Goal: Transaction & Acquisition: Purchase product/service

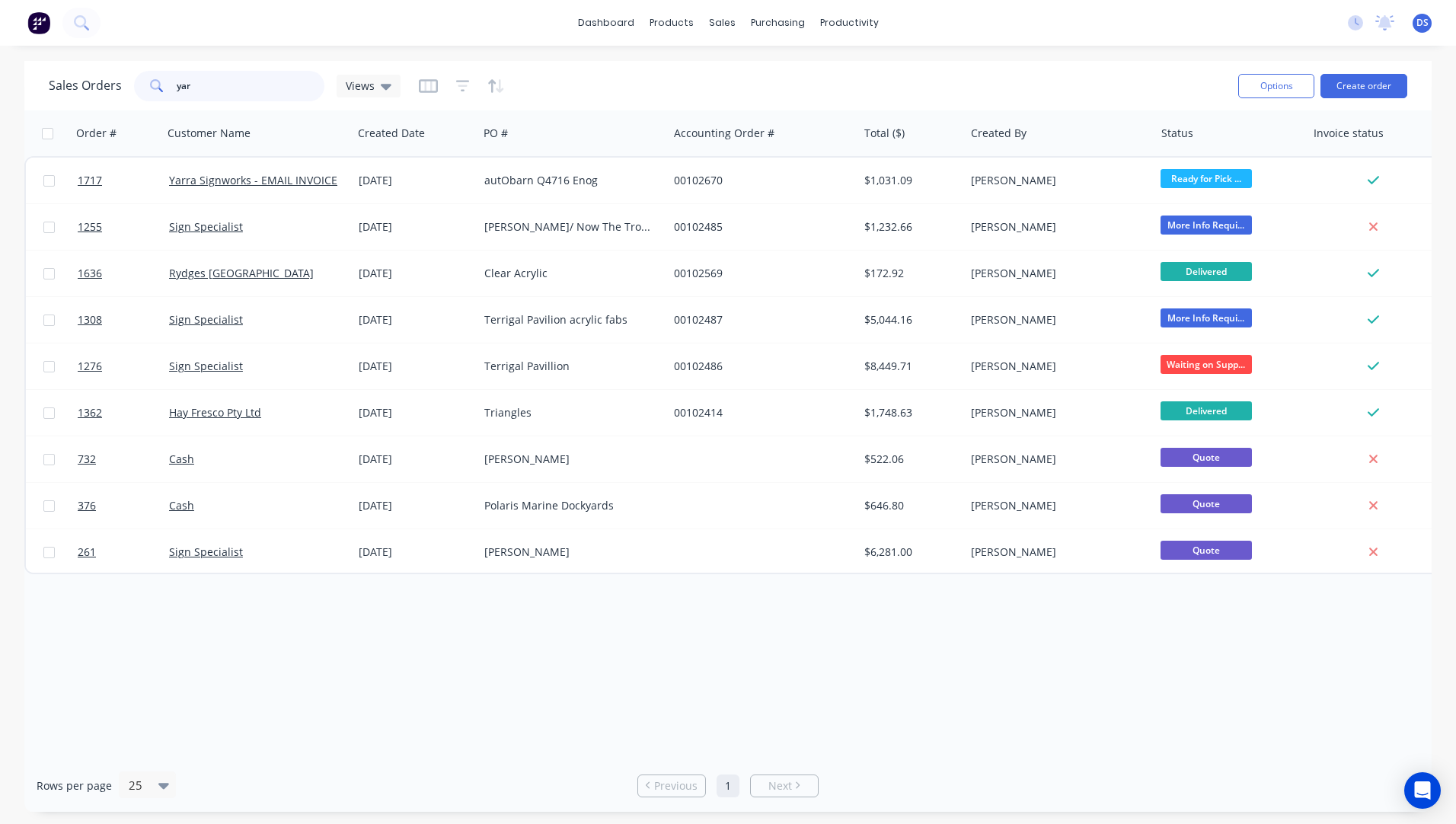
drag, startPoint x: 212, startPoint y: 92, endPoint x: 134, endPoint y: 92, distance: 78.0
click at [134, 92] on div "yar" at bounding box center [229, 86] width 190 height 31
type input "[PERSON_NAME]"
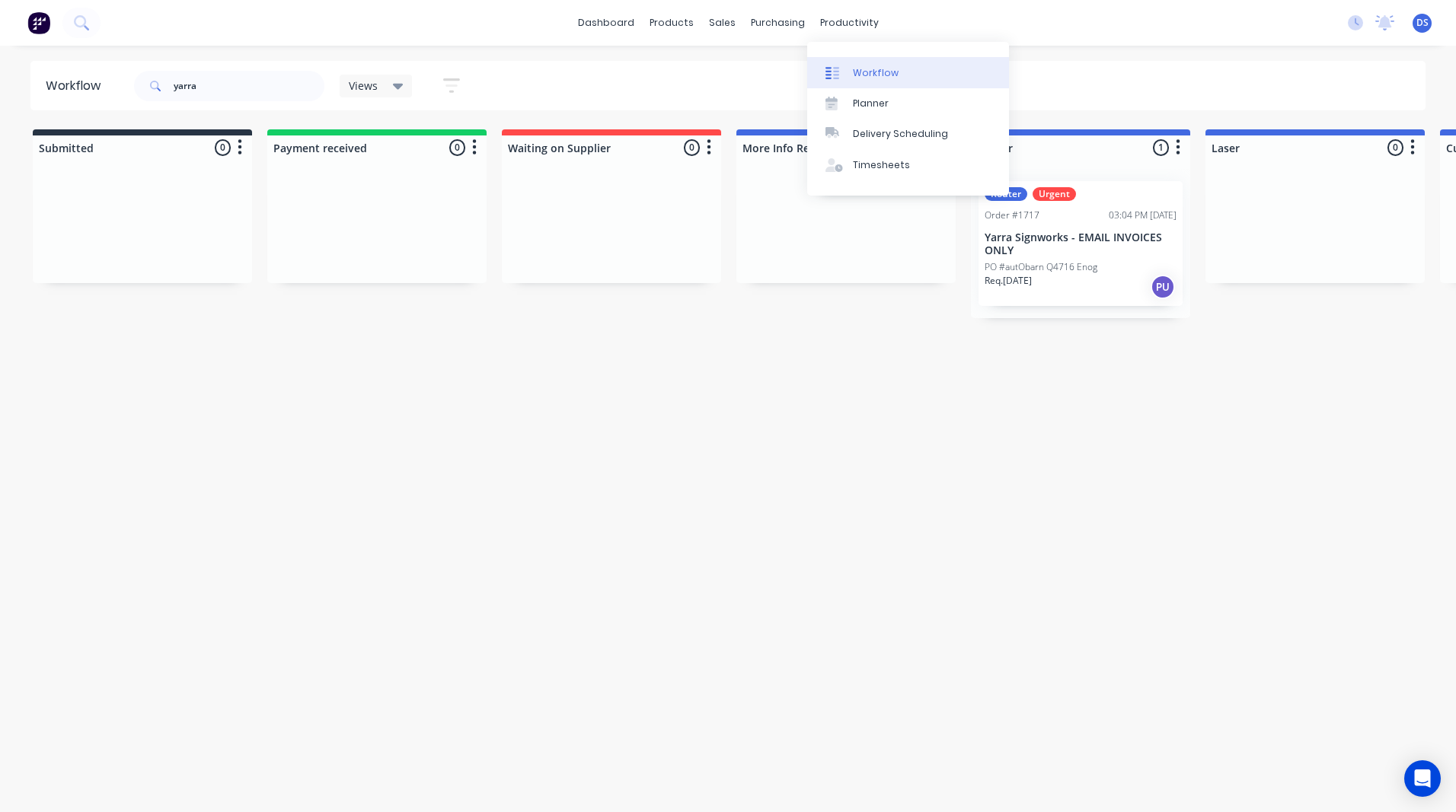
click at [874, 73] on div "Workflow" at bounding box center [875, 73] width 46 height 14
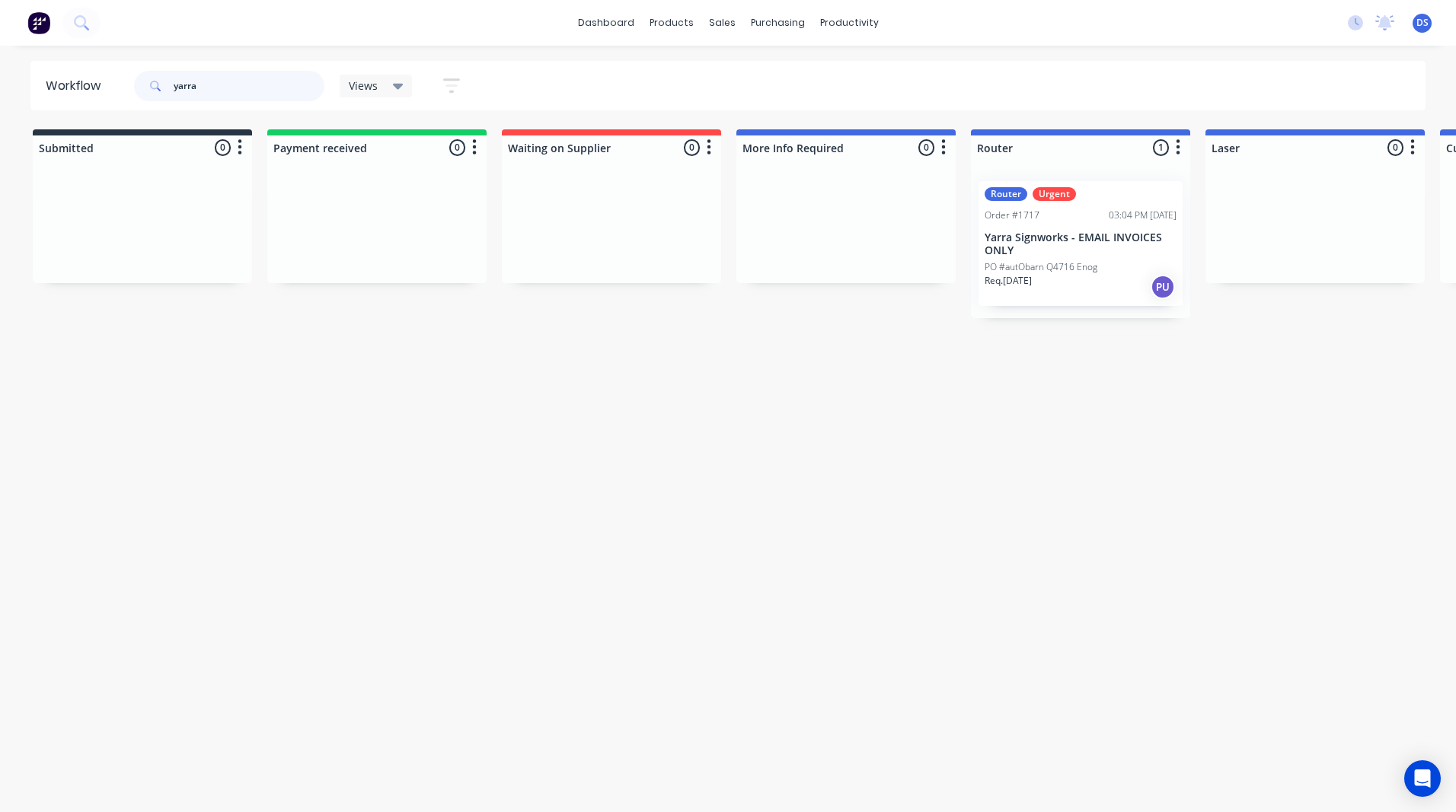
drag, startPoint x: 197, startPoint y: 88, endPoint x: 158, endPoint y: 88, distance: 39.0
click at [158, 88] on div "yarra" at bounding box center [229, 86] width 190 height 31
type input "kirk"
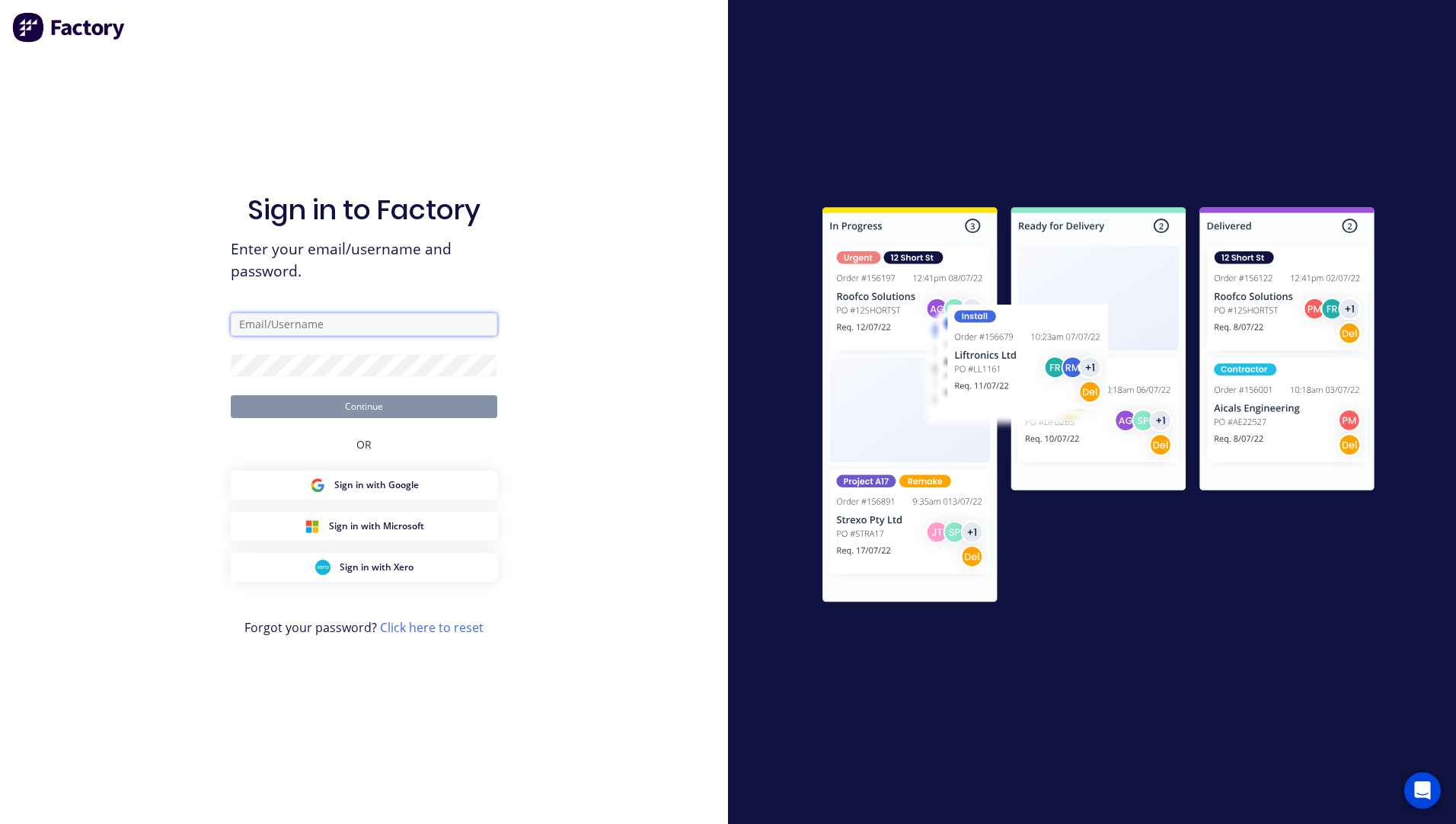
type input "sales@allstarplastics.com.au"
click at [351, 405] on button "Continue" at bounding box center [364, 407] width 266 height 23
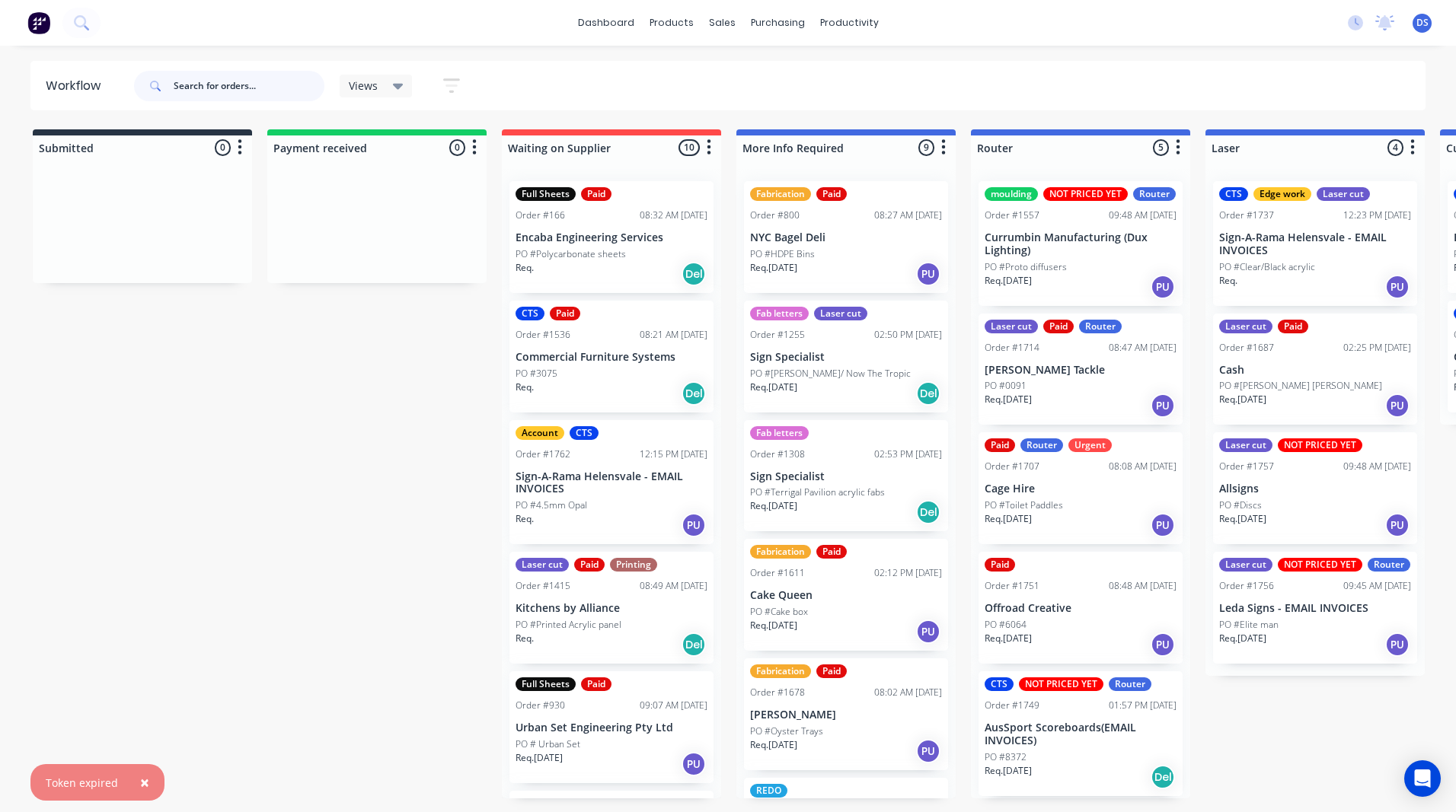
click at [197, 87] on input "text" at bounding box center [249, 86] width 151 height 31
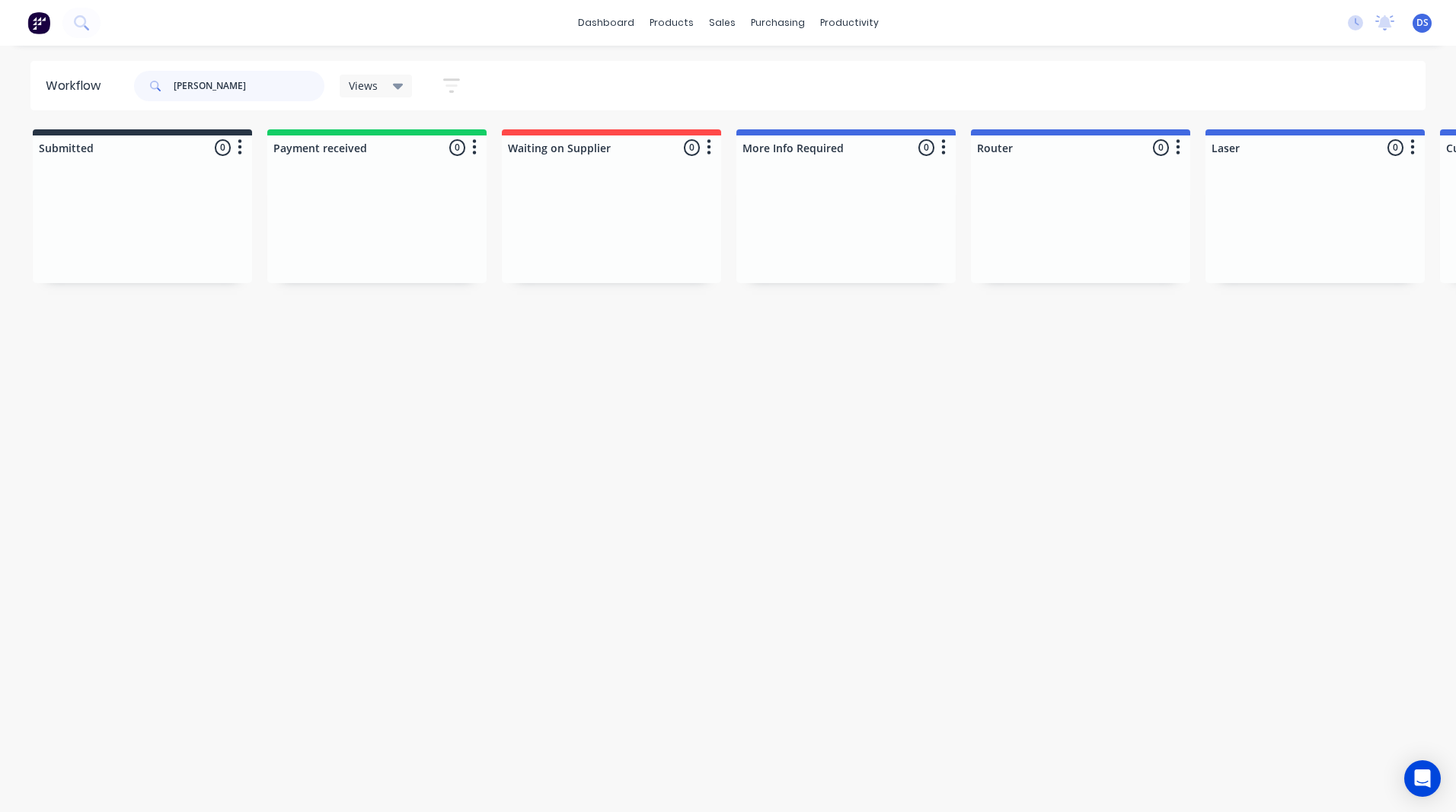
type input "kirk"
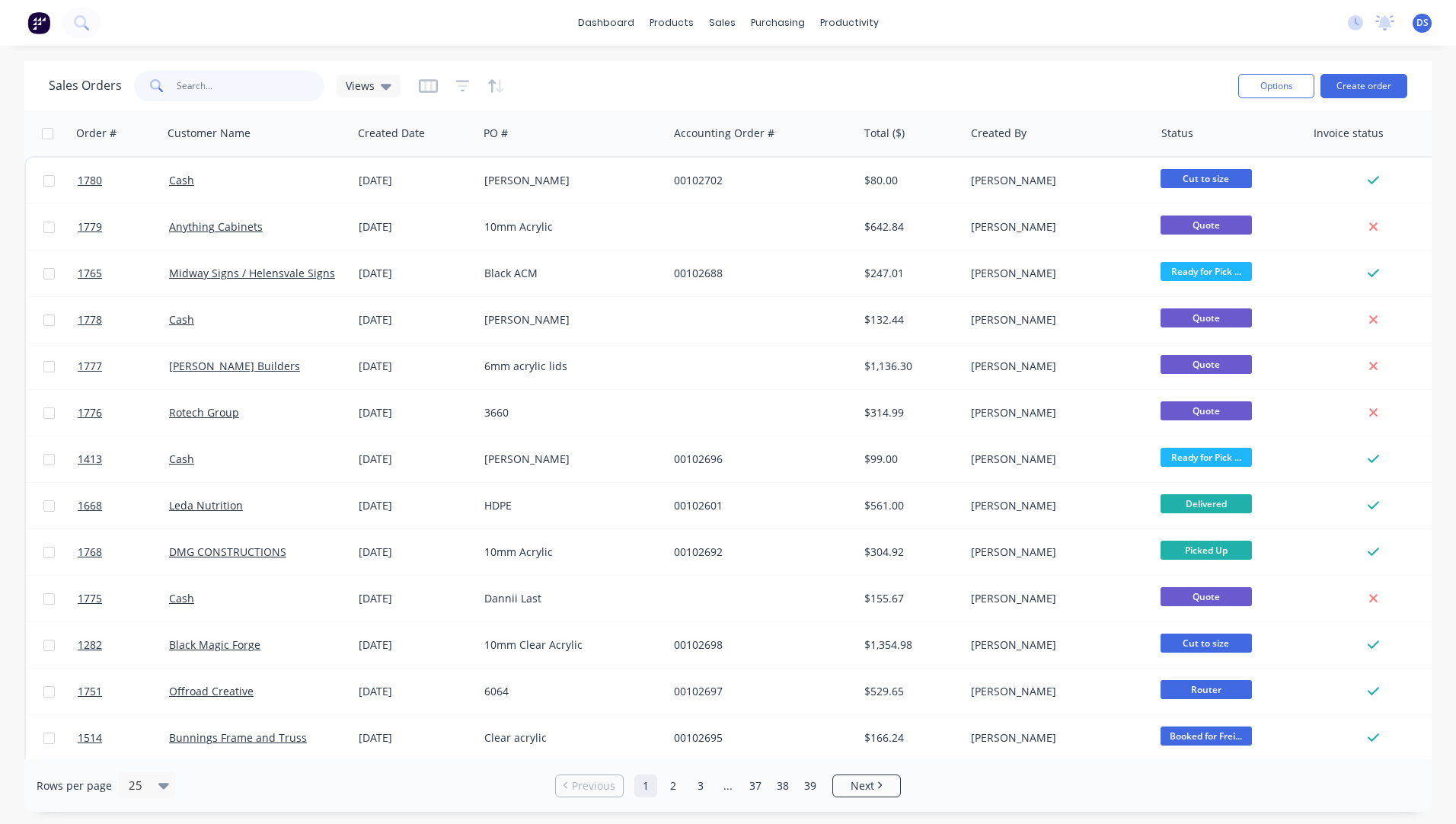
click at [218, 84] on input "text" at bounding box center [251, 86] width 149 height 31
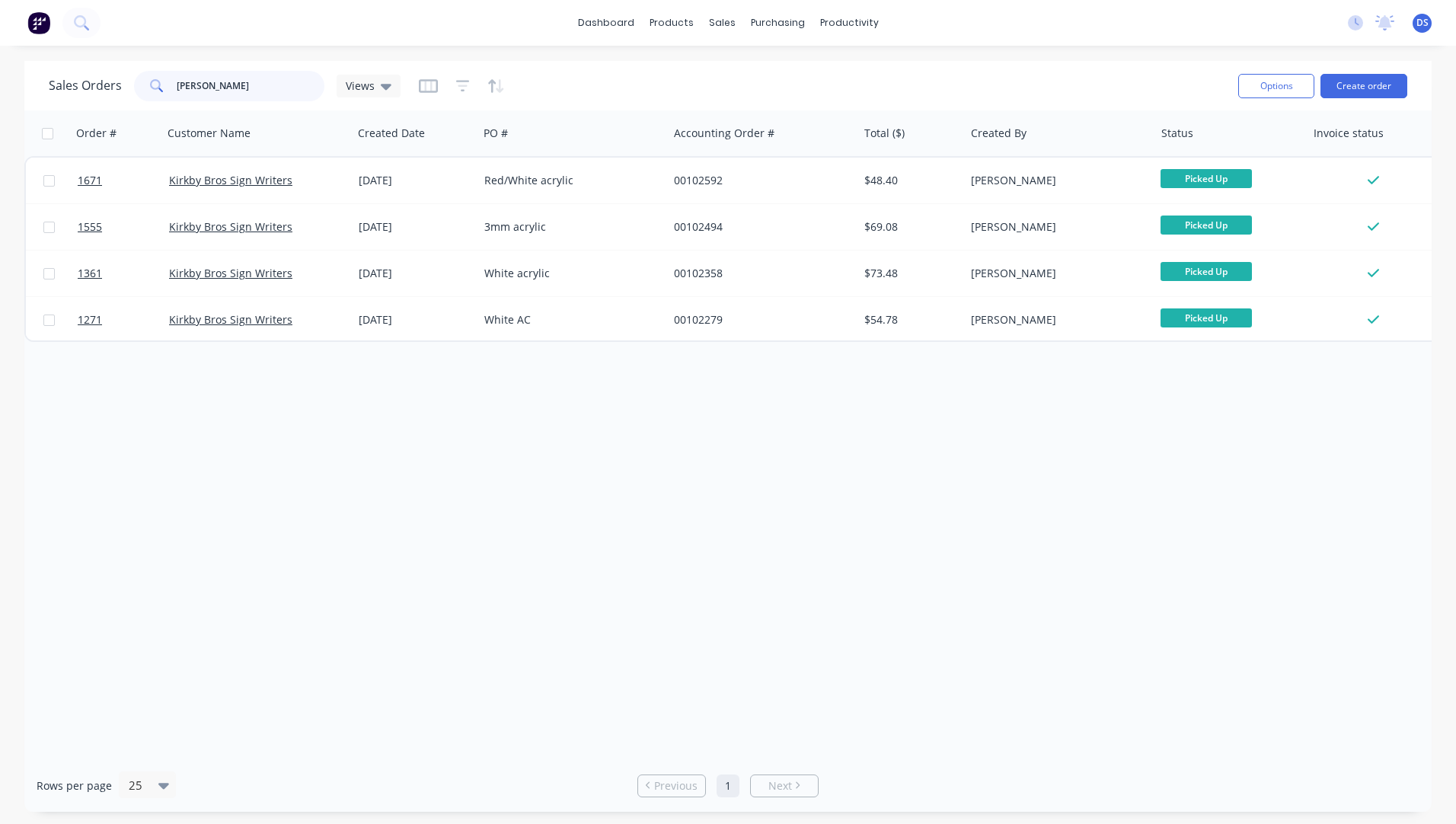
drag, startPoint x: 208, startPoint y: 86, endPoint x: 150, endPoint y: 84, distance: 58.0
click at [150, 84] on div "[PERSON_NAME]" at bounding box center [229, 86] width 190 height 31
type input "[PERSON_NAME]"
click at [868, 77] on div "Workflow" at bounding box center [875, 73] width 46 height 14
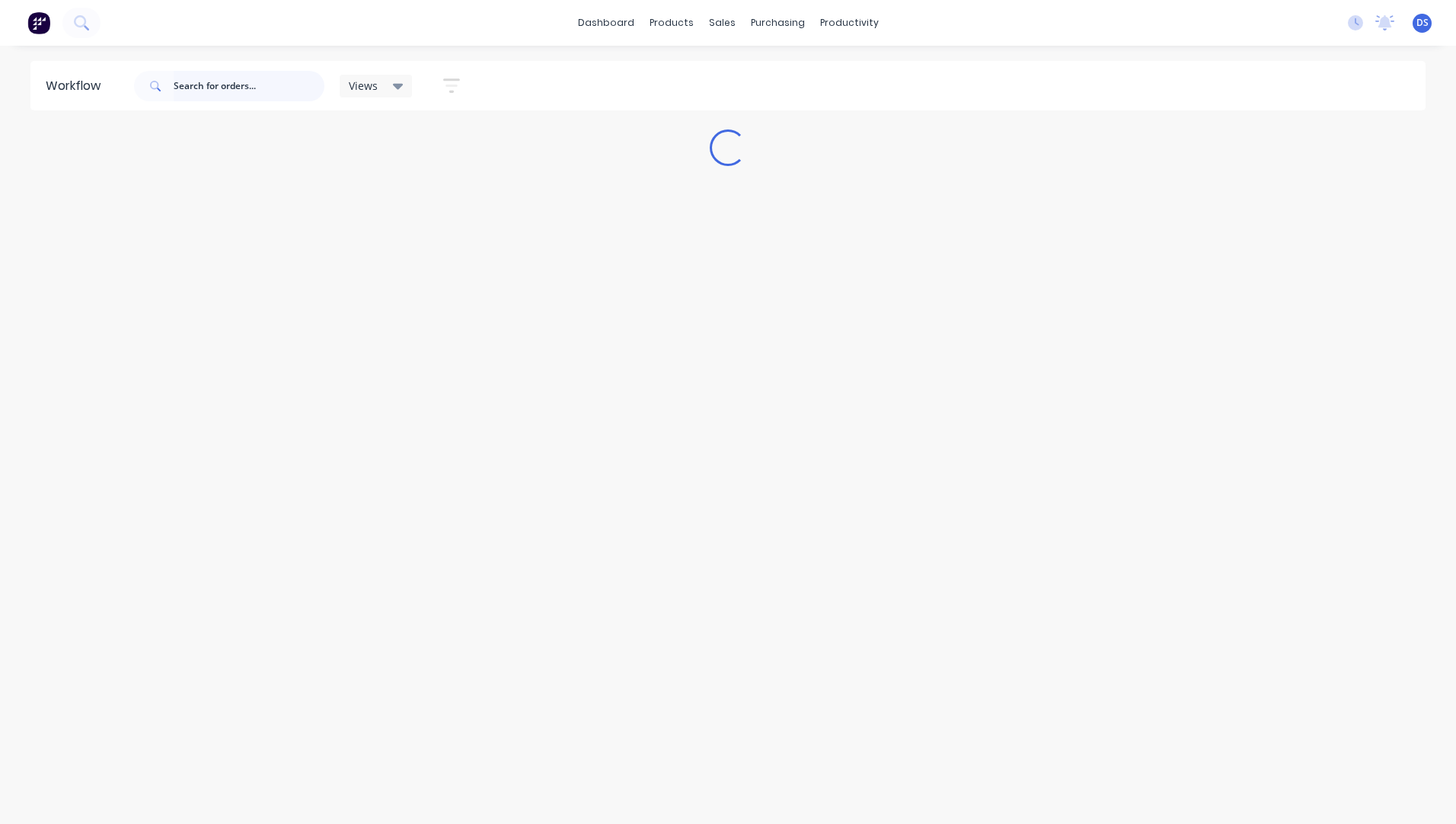
click at [219, 91] on input "text" at bounding box center [249, 86] width 151 height 31
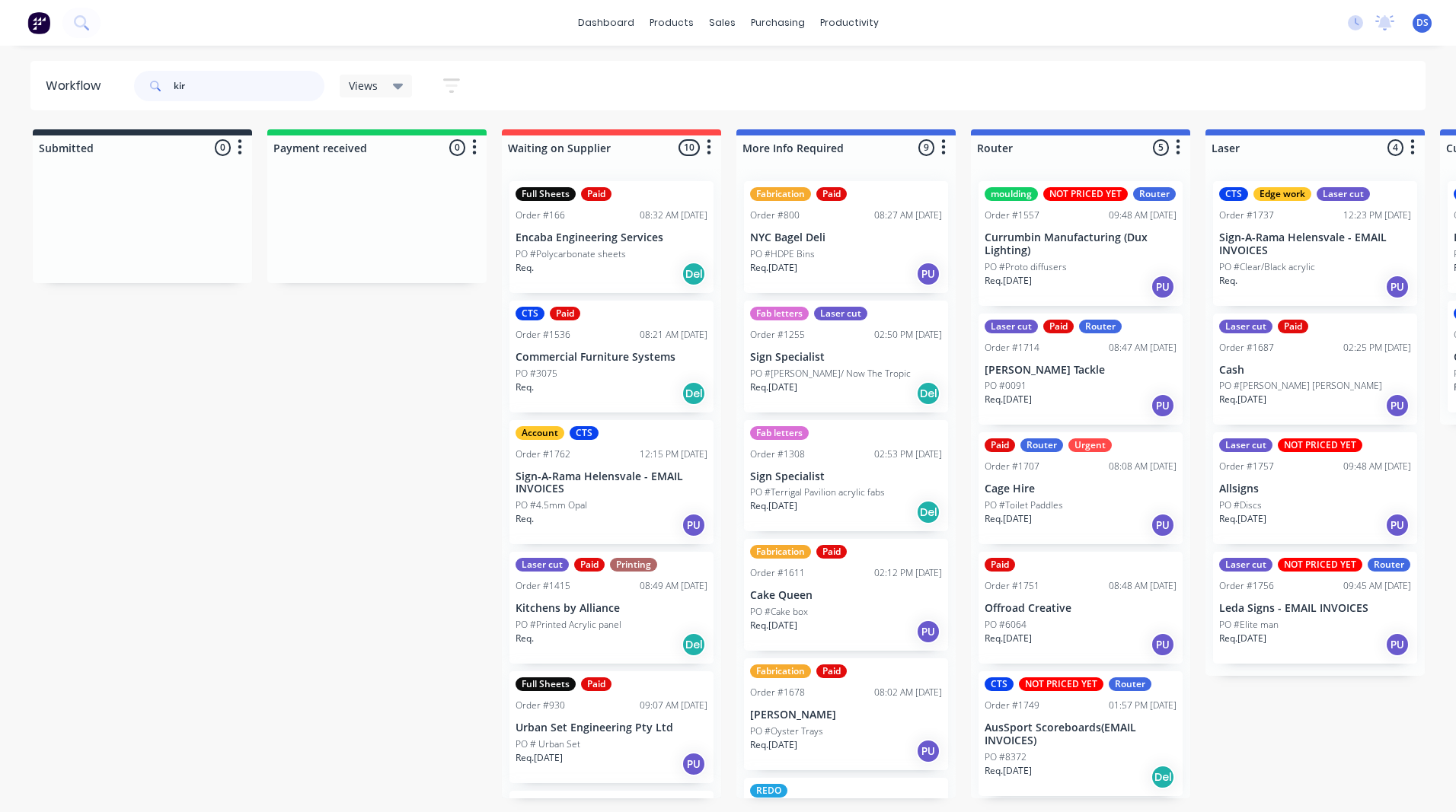
type input "[PERSON_NAME]"
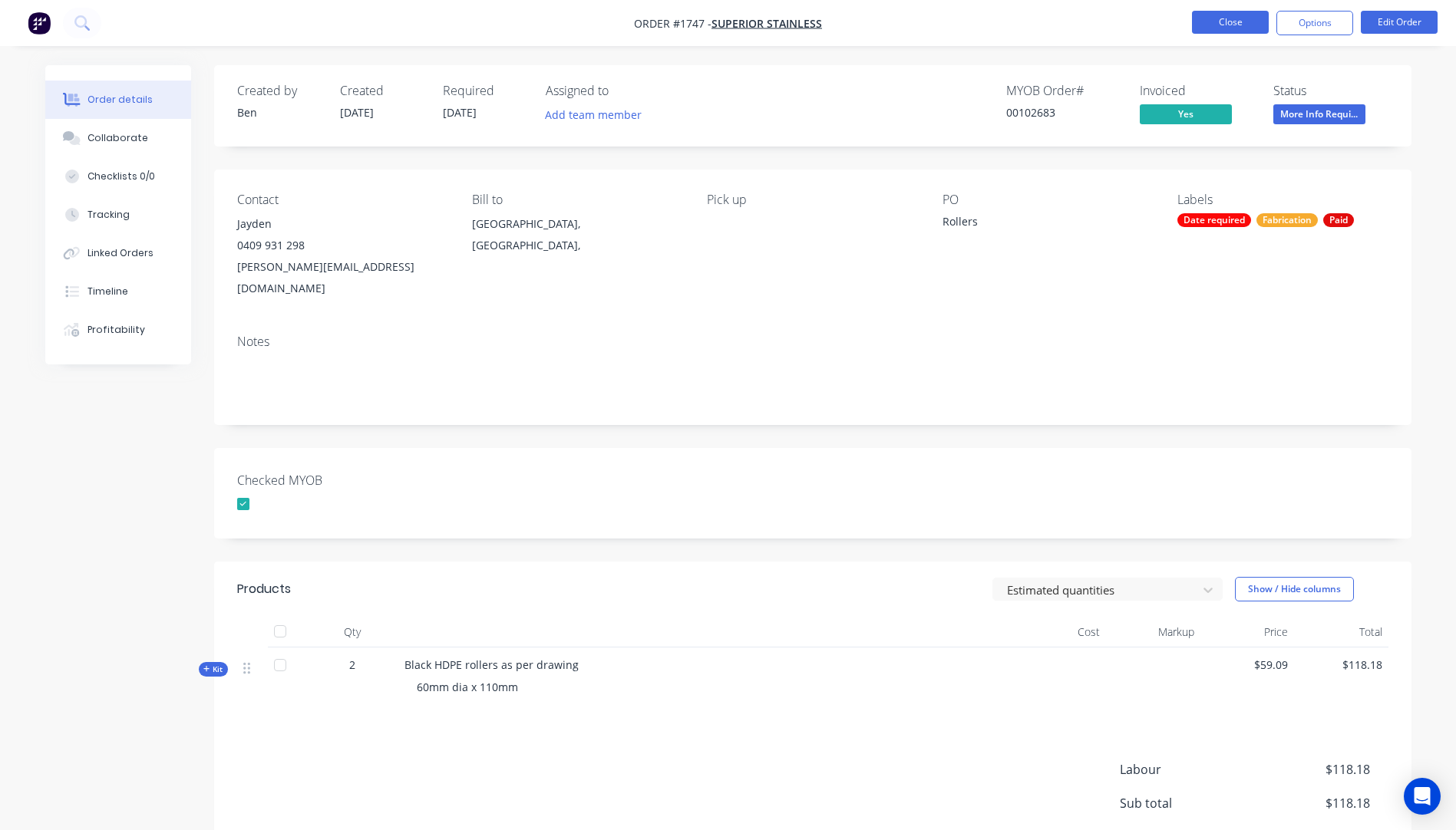
click at [1227, 28] on button "Close" at bounding box center [1230, 22] width 77 height 23
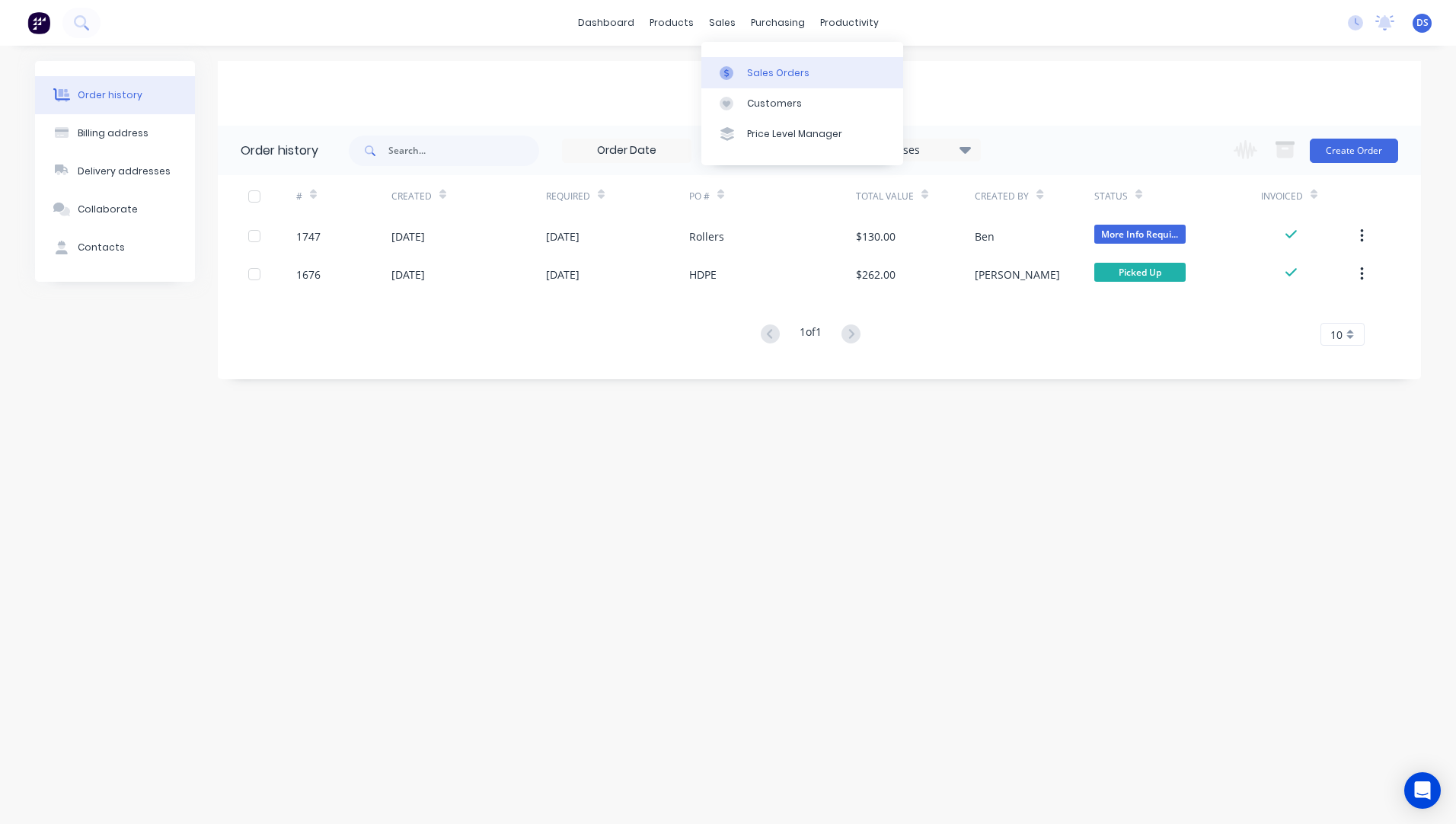
click at [764, 77] on div "Sales Orders" at bounding box center [778, 73] width 62 height 14
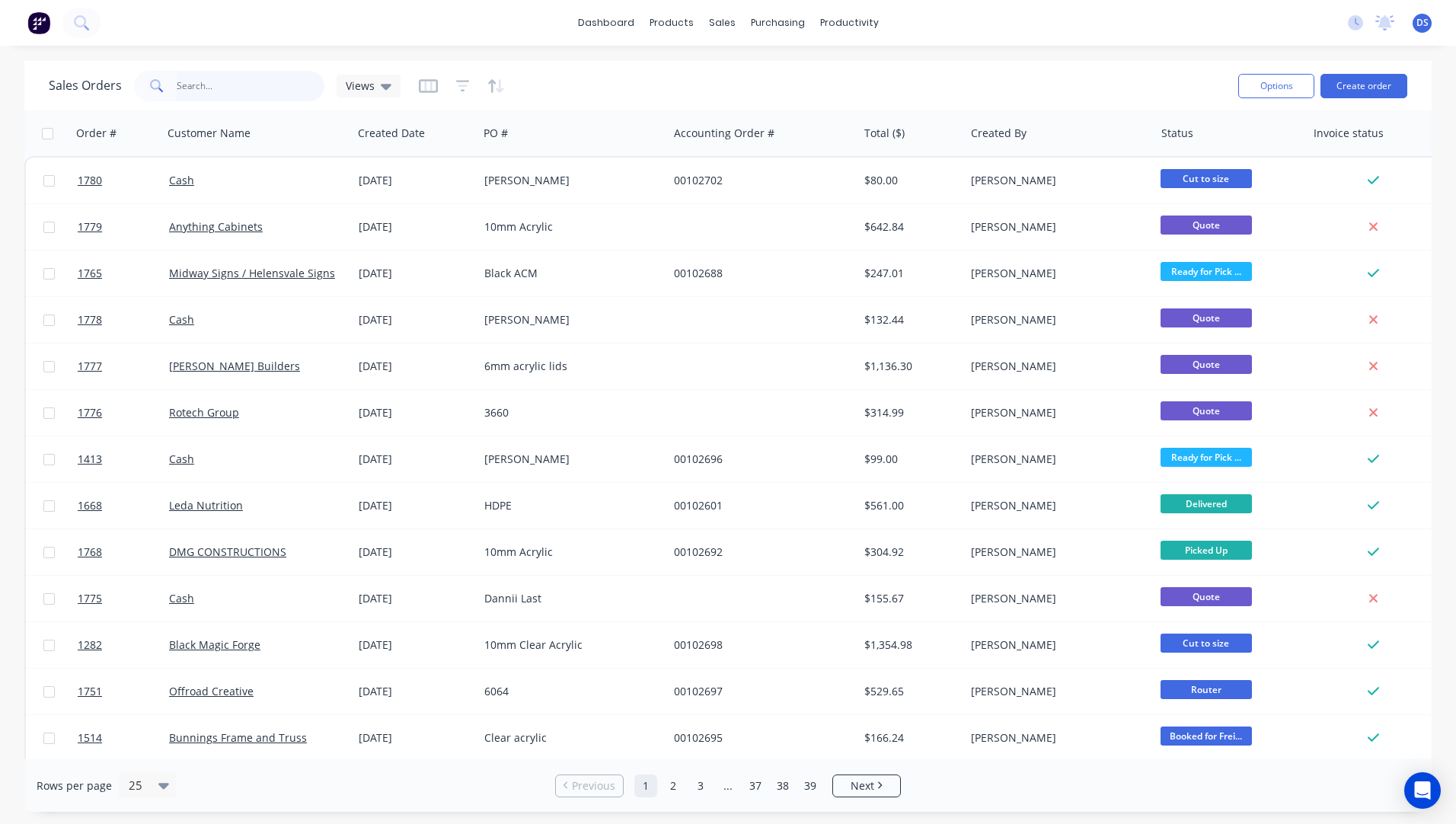
click at [251, 91] on input "text" at bounding box center [251, 86] width 149 height 31
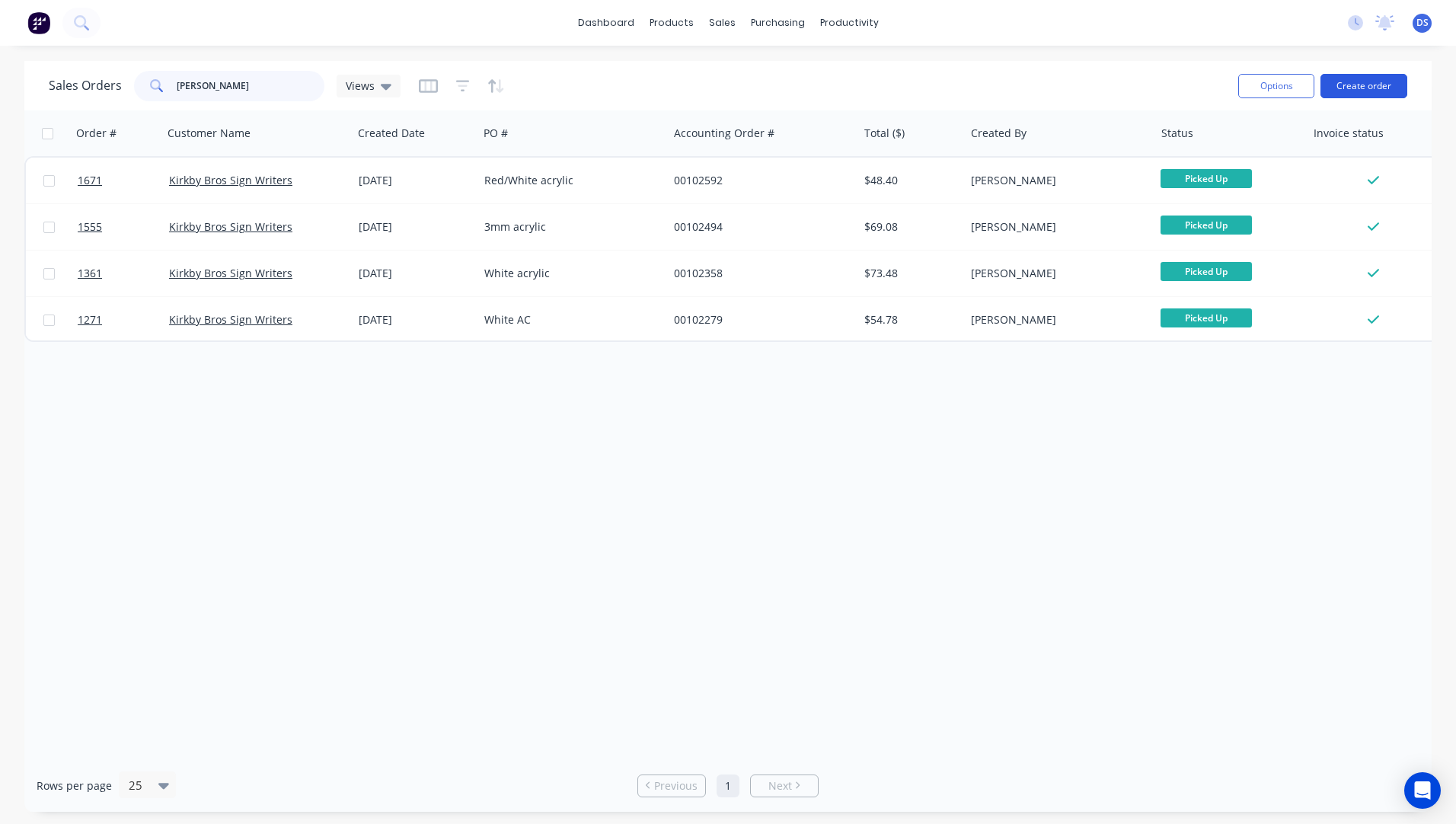
type input "[PERSON_NAME]"
click at [1365, 91] on button "Create order" at bounding box center [1363, 85] width 87 height 24
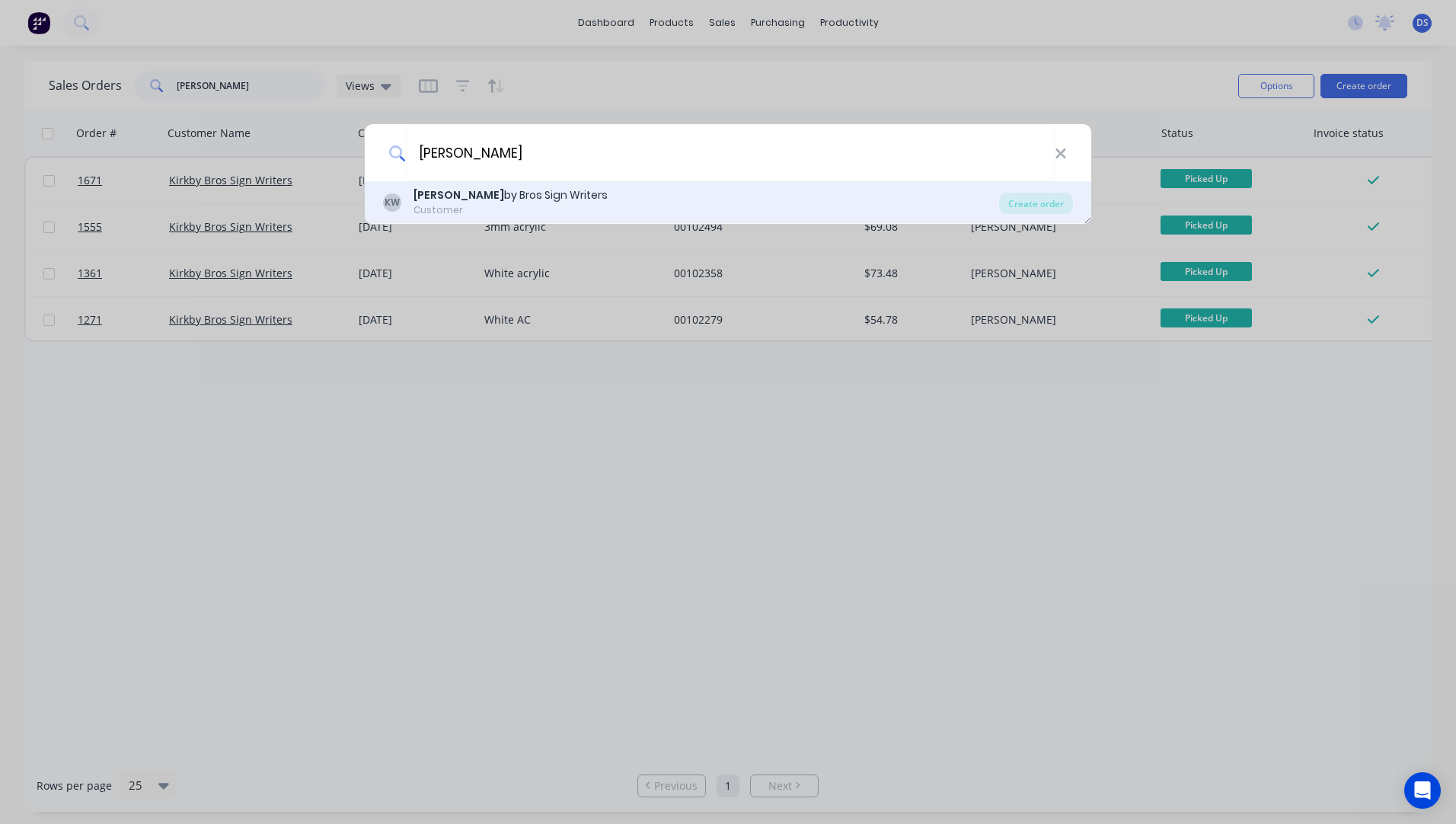
type input "[PERSON_NAME]"
click at [497, 203] on div "Kirk by Bros Sign Writers" at bounding box center [510, 194] width 194 height 16
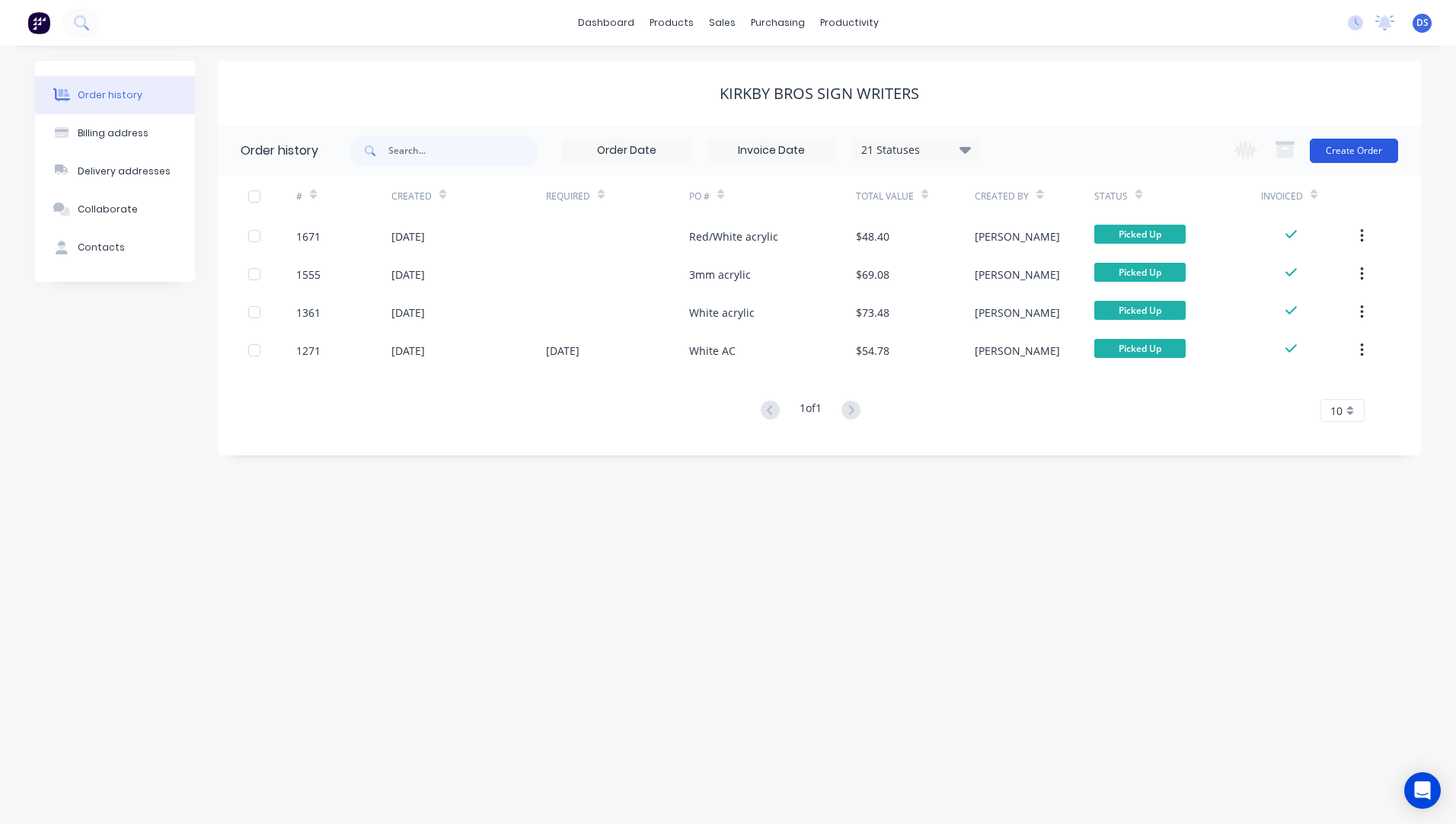
click at [1359, 158] on button "Create Order" at bounding box center [1354, 151] width 89 height 24
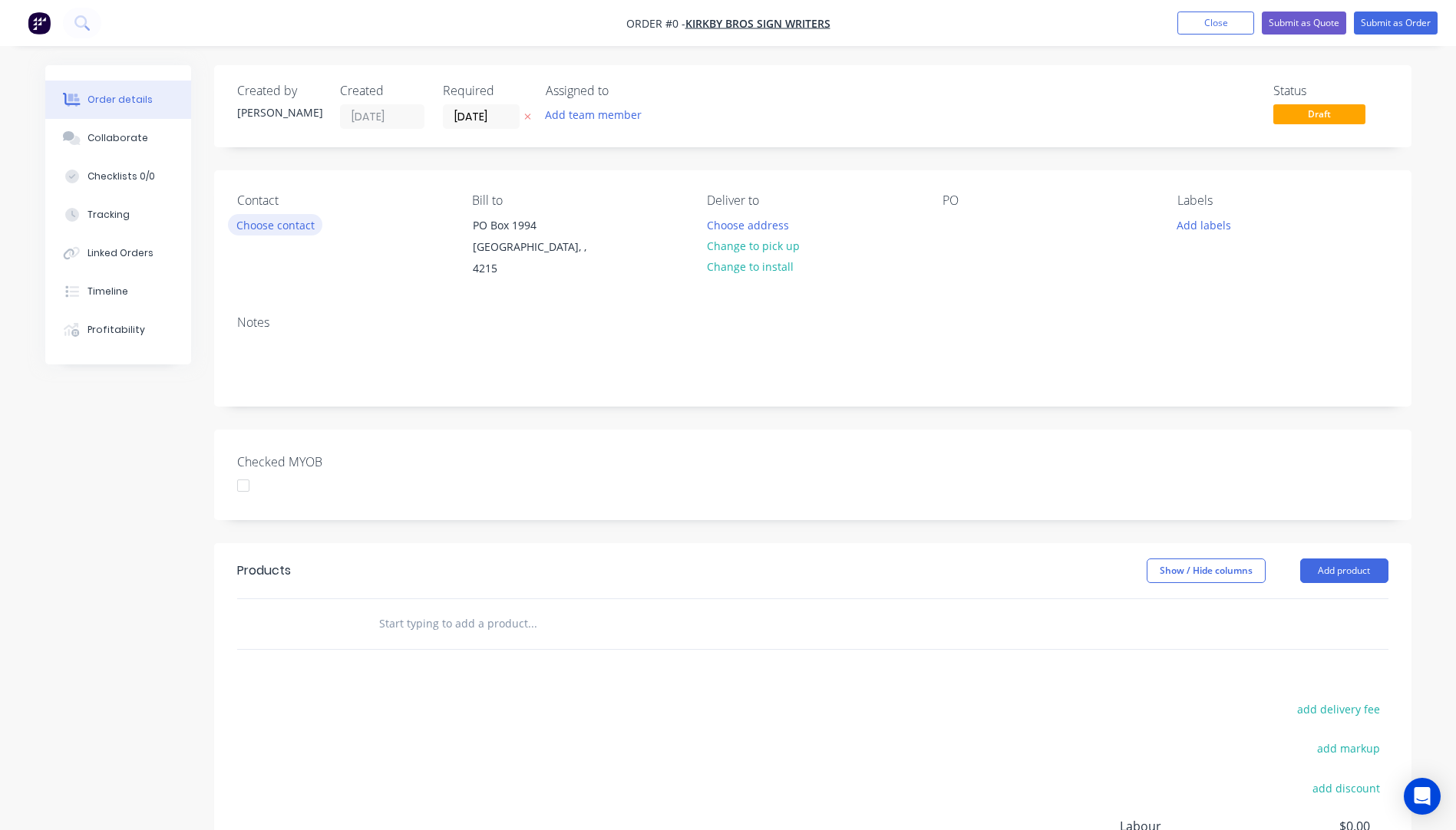
click at [298, 232] on button "Choose contact" at bounding box center [274, 224] width 94 height 21
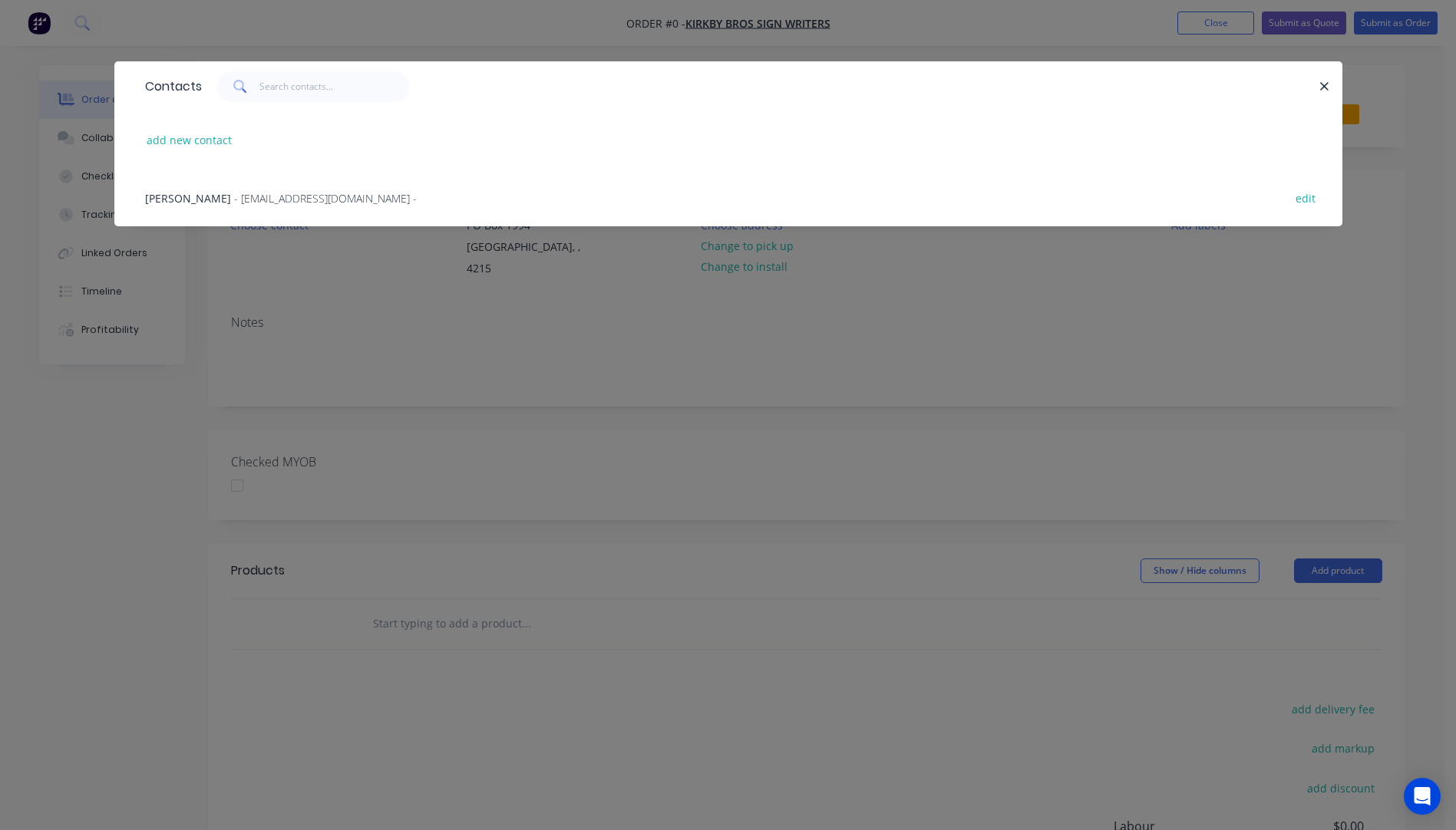
click at [234, 203] on span "- [EMAIL_ADDRESS][DOMAIN_NAME] -" at bounding box center [325, 198] width 183 height 14
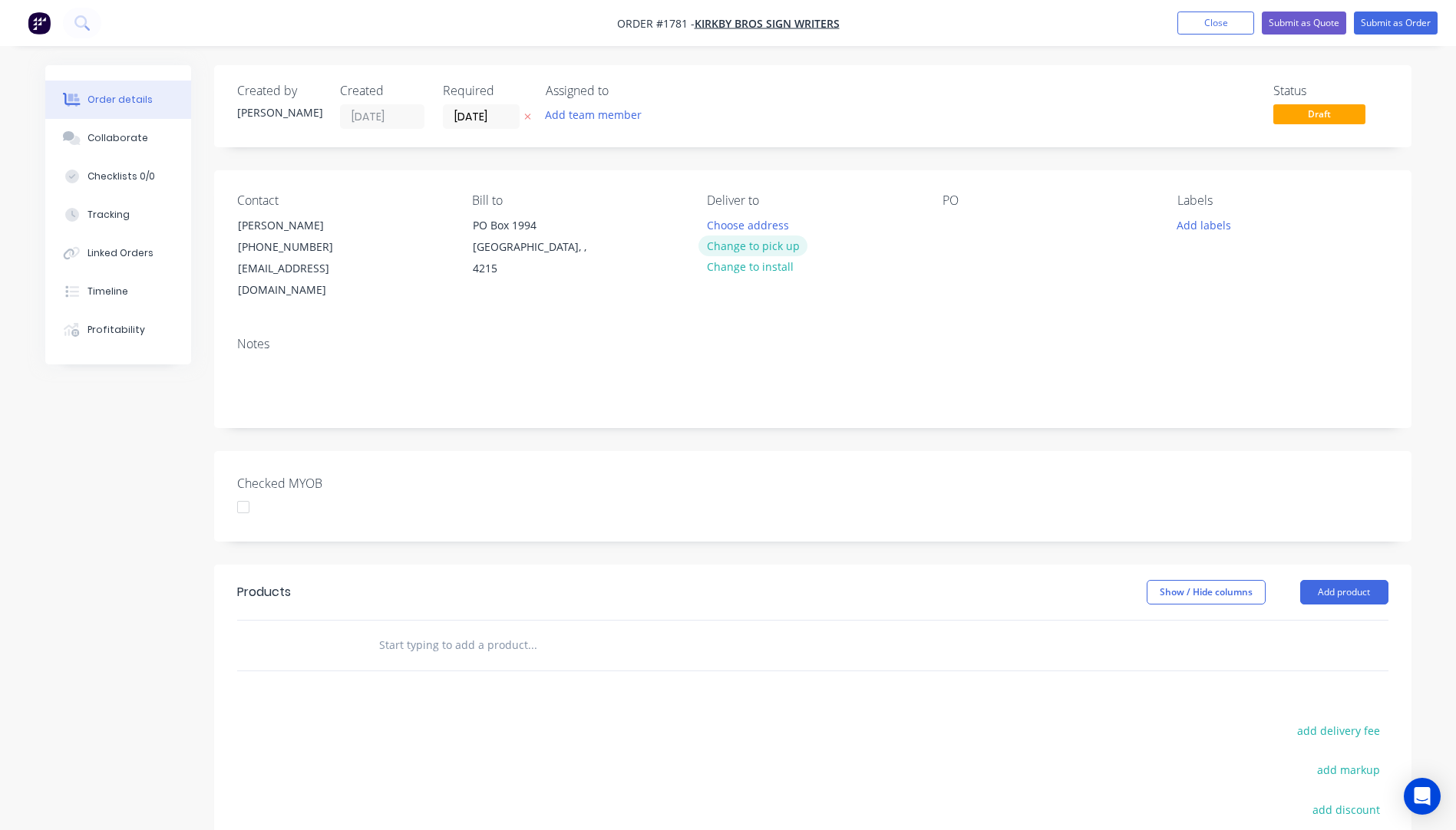
click at [759, 239] on button "Change to pick up" at bounding box center [753, 246] width 109 height 21
click at [951, 229] on div at bounding box center [954, 225] width 24 height 22
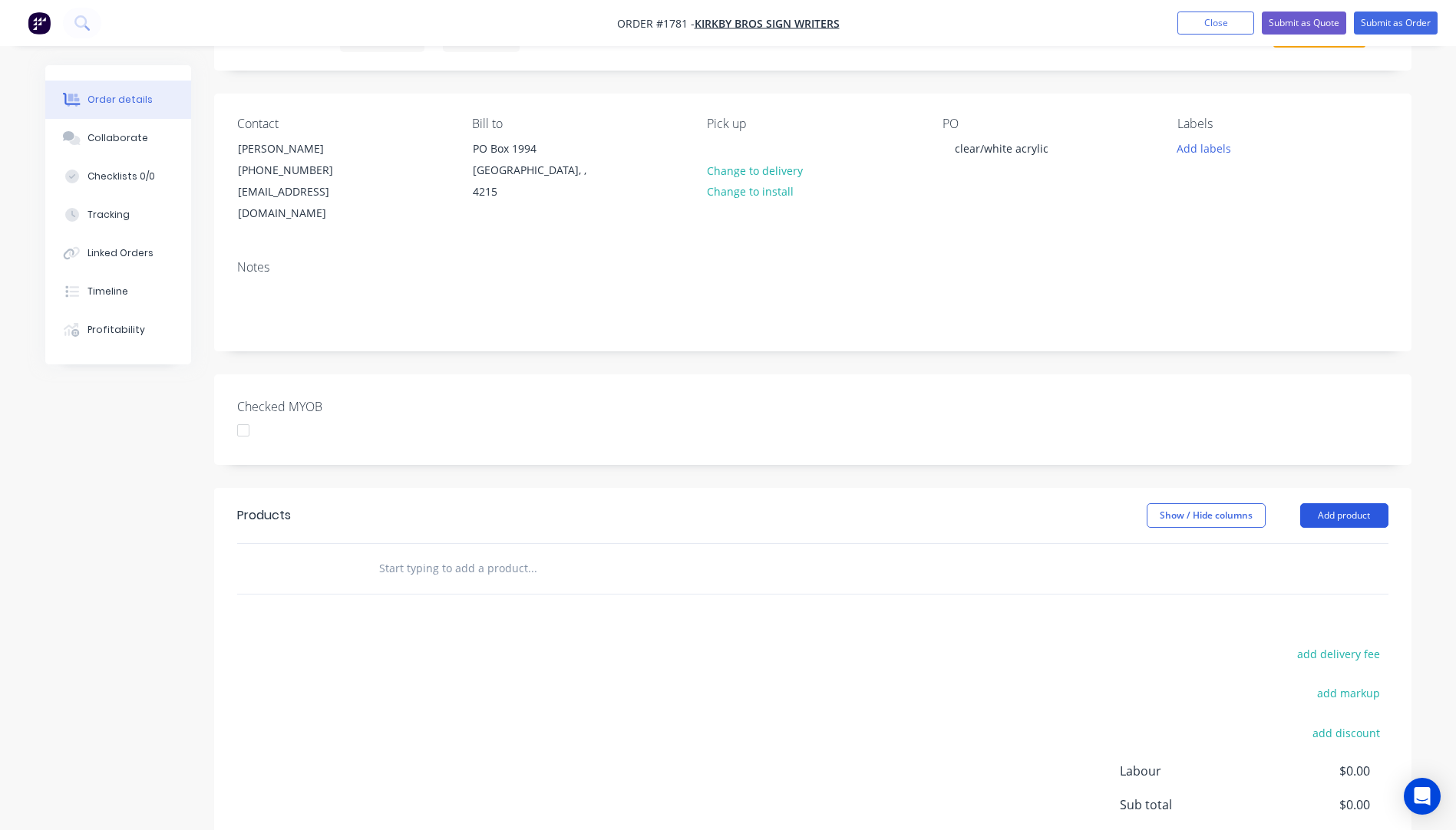
click at [1357, 503] on button "Add product" at bounding box center [1344, 515] width 88 height 24
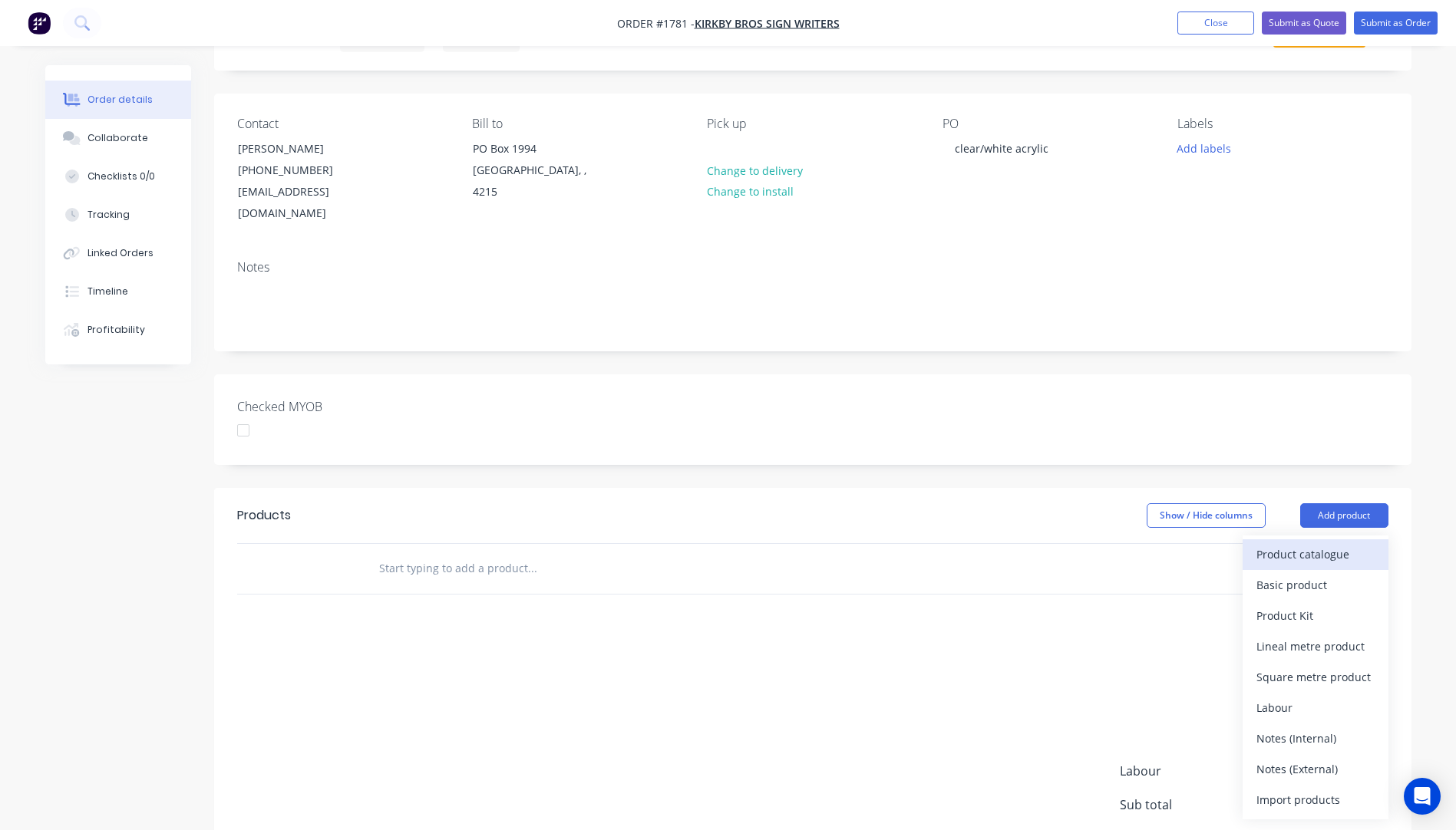
click at [1351, 546] on button "Product catalogue" at bounding box center [1315, 554] width 146 height 31
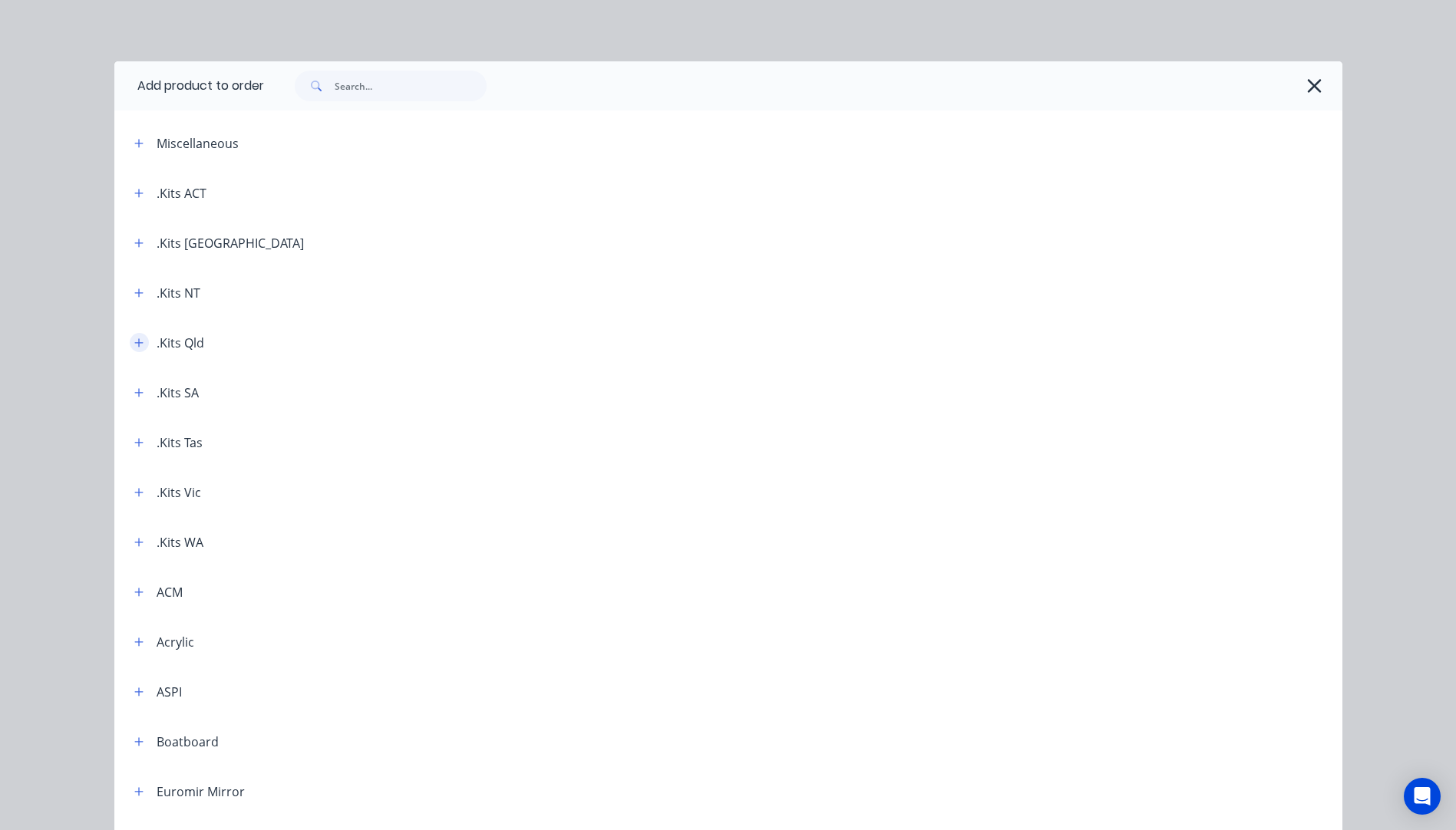
click at [135, 342] on icon "button" at bounding box center [138, 342] width 9 height 11
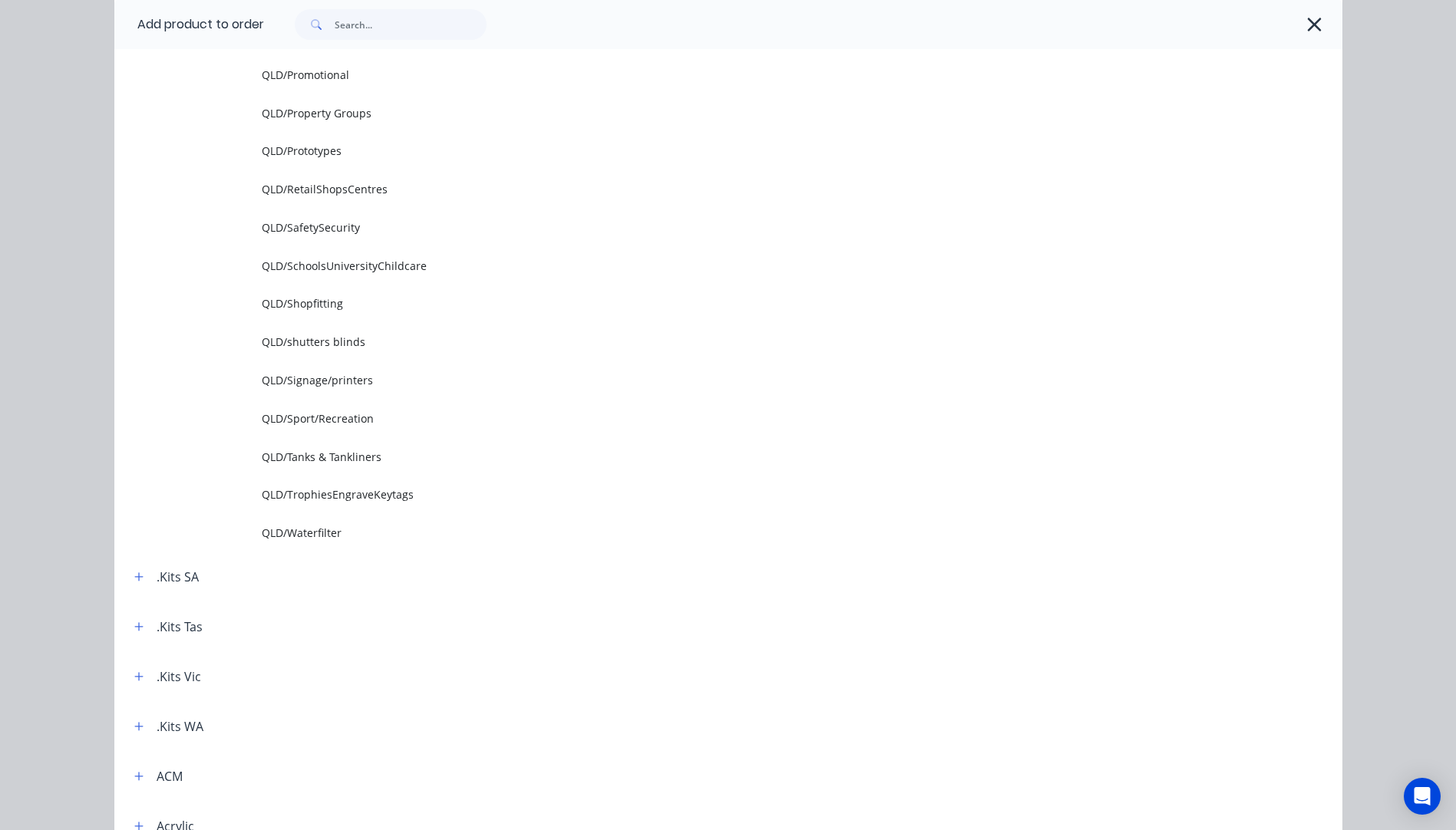
scroll to position [2013, 0]
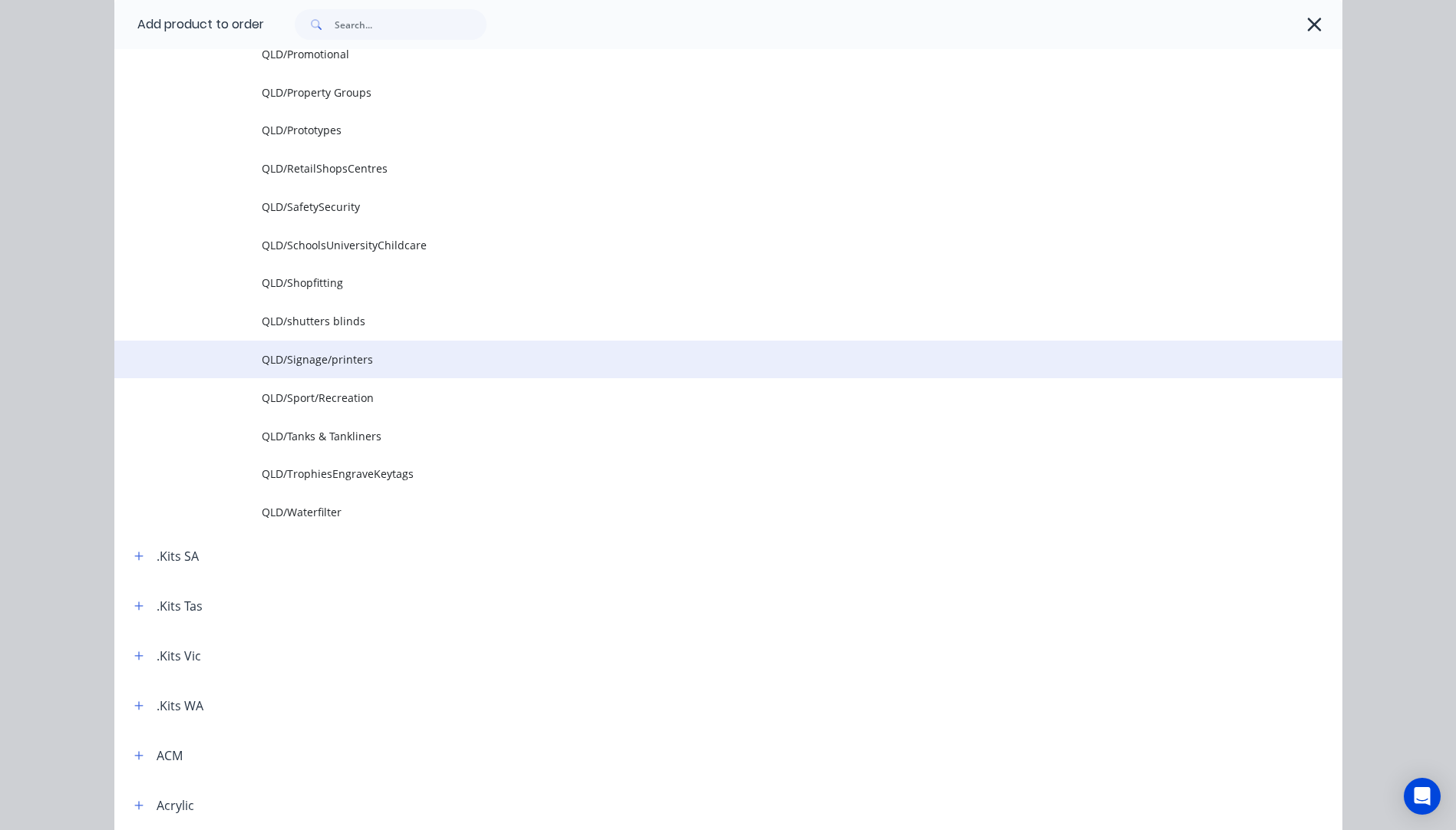
click at [314, 368] on span "QLD/Signage/printers" at bounding box center [693, 359] width 864 height 16
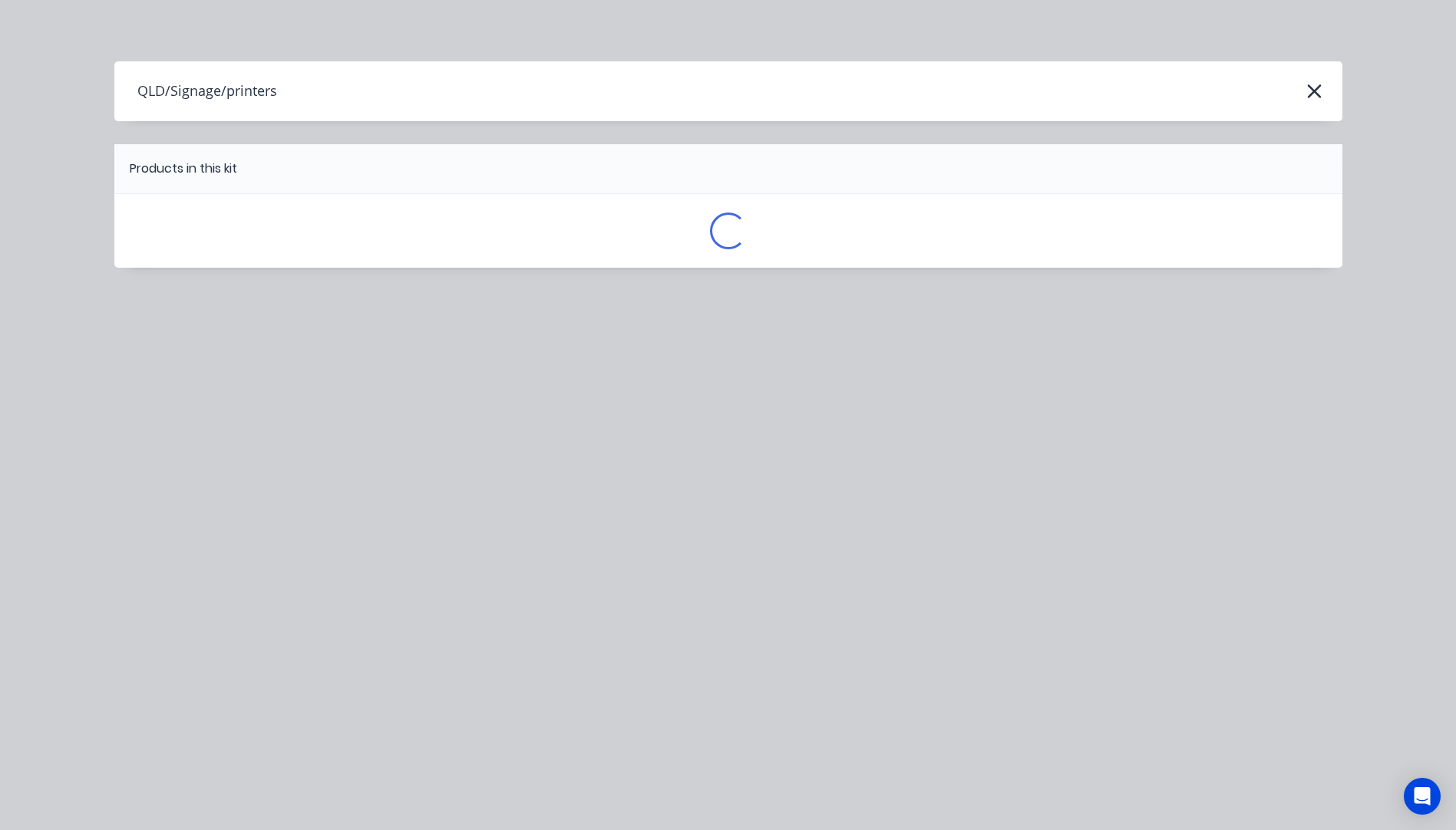
scroll to position [0, 0]
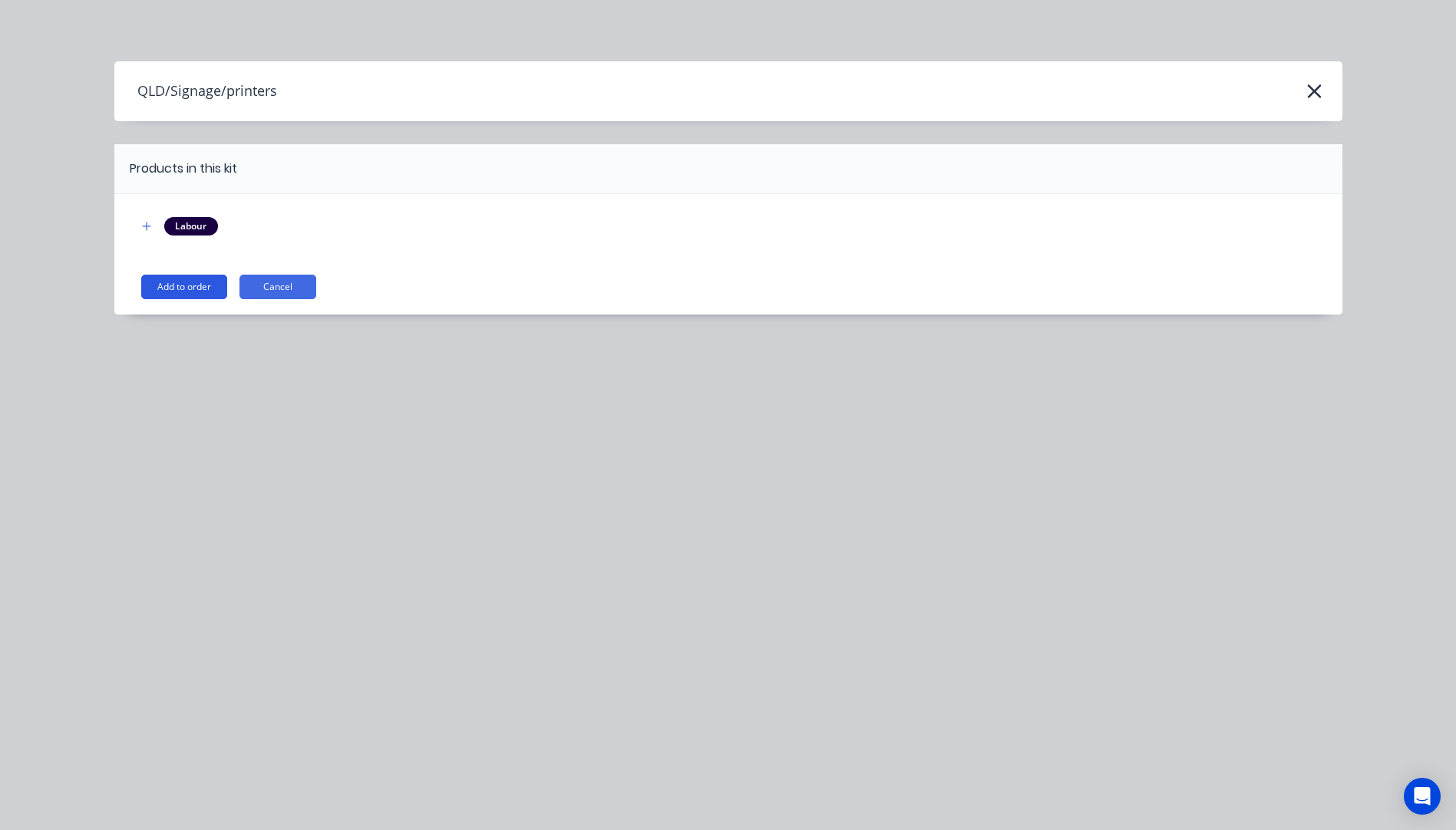
click at [194, 292] on button "Add to order" at bounding box center [183, 287] width 86 height 24
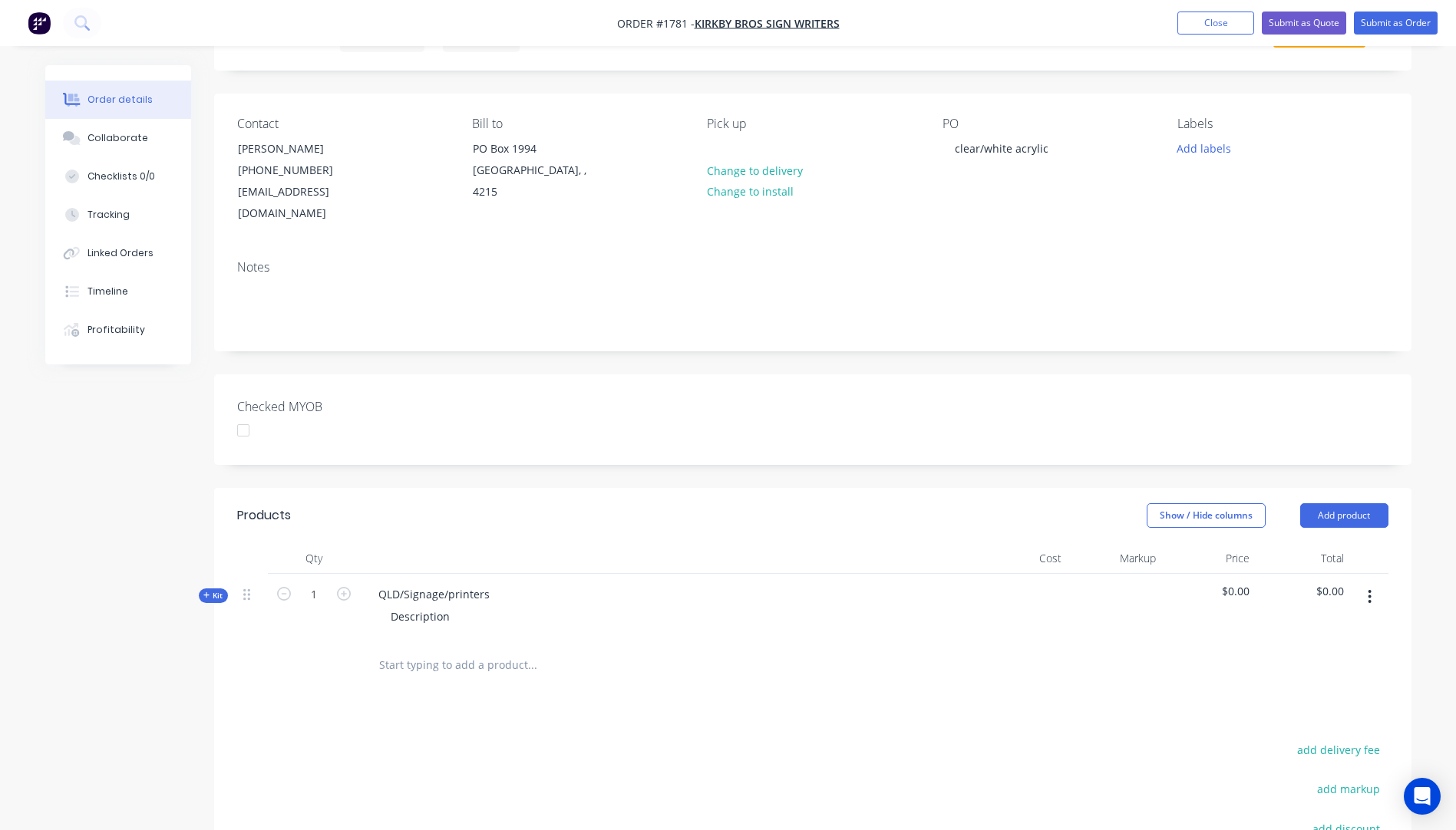
click at [203, 592] on icon "button" at bounding box center [207, 595] width 7 height 8
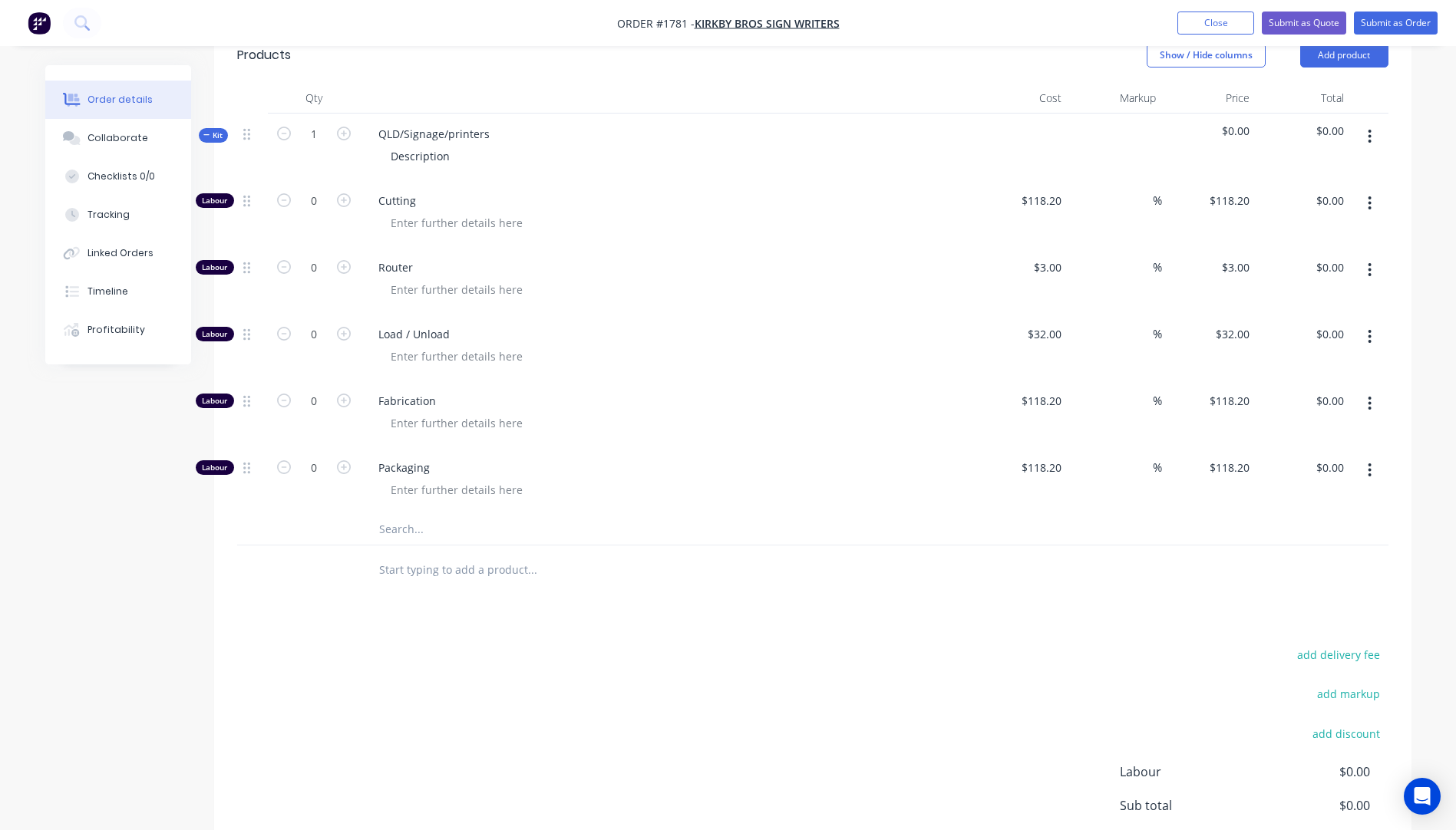
scroll to position [460, 0]
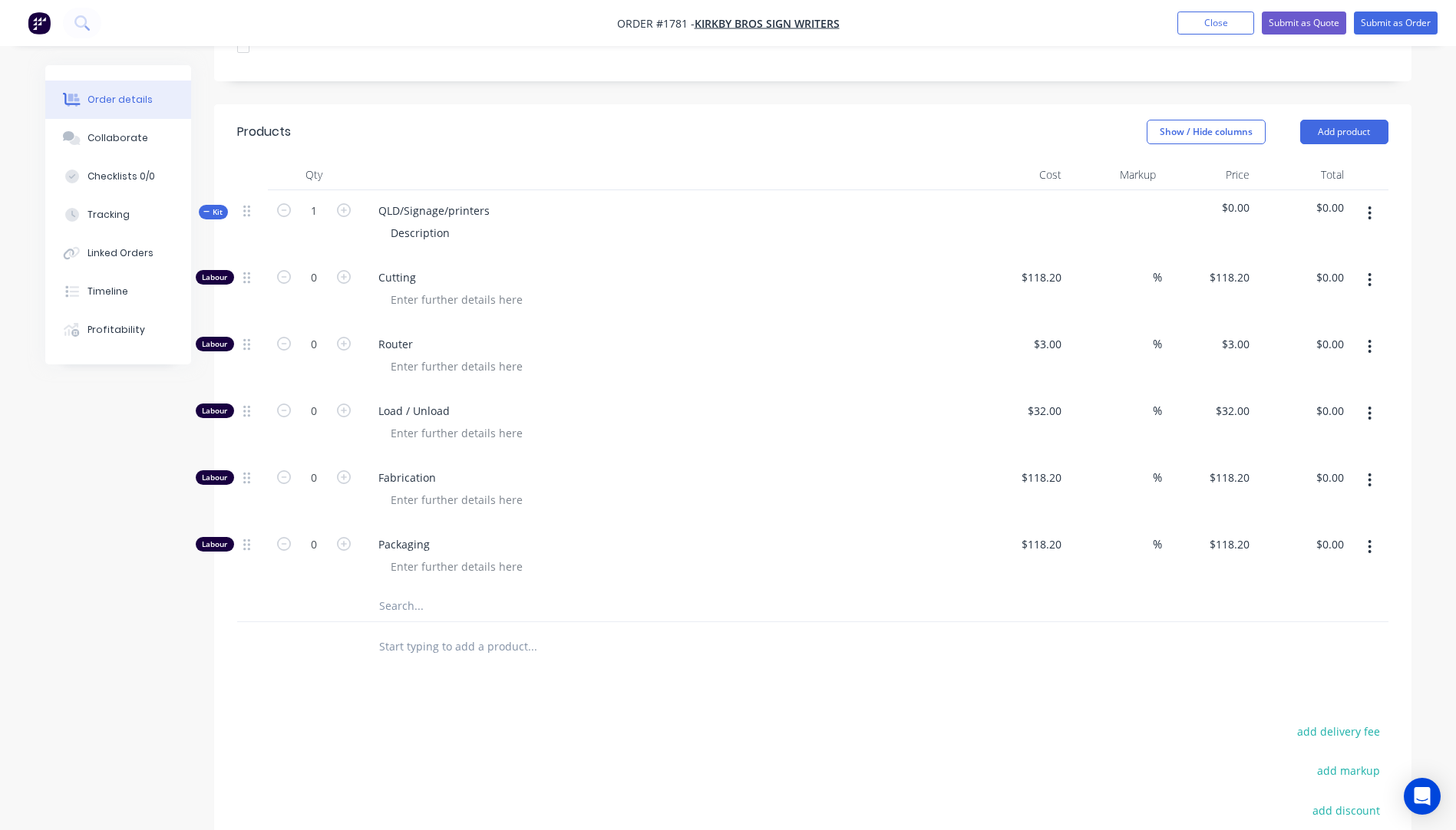
click at [394, 591] on input "text" at bounding box center [532, 606] width 307 height 31
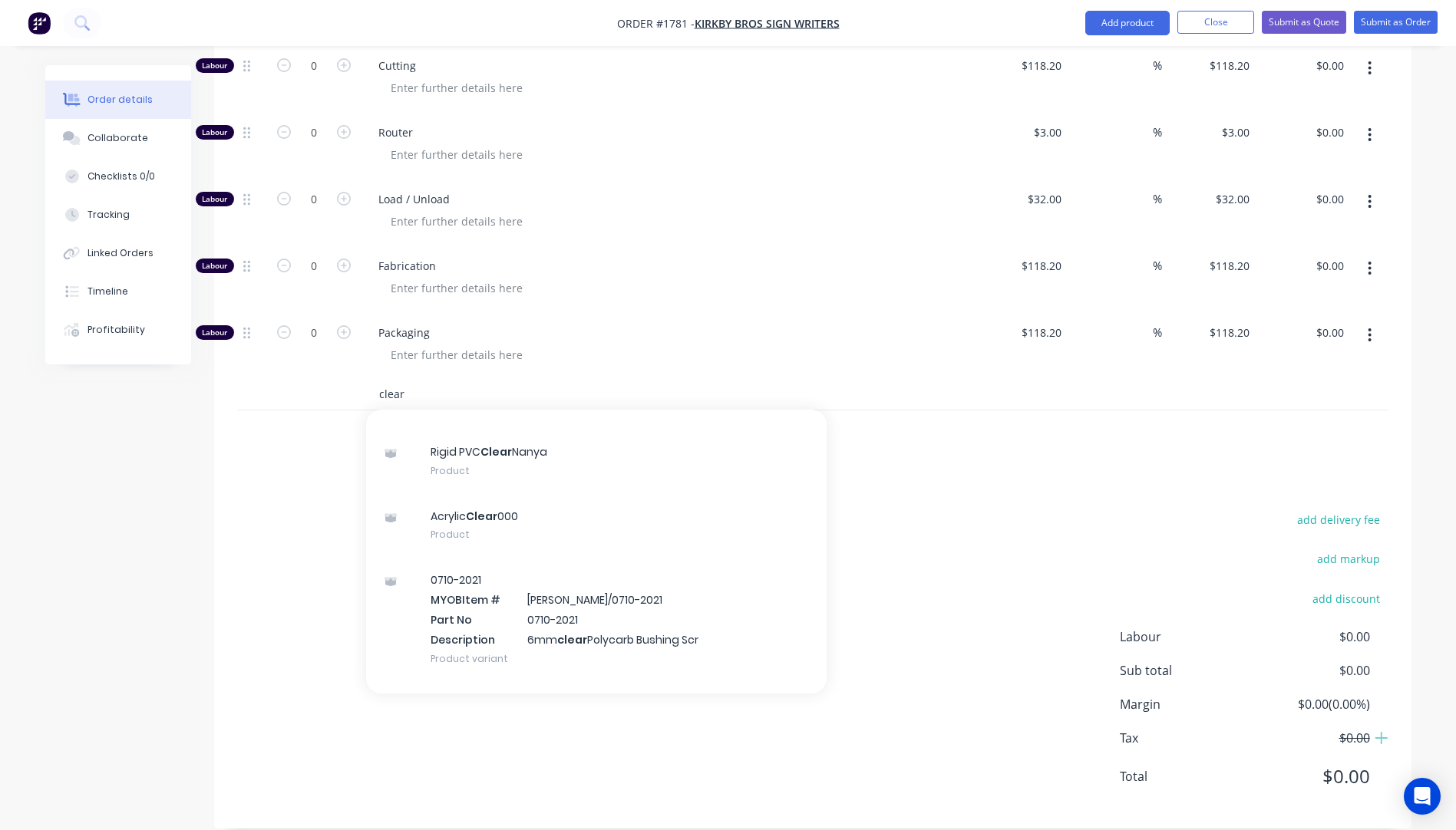
scroll to position [307, 0]
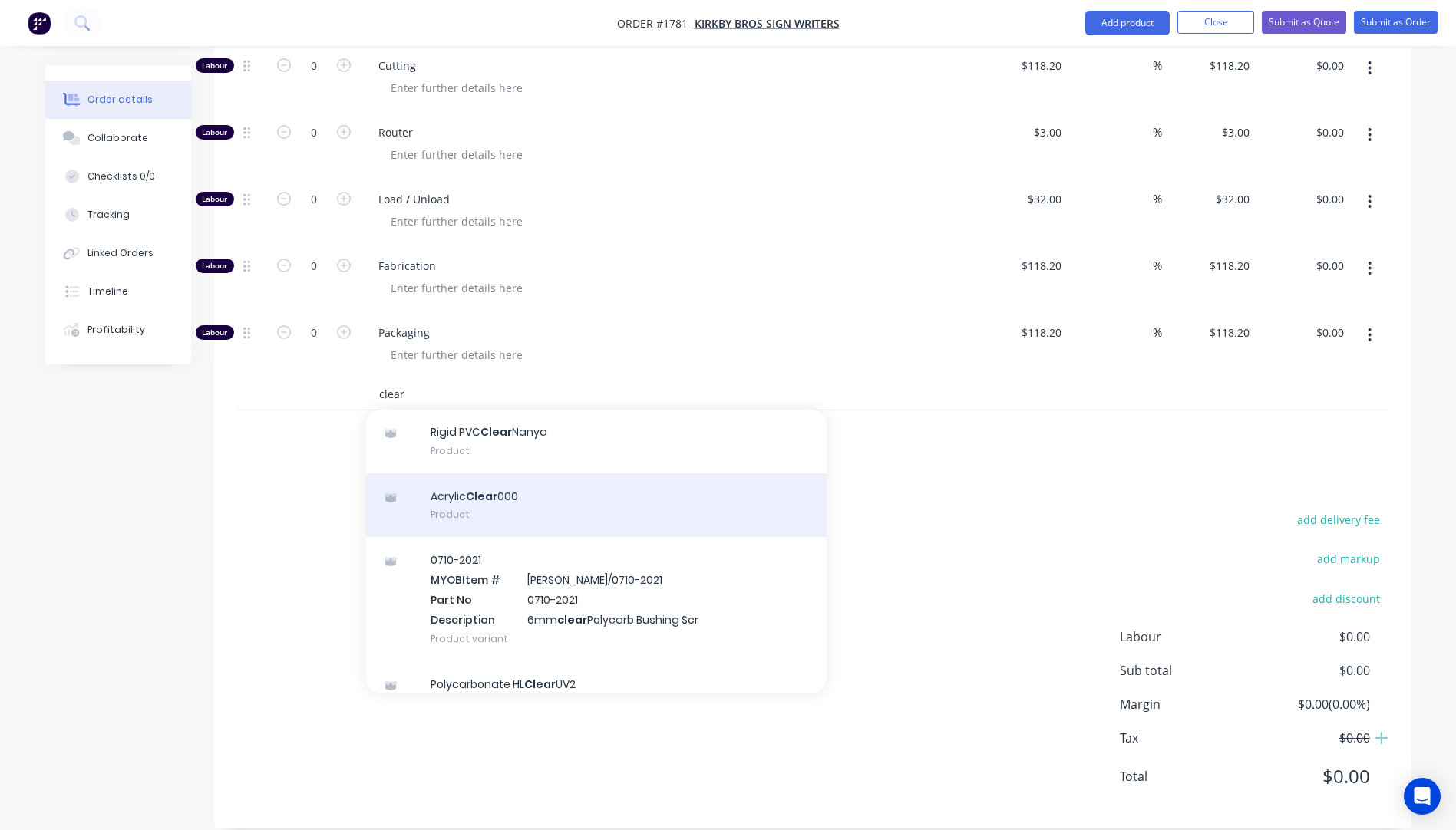
type input "clear"
click at [467, 473] on div "Acrylic Clear 000 Product" at bounding box center [596, 505] width 460 height 64
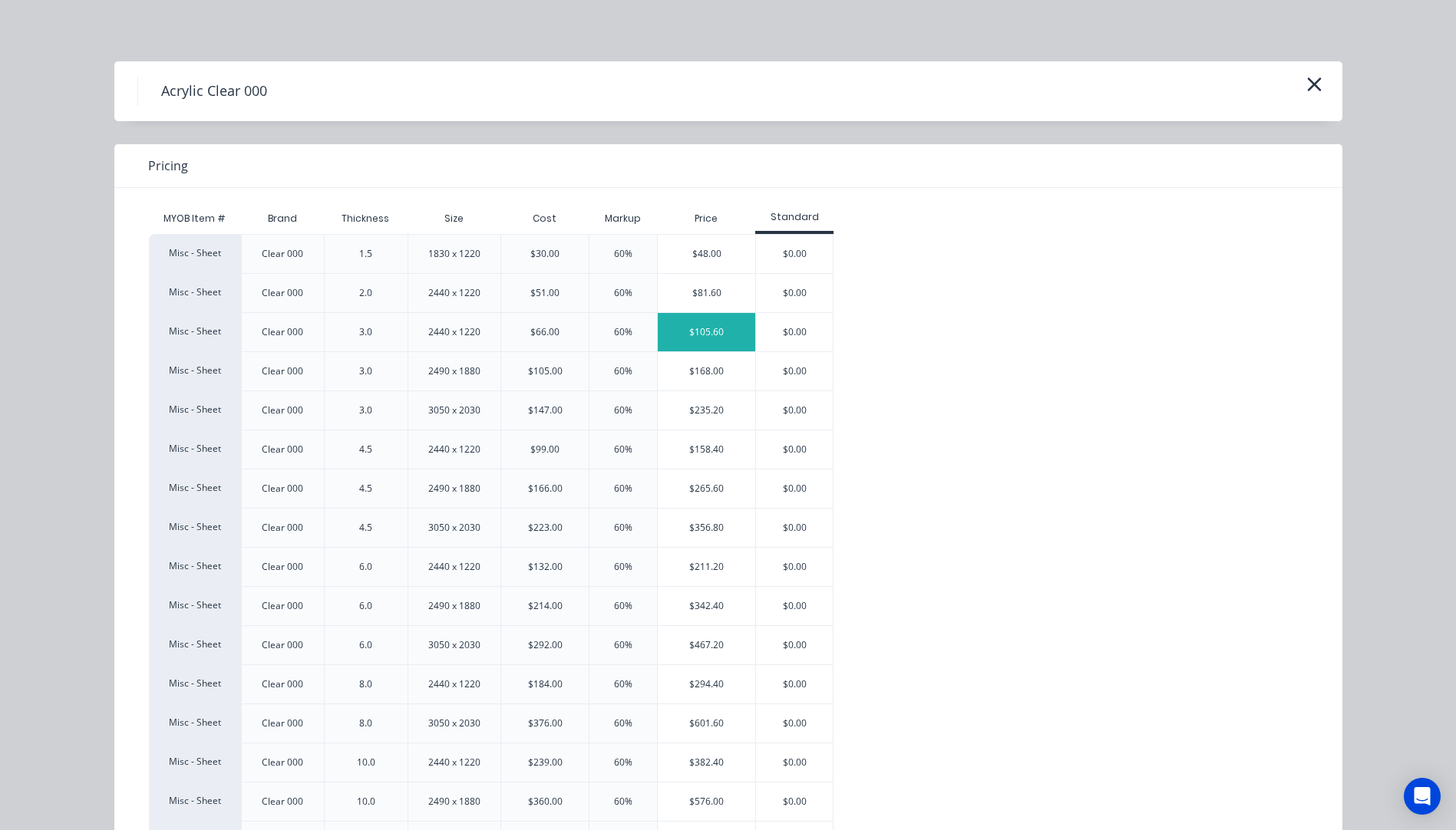
click at [666, 346] on div "$105.60" at bounding box center [706, 332] width 98 height 38
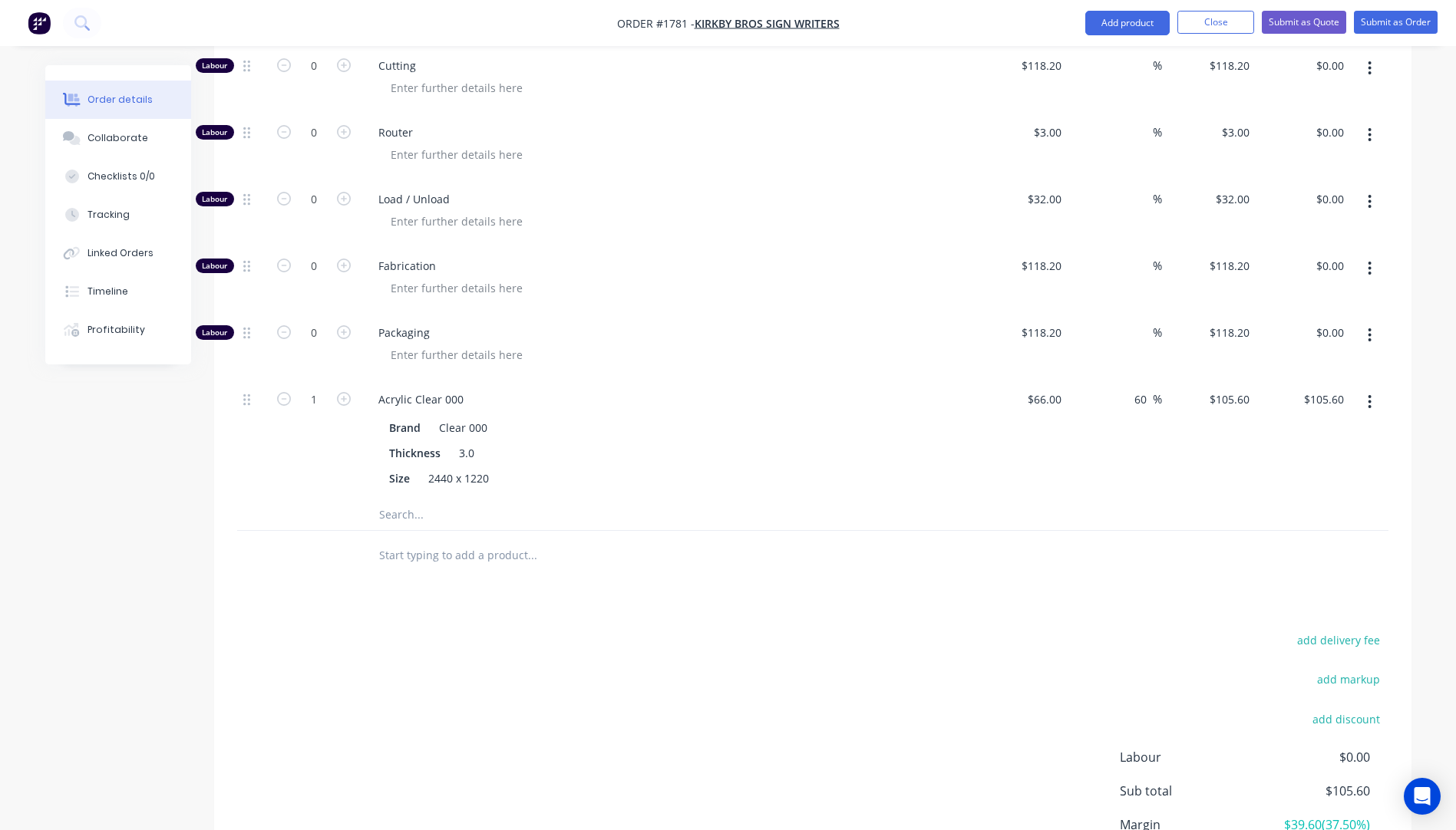
click at [393, 499] on input "text" at bounding box center [532, 514] width 307 height 31
click at [312, 388] on input "1" at bounding box center [314, 400] width 40 height 23
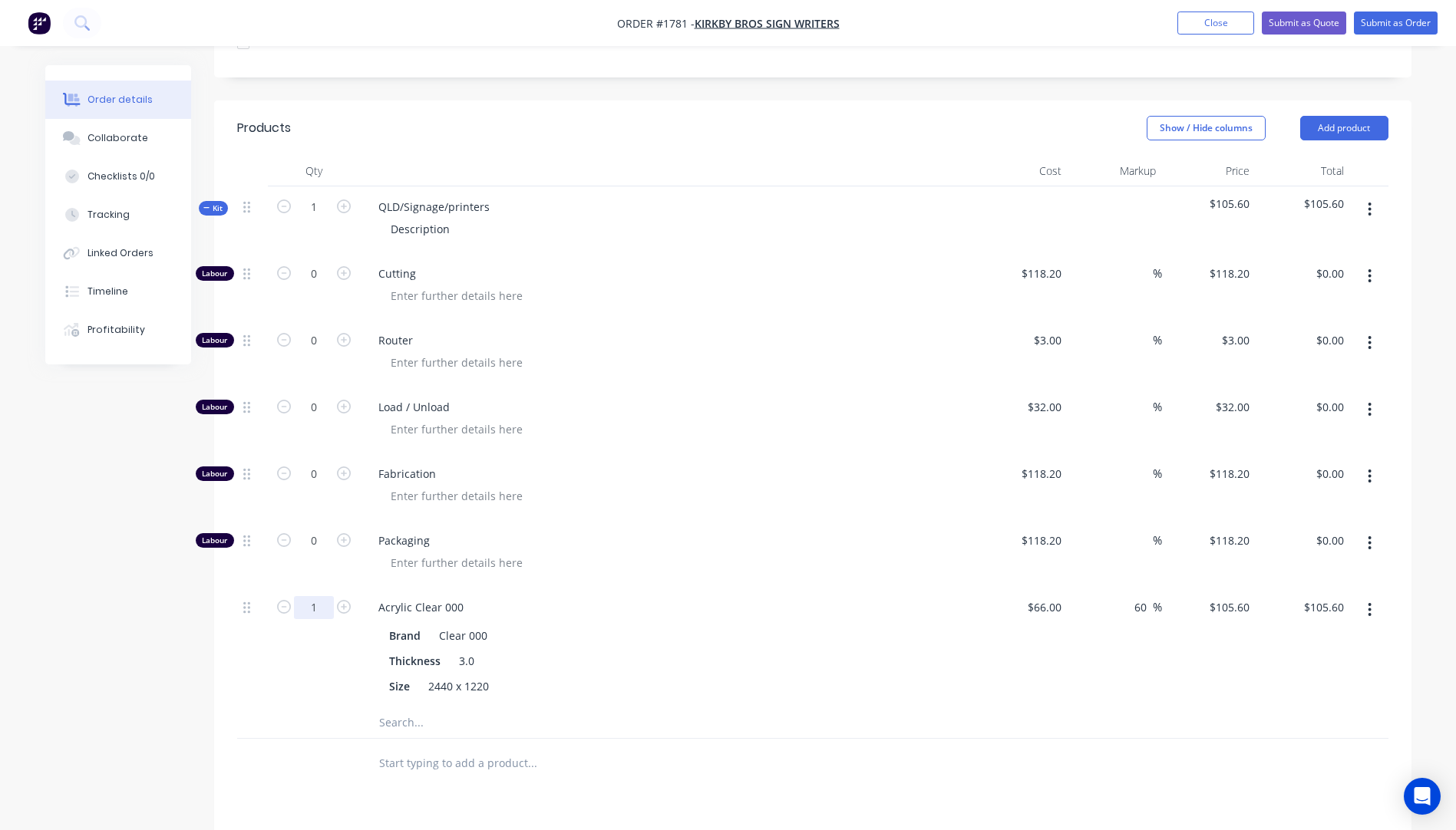
scroll to position [442, 0]
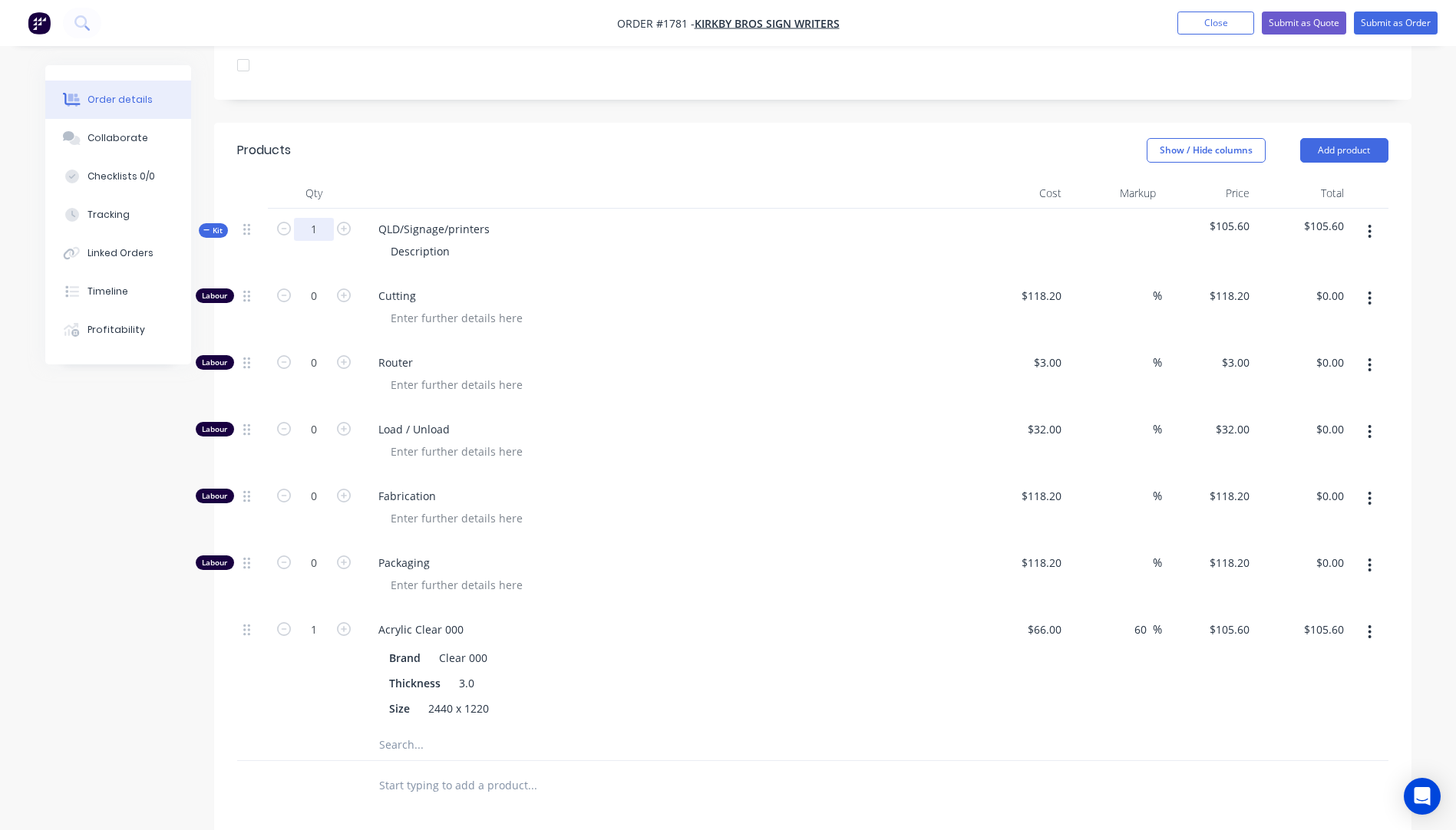
click at [316, 218] on input "1" at bounding box center [314, 229] width 40 height 23
type input "3"
type input "$316.80"
click at [760, 242] on div "QLD/Signage/printers Description" at bounding box center [667, 242] width 614 height 67
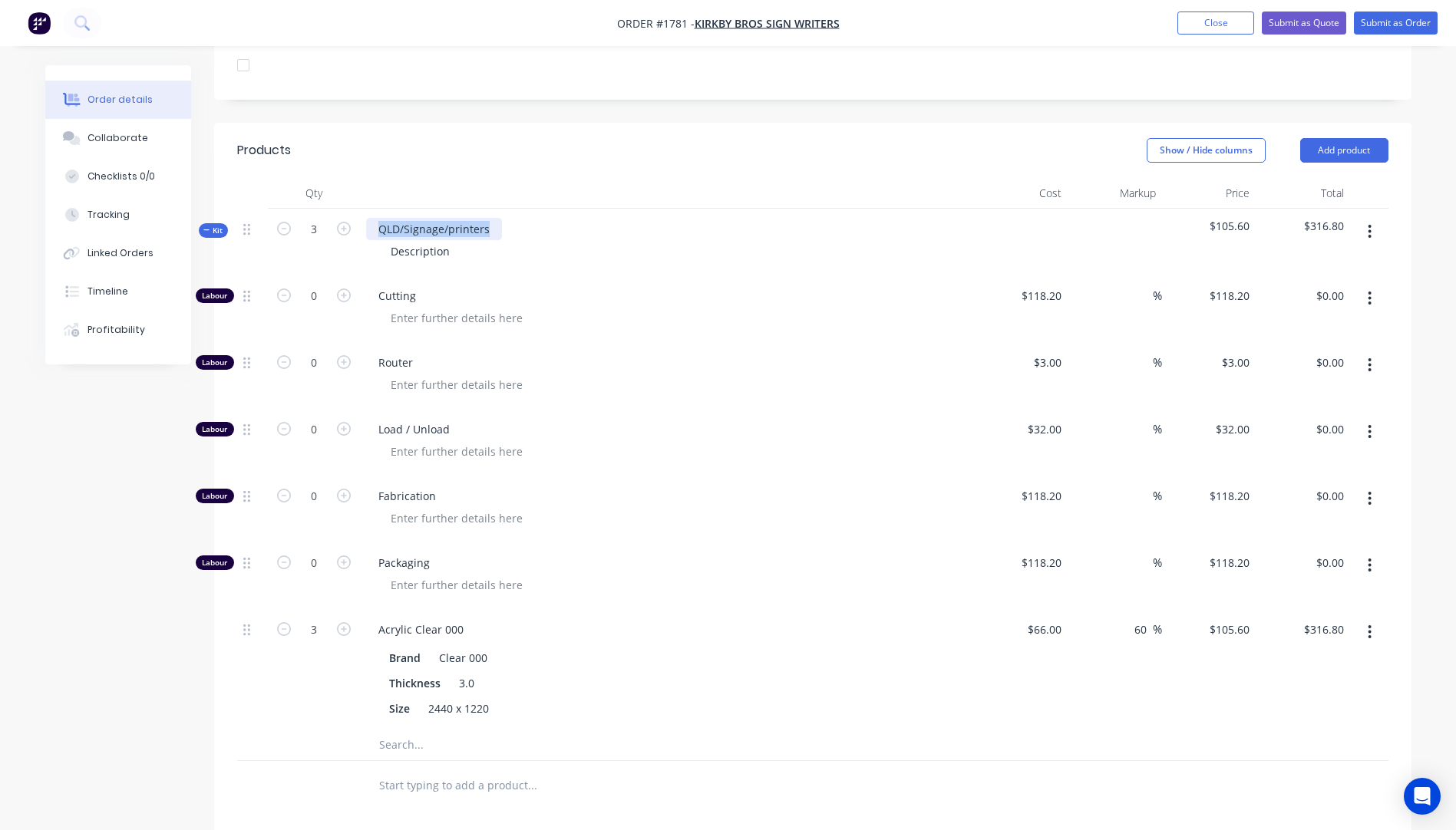
drag, startPoint x: 450, startPoint y: 209, endPoint x: 363, endPoint y: 199, distance: 87.6
click at [363, 208] on div "QLD/Signage/printers Description" at bounding box center [667, 242] width 614 height 67
drag, startPoint x: 438, startPoint y: 233, endPoint x: 385, endPoint y: 232, distance: 53.0
click at [385, 240] on div "Description" at bounding box center [420, 251] width 83 height 22
click at [342, 288] on icon "button" at bounding box center [343, 295] width 14 height 14
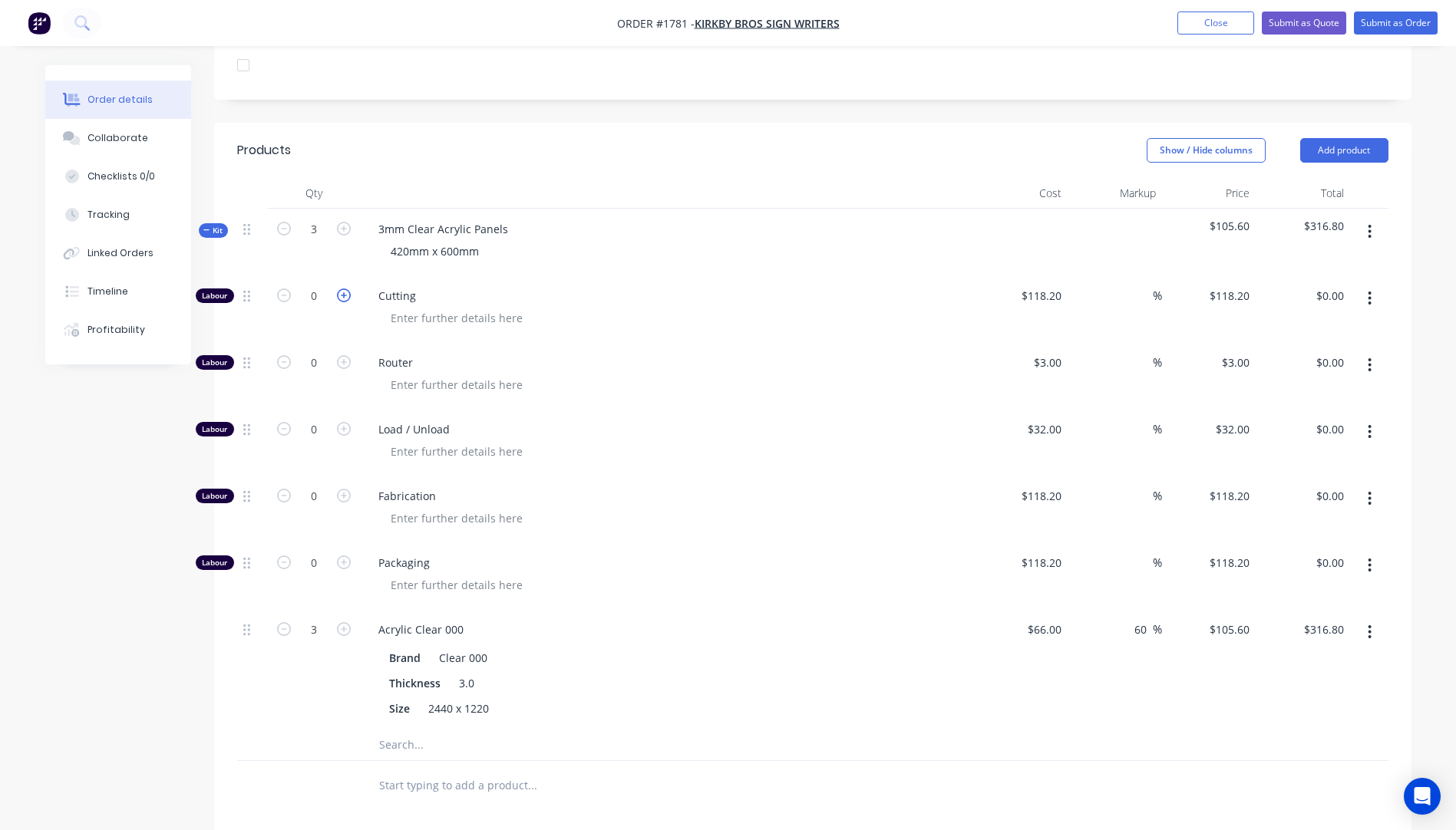
type input "1"
type input "$118.20"
click at [1054, 285] on input "118.2" at bounding box center [1043, 296] width 48 height 22
type input "$10.00"
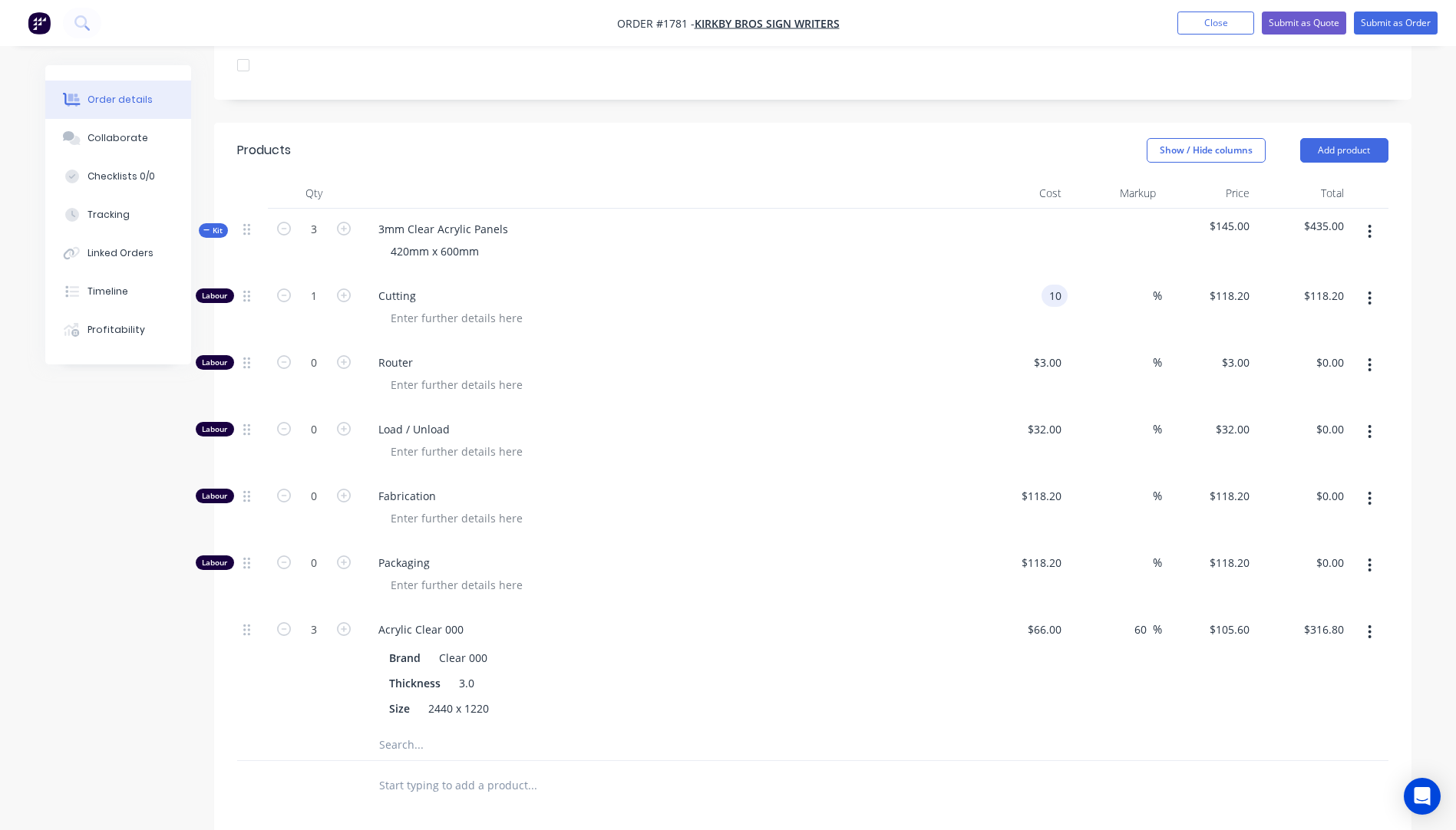
type input "$10.00"
click at [924, 307] on div at bounding box center [673, 318] width 589 height 22
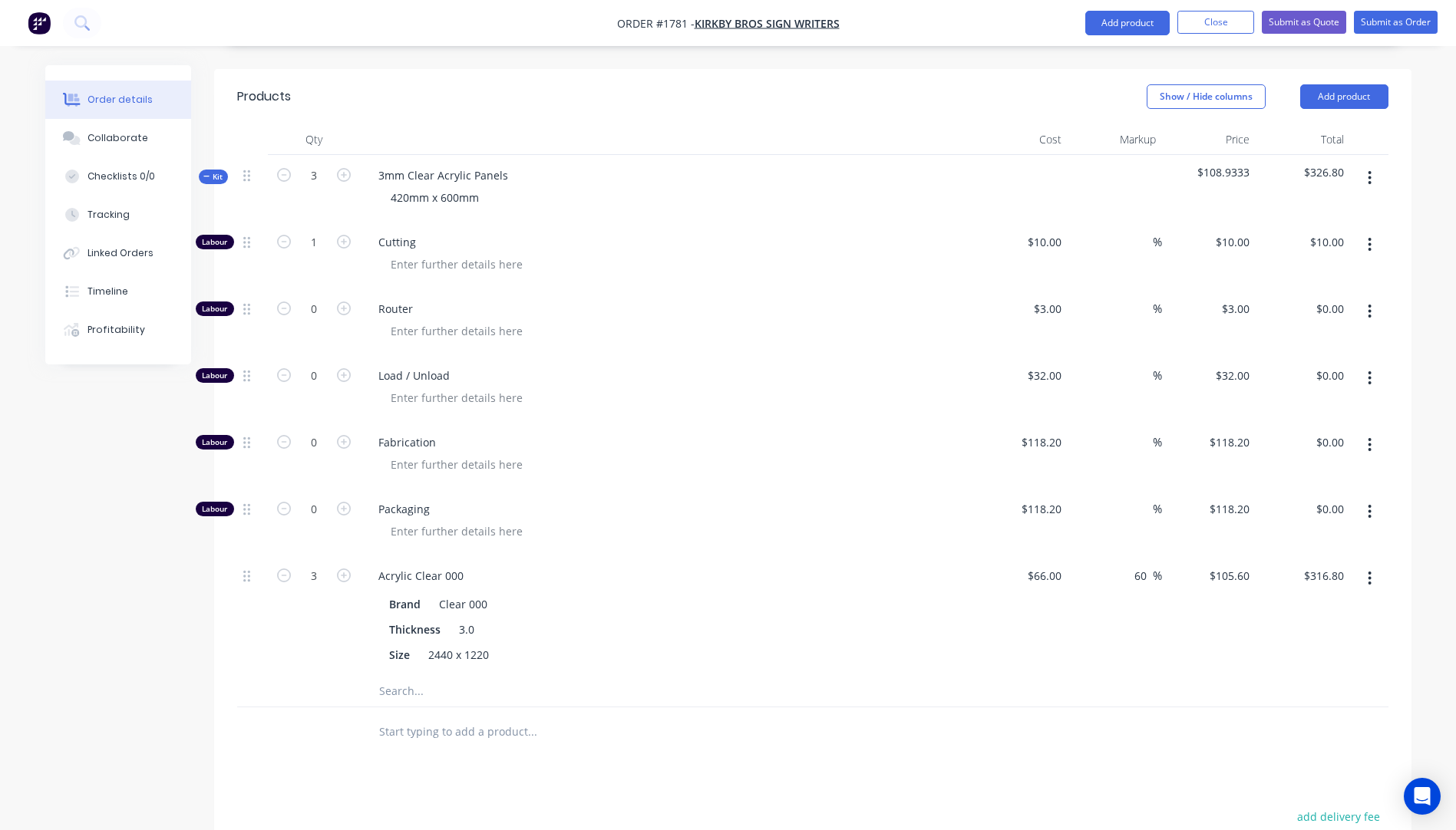
scroll to position [595, 0]
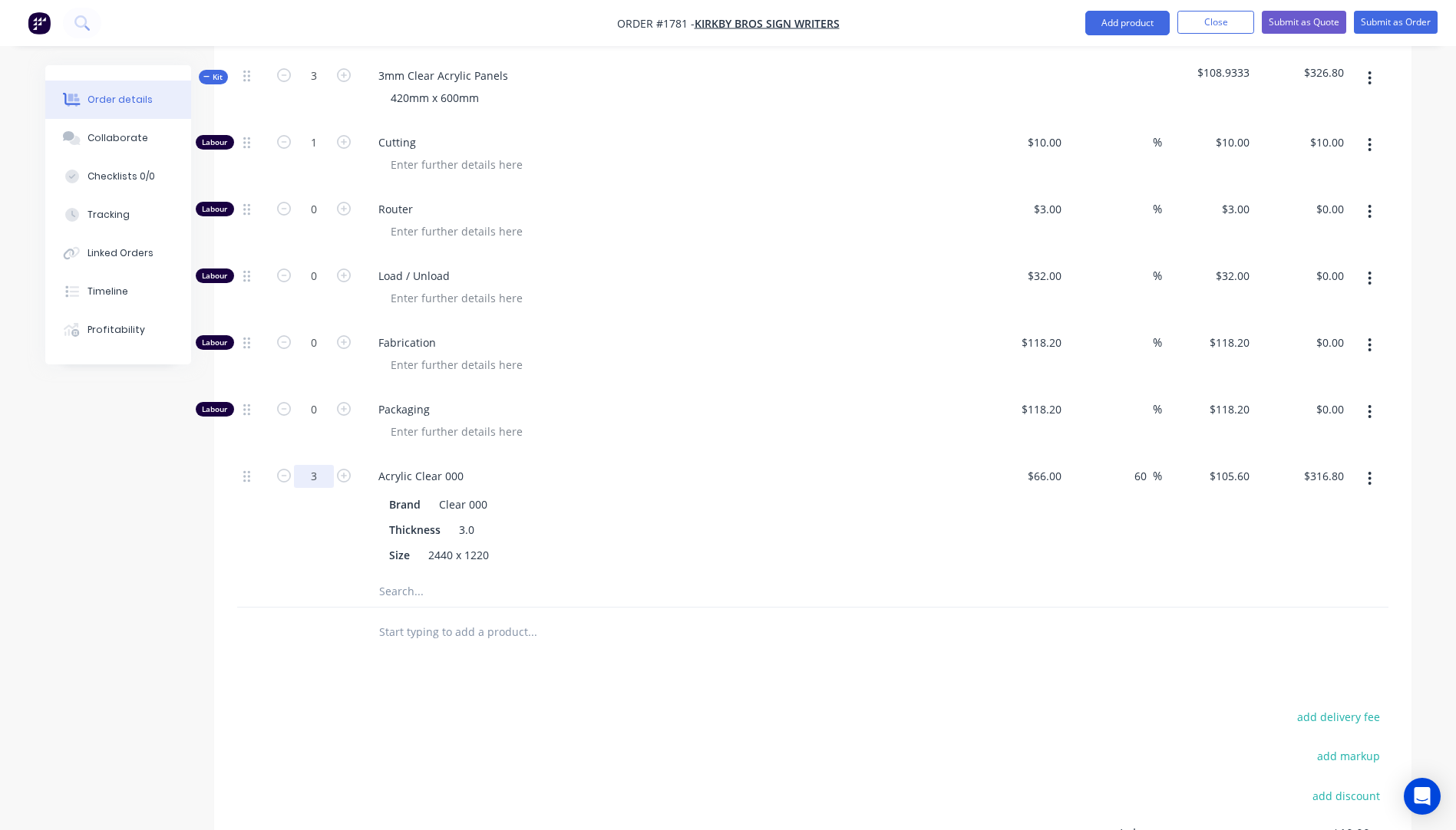
click at [330, 465] on input "3" at bounding box center [314, 477] width 40 height 23
type input "0.5"
type input "$52.80"
click at [761, 421] on div at bounding box center [673, 432] width 589 height 22
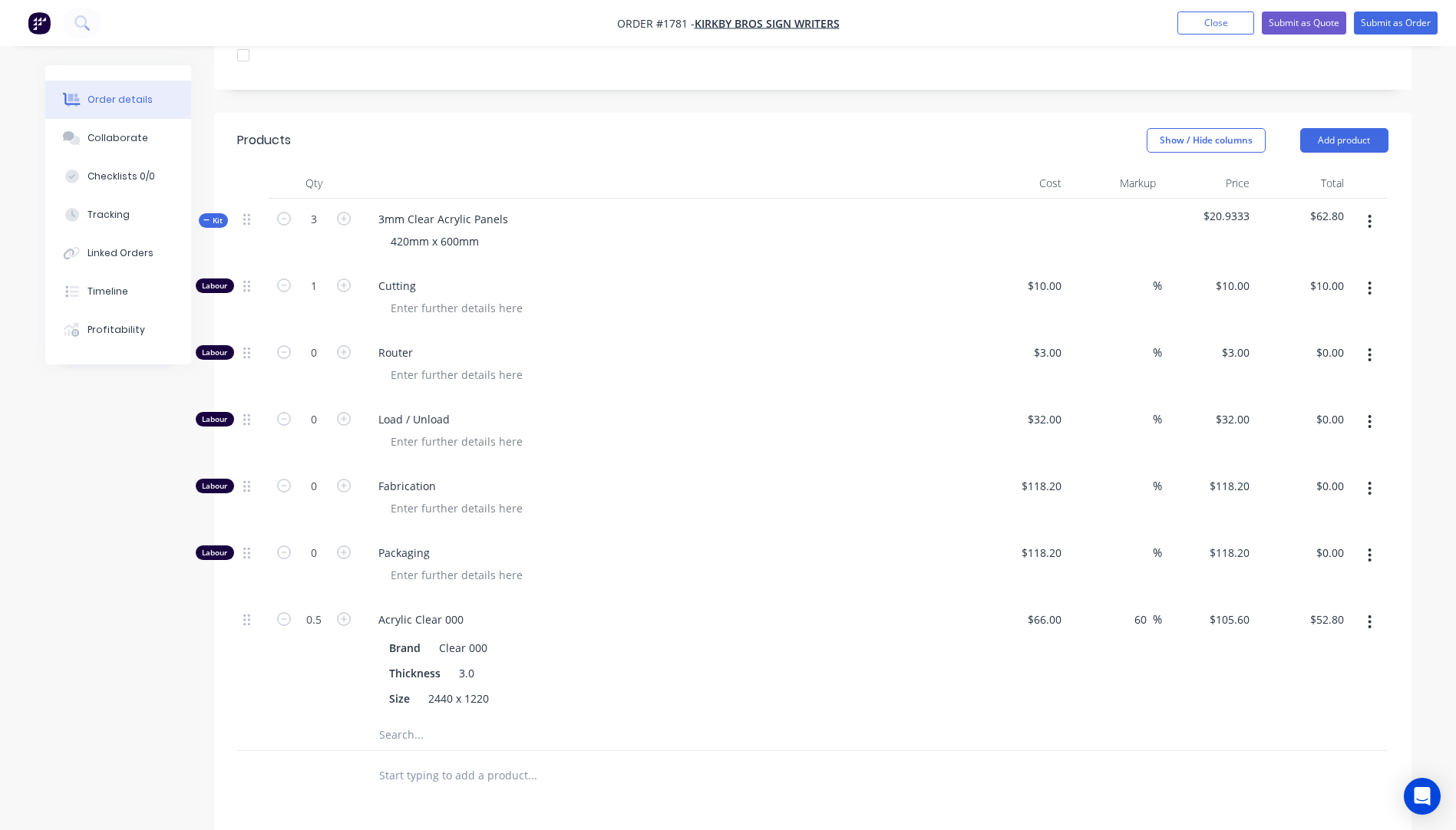
scroll to position [442, 0]
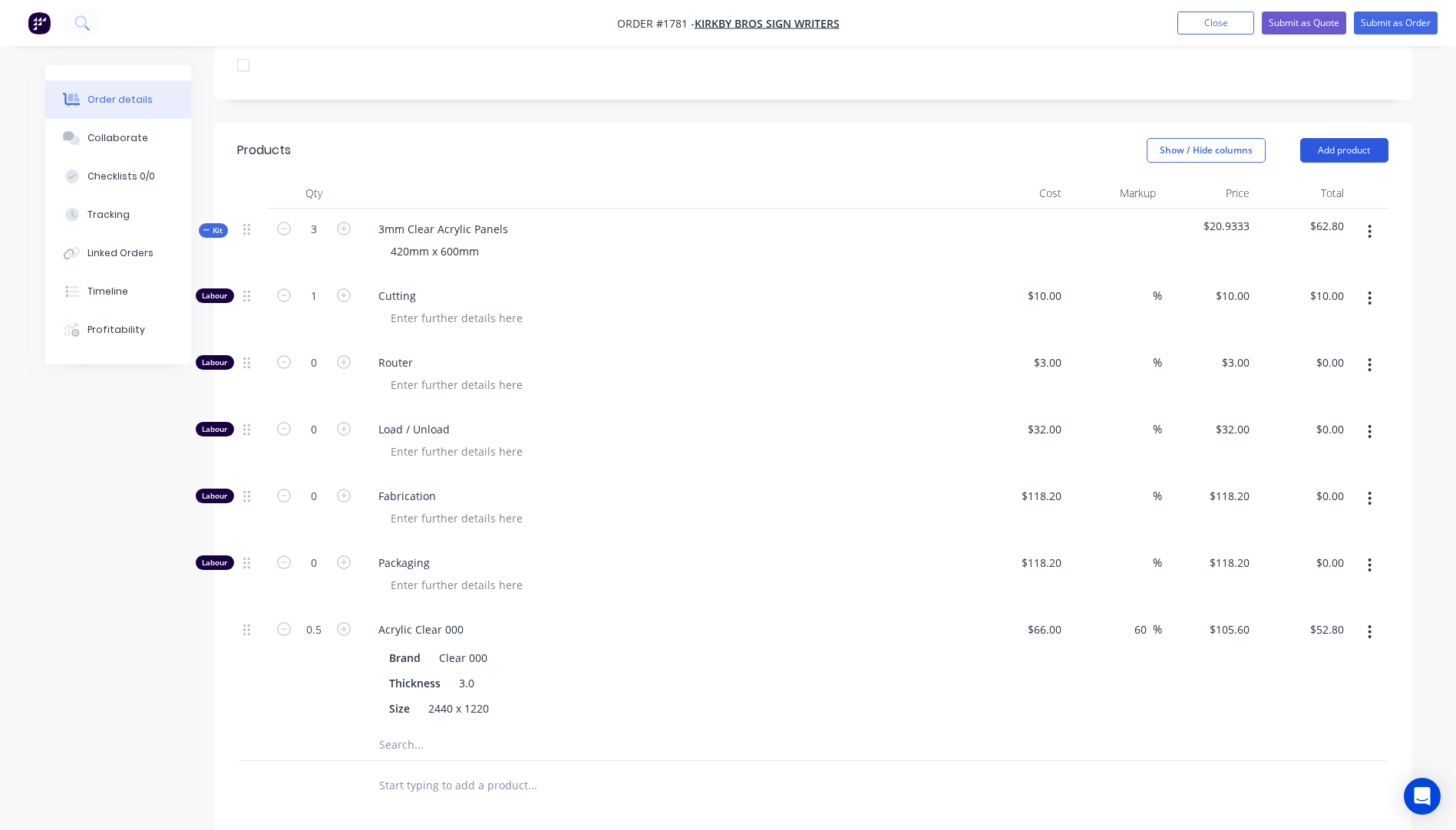
click at [1332, 138] on button "Add product" at bounding box center [1344, 150] width 88 height 24
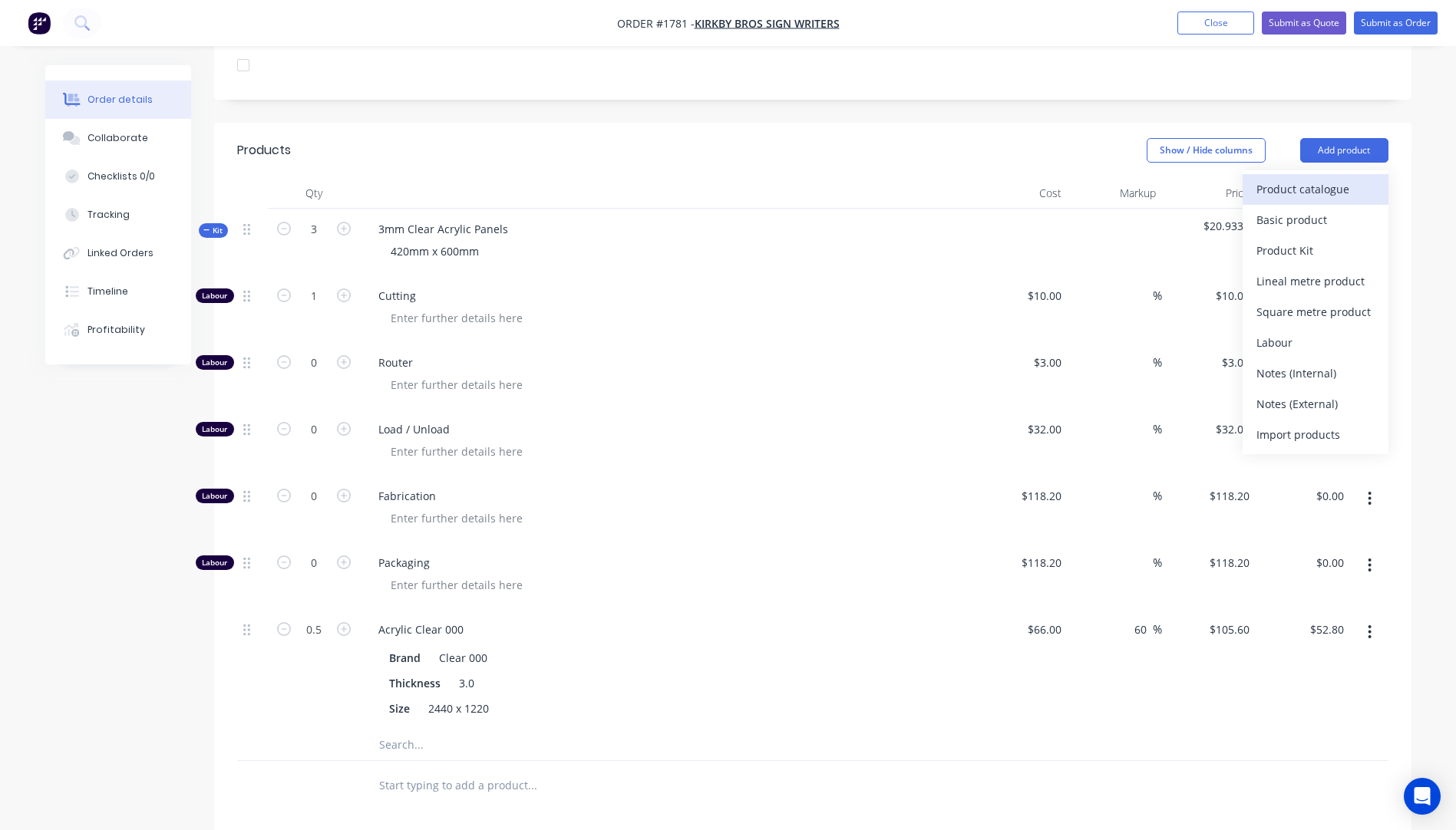
click at [1304, 178] on div "Product catalogue" at bounding box center [1315, 189] width 118 height 22
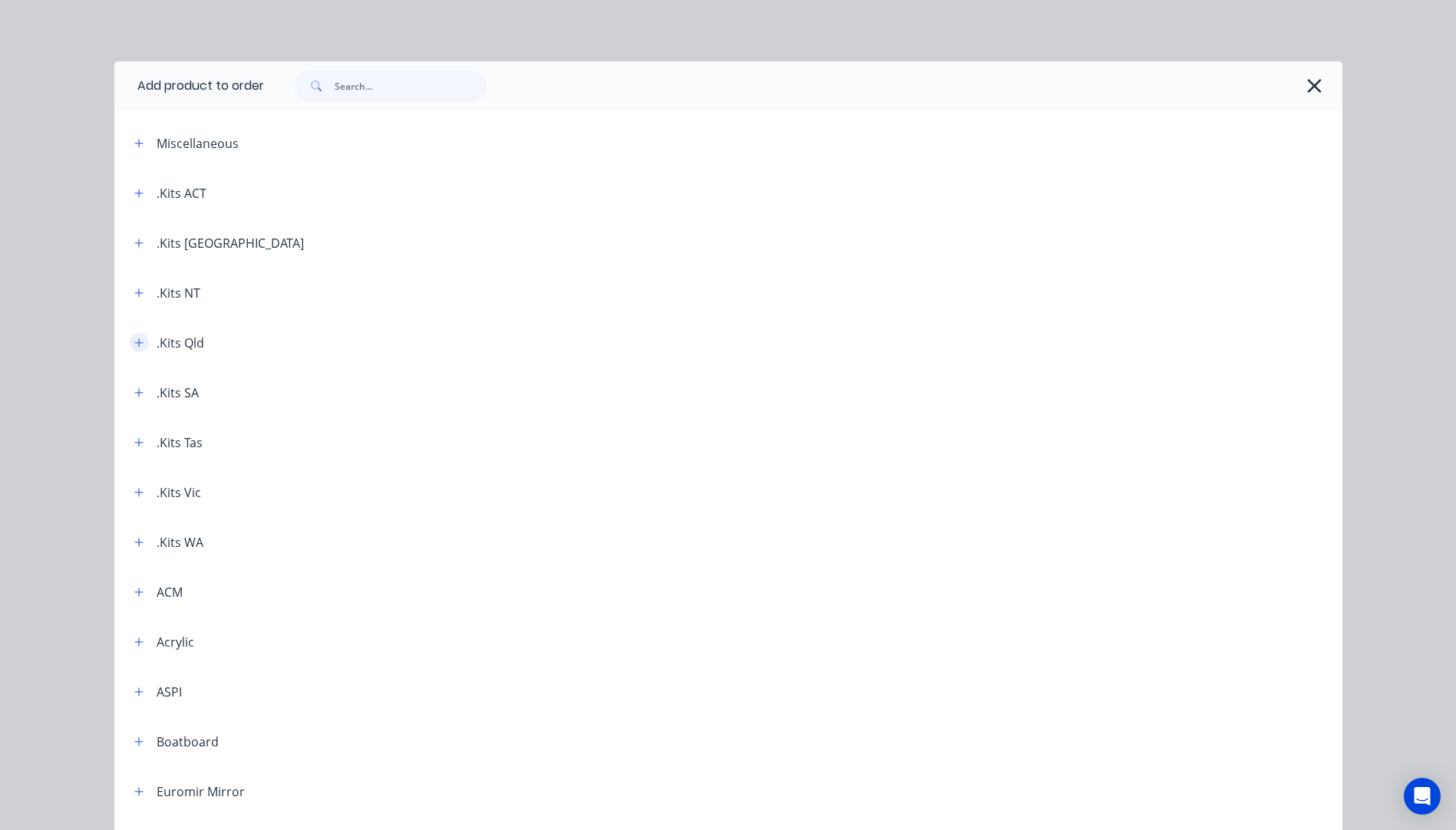
click at [134, 348] on icon "button" at bounding box center [138, 342] width 9 height 11
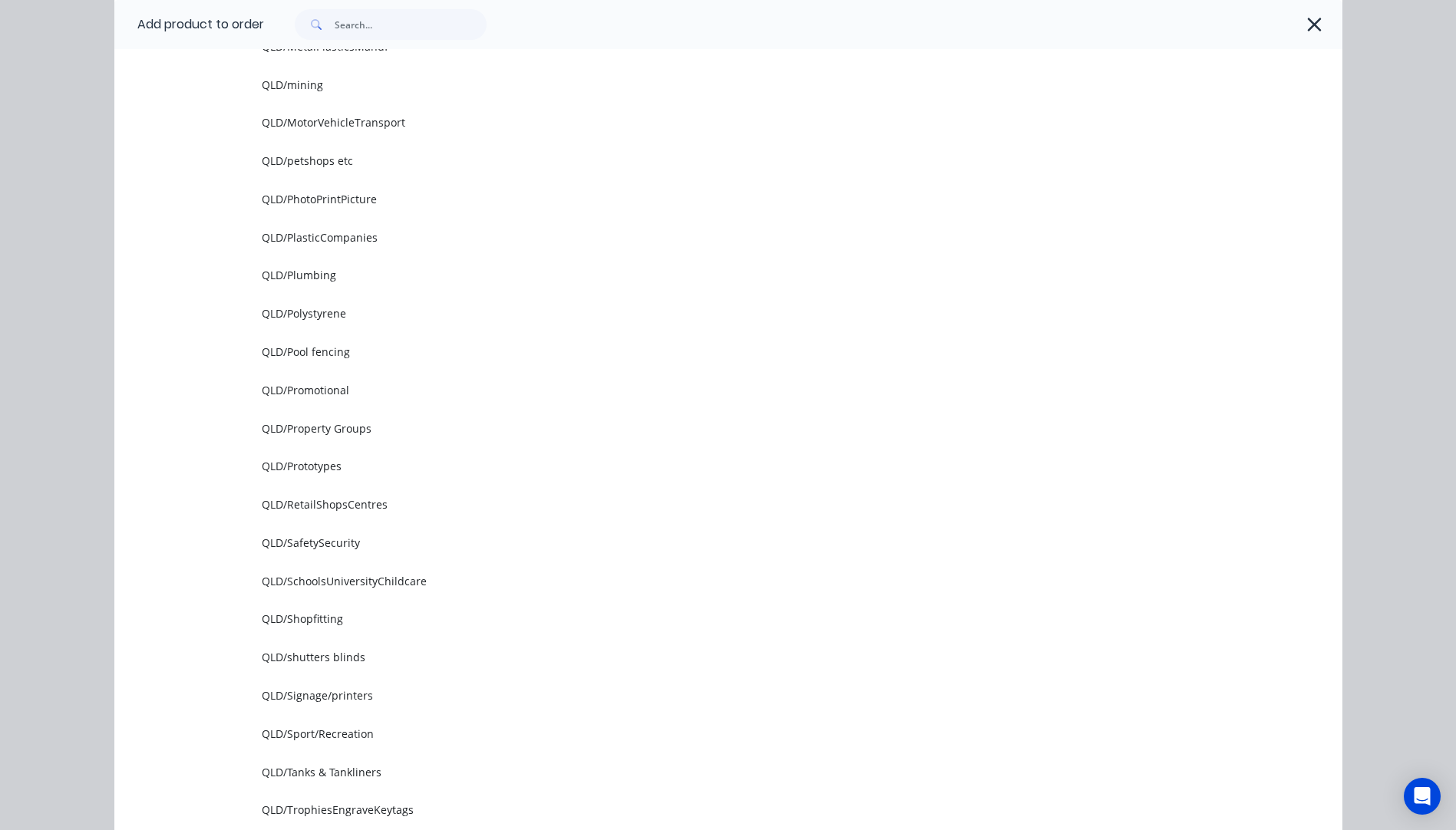
scroll to position [1918, 0]
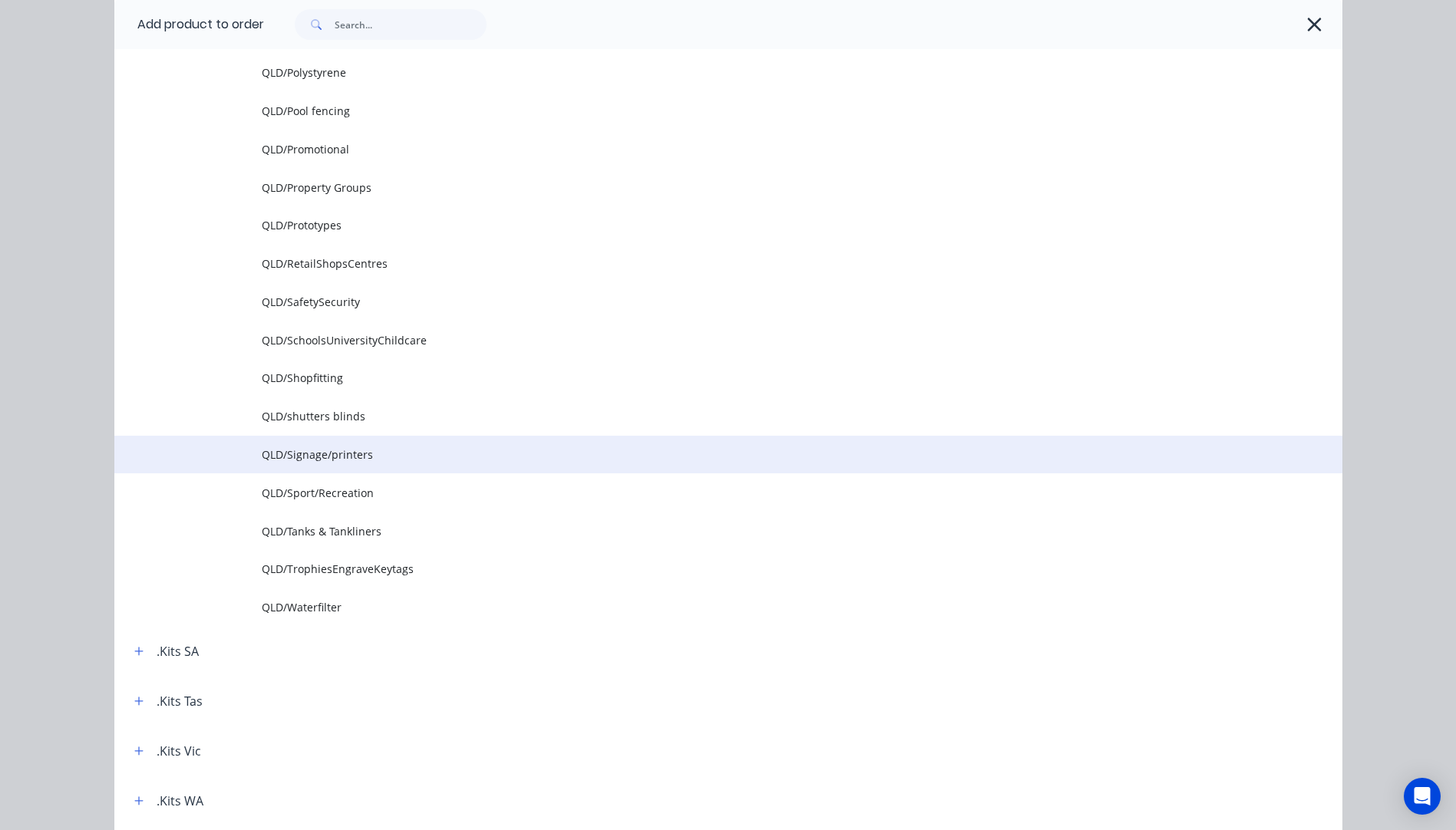
click at [323, 462] on span "QLD/Signage/printers" at bounding box center [693, 454] width 864 height 16
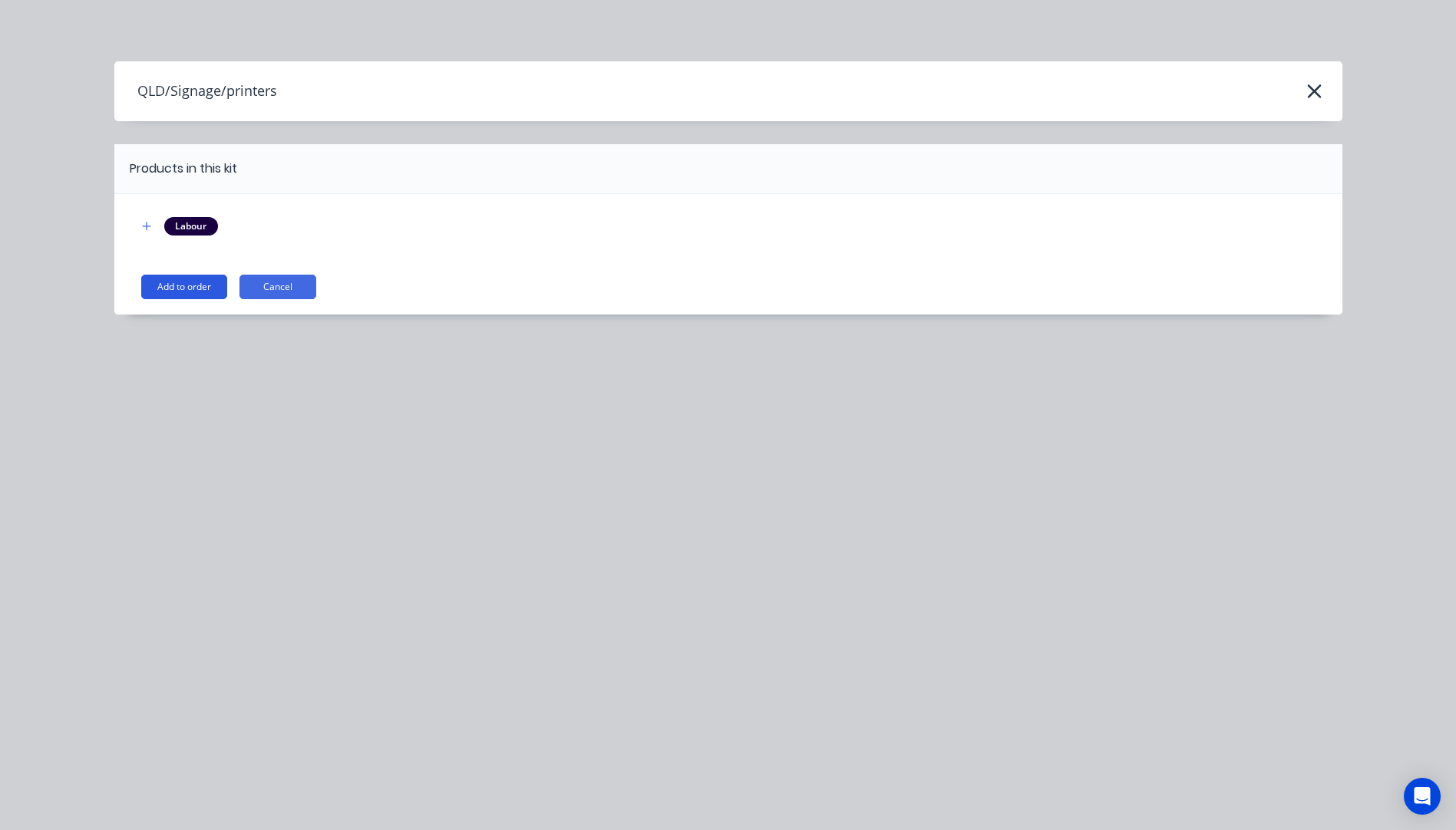
click at [182, 298] on button "Add to order" at bounding box center [183, 287] width 86 height 24
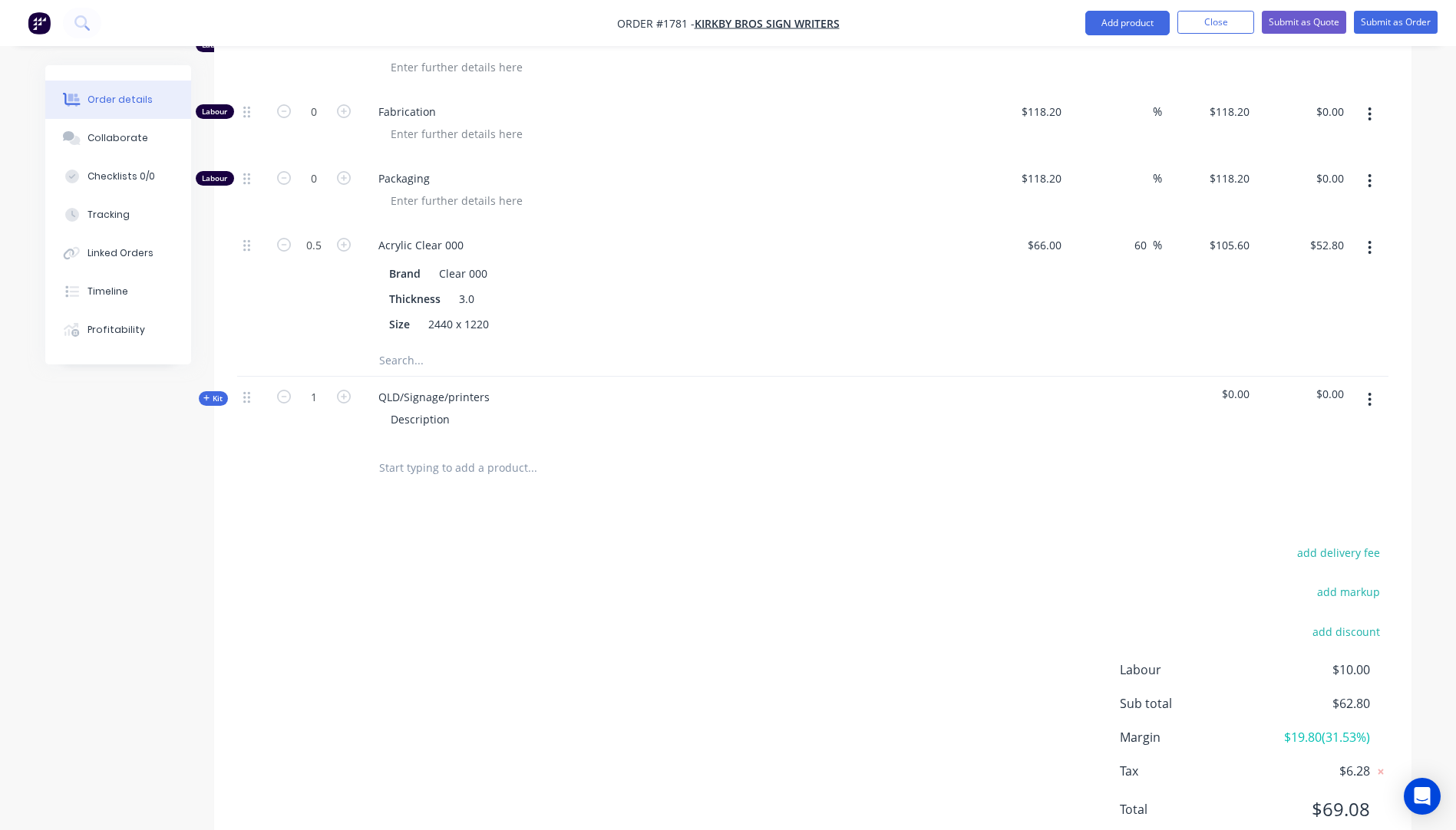
scroll to position [859, 0]
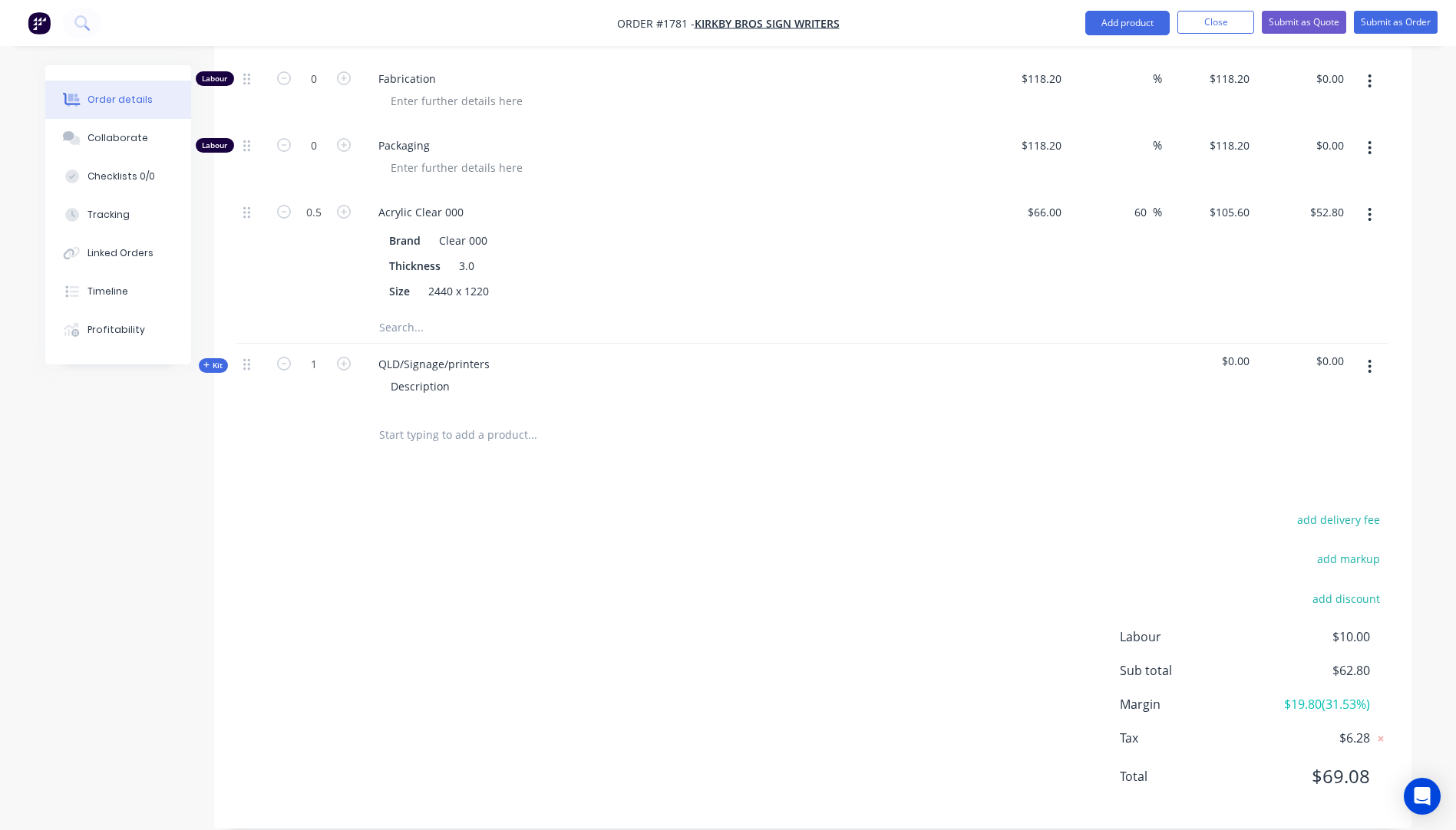
click at [208, 362] on icon "button" at bounding box center [207, 365] width 7 height 8
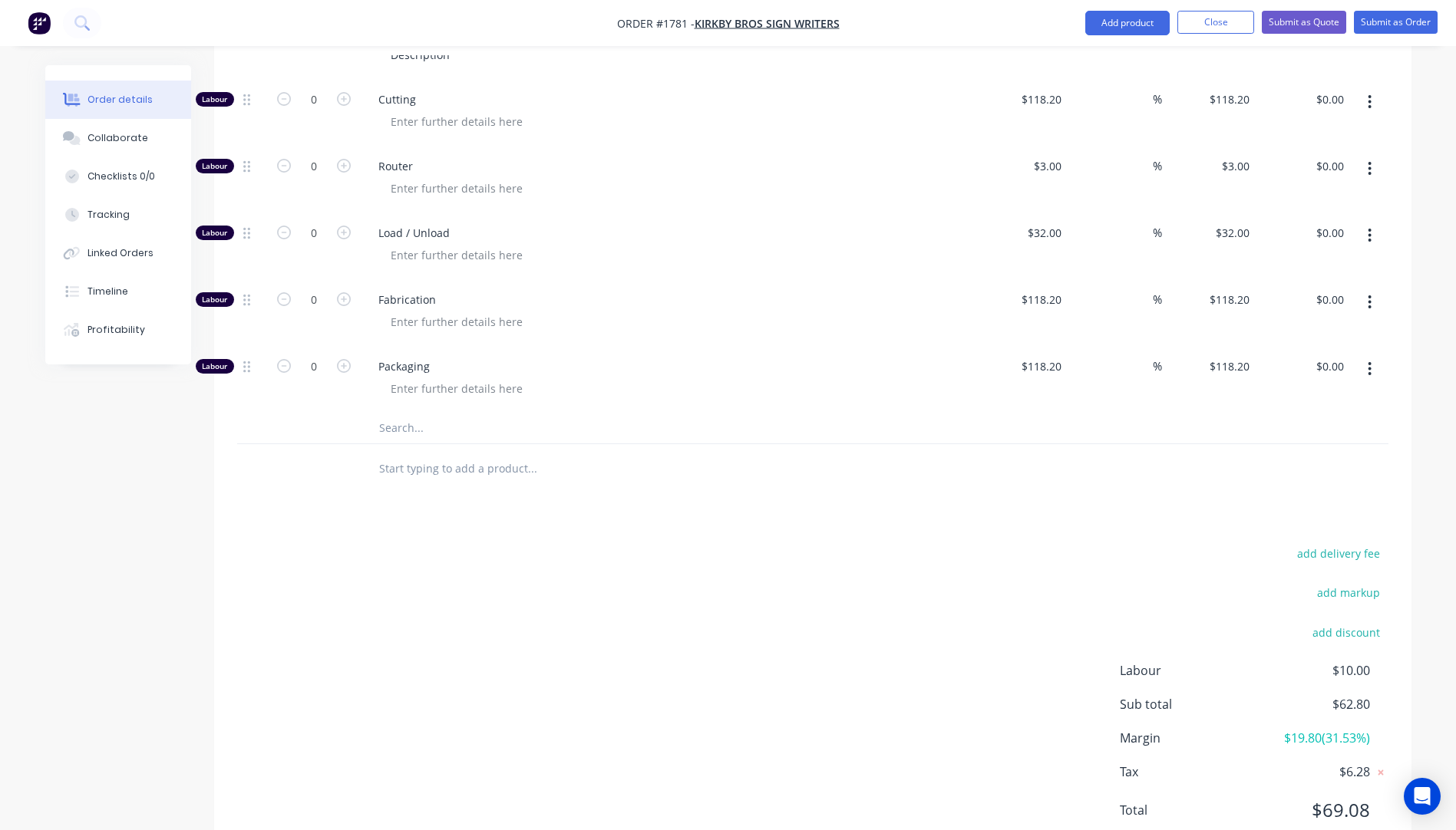
scroll to position [1224, 0]
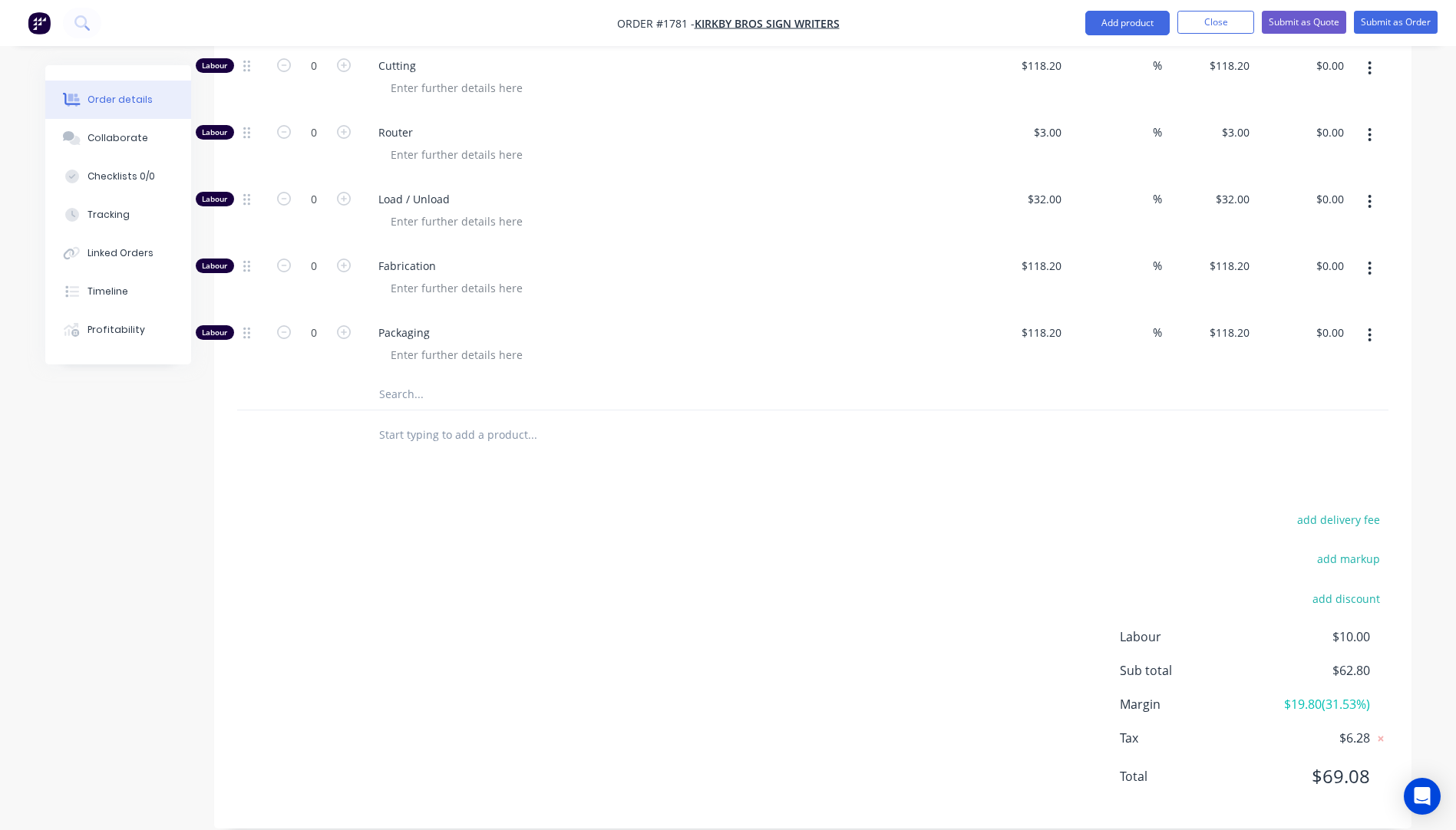
click at [410, 380] on input "text" at bounding box center [532, 394] width 307 height 31
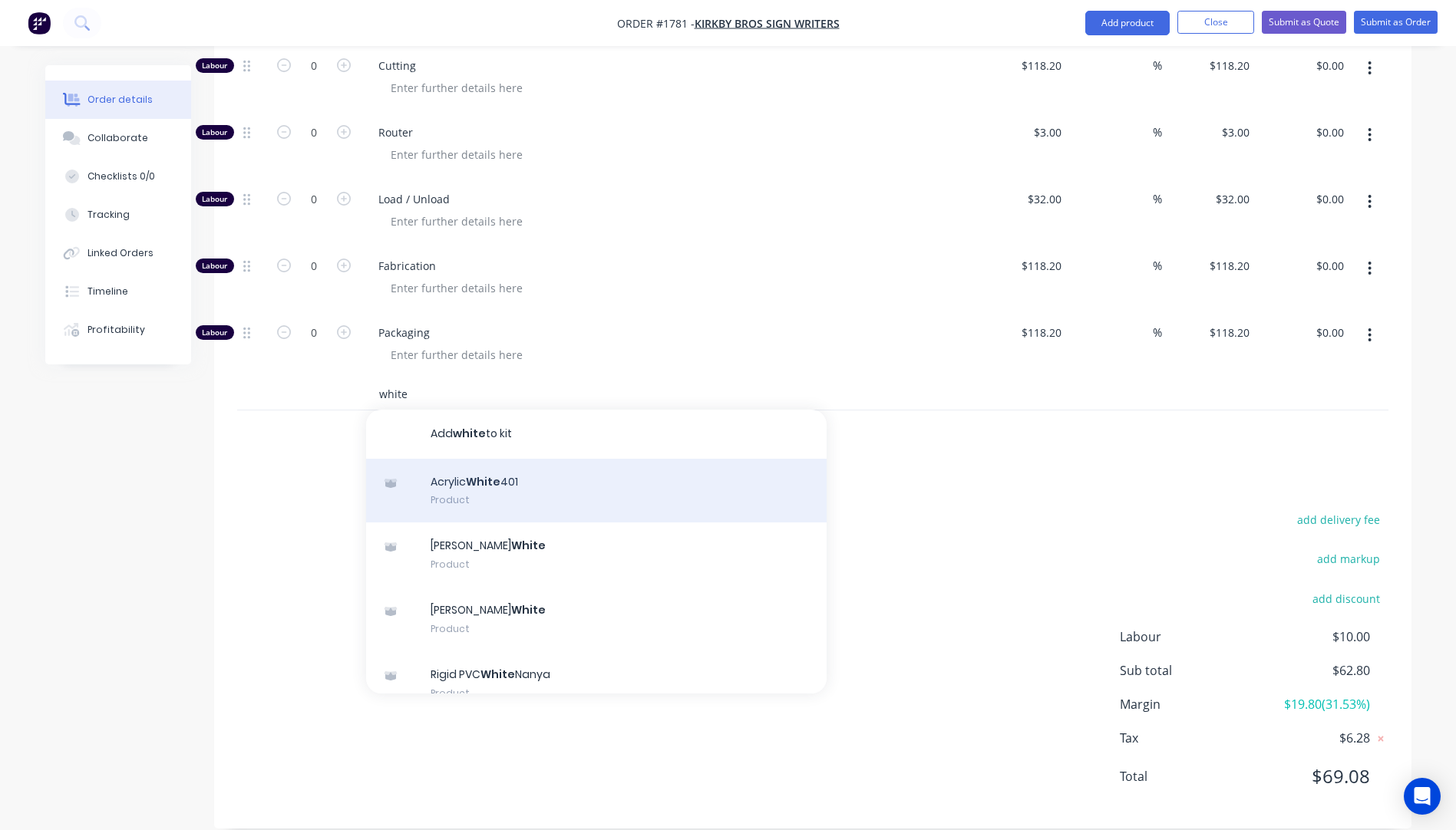
type input "white"
click at [493, 469] on div "Acrylic White 401 Product" at bounding box center [596, 491] width 460 height 64
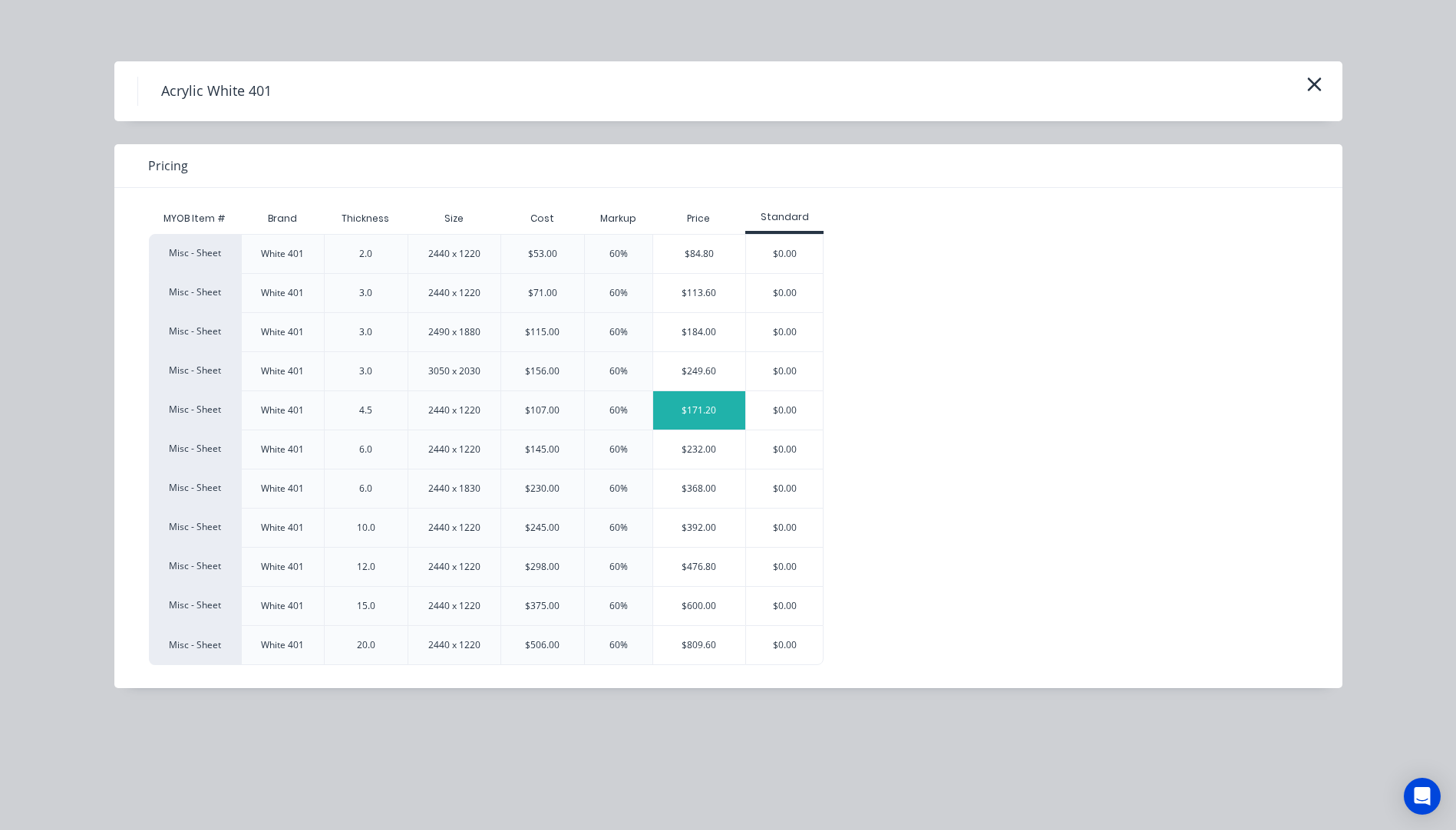
click at [703, 412] on div "$171.20" at bounding box center [698, 411] width 93 height 38
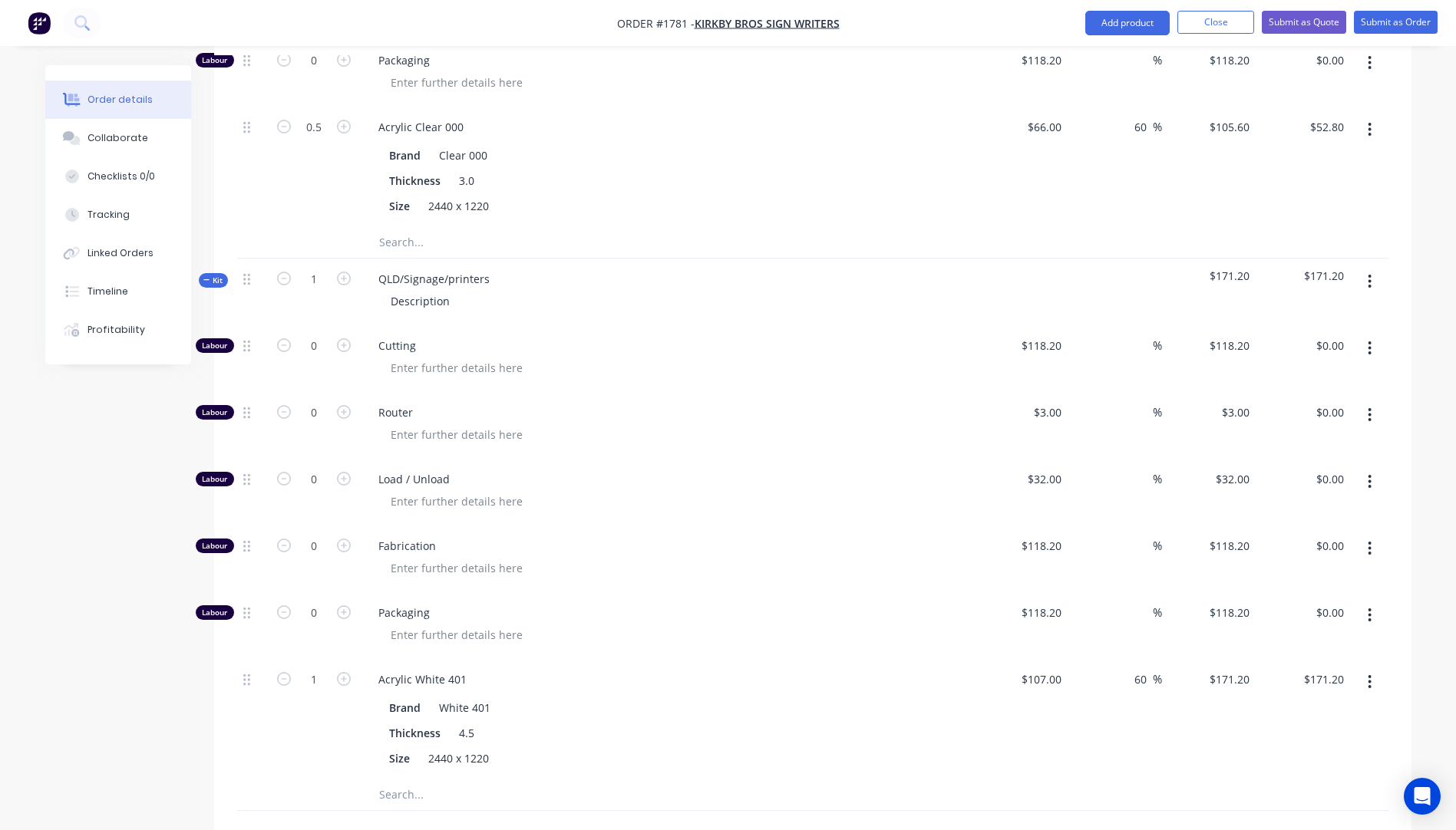
scroll to position [918, 0]
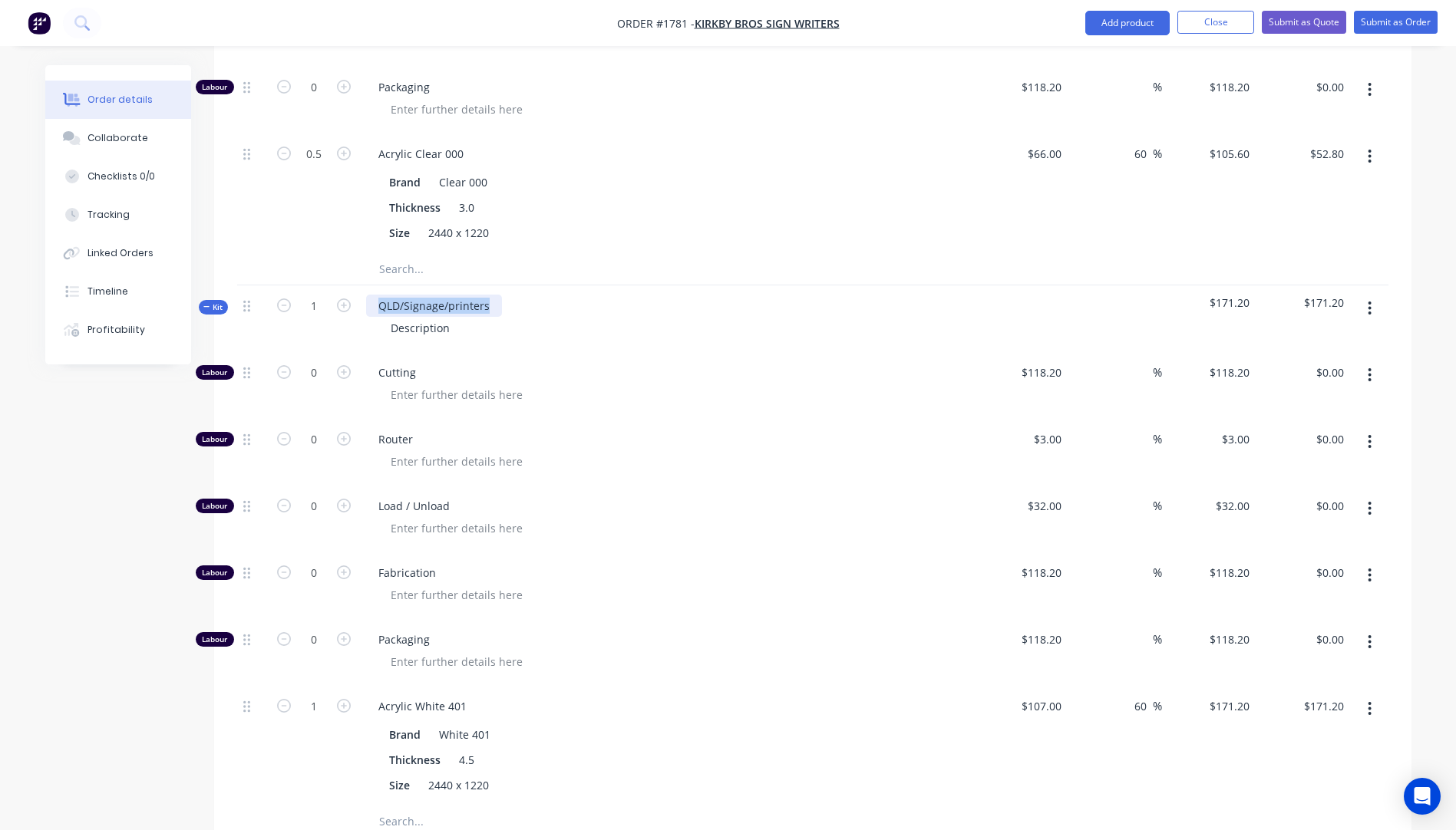
drag, startPoint x: 488, startPoint y: 278, endPoint x: 370, endPoint y: 278, distance: 118.0
click at [370, 295] on div "QLD/Signage/printers" at bounding box center [433, 306] width 136 height 22
drag, startPoint x: 423, startPoint y: 309, endPoint x: 388, endPoint y: 308, distance: 35.0
click at [388, 317] on div "Description" at bounding box center [420, 328] width 83 height 22
click at [342, 365] on icon "button" at bounding box center [343, 372] width 14 height 14
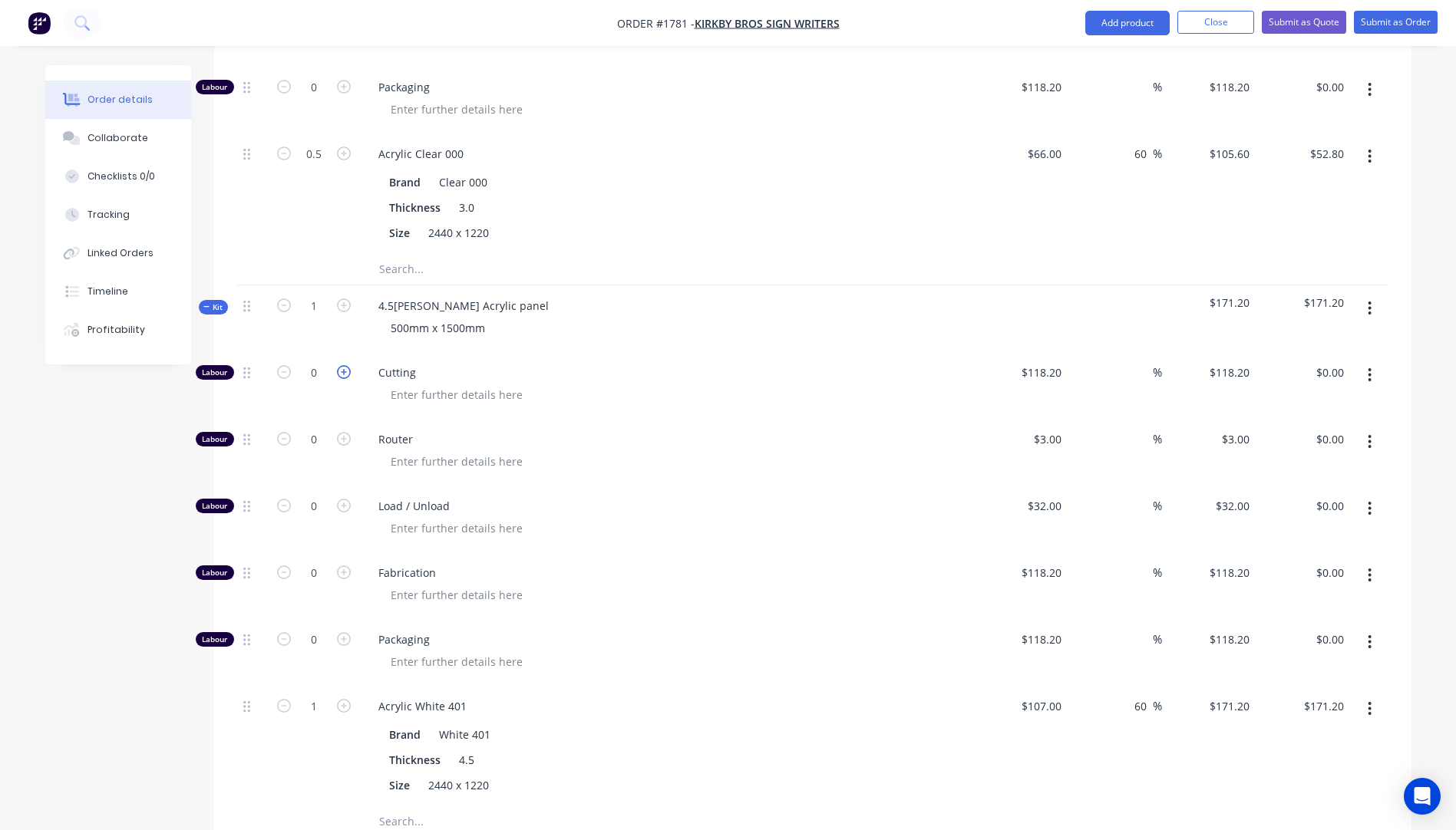
type input "1"
type input "$118.20"
click at [1044, 362] on input "118.2" at bounding box center [1043, 372] width 48 height 22
type input "$10.00"
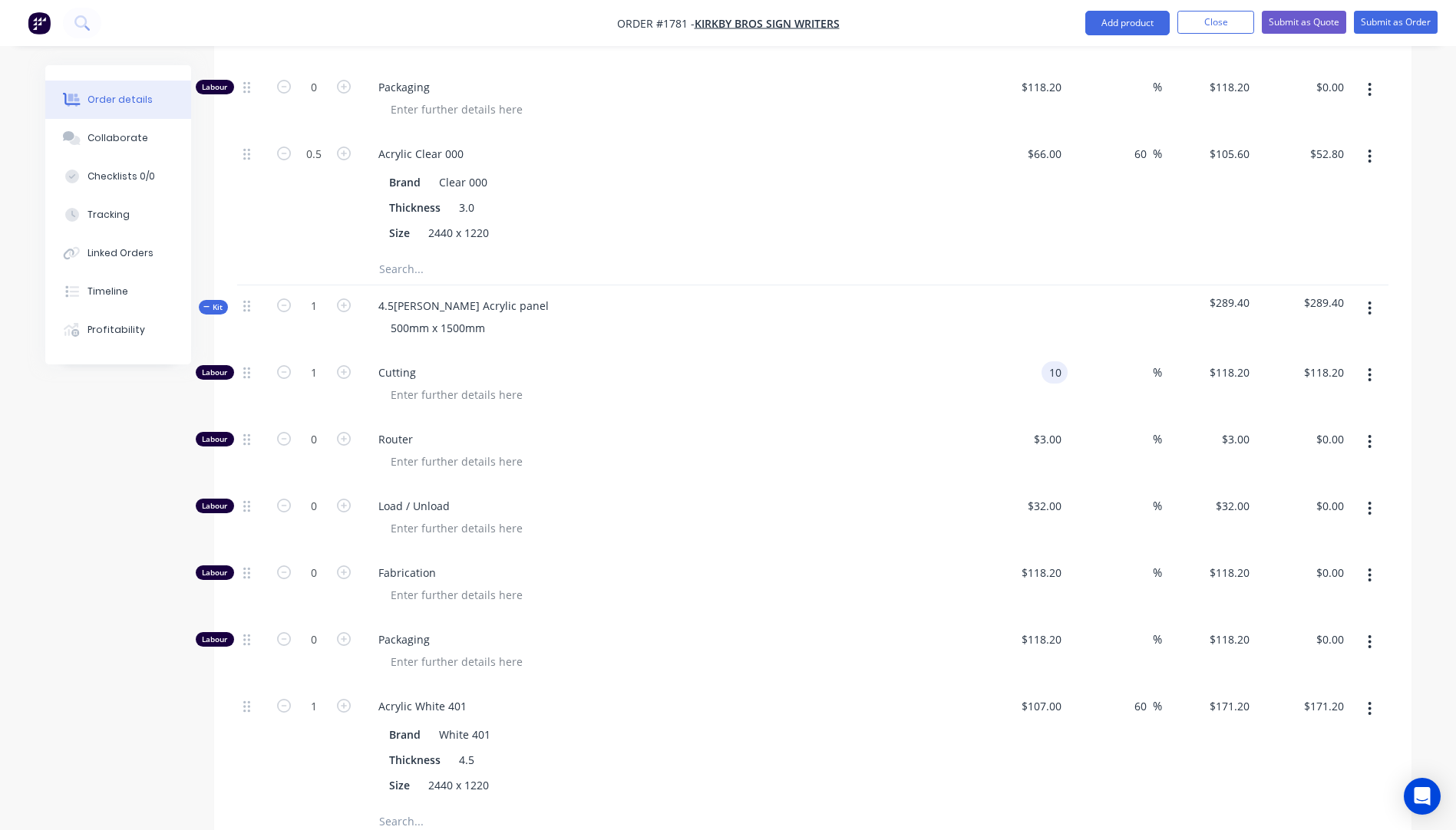
type input "$10.00"
click at [909, 486] on div "Load / Unload" at bounding box center [667, 519] width 614 height 67
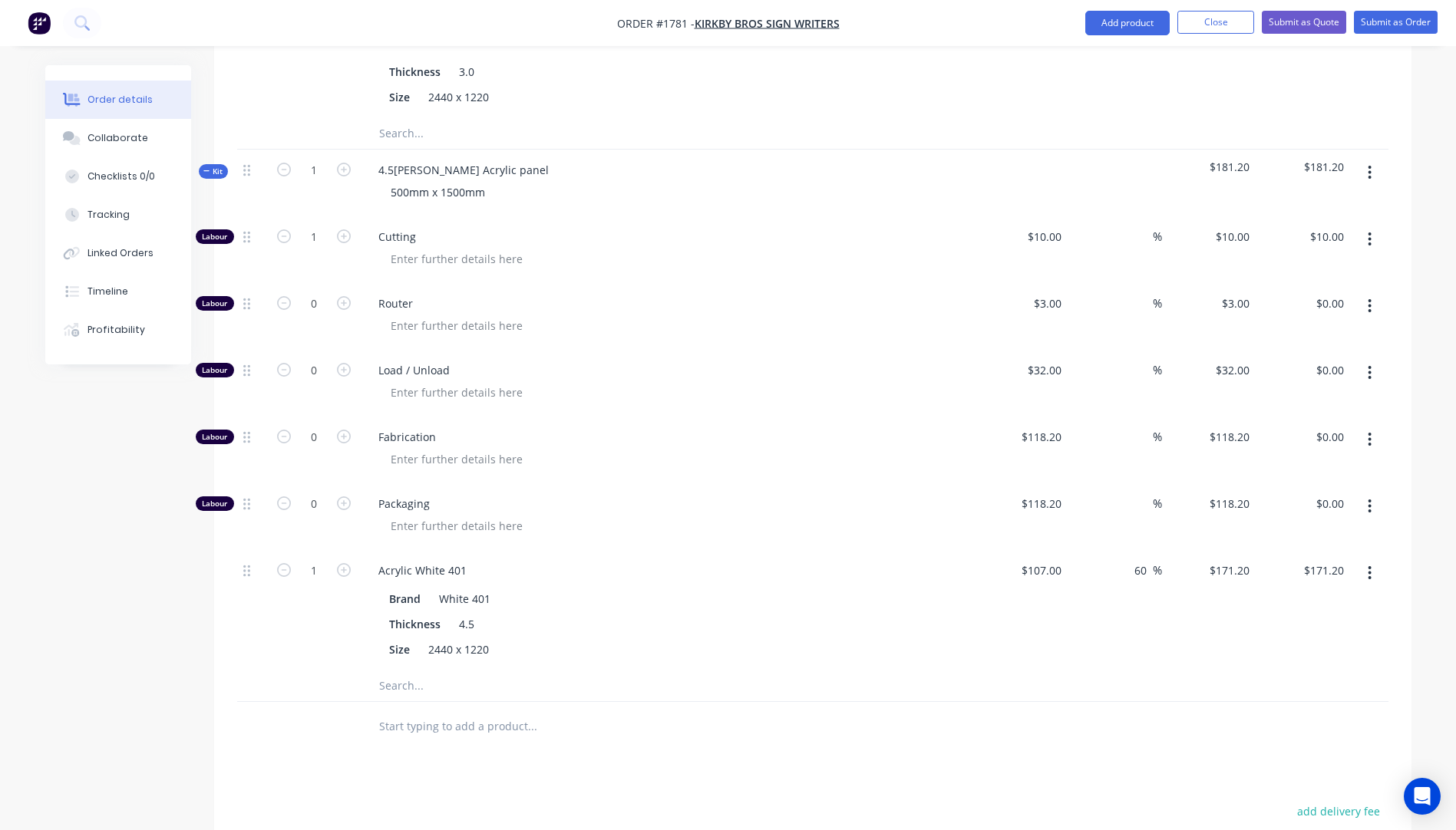
scroll to position [1071, 0]
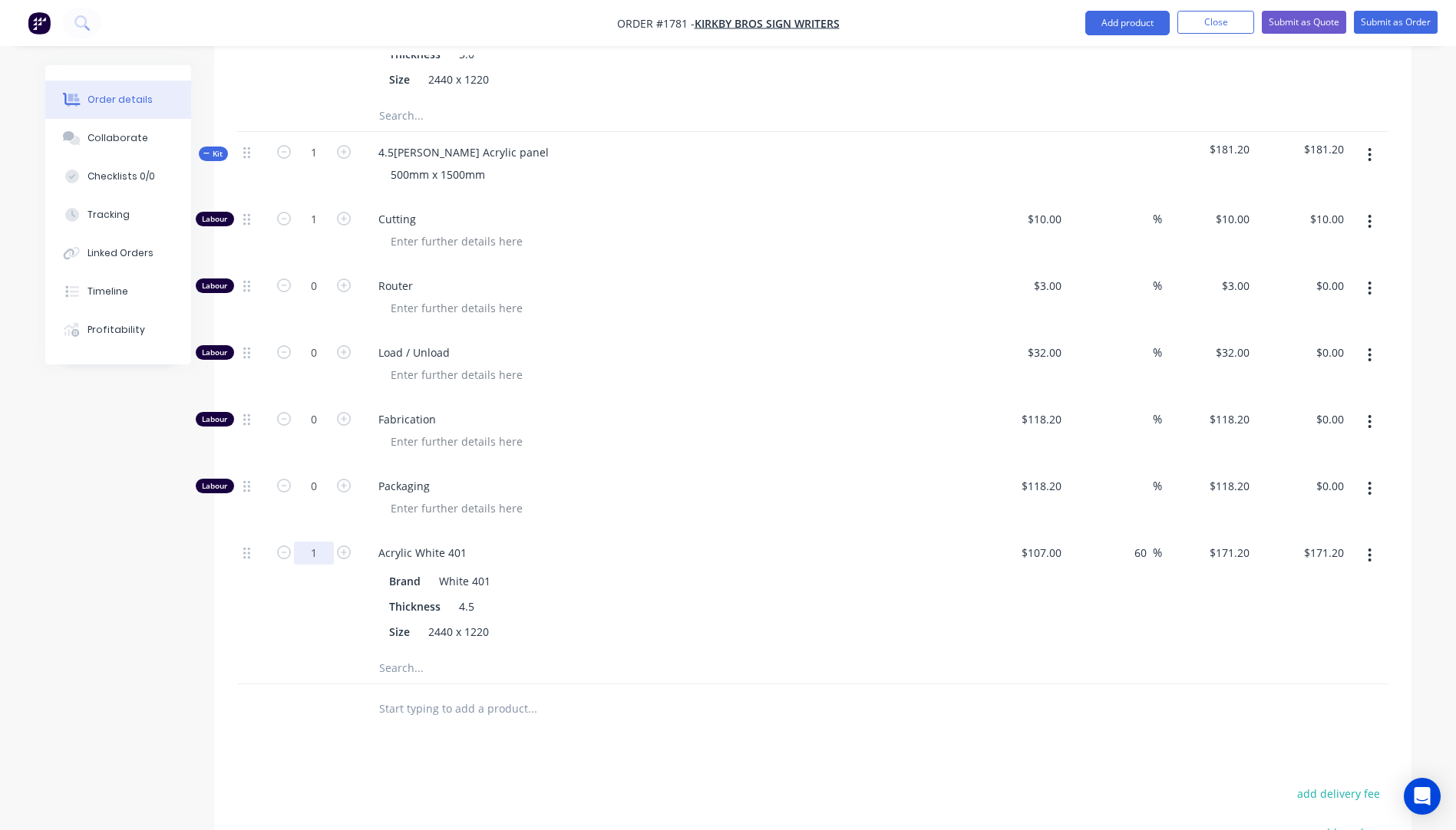
click at [318, 542] on input "1" at bounding box center [314, 553] width 40 height 23
type input "0.4"
type input "$68.48"
click at [663, 430] on div at bounding box center [673, 441] width 589 height 22
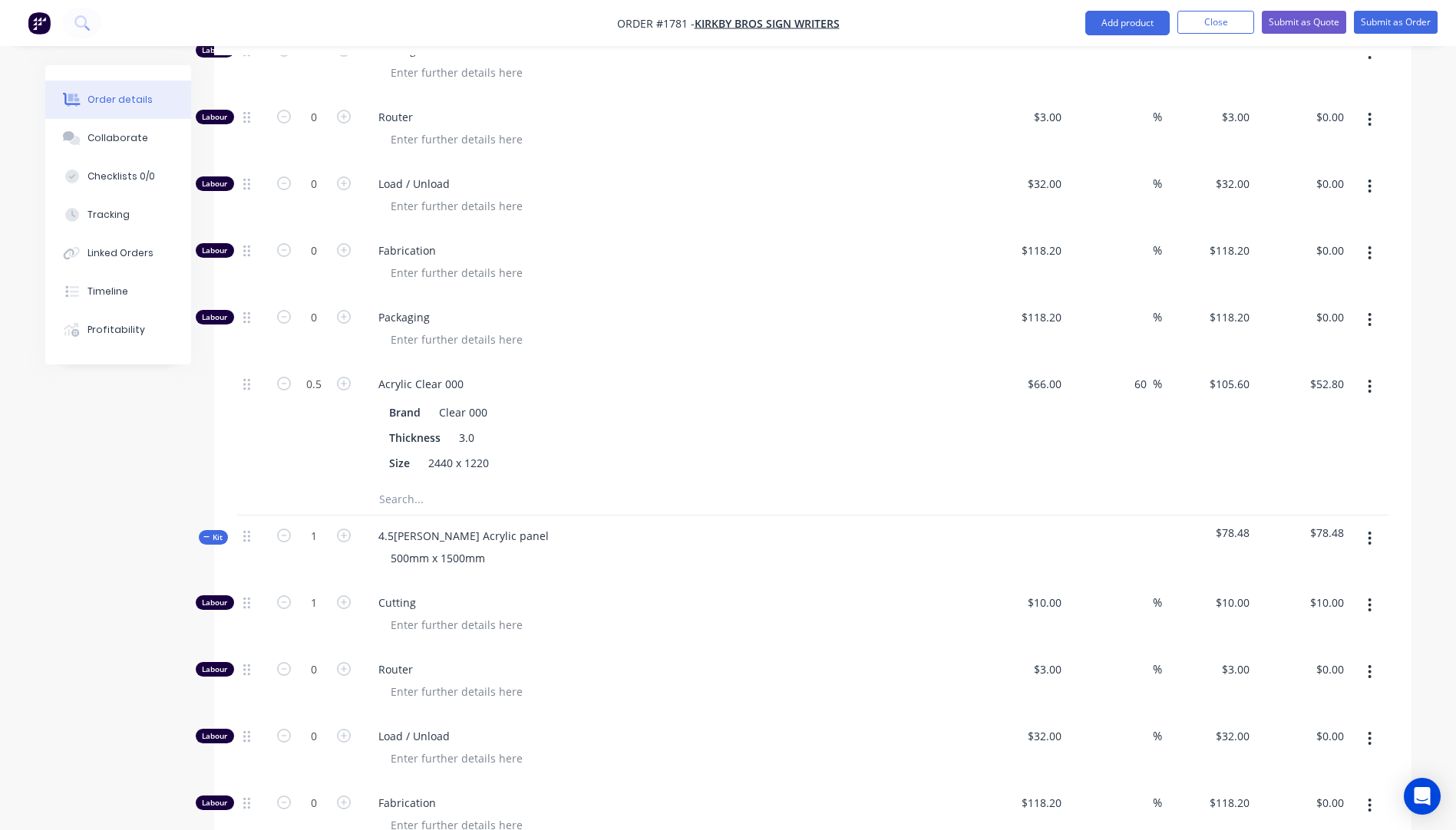
scroll to position [458, 0]
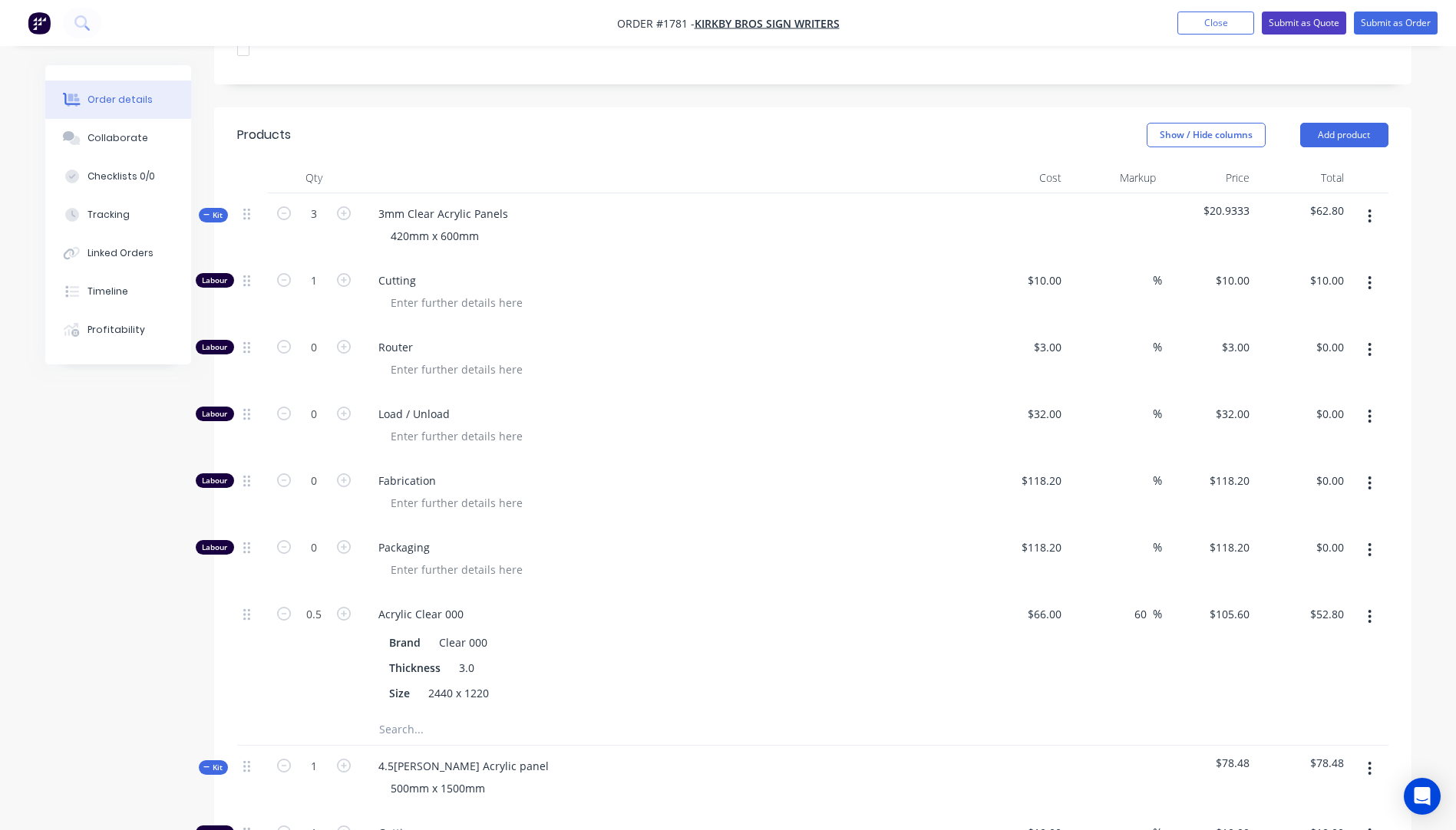
click at [1293, 23] on button "Submit as Quote" at bounding box center [1303, 23] width 84 height 23
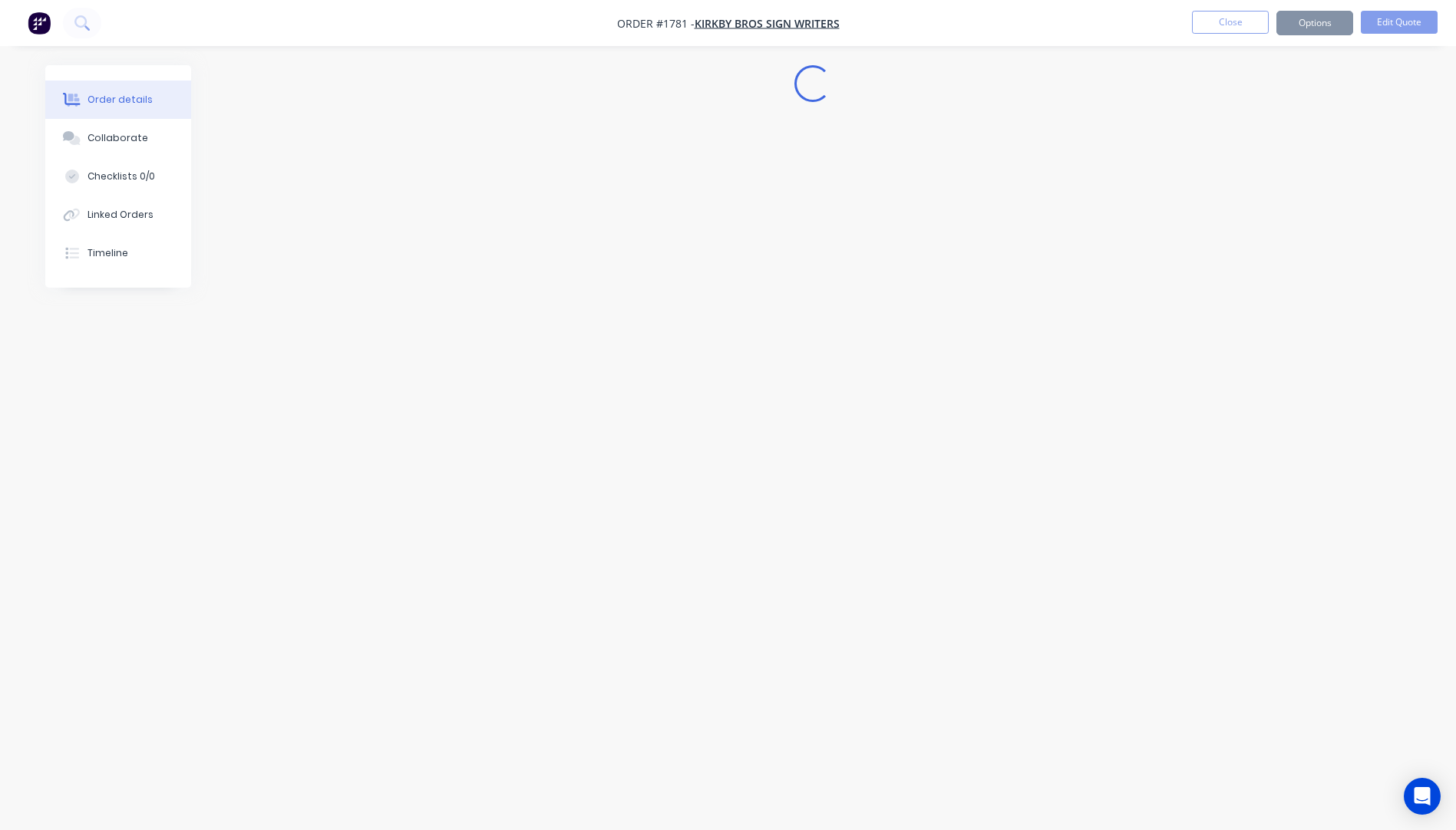
scroll to position [0, 0]
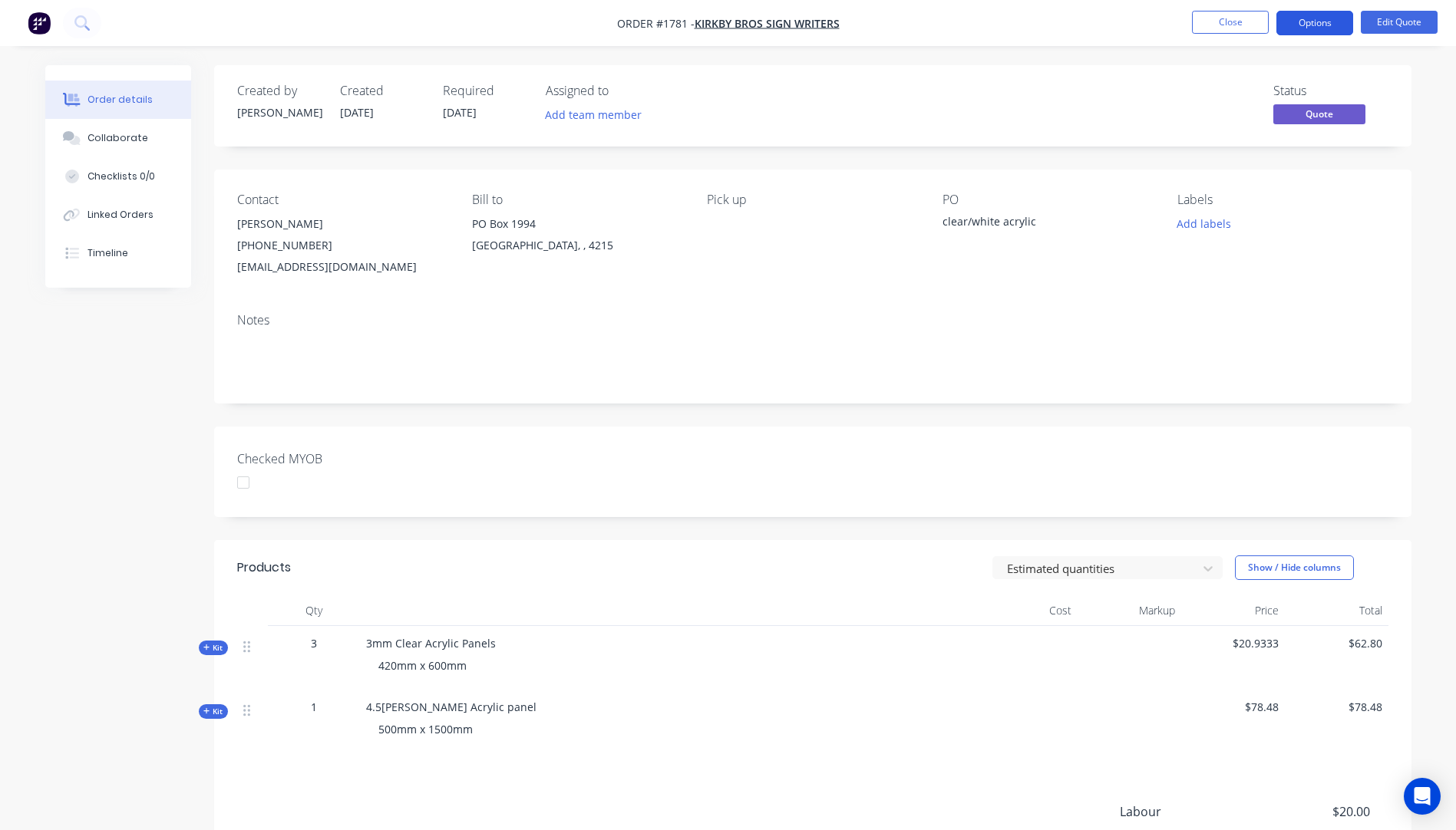
click at [1320, 25] on button "Options" at bounding box center [1314, 22] width 77 height 24
click at [1216, 110] on button "Proforma Invoice" at bounding box center [1268, 123] width 169 height 31
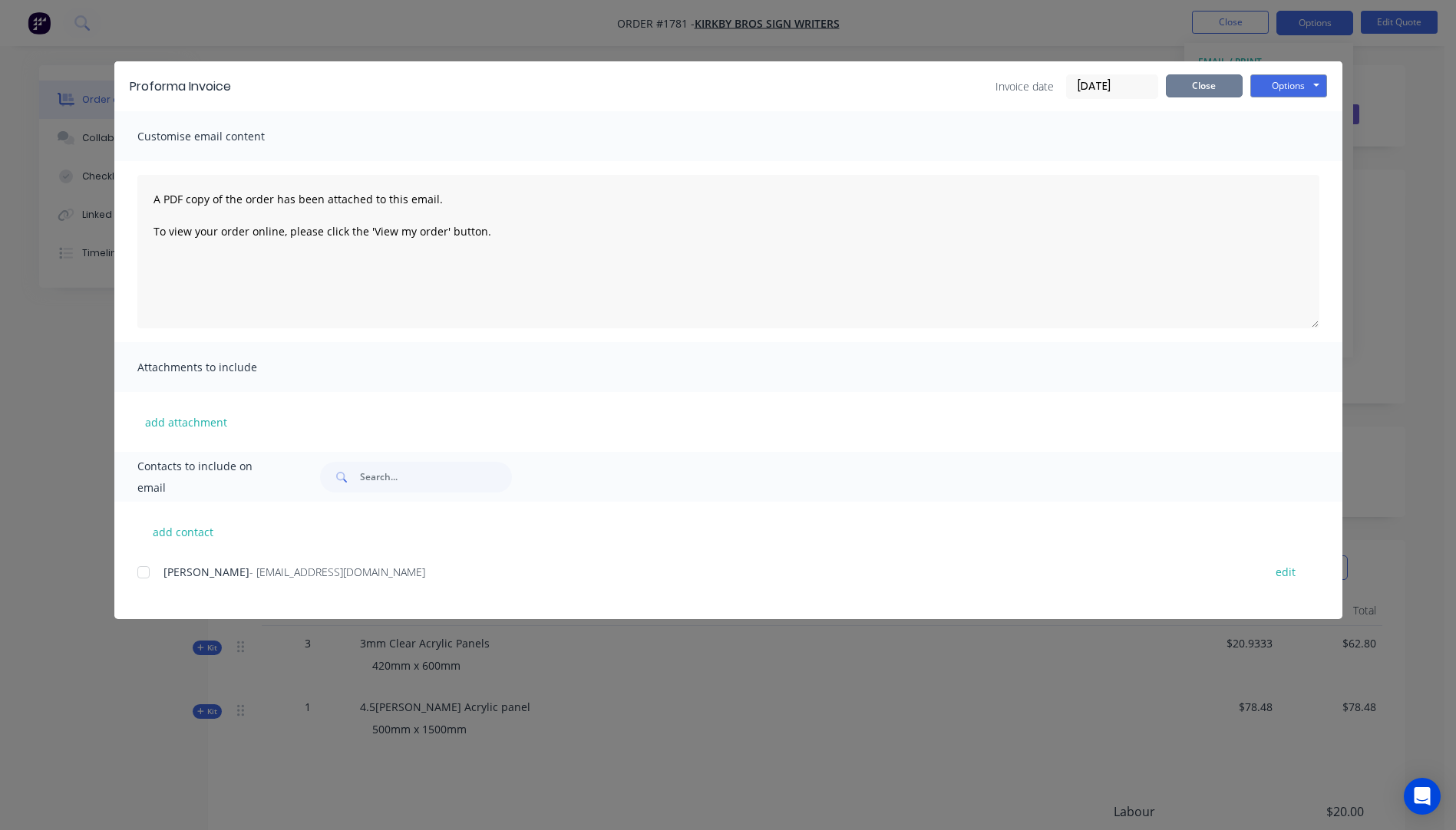
drag, startPoint x: 1217, startPoint y: 83, endPoint x: 1277, endPoint y: 48, distance: 69.5
click at [1218, 84] on button "Close" at bounding box center [1203, 86] width 77 height 23
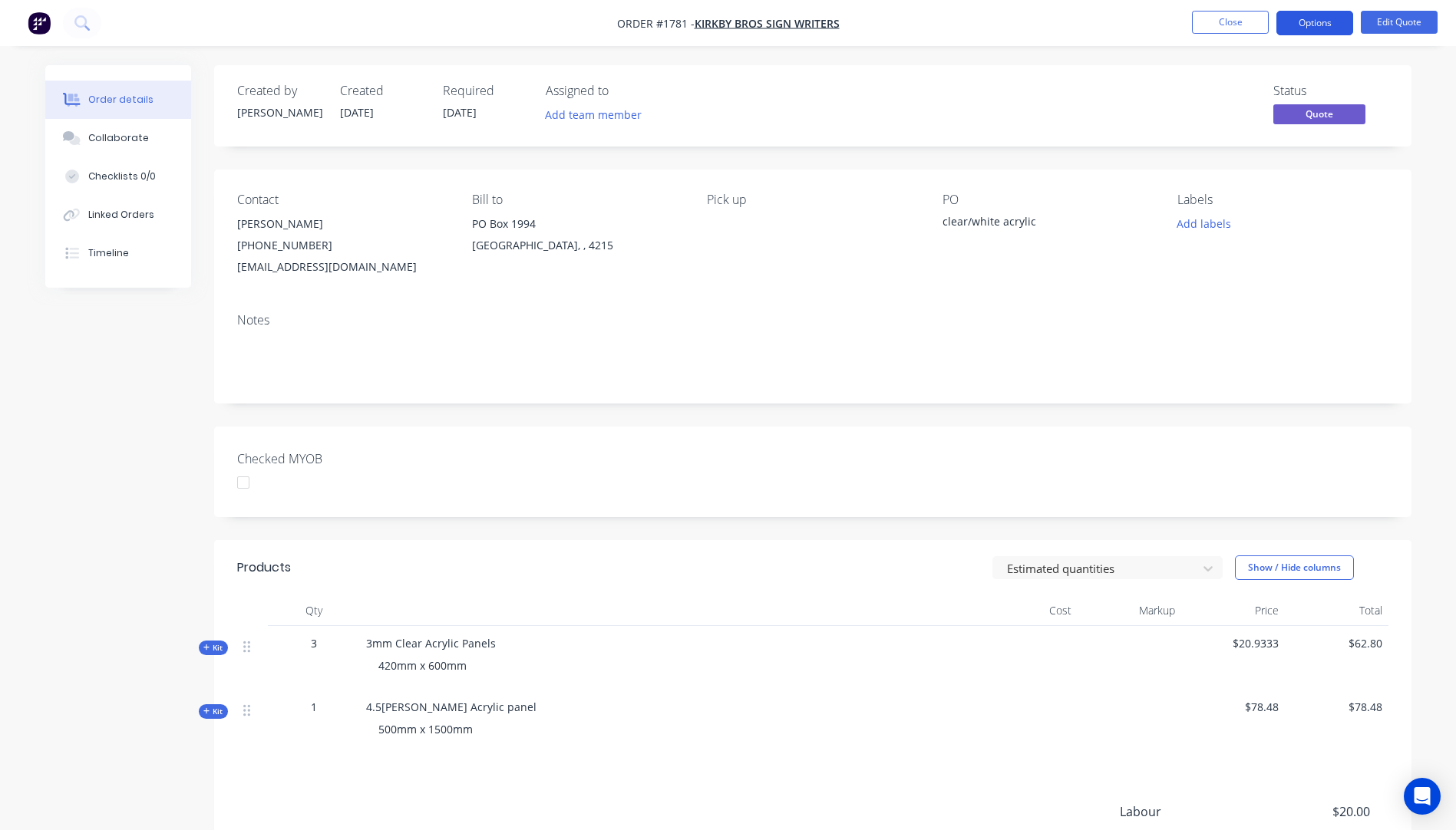
click at [1290, 22] on button "Options" at bounding box center [1314, 22] width 77 height 24
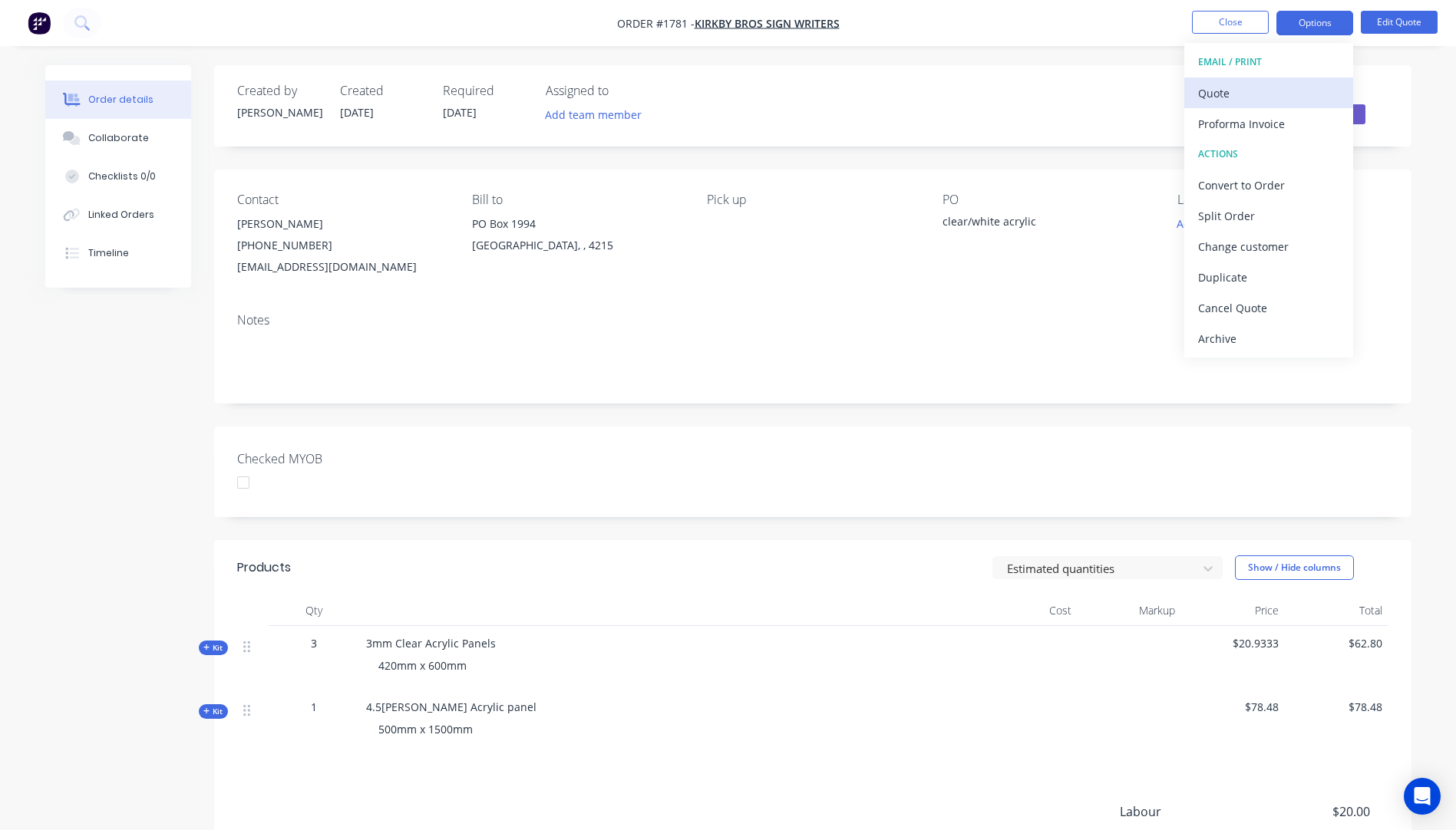
click at [1203, 92] on div "Quote" at bounding box center [1268, 93] width 141 height 22
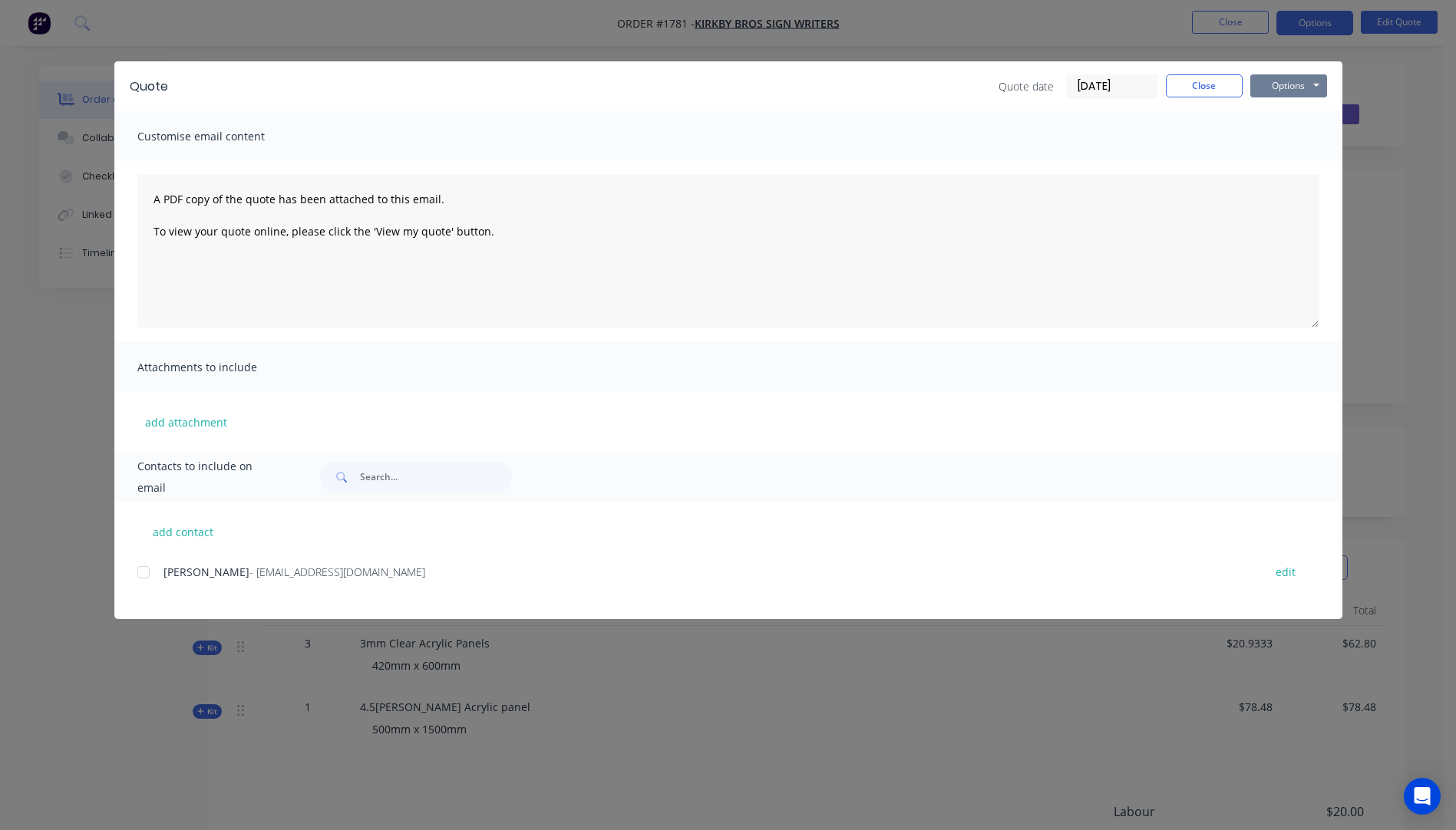
click at [1277, 83] on button "Options" at bounding box center [1288, 86] width 77 height 23
click at [1278, 119] on button "Preview" at bounding box center [1299, 113] width 98 height 25
click at [1221, 92] on button "Close" at bounding box center [1203, 86] width 77 height 23
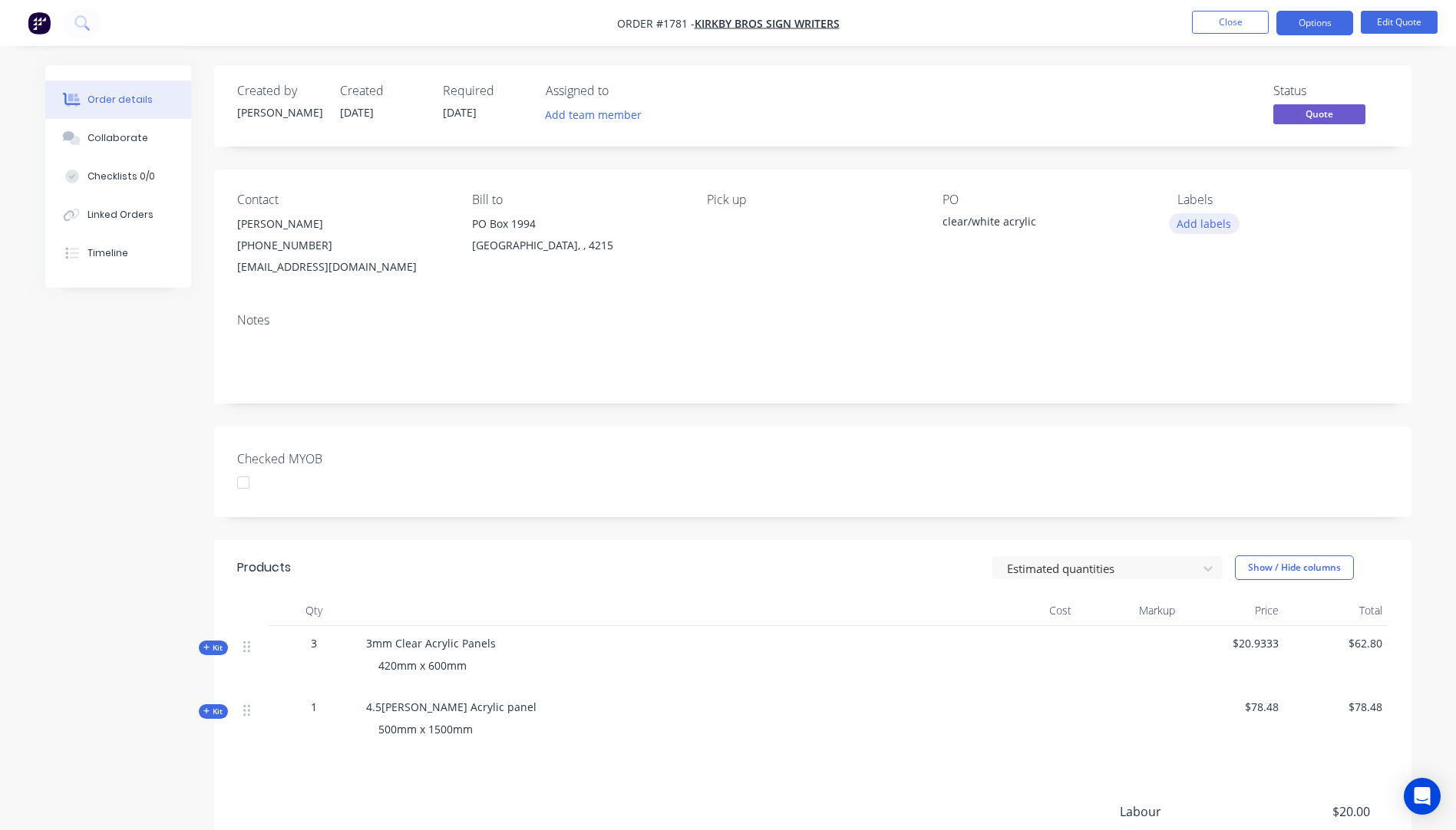
click at [1200, 228] on button "Add labels" at bounding box center [1203, 223] width 71 height 21
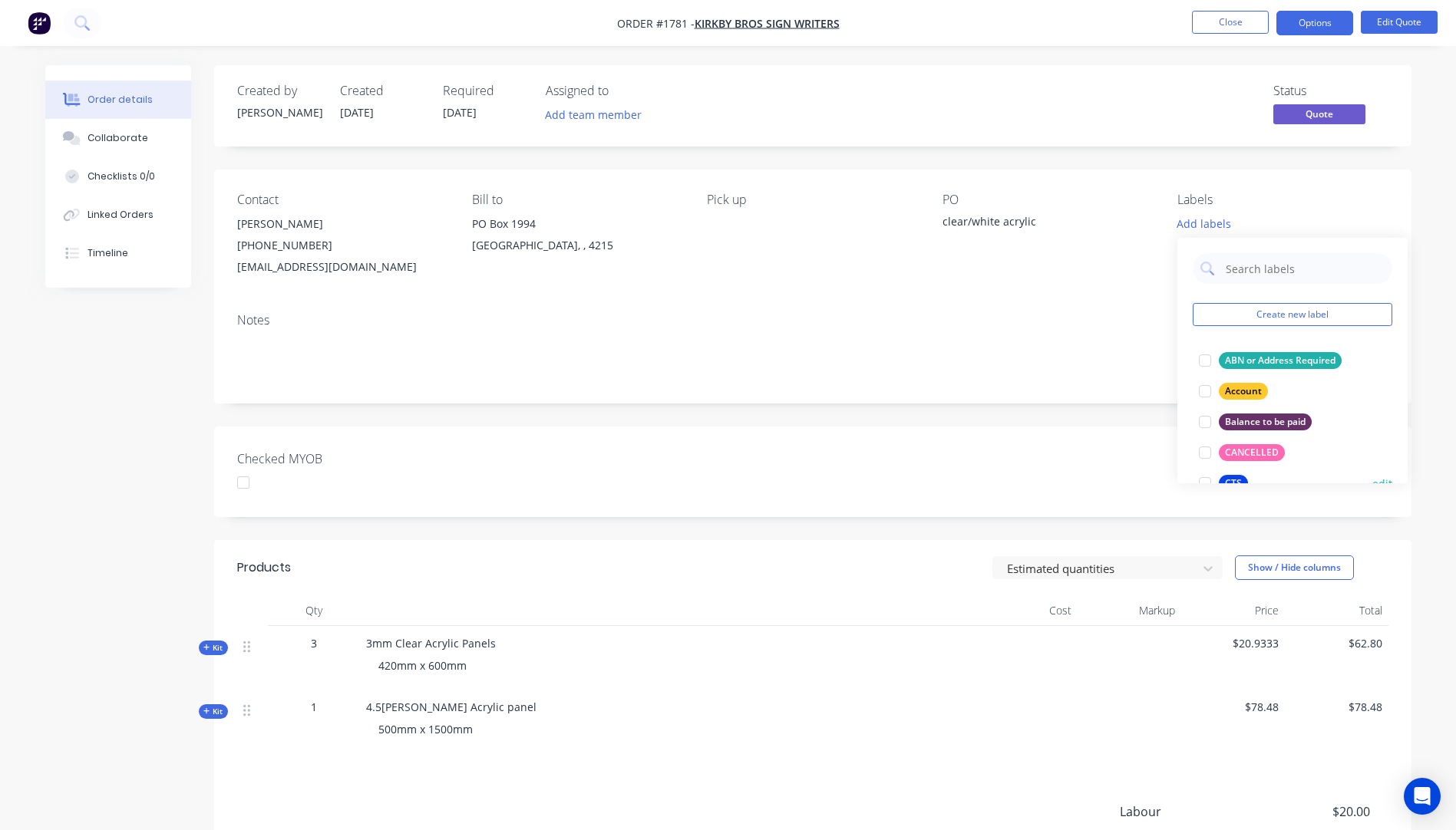
click at [1230, 475] on div "CTS" at bounding box center [1233, 483] width 29 height 17
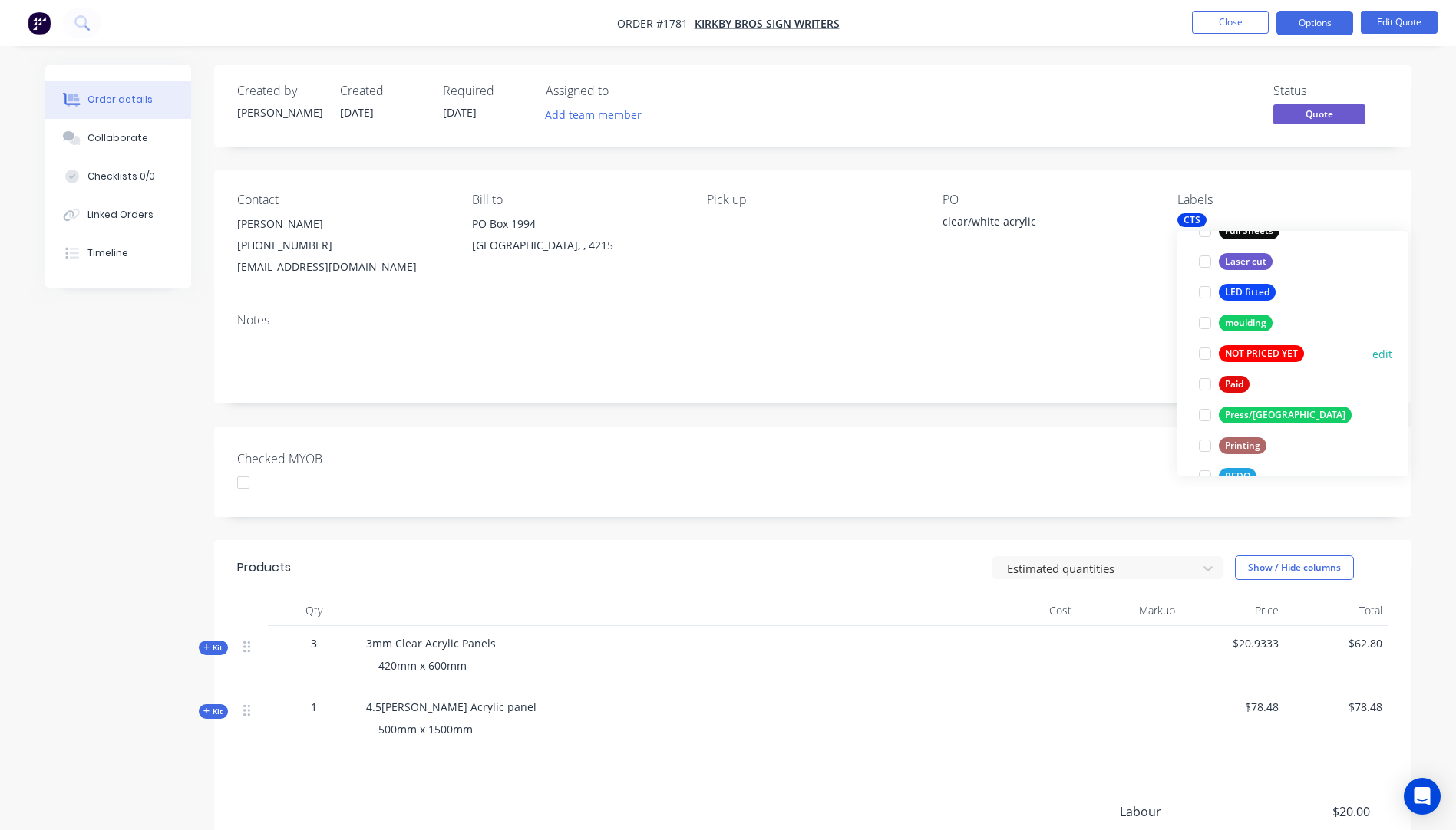
scroll to position [644, 0]
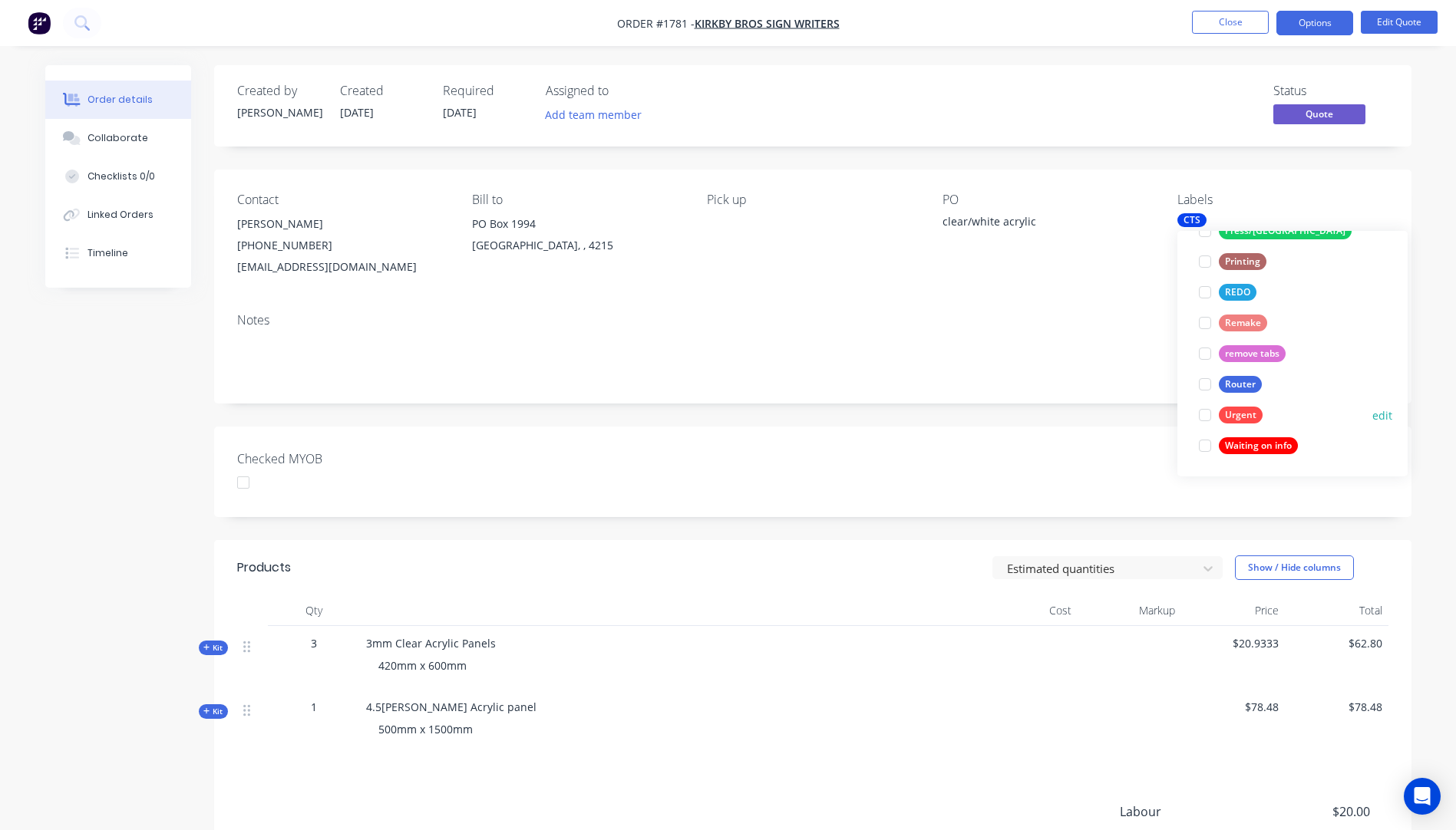
click at [1244, 412] on div "Urgent" at bounding box center [1240, 415] width 43 height 17
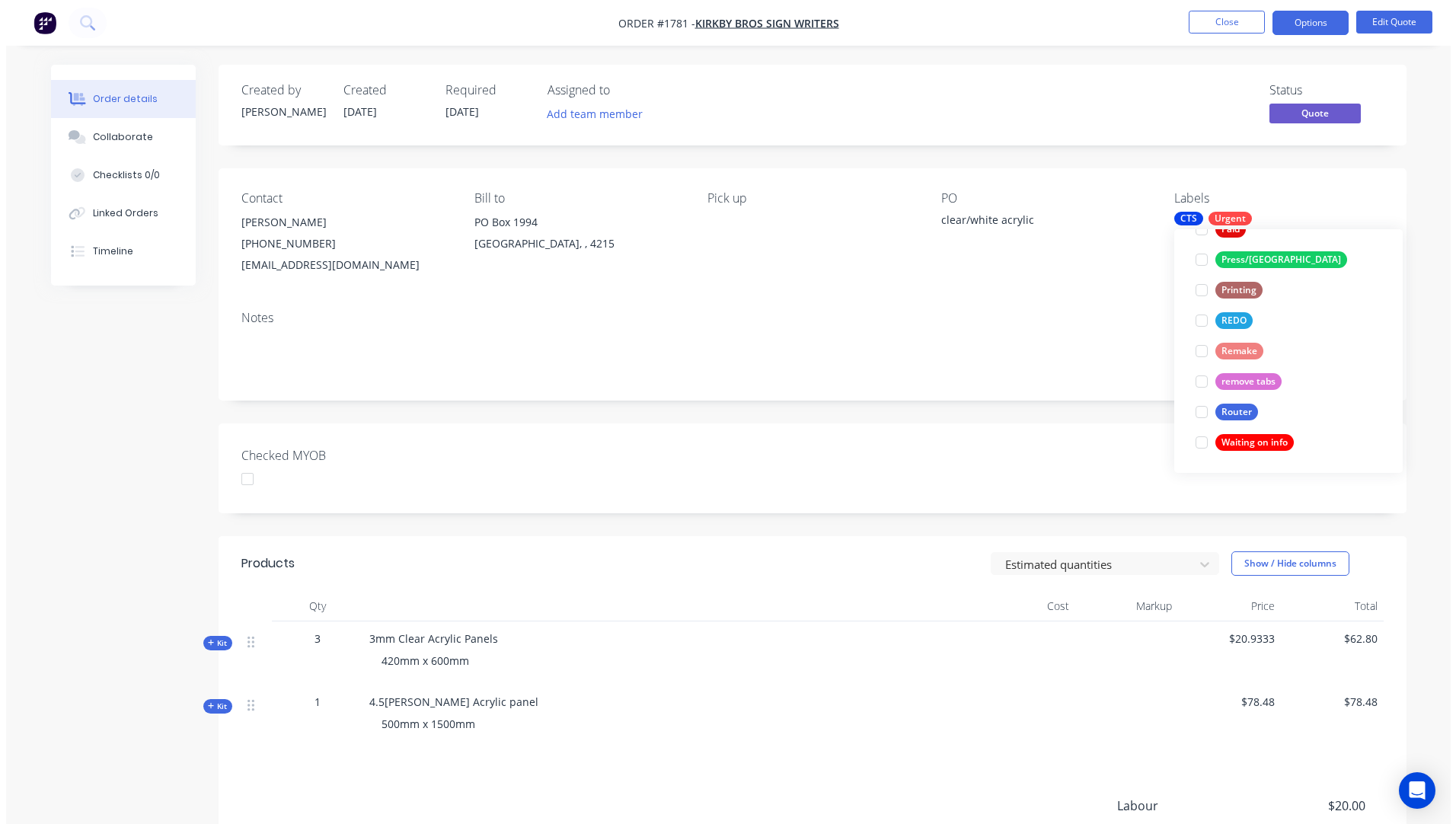
scroll to position [0, 0]
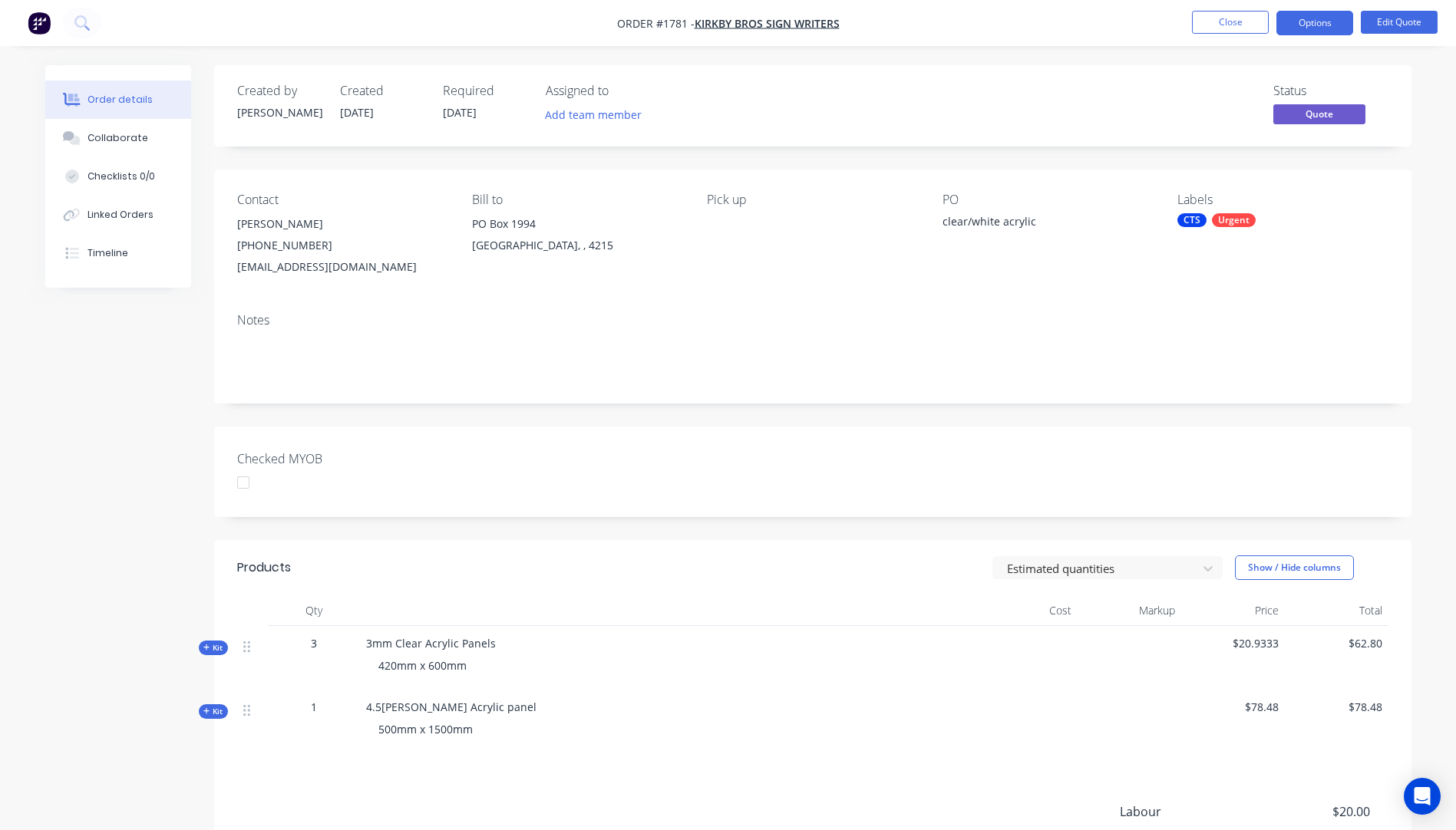
click at [1107, 291] on div "Contact Jason Kirkby (07) 5597 4098 sales@kirkbysigns.com.au Bill to PO Box 199…" at bounding box center [813, 234] width 1197 height 131
click at [1321, 14] on button "Options" at bounding box center [1314, 22] width 77 height 24
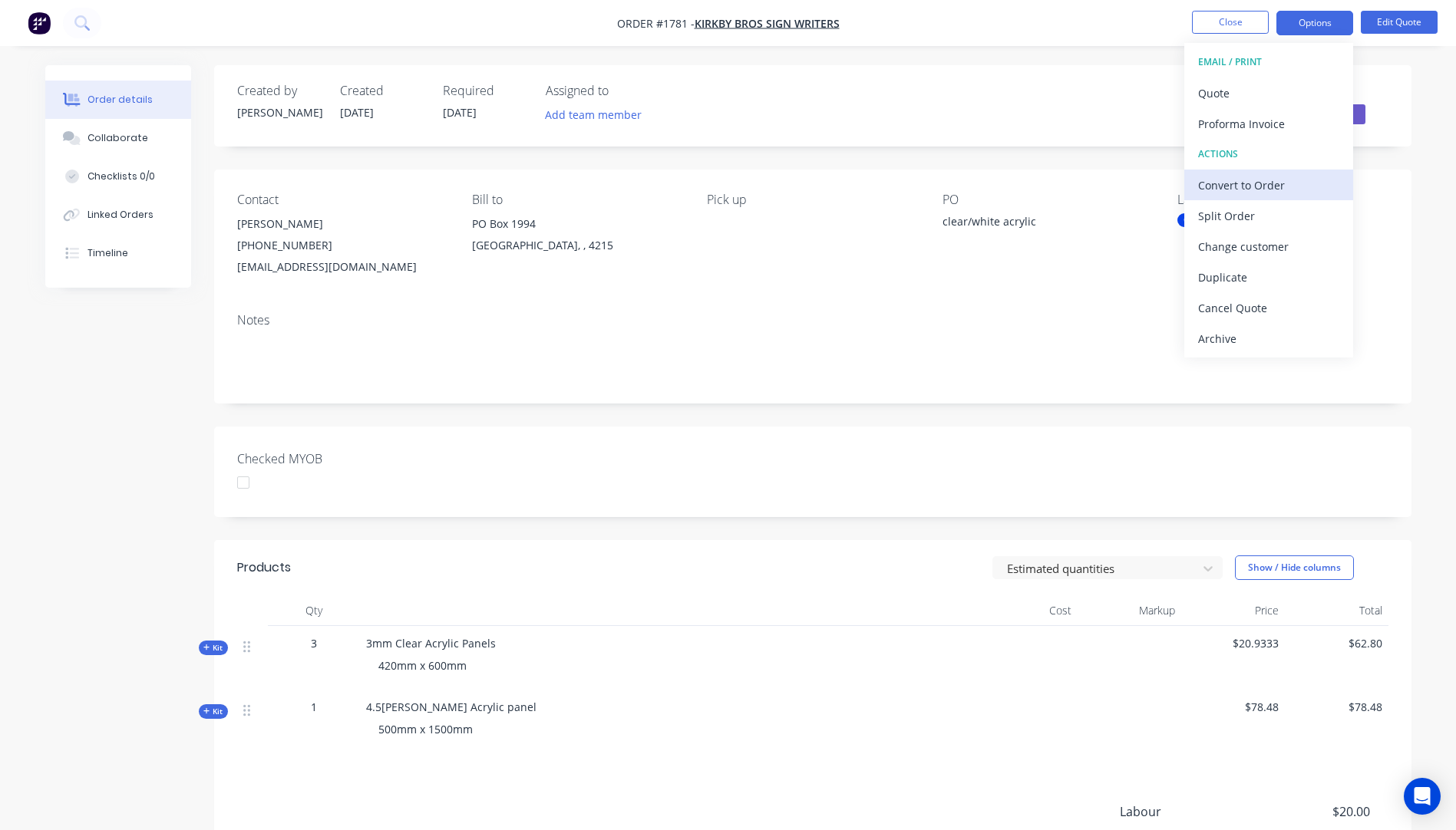
click at [1225, 191] on div "Convert to Order" at bounding box center [1268, 185] width 141 height 22
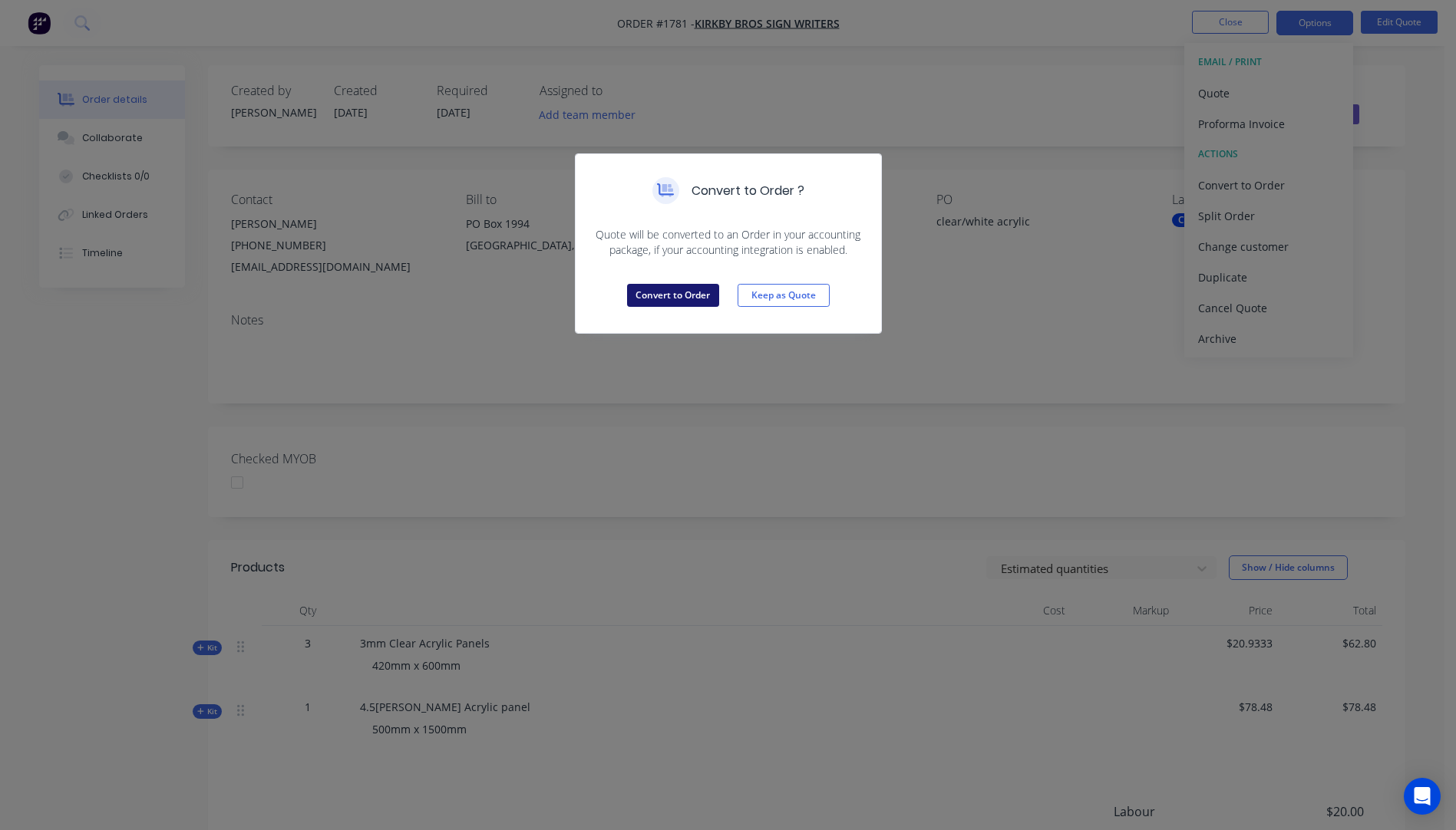
click at [675, 297] on button "Convert to Order" at bounding box center [673, 296] width 92 height 23
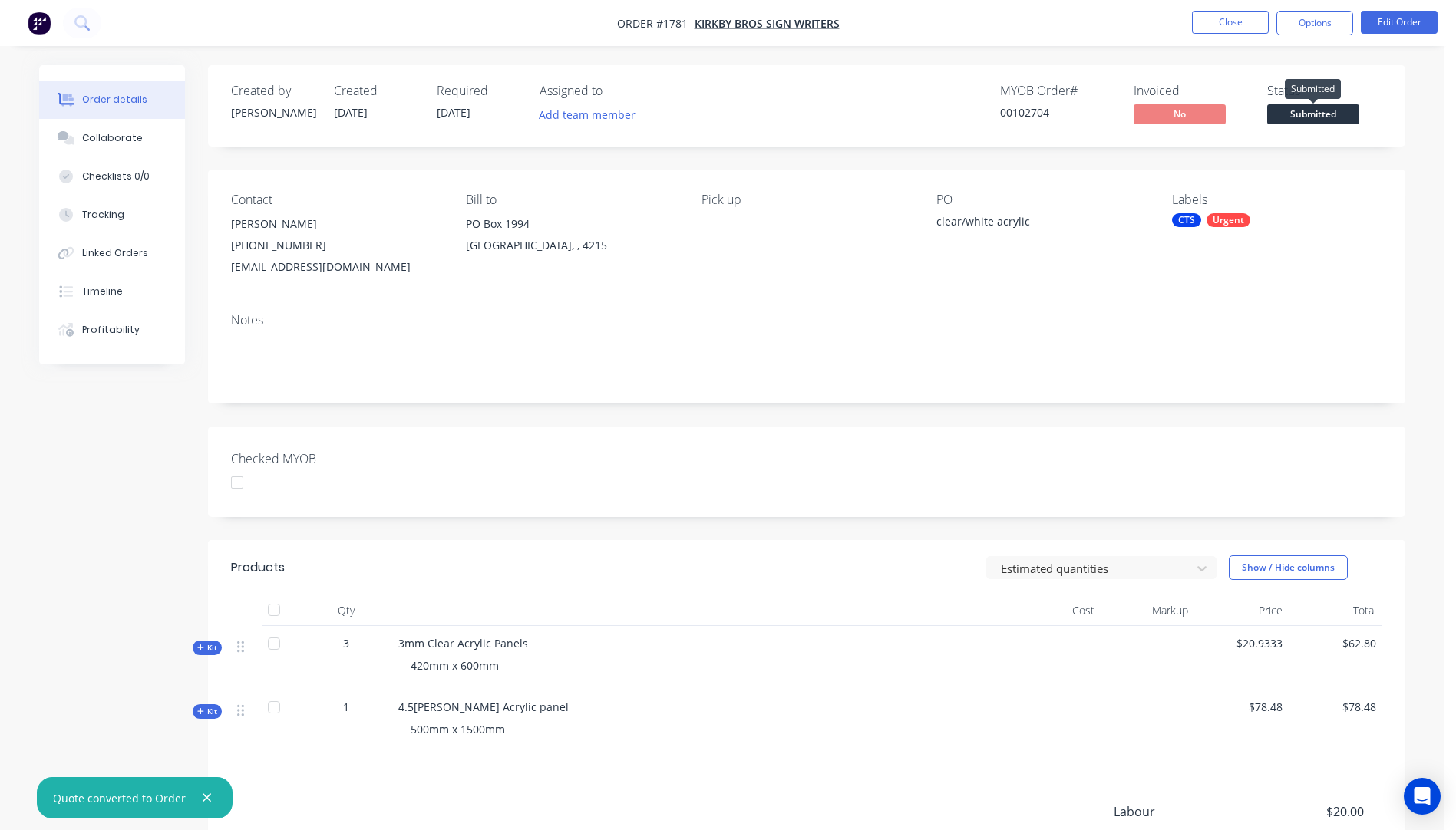
click at [1321, 109] on span "Submitted" at bounding box center [1313, 113] width 92 height 19
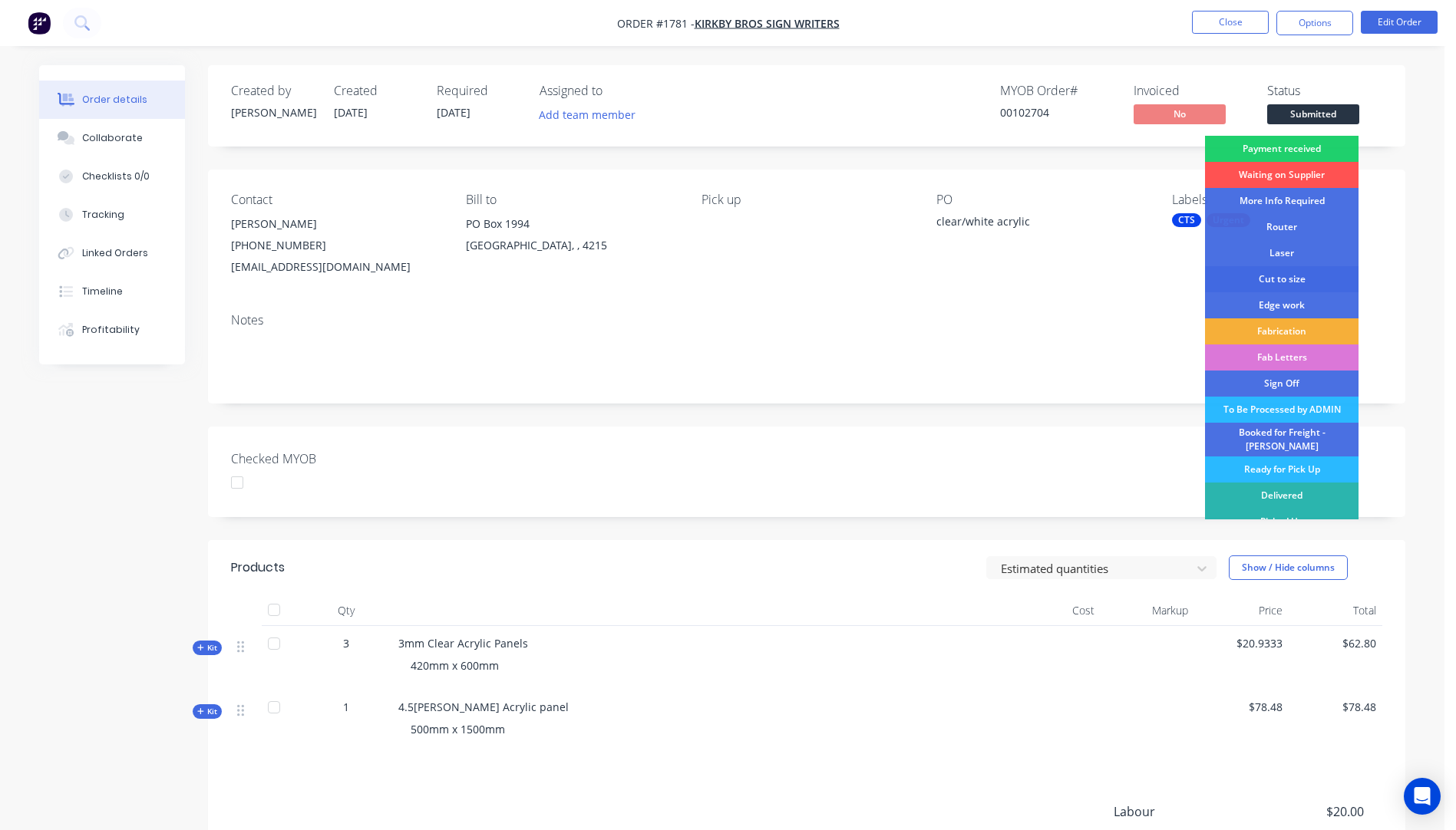
click at [1288, 276] on div "Cut to size" at bounding box center [1281, 278] width 153 height 26
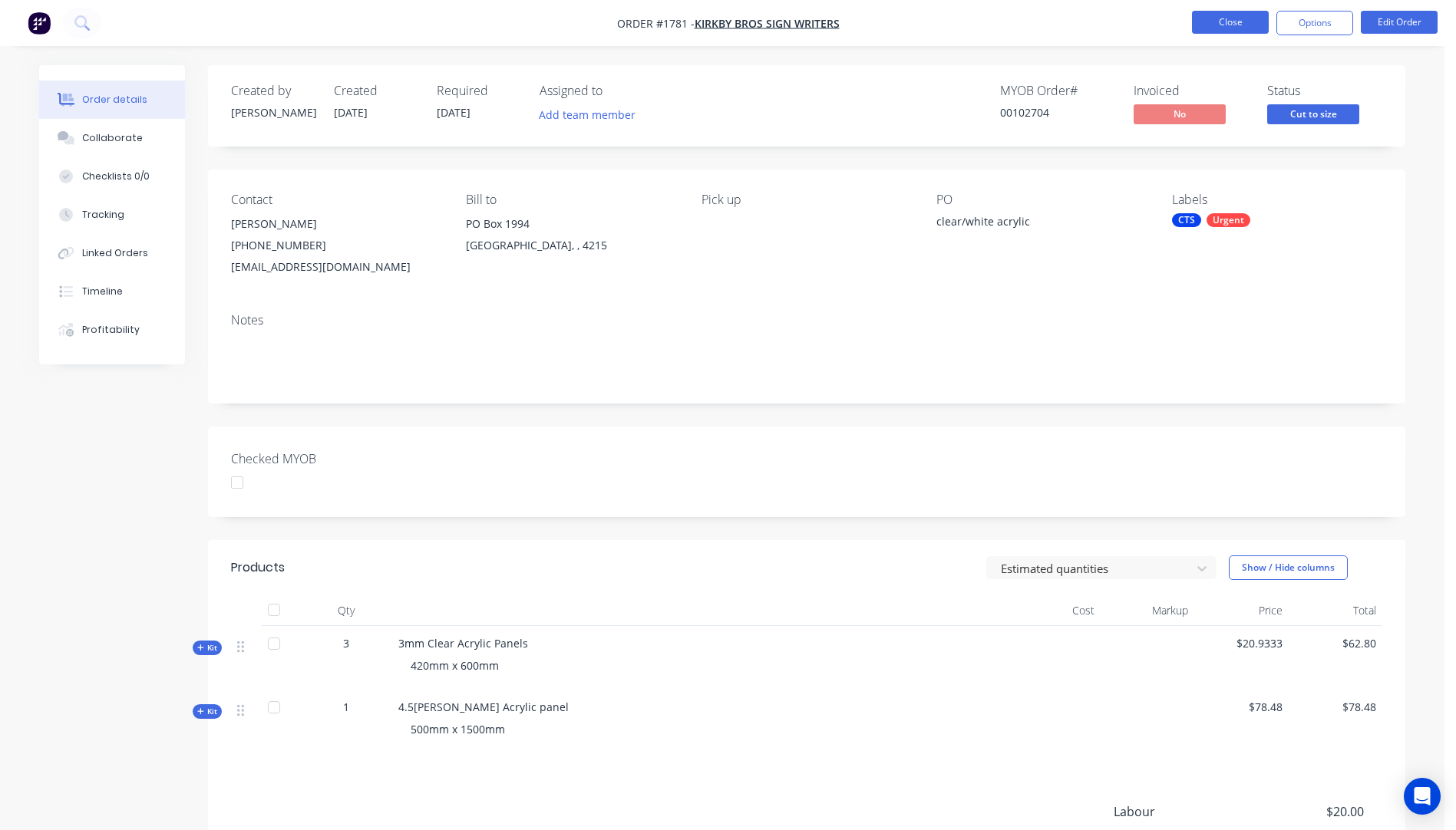
click at [1233, 28] on button "Close" at bounding box center [1230, 22] width 77 height 23
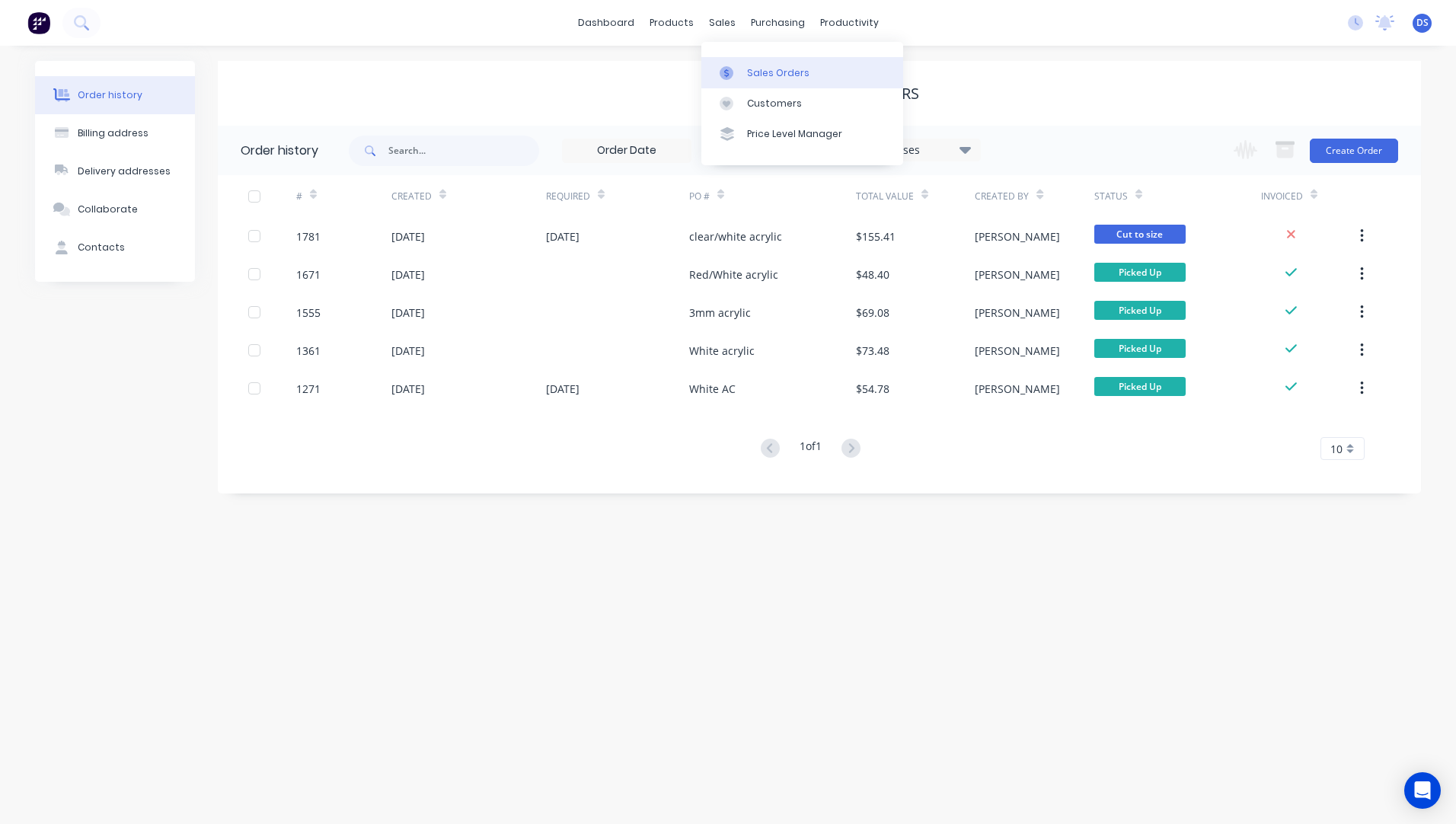
click at [762, 77] on div "Sales Orders" at bounding box center [778, 73] width 62 height 14
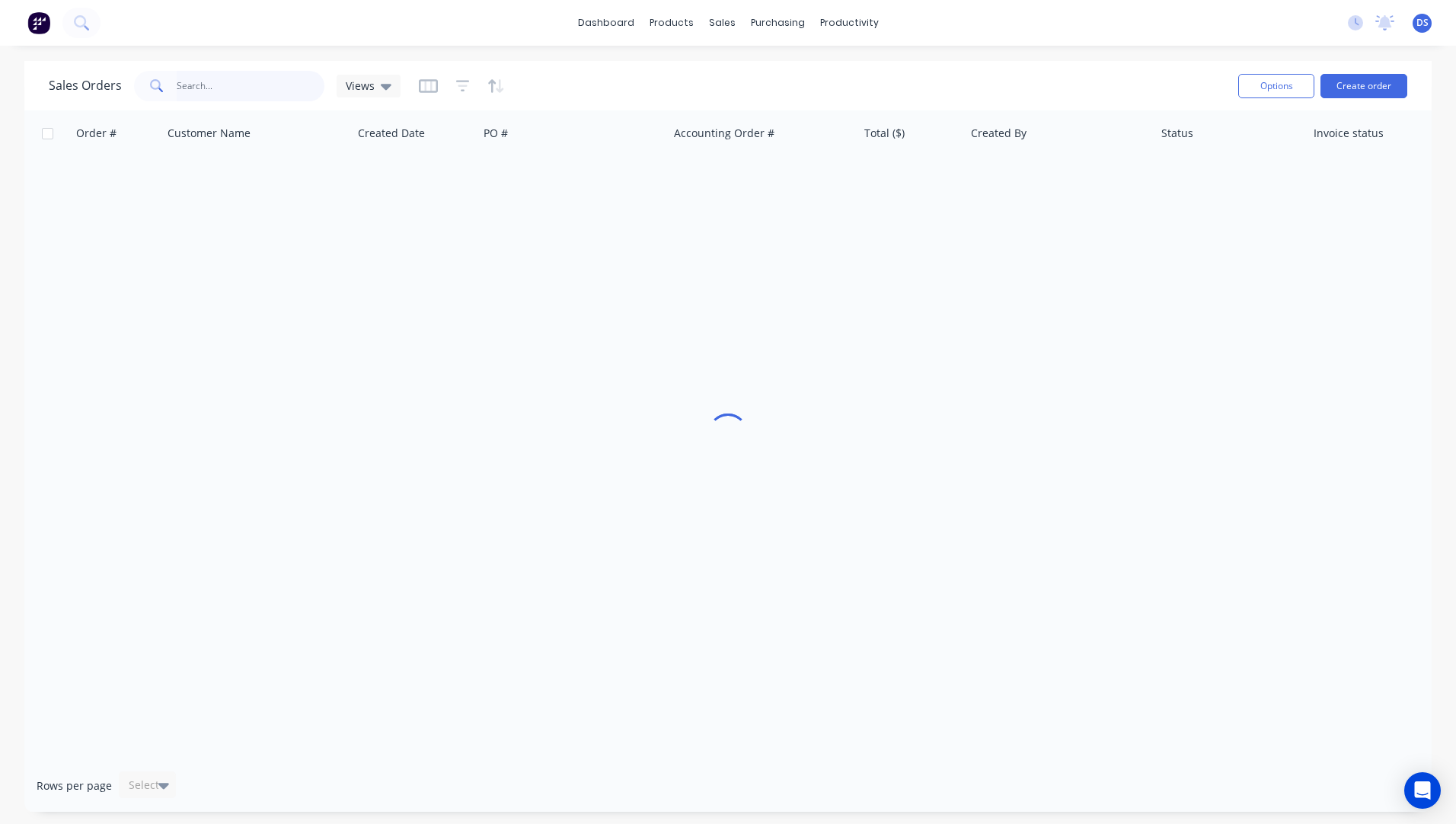
click at [215, 85] on input "text" at bounding box center [251, 86] width 149 height 31
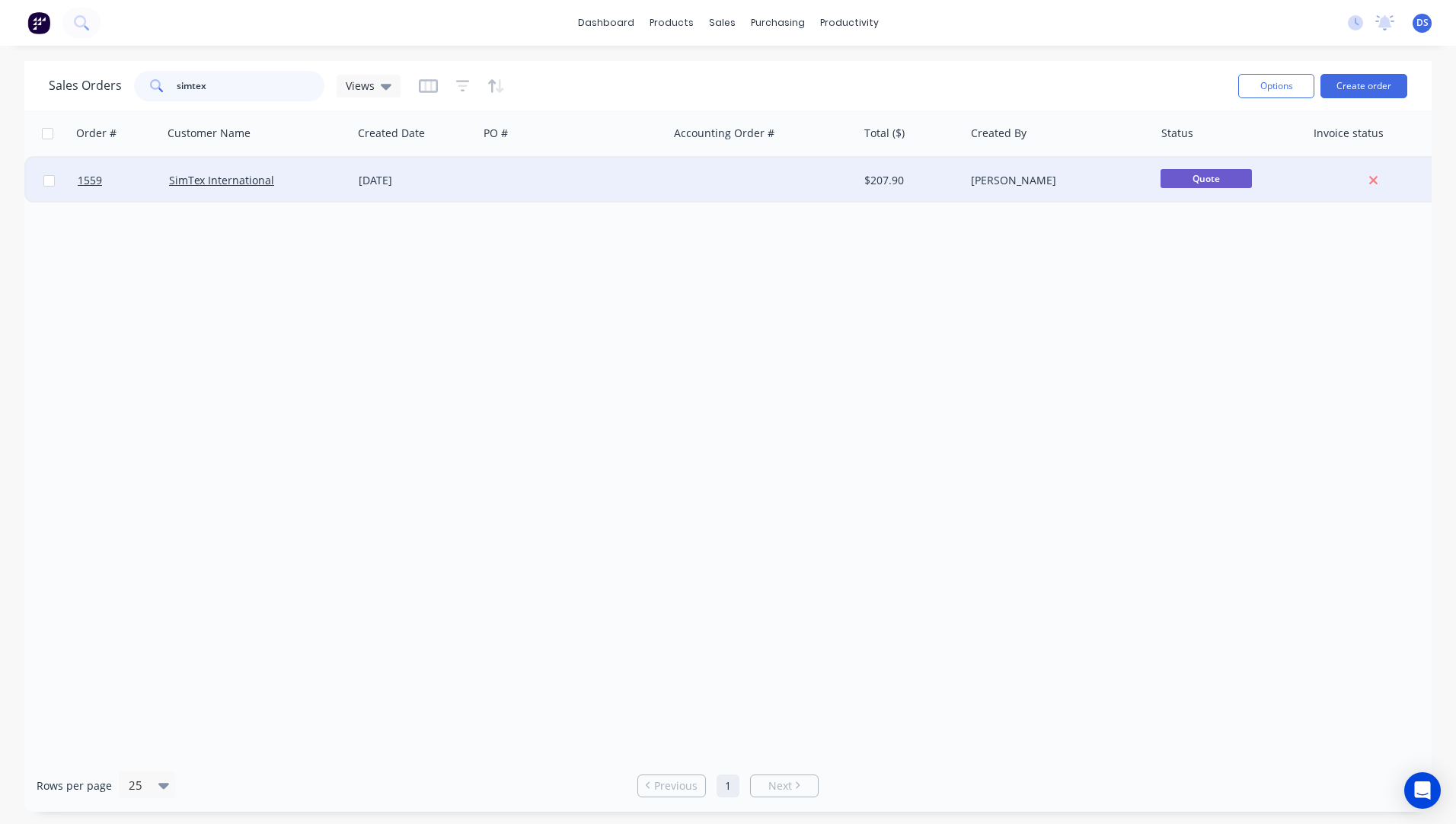
type input "simtex"
click at [503, 179] on div at bounding box center [572, 180] width 189 height 46
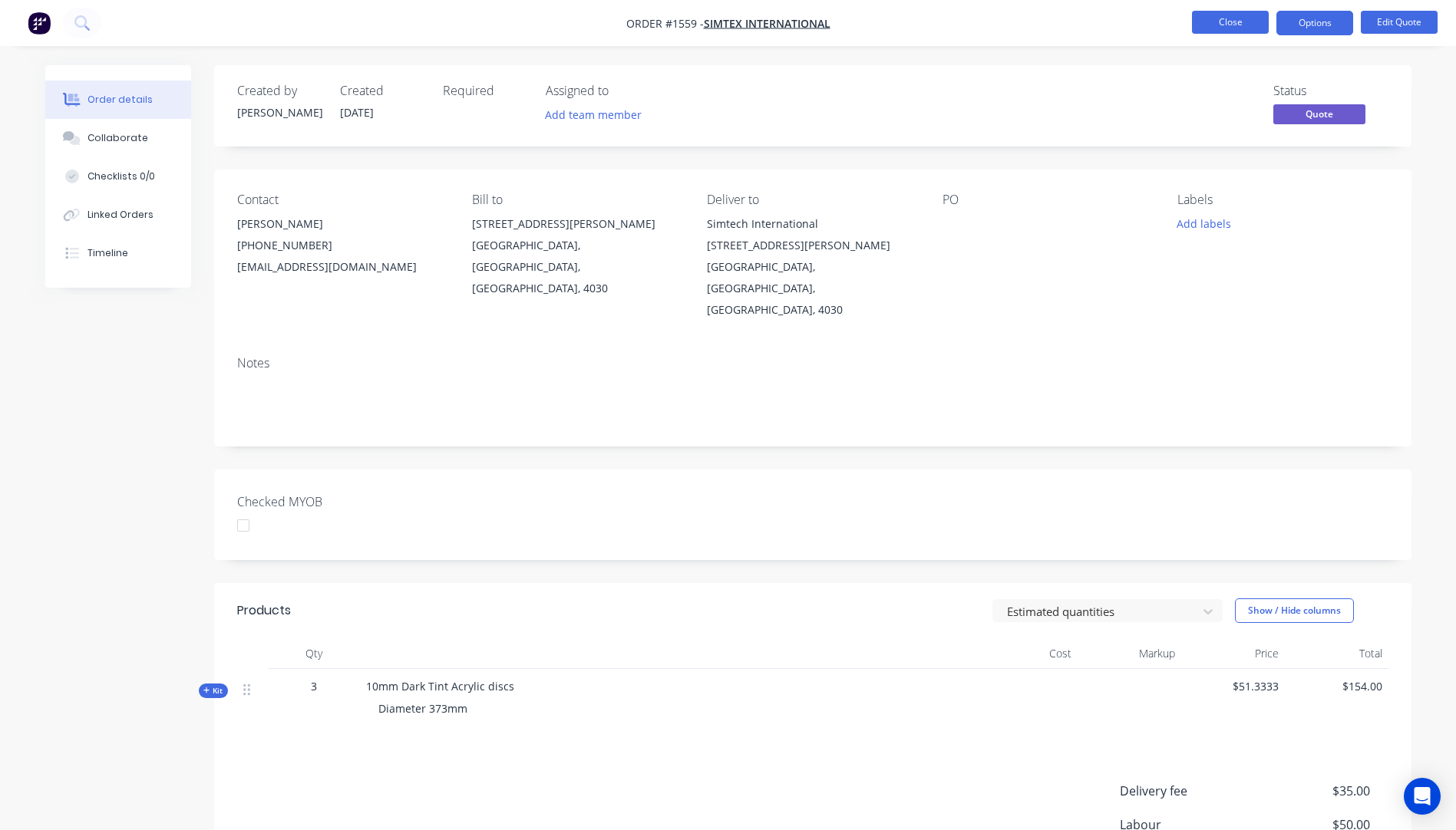
click at [1234, 24] on button "Close" at bounding box center [1230, 22] width 77 height 23
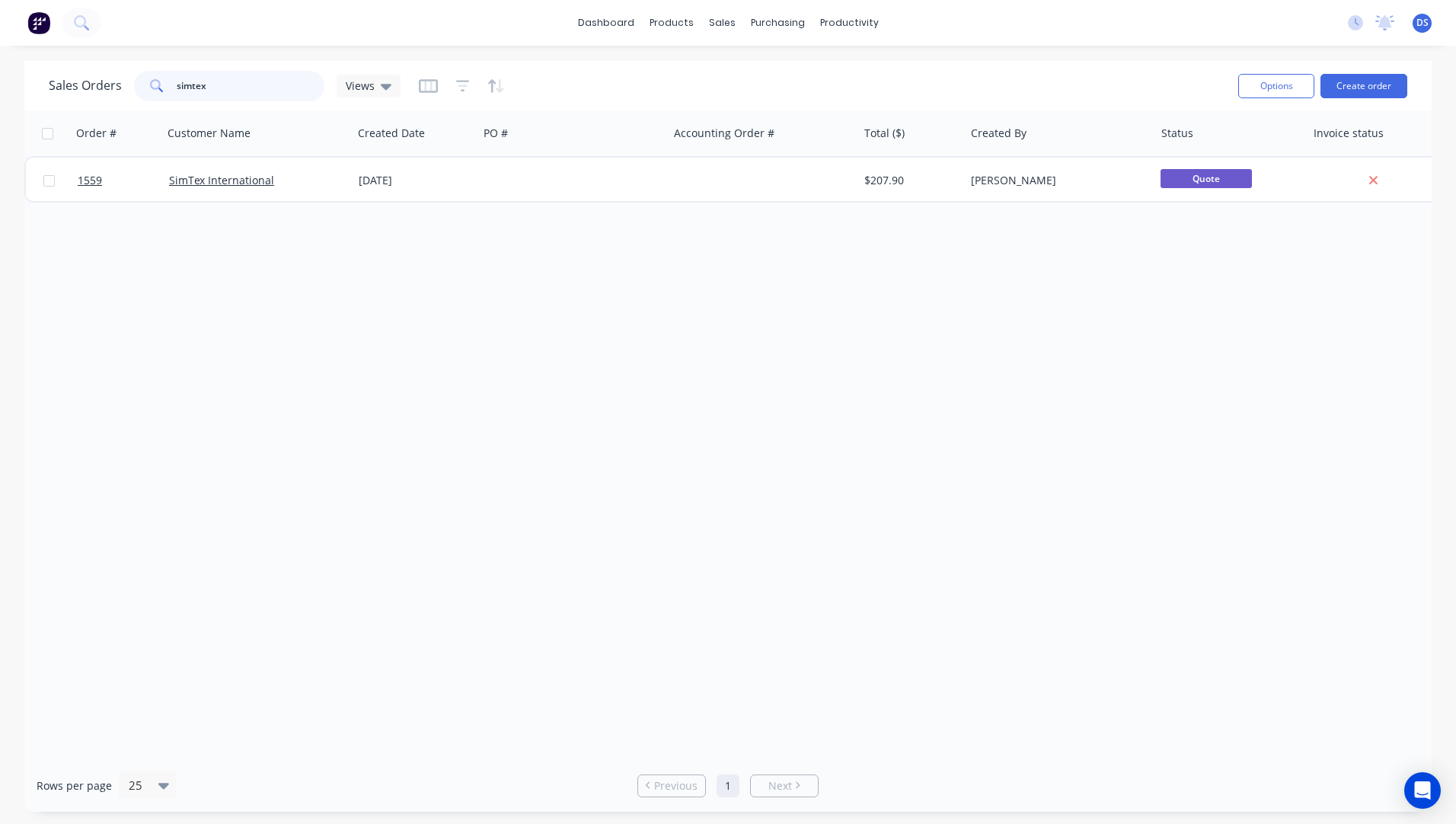
drag, startPoint x: 203, startPoint y: 82, endPoint x: 155, endPoint y: 71, distance: 49.2
click at [155, 71] on div "simtex" at bounding box center [229, 86] width 190 height 31
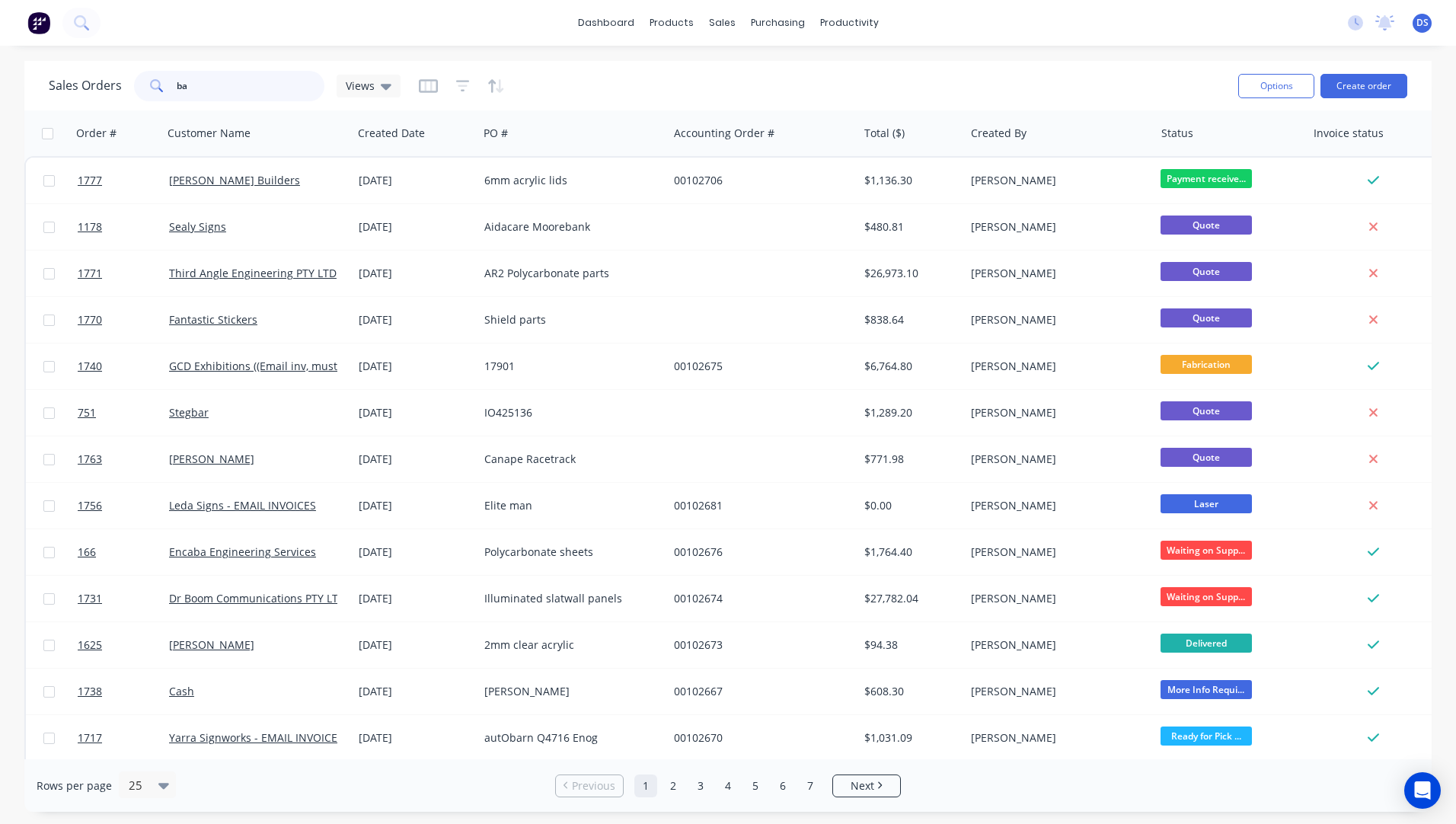
drag, startPoint x: 204, startPoint y: 91, endPoint x: 160, endPoint y: 89, distance: 44.0
click at [160, 89] on div "ba" at bounding box center [229, 86] width 190 height 31
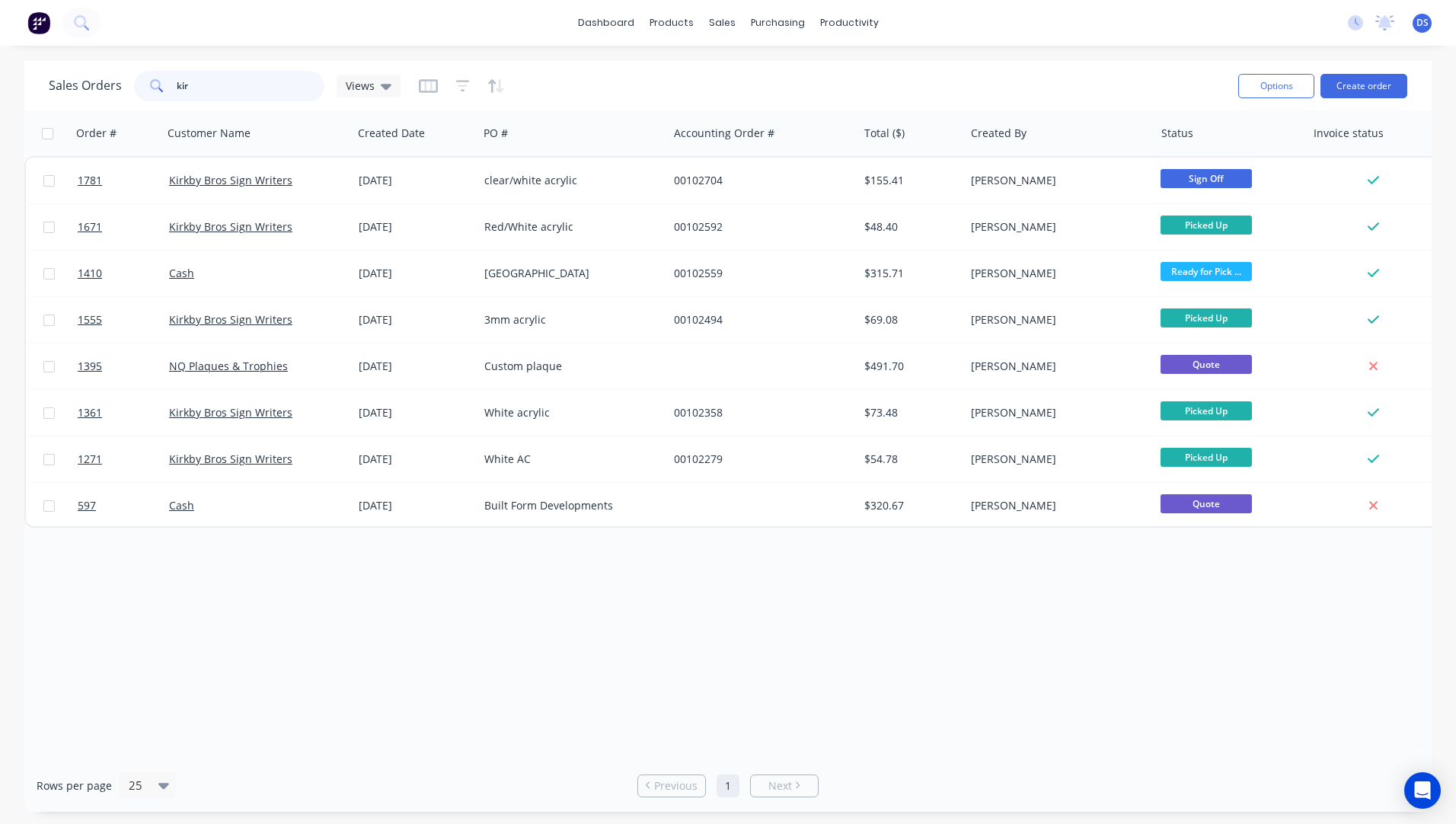
drag, startPoint x: 201, startPoint y: 86, endPoint x: 123, endPoint y: 86, distance: 78.0
click at [123, 86] on div "Sales Orders kir Views" at bounding box center [224, 86] width 352 height 31
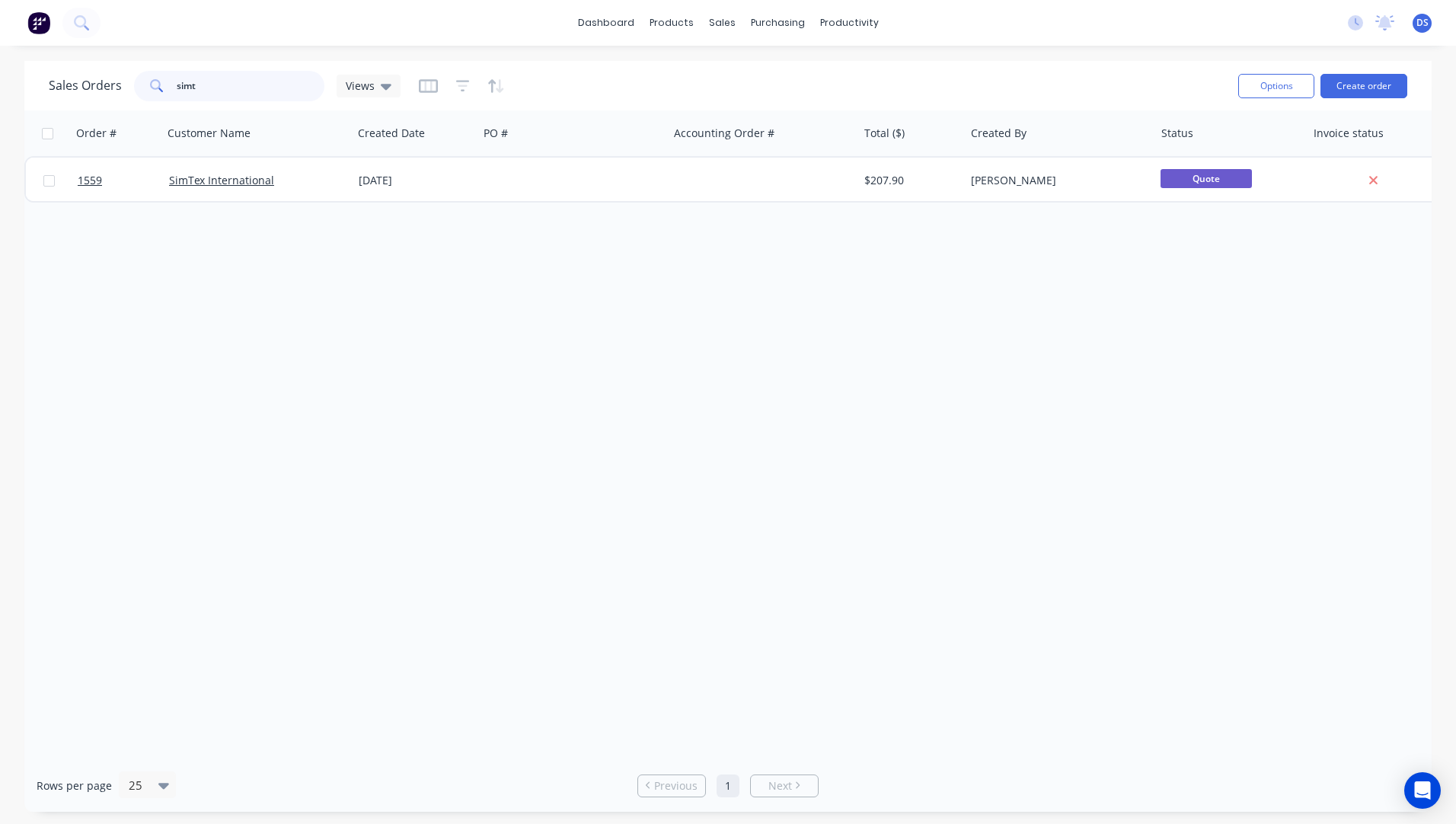
type input "simt"
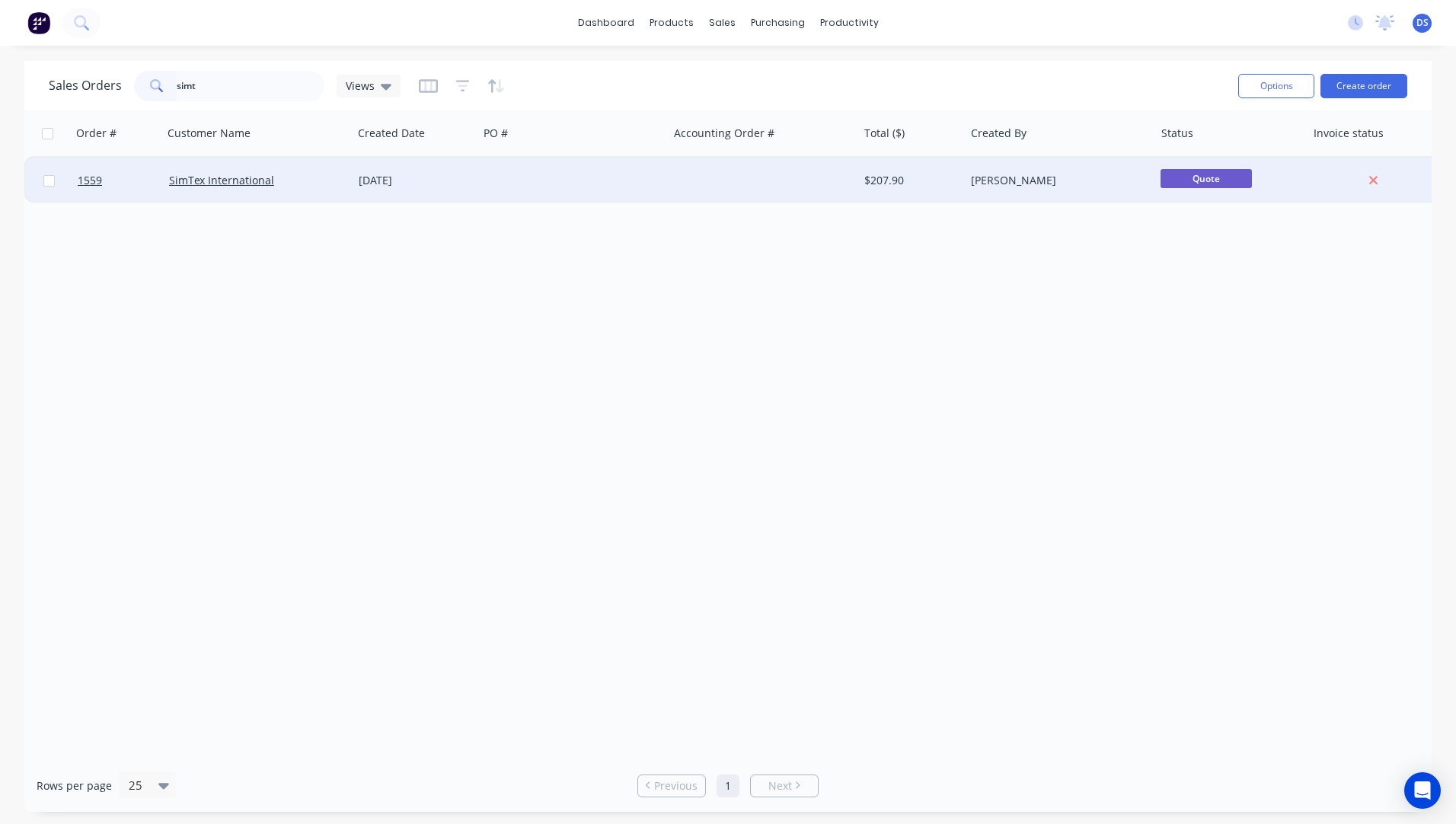
click at [533, 172] on div at bounding box center [572, 180] width 189 height 46
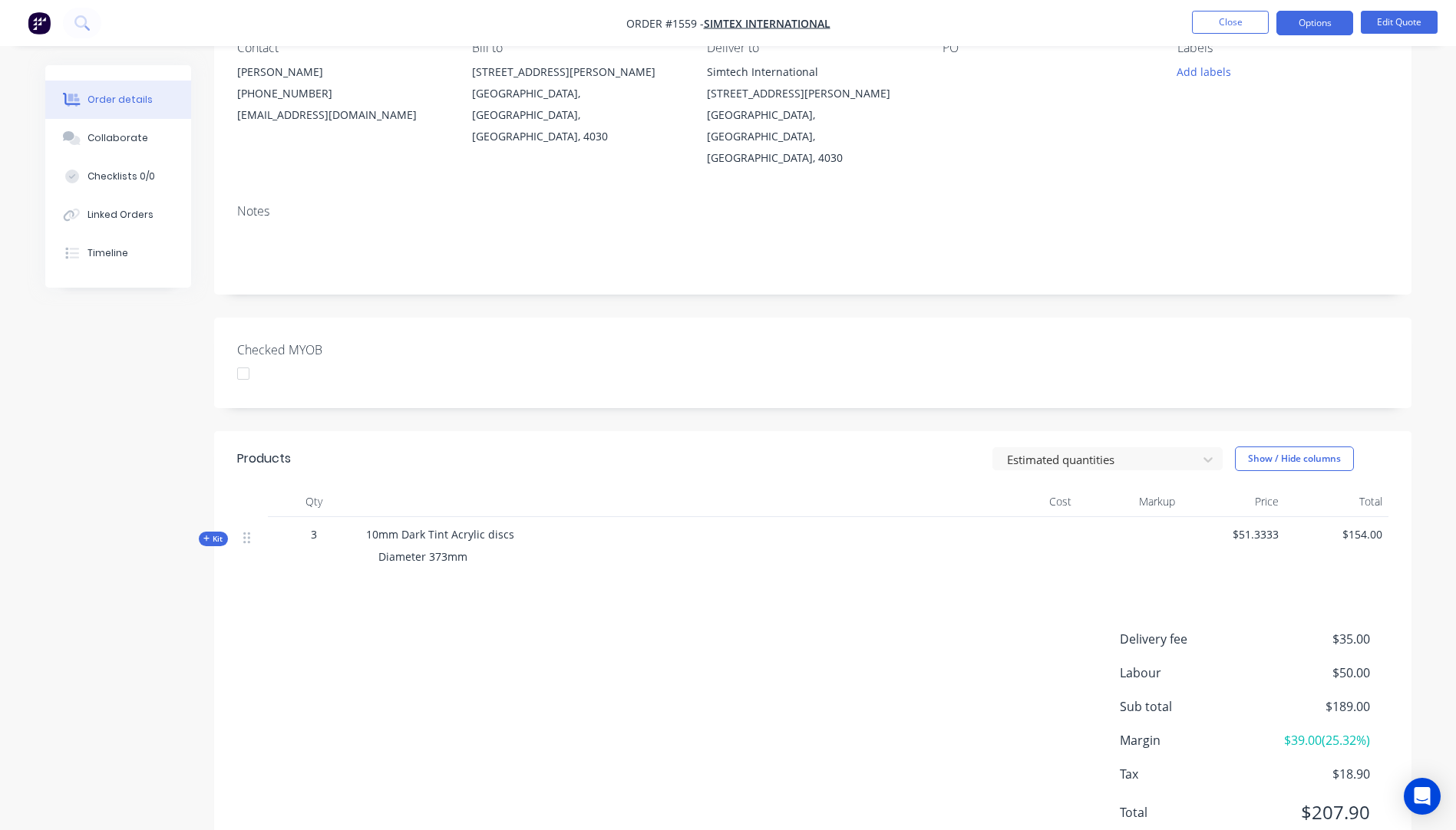
scroll to position [153, 0]
click at [206, 533] on icon "button" at bounding box center [207, 537] width 7 height 8
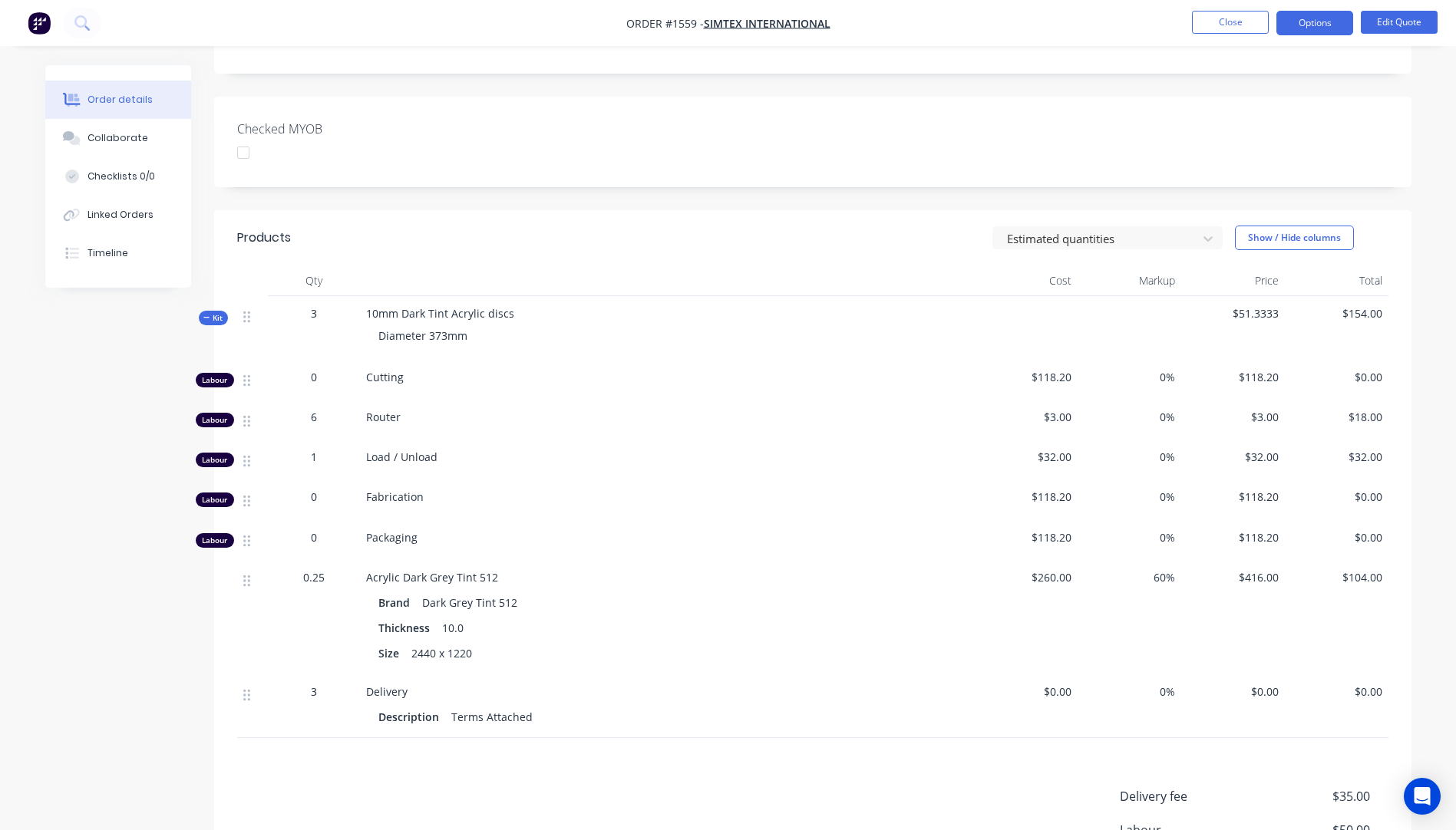
scroll to position [383, 0]
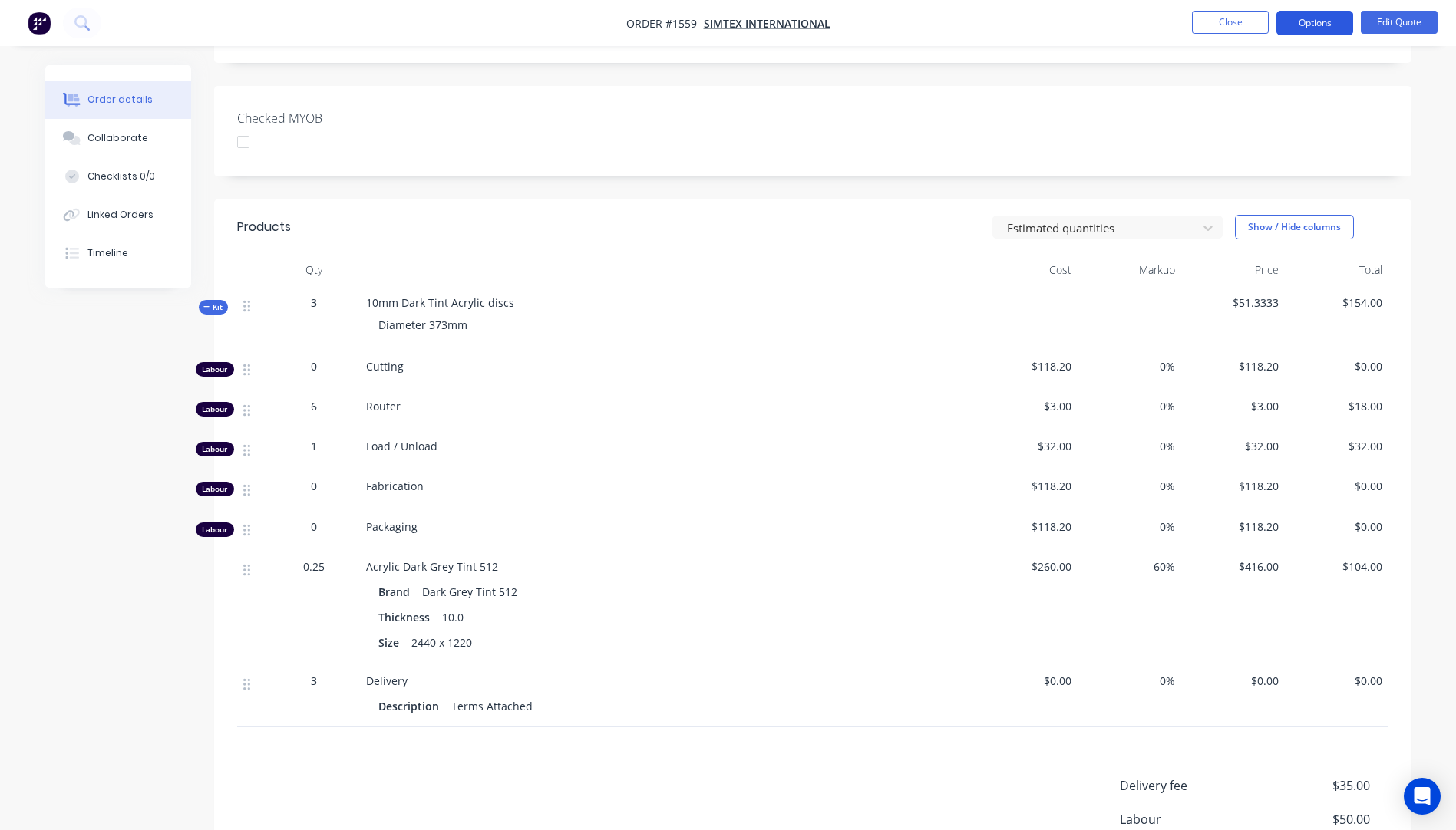
click at [1319, 28] on button "Options" at bounding box center [1314, 22] width 77 height 24
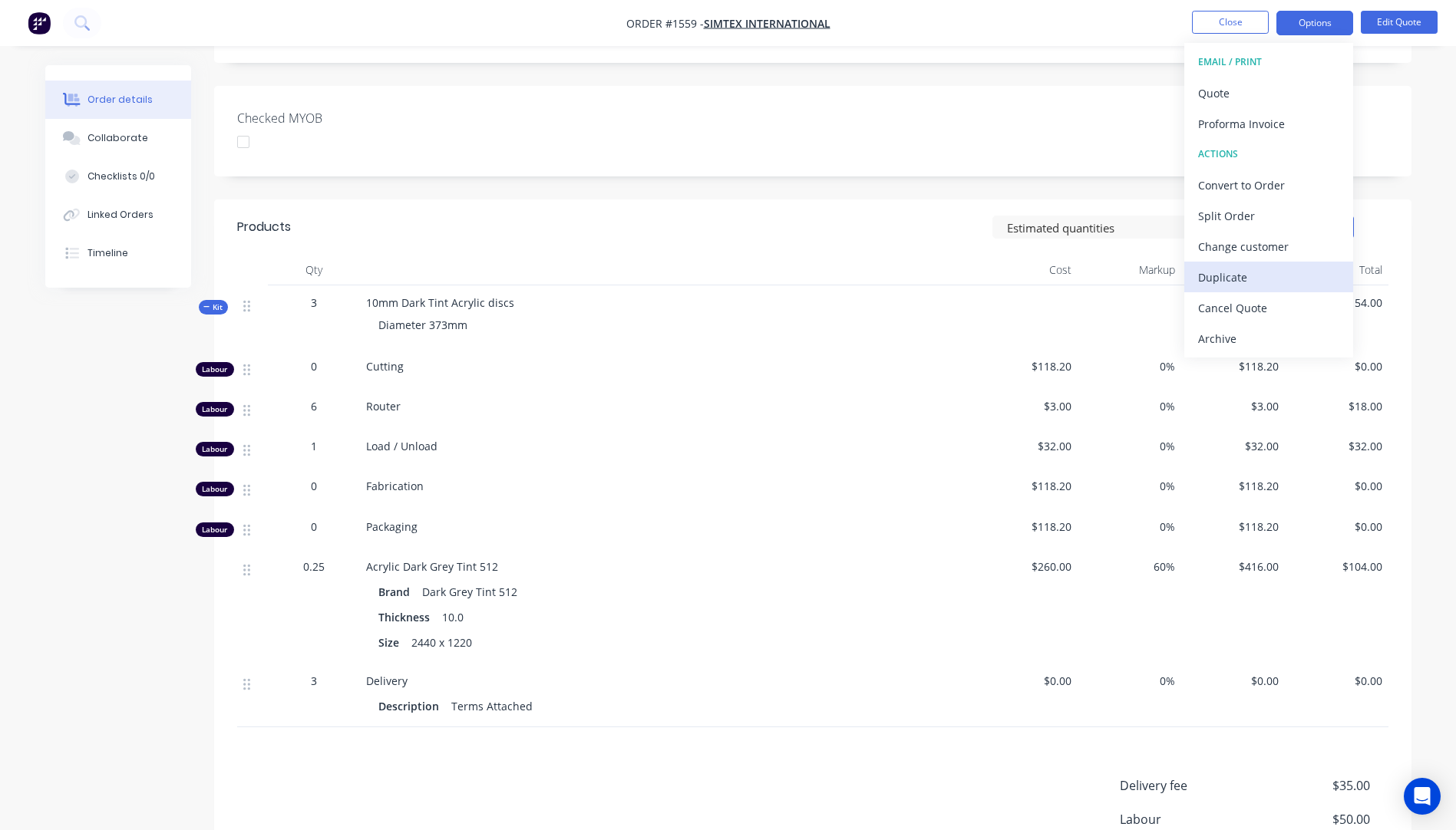
click at [1235, 285] on div "Duplicate" at bounding box center [1268, 277] width 141 height 22
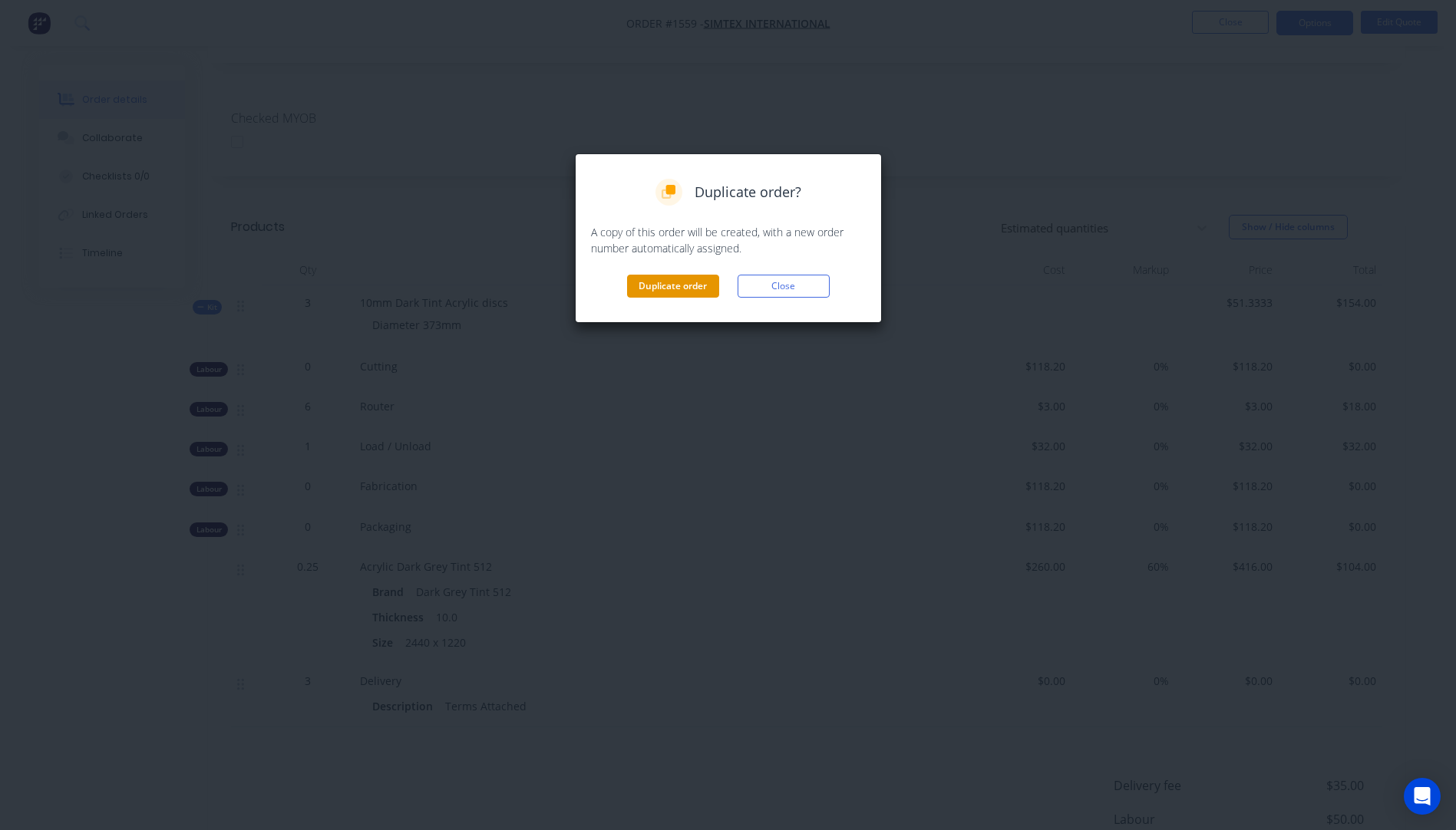
click at [693, 292] on button "Duplicate order" at bounding box center [673, 287] width 92 height 23
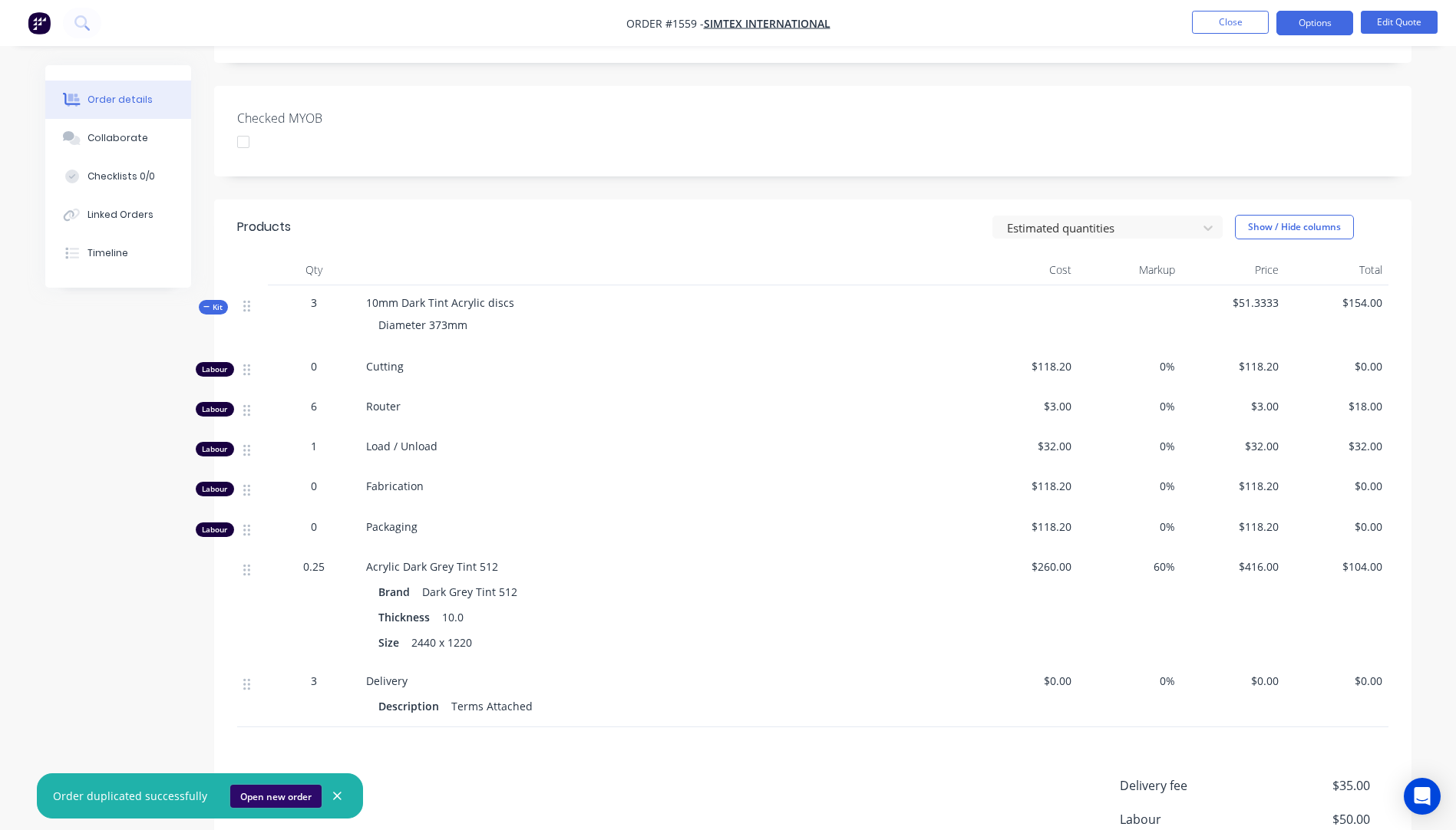
click at [283, 790] on button "Open new order" at bounding box center [276, 797] width 92 height 23
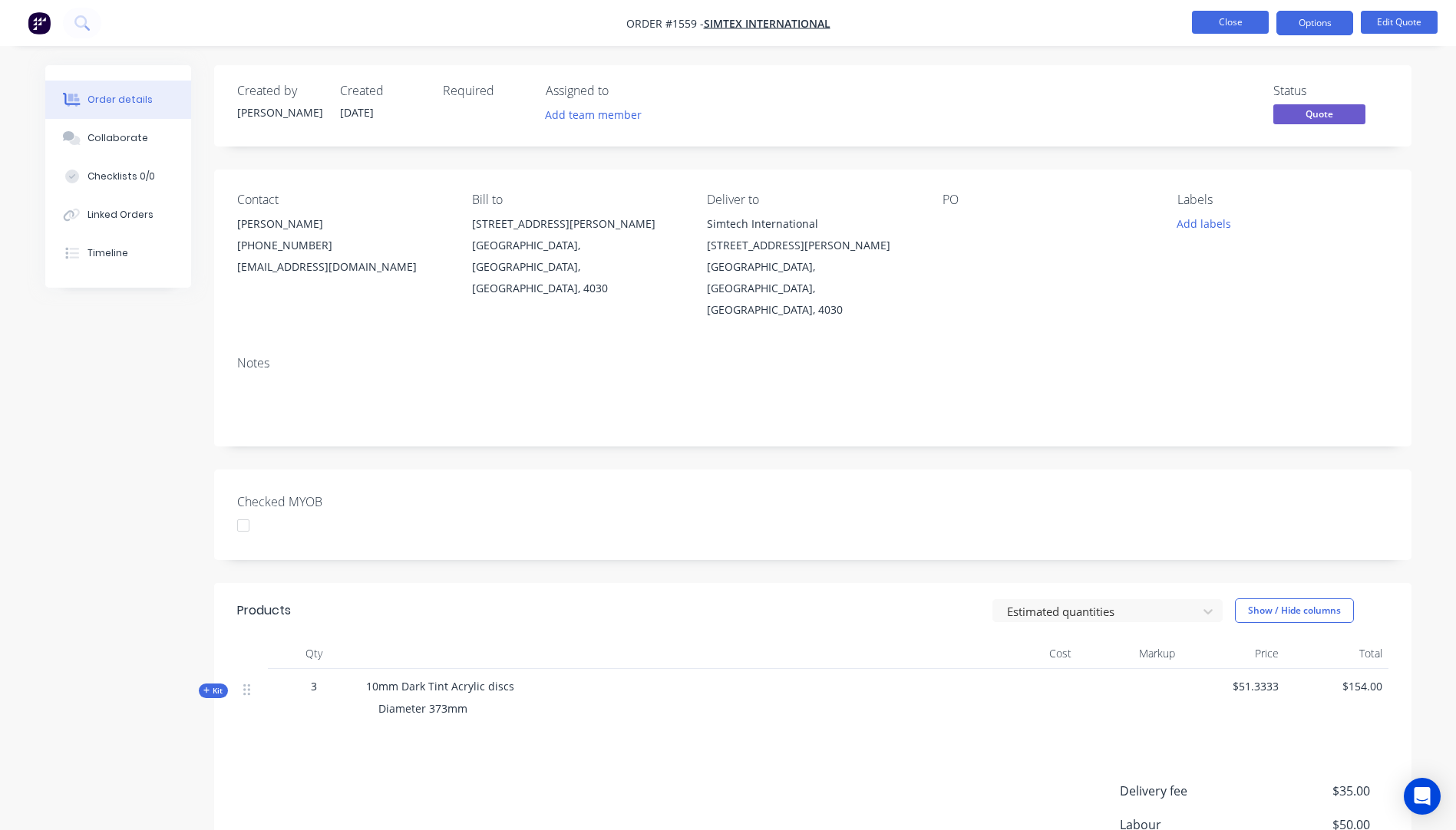
click at [1218, 24] on button "Close" at bounding box center [1230, 22] width 77 height 23
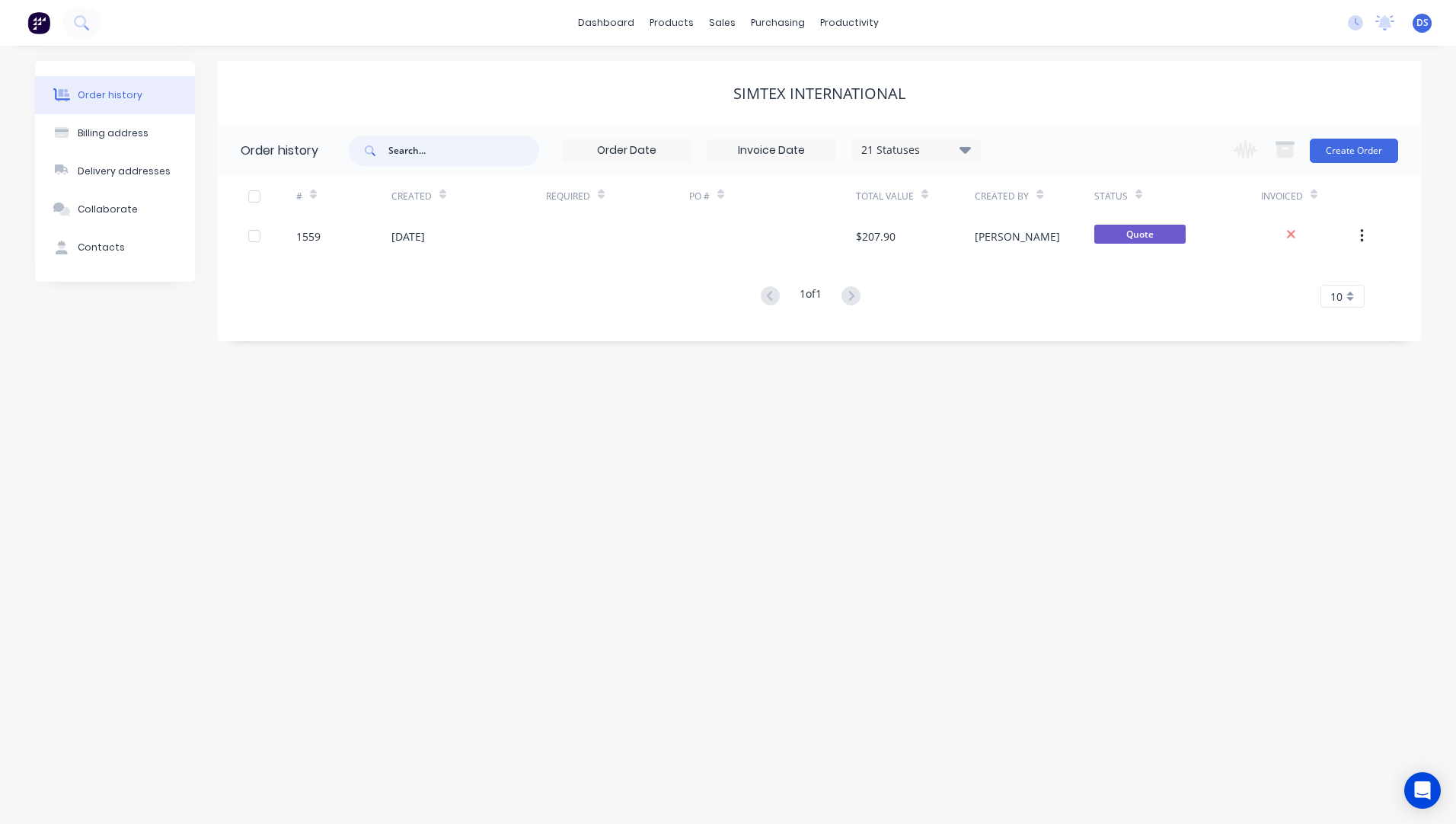
click at [448, 158] on input "text" at bounding box center [464, 151] width 151 height 31
type input "k and"
drag, startPoint x: 417, startPoint y: 156, endPoint x: 367, endPoint y: 159, distance: 50.1
click at [367, 159] on div "k and" at bounding box center [444, 151] width 190 height 31
click at [769, 73] on div "Sales Orders" at bounding box center [778, 73] width 62 height 14
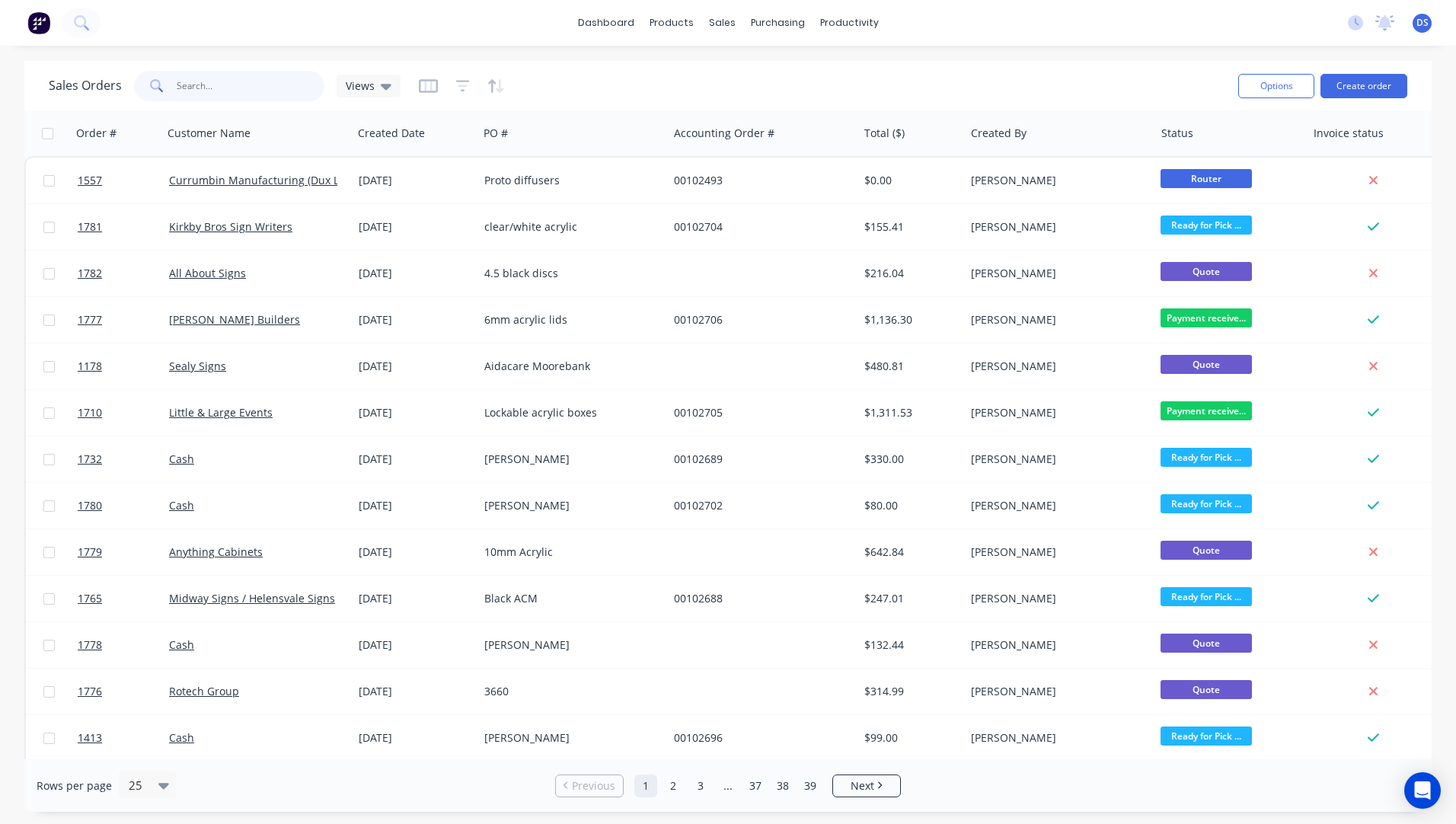
click at [217, 89] on input "text" at bounding box center [251, 86] width 149 height 31
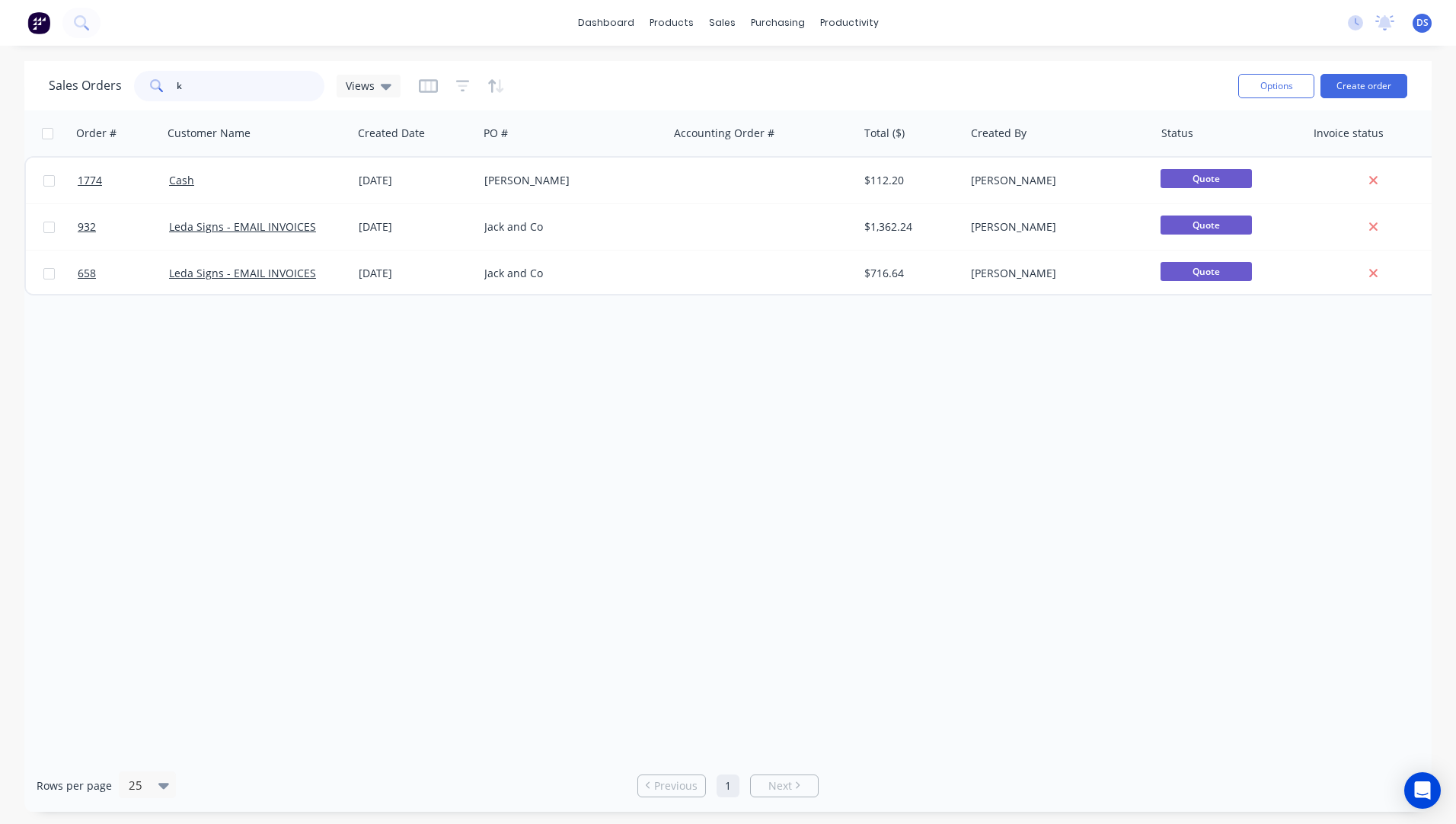
type input "k"
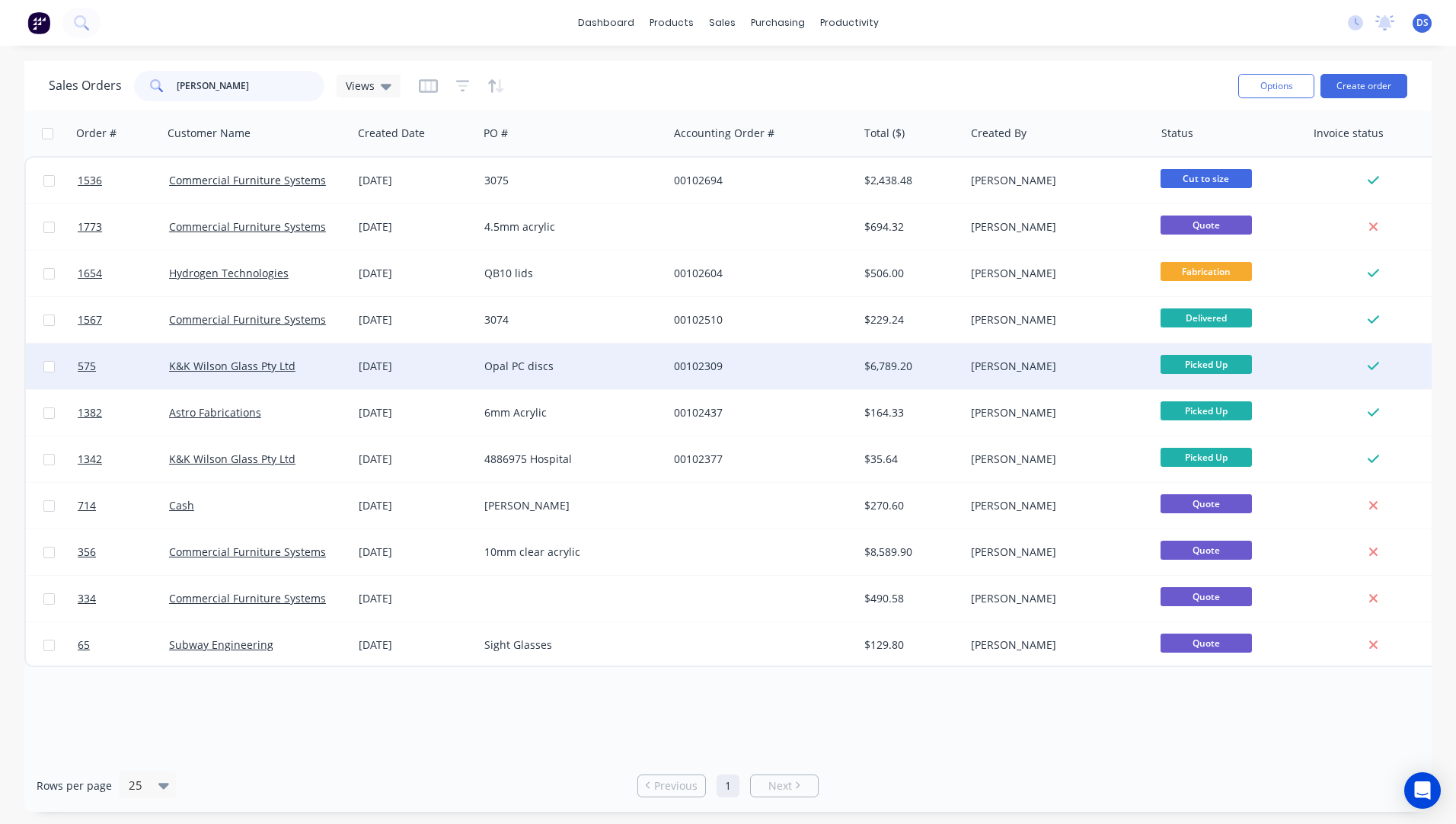
type input "wilson"
click at [497, 375] on div "Opal PC discs" at bounding box center [572, 366] width 189 height 46
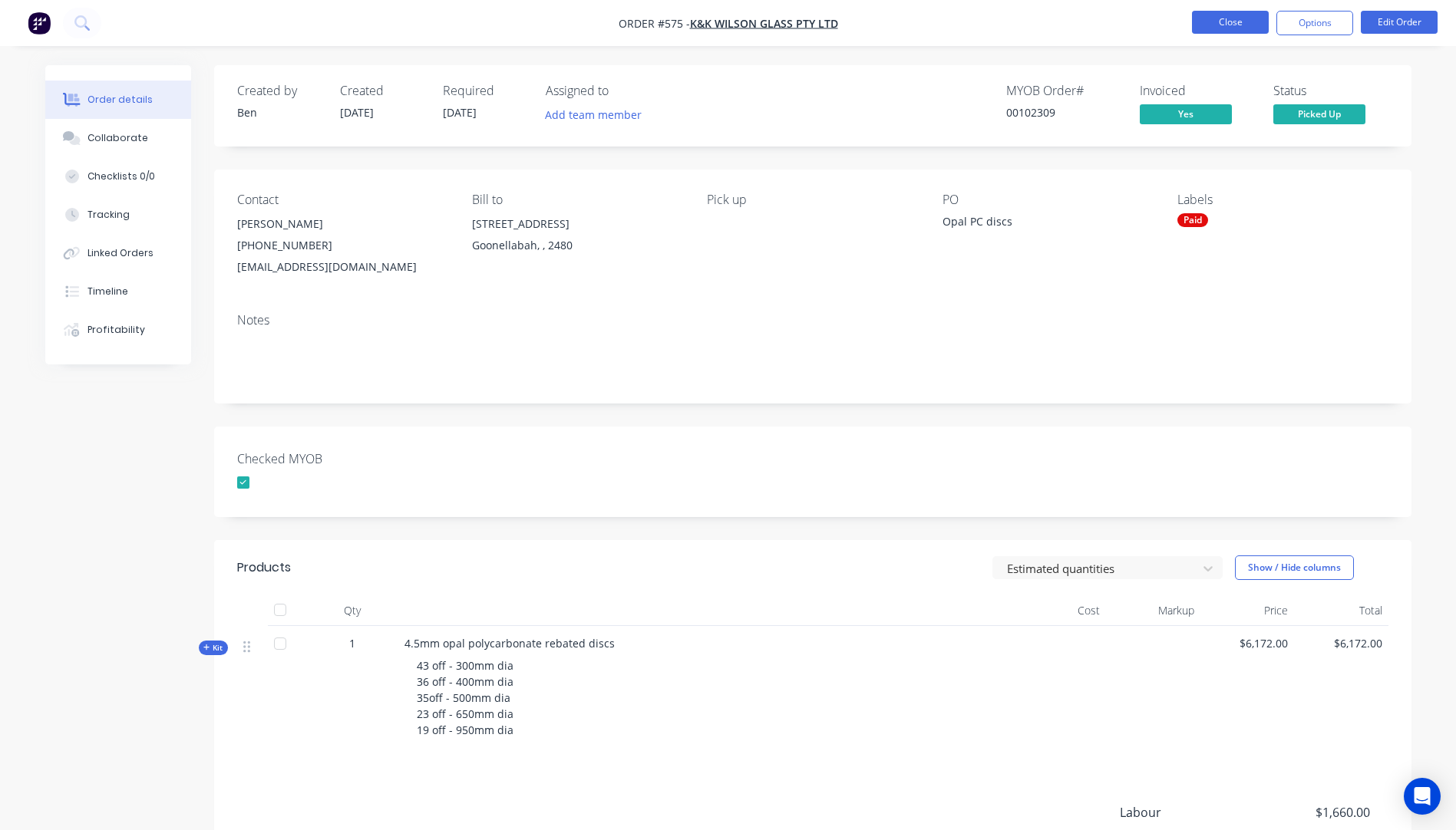
click at [1243, 25] on button "Close" at bounding box center [1230, 22] width 77 height 23
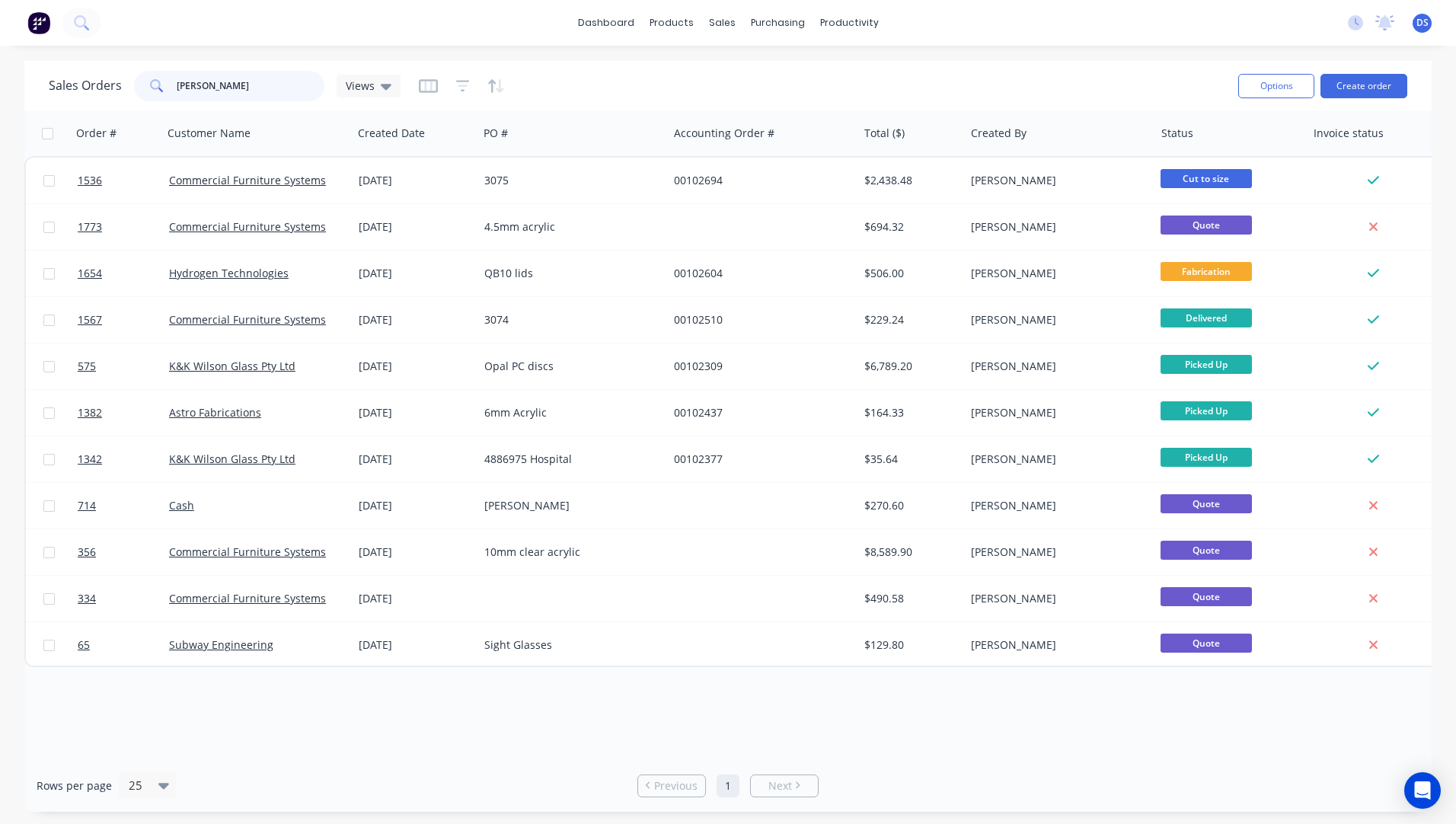
drag, startPoint x: 231, startPoint y: 86, endPoint x: 96, endPoint y: 78, distance: 135.2
click at [96, 78] on div "Sales Orders wilson Views" at bounding box center [224, 86] width 352 height 31
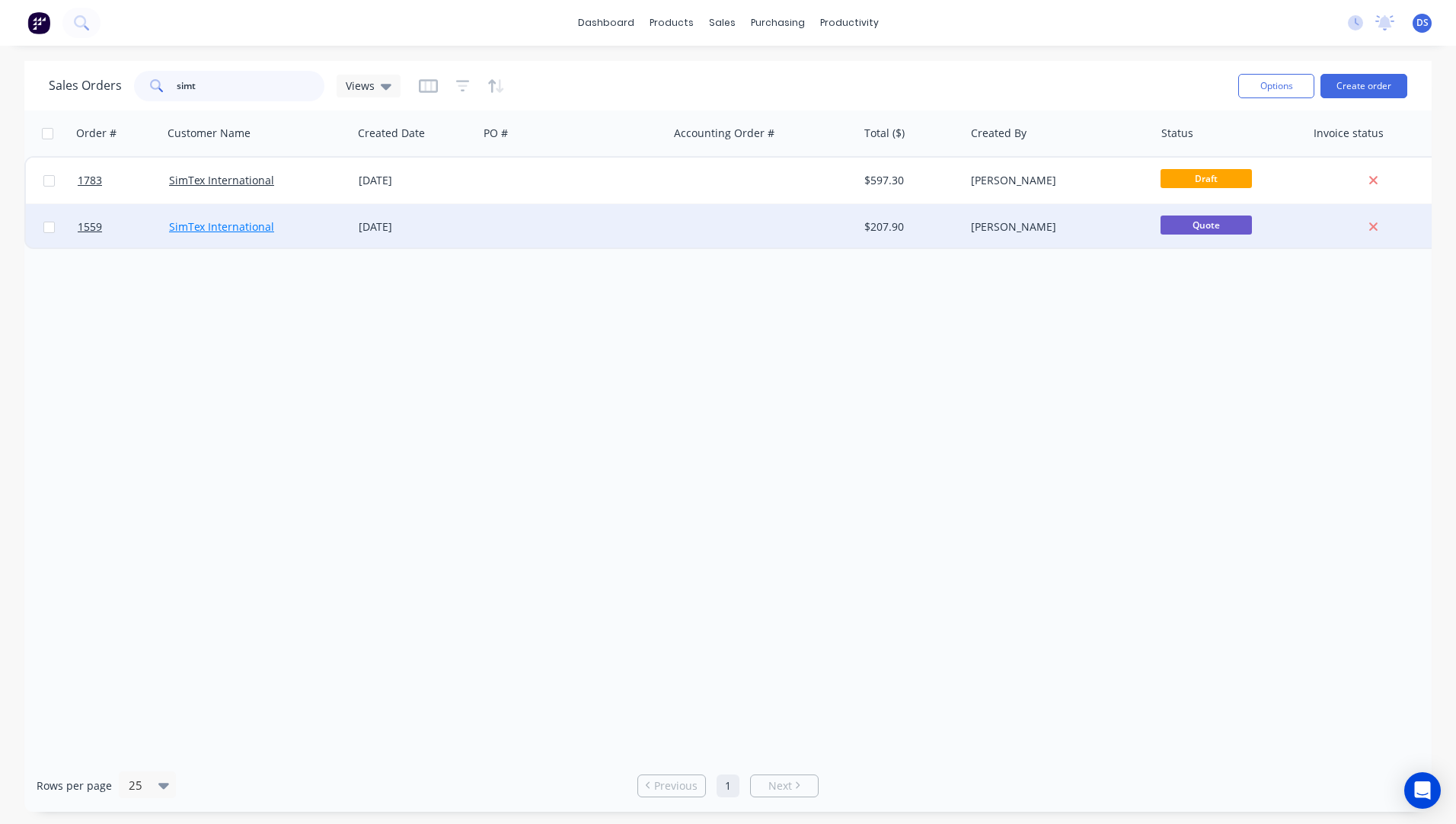
type input "simt"
click at [248, 228] on link "SimTex International" at bounding box center [221, 226] width 105 height 14
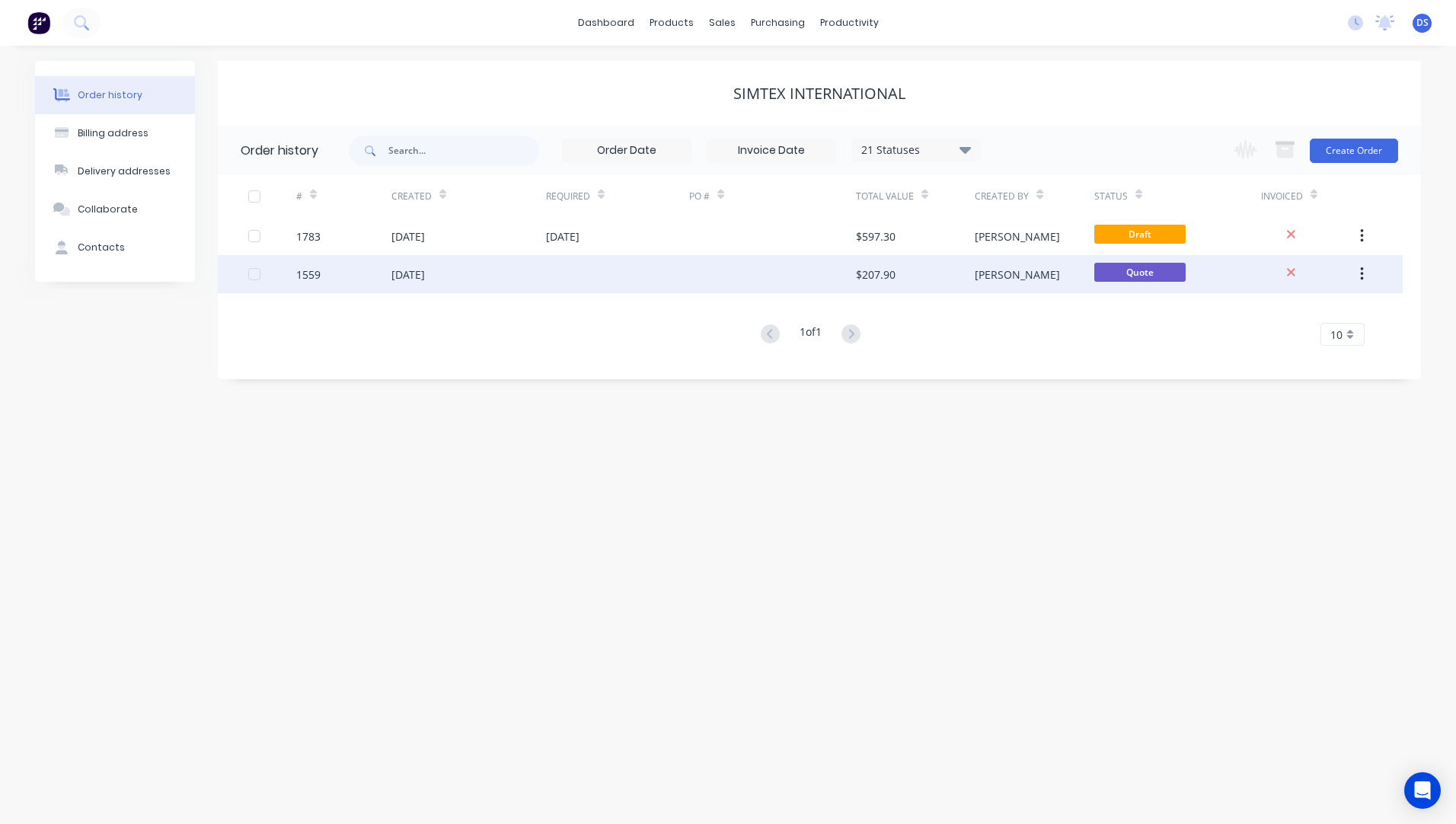
click at [425, 278] on div "[DATE]" at bounding box center [408, 274] width 34 height 16
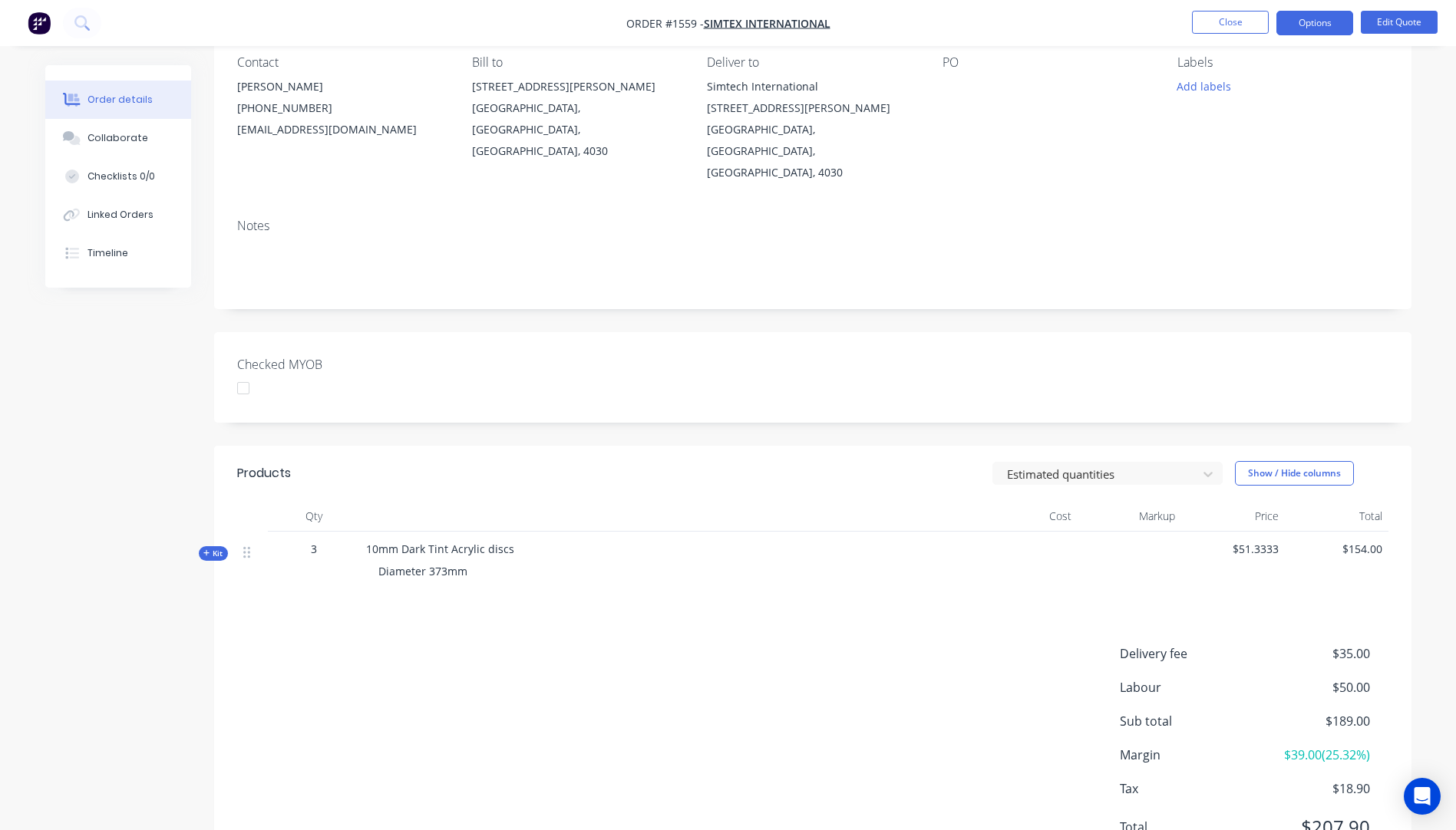
scroll to position [153, 0]
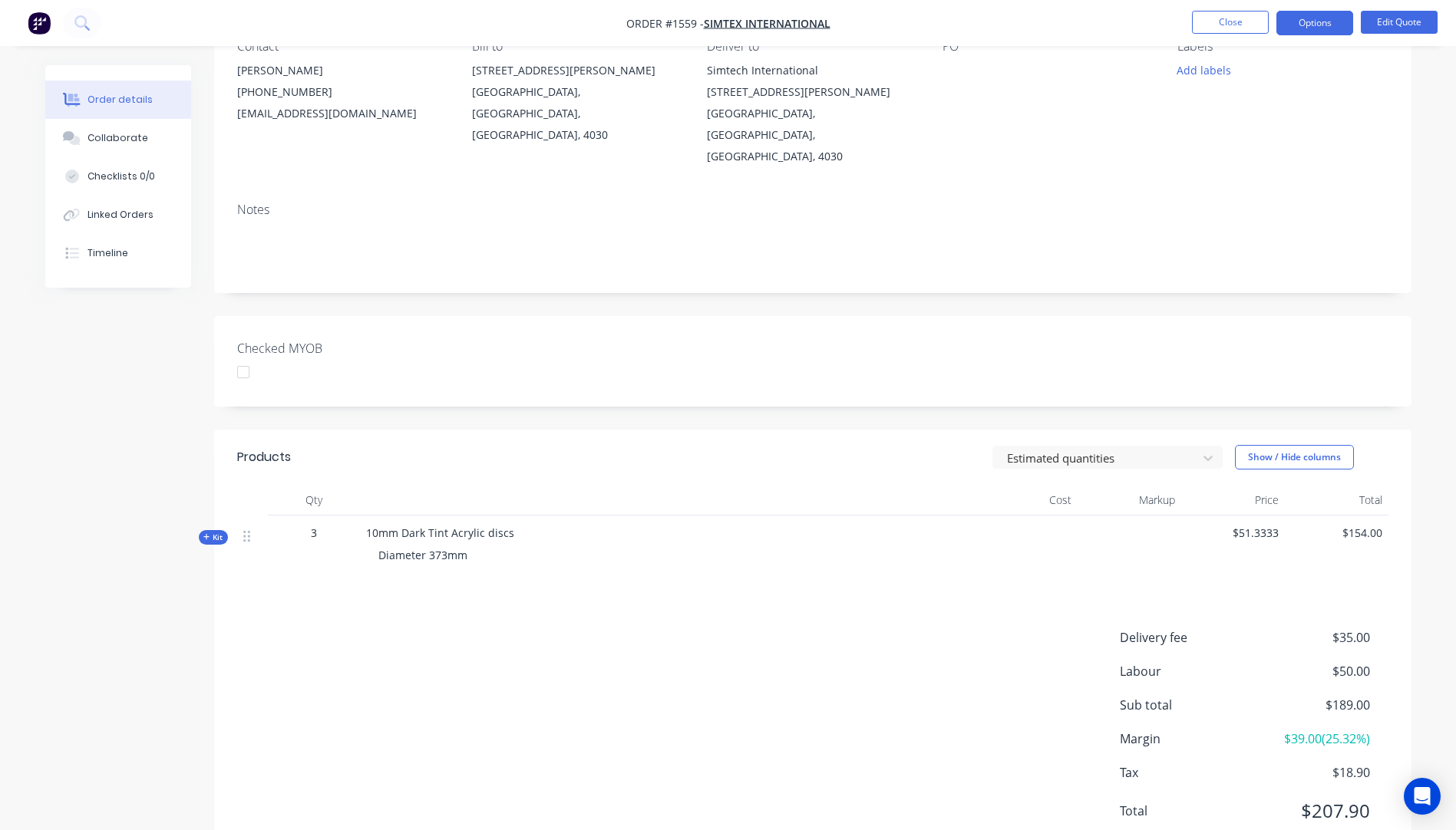
click at [213, 532] on span "Kit" at bounding box center [213, 538] width 20 height 12
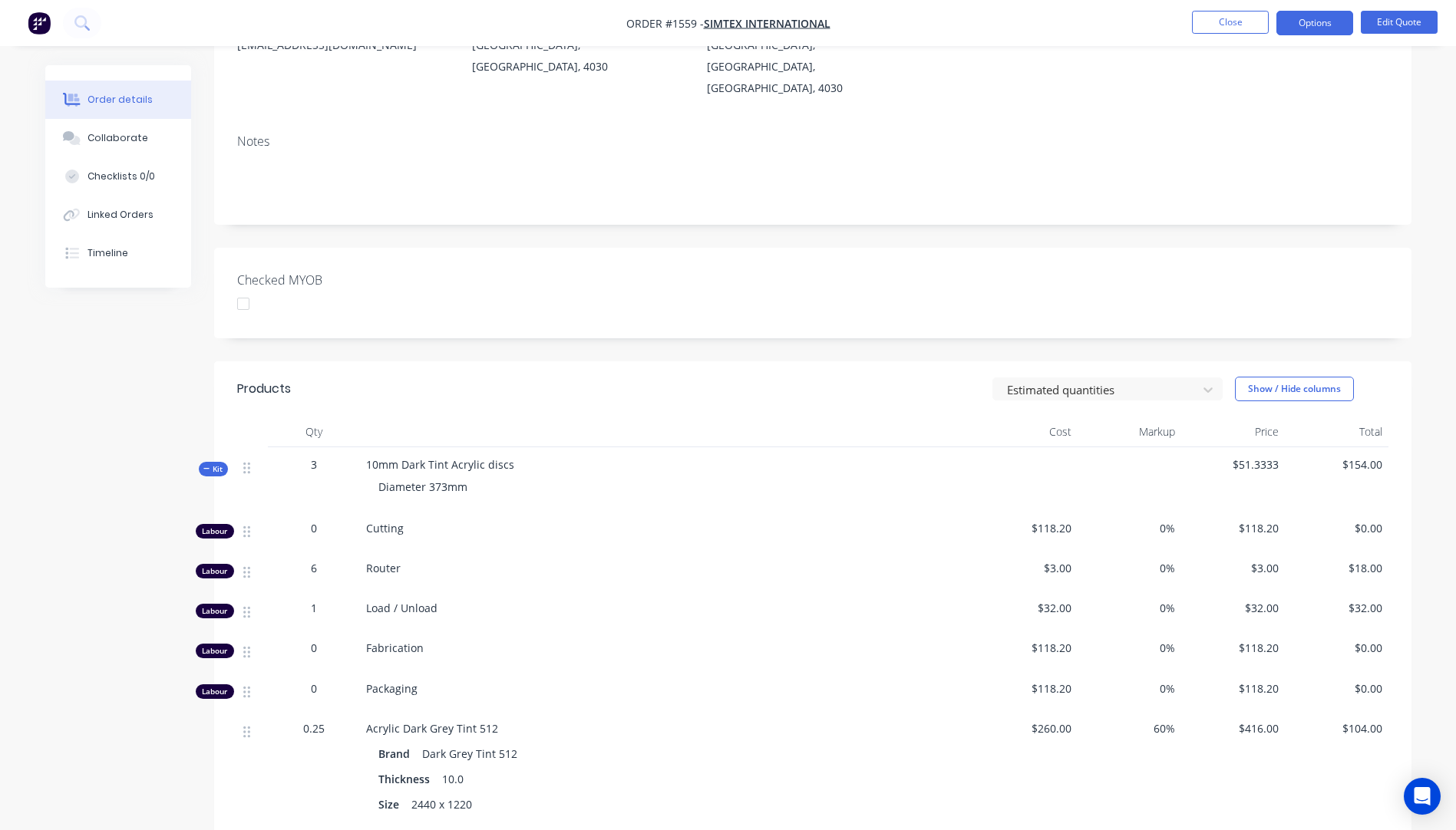
scroll to position [230, 0]
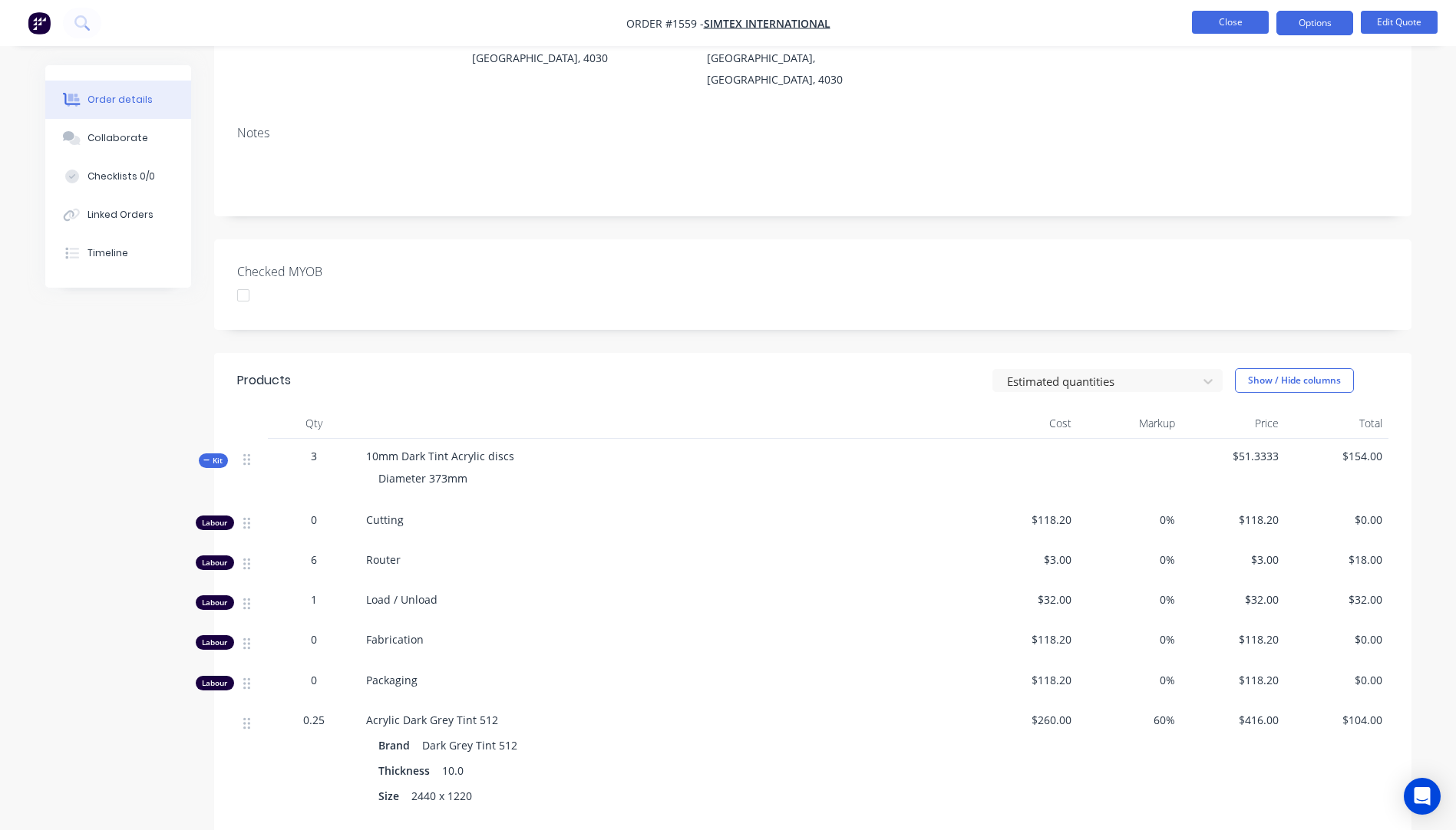
click at [1227, 26] on button "Close" at bounding box center [1230, 22] width 77 height 23
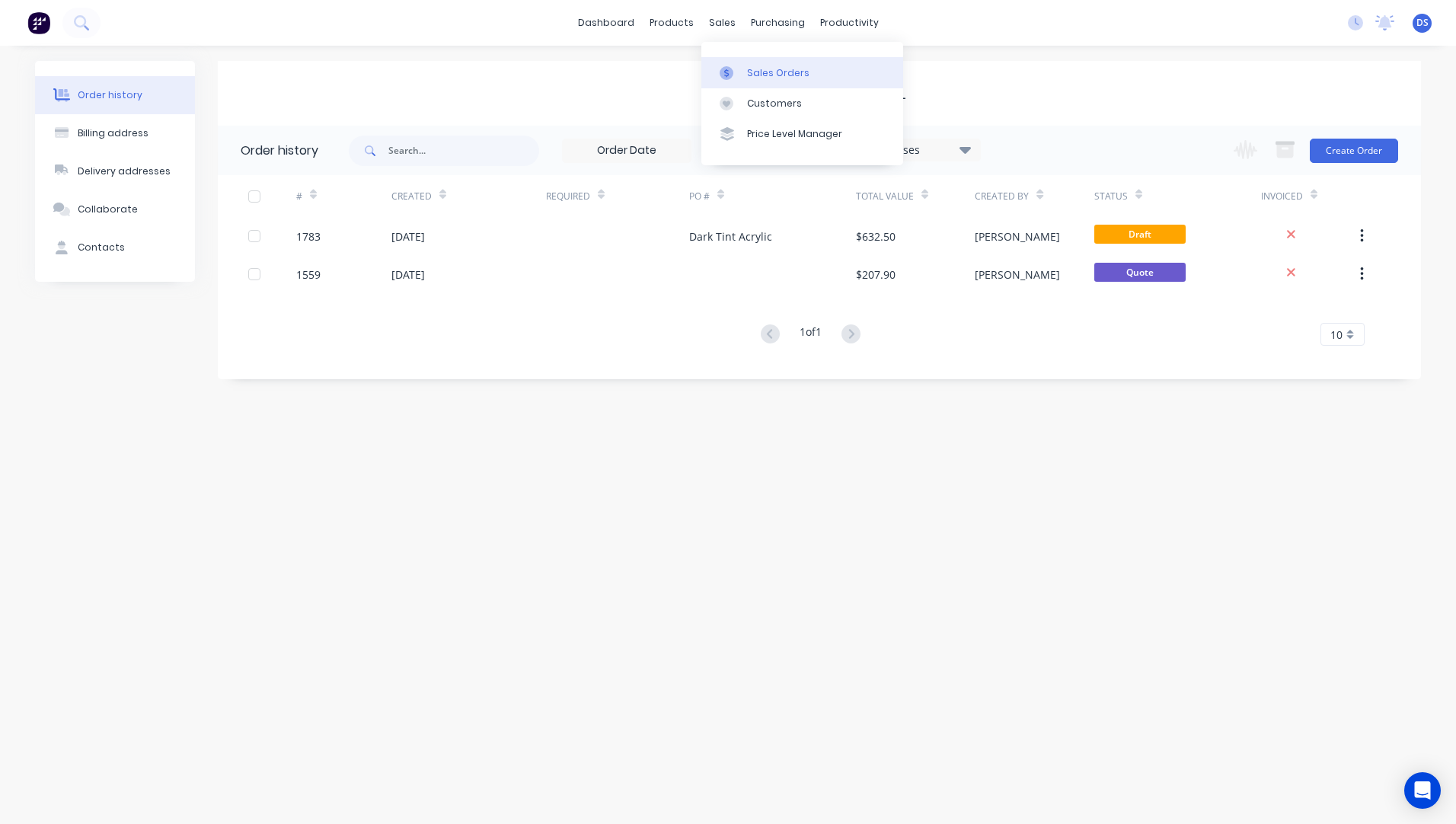
click at [764, 77] on div "Sales Orders" at bounding box center [778, 73] width 62 height 14
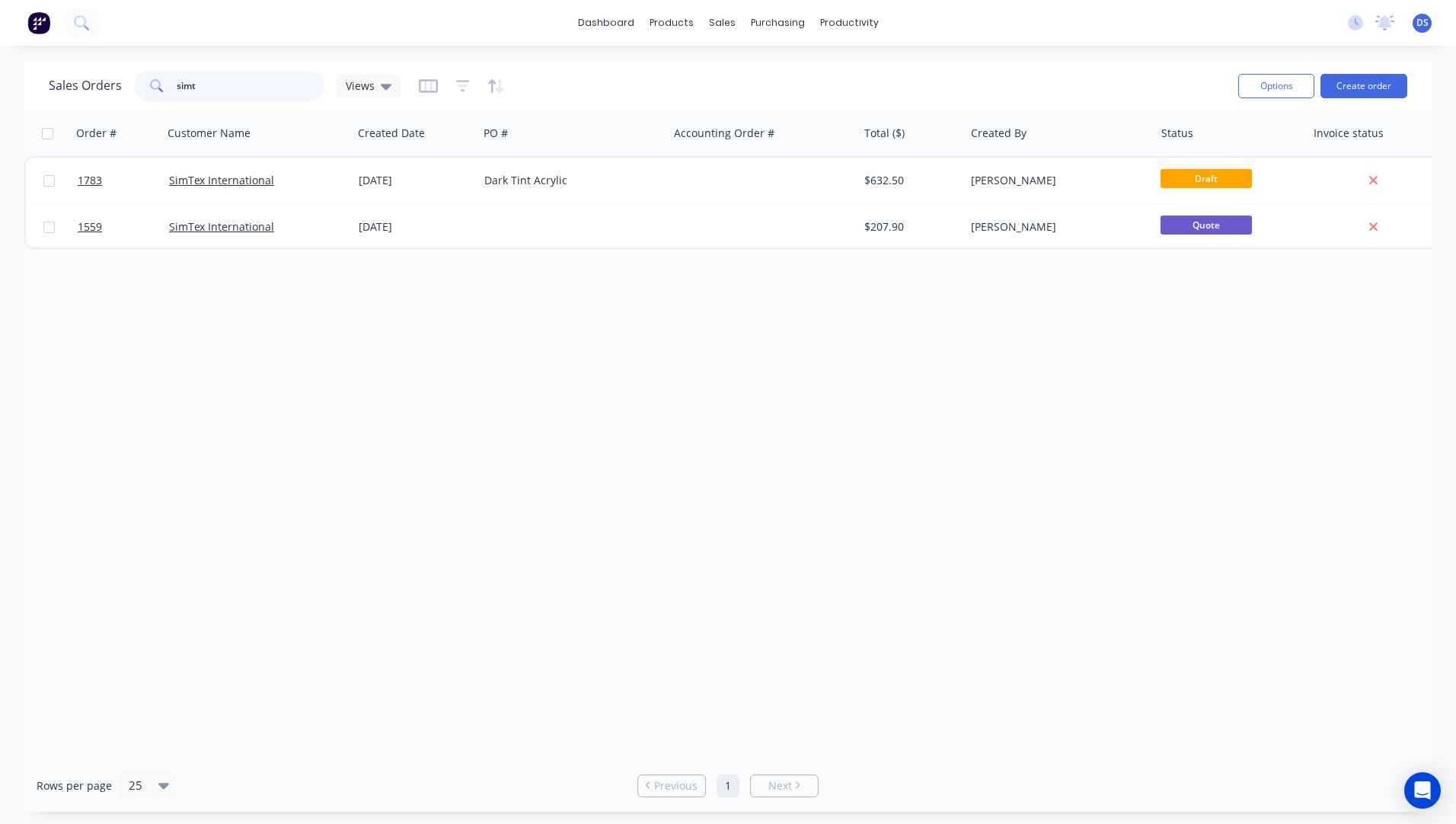
drag, startPoint x: 233, startPoint y: 88, endPoint x: 152, endPoint y: 85, distance: 81.1
click at [152, 85] on div "simt" at bounding box center [229, 86] width 190 height 31
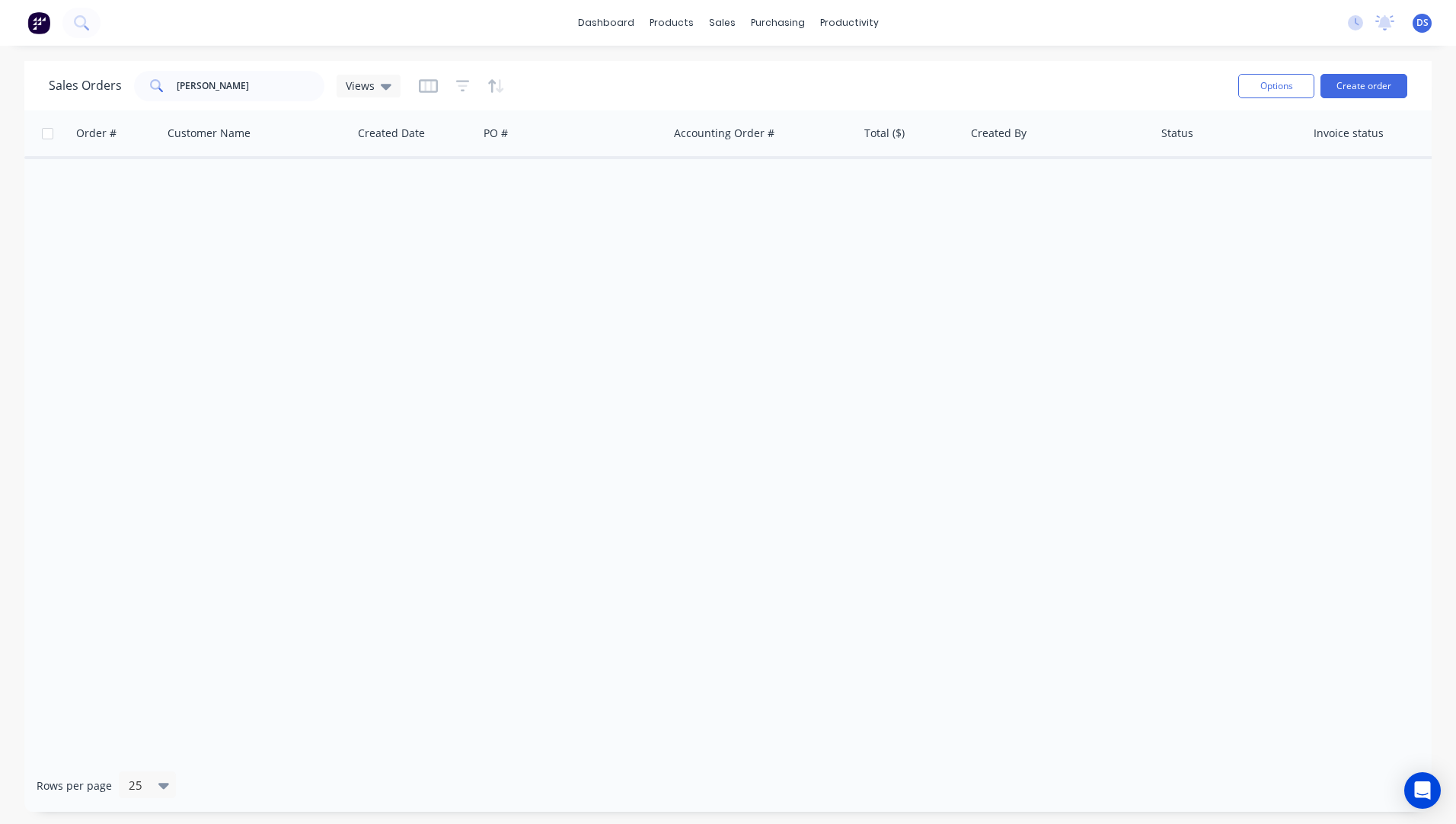
click at [309, 342] on div "Order # Customer Name Created Date PO # Accounting Order # Total ($) Created By…" at bounding box center [727, 434] width 1407 height 649
drag, startPoint x: 248, startPoint y: 84, endPoint x: 151, endPoint y: 84, distance: 97.0
click at [151, 84] on div "[PERSON_NAME]" at bounding box center [229, 86] width 190 height 31
drag, startPoint x: 196, startPoint y: 88, endPoint x: 130, endPoint y: 88, distance: 66.0
click at [130, 88] on div "Sales Orders hislop Views" at bounding box center [224, 86] width 352 height 31
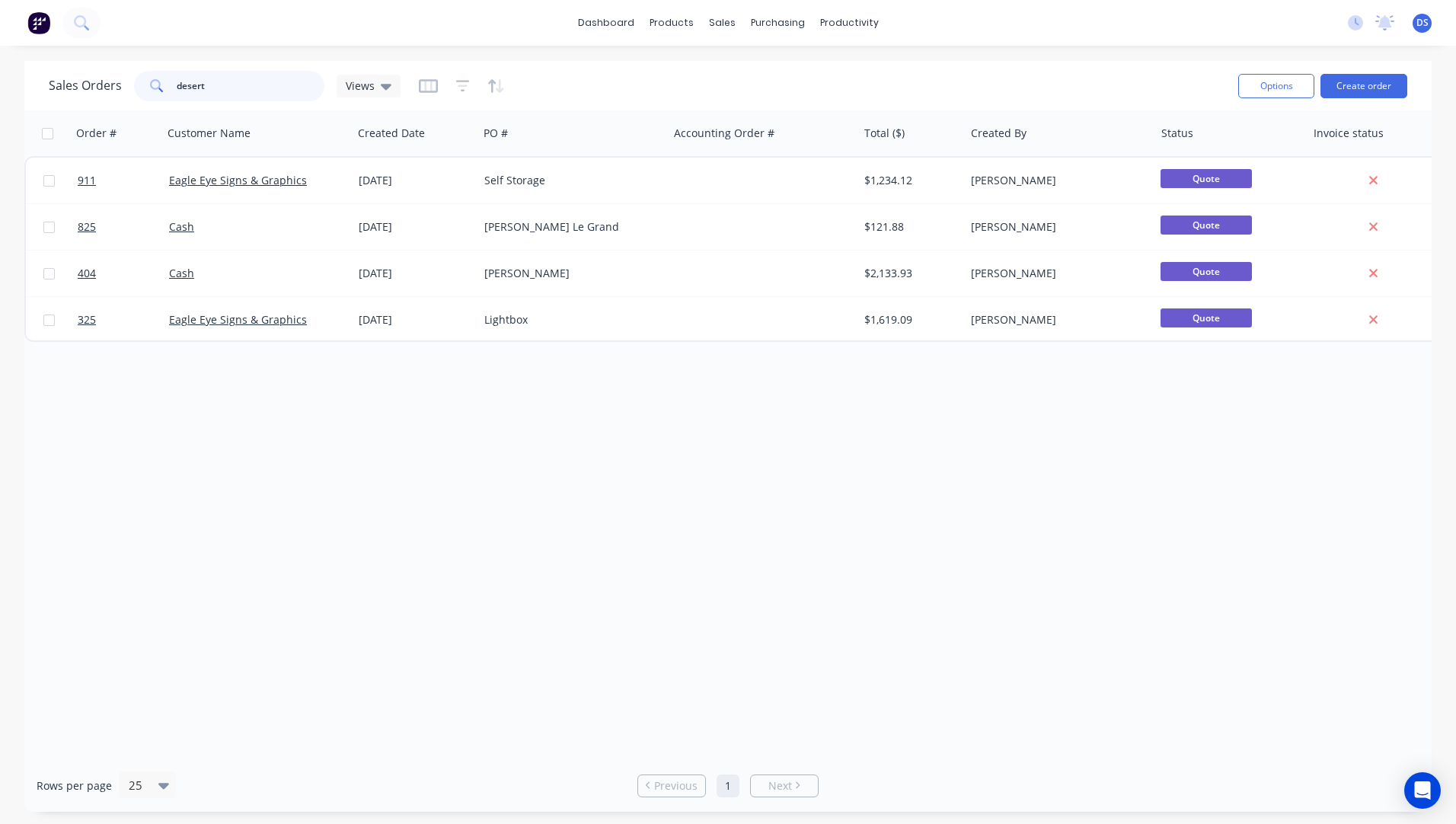
type input "desert"
drag, startPoint x: 209, startPoint y: 88, endPoint x: 151, endPoint y: 91, distance: 58.1
click at [151, 91] on div "desert" at bounding box center [229, 86] width 190 height 31
click at [864, 71] on div "Workflow" at bounding box center [875, 73] width 46 height 14
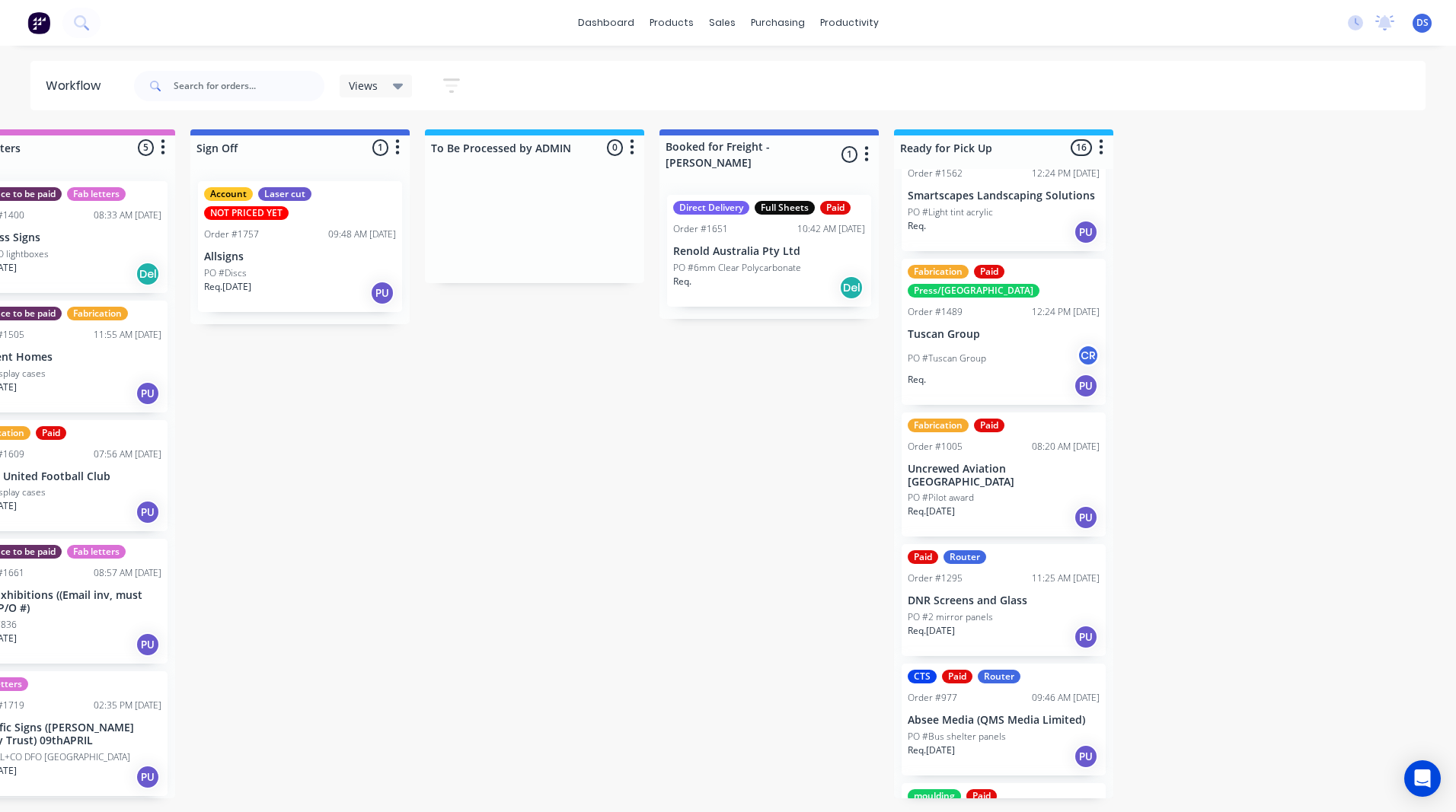
scroll to position [533, 0]
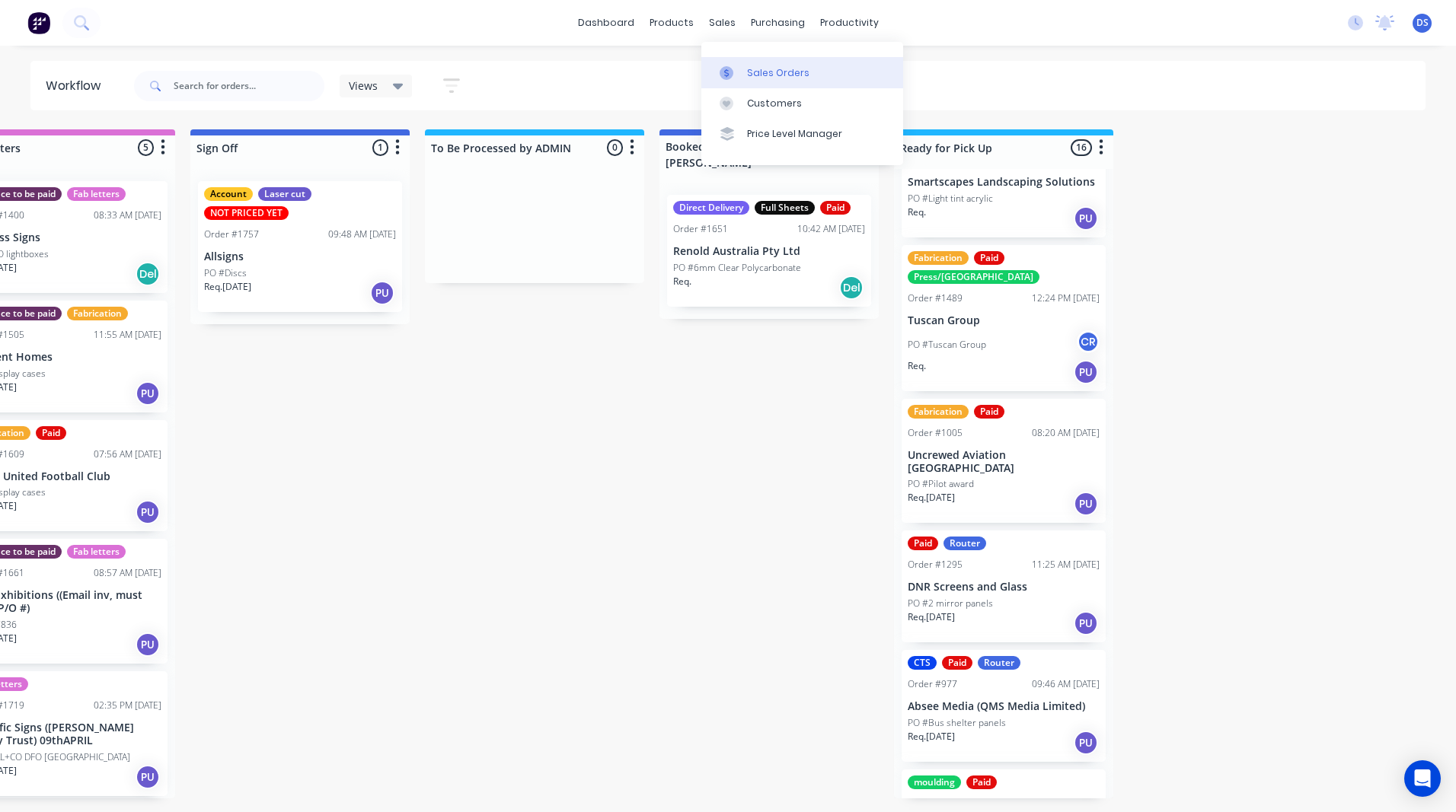
click at [761, 74] on div "Sales Orders" at bounding box center [778, 73] width 62 height 14
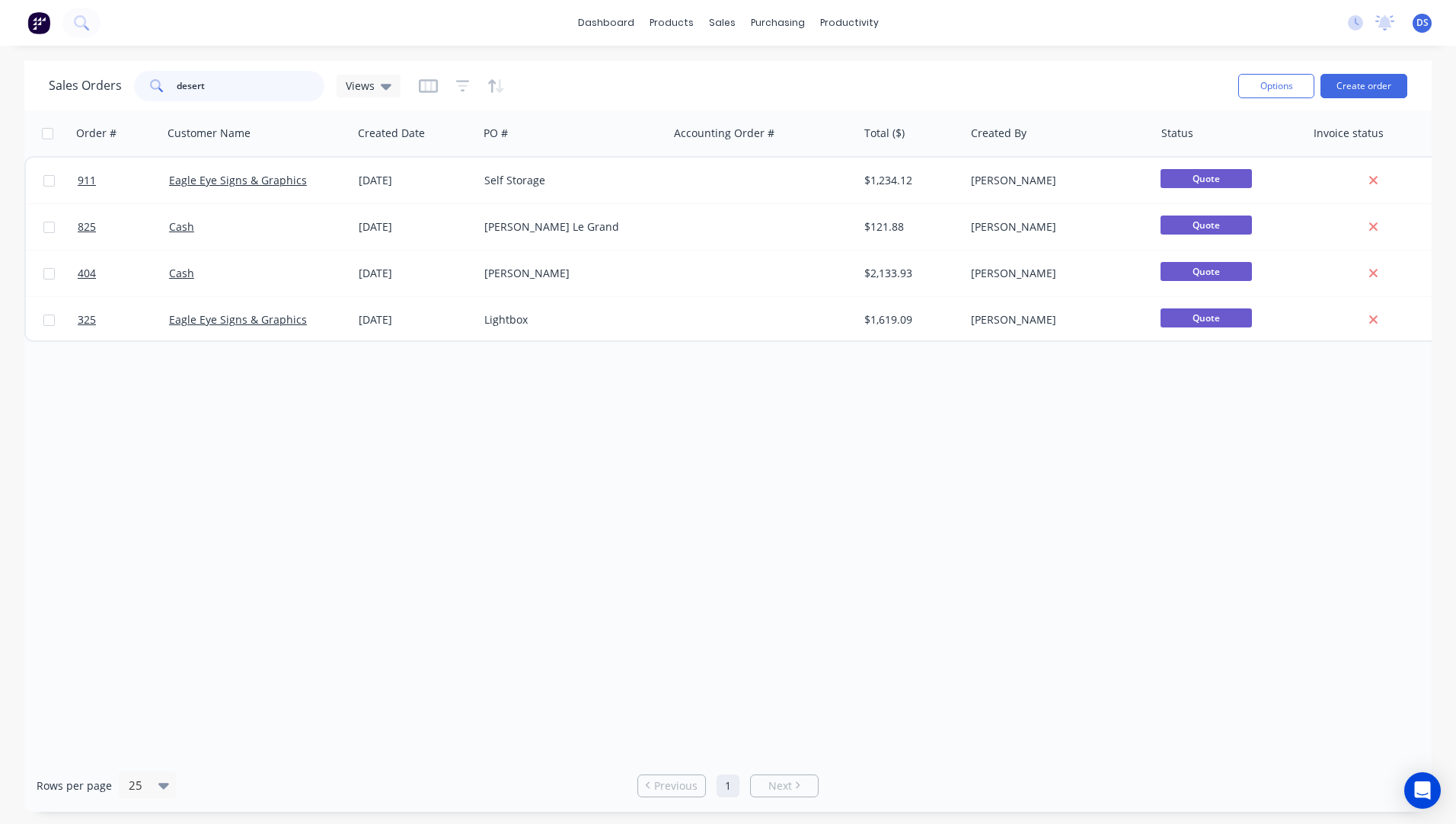
drag, startPoint x: 221, startPoint y: 87, endPoint x: 121, endPoint y: 90, distance: 100.0
click at [121, 90] on div "Sales Orders desert Views" at bounding box center [224, 86] width 352 height 31
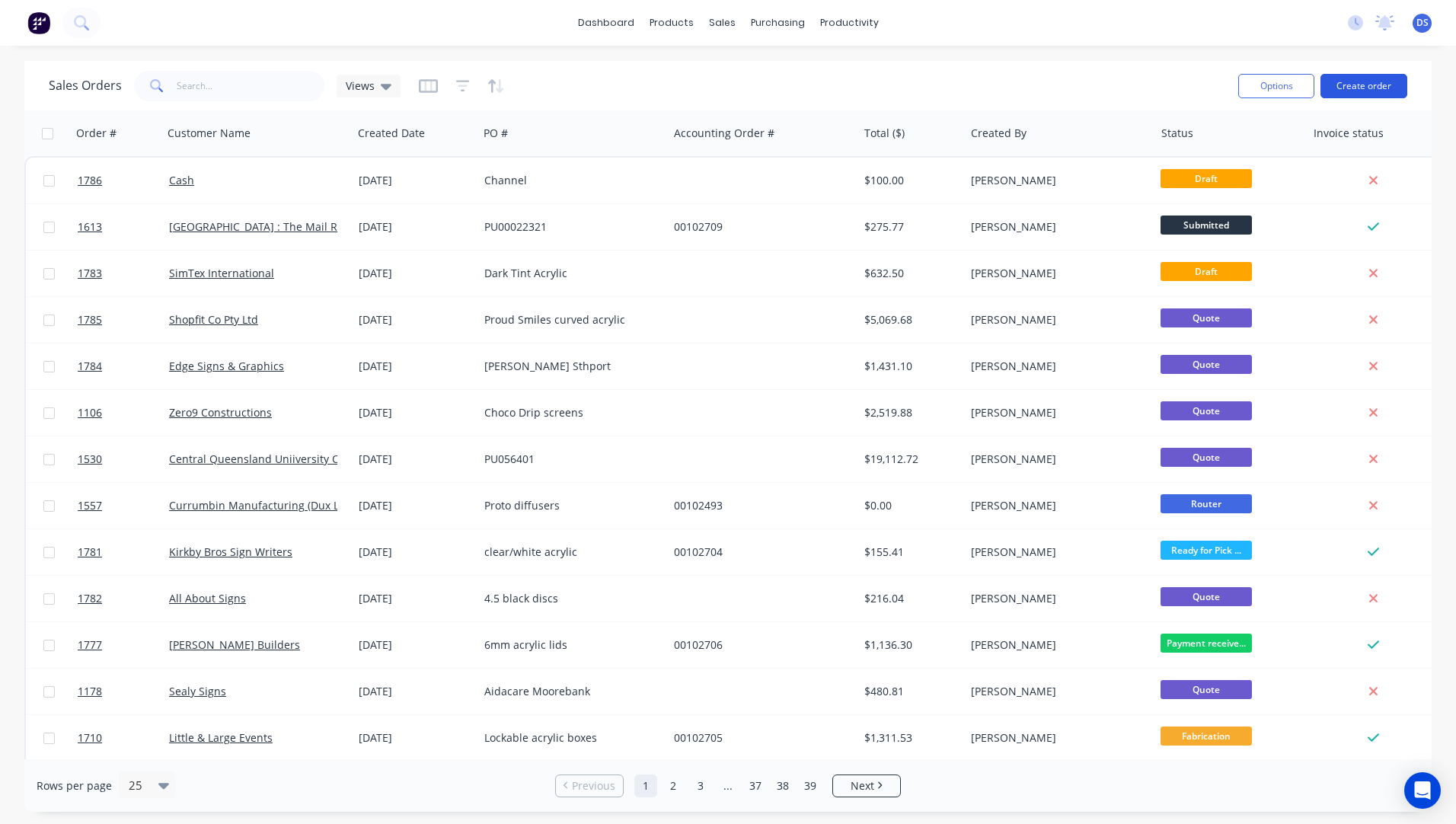
click at [1358, 93] on button "Create order" at bounding box center [1363, 85] width 87 height 24
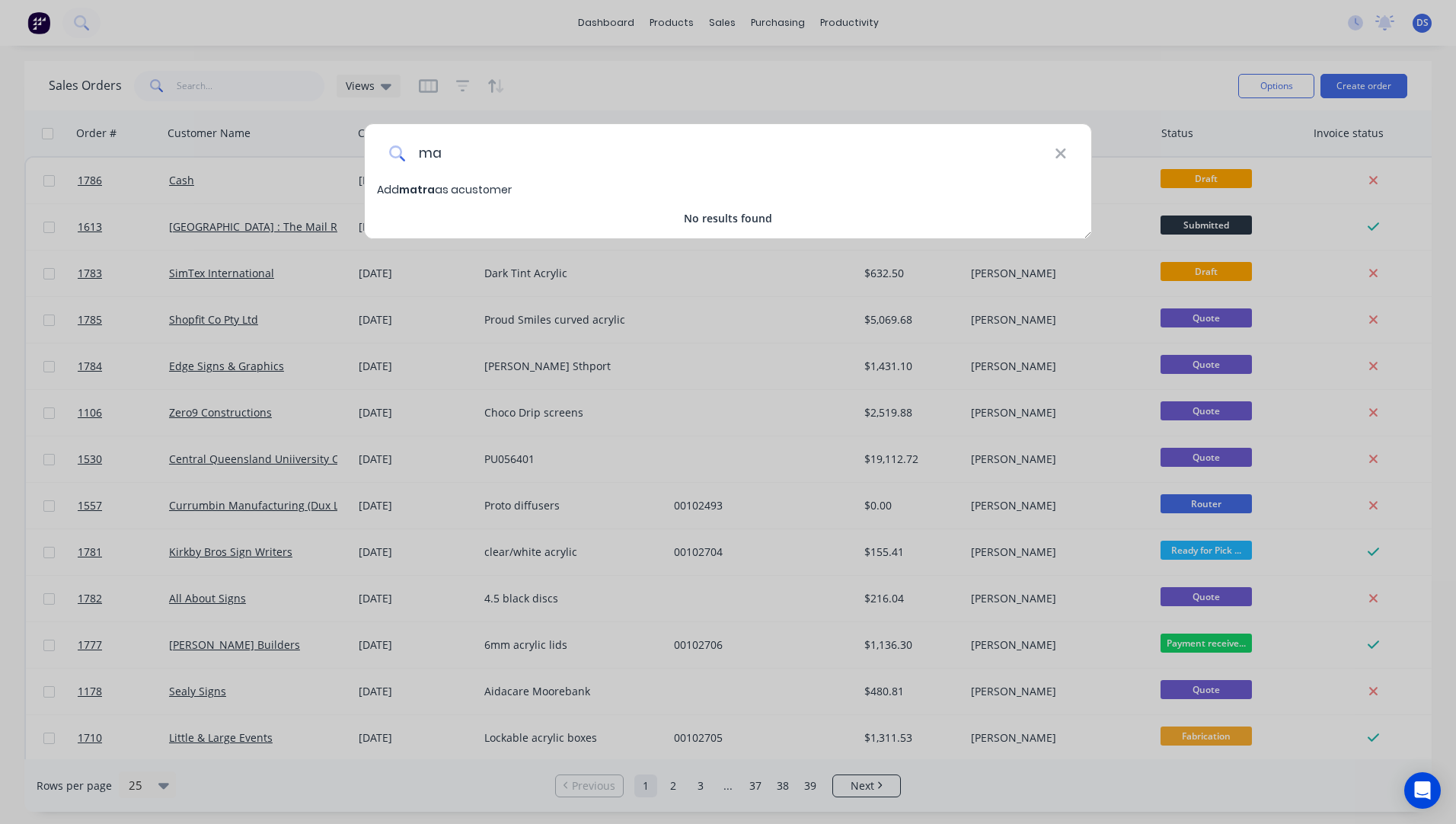
type input "m"
type input "Matra Glass and Plastics"
click at [456, 192] on span "Matra Glass and Plastics" at bounding box center [469, 189] width 141 height 15
select select "AU"
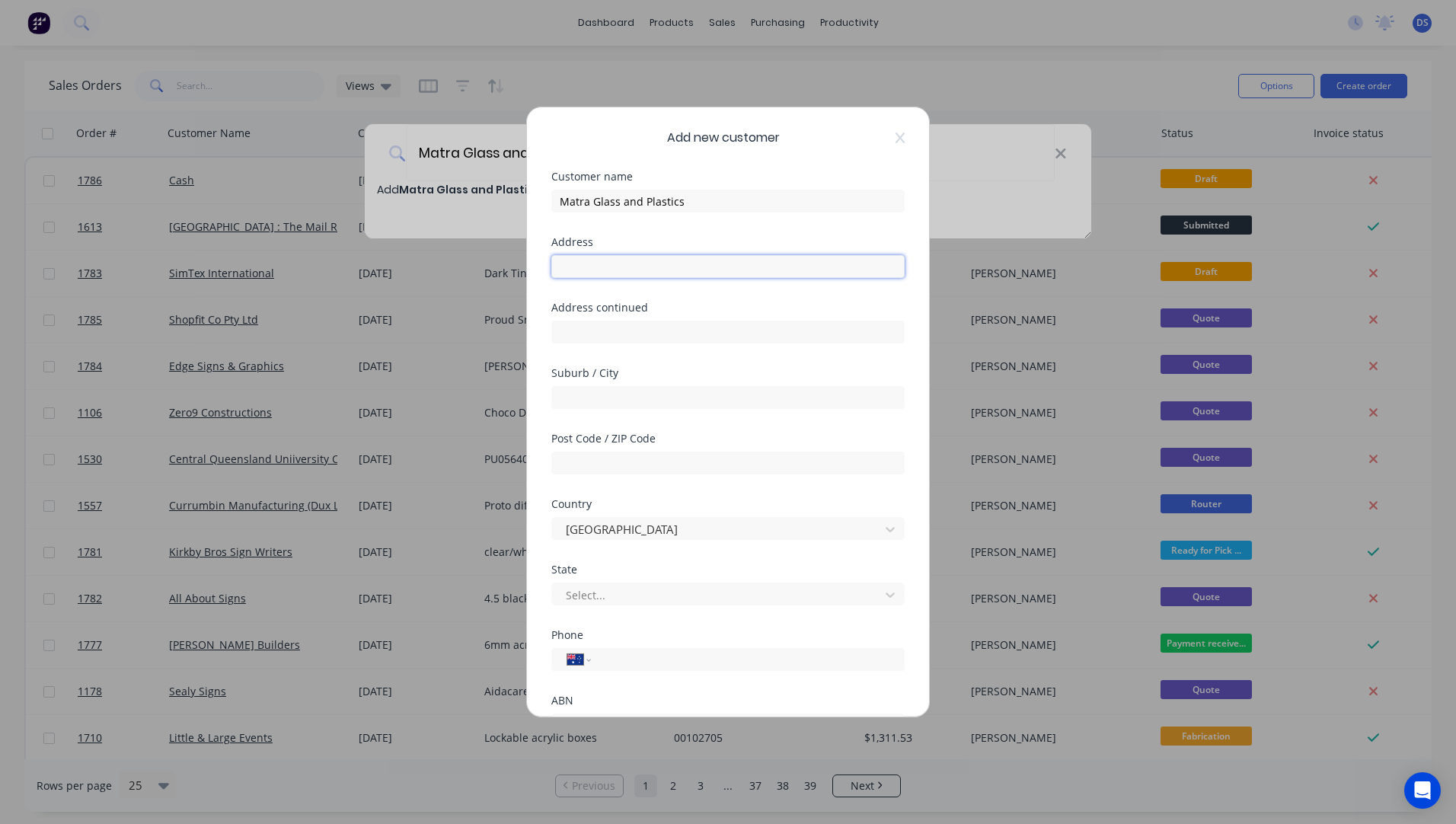
paste input "46 Forge Street Blacktown, NSW, 2148"
type input "46 Forge Street Blacktown, NSW, 2148"
click at [625, 466] on input "text" at bounding box center [728, 463] width 353 height 23
type input "2148"
click at [609, 388] on input "text" at bounding box center [728, 398] width 353 height 23
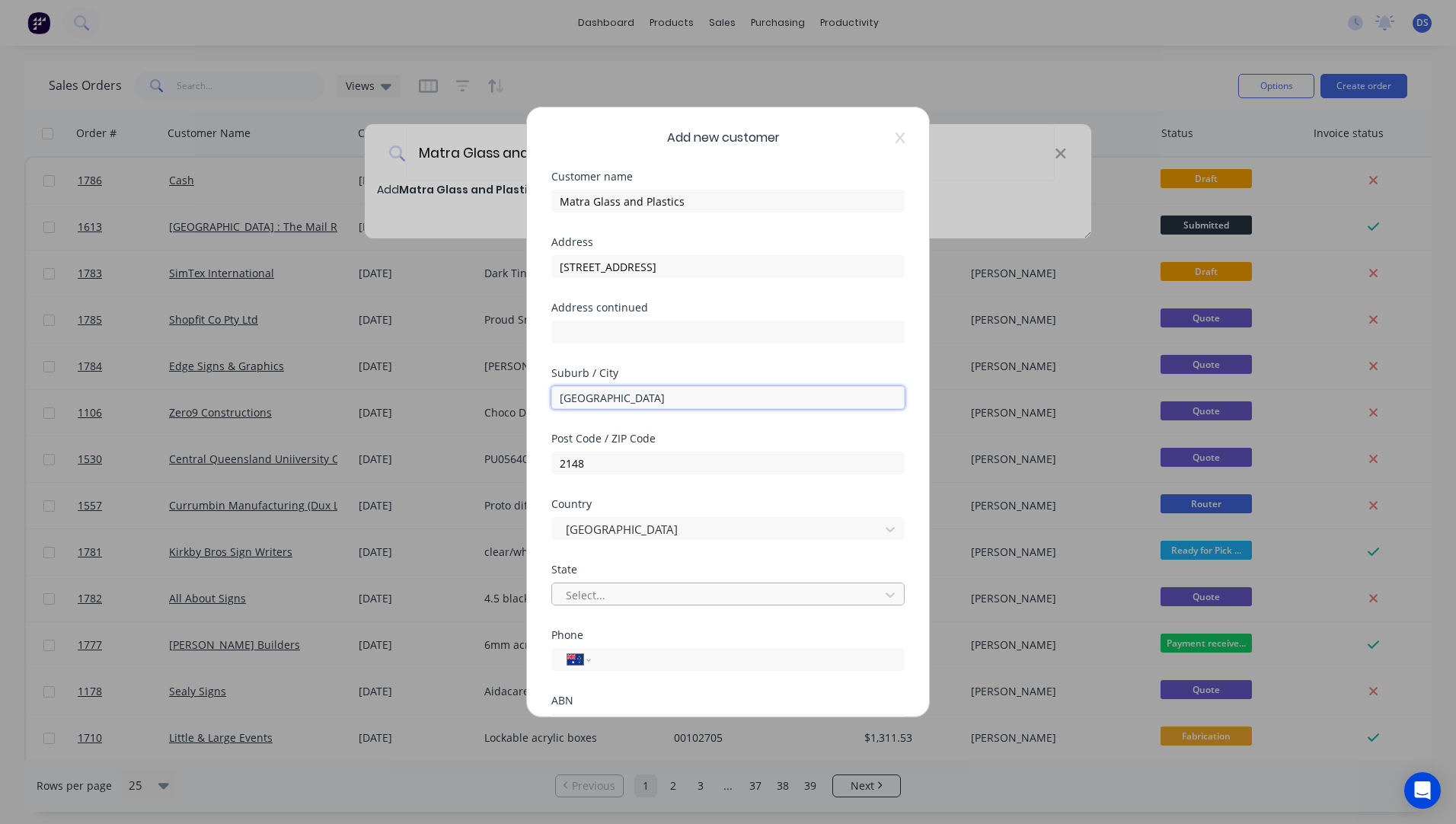
type input "[GEOGRAPHIC_DATA]"
click at [640, 596] on div at bounding box center [718, 595] width 308 height 19
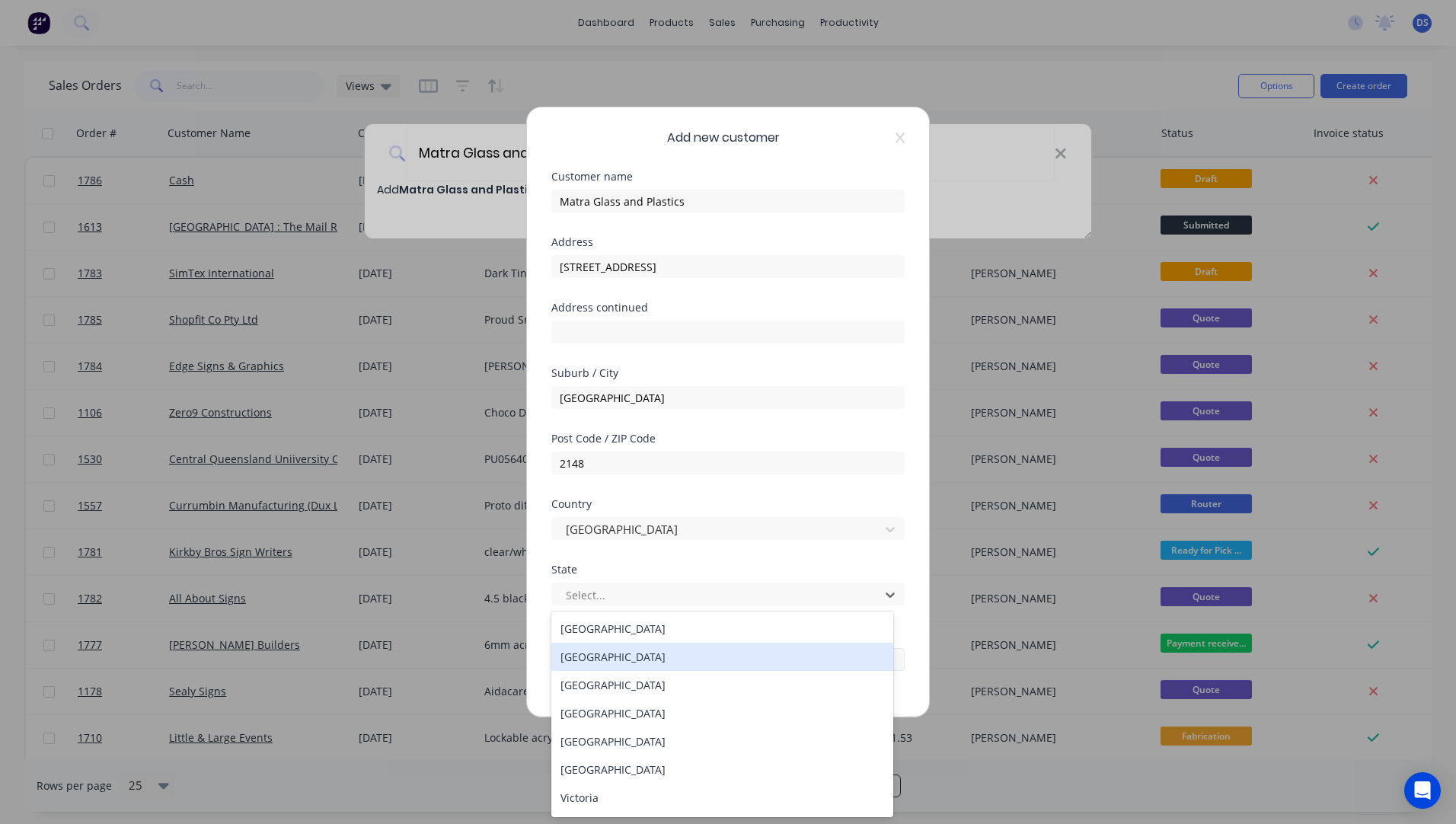
click at [611, 664] on div "[GEOGRAPHIC_DATA]" at bounding box center [722, 657] width 342 height 28
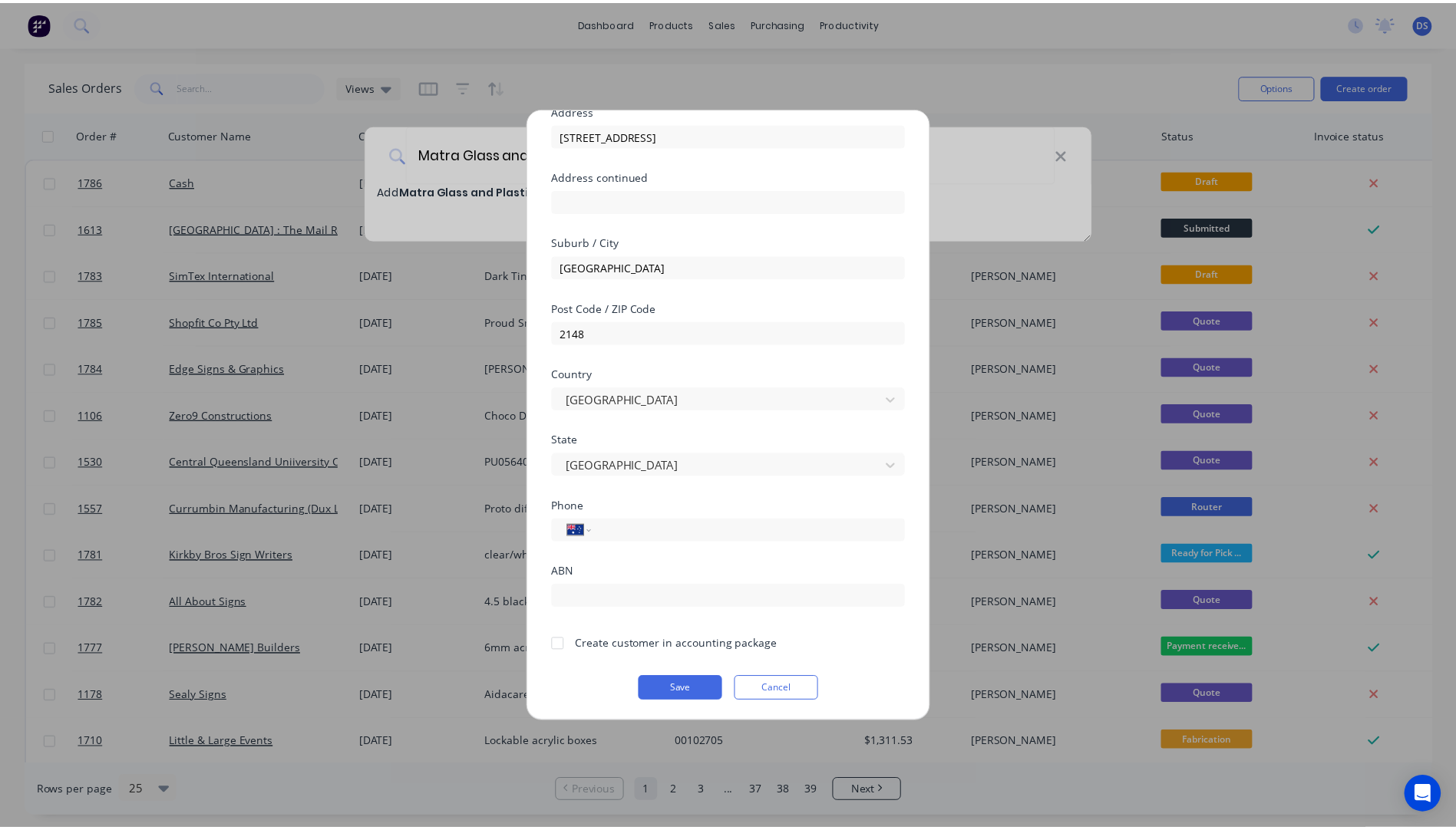
scroll to position [135, 0]
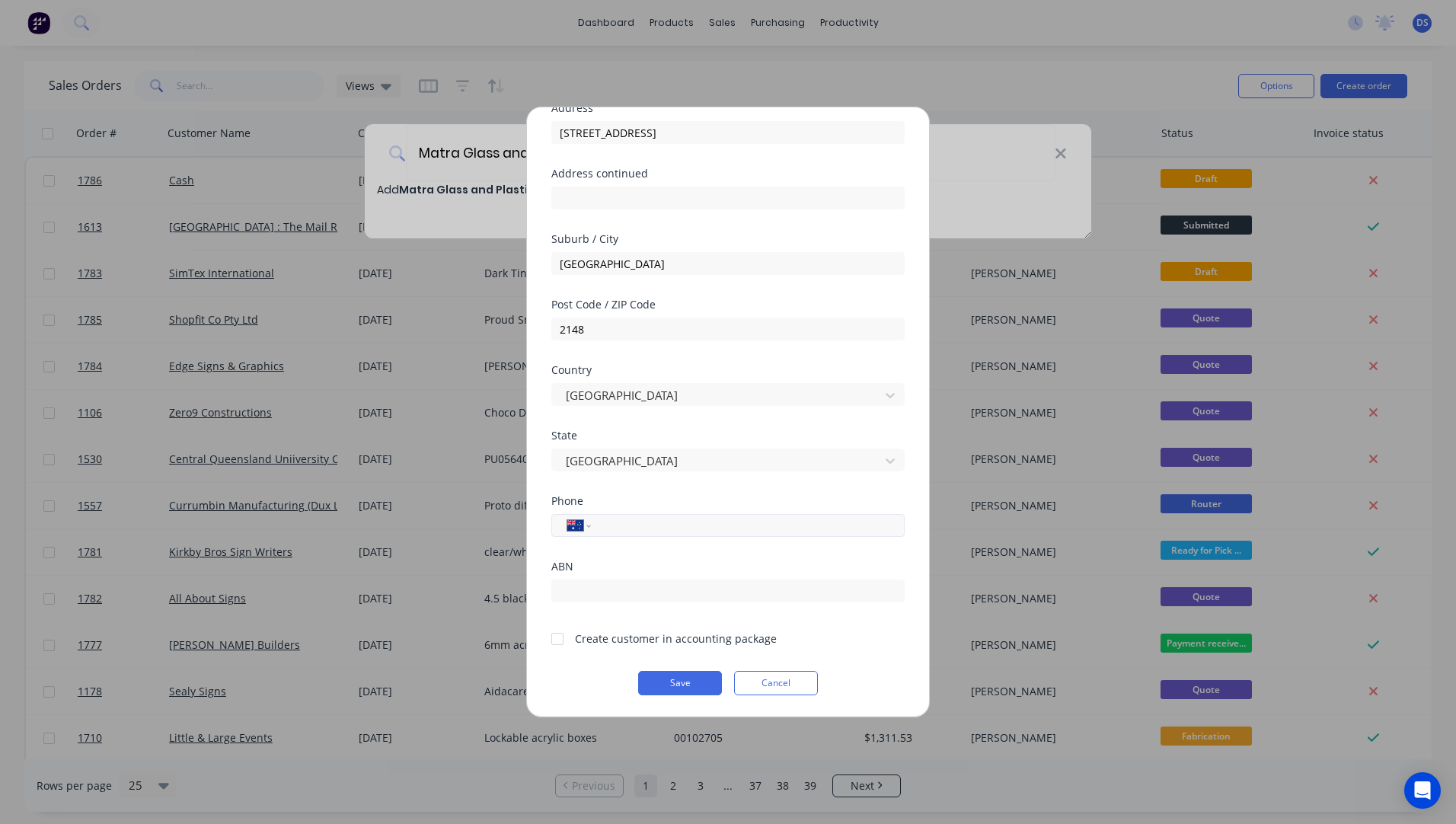
paste input "[PHONE_NUMBER]"
type input "[PHONE_NUMBER]"
click at [557, 644] on div at bounding box center [558, 639] width 31 height 31
drag, startPoint x: 763, startPoint y: 137, endPoint x: 635, endPoint y: 142, distance: 128.1
click at [635, 142] on input "46 Forge Street Blacktown, NSW, 2148" at bounding box center [728, 132] width 353 height 23
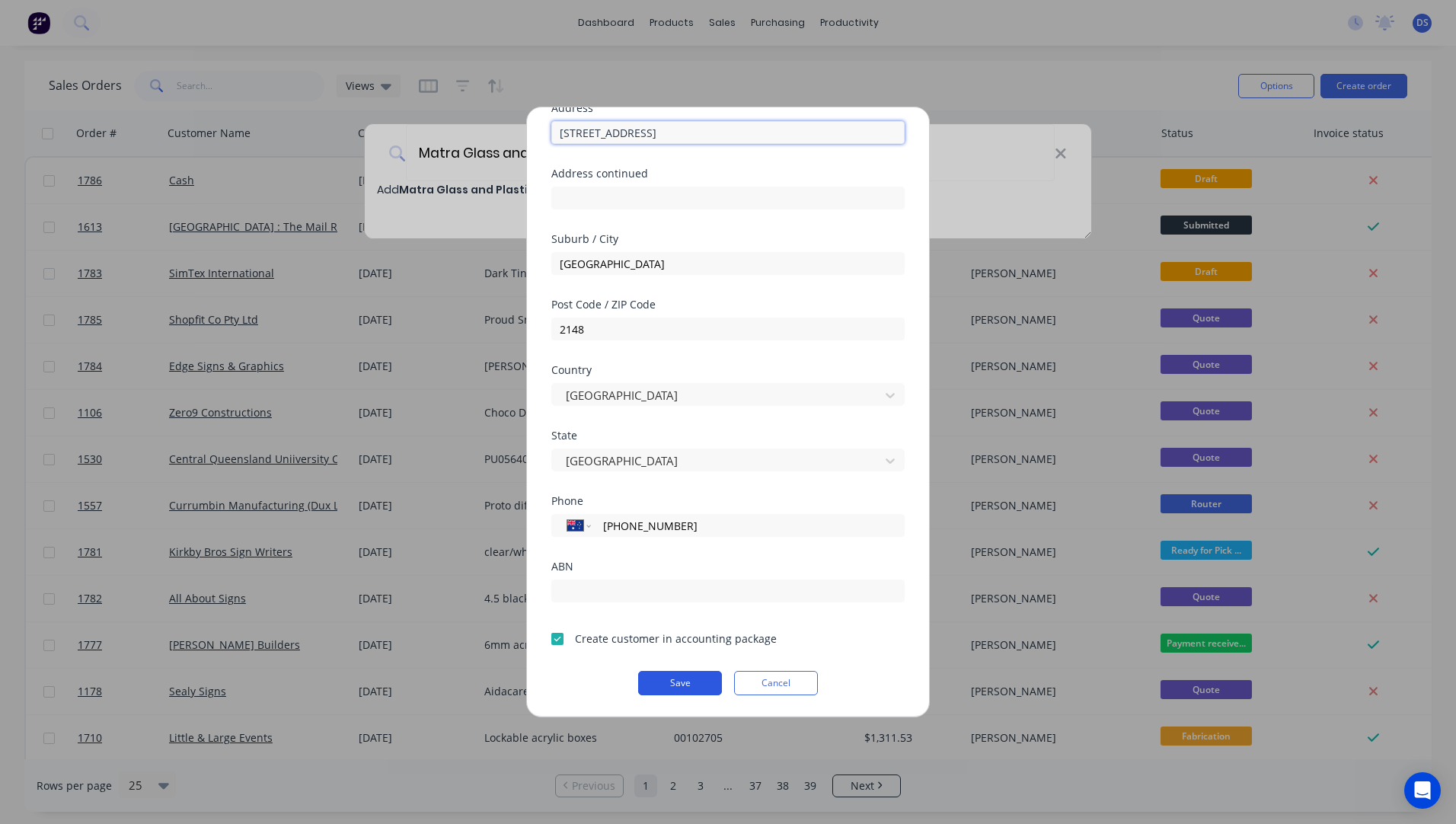
type input "46 Forge Street"
click at [680, 690] on button "Save" at bounding box center [680, 683] width 84 height 24
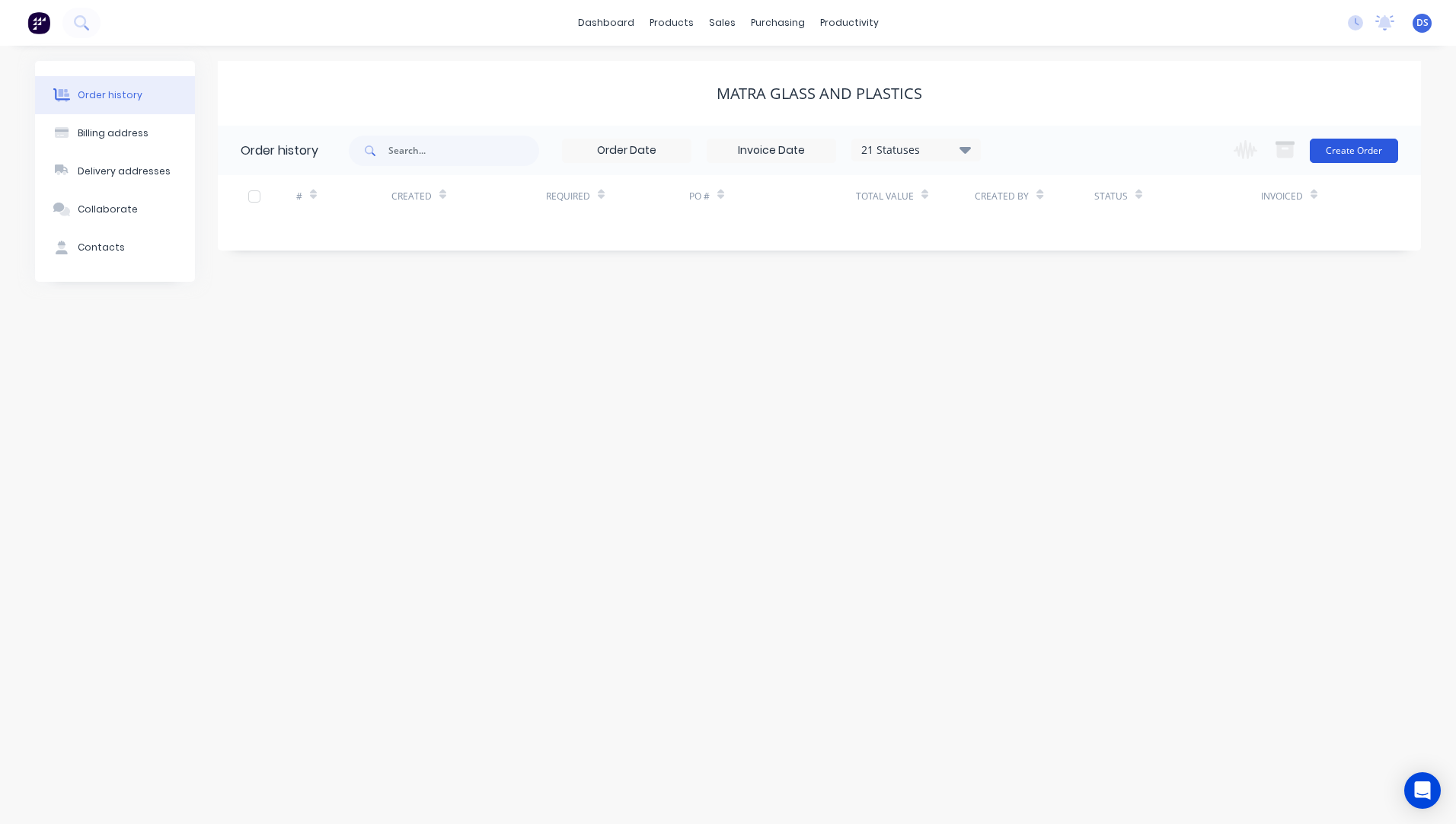
click at [1359, 150] on button "Create Order" at bounding box center [1354, 151] width 89 height 24
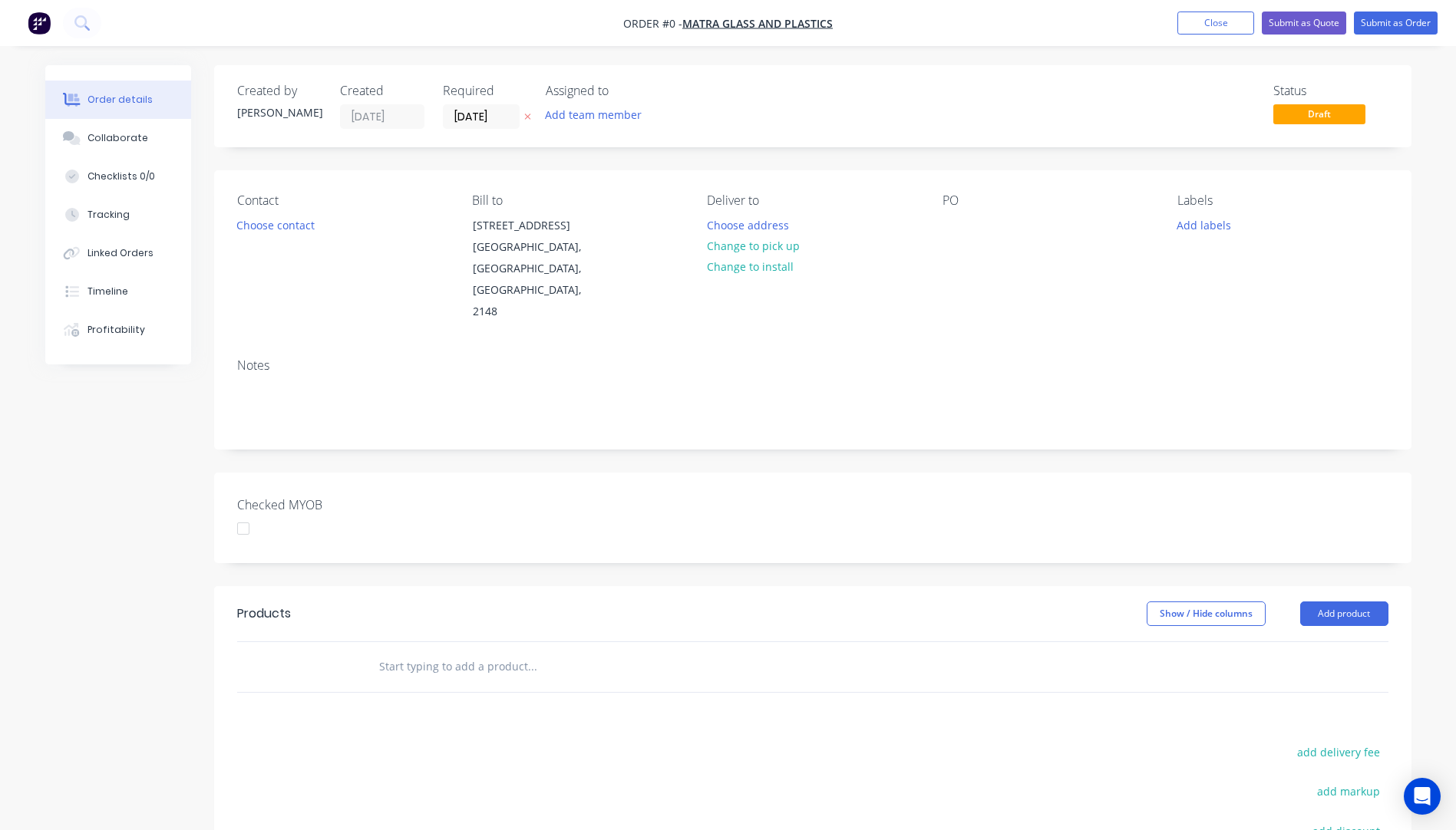
click at [526, 115] on icon "button" at bounding box center [527, 117] width 6 height 6
click at [1222, 23] on button "Close" at bounding box center [1215, 23] width 77 height 23
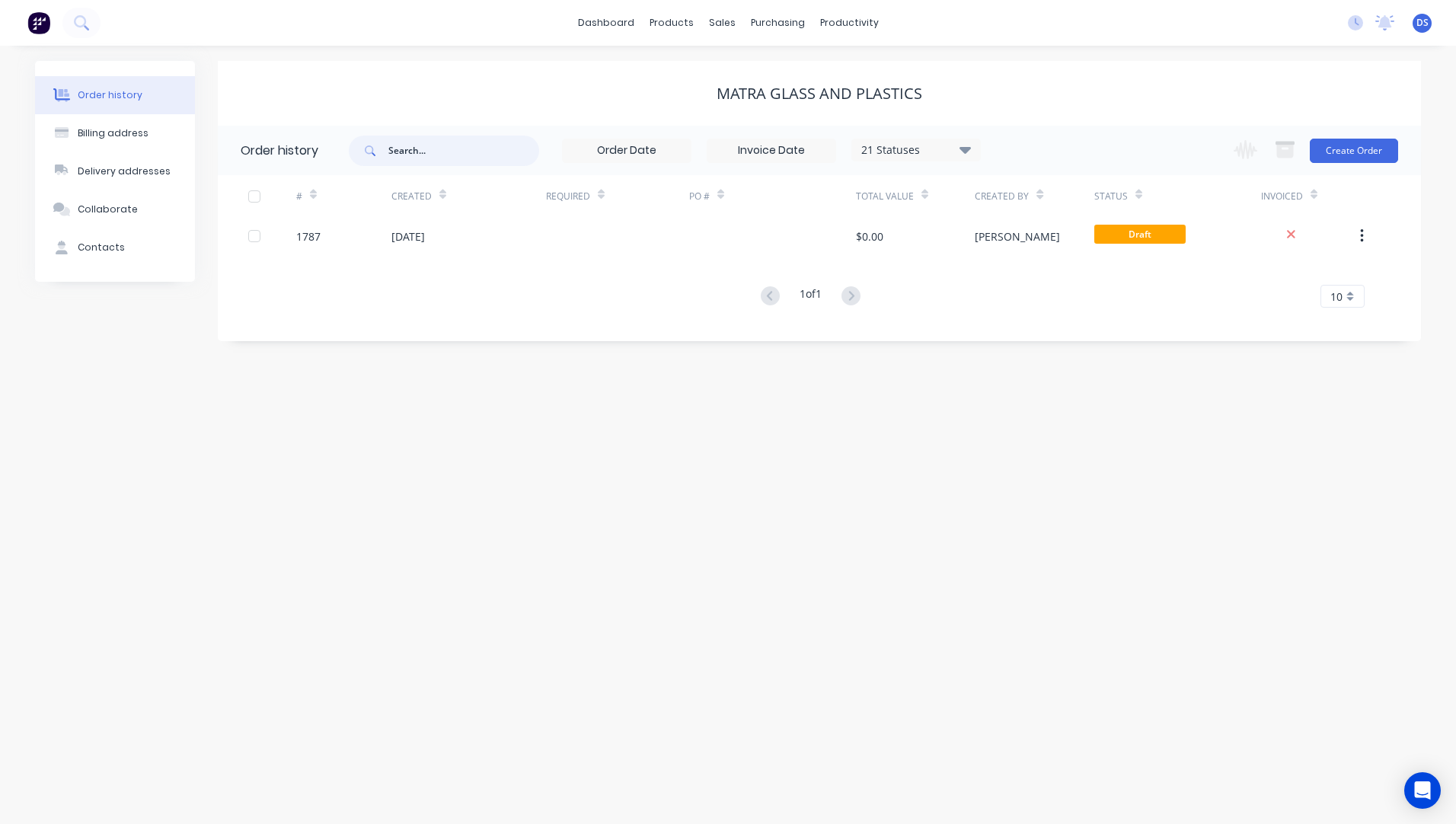
click at [491, 151] on input "text" at bounding box center [464, 151] width 151 height 31
click at [758, 89] on link "Customers" at bounding box center [802, 103] width 202 height 31
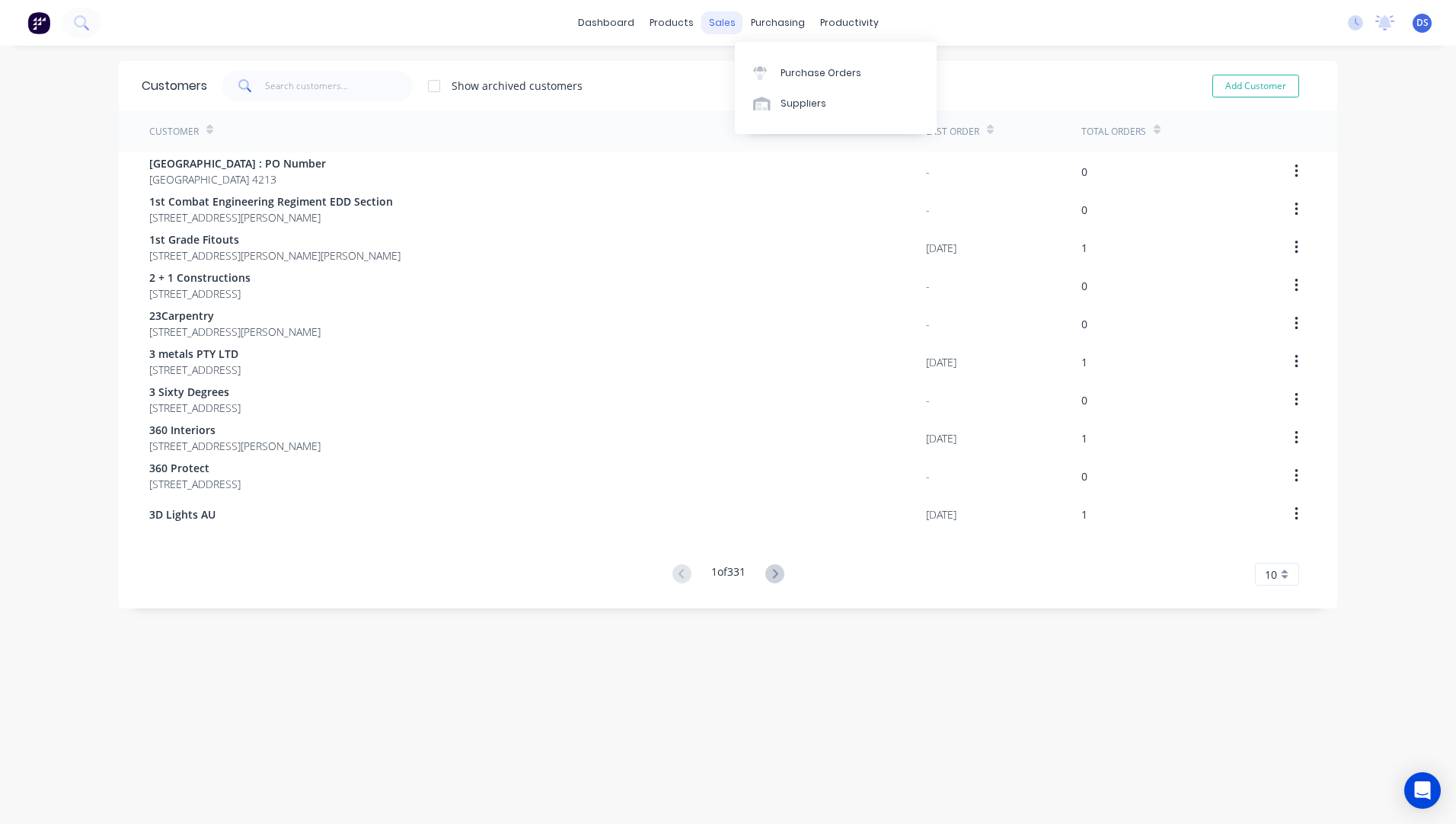
click at [719, 24] on div "sales" at bounding box center [722, 23] width 42 height 23
click at [755, 74] on div "Sales Orders" at bounding box center [773, 73] width 62 height 14
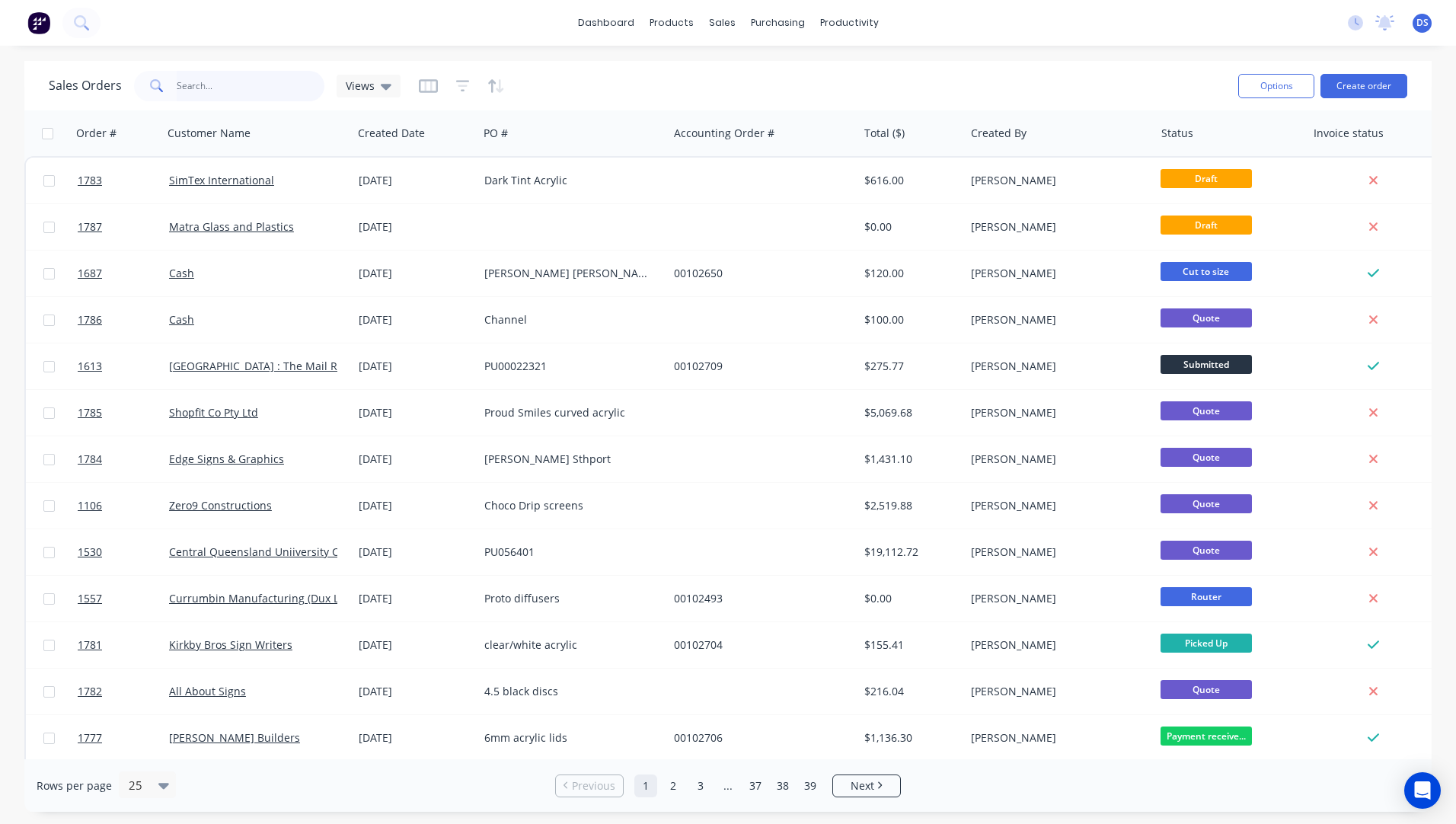
click at [205, 93] on input "text" at bounding box center [251, 86] width 149 height 31
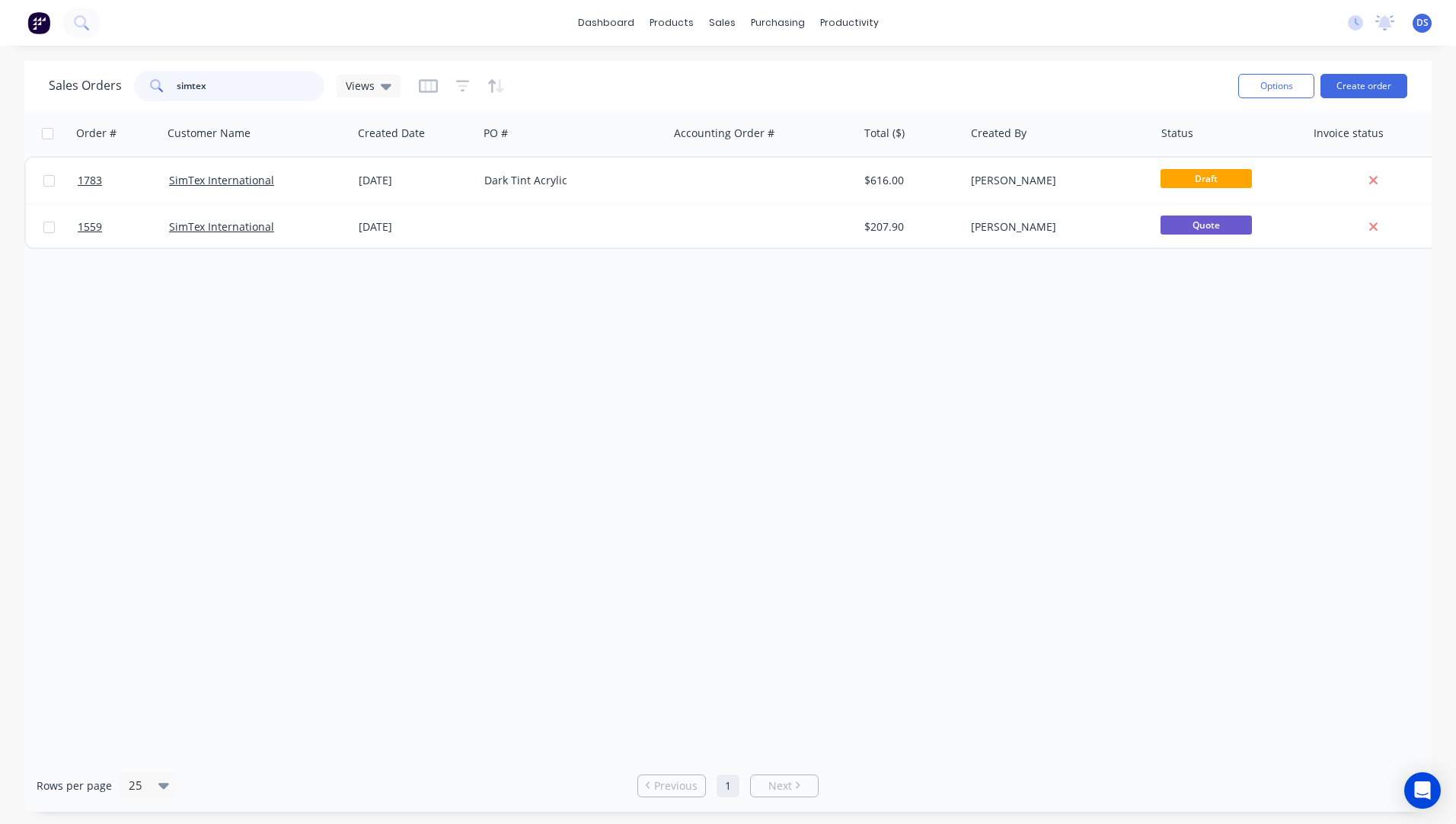
type input "simtex"
click at [385, 86] on icon at bounding box center [386, 86] width 11 height 6
click at [377, 248] on button "Archived Orders" at bounding box center [428, 246] width 174 height 17
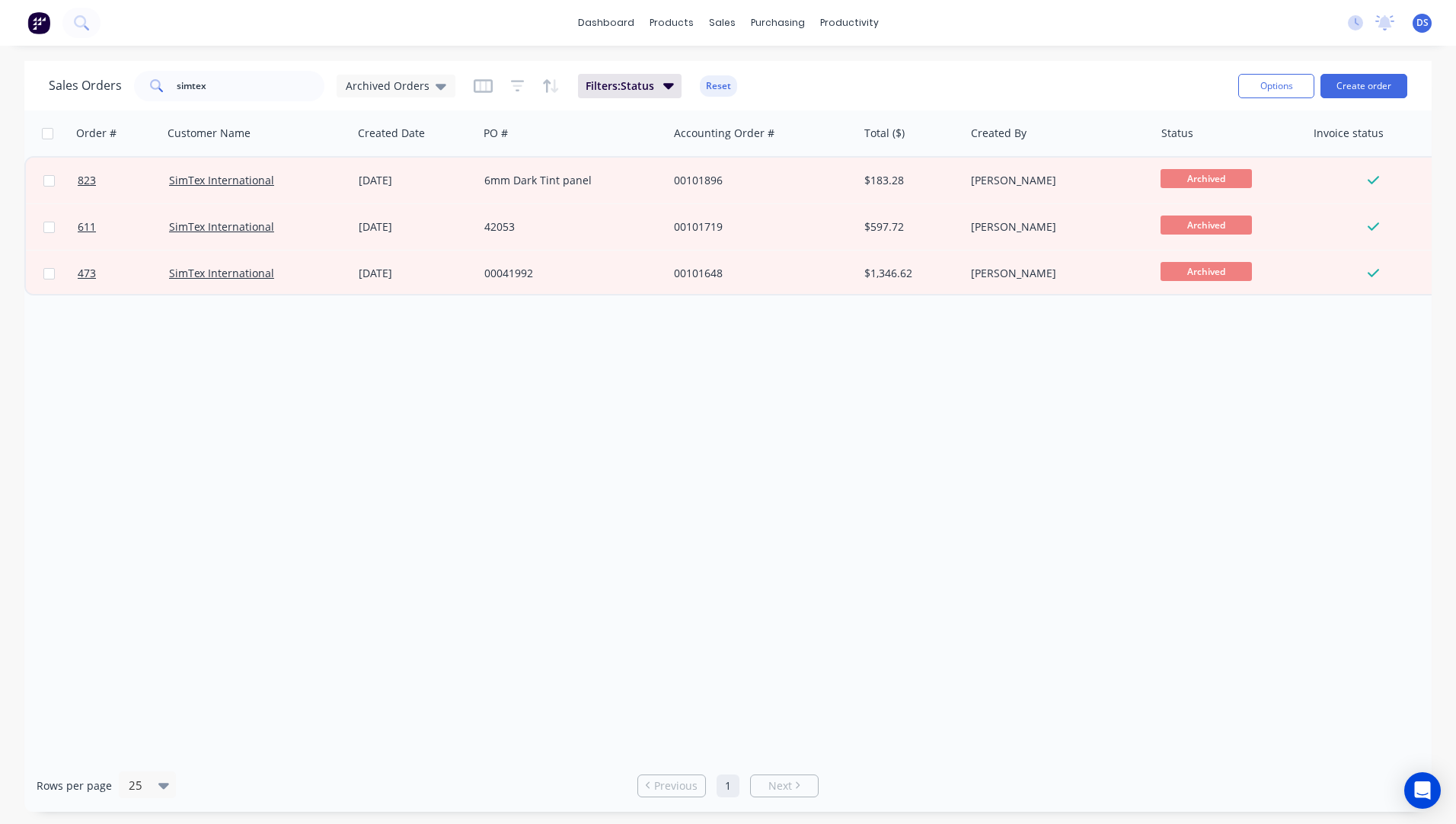
click at [331, 492] on div "Order # Customer Name Created Date PO # Accounting Order # Total ($) Created By…" at bounding box center [727, 434] width 1407 height 649
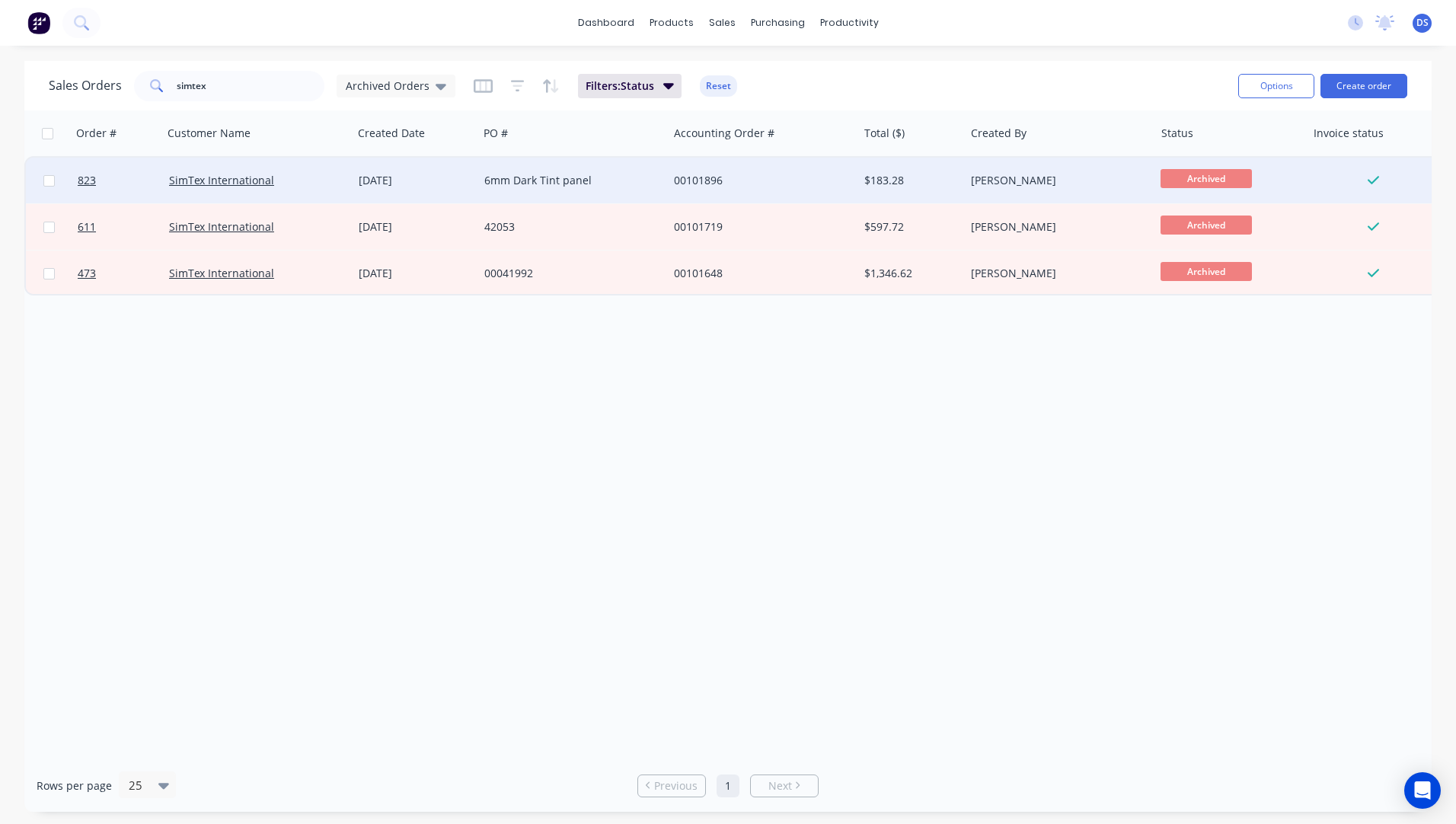
click at [491, 184] on div "6mm Dark Tint panel" at bounding box center [569, 180] width 169 height 15
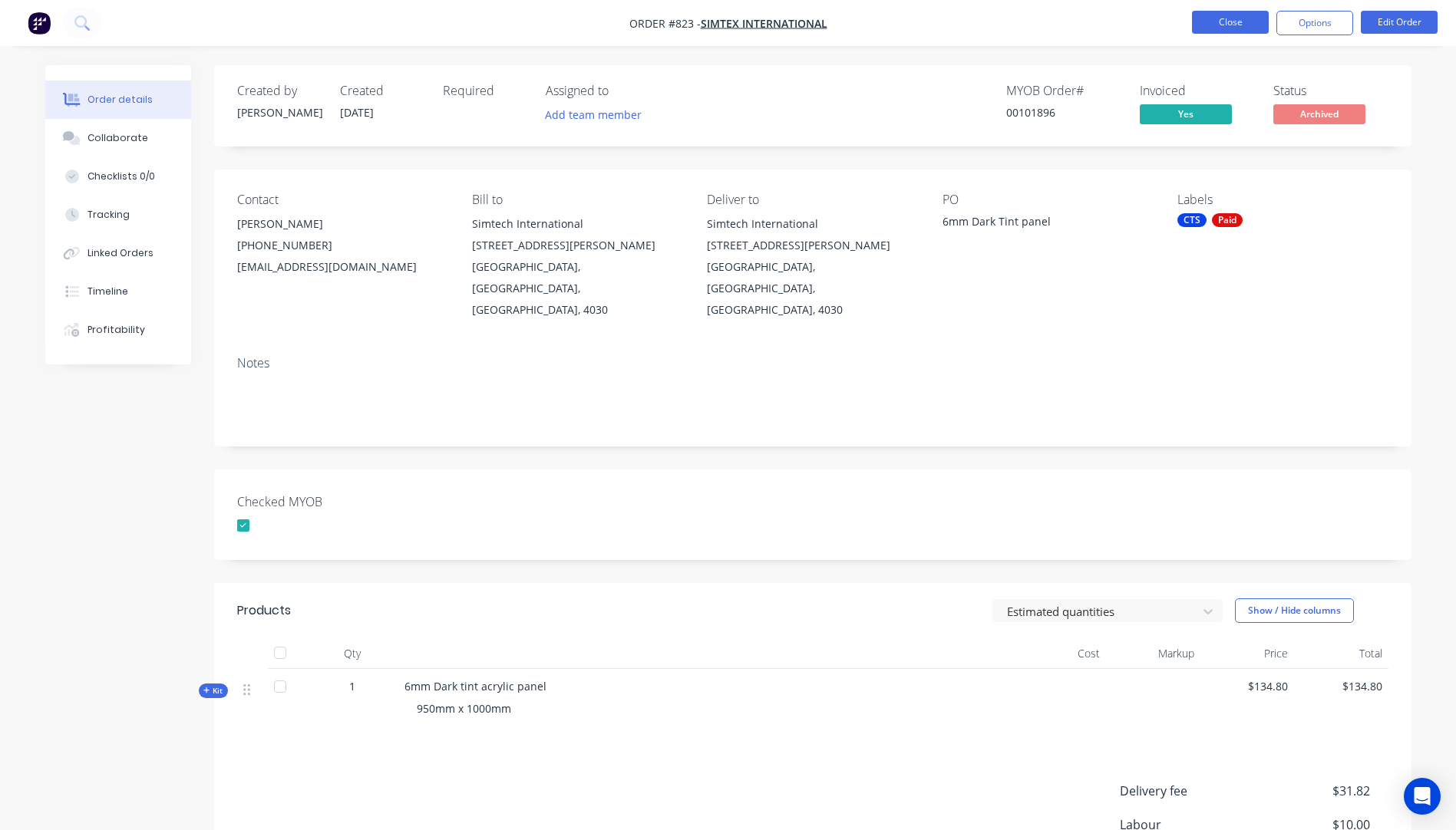
click at [1234, 21] on button "Close" at bounding box center [1230, 22] width 77 height 23
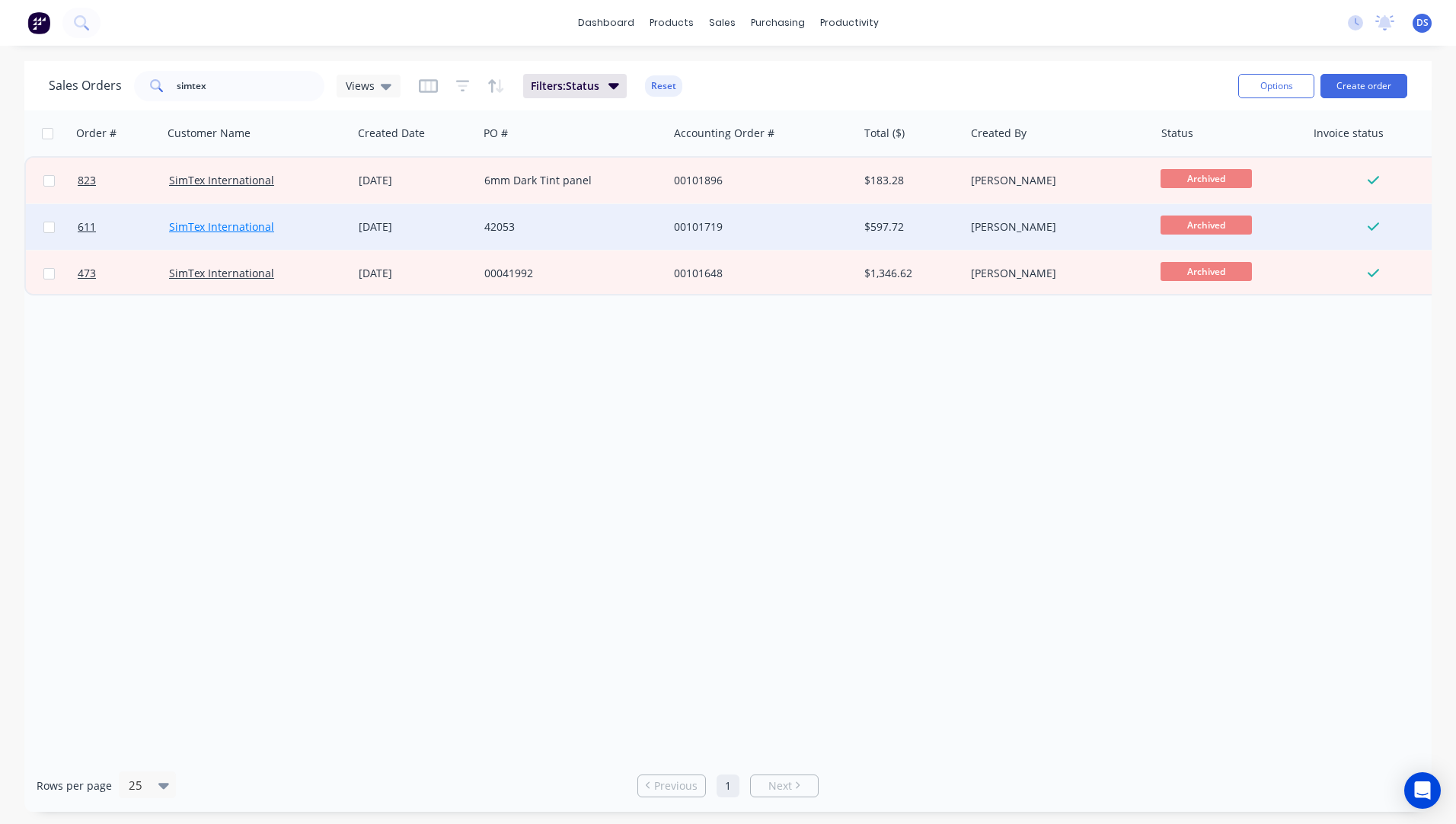
click at [240, 232] on link "SimTex International" at bounding box center [221, 226] width 105 height 14
click at [505, 226] on div "42053" at bounding box center [569, 227] width 169 height 15
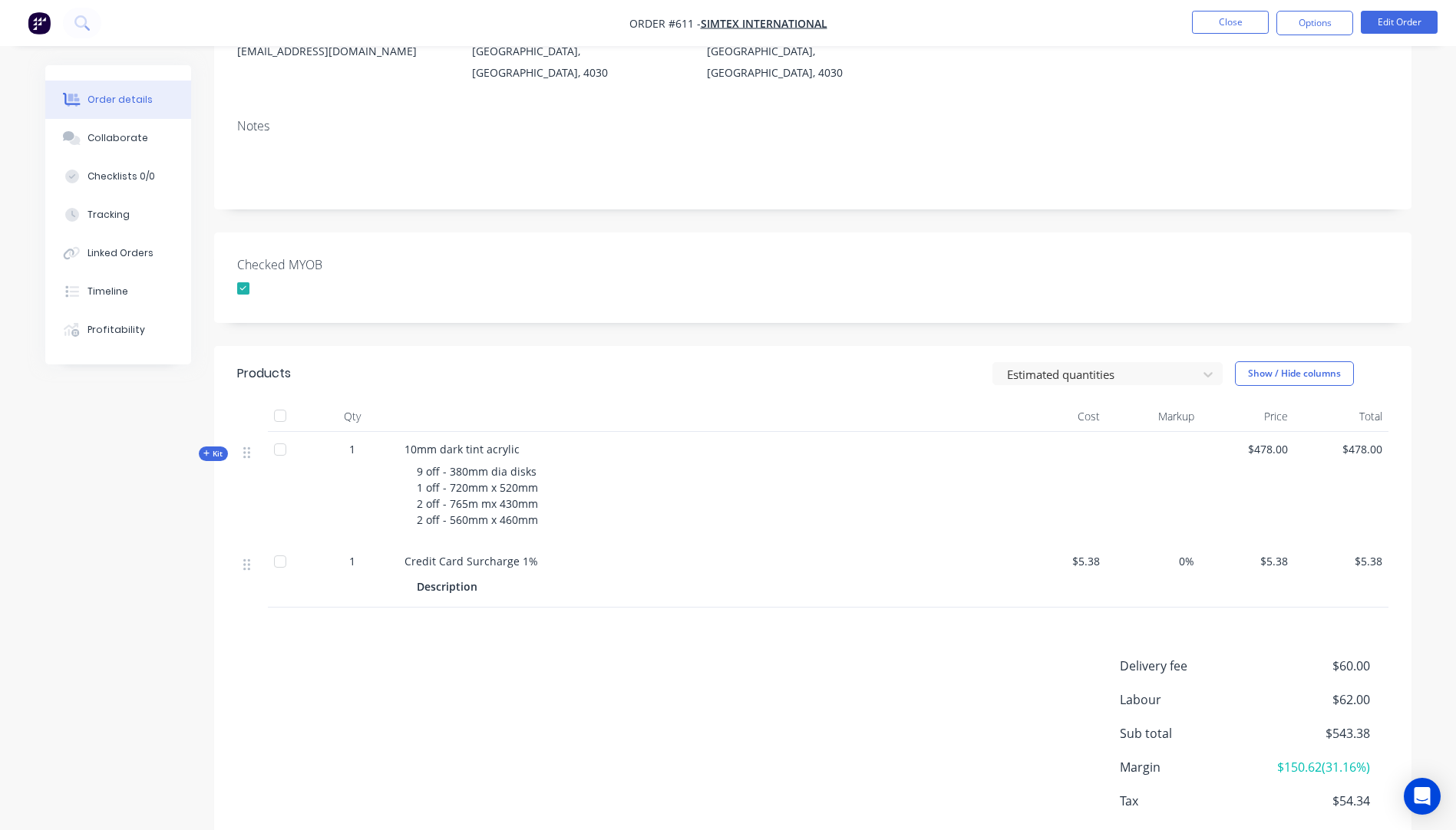
scroll to position [278, 0]
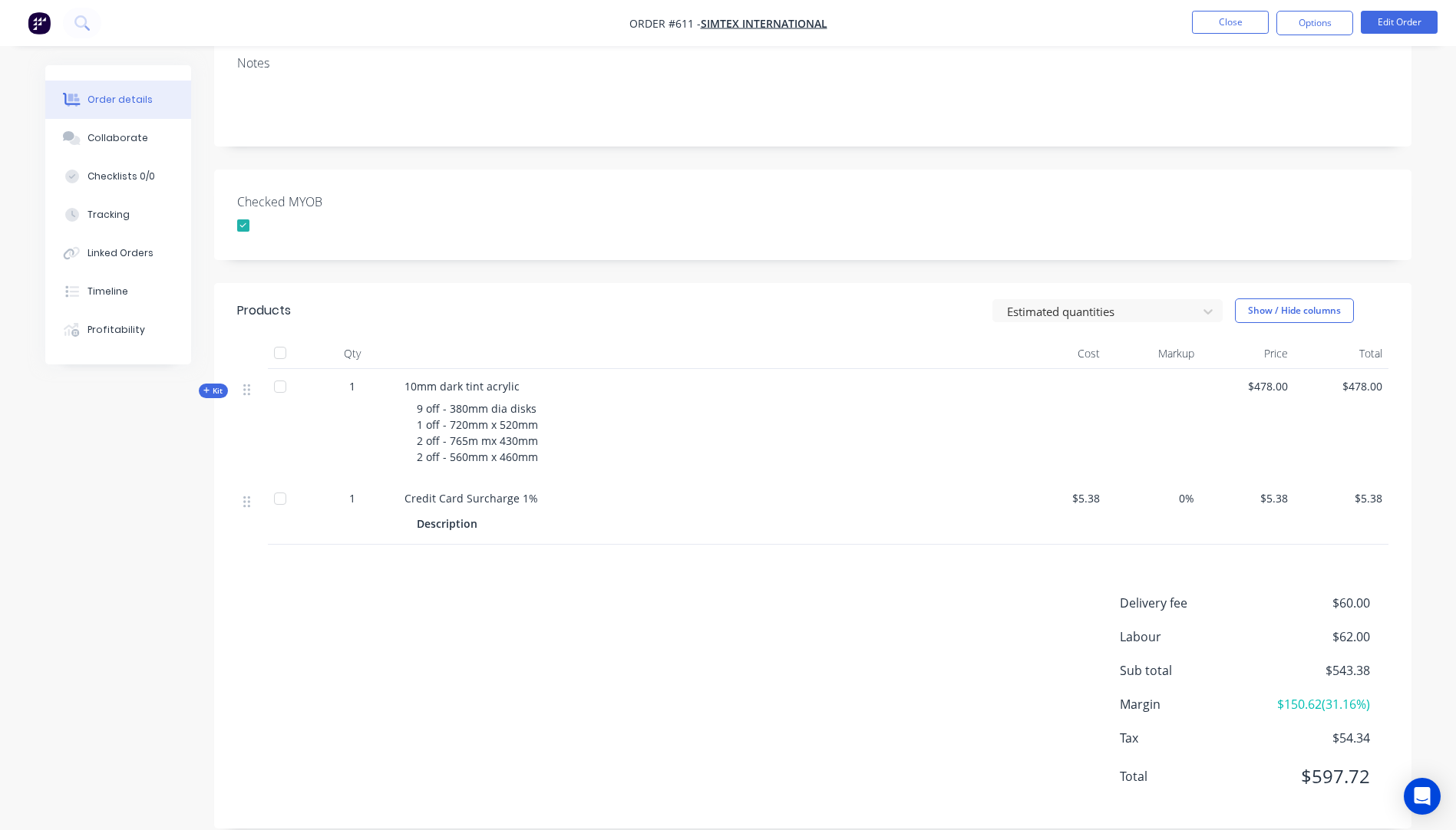
click at [208, 387] on icon "button" at bounding box center [207, 390] width 7 height 8
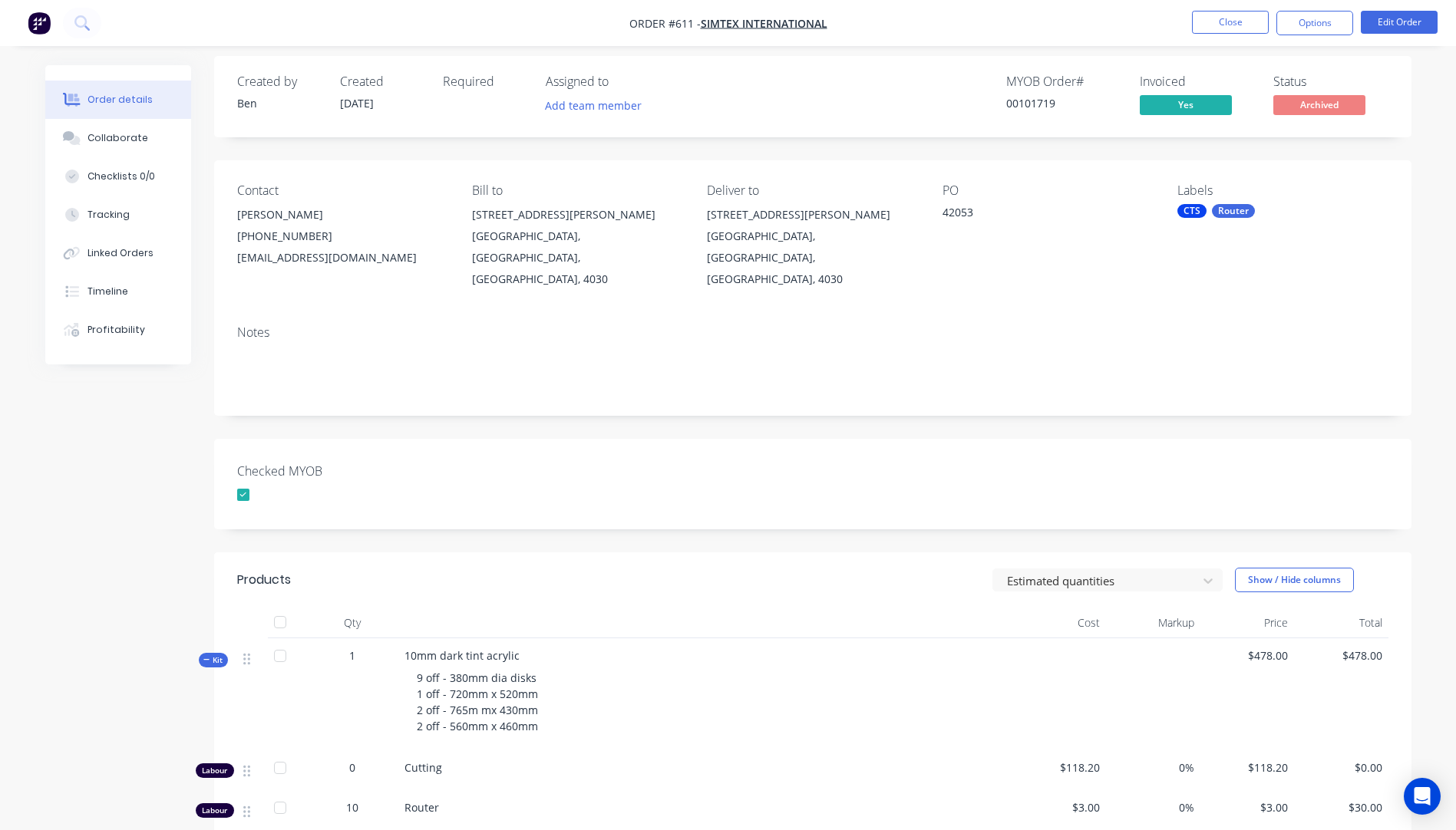
scroll to position [0, 0]
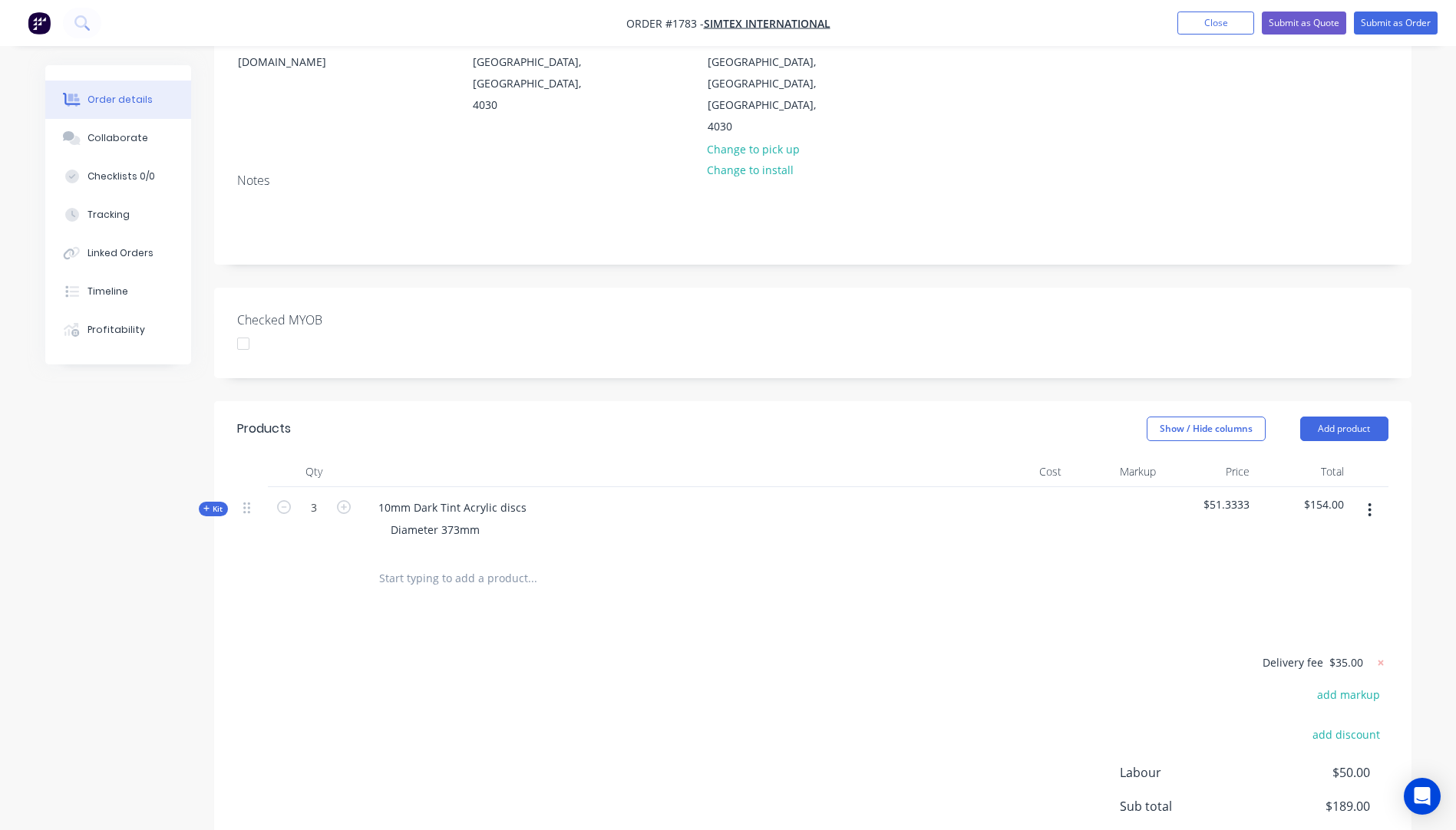
scroll to position [230, 0]
click at [527, 494] on div "10mm Dark Tint Acrylic discs" at bounding box center [452, 505] width 173 height 22
drag, startPoint x: 527, startPoint y: 464, endPoint x: 496, endPoint y: 464, distance: 31.0
click at [496, 494] on div "10mm Dark Tint Acrylic discs" at bounding box center [452, 505] width 173 height 22
click at [283, 498] on icon "button" at bounding box center [283, 505] width 14 height 14
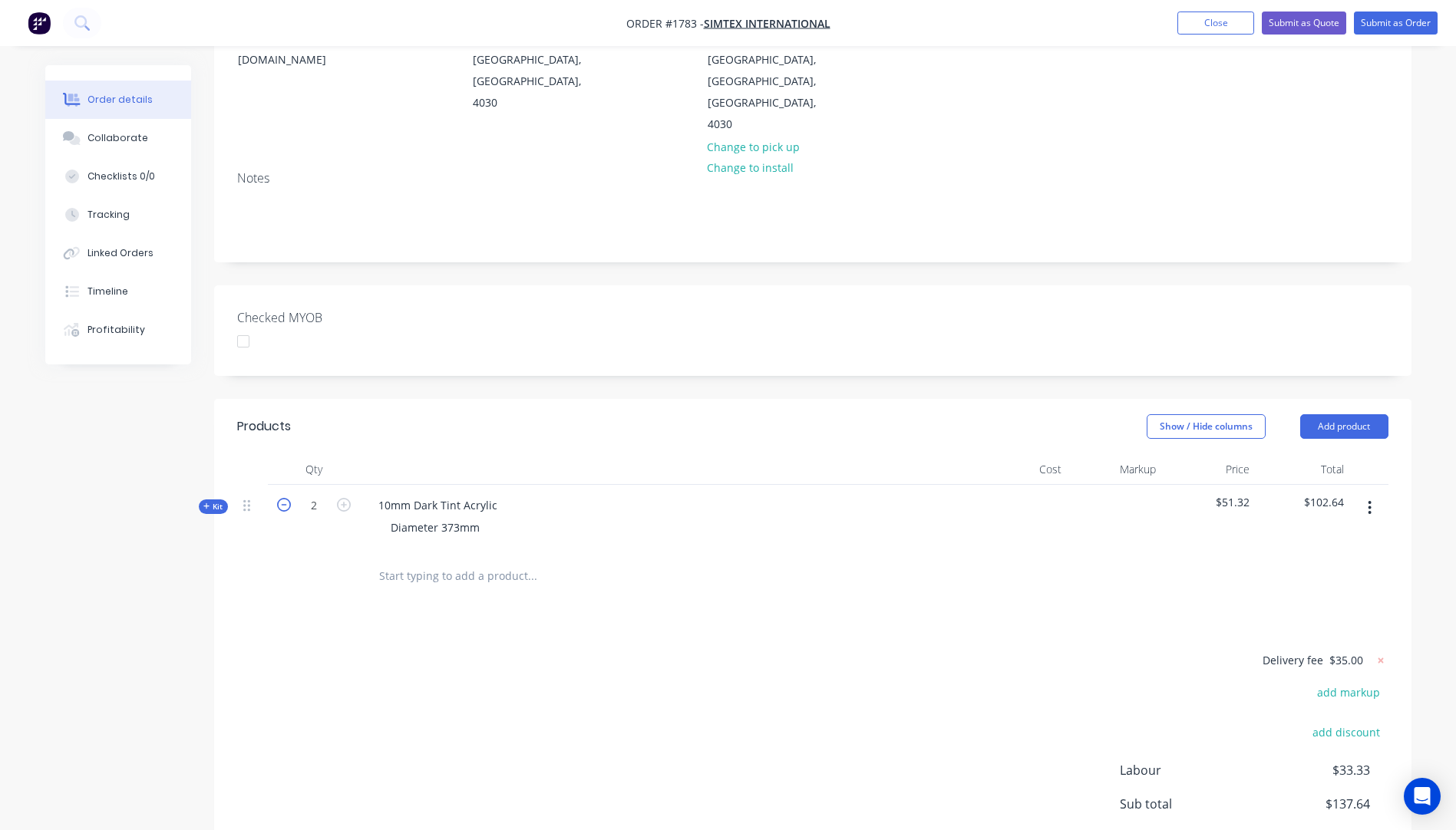
click at [283, 498] on icon "button" at bounding box center [283, 505] width 14 height 14
type input "1"
click at [283, 498] on icon "button" at bounding box center [283, 505] width 14 height 14
drag, startPoint x: 483, startPoint y: 486, endPoint x: 380, endPoint y: 482, distance: 103.1
click at [380, 517] on div "Diameter 373mm" at bounding box center [435, 528] width 113 height 22
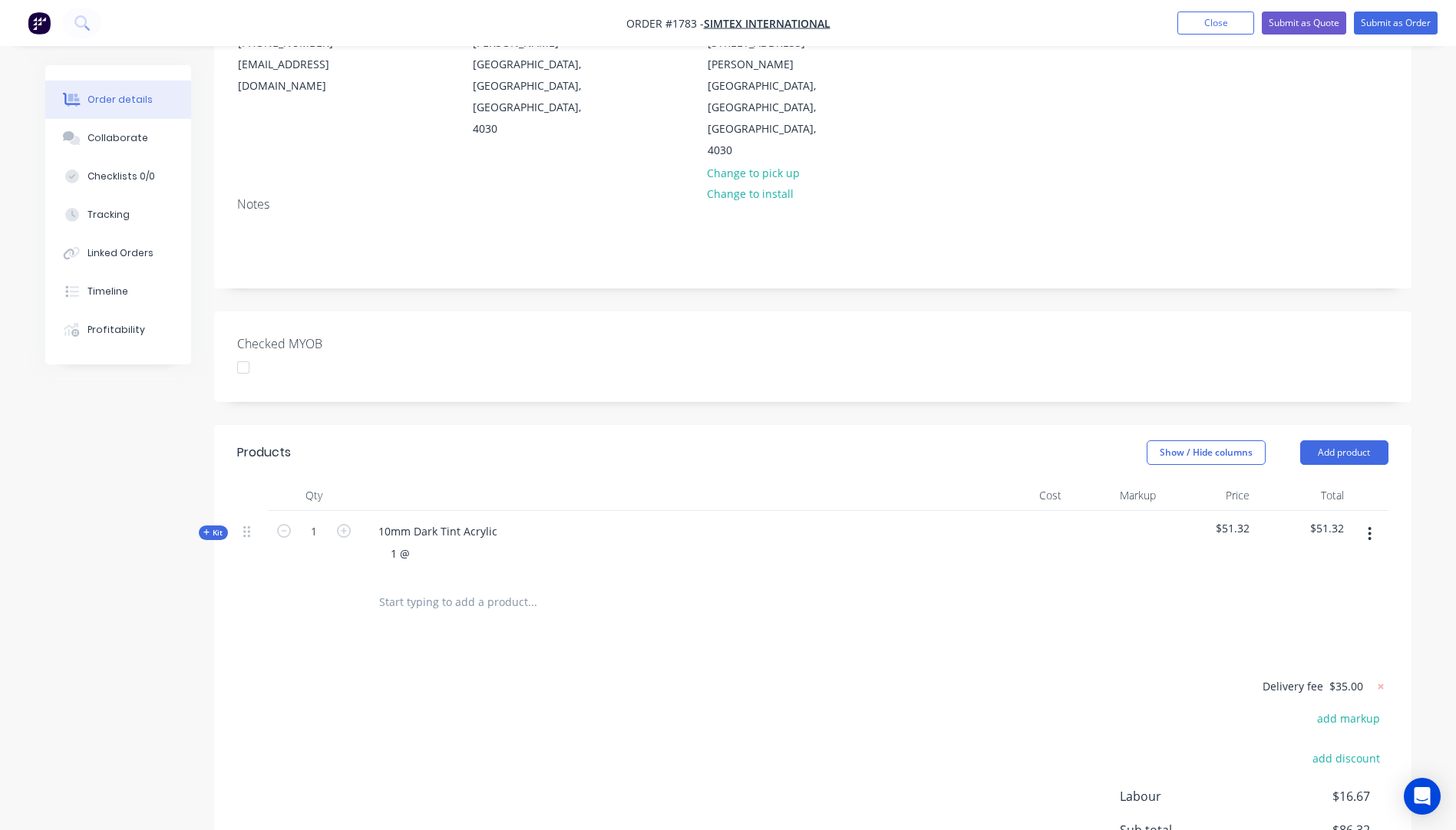
scroll to position [307, 0]
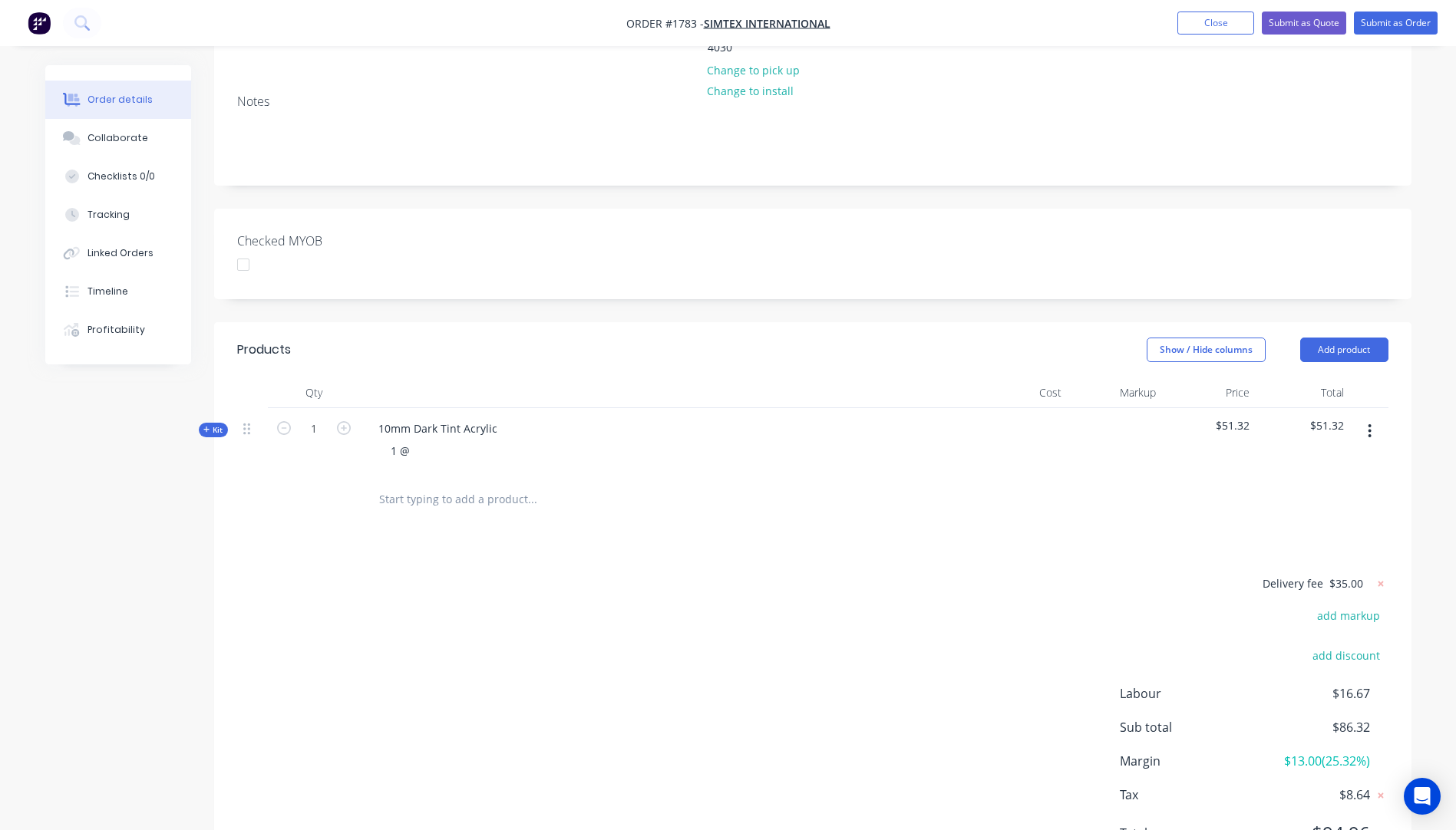
click at [203, 426] on icon "button" at bounding box center [207, 429] width 7 height 8
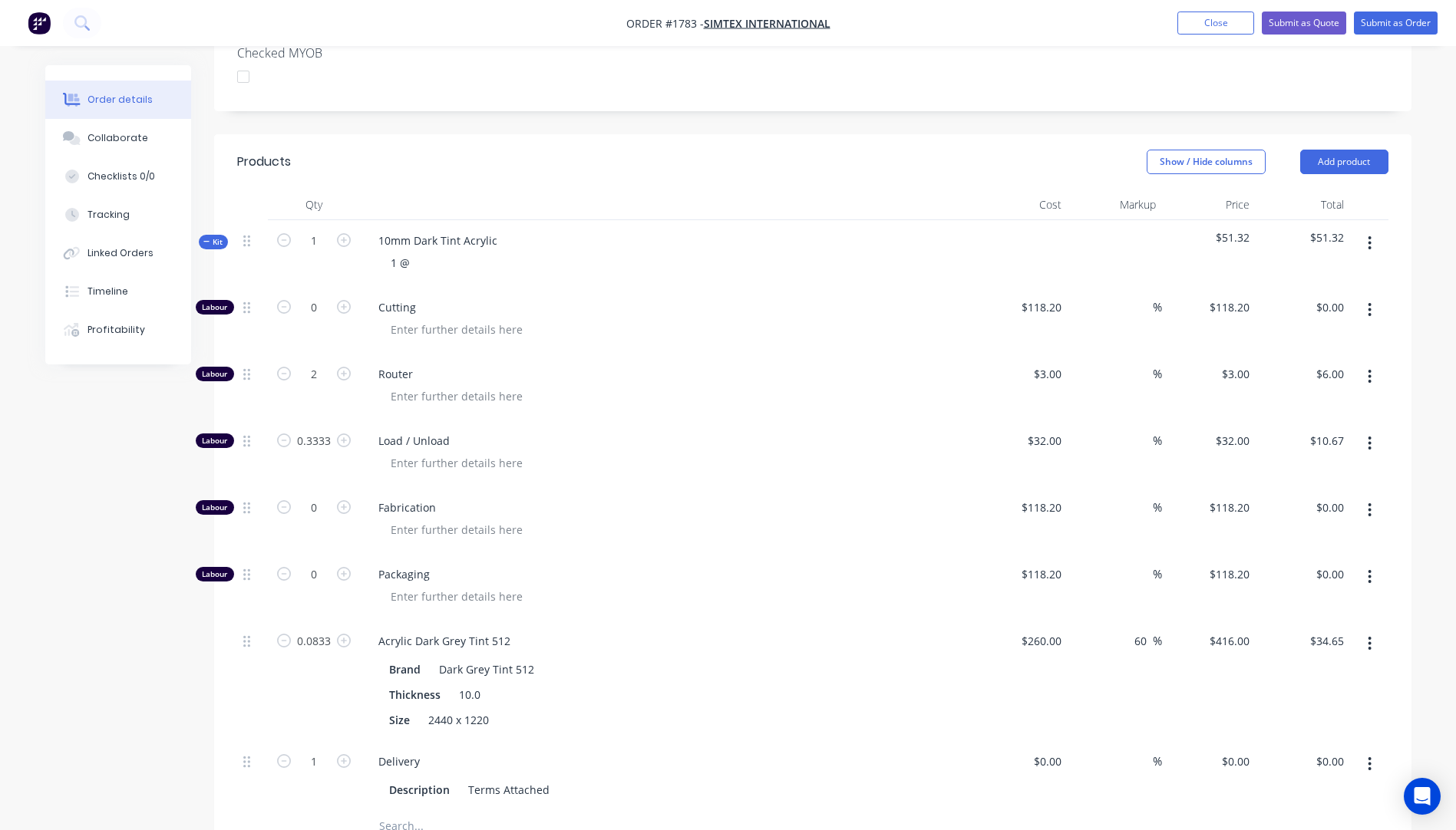
scroll to position [537, 0]
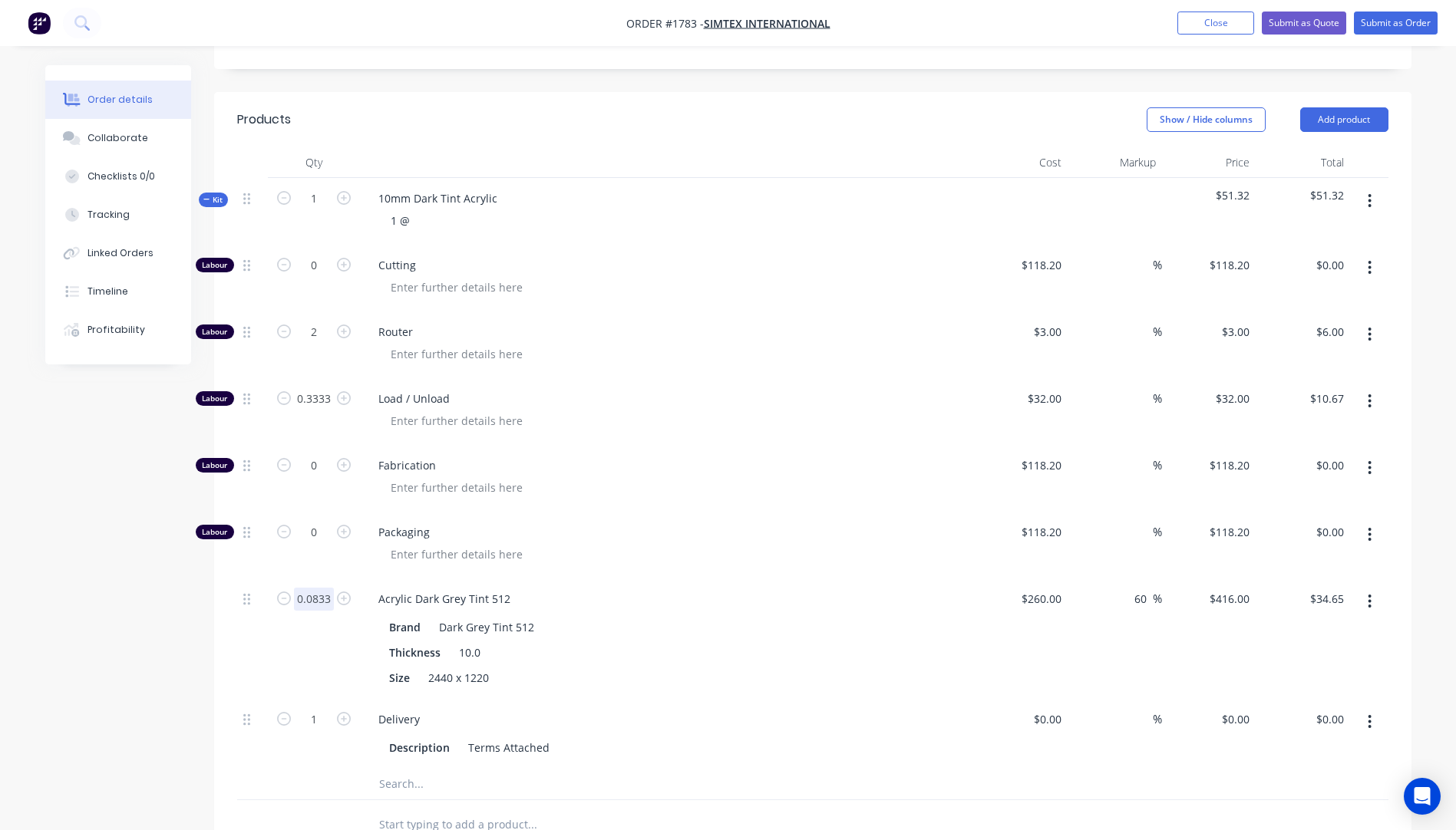
click at [328, 588] on input "0.0833" at bounding box center [314, 599] width 40 height 23
type input "1"
type input "$416.00"
click at [718, 524] on span "Packaging" at bounding box center [673, 532] width 589 height 16
click at [333, 388] on input "0.3333" at bounding box center [314, 399] width 40 height 23
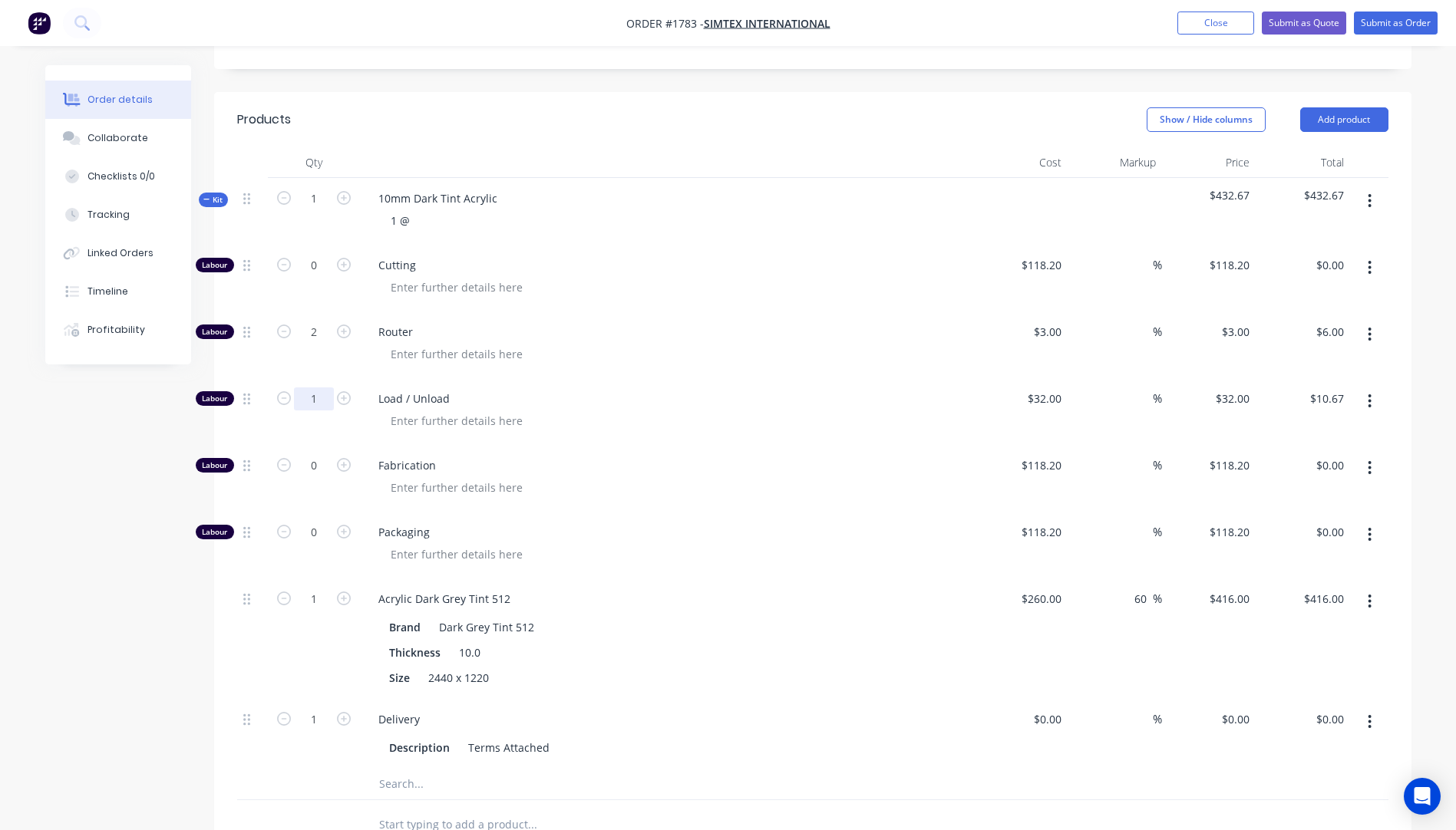
type input "1"
type input "$32.00"
click at [759, 333] on div "Router" at bounding box center [667, 345] width 614 height 67
click at [327, 321] on input "2" at bounding box center [314, 332] width 40 height 23
type input "20"
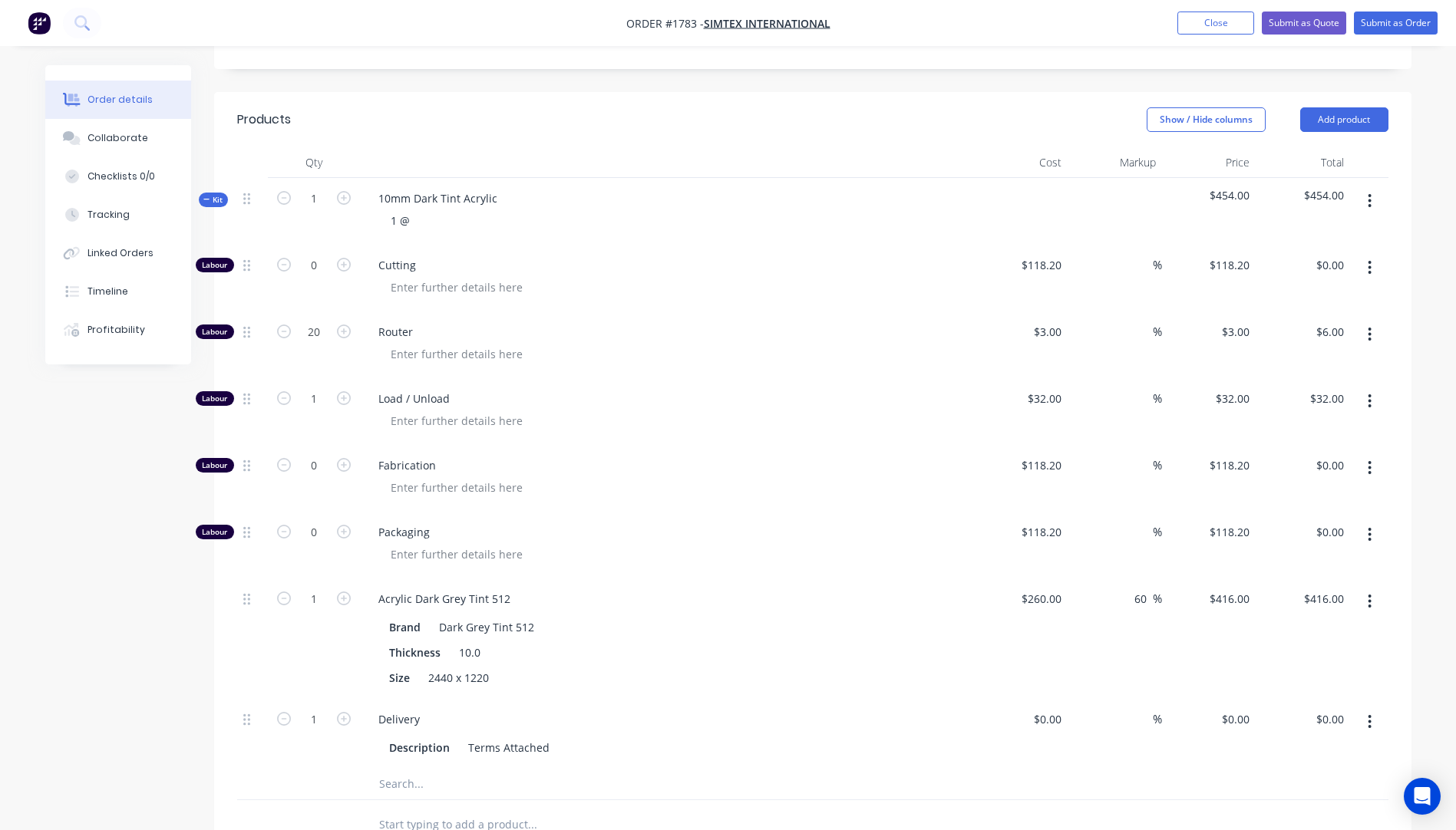
type input "$60.00"
click at [808, 263] on div "Cutting" at bounding box center [667, 278] width 614 height 67
click at [415, 209] on div "1 @" at bounding box center [400, 220] width 43 height 22
click at [473, 209] on div "1 @ 360mm x 6+40mm" at bounding box center [448, 220] width 141 height 22
click at [503, 209] on div "1 @ 360mm x 640mm" at bounding box center [446, 220] width 135 height 22
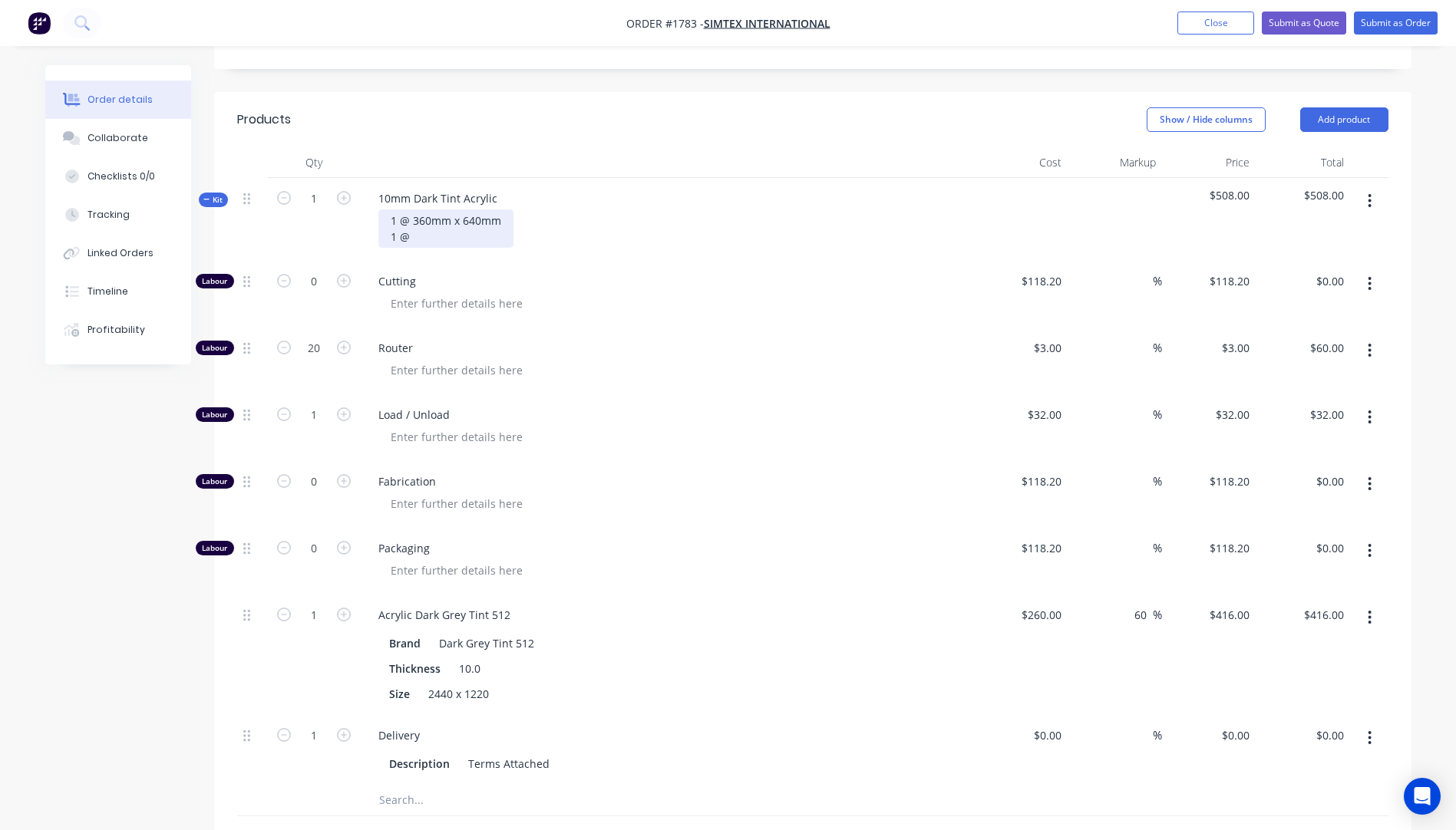
click at [418, 209] on div "1 @ 360mm x 640mm 1 @" at bounding box center [446, 228] width 135 height 38
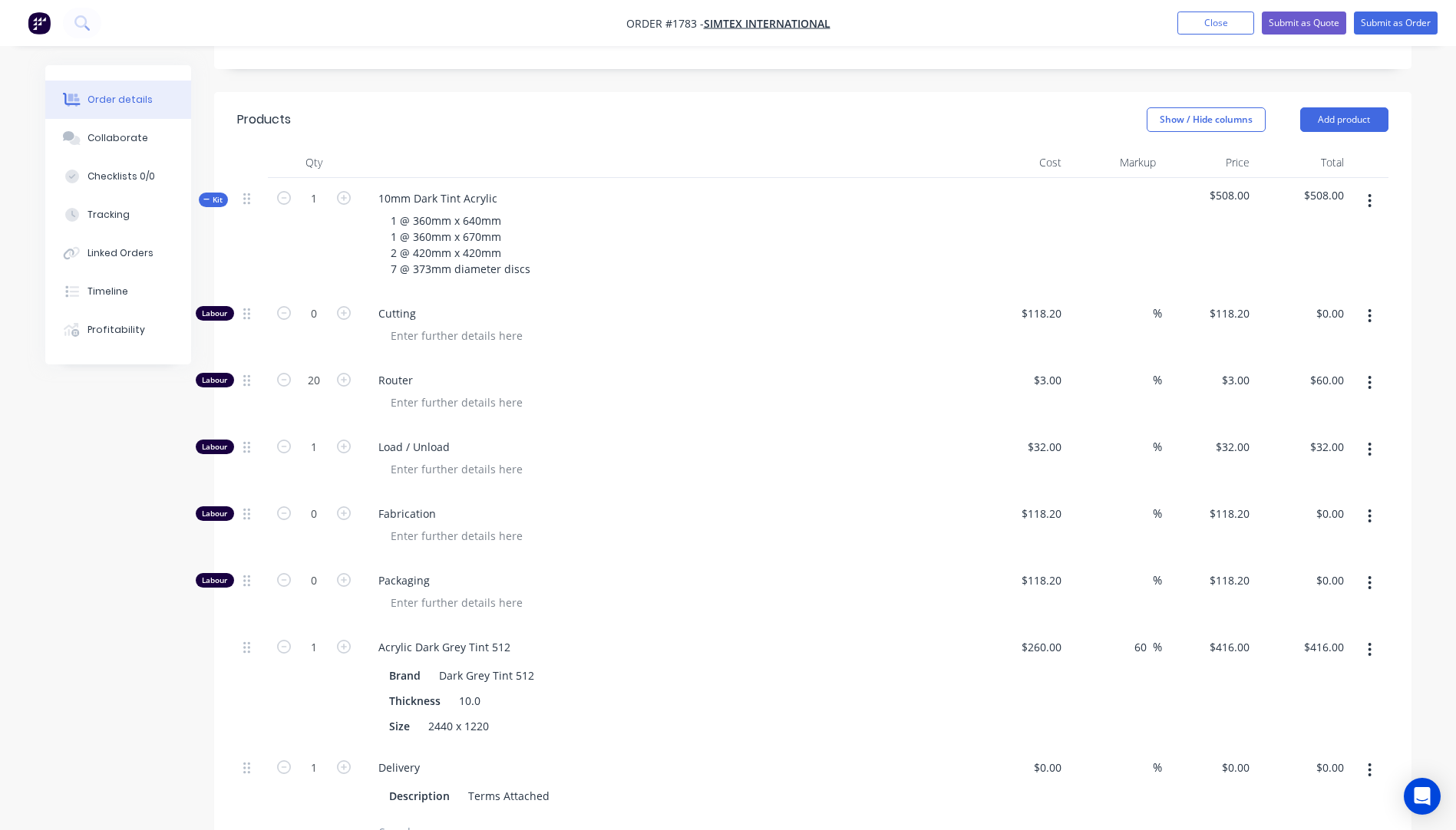
click at [820, 372] on span "Router" at bounding box center [673, 380] width 589 height 16
click at [343, 372] on icon "button" at bounding box center [343, 379] width 14 height 14
type input "21"
type input "$63.00"
click at [343, 372] on icon "button" at bounding box center [343, 379] width 14 height 14
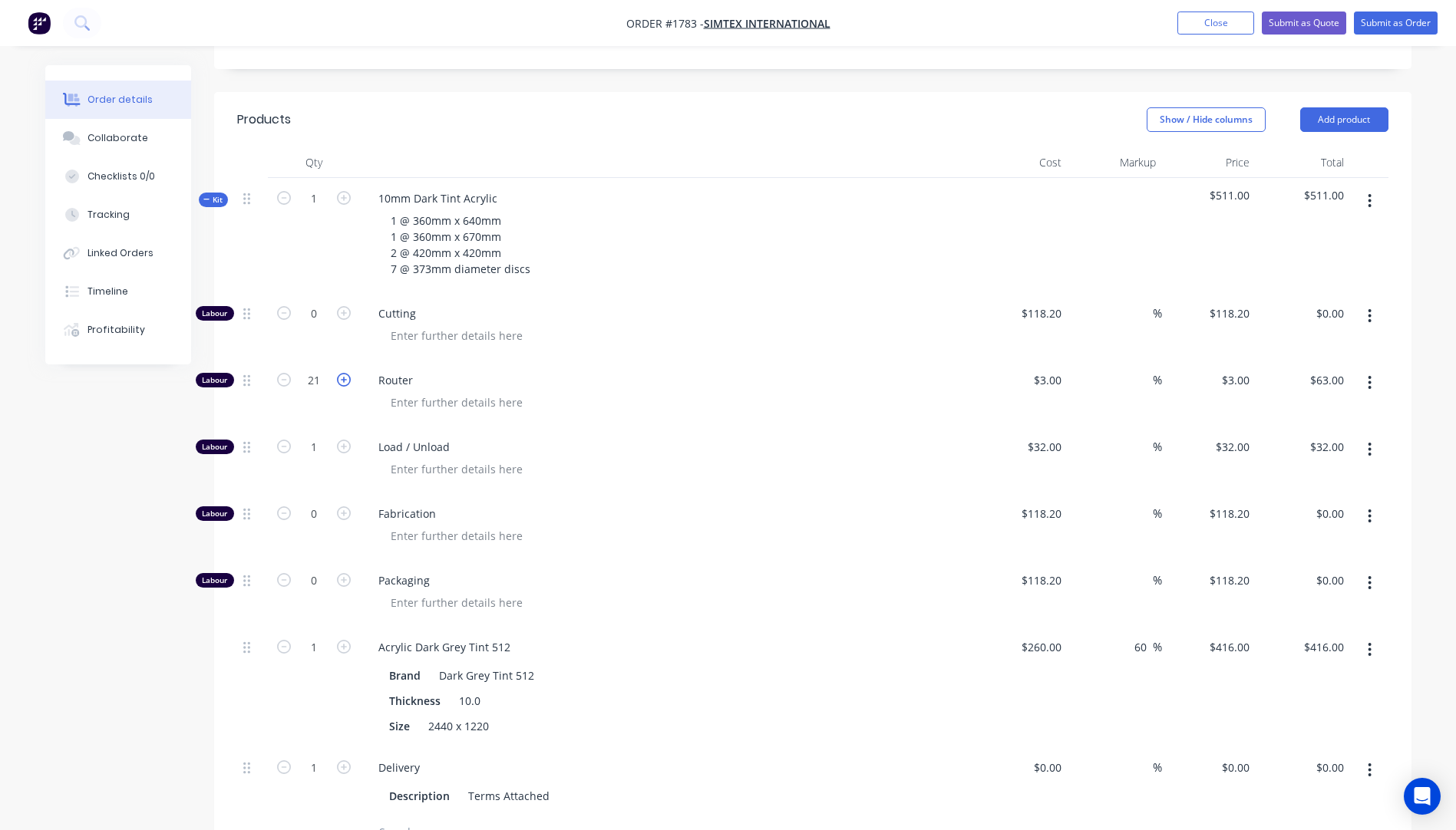
type input "22"
type input "$66.00"
click at [343, 372] on icon "button" at bounding box center [343, 379] width 14 height 14
type input "23"
type input "$69.00"
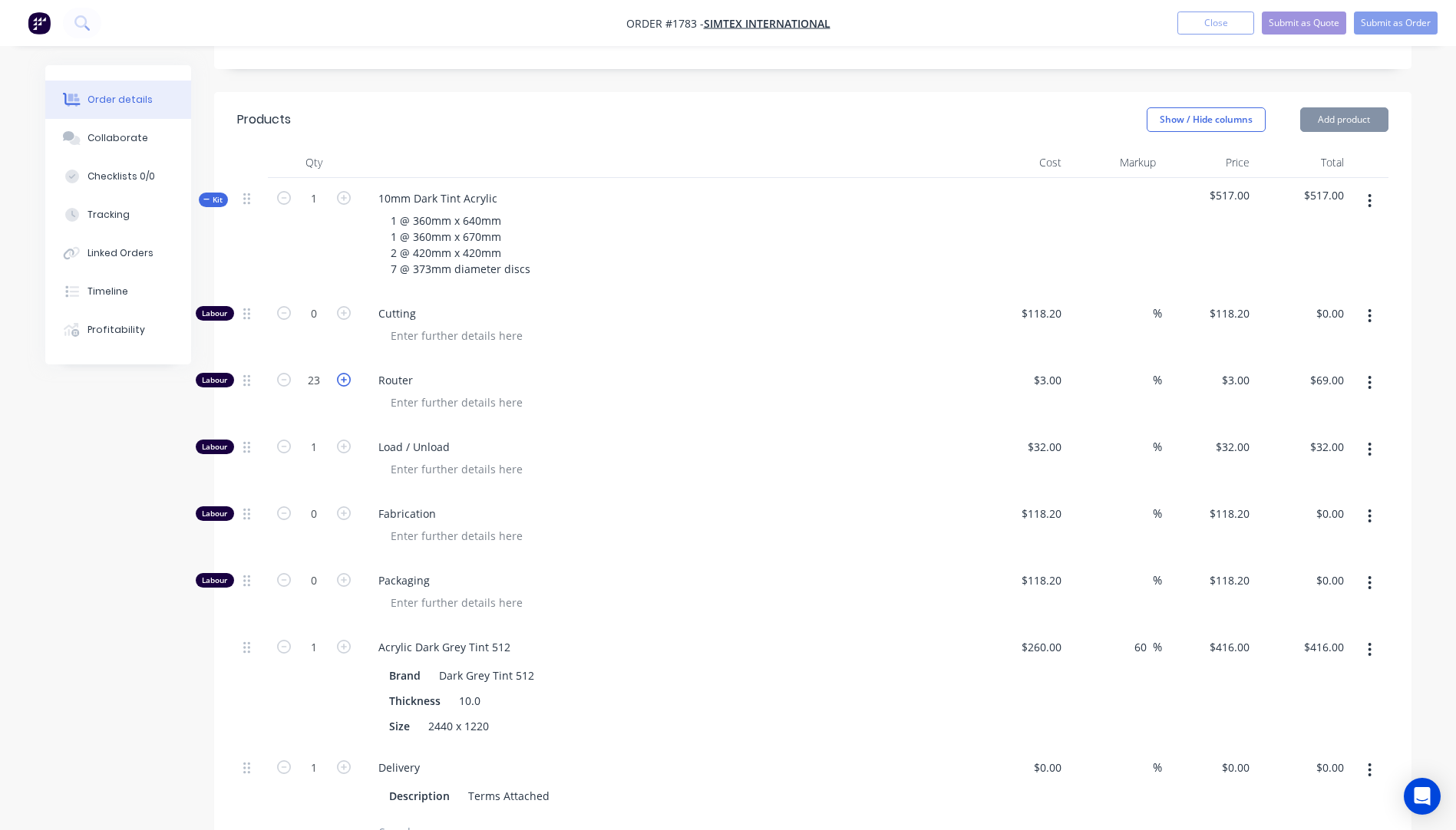
click at [343, 372] on icon "button" at bounding box center [343, 379] width 14 height 14
type input "24"
type input "$72.00"
click at [886, 376] on div "Router" at bounding box center [667, 393] width 614 height 67
click at [1223, 28] on button "Close" at bounding box center [1215, 23] width 77 height 23
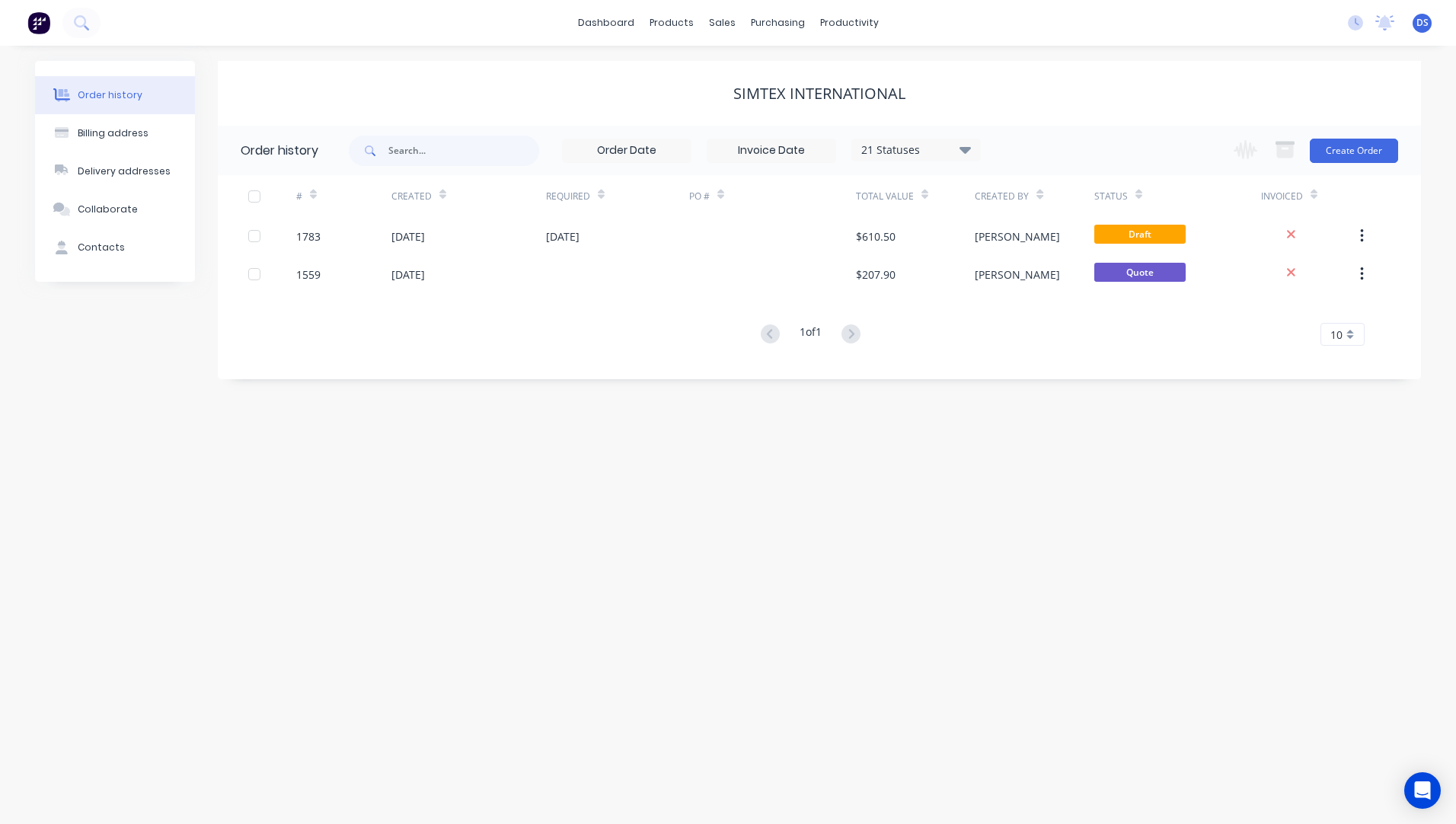
click at [99, 92] on div "Order history" at bounding box center [110, 95] width 65 height 14
click at [766, 83] on link "Sales Orders" at bounding box center [802, 72] width 202 height 31
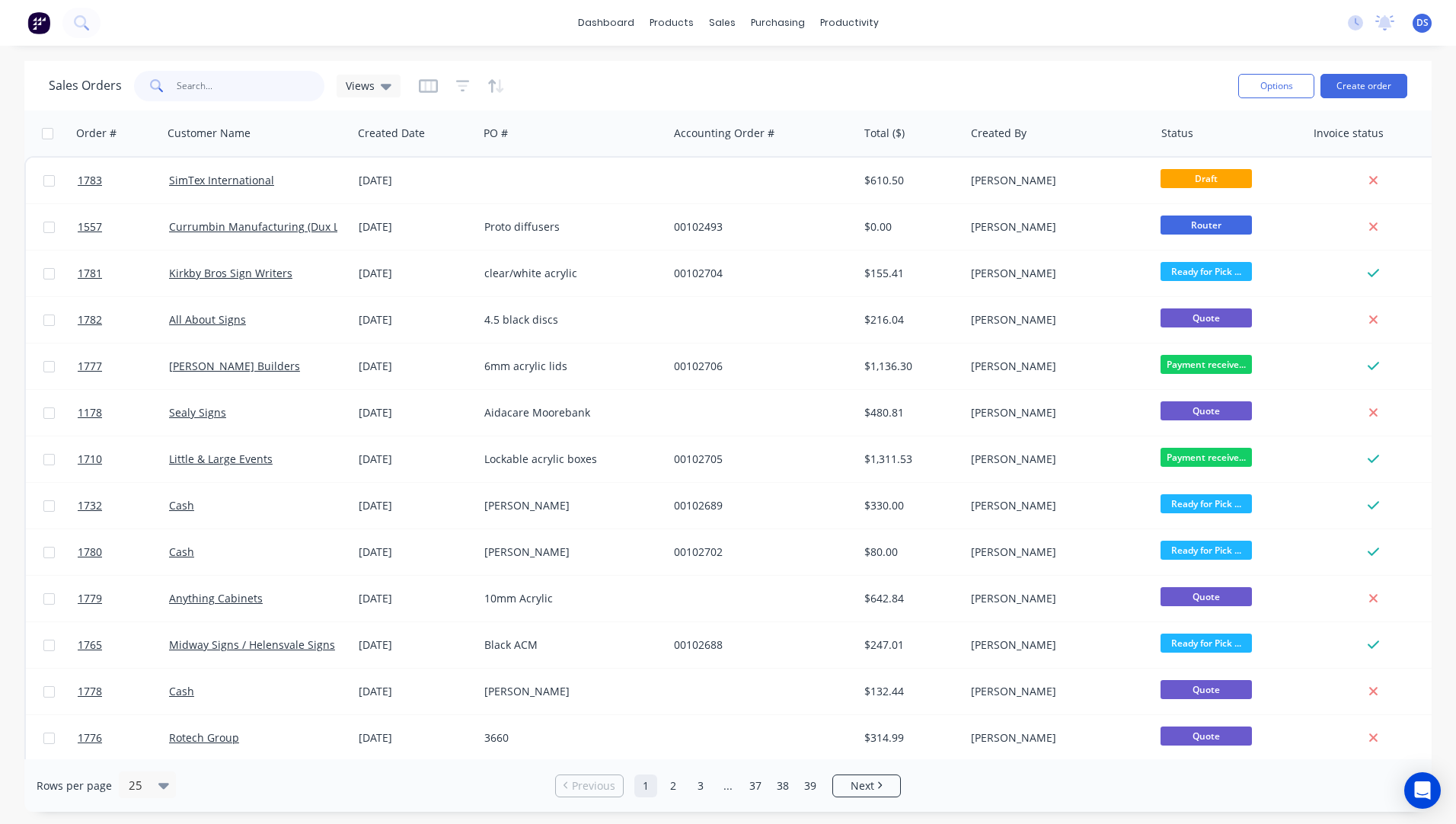
click at [250, 87] on input "text" at bounding box center [251, 86] width 149 height 31
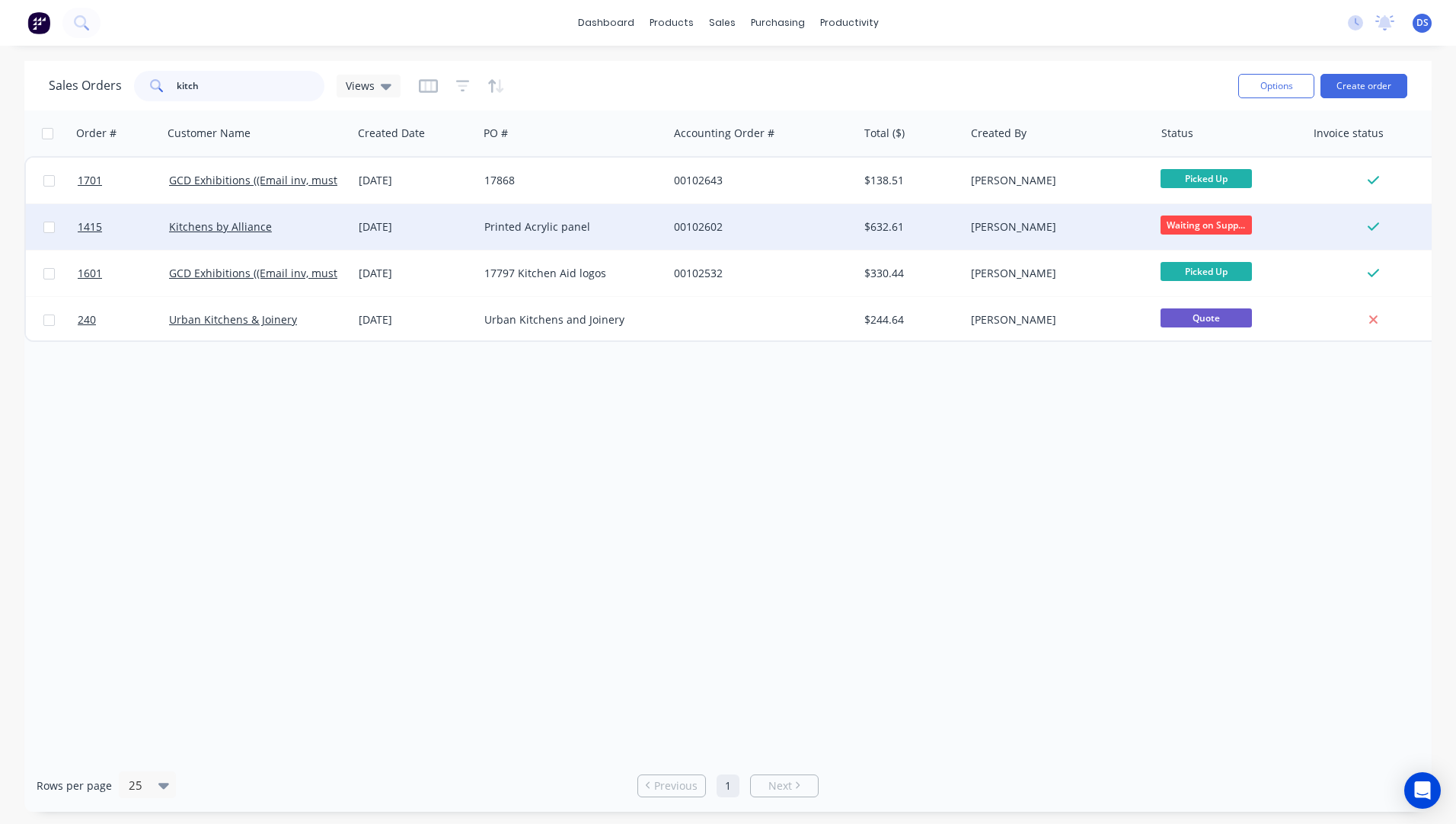
type input "kitch"
click at [552, 238] on div "Printed Acrylic panel" at bounding box center [572, 227] width 189 height 46
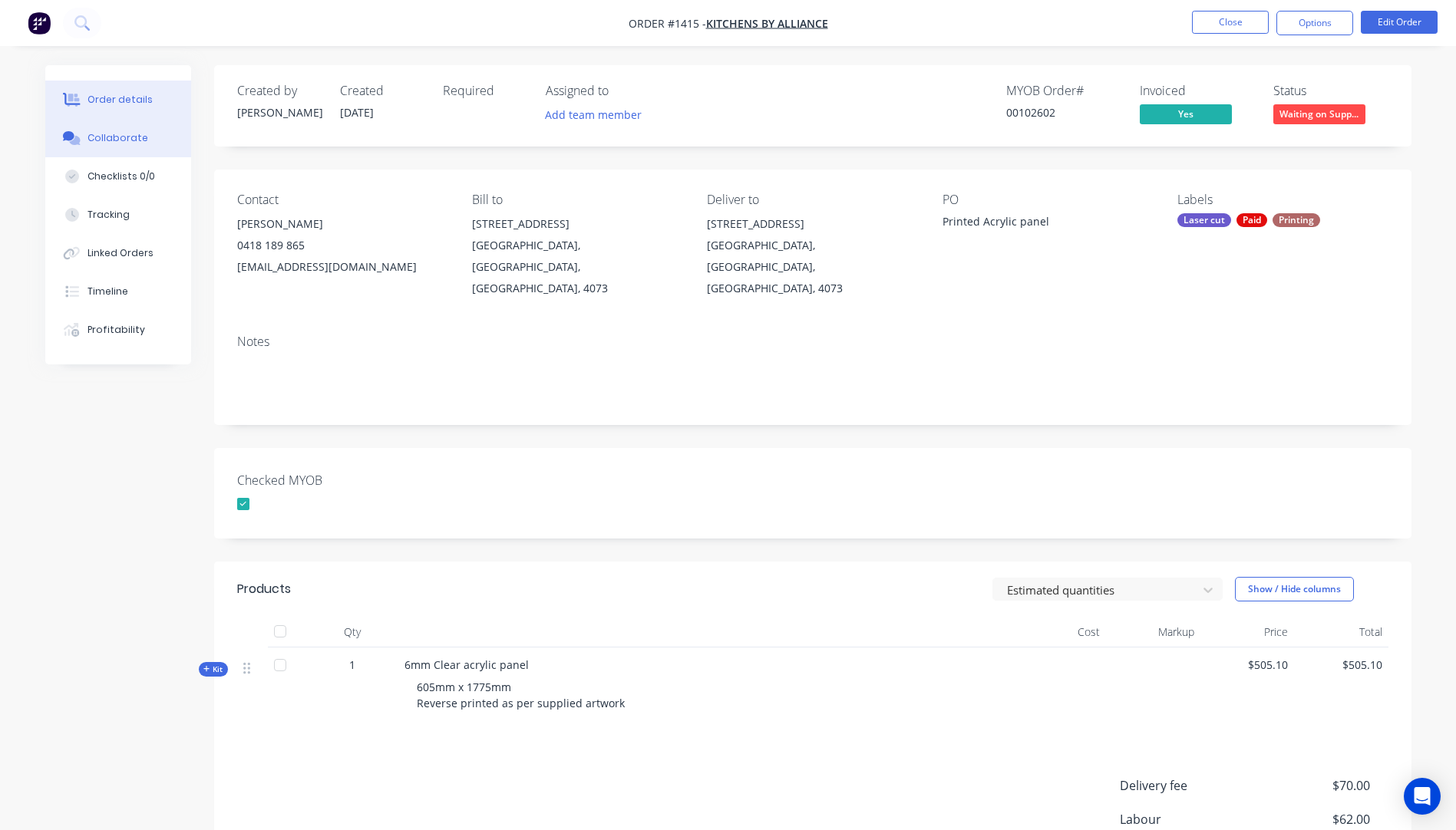
click at [118, 141] on div "Collaborate" at bounding box center [118, 138] width 61 height 14
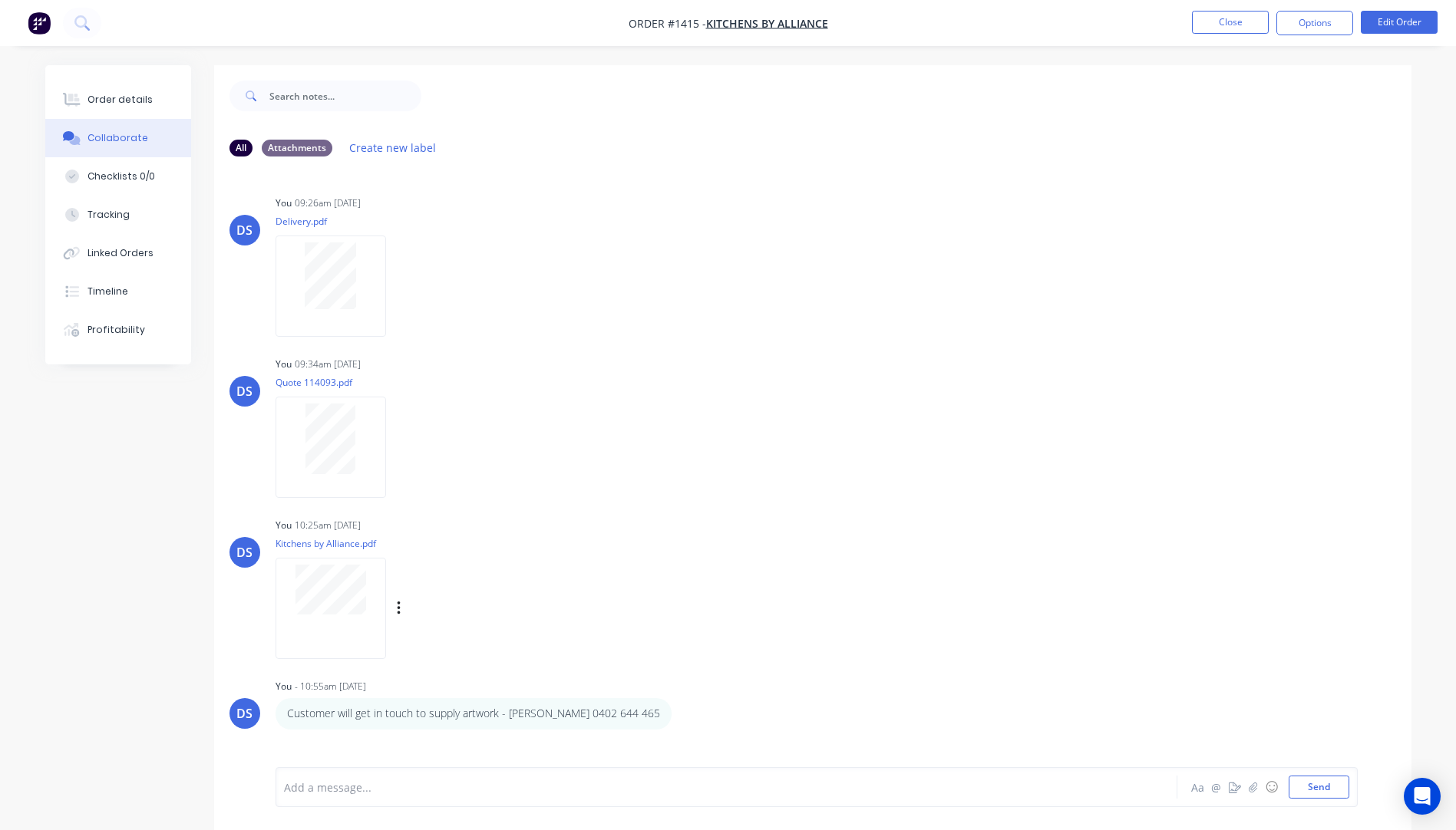
scroll to position [77, 0]
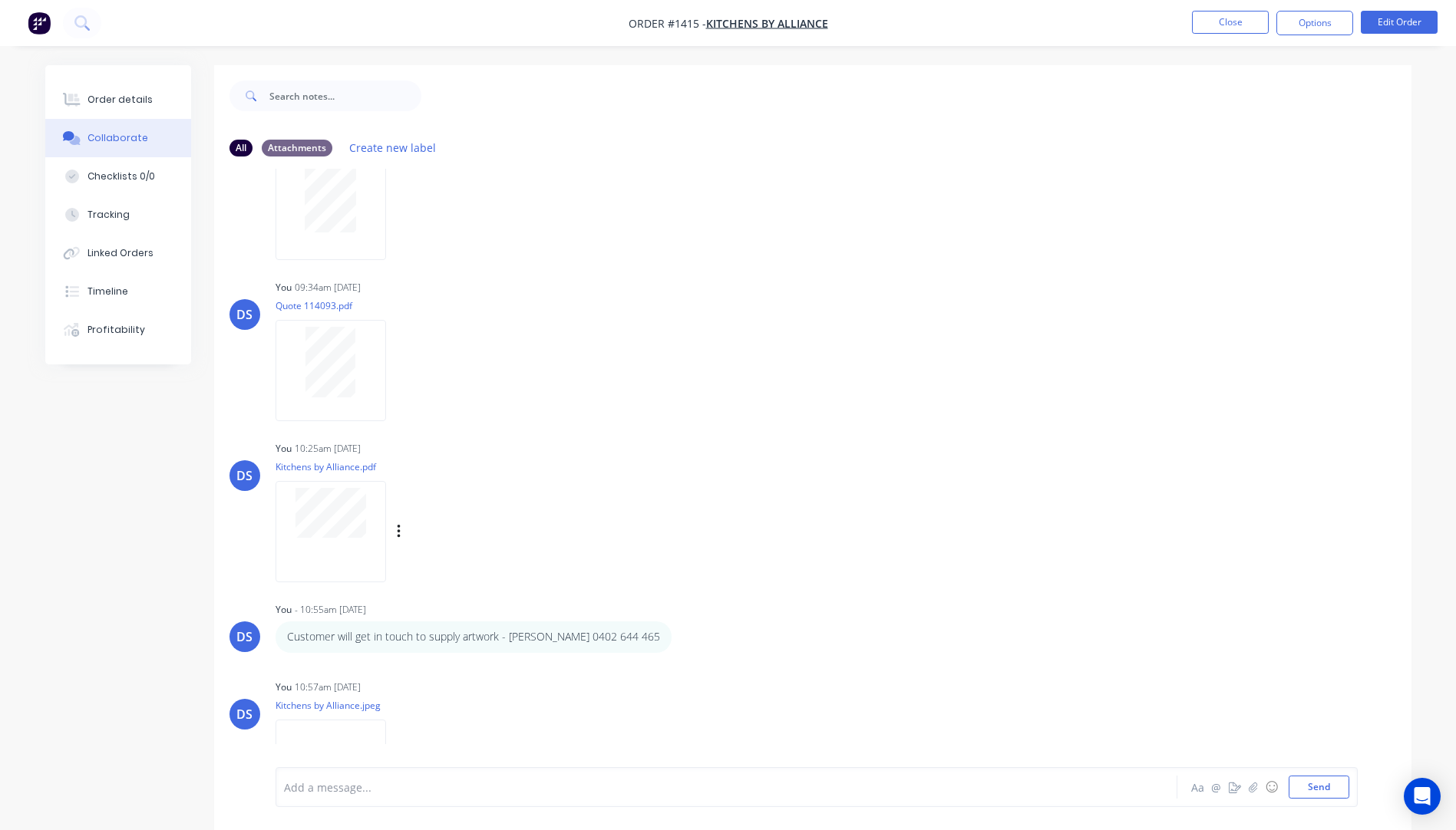
click at [308, 549] on div at bounding box center [331, 531] width 111 height 101
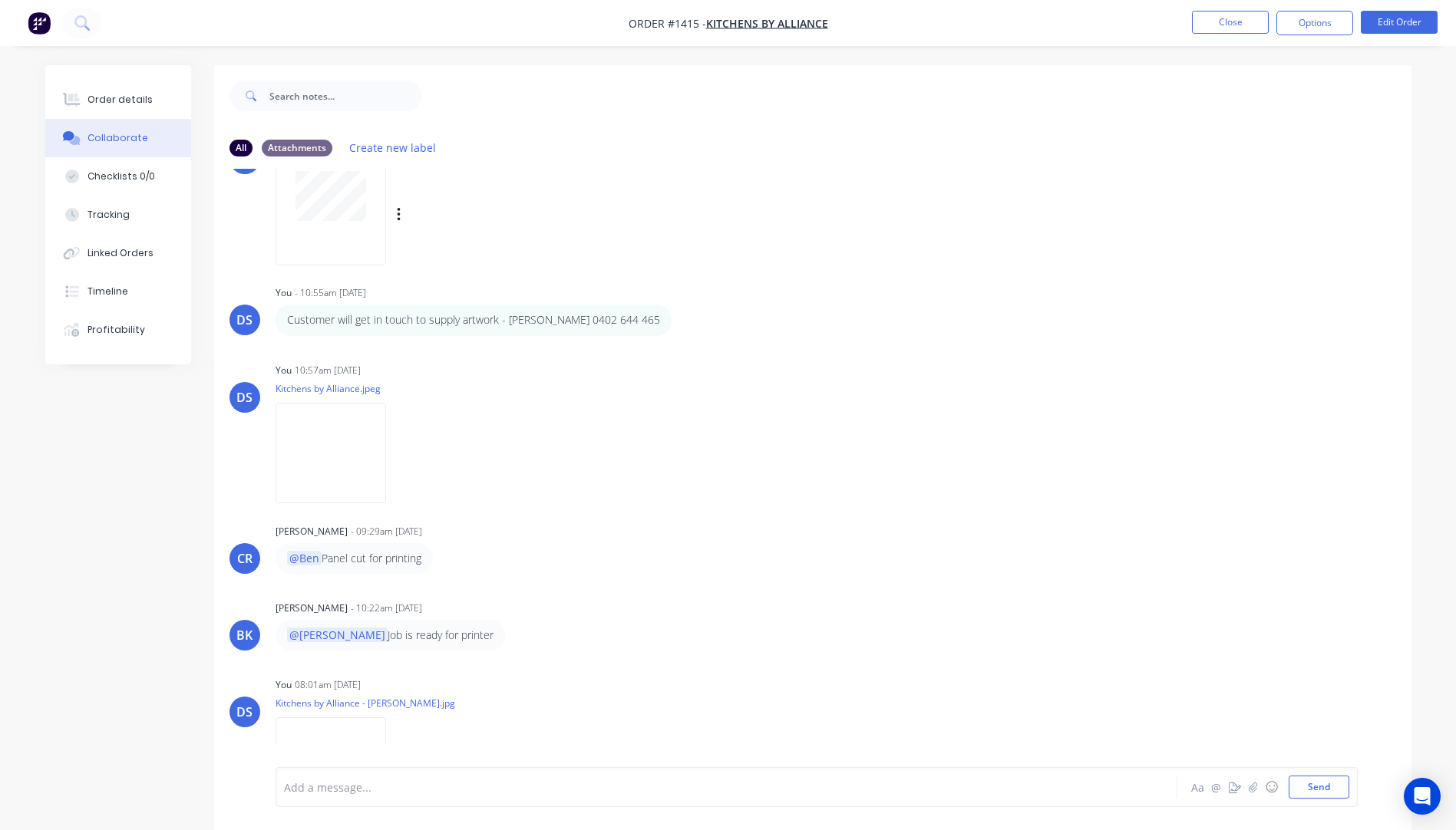
scroll to position [530, 0]
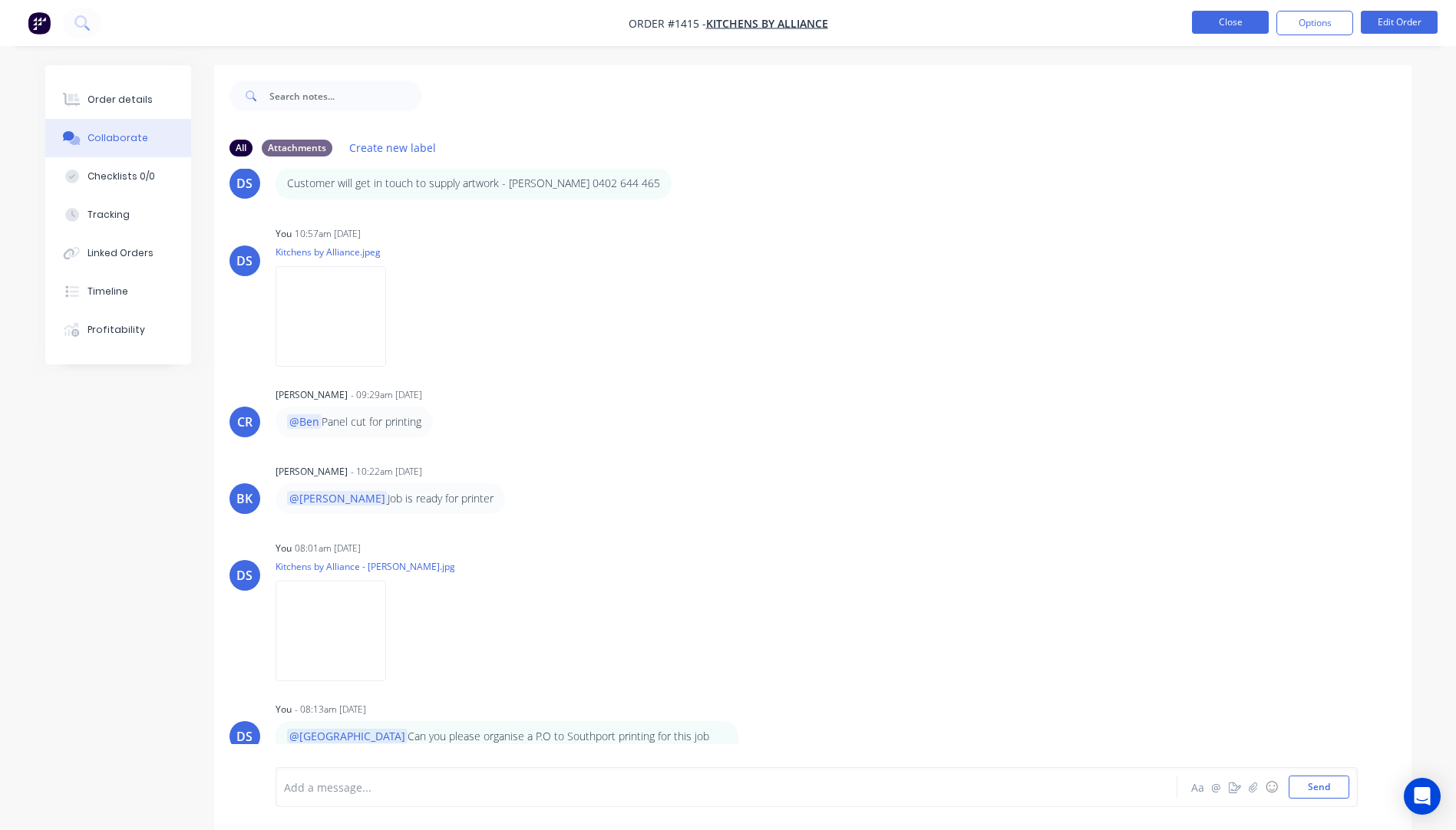
click at [1233, 24] on button "Close" at bounding box center [1230, 22] width 77 height 23
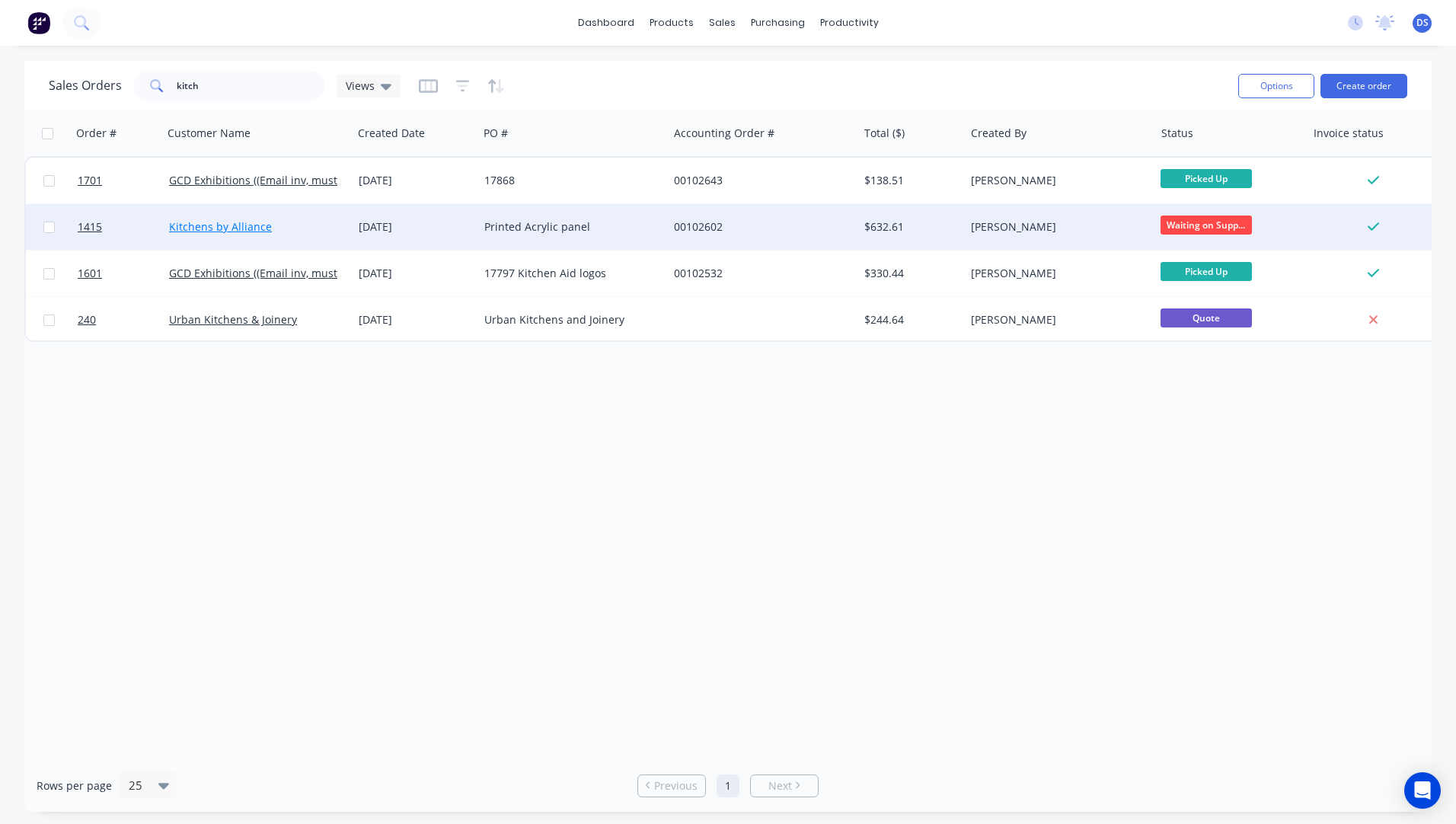
click at [234, 227] on link "Kitchens by Alliance" at bounding box center [220, 226] width 103 height 14
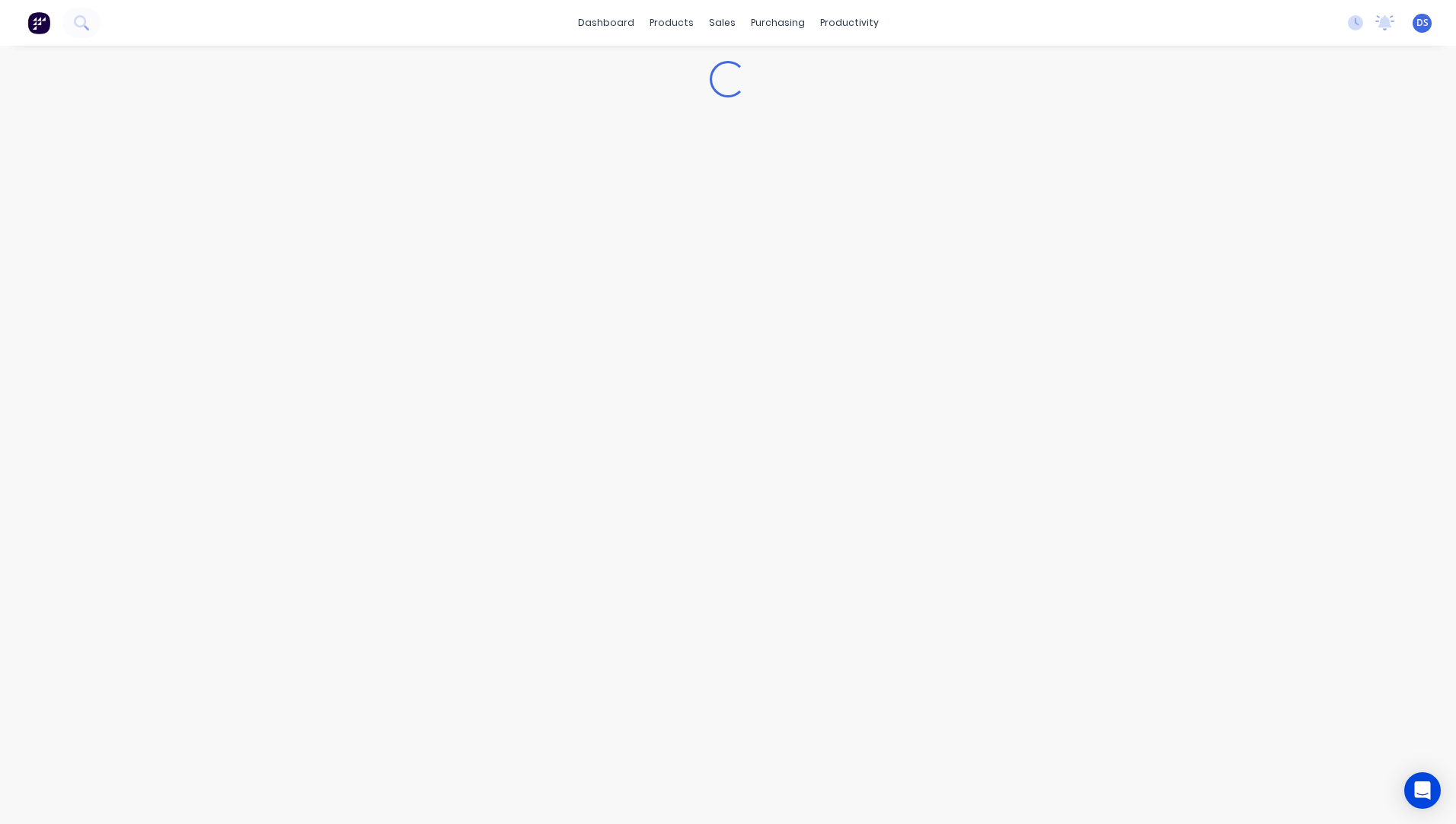
click at [234, 227] on div "Loading..." at bounding box center [728, 434] width 1456 height 778
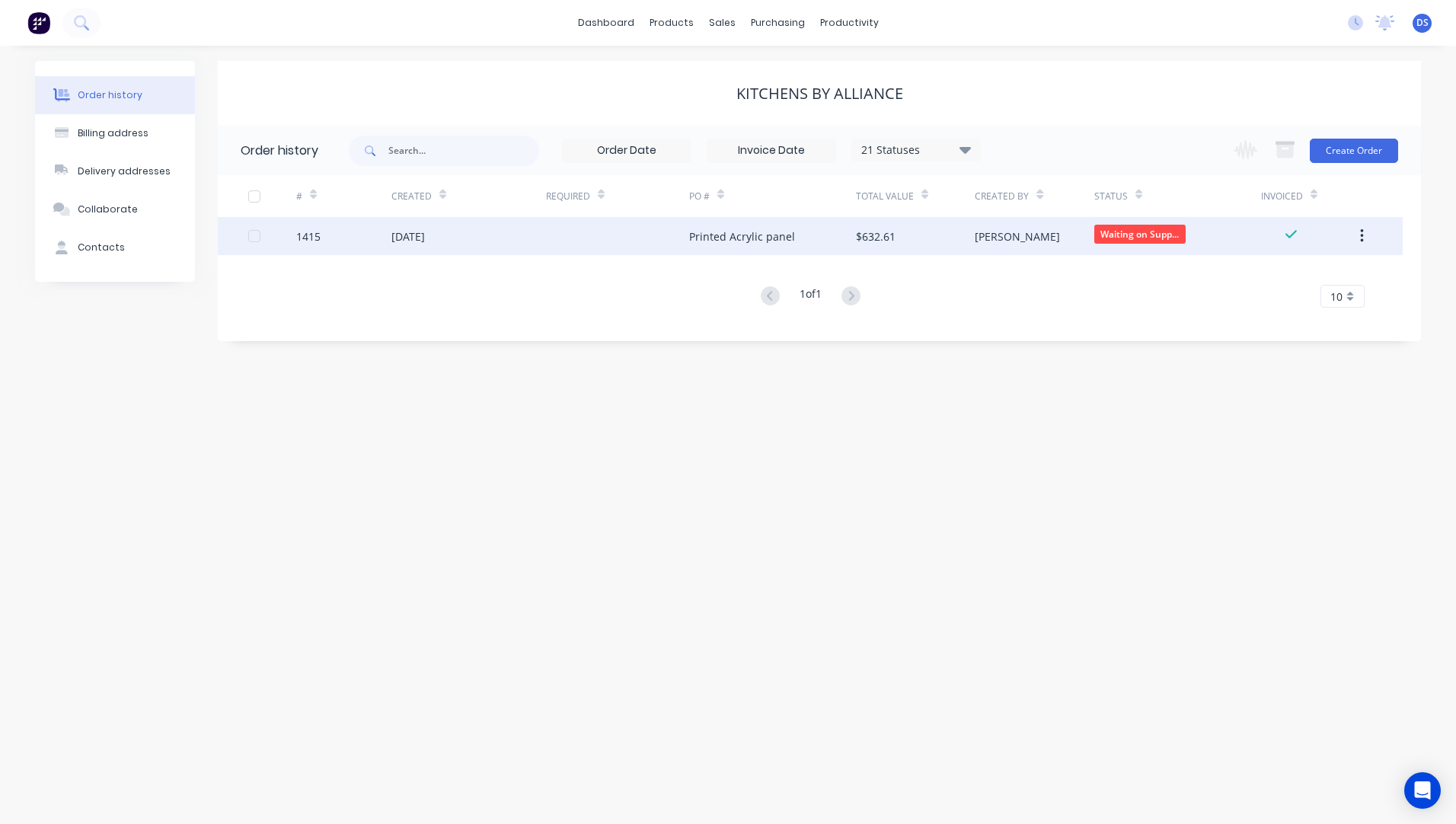
click at [410, 246] on div "[DATE]" at bounding box center [468, 236] width 155 height 38
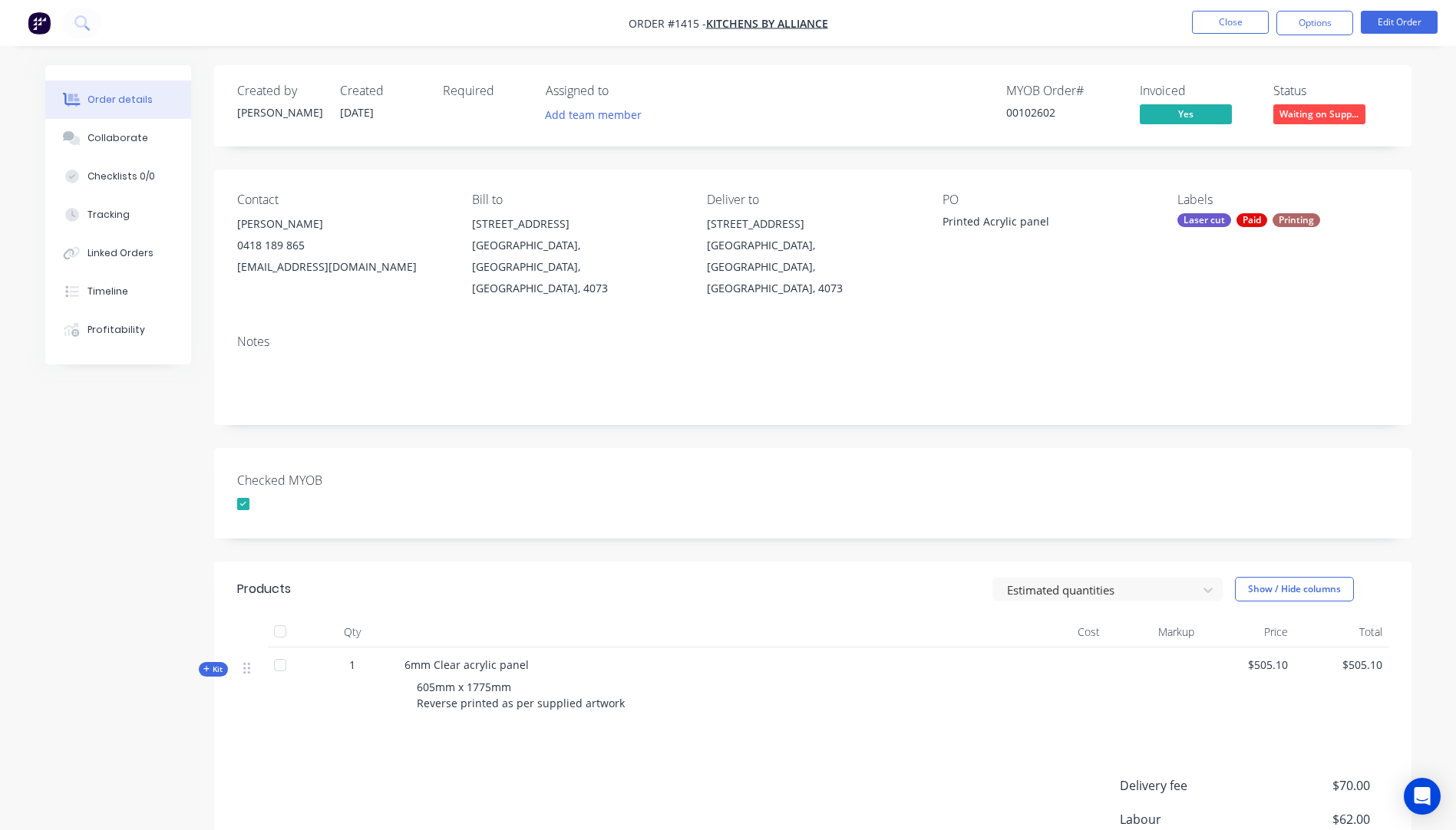
scroll to position [182, 0]
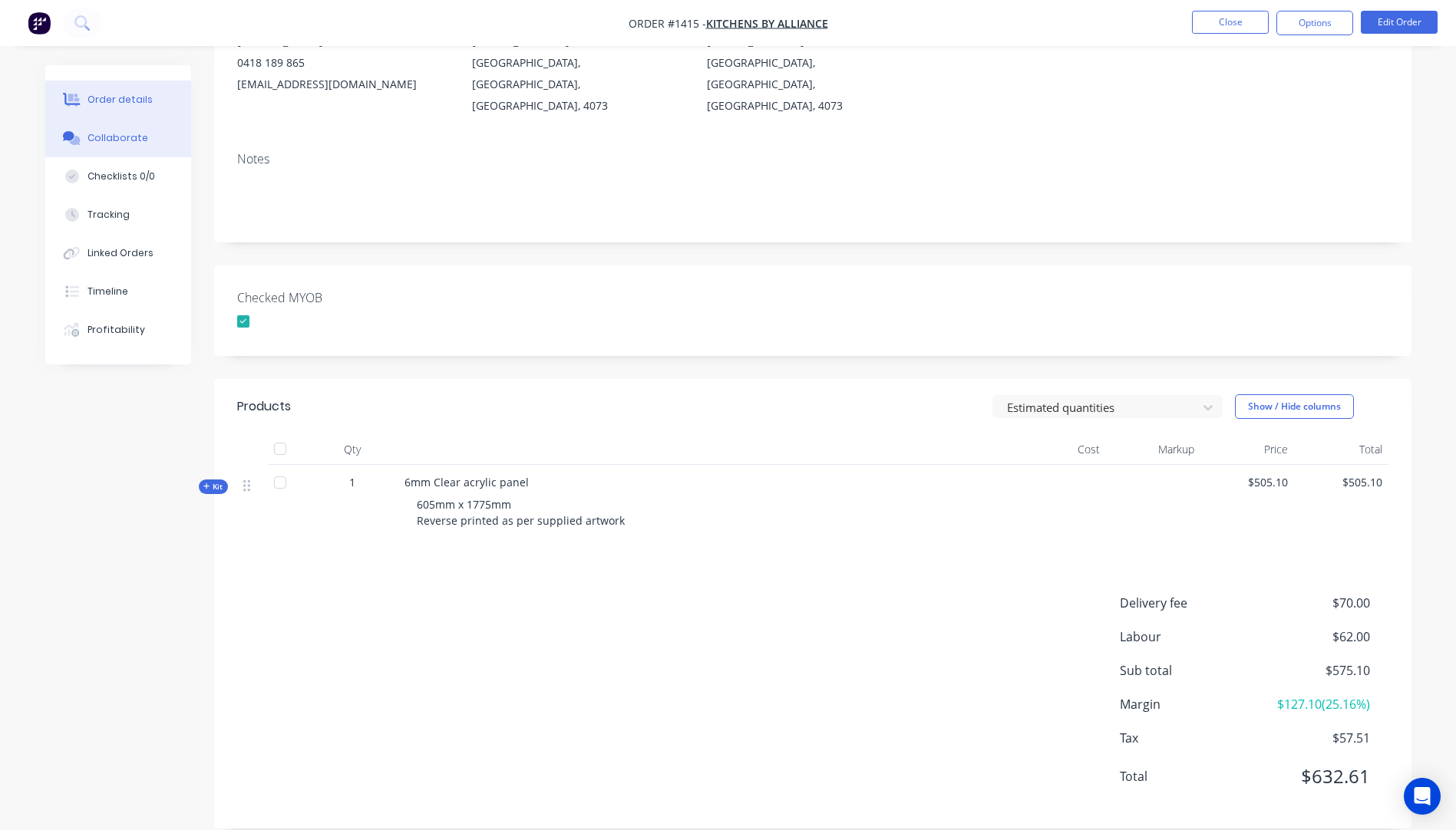
click at [94, 140] on div "Collaborate" at bounding box center [118, 138] width 61 height 14
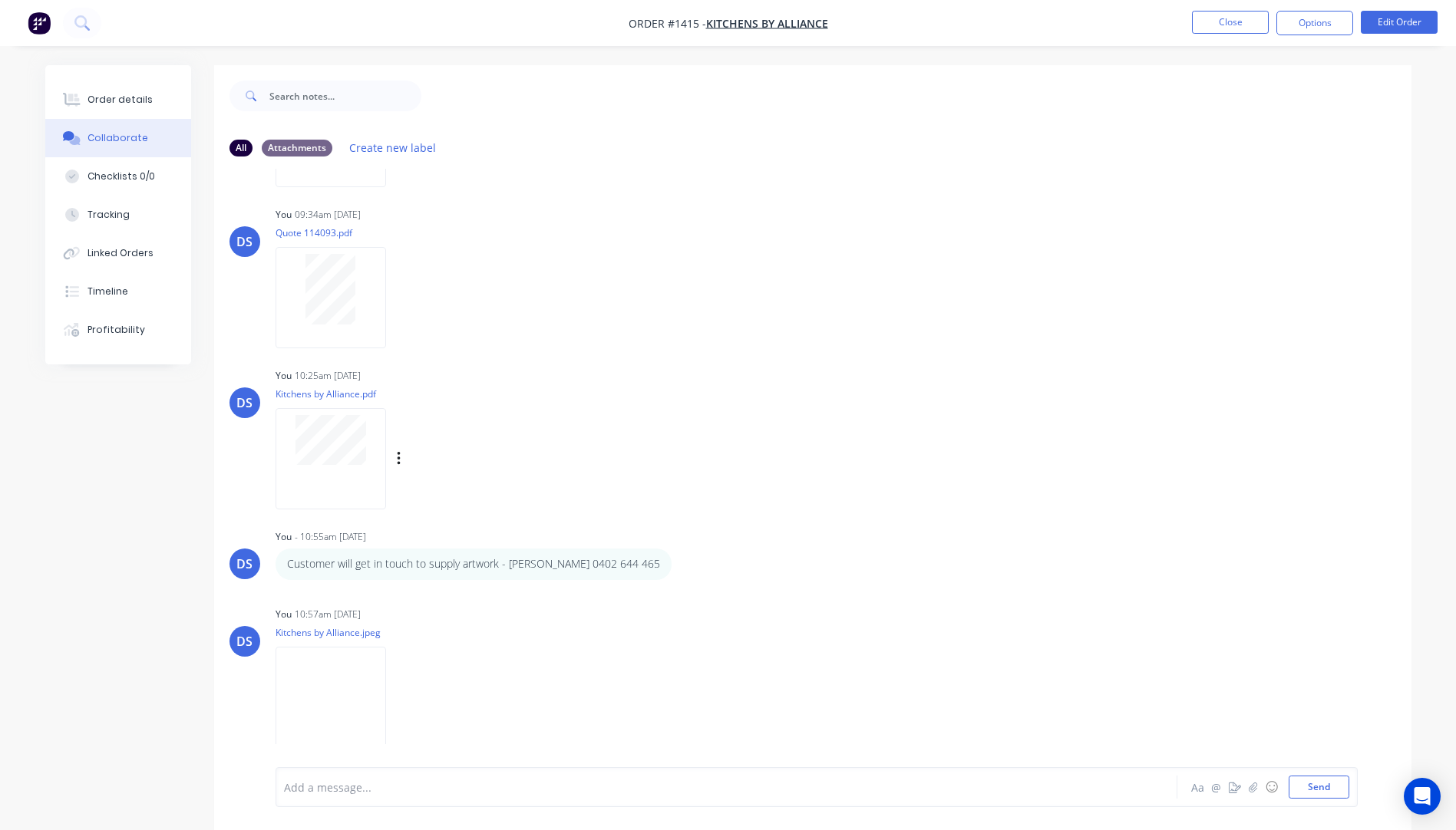
scroll to position [530, 0]
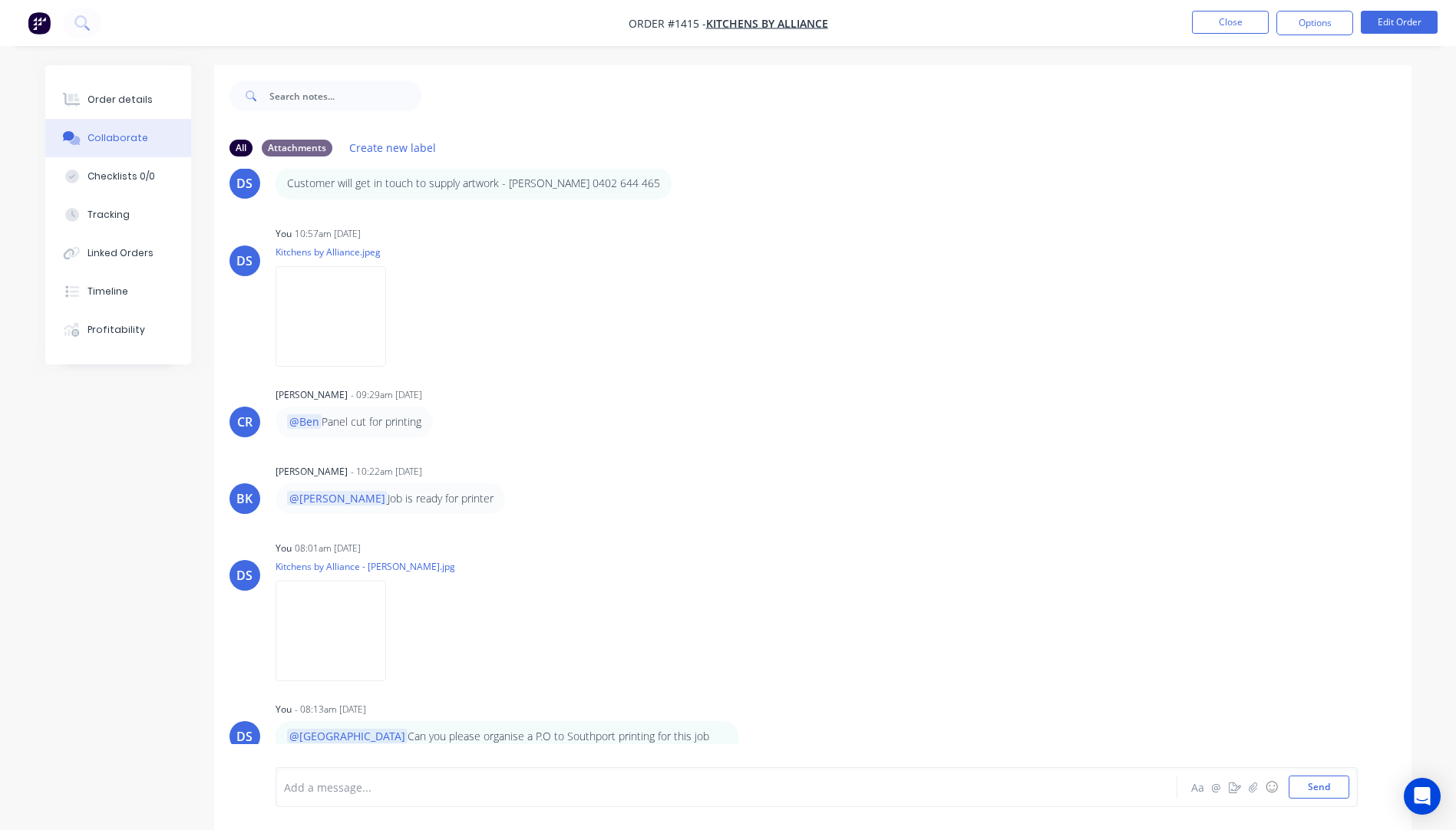
click at [338, 782] on div at bounding box center [683, 787] width 798 height 16
click at [1316, 798] on button "Send" at bounding box center [1318, 788] width 61 height 23
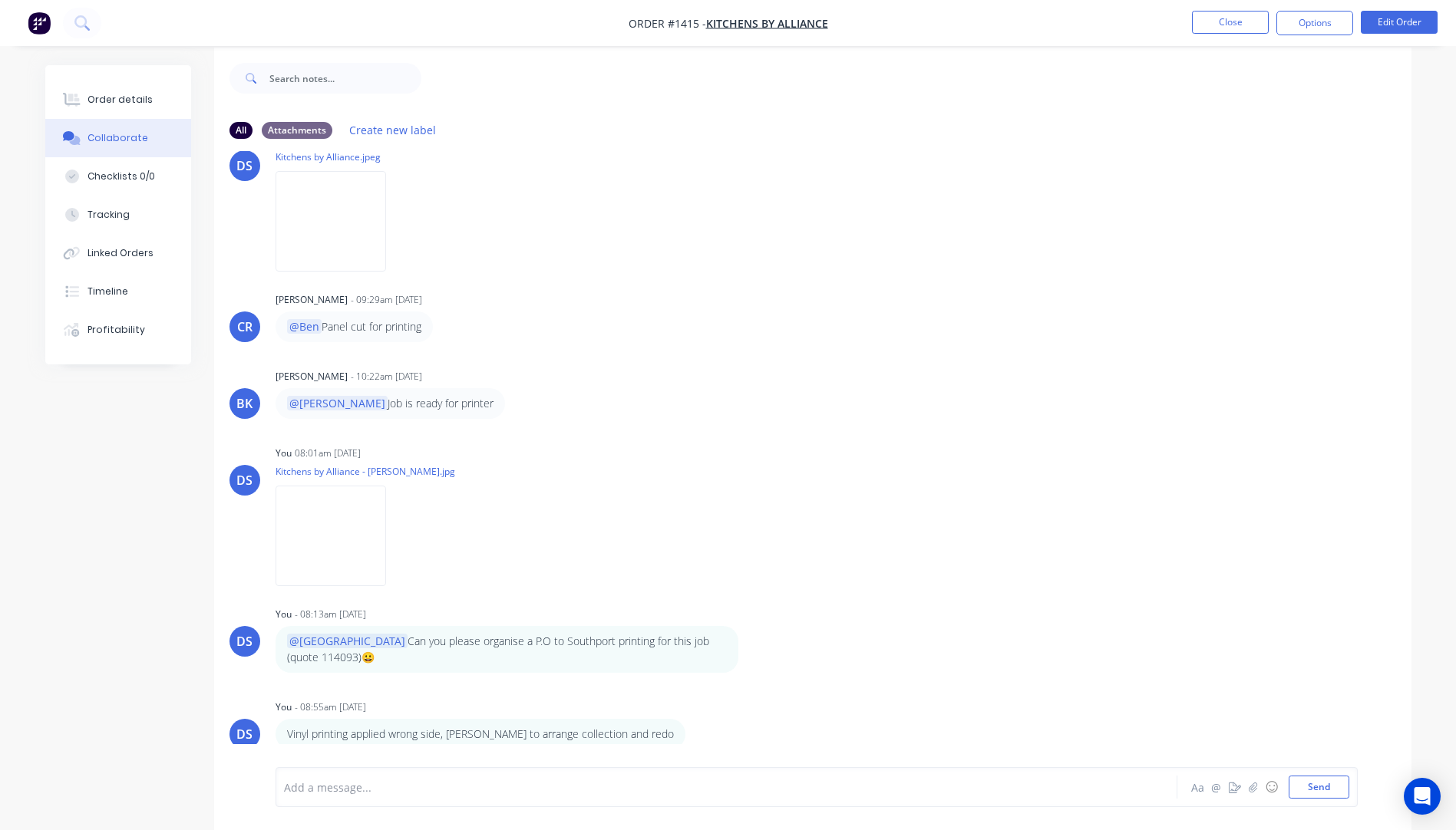
scroll to position [23, 0]
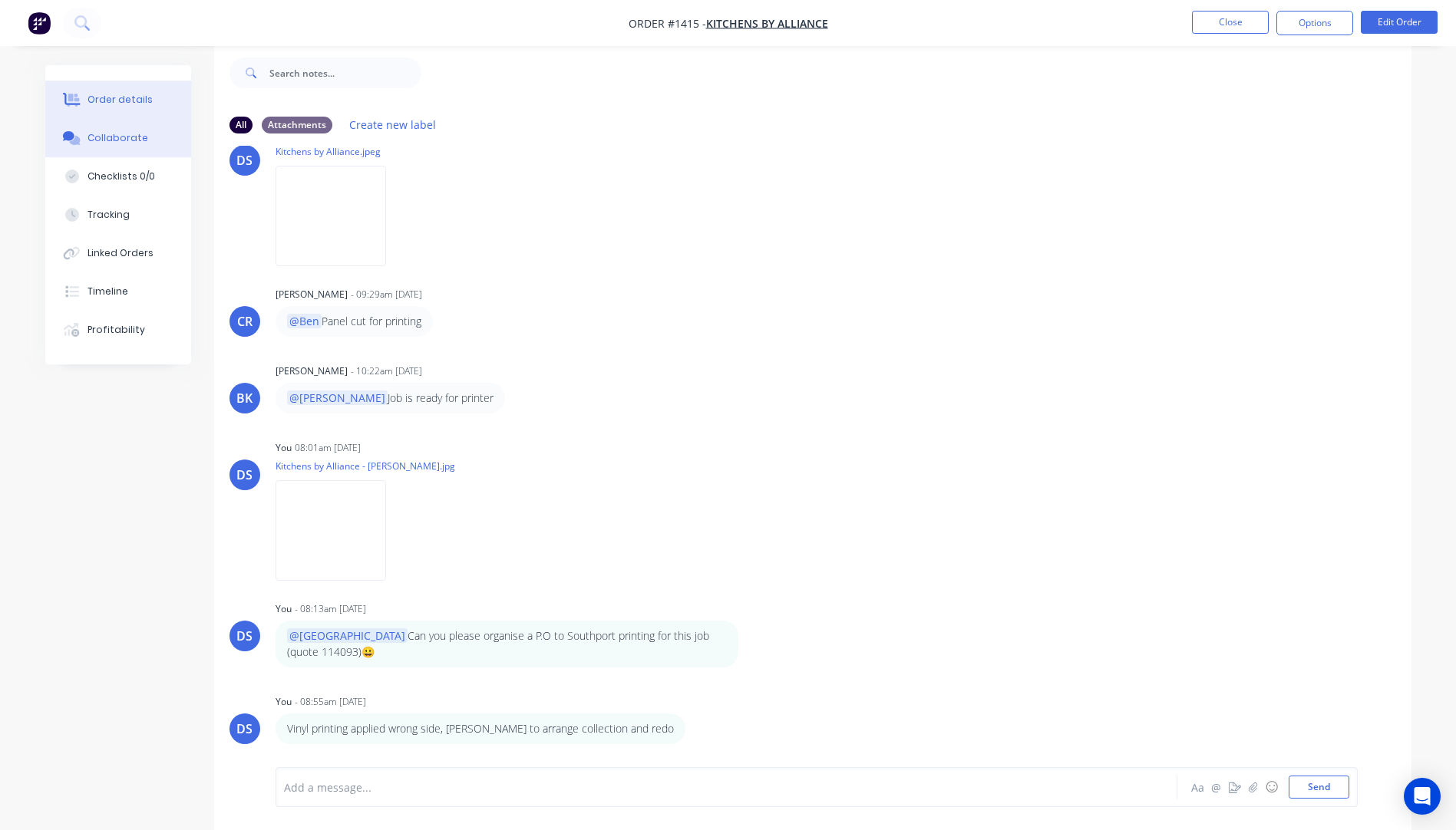
click at [133, 100] on div "Order details" at bounding box center [120, 99] width 65 height 14
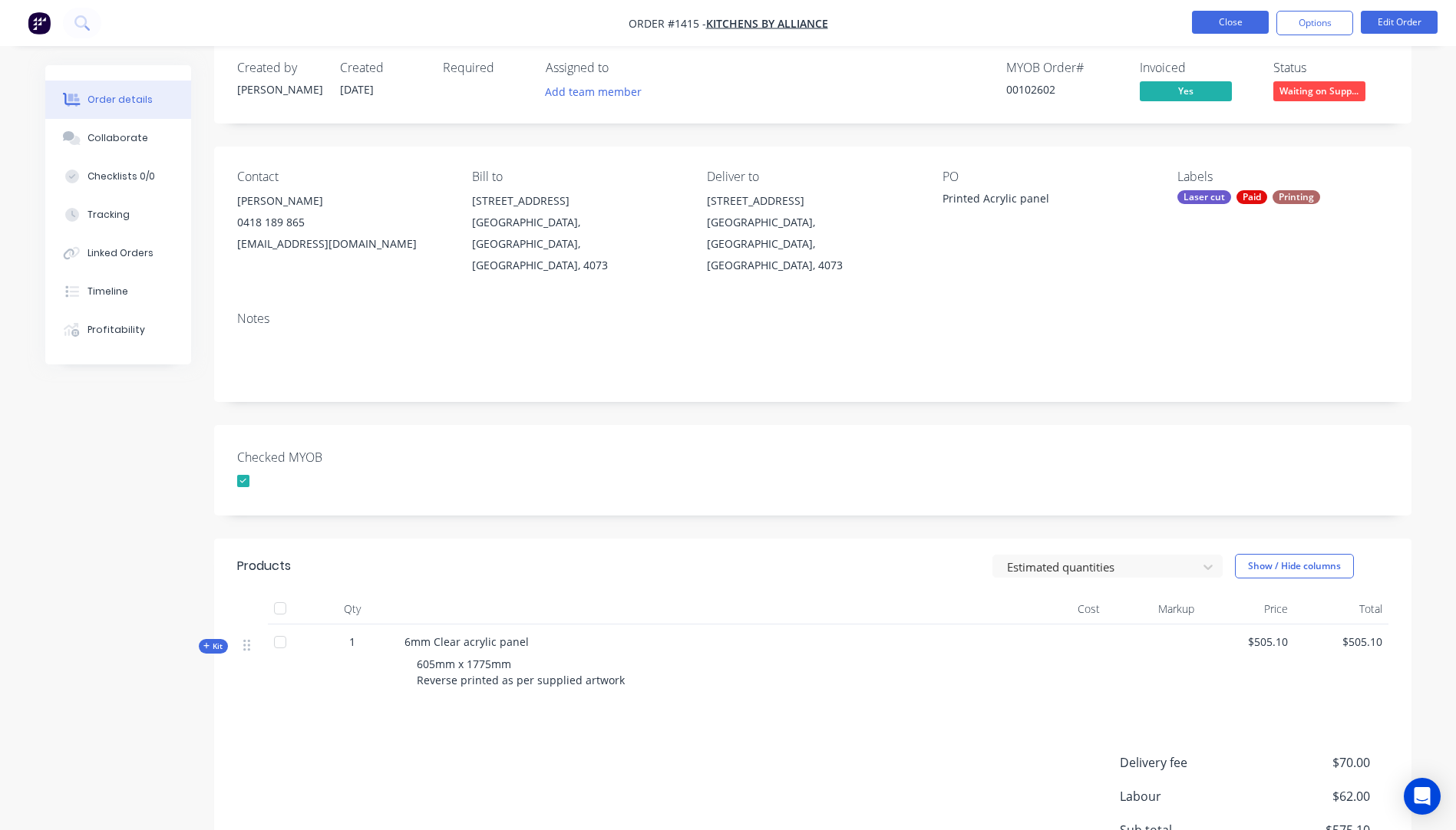
click at [1233, 23] on button "Close" at bounding box center [1230, 22] width 77 height 23
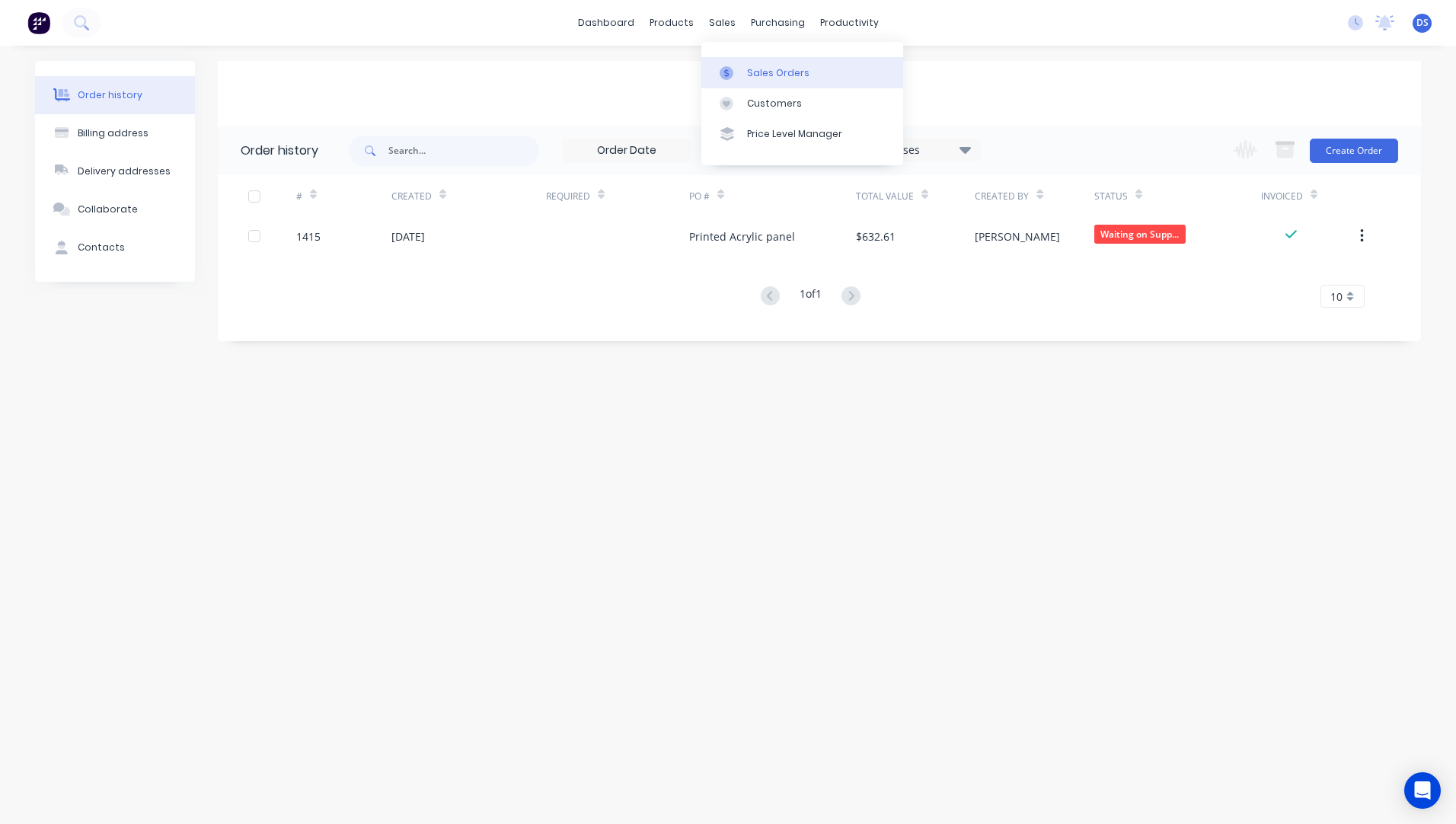
click at [783, 79] on div "Sales Orders" at bounding box center [778, 73] width 62 height 14
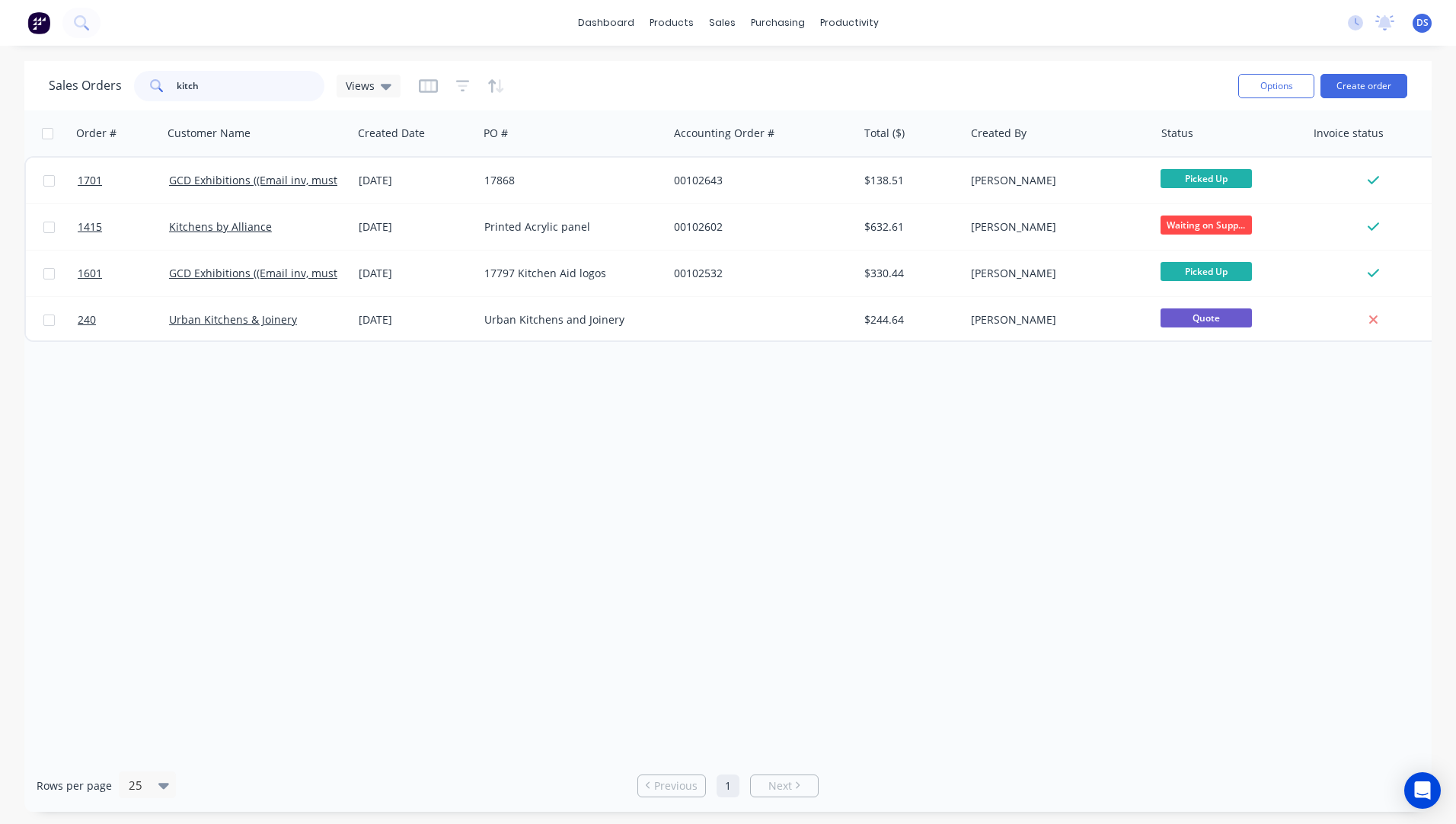
drag, startPoint x: 233, startPoint y: 78, endPoint x: 160, endPoint y: 84, distance: 73.2
click at [160, 84] on div "kitch" at bounding box center [229, 86] width 190 height 31
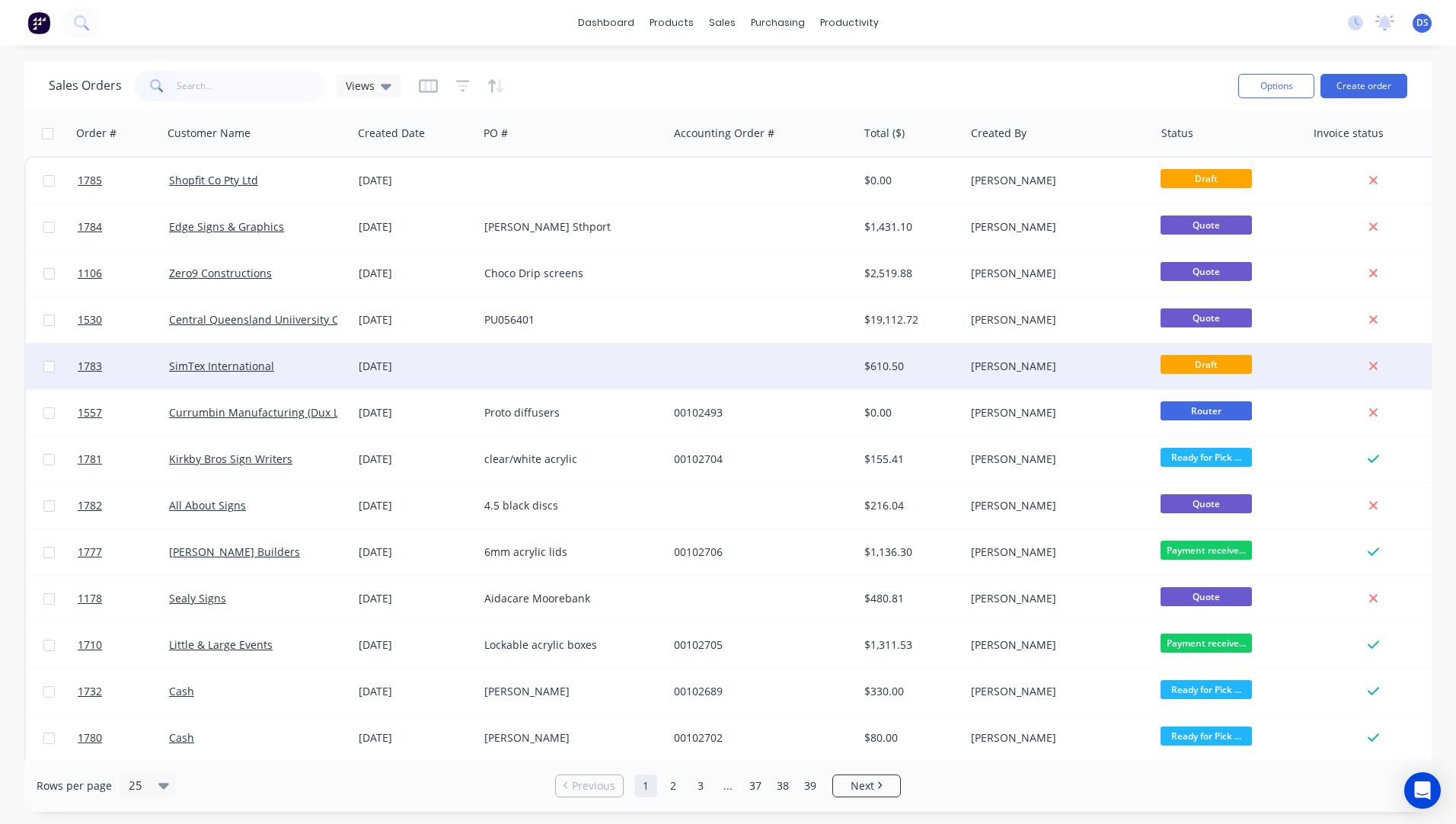
click at [396, 372] on div "[DATE]" at bounding box center [415, 366] width 113 height 15
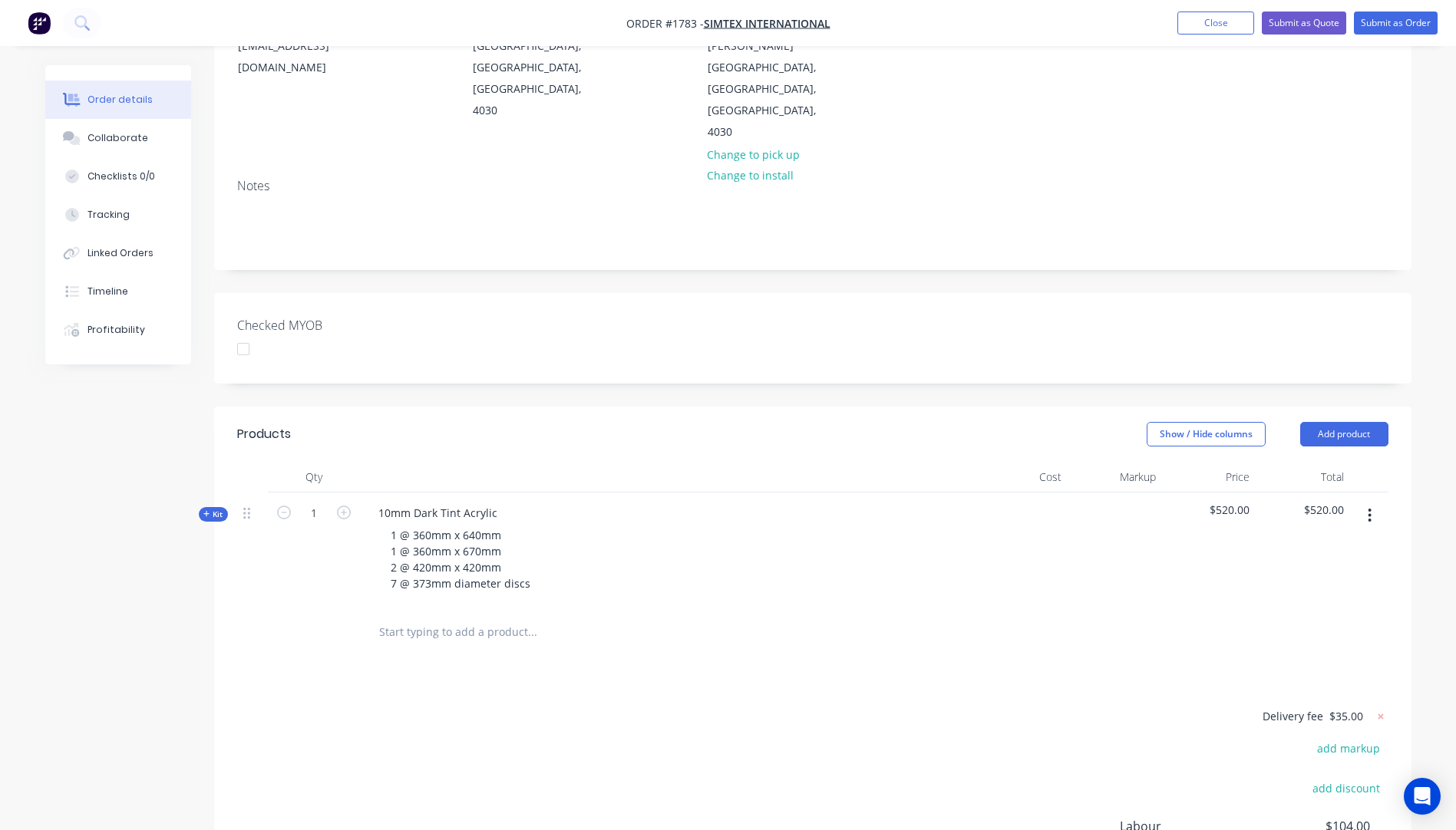
scroll to position [230, 0]
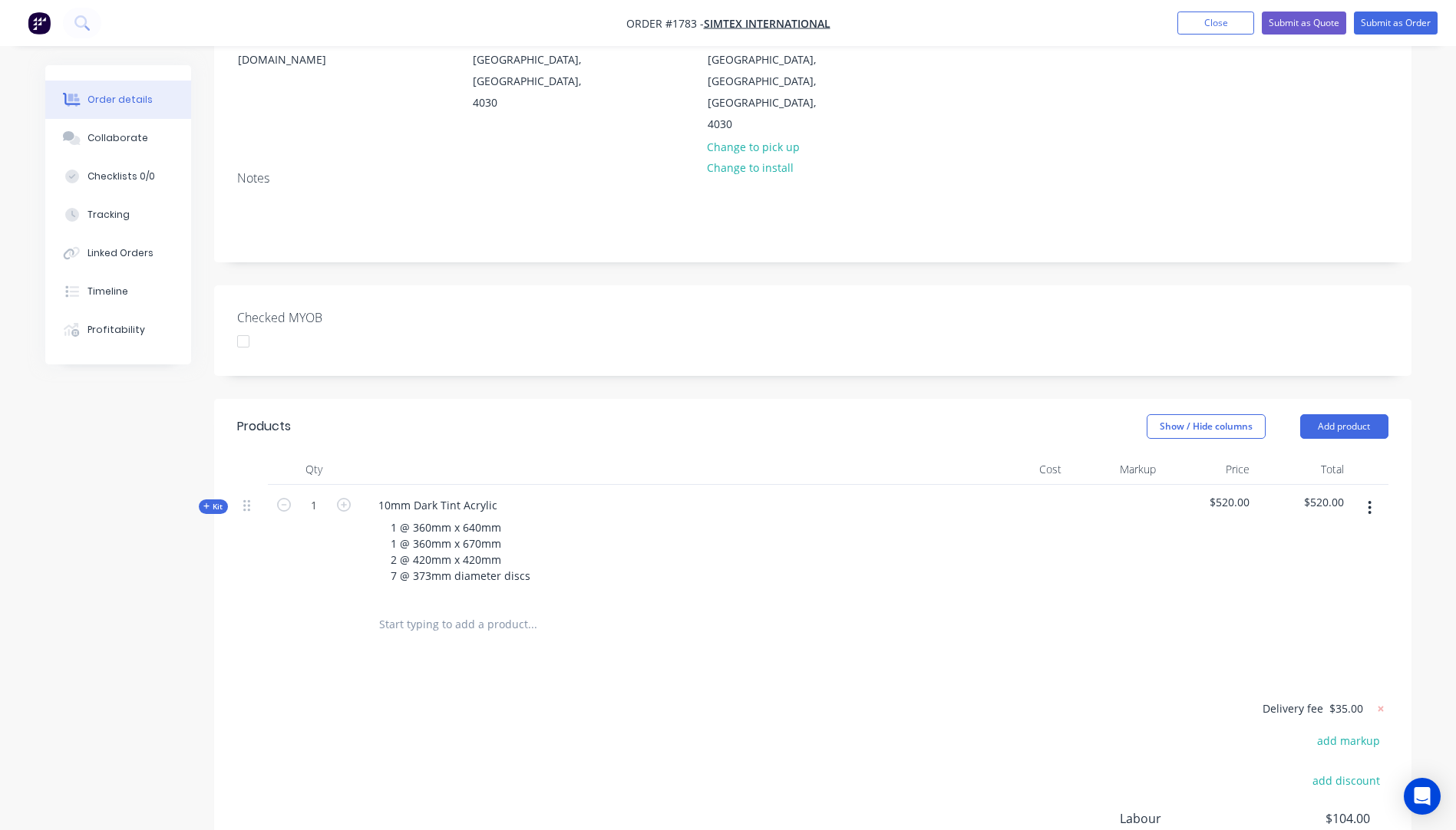
click at [206, 502] on icon "button" at bounding box center [207, 506] width 7 height 8
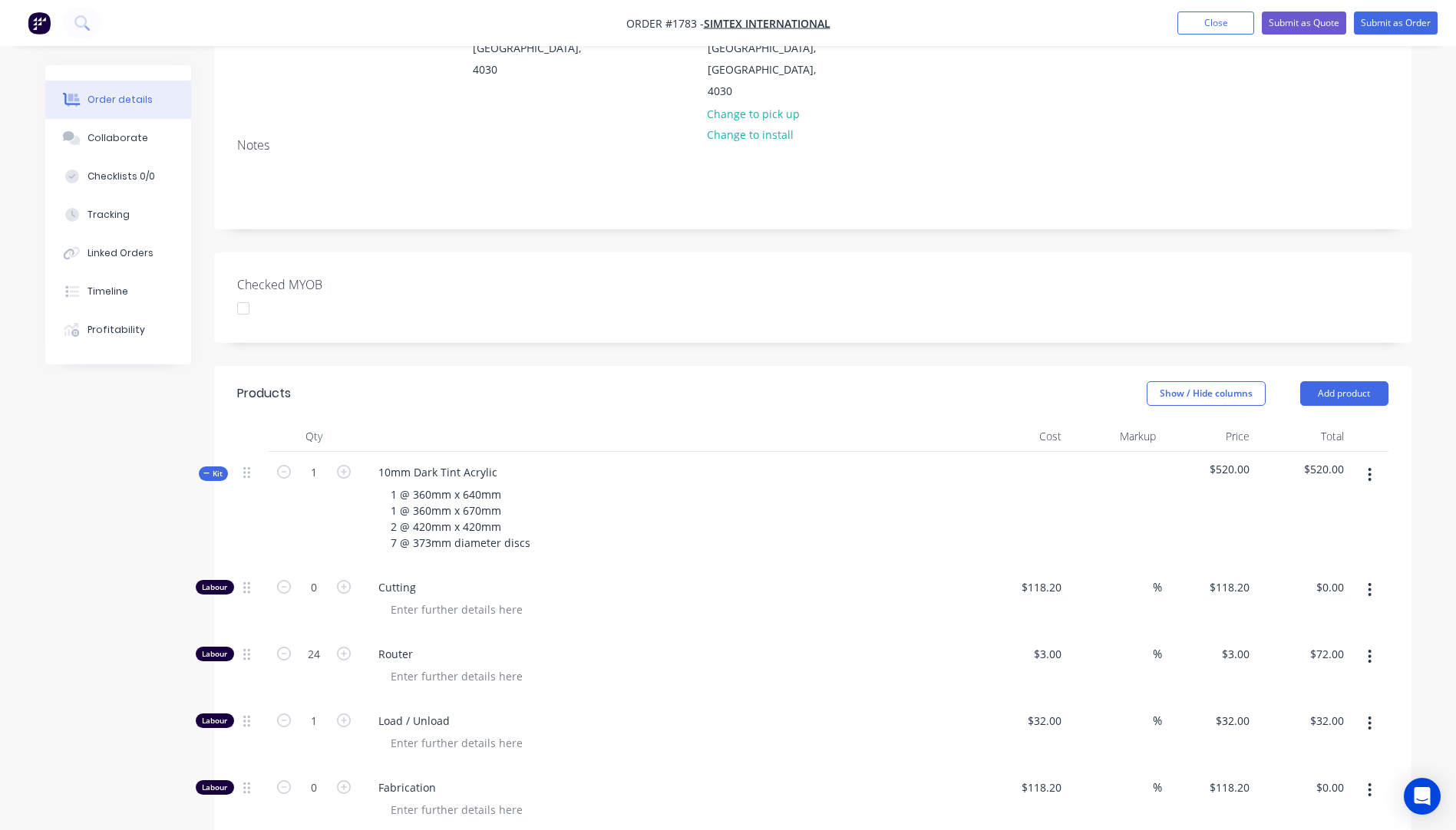
scroll to position [0, 0]
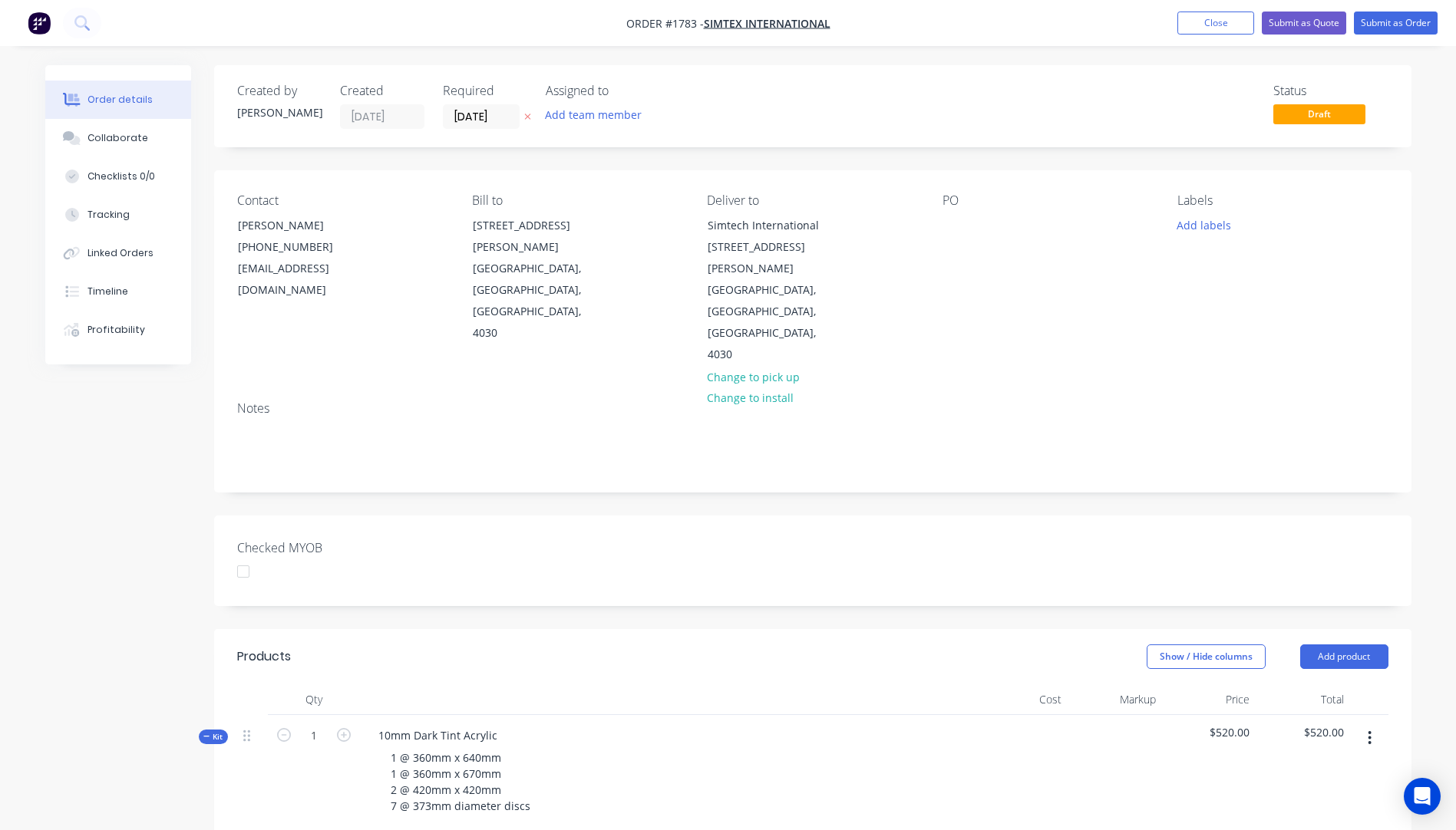
click at [527, 121] on icon "button" at bounding box center [528, 116] width 7 height 9
click at [952, 221] on div at bounding box center [954, 225] width 24 height 22
click at [1191, 236] on div "Labels Add labels" at bounding box center [1282, 279] width 210 height 172
click at [1198, 223] on button "Add labels" at bounding box center [1203, 224] width 71 height 21
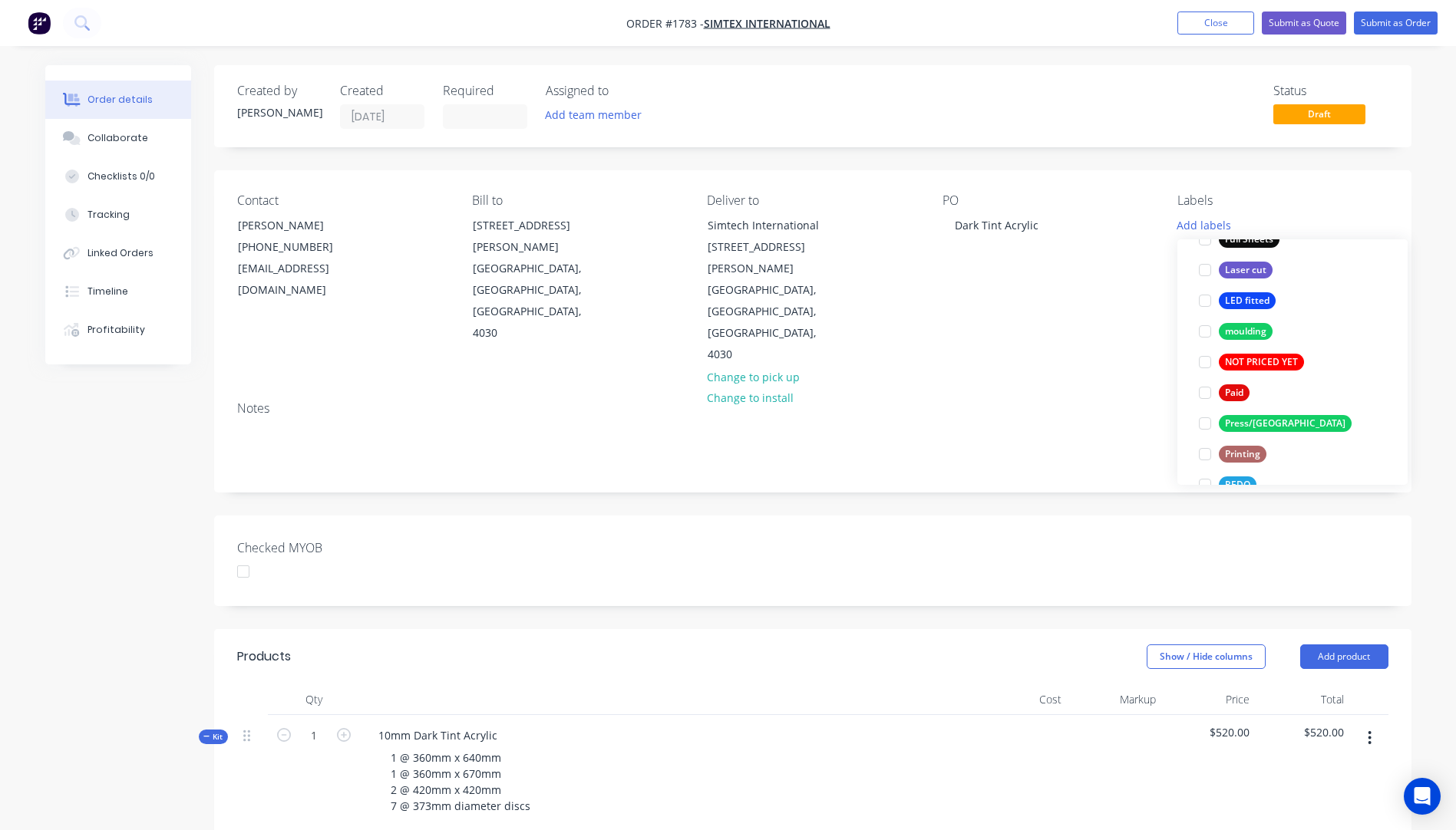
scroll to position [614, 0]
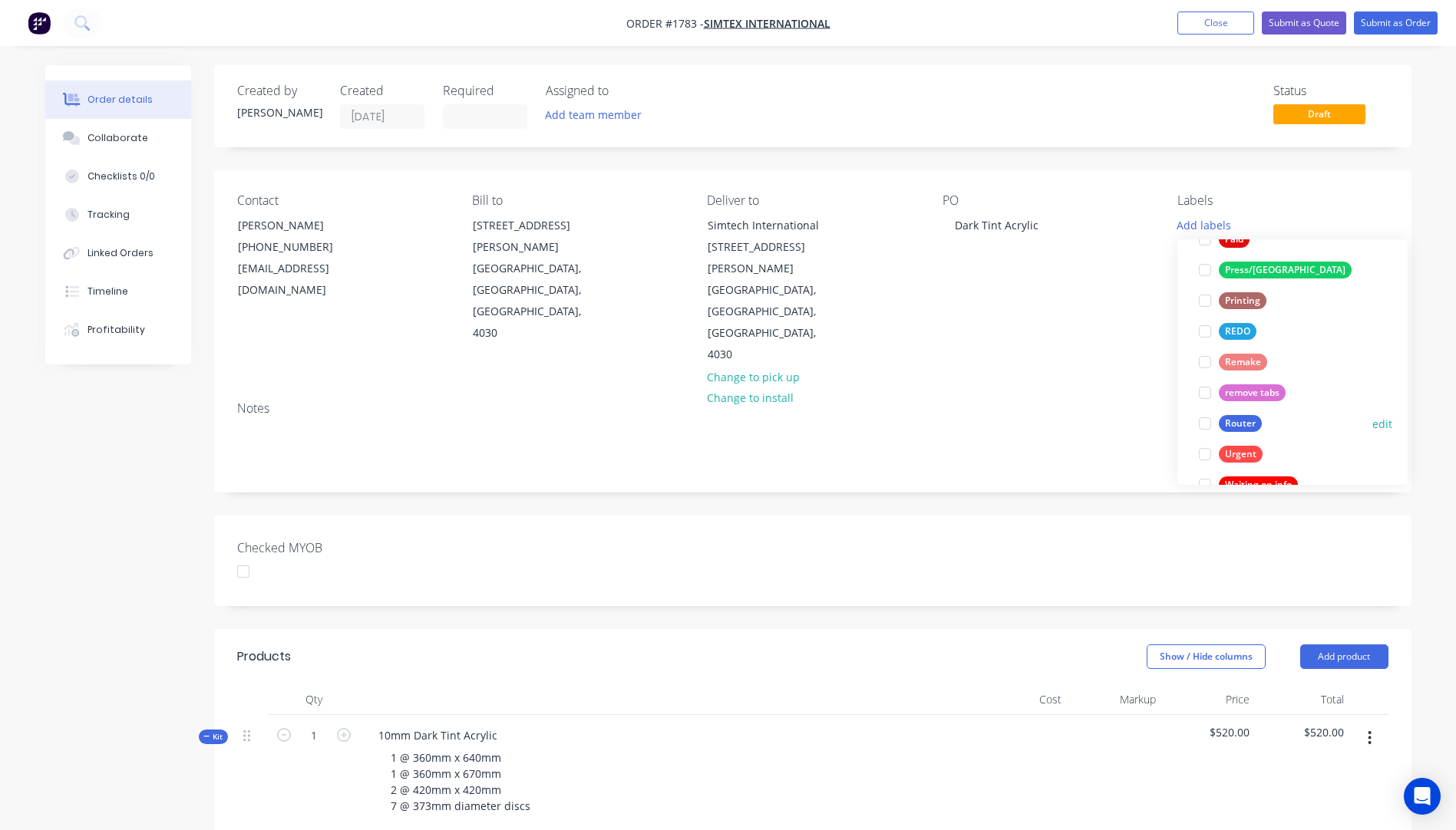
click at [1226, 418] on div "Router" at bounding box center [1240, 423] width 43 height 17
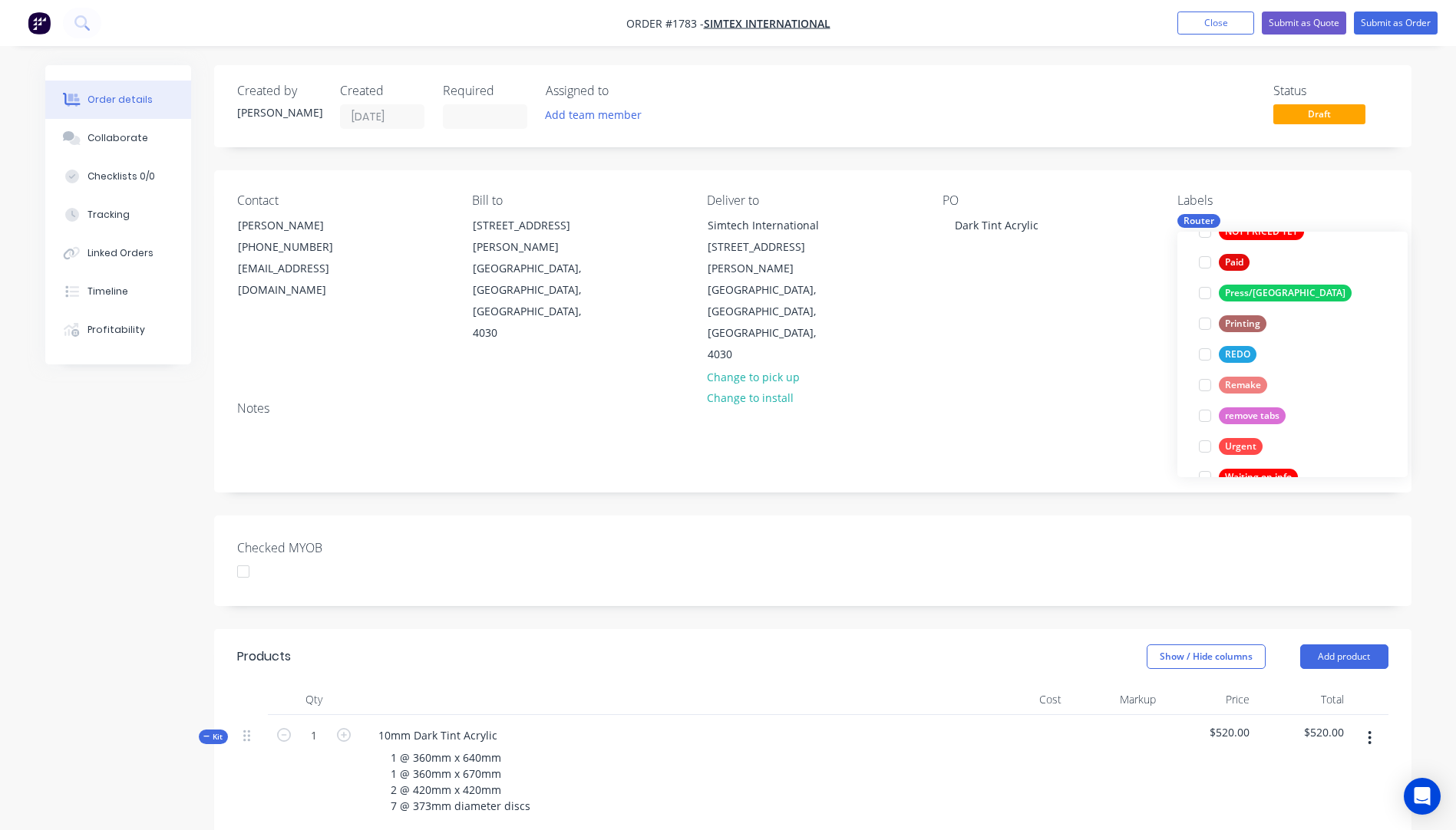
scroll to position [0, 0]
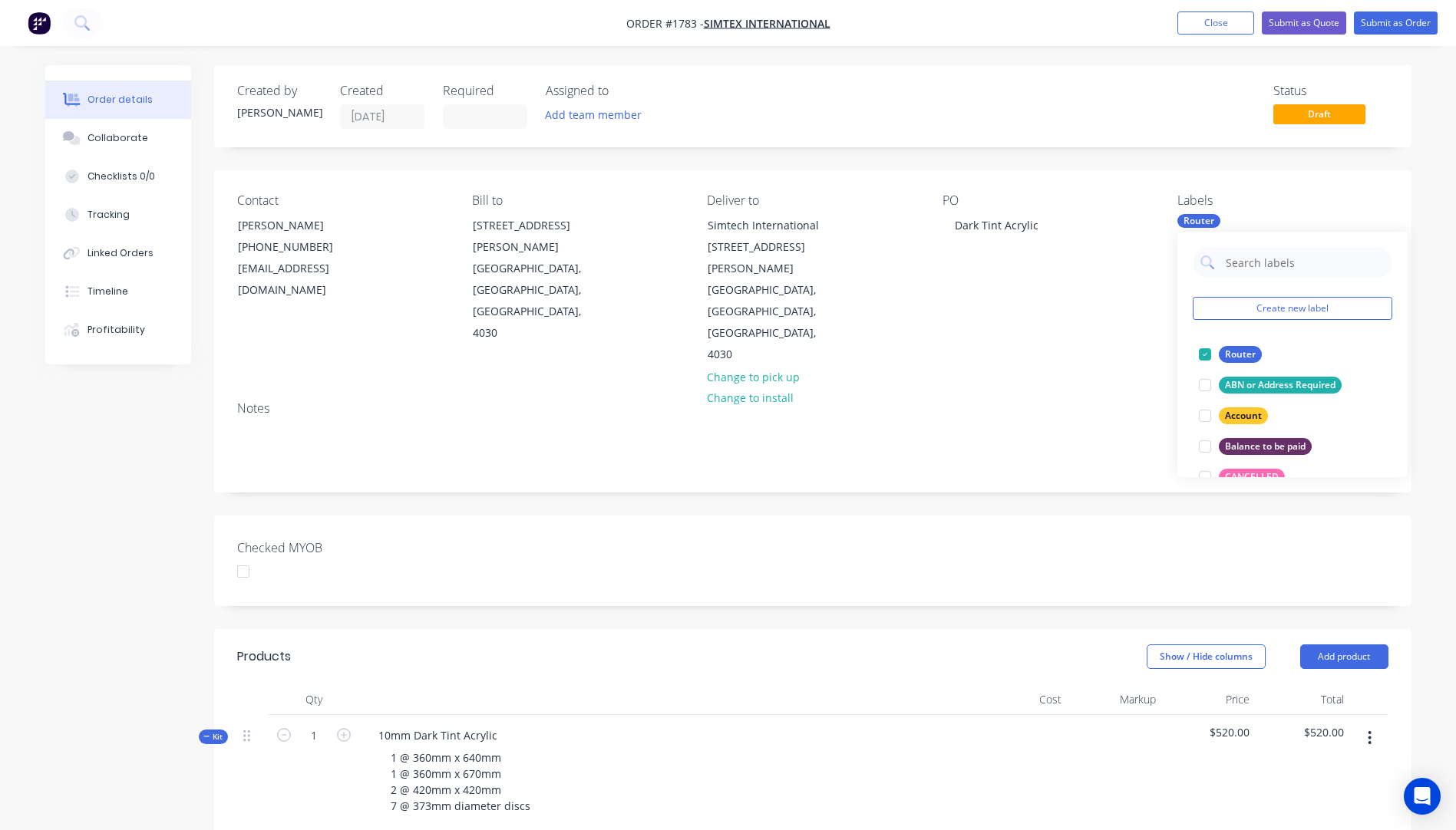
click at [1137, 402] on div "Notes" at bounding box center [812, 408] width 1151 height 14
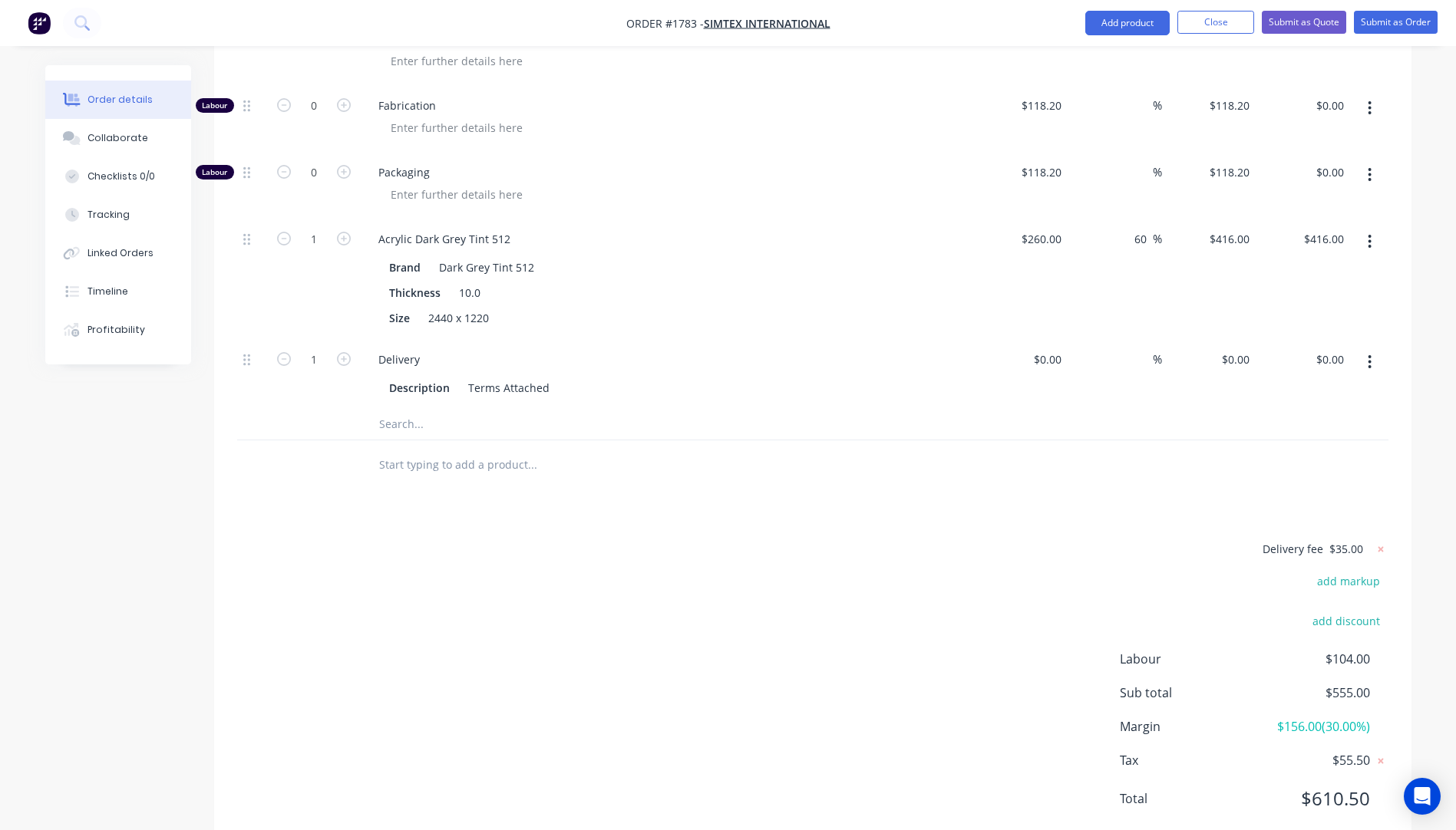
scroll to position [946, 0]
click at [1380, 546] on icon at bounding box center [1380, 548] width 5 height 5
click at [1351, 538] on button "add delivery fee" at bounding box center [1338, 548] width 99 height 21
type input "55"
click at [982, 538] on div "Delivery fee $55.00 add markup add discount Labour $104.00 Sub total $575.00 Ma…" at bounding box center [812, 682] width 1151 height 288
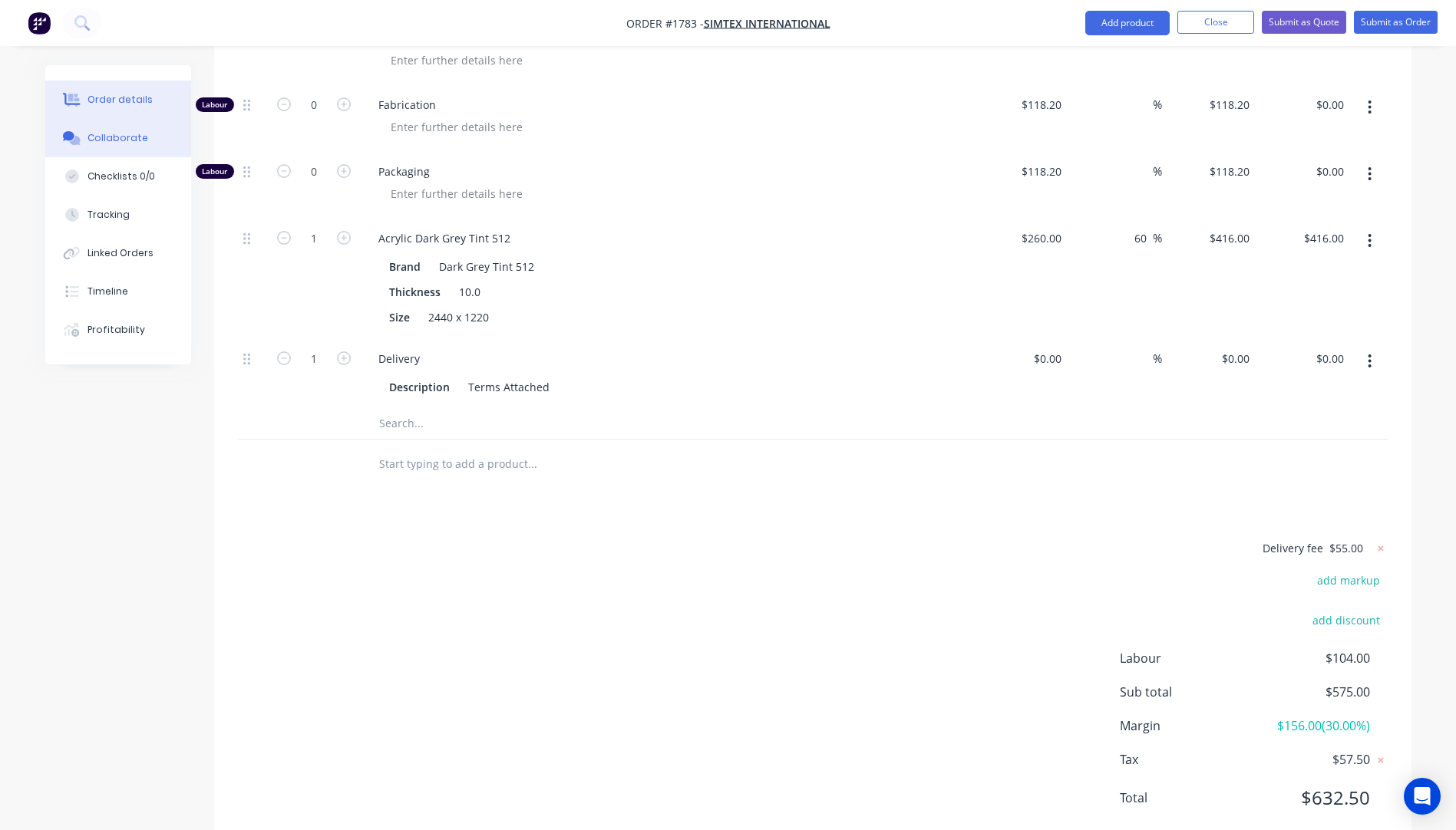
click at [123, 133] on div "Collaborate" at bounding box center [118, 138] width 61 height 14
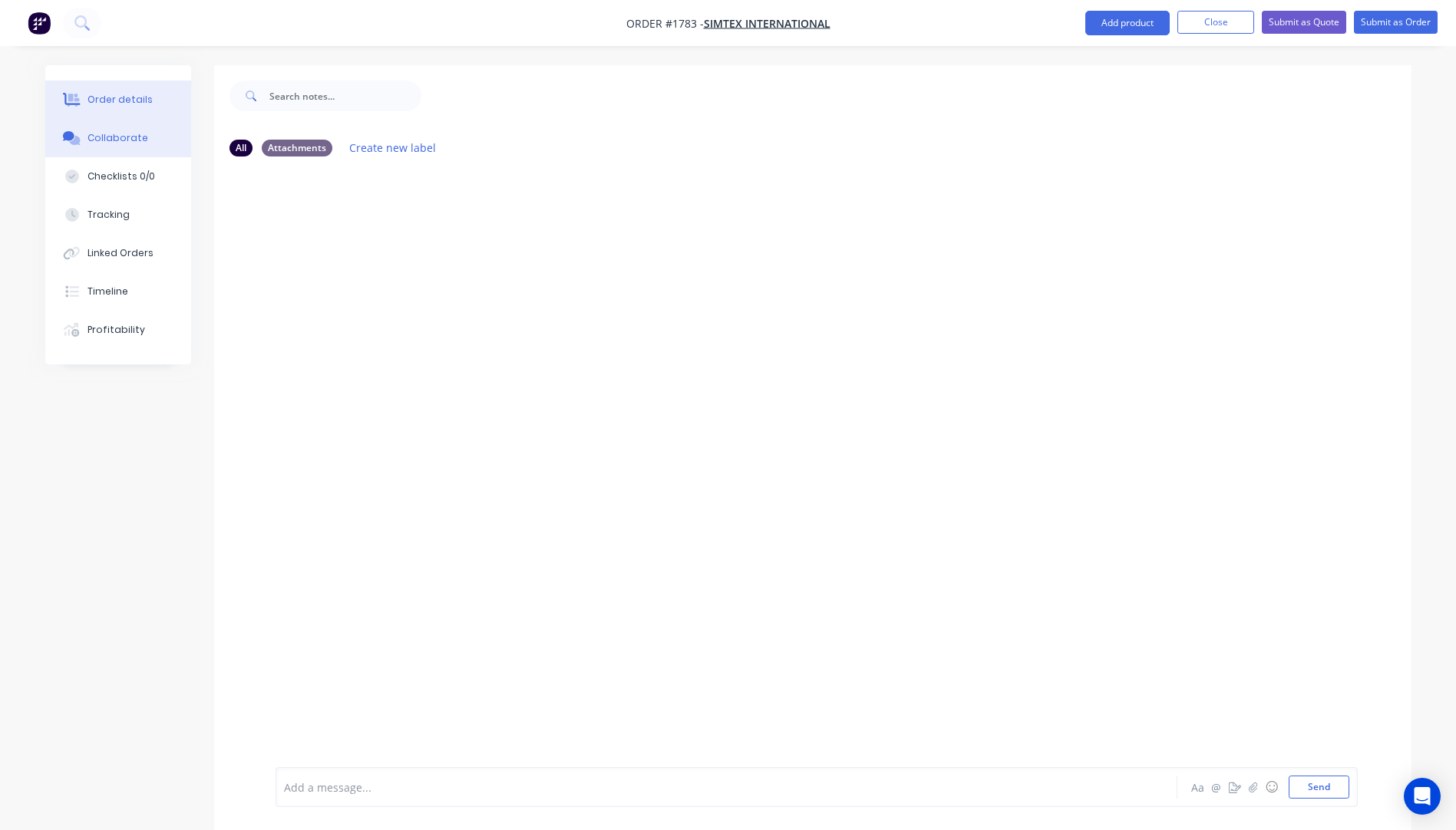
click at [108, 108] on button "Order details" at bounding box center [118, 100] width 146 height 38
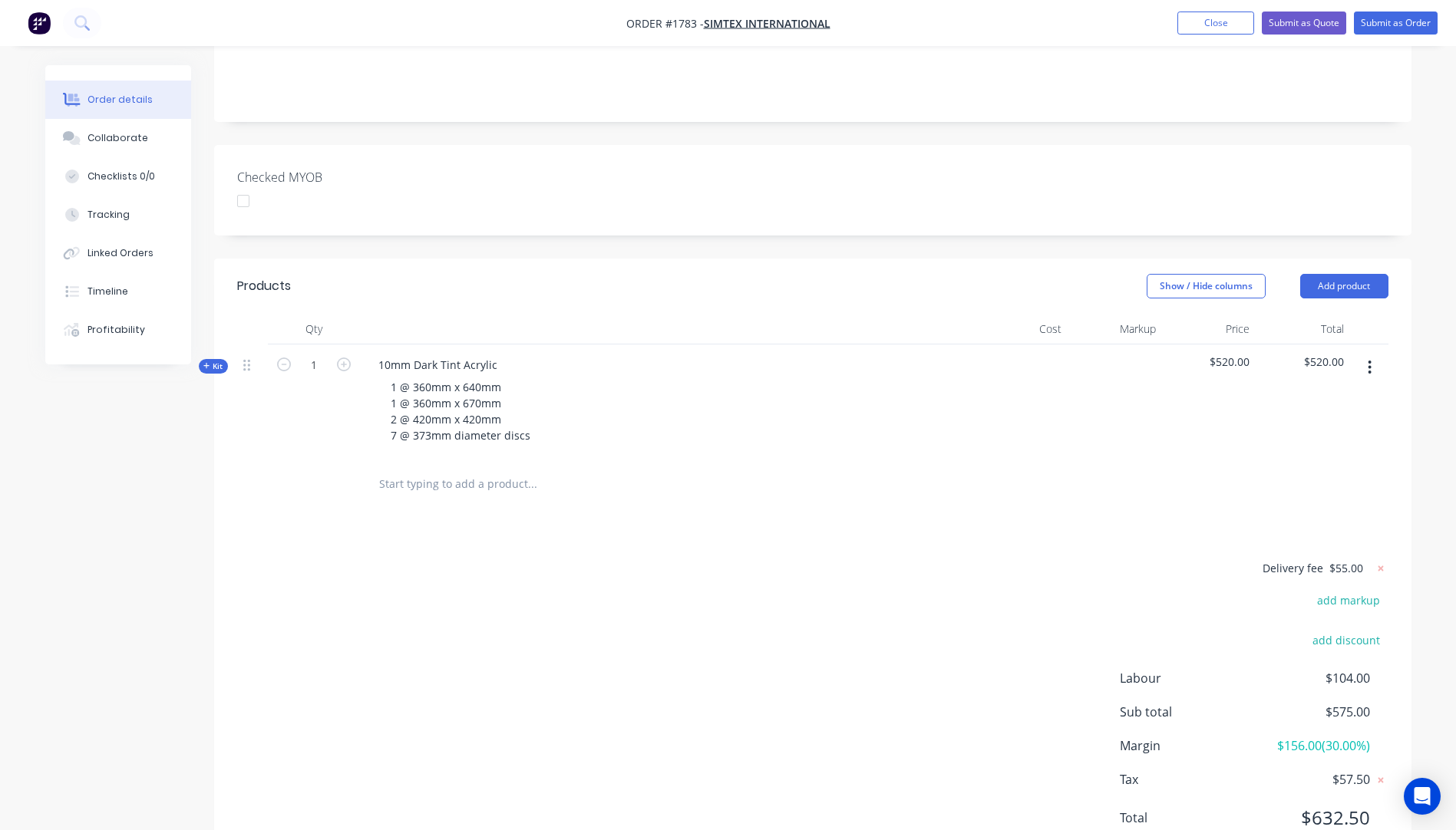
scroll to position [391, 0]
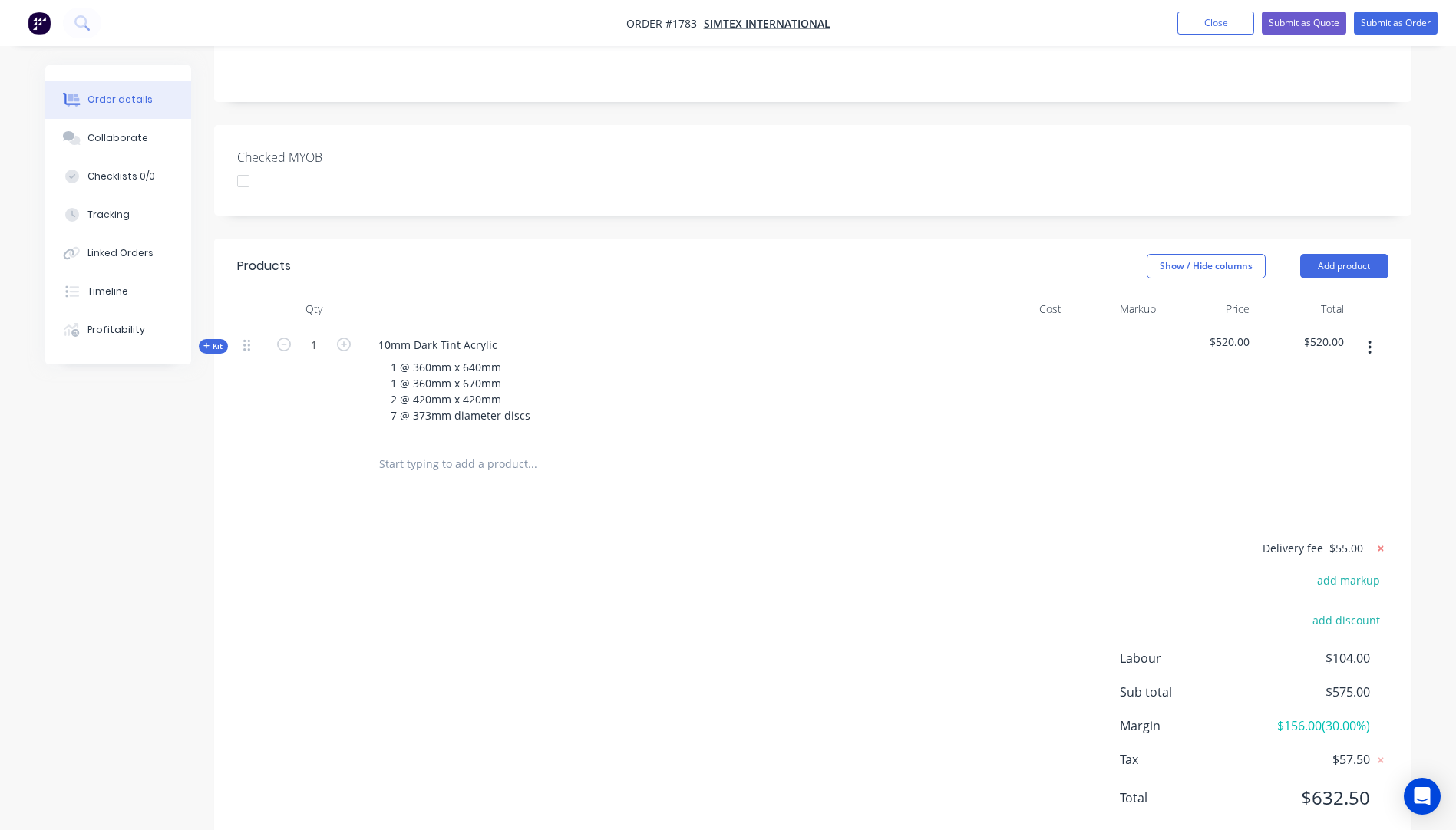
click at [1382, 541] on icon at bounding box center [1380, 548] width 15 height 15
click at [1329, 538] on button "add delivery fee" at bounding box center [1338, 548] width 99 height 21
type input "40"
click at [875, 538] on div "Delivery fee Delivery fee Delivery fee name (Optional) 40 40 $0 add markup add …" at bounding box center [812, 684] width 1151 height 292
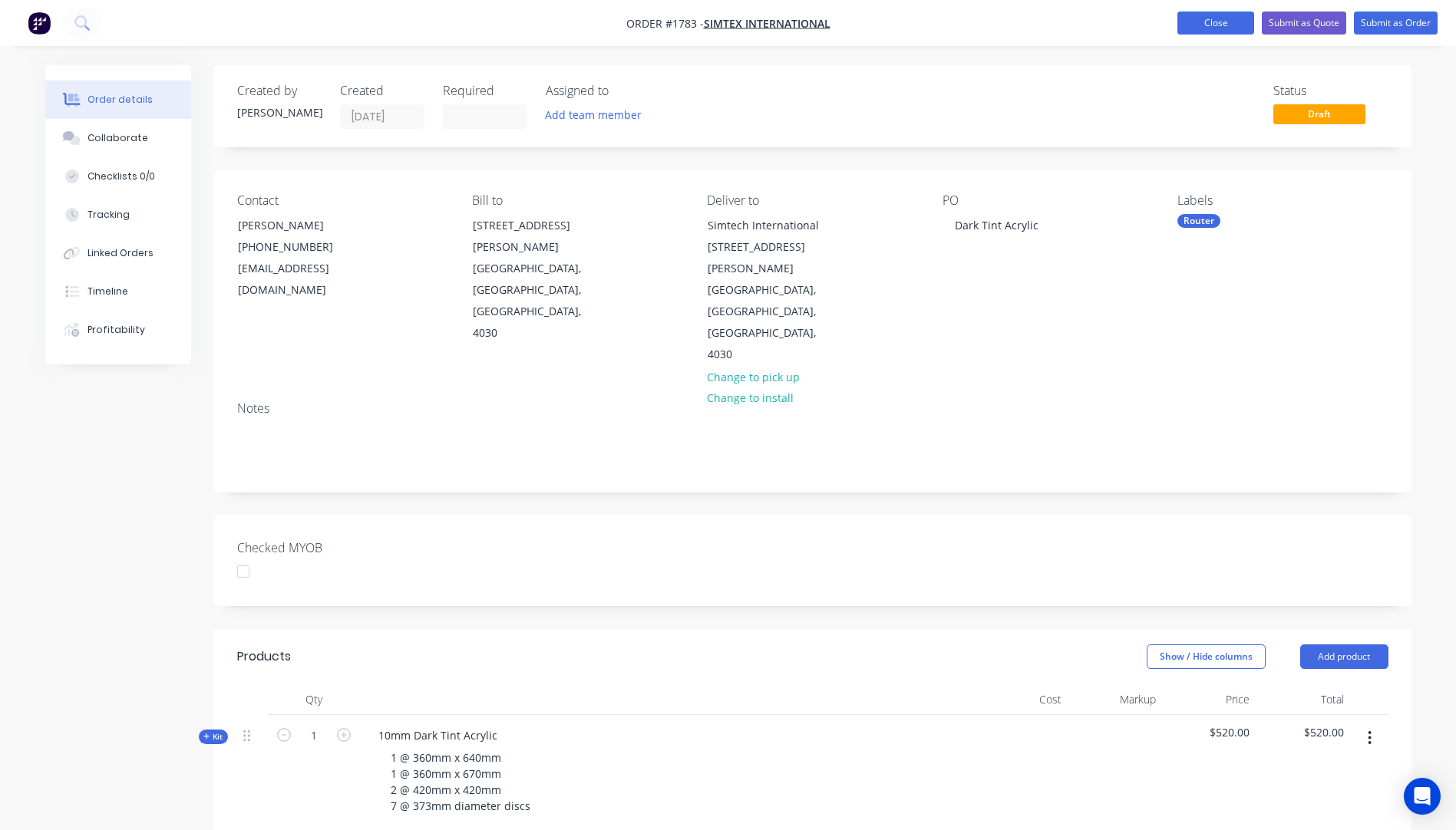
click at [1218, 32] on button "Close" at bounding box center [1215, 23] width 77 height 23
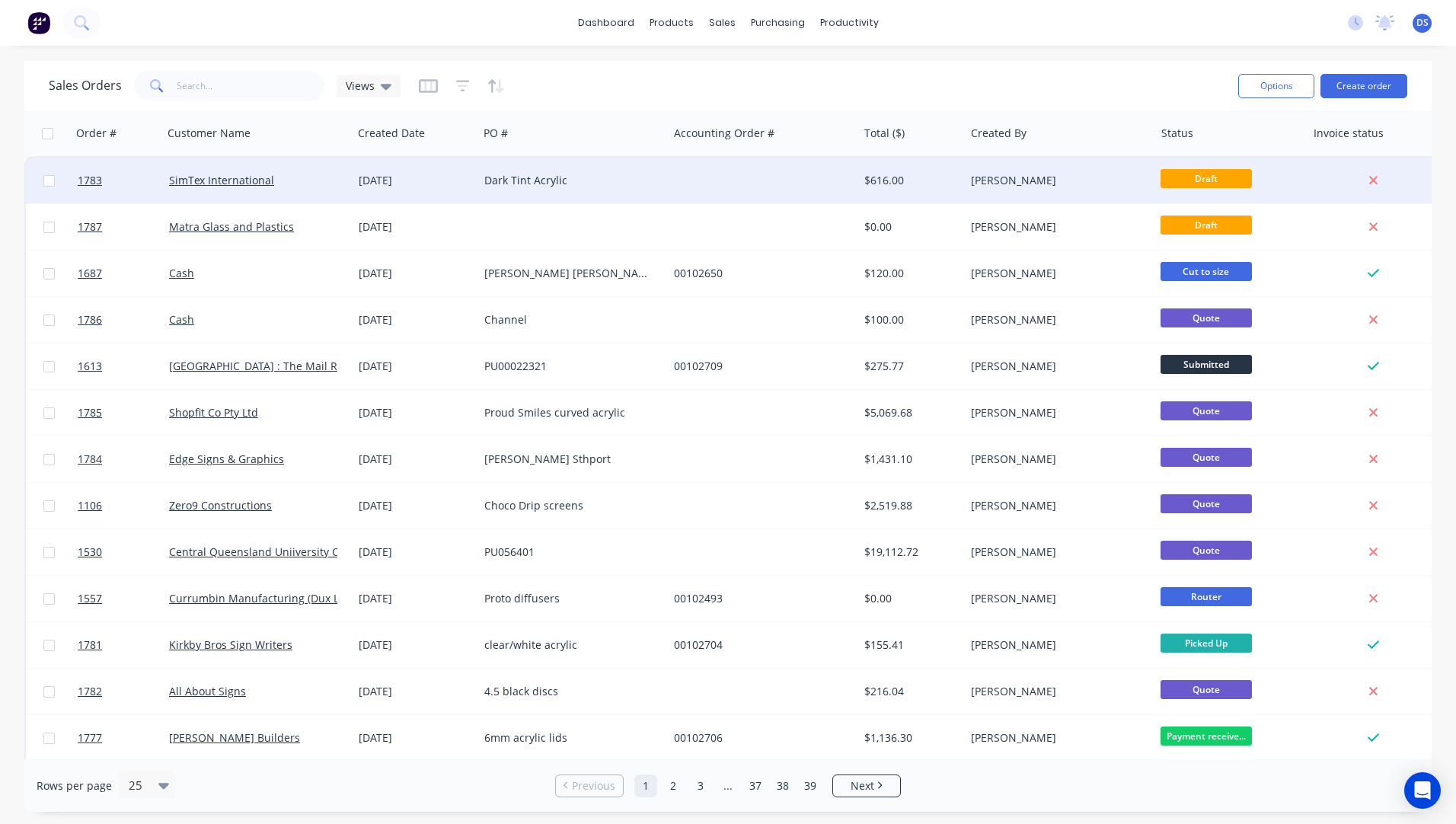
click at [518, 189] on div "Dark Tint Acrylic" at bounding box center [572, 180] width 189 height 46
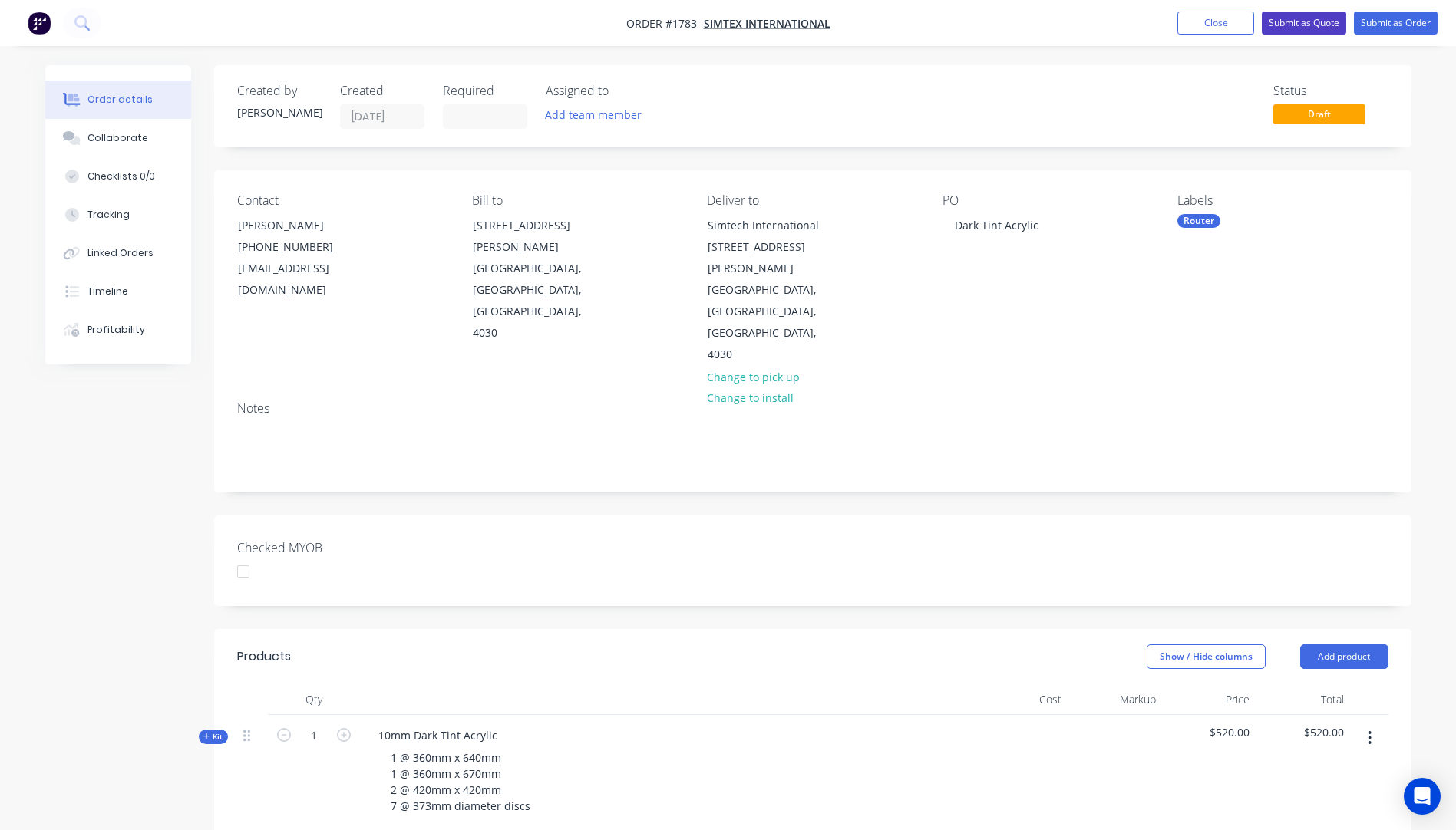
click at [1308, 29] on button "Submit as Quote" at bounding box center [1303, 23] width 84 height 23
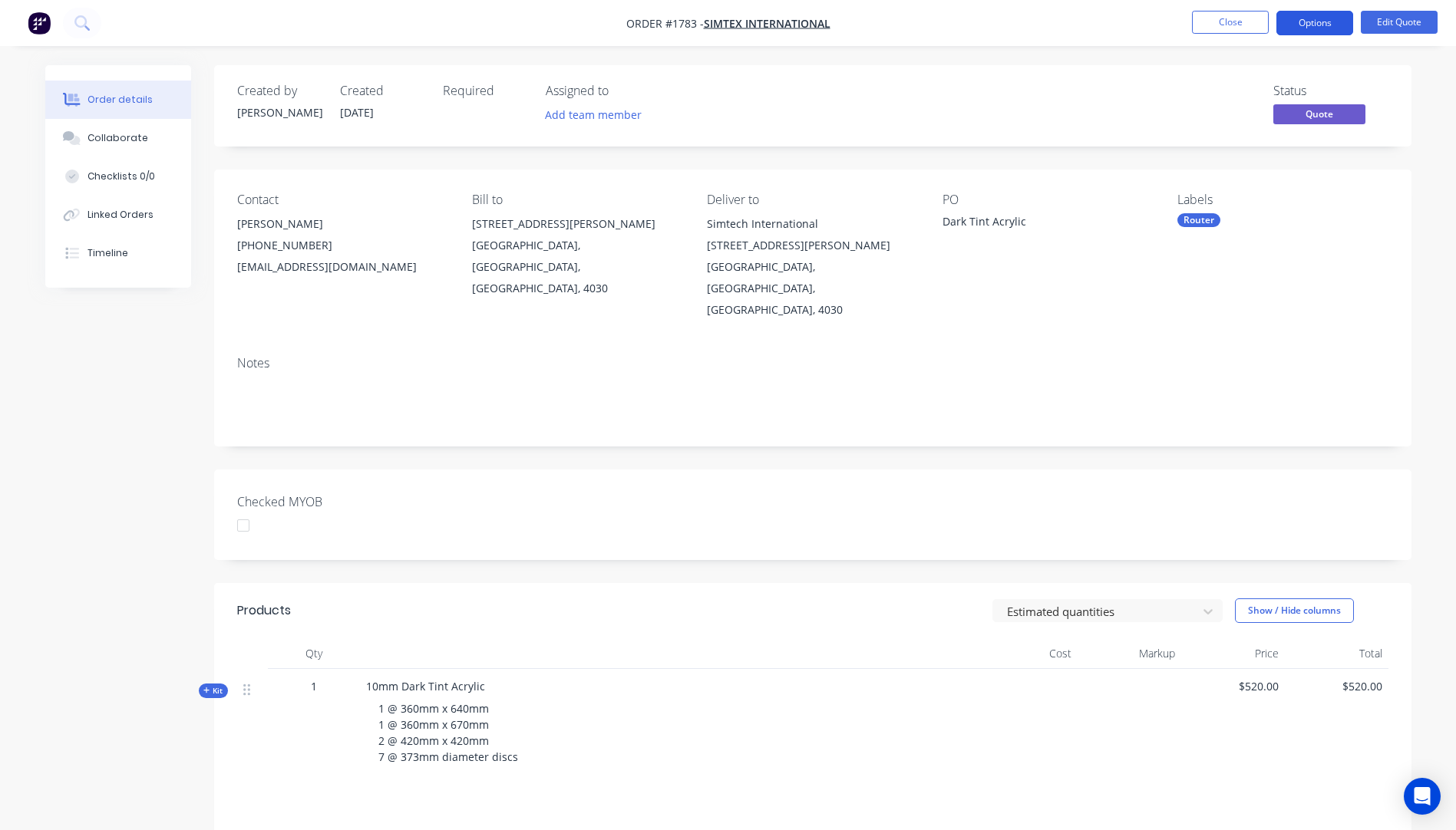
click at [1311, 17] on button "Options" at bounding box center [1314, 22] width 77 height 24
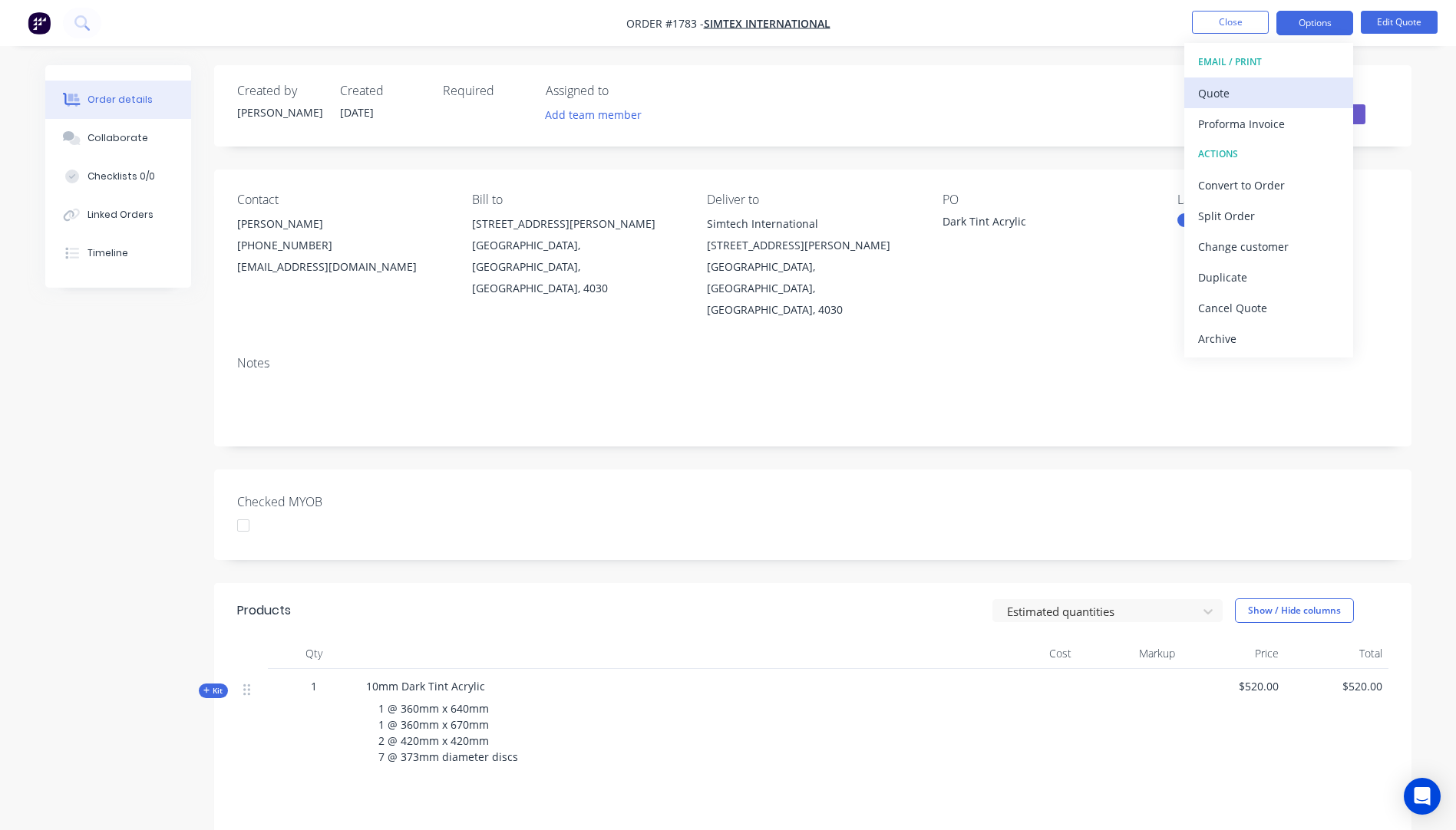
click at [1208, 94] on div "Quote" at bounding box center [1268, 93] width 141 height 22
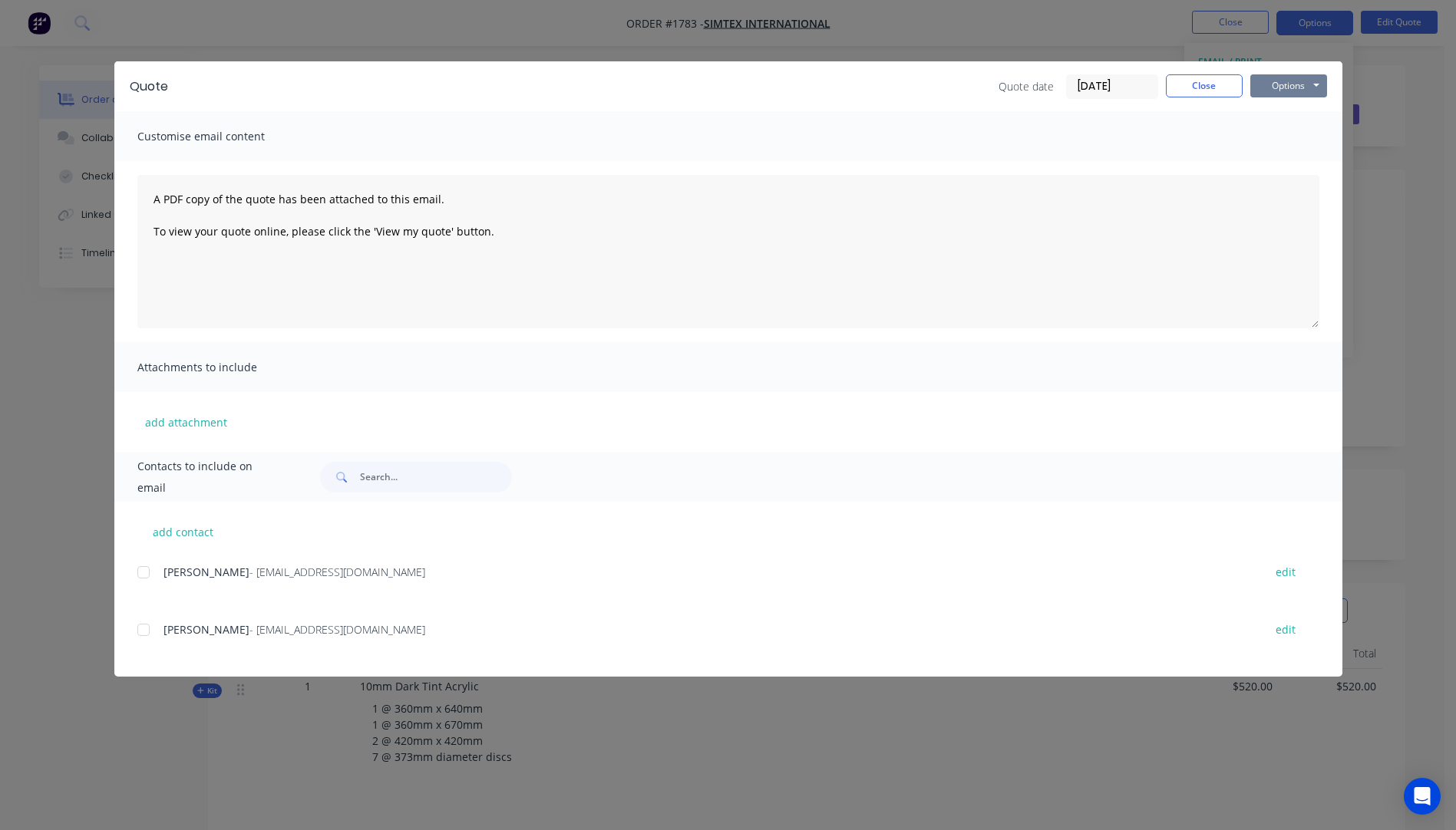
click at [1268, 91] on button "Options" at bounding box center [1288, 86] width 77 height 23
click at [1280, 118] on button "Preview" at bounding box center [1299, 113] width 98 height 25
click at [1213, 89] on button "Close" at bounding box center [1203, 86] width 77 height 23
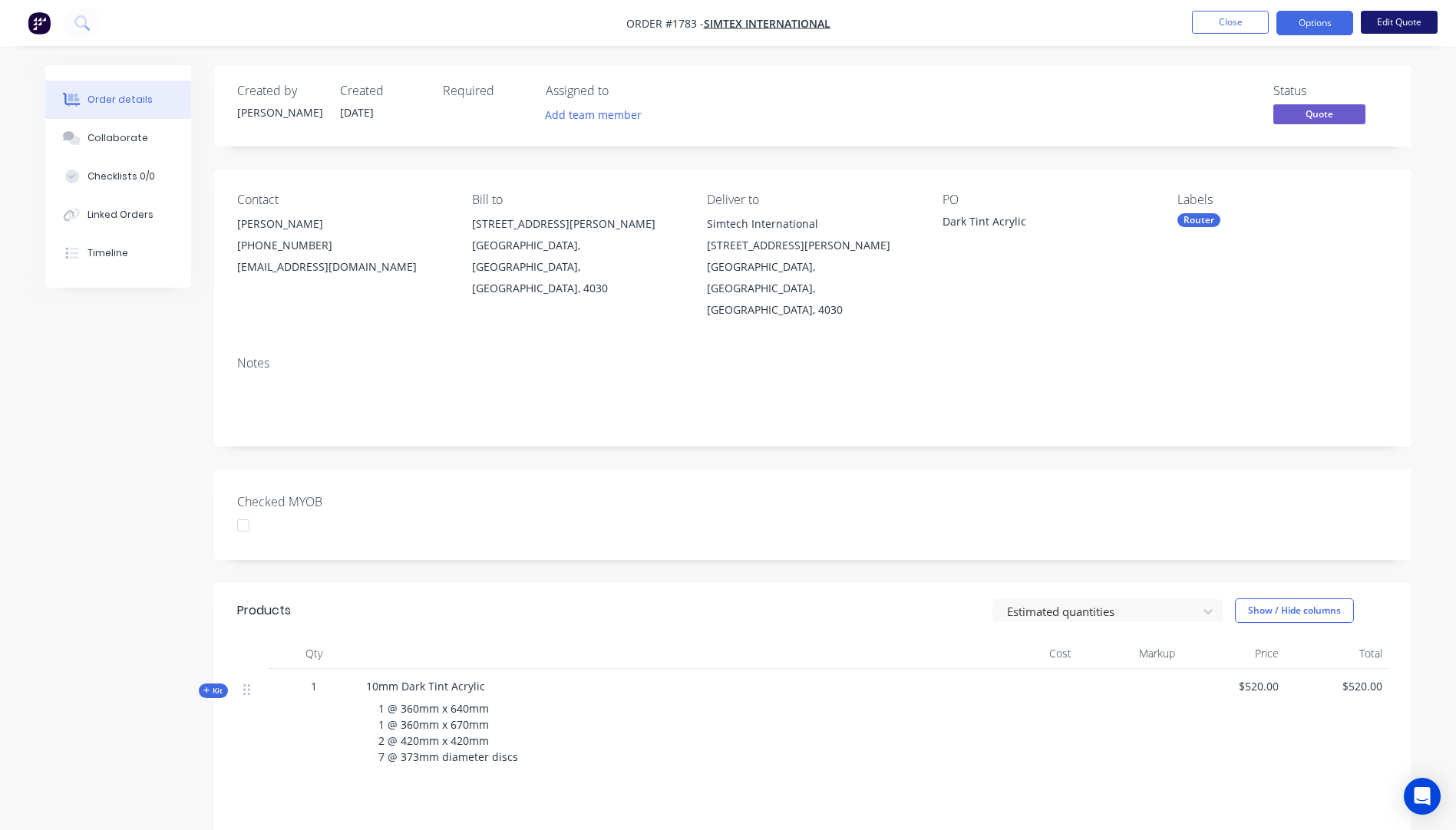
click at [1383, 31] on button "Edit Quote" at bounding box center [1398, 22] width 77 height 23
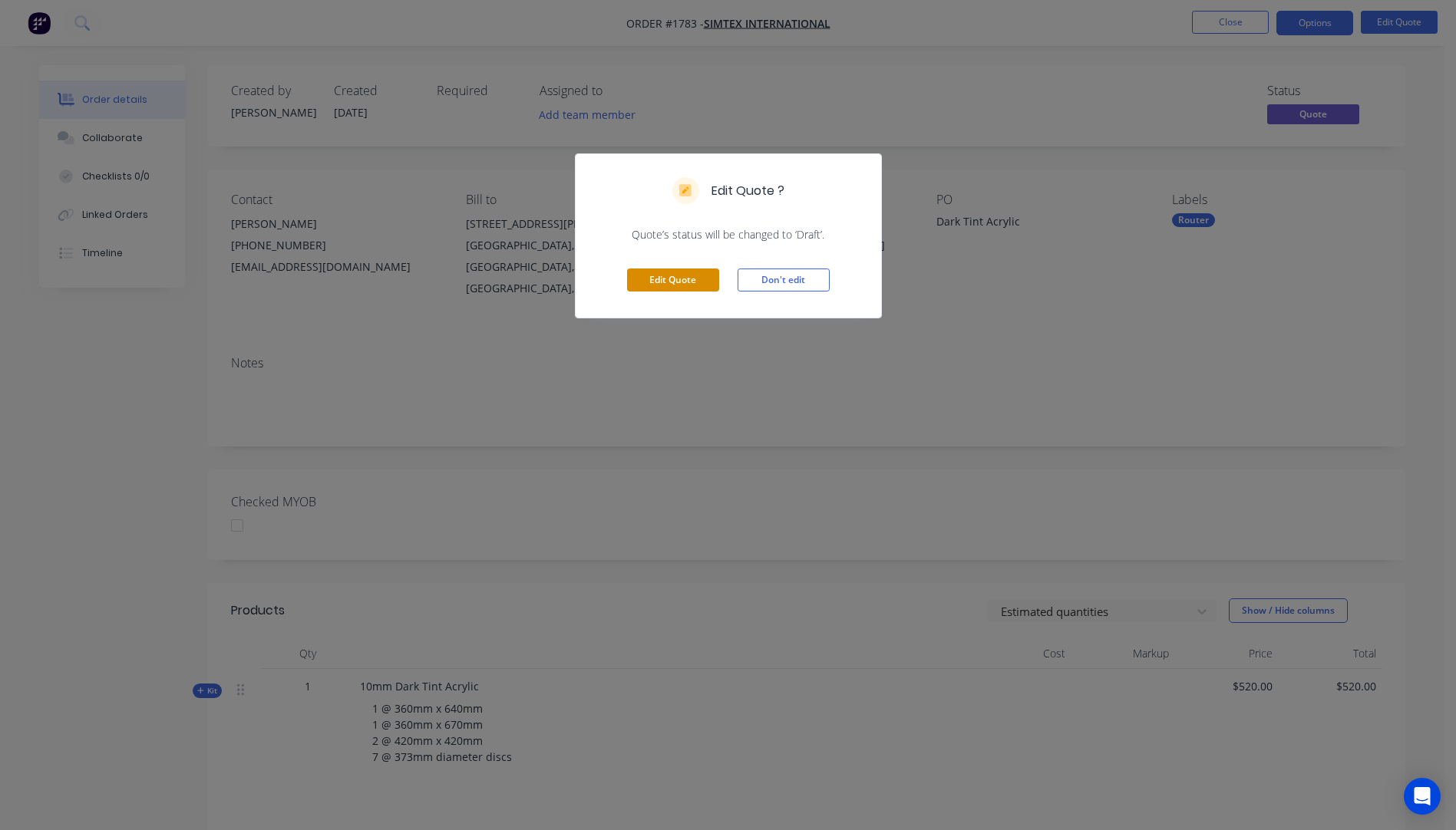
click at [673, 291] on button "Edit Quote" at bounding box center [673, 280] width 92 height 23
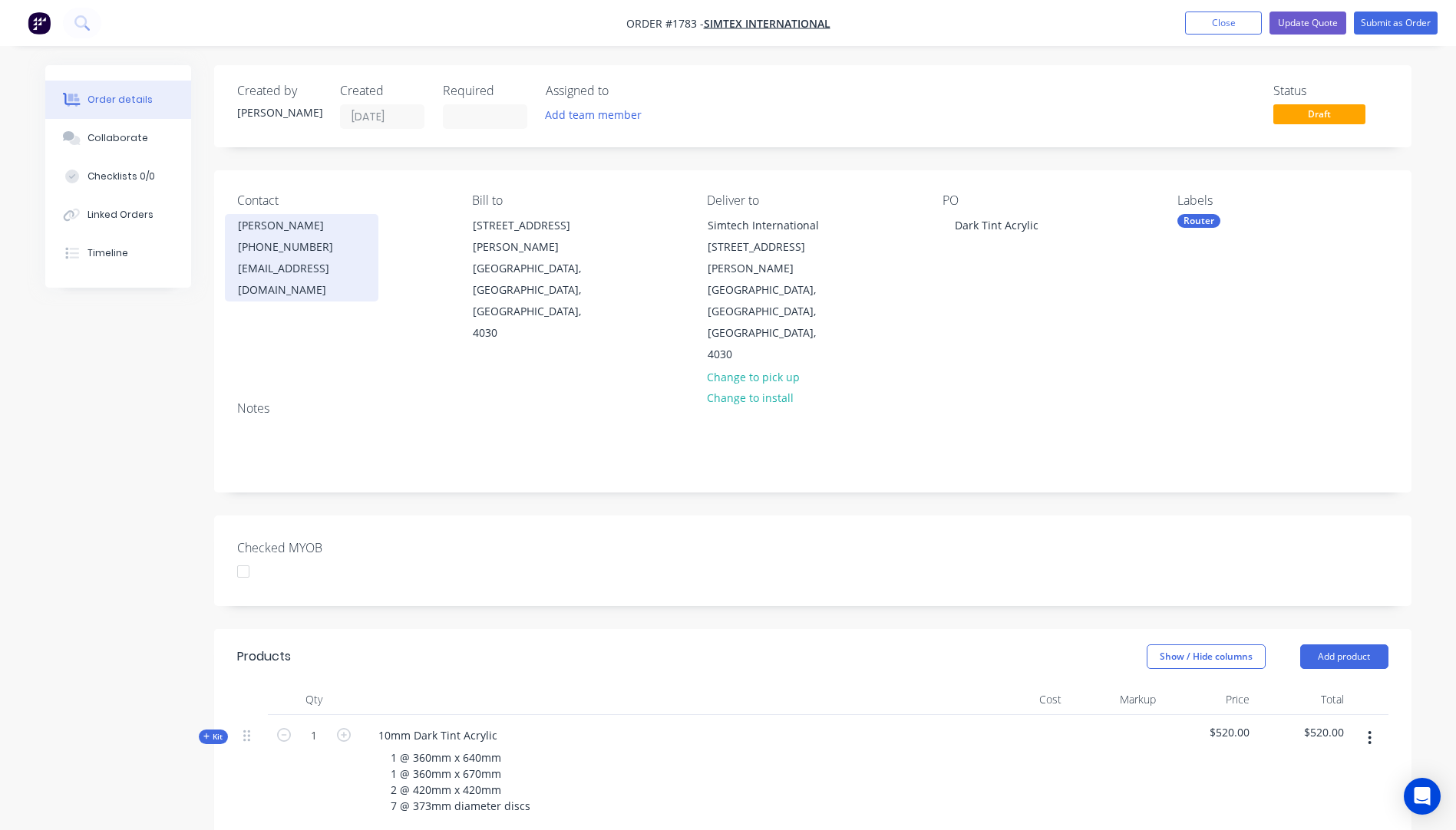
click at [286, 263] on div "[EMAIL_ADDRESS][DOMAIN_NAME]" at bounding box center [301, 279] width 128 height 43
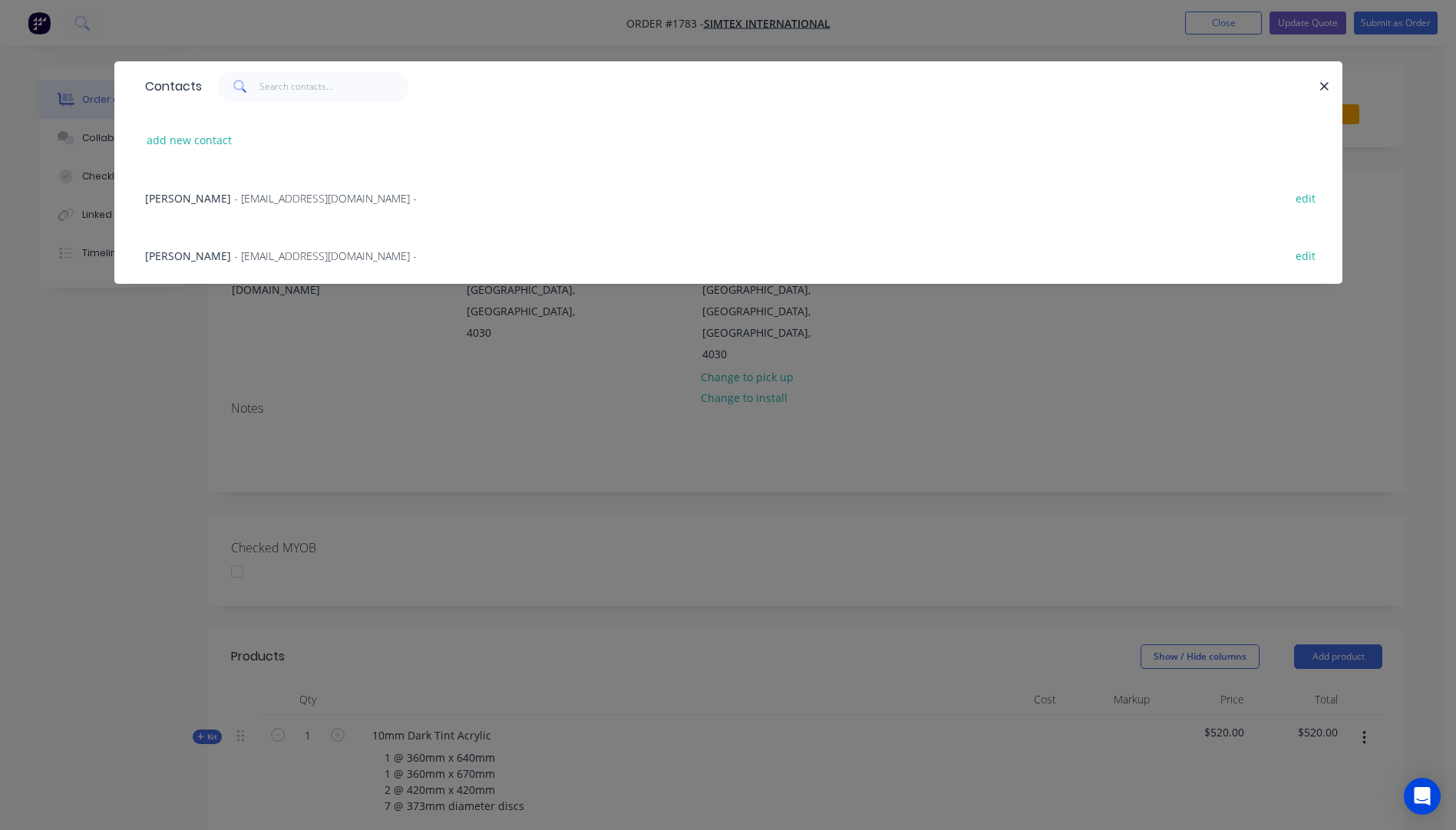
click at [188, 206] on div "[PERSON_NAME] - [EMAIL_ADDRESS][DOMAIN_NAME] -" at bounding box center [281, 198] width 272 height 16
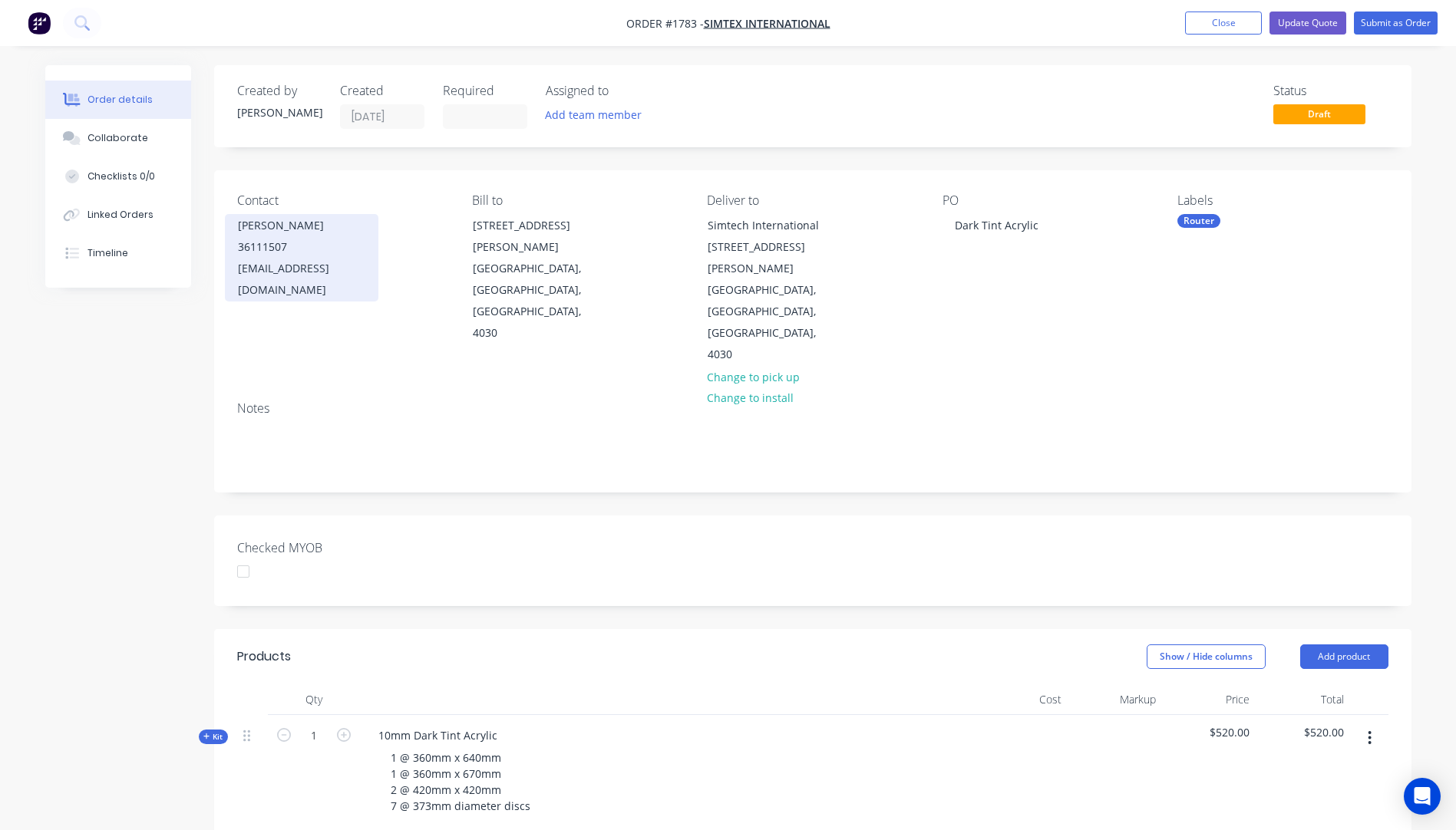
click at [259, 237] on div "36111507" at bounding box center [301, 248] width 128 height 22
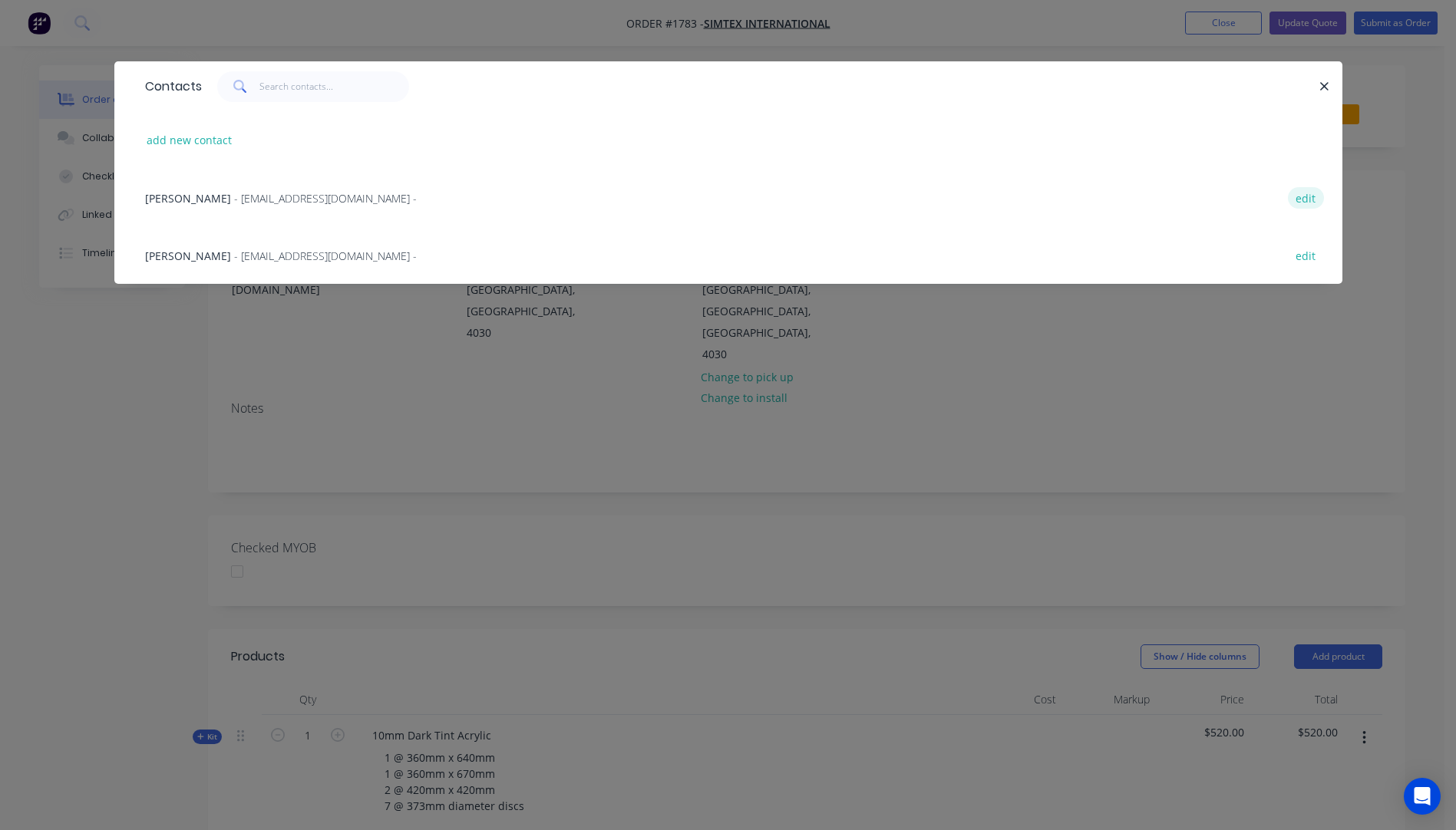
click at [1312, 198] on button "edit" at bounding box center [1305, 198] width 36 height 21
select select "AU"
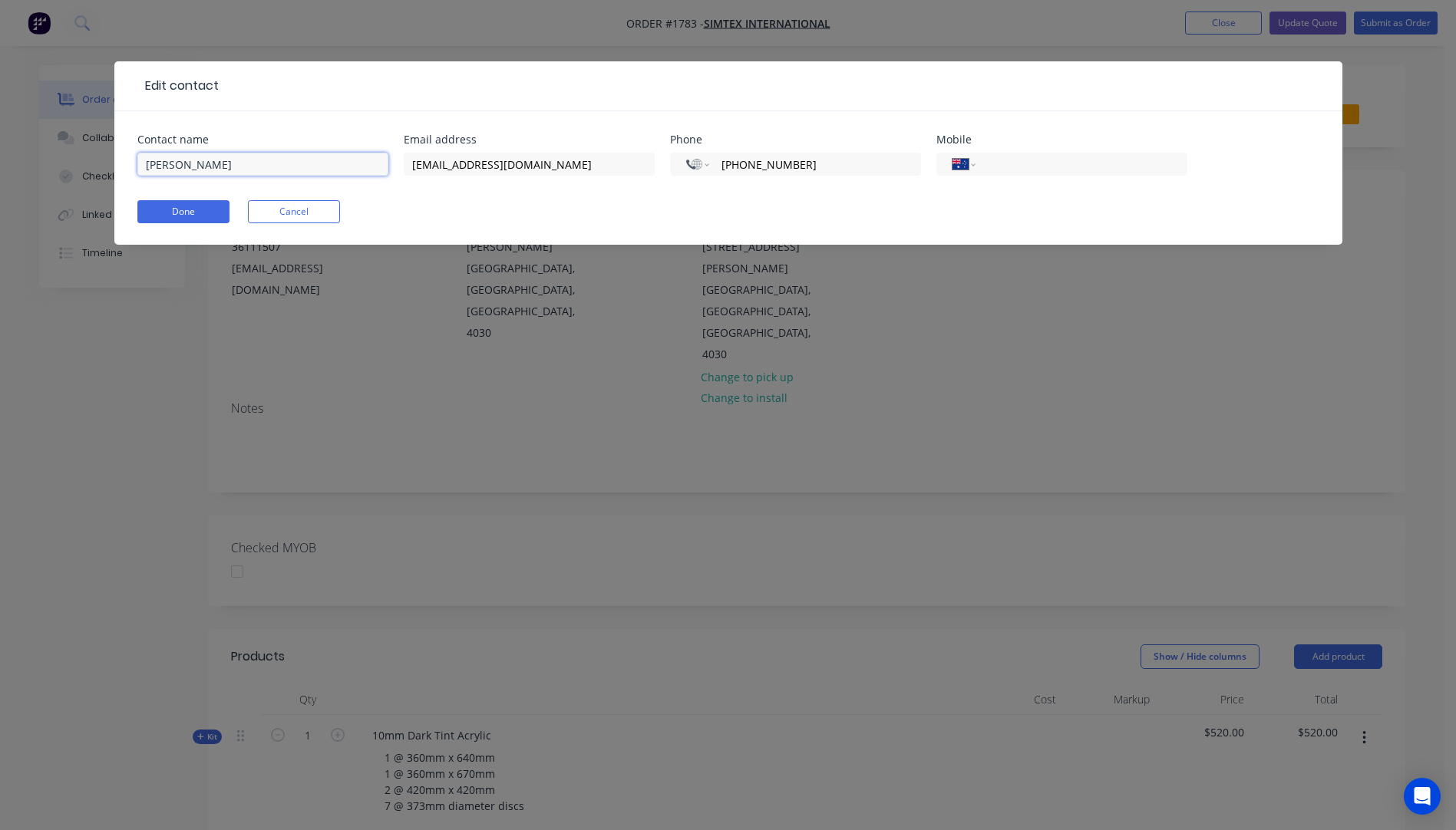
drag, startPoint x: 234, startPoint y: 158, endPoint x: 116, endPoint y: 160, distance: 118.0
click at [116, 160] on div "Contact name [PERSON_NAME] Email address [EMAIL_ADDRESS][DOMAIN_NAME] Phone Int…" at bounding box center [728, 178] width 1228 height 133
type input "Swani"
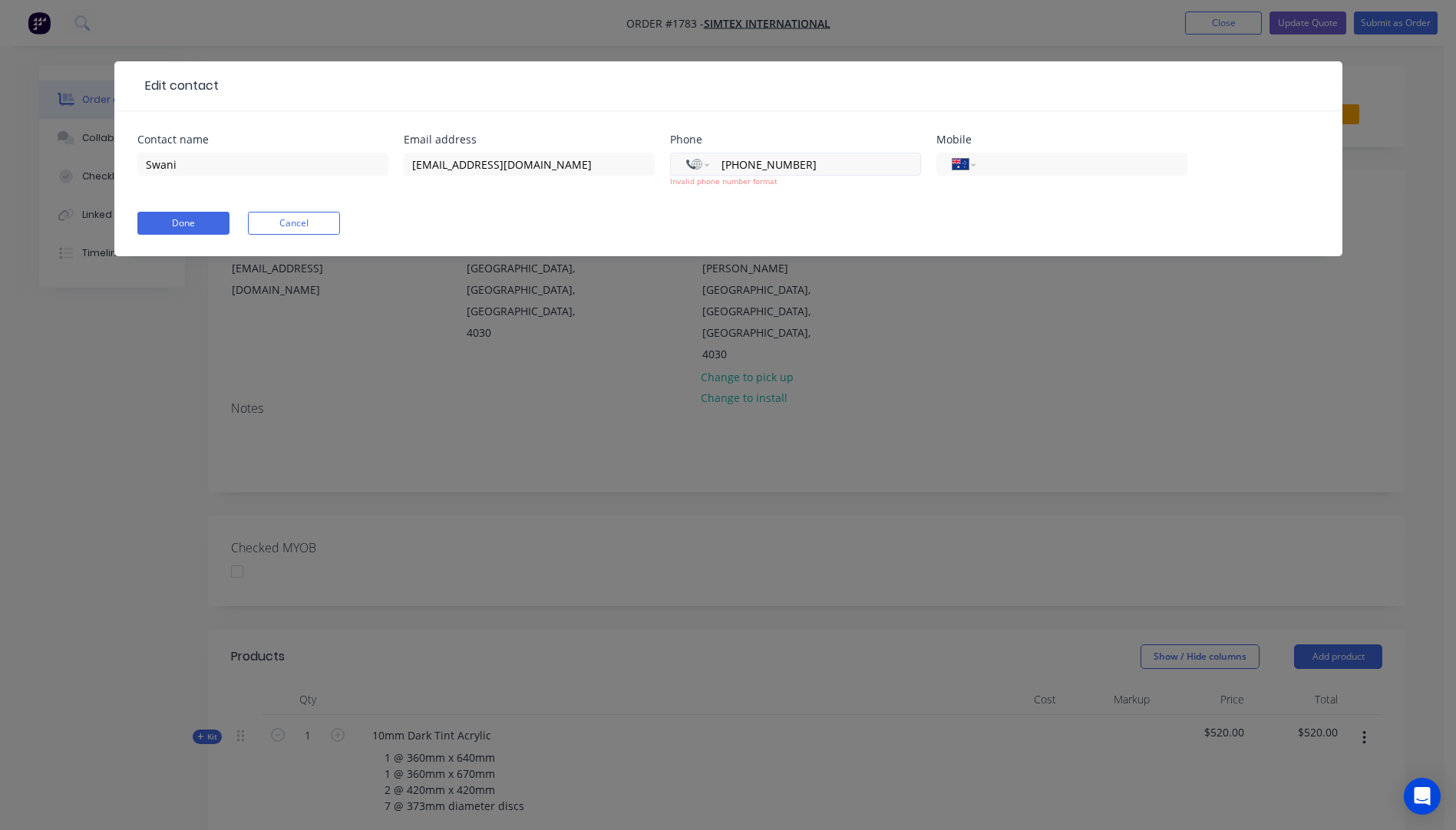
drag, startPoint x: 817, startPoint y: 160, endPoint x: 693, endPoint y: 160, distance: 124.0
click at [693, 160] on div "International [GEOGRAPHIC_DATA] [GEOGRAPHIC_DATA] [GEOGRAPHIC_DATA] [GEOGRAPHIC…" at bounding box center [795, 164] width 251 height 23
click at [744, 162] on input "[PHONE_NUMBER]" at bounding box center [812, 164] width 184 height 18
select select "PH"
type input "6"
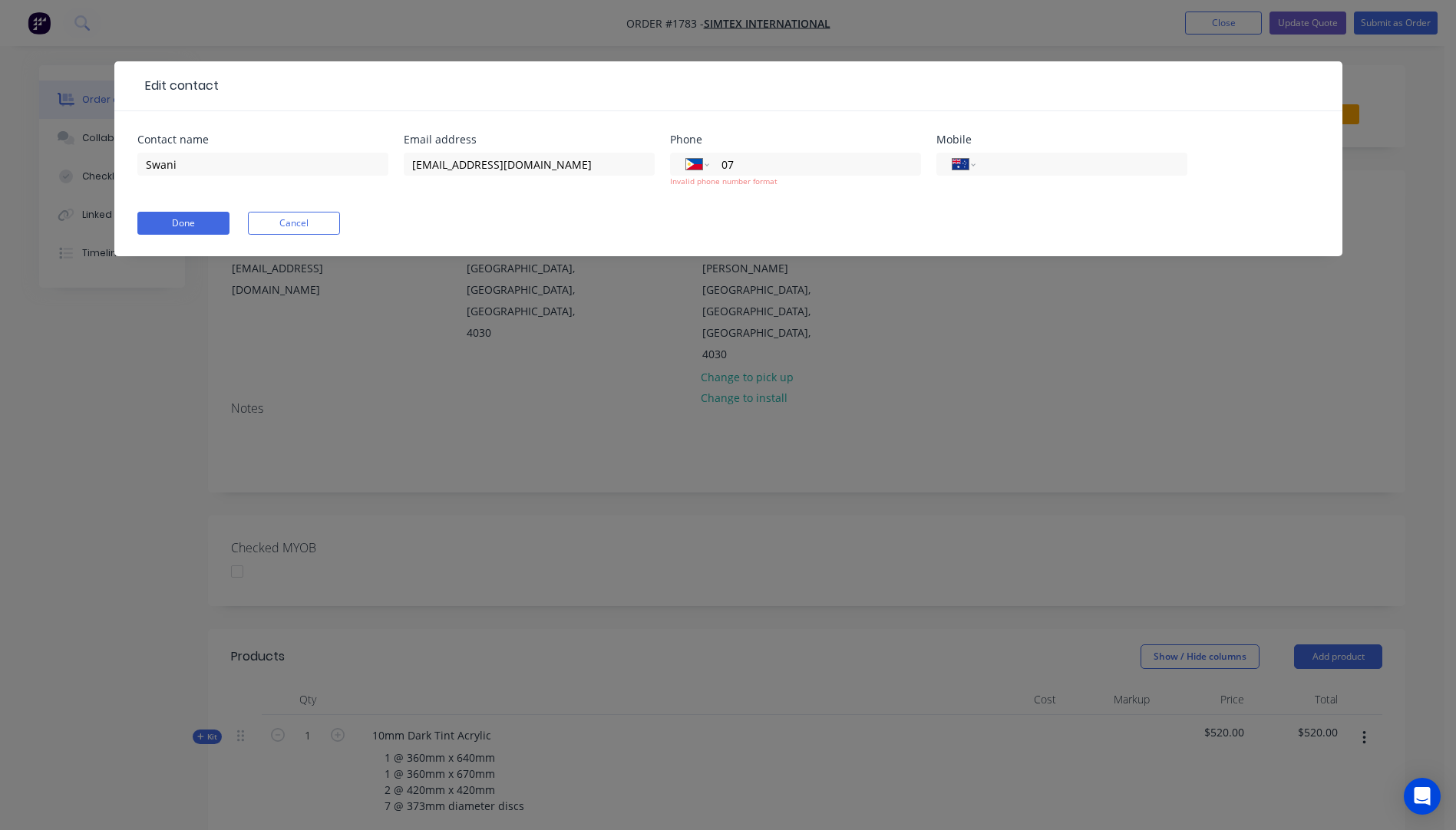
type input "07"
click at [663, 85] on div at bounding box center [768, 86] width 1100 height 18
drag, startPoint x: 748, startPoint y: 162, endPoint x: 699, endPoint y: 169, distance: 49.5
click at [699, 169] on div "International [GEOGRAPHIC_DATA] [GEOGRAPHIC_DATA] [GEOGRAPHIC_DATA] [GEOGRAPHIC…" at bounding box center [795, 164] width 251 height 23
click at [705, 165] on select "International [GEOGRAPHIC_DATA] [GEOGRAPHIC_DATA] [GEOGRAPHIC_DATA] [GEOGRAPHIC…" at bounding box center [698, 164] width 23 height 22
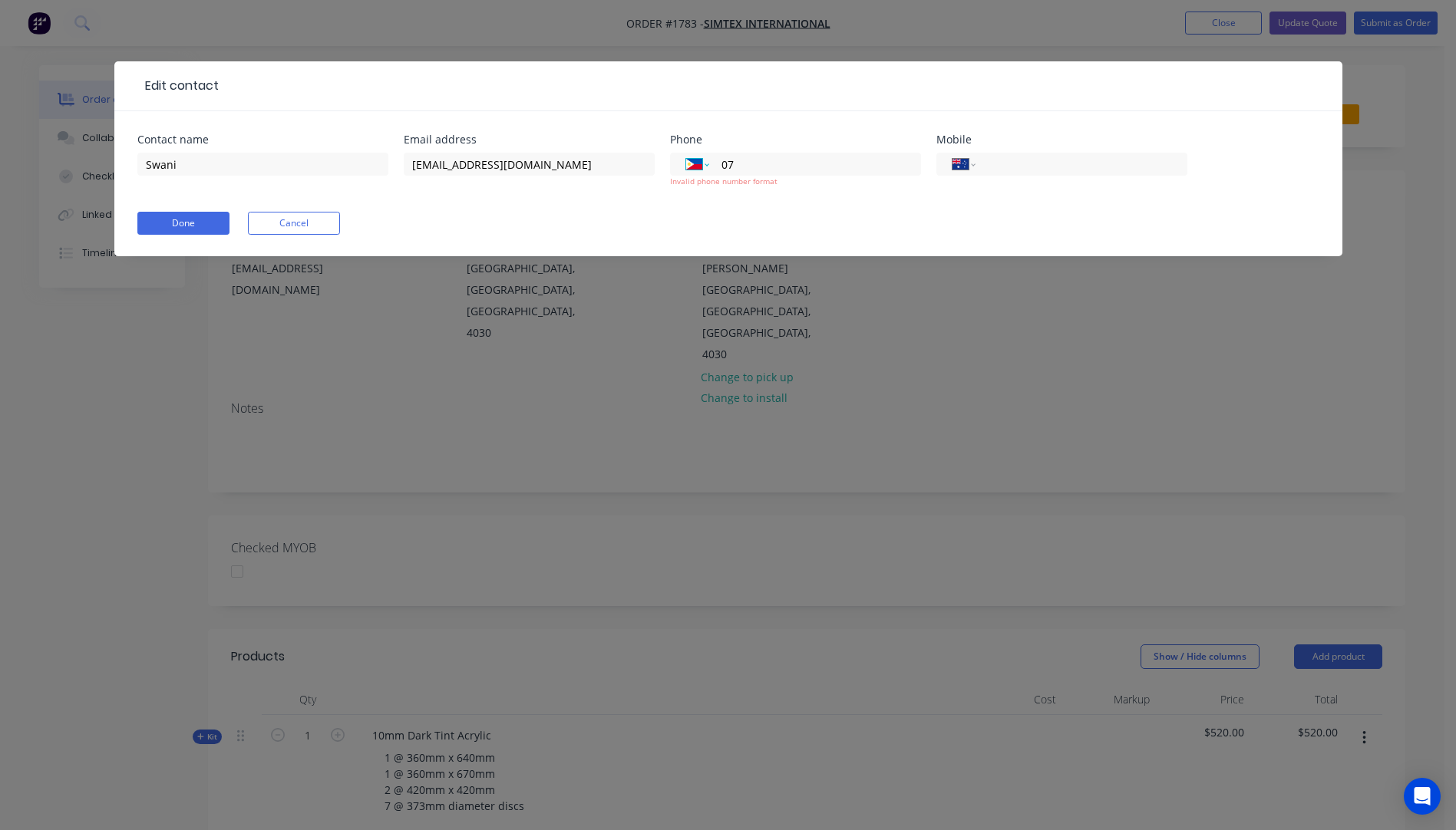
select select "AU"
click at [686, 153] on select "International [GEOGRAPHIC_DATA] [GEOGRAPHIC_DATA] [GEOGRAPHIC_DATA] [GEOGRAPHIC…" at bounding box center [698, 164] width 23 height 22
paste input "3511 1507"
type input "[PHONE_NUMBER]"
click at [191, 228] on button "Done" at bounding box center [183, 223] width 92 height 23
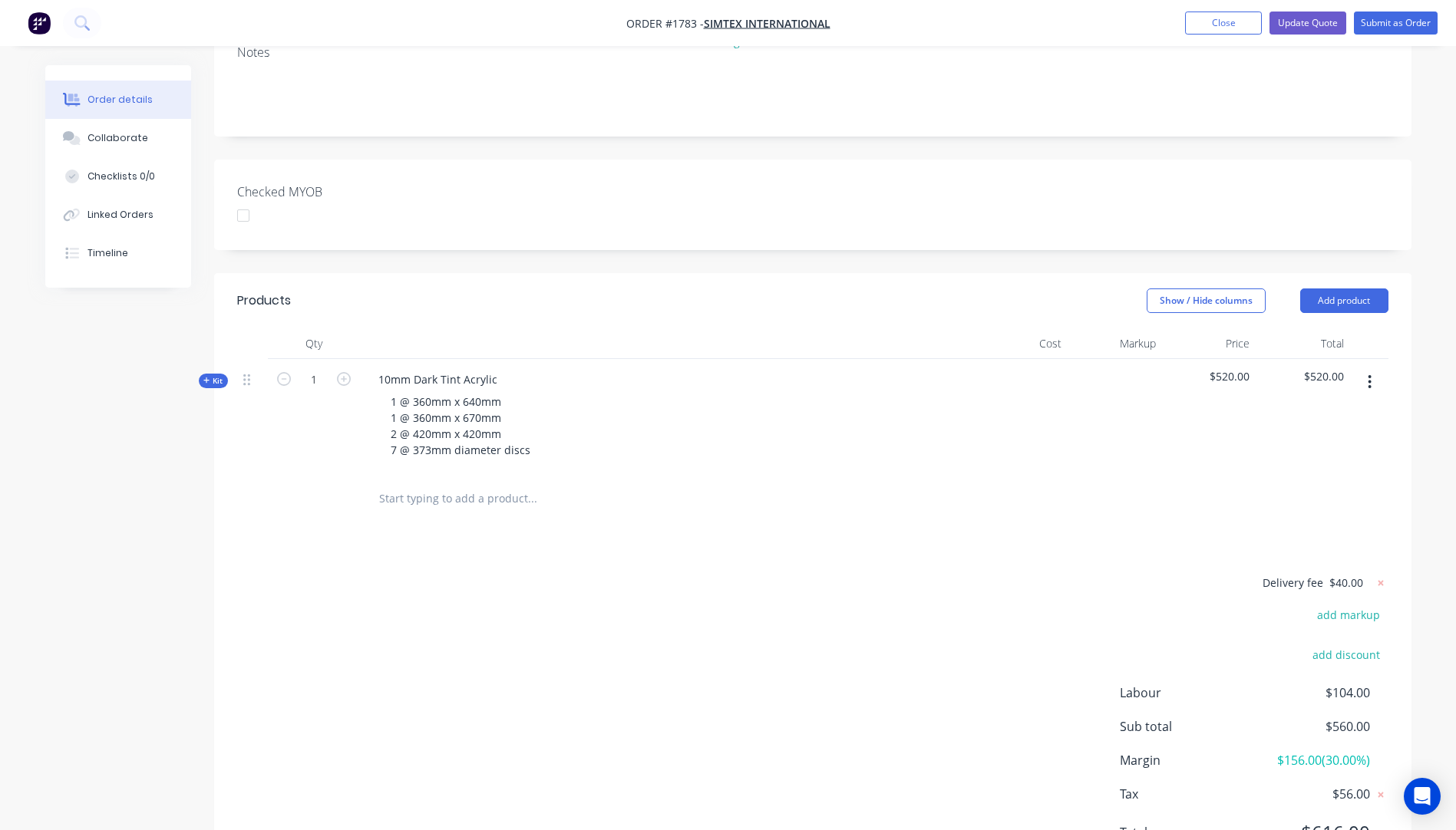
scroll to position [383, 0]
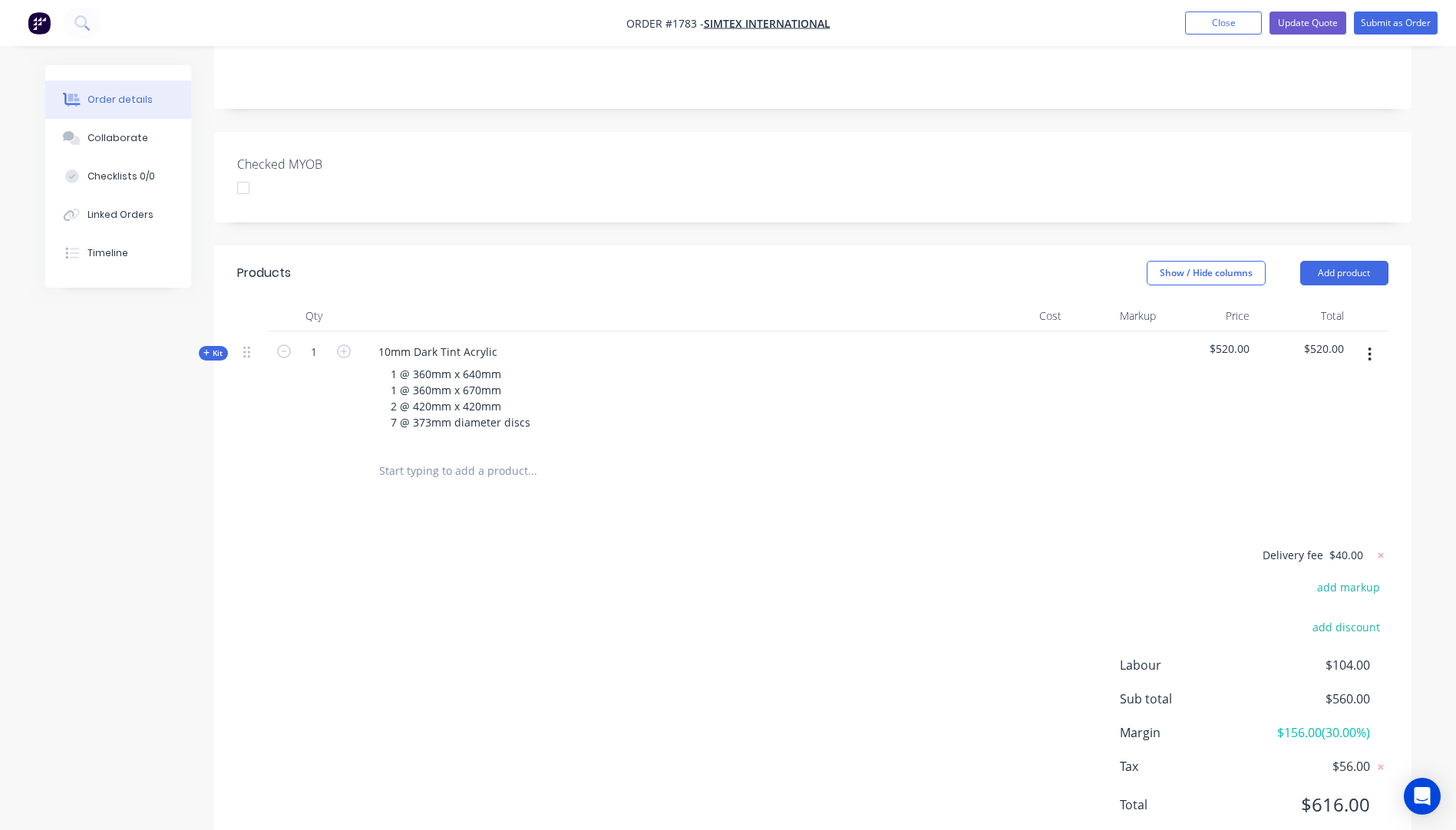
click at [205, 350] on icon "button" at bounding box center [206, 352] width 6 height 6
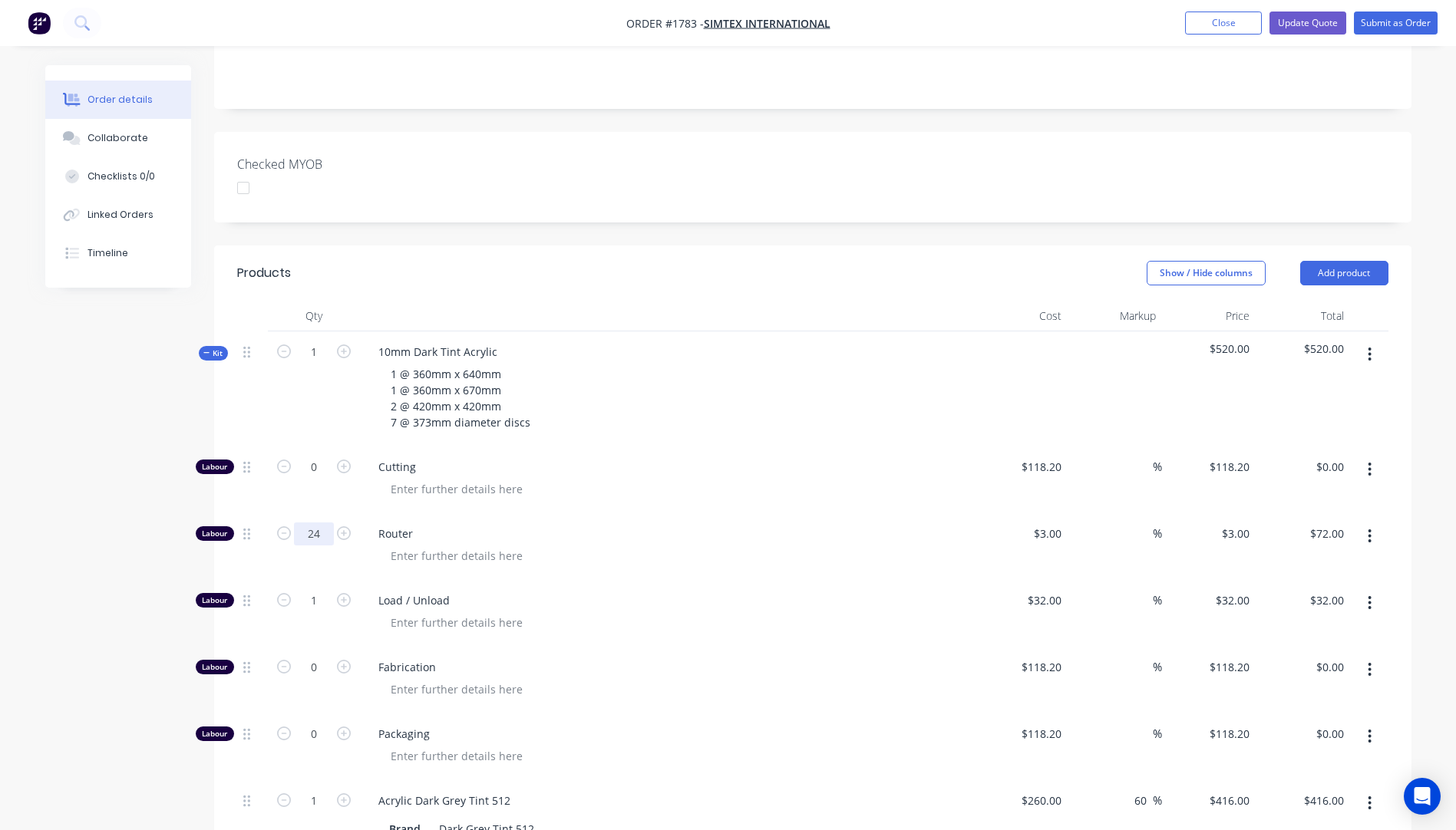
click at [318, 522] on input "24" at bounding box center [314, 534] width 40 height 23
type input "12"
type input "$36.00"
click at [645, 513] on div "Router" at bounding box center [667, 547] width 614 height 67
click at [280, 527] on icon "button" at bounding box center [283, 533] width 14 height 14
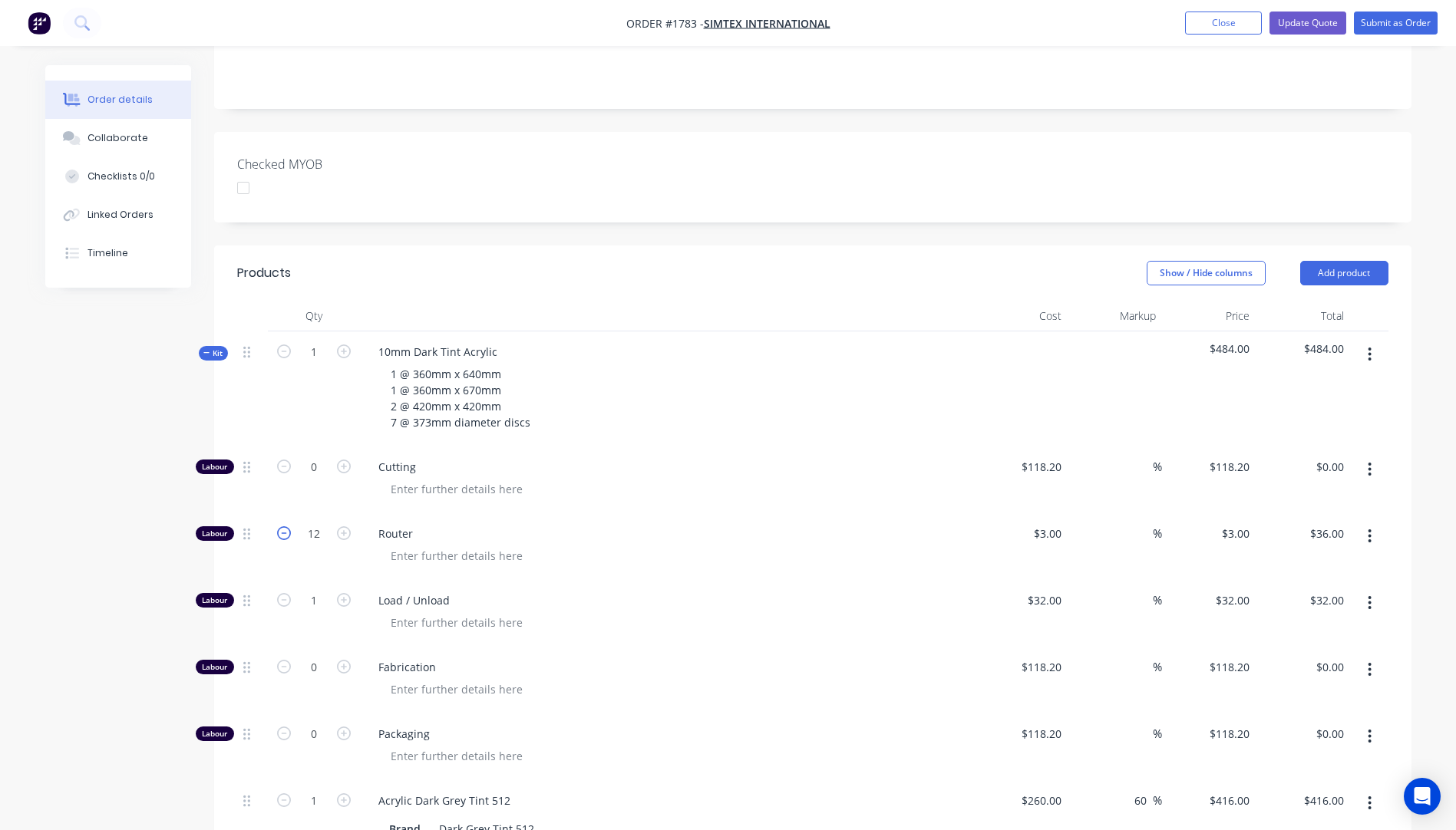
type input "11"
type input "$33.00"
click at [280, 527] on icon "button" at bounding box center [283, 533] width 14 height 14
type input "10"
type input "$30.00"
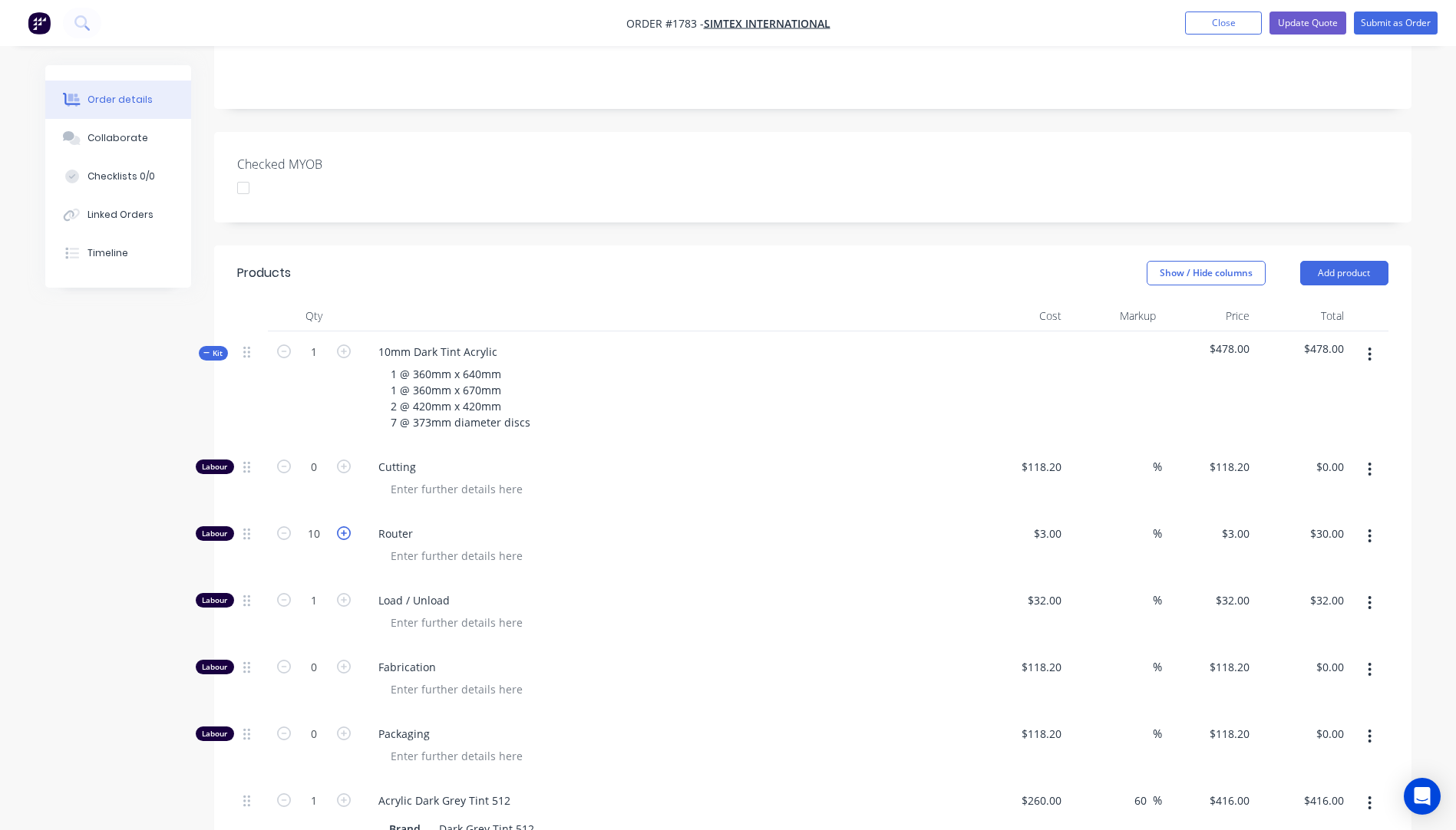
click at [343, 527] on icon "button" at bounding box center [343, 533] width 14 height 14
type input "11"
type input "$33.00"
click at [343, 527] on icon "button" at bounding box center [343, 533] width 14 height 14
type input "12"
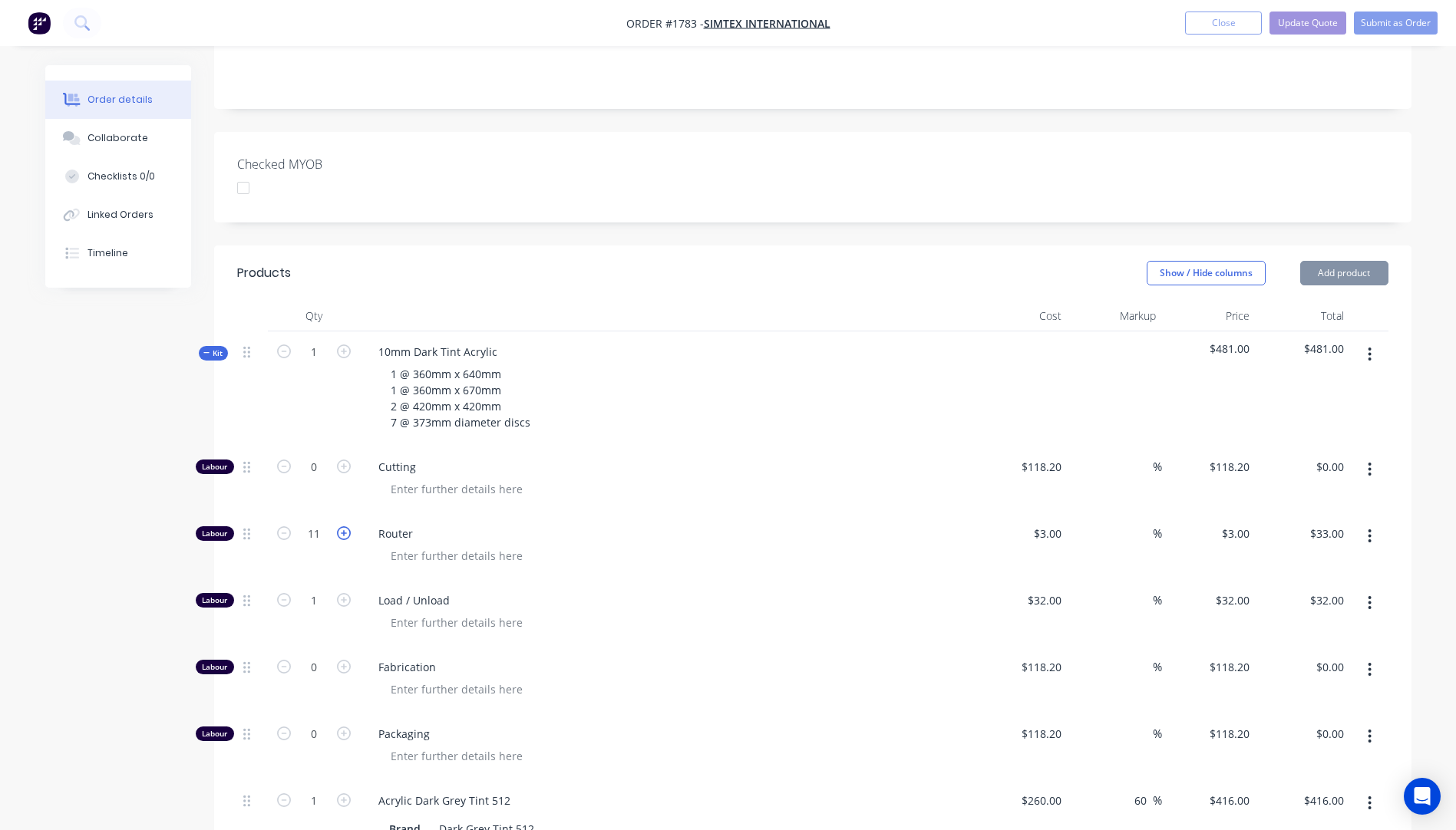
type input "$36.00"
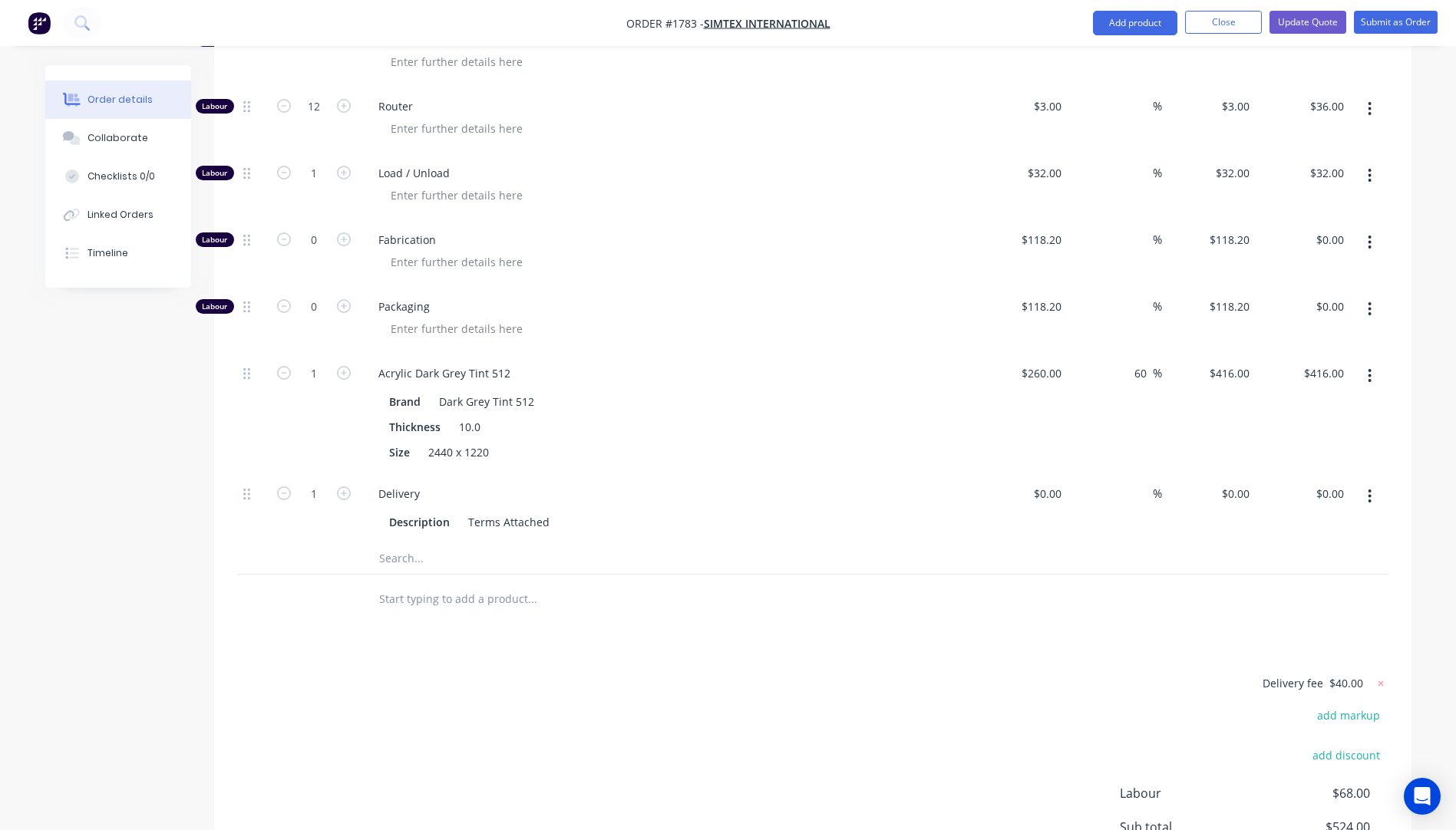
scroll to position [921, 0]
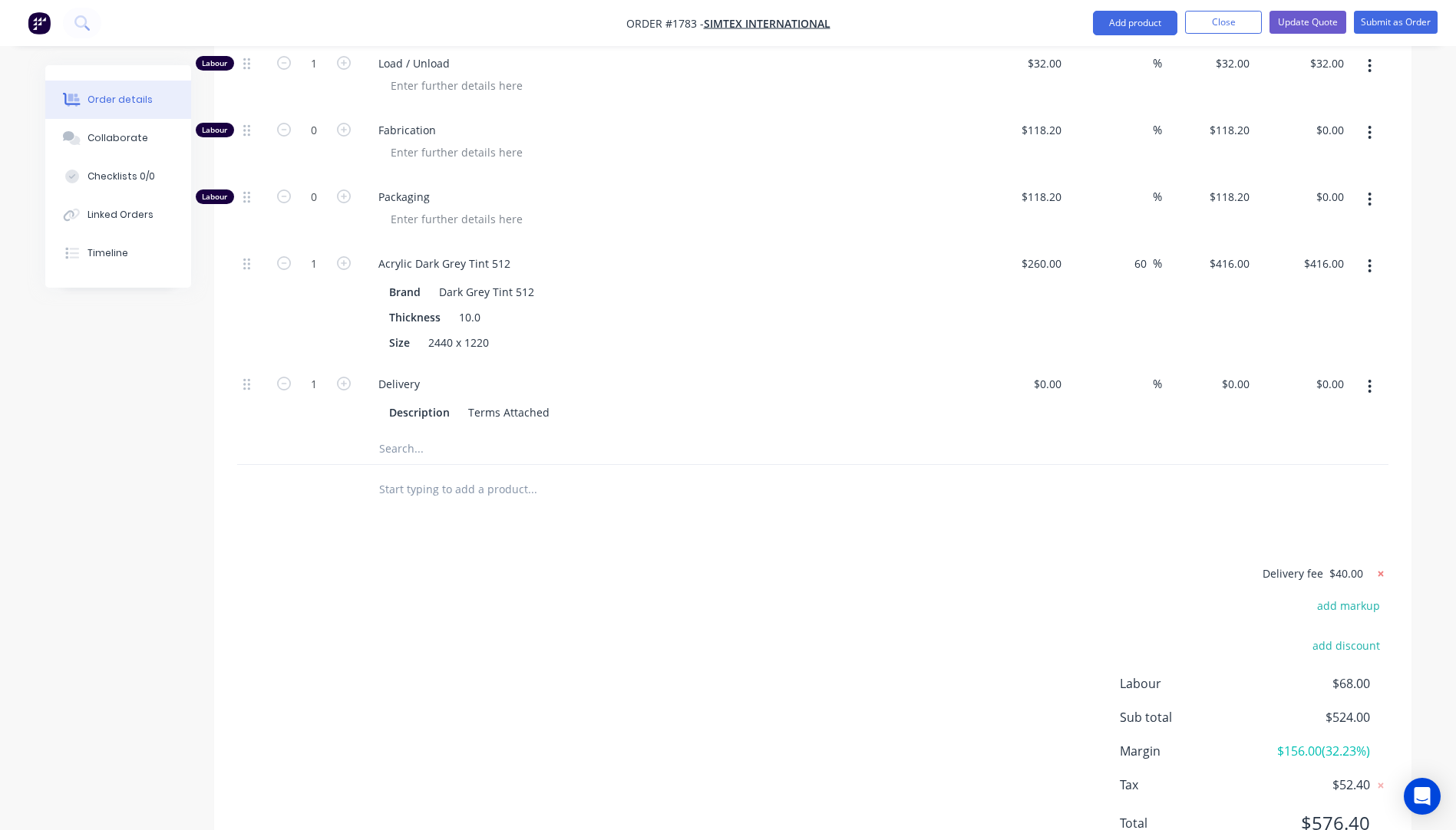
click at [1379, 571] on icon at bounding box center [1380, 573] width 5 height 5
click at [1368, 564] on button "add delivery fee" at bounding box center [1338, 574] width 99 height 21
type input "60"
click at [935, 502] on div "Products Show / Hide columns Add product Qty Cost Markup Price Total Kit 1 10mm…" at bounding box center [813, 292] width 1197 height 1167
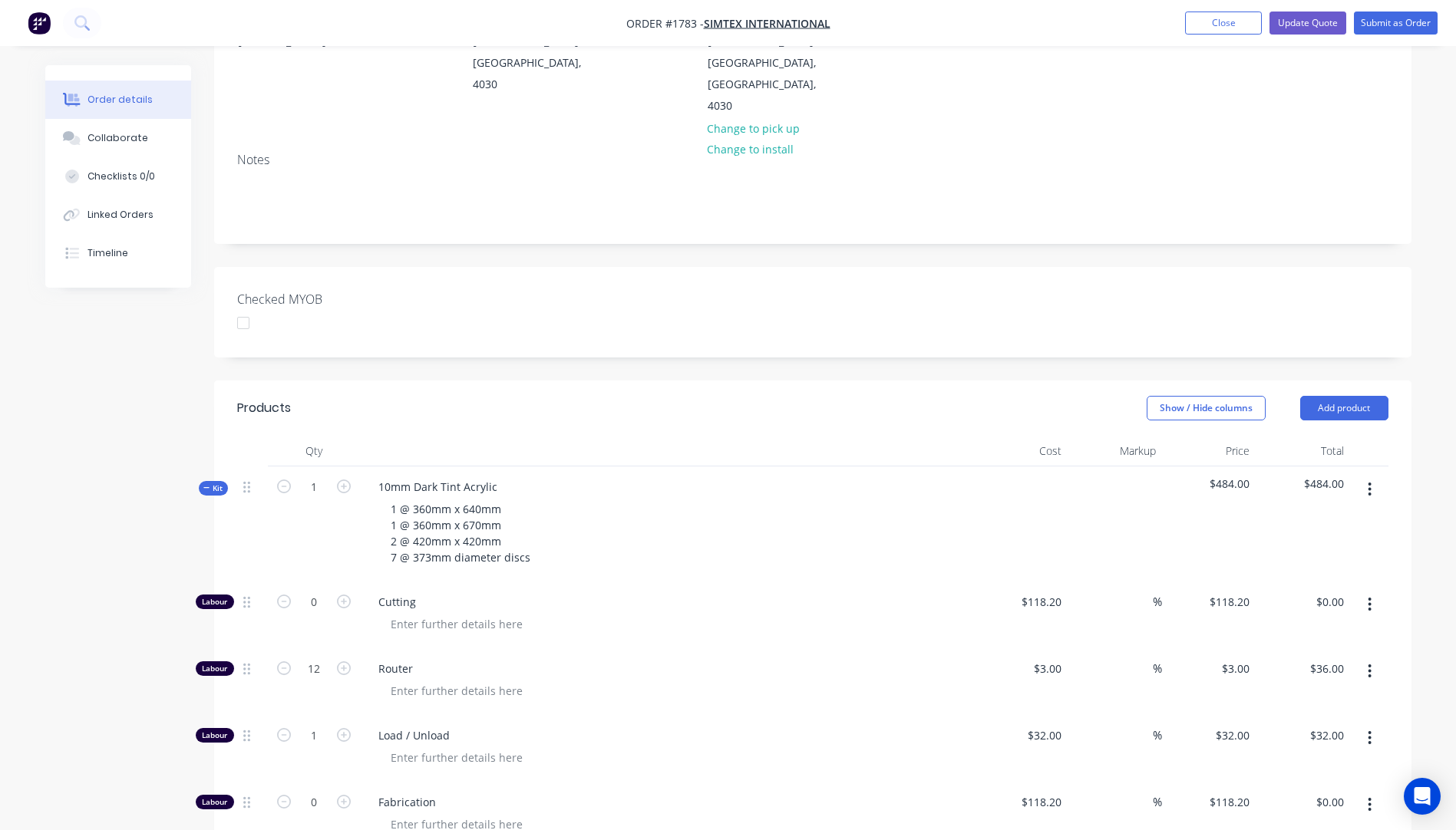
scroll to position [230, 0]
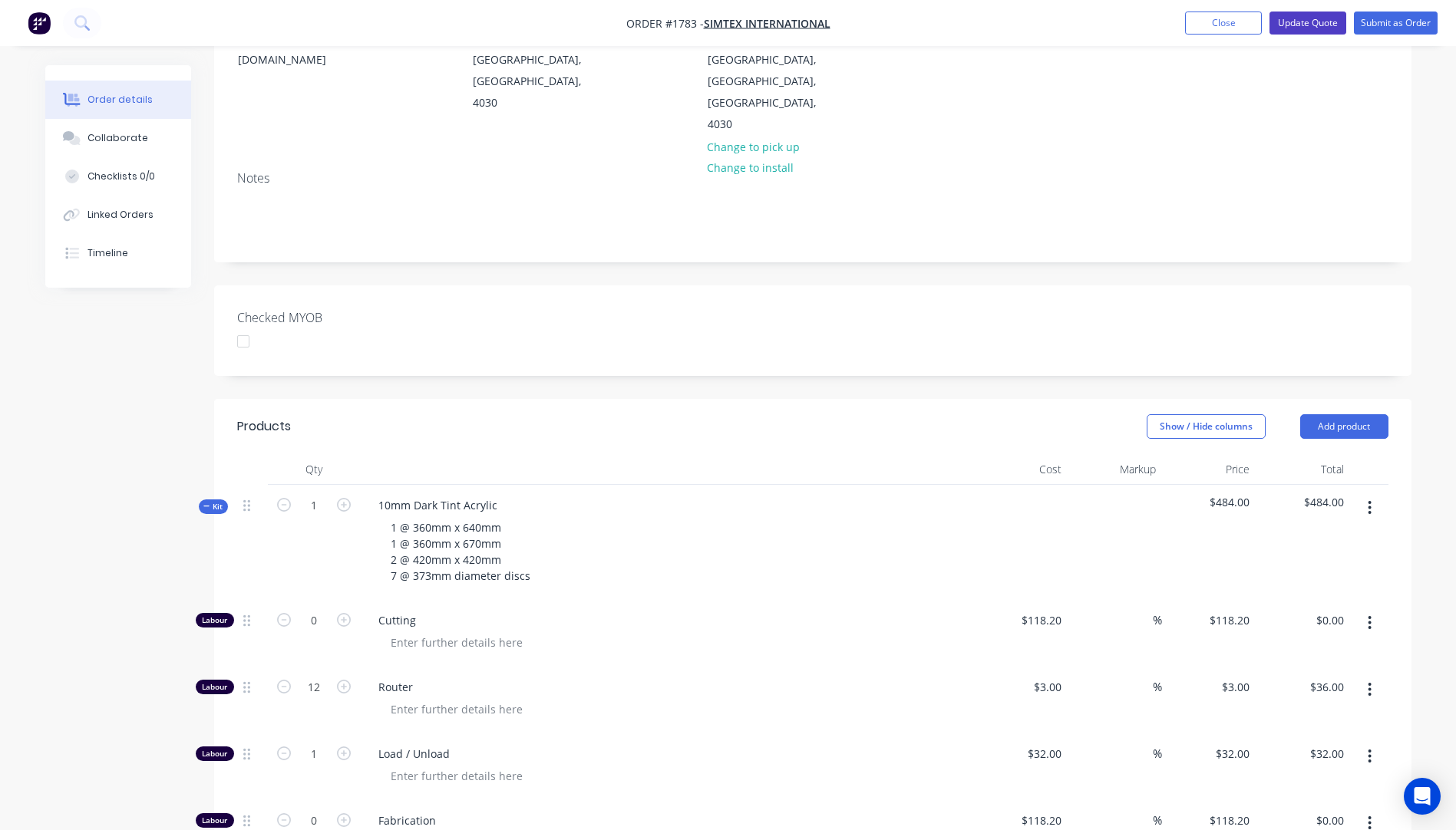
click at [1289, 22] on button "Update Quote" at bounding box center [1308, 23] width 77 height 23
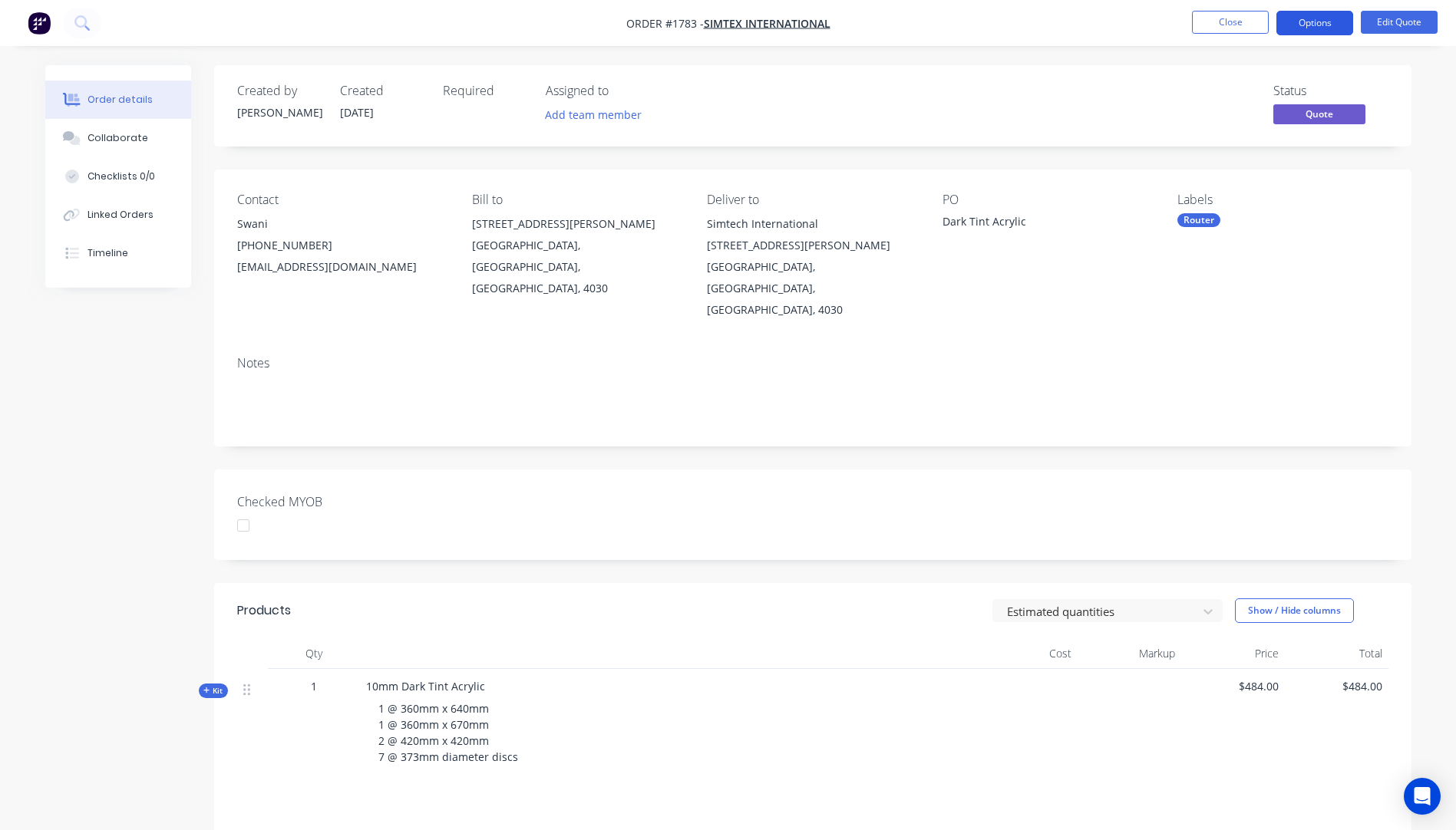
click at [1293, 26] on button "Options" at bounding box center [1314, 22] width 77 height 24
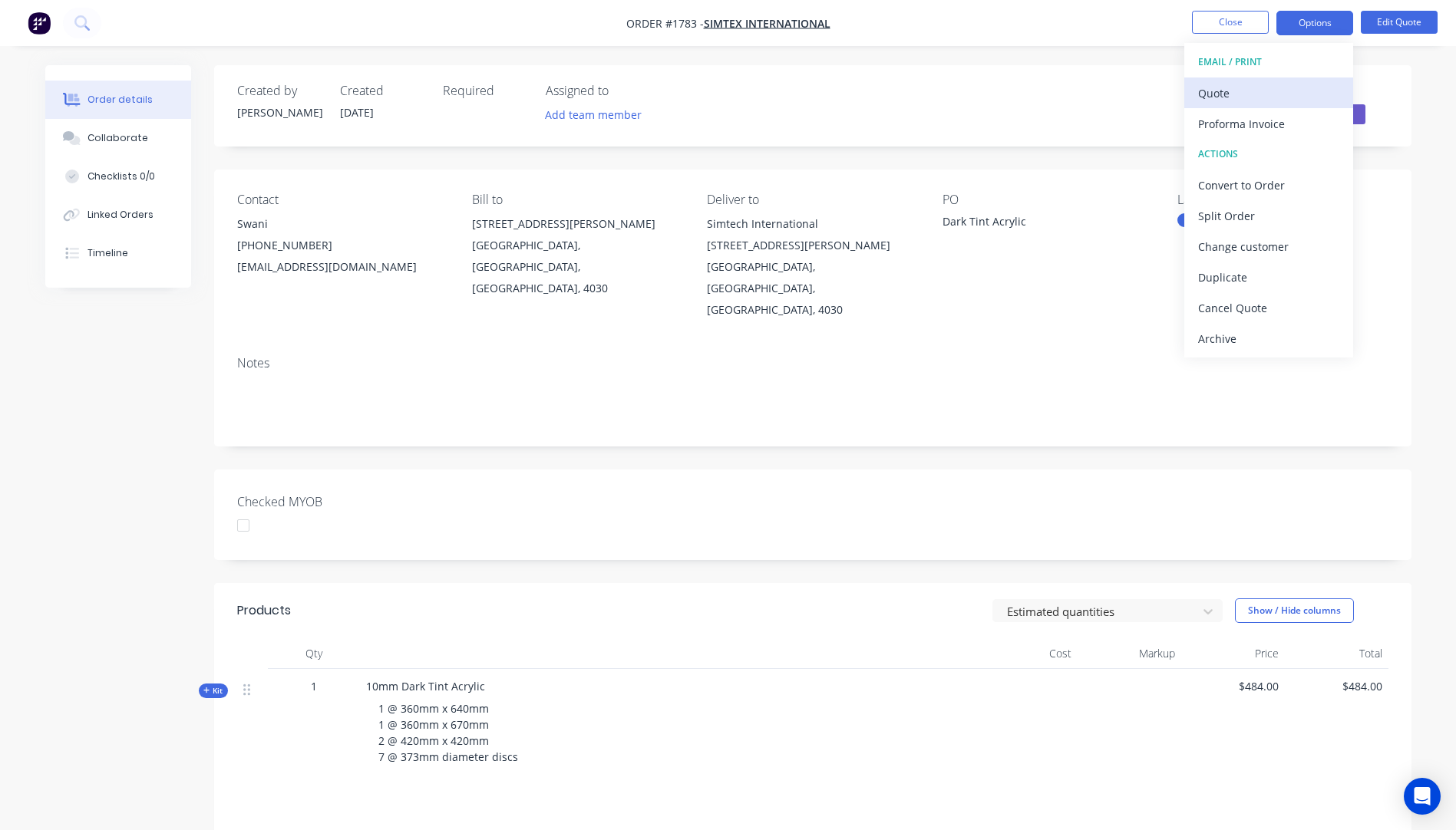
click at [1223, 92] on div "Quote" at bounding box center [1268, 93] width 141 height 22
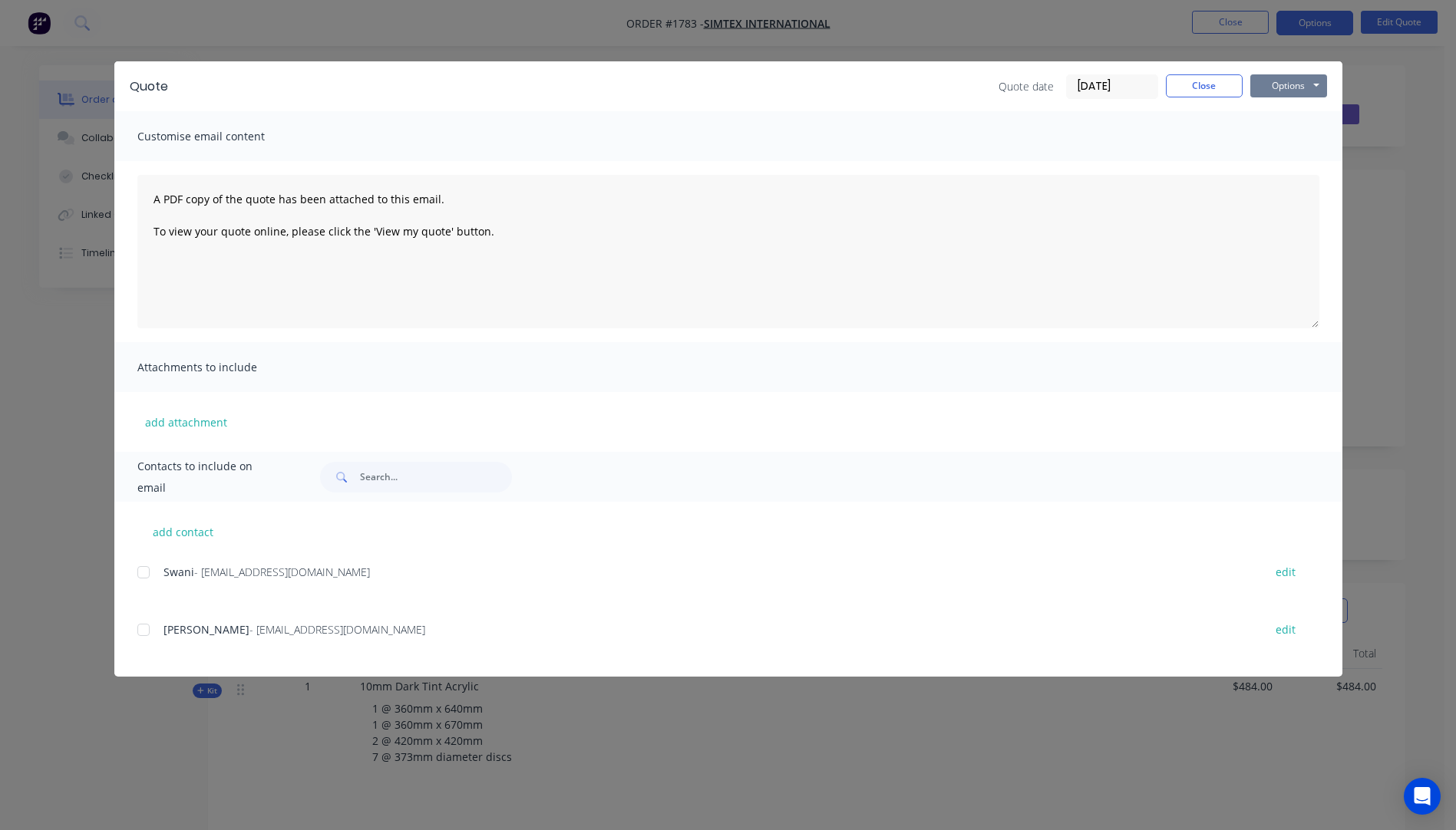
click at [1272, 82] on button "Options" at bounding box center [1288, 86] width 77 height 23
click at [1278, 121] on button "Preview" at bounding box center [1299, 113] width 98 height 25
click at [139, 575] on div at bounding box center [143, 572] width 31 height 31
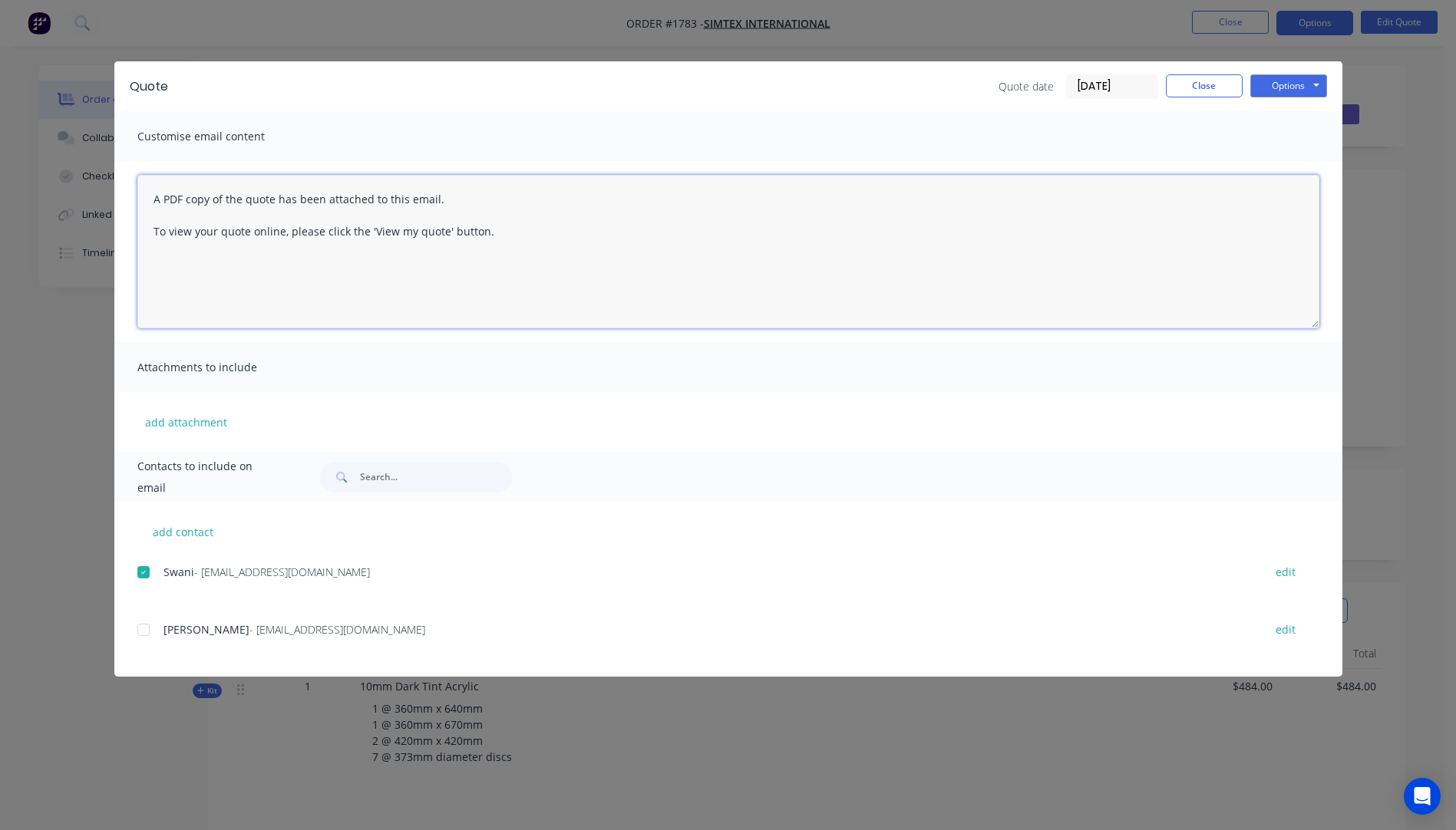
paste textarea "Hi, Please contact us if you have any questions. Regards, [PERSON_NAME] [EMAIL_…"
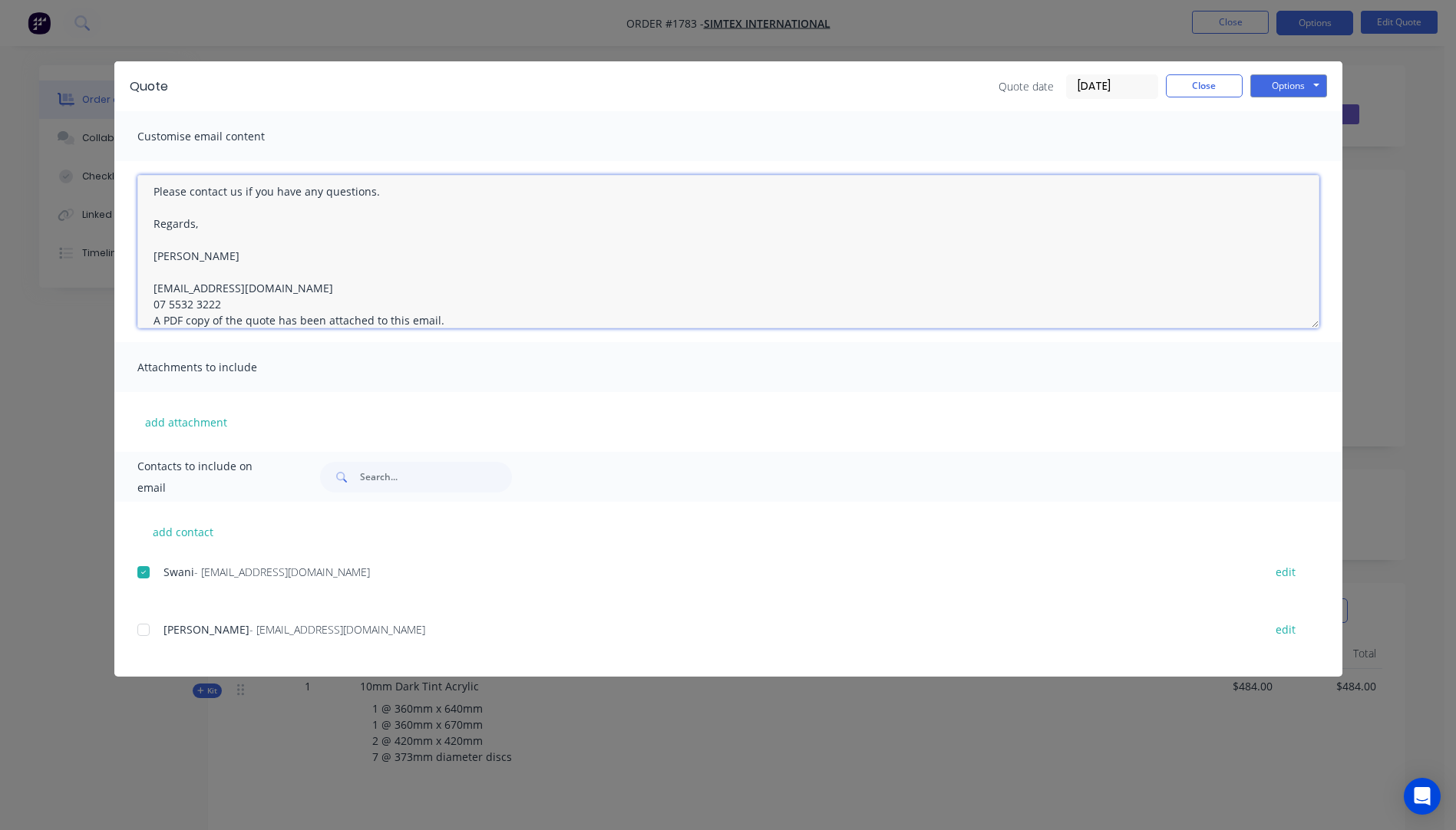
click at [227, 309] on textarea "Hi, Please contact us if you have any questions. Regards, [PERSON_NAME] [EMAIL_…" at bounding box center [728, 252] width 1182 height 153
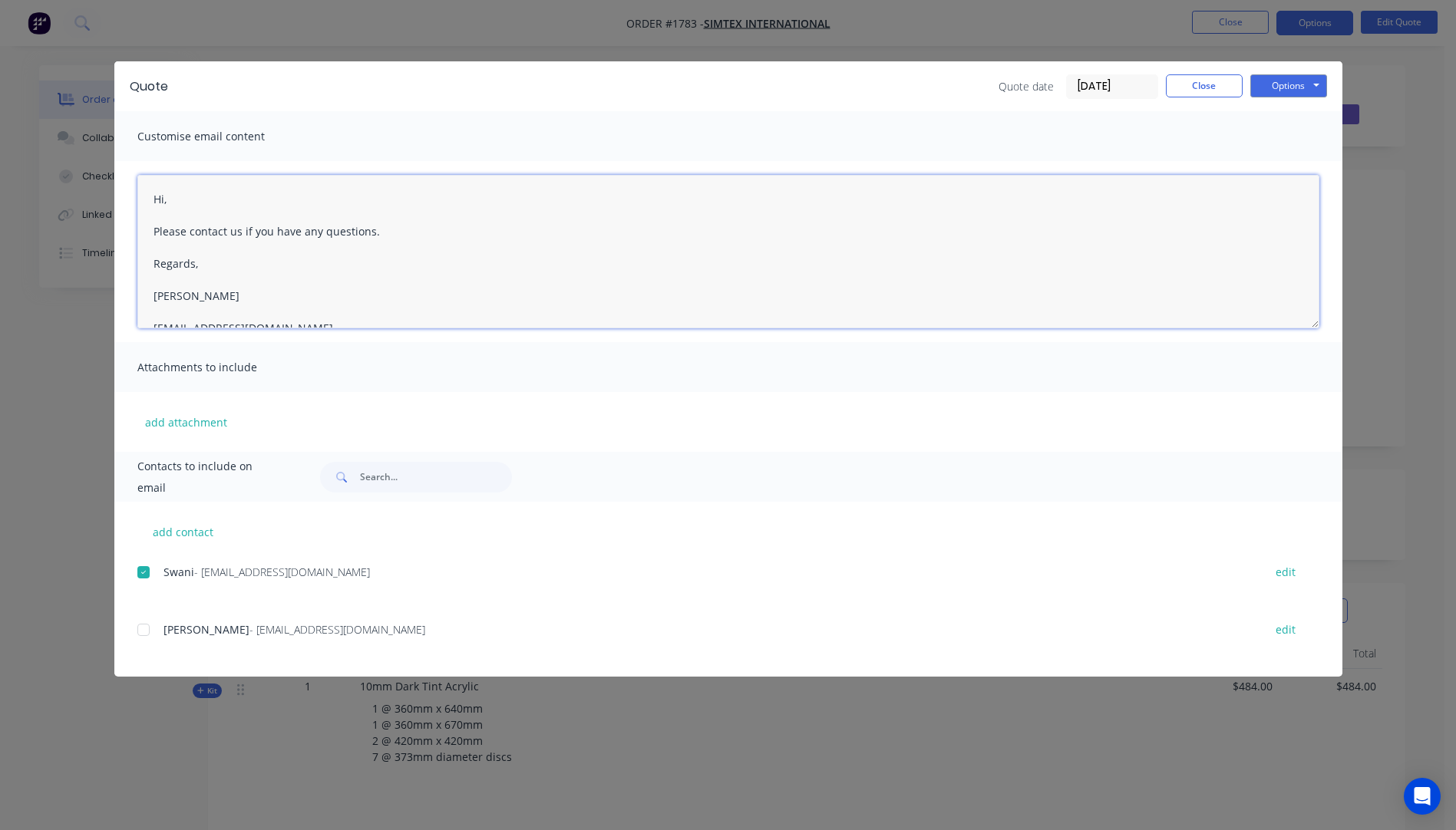
click at [180, 202] on textarea "Hi, Please contact us if you have any questions. Regards, [PERSON_NAME] [EMAIL_…" at bounding box center [728, 252] width 1182 height 153
type textarea "Hi [PERSON_NAME], Please see quote attached. Please contact us if you have any …"
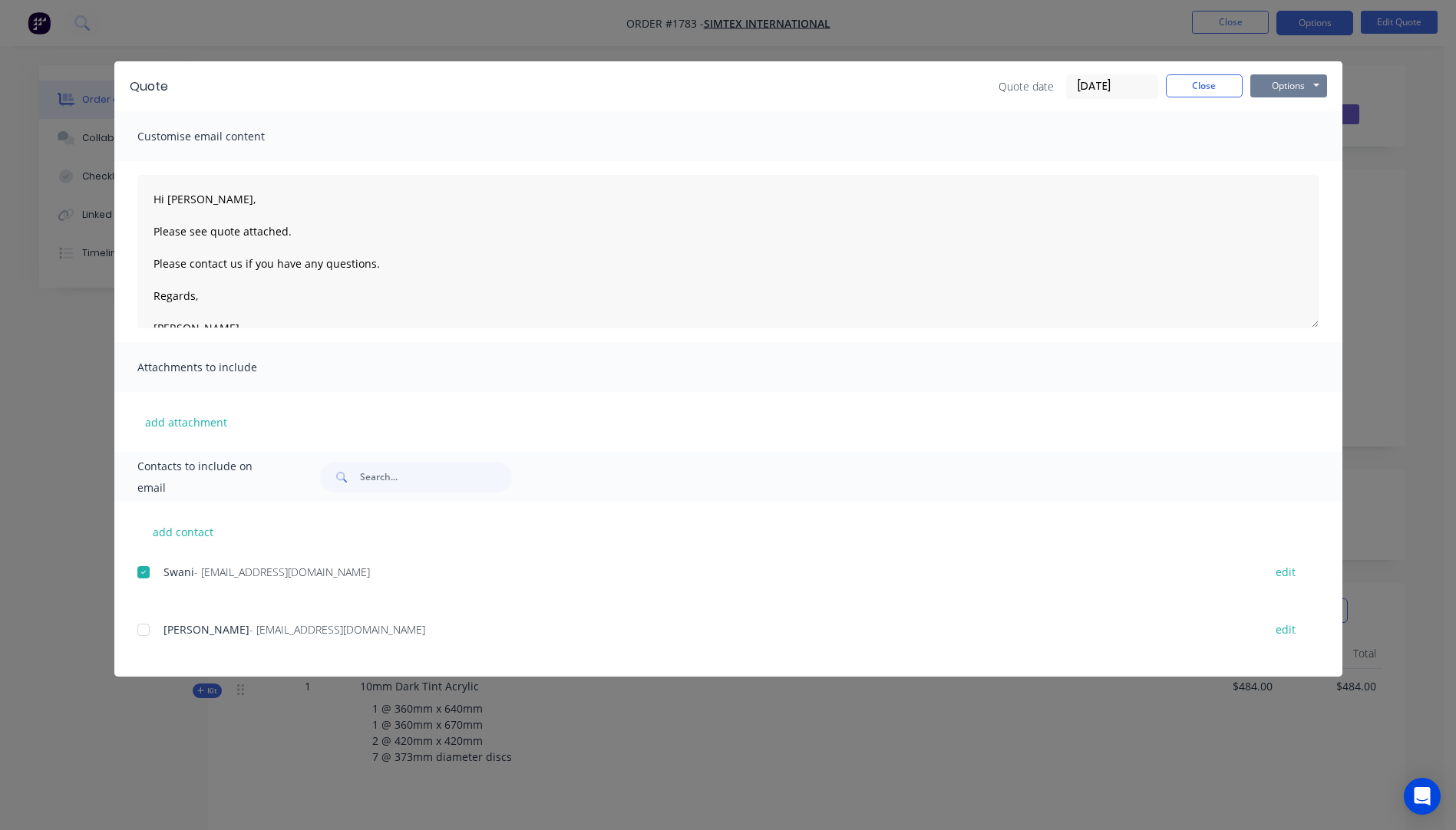
click at [1278, 82] on button "Options" at bounding box center [1288, 86] width 77 height 23
click at [1300, 162] on button "Email" at bounding box center [1299, 163] width 98 height 25
click at [1196, 90] on button "Close" at bounding box center [1203, 86] width 77 height 23
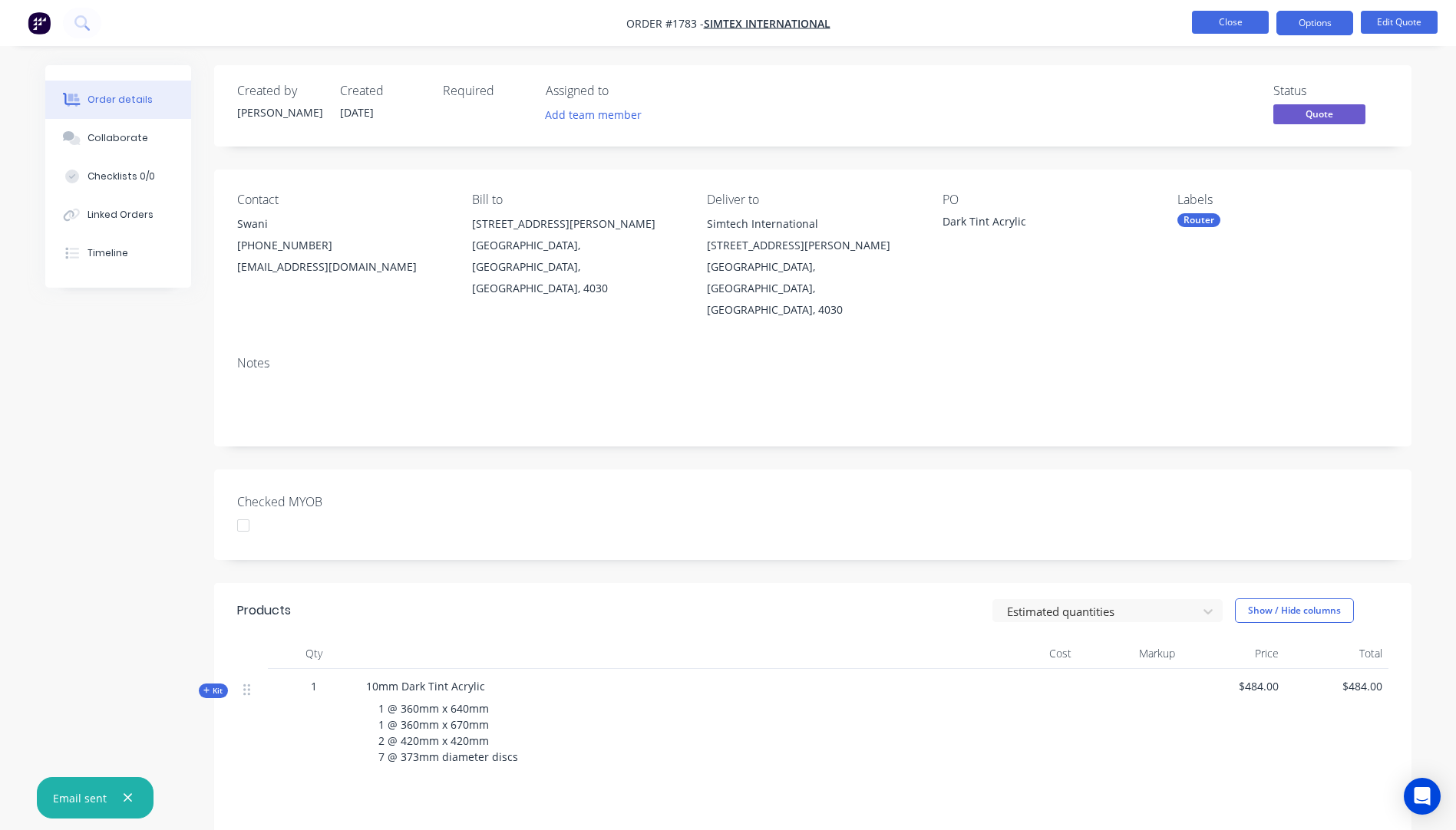
click at [1233, 27] on button "Close" at bounding box center [1230, 22] width 77 height 23
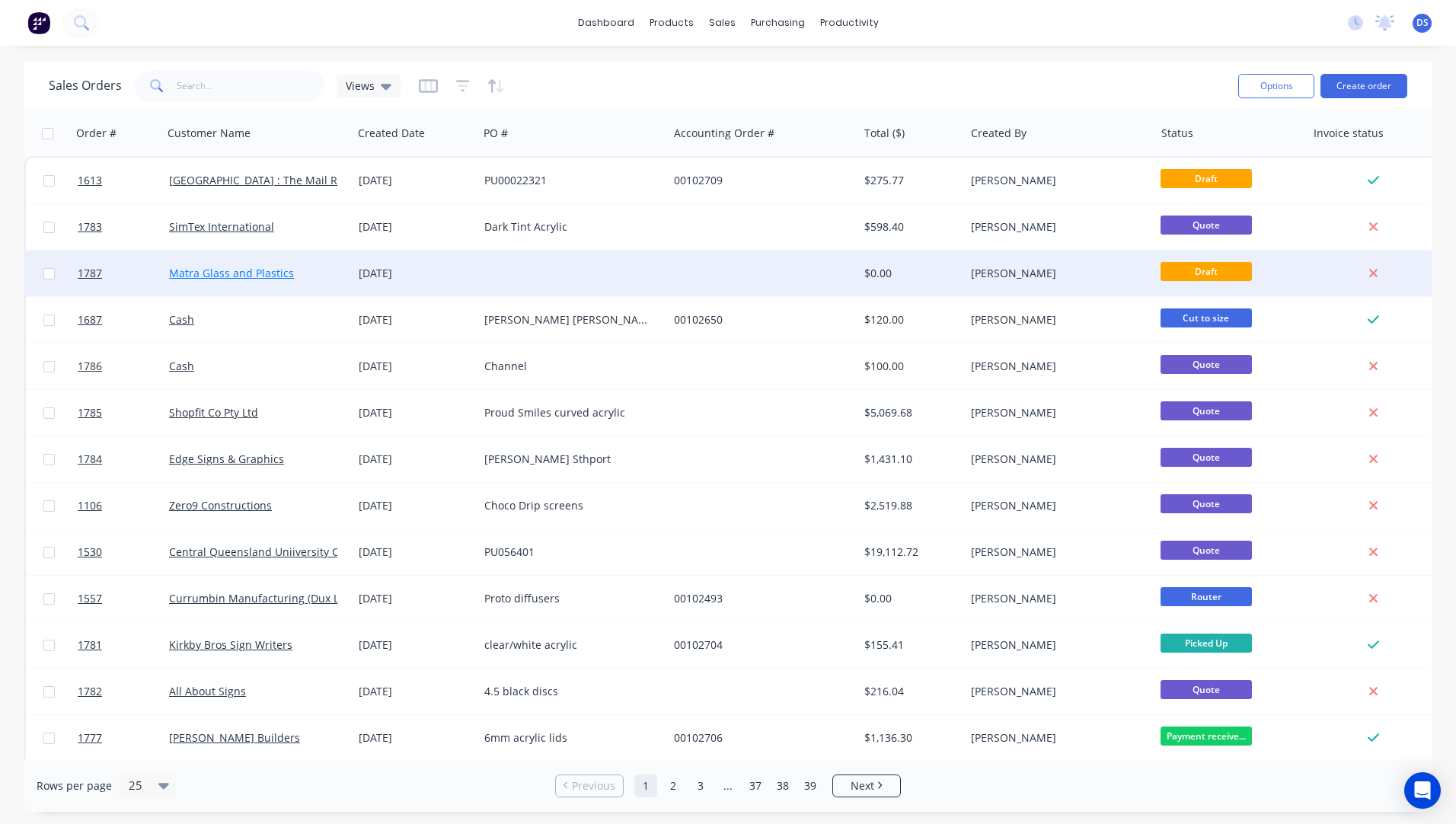
click at [247, 276] on link "Matra Glass and Plastics" at bounding box center [231, 272] width 125 height 14
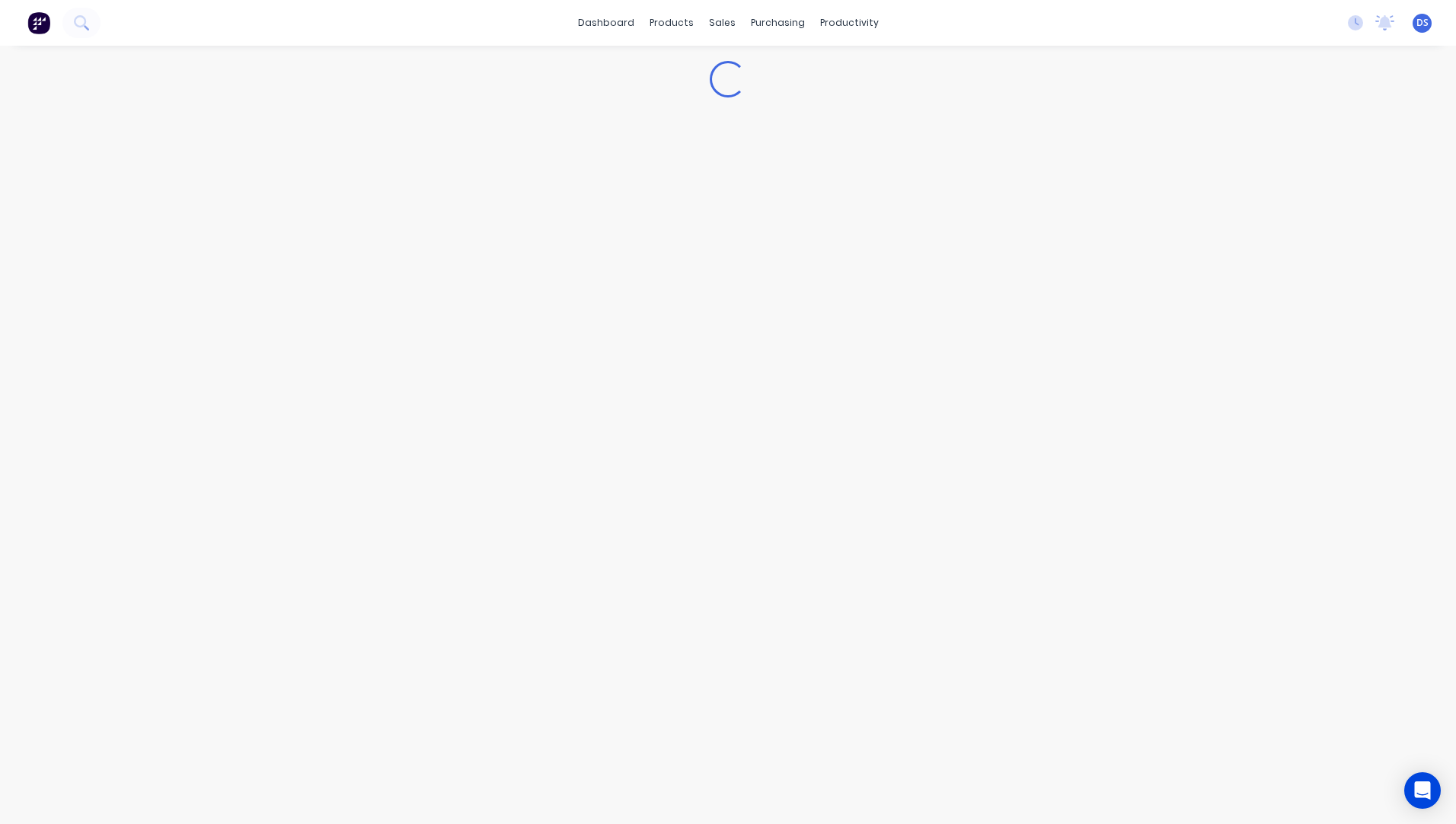
click at [247, 276] on div "Loading..." at bounding box center [728, 434] width 1456 height 778
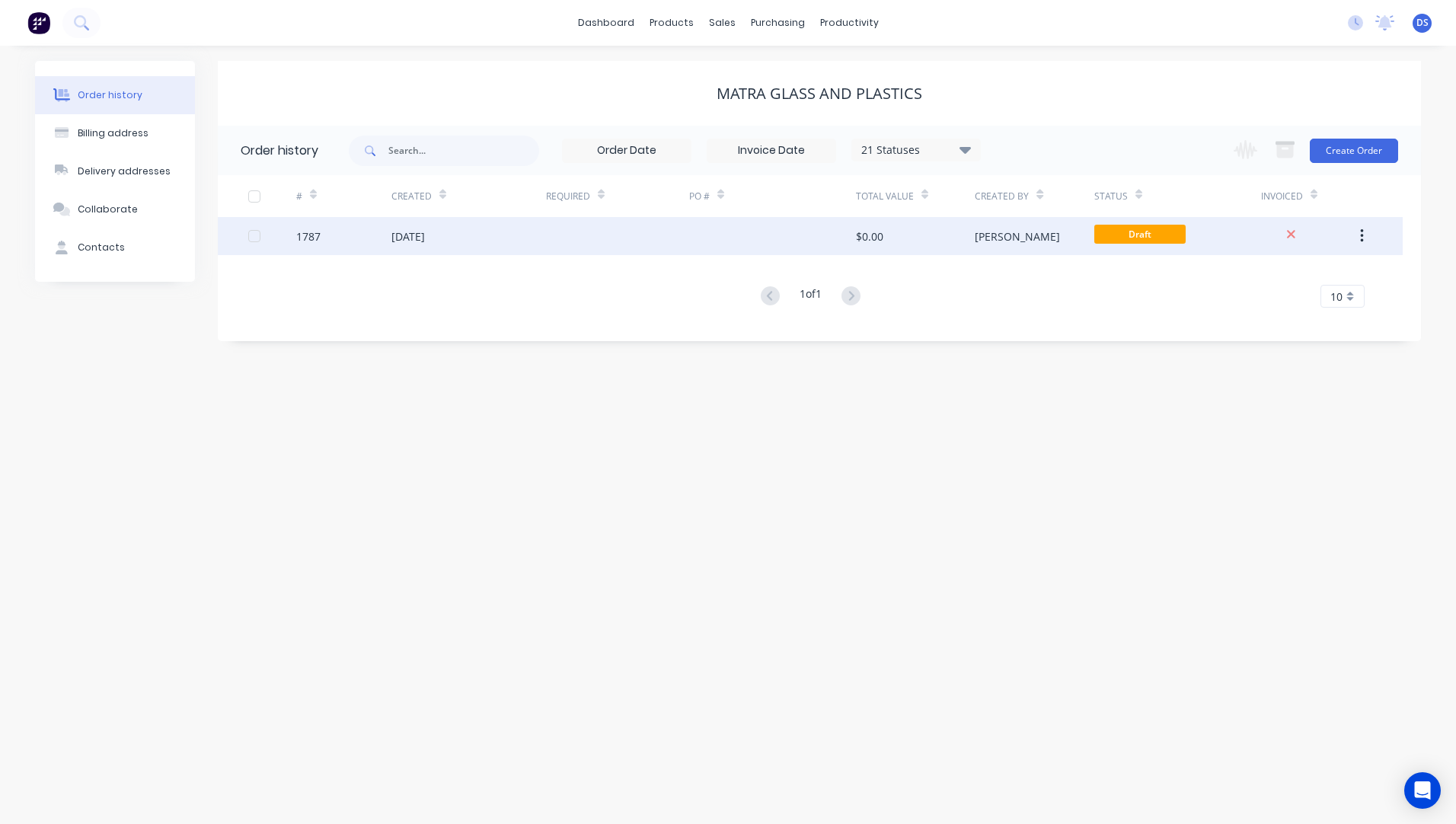
click at [692, 232] on div at bounding box center [773, 236] width 167 height 38
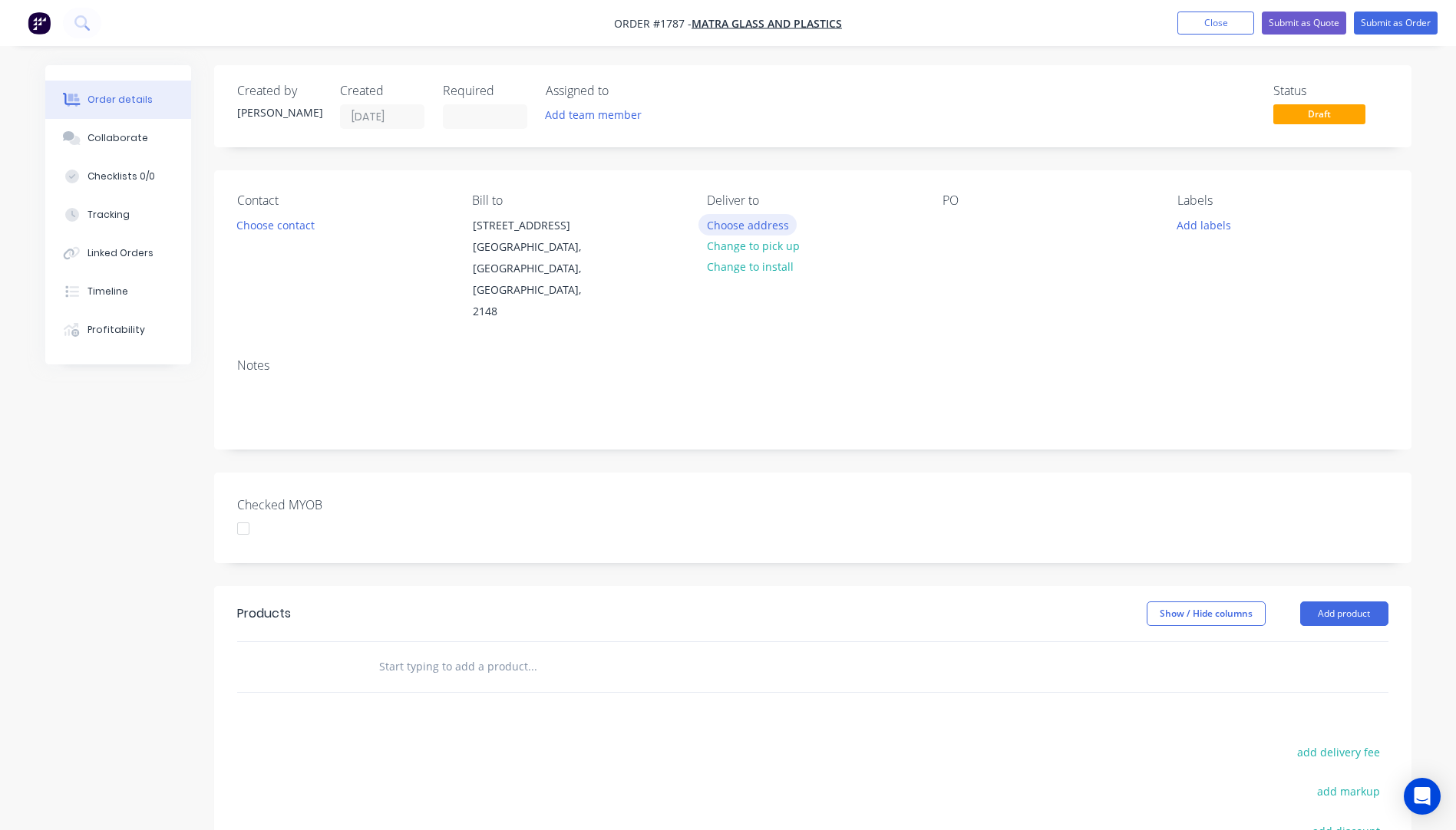
click at [756, 231] on button "Choose address" at bounding box center [748, 224] width 98 height 21
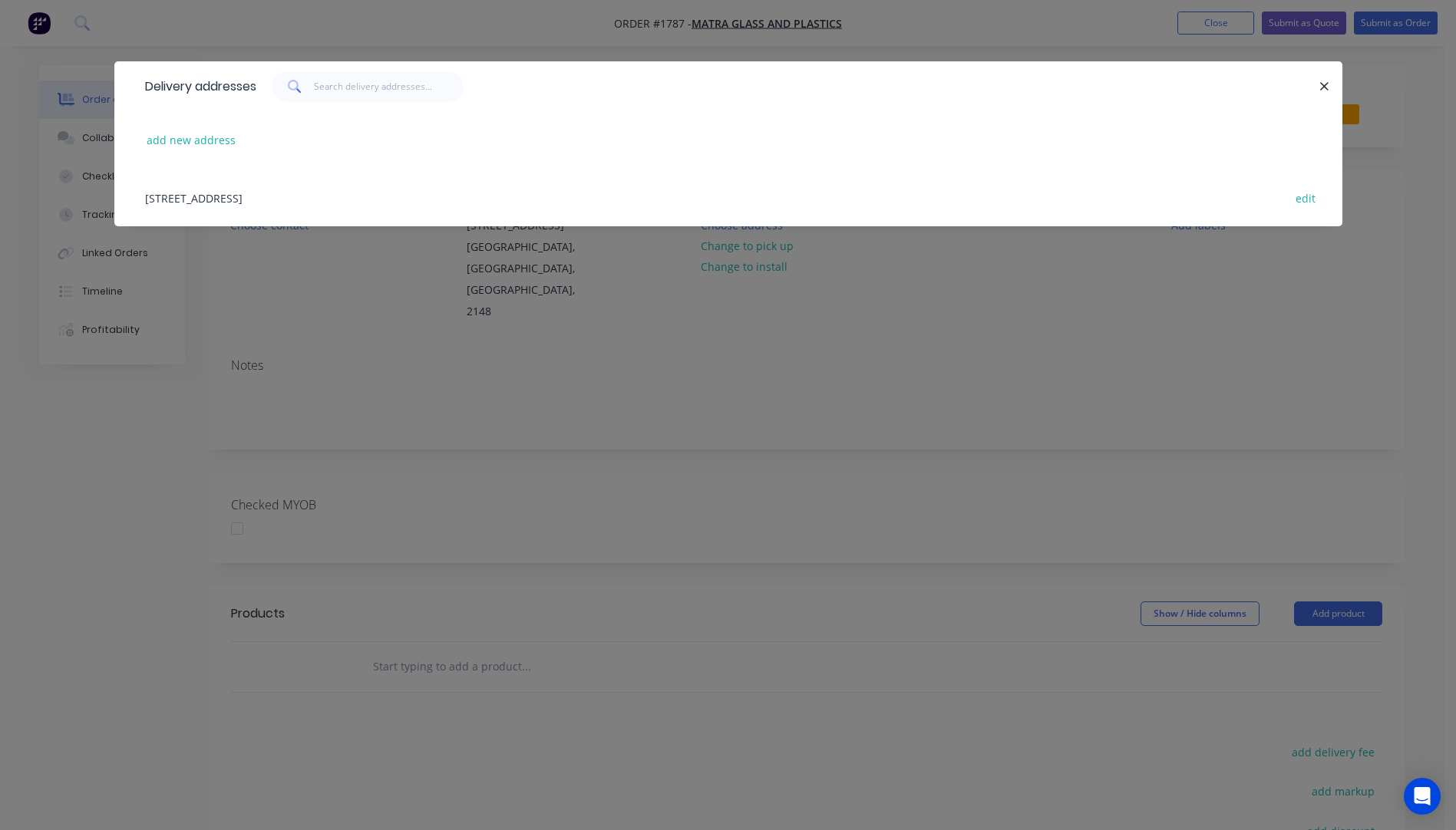
click at [312, 202] on div "[STREET_ADDRESS] edit" at bounding box center [728, 198] width 1182 height 58
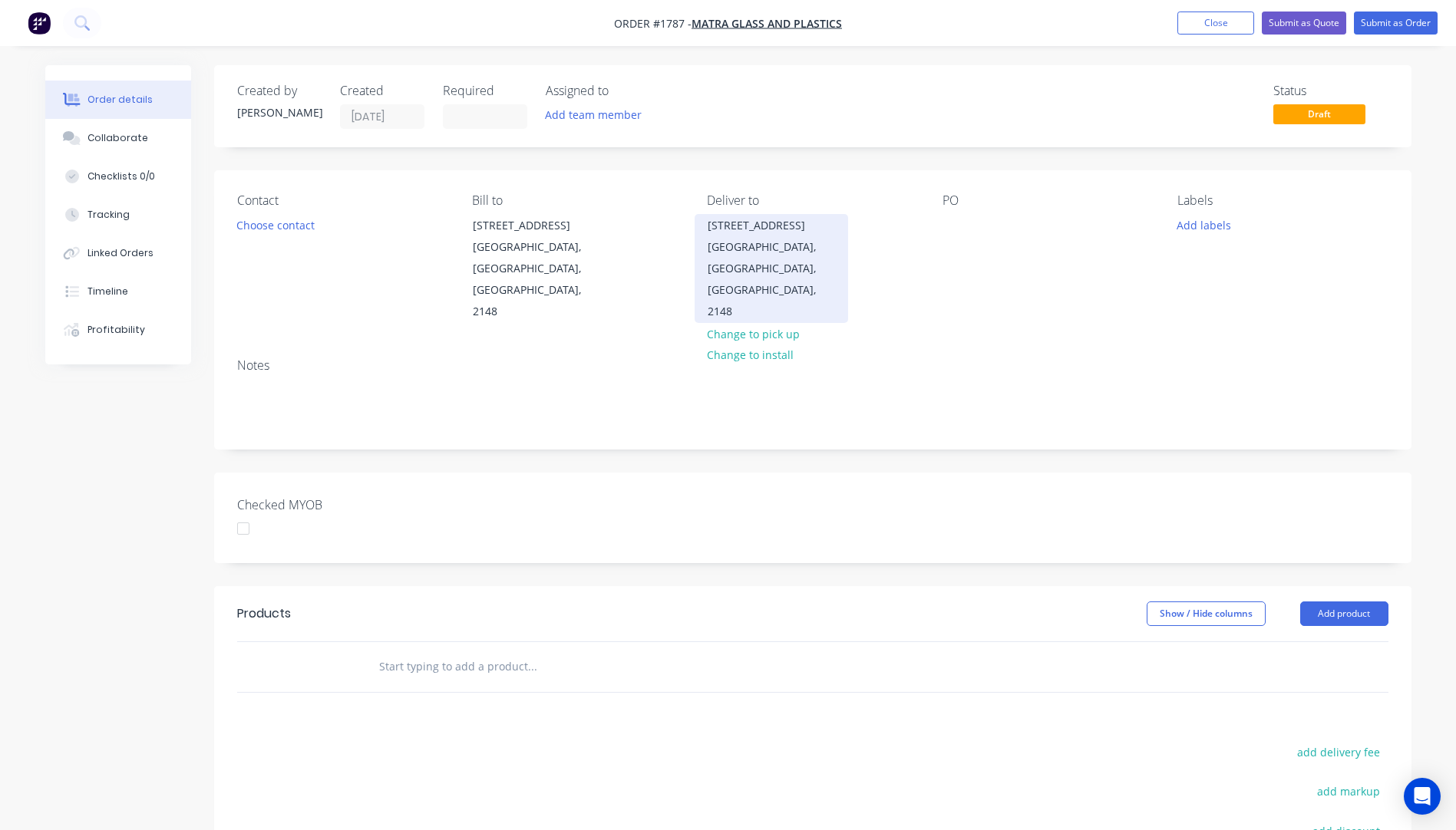
click at [728, 227] on div "[STREET_ADDRESS]" at bounding box center [771, 226] width 128 height 22
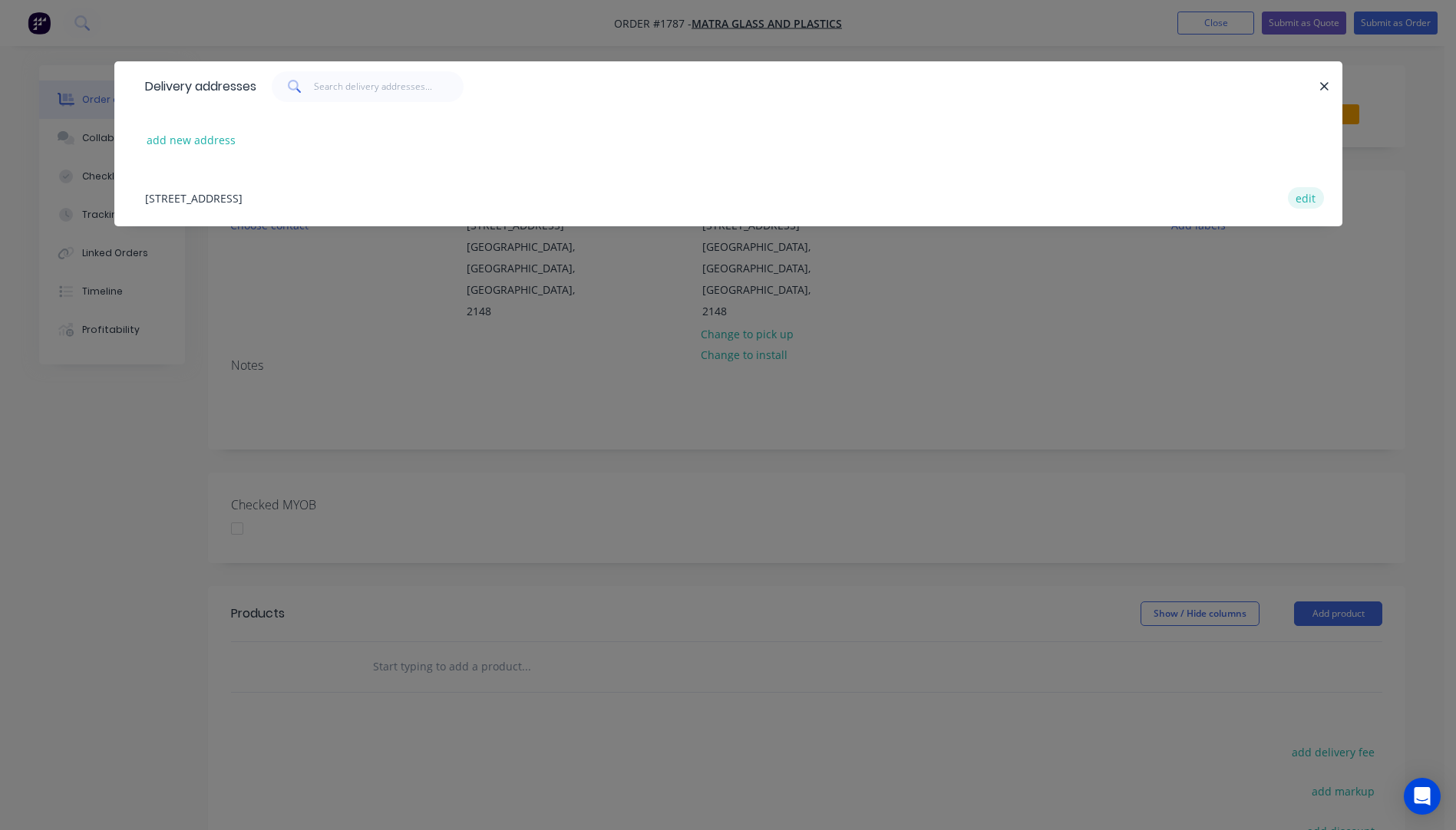
click at [1307, 202] on button "edit" at bounding box center [1305, 198] width 36 height 21
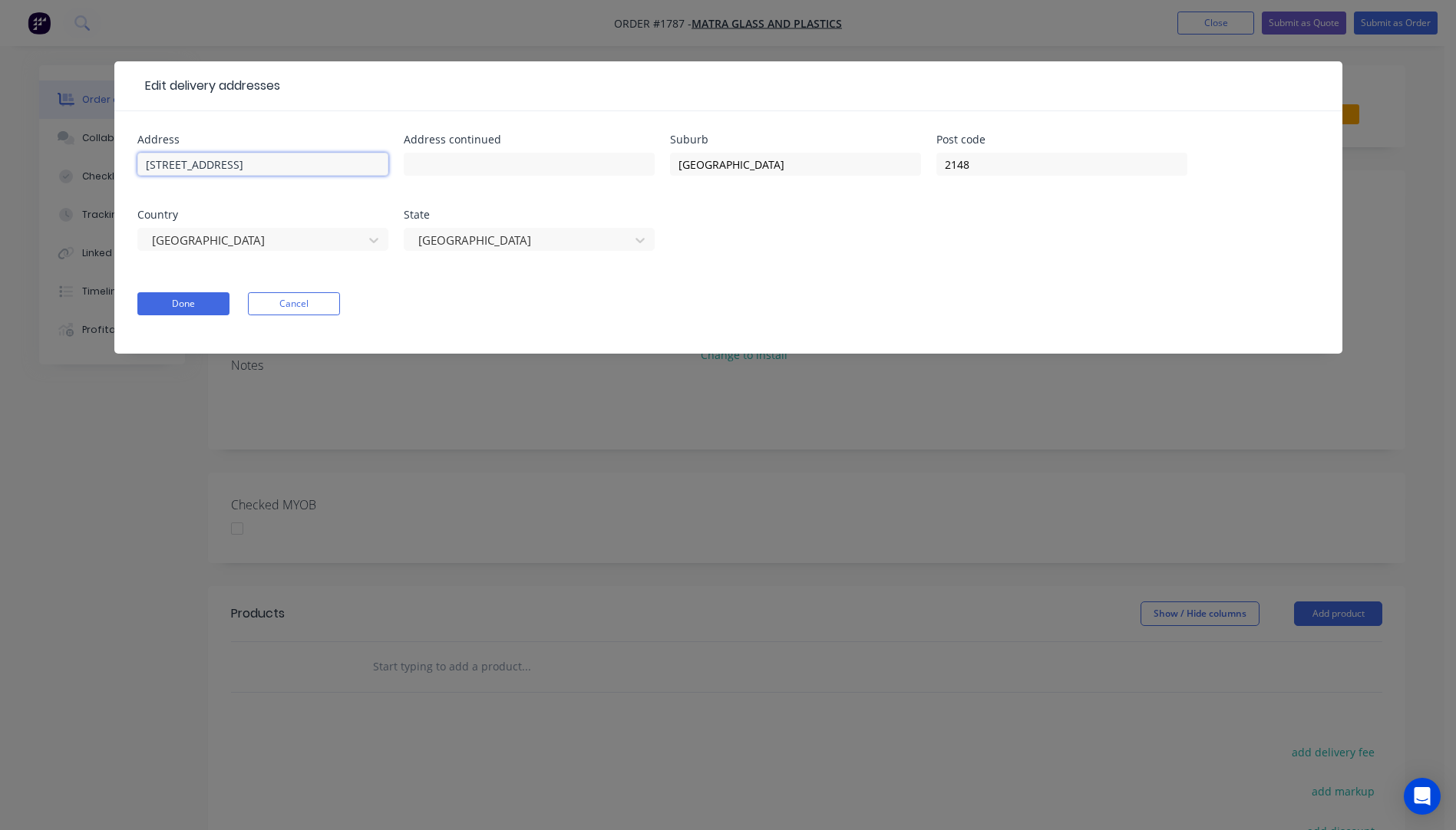
drag, startPoint x: 238, startPoint y: 167, endPoint x: 107, endPoint y: 167, distance: 131.0
click at [107, 167] on div "Edit delivery addresses Address [STREET_ADDRESS] Address continued Suburb [GEOG…" at bounding box center [728, 415] width 1456 height 830
drag, startPoint x: 104, startPoint y: 167, endPoint x: 144, endPoint y: 160, distance: 40.6
click at [144, 160] on input "[STREET_ADDRESS]" at bounding box center [263, 164] width 251 height 23
paste input "[STREET_ADDRESS]"
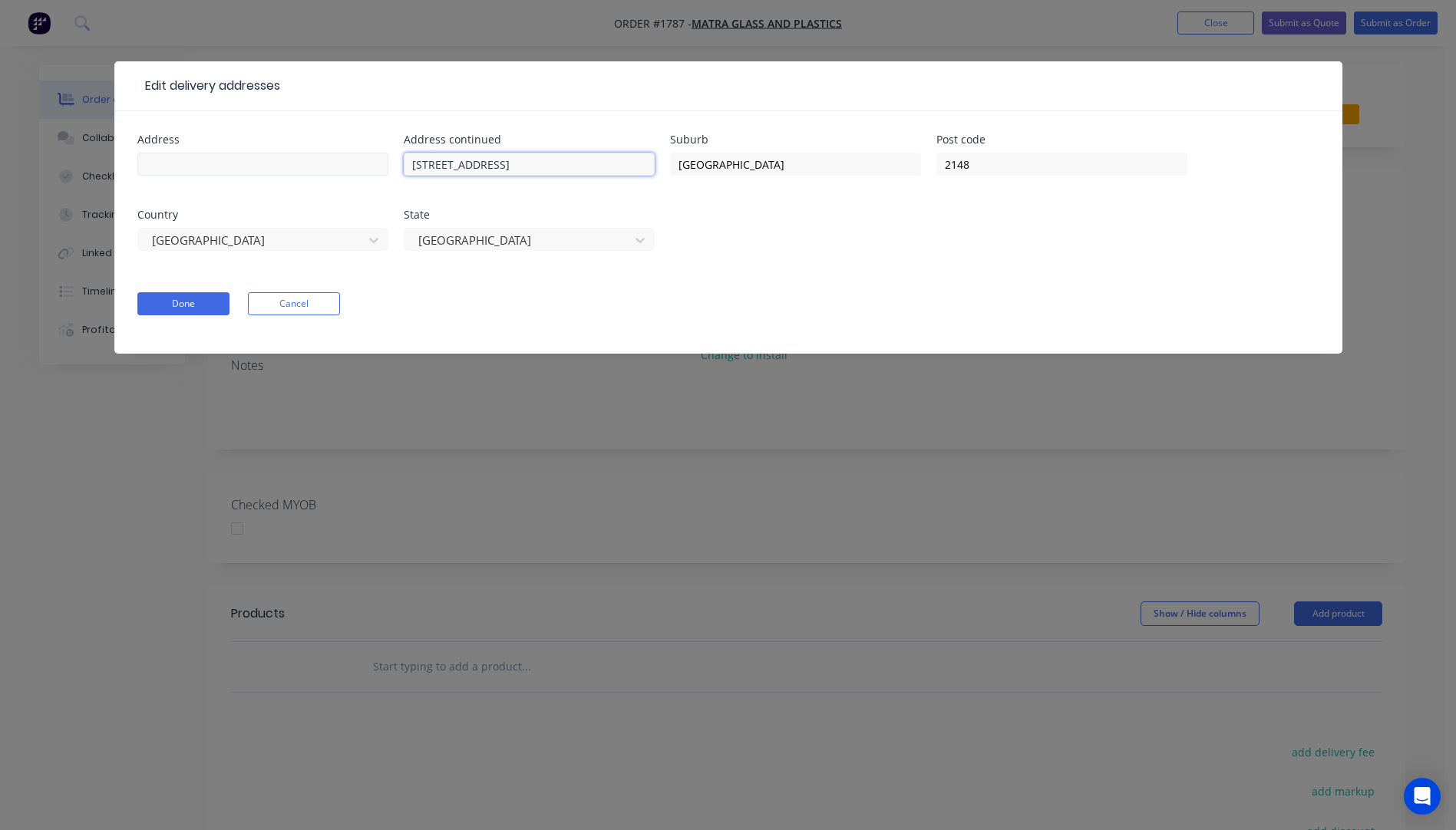
type input "[STREET_ADDRESS]"
click at [231, 168] on input "text" at bounding box center [263, 164] width 251 height 23
type input "Mantra Glass and Plastics"
click at [173, 306] on button "Done" at bounding box center [183, 304] width 92 height 23
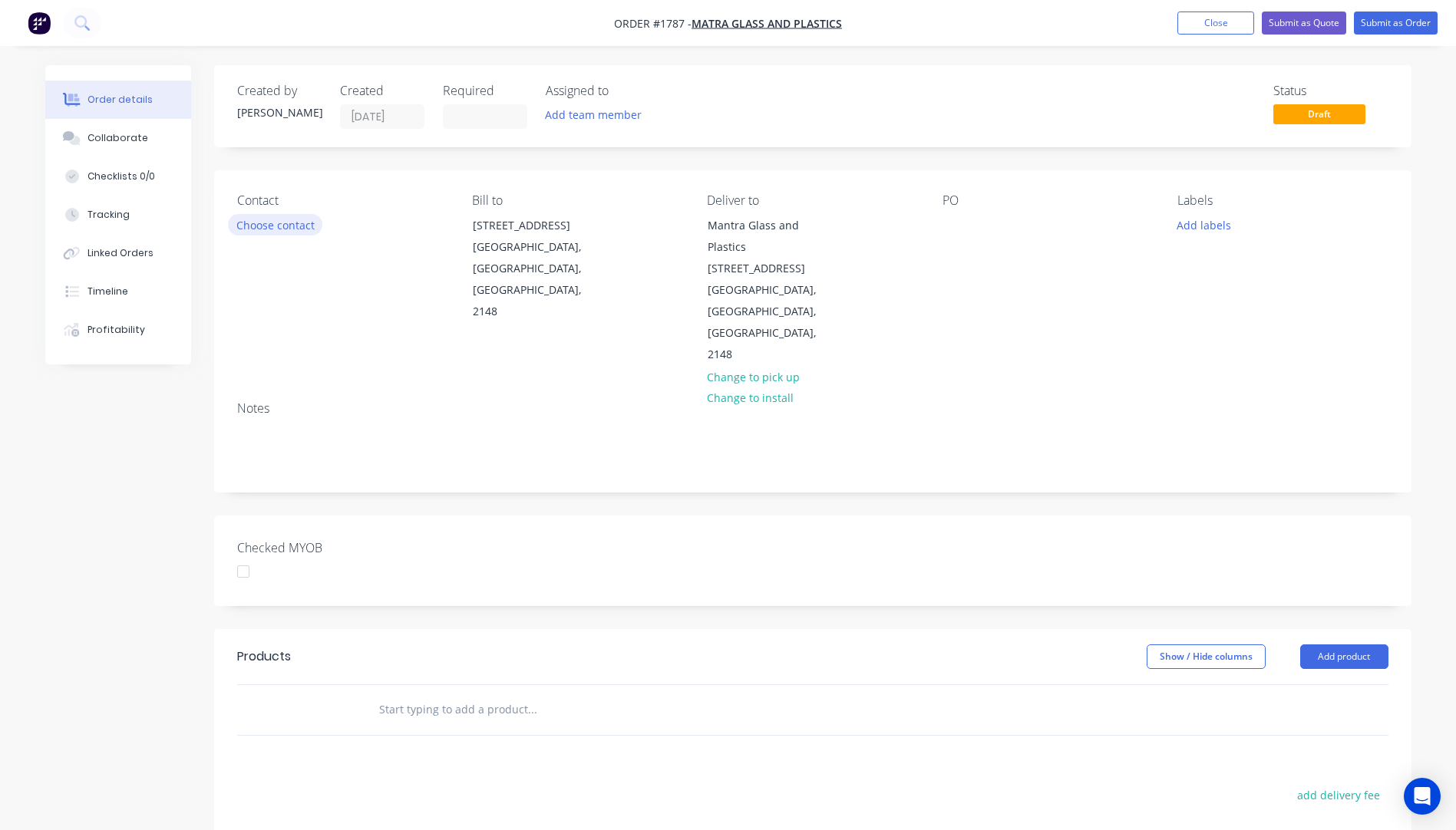
click at [288, 232] on button "Choose contact" at bounding box center [274, 224] width 94 height 21
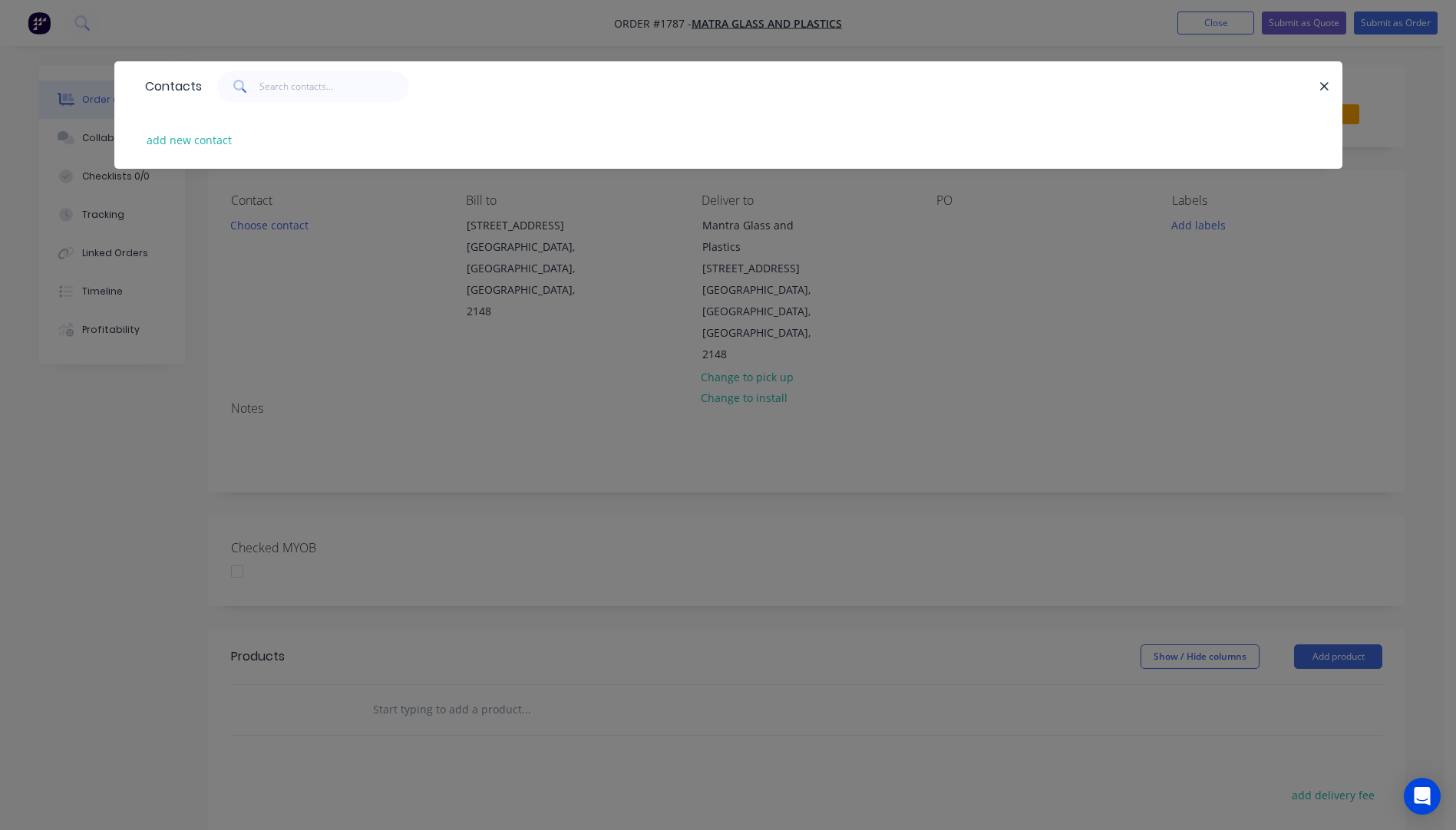
click at [1093, 328] on div "Contacts add new contact" at bounding box center [728, 415] width 1456 height 830
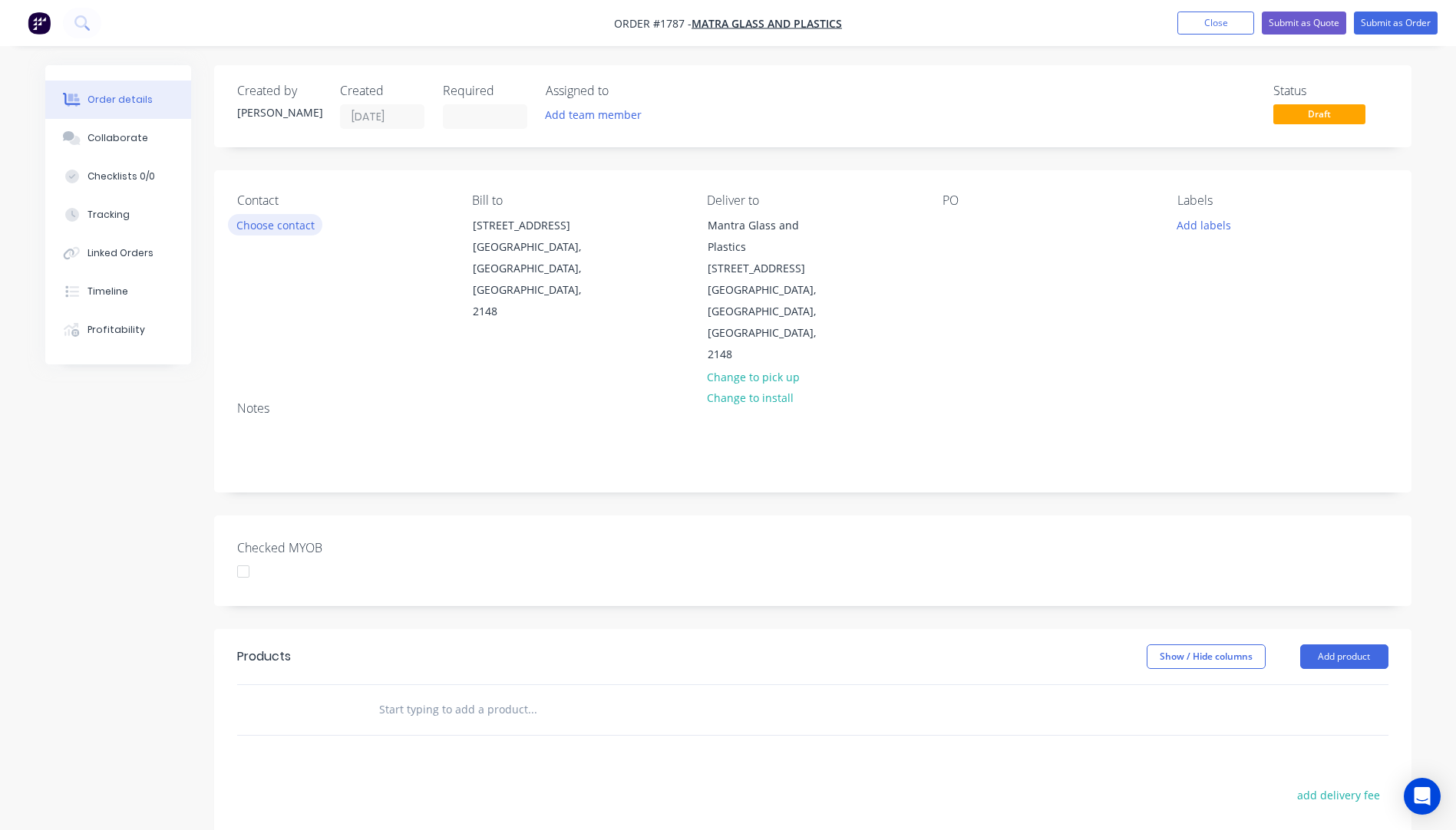
click at [285, 228] on button "Choose contact" at bounding box center [274, 224] width 94 height 21
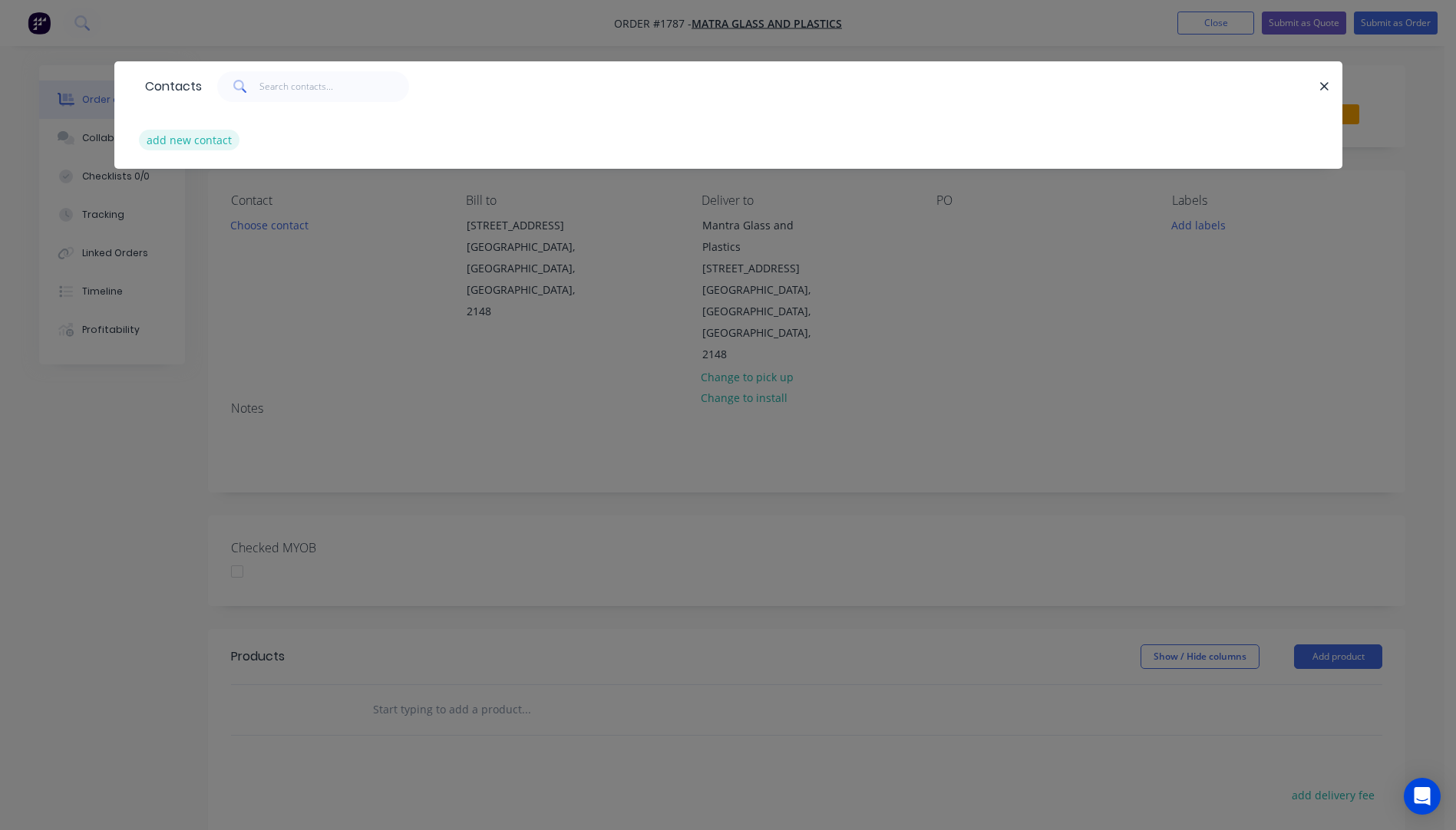
click at [202, 140] on button "add new contact" at bounding box center [190, 140] width 102 height 21
select select "AU"
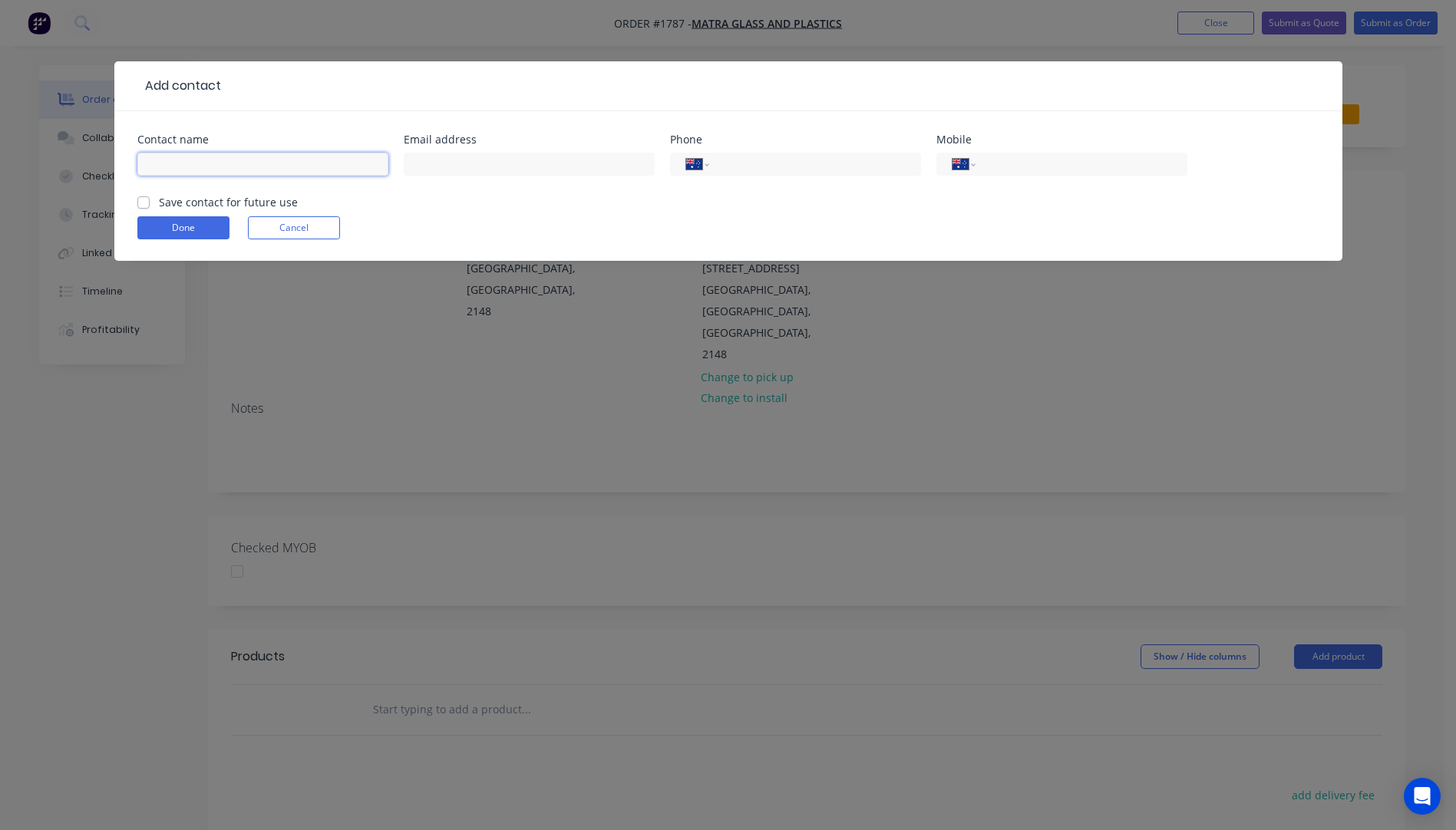
paste input "[PERSON_NAME]"
type input "[PERSON_NAME]"
paste input "p:02 9622 4488 a: [STREET_ADDRESS] e: [EMAIL_ADDRESS][DOMAIN_NAME]"
drag, startPoint x: 518, startPoint y: 163, endPoint x: 487, endPoint y: 169, distance: 31.6
click at [487, 169] on input "p:02 9622 4488 a: [STREET_ADDRESS] e: [EMAIL_ADDRESS][DOMAIN_NAME]" at bounding box center [528, 164] width 251 height 23
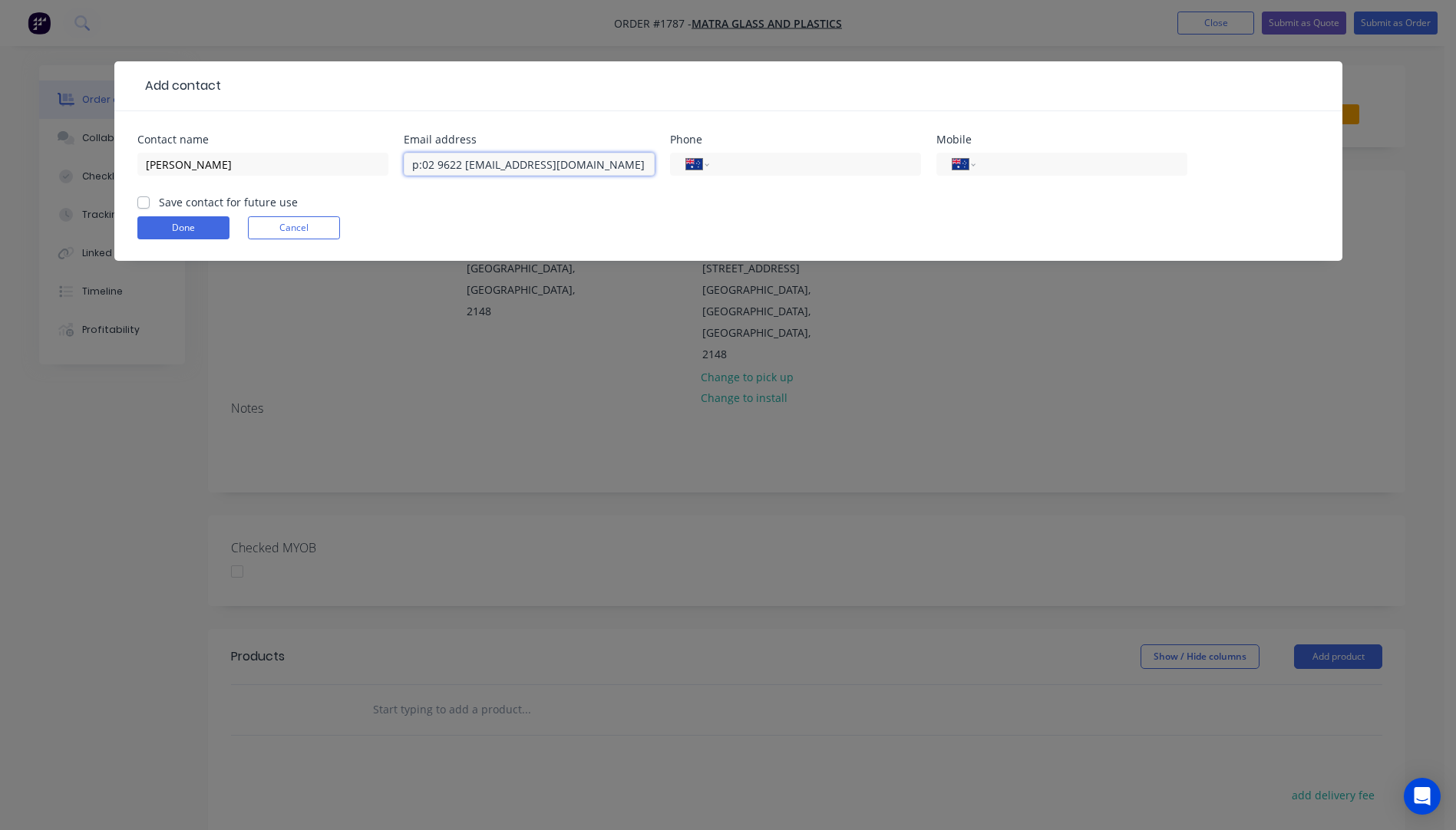
drag, startPoint x: 486, startPoint y: 164, endPoint x: 398, endPoint y: 162, distance: 88.0
click at [398, 162] on div "Contact name [PERSON_NAME] Email address p:02 9622 [EMAIL_ADDRESS][DOMAIN_NAME]…" at bounding box center [728, 164] width 1182 height 60
type input "[EMAIL_ADDRESS][DOMAIN_NAME]"
paste input "[PHONE_NUMBER]"
type input "[PHONE_NUMBER]"
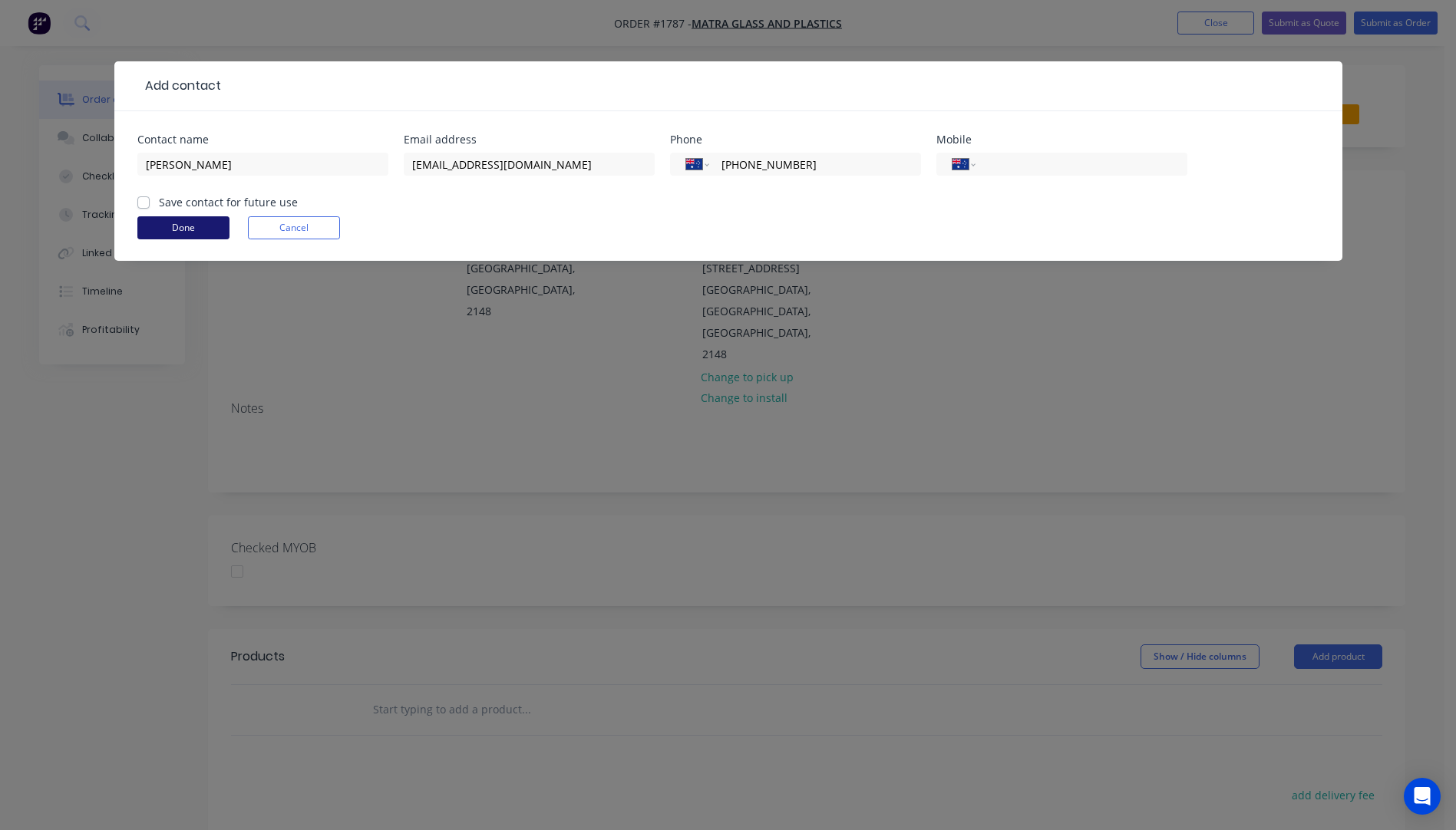
click at [192, 230] on button "Done" at bounding box center [183, 228] width 92 height 23
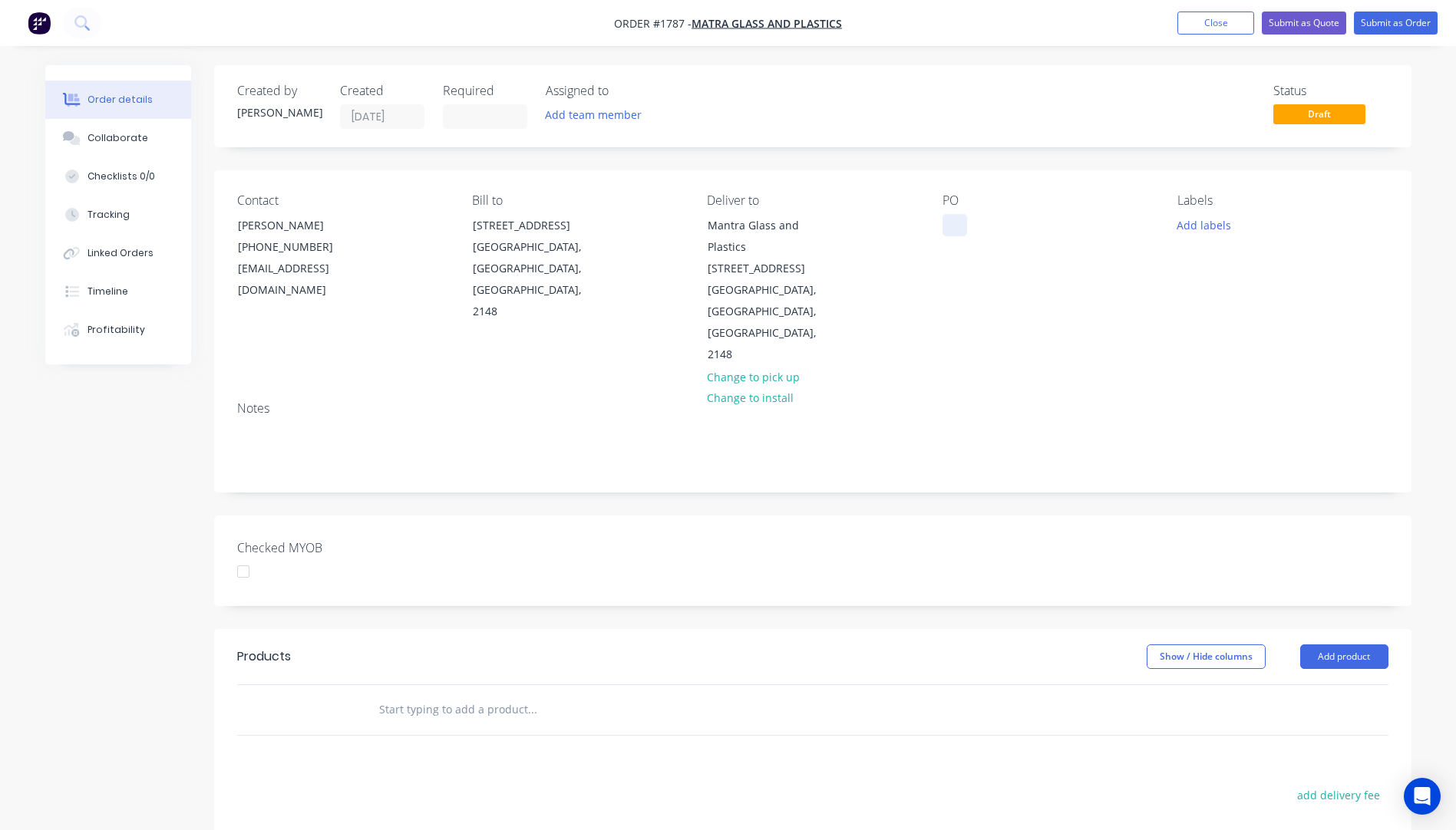
click at [957, 233] on div at bounding box center [954, 225] width 24 height 22
click at [1200, 232] on button "Add labels" at bounding box center [1203, 224] width 71 height 21
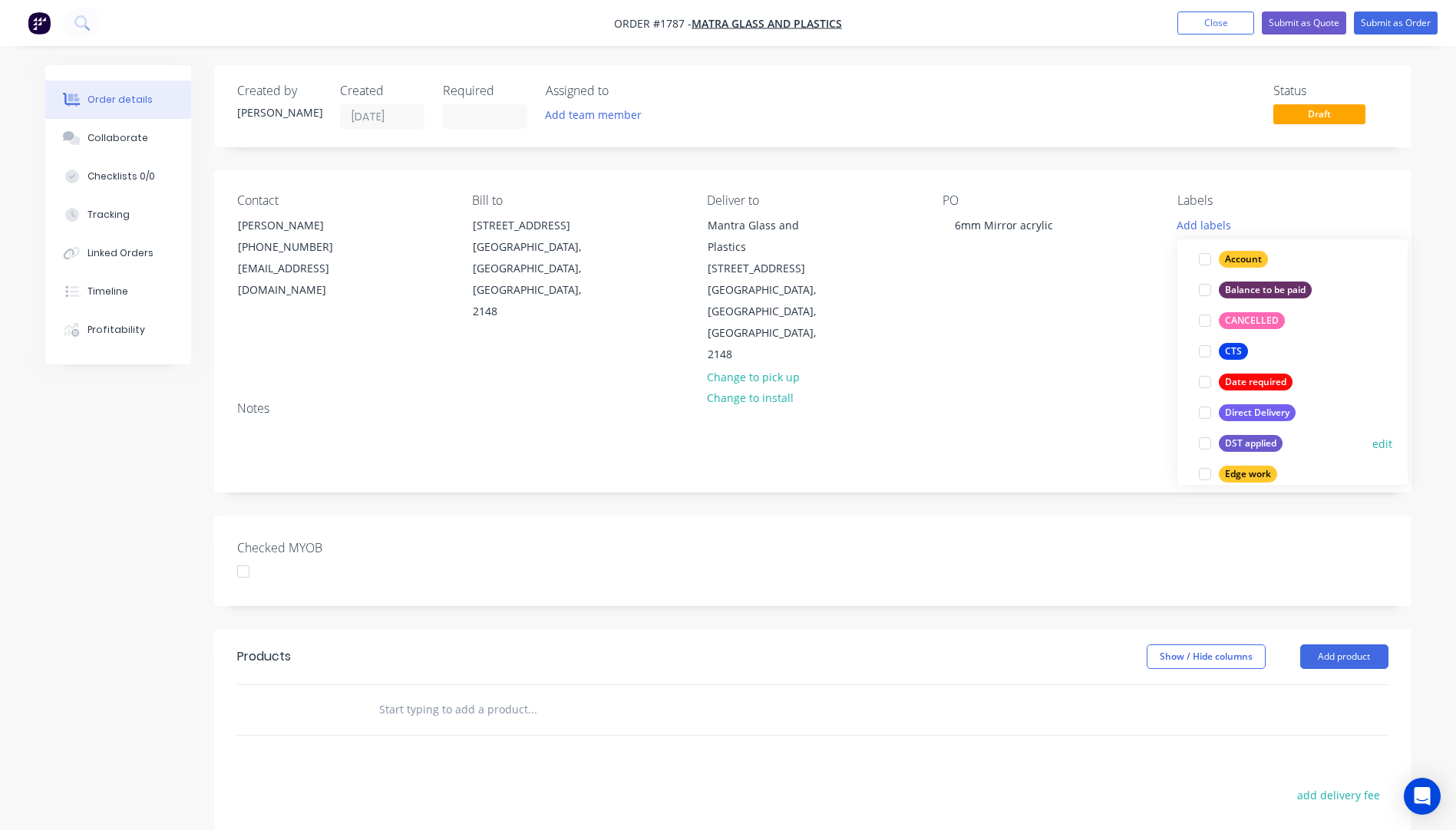
scroll to position [153, 0]
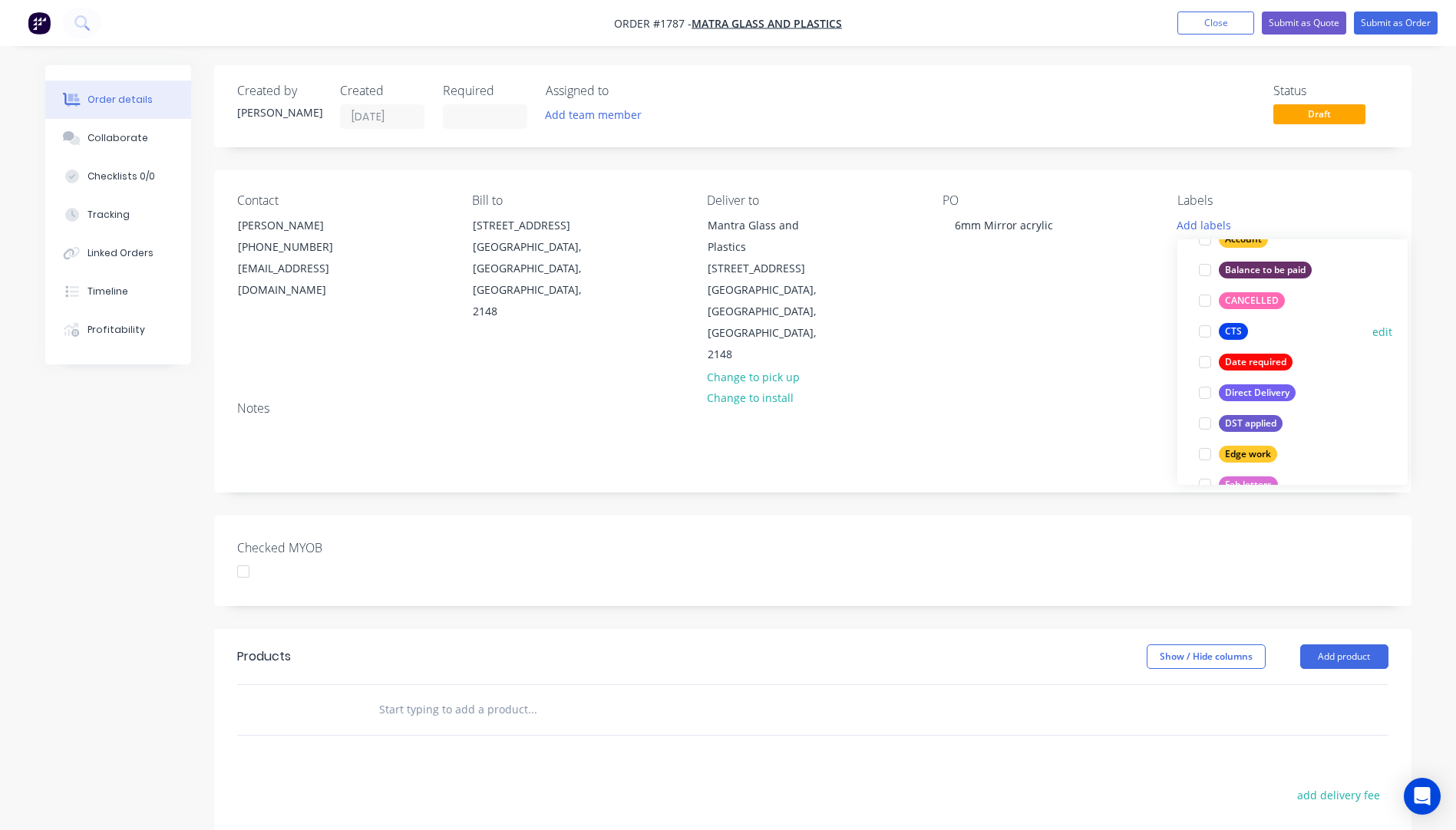
click at [1234, 341] on button "CTS" at bounding box center [1223, 332] width 62 height 22
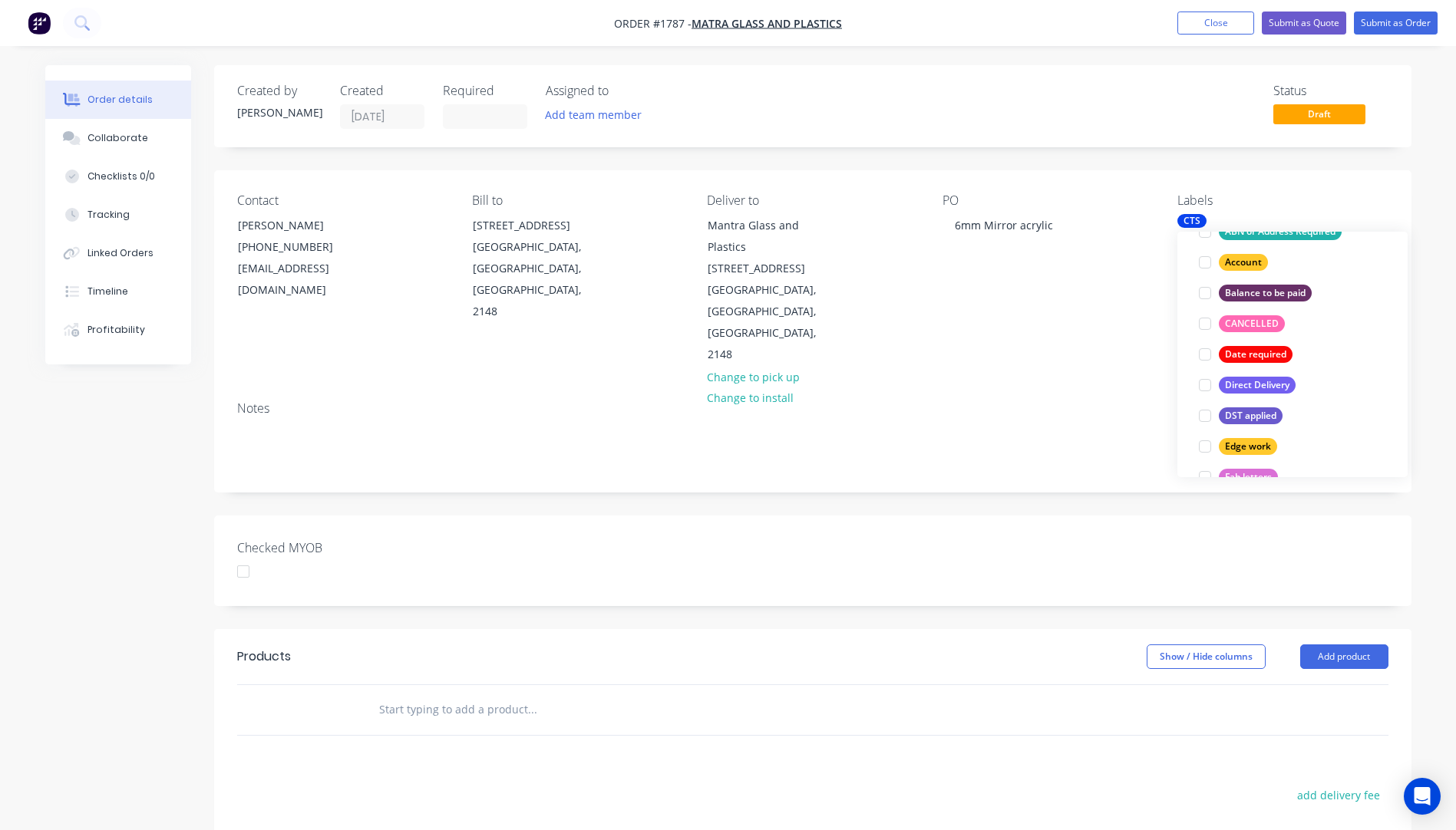
scroll to position [31, 0]
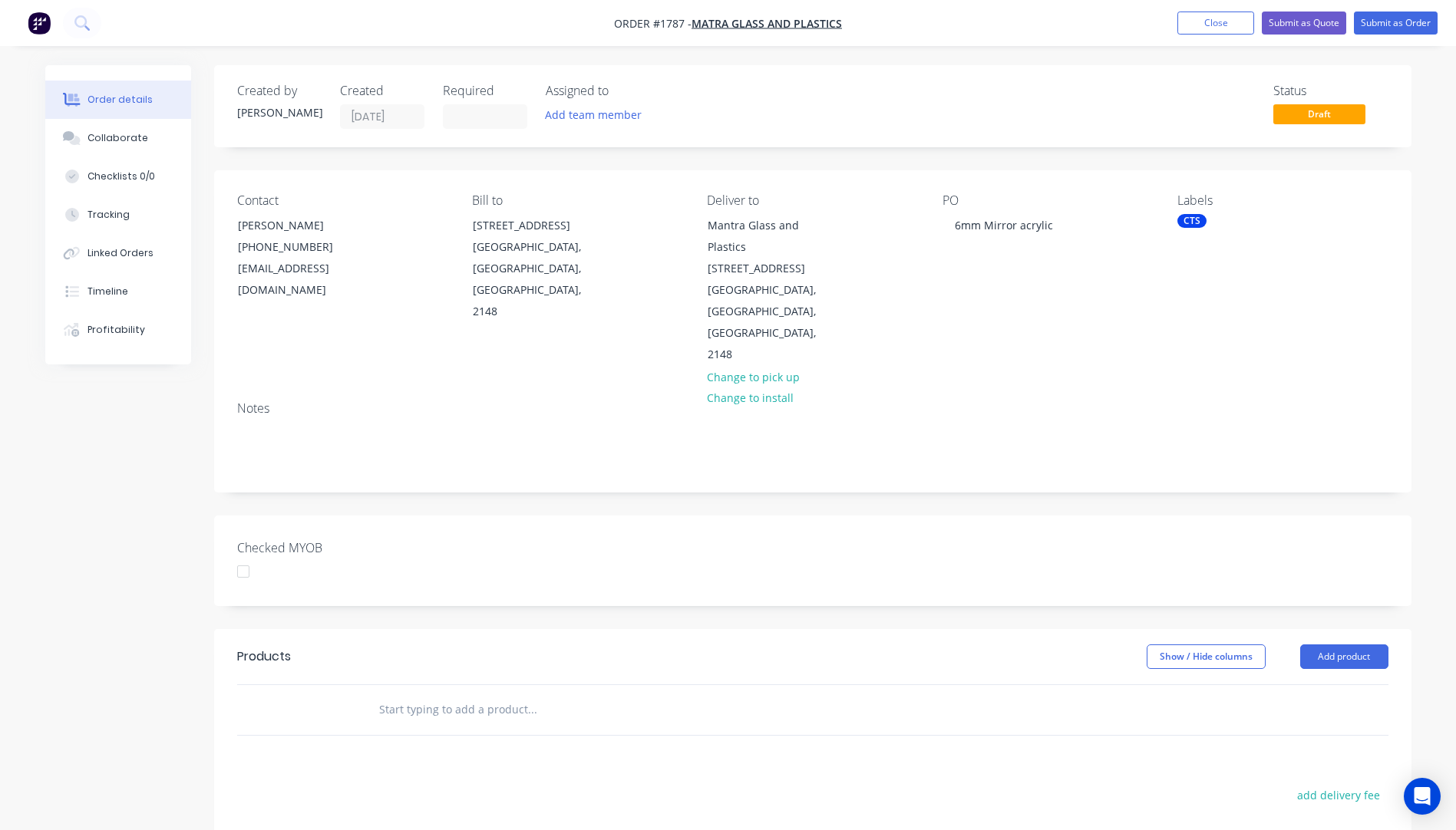
click at [1103, 389] on div "Notes" at bounding box center [813, 440] width 1197 height 102
click at [1350, 644] on button "Add product" at bounding box center [1344, 656] width 88 height 24
click at [1318, 684] on div "Product catalogue" at bounding box center [1315, 695] width 118 height 22
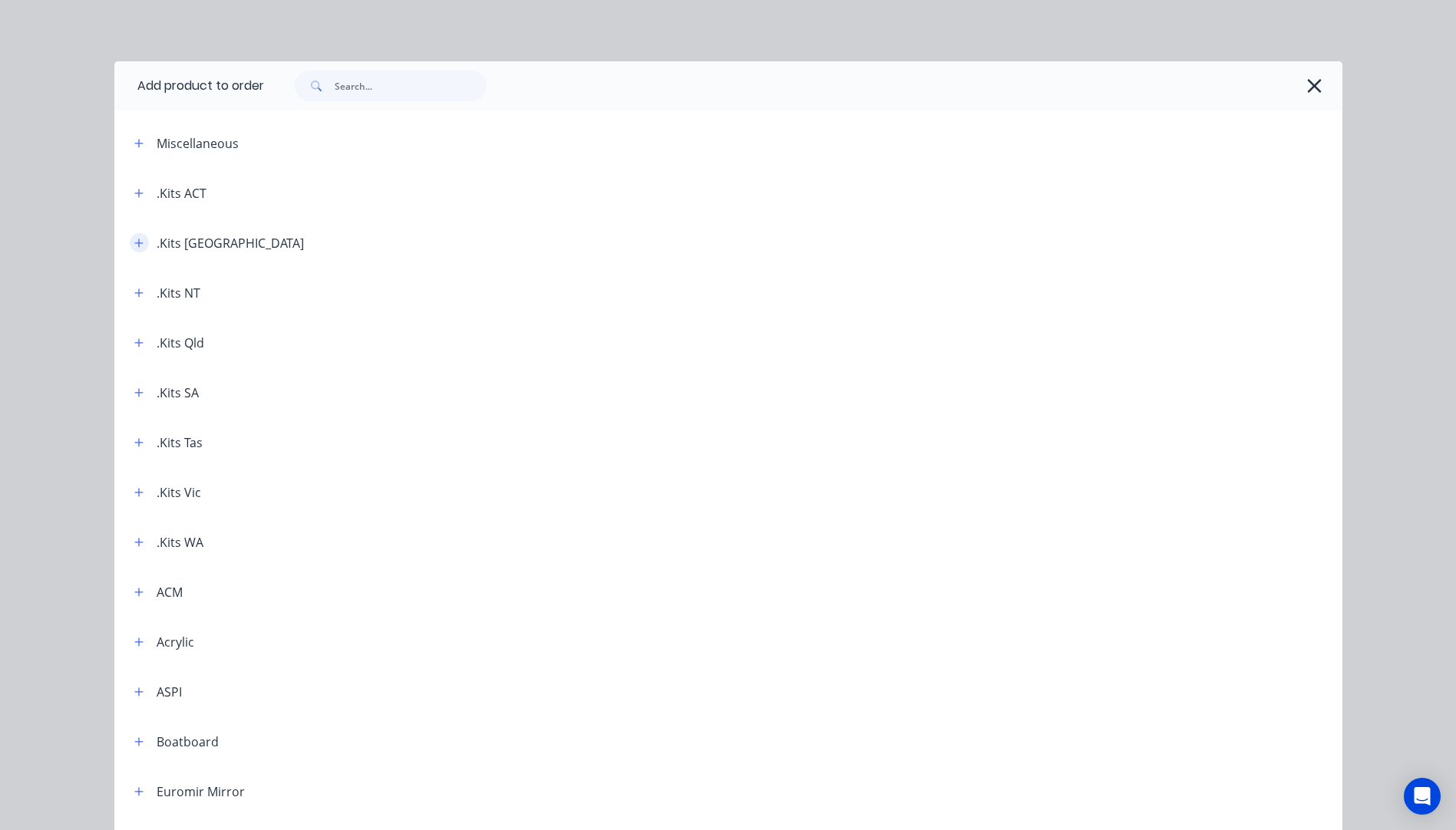
click at [131, 248] on button "button" at bounding box center [139, 242] width 19 height 19
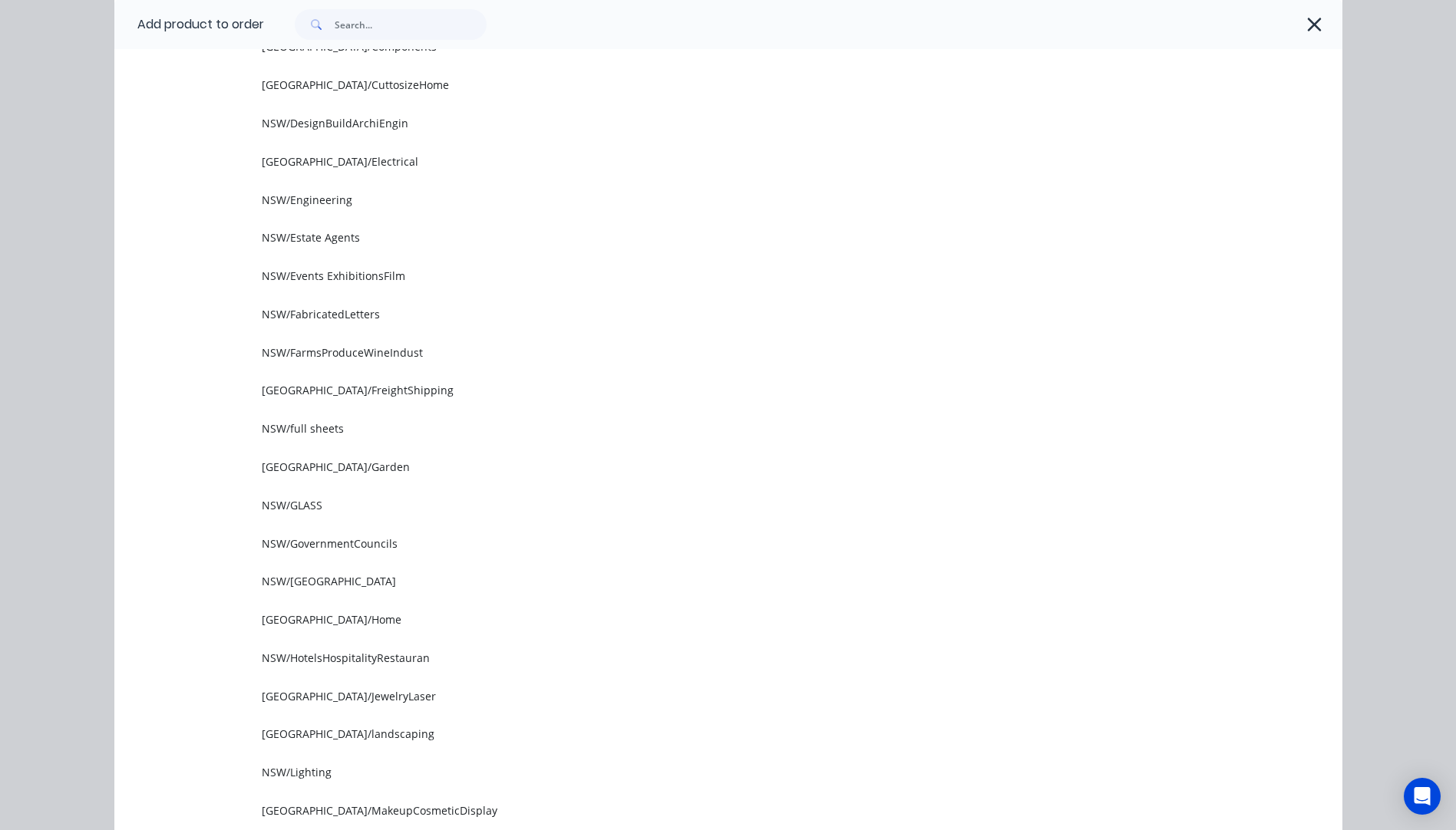
scroll to position [614, 0]
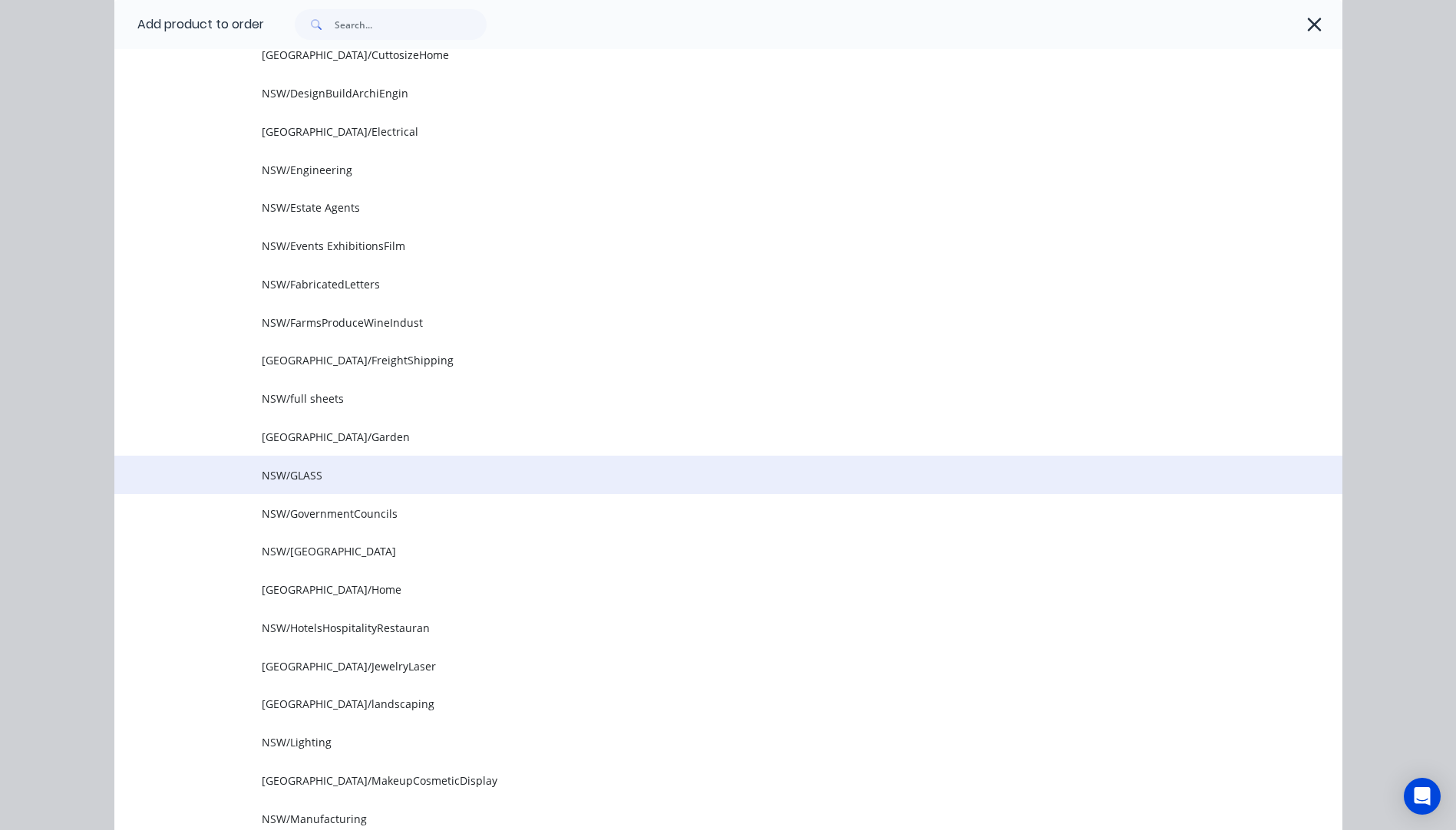
click at [285, 474] on span "NSW/GLASS" at bounding box center [693, 475] width 864 height 16
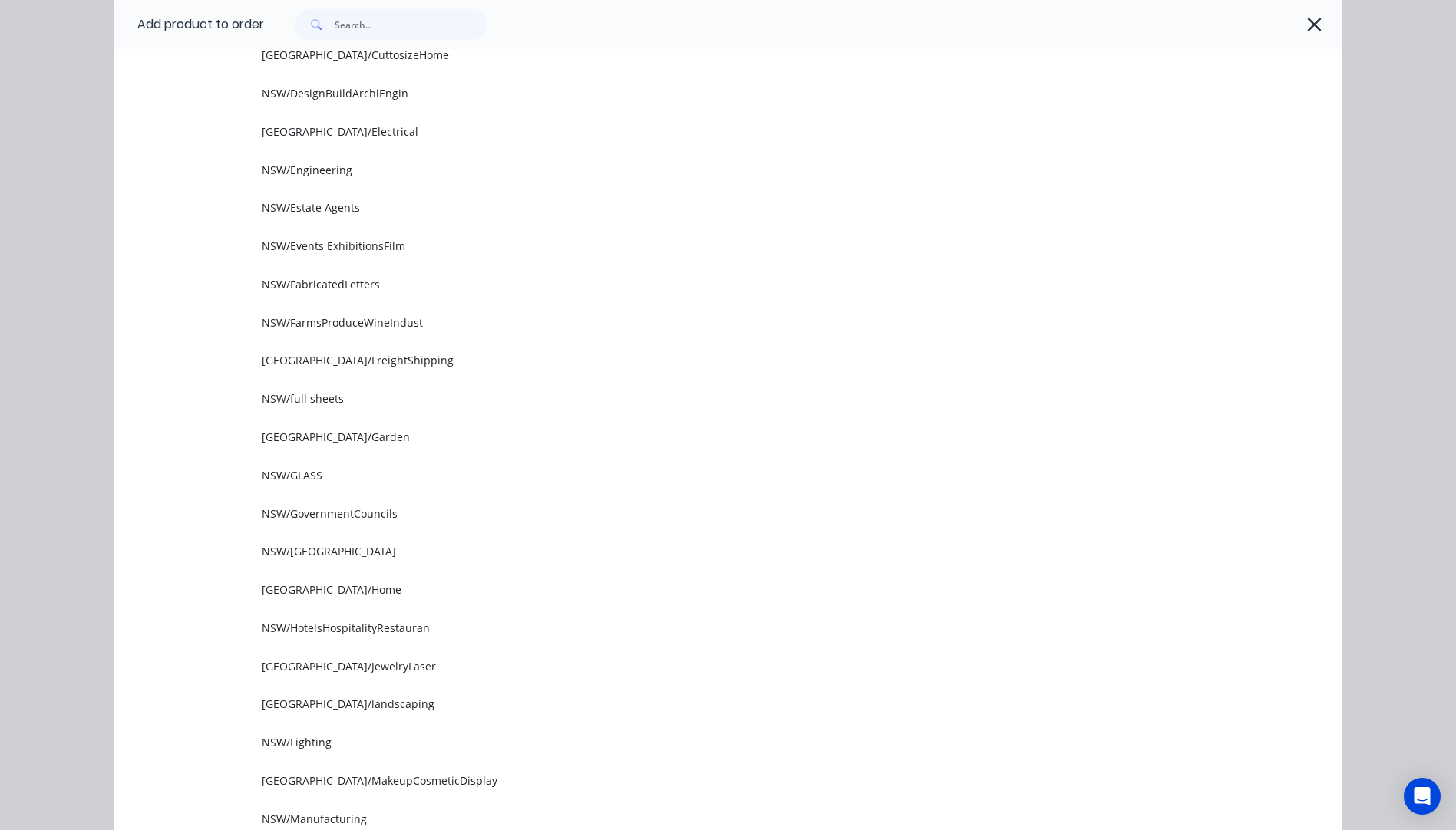
scroll to position [0, 0]
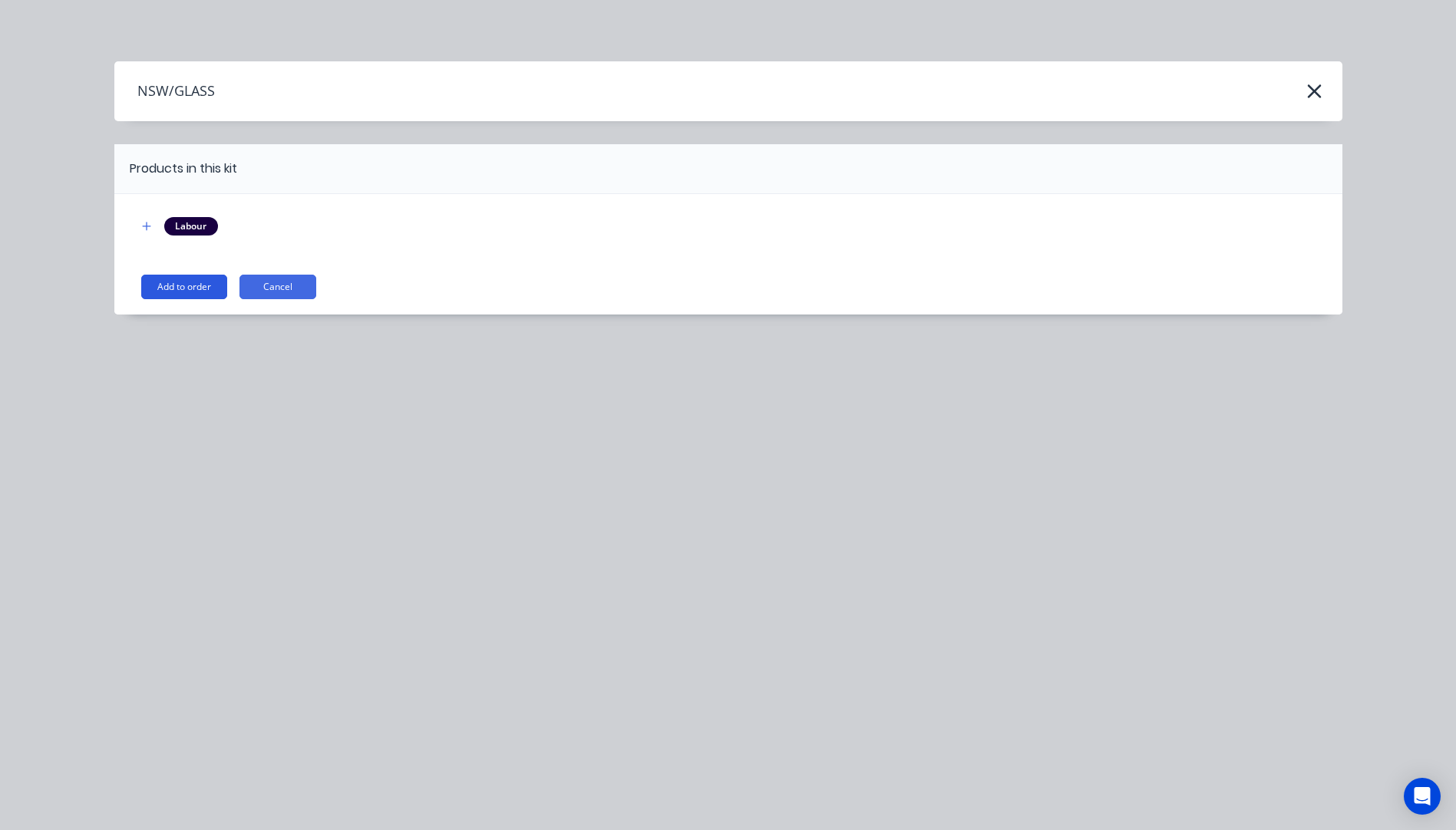
click at [193, 296] on button "Add to order" at bounding box center [183, 287] width 86 height 24
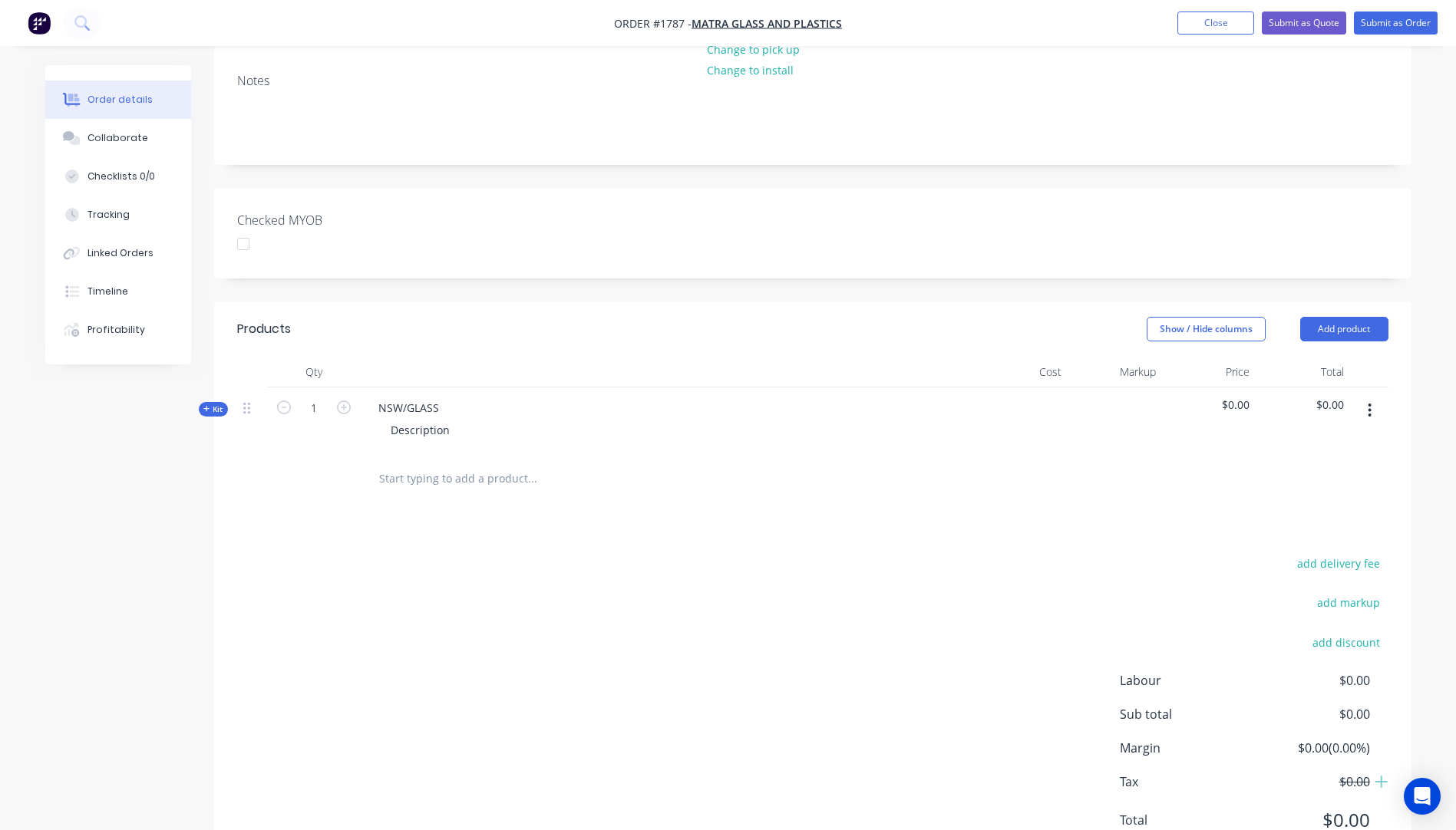
scroll to position [328, 0]
click at [208, 404] on icon "button" at bounding box center [207, 408] width 7 height 8
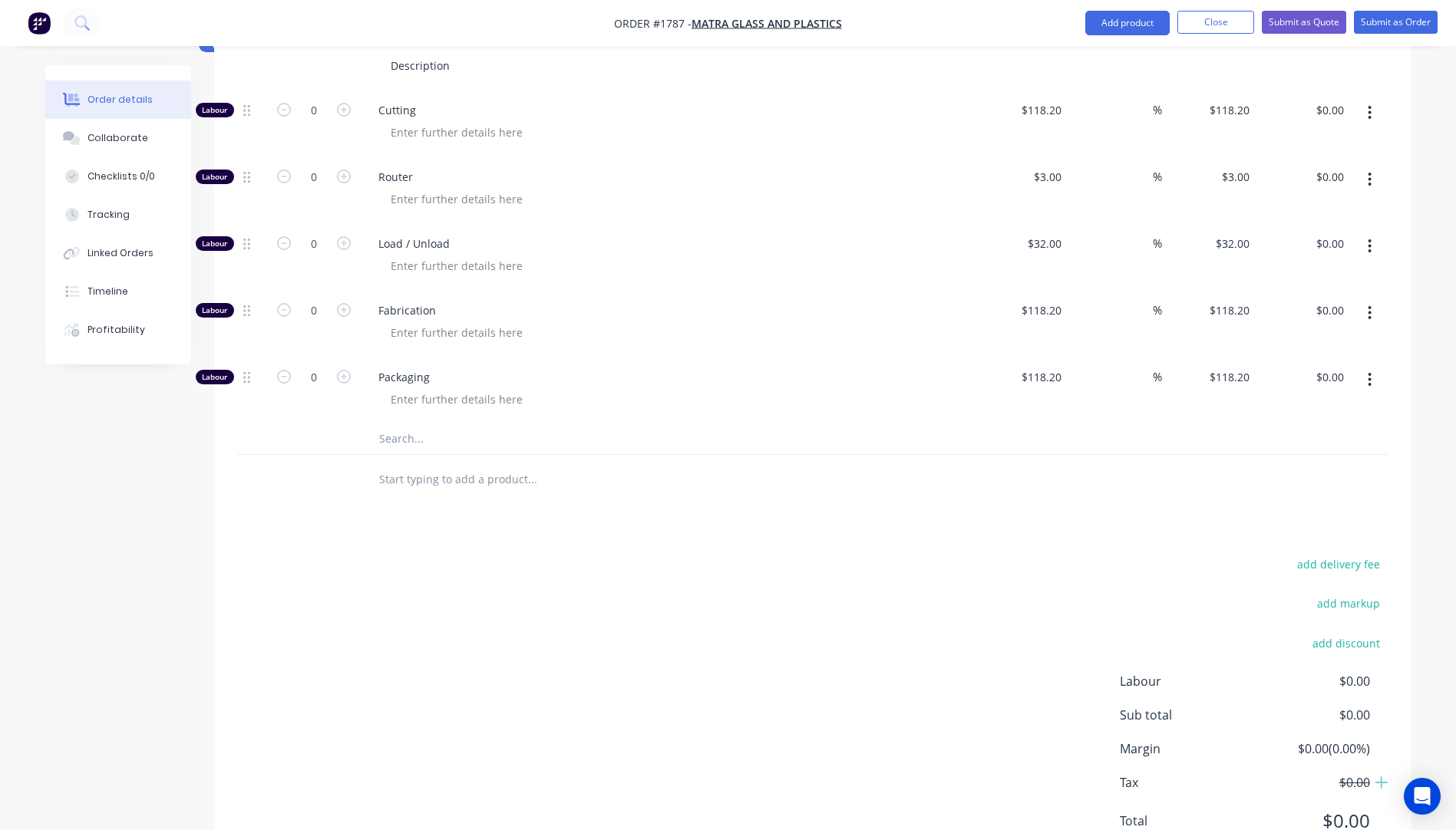
scroll to position [693, 0]
click at [402, 422] on input "text" at bounding box center [532, 437] width 307 height 31
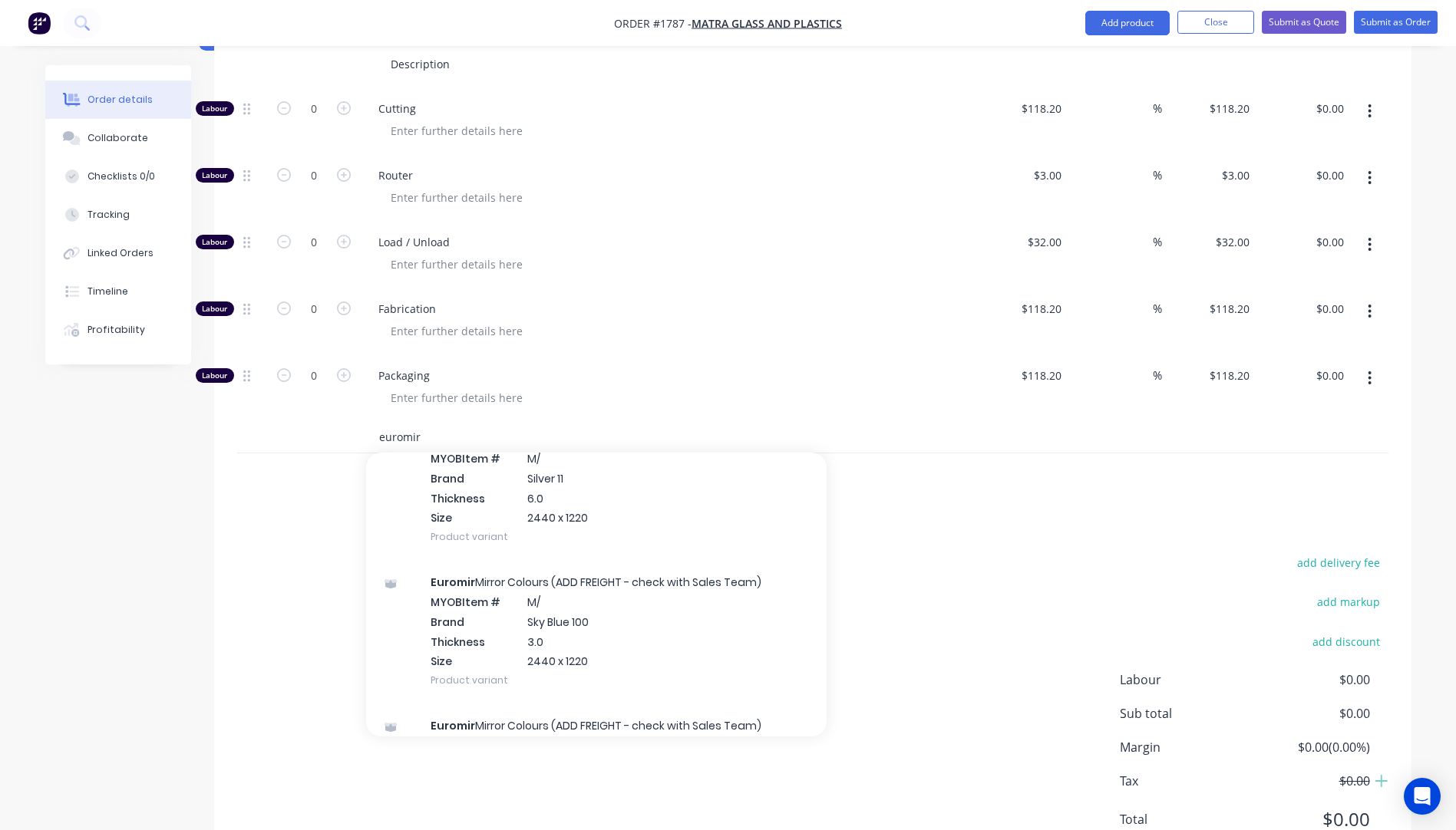
scroll to position [2225, 0]
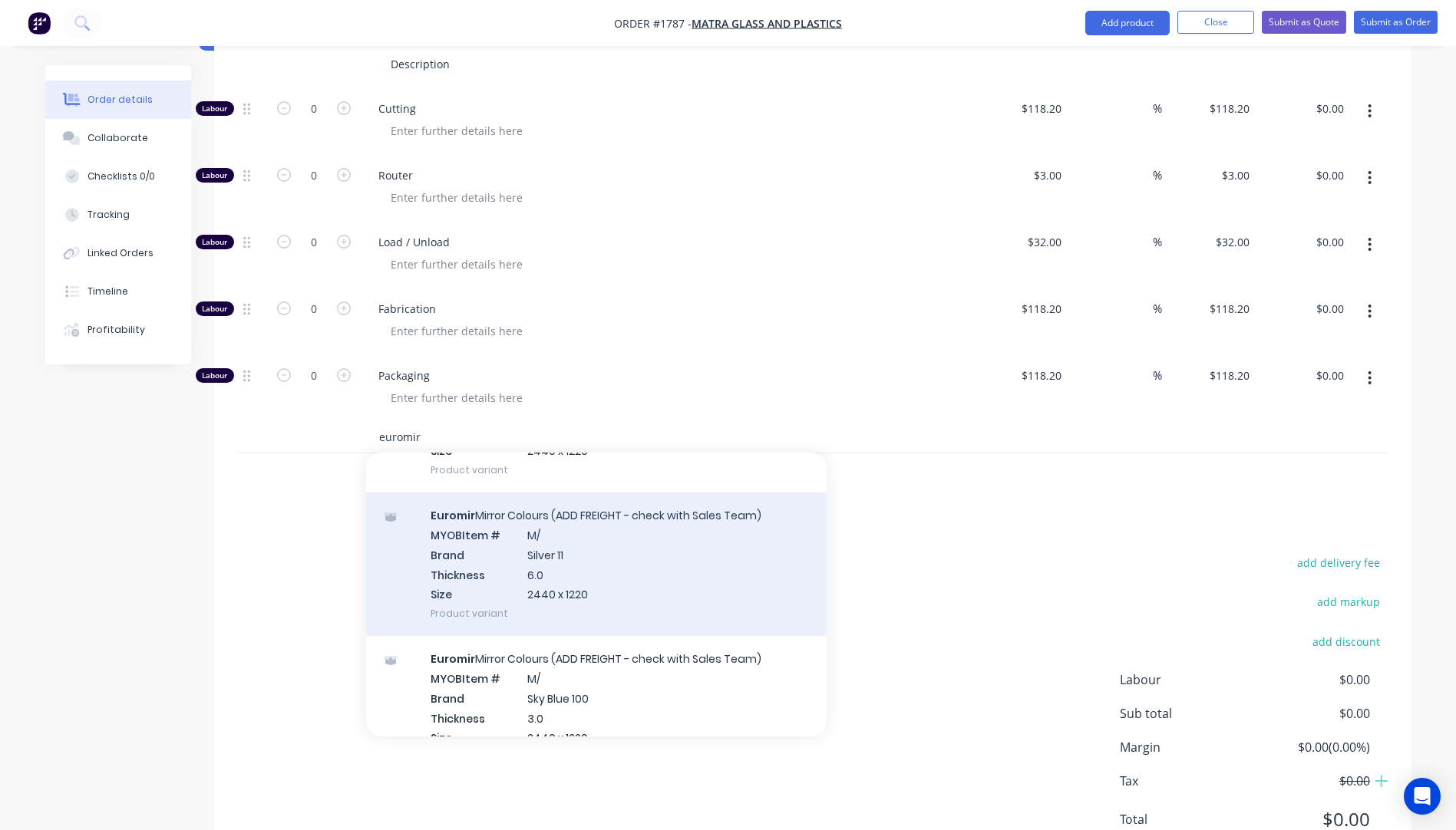
type input "euromir"
click at [548, 512] on div "Euromir Mirror Colours (ADD FREIGHT - check with Sales Team) MYOB Item # M/ Bra…" at bounding box center [596, 564] width 460 height 143
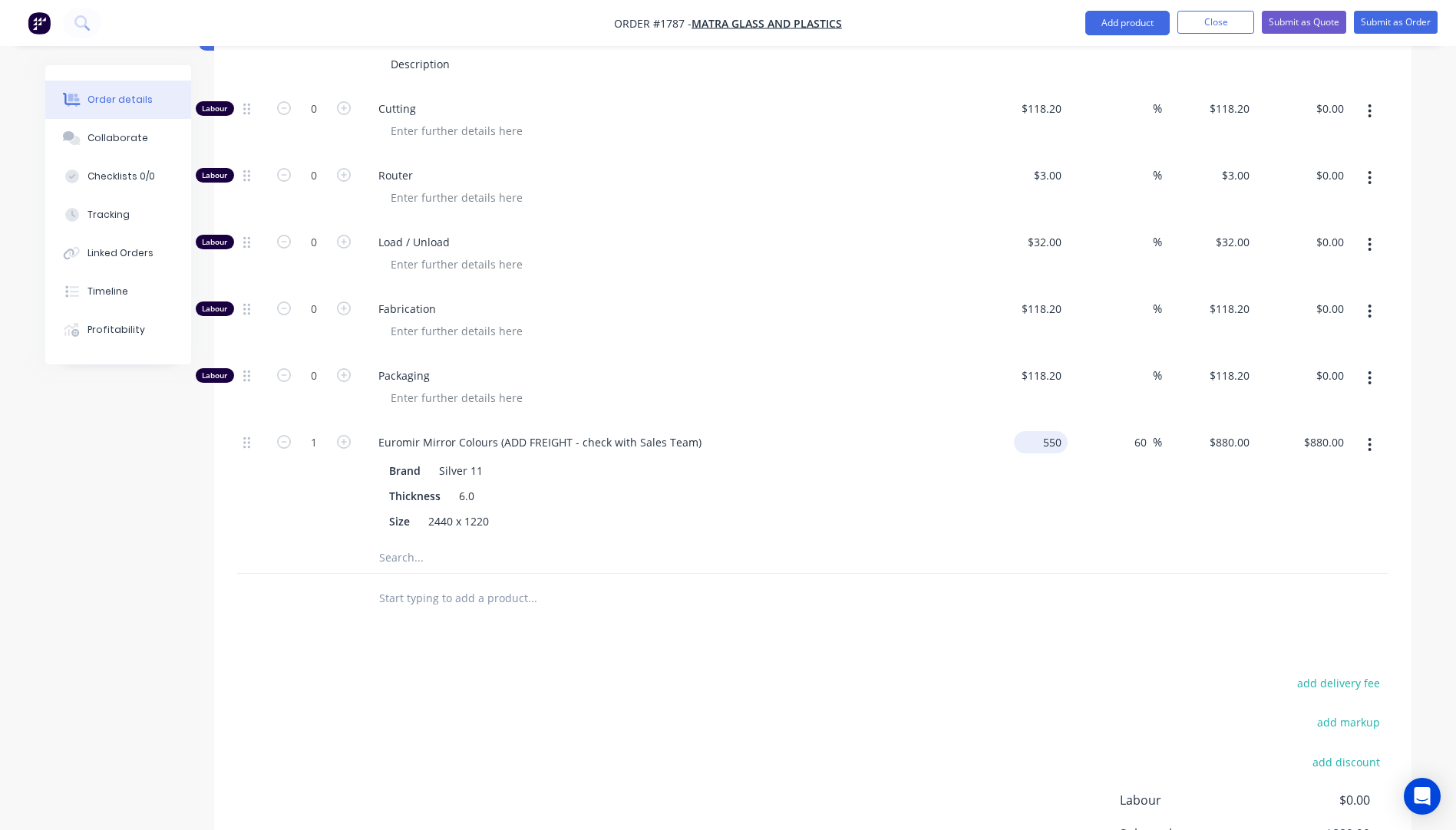
click at [1039, 431] on div "550 $550.00" at bounding box center [1040, 442] width 53 height 22
type input "$430.00"
type input "$688.00"
click at [948, 457] on div "Brand Silver 11 Thickness 6.0 Size 2440 x 1220" at bounding box center [667, 494] width 602 height 76
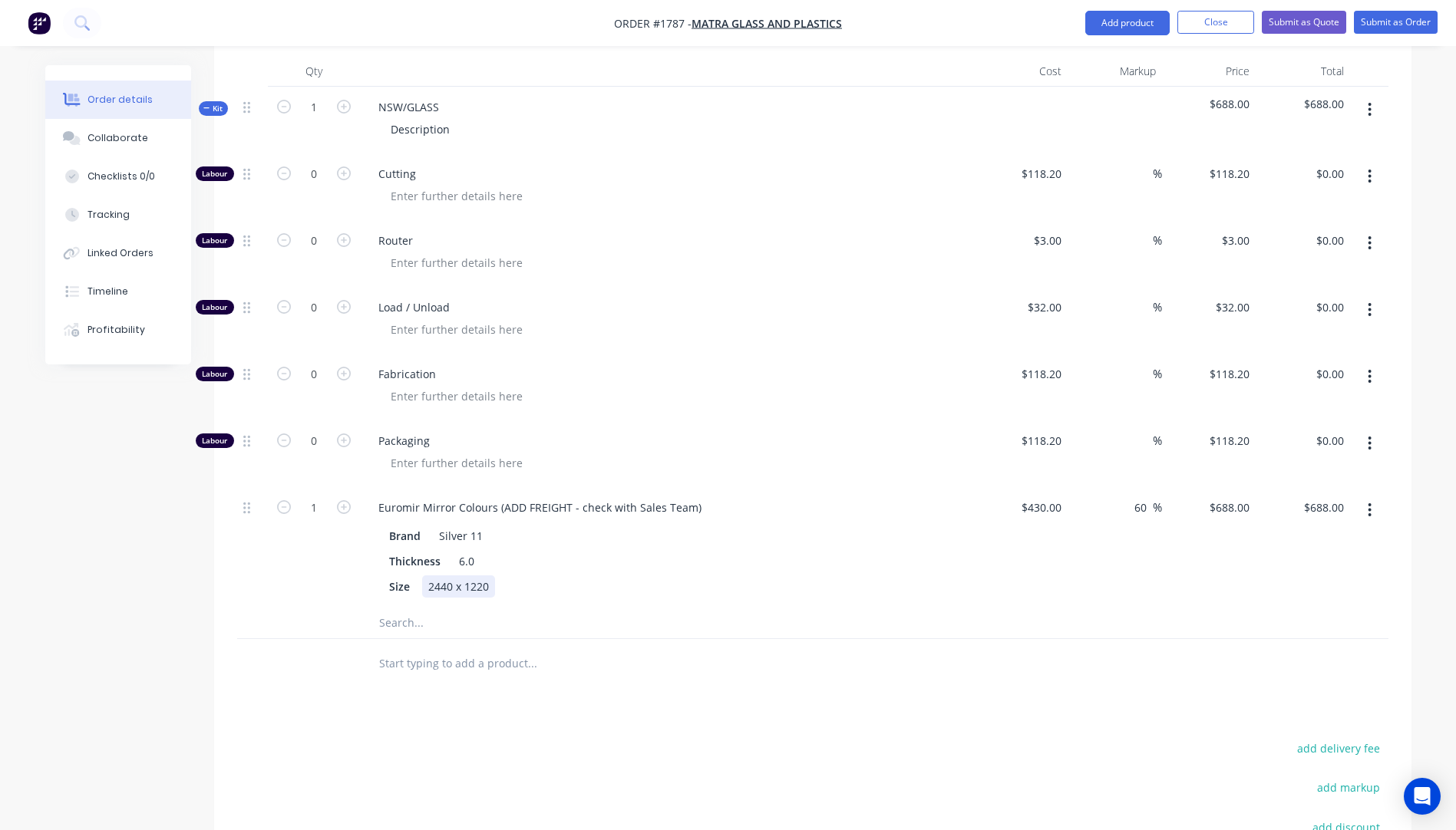
scroll to position [540, 0]
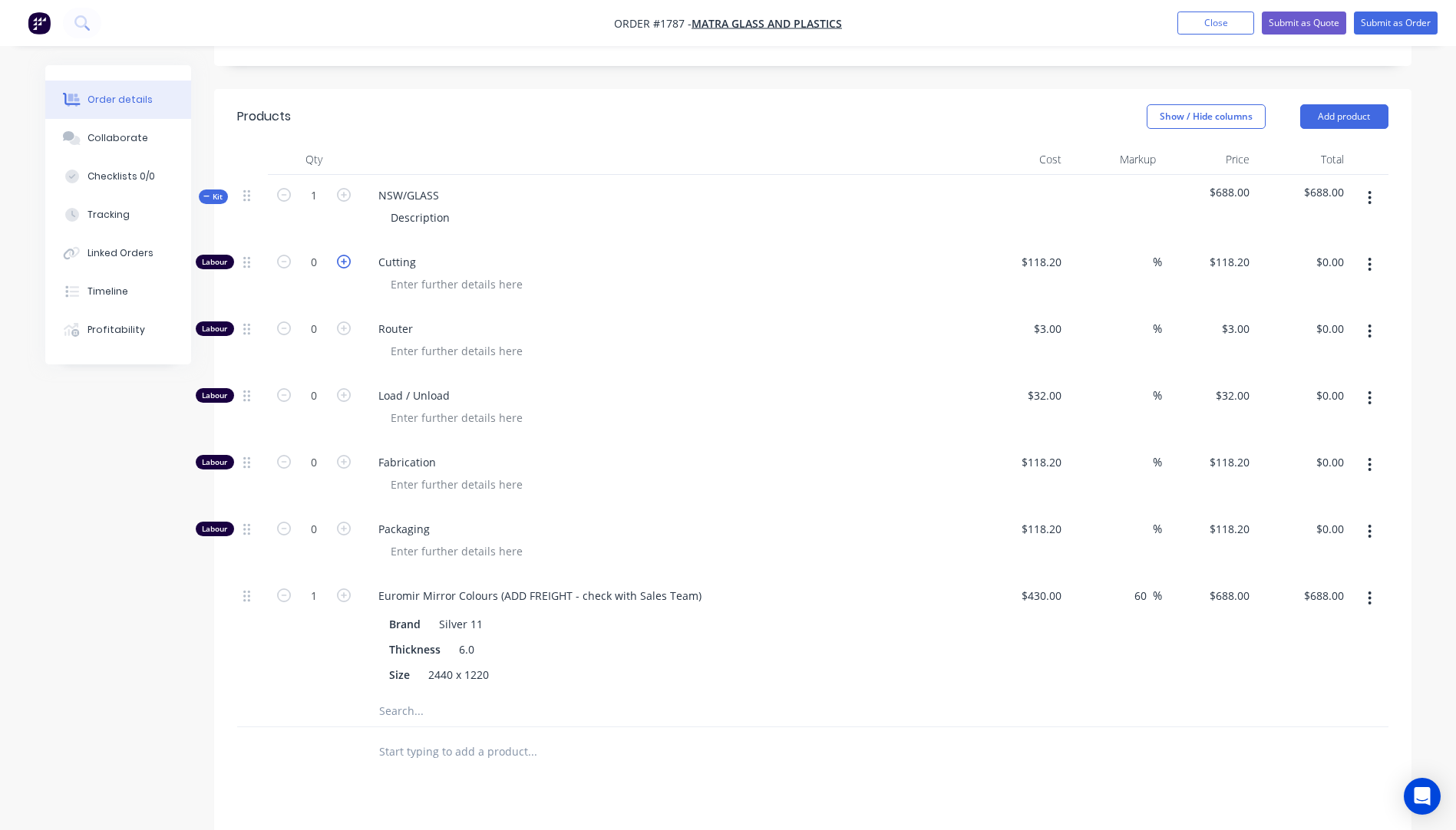
click at [342, 255] on icon "button" at bounding box center [343, 262] width 14 height 14
type input "1"
type input "$118.20"
click at [342, 255] on icon "button" at bounding box center [343, 262] width 14 height 14
type input "2"
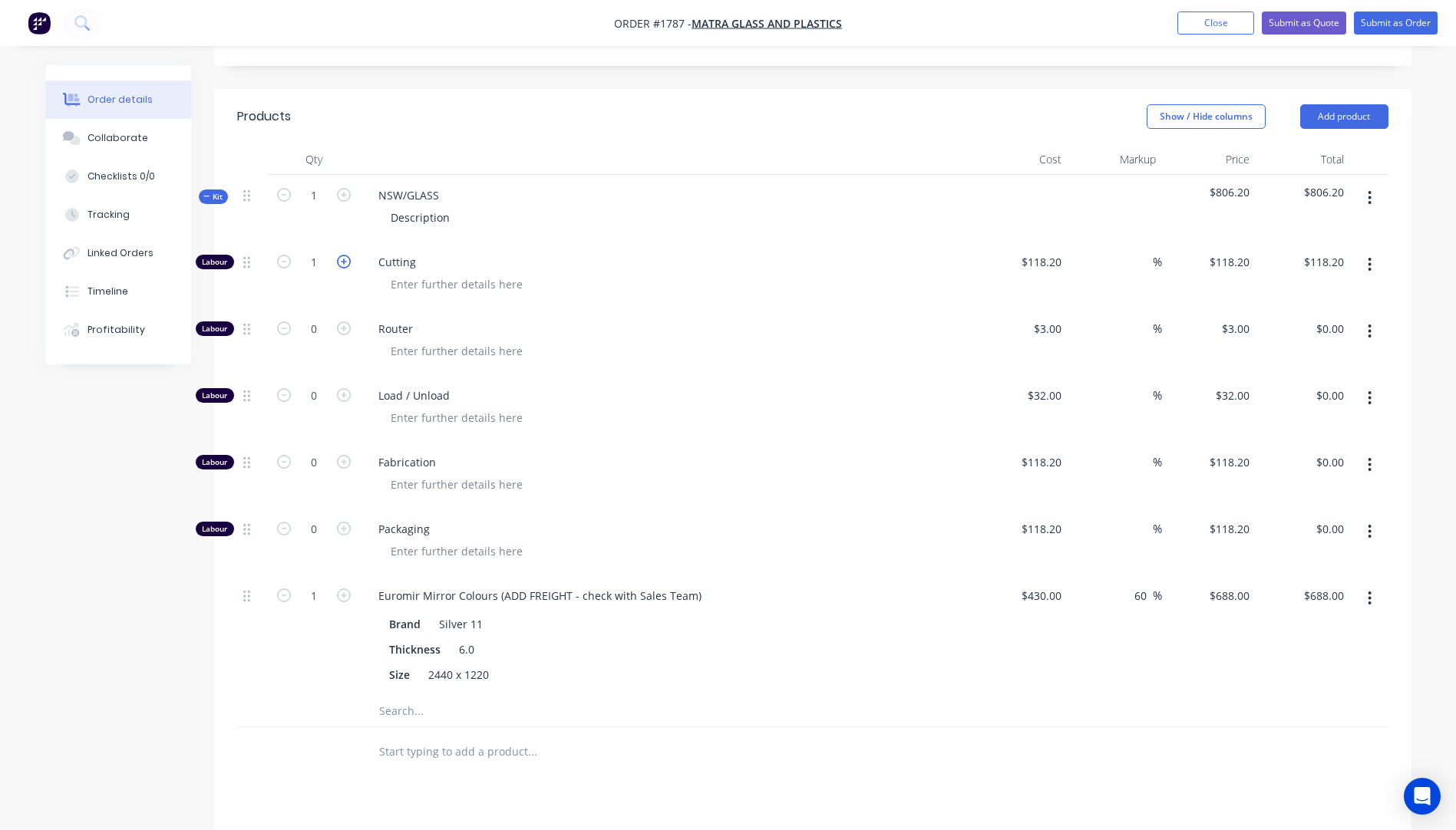
type input "$236.40"
click at [342, 255] on icon "button" at bounding box center [343, 262] width 14 height 14
type input "3"
type input "$354.60"
click at [342, 255] on icon "button" at bounding box center [343, 262] width 14 height 14
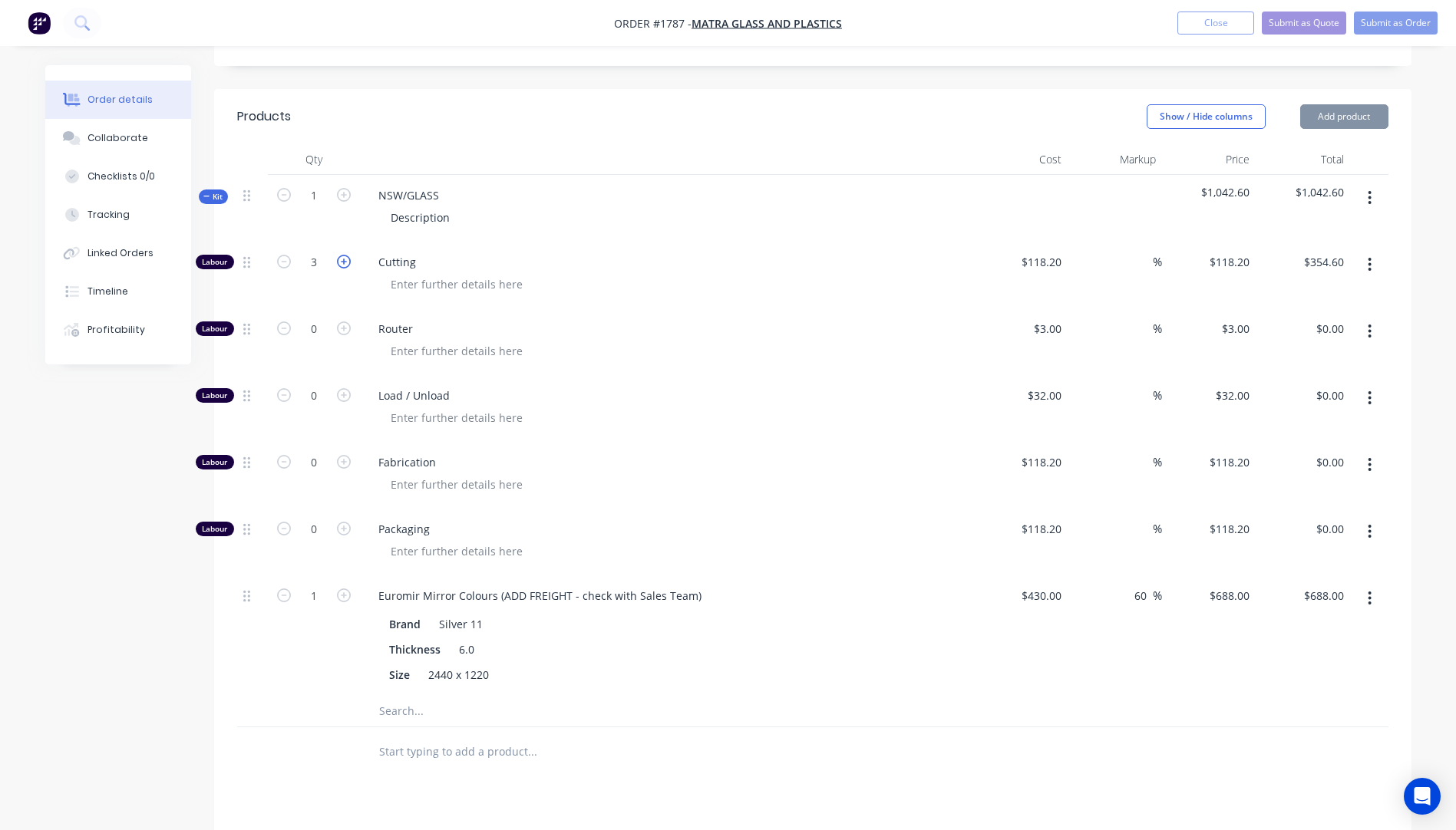
type input "4"
type input "$472.80"
click at [342, 255] on icon "button" at bounding box center [343, 262] width 14 height 14
type input "5"
type input "$591.00"
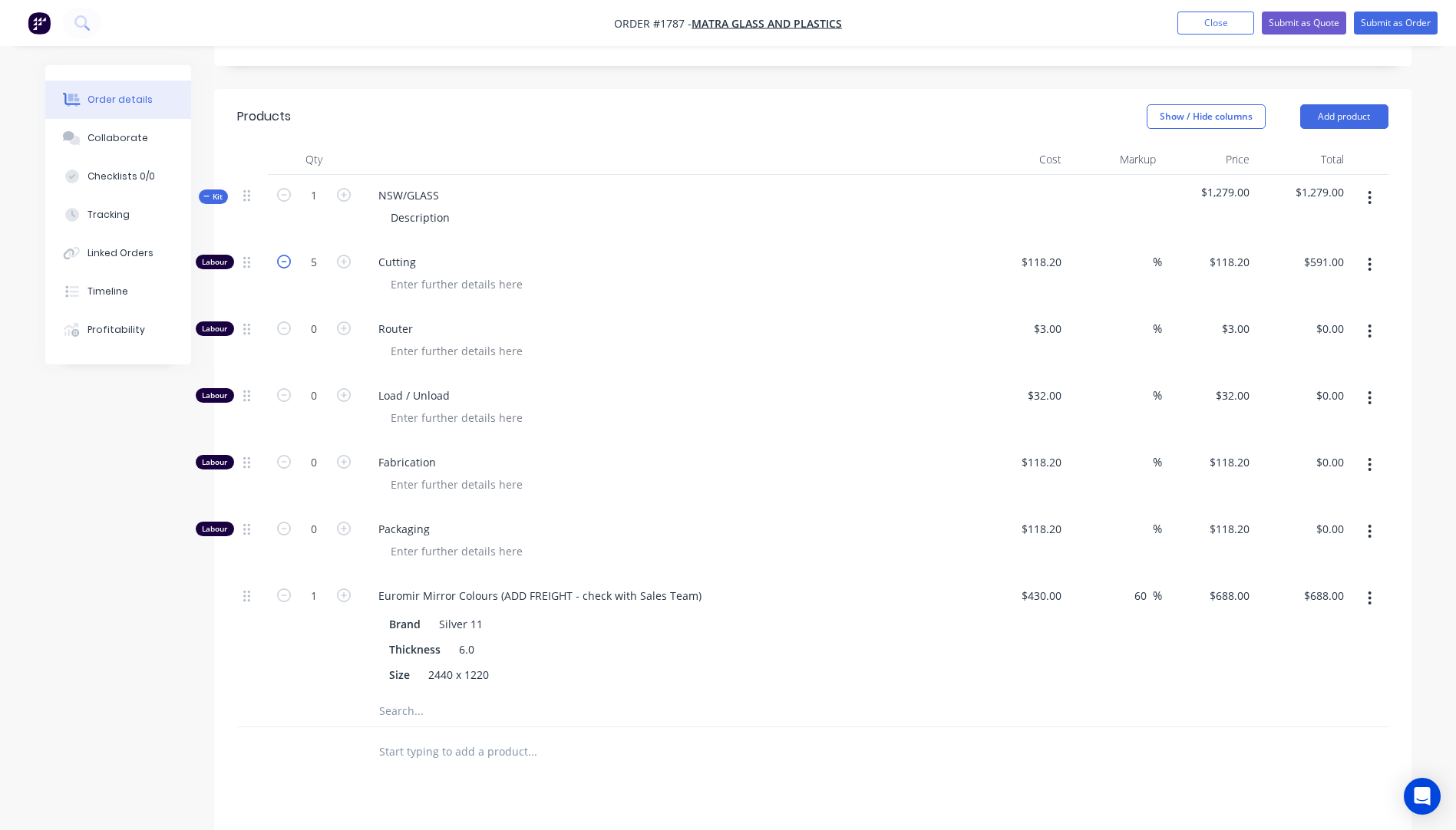
click at [285, 255] on icon "button" at bounding box center [283, 262] width 14 height 14
type input "4"
type input "$472.80"
click at [285, 255] on icon "button" at bounding box center [283, 262] width 14 height 14
type input "3"
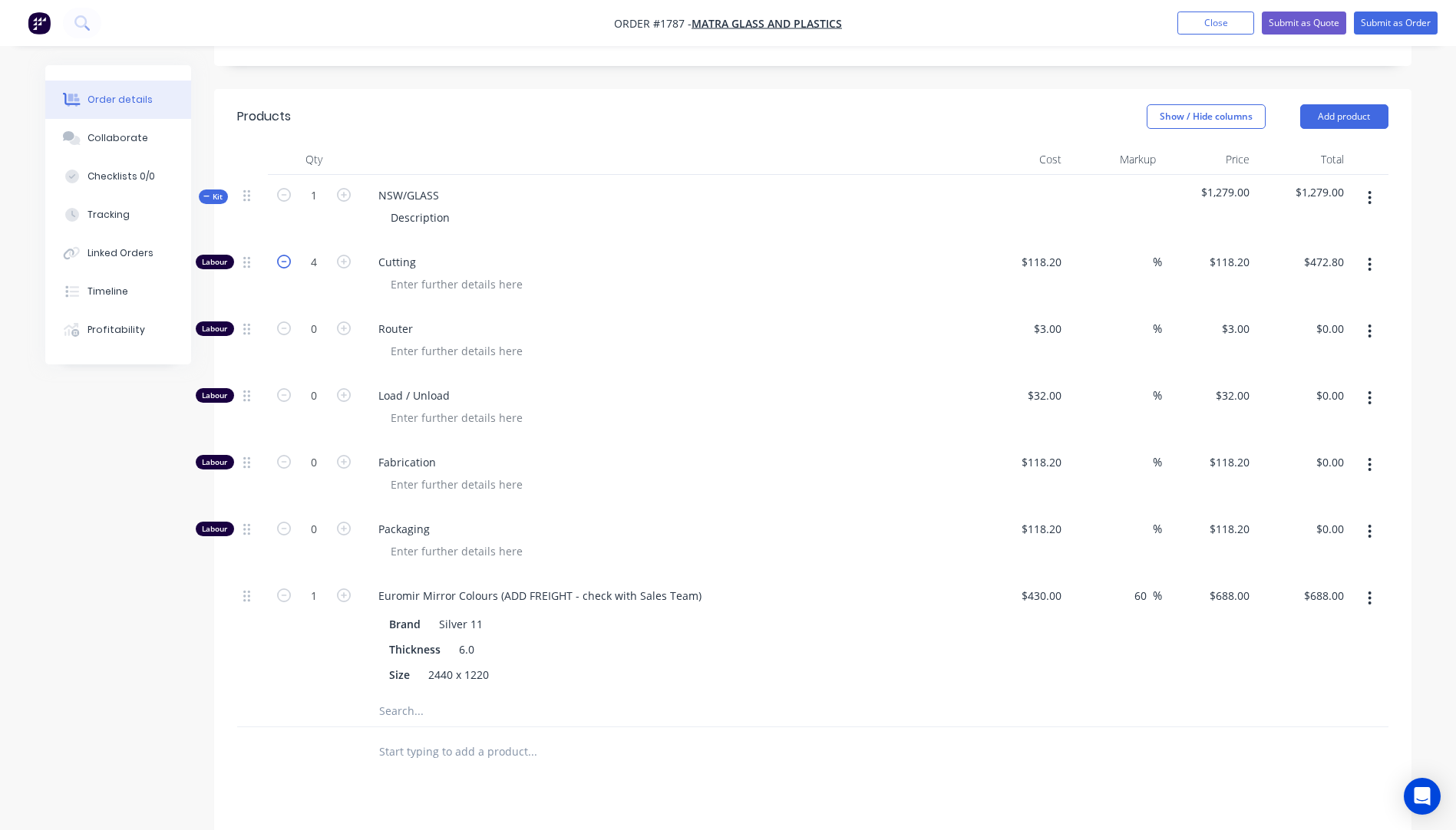
type input "$354.60"
click at [285, 255] on icon "button" at bounding box center [283, 262] width 14 height 14
type input "2"
type input "$236.40"
click at [1050, 251] on input "118.2" at bounding box center [1043, 262] width 48 height 22
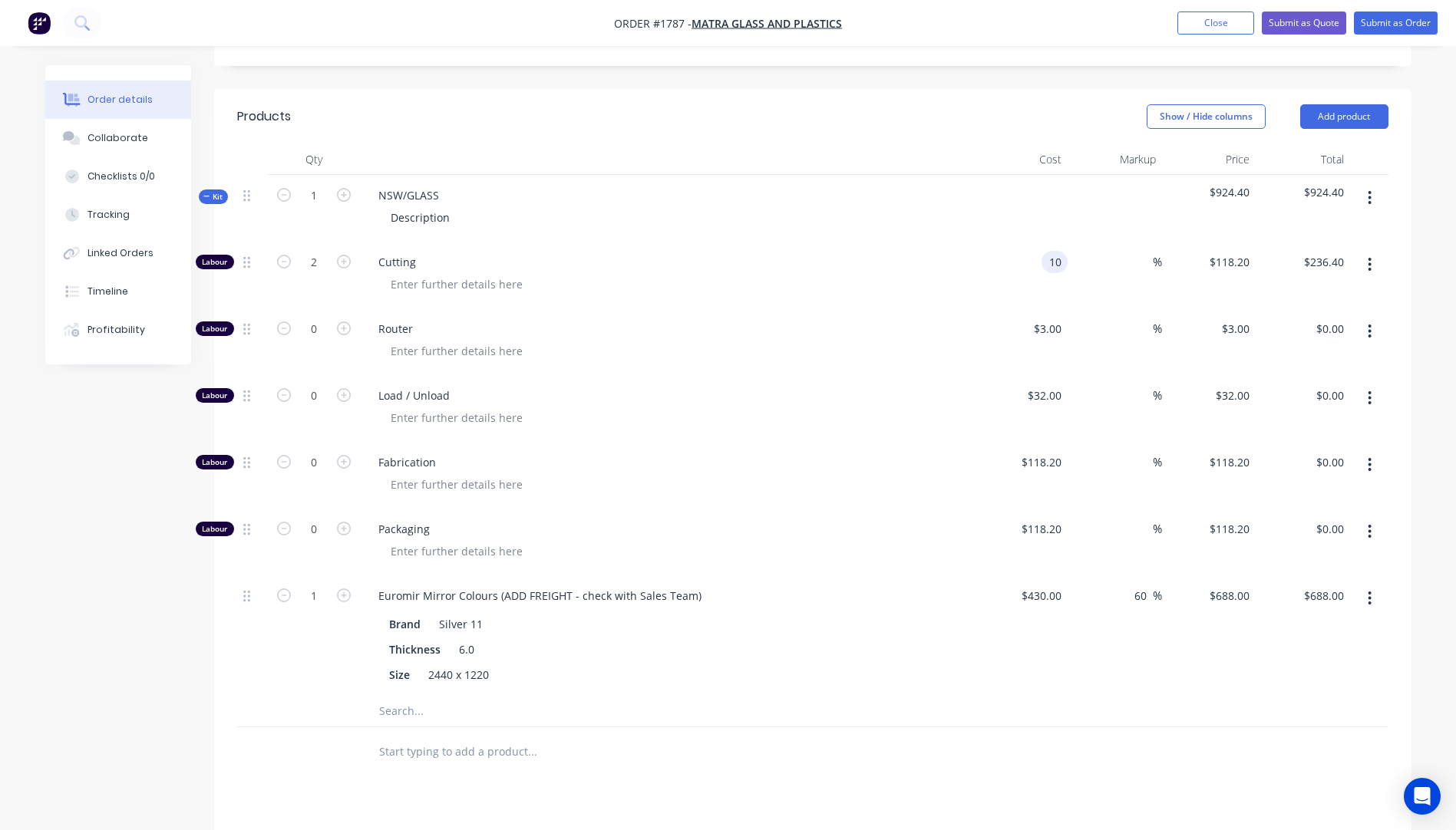
type input "$10.00"
type input "$20.00"
click at [838, 242] on div "Cutting" at bounding box center [667, 275] width 614 height 67
click at [1043, 518] on input "118.2" at bounding box center [1043, 528] width 48 height 22
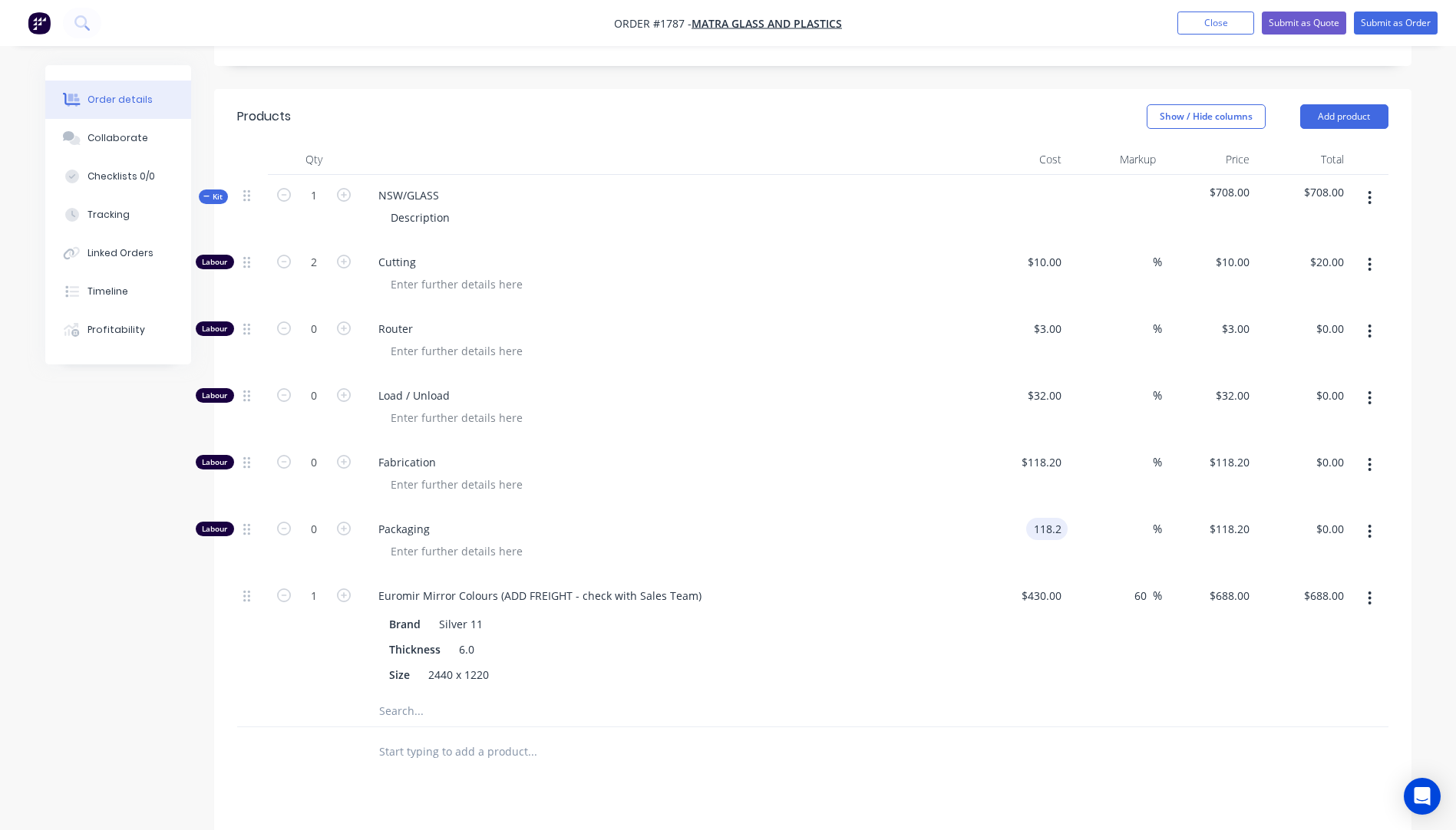
click at [1043, 518] on input "118.2" at bounding box center [1049, 528] width 35 height 22
type input "$400.00"
click at [875, 521] on span "Packaging" at bounding box center [673, 528] width 589 height 16
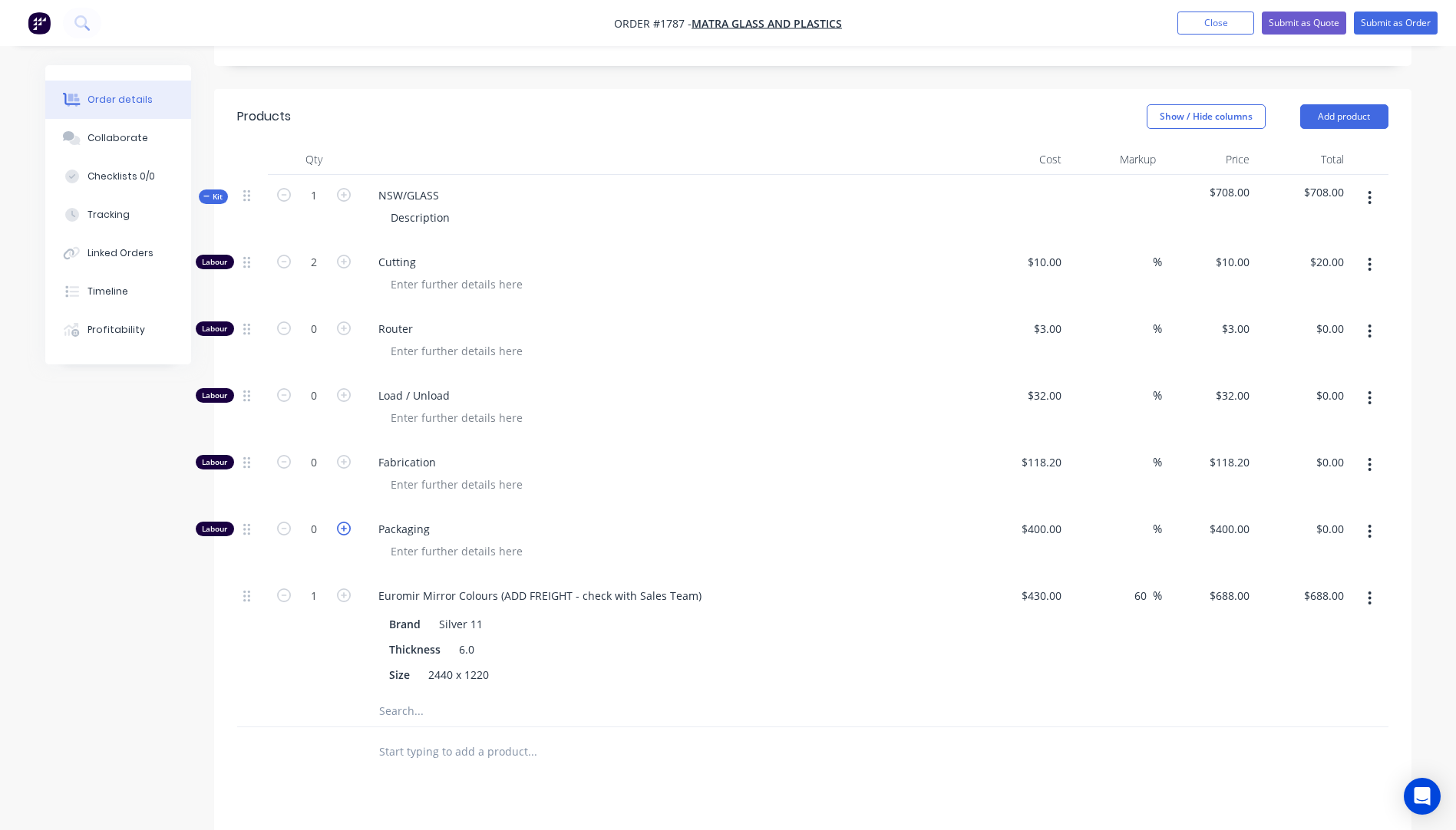
click at [344, 522] on icon "button" at bounding box center [343, 528] width 14 height 14
type input "1"
type input "$400.00"
drag, startPoint x: 444, startPoint y: 127, endPoint x: 374, endPoint y: 125, distance: 70.0
click at [374, 184] on div "NSW/GLASS" at bounding box center [408, 195] width 85 height 22
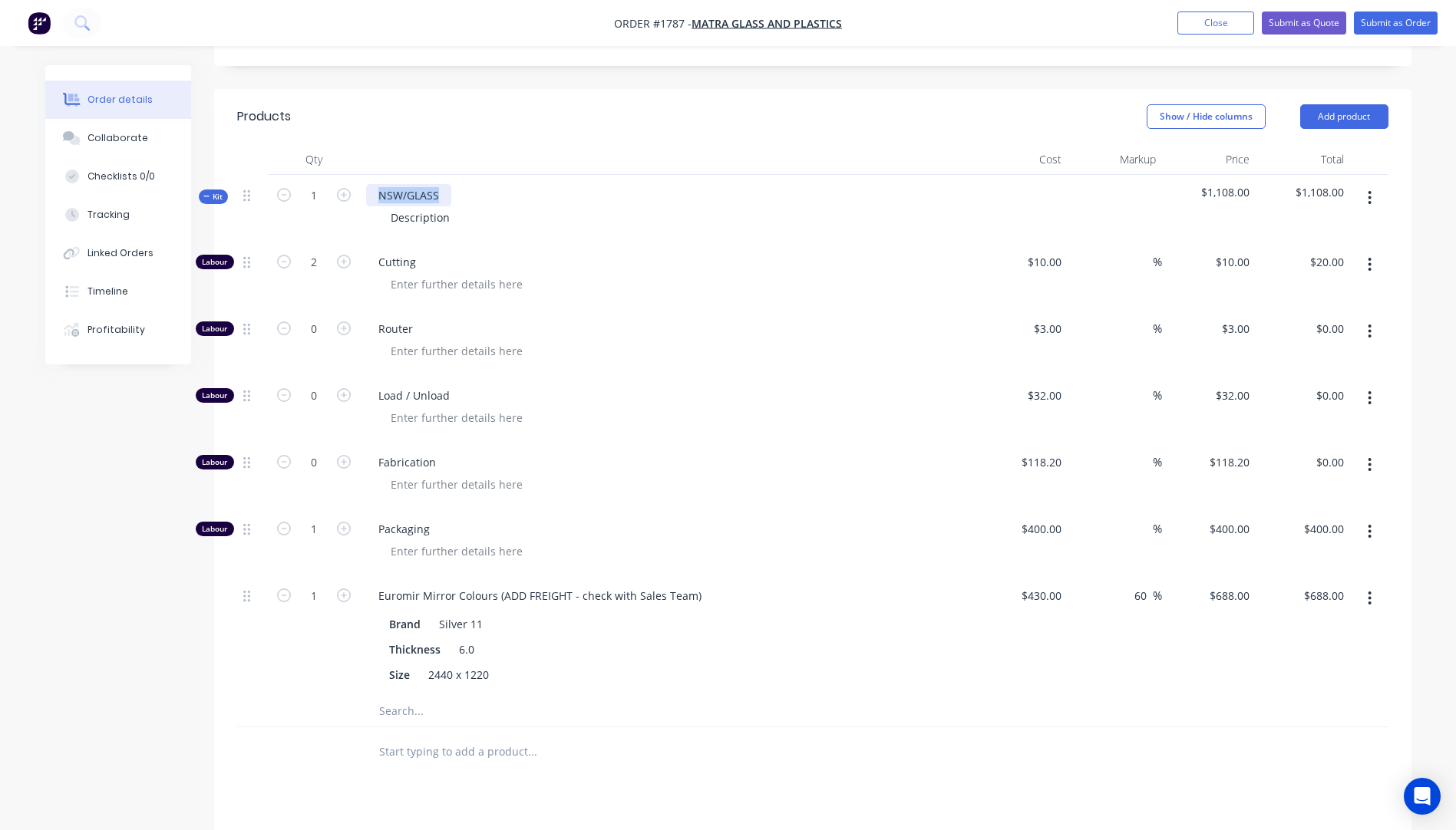
click at [408, 184] on div "NSW/GLASS" at bounding box center [408, 195] width 85 height 22
drag, startPoint x: 453, startPoint y: 152, endPoint x: 390, endPoint y: 159, distance: 63.4
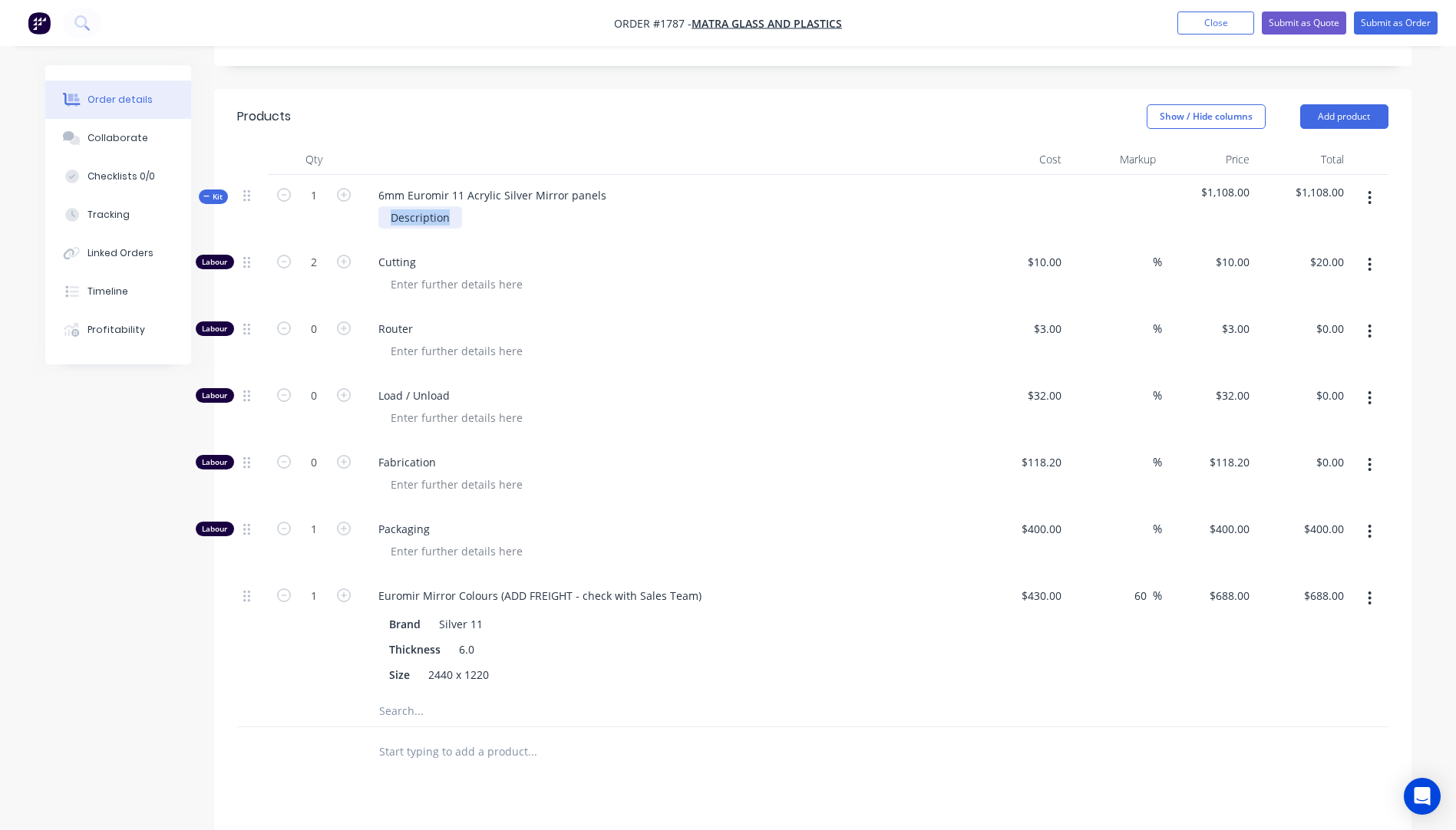
click at [390, 207] on div "Description" at bounding box center [420, 218] width 83 height 22
click at [418, 207] on div "Description" at bounding box center [420, 218] width 83 height 22
click at [424, 207] on div "Description" at bounding box center [420, 218] width 83 height 22
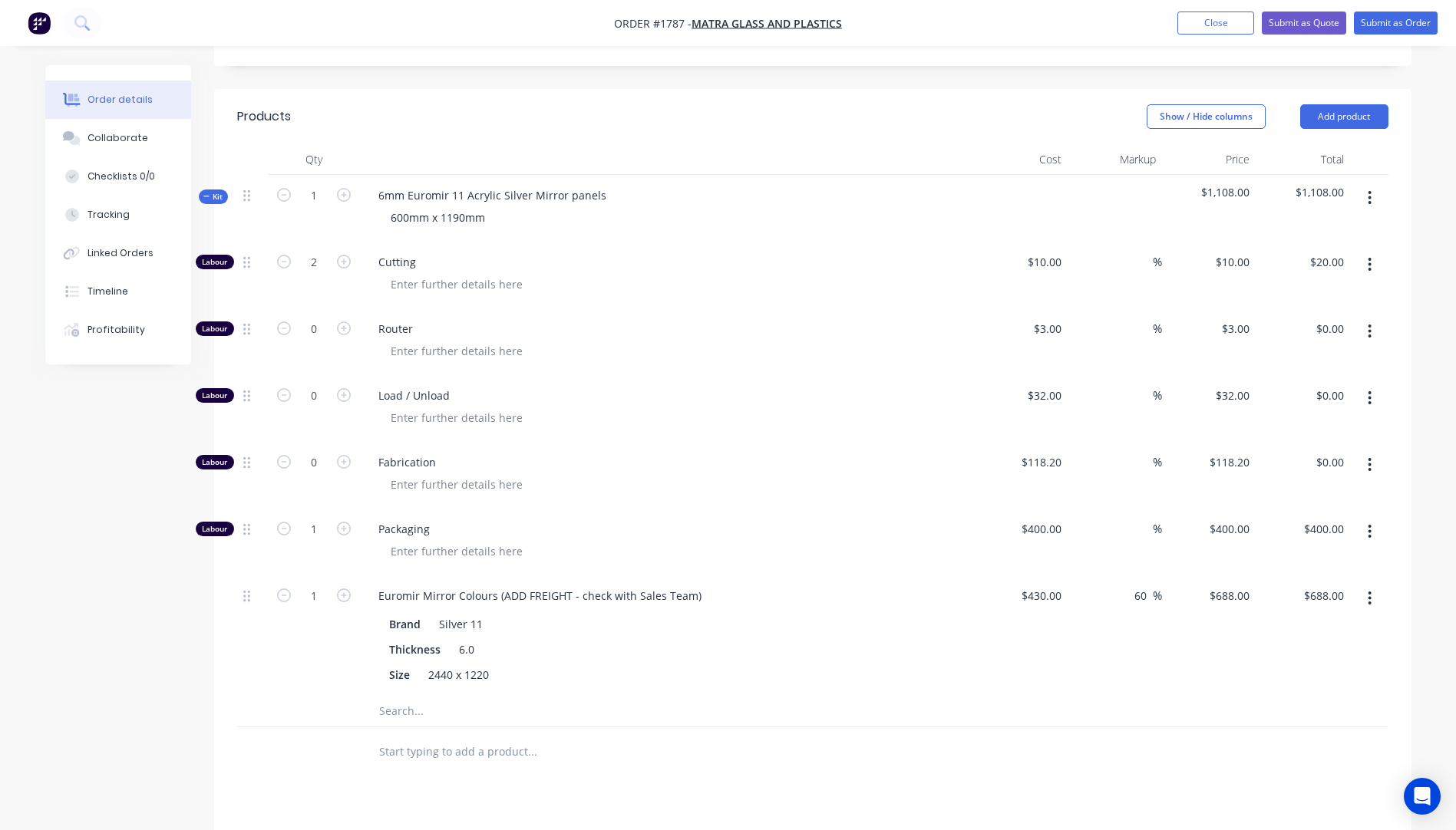
click at [625, 321] on span "Router" at bounding box center [673, 328] width 589 height 16
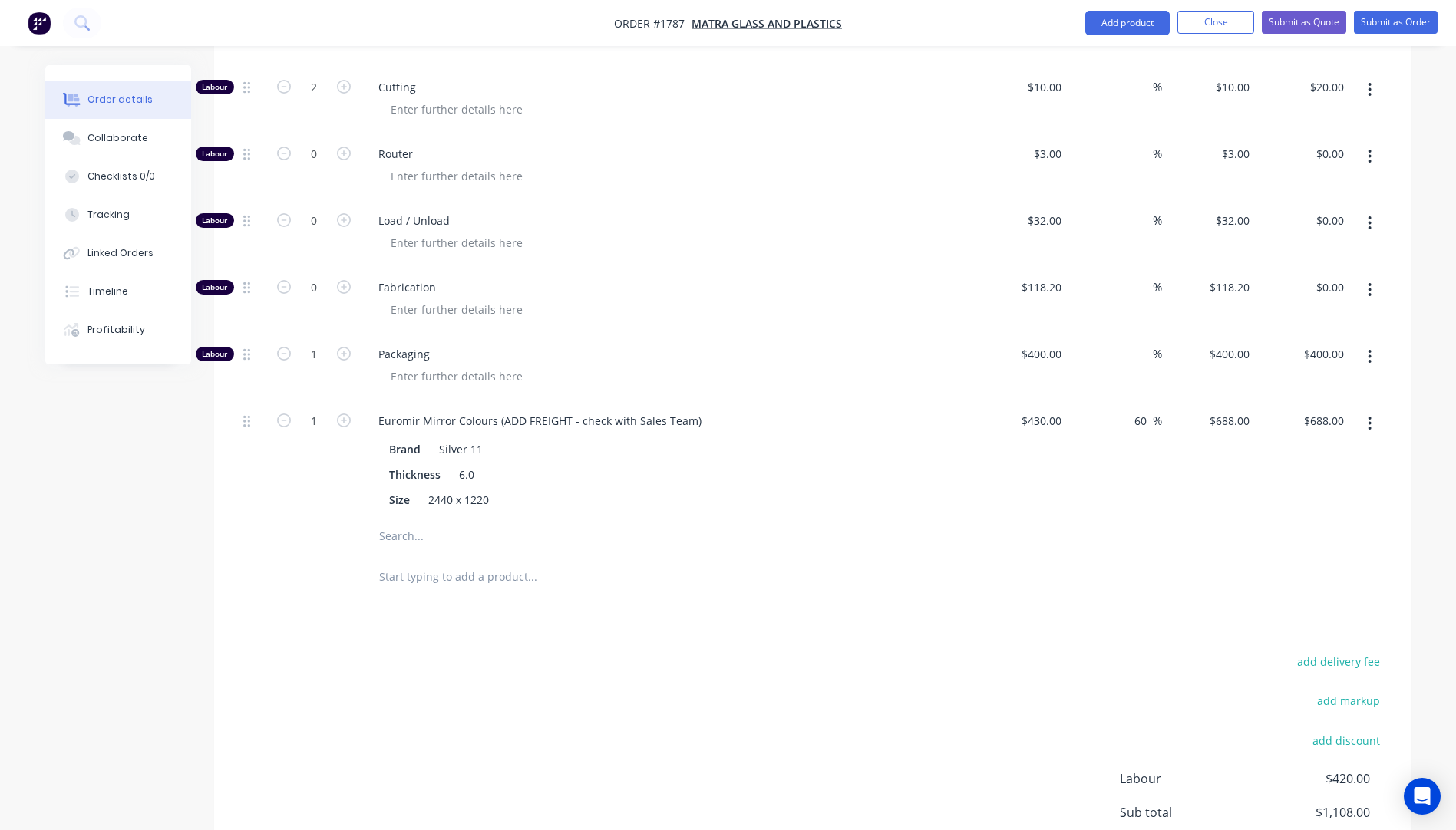
scroll to position [814, 0]
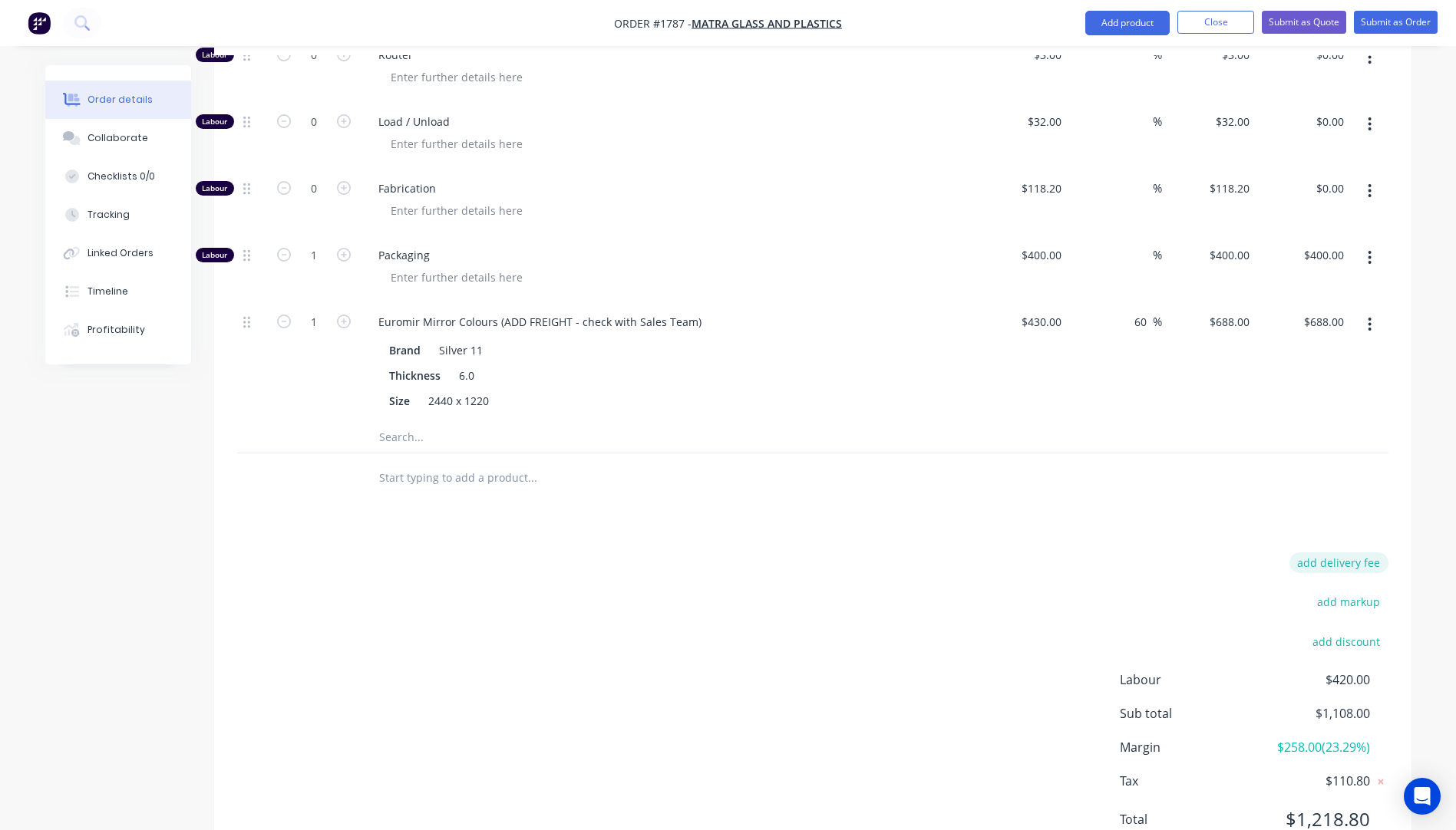
click at [1343, 552] on button "add delivery fee" at bounding box center [1338, 562] width 99 height 21
type input "86"
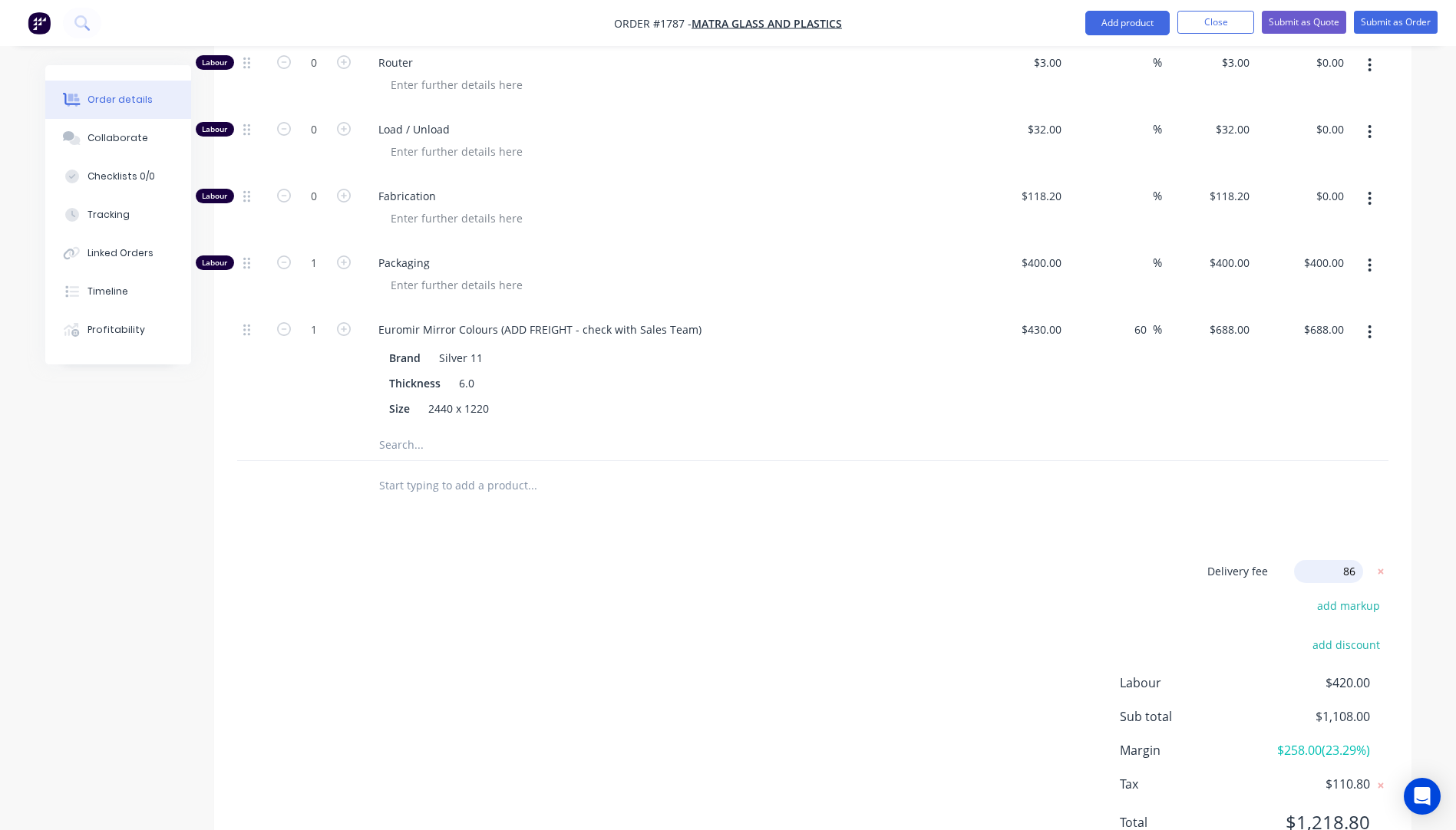
click at [867, 576] on div "Delivery fee Delivery fee Delivery fee name (Optional) 86 86 $0 add markup add …" at bounding box center [812, 706] width 1151 height 292
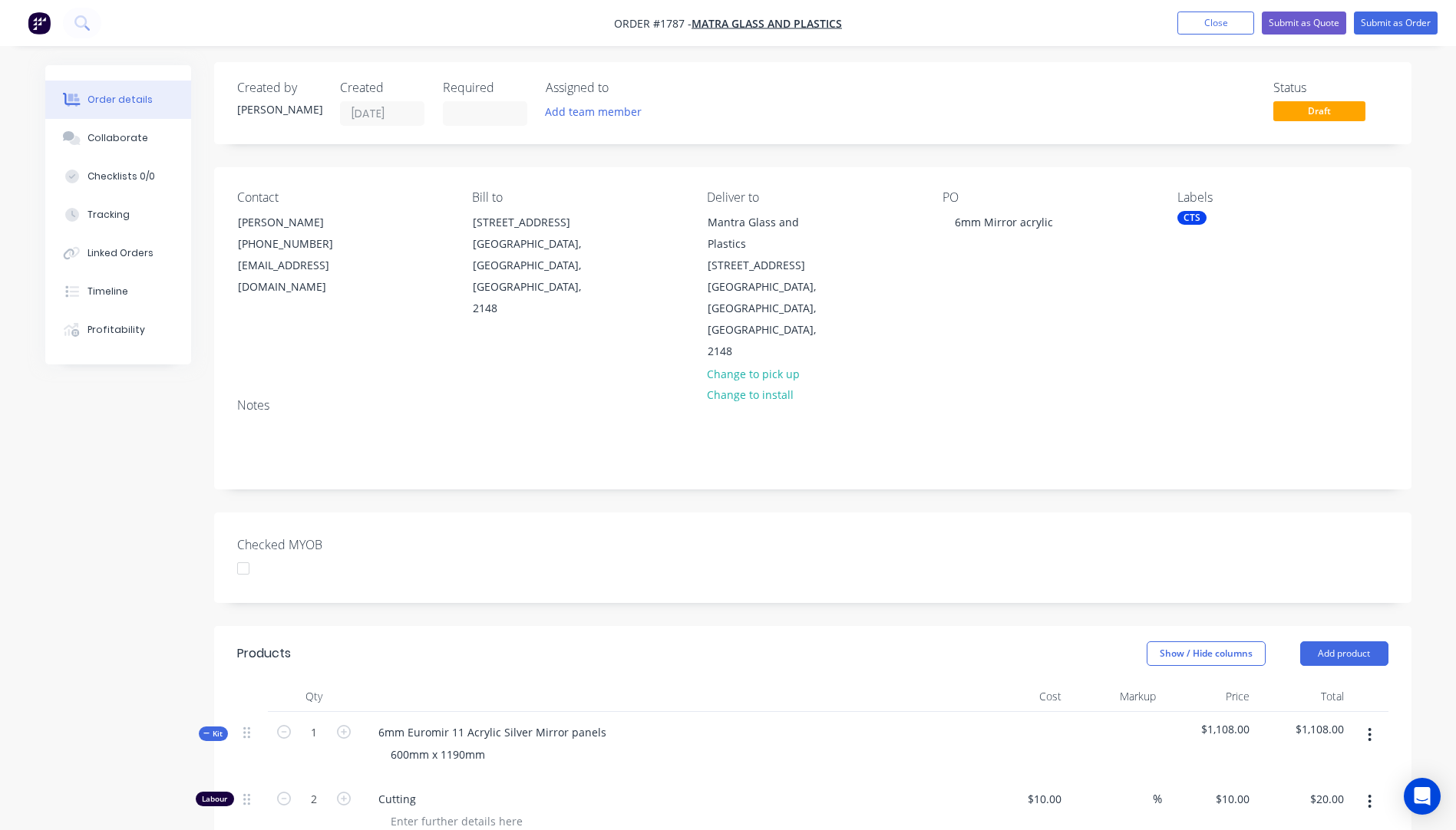
scroll to position [0, 0]
click at [106, 140] on div "Collaborate" at bounding box center [118, 138] width 61 height 14
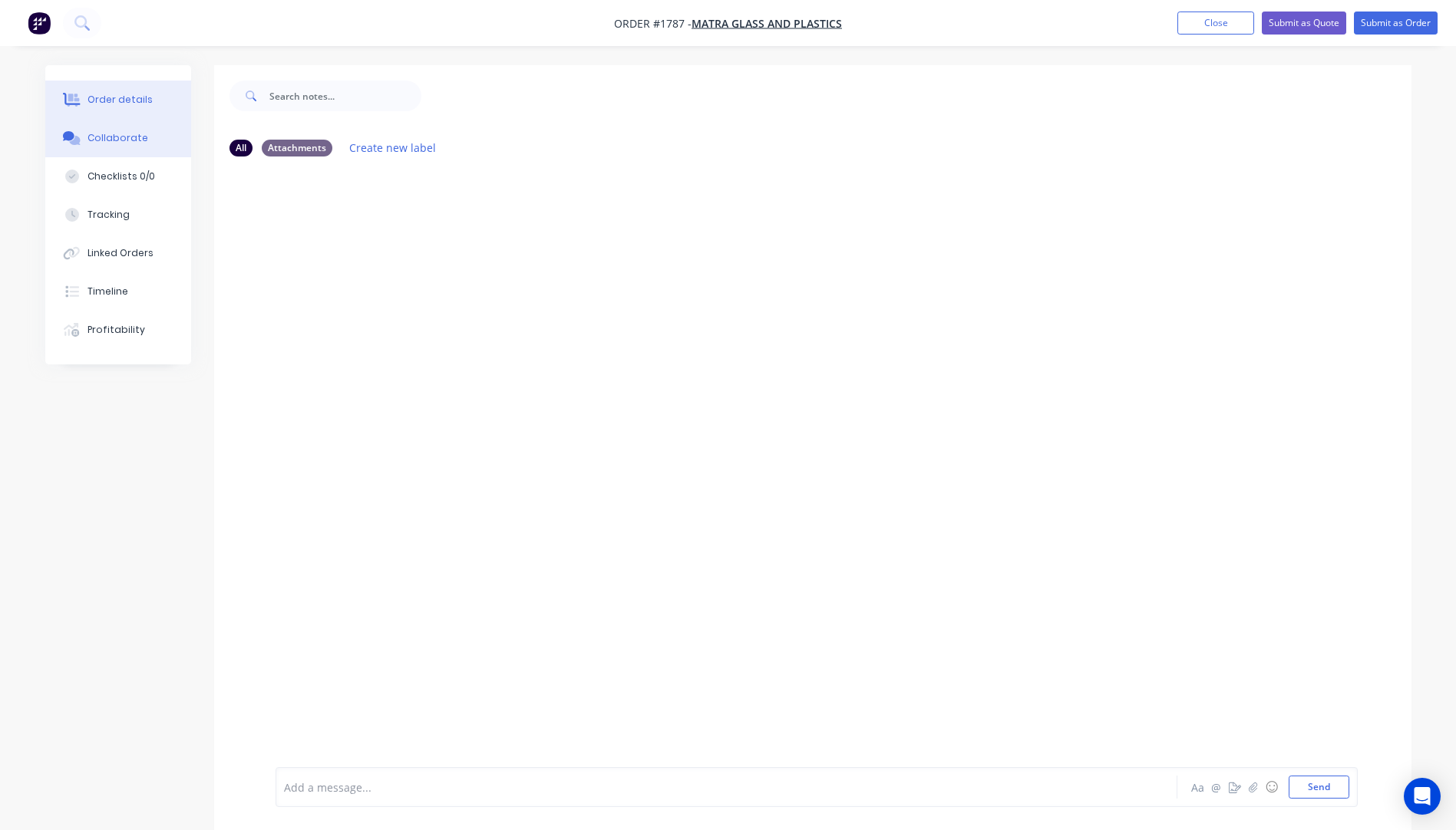
click at [120, 99] on div "Order details" at bounding box center [120, 99] width 65 height 14
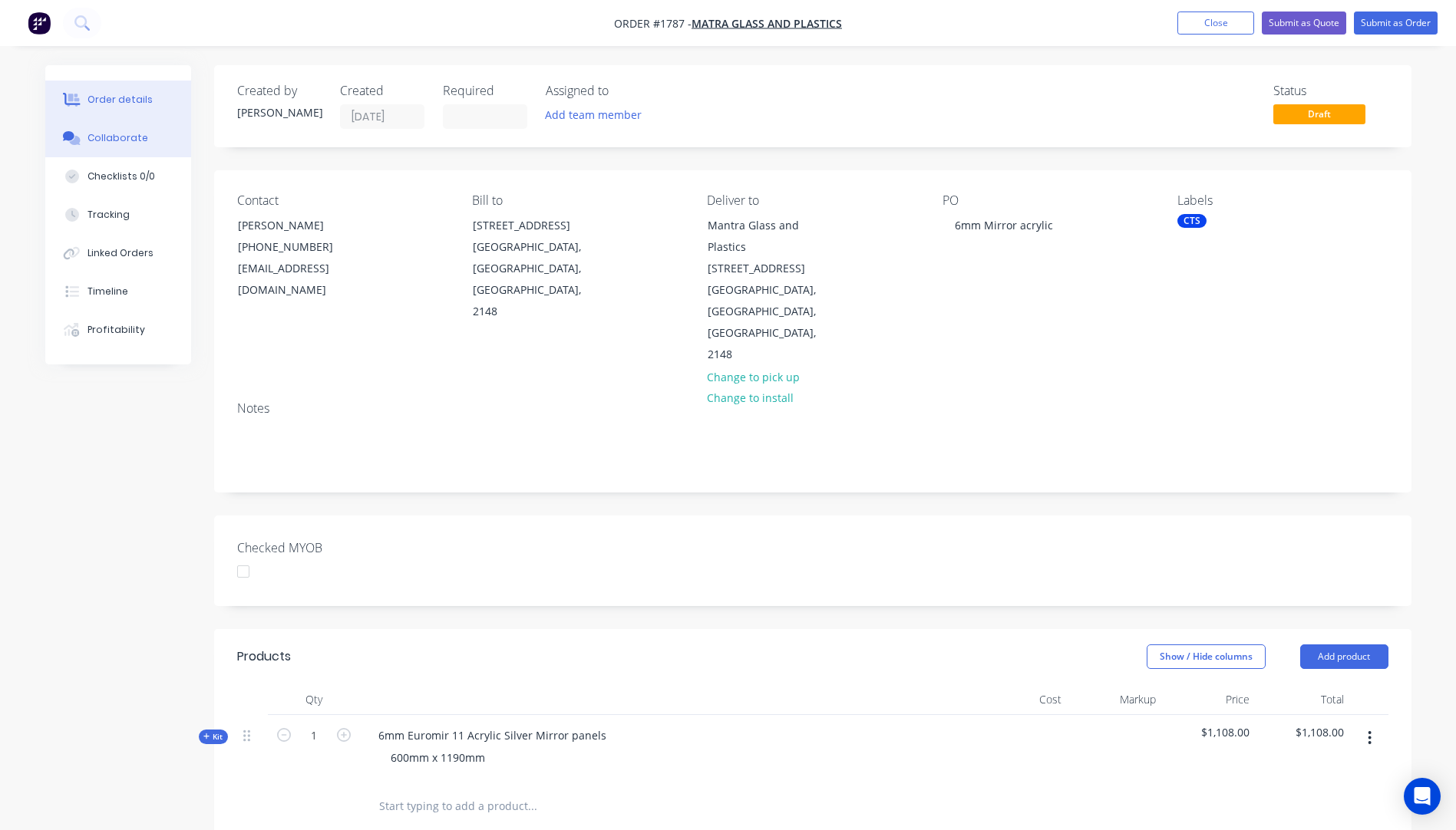
click at [102, 146] on button "Collaborate" at bounding box center [118, 138] width 146 height 38
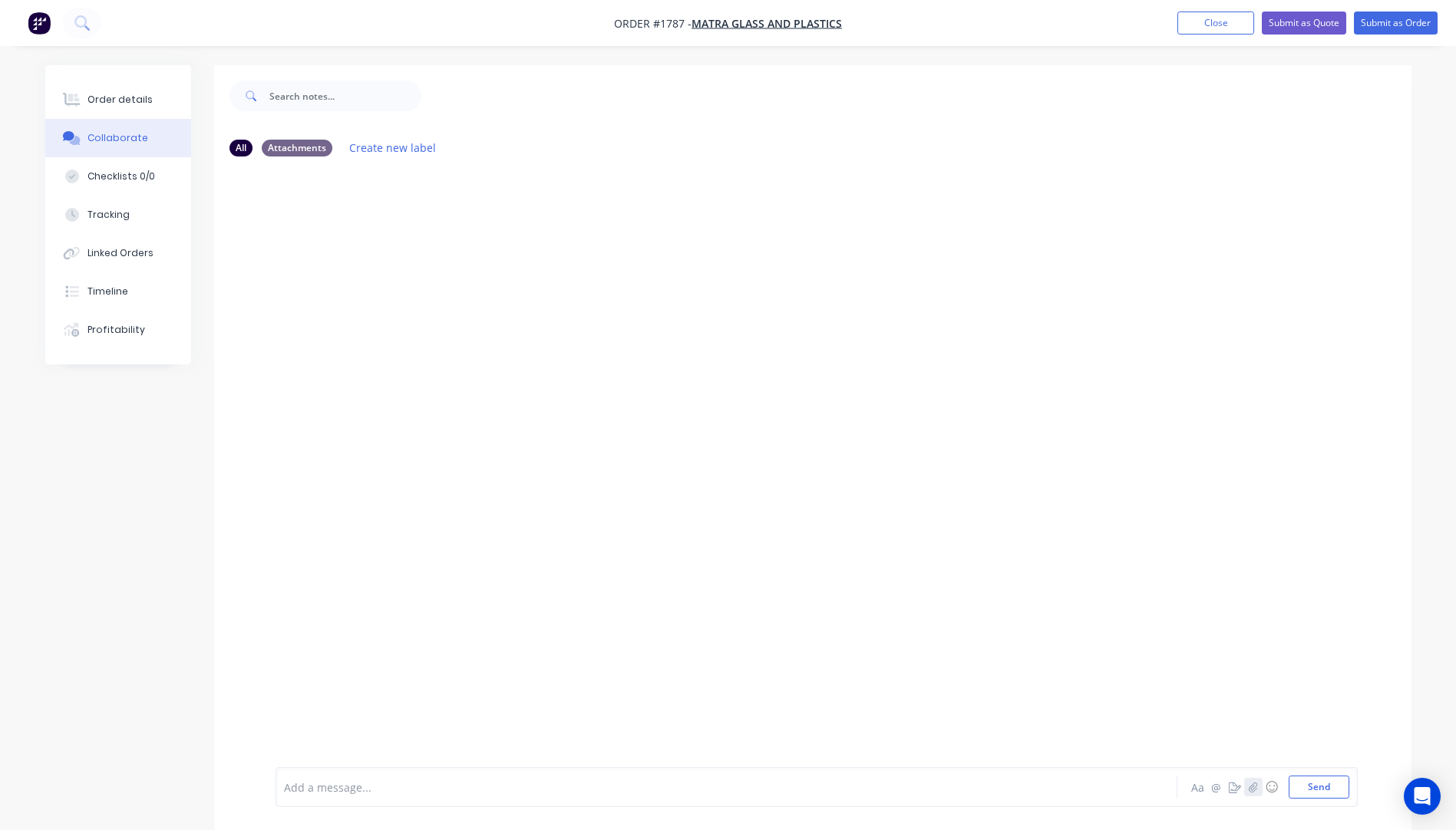
click at [1251, 791] on icon "button" at bounding box center [1252, 787] width 9 height 11
drag, startPoint x: 1261, startPoint y: 780, endPoint x: 1058, endPoint y: 537, distance: 316.6
click at [1021, 510] on div at bounding box center [813, 468] width 1197 height 598
click at [1253, 790] on icon "button" at bounding box center [1252, 787] width 9 height 11
click at [1323, 788] on button "Send" at bounding box center [1318, 788] width 61 height 23
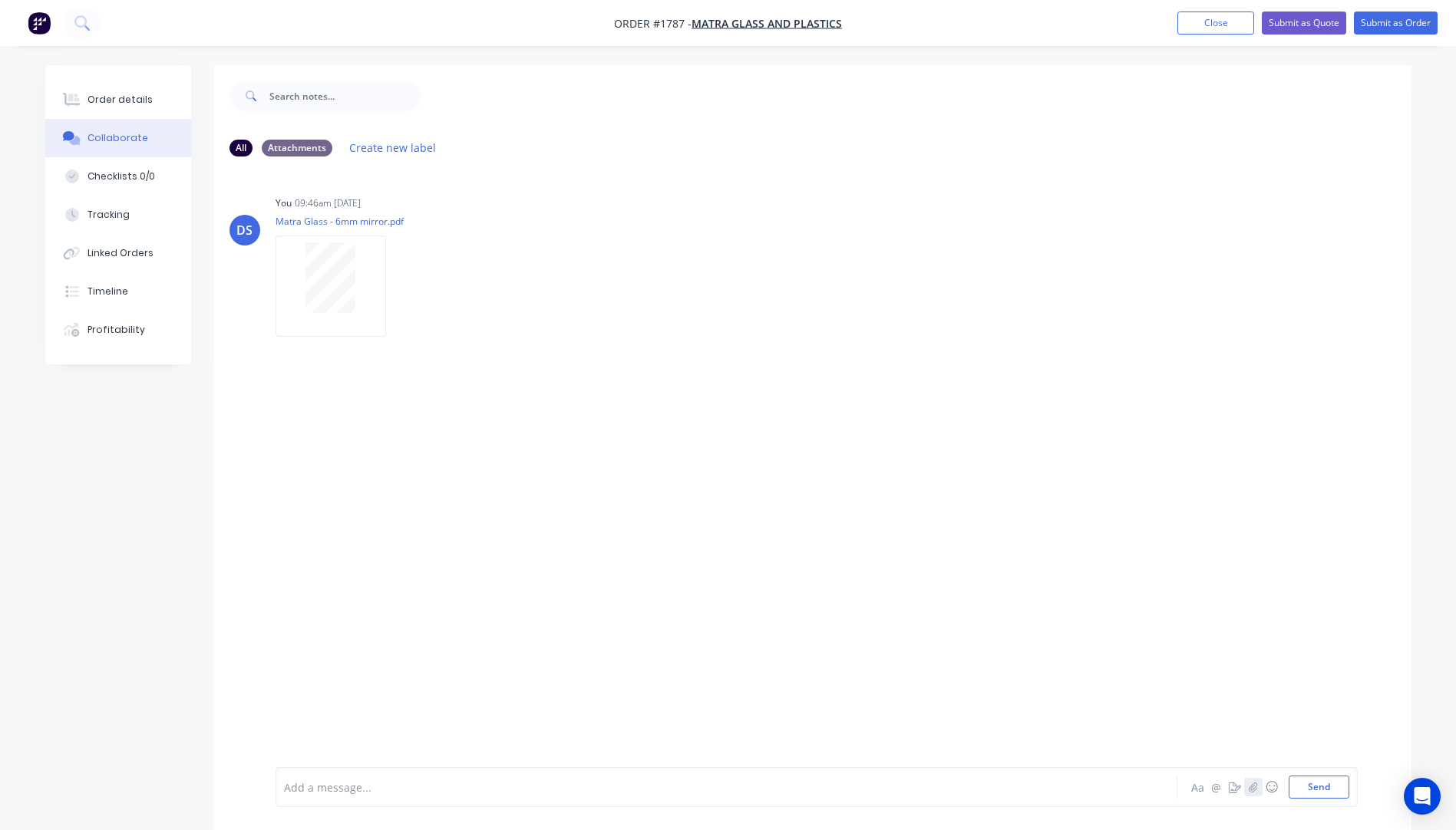
click at [1261, 787] on button "button" at bounding box center [1253, 788] width 18 height 18
click at [1319, 790] on button "Send" at bounding box center [1318, 788] width 61 height 23
click at [116, 98] on div "Order details" at bounding box center [120, 99] width 65 height 14
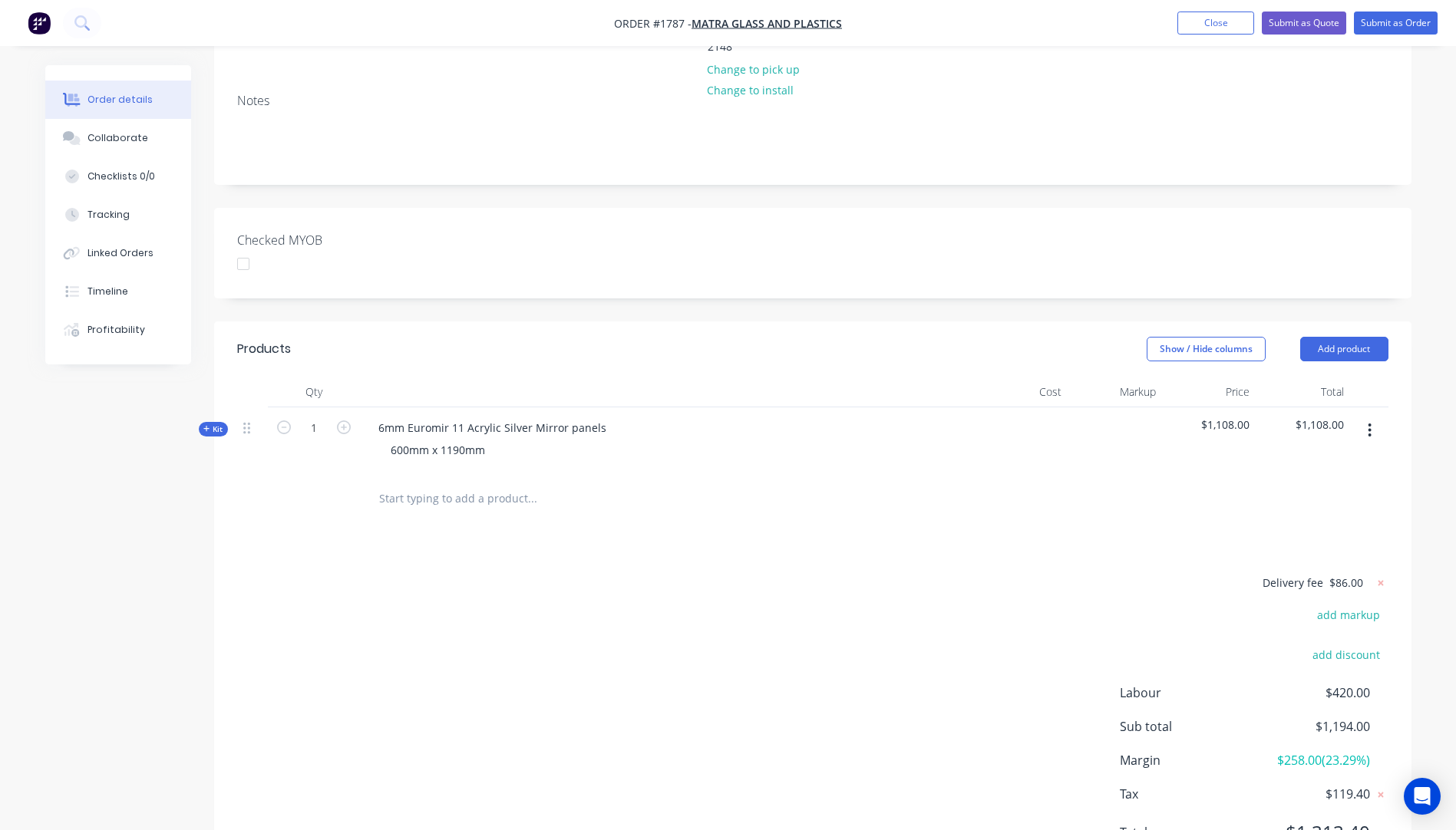
scroll to position [321, 0]
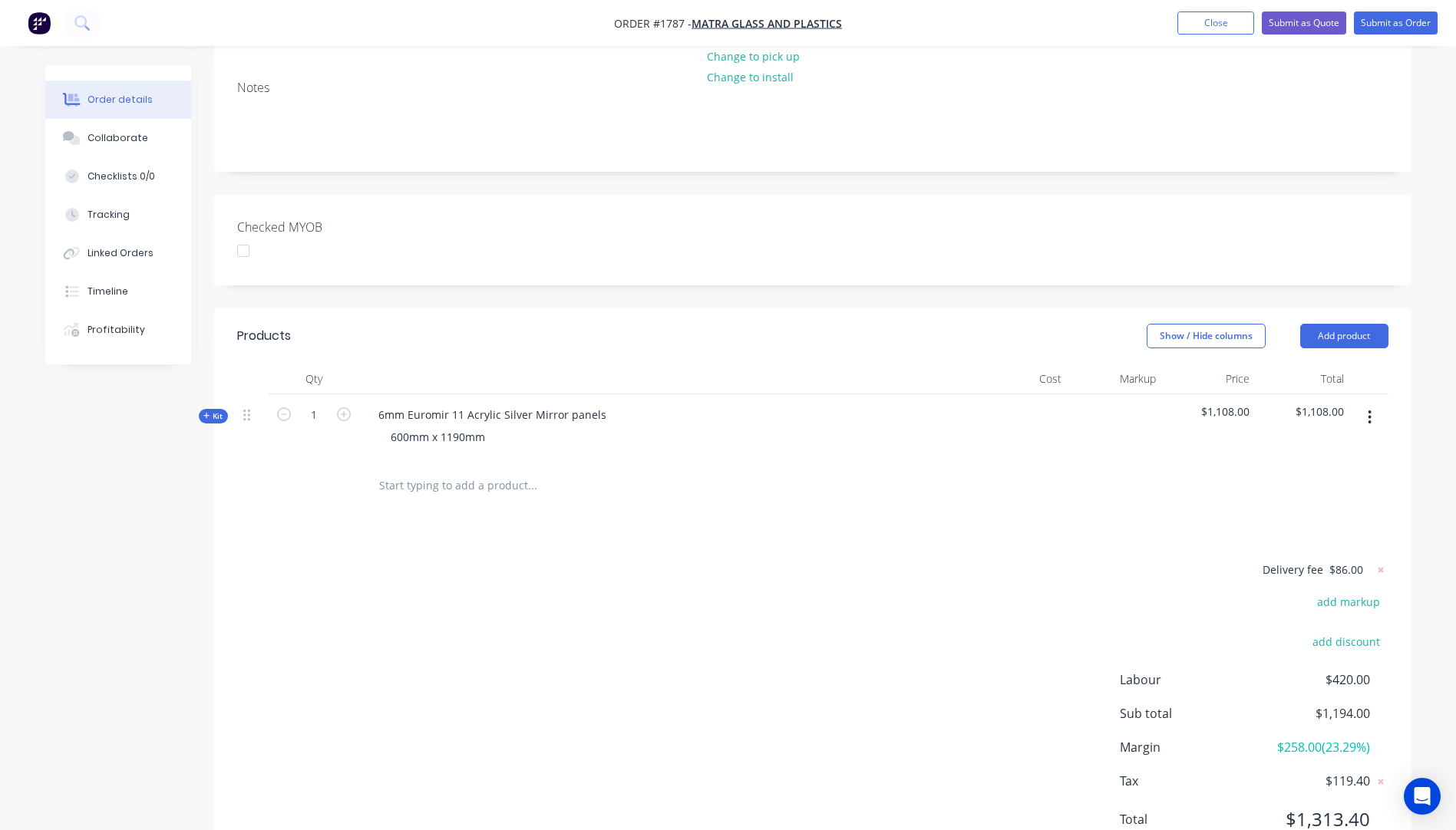
click at [205, 412] on icon "button" at bounding box center [207, 415] width 7 height 8
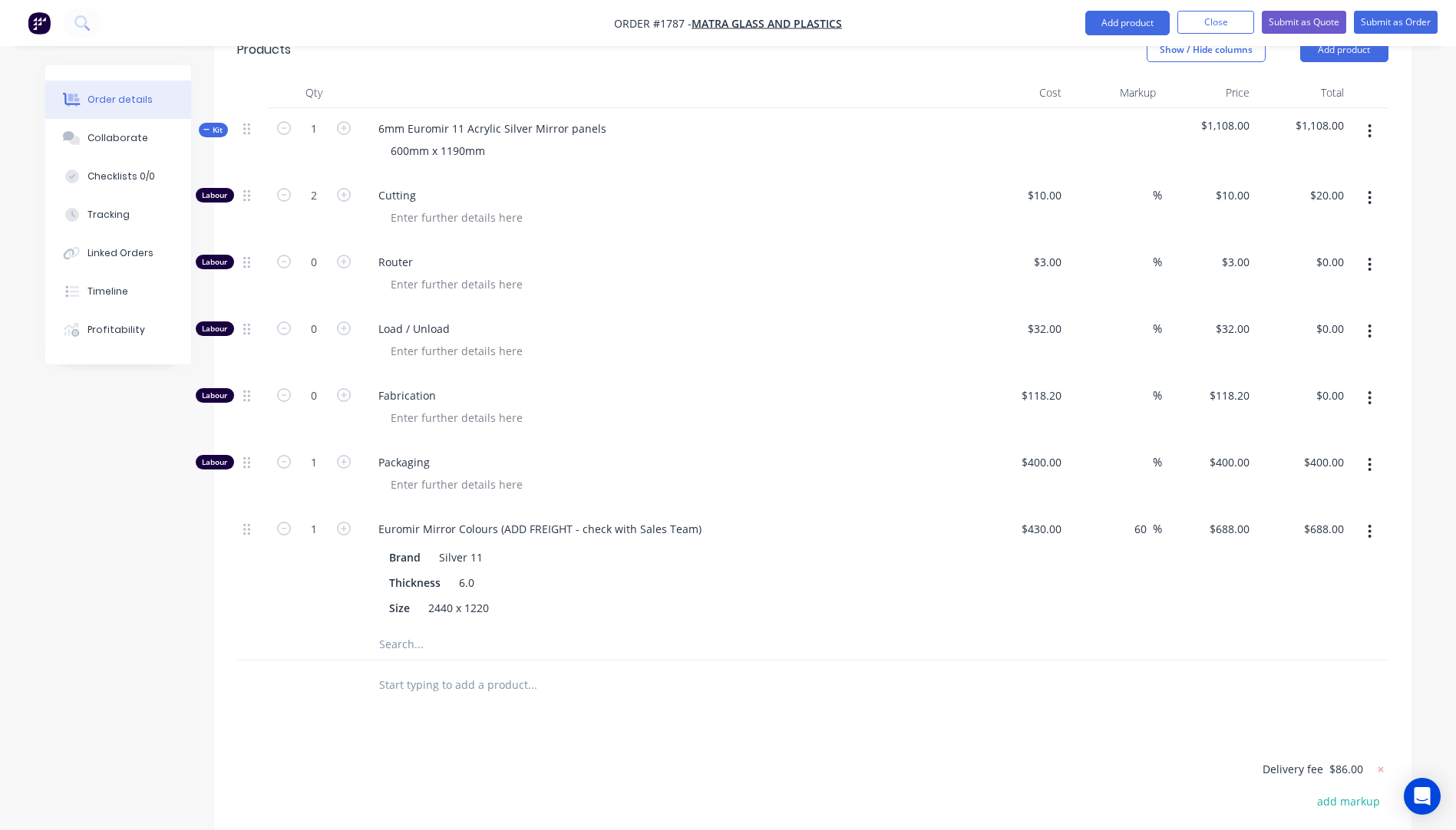
scroll to position [628, 0]
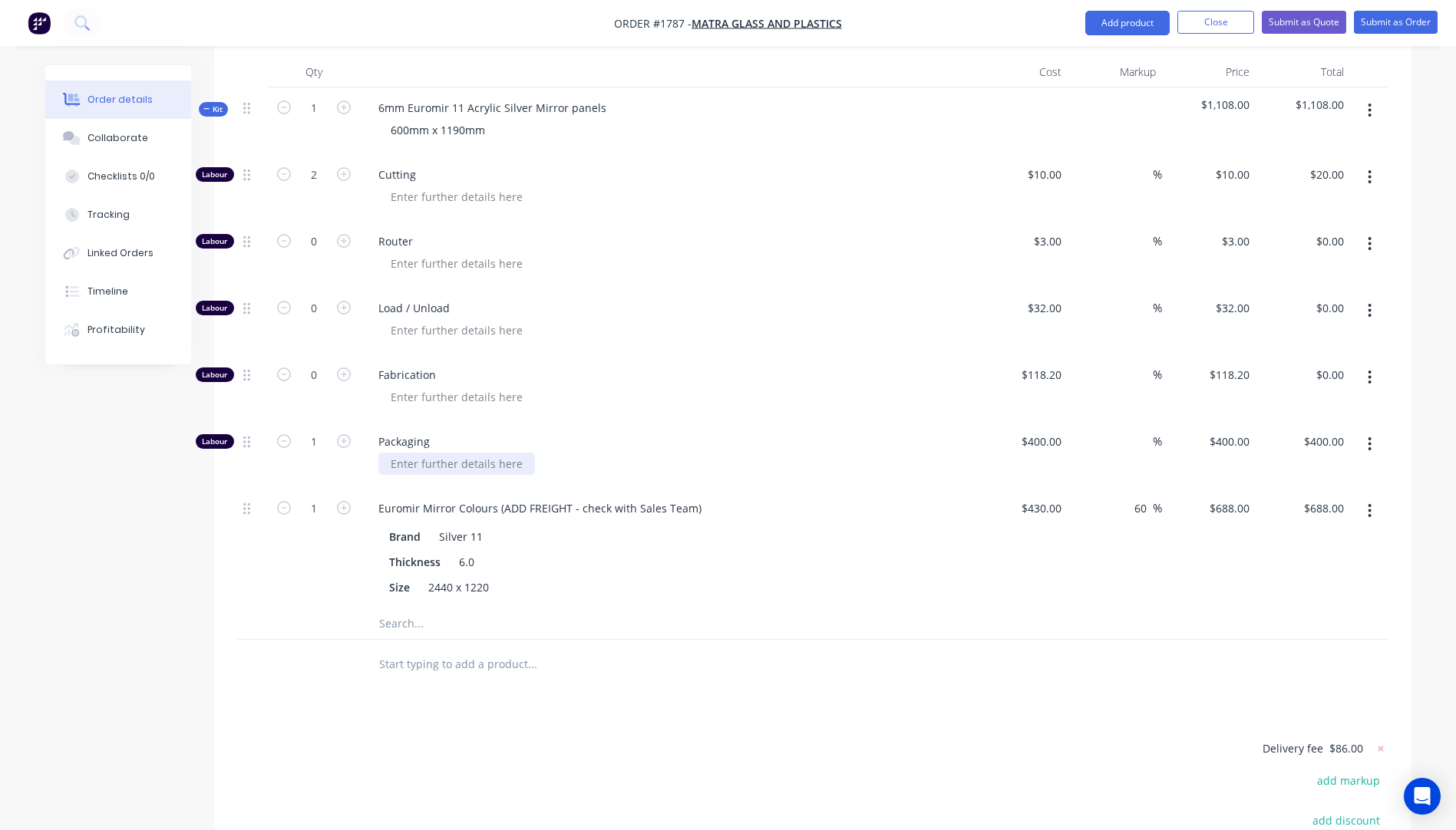
drag, startPoint x: 521, startPoint y: 398, endPoint x: 392, endPoint y: 390, distance: 129.2
click at [392, 452] on div at bounding box center [457, 463] width 157 height 22
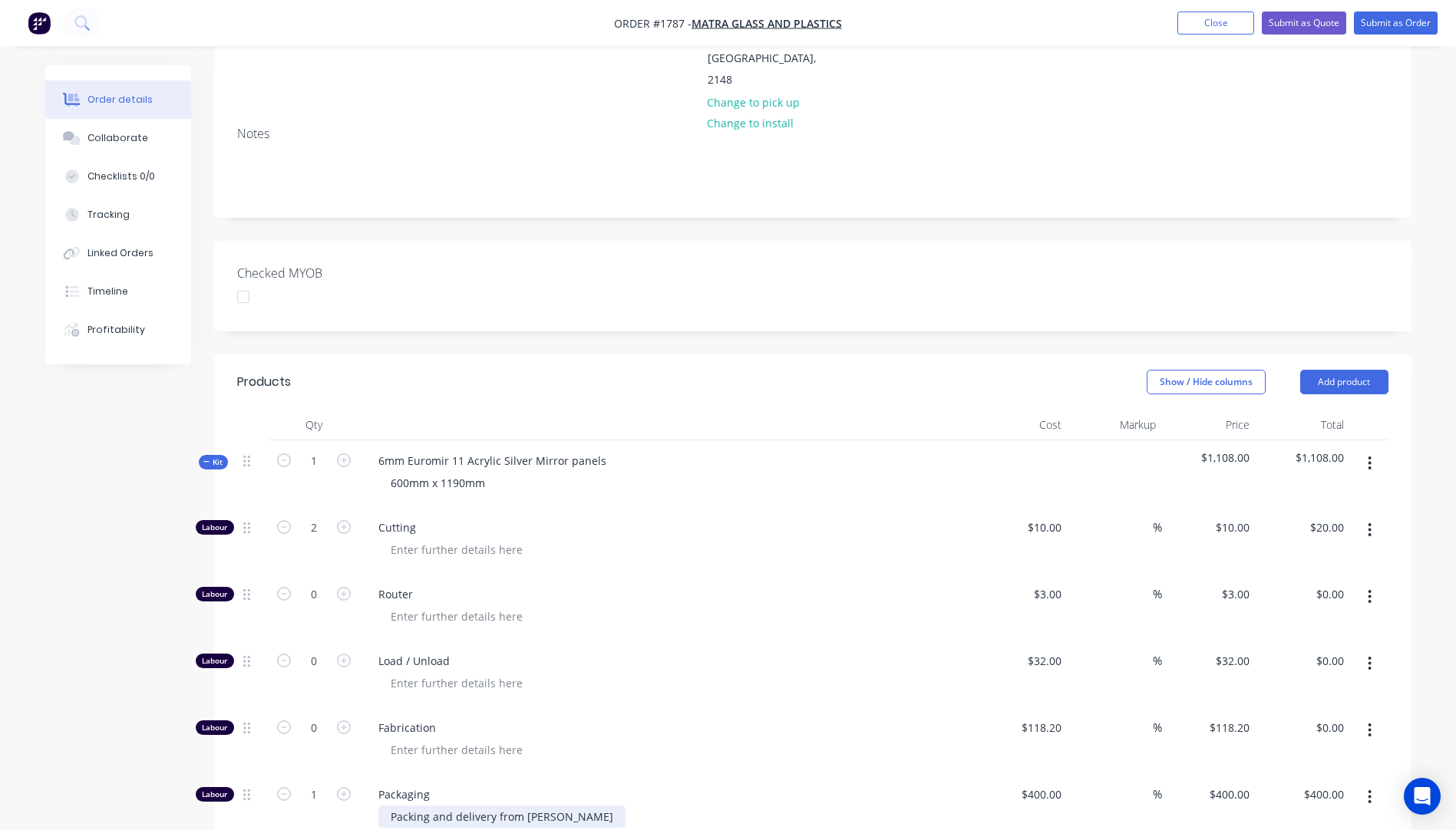
scroll to position [269, 0]
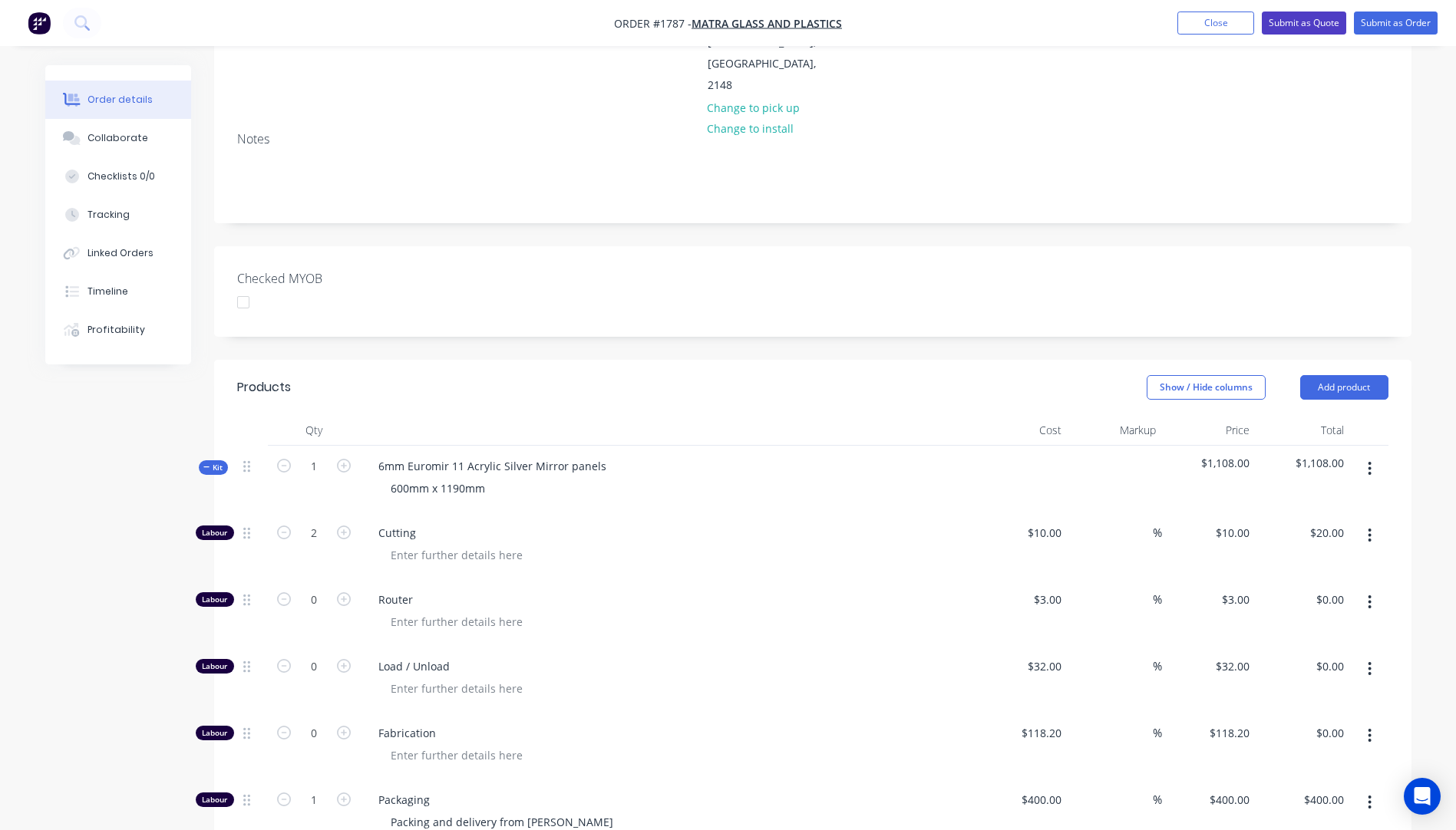
click at [1297, 24] on button "Submit as Quote" at bounding box center [1303, 23] width 84 height 23
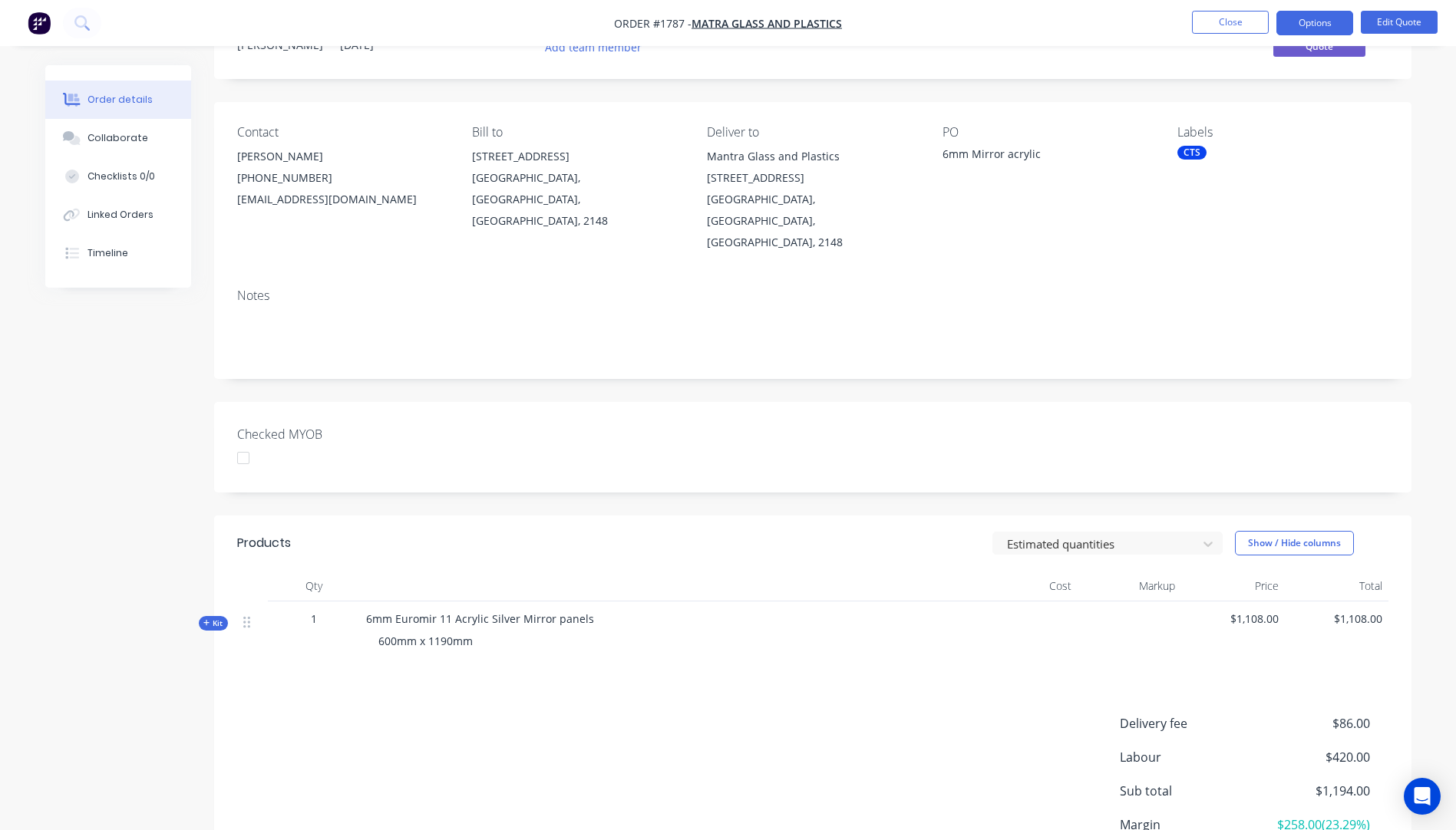
scroll to position [167, 0]
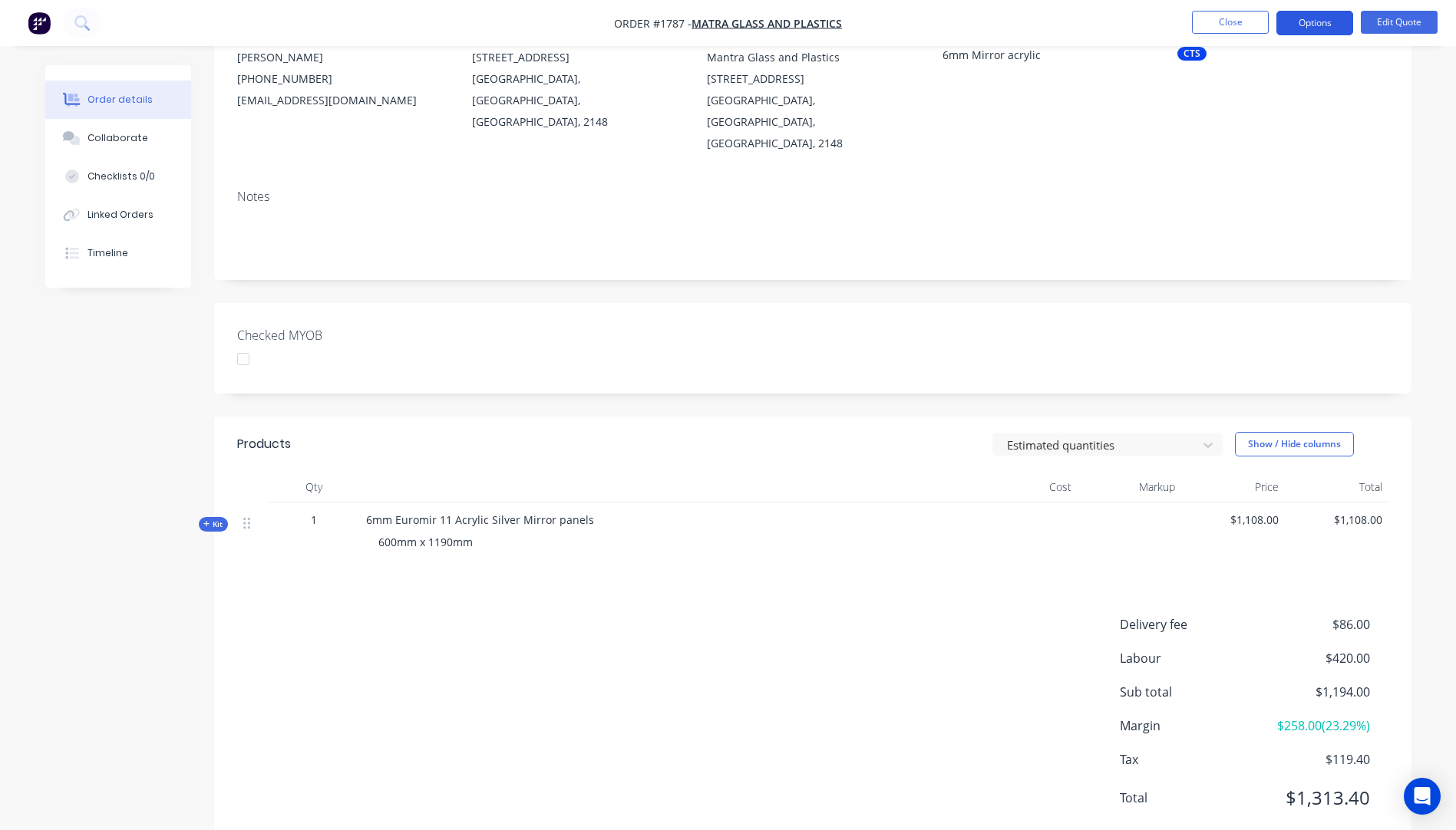
click at [1313, 22] on button "Options" at bounding box center [1314, 22] width 77 height 24
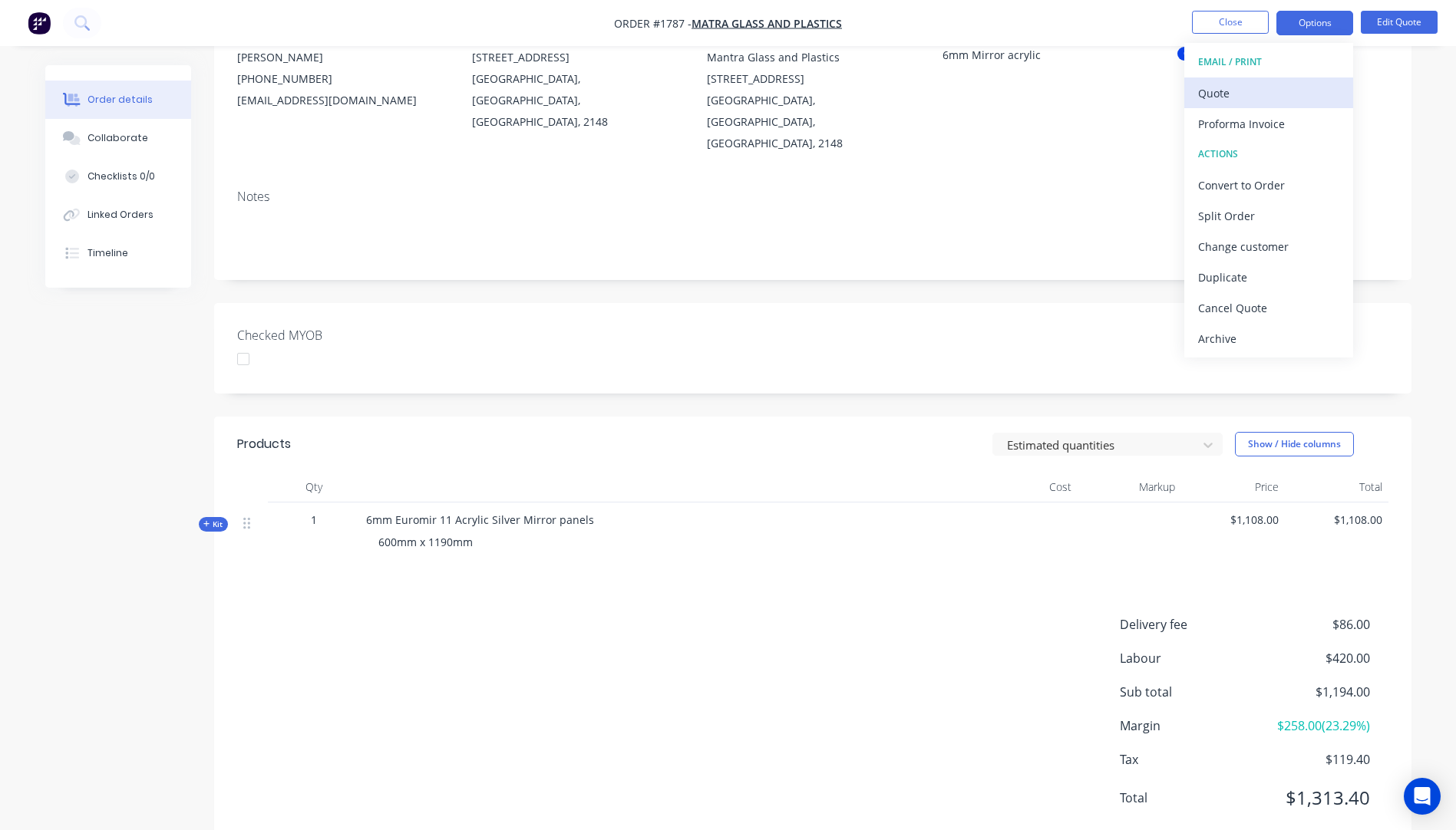
click at [1237, 102] on div "Quote" at bounding box center [1268, 93] width 141 height 22
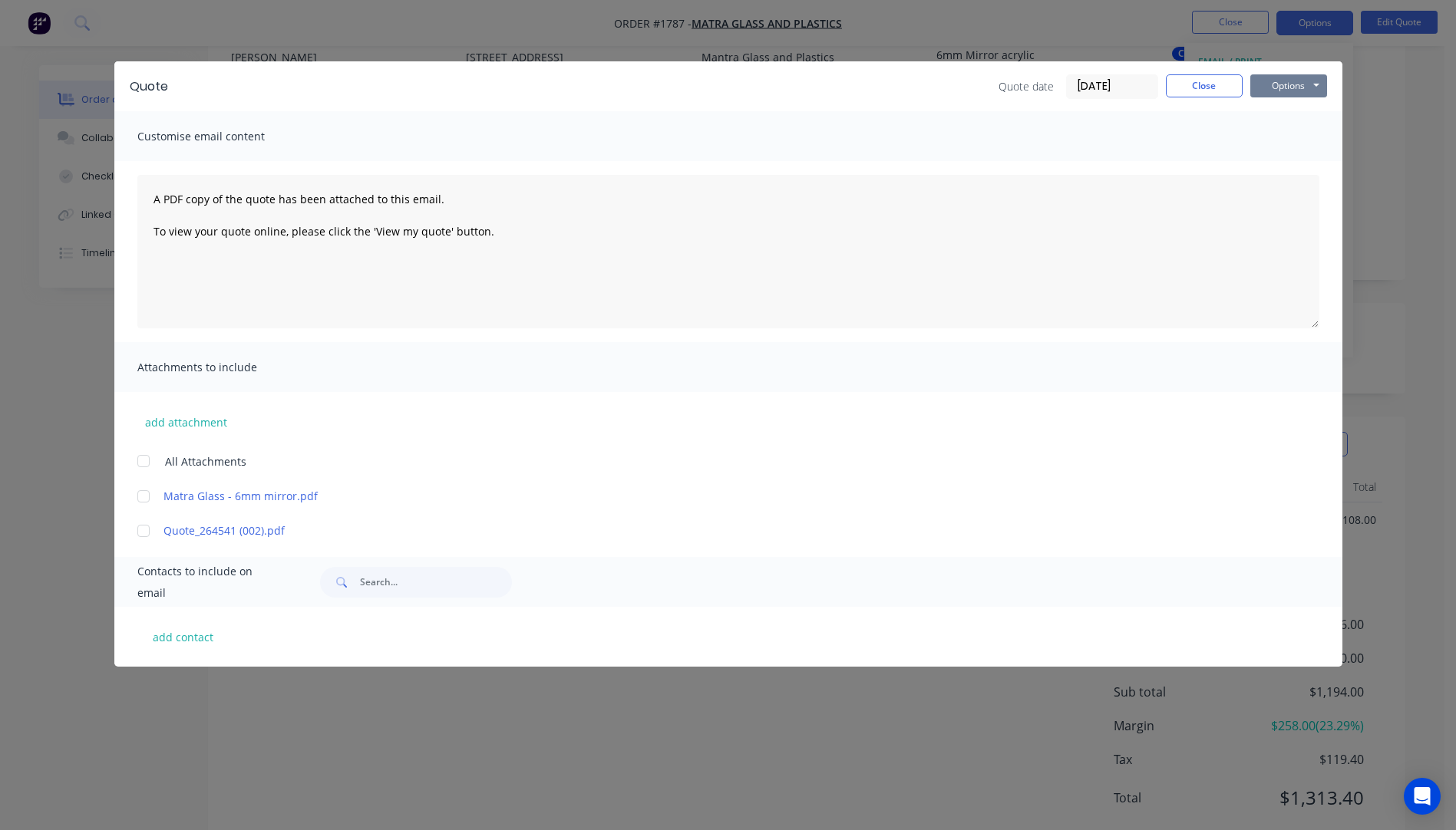
click at [1296, 90] on button "Options" at bounding box center [1288, 86] width 77 height 23
click at [1310, 114] on button "Preview" at bounding box center [1299, 113] width 98 height 25
click at [1199, 92] on button "Close" at bounding box center [1203, 86] width 77 height 23
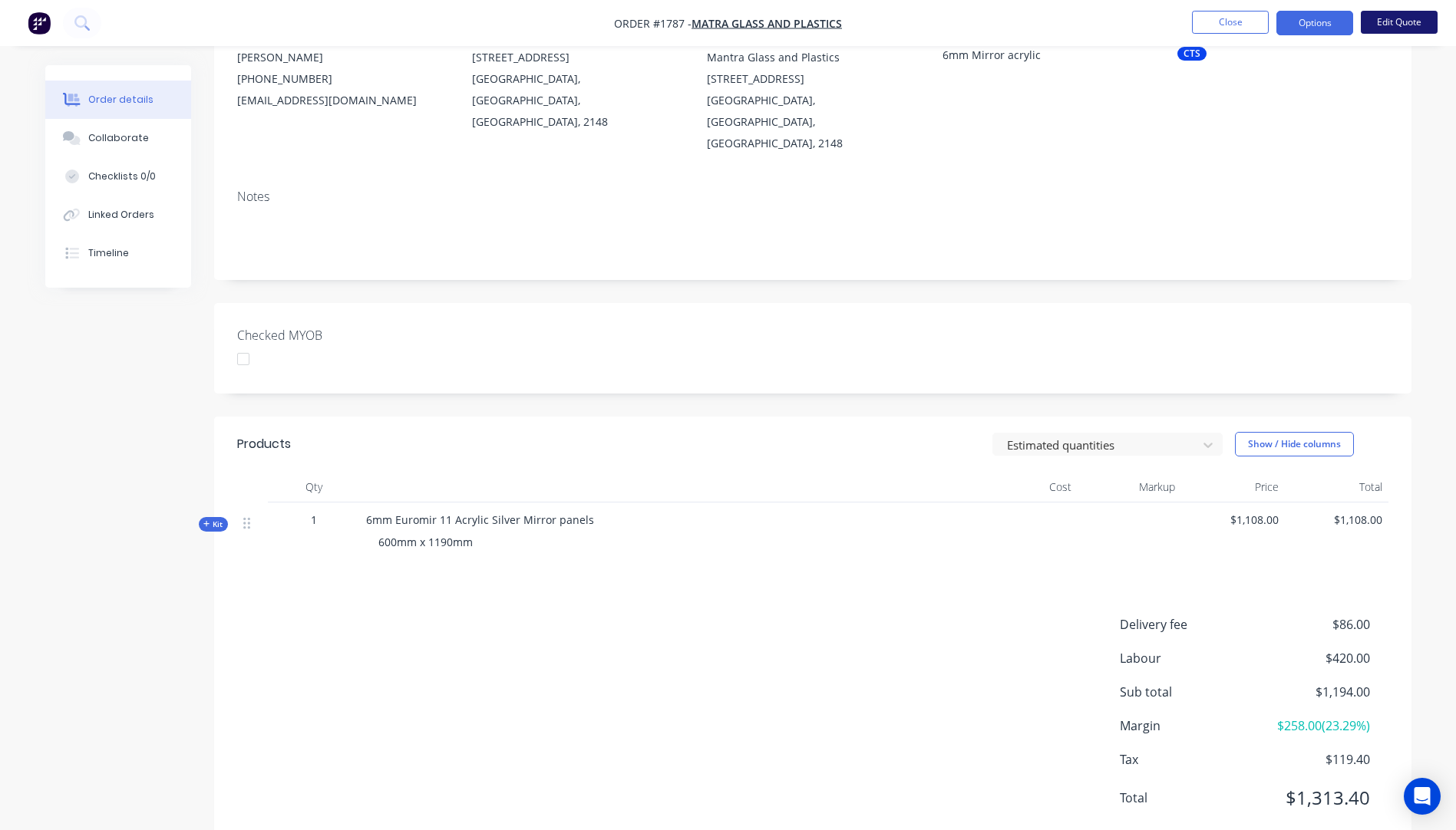
click at [1408, 30] on button "Edit Quote" at bounding box center [1398, 22] width 77 height 23
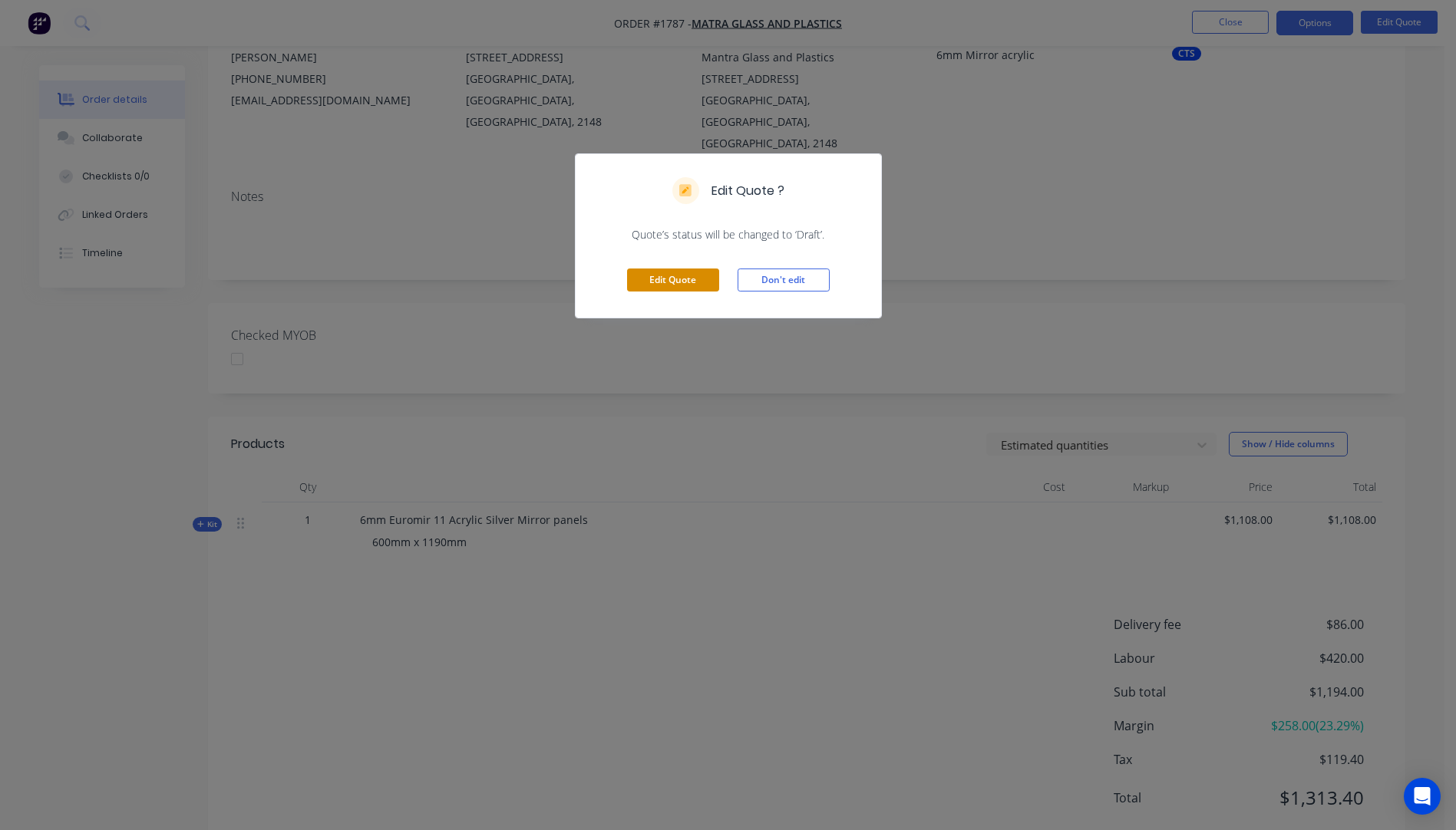
click at [691, 287] on button "Edit Quote" at bounding box center [673, 280] width 92 height 23
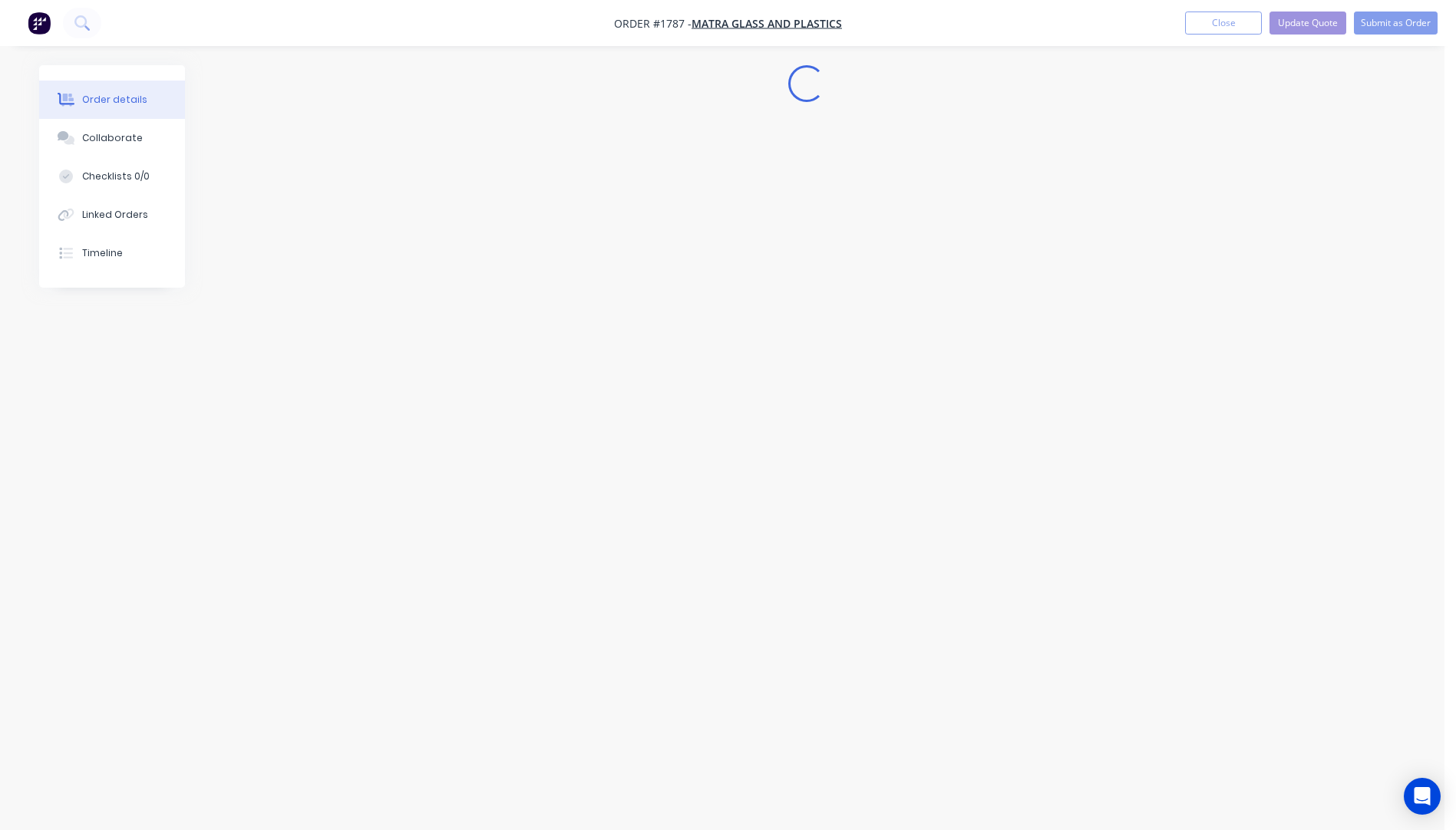
scroll to position [0, 0]
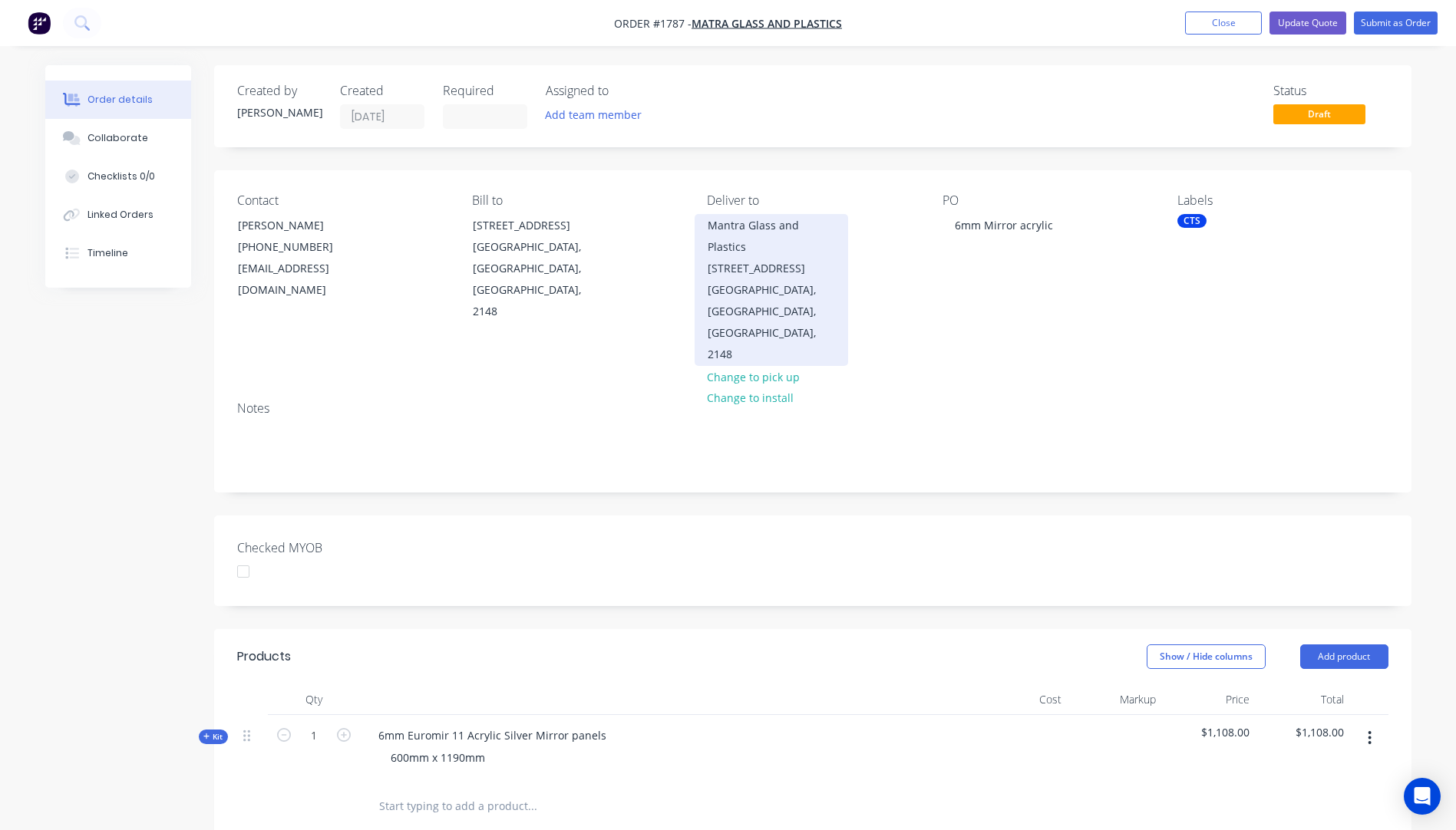
click at [753, 279] on div "Blacktown, New South Wales, Australia, 2148" at bounding box center [771, 322] width 128 height 86
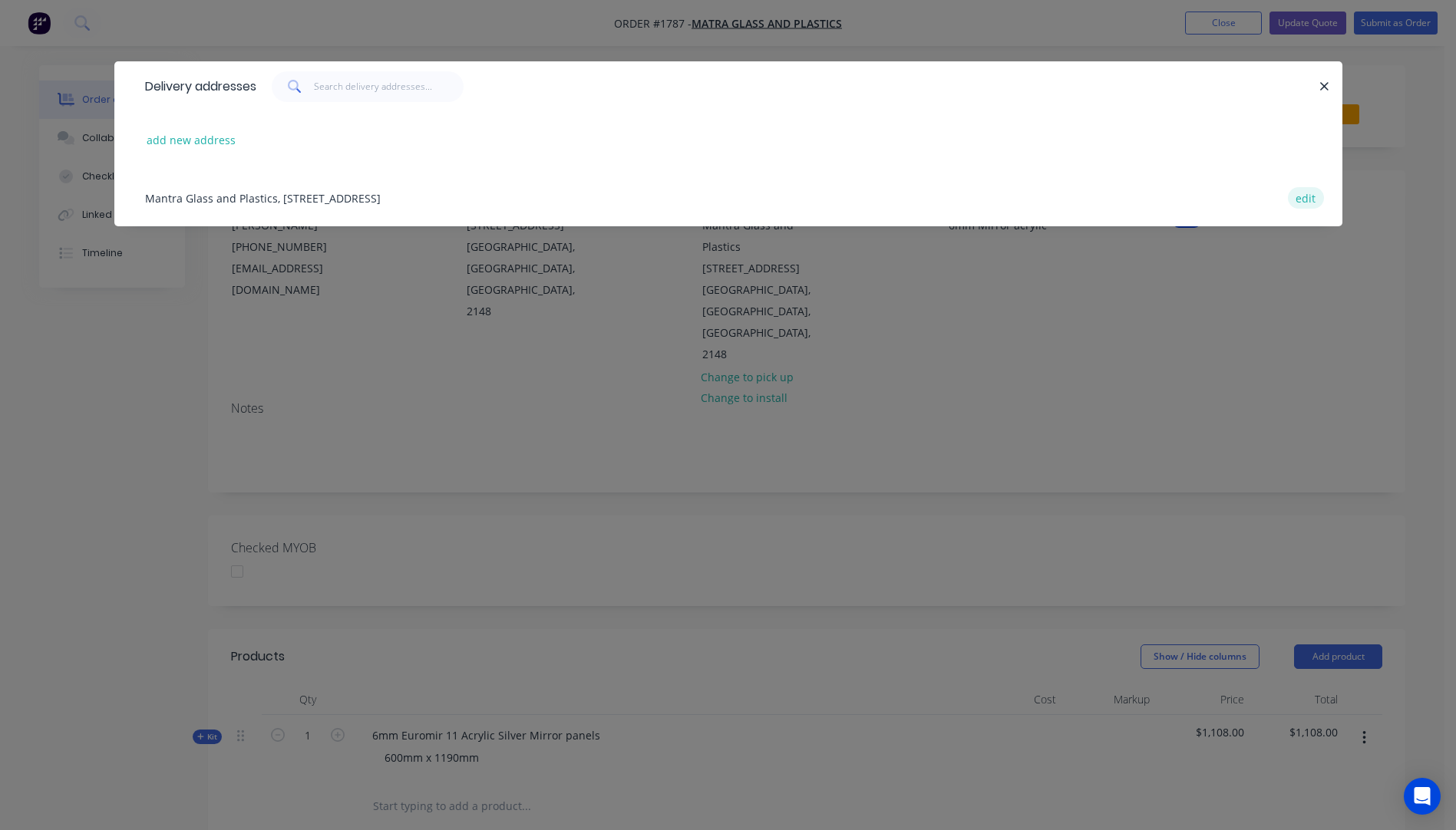
click at [1310, 200] on button "edit" at bounding box center [1305, 198] width 36 height 21
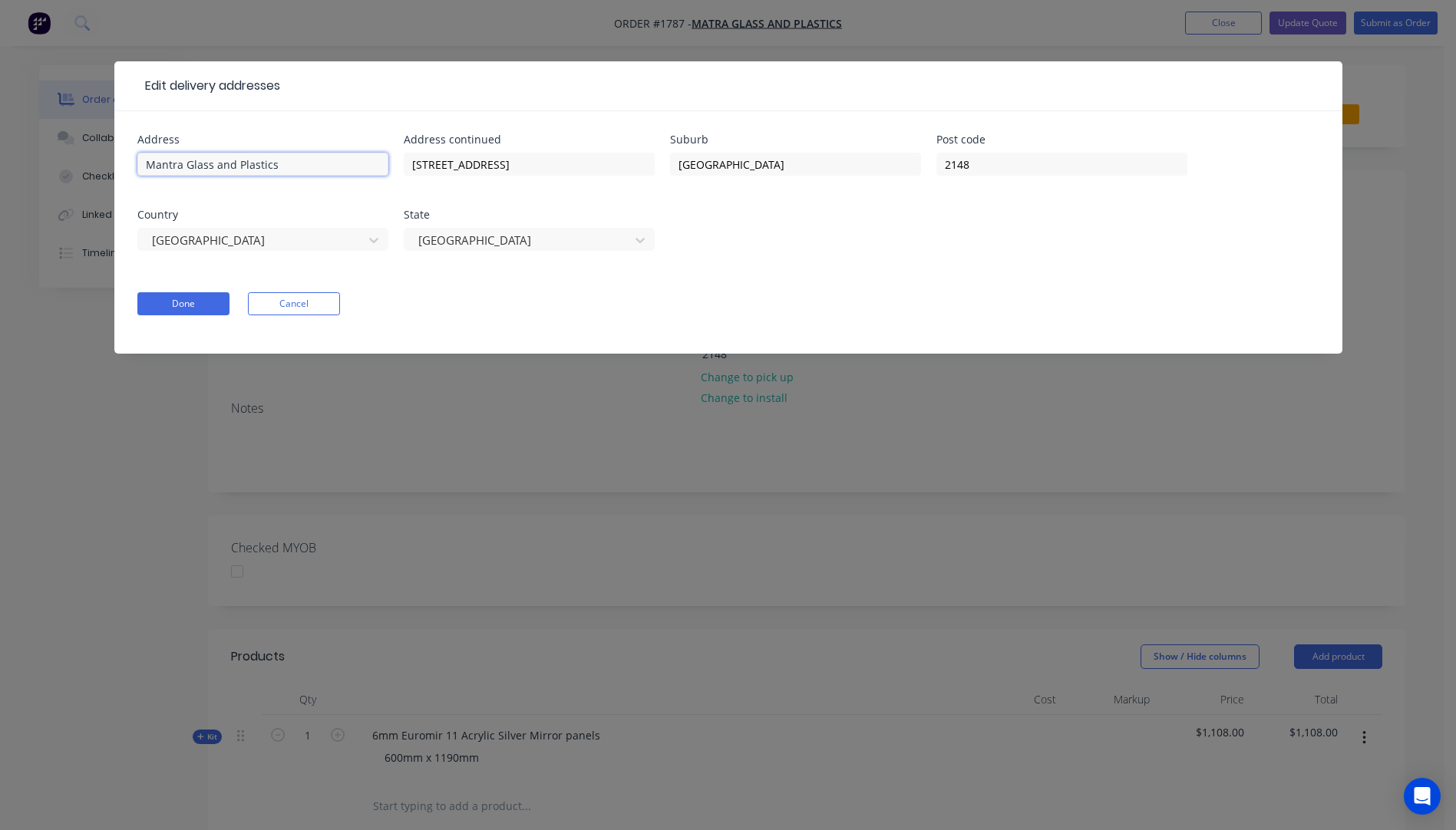
click at [168, 162] on input "Mantra Glass and Plastics" at bounding box center [263, 164] width 251 height 23
type input "Matra Glass and Plastics"
click at [183, 307] on button "Done" at bounding box center [183, 304] width 92 height 23
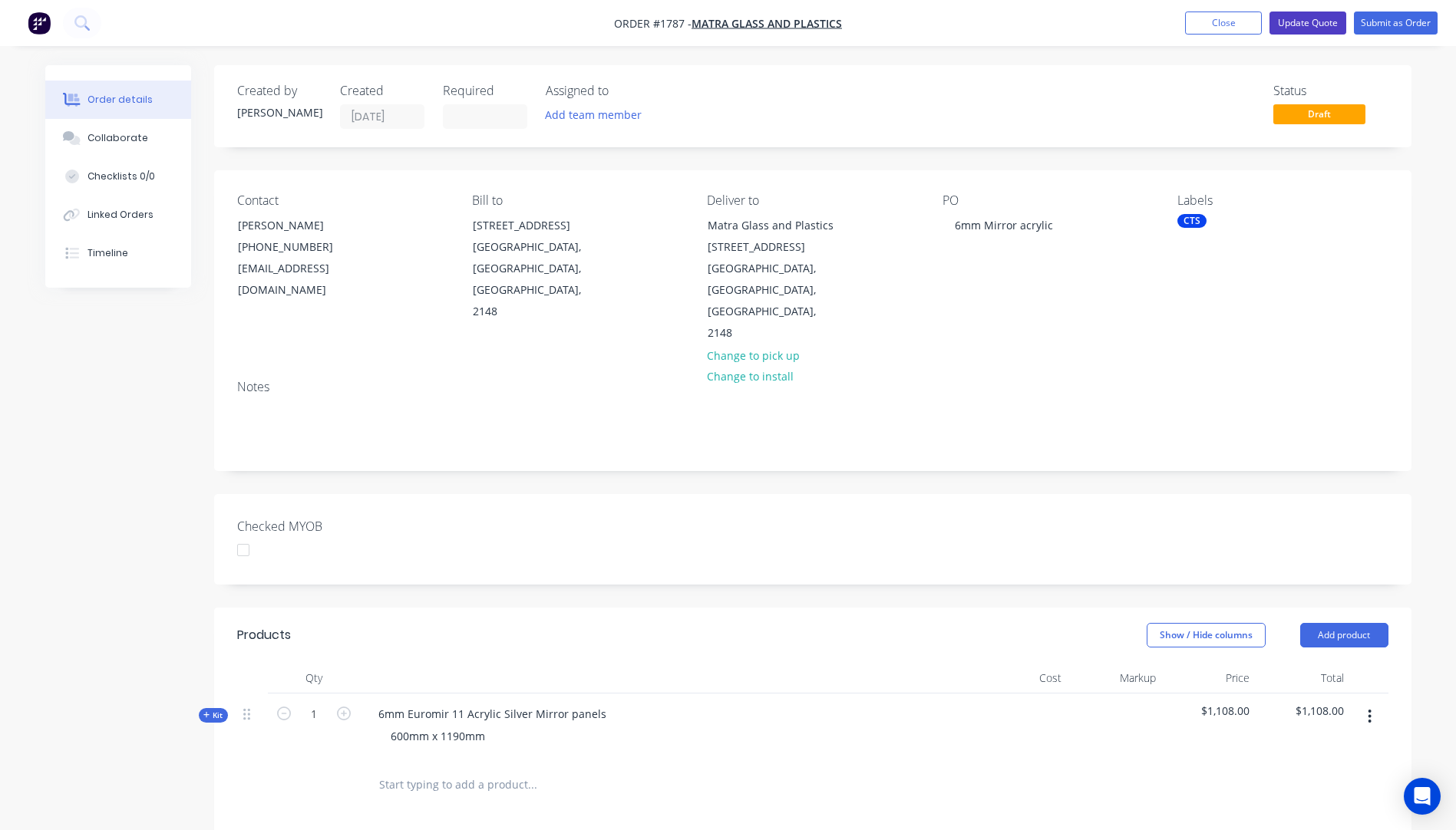
click at [1296, 19] on button "Update Quote" at bounding box center [1308, 23] width 77 height 23
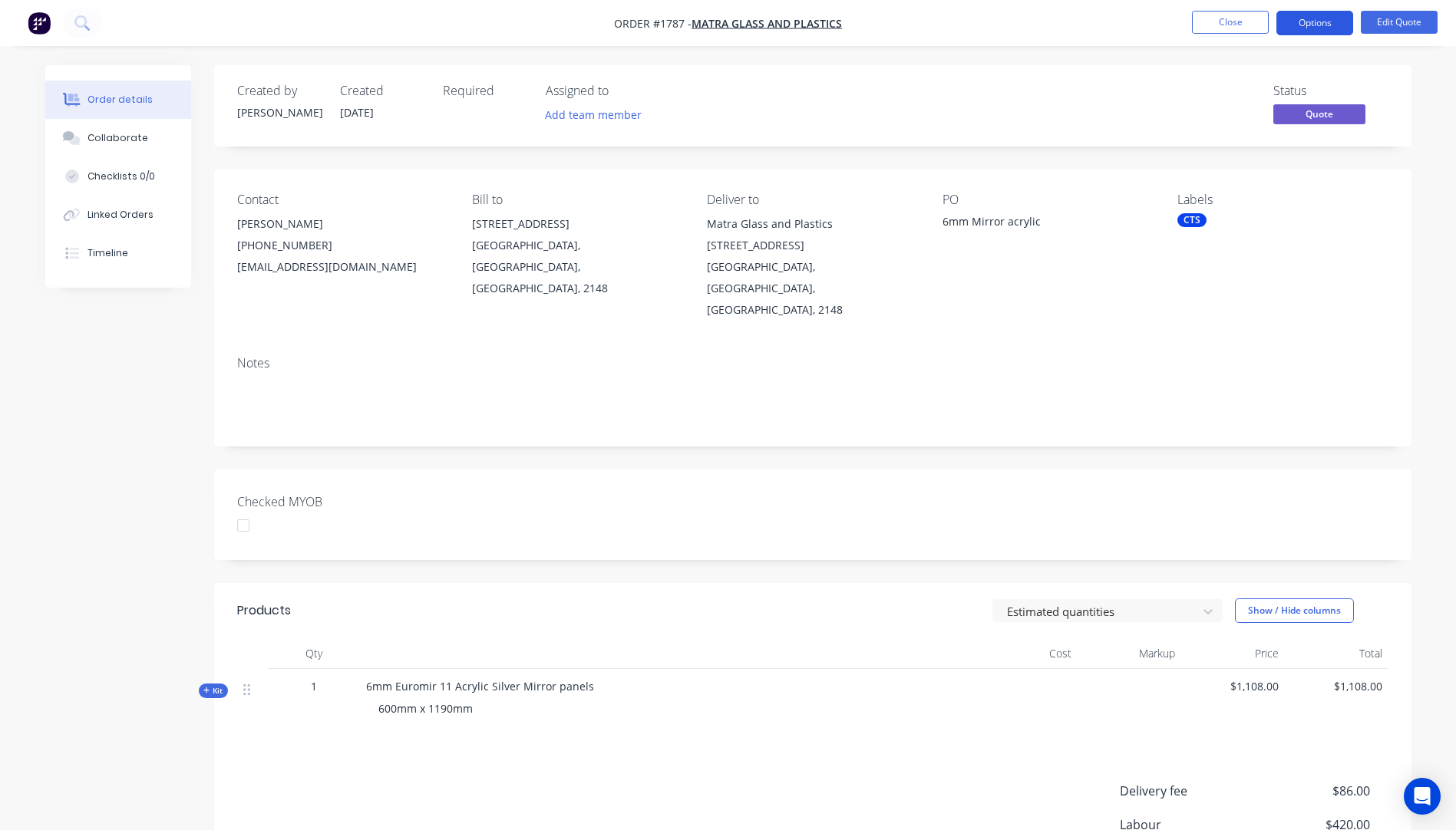
click at [1293, 25] on button "Options" at bounding box center [1314, 22] width 77 height 24
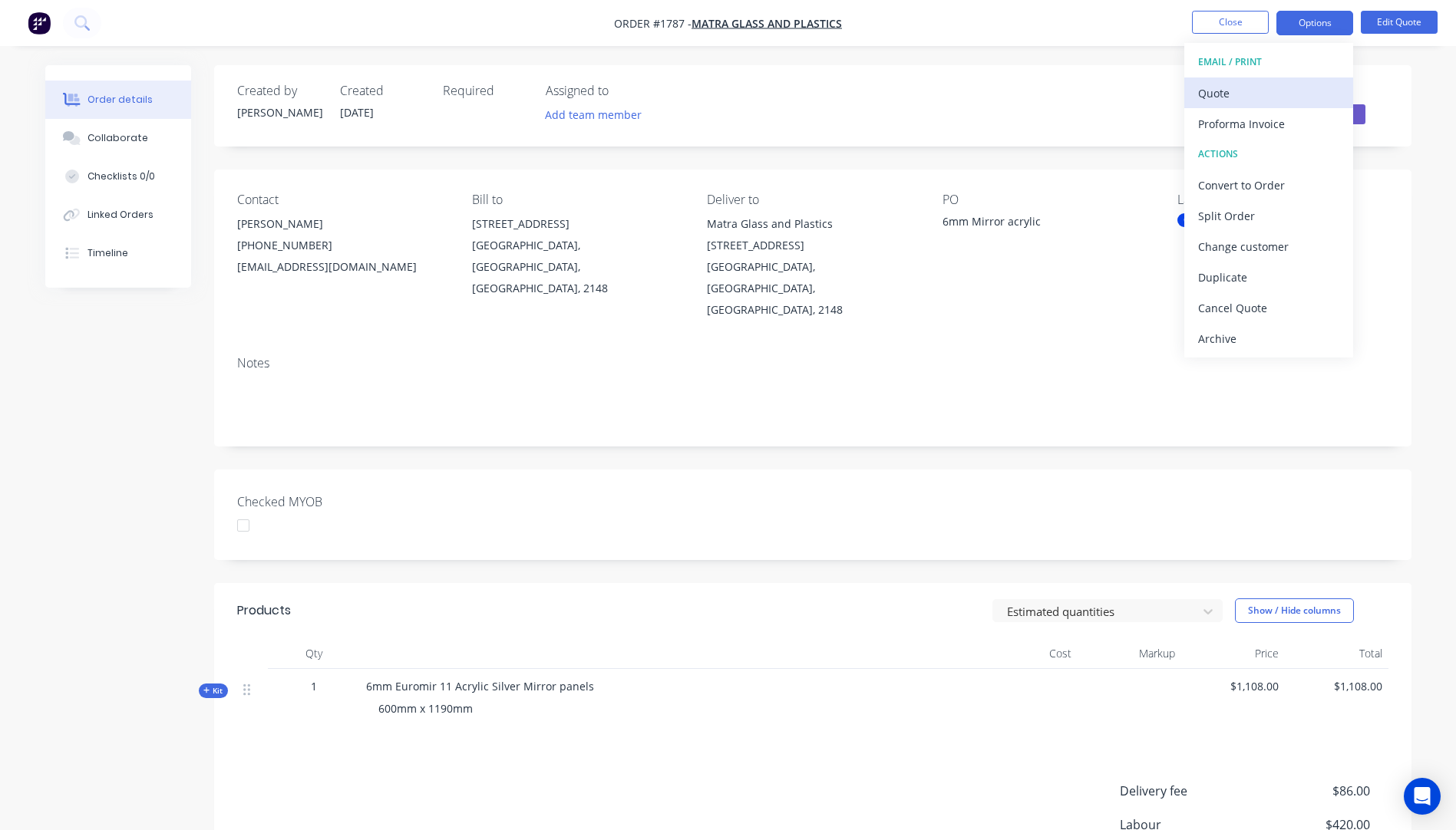
click at [1228, 99] on div "Quote" at bounding box center [1268, 93] width 141 height 22
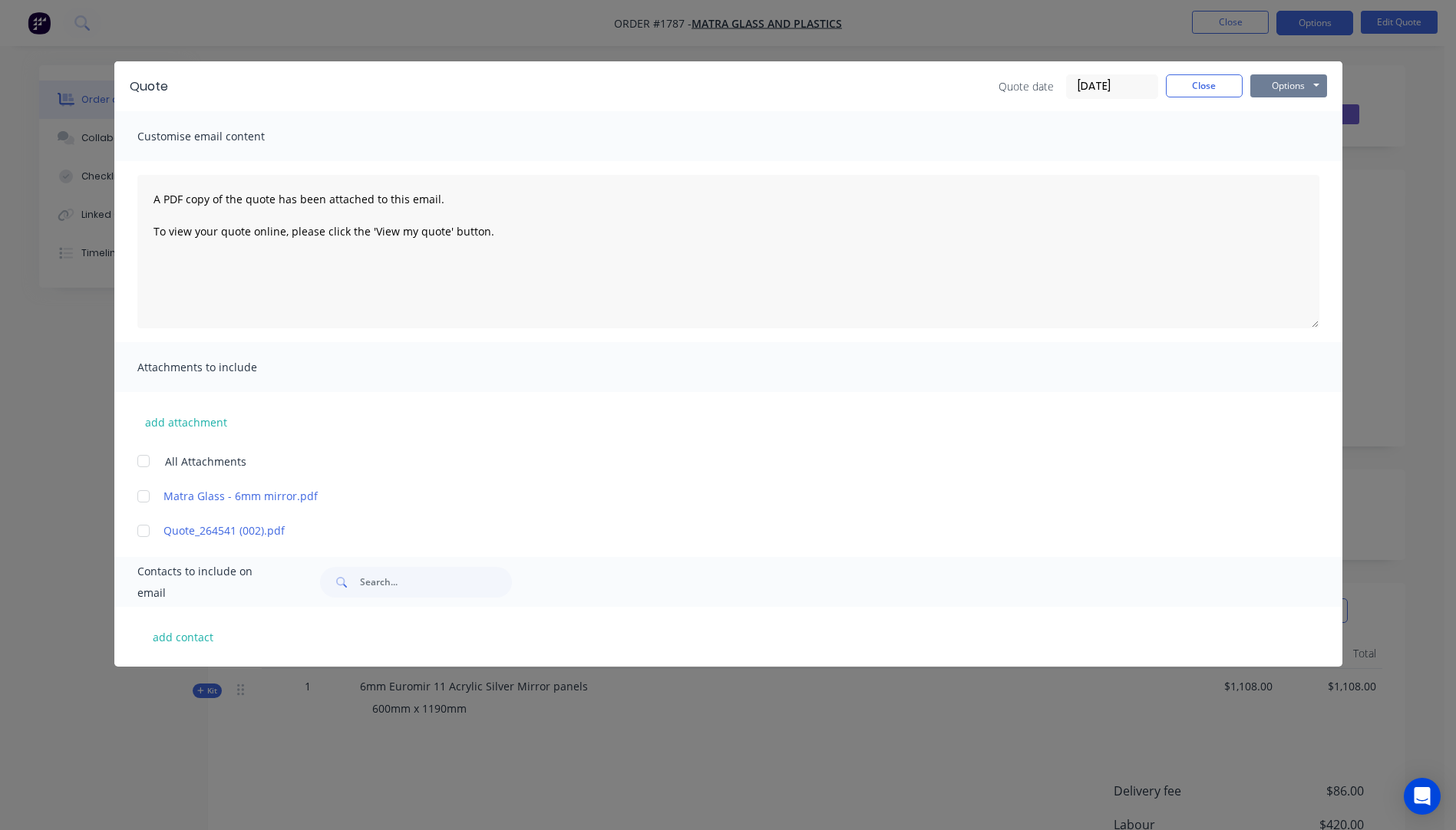
click at [1272, 95] on button "Options" at bounding box center [1288, 86] width 77 height 23
click at [1283, 109] on button "Preview" at bounding box center [1299, 113] width 98 height 25
click at [183, 643] on button "add contact" at bounding box center [183, 637] width 92 height 23
select select "AU"
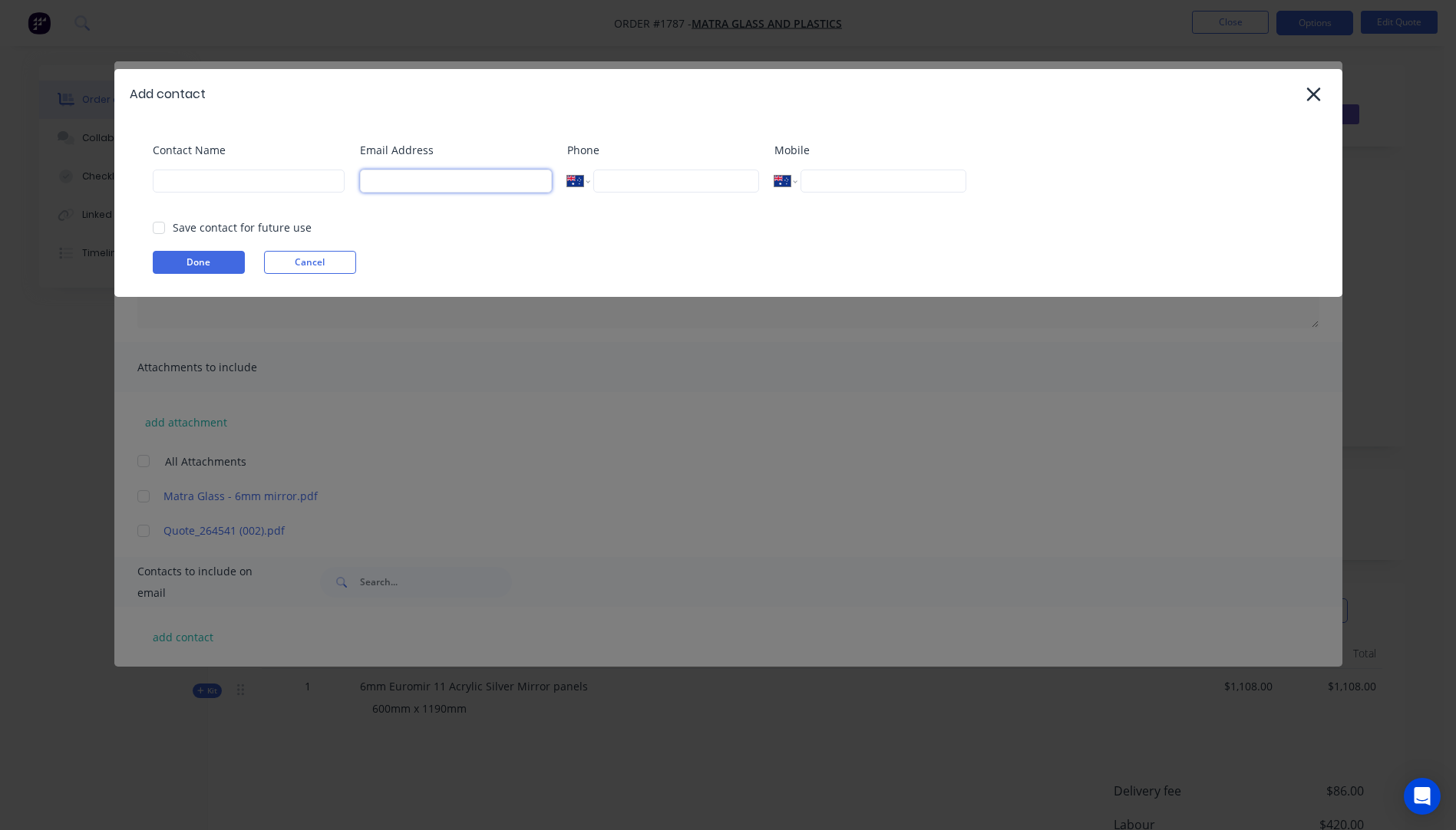
click at [423, 179] on input at bounding box center [456, 181] width 192 height 23
type input "sales@matraglass.com.au"
click at [172, 192] on div "Contact Name" at bounding box center [248, 172] width 192 height 62
click at [173, 176] on input at bounding box center [248, 181] width 192 height 23
type input "Carolyn Carley"
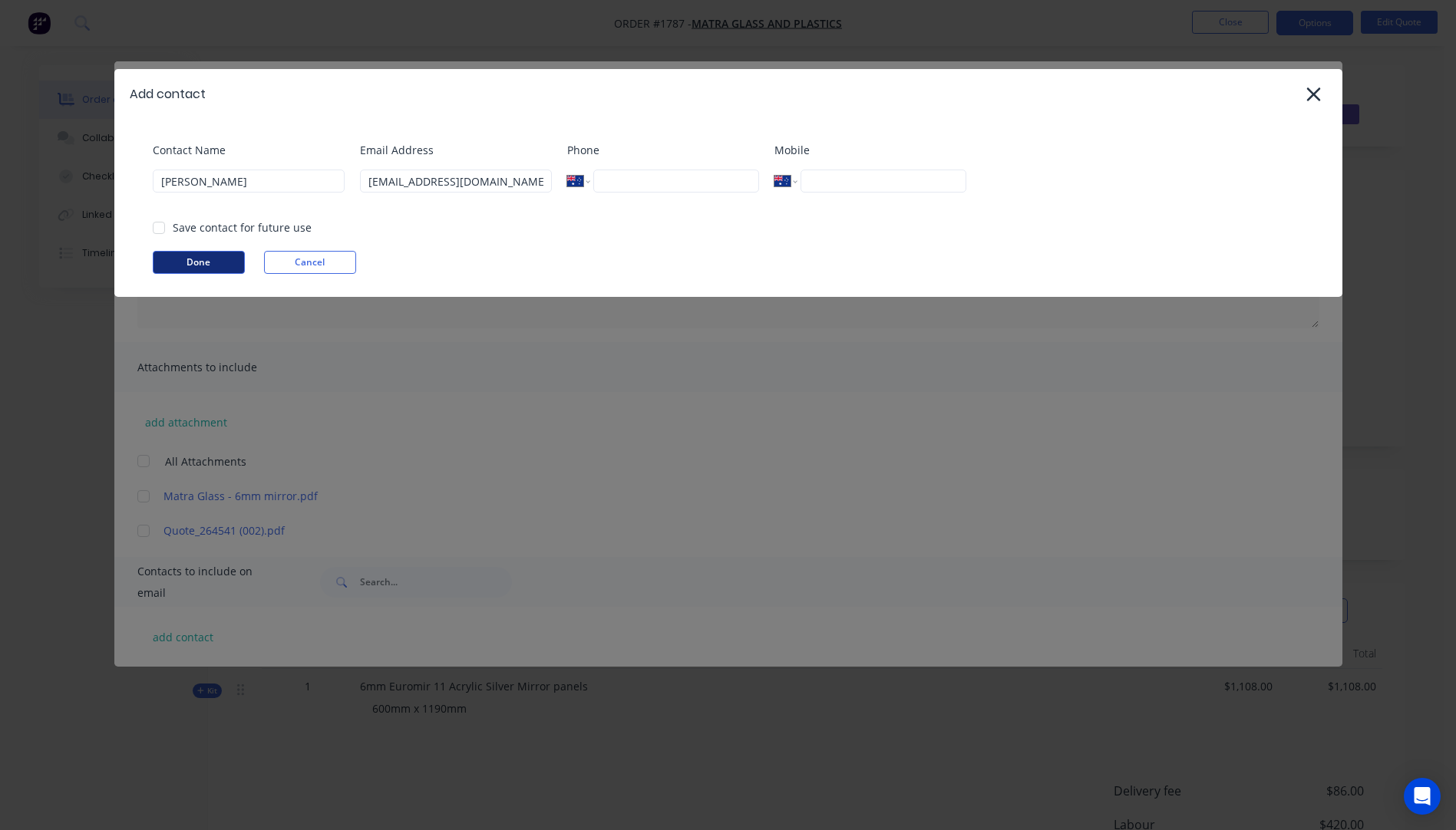
click at [197, 266] on button "Done" at bounding box center [198, 262] width 92 height 23
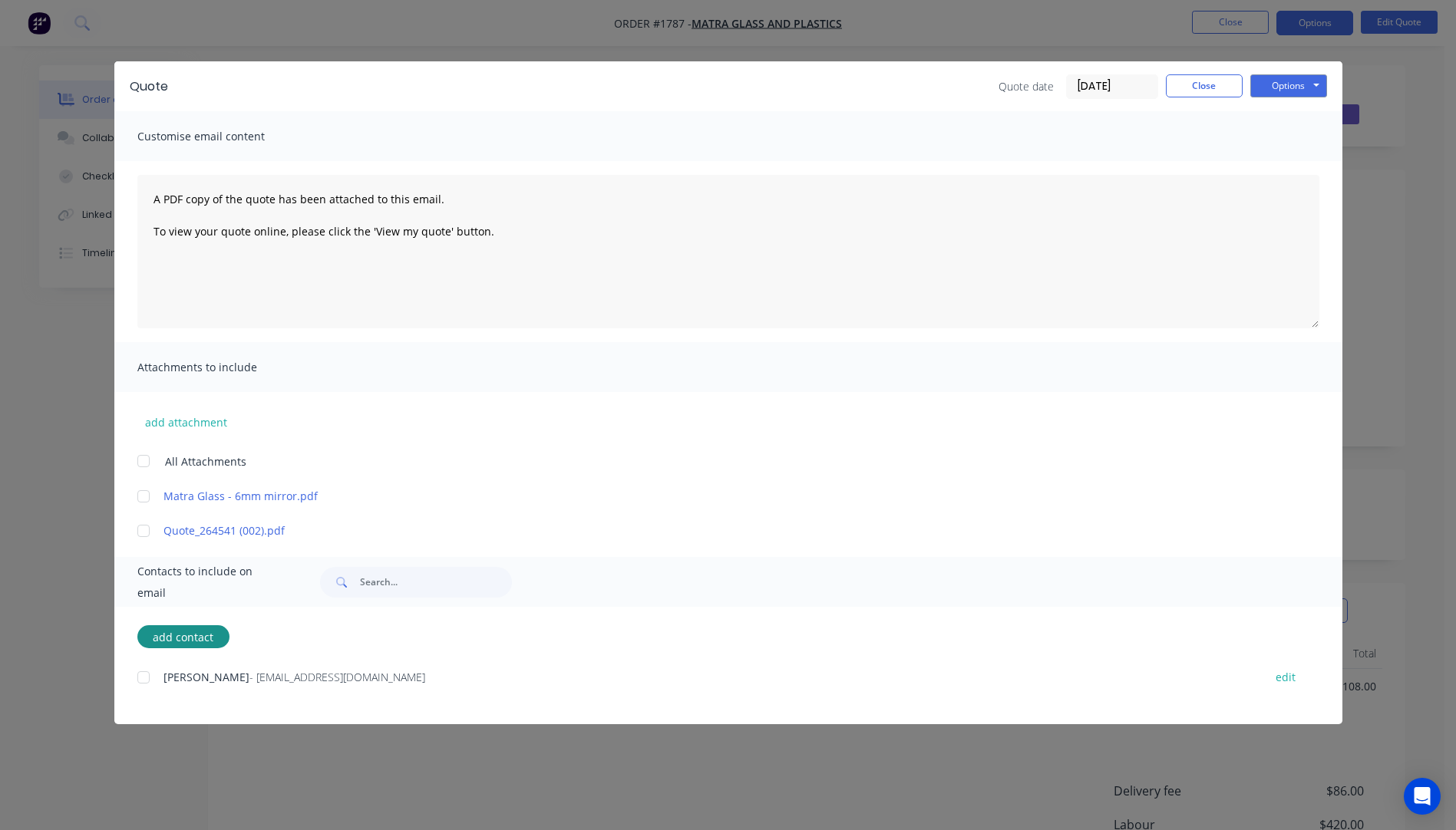
click at [145, 678] on div at bounding box center [143, 678] width 31 height 31
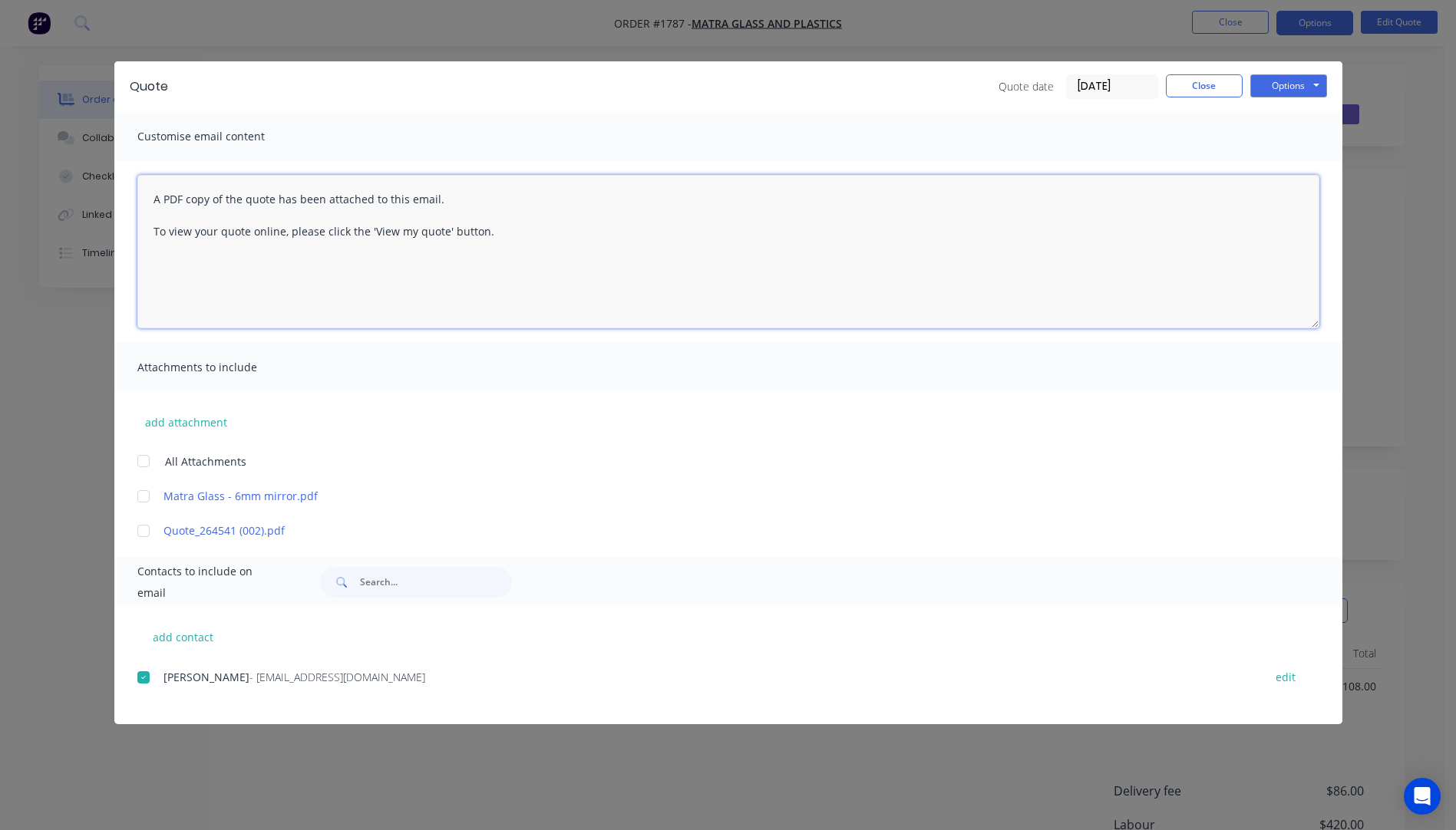
paste textarea "Hi, Please contact us if you have any questions. Regards, [PERSON_NAME] [EMAIL_…"
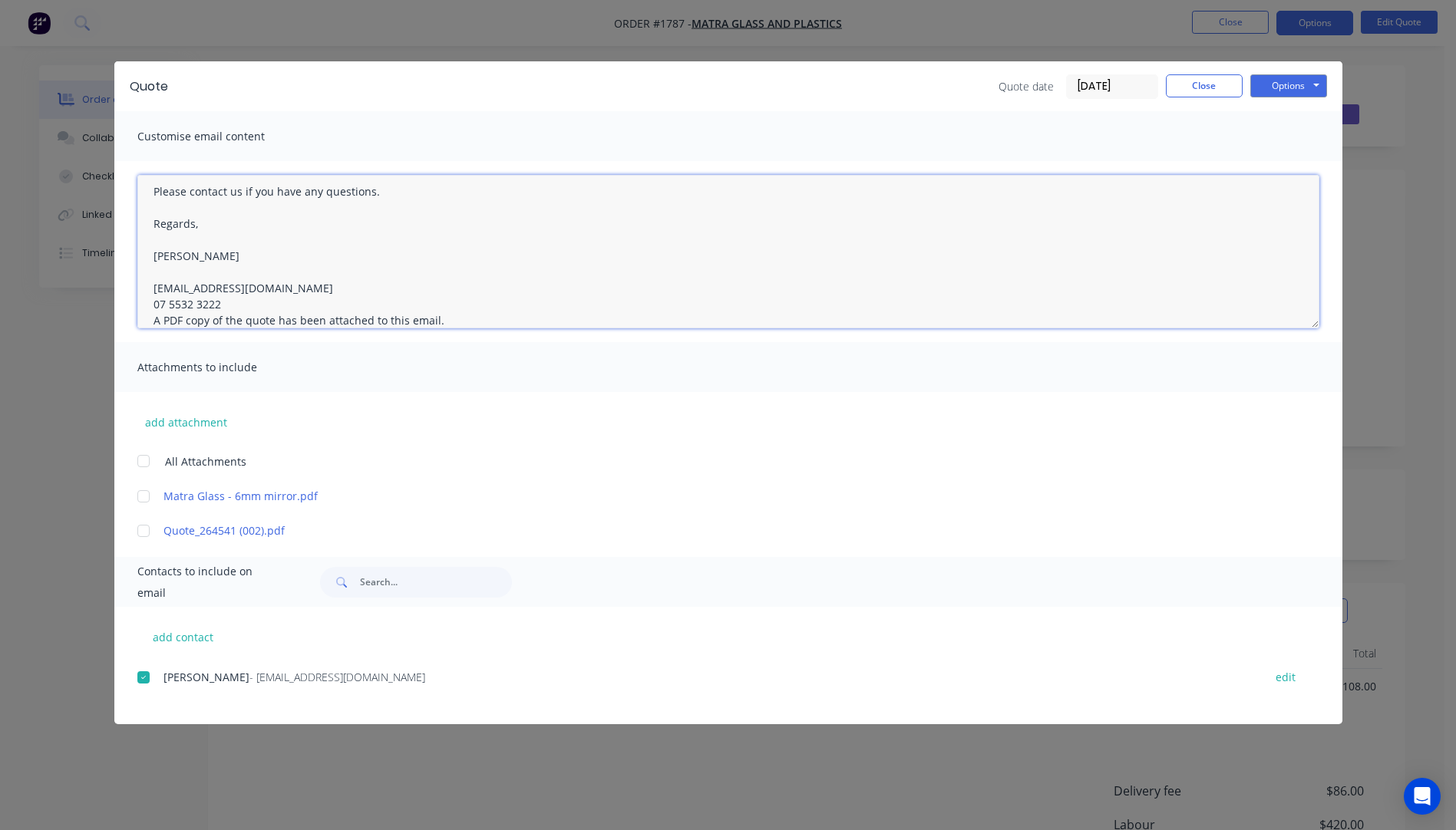
click at [226, 306] on textarea "Hi, Please contact us if you have any questions. Regards, [PERSON_NAME] [EMAIL_…" at bounding box center [728, 252] width 1182 height 153
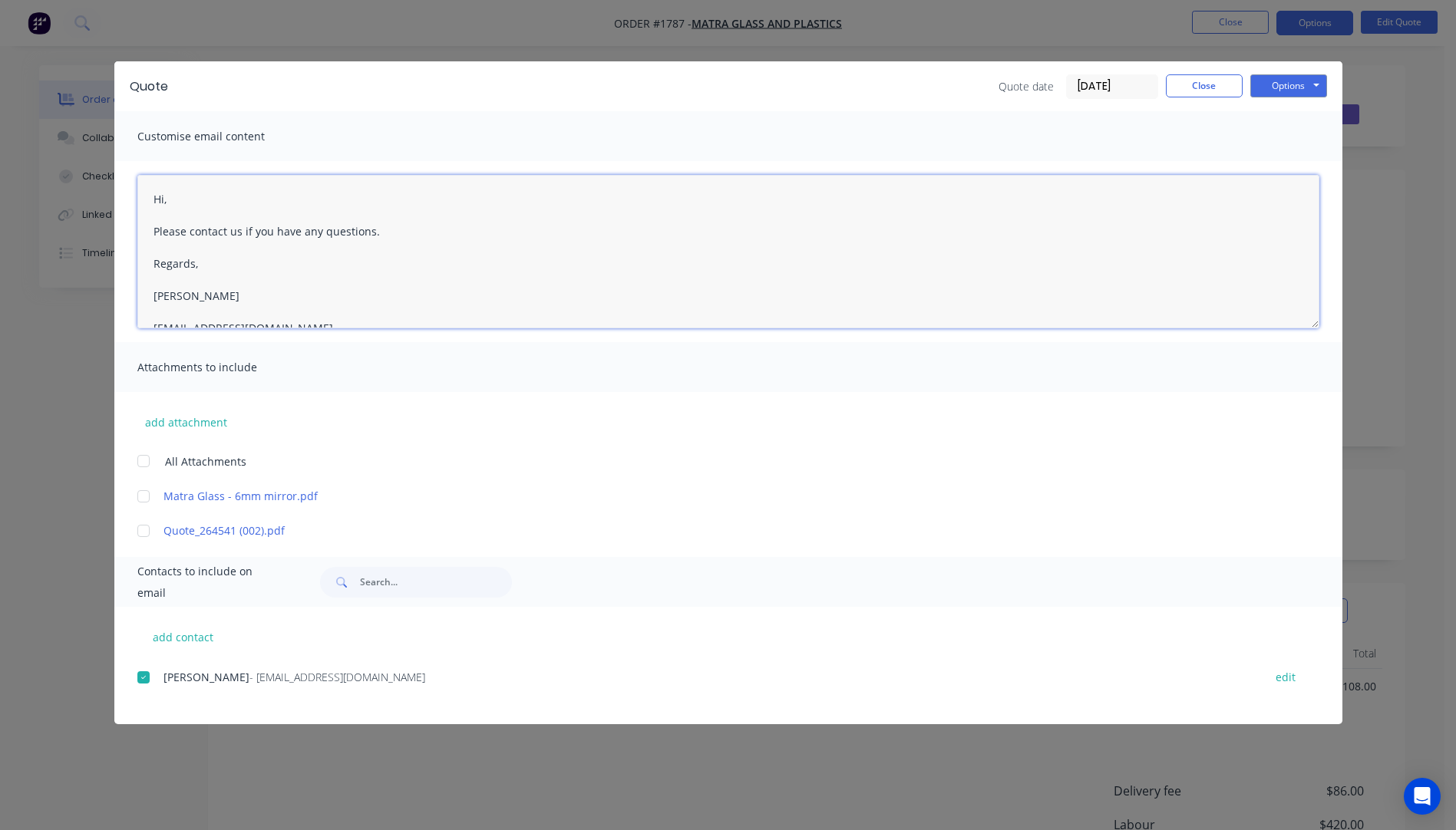
click at [183, 203] on textarea "Hi, Please contact us if you have any questions. Regards, [PERSON_NAME] [EMAIL_…" at bounding box center [728, 252] width 1182 height 153
click at [209, 199] on textarea "Hi Car Please contact us if you have any questions. Regards, Darren sales@allst…" at bounding box center [728, 252] width 1182 height 153
click at [230, 218] on textarea "Hi Carolyn, Please see attached quote. Please contact us if you have any questi…" at bounding box center [728, 252] width 1182 height 153
click at [300, 236] on textarea "Hi Carolyn, Please see attached quote. Please contact us if you have any questi…" at bounding box center [728, 252] width 1182 height 153
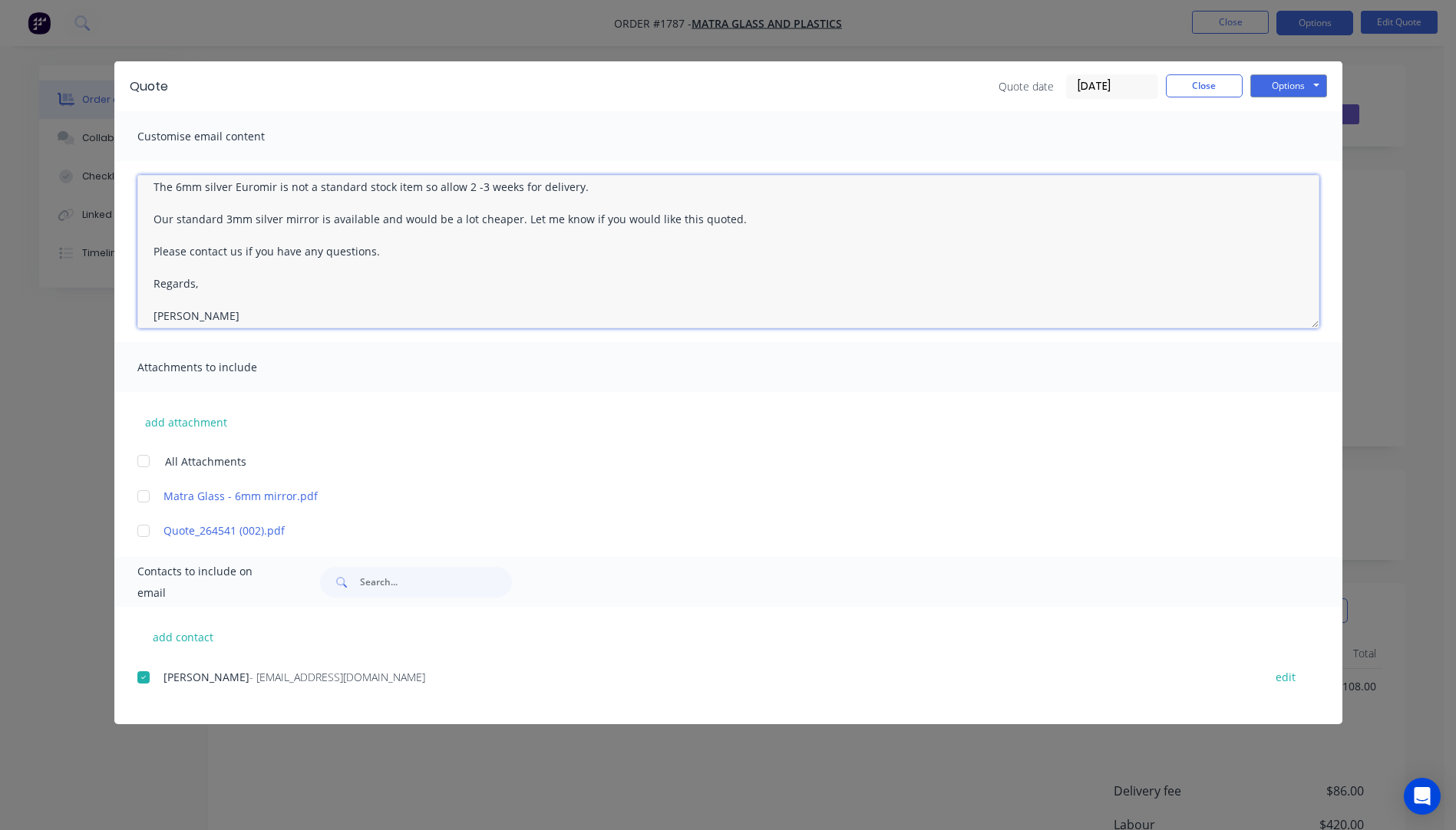
type textarea "Hi Carolyn, Please see attached quote. The 6mm silver Euromir is not a standard…"
click at [198, 419] on button "add attachment" at bounding box center [186, 422] width 98 height 23
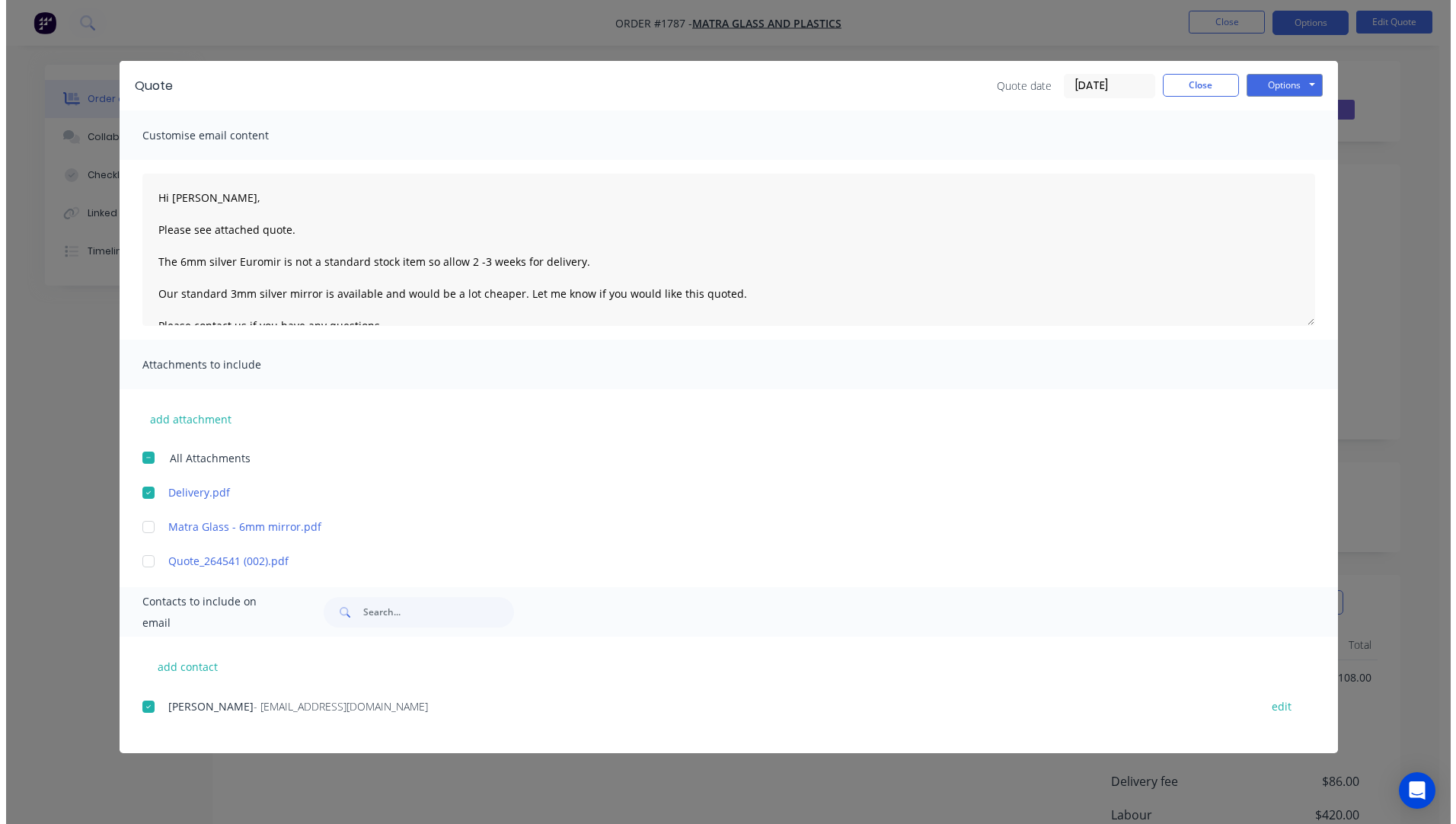
scroll to position [0, 0]
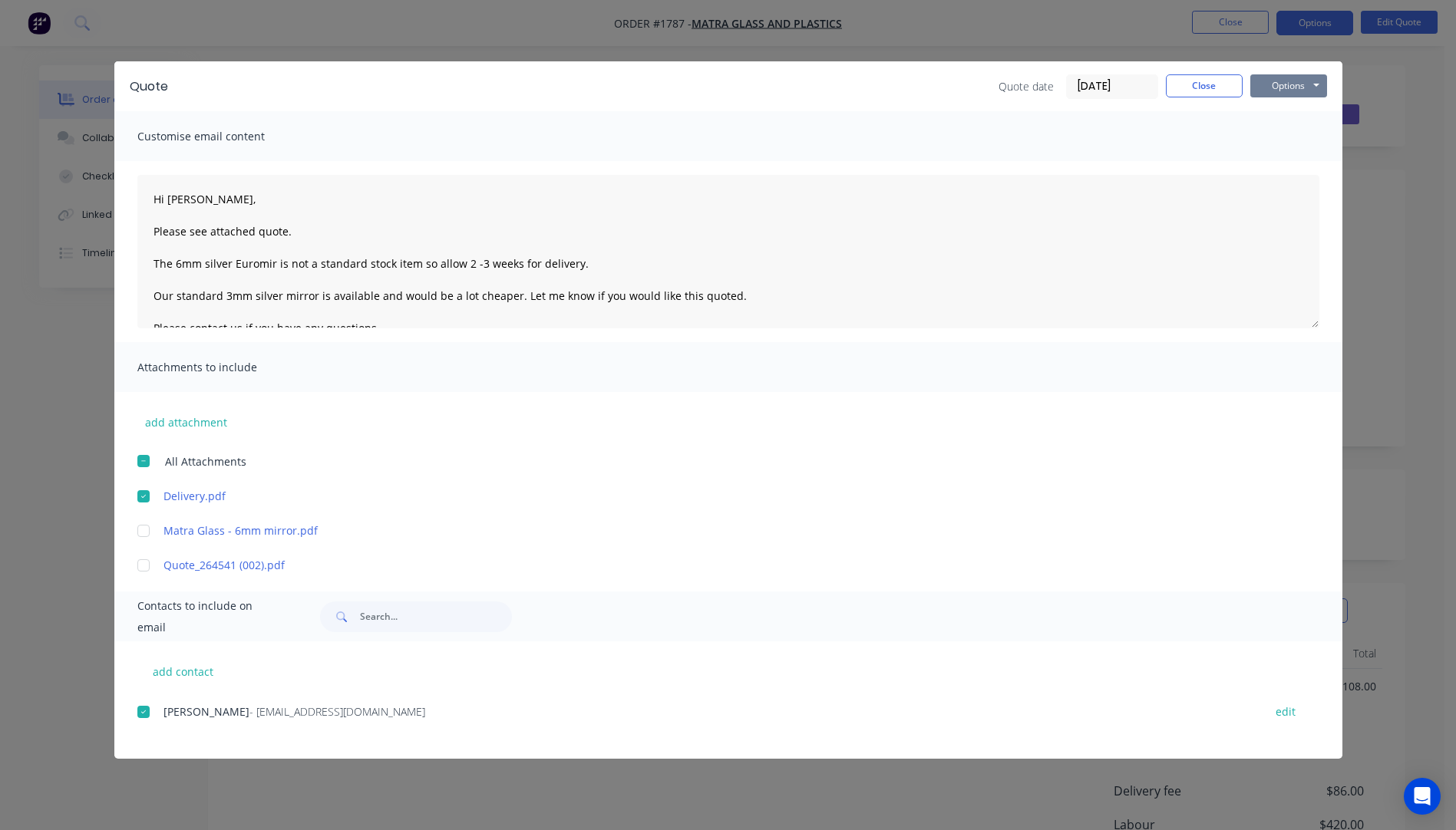
click at [1276, 89] on button "Options" at bounding box center [1288, 86] width 77 height 23
click at [1282, 165] on button "Email" at bounding box center [1299, 163] width 98 height 25
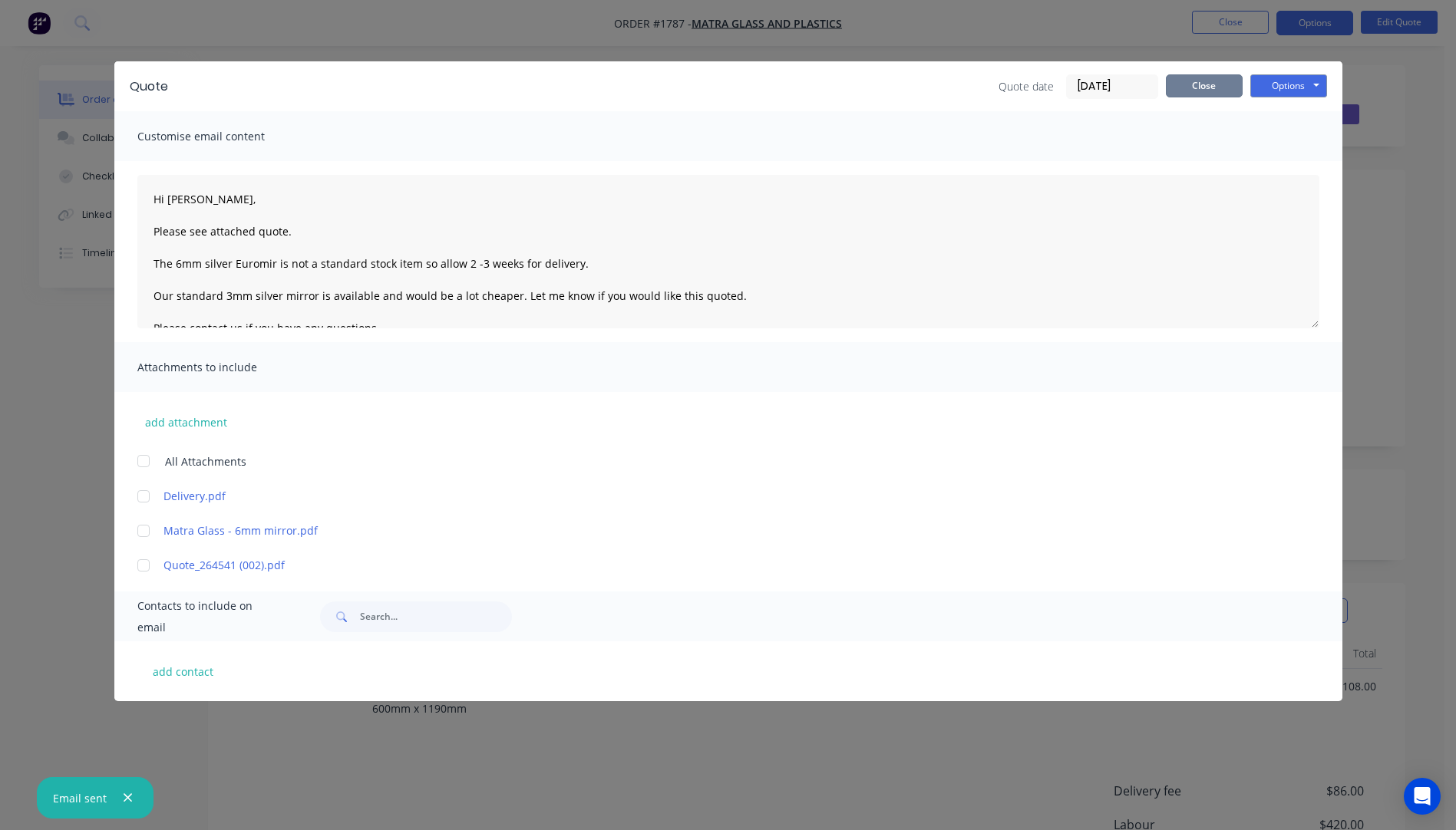
click at [1221, 87] on button "Close" at bounding box center [1203, 86] width 77 height 23
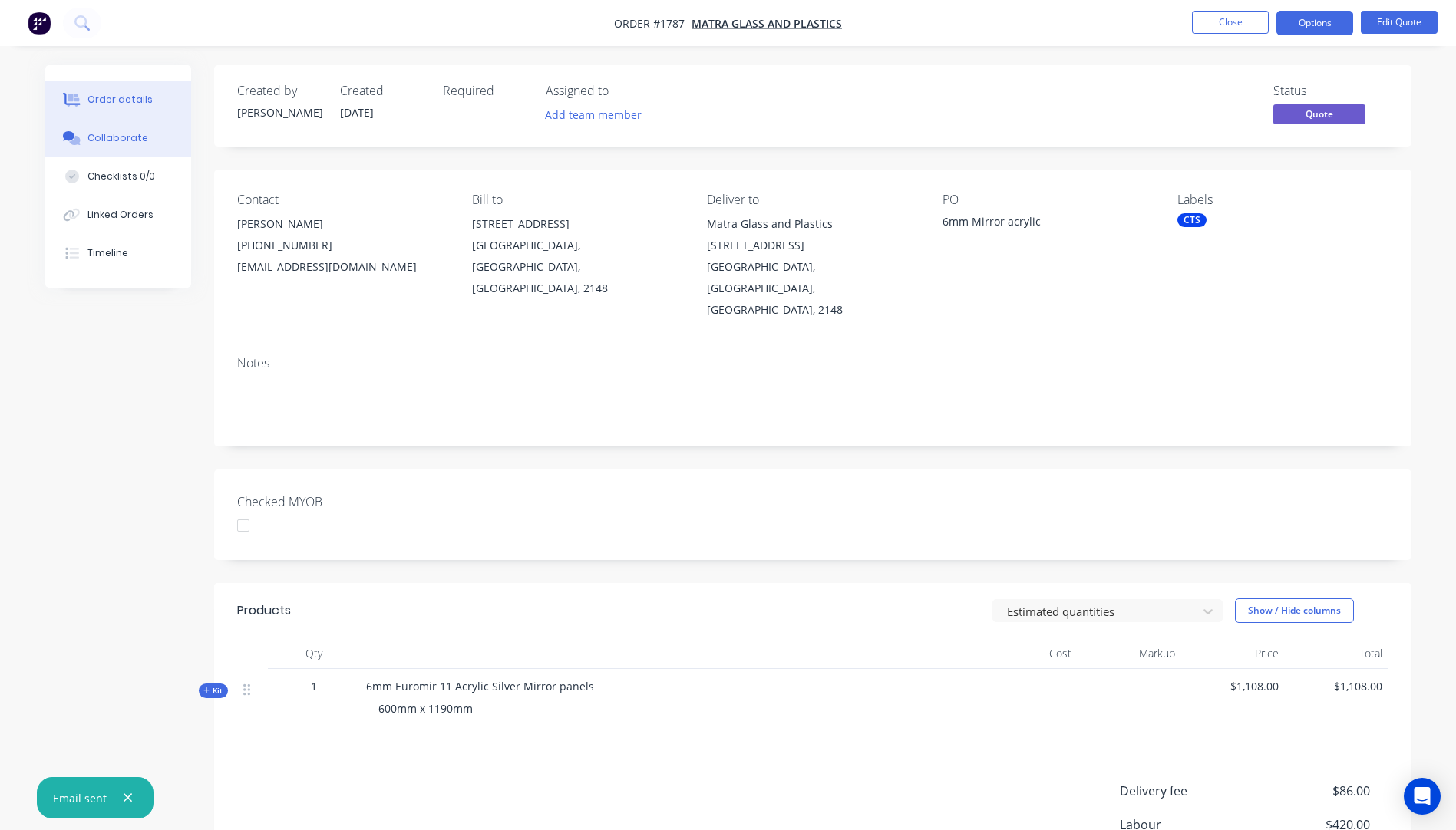
click at [137, 142] on div "Collaborate" at bounding box center [118, 138] width 61 height 14
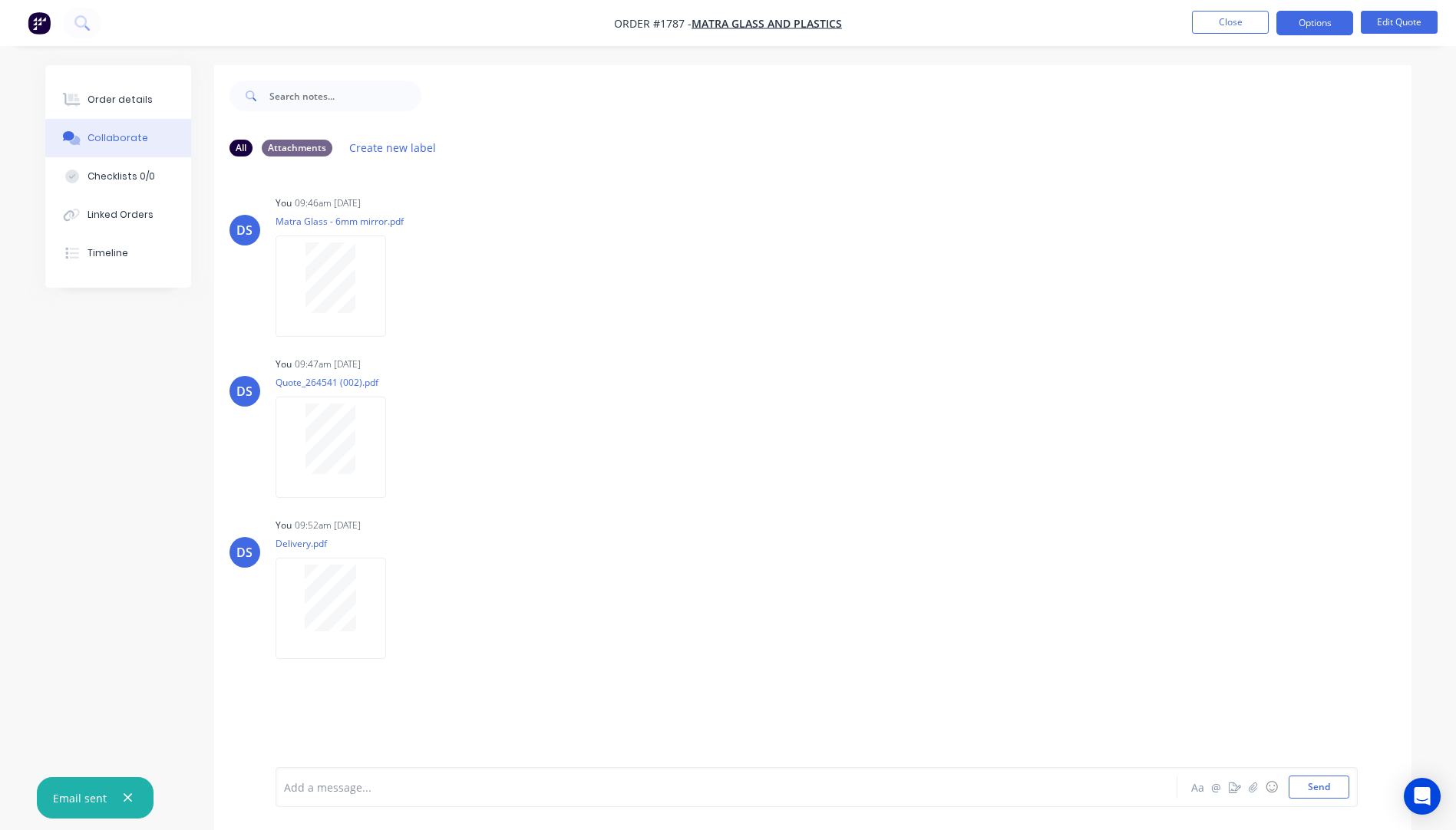
click at [369, 785] on div at bounding box center [683, 787] width 798 height 16
click at [318, 787] on span "KIS T^NT $ 44.48+ Cardboard sleeve 140x80x5x21kg" at bounding box center [418, 787] width 266 height 14
click at [1305, 787] on button "Send" at bounding box center [1318, 788] width 61 height 23
click at [1218, 24] on button "Close" at bounding box center [1230, 22] width 77 height 23
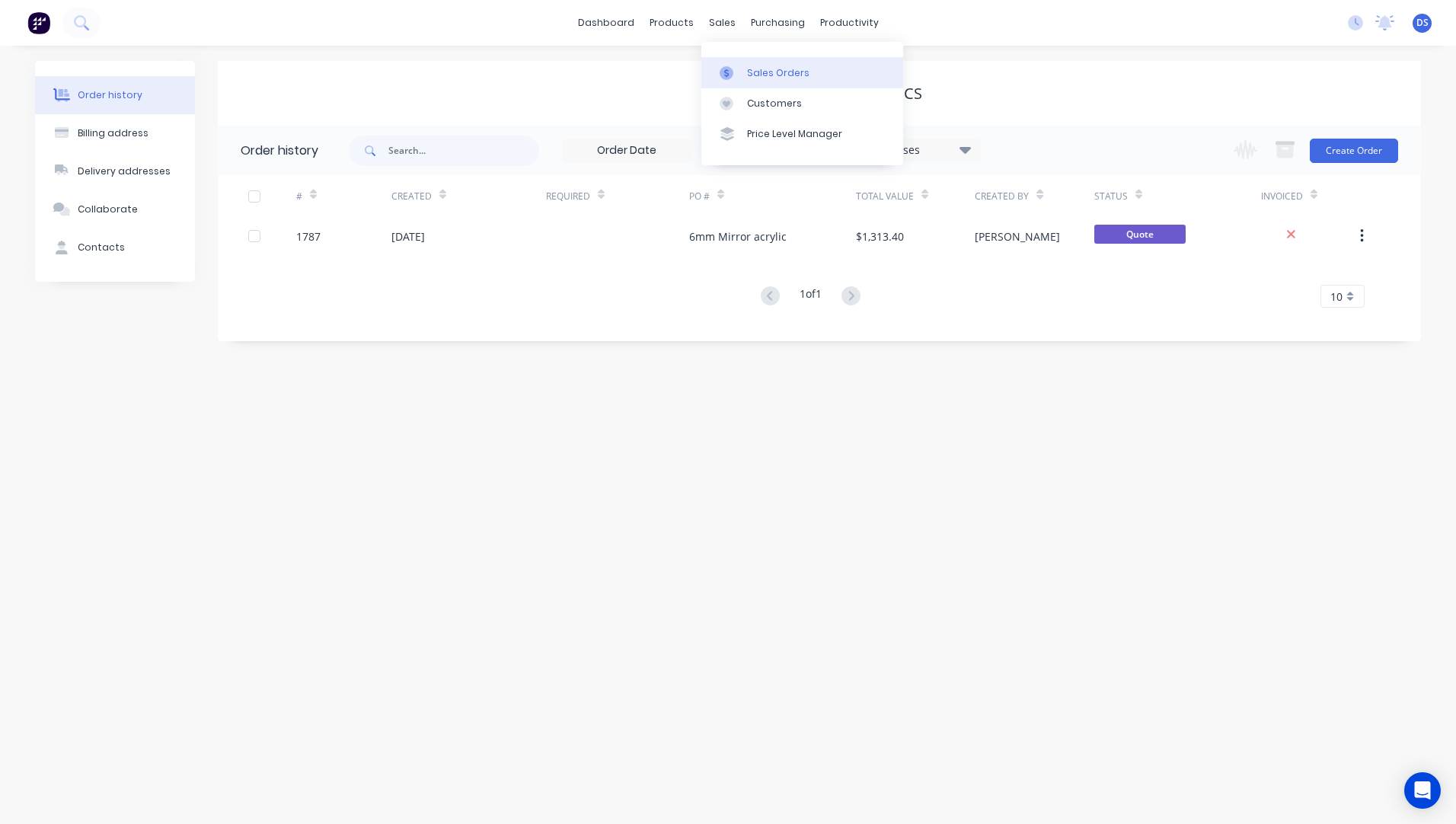
click at [773, 82] on link "Sales Orders" at bounding box center [802, 72] width 202 height 31
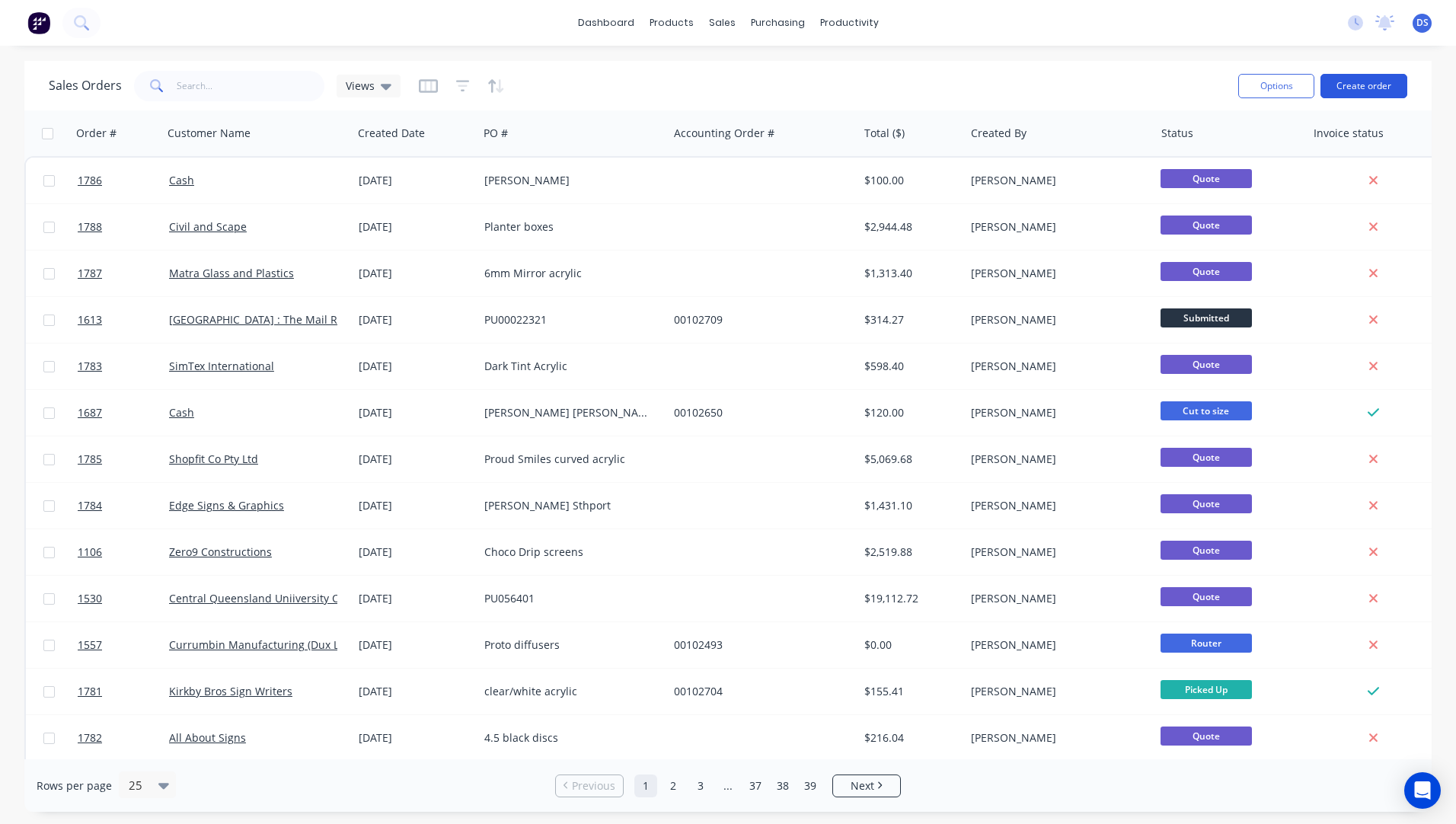
click at [1369, 89] on button "Create order" at bounding box center [1363, 85] width 87 height 24
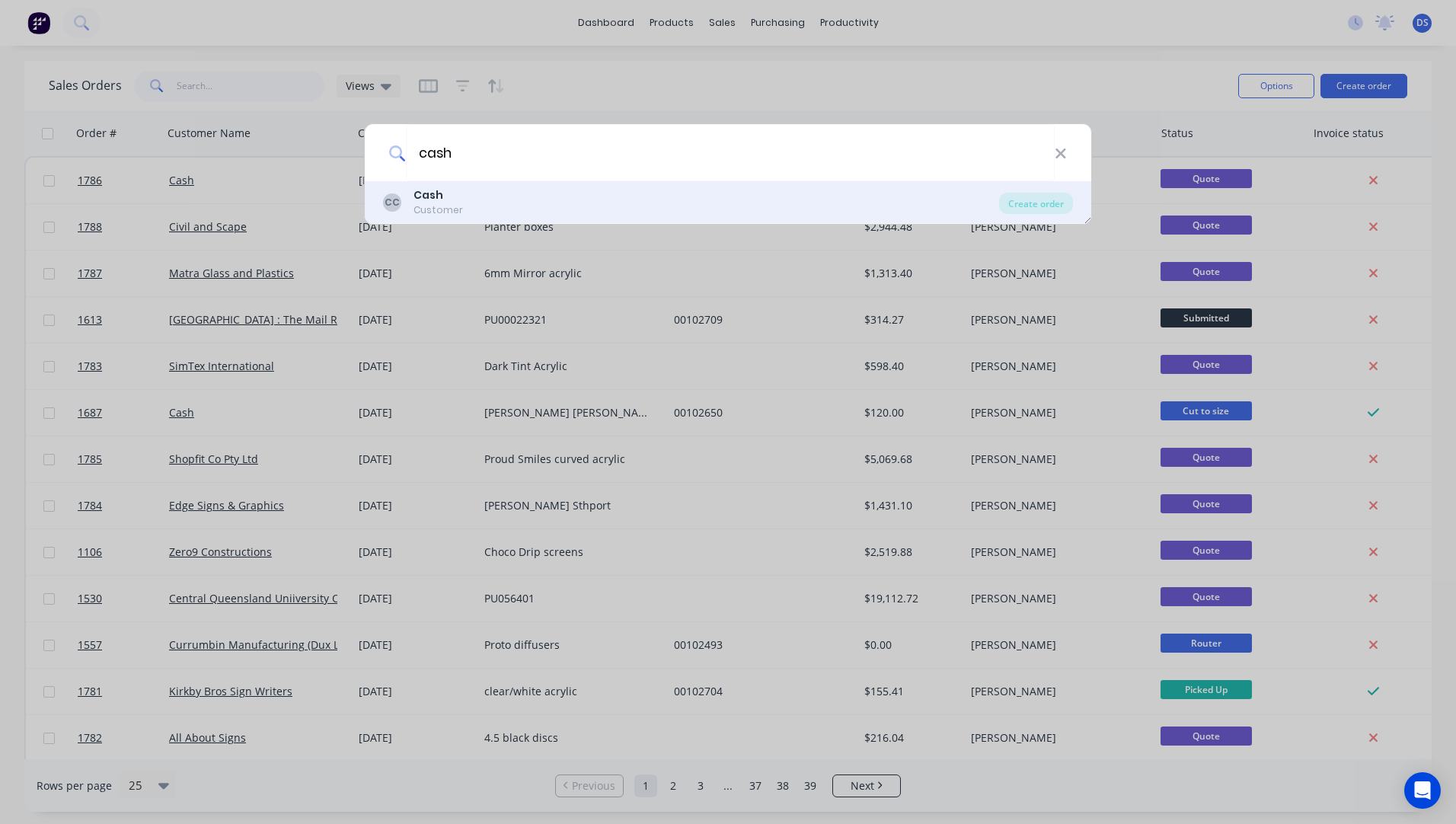
type input "cash"
click at [419, 200] on b "Cash" at bounding box center [429, 194] width 30 height 15
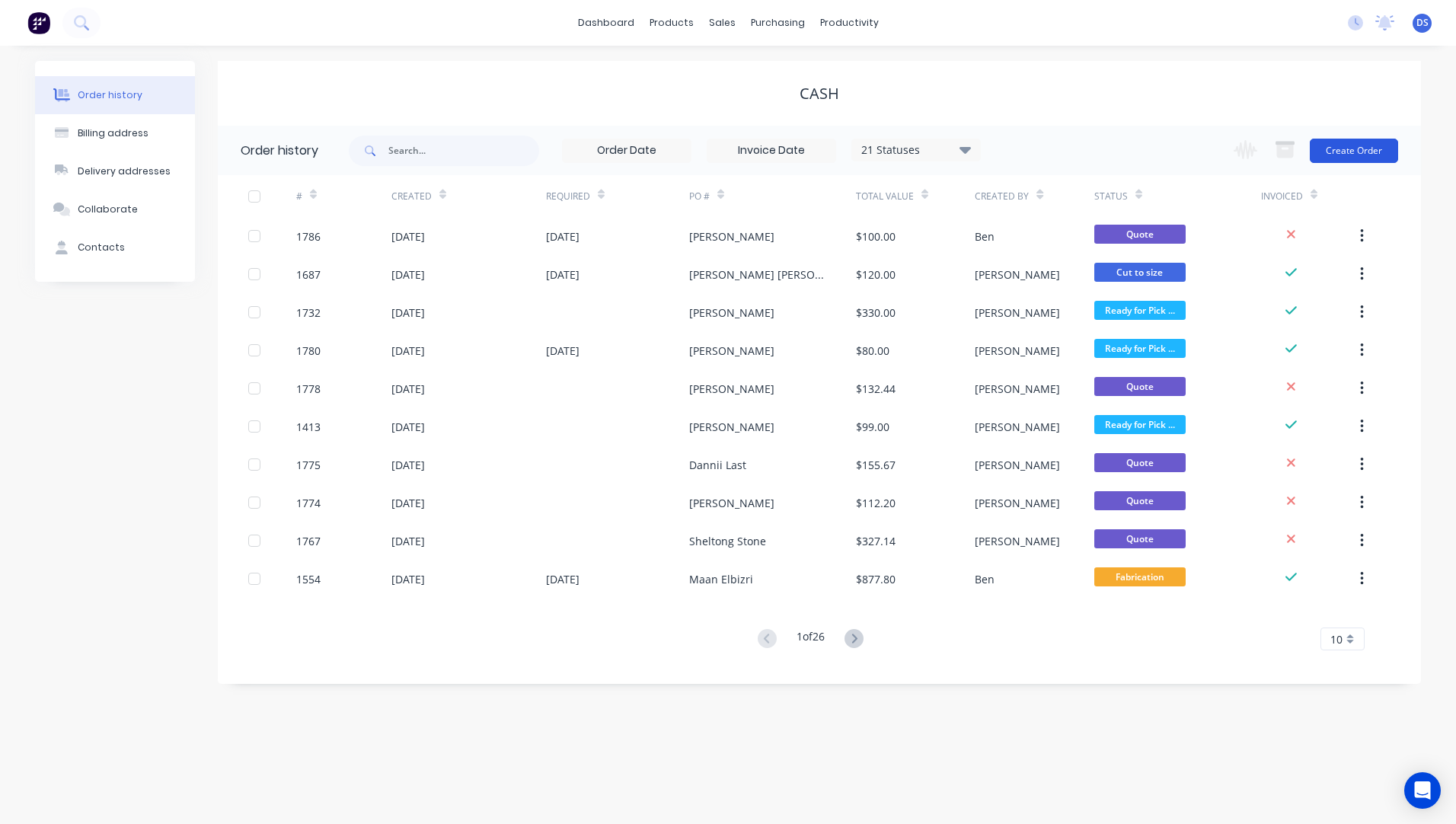
click at [1360, 146] on button "Create Order" at bounding box center [1354, 151] width 89 height 24
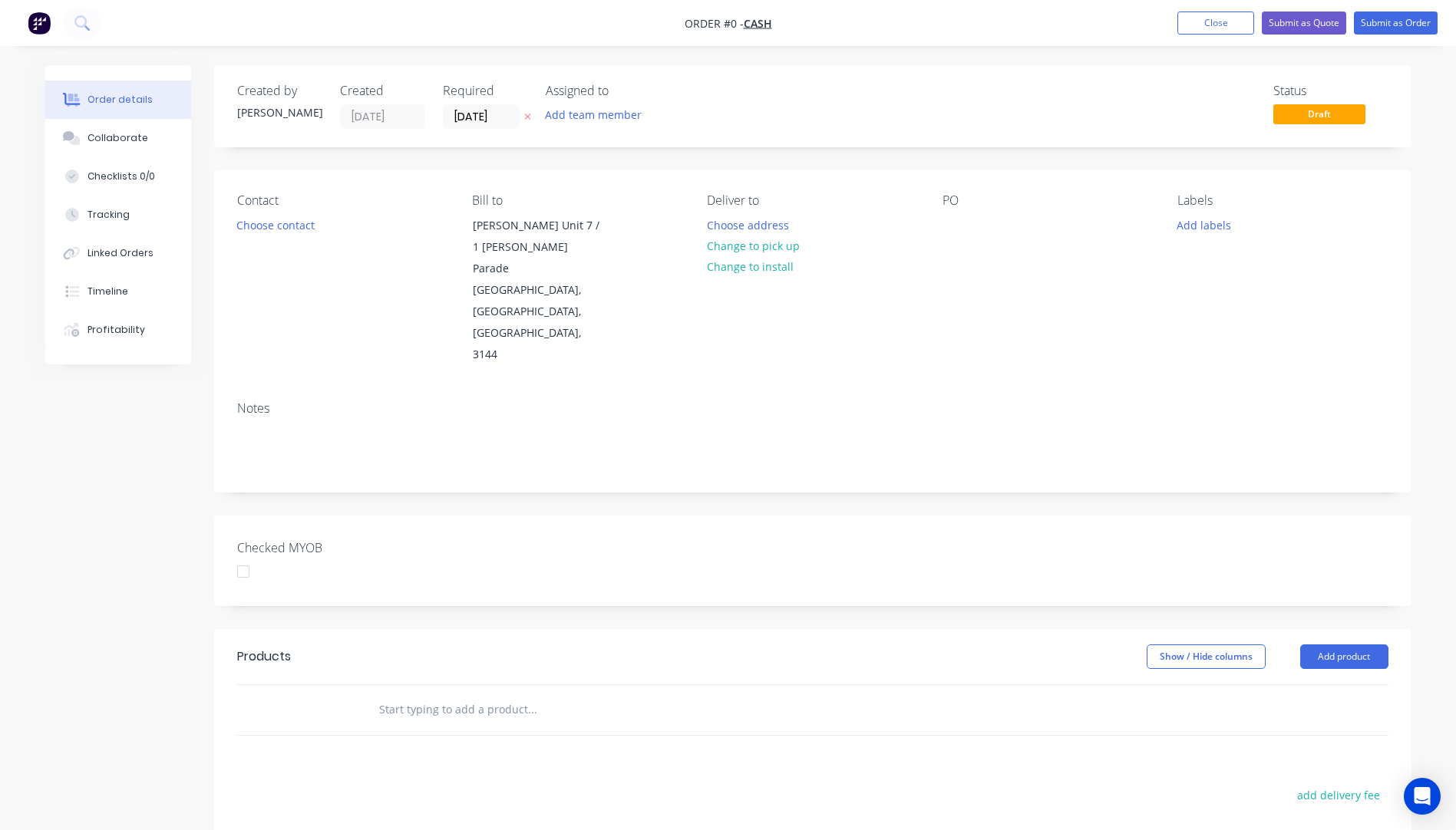
click at [528, 115] on icon "button" at bounding box center [527, 117] width 6 height 6
click at [272, 230] on button "Choose contact" at bounding box center [274, 224] width 94 height 21
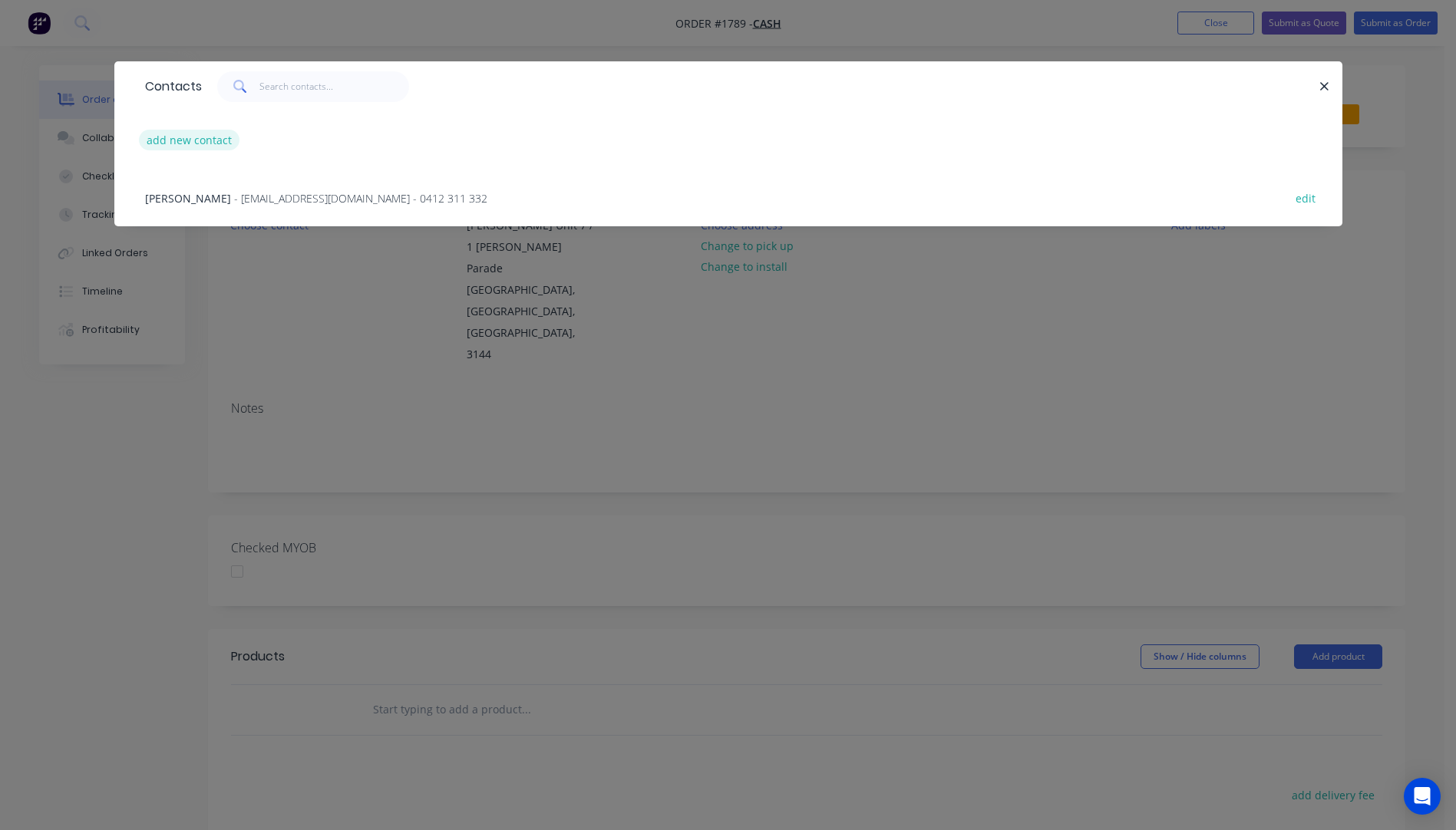
click at [183, 142] on button "add new contact" at bounding box center [190, 140] width 102 height 21
select select "AU"
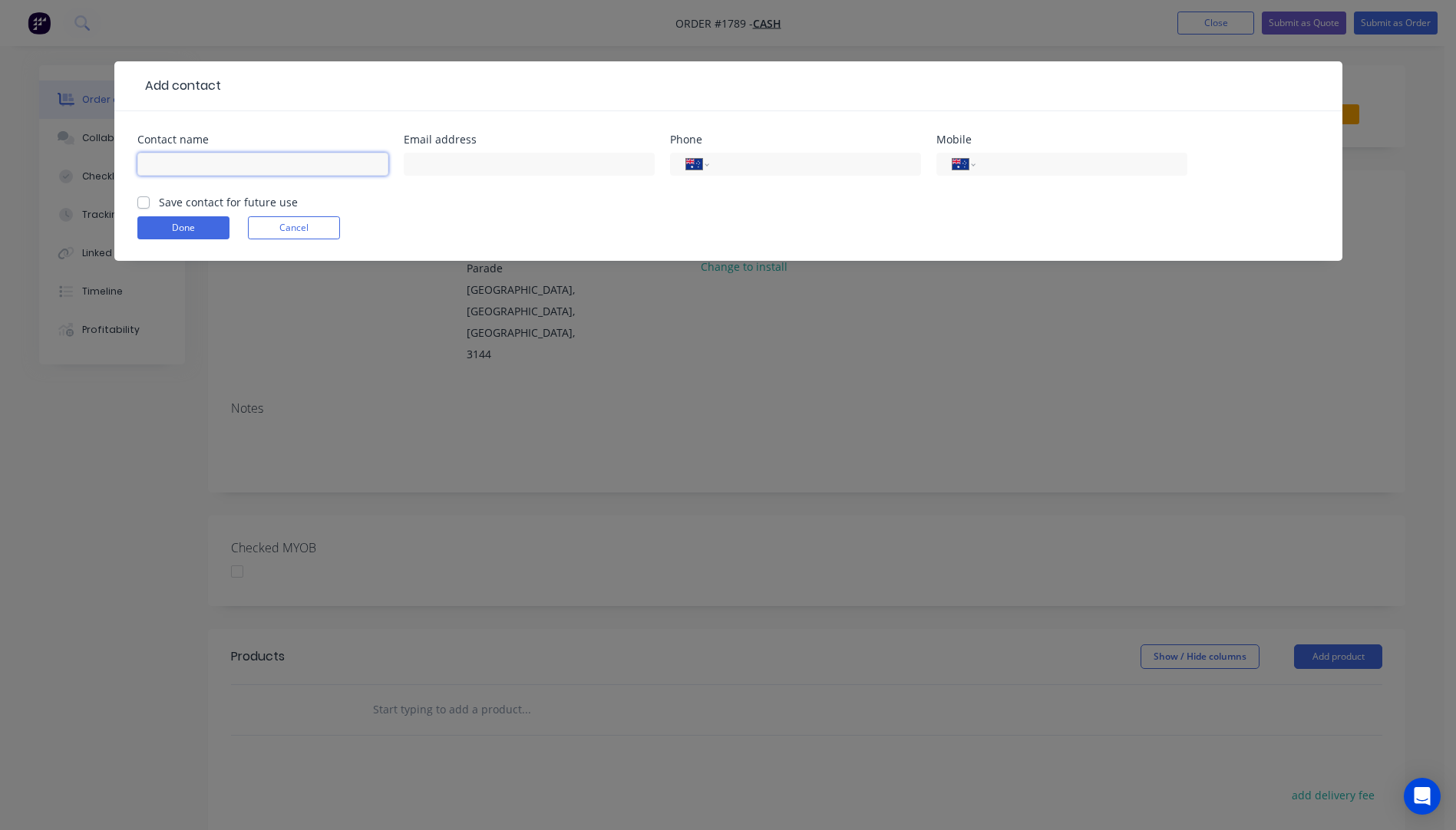
paste input "Gordon Hislop desertrider551@gmail.com +61400300544"
drag, startPoint x: 383, startPoint y: 164, endPoint x: 306, endPoint y: 163, distance: 77.0
click at [306, 163] on input "Gordon Hislop desertrider551@gmail.com +61400300544" at bounding box center [263, 164] width 251 height 23
type input "Gordon Hislop desertrider551@gmail.com +61400300544"
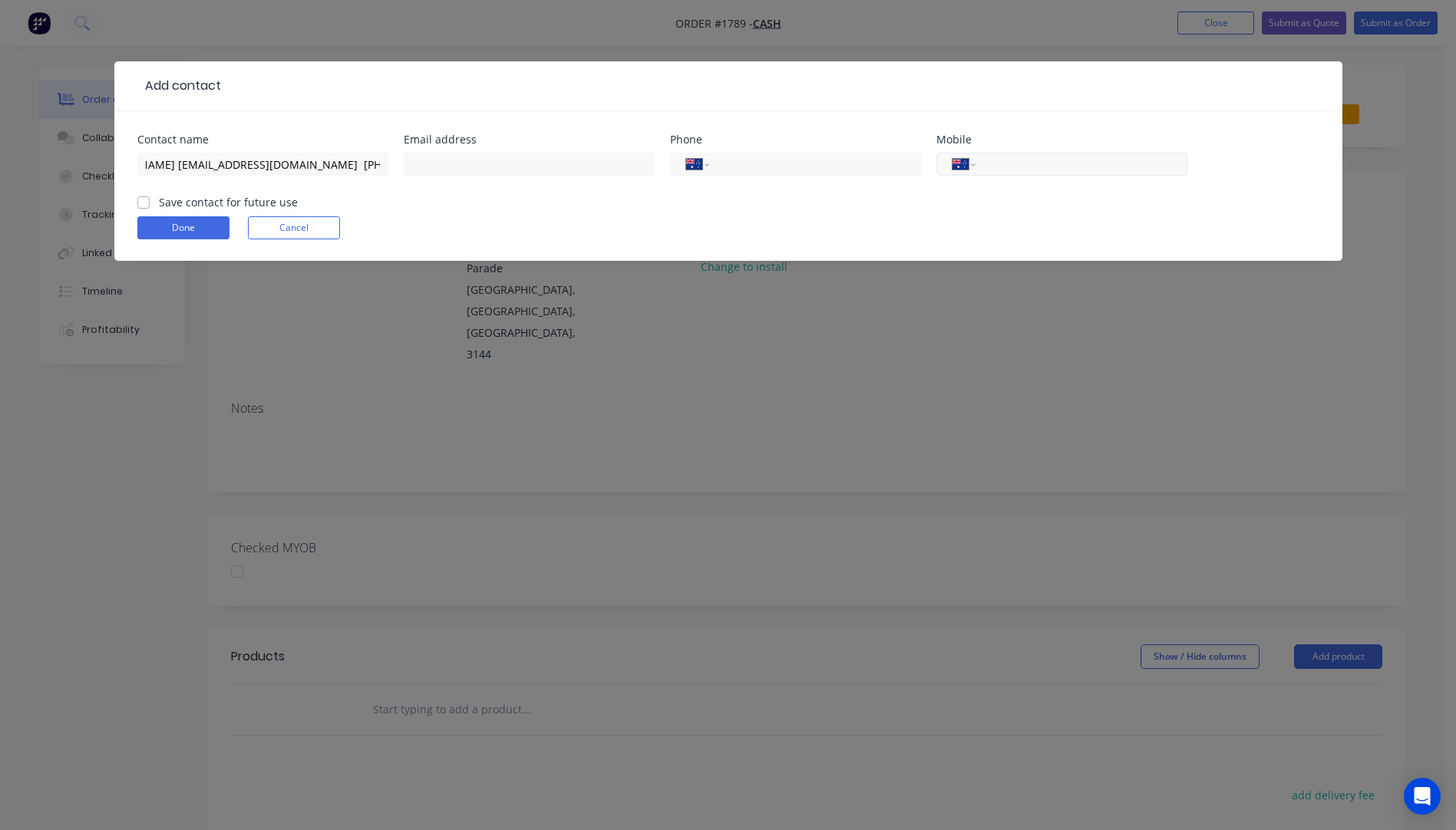
scroll to position [0, 0]
paste input "0400 300 544"
type input "0400 300 544"
drag, startPoint x: 354, startPoint y: 164, endPoint x: 223, endPoint y: 159, distance: 131.1
click at [223, 159] on input "Gordon Hislop desertrider551@gmail.com +61400300544" at bounding box center [263, 164] width 251 height 23
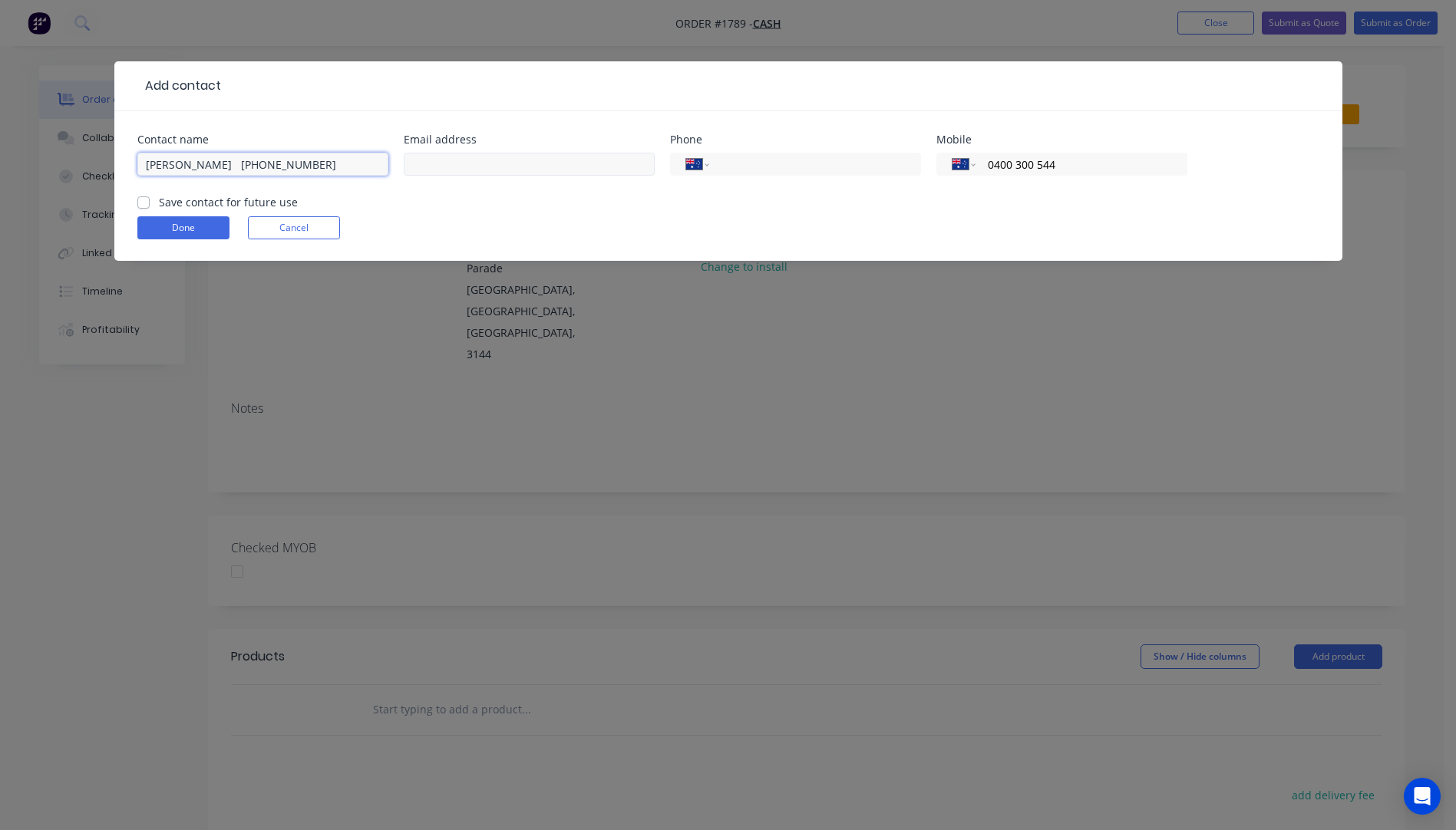
type input "Gordon Hislop +61400300544"
paste input "desertrider551@gmail.com"
type input "desertrider551@gmail.com"
drag, startPoint x: 297, startPoint y: 160, endPoint x: 218, endPoint y: 168, distance: 79.4
click at [218, 168] on input "Gordon Hislop +61400300544" at bounding box center [263, 164] width 251 height 23
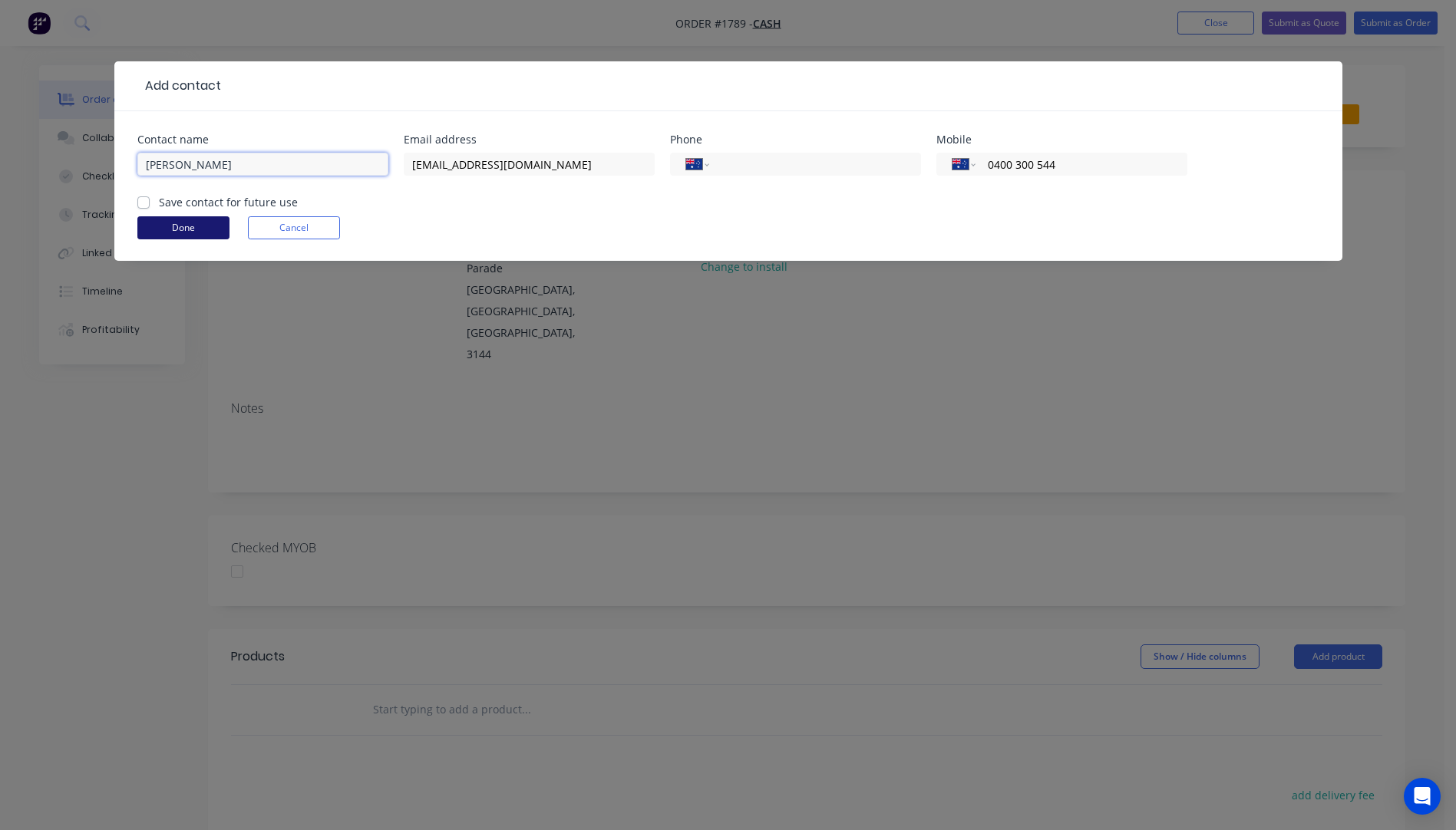
type input "Gordon Hislop"
click at [202, 228] on button "Done" at bounding box center [183, 228] width 92 height 23
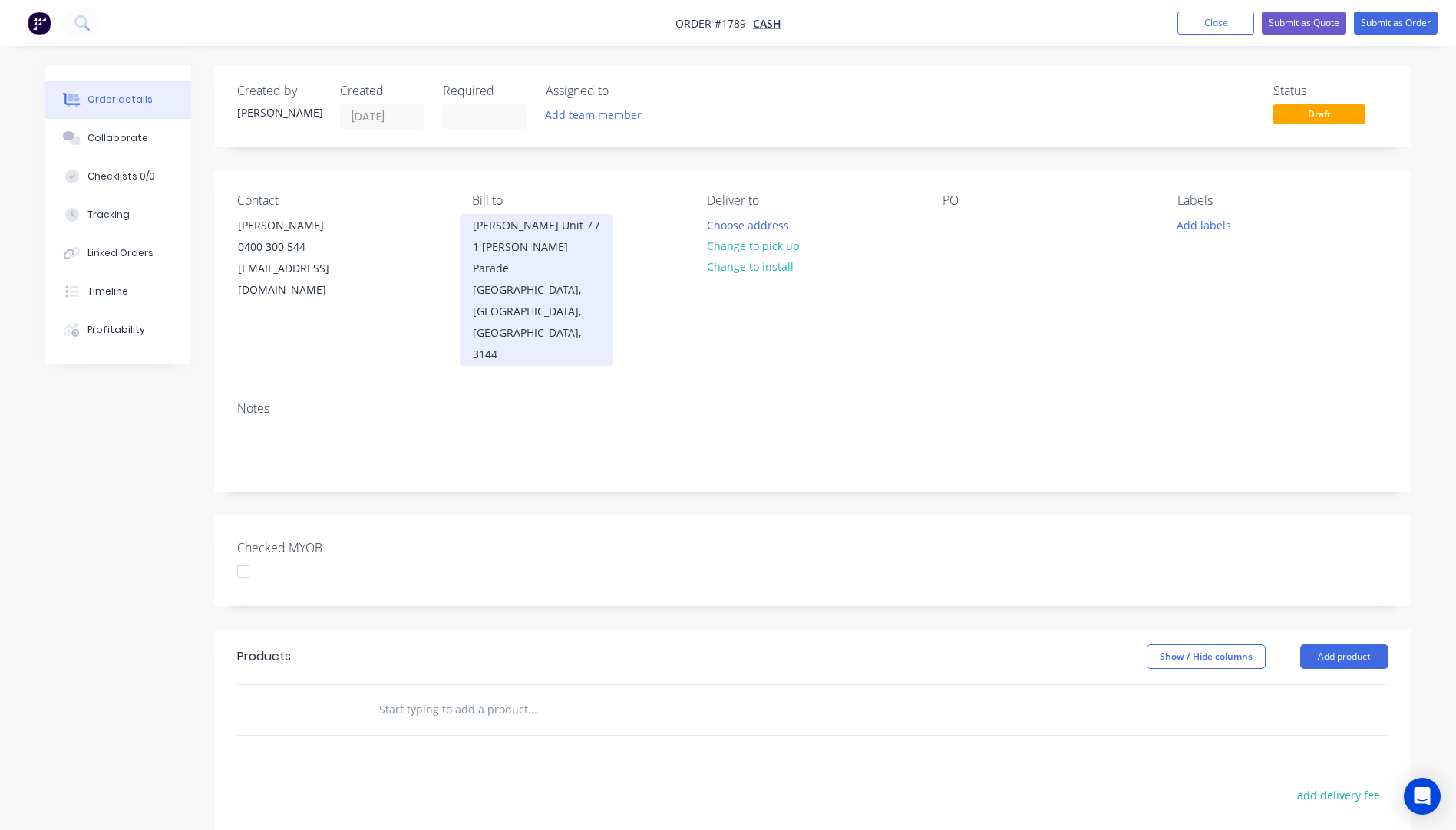
click at [516, 279] on div "Malvern, Victoria, Australia, 3144" at bounding box center [536, 322] width 128 height 86
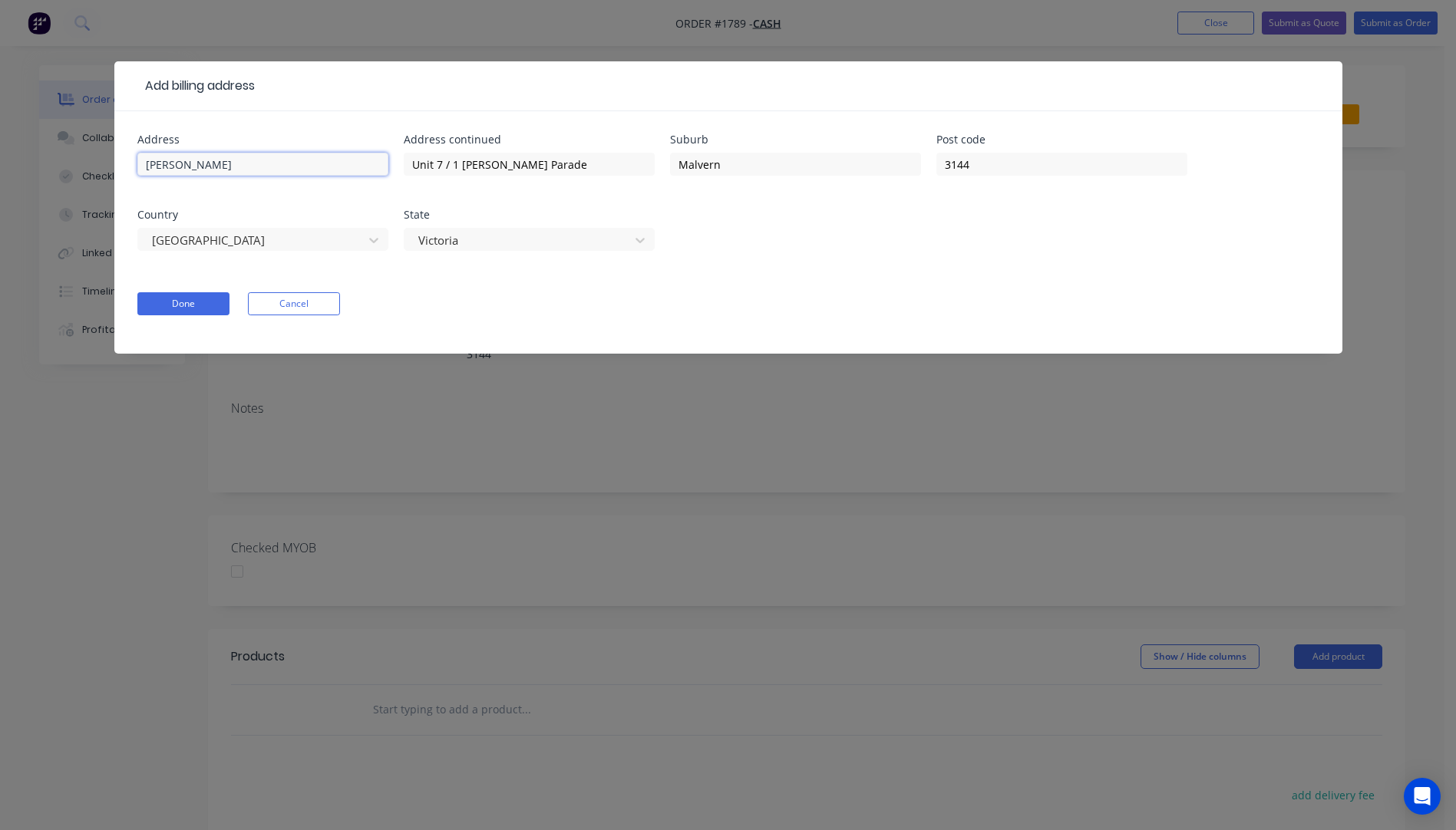
drag, startPoint x: 260, startPoint y: 157, endPoint x: 63, endPoint y: 164, distance: 197.1
click at [63, 164] on div "Add billing address Address Lionel Krongold Address continued Unit 7 / 1 Milton…" at bounding box center [728, 415] width 1456 height 830
drag, startPoint x: 555, startPoint y: 160, endPoint x: 378, endPoint y: 163, distance: 177.0
click at [378, 163] on div "Address Address continued Unit 7 / 1 Milton Parade Suburb Malvern Post code 314…" at bounding box center [728, 202] width 1182 height 135
drag, startPoint x: 769, startPoint y: 172, endPoint x: 682, endPoint y: 182, distance: 87.6
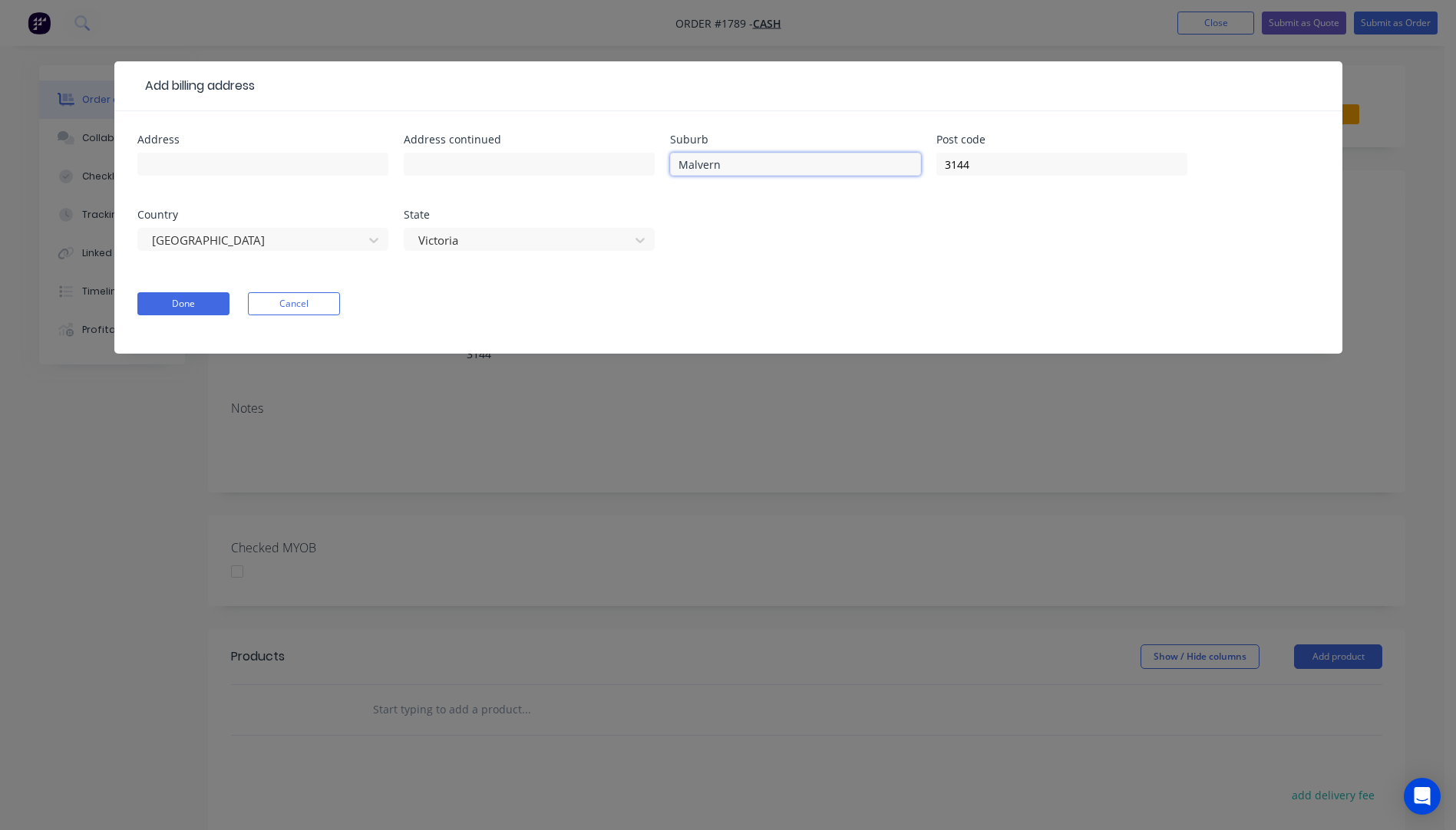
click at [682, 182] on div "Malvern" at bounding box center [795, 172] width 251 height 45
drag, startPoint x: 1001, startPoint y: 158, endPoint x: 921, endPoint y: 172, distance: 81.2
click at [921, 172] on div "Address Address continued Suburb Post code 3144 Country Australia State Victoria" at bounding box center [728, 202] width 1182 height 135
click at [618, 245] on div at bounding box center [519, 240] width 205 height 19
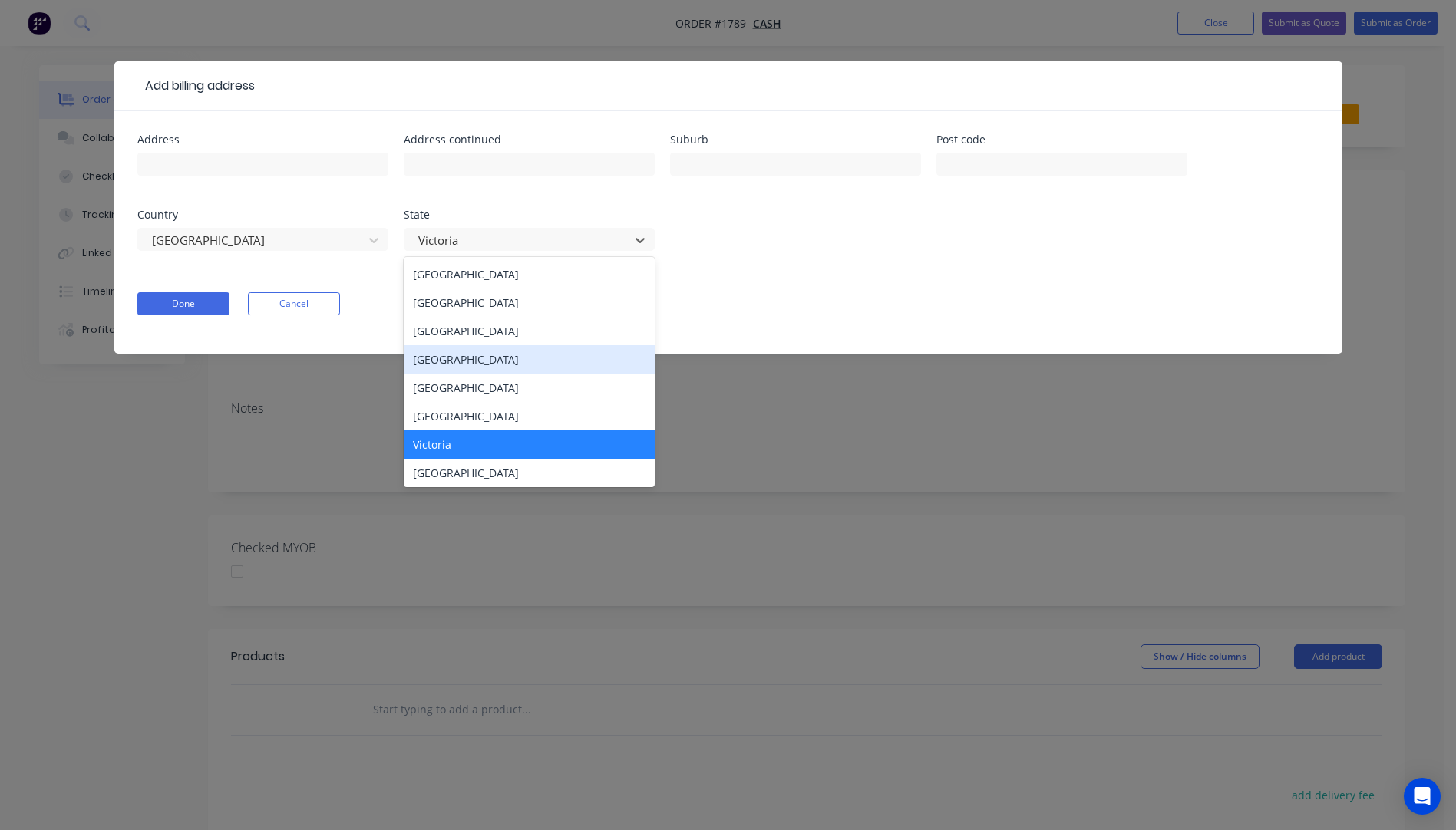
click at [477, 358] on div "Queensland" at bounding box center [528, 359] width 251 height 28
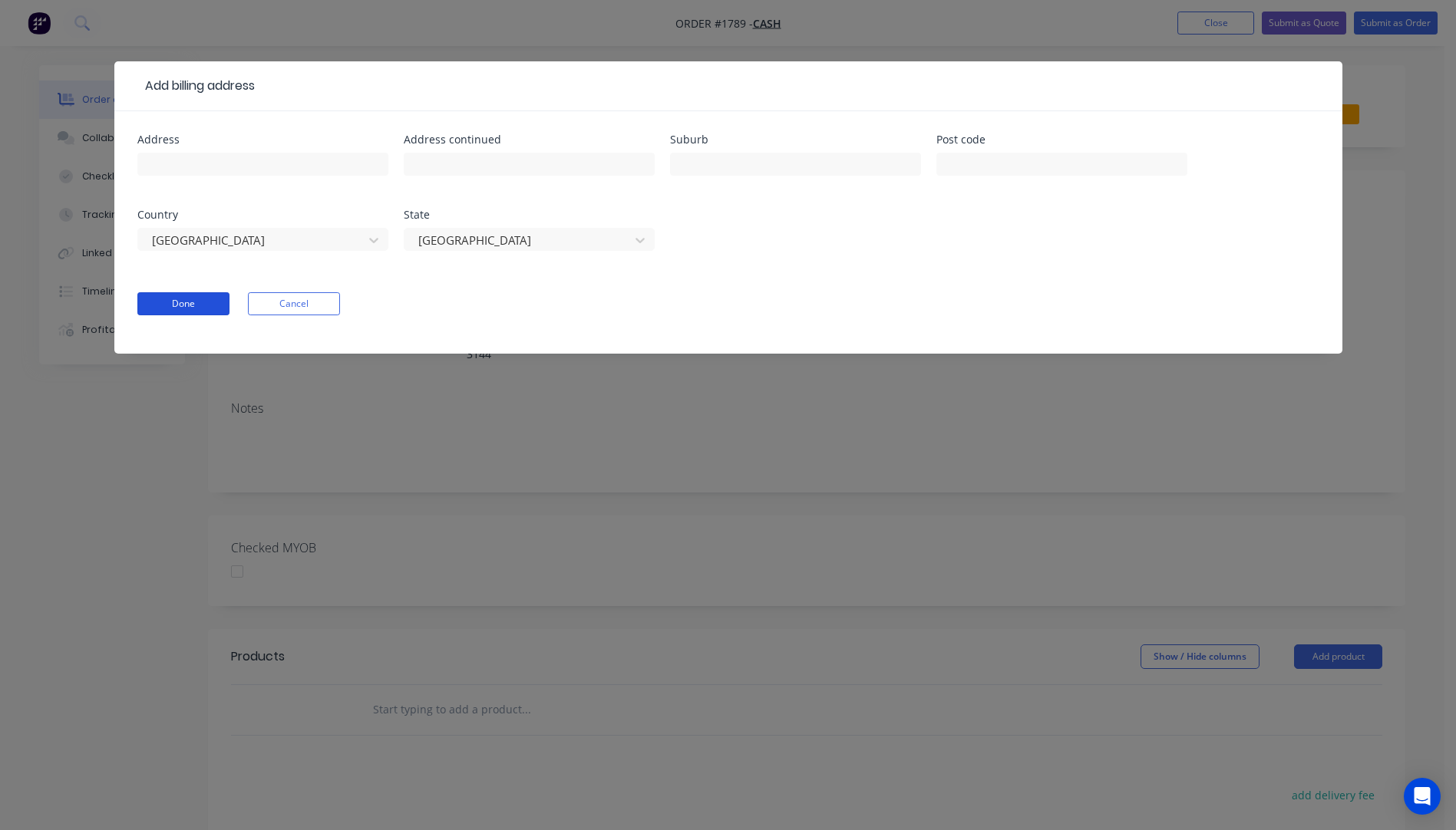
click at [212, 309] on button "Done" at bounding box center [183, 304] width 92 height 23
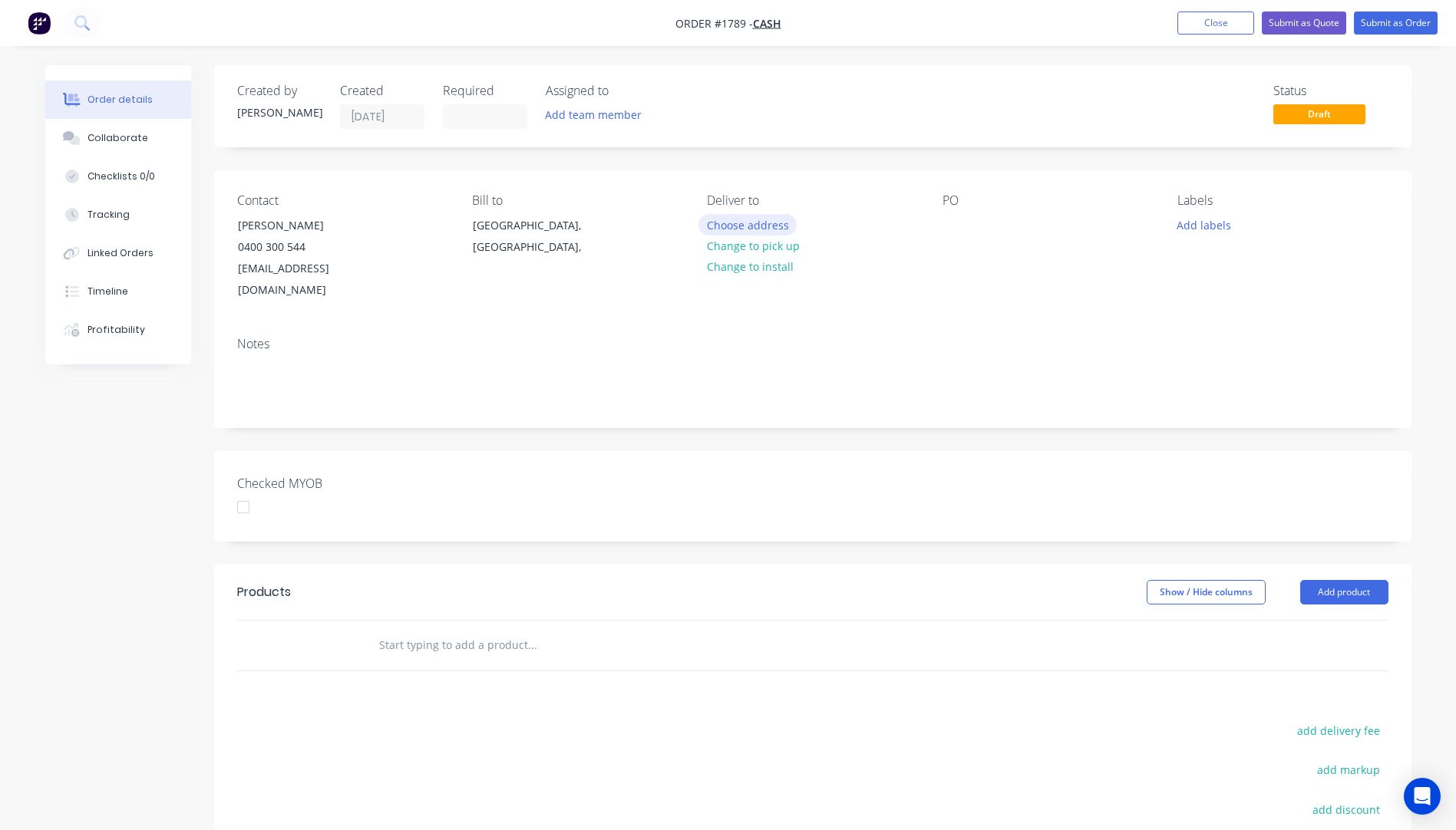
click at [750, 228] on button "Choose address" at bounding box center [748, 224] width 98 height 21
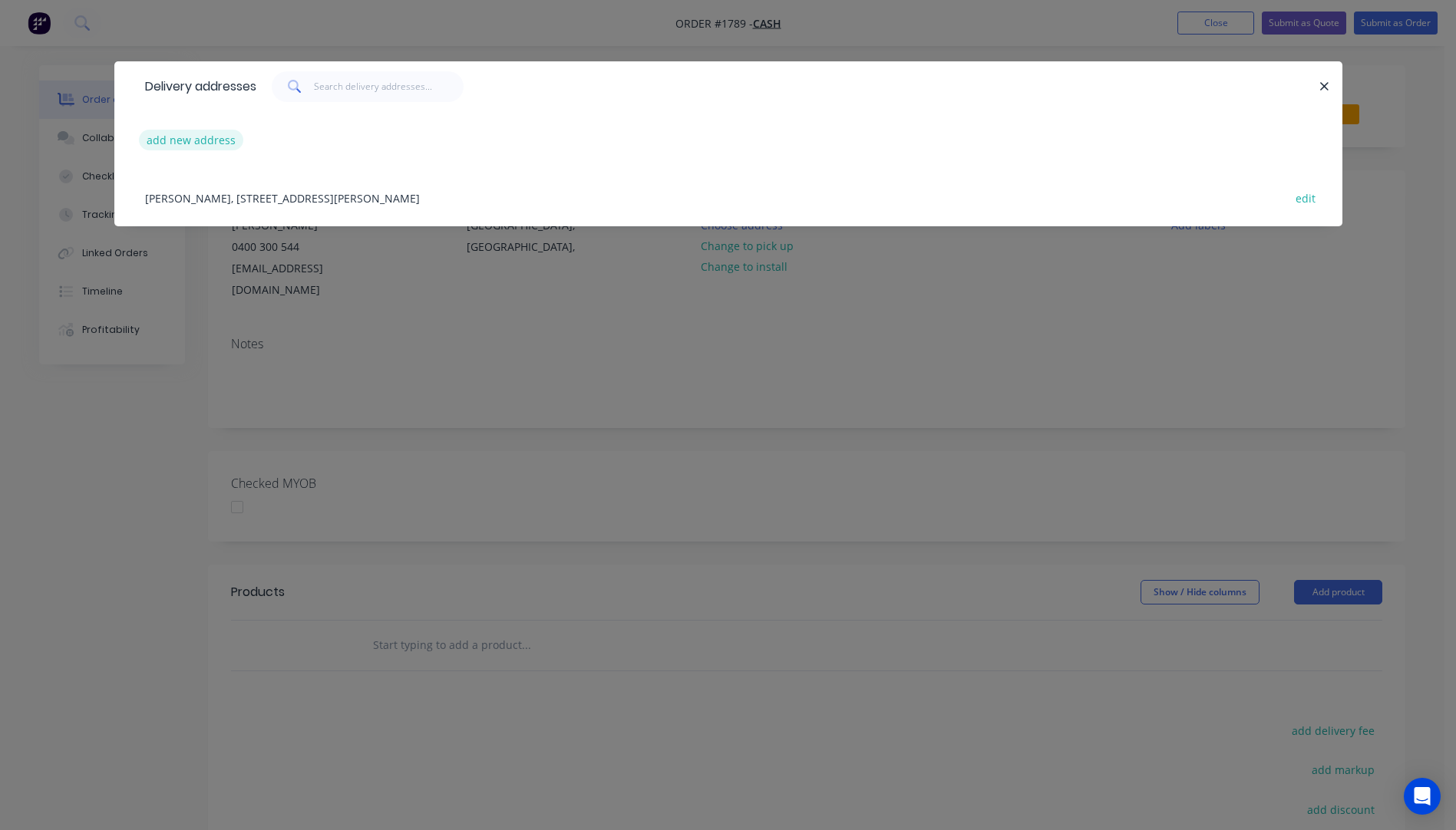
click at [208, 147] on button "add new address" at bounding box center [192, 140] width 105 height 21
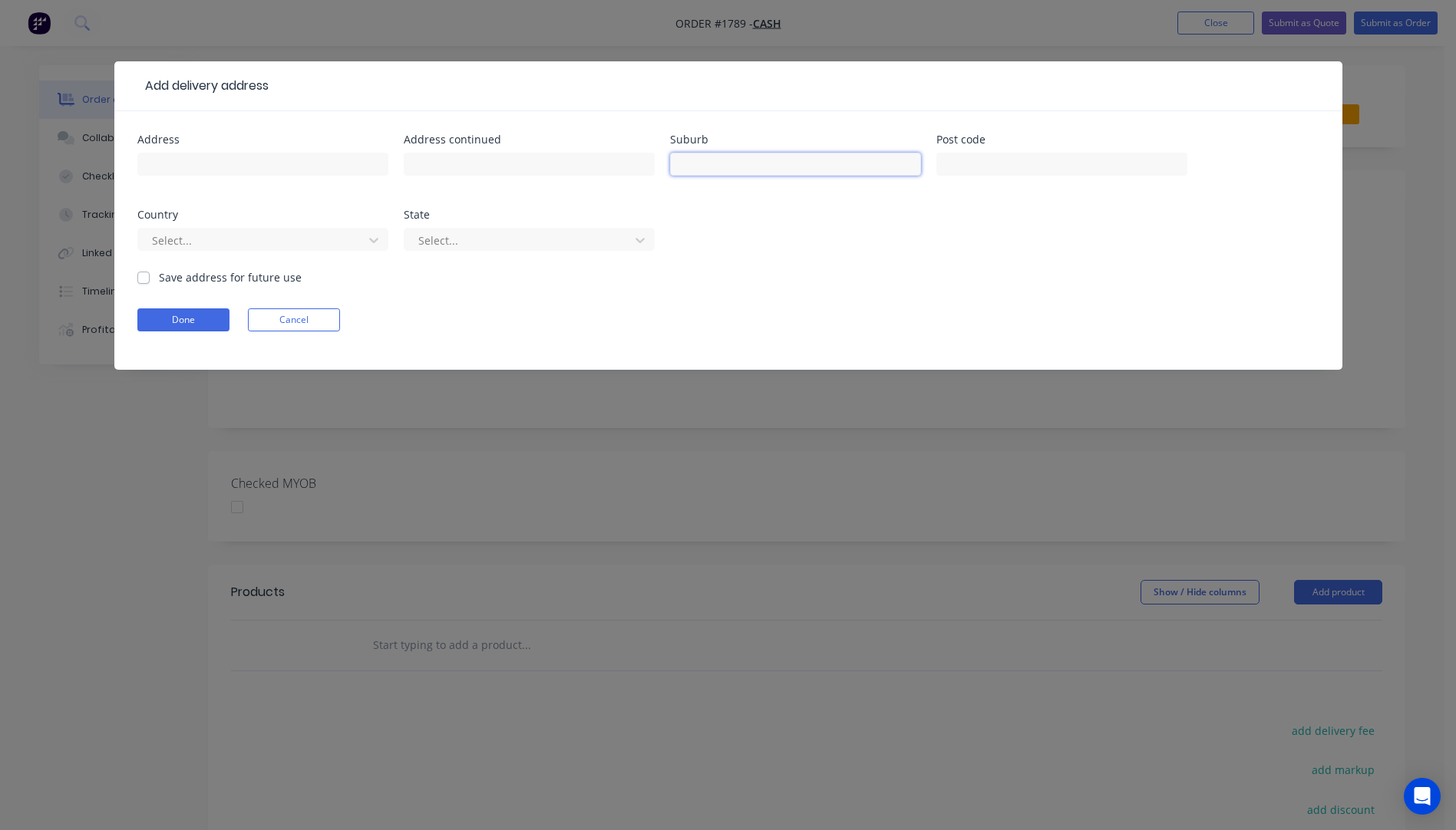
click at [713, 171] on input "text" at bounding box center [795, 164] width 251 height 23
type input "Tewantin"
type input "4565"
type input "Tewantin"
click at [284, 239] on div at bounding box center [253, 240] width 205 height 19
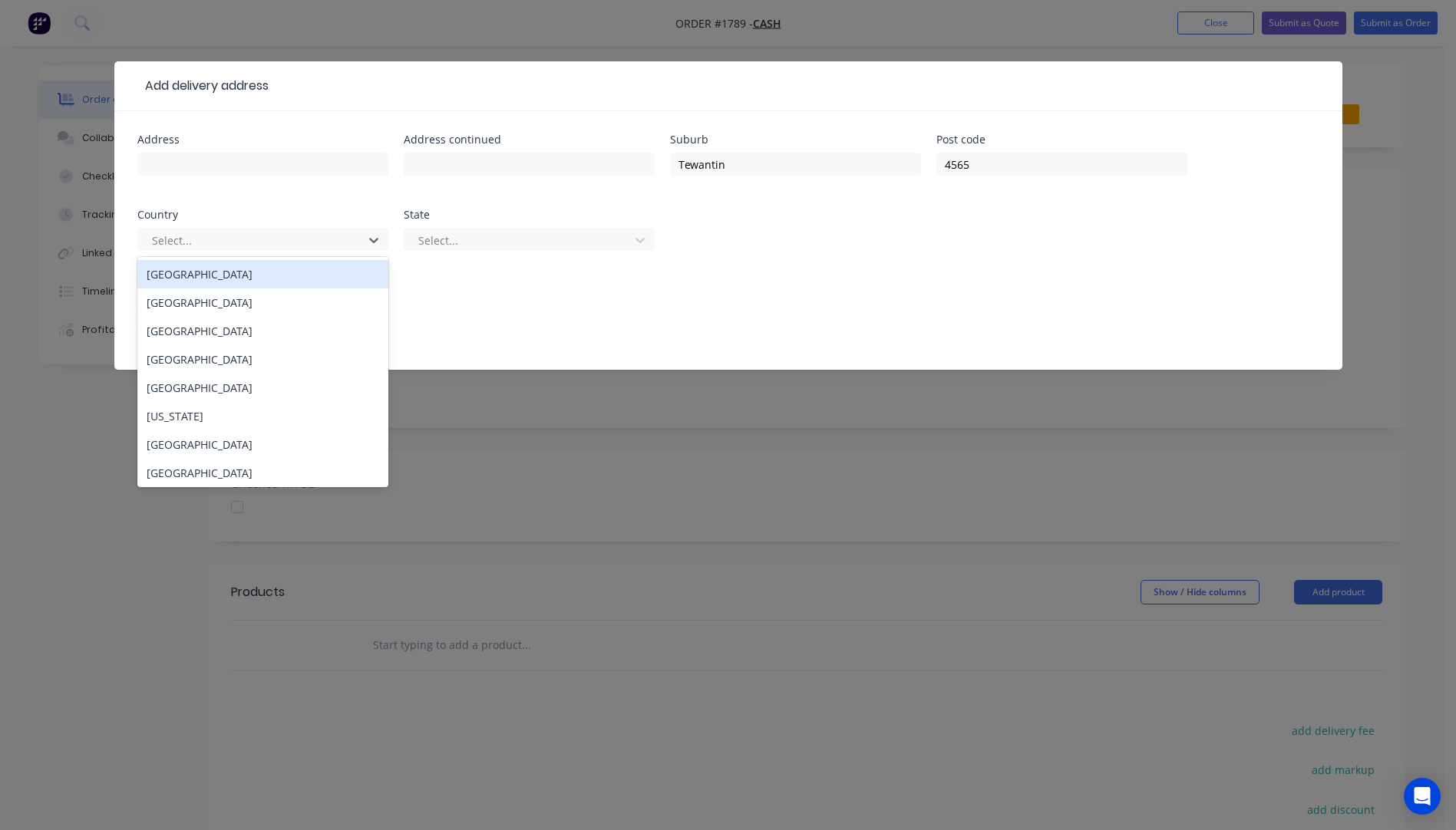
click at [167, 283] on div "Australia" at bounding box center [263, 274] width 251 height 28
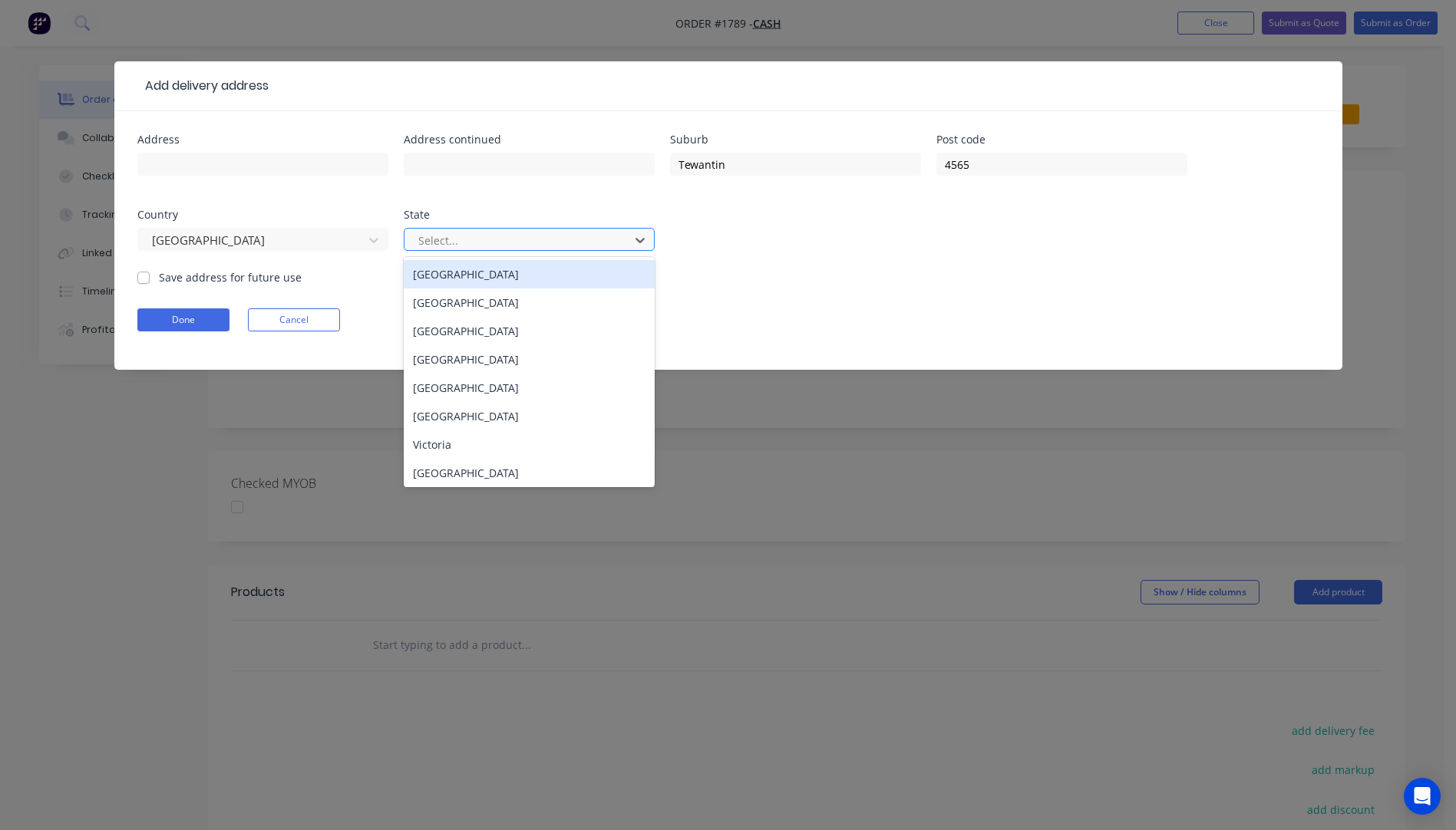
click at [509, 246] on div at bounding box center [519, 240] width 205 height 19
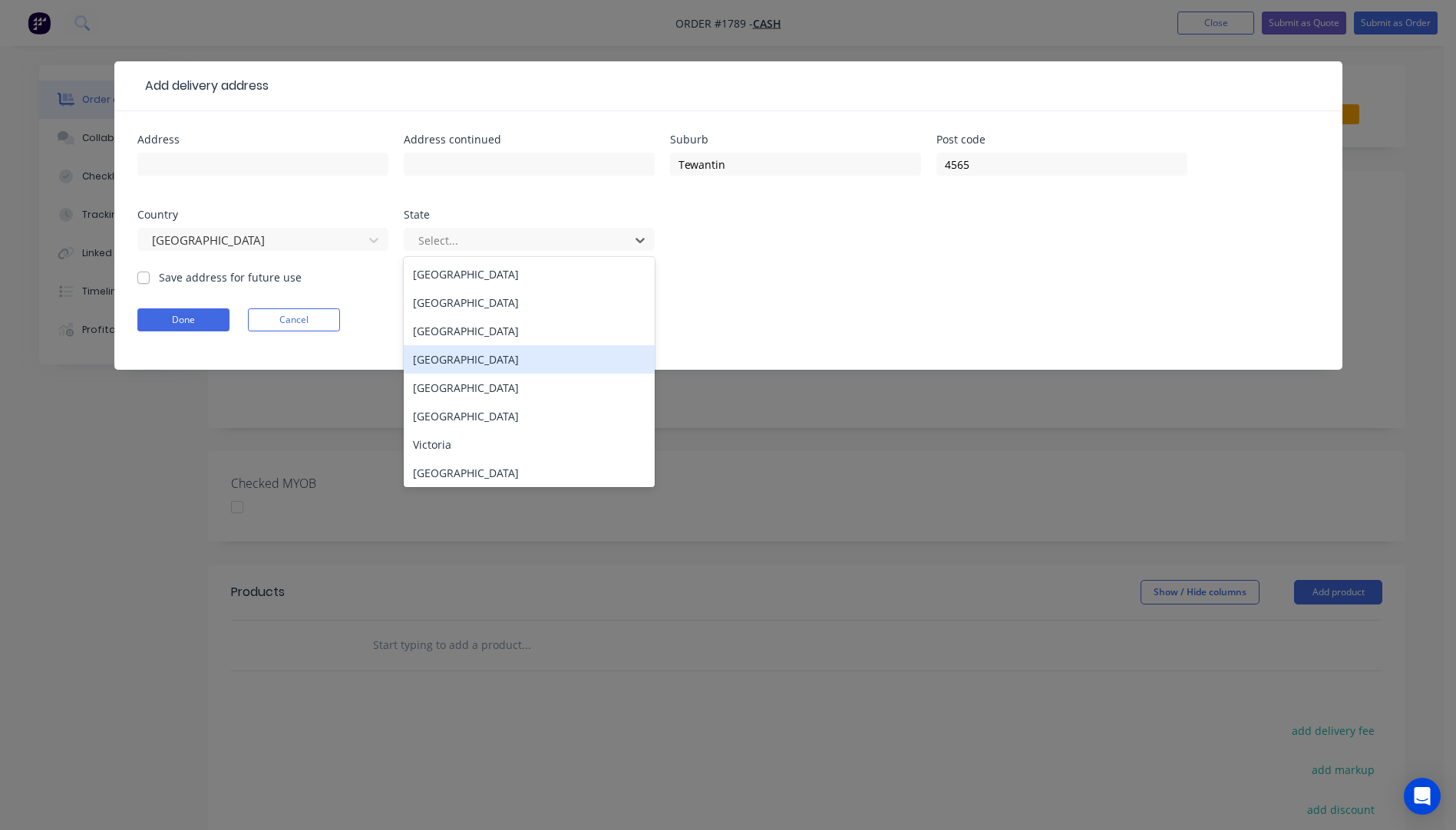
drag, startPoint x: 458, startPoint y: 361, endPoint x: 451, endPoint y: 355, distance: 9.2
click at [459, 362] on div "Queensland" at bounding box center [528, 359] width 251 height 28
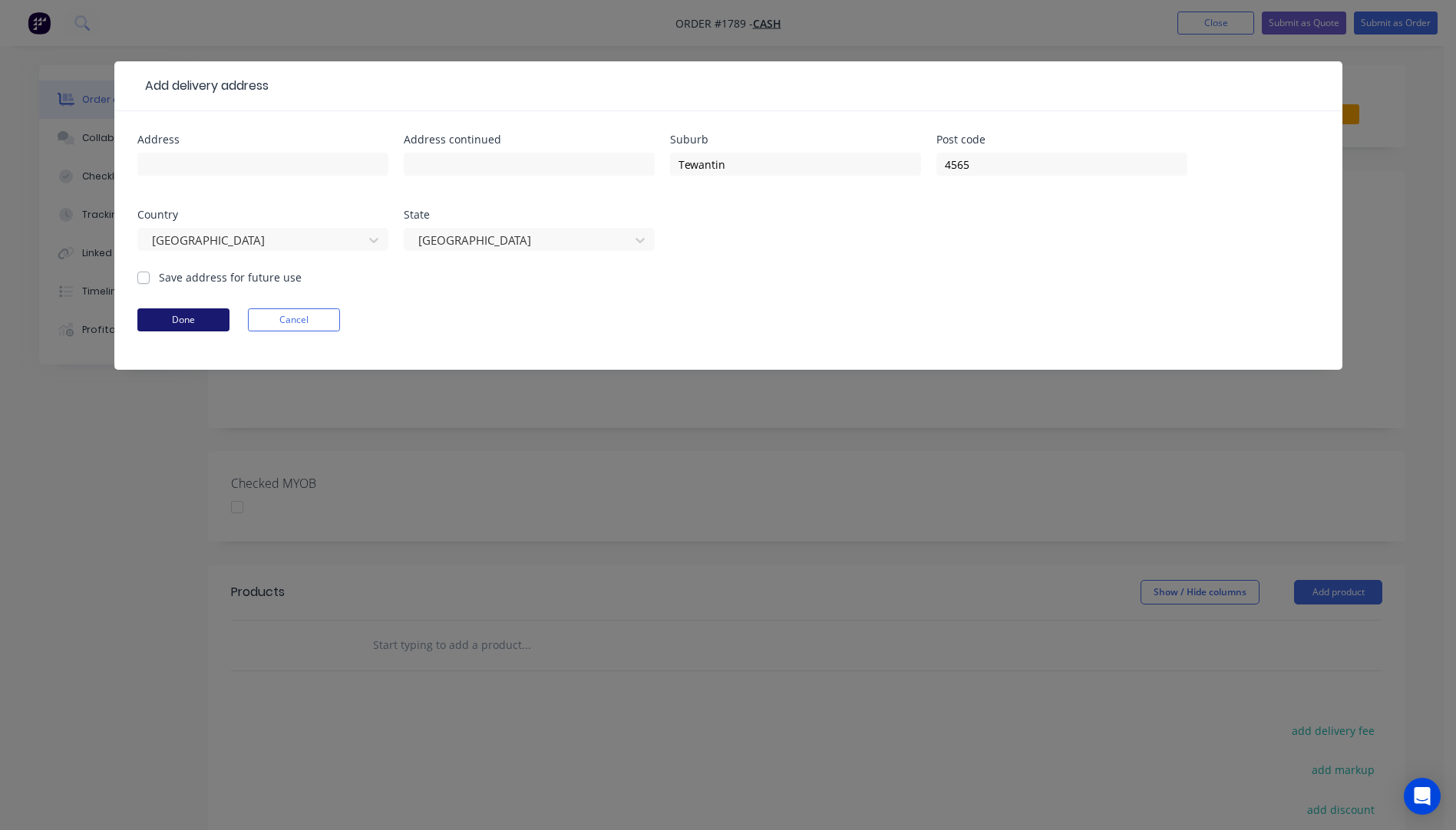
click at [207, 318] on button "Done" at bounding box center [183, 320] width 92 height 23
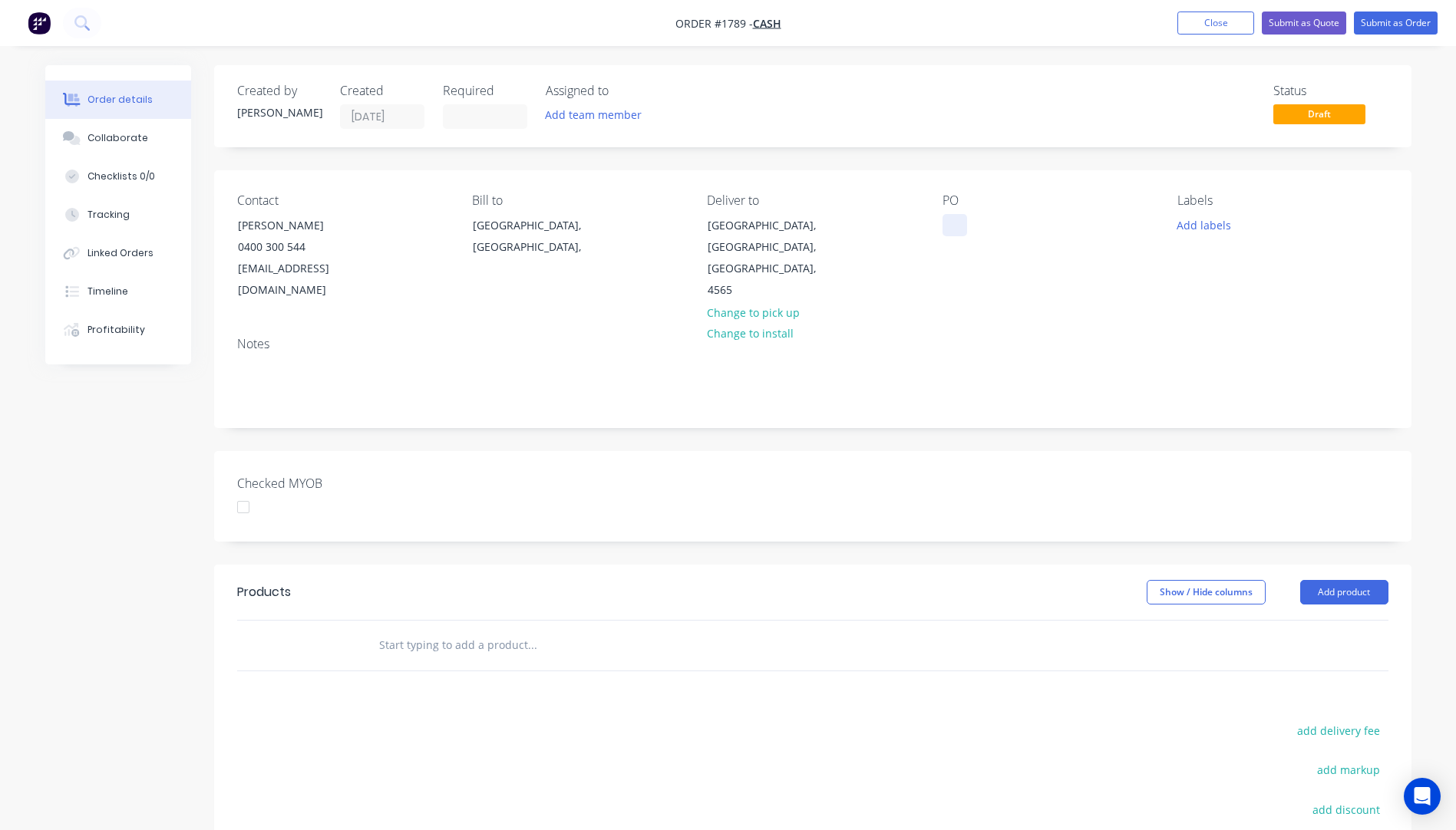
click at [951, 228] on div at bounding box center [954, 225] width 24 height 22
click at [960, 232] on div at bounding box center [954, 225] width 24 height 22
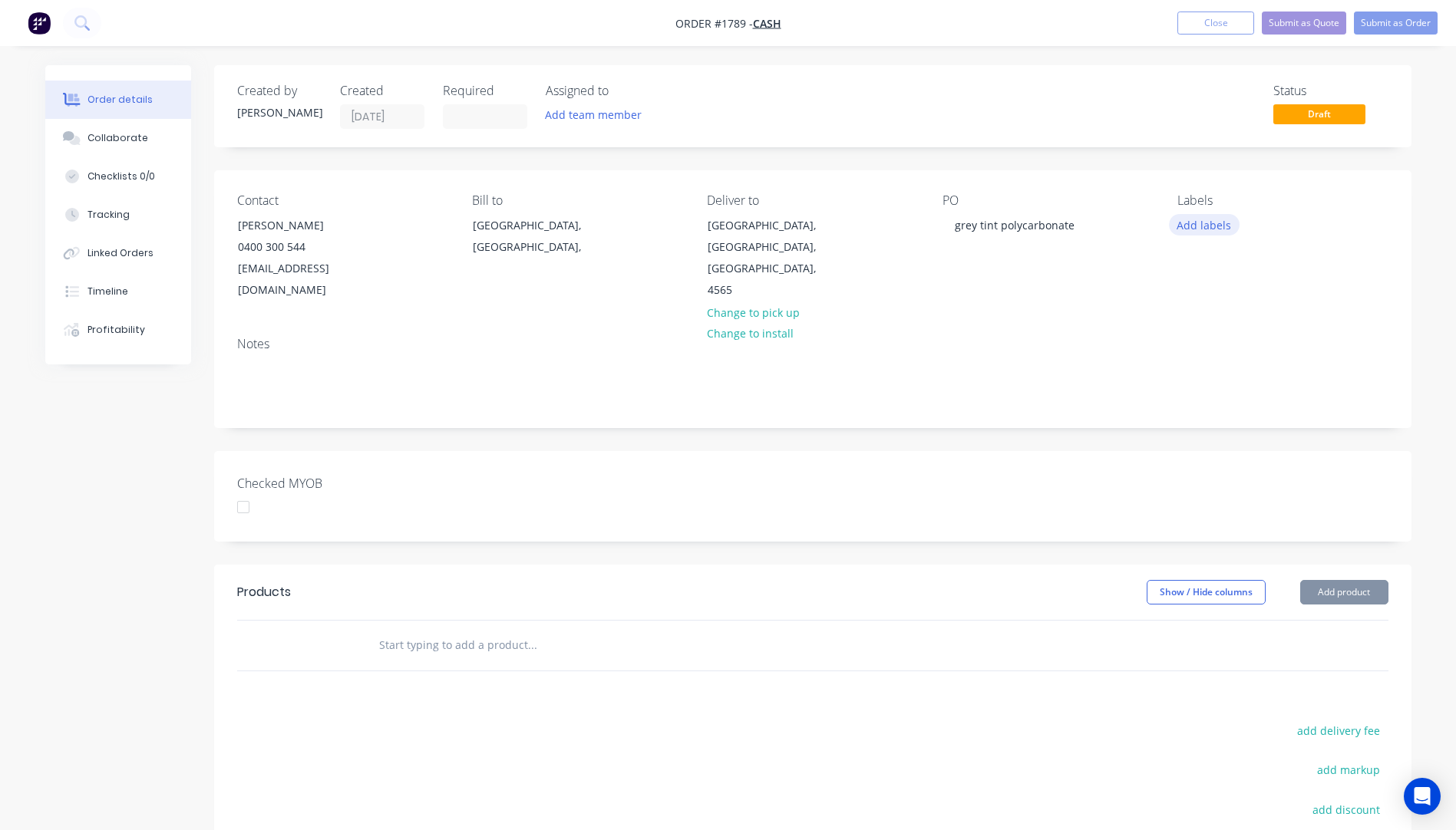
drag, startPoint x: 1162, startPoint y: 228, endPoint x: 1185, endPoint y: 228, distance: 23.0
click at [1185, 228] on div "Contact Gordon Hislop 0400 300 544 desertrider551@gmail.com Bill to Queensland,…" at bounding box center [813, 247] width 1197 height 154
drag, startPoint x: 1185, startPoint y: 228, endPoint x: 1204, endPoint y: 228, distance: 19.0
click at [1204, 228] on button "Add labels" at bounding box center [1203, 224] width 71 height 21
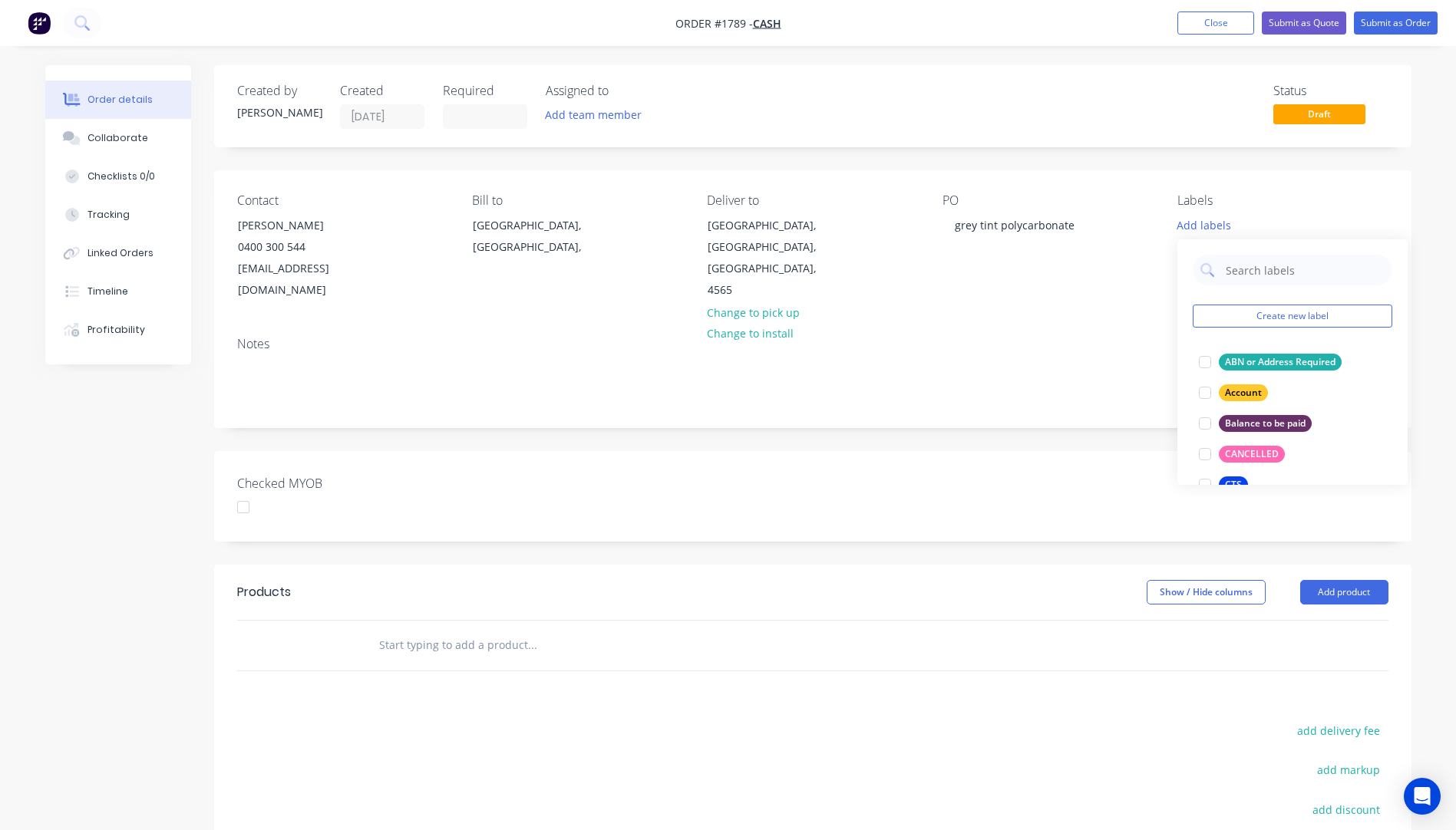
click at [1213, 487] on div "Checked MYOB" at bounding box center [813, 496] width 1197 height 91
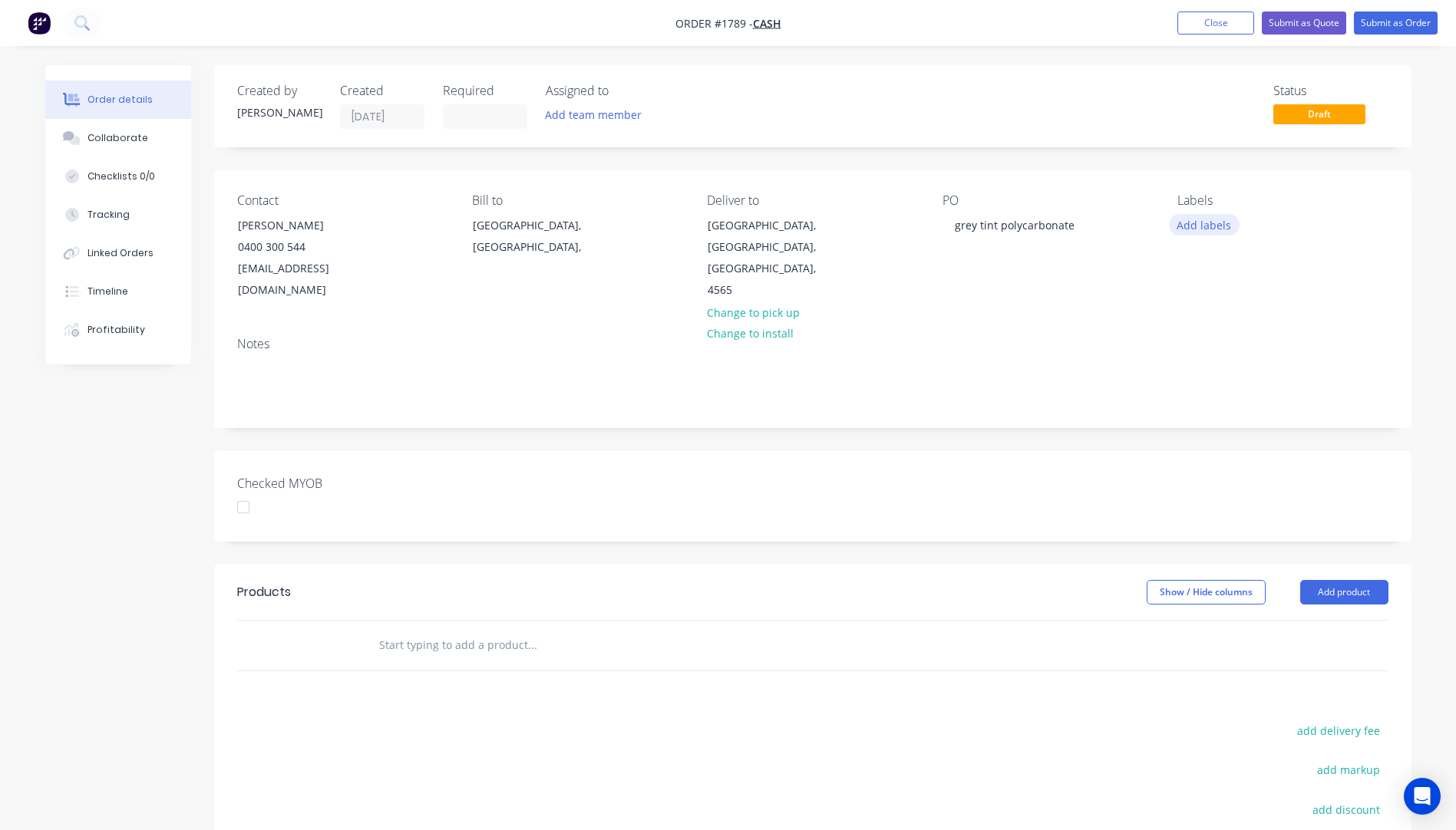
click at [1210, 229] on button "Add labels" at bounding box center [1203, 224] width 71 height 21
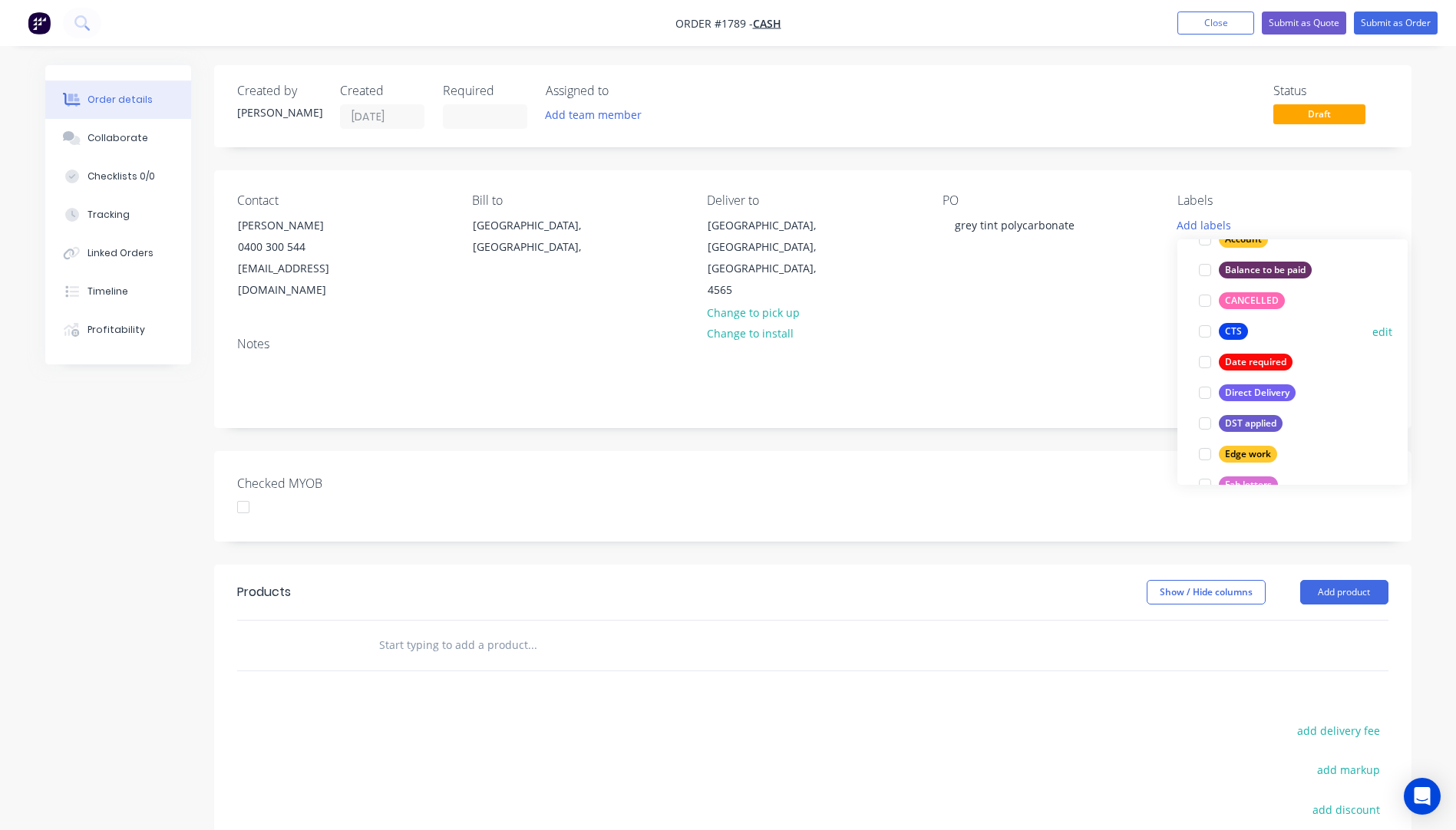
click at [1218, 332] on div at bounding box center [1204, 331] width 31 height 31
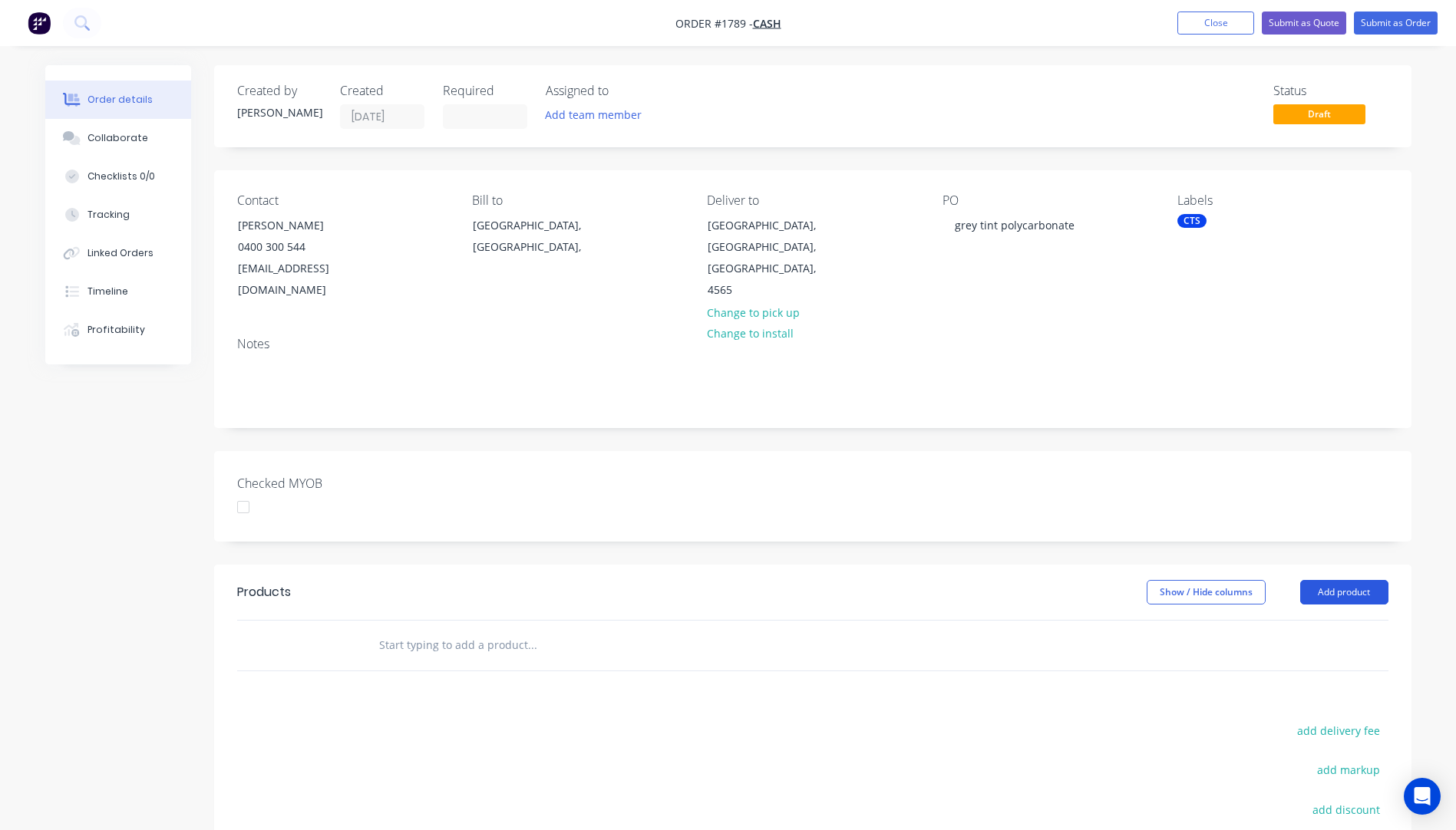
click at [1345, 580] on button "Add product" at bounding box center [1344, 592] width 88 height 24
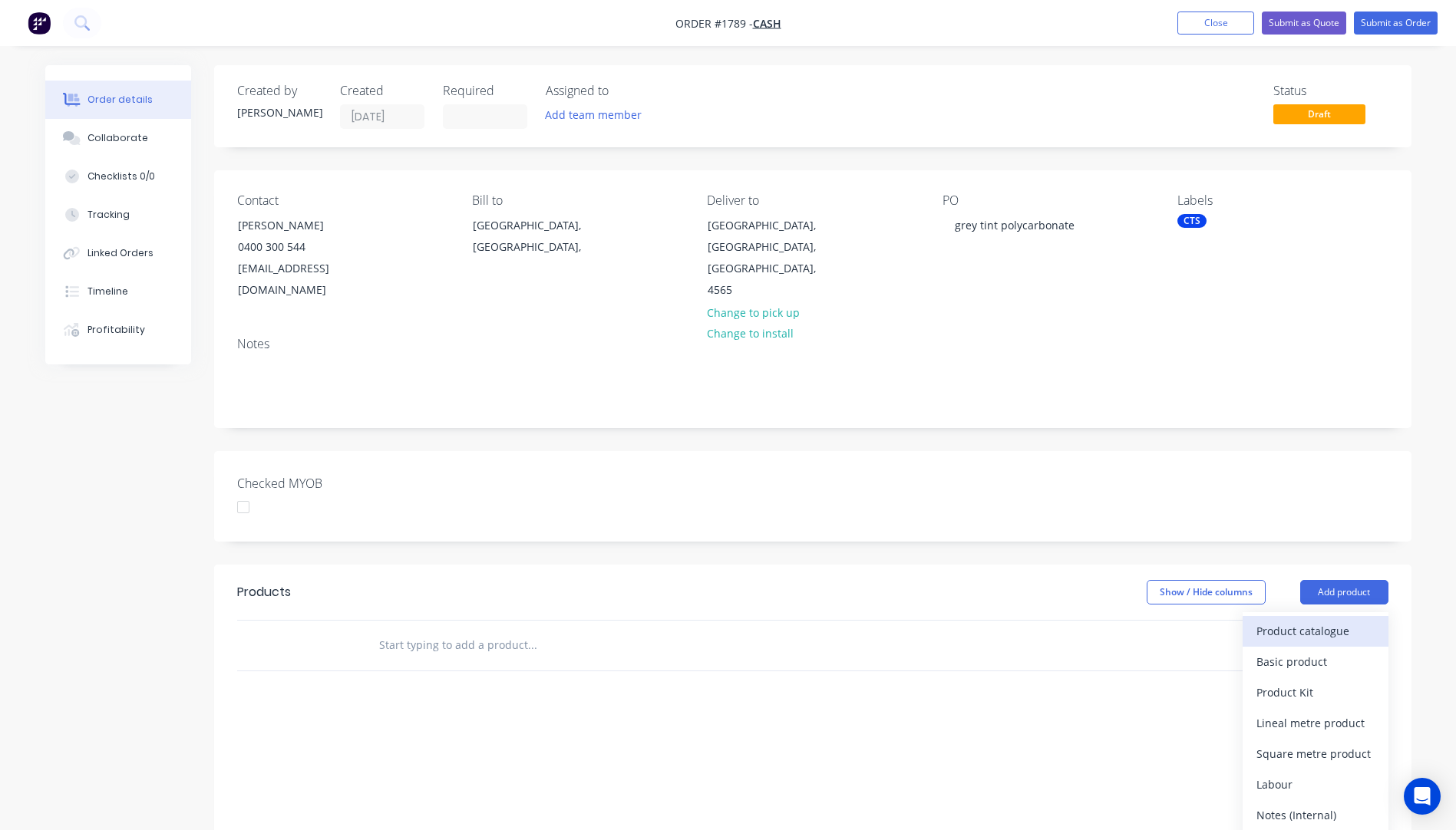
click at [1300, 620] on div "Product catalogue" at bounding box center [1315, 631] width 118 height 22
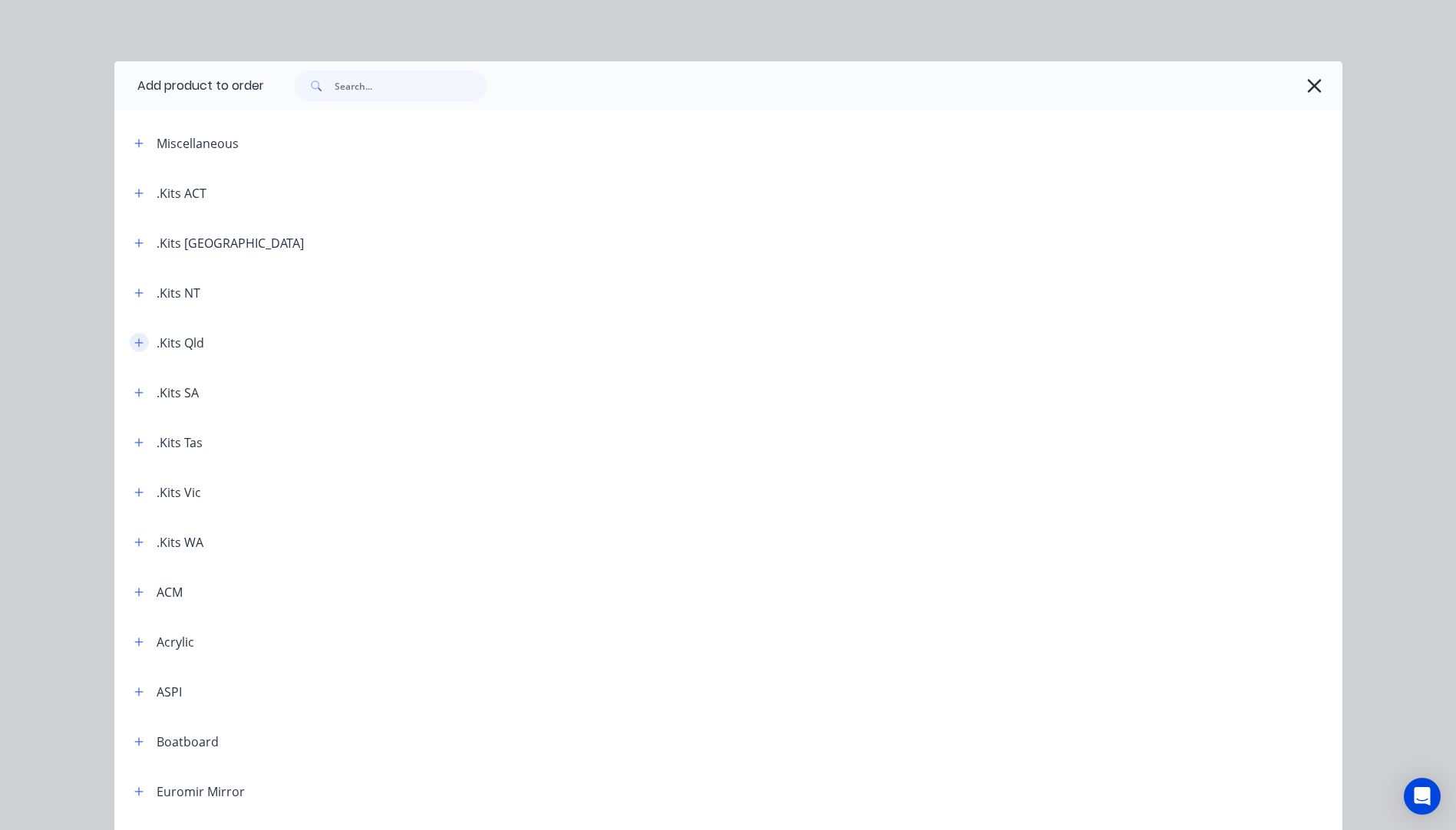
click at [135, 343] on icon "button" at bounding box center [138, 342] width 9 height 11
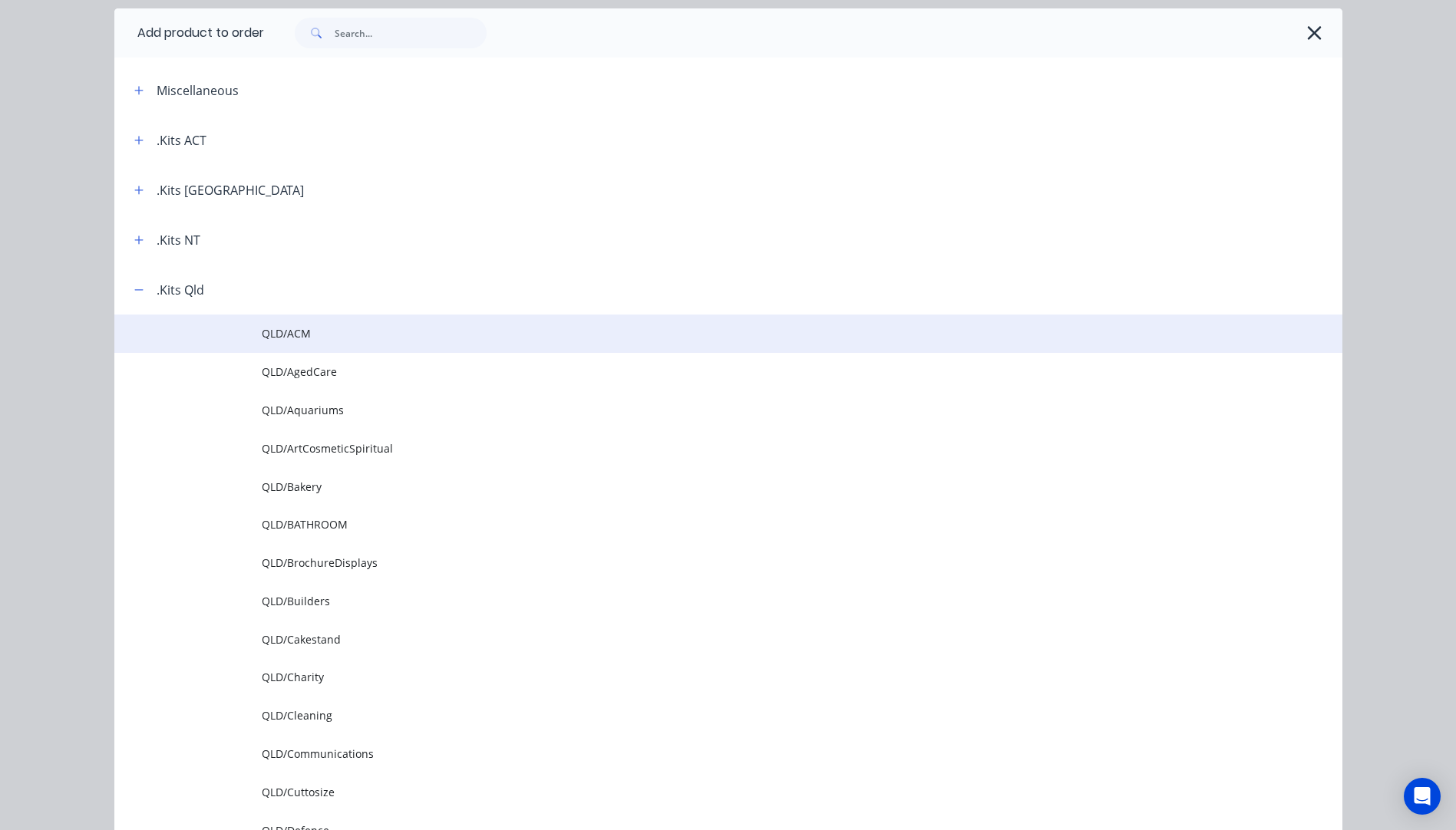
scroll to position [307, 0]
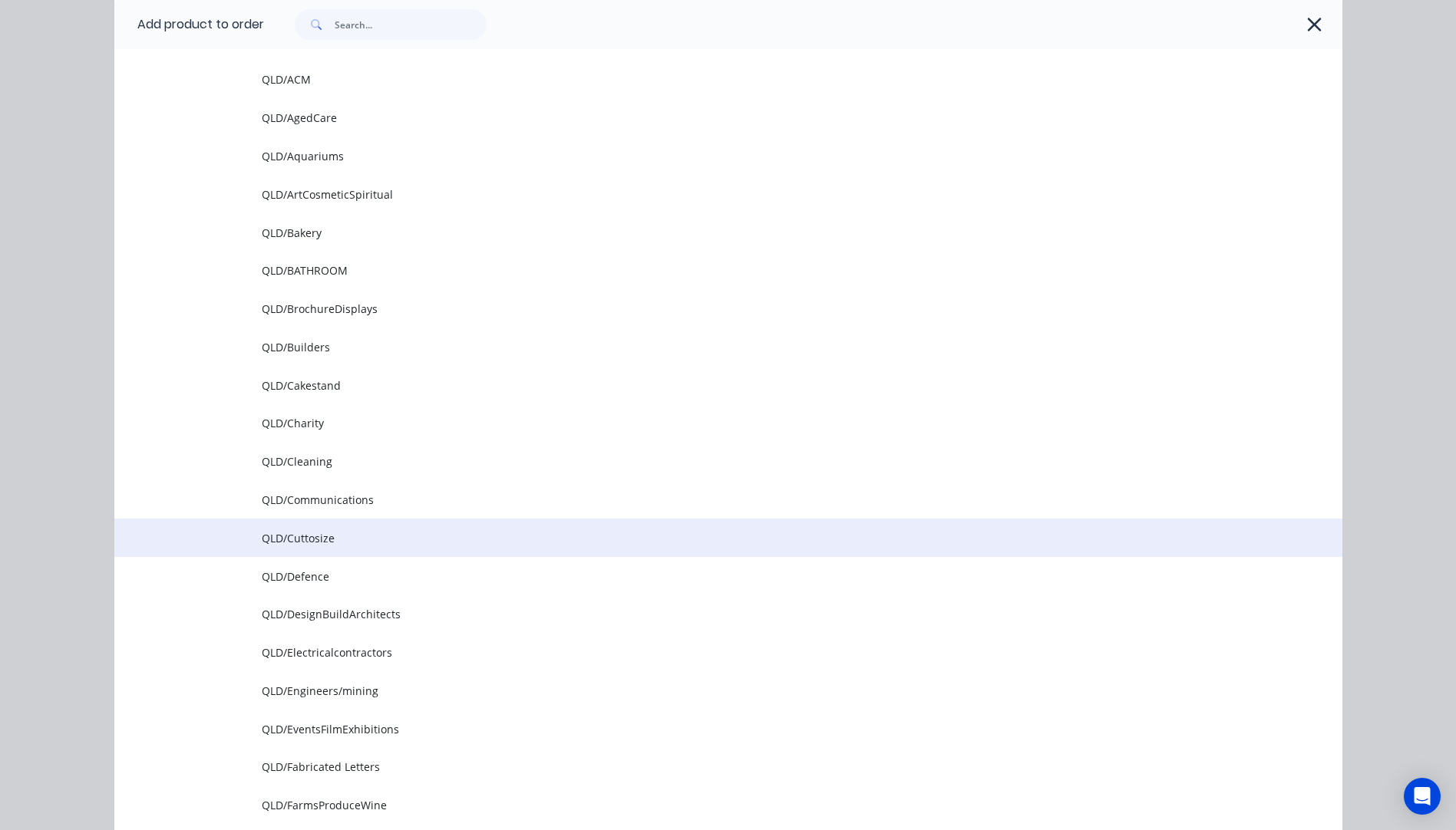
click at [320, 547] on td "QLD/Cuttosize" at bounding box center [802, 538] width 1080 height 38
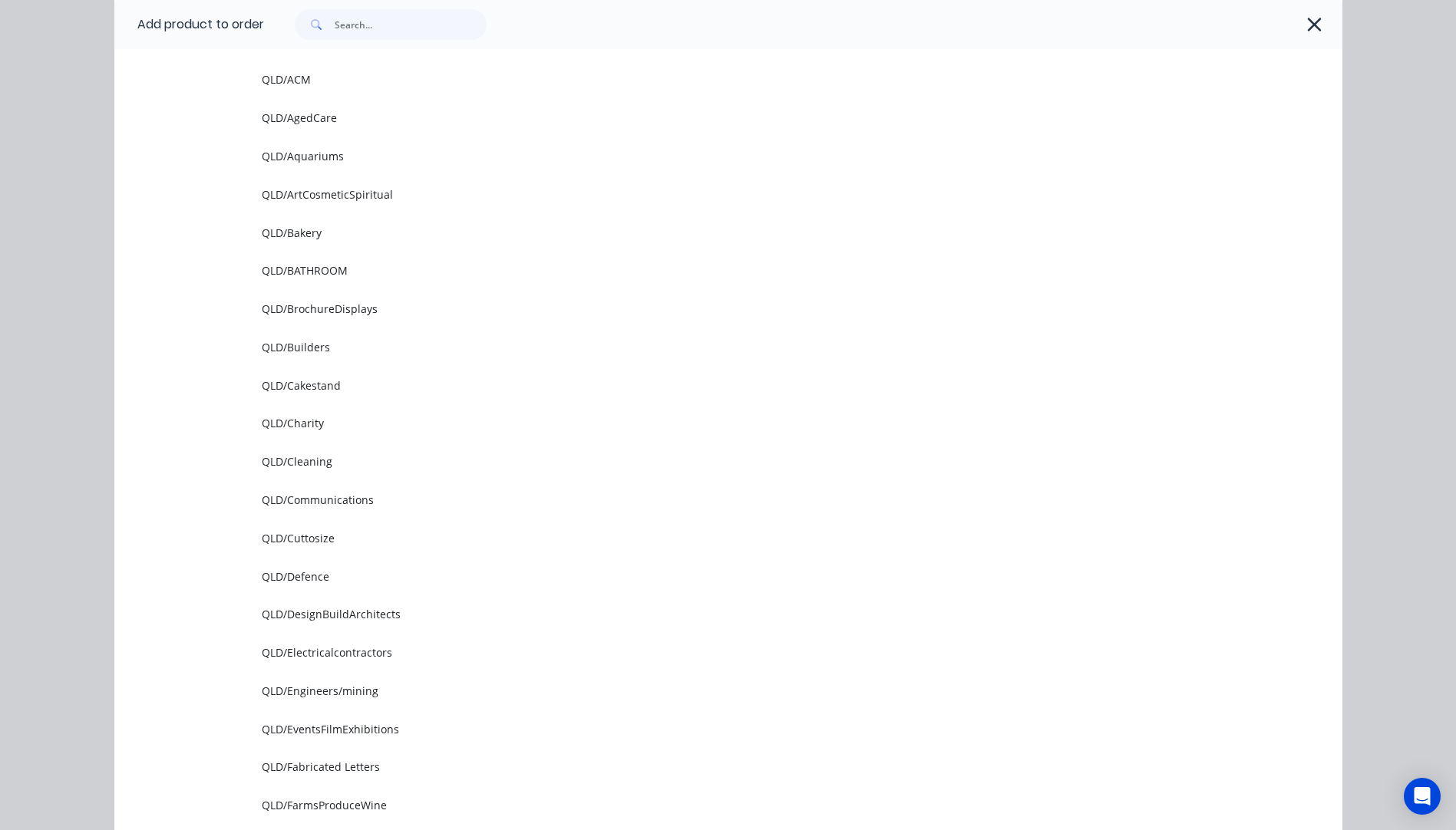
scroll to position [0, 0]
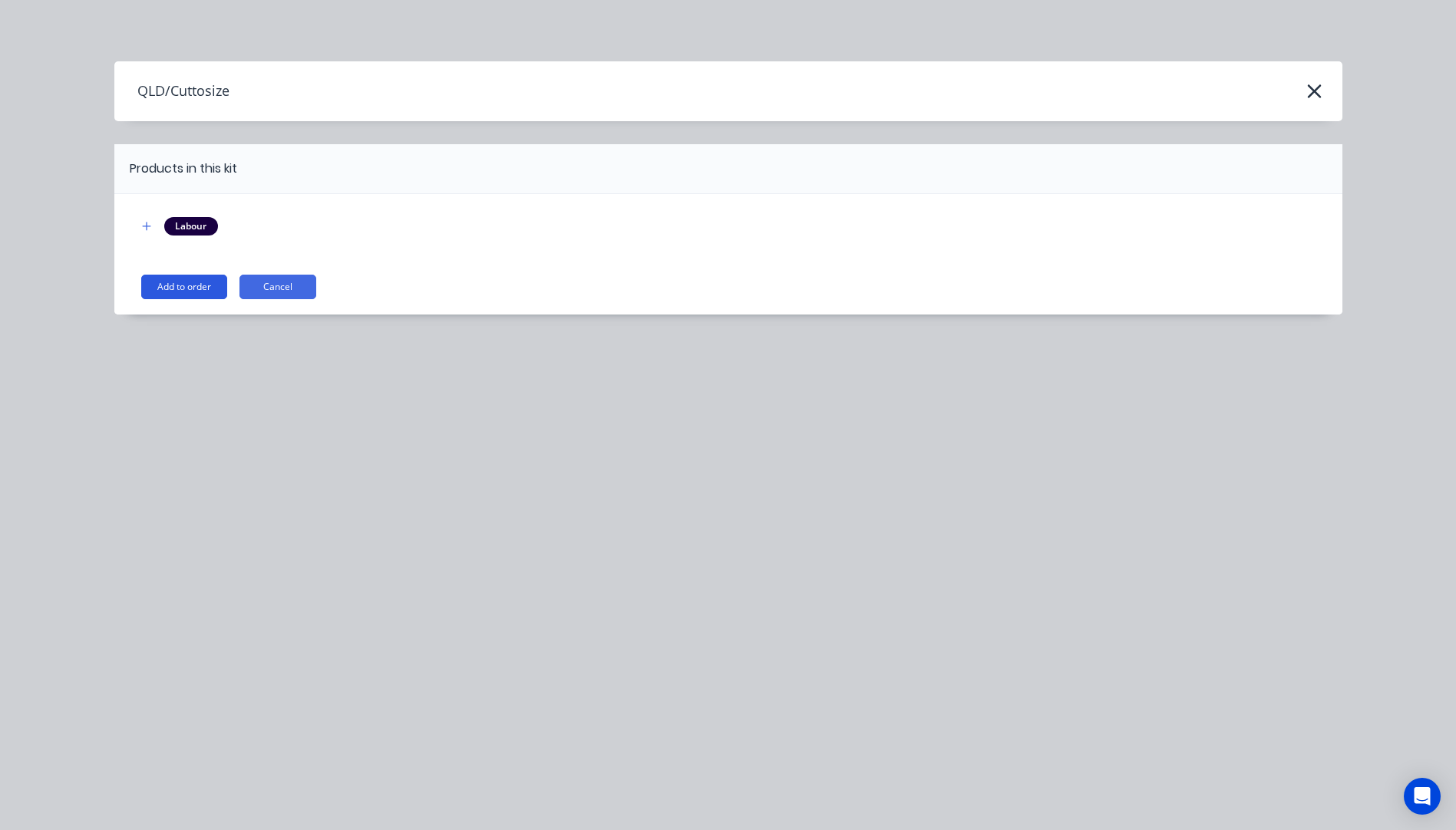
click at [199, 288] on button "Add to order" at bounding box center [183, 287] width 86 height 24
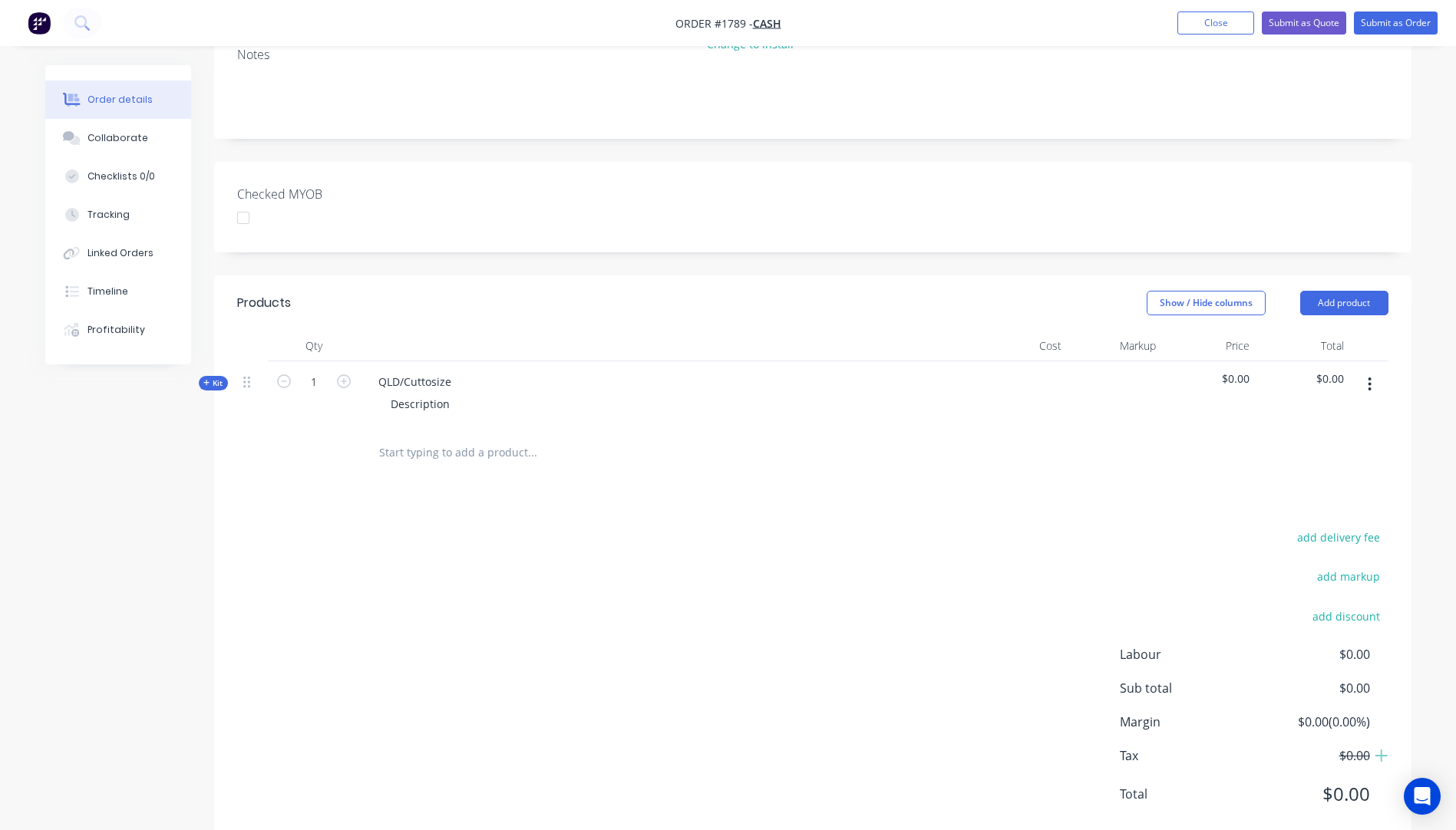
scroll to position [307, 0]
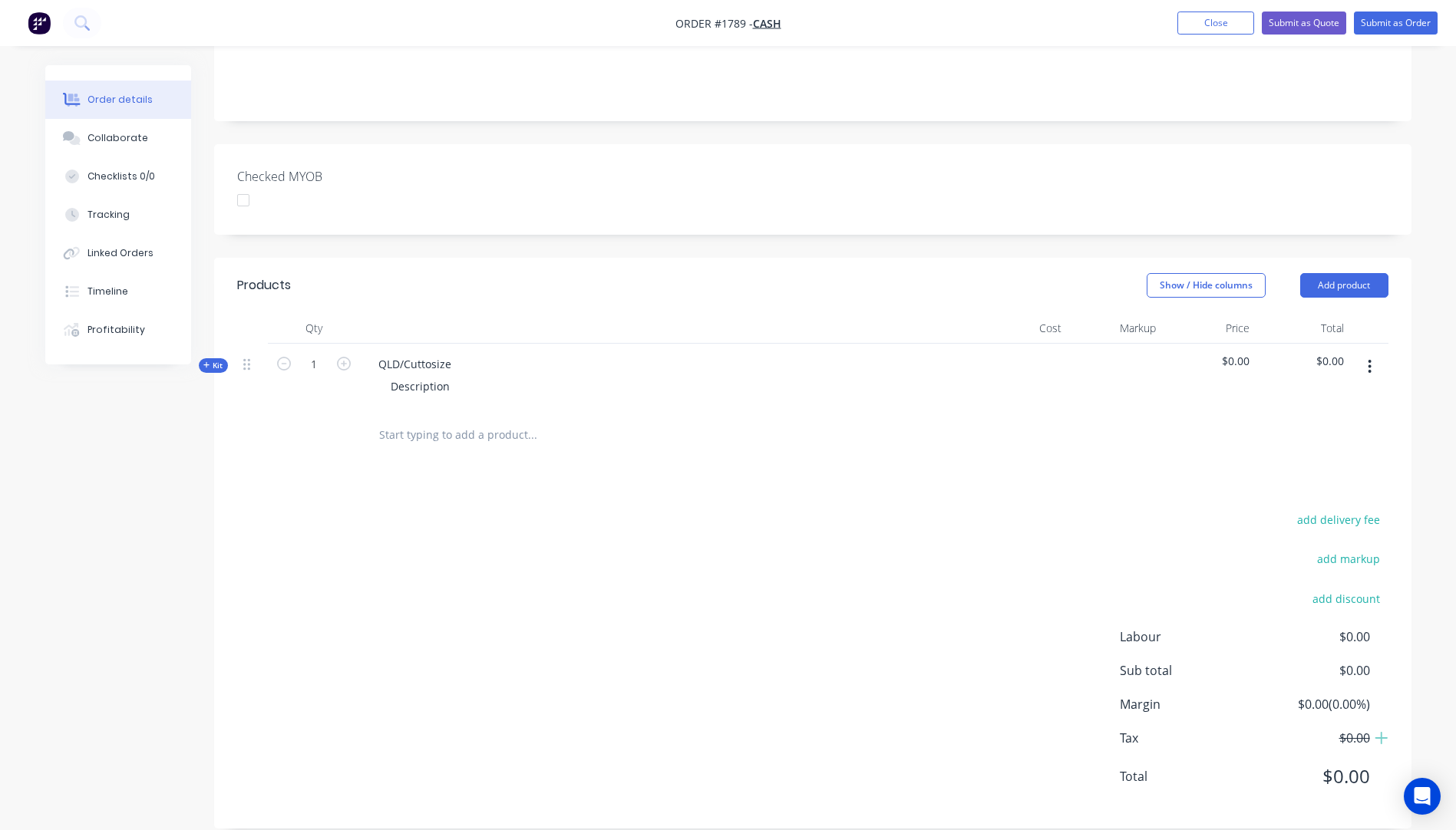
click at [205, 362] on icon "button" at bounding box center [207, 365] width 7 height 8
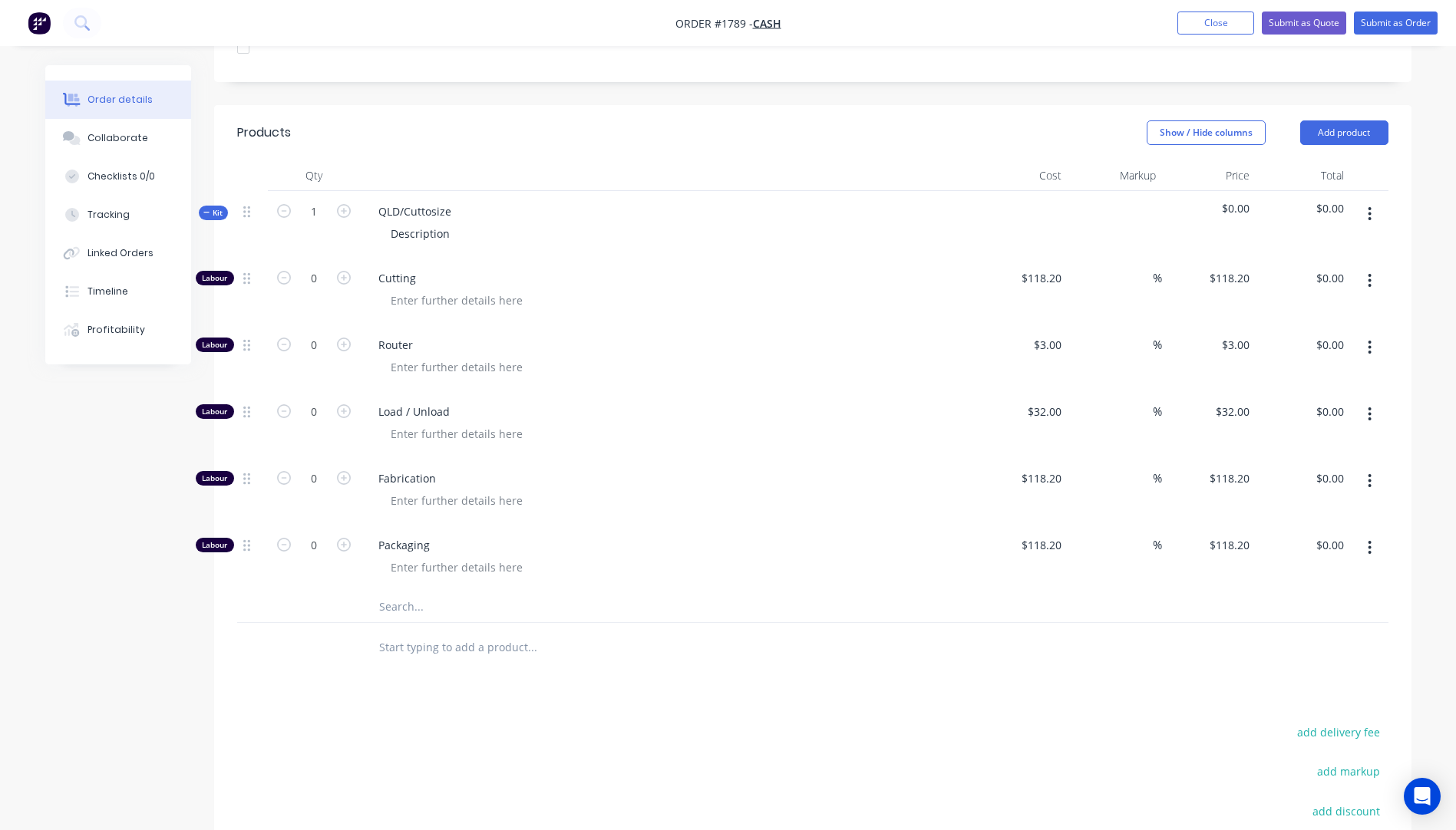
scroll to position [460, 0]
drag, startPoint x: 417, startPoint y: 192, endPoint x: 367, endPoint y: 192, distance: 50.0
click at [367, 199] on div "QLD/Cuttosize" at bounding box center [414, 210] width 98 height 22
drag, startPoint x: 453, startPoint y: 210, endPoint x: 388, endPoint y: 218, distance: 65.5
click at [388, 222] on div "Description" at bounding box center [420, 232] width 83 height 22
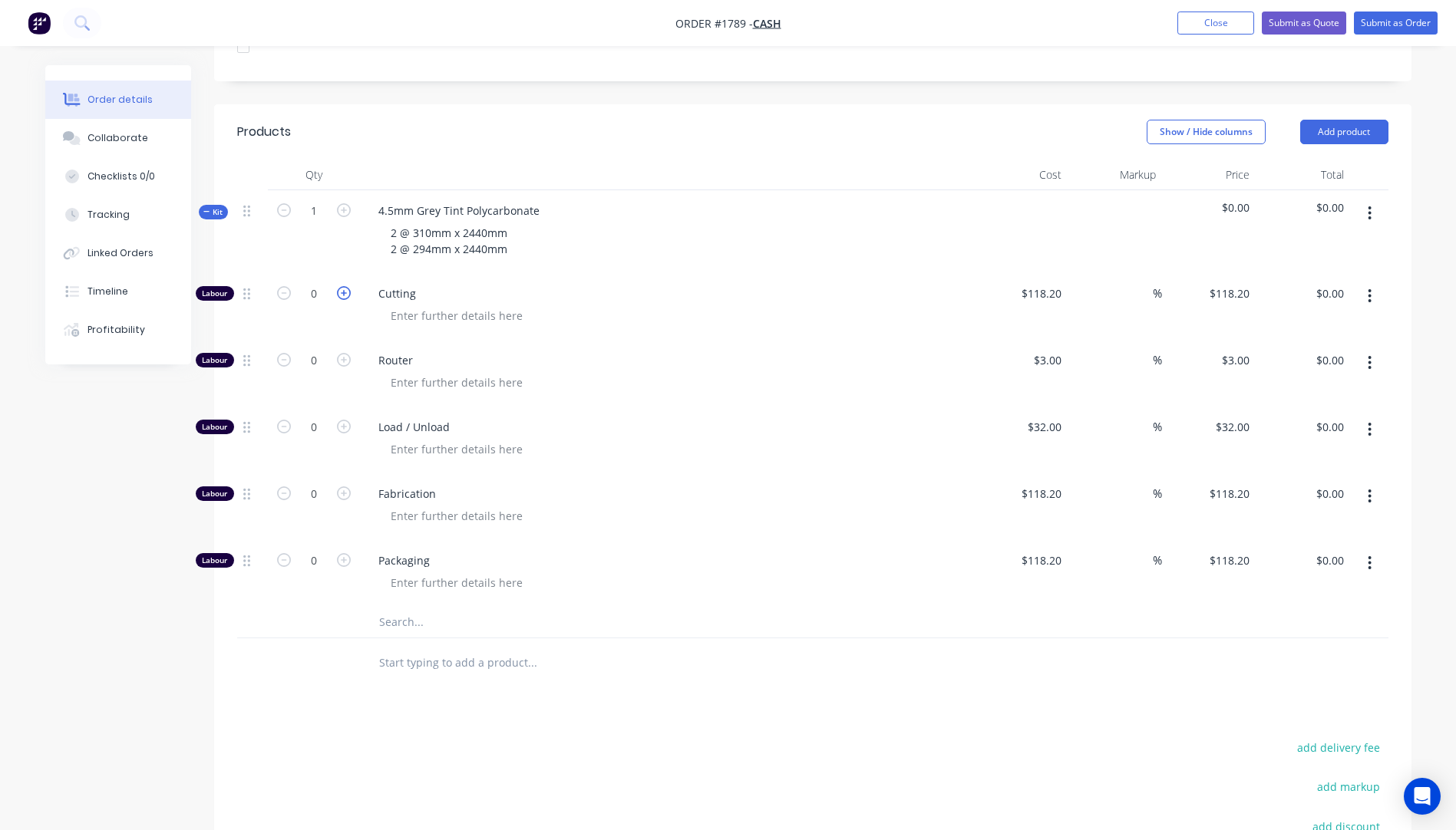
click at [343, 286] on icon "button" at bounding box center [343, 292] width 14 height 14
type input "1"
type input "$118.20"
click at [1045, 282] on input "118.2" at bounding box center [1043, 293] width 48 height 22
type input "$10.00"
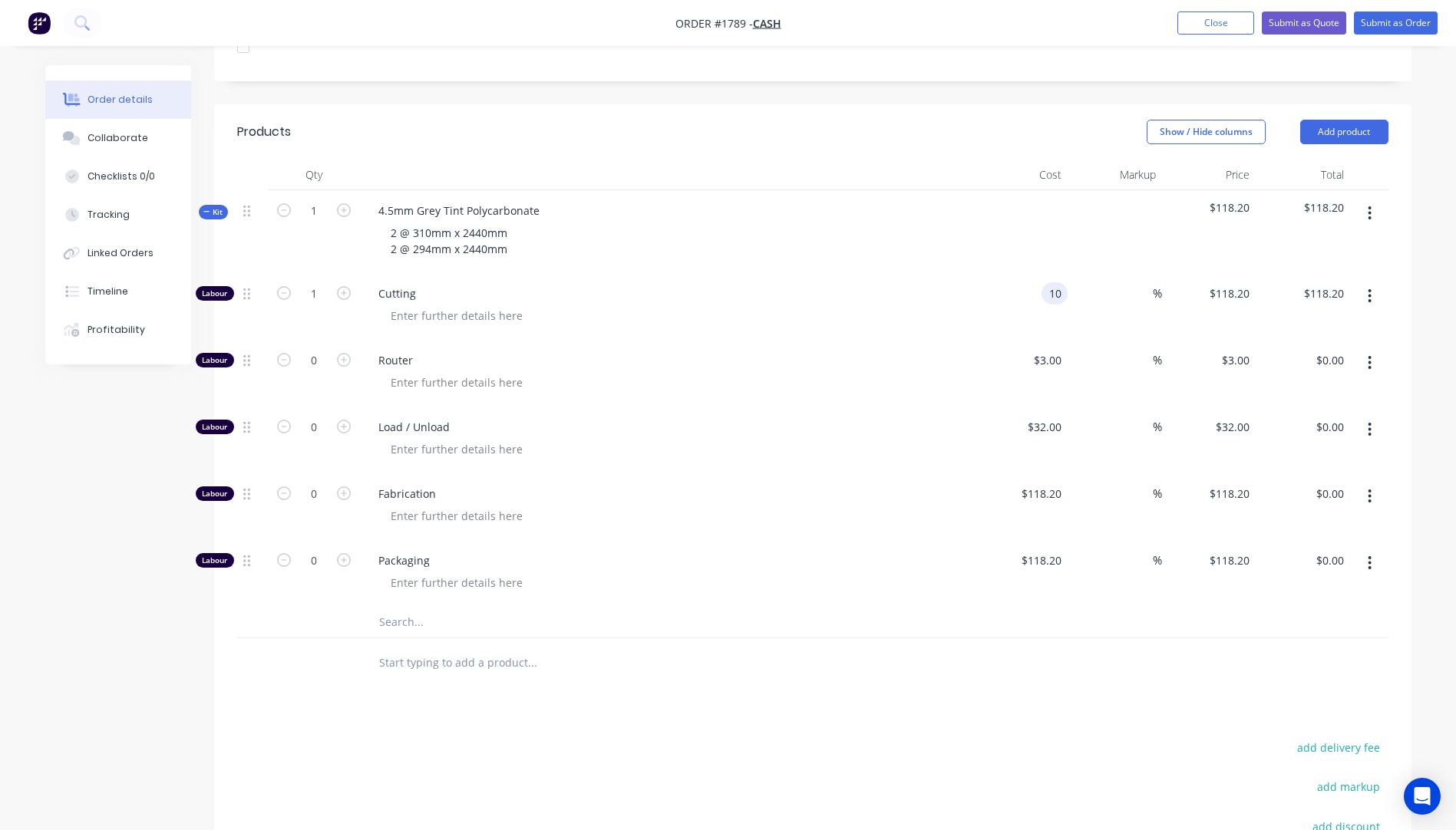
type input "$10.00"
drag, startPoint x: 838, startPoint y: 415, endPoint x: 848, endPoint y: 412, distance: 10.4
click at [848, 412] on div "Load / Unload" at bounding box center [667, 440] width 614 height 67
click at [396, 608] on input "text" at bounding box center [532, 622] width 307 height 31
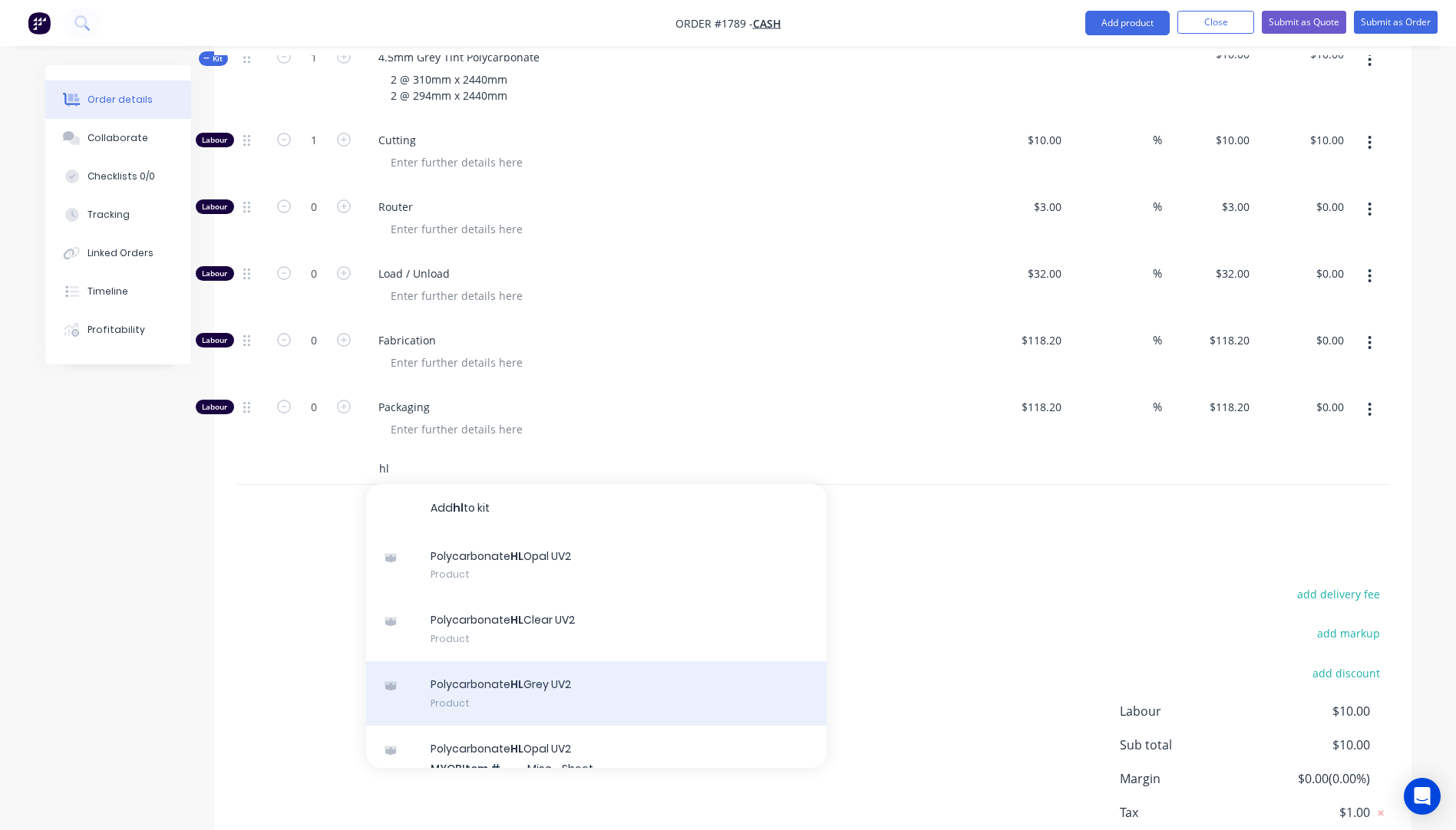
scroll to position [77, 0]
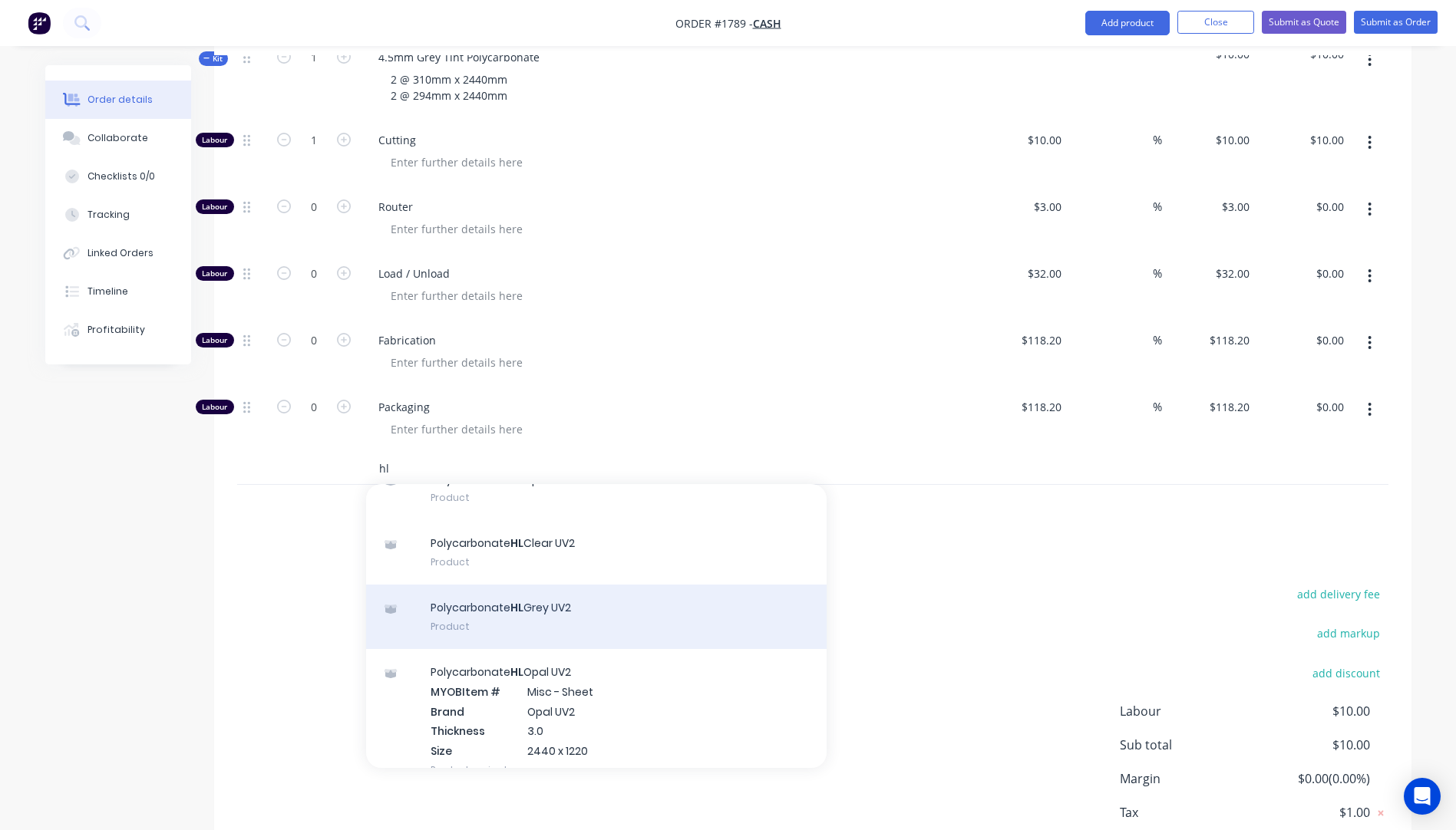
type input "hl"
click at [557, 590] on div "Polycarbonate HL Grey UV2 Product" at bounding box center [596, 617] width 460 height 64
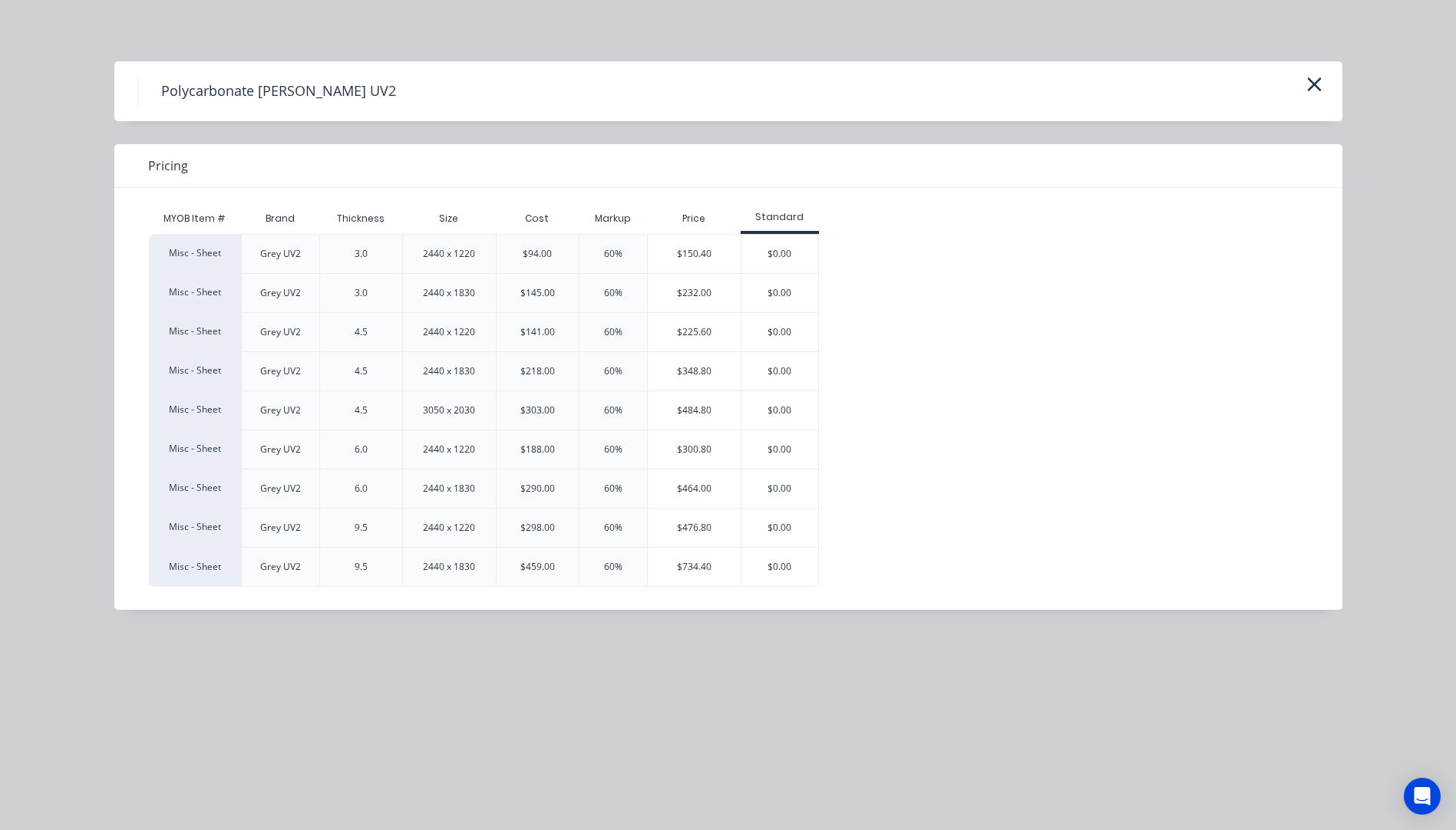
click at [714, 326] on div "$225.60" at bounding box center [693, 332] width 93 height 38
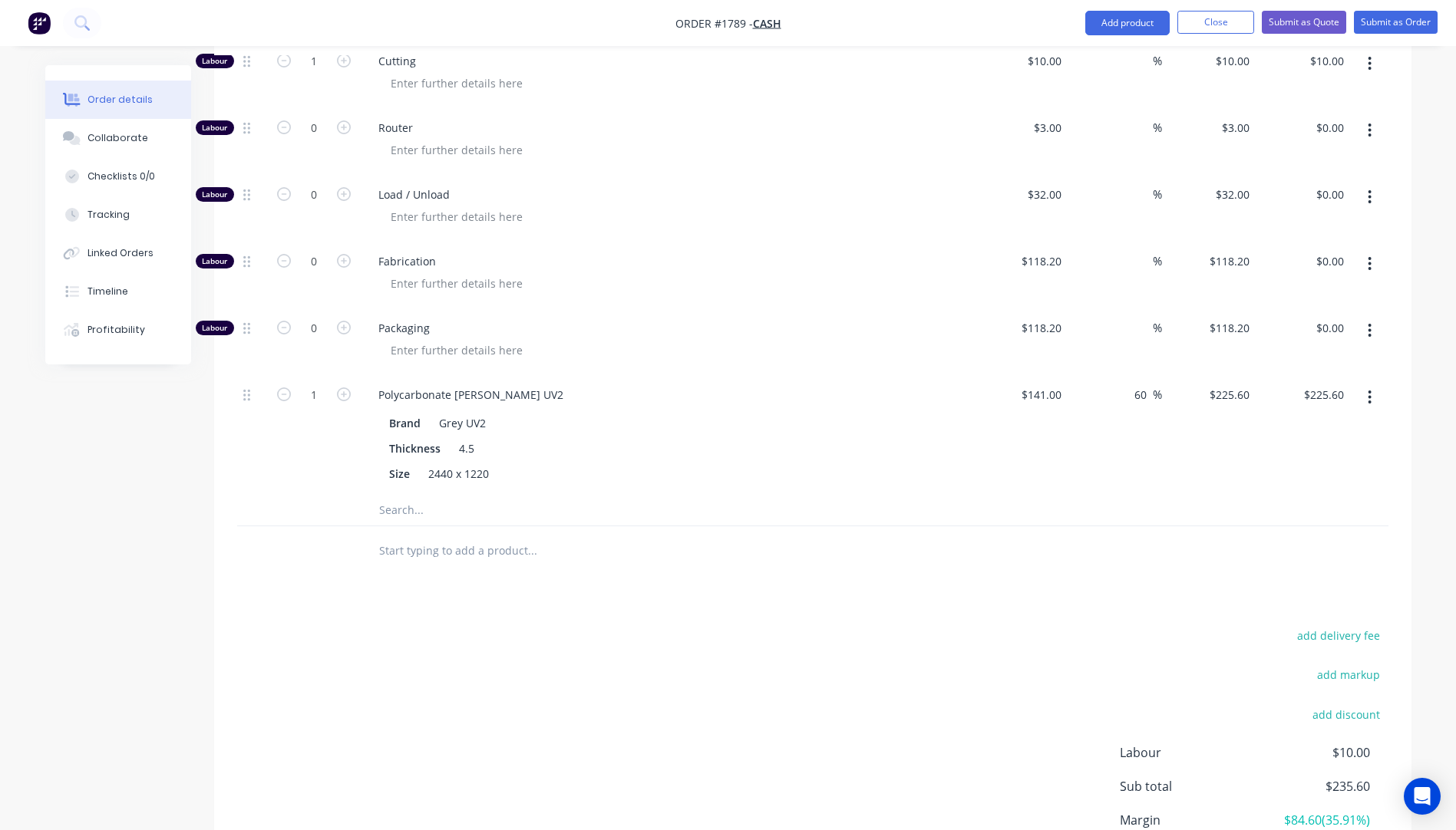
scroll to position [808, 0]
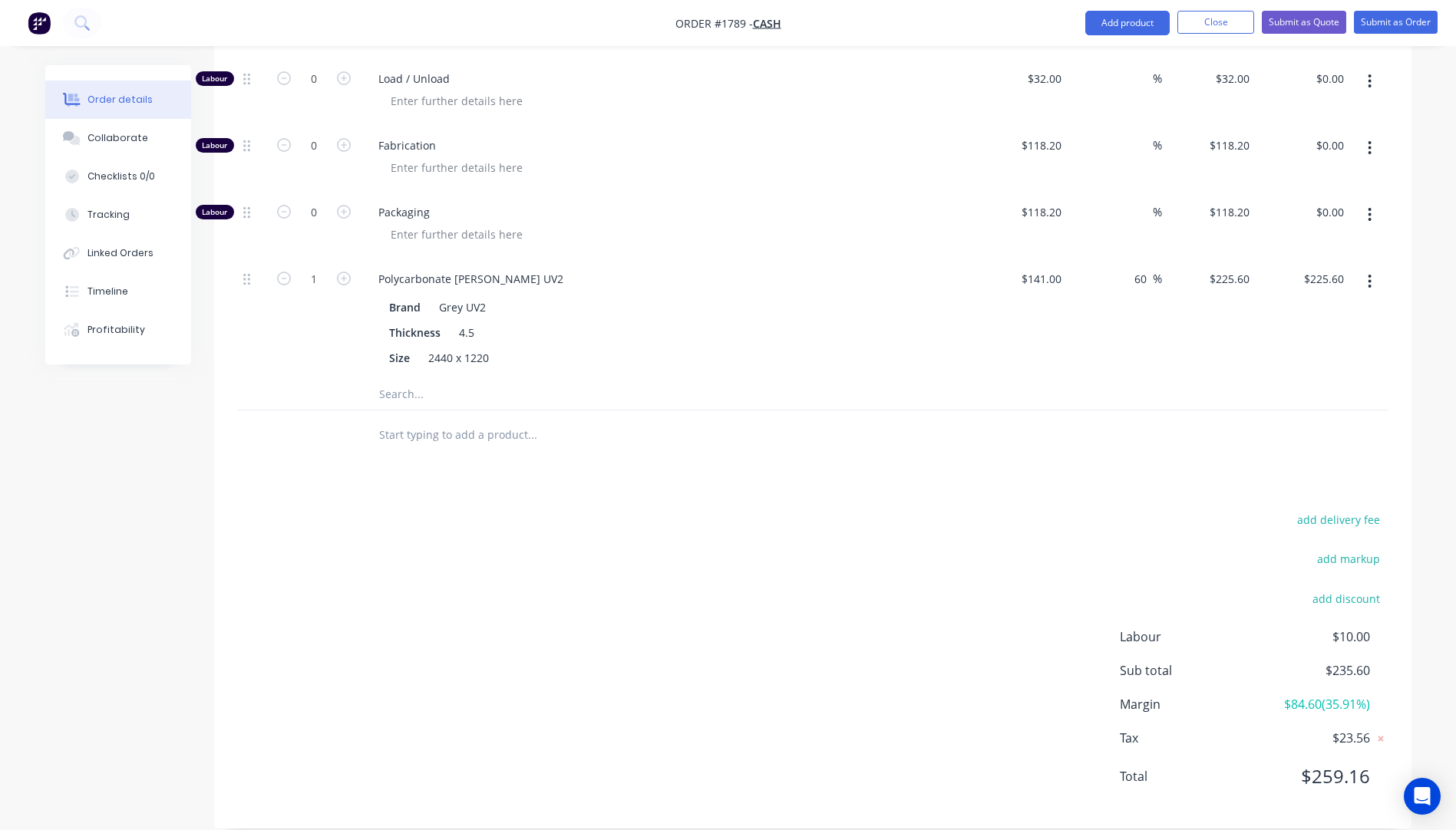
click at [402, 379] on input "text" at bounding box center [532, 394] width 307 height 31
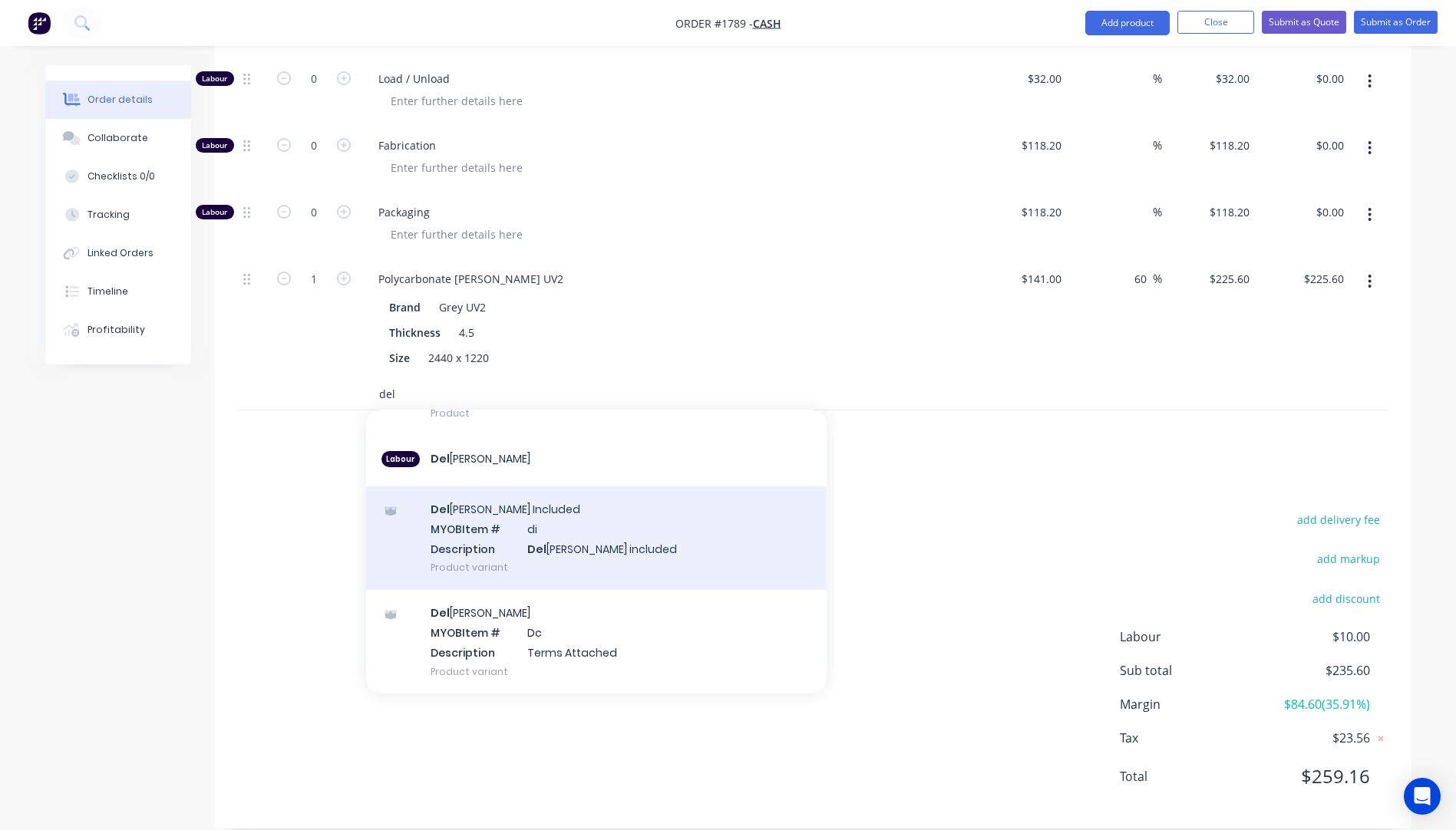
scroll to position [152, 0]
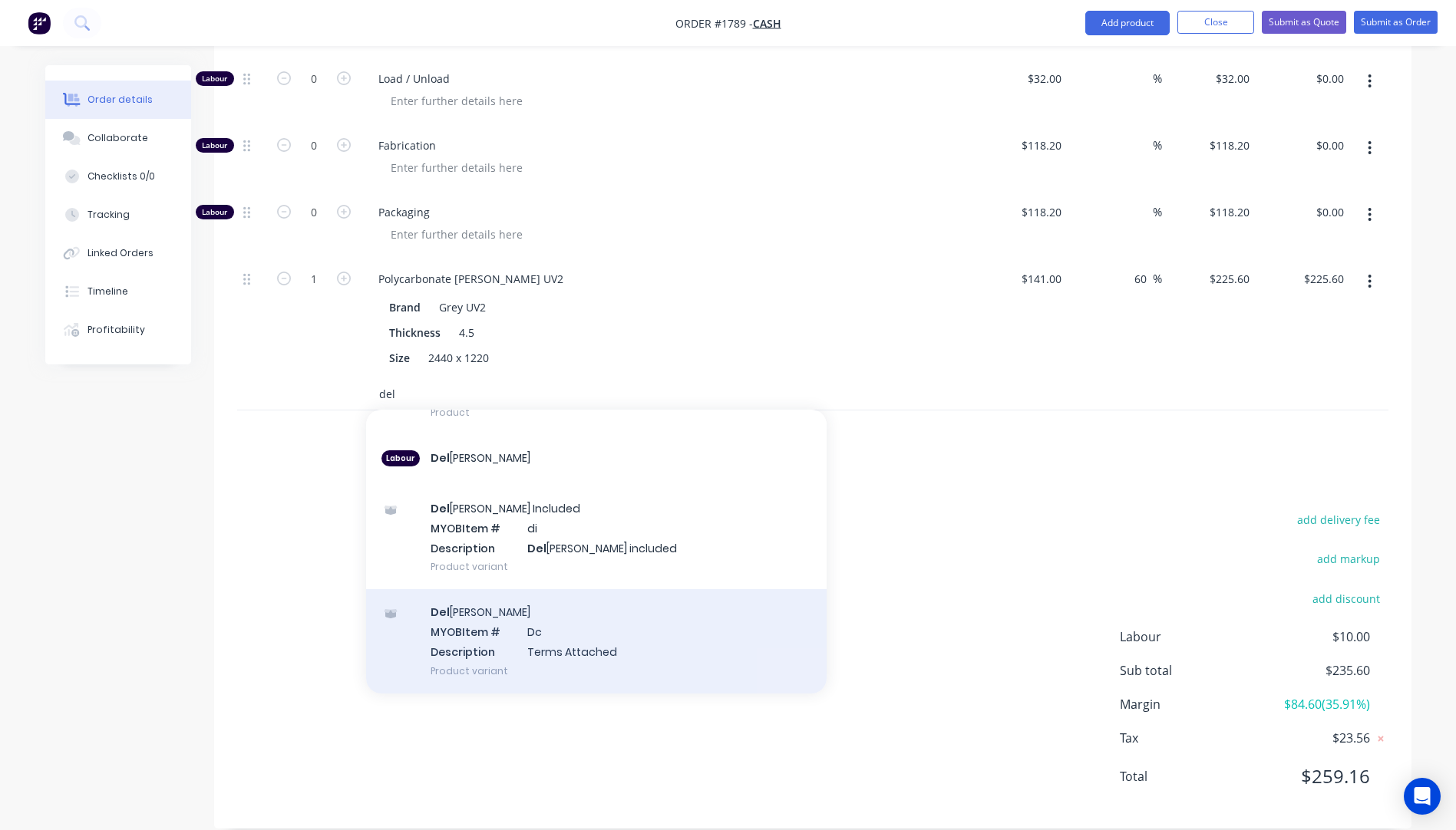
type input "del"
click at [514, 619] on div "Del ivery MYOB Item # Dc Description Terms Attached Product variant" at bounding box center [596, 641] width 460 height 103
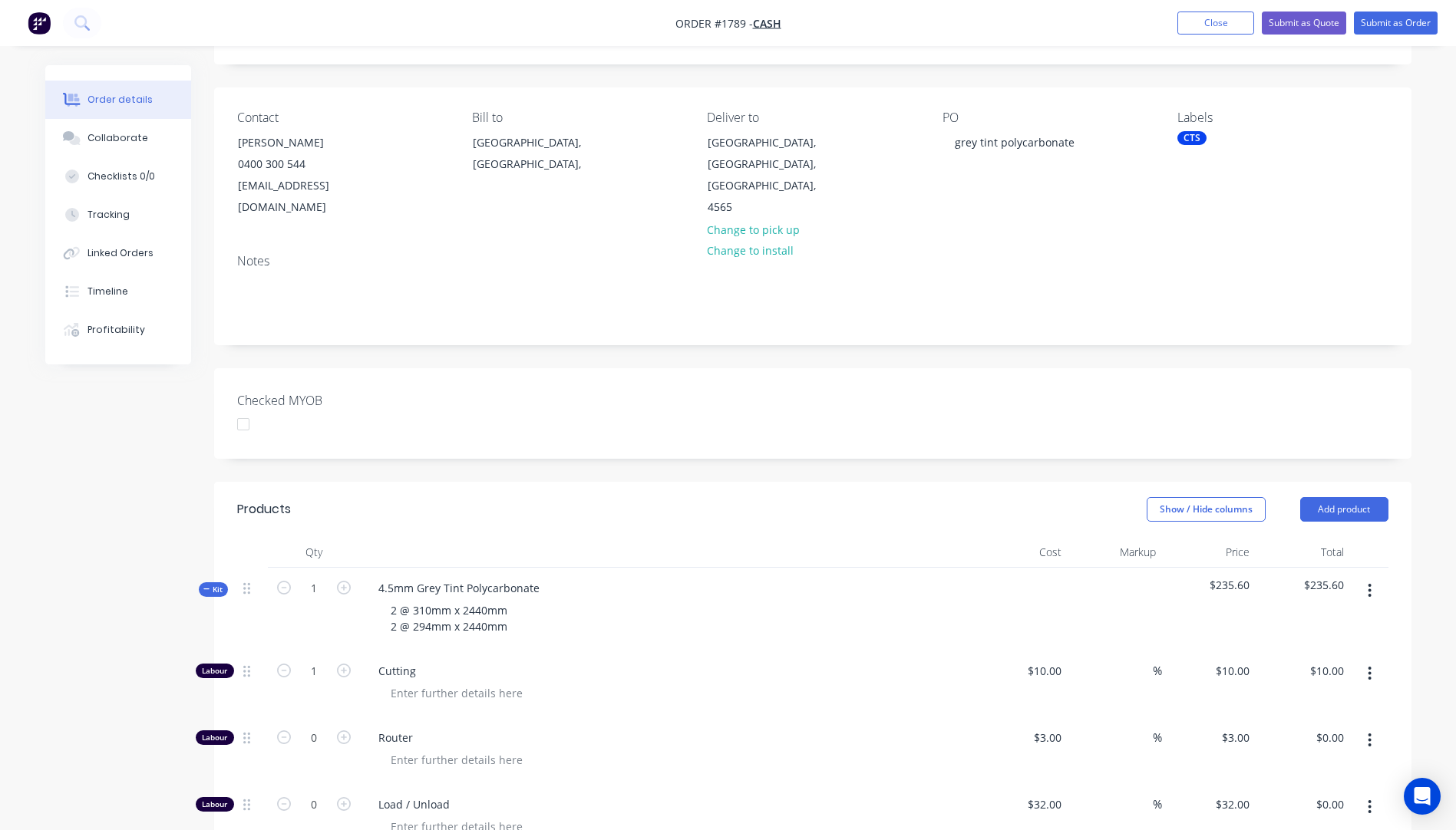
scroll to position [0, 0]
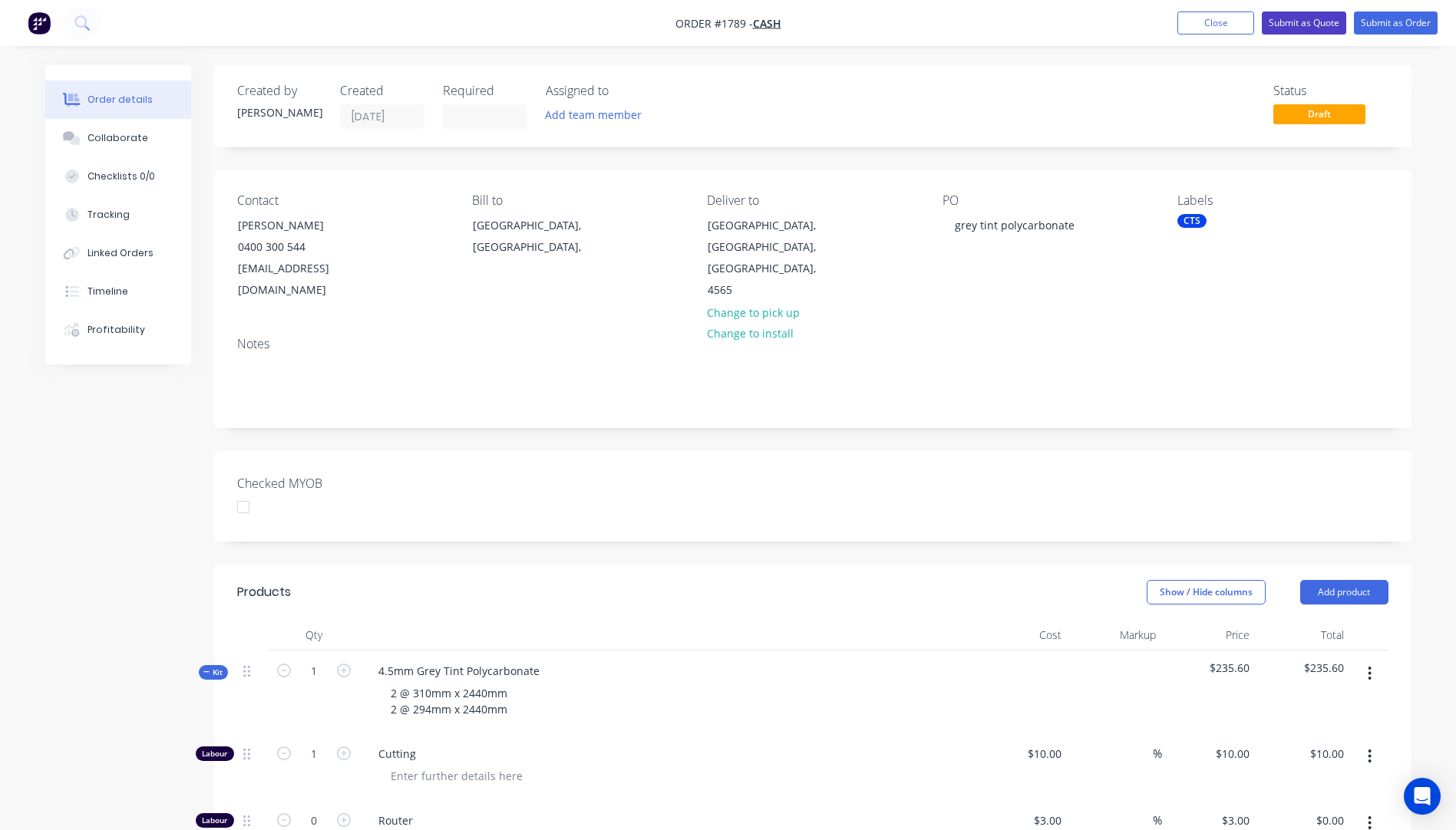
click at [1293, 24] on button "Submit as Quote" at bounding box center [1303, 23] width 84 height 23
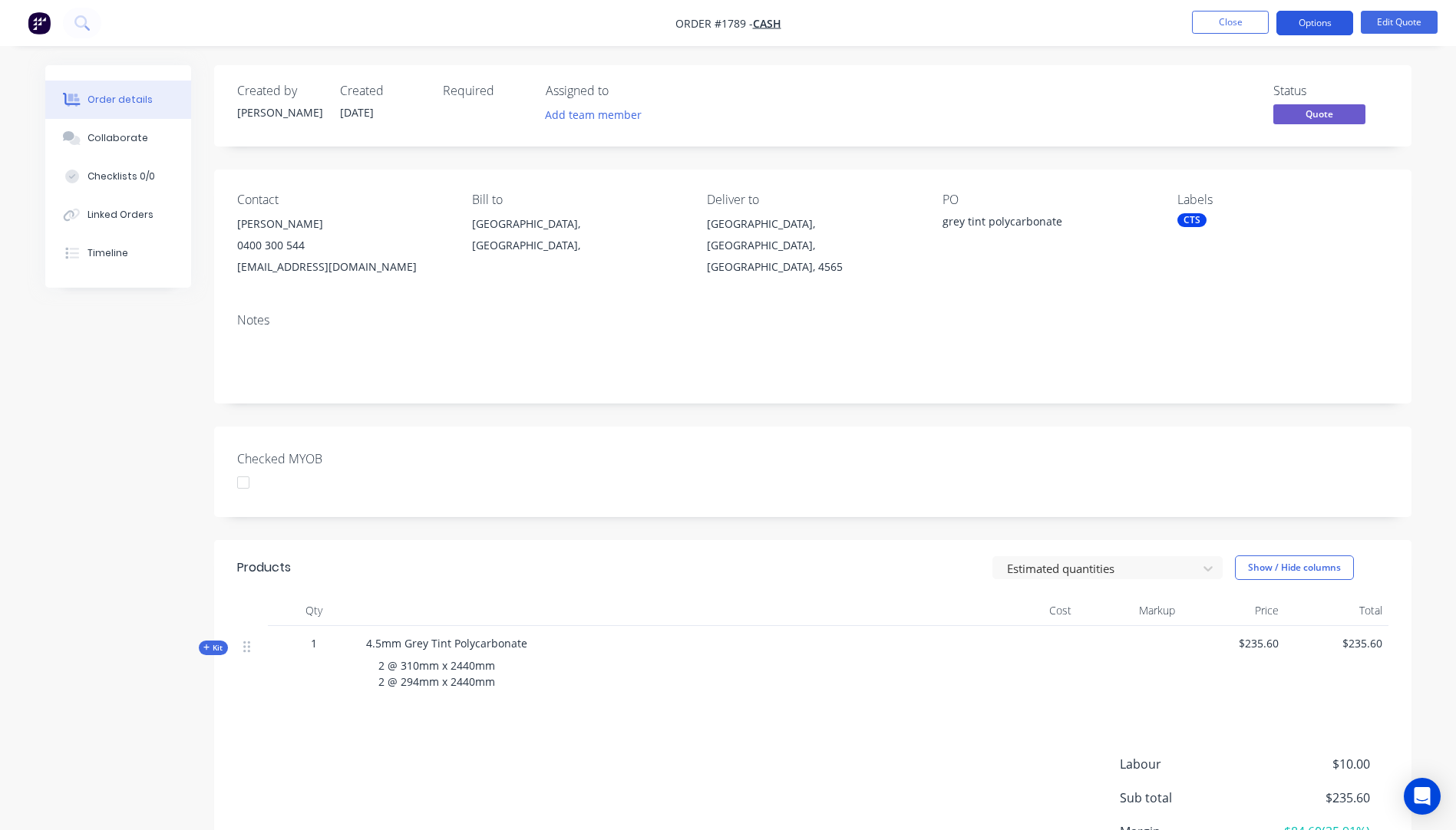
click at [1302, 28] on button "Options" at bounding box center [1314, 22] width 77 height 24
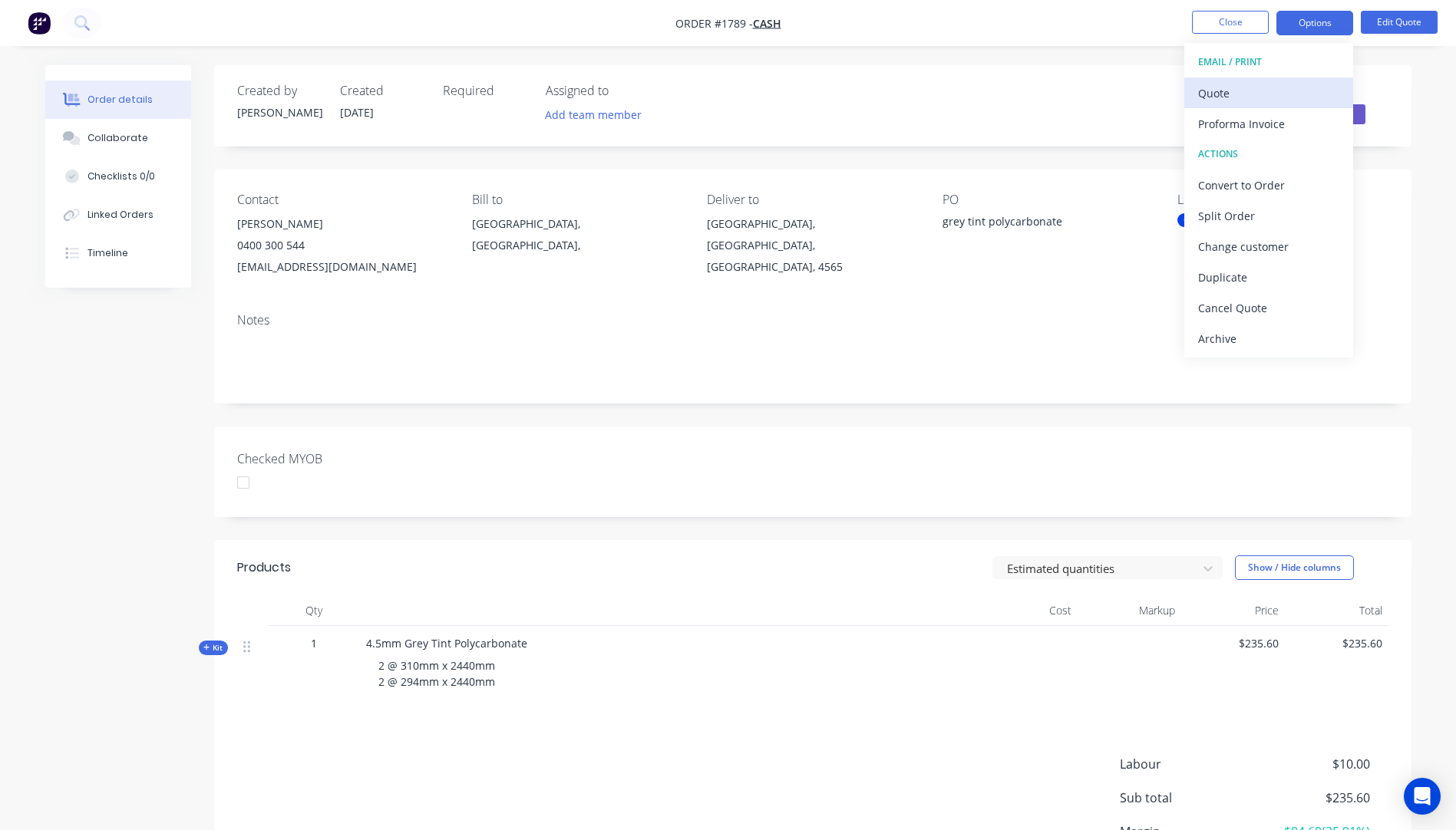
click at [1215, 101] on div "Quote" at bounding box center [1268, 93] width 141 height 22
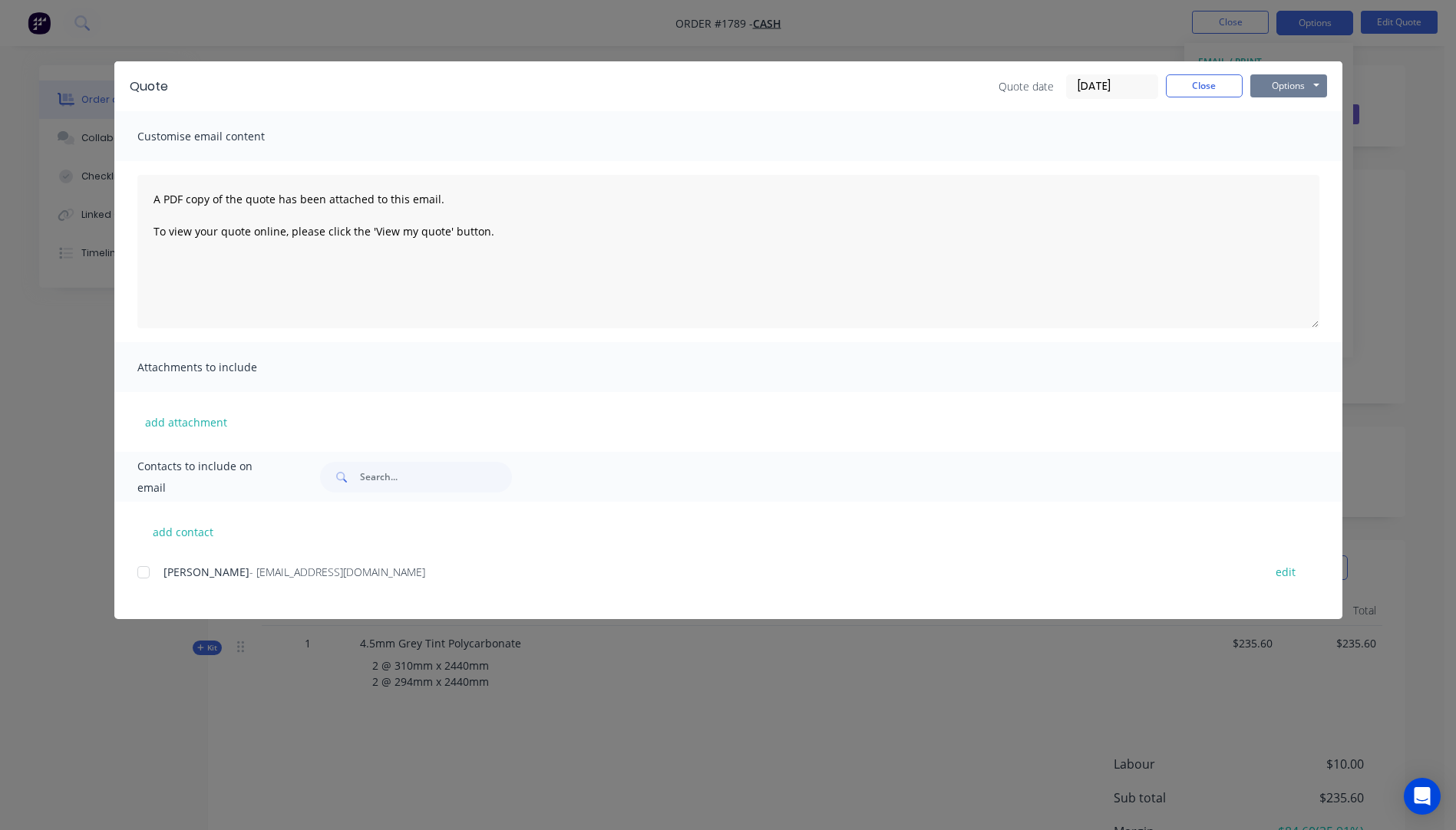
click at [1262, 83] on button "Options" at bounding box center [1288, 86] width 77 height 23
click at [1285, 121] on button "Preview" at bounding box center [1299, 113] width 98 height 25
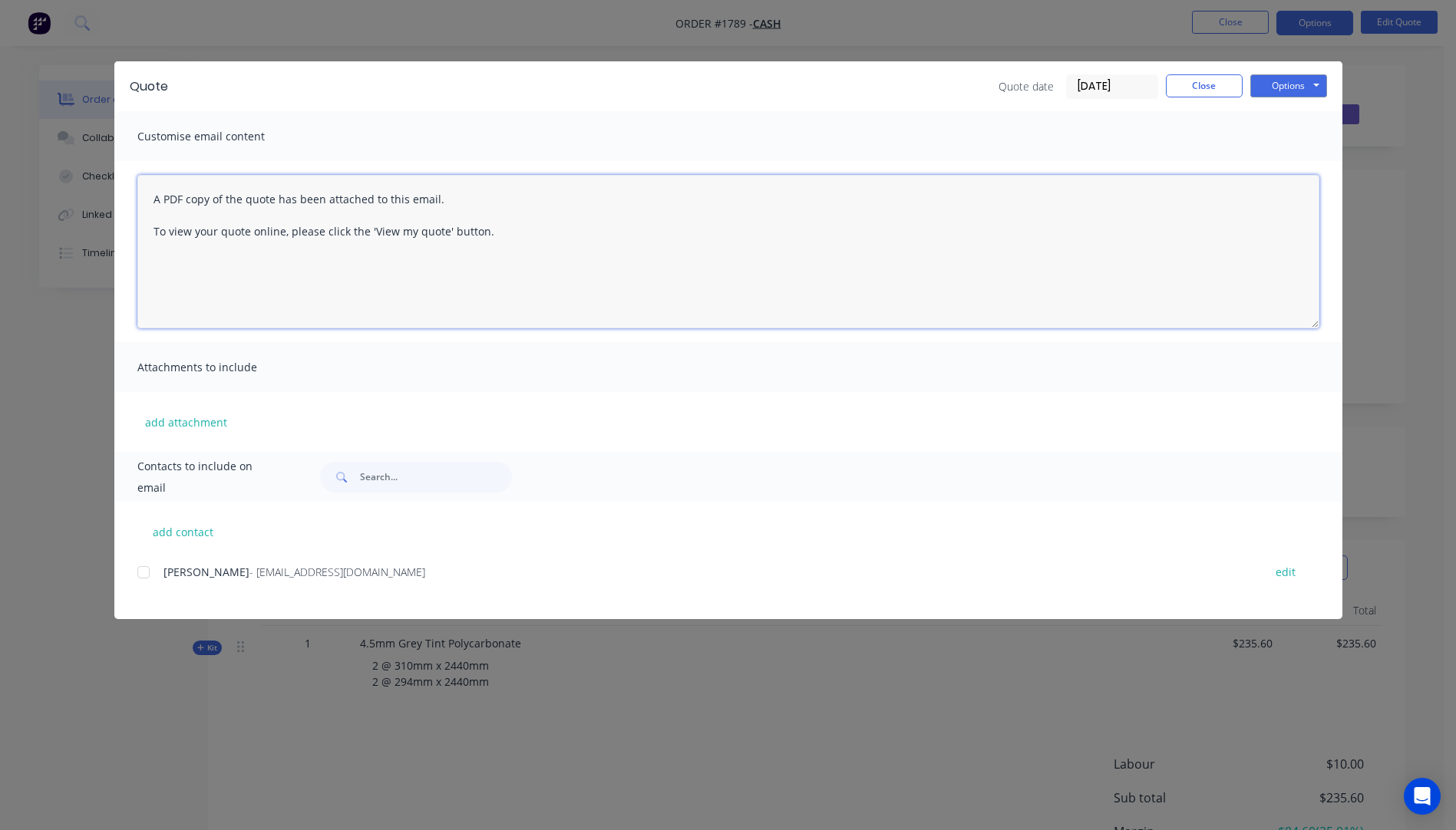
paste textarea "Hi, Please contact us if you have any questions. Regards, [PERSON_NAME] [EMAIL_…"
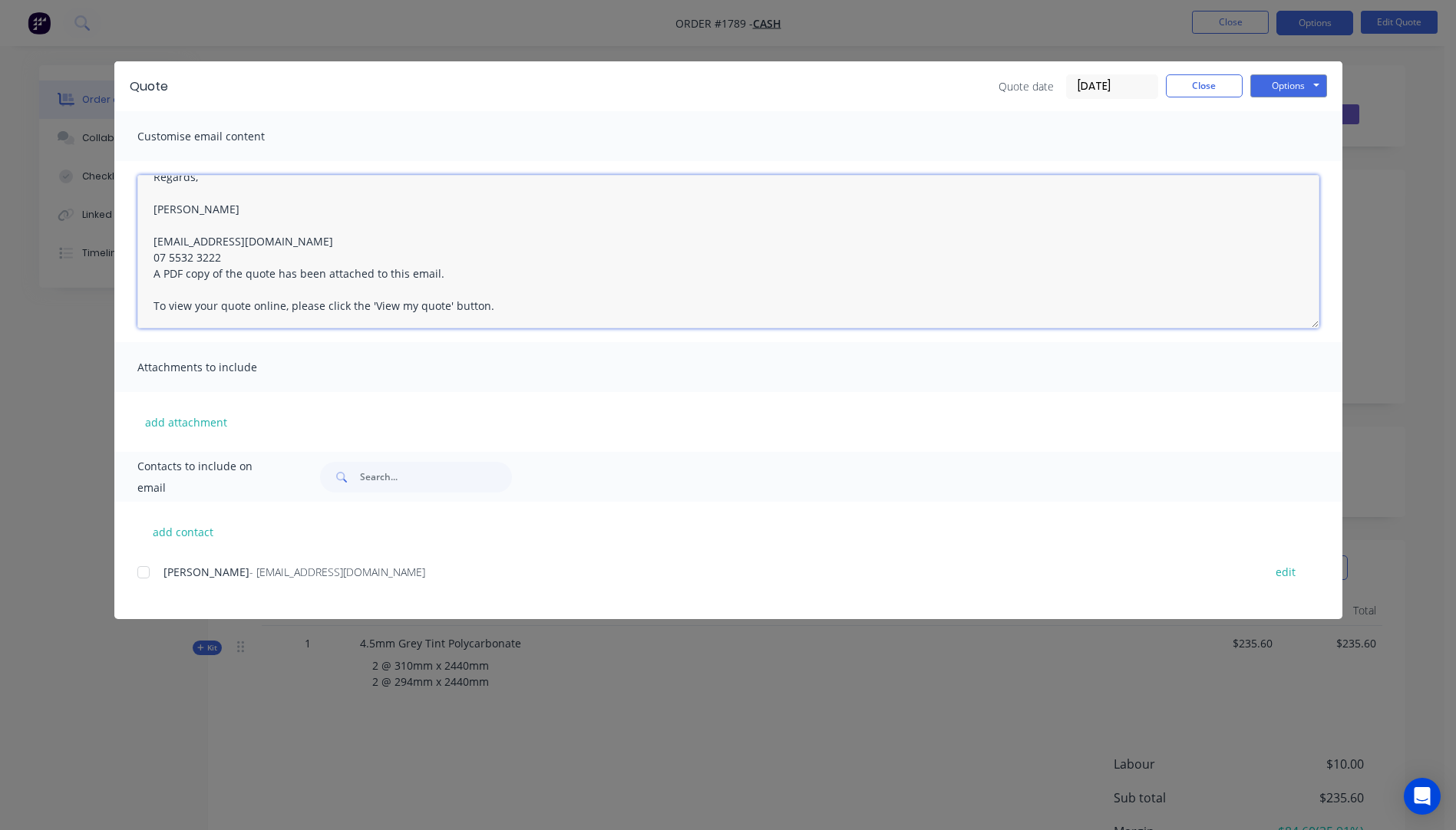
scroll to position [88, 0]
click at [228, 261] on textarea "Hi, Please contact us if you have any questions. Regards, [PERSON_NAME] [EMAIL_…" at bounding box center [728, 252] width 1182 height 153
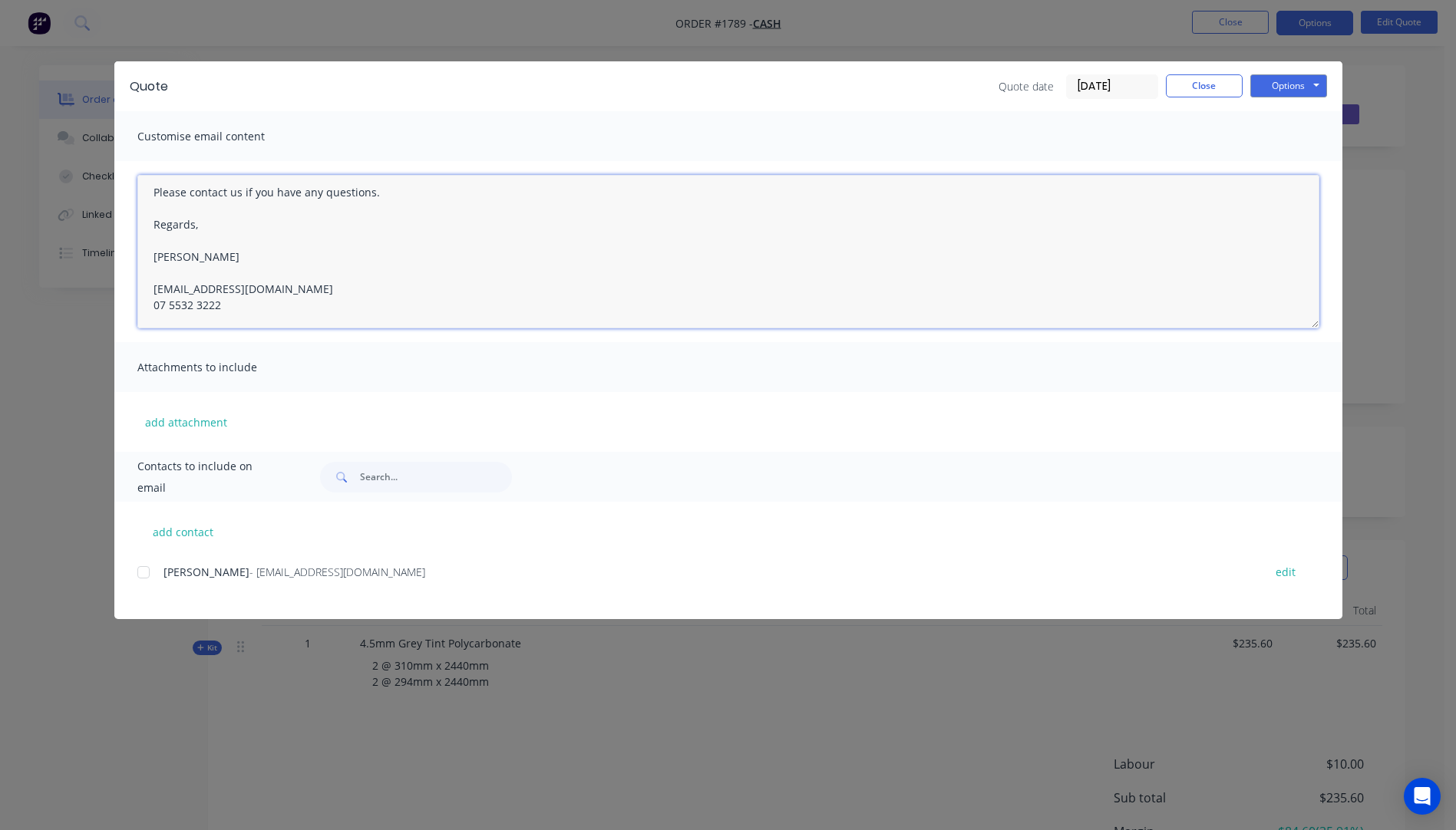
scroll to position [0, 0]
click at [183, 206] on textarea "Hi, Please contact us if you have any questions. Regards, Darren sales@allstarp…" at bounding box center [728, 252] width 1182 height 153
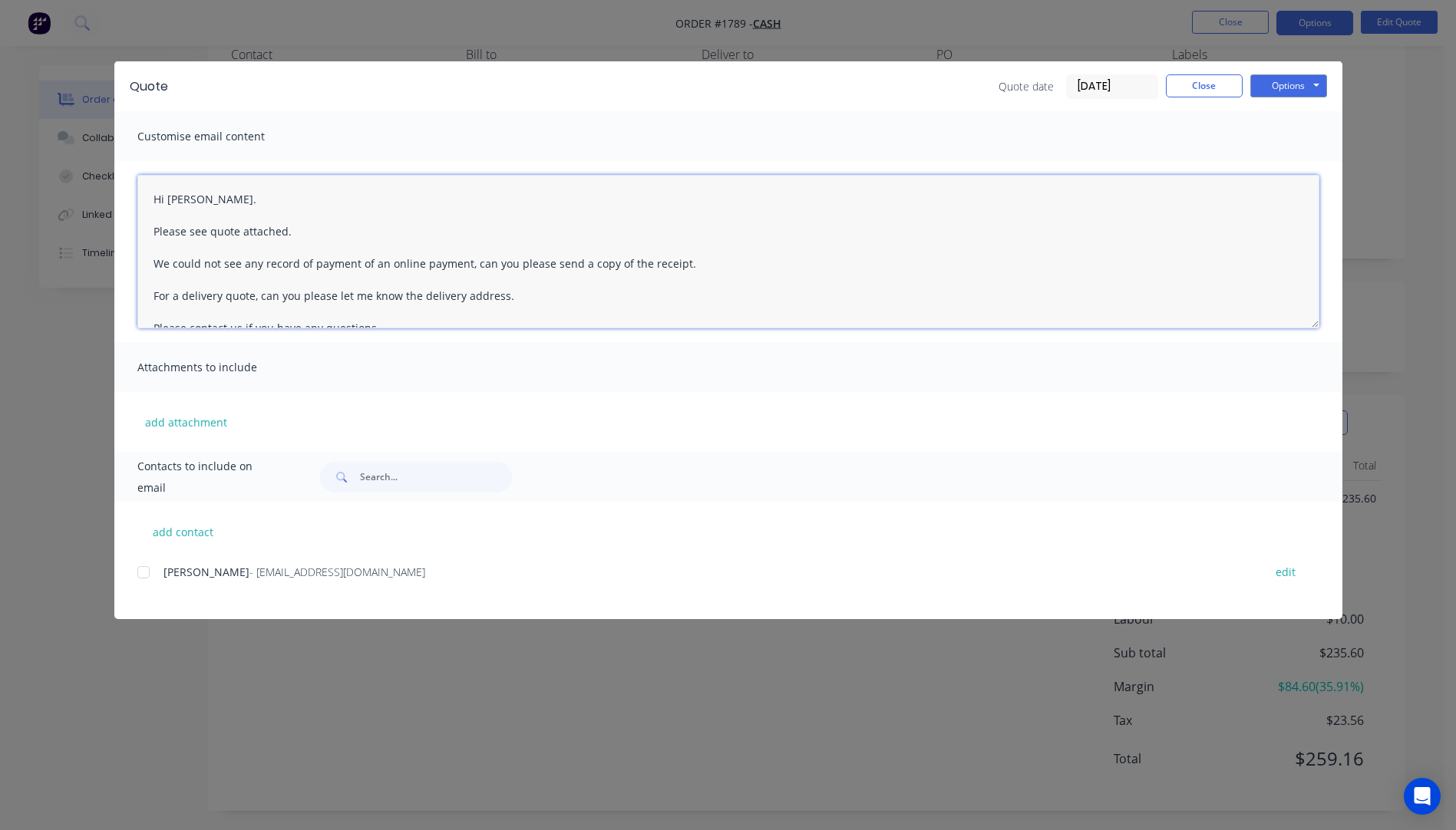
scroll to position [149, 0]
type textarea "Hi Gordon. Please see quote attached. We could not see any record of payment of…"
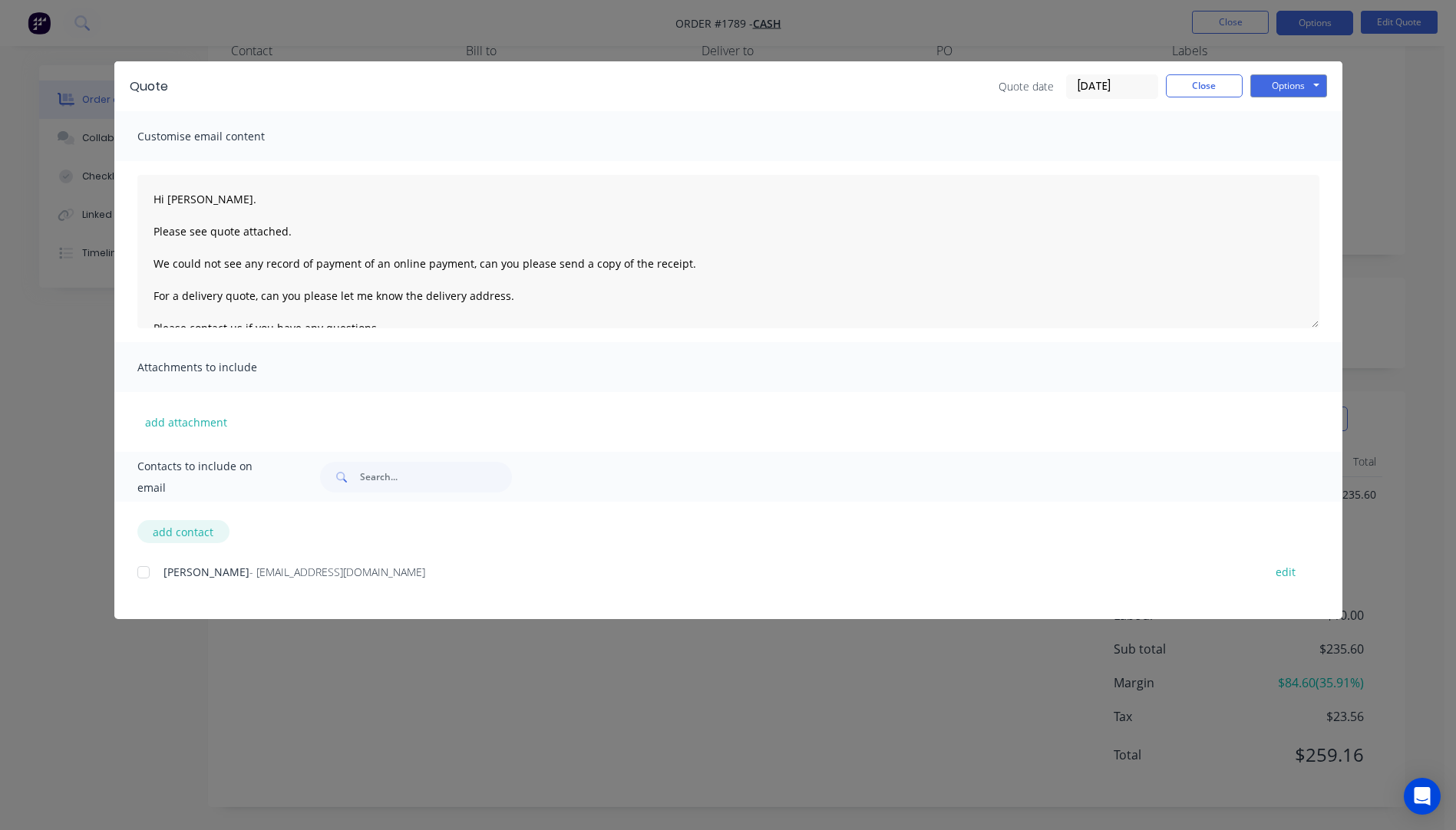
click at [177, 536] on button "add contact" at bounding box center [183, 532] width 92 height 23
select select "AU"
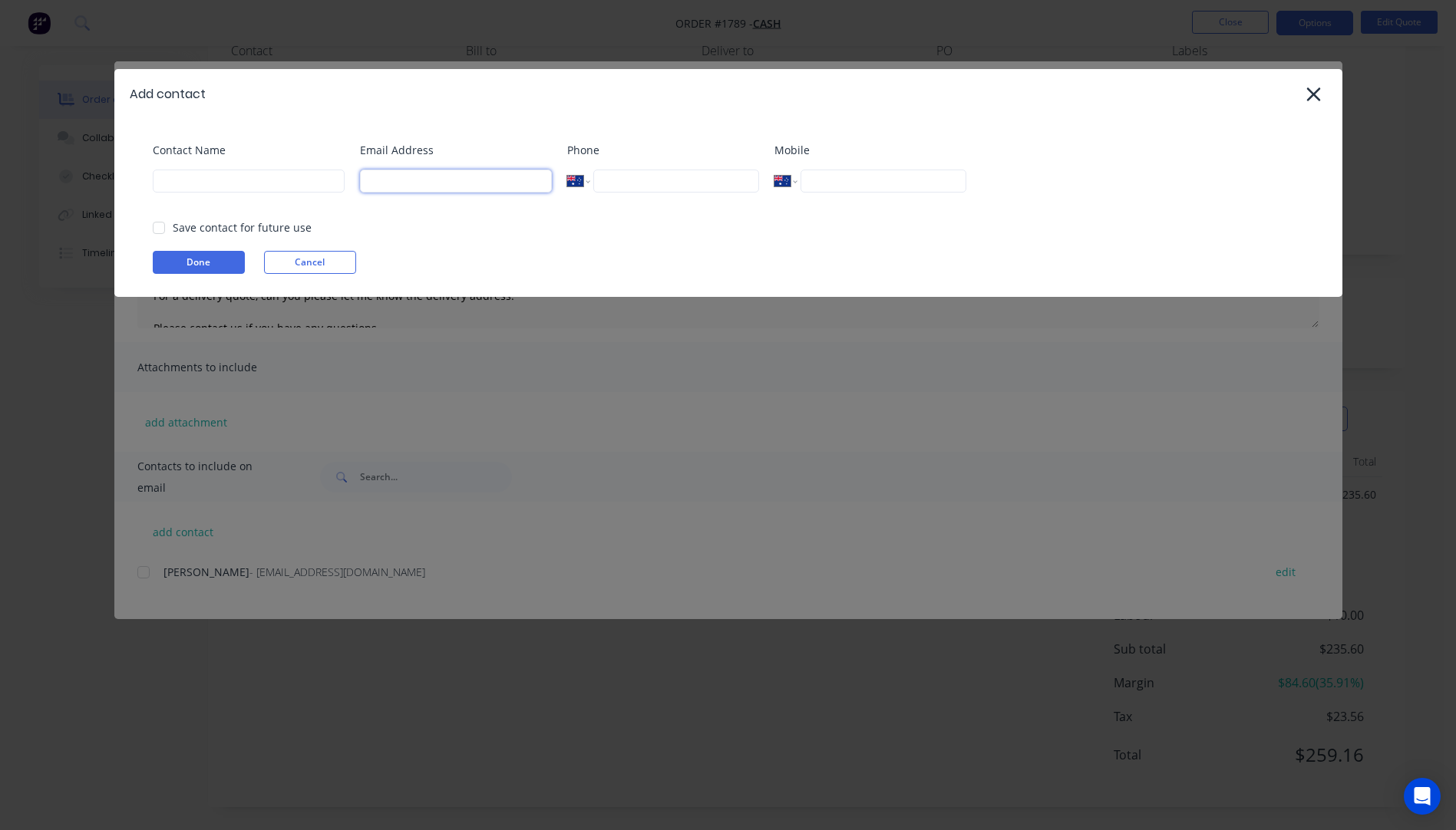
click at [432, 188] on input at bounding box center [456, 181] width 192 height 23
click at [208, 183] on input at bounding box center [248, 181] width 192 height 23
type input "Gordon Hislop"
drag, startPoint x: 448, startPoint y: 182, endPoint x: 349, endPoint y: 182, distance: 99.0
click at [349, 182] on div "Contact Name Email Address Gordon Hislop Phone International Afghanistan Åland …" at bounding box center [735, 172] width 1166 height 62
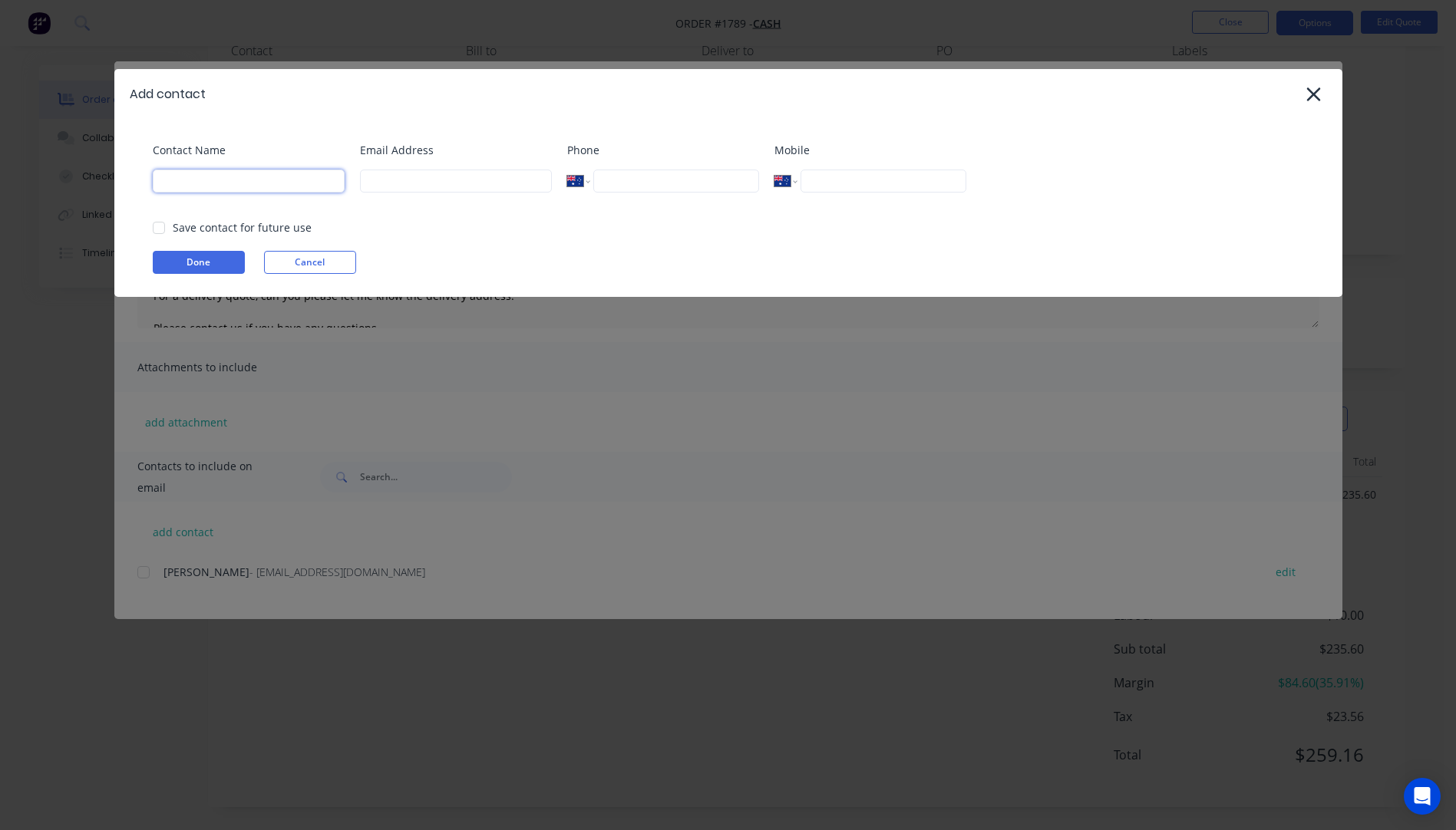
paste input "Gordon Hislop"
type input "Gordon Hislop"
click at [404, 188] on input at bounding box center [456, 181] width 192 height 23
type input "desertrider551@gmail.com"
click at [220, 262] on button "Done" at bounding box center [198, 262] width 92 height 23
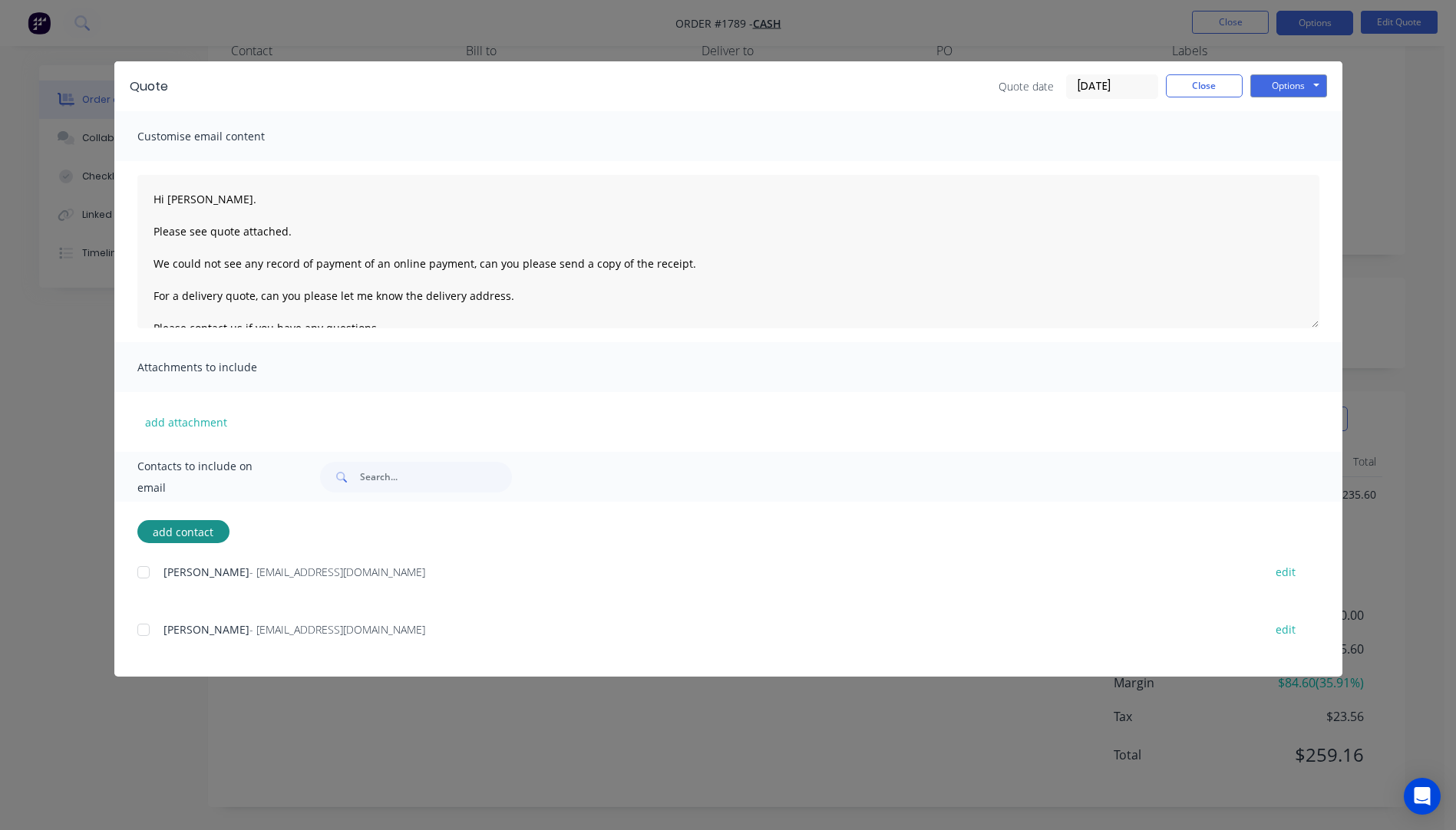
click at [147, 635] on div at bounding box center [143, 629] width 31 height 31
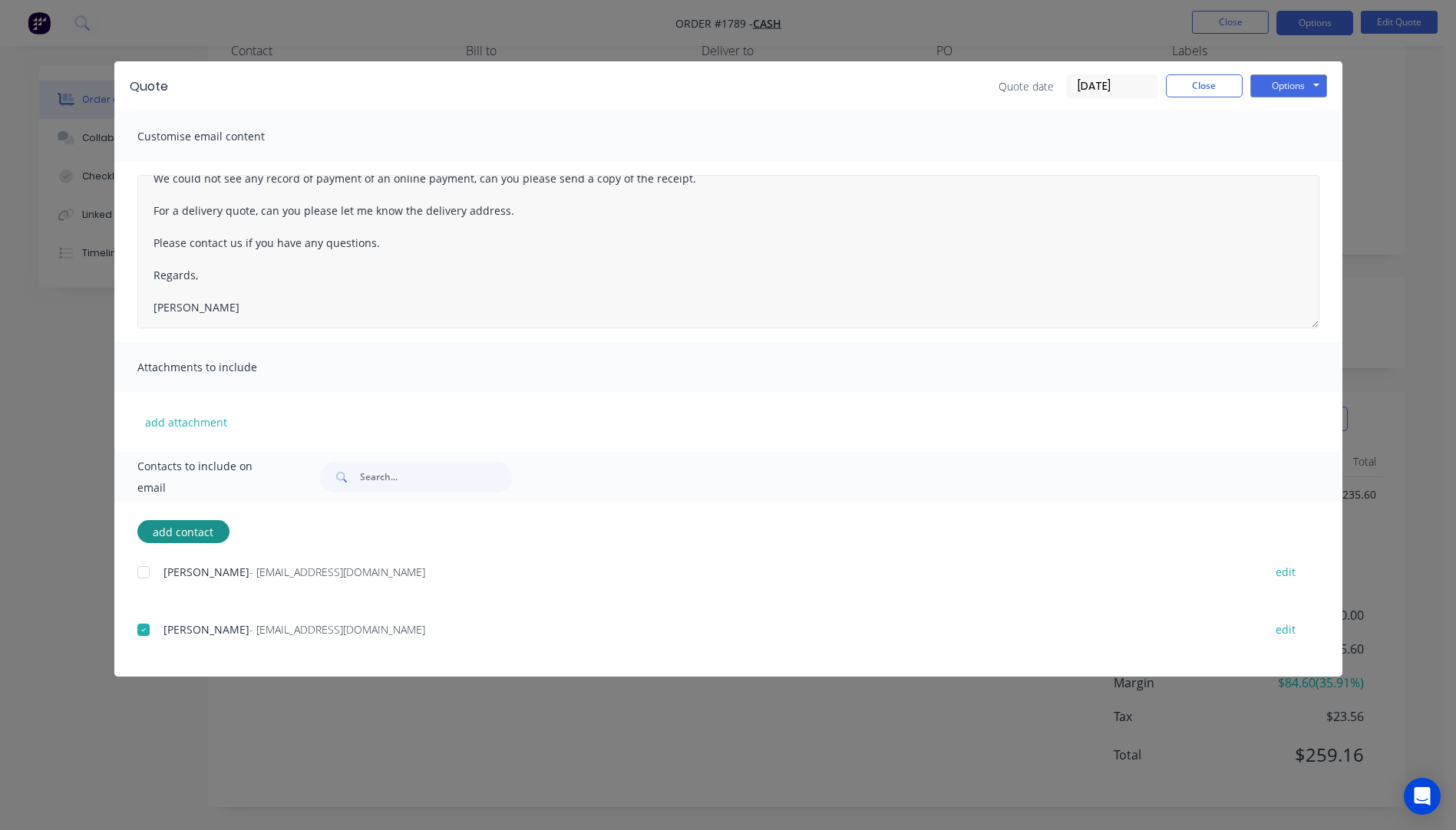
scroll to position [0, 0]
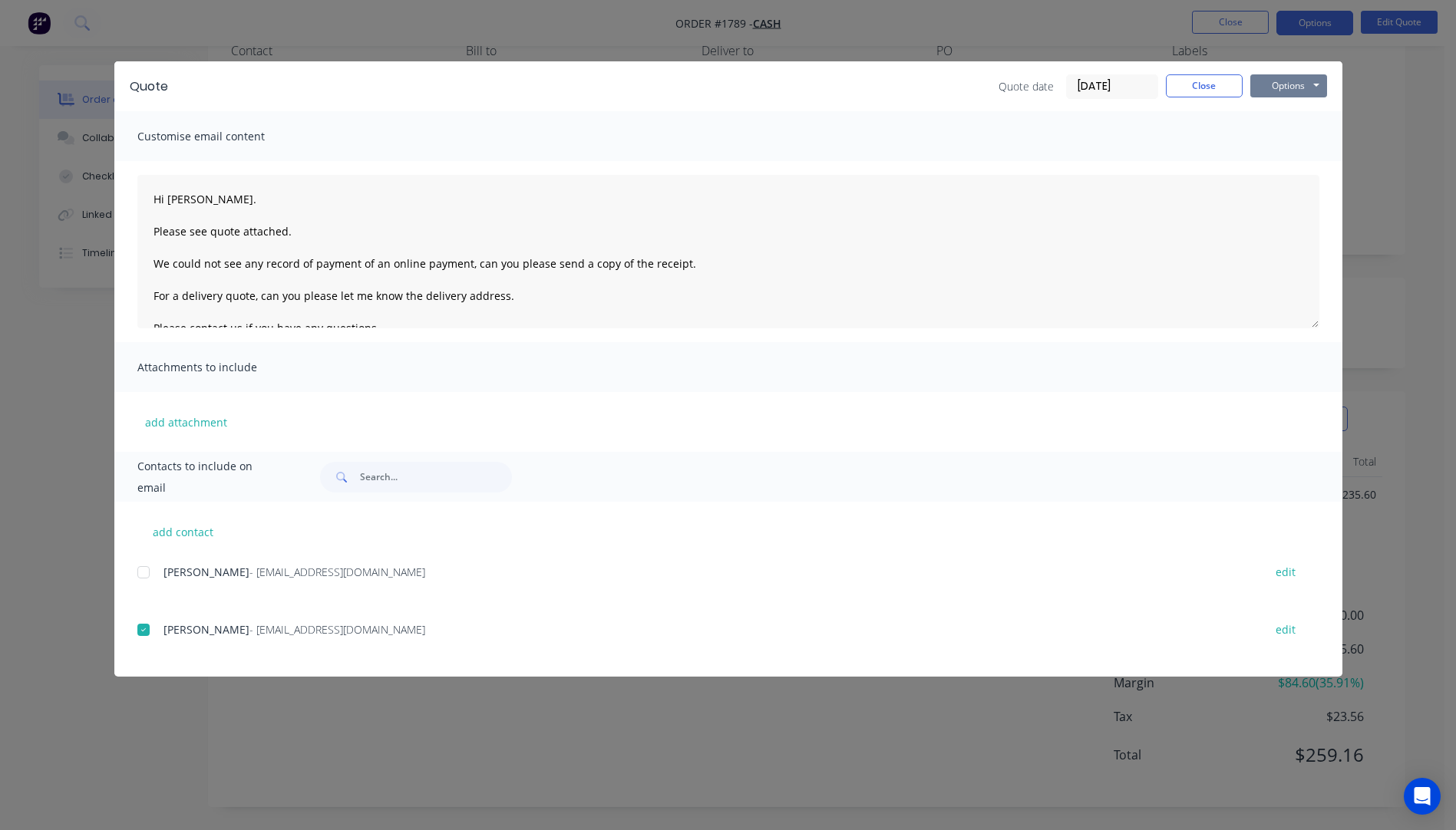
click at [1276, 92] on button "Options" at bounding box center [1288, 86] width 77 height 23
click at [1290, 111] on button "Preview" at bounding box center [1299, 113] width 98 height 25
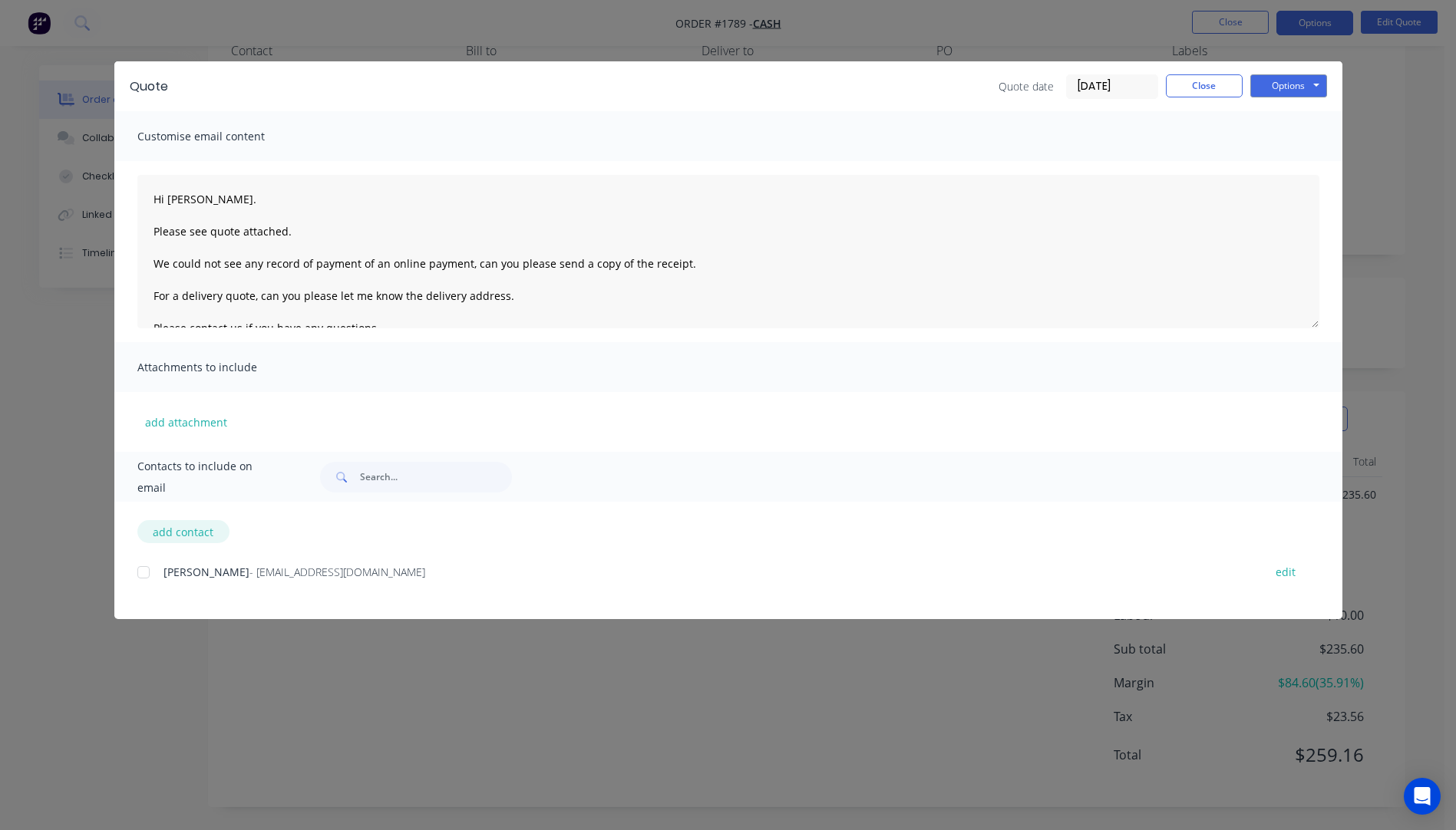
click at [181, 533] on button "add contact" at bounding box center [183, 532] width 92 height 23
select select "AU"
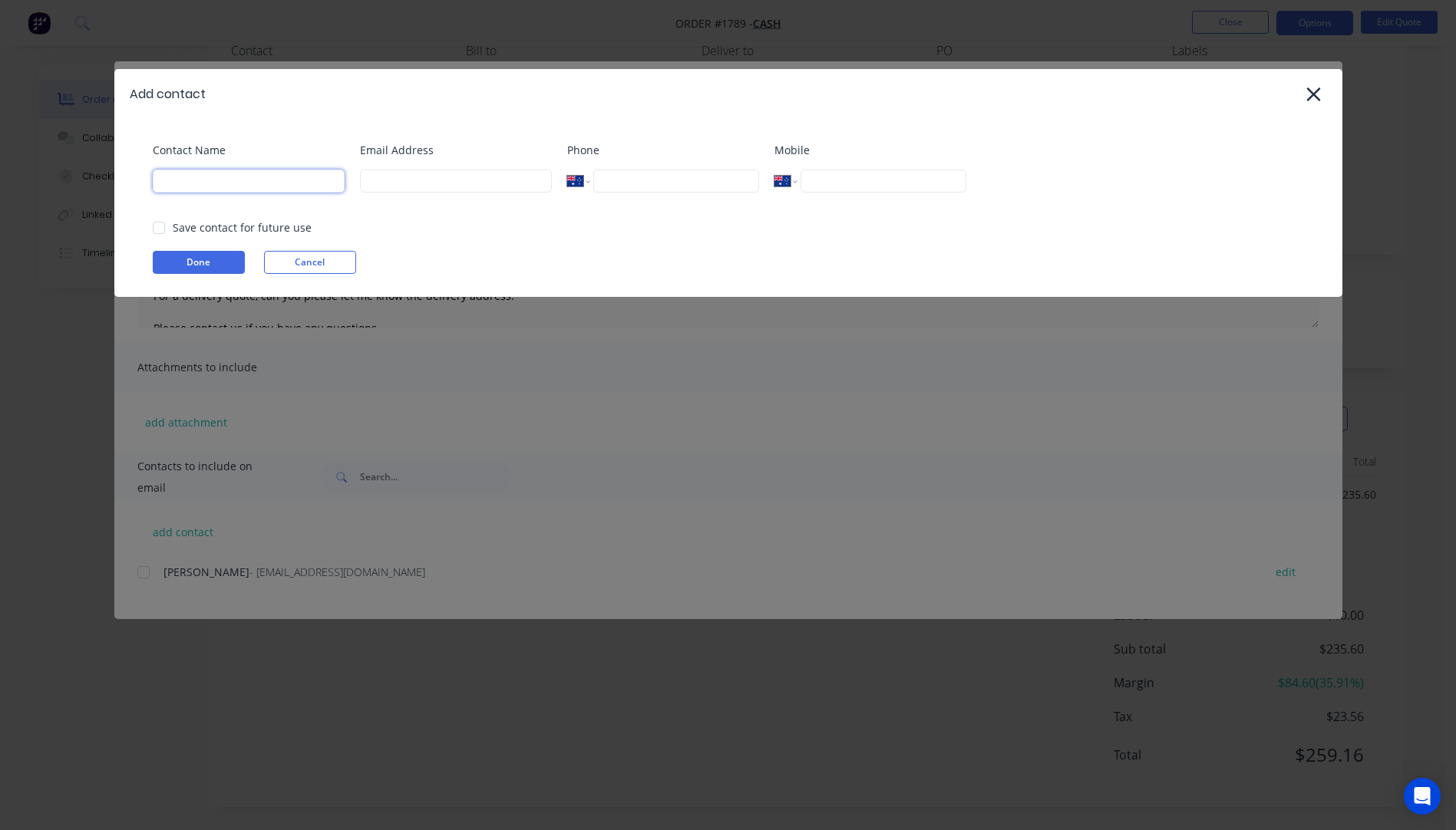
click at [213, 183] on input at bounding box center [248, 181] width 192 height 23
type input "Gordon Hislop"
click at [388, 185] on input "dese" at bounding box center [456, 181] width 192 height 23
type input "desertrider551@gmail.com"
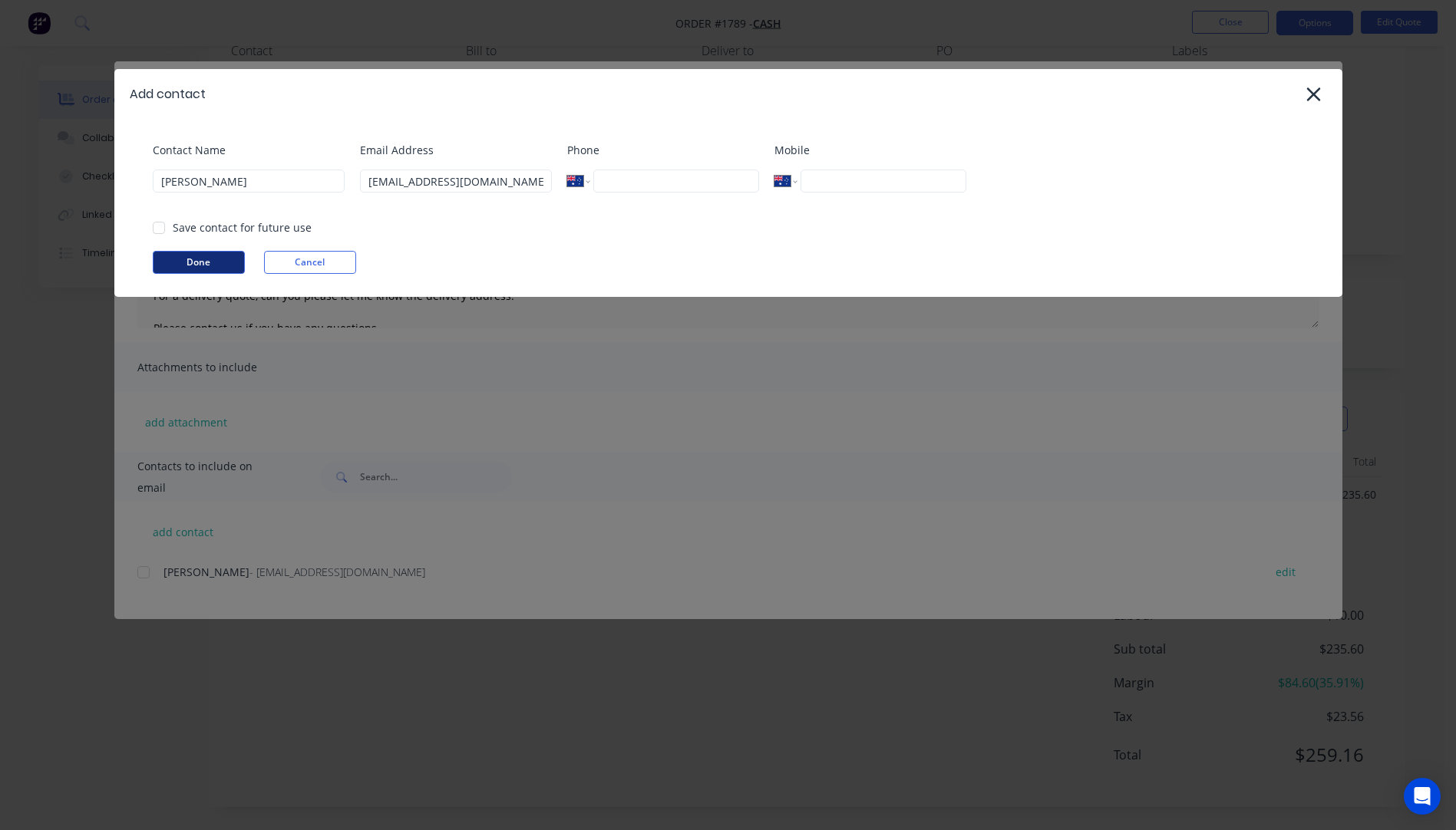
click at [201, 266] on button "Done" at bounding box center [198, 262] width 92 height 23
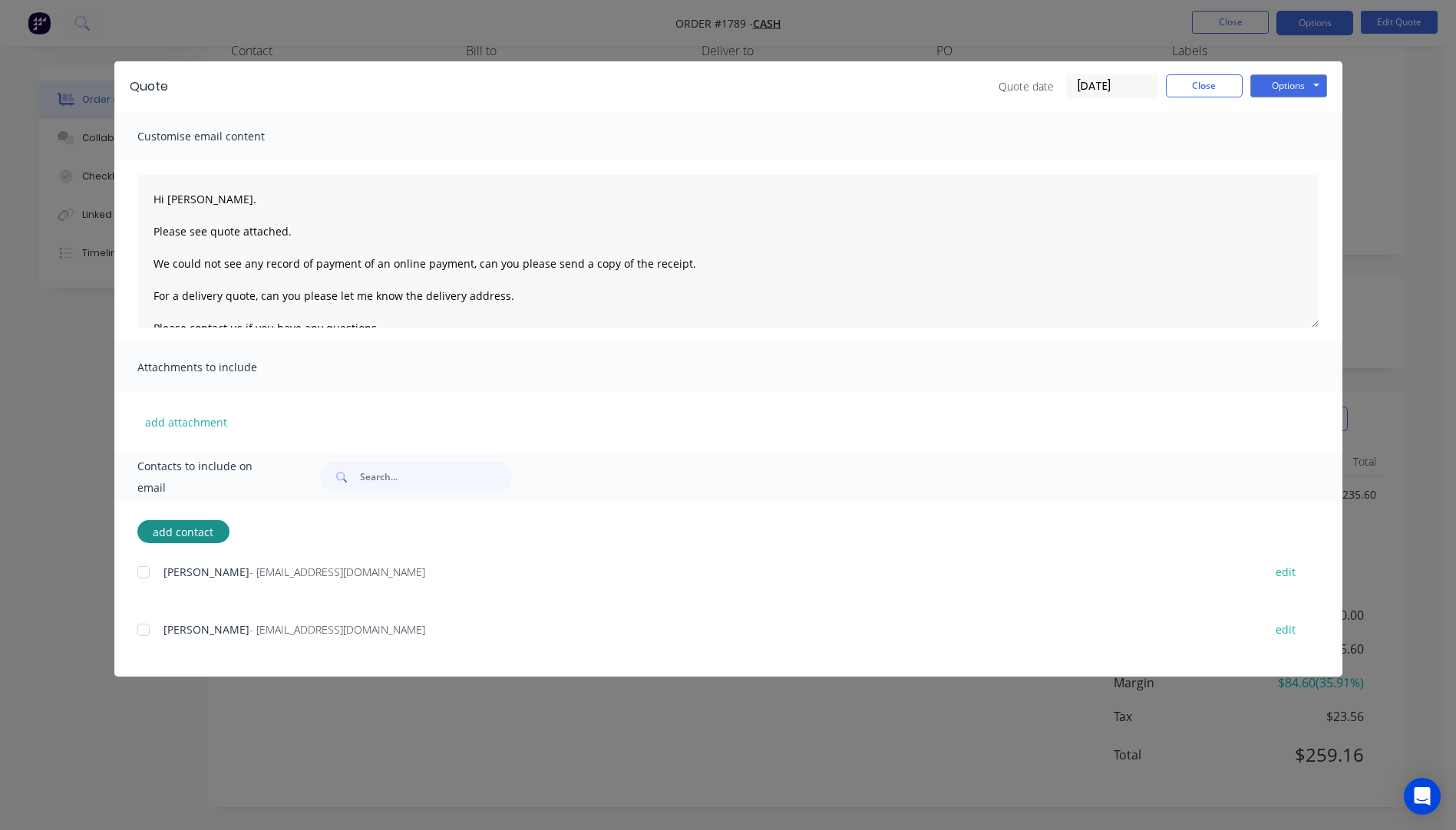
click at [146, 632] on div at bounding box center [143, 629] width 31 height 31
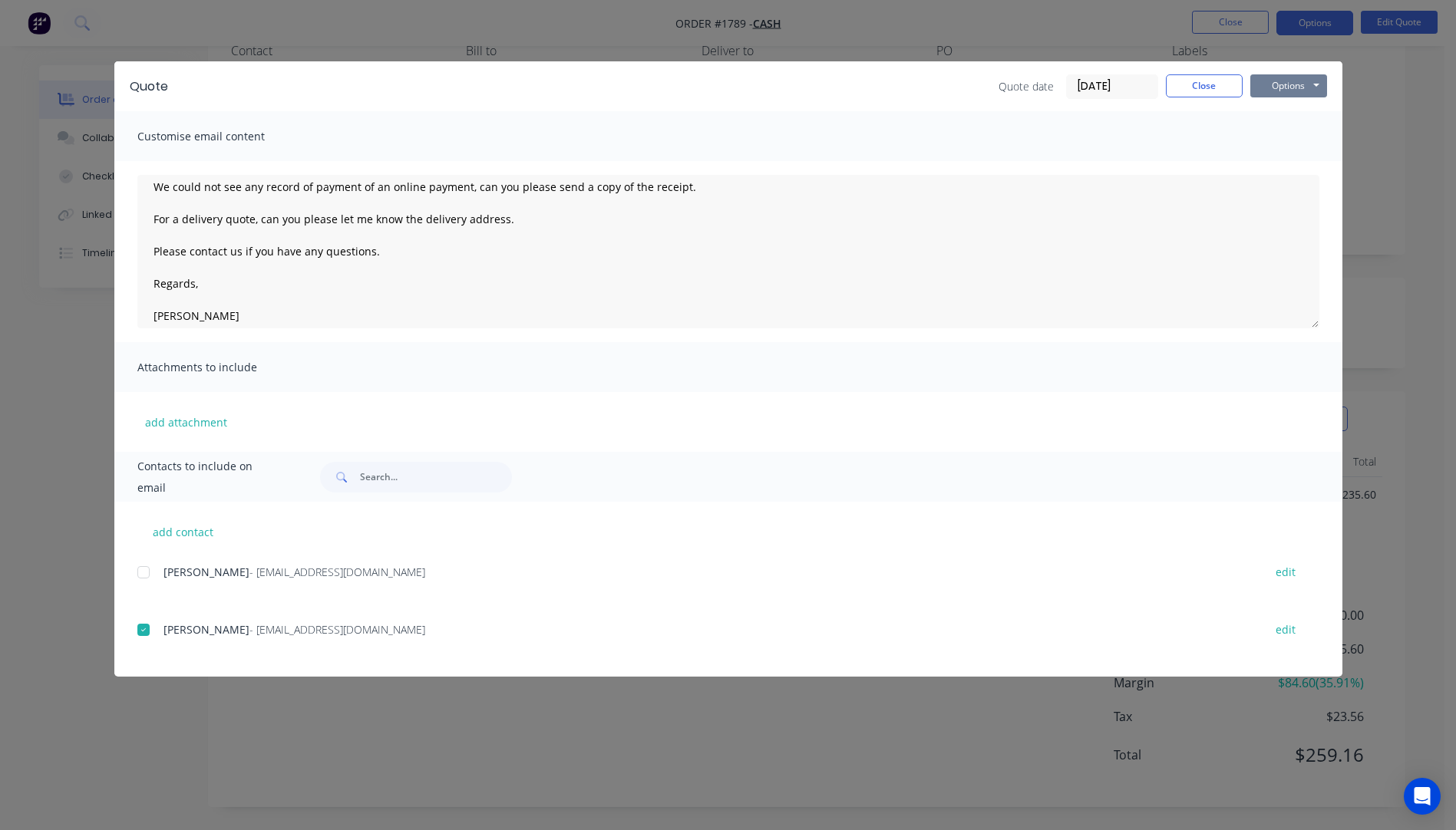
click at [1293, 86] on button "Options" at bounding box center [1288, 86] width 77 height 23
click at [1295, 167] on button "Email" at bounding box center [1299, 163] width 98 height 25
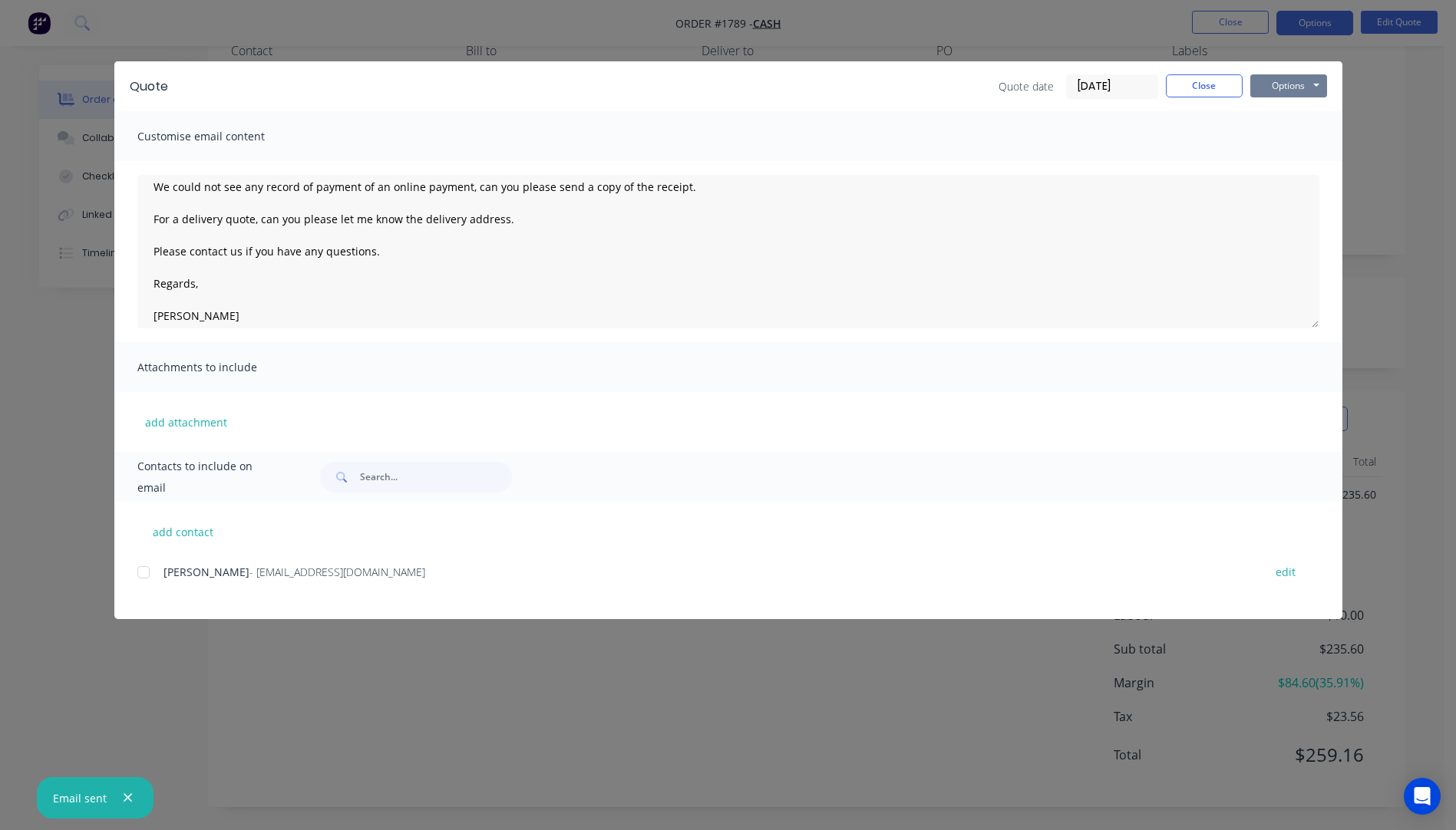
click at [1288, 92] on button "Options" at bounding box center [1288, 86] width 77 height 23
click at [1194, 96] on button "Close" at bounding box center [1203, 86] width 77 height 23
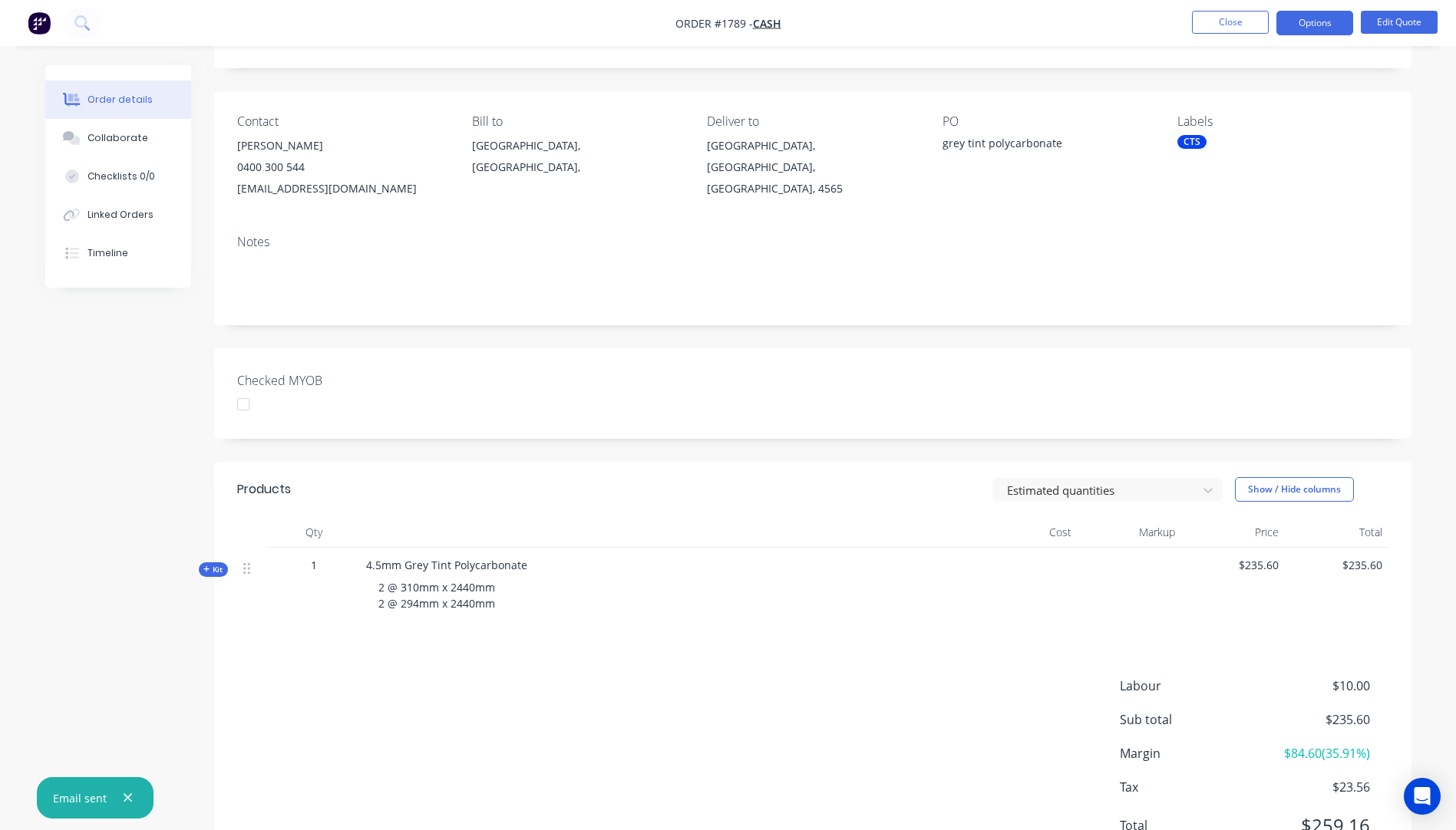
scroll to position [0, 0]
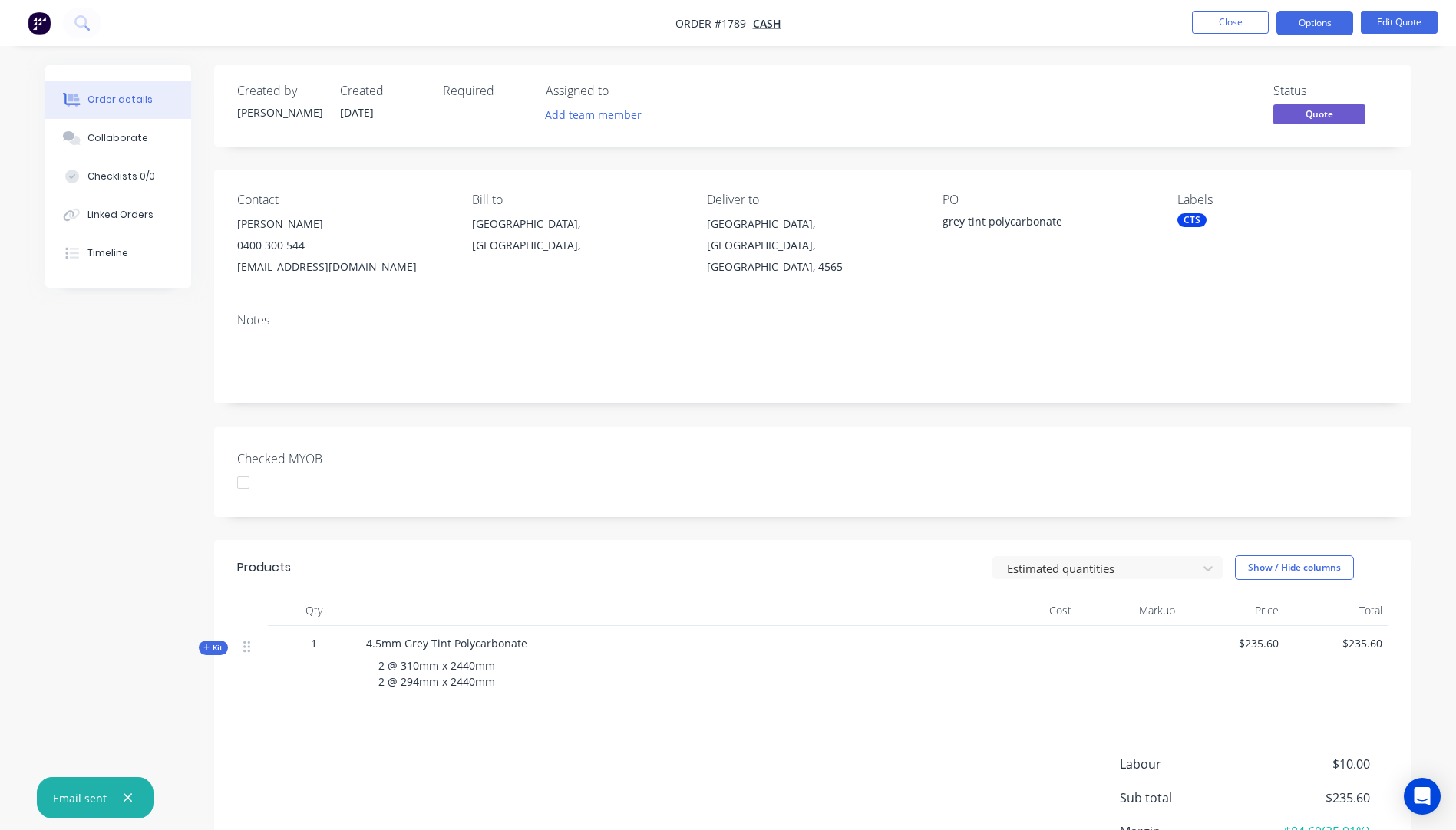
click at [1223, 7] on nav "Order #1789 - Cash Close Options Edit Quote" at bounding box center [728, 22] width 1456 height 46
click at [1223, 15] on button "Close" at bounding box center [1230, 22] width 77 height 23
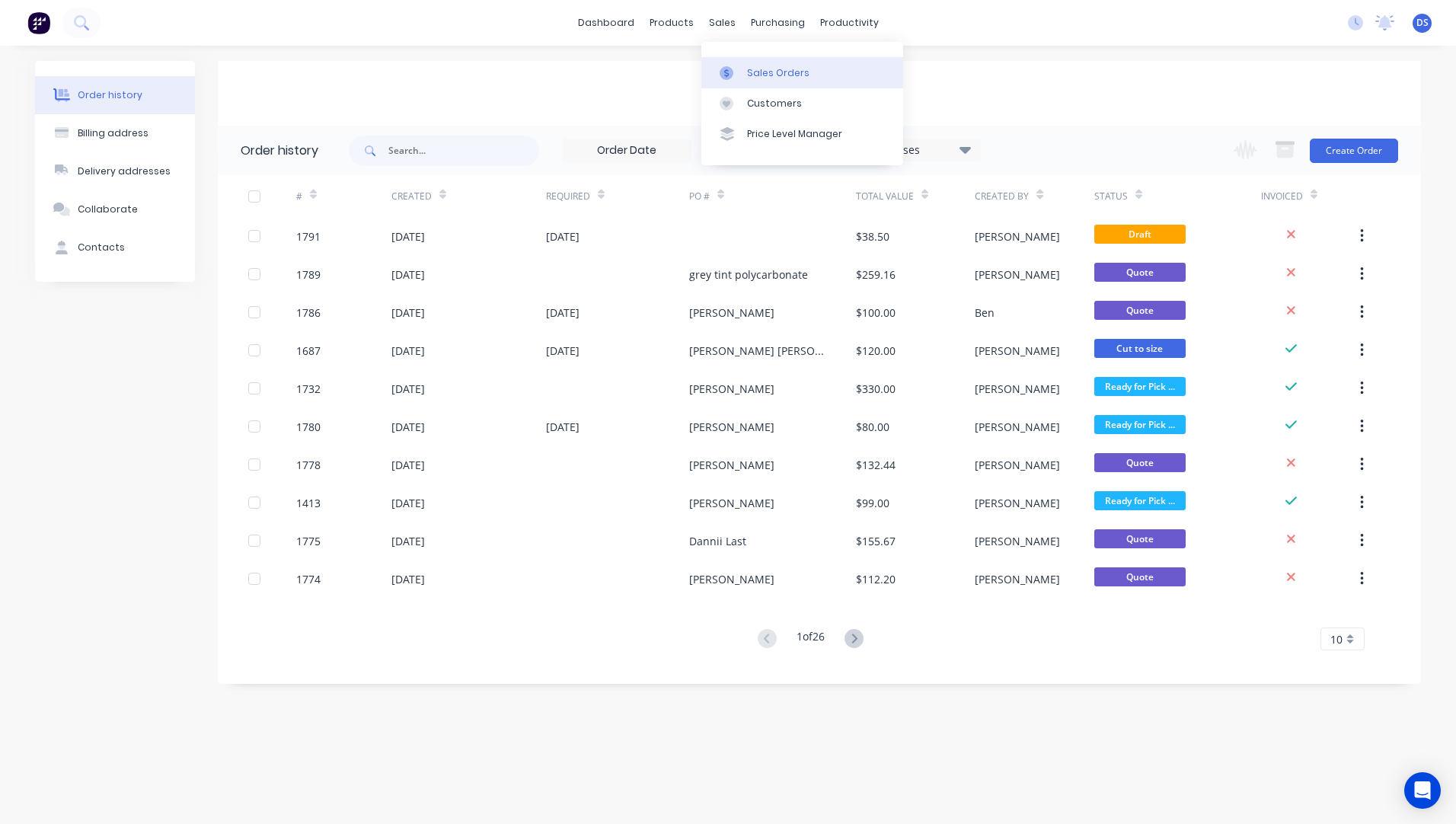
click at [762, 79] on div "Sales Orders" at bounding box center [778, 73] width 62 height 14
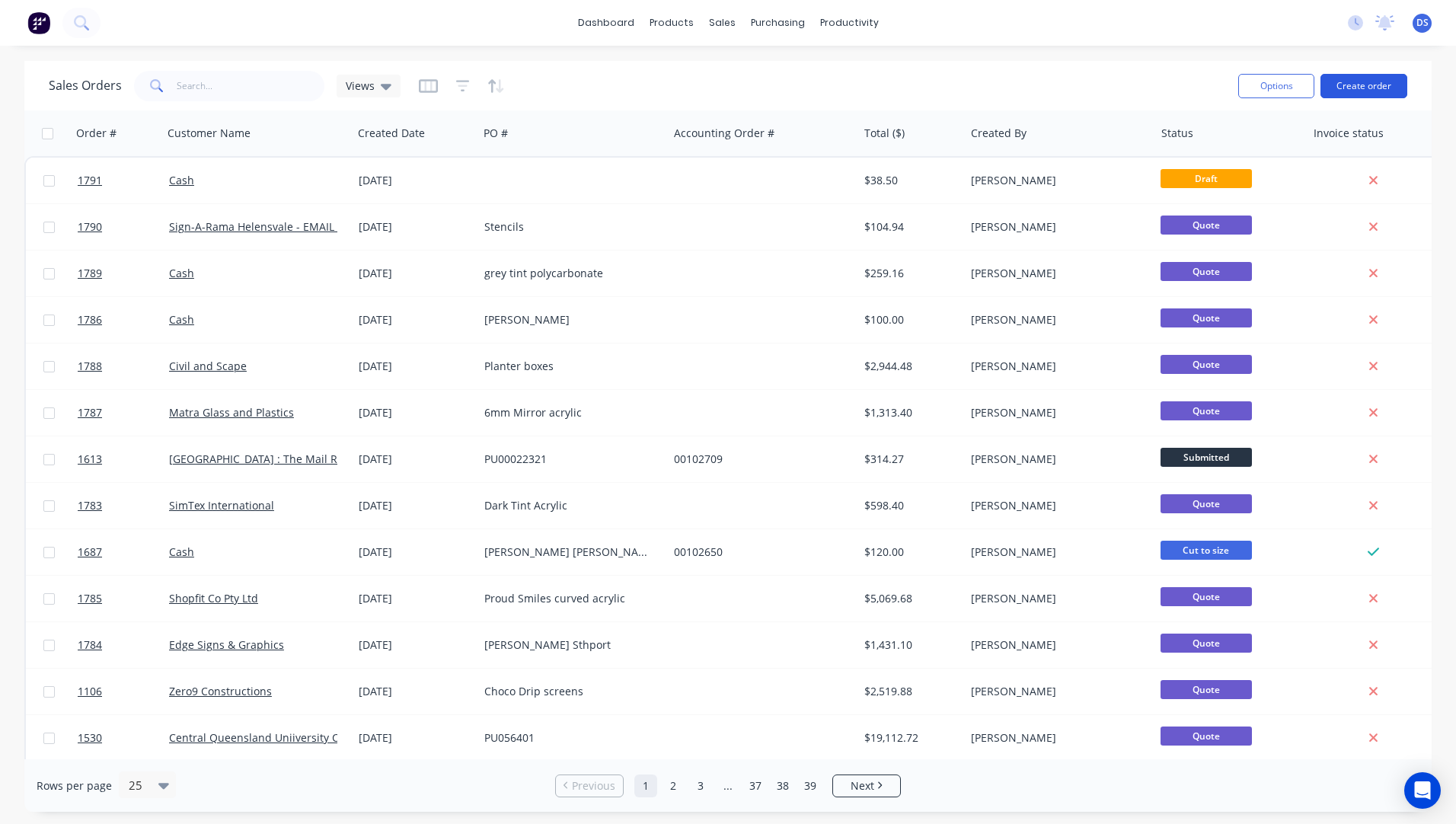
click at [1359, 86] on button "Create order" at bounding box center [1363, 85] width 87 height 24
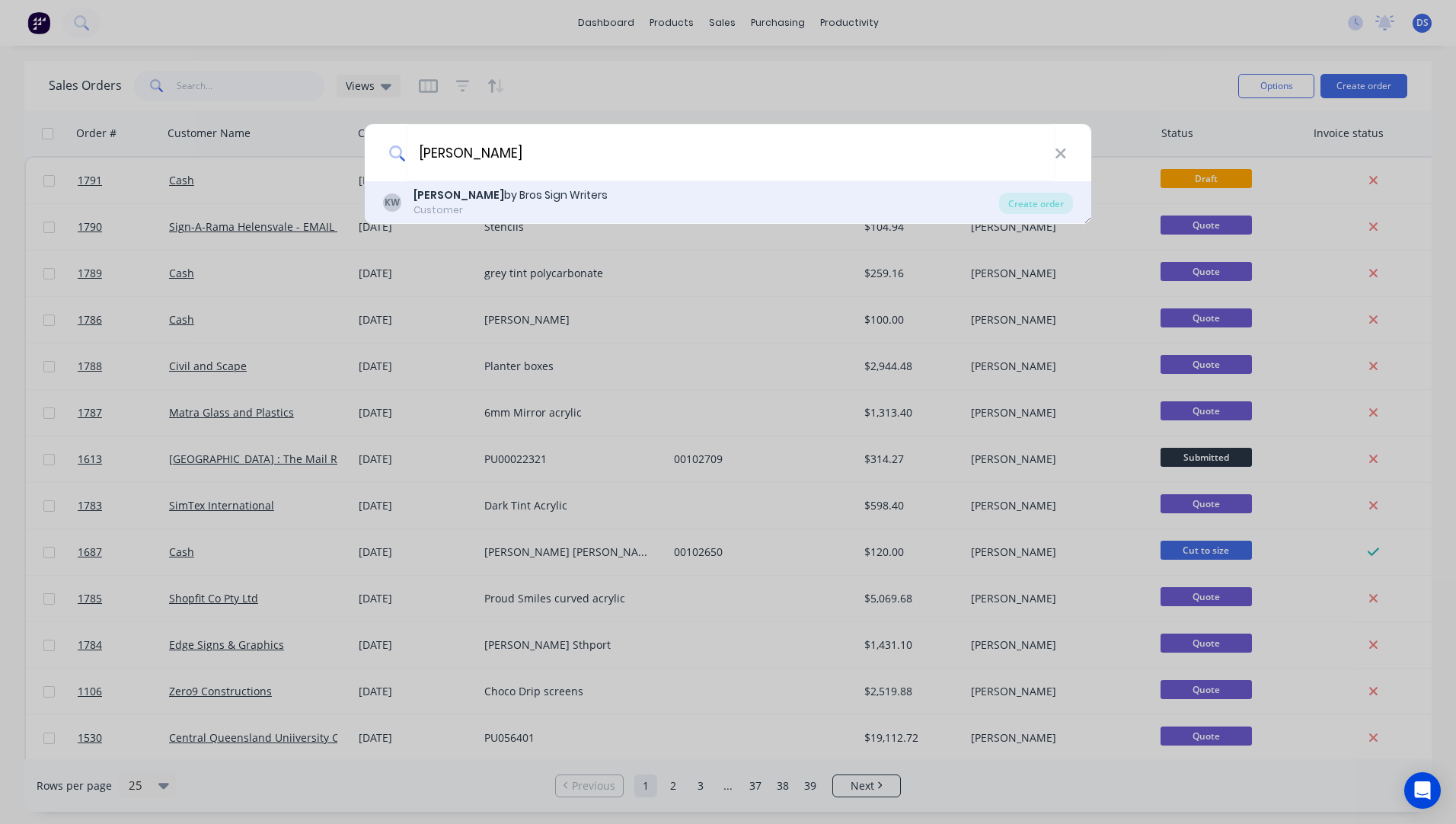
type input "kirk"
click at [466, 208] on div "Customer" at bounding box center [510, 210] width 194 height 14
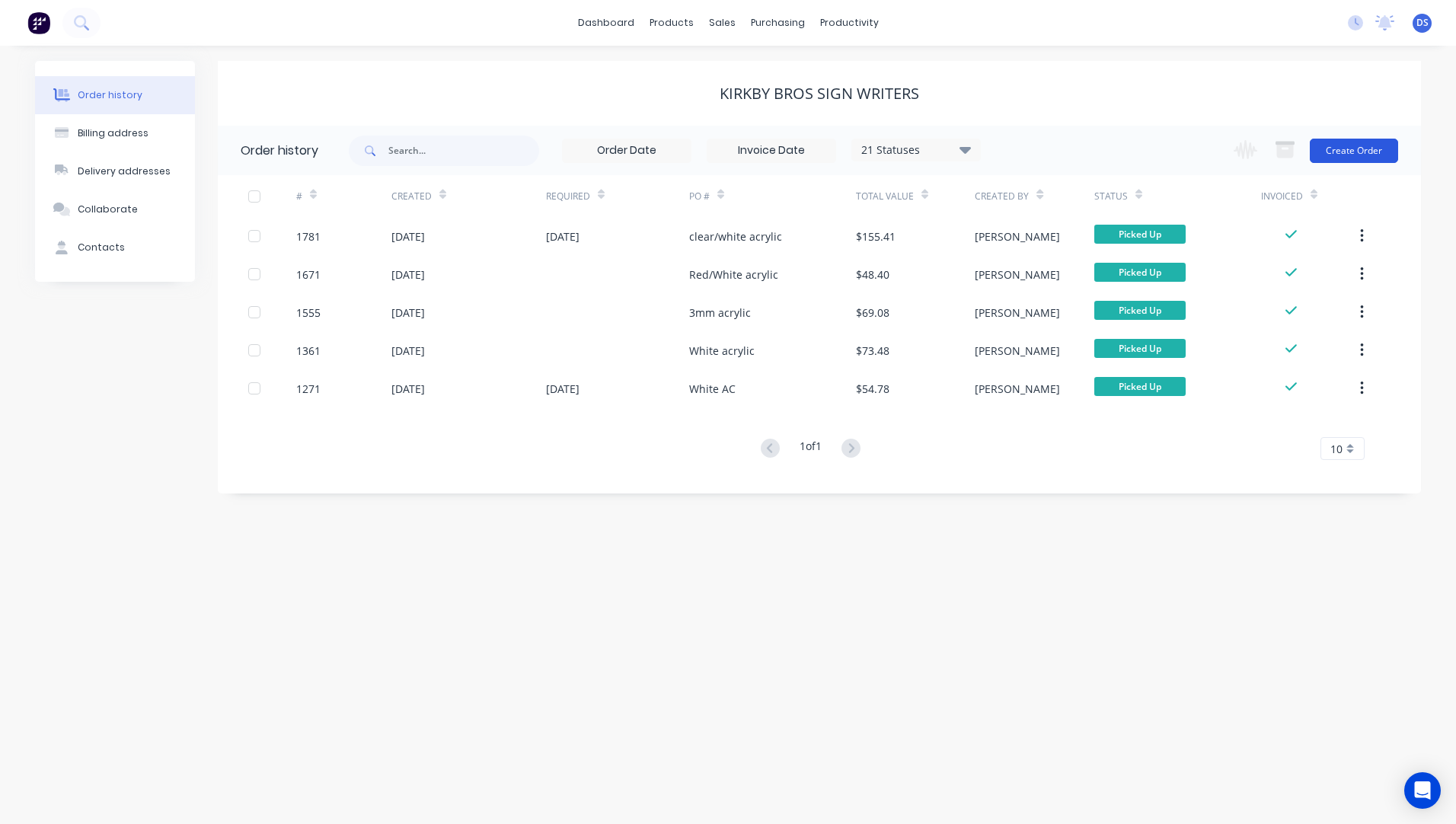
click at [1358, 155] on button "Create Order" at bounding box center [1354, 151] width 89 height 24
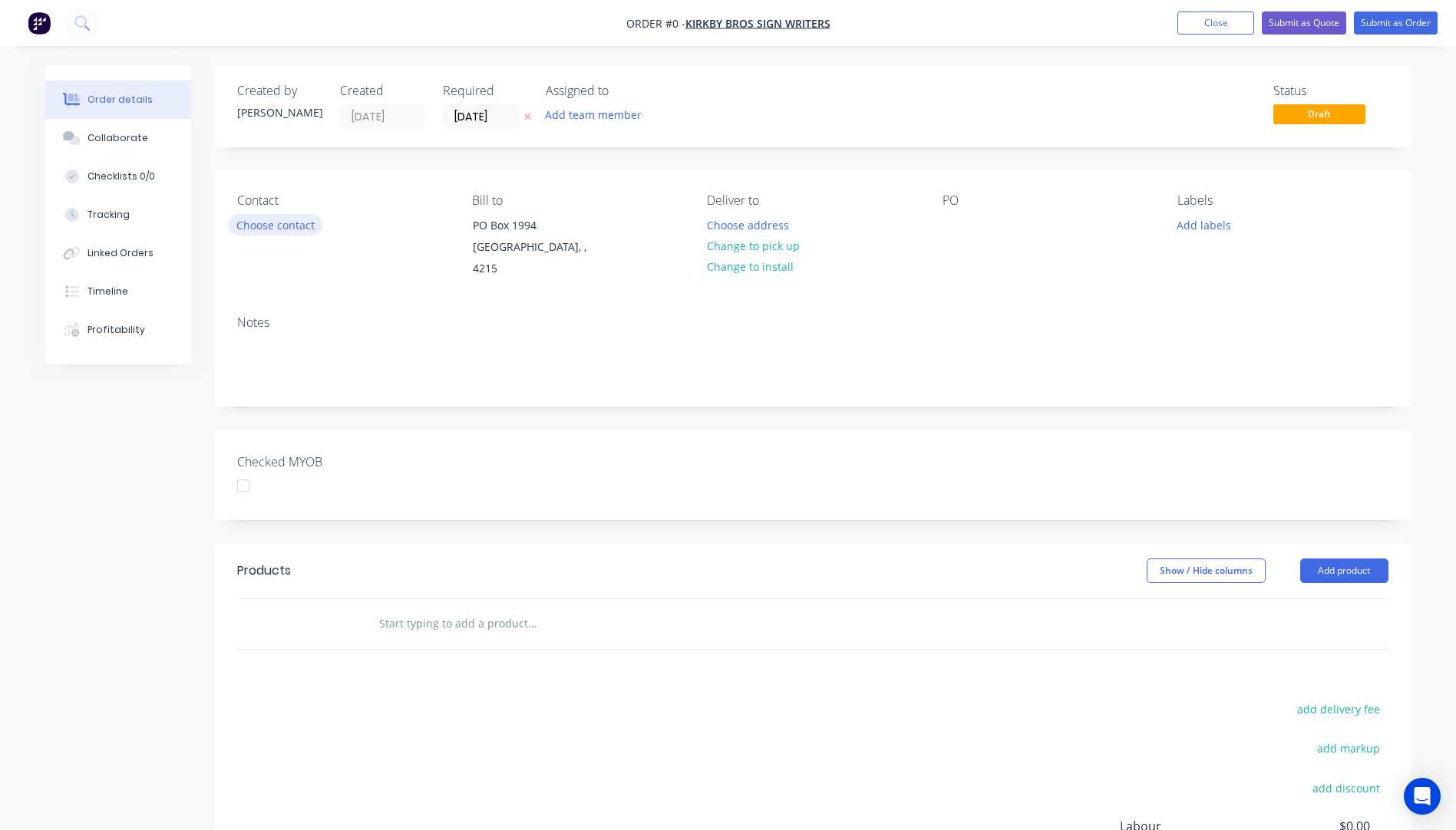
click at [283, 231] on button "Choose contact" at bounding box center [274, 224] width 94 height 21
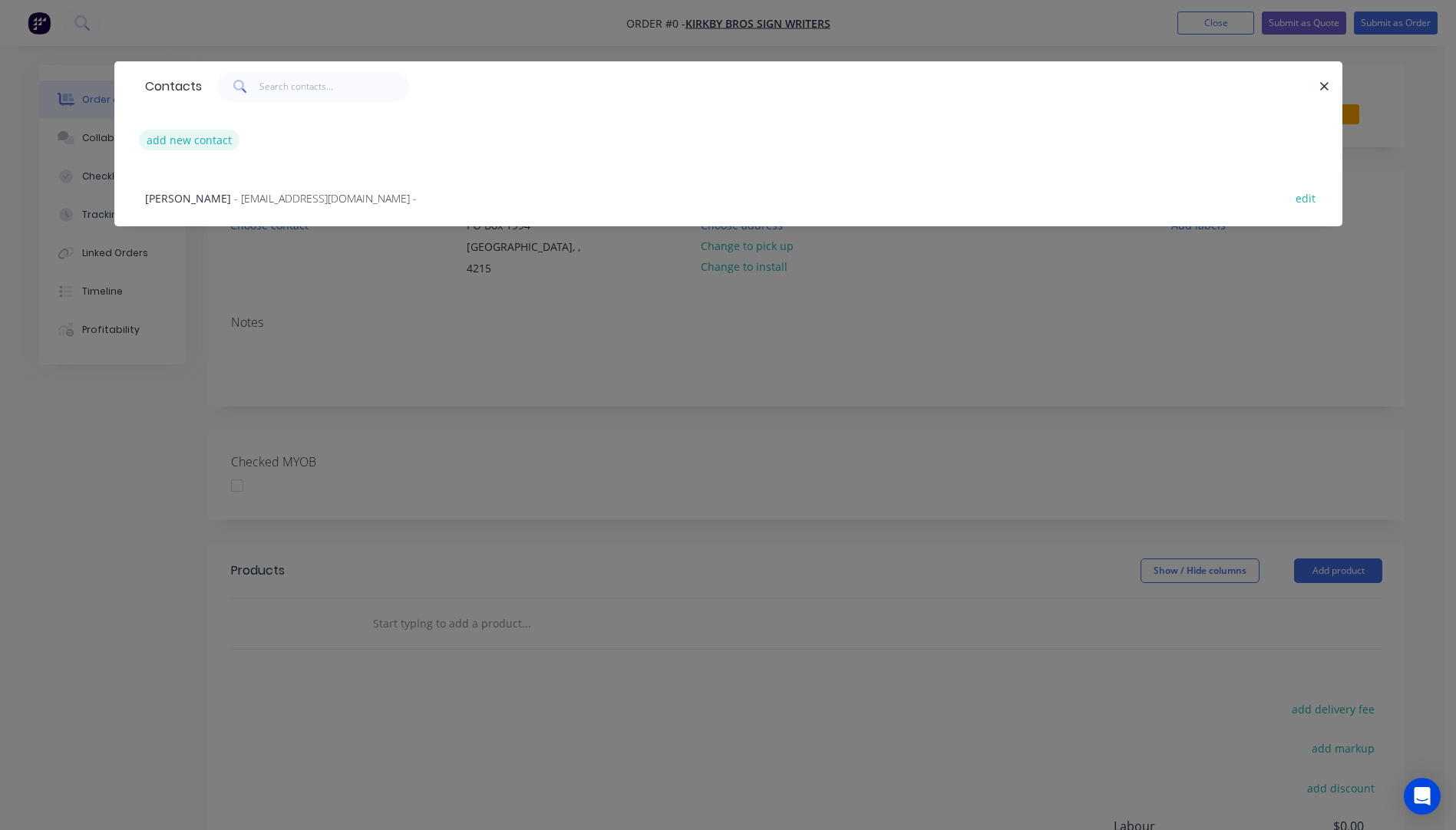
click at [178, 145] on button "add new contact" at bounding box center [190, 140] width 102 height 21
select select "AU"
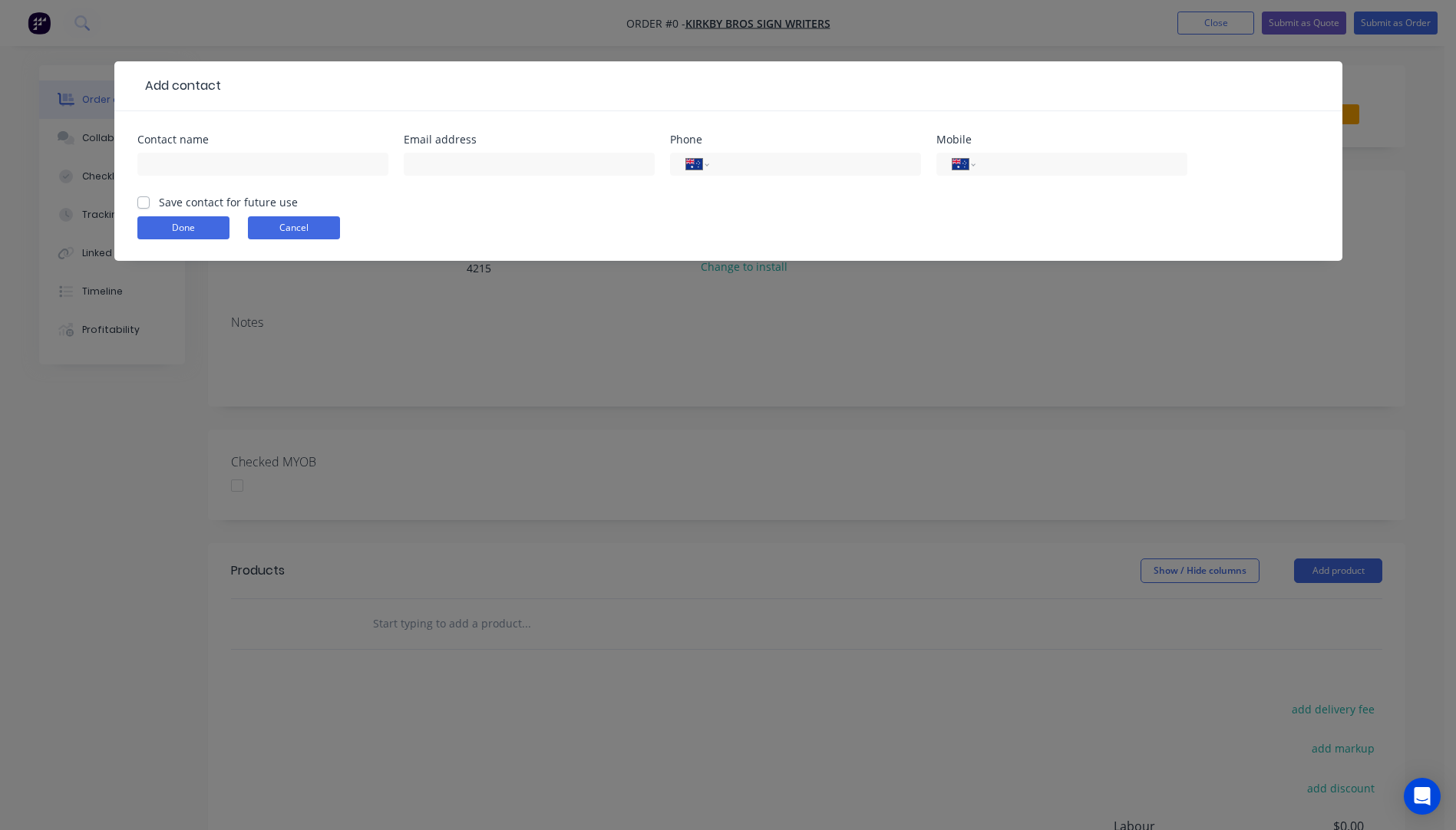
click at [305, 228] on button "Cancel" at bounding box center [293, 228] width 92 height 23
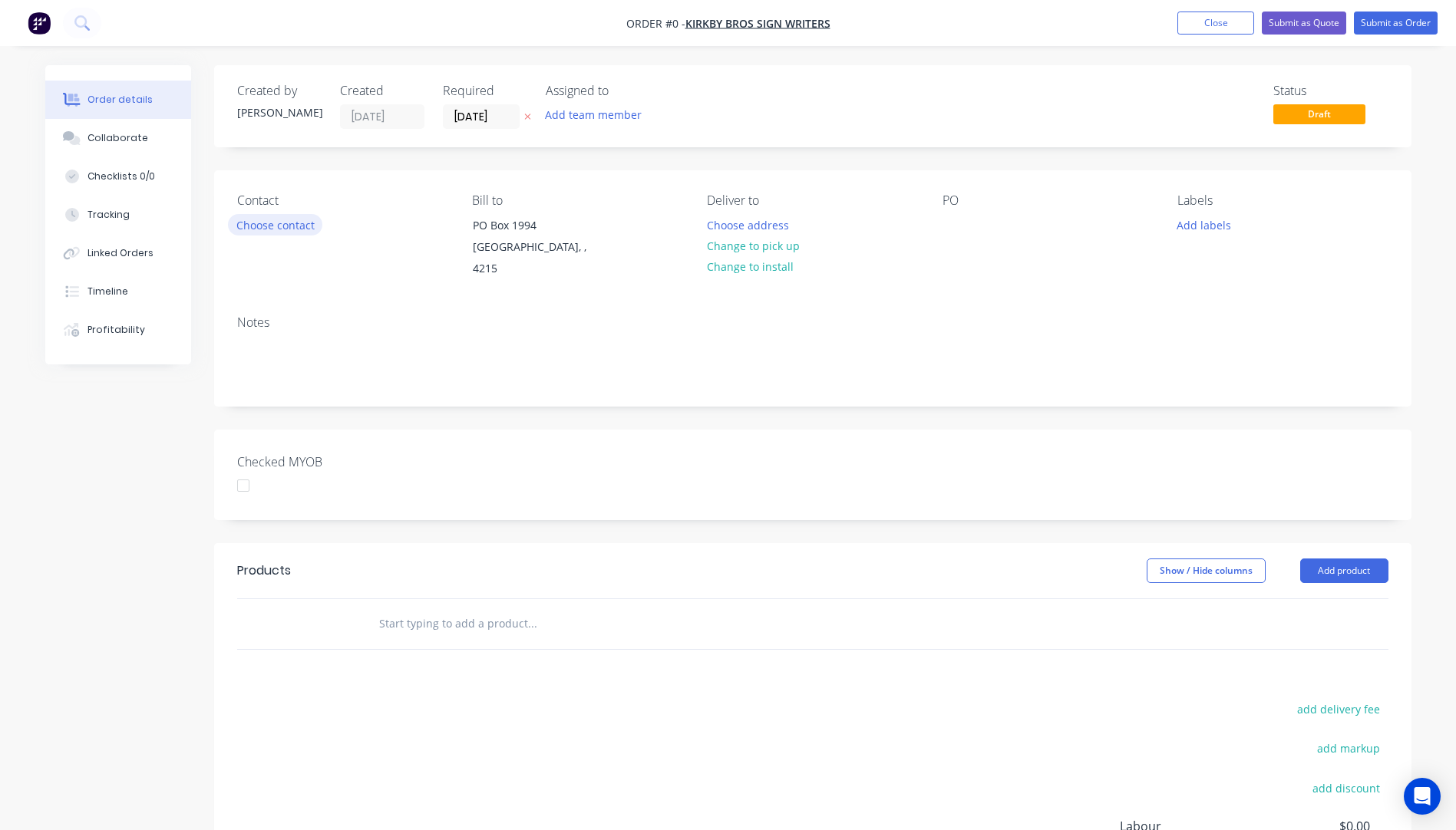
click at [271, 234] on button "Choose contact" at bounding box center [274, 224] width 94 height 21
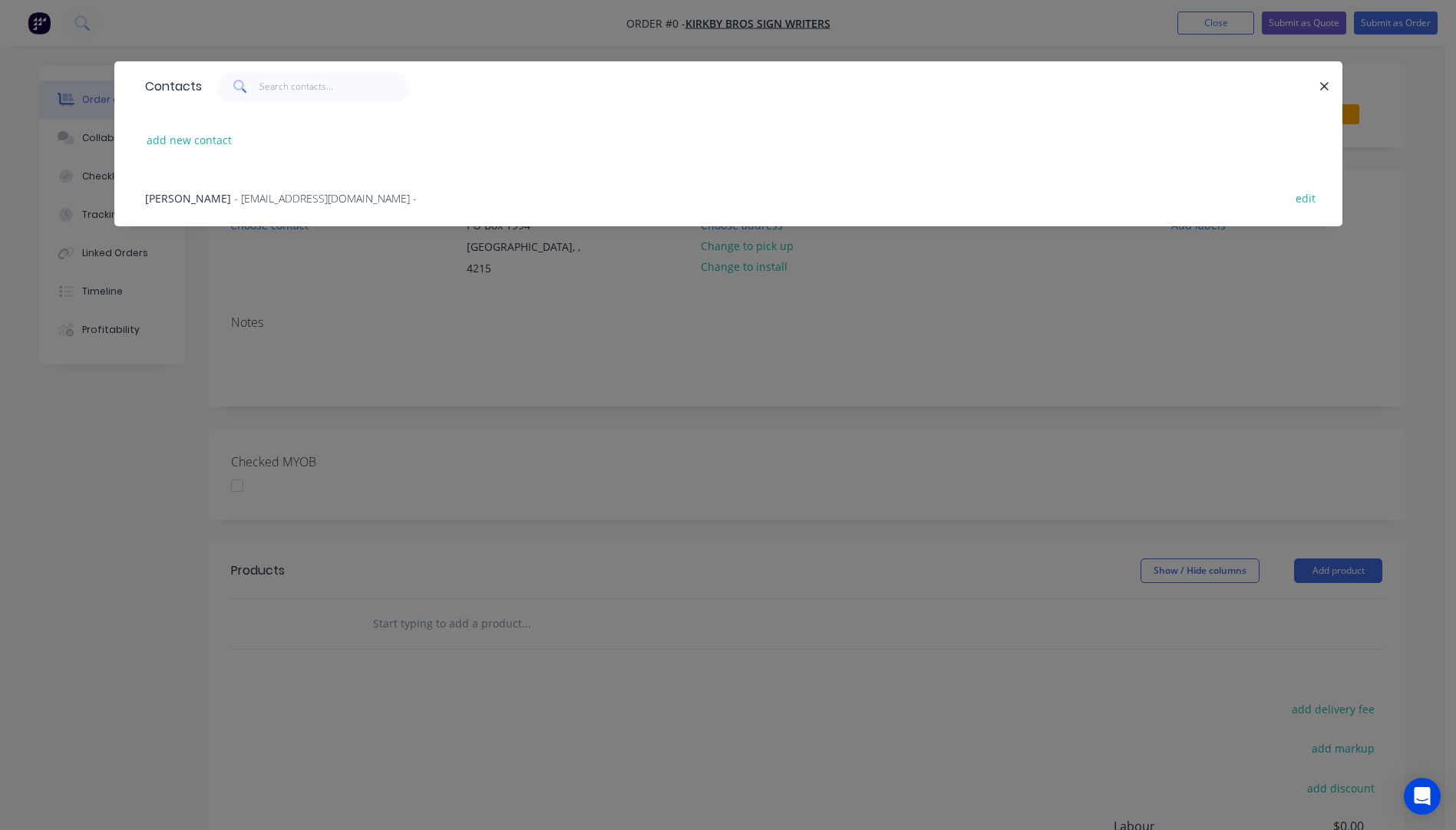
click at [193, 206] on div "Jason Kirkby - sales@kirkbysigns.com.au -" at bounding box center [281, 198] width 272 height 16
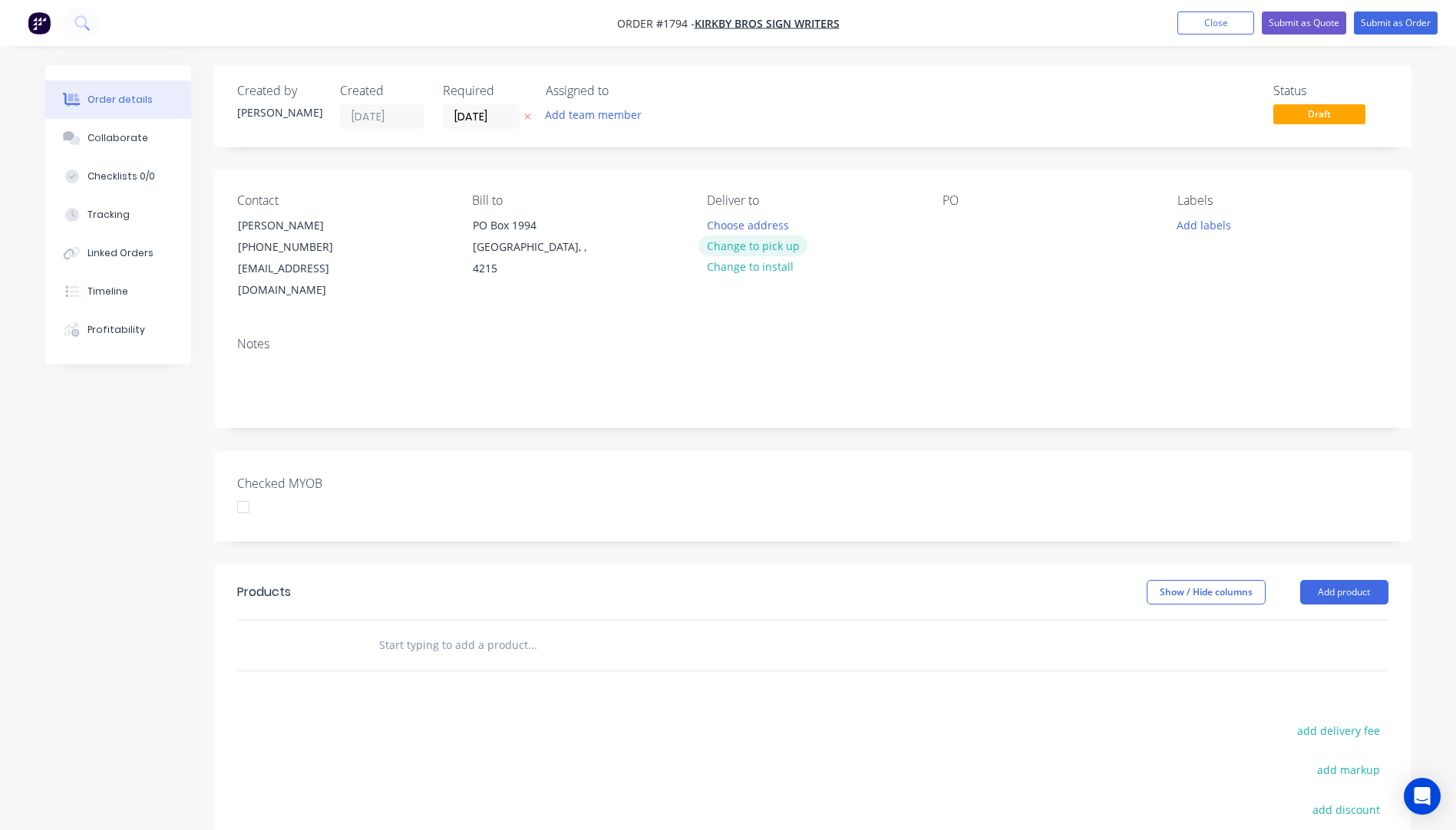
click at [759, 248] on button "Change to pick up" at bounding box center [753, 246] width 109 height 21
click at [954, 218] on div at bounding box center [954, 225] width 24 height 22
click at [1217, 221] on button "Add labels" at bounding box center [1203, 224] width 71 height 21
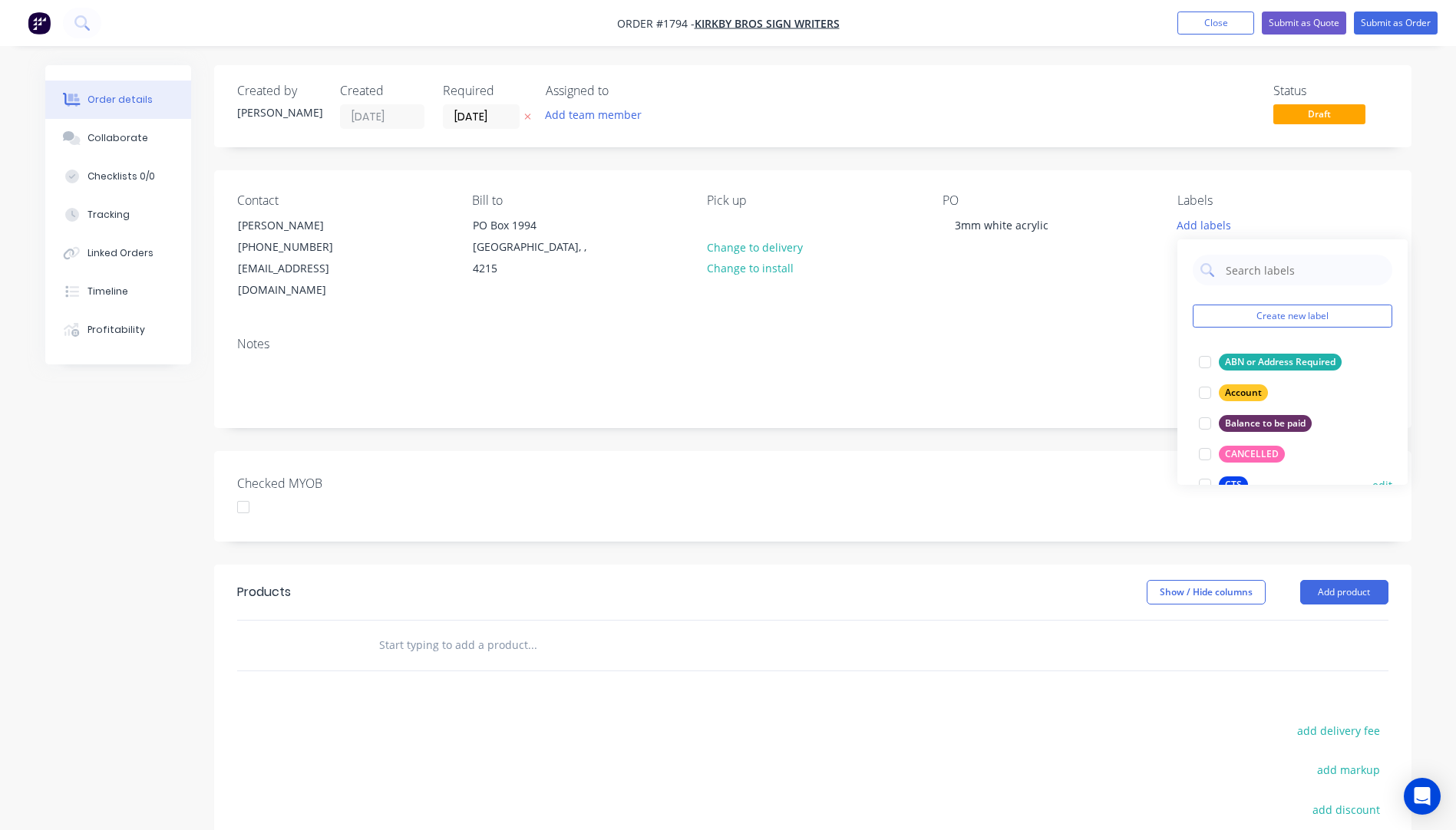
click at [1238, 477] on div "CTS" at bounding box center [1233, 485] width 29 height 17
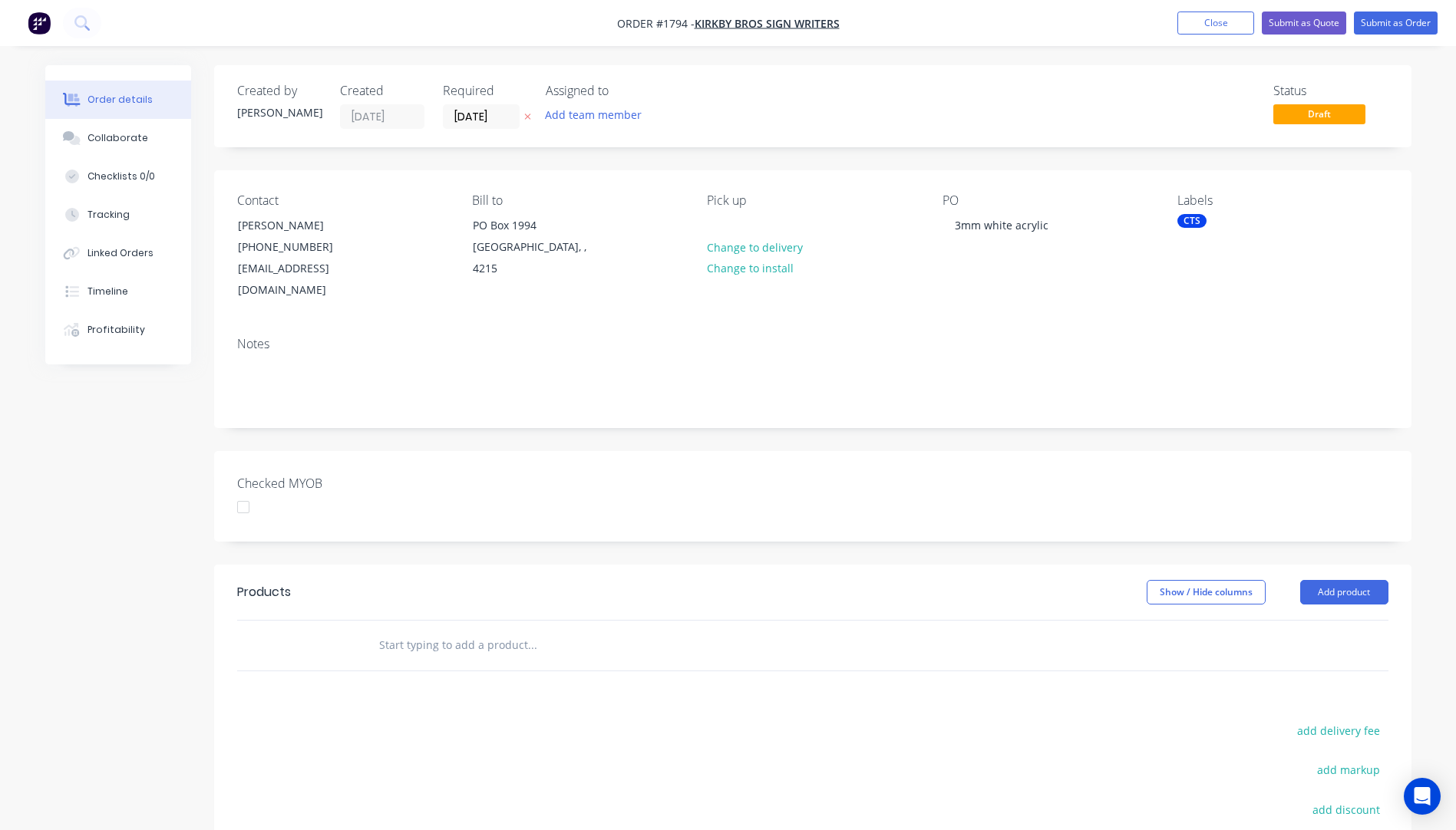
click at [1134, 324] on div "Notes" at bounding box center [813, 375] width 1197 height 102
click at [1341, 580] on button "Add product" at bounding box center [1344, 592] width 88 height 24
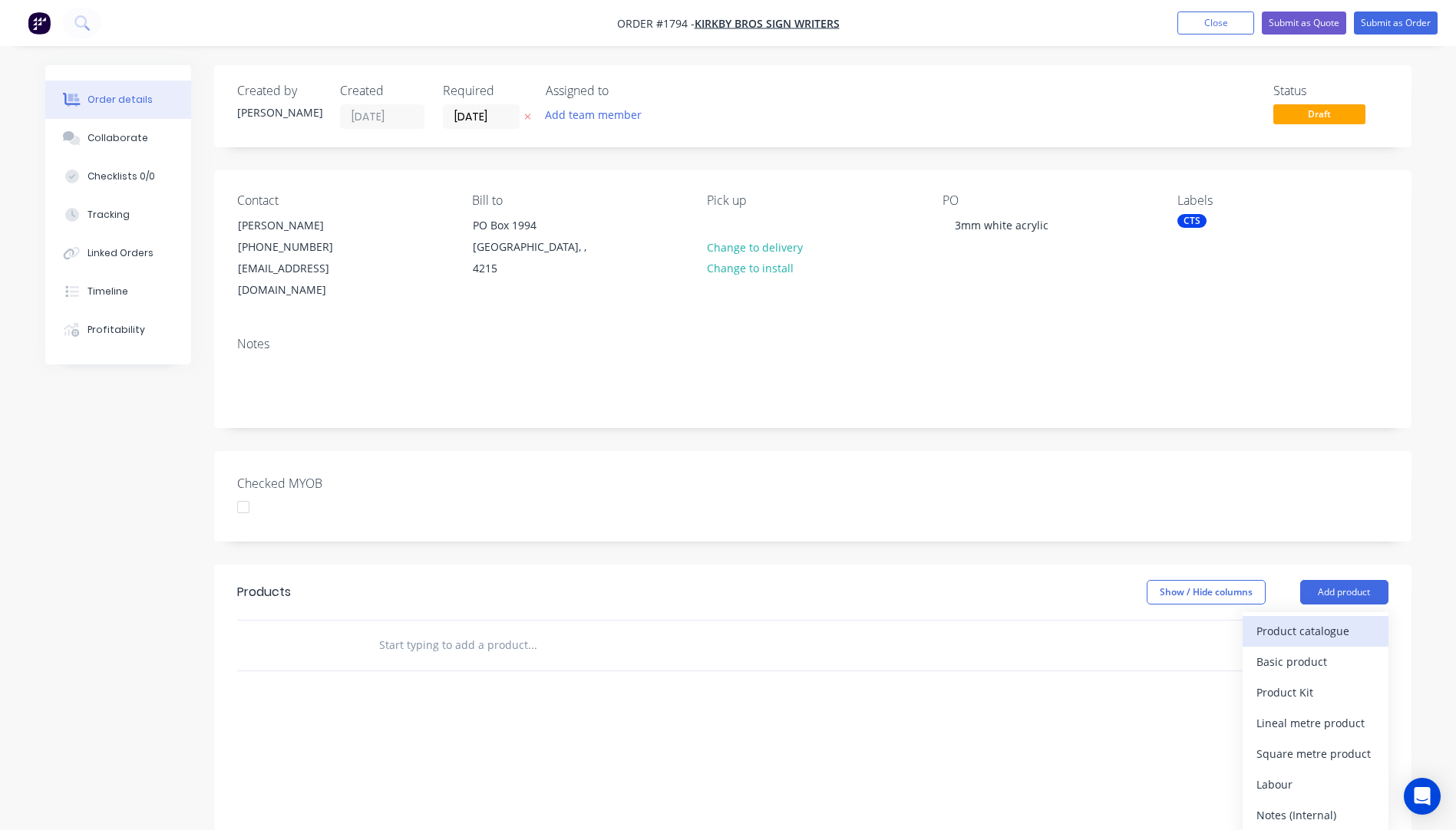
click at [1301, 620] on div "Product catalogue" at bounding box center [1315, 631] width 118 height 22
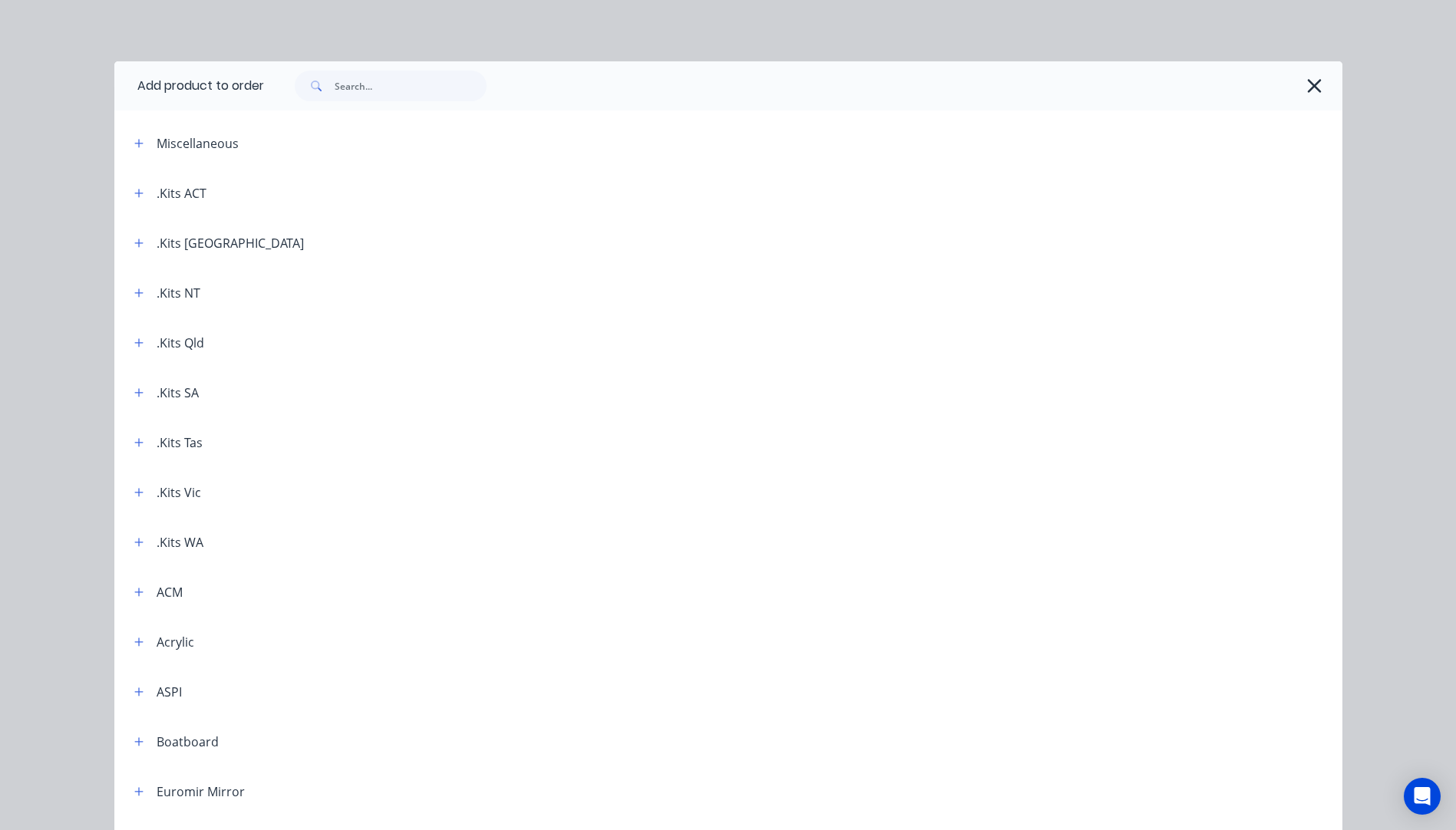
scroll to position [77, 0]
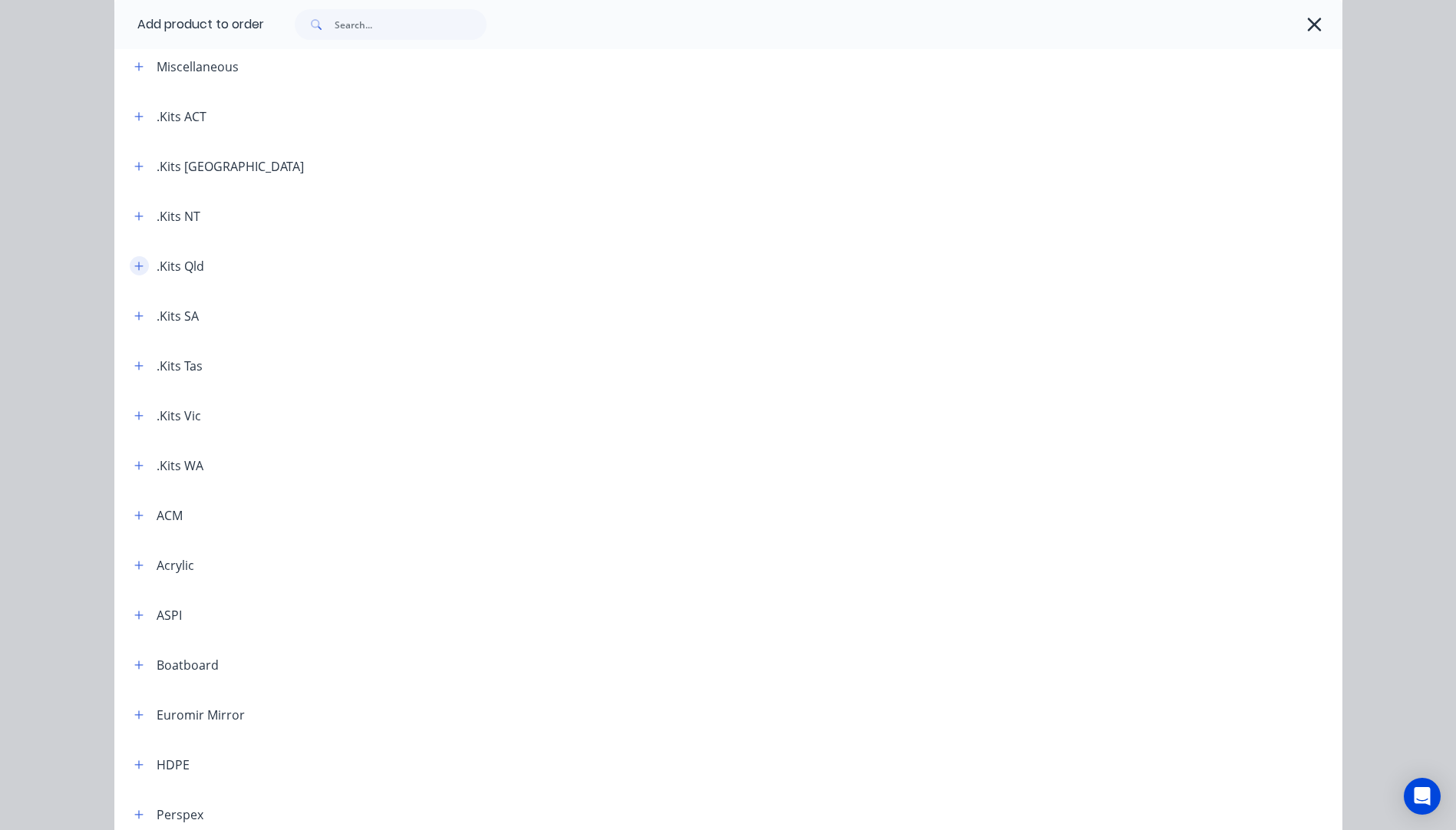
click at [134, 266] on icon "button" at bounding box center [138, 266] width 8 height 8
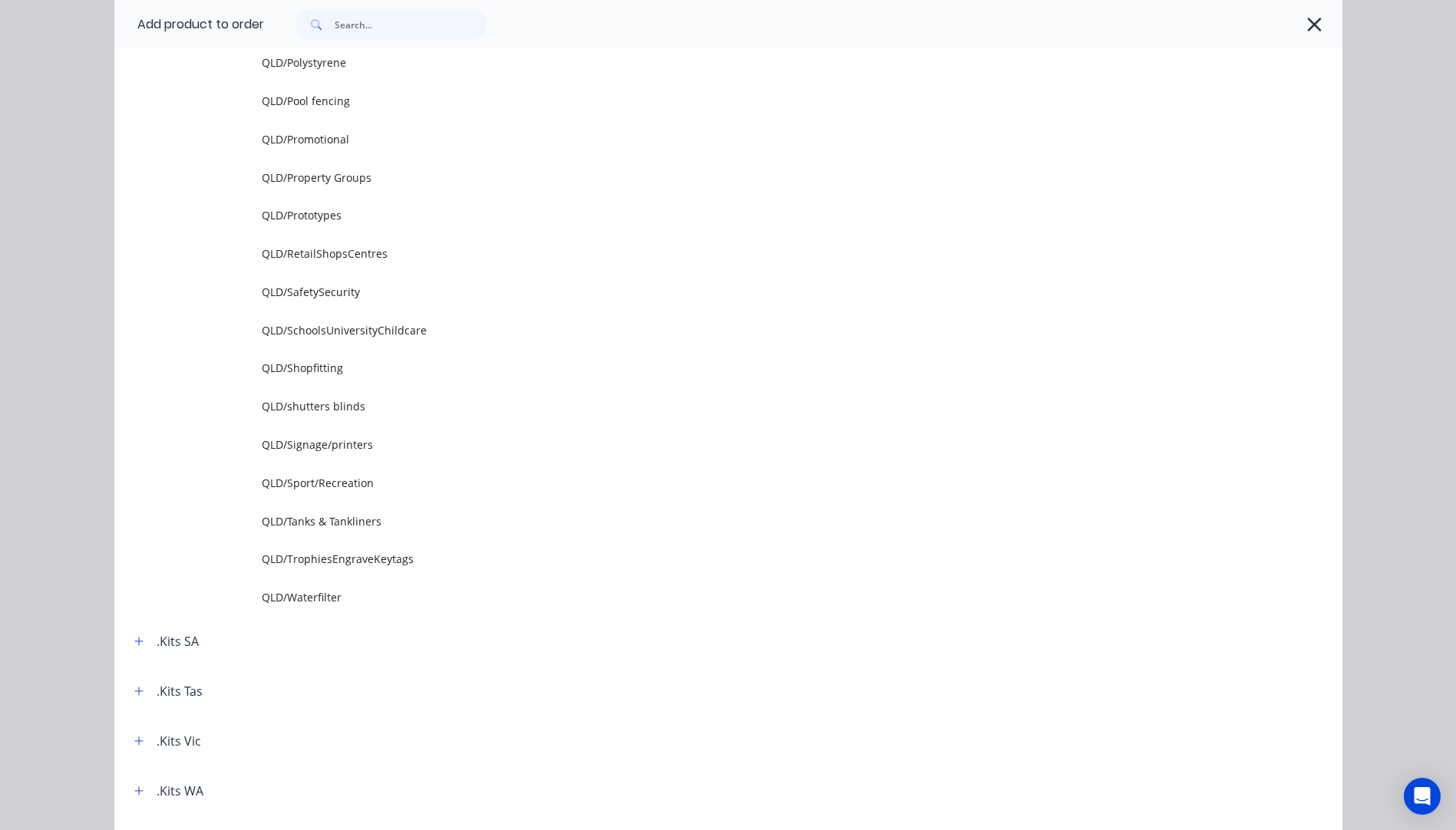
scroll to position [1995, 0]
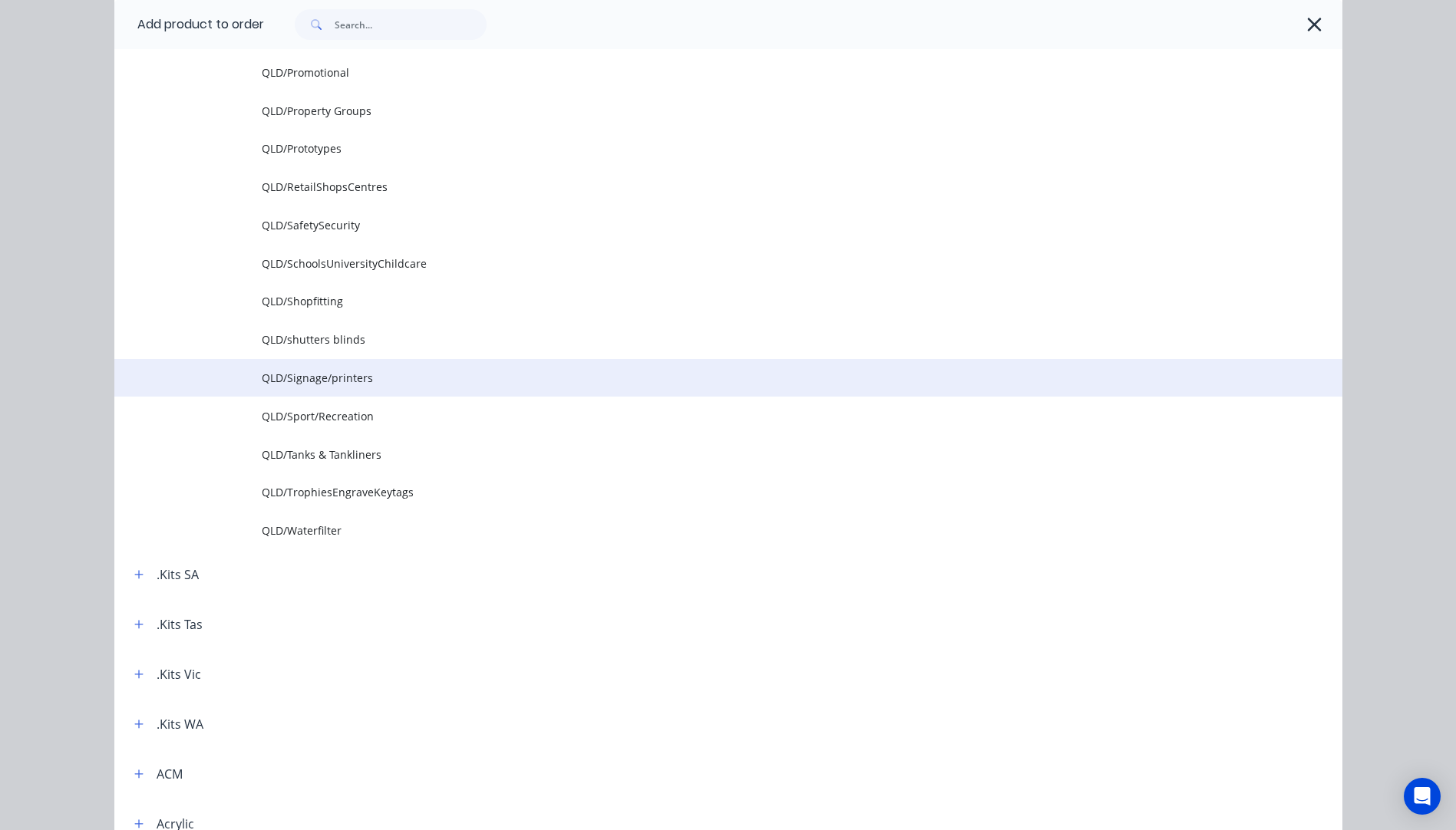
click at [263, 379] on span "QLD/Signage/printers" at bounding box center [693, 378] width 864 height 16
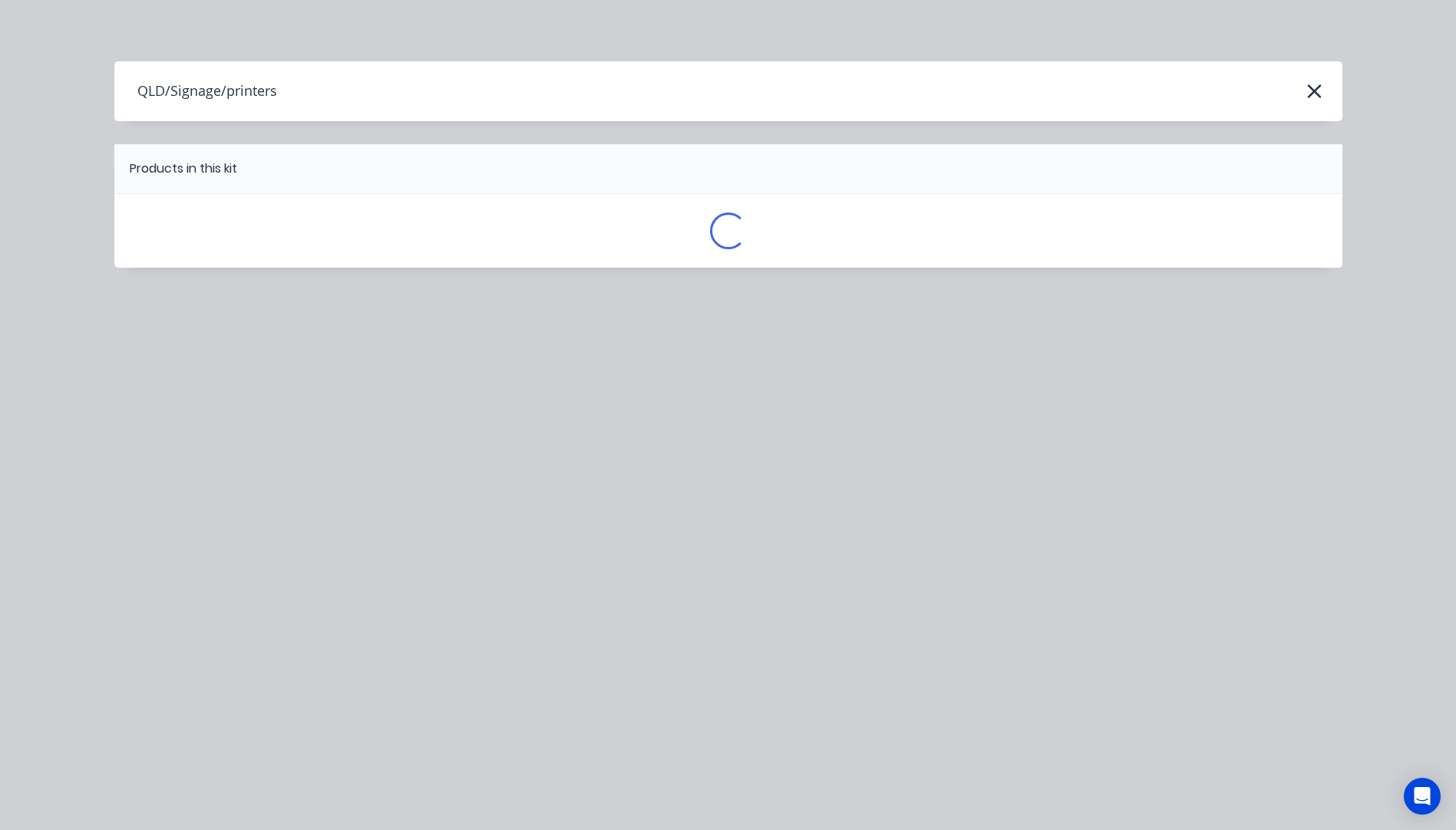
scroll to position [0, 0]
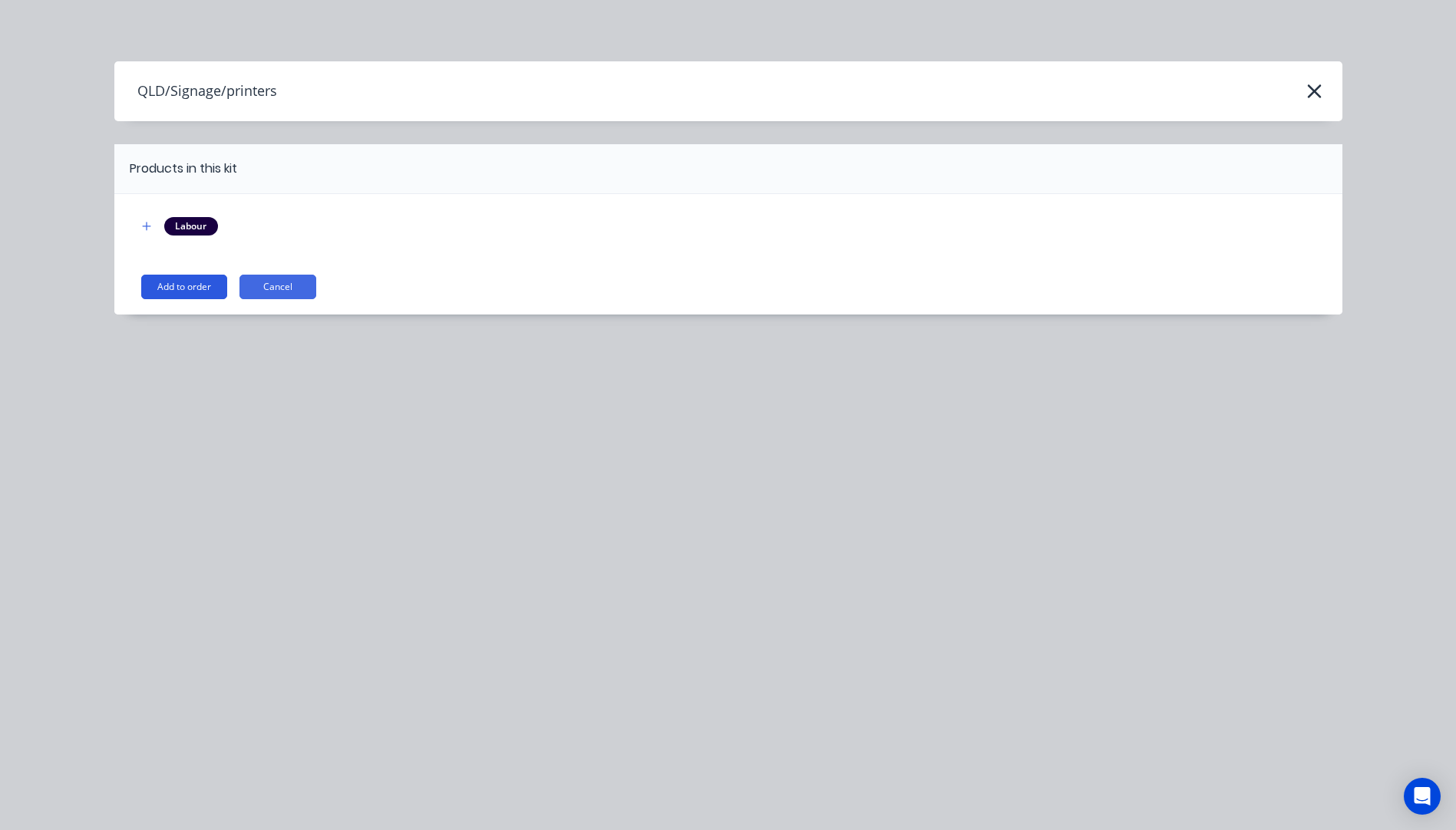
click at [208, 288] on button "Add to order" at bounding box center [183, 287] width 86 height 24
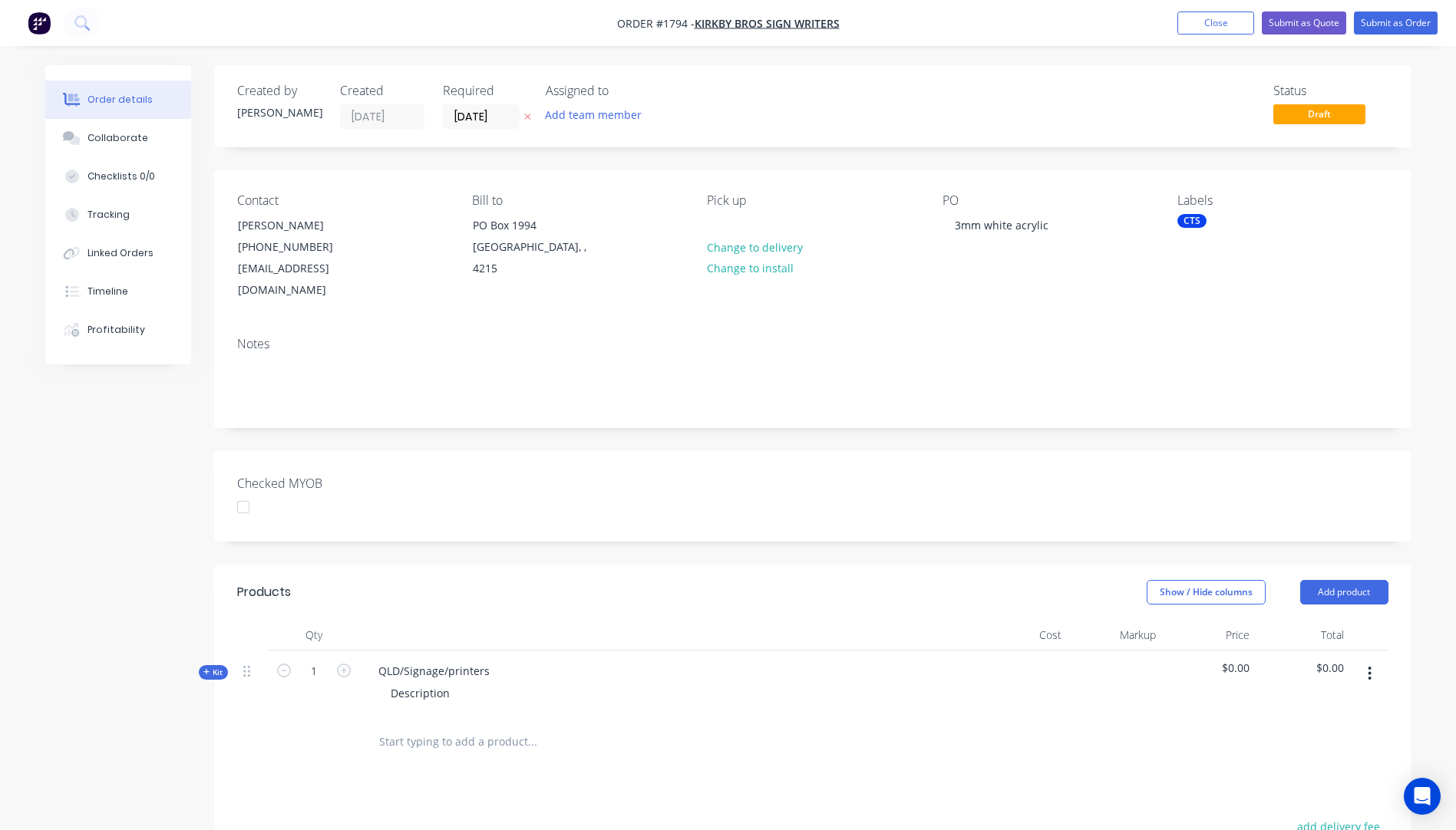
scroll to position [230, 0]
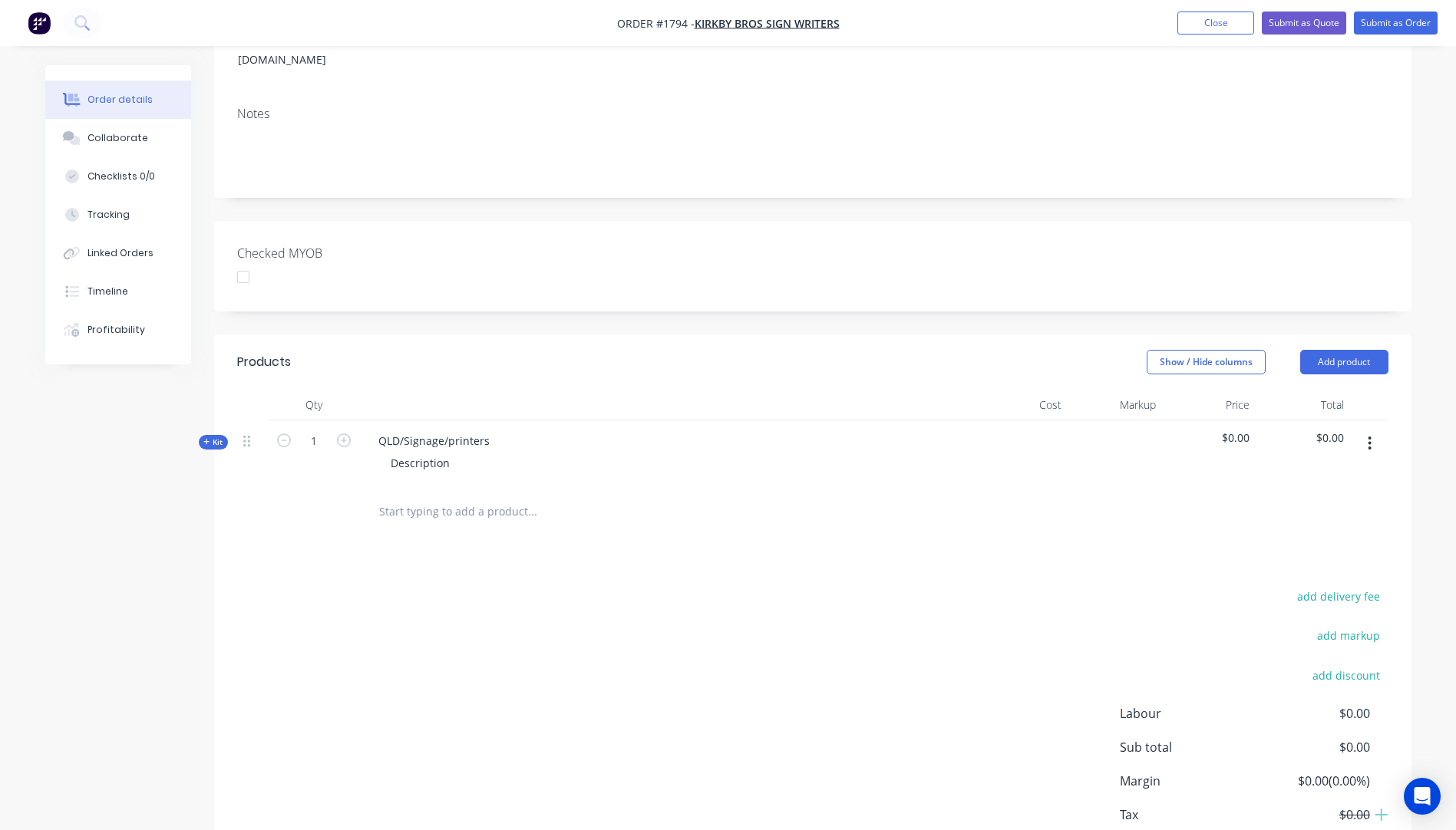
click at [209, 438] on icon "button" at bounding box center [207, 442] width 7 height 8
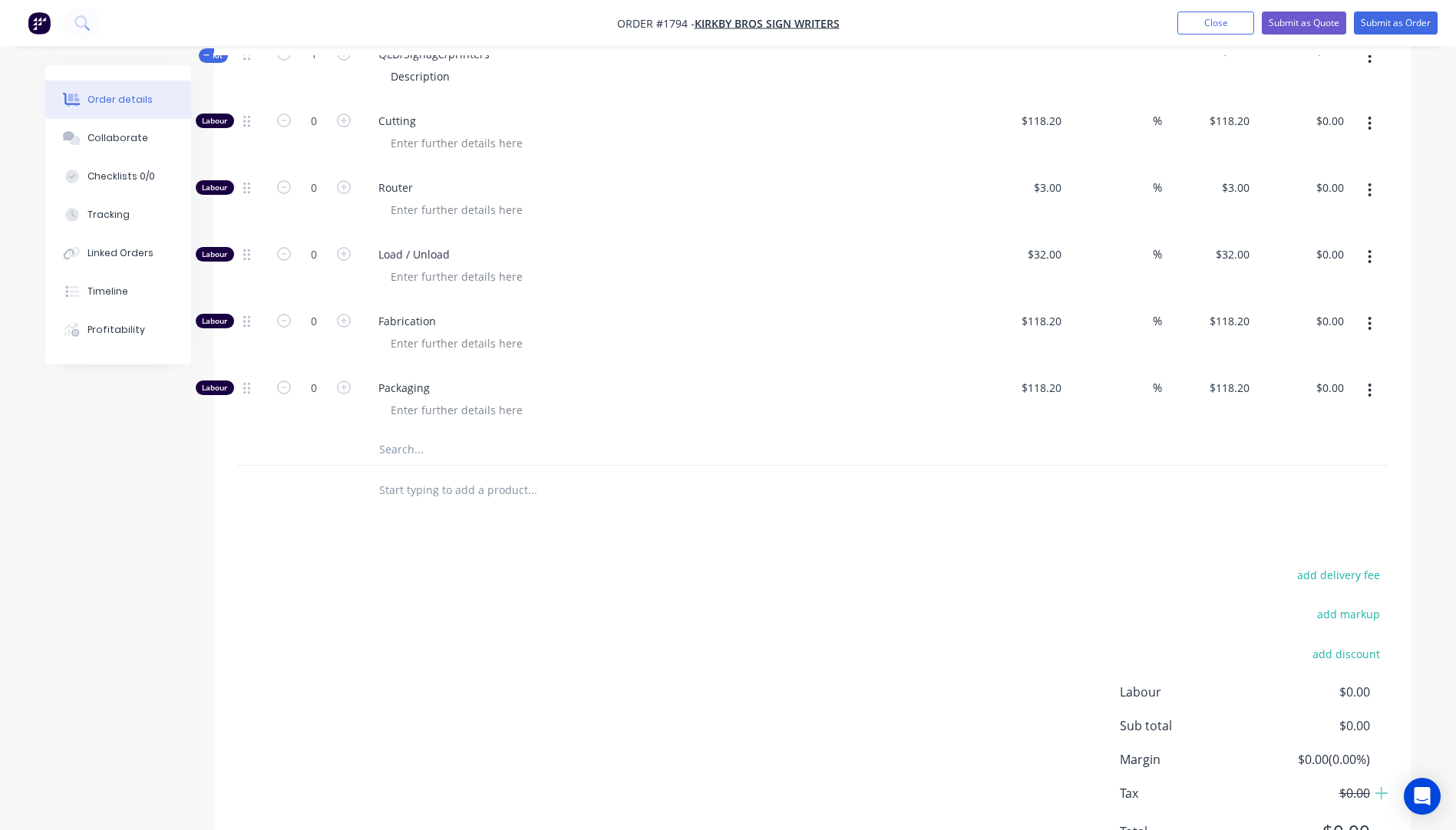
scroll to position [672, 0]
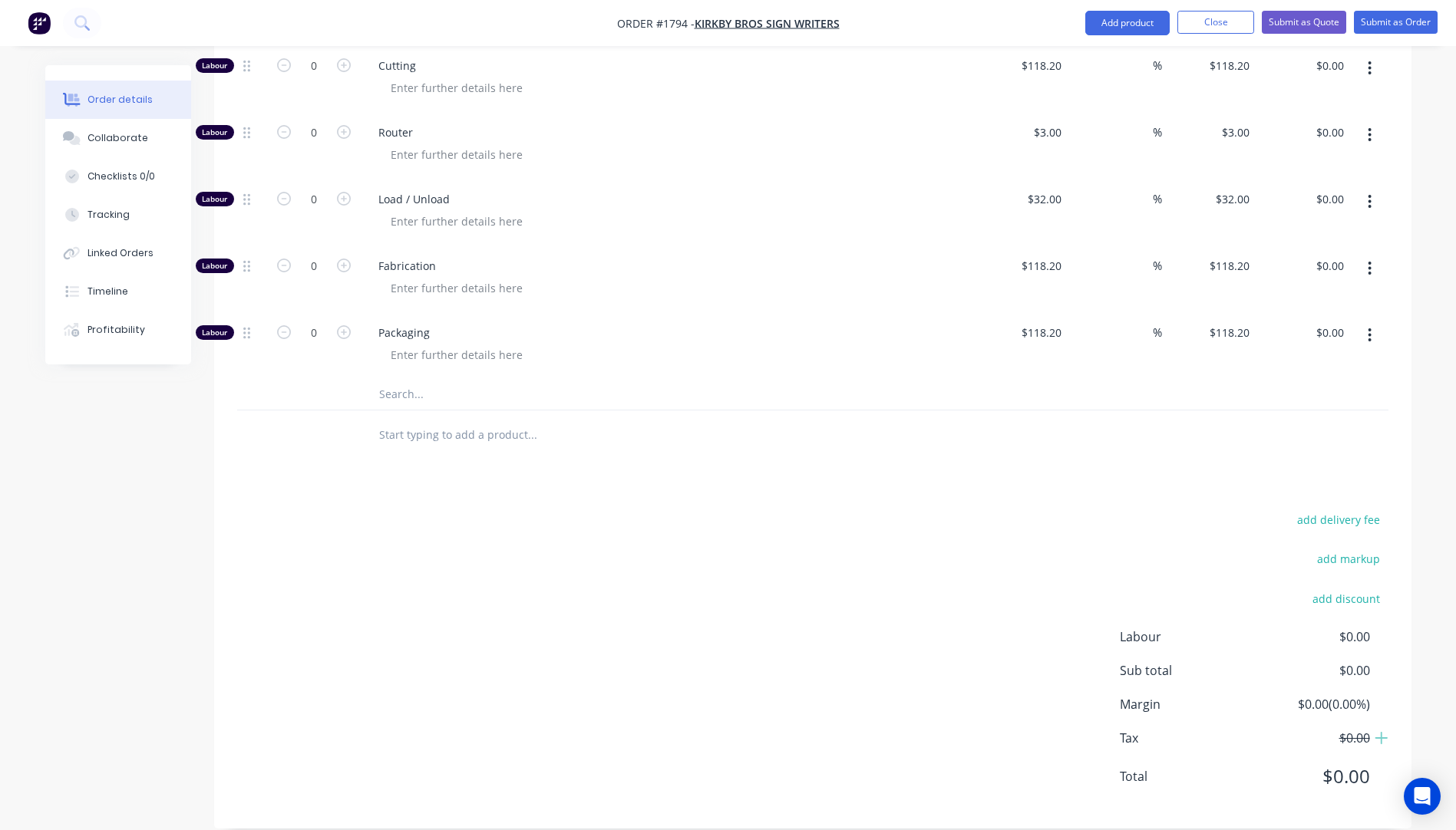
click at [410, 379] on input "text" at bounding box center [532, 394] width 307 height 31
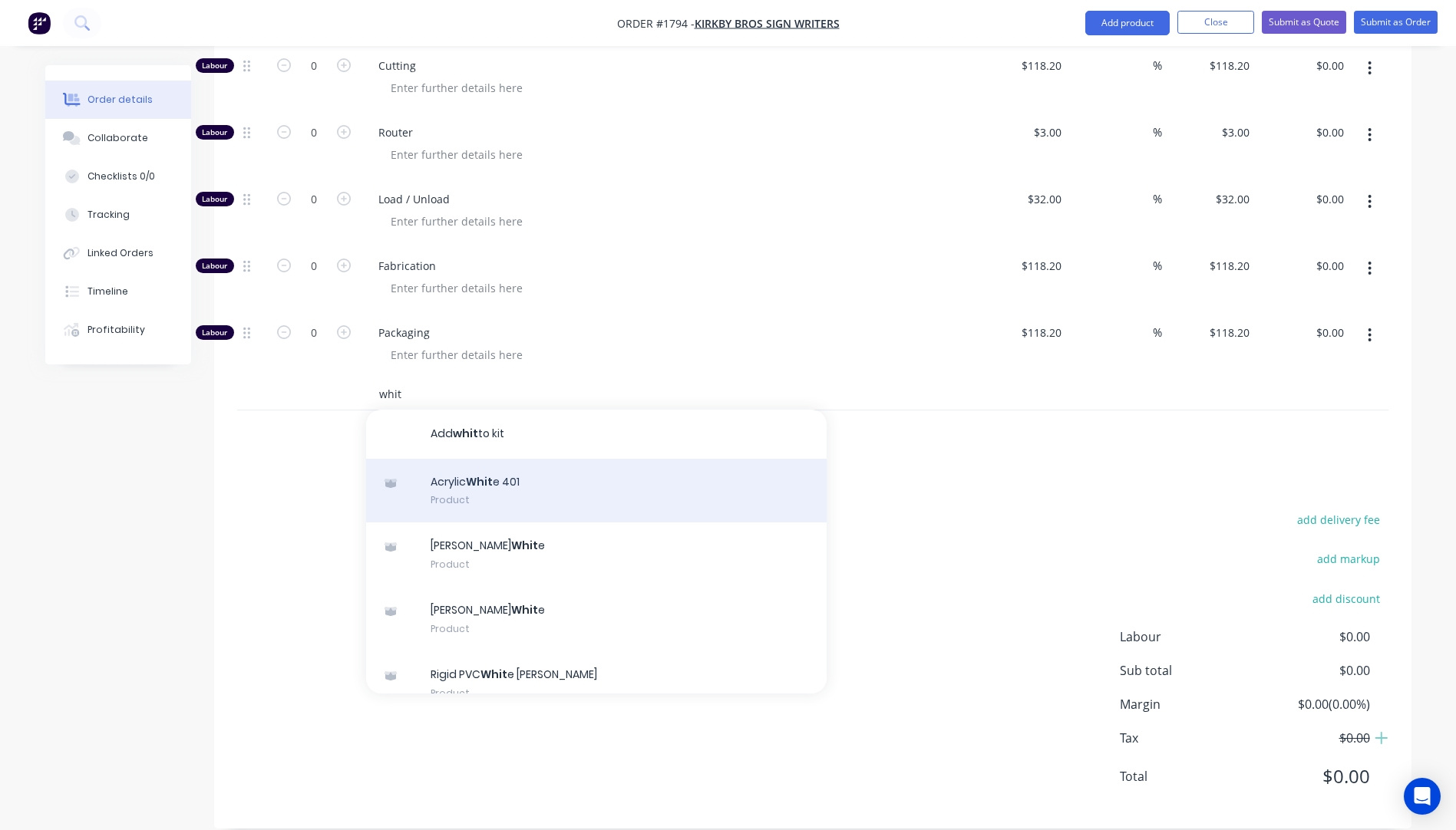
type input "whit"
click at [494, 474] on div "Acrylic Whit e 401 Product" at bounding box center [596, 491] width 460 height 64
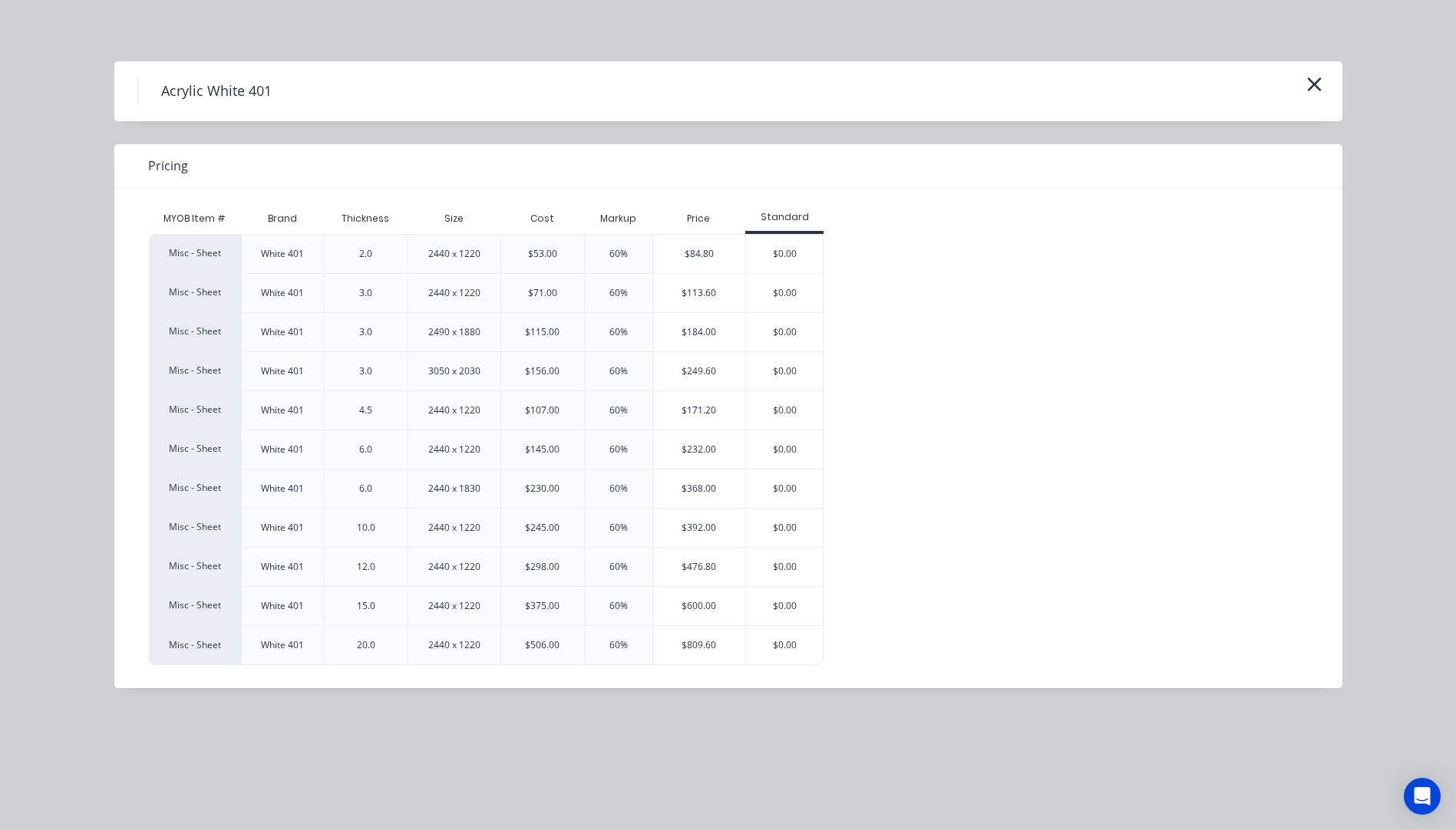
click at [699, 295] on div "$113.60" at bounding box center [698, 293] width 93 height 38
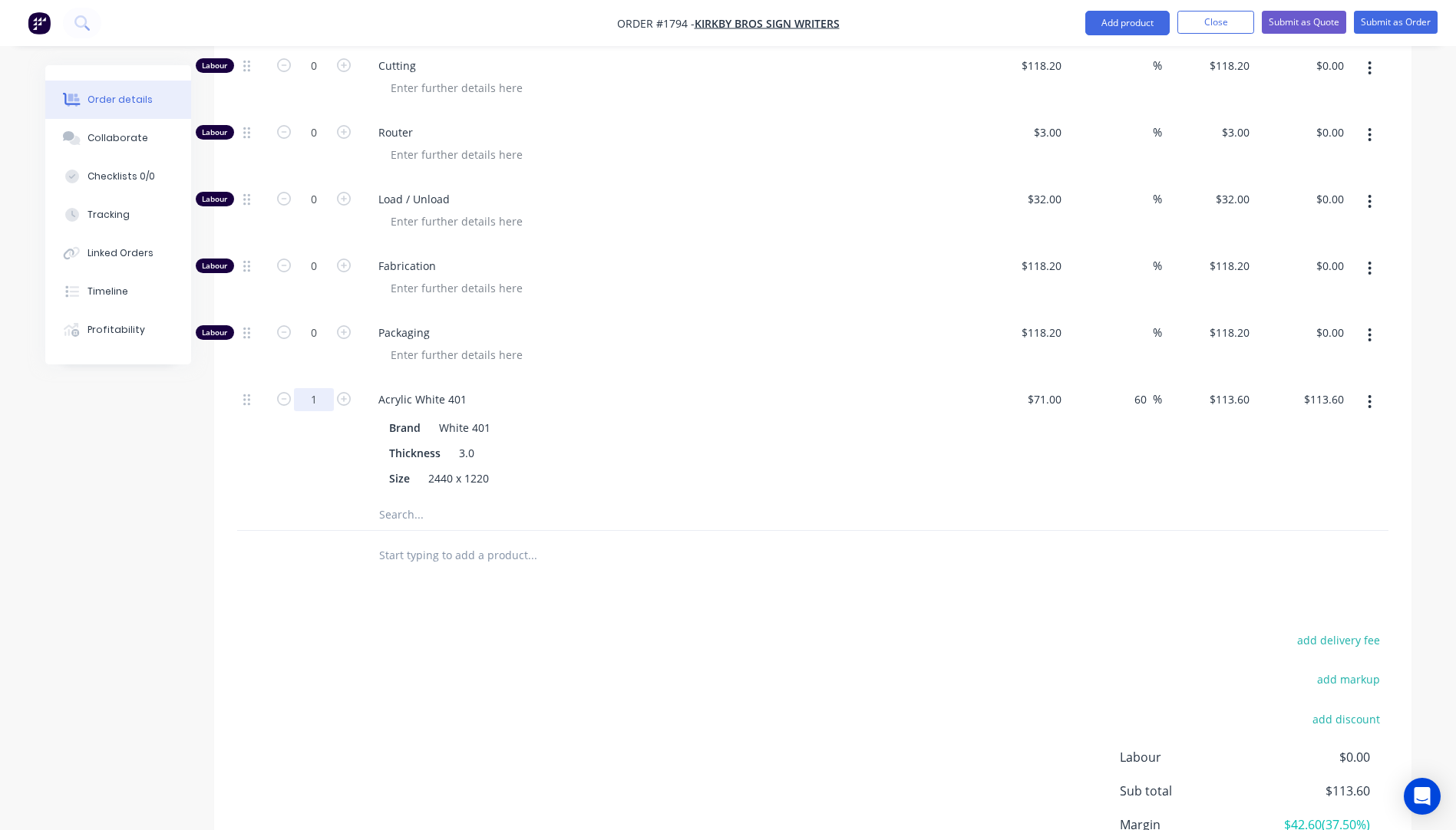
click at [325, 388] on input "1" at bounding box center [314, 400] width 40 height 23
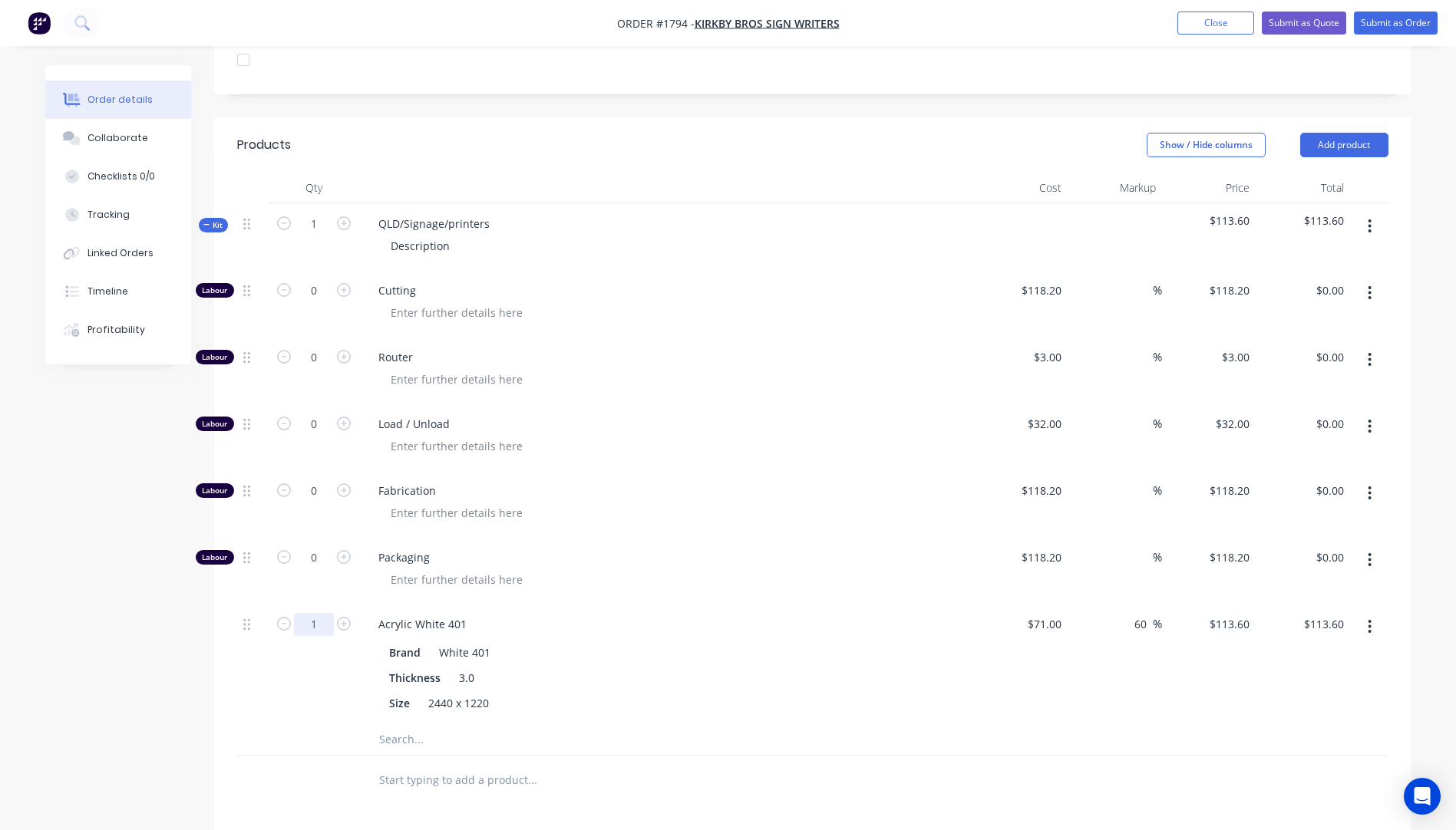
scroll to position [518, 0]
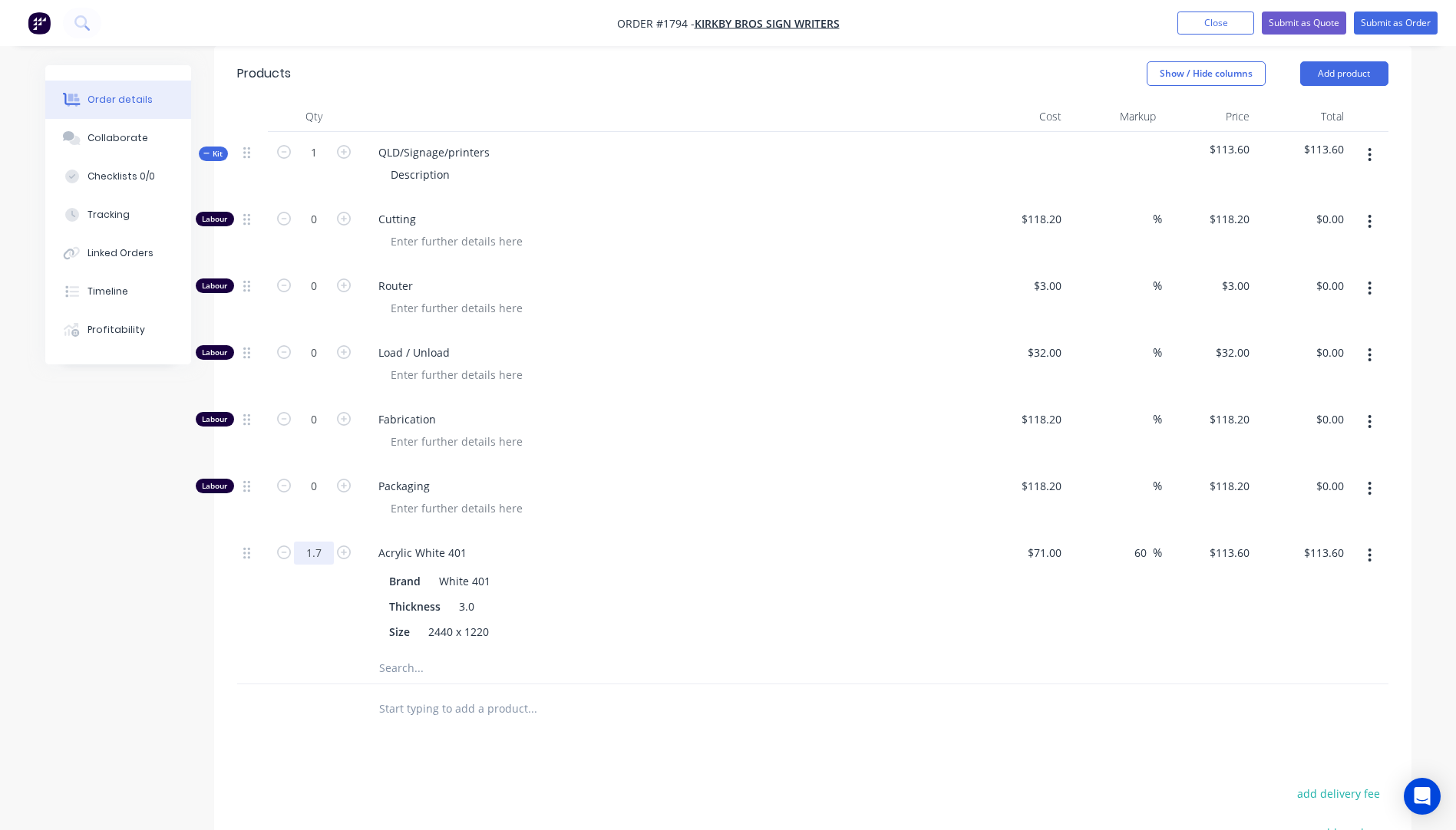
type input "1.7"
type input "$193.12"
click at [264, 602] on div at bounding box center [252, 592] width 31 height 121
click at [344, 212] on icon "button" at bounding box center [343, 218] width 14 height 14
type input "1"
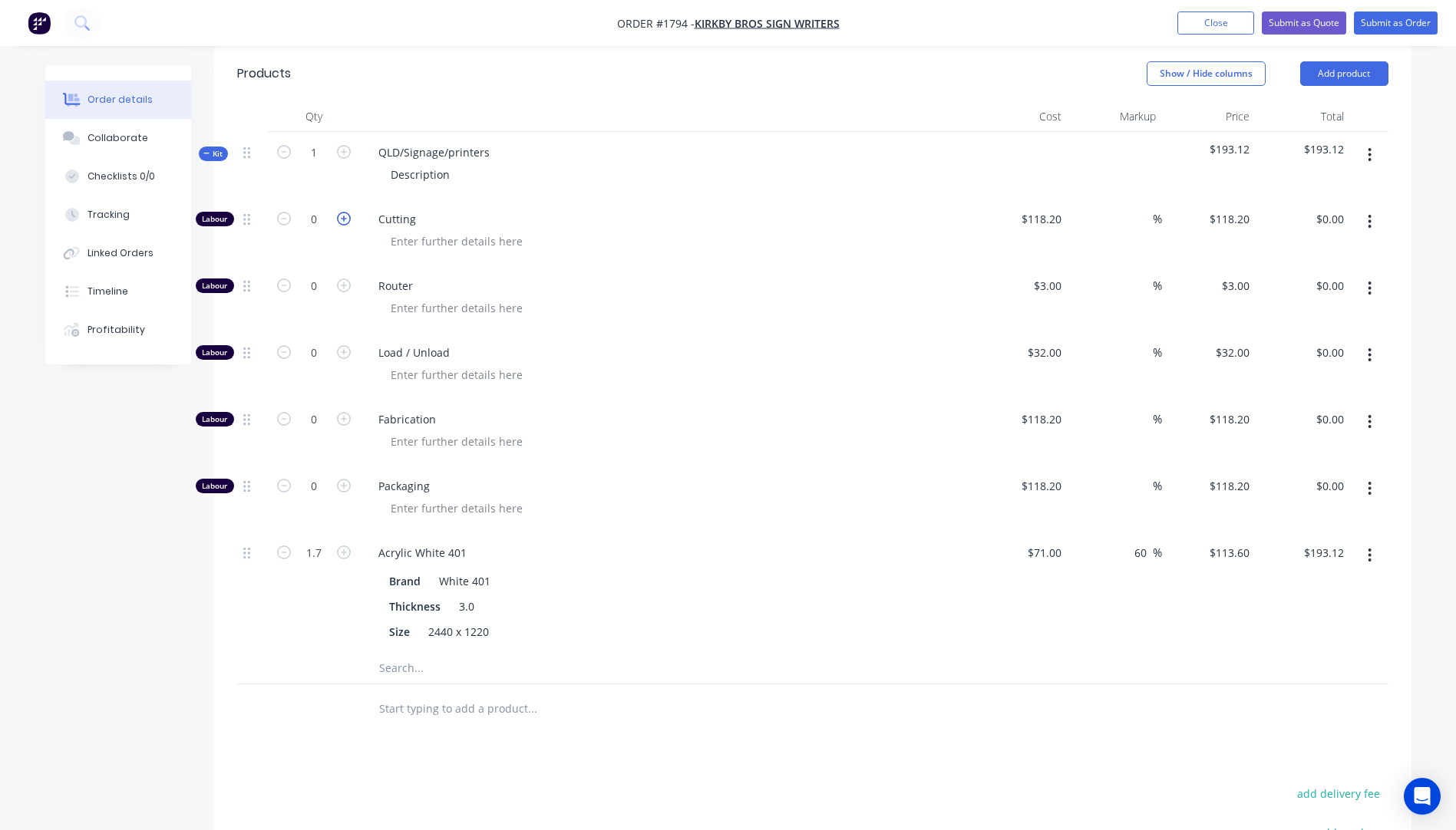
type input "$118.20"
click at [344, 212] on icon "button" at bounding box center [343, 218] width 14 height 14
type input "2"
type input "$236.40"
click at [344, 212] on icon "button" at bounding box center [343, 218] width 14 height 14
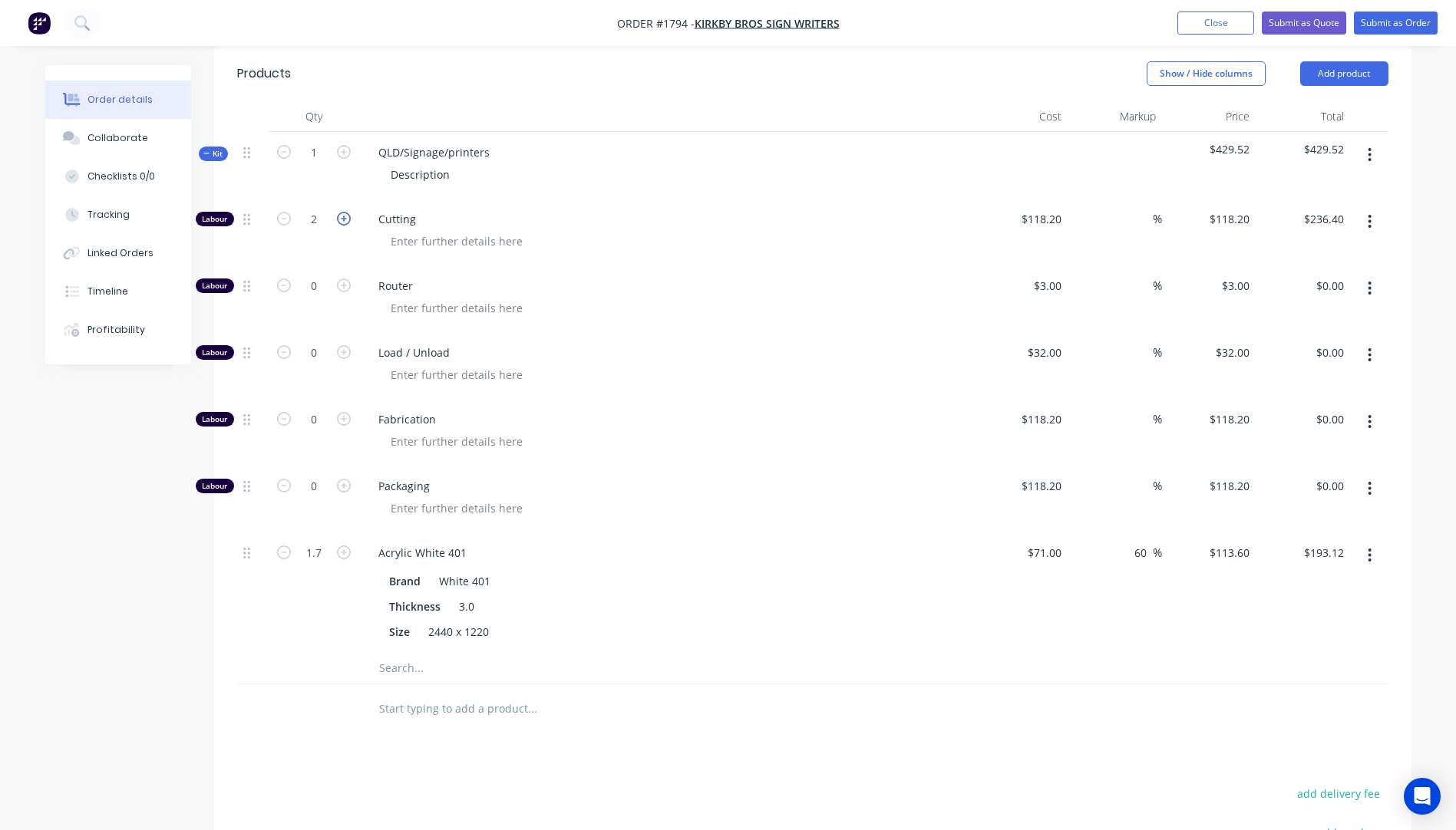
type input "3"
type input "$354.60"
click at [645, 278] on span "Router" at bounding box center [673, 285] width 589 height 16
drag, startPoint x: 494, startPoint y: 130, endPoint x: 375, endPoint y: 136, distance: 119.2
click at [375, 141] on div "QLD/Signage/printers" at bounding box center [433, 152] width 136 height 22
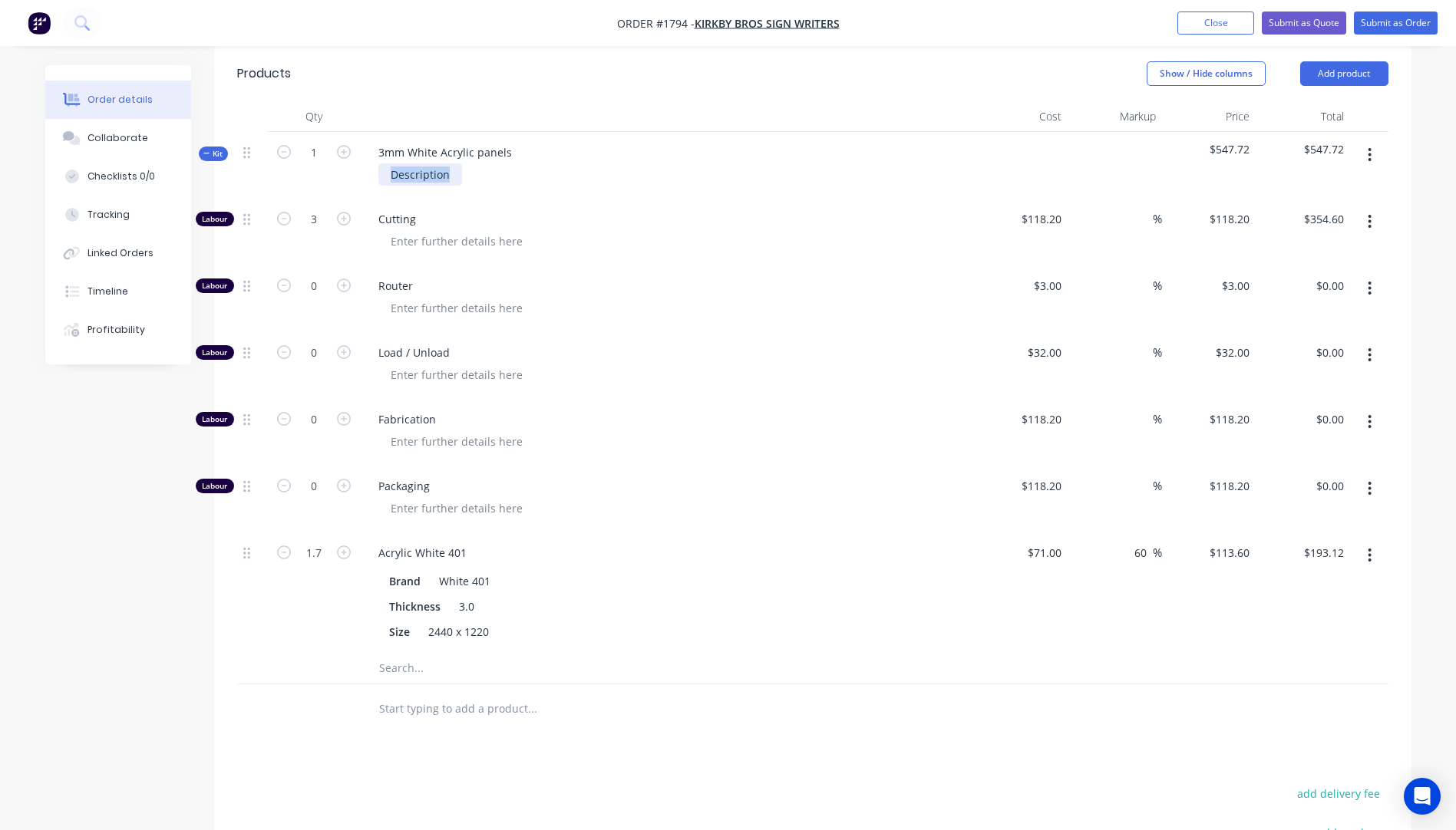
drag, startPoint x: 450, startPoint y: 155, endPoint x: 383, endPoint y: 155, distance: 67.0
click at [383, 163] on div "Description" at bounding box center [420, 174] width 83 height 22
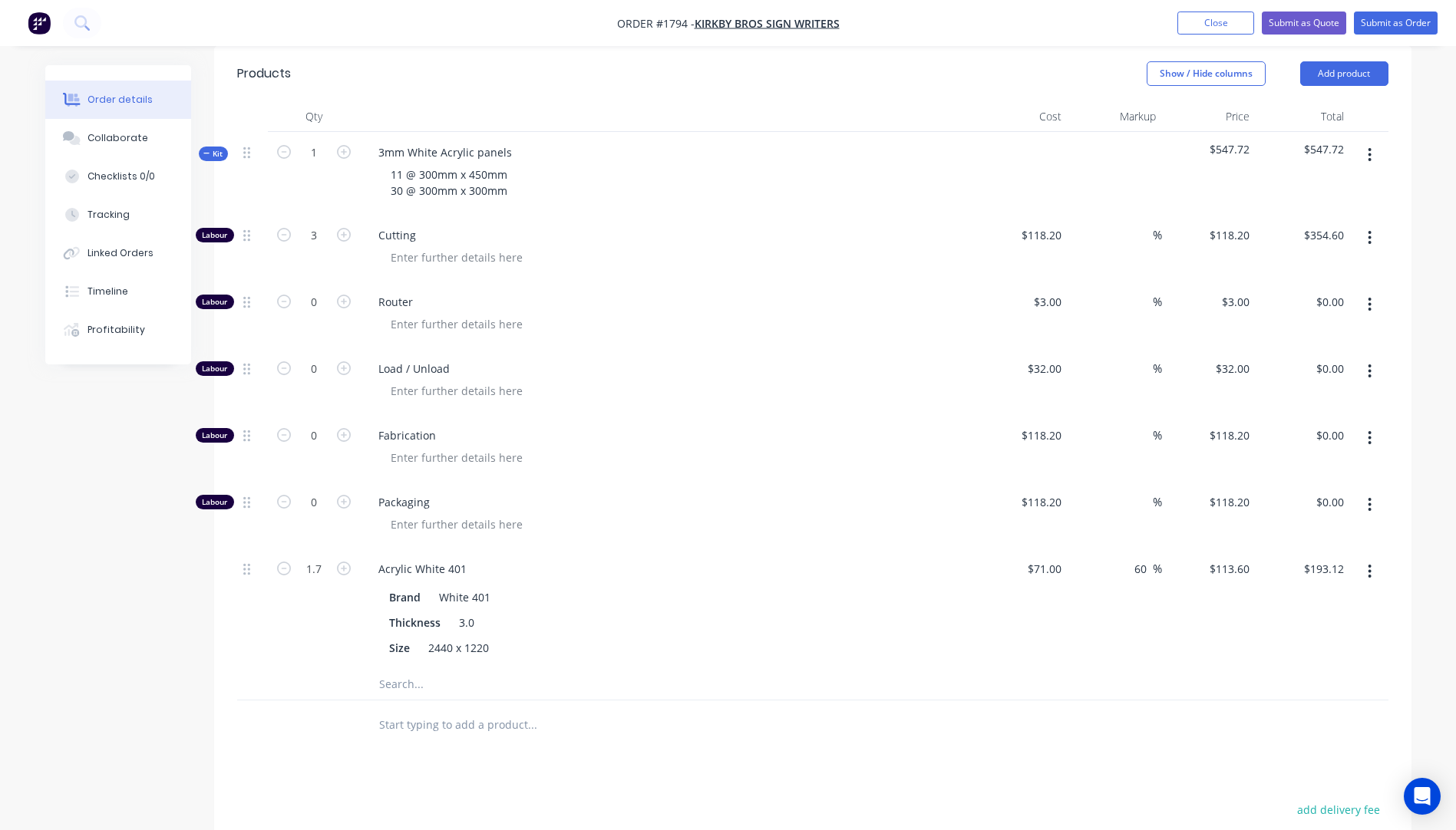
click at [705, 282] on div "Router" at bounding box center [667, 315] width 614 height 67
click at [394, 669] on input "text" at bounding box center [532, 684] width 307 height 31
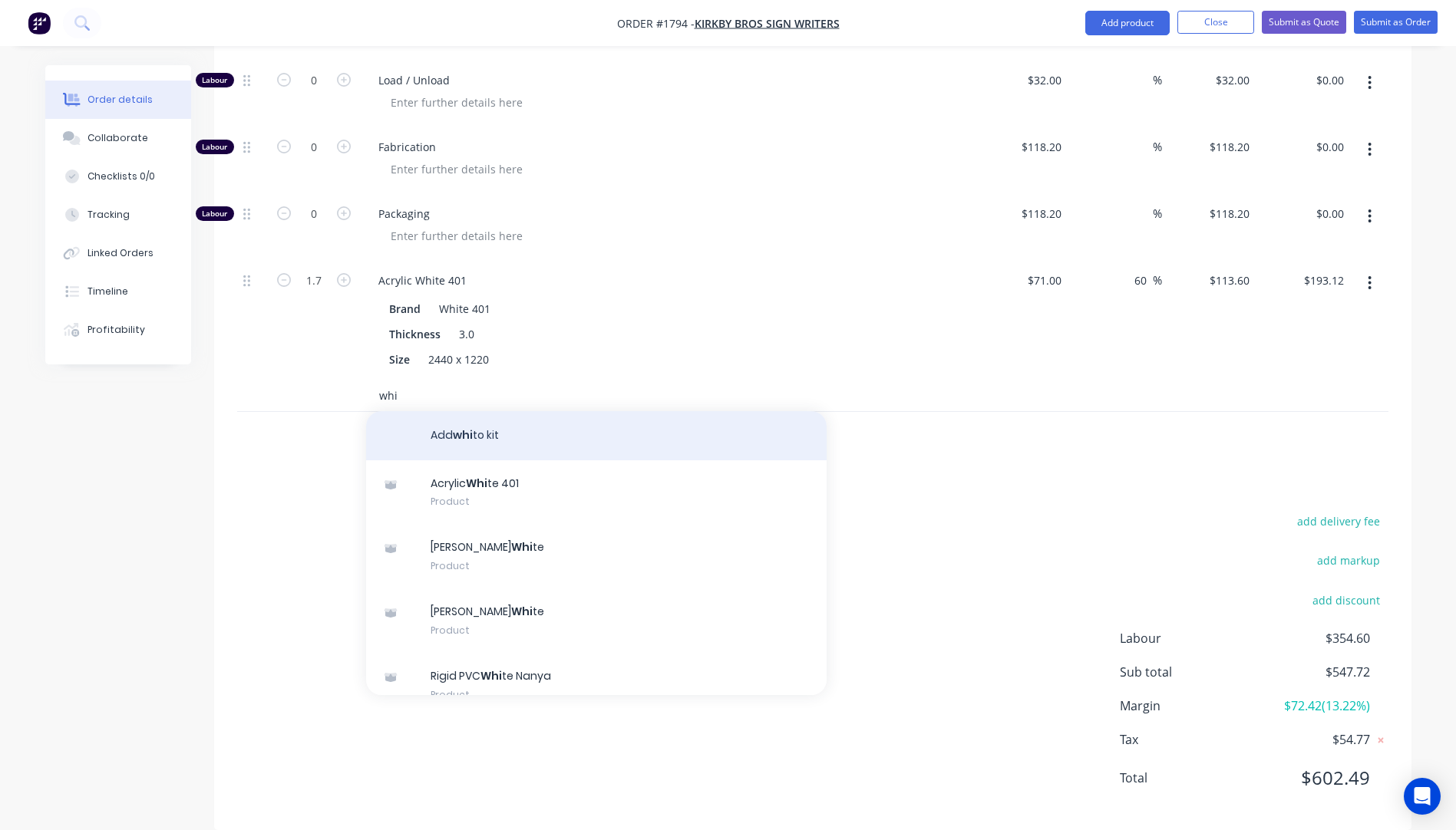
scroll to position [808, 0]
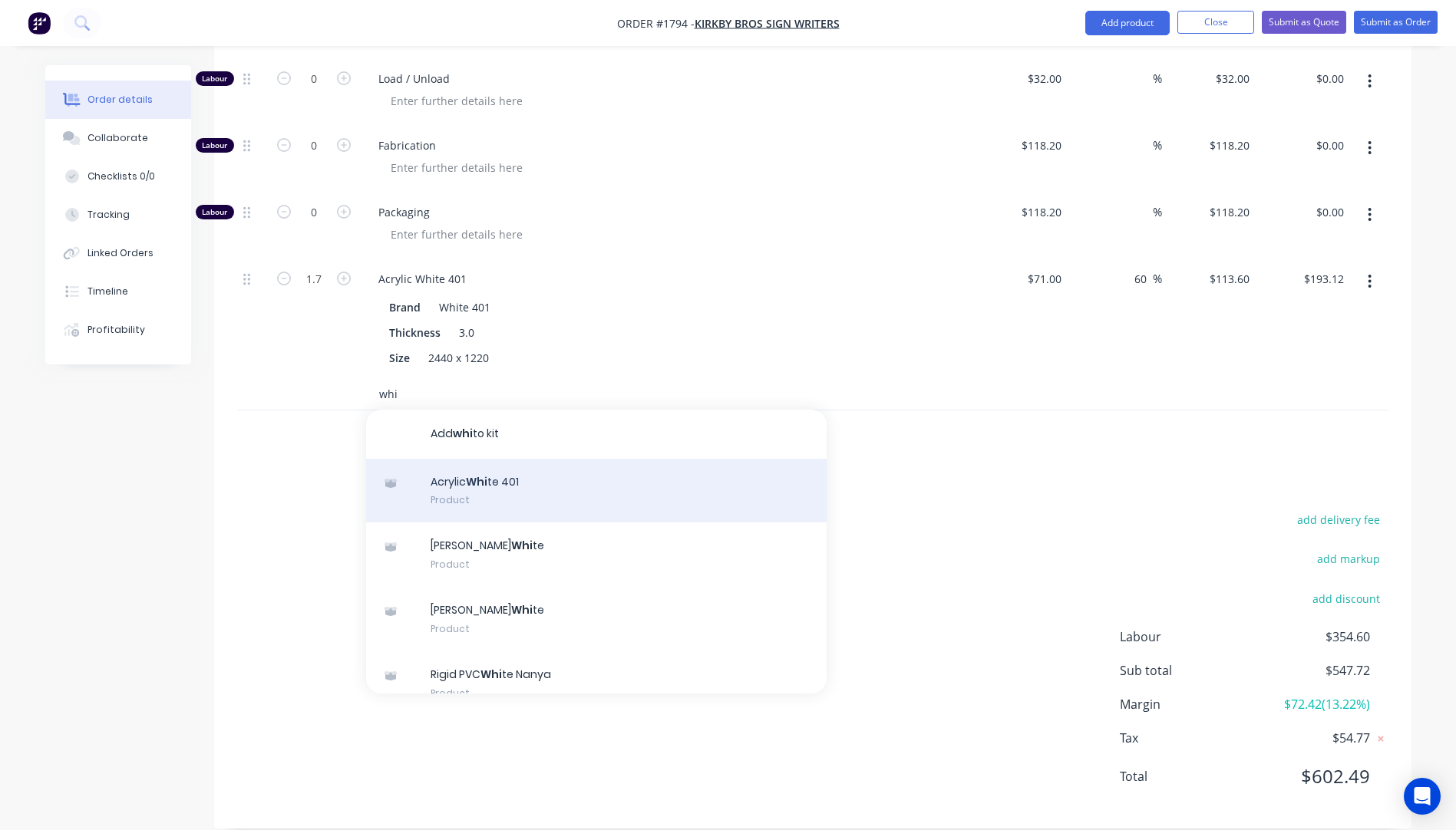
type input "whi"
click at [483, 459] on div "Acrylic Whi te 401 Product" at bounding box center [596, 491] width 460 height 64
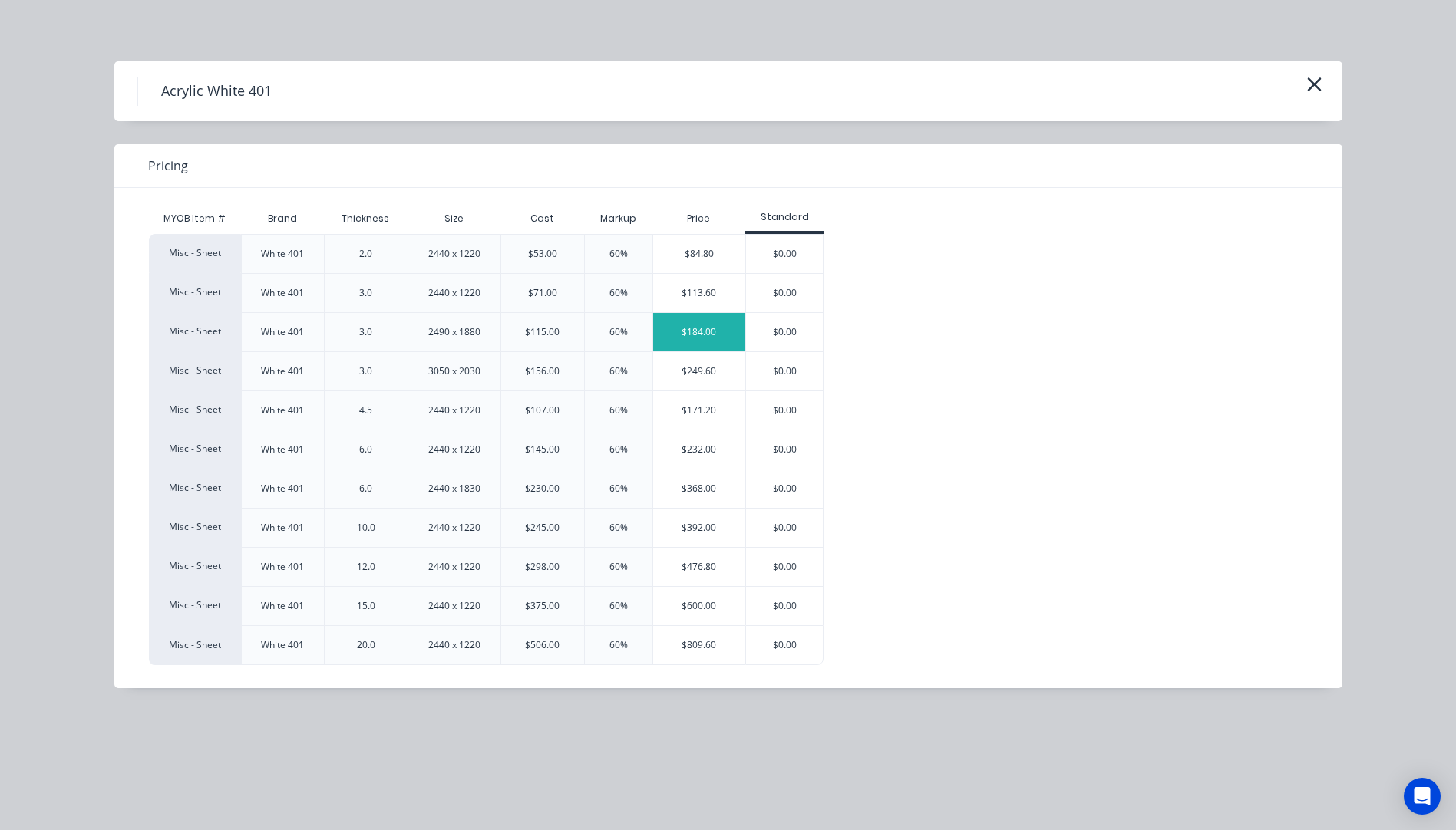
click at [695, 339] on div "$184.00" at bounding box center [698, 332] width 93 height 38
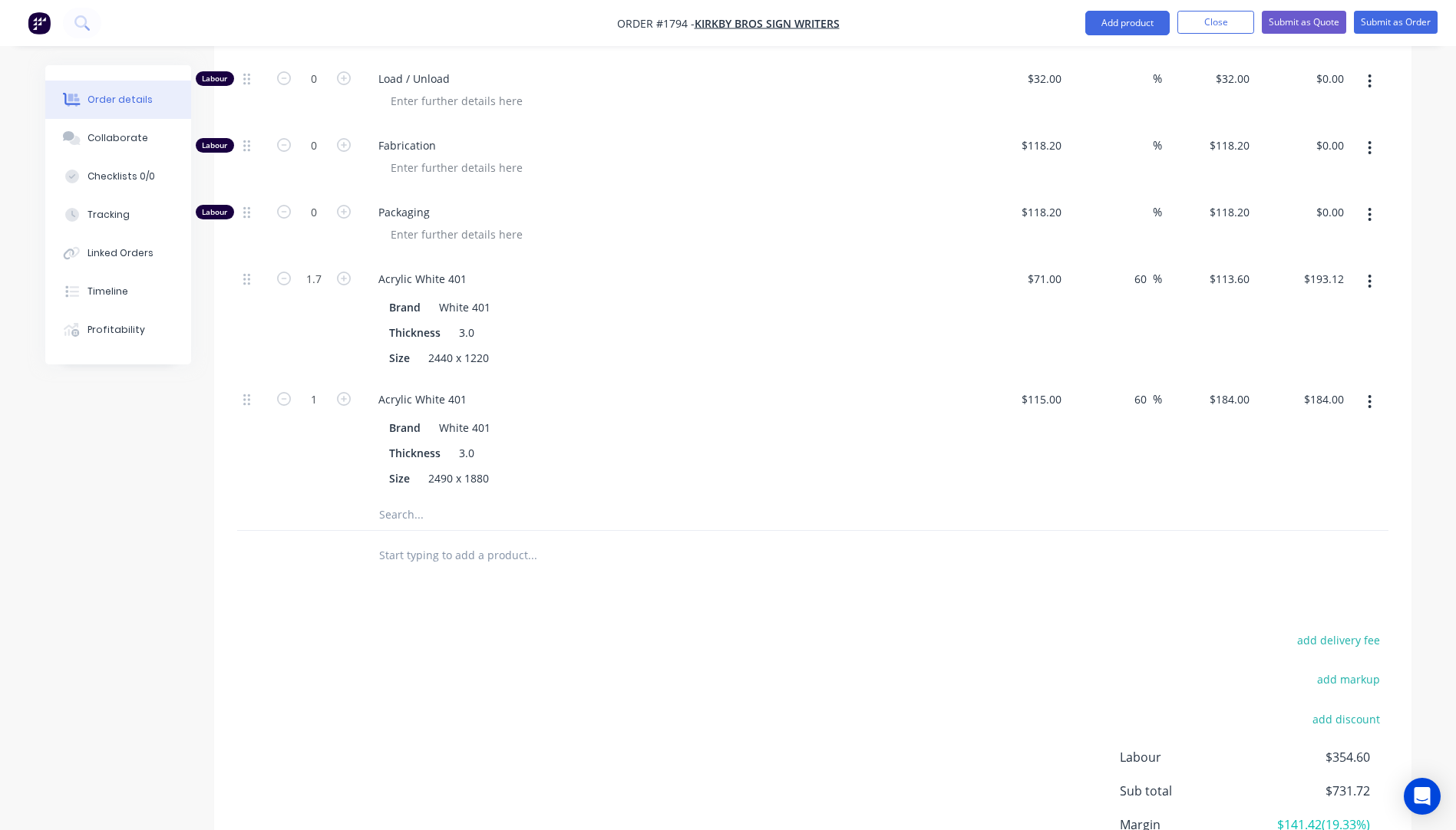
click at [1371, 273] on icon "button" at bounding box center [1369, 282] width 4 height 17
click at [1278, 372] on div "Delete" at bounding box center [1315, 383] width 118 height 22
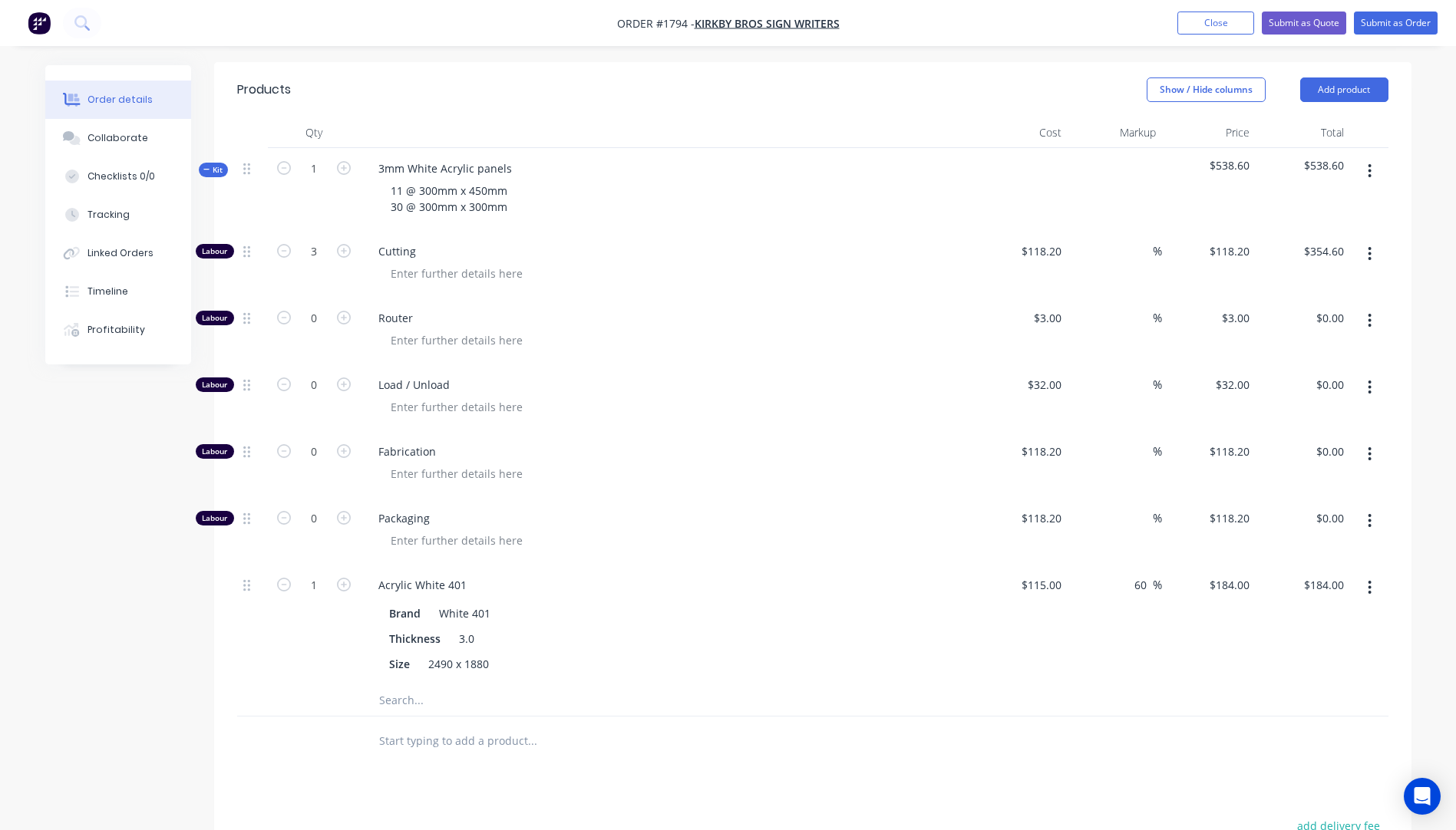
scroll to position [502, 0]
click at [1063, 241] on input "118.2" at bounding box center [1043, 252] width 48 height 22
type input "$10.00"
type input "$30.00"
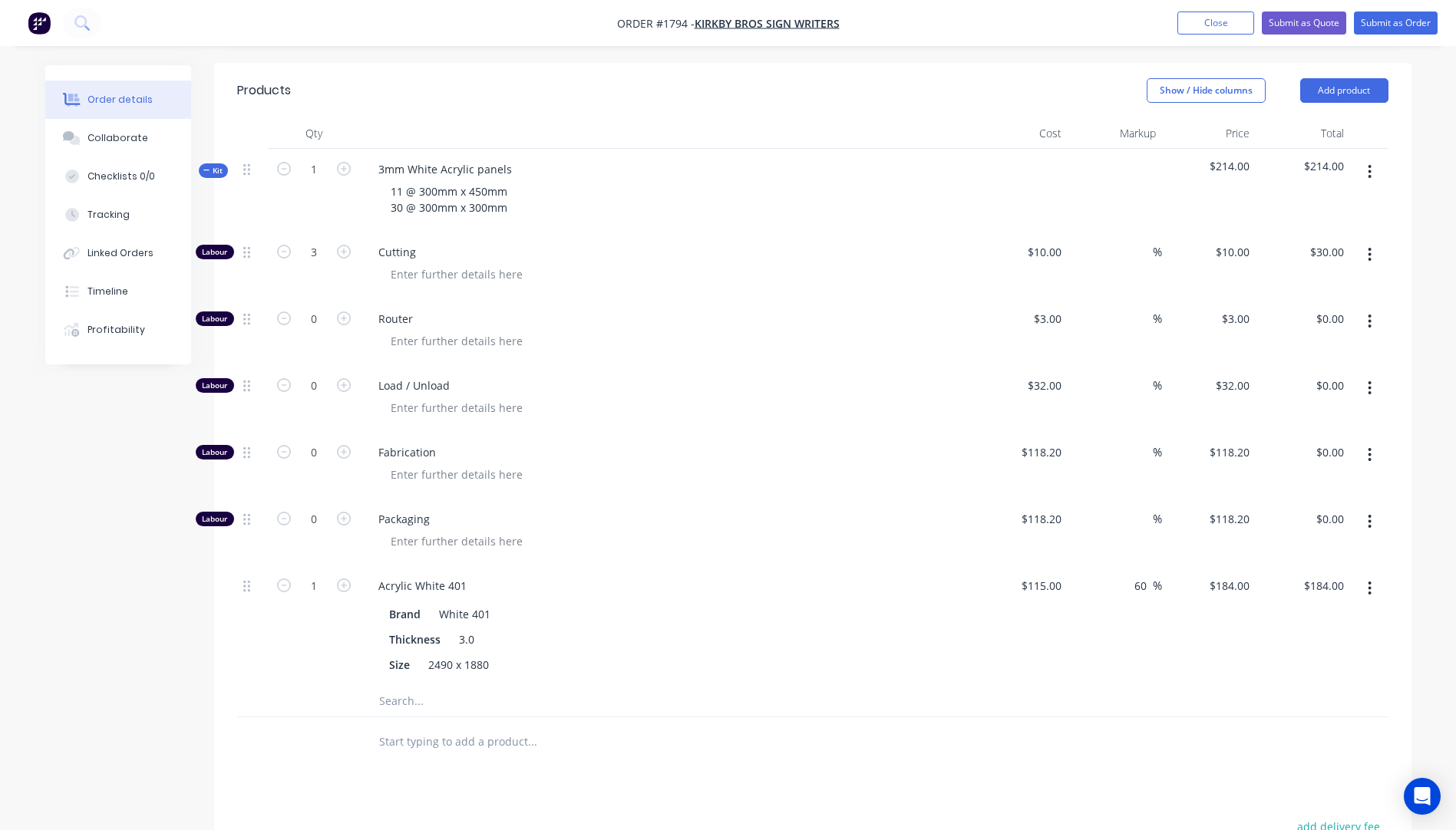
click at [897, 263] on div at bounding box center [673, 274] width 589 height 22
click at [119, 145] on button "Collaborate" at bounding box center [118, 138] width 146 height 38
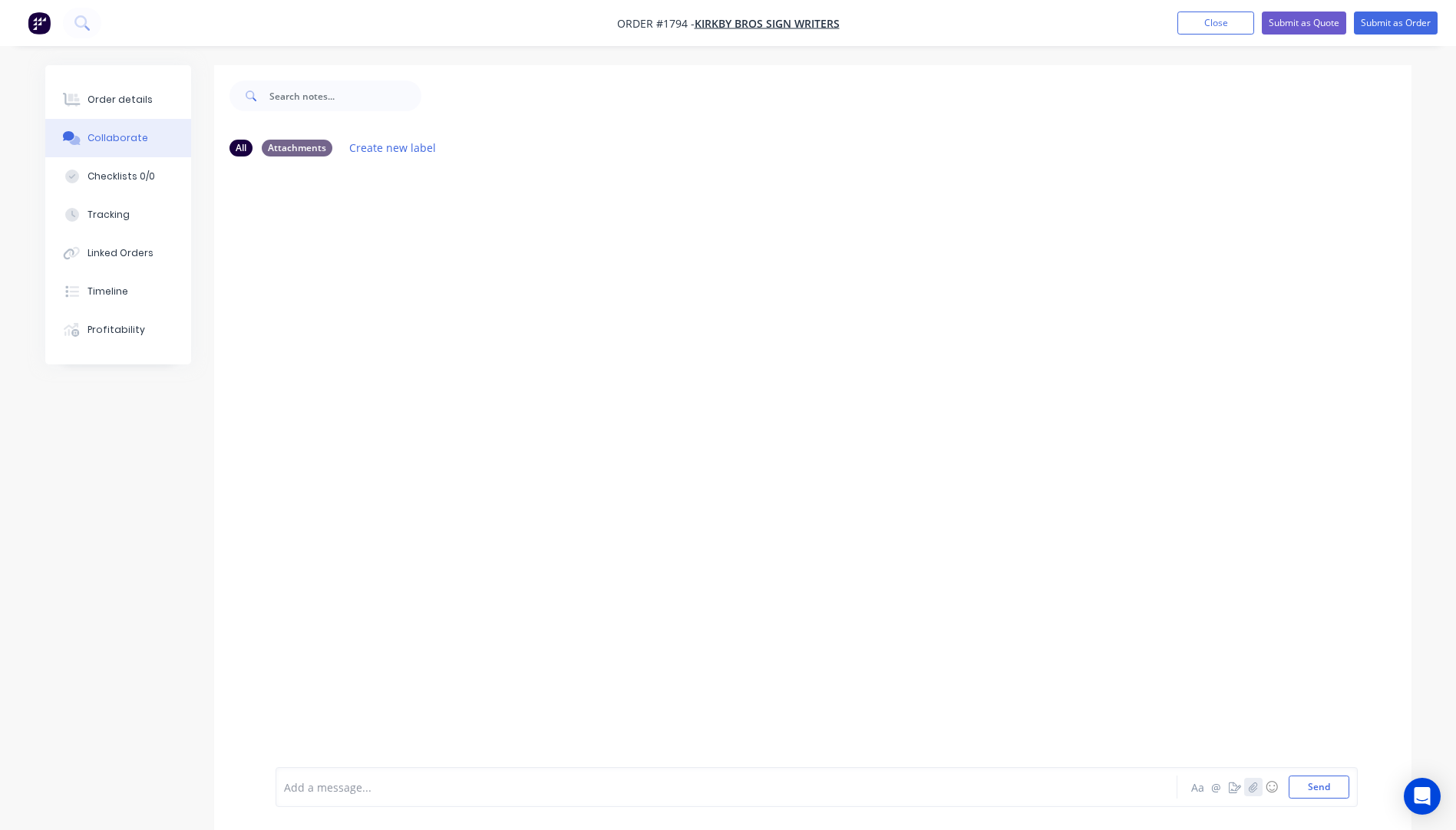
click at [1255, 788] on icon "button" at bounding box center [1252, 787] width 9 height 11
click at [1318, 785] on button "Send" at bounding box center [1318, 788] width 61 height 23
click at [368, 788] on div at bounding box center [683, 787] width 798 height 16
click at [1310, 788] on button "Send" at bounding box center [1318, 788] width 61 height 23
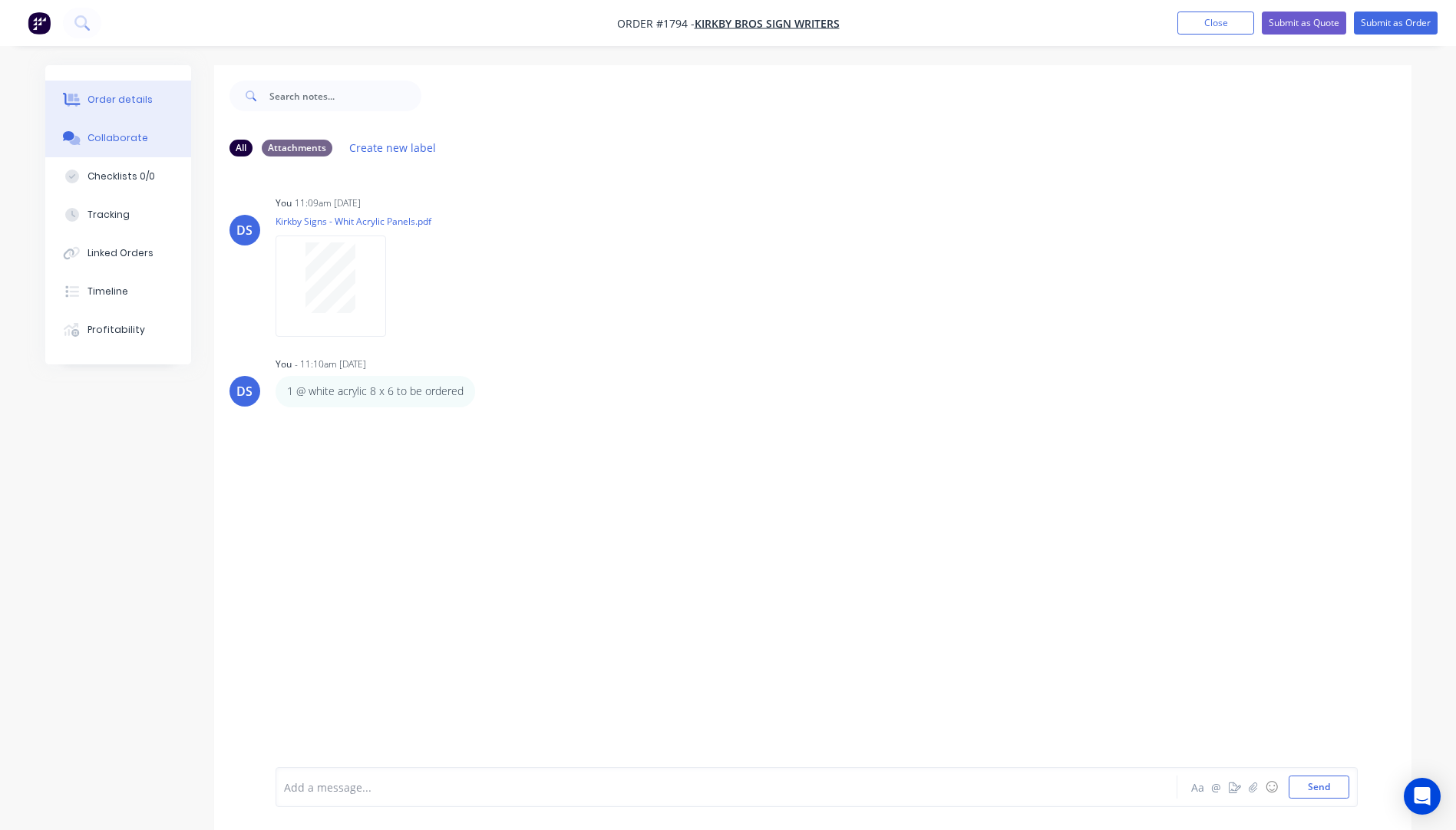
click at [131, 103] on div "Order details" at bounding box center [120, 99] width 65 height 14
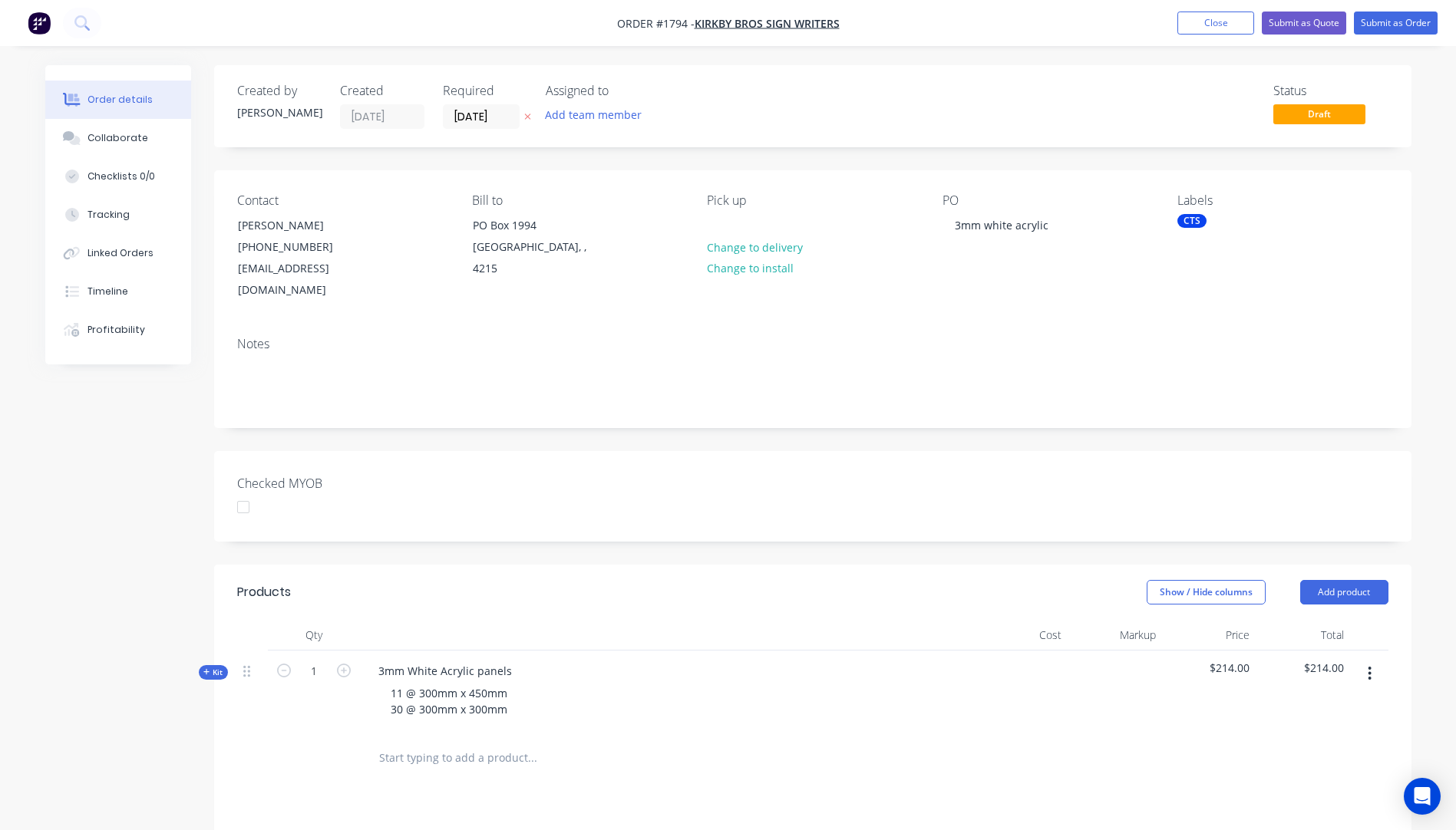
drag, startPoint x: 1203, startPoint y: 226, endPoint x: 1193, endPoint y: 222, distance: 10.8
click at [1198, 226] on div "CTS" at bounding box center [1191, 221] width 29 height 14
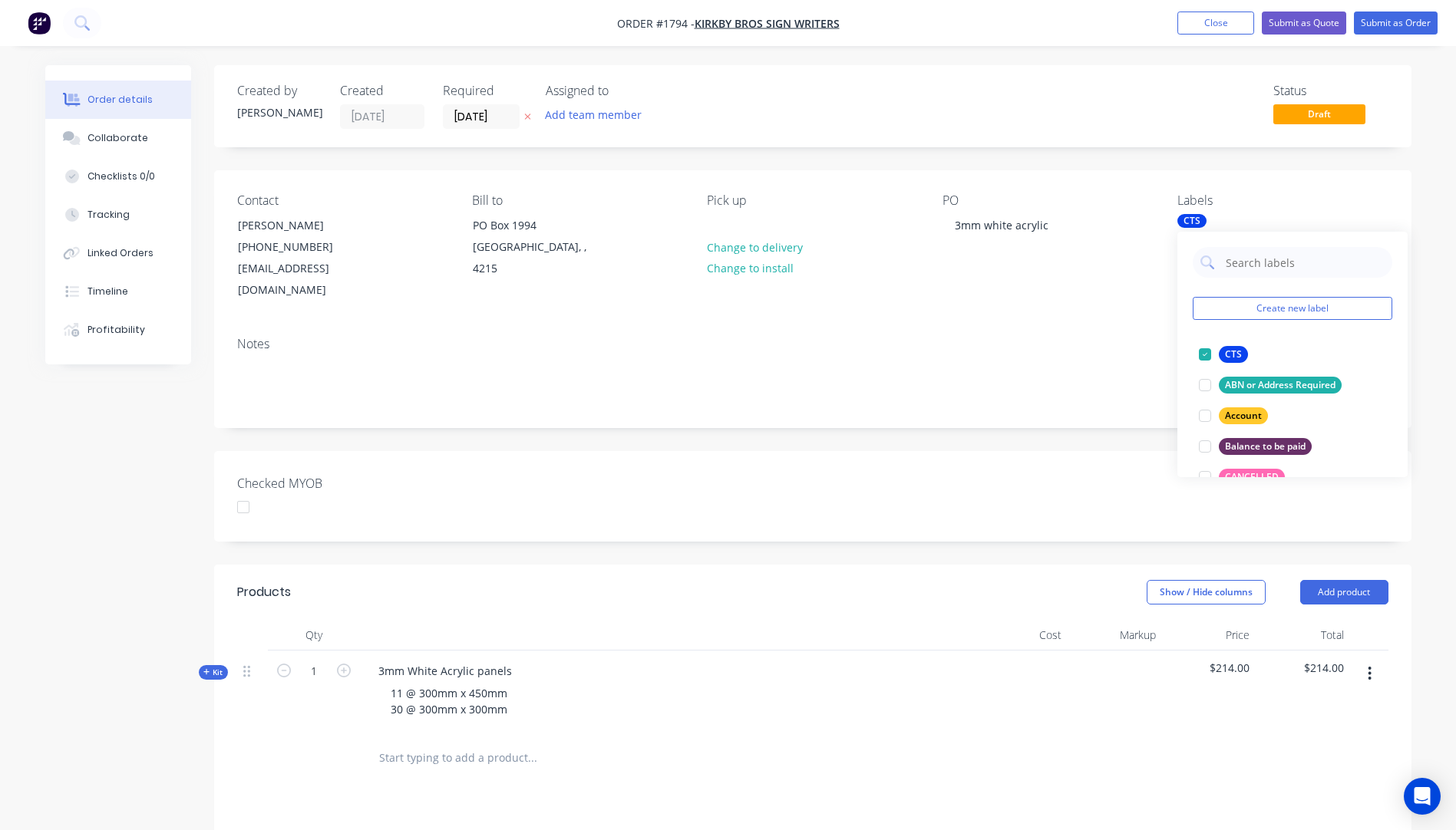
click at [1097, 254] on div "PO 3mm white acrylic" at bounding box center [1048, 248] width 210 height 108
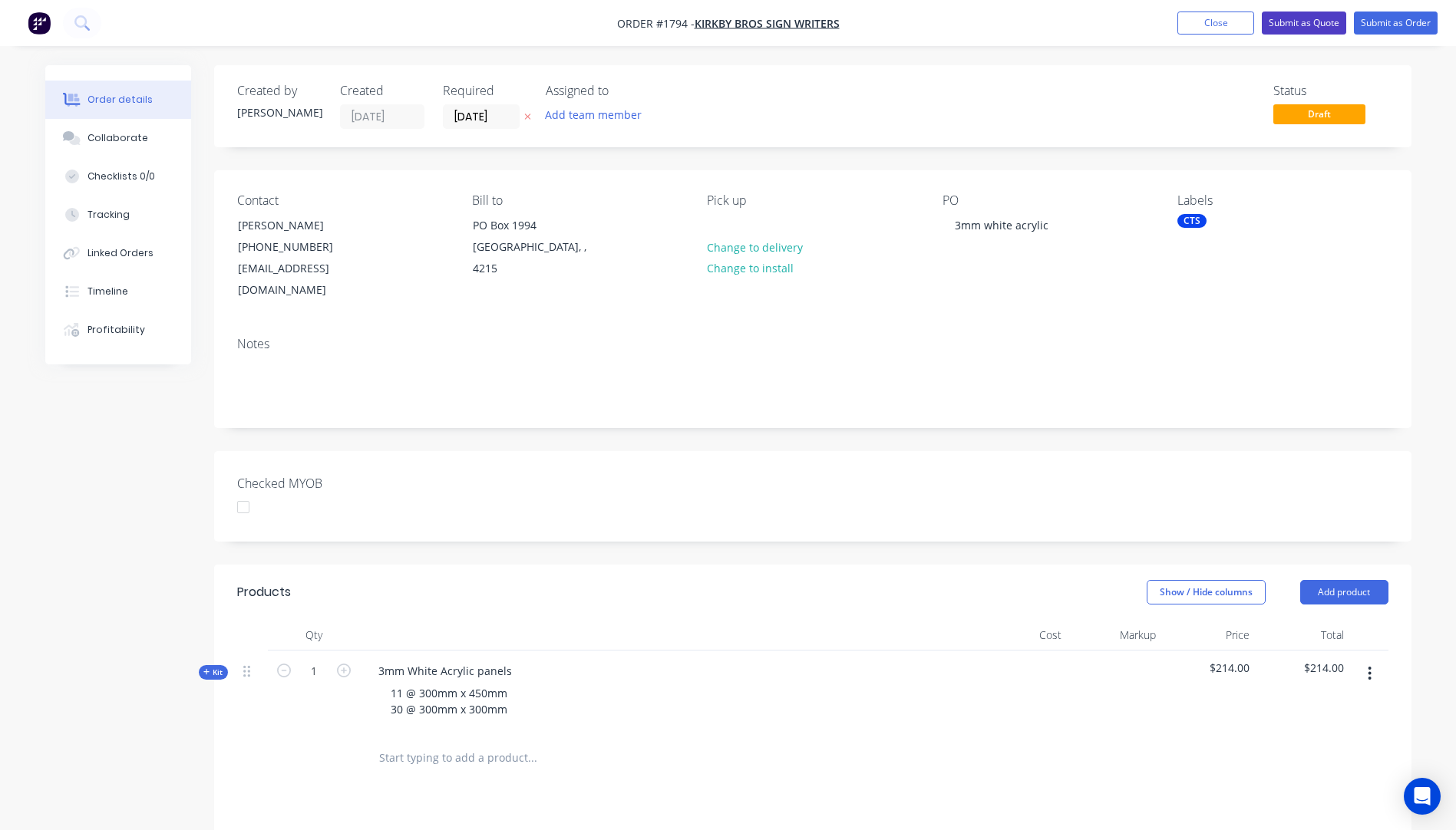
click at [1301, 23] on button "Submit as Quote" at bounding box center [1303, 23] width 84 height 23
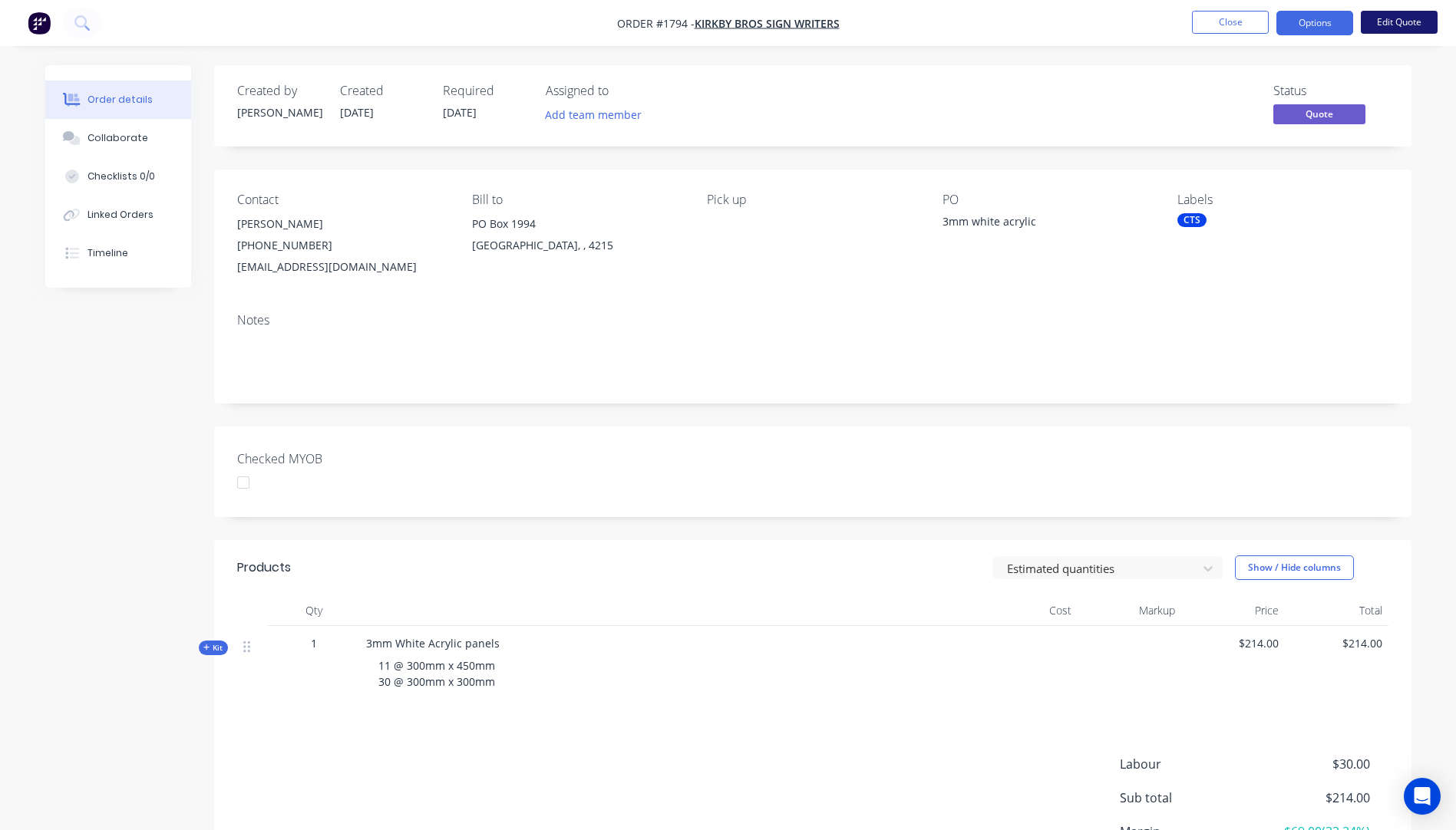
click at [1392, 33] on button "Edit Quote" at bounding box center [1398, 22] width 77 height 23
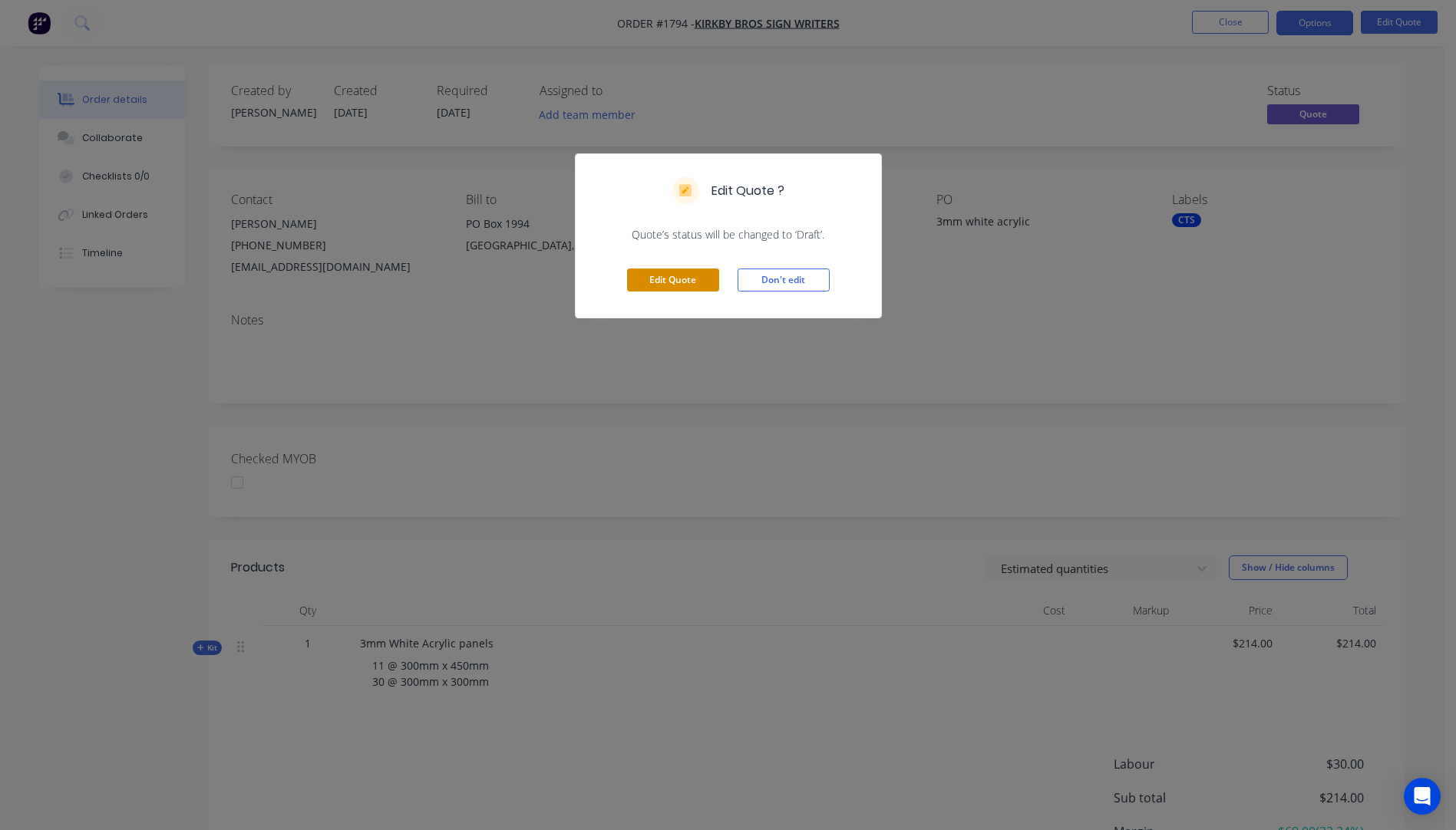
click at [687, 282] on button "Edit Quote" at bounding box center [673, 280] width 92 height 23
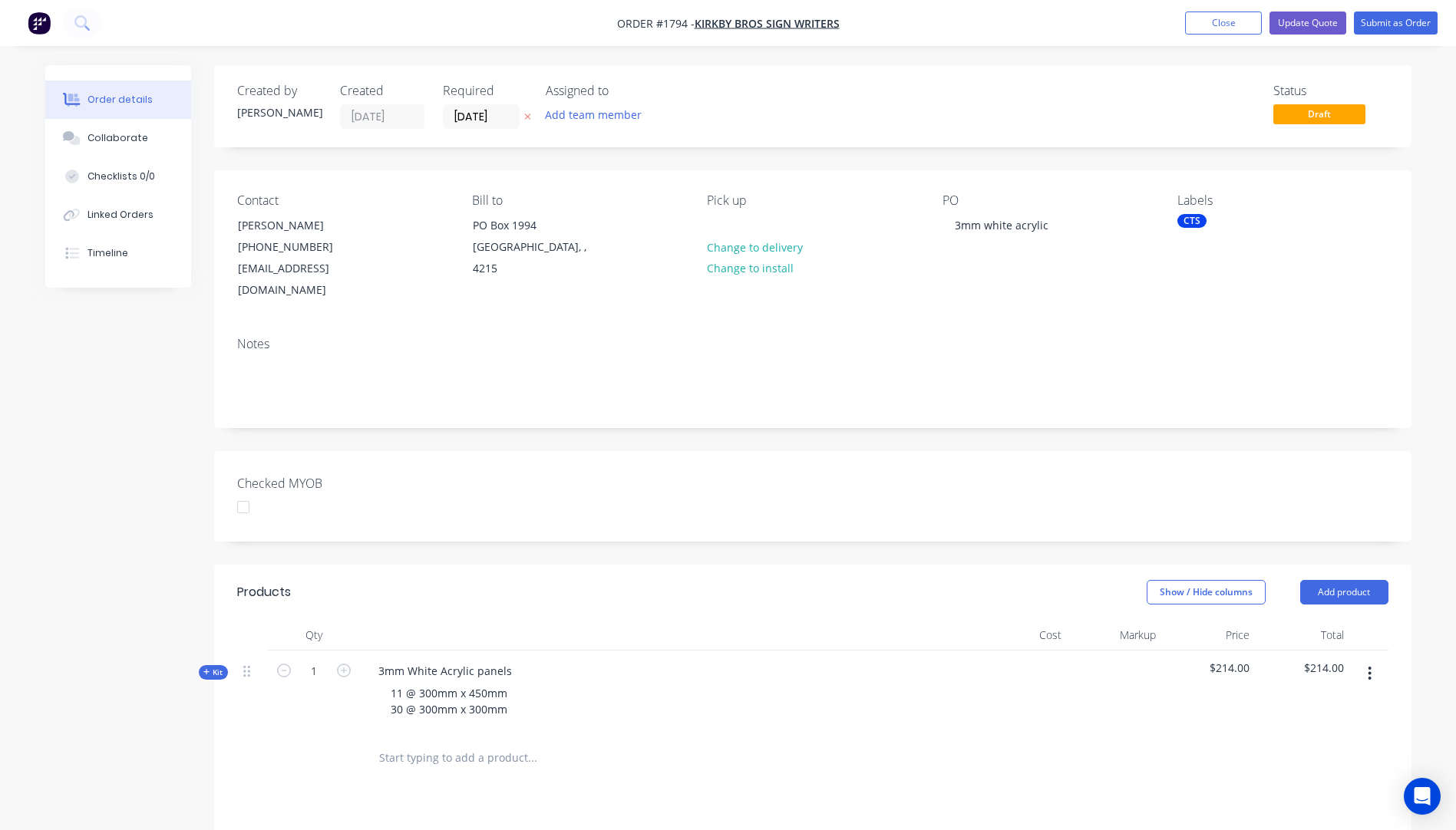
click at [527, 117] on icon "button" at bounding box center [527, 117] width 6 height 6
click at [1296, 21] on button "Update Quote" at bounding box center [1308, 23] width 77 height 23
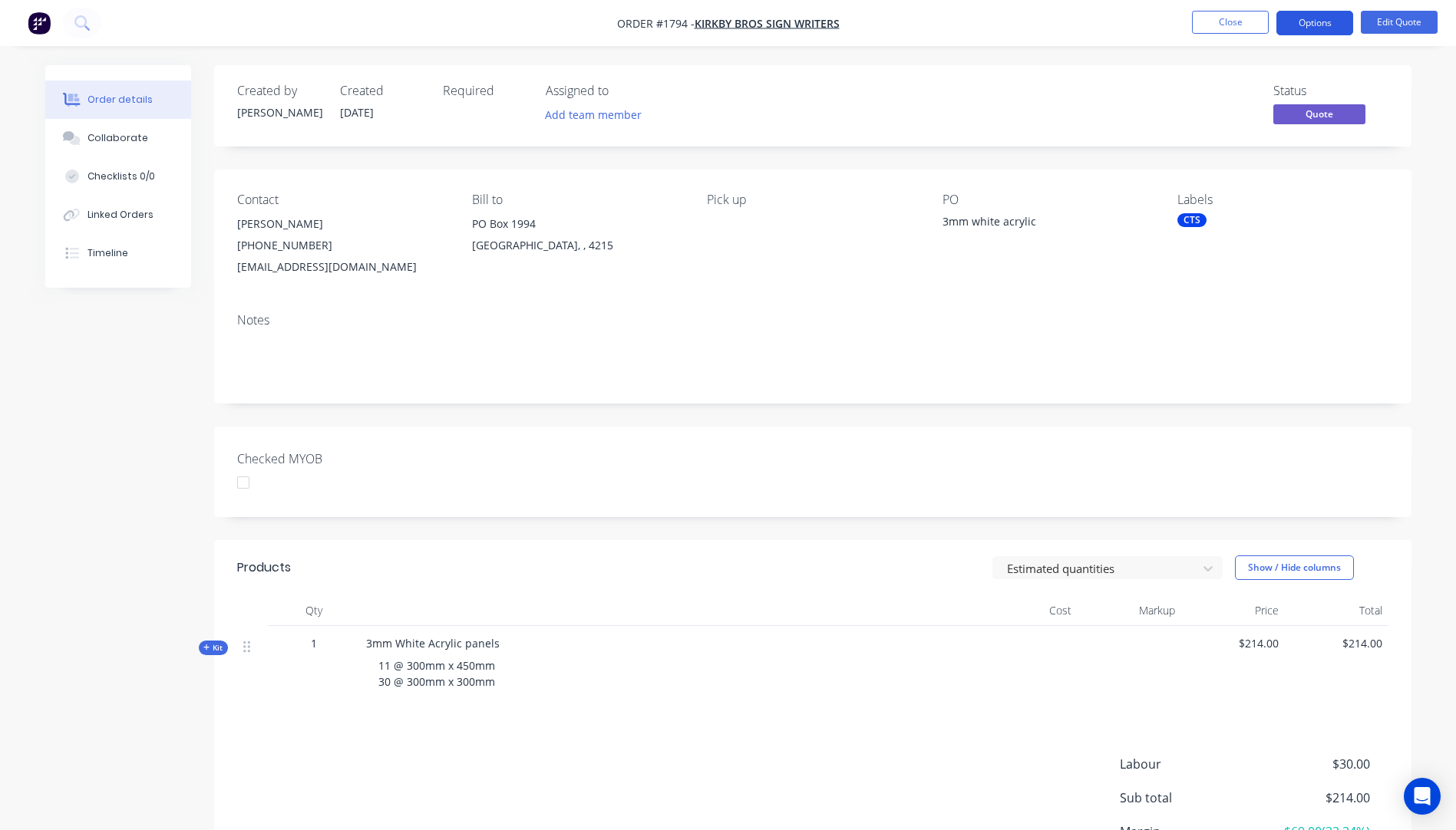
click at [1308, 30] on button "Options" at bounding box center [1314, 22] width 77 height 24
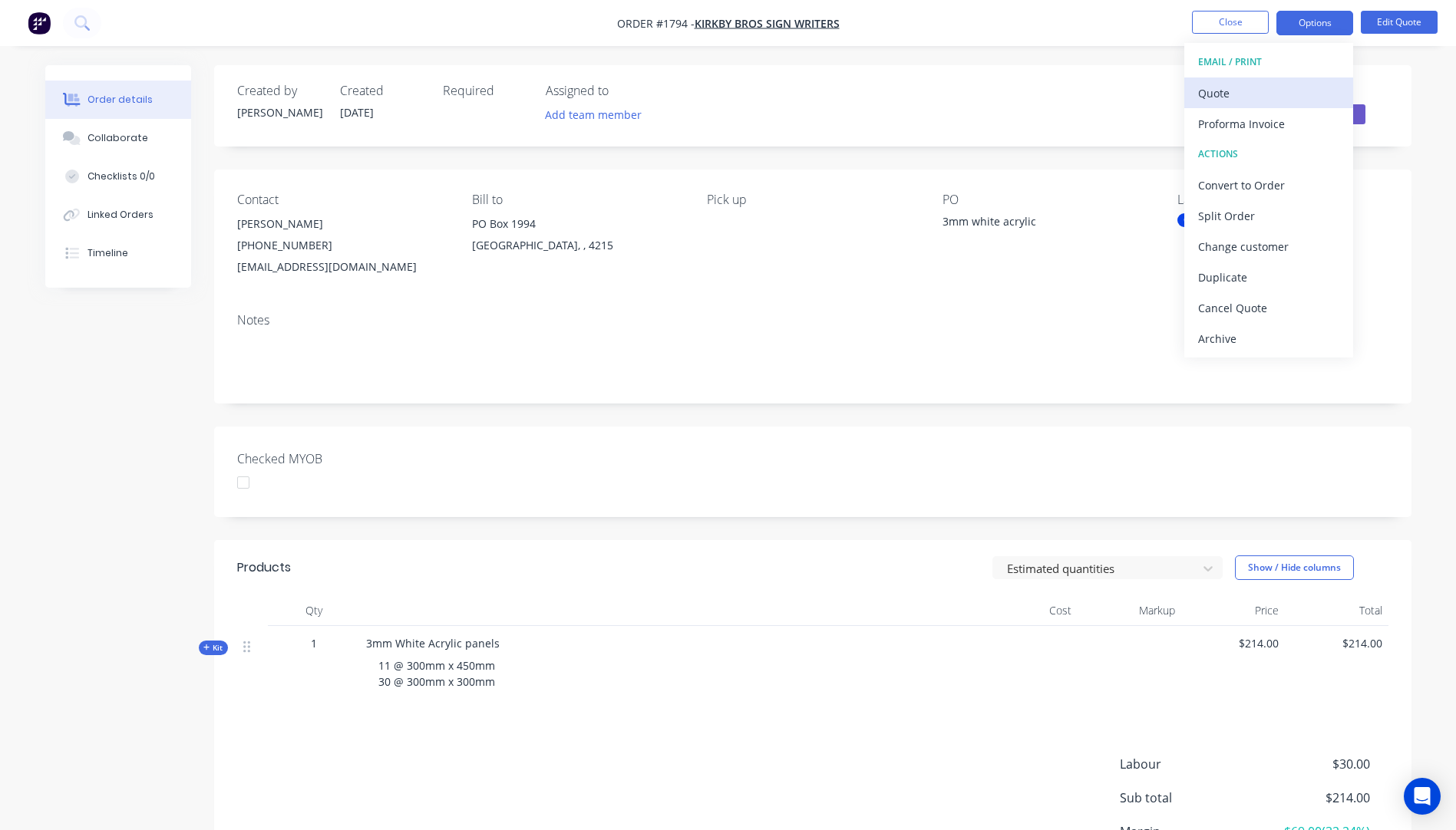
click at [1222, 90] on div "Quote" at bounding box center [1268, 93] width 141 height 22
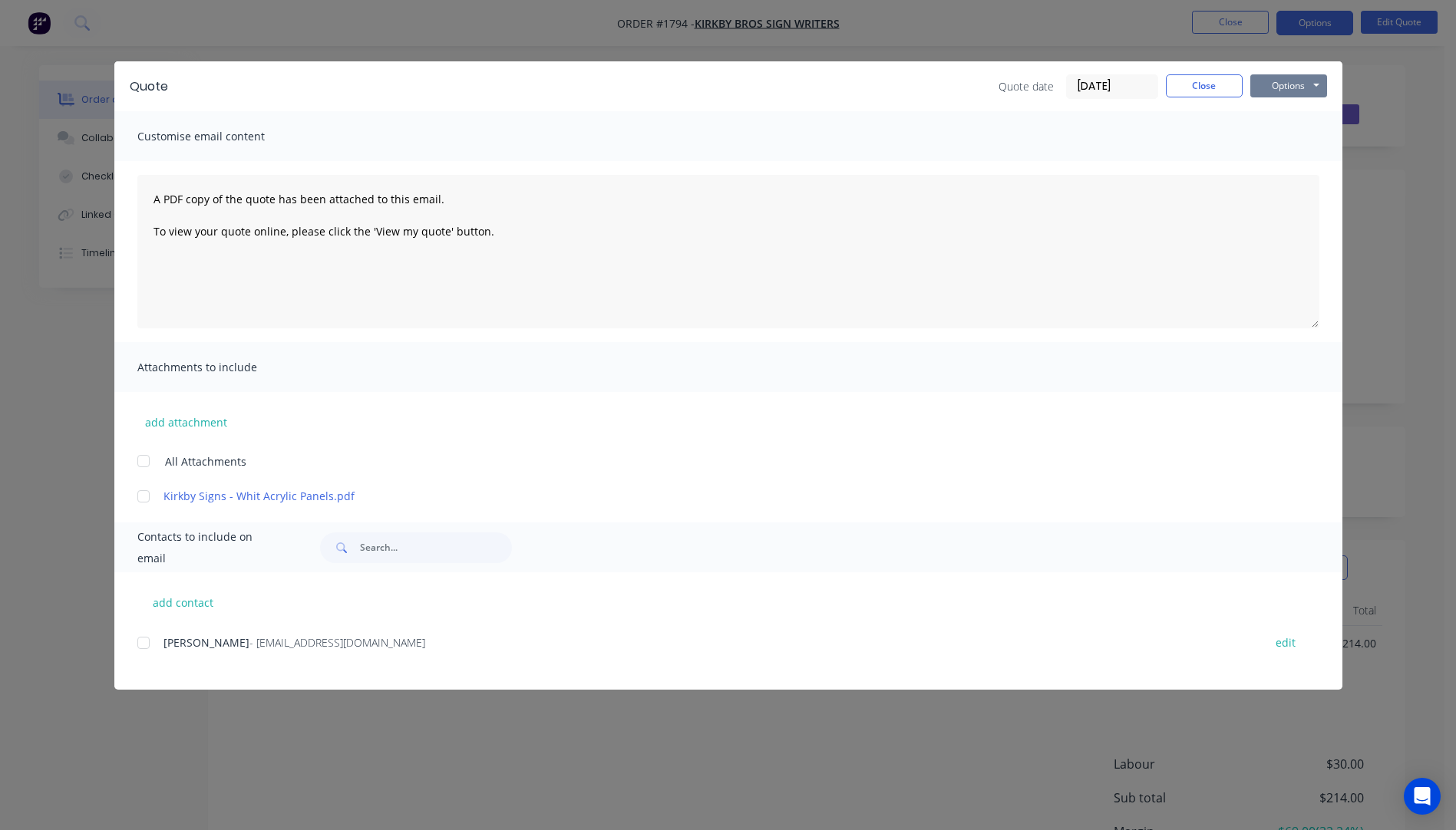
click at [1291, 94] on button "Options" at bounding box center [1288, 86] width 77 height 23
click at [1300, 111] on button "Preview" at bounding box center [1299, 113] width 98 height 25
click at [1200, 80] on button "Close" at bounding box center [1203, 86] width 77 height 23
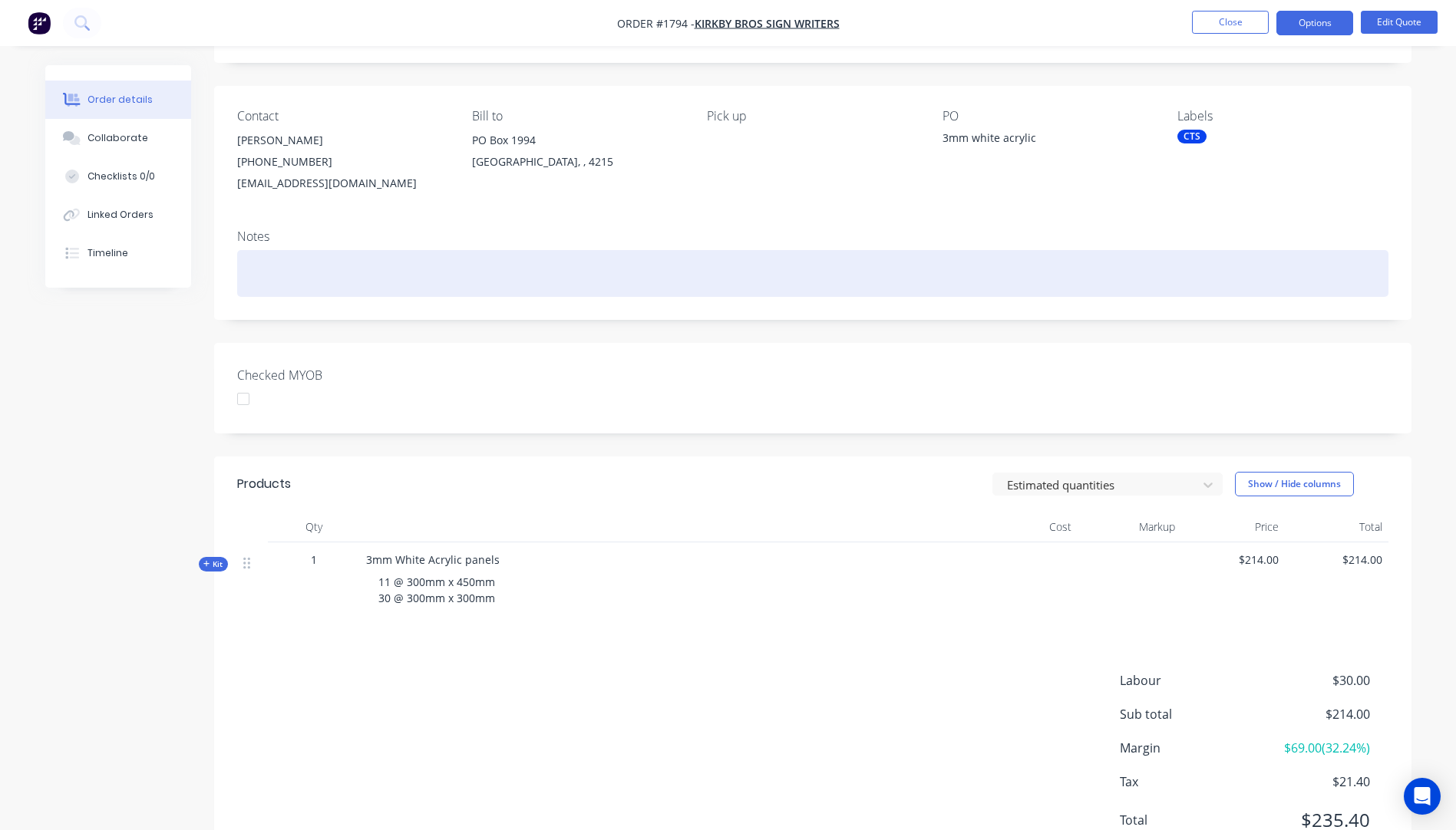
scroll to position [149, 0]
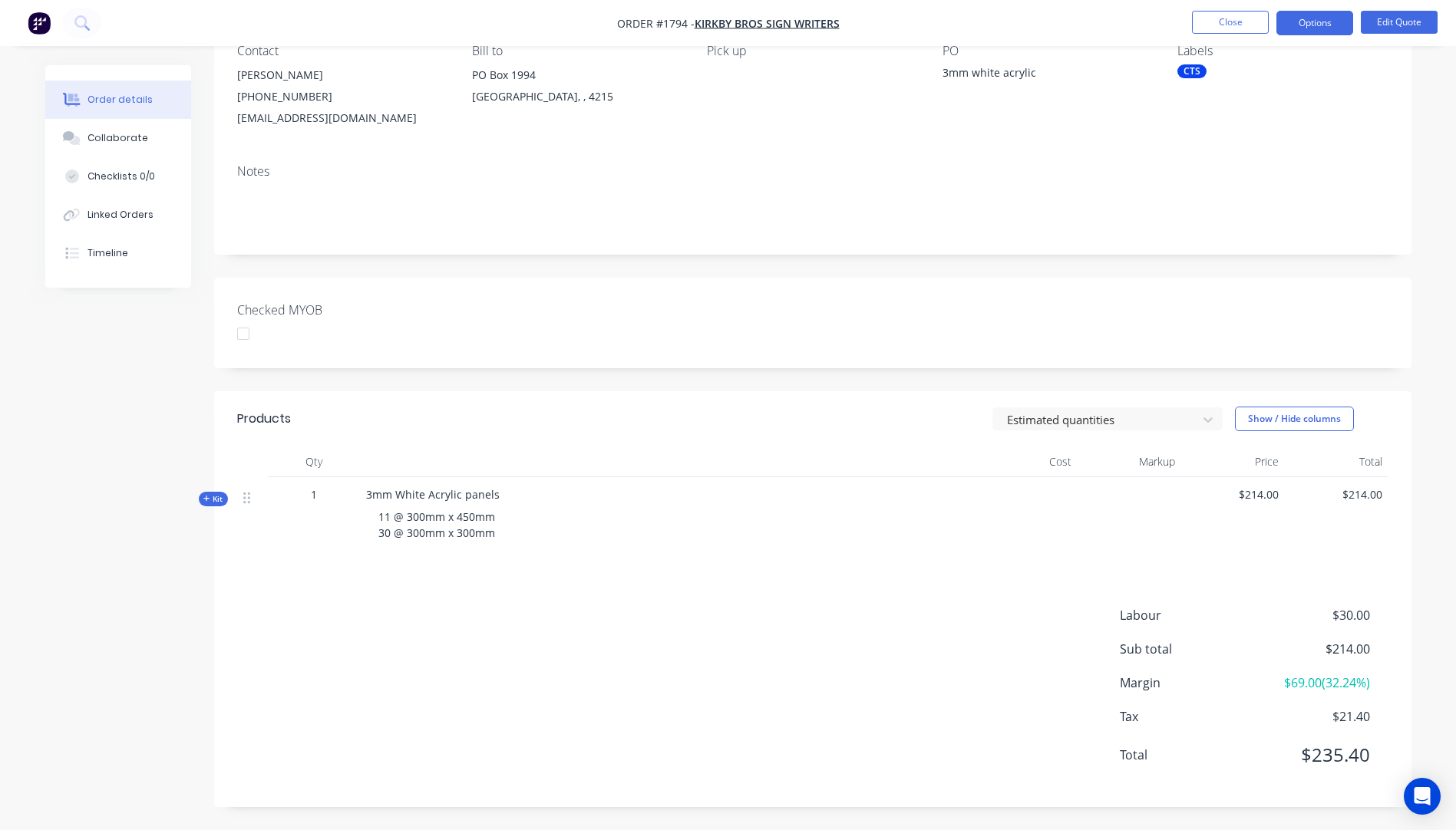
click at [203, 499] on icon "button" at bounding box center [207, 498] width 7 height 8
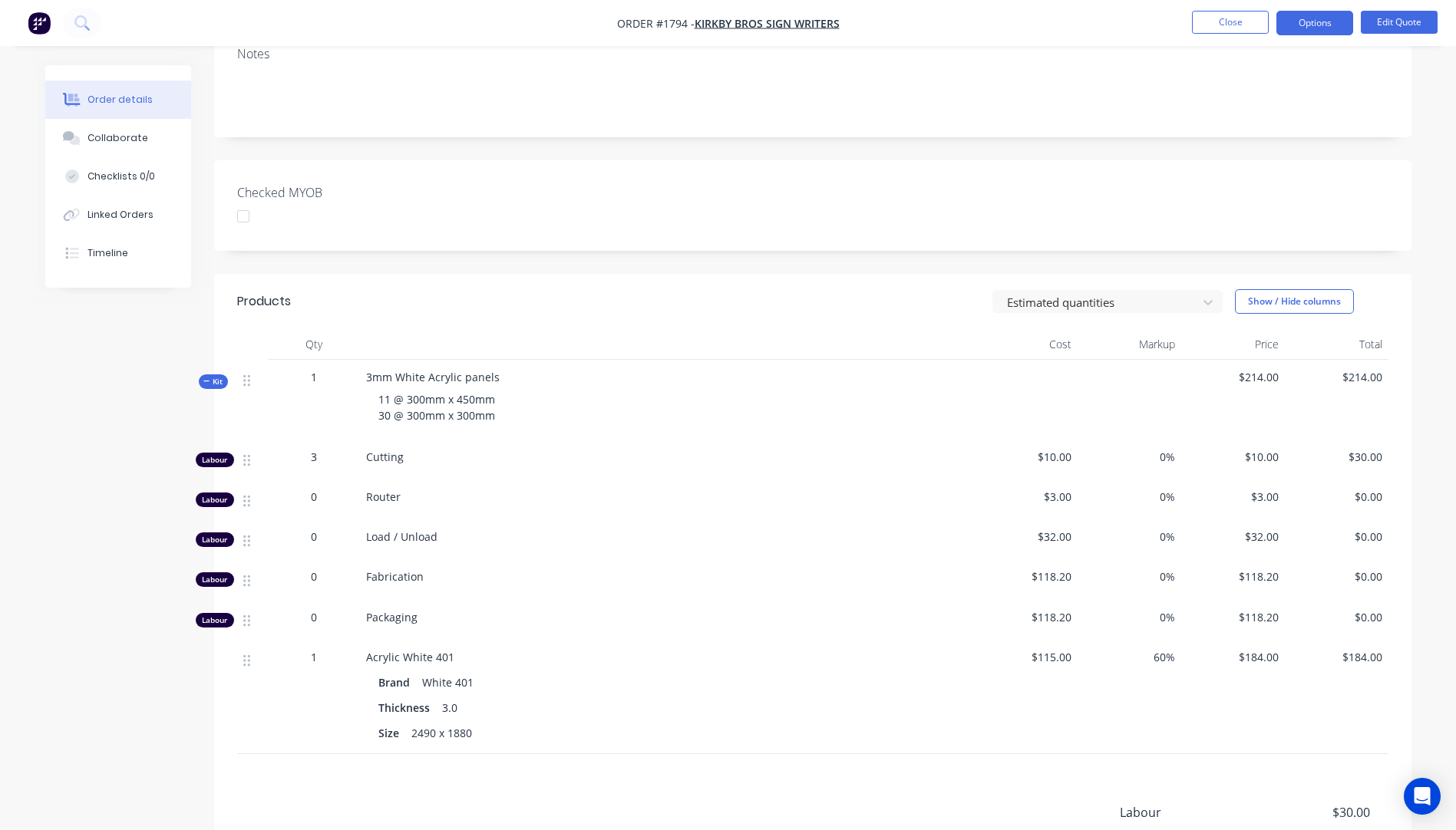
scroll to position [80, 0]
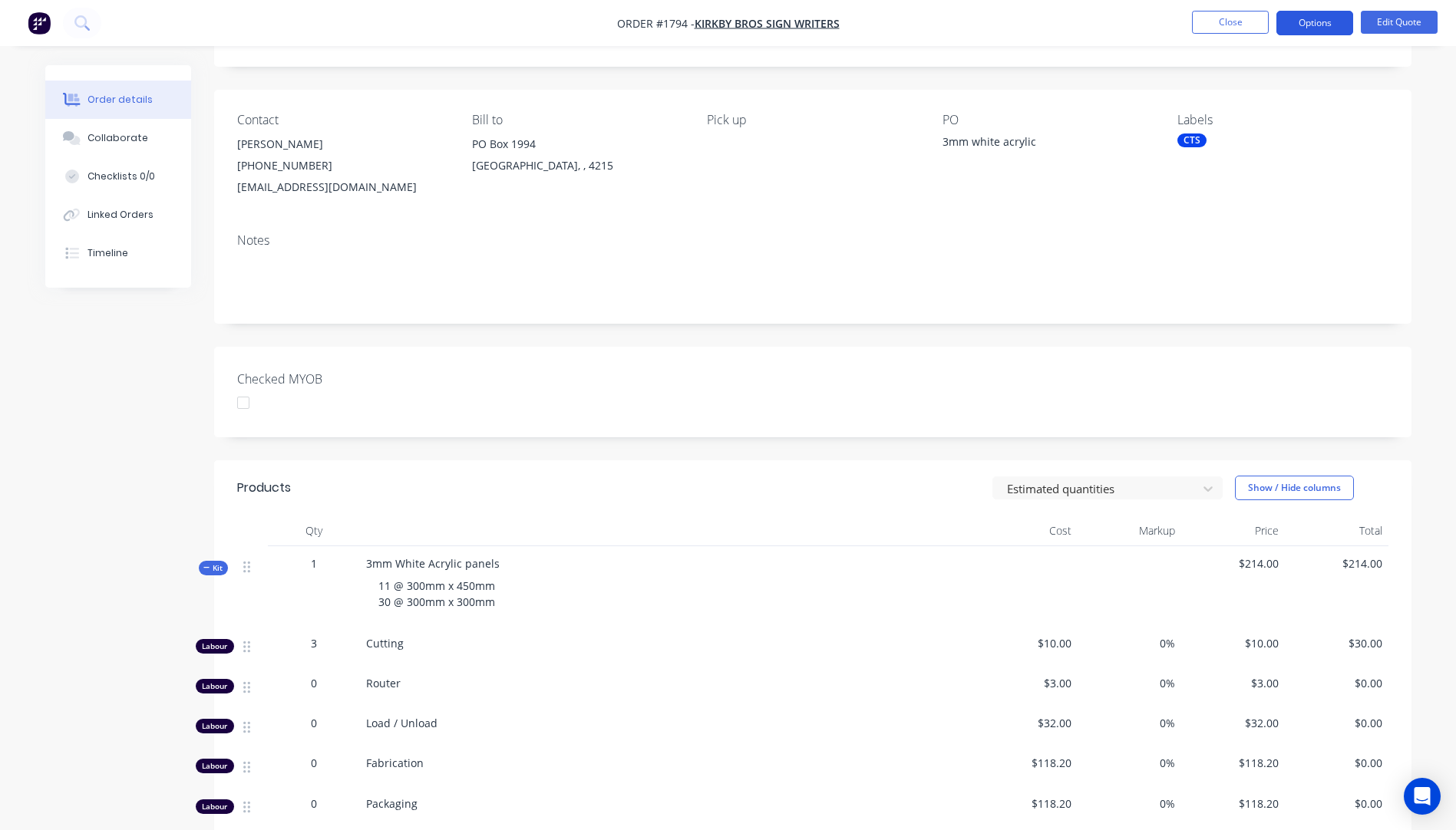
click at [1323, 18] on button "Options" at bounding box center [1314, 22] width 77 height 24
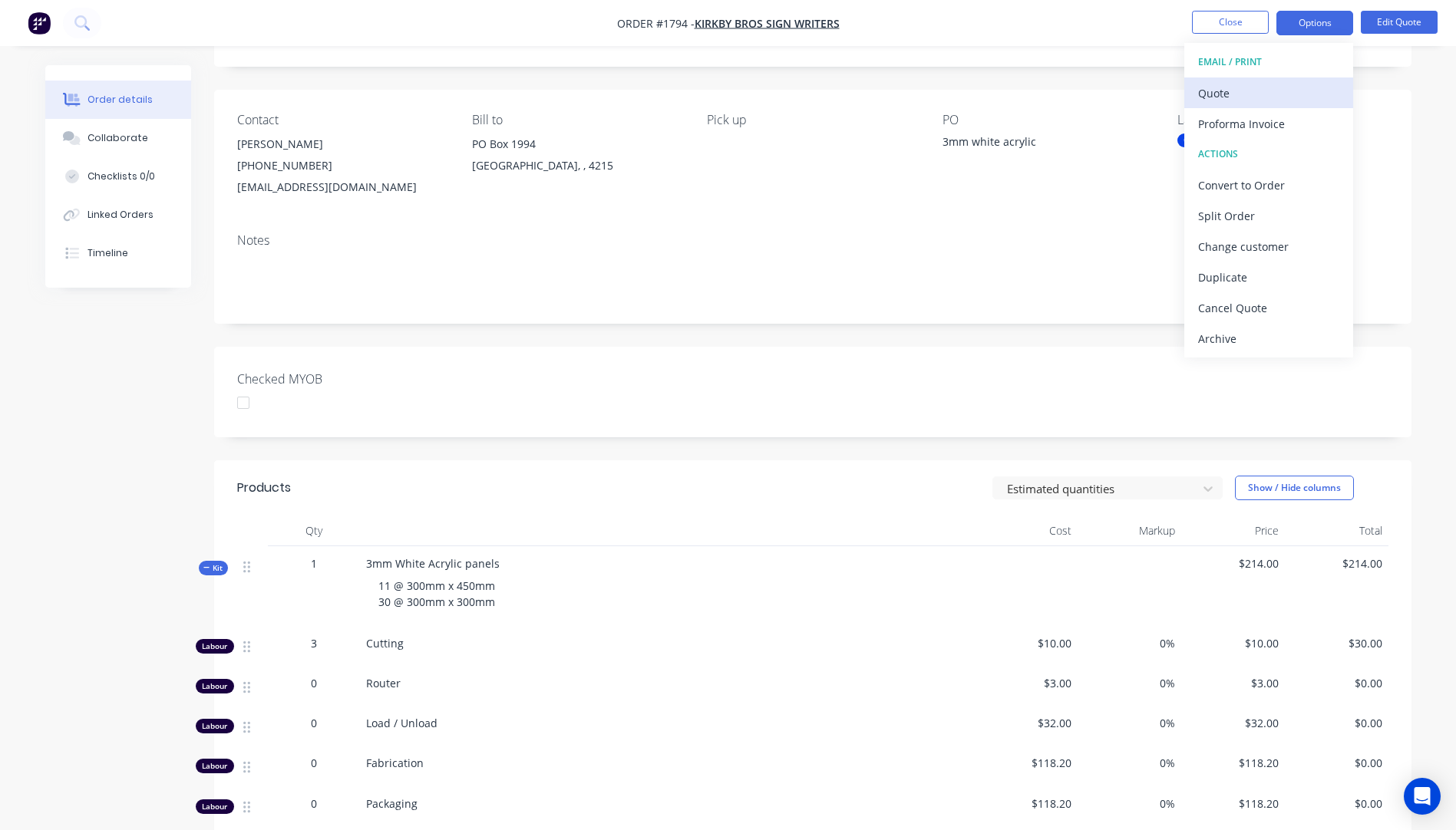
click at [1216, 102] on div "Quote" at bounding box center [1268, 93] width 141 height 22
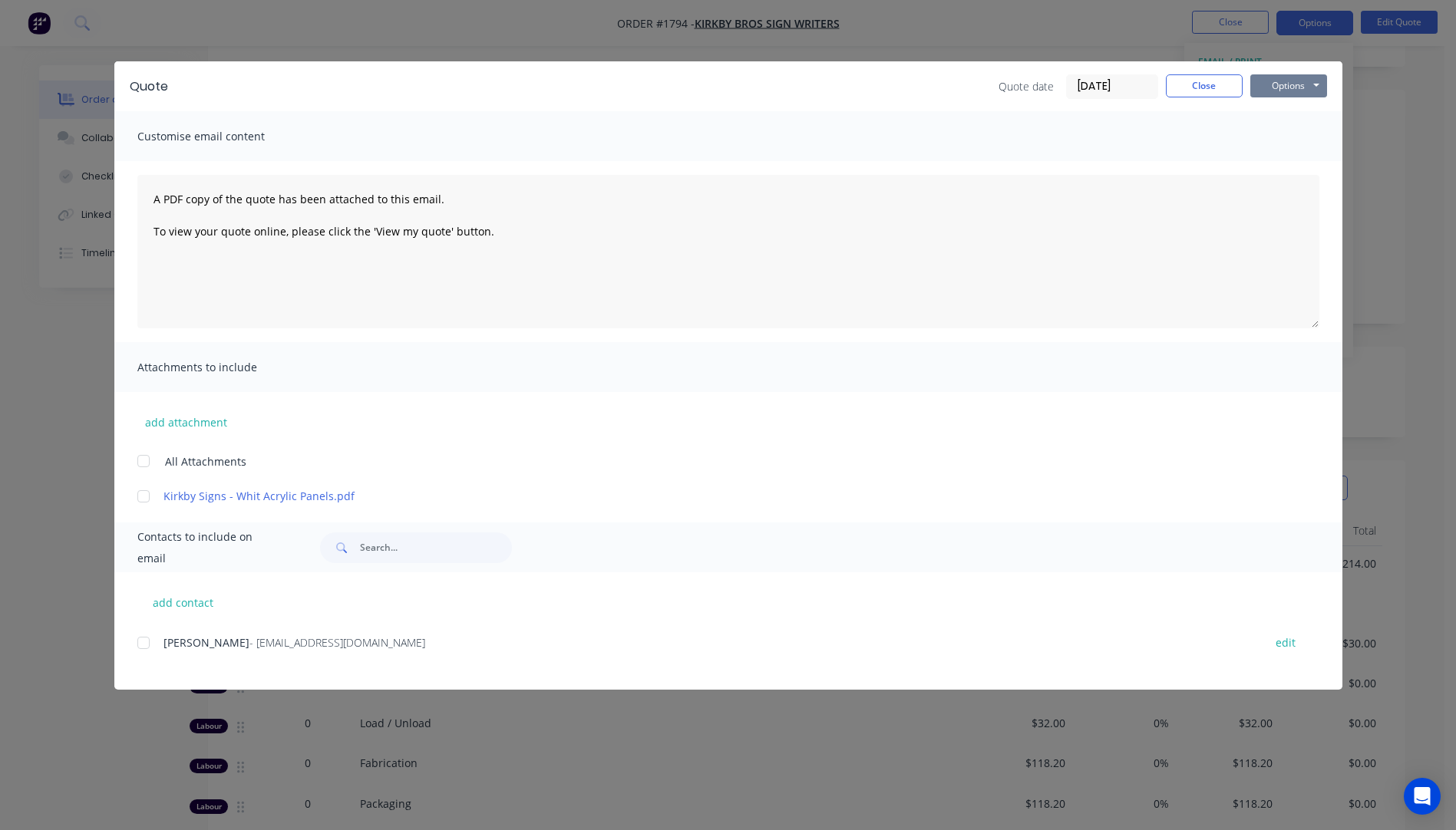
click at [1260, 82] on button "Options" at bounding box center [1288, 86] width 77 height 23
click at [145, 646] on div at bounding box center [143, 642] width 31 height 31
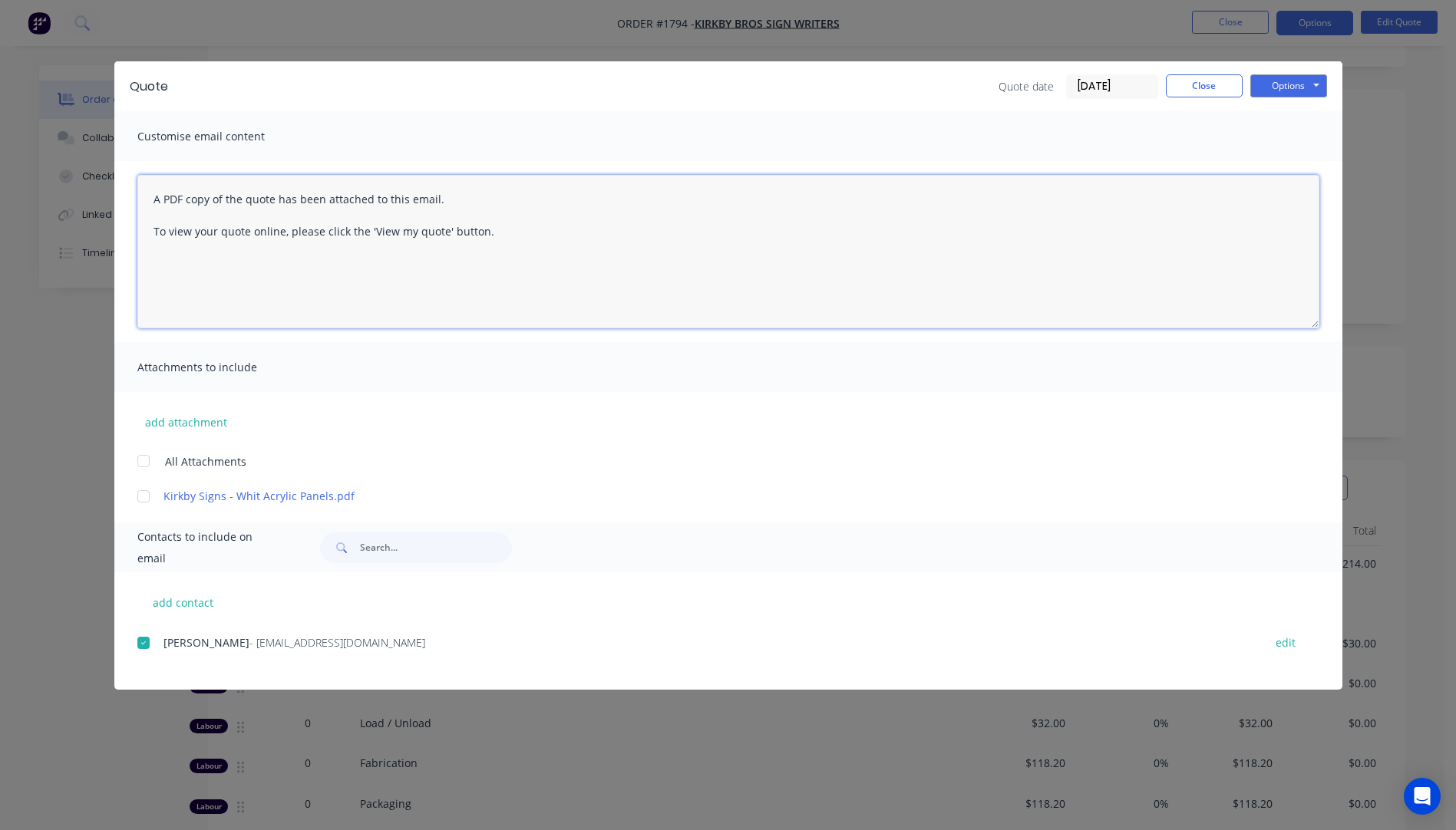
paste textarea "Hi, Please contact us if you have any questions. Regards, Darren sales@allstarp…"
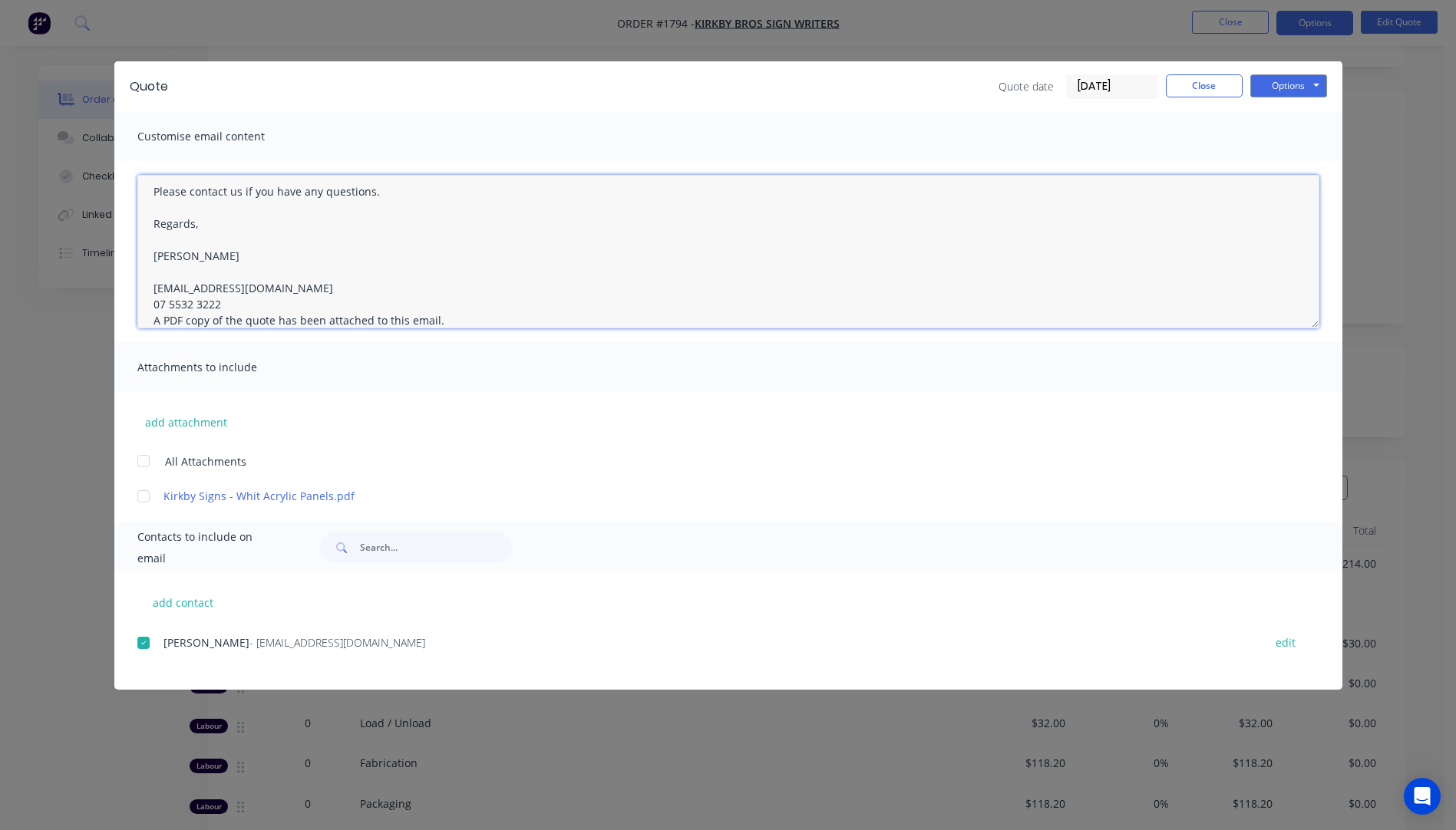
click at [233, 304] on textarea "Hi, Please contact us if you have any questions. Regards, Darren sales@allstarp…" at bounding box center [728, 252] width 1182 height 153
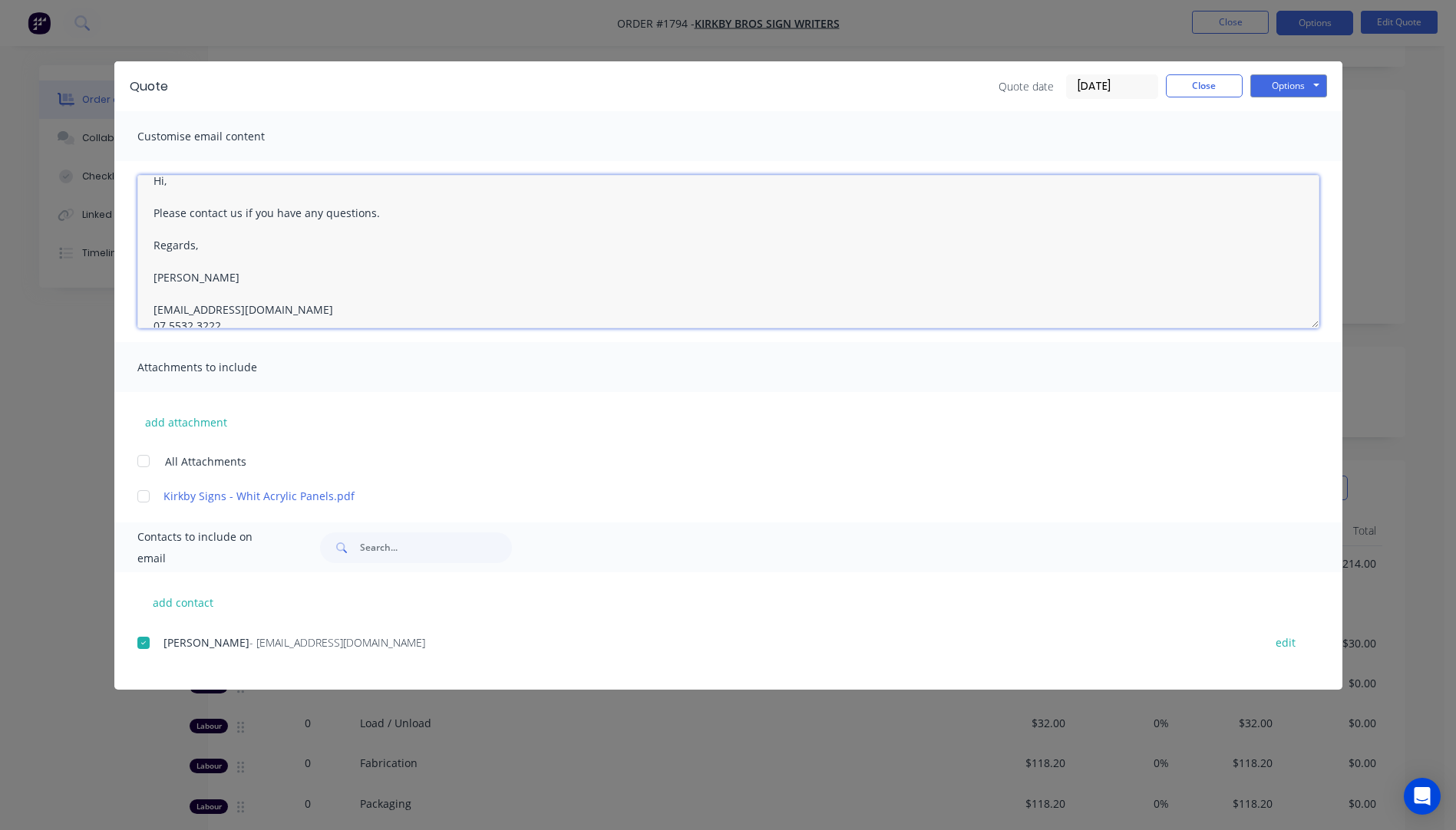
scroll to position [0, 0]
click at [189, 202] on textarea "Hi, Please contact us if you have any questions. Regards, Darren sales@allstarp…" at bounding box center [728, 252] width 1182 height 153
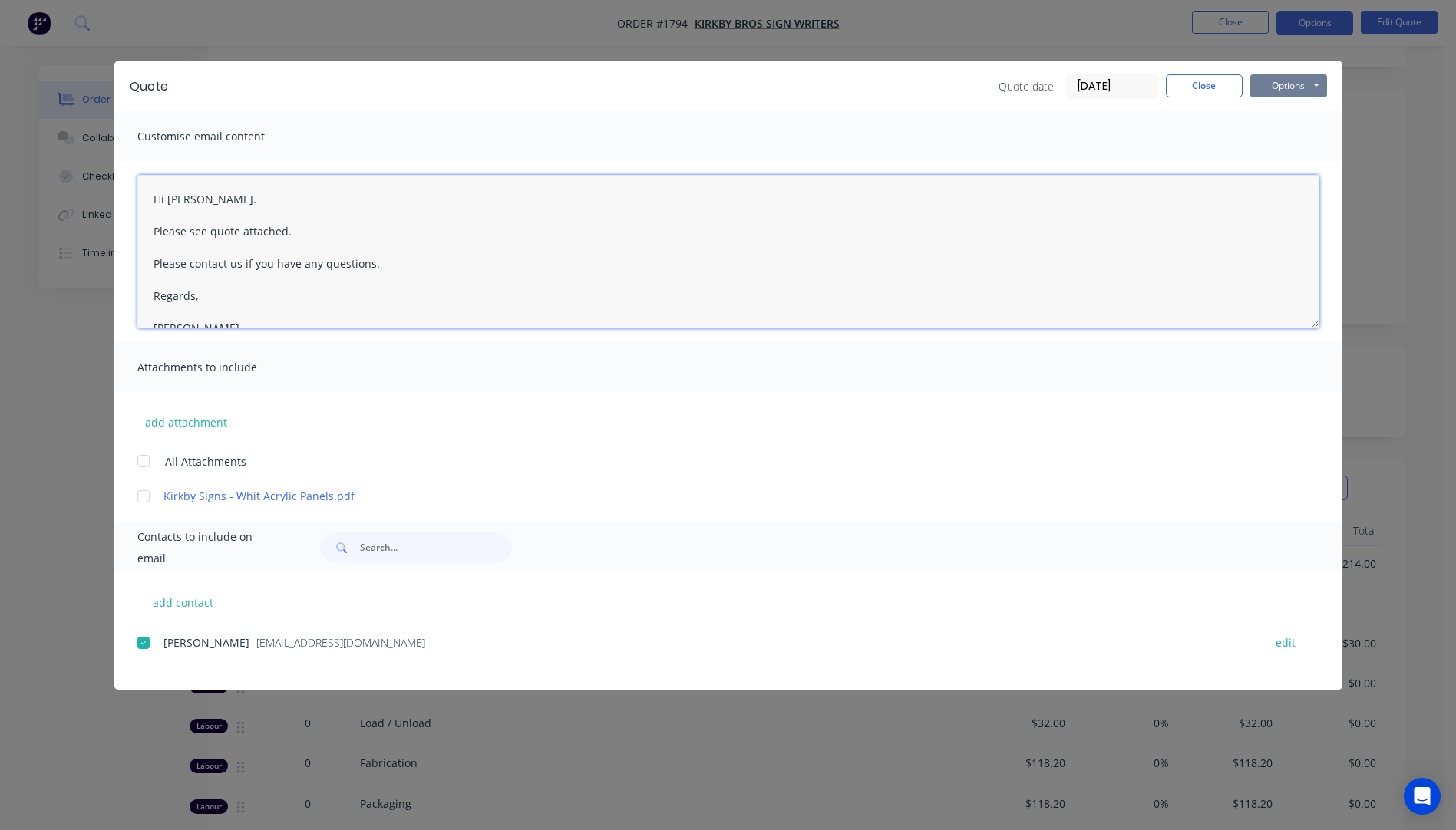
type textarea "Hi Jason. Please see quote attached. Please contact us if you have any question…"
click at [1286, 92] on button "Options" at bounding box center [1288, 86] width 77 height 23
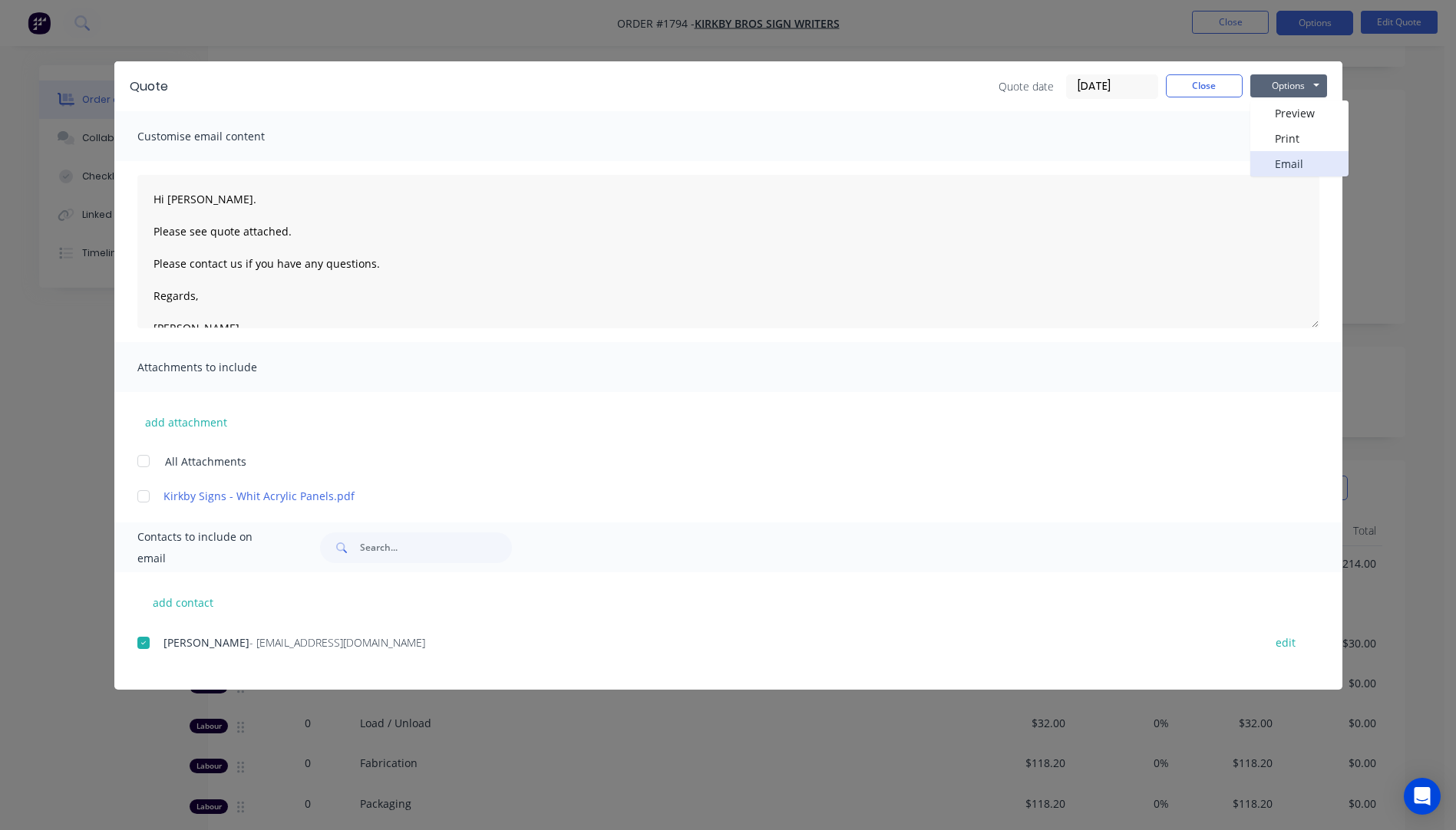
click at [1291, 166] on button "Email" at bounding box center [1299, 163] width 98 height 25
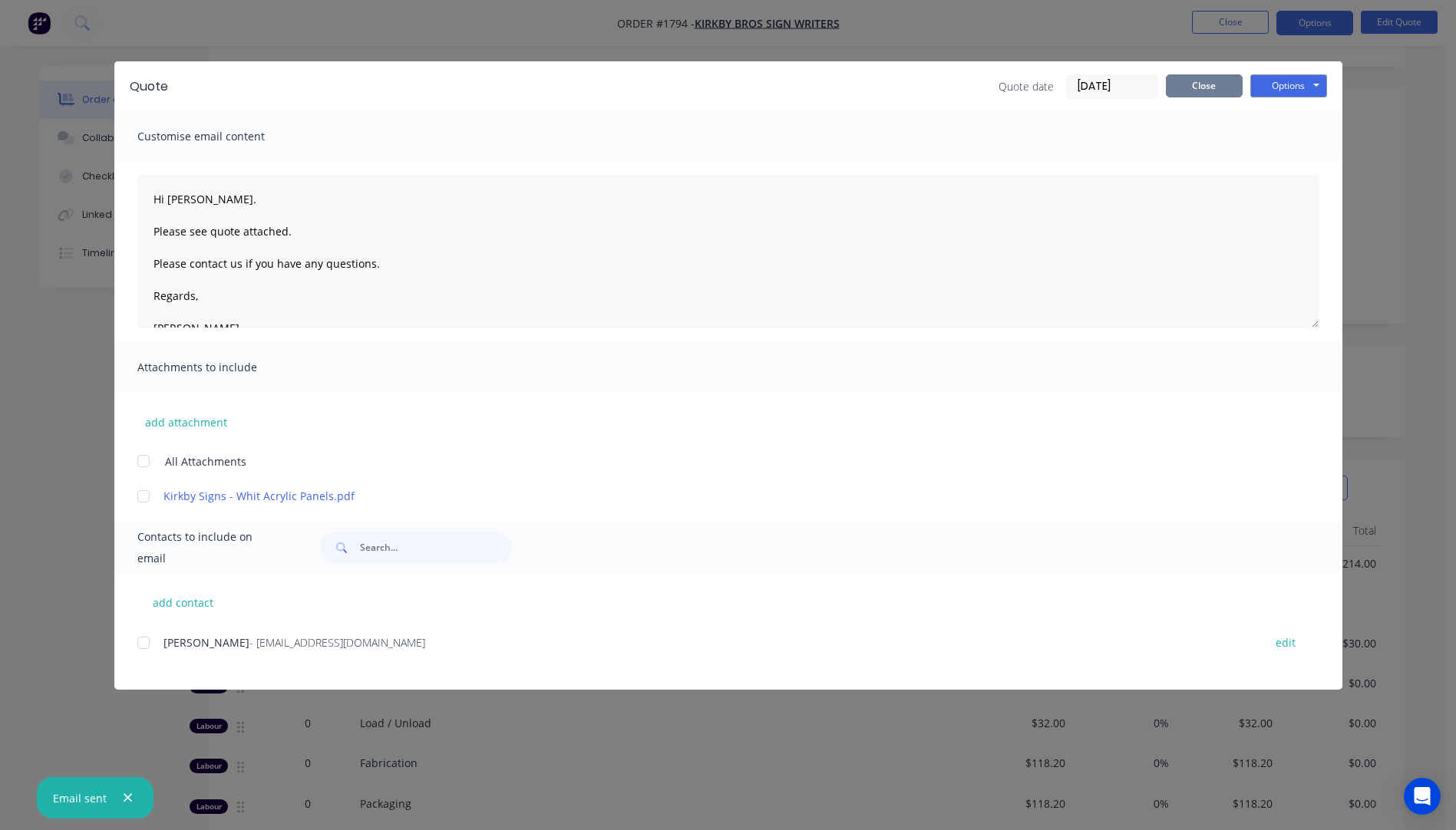
click at [1209, 86] on button "Close" at bounding box center [1203, 86] width 77 height 23
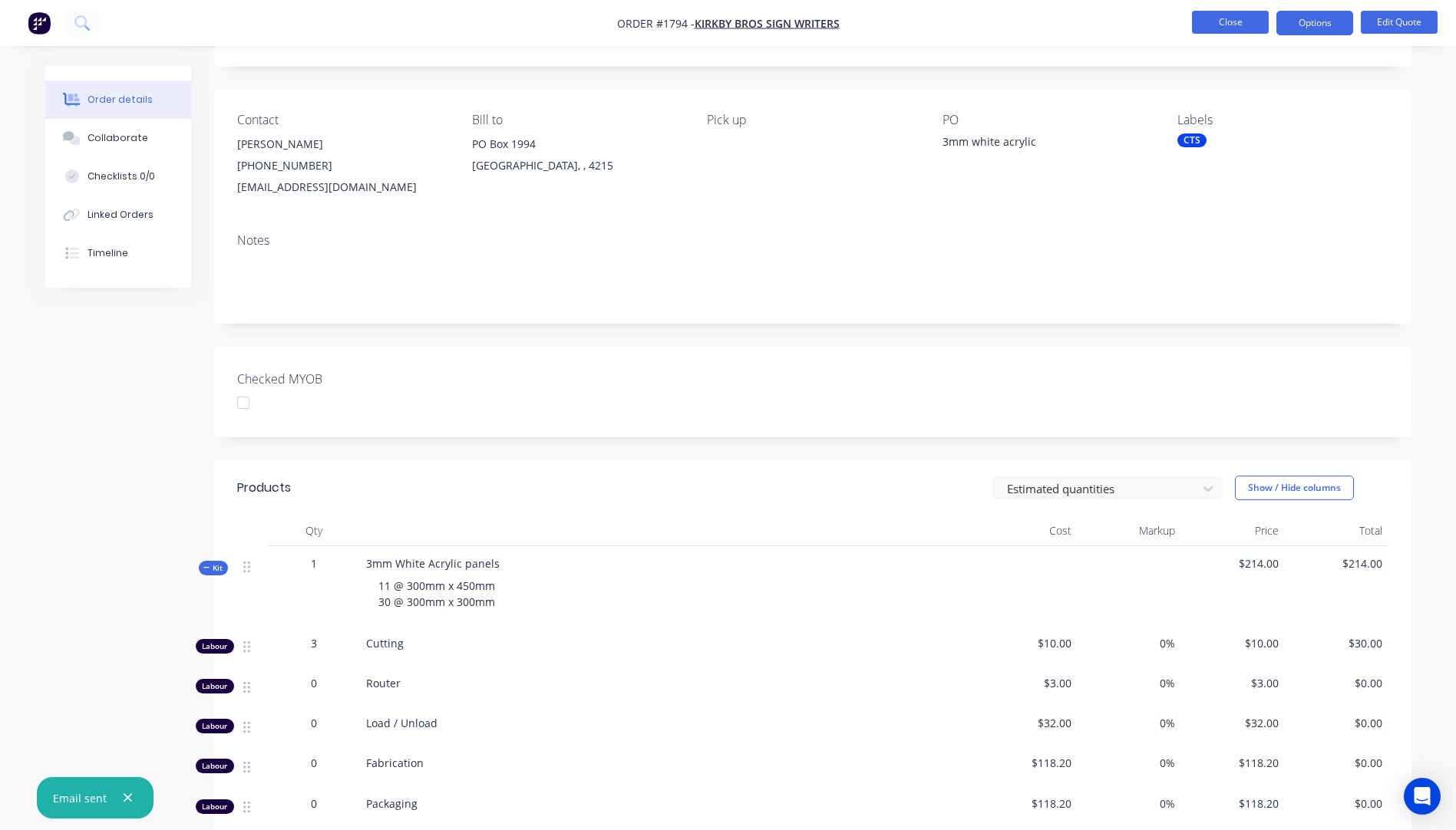
click at [1229, 33] on button "Close" at bounding box center [1230, 22] width 77 height 23
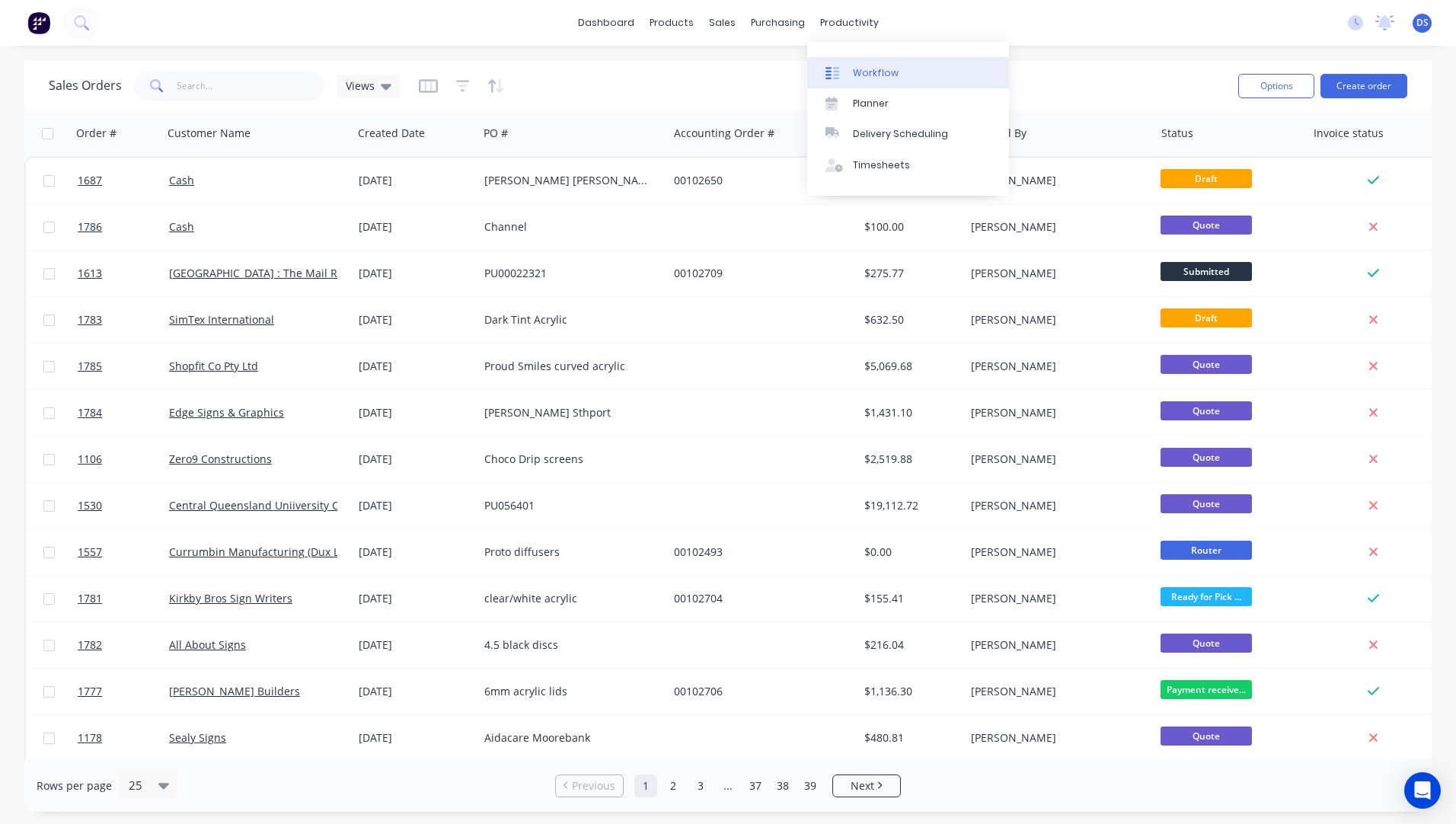
click at [864, 69] on div "Workflow" at bounding box center [875, 73] width 46 height 14
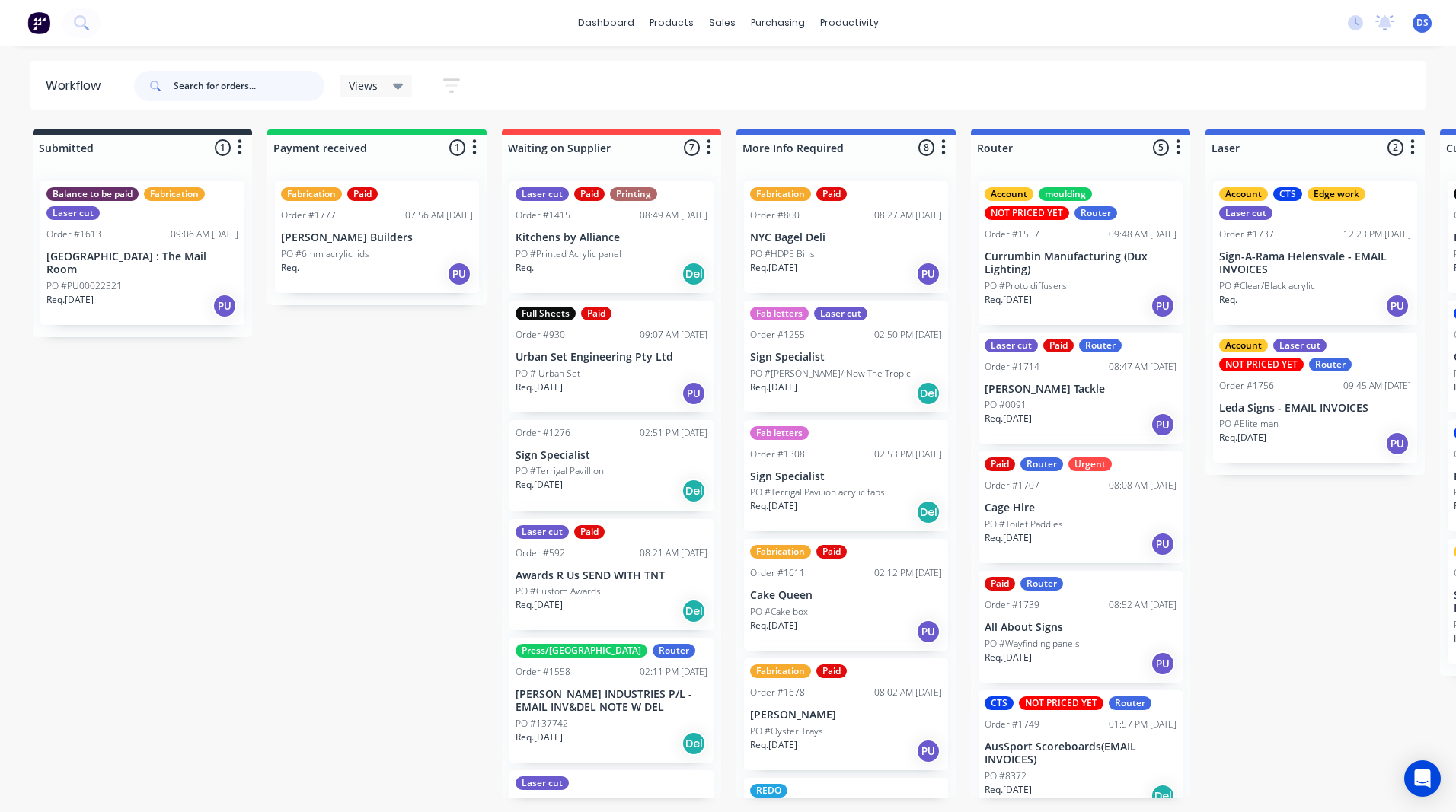
click at [213, 83] on input "text" at bounding box center [249, 86] width 151 height 31
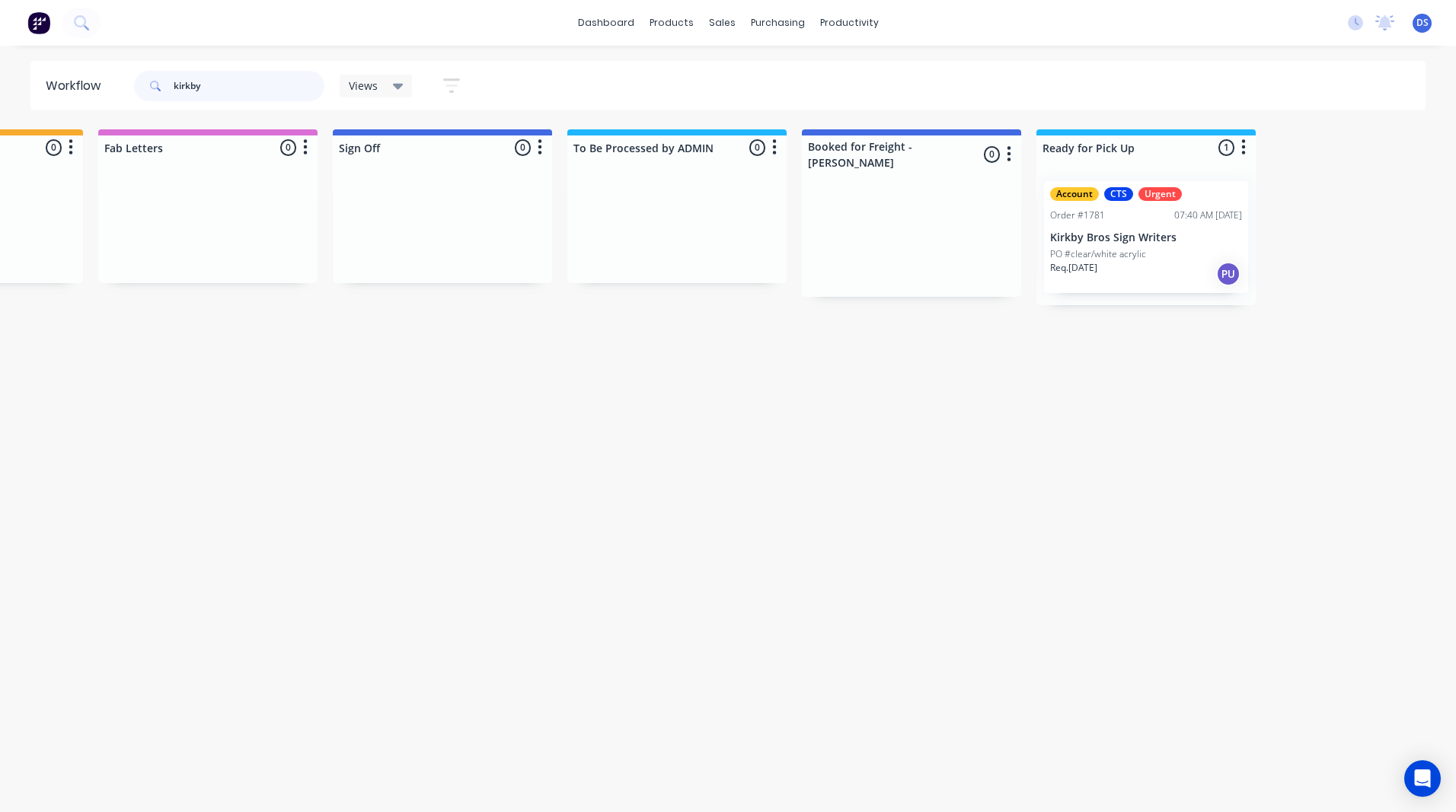
scroll to position [0, 2050]
type input "kirkby"
click at [1223, 281] on div "PU" at bounding box center [1224, 274] width 24 height 24
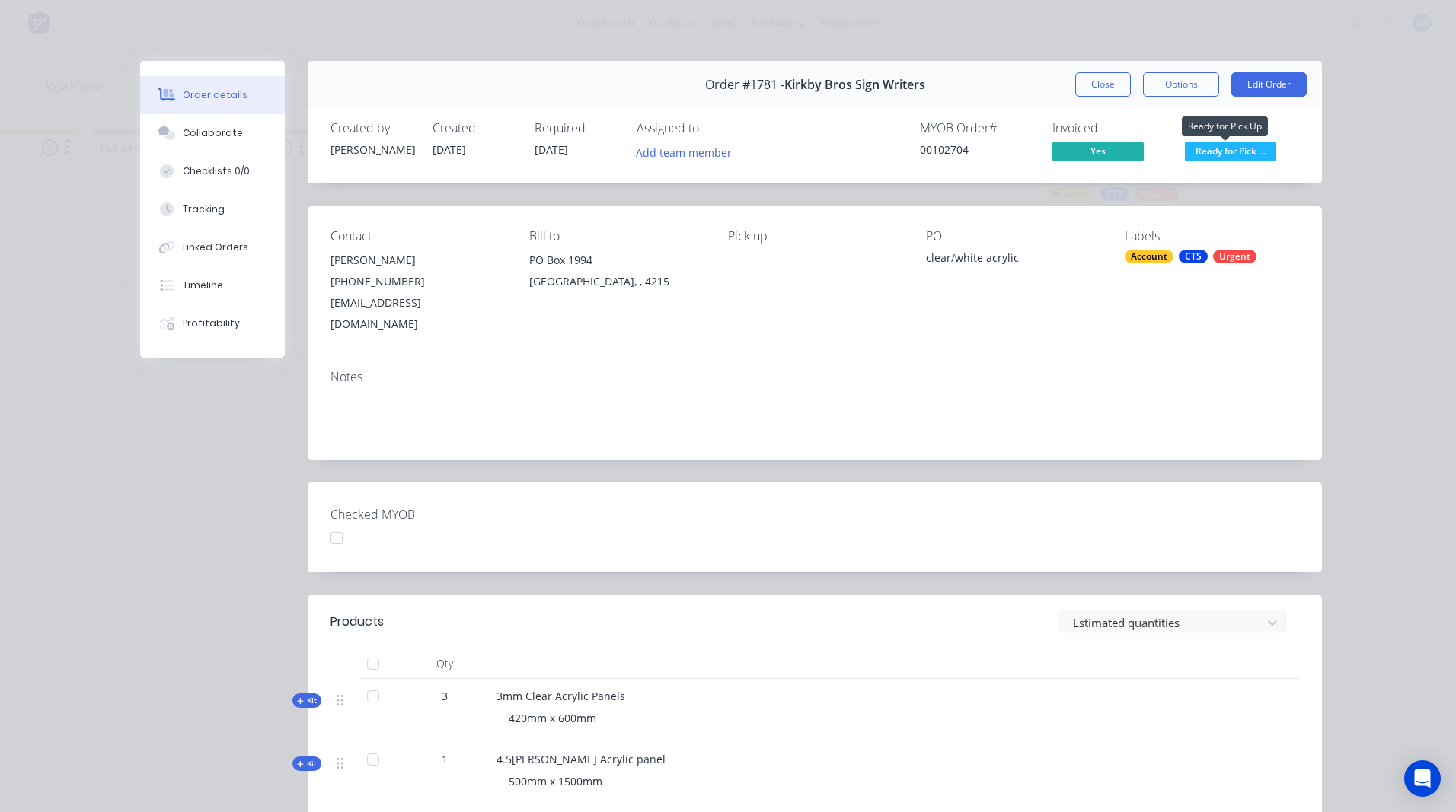
click at [1238, 151] on span "Ready for Pick ..." at bounding box center [1231, 150] width 91 height 19
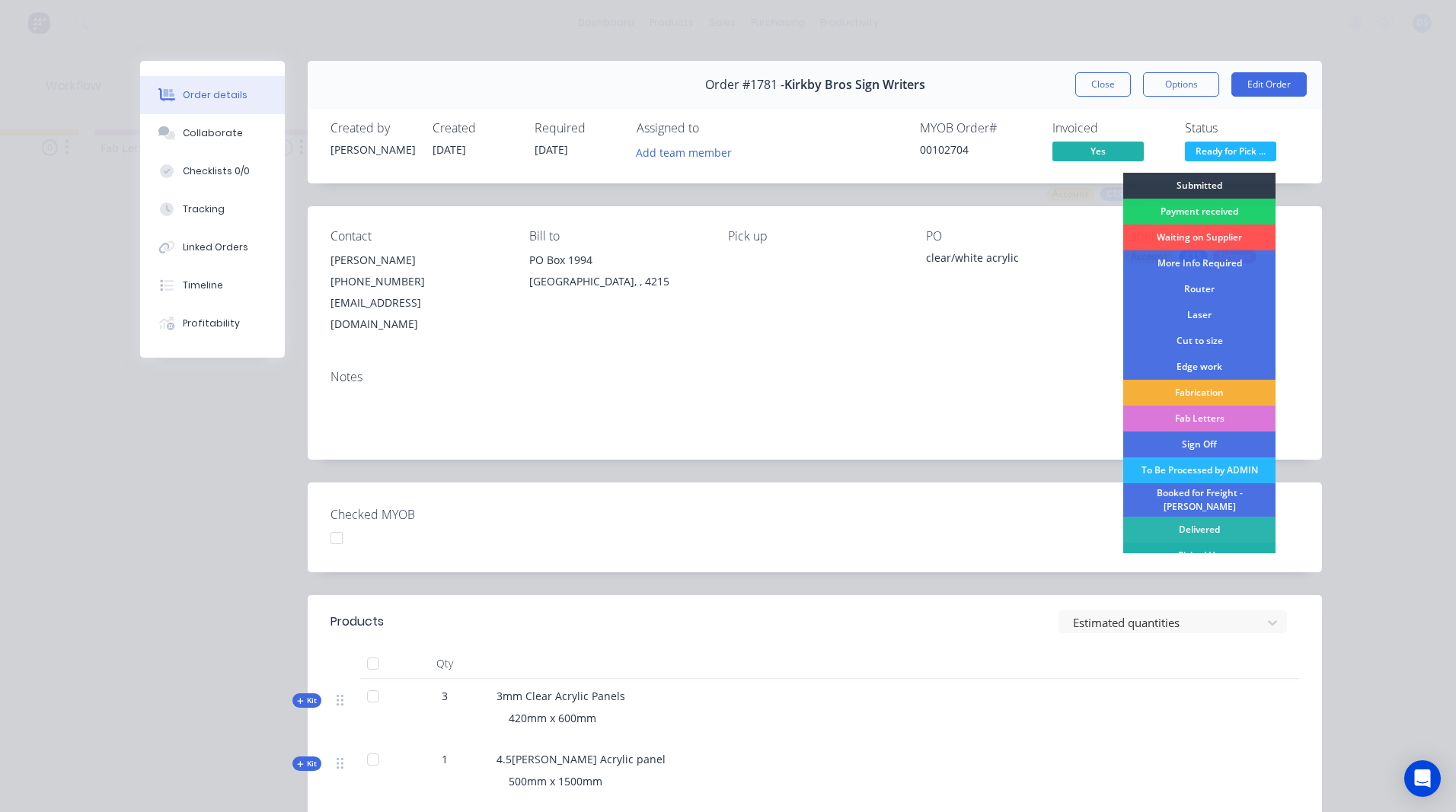
click at [1197, 546] on div "Picked Up" at bounding box center [1200, 555] width 152 height 26
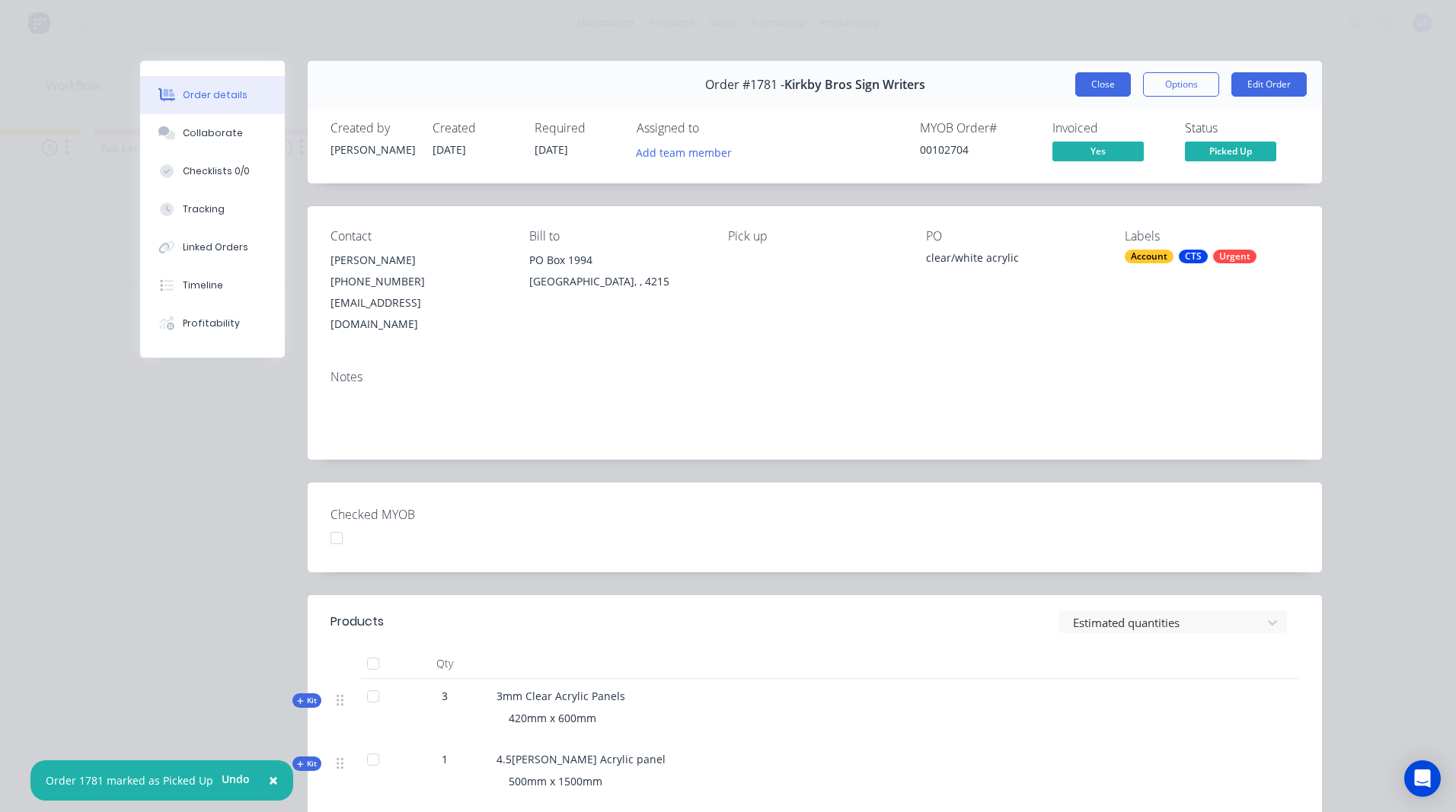
click at [1087, 89] on button "Close" at bounding box center [1103, 84] width 55 height 24
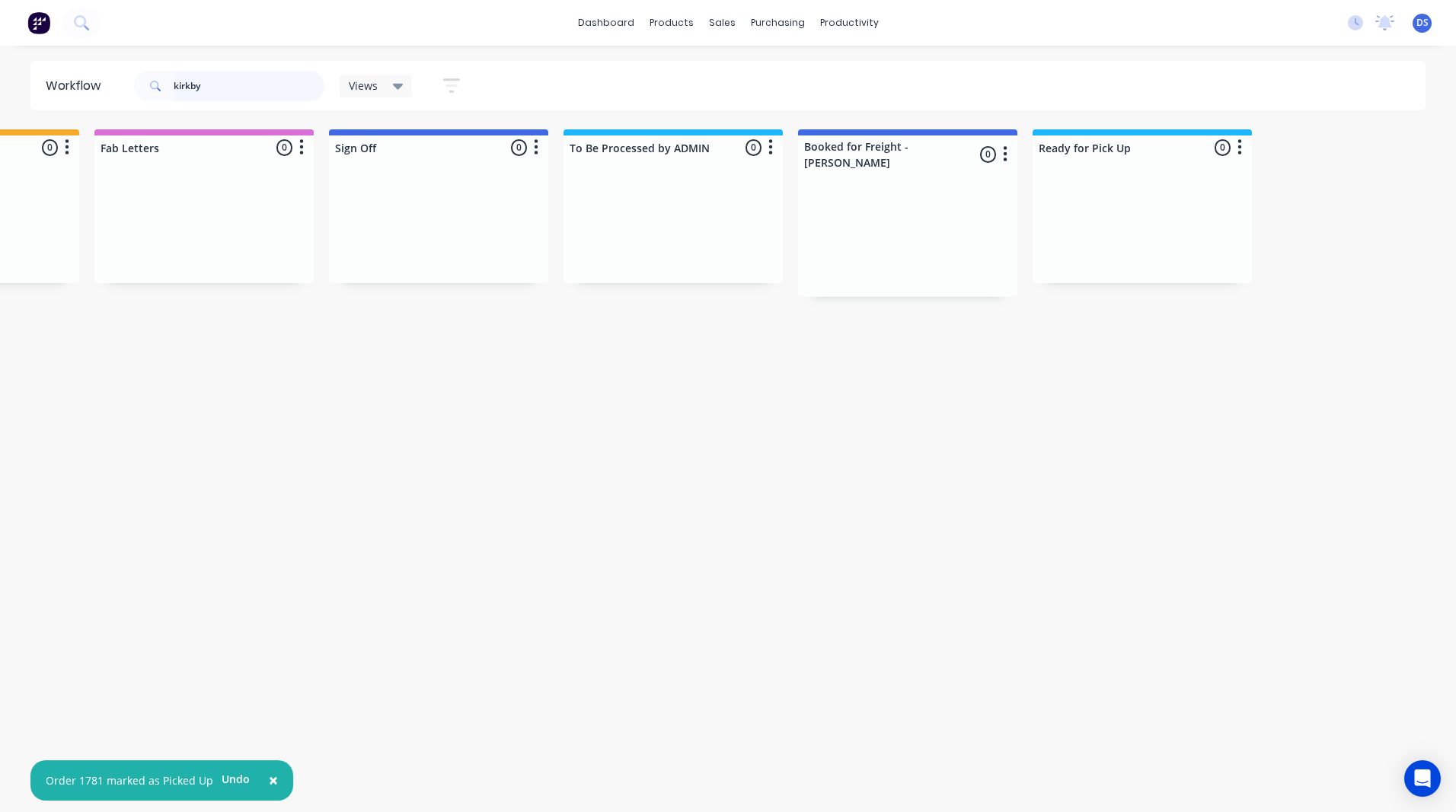
drag, startPoint x: 251, startPoint y: 84, endPoint x: 152, endPoint y: 82, distance: 99.0
click at [152, 82] on div "kirkby" at bounding box center [229, 86] width 190 height 31
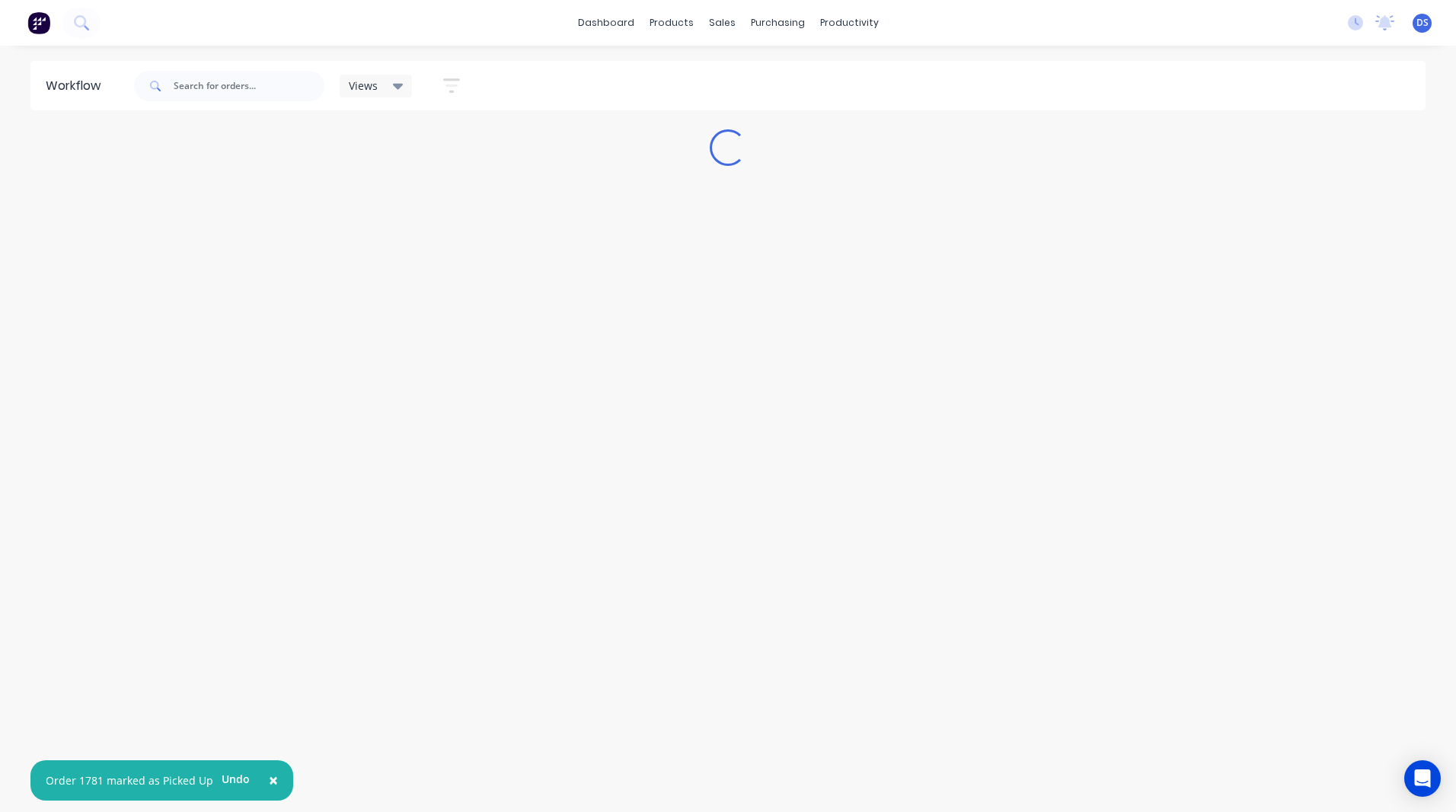
scroll to position [0, 0]
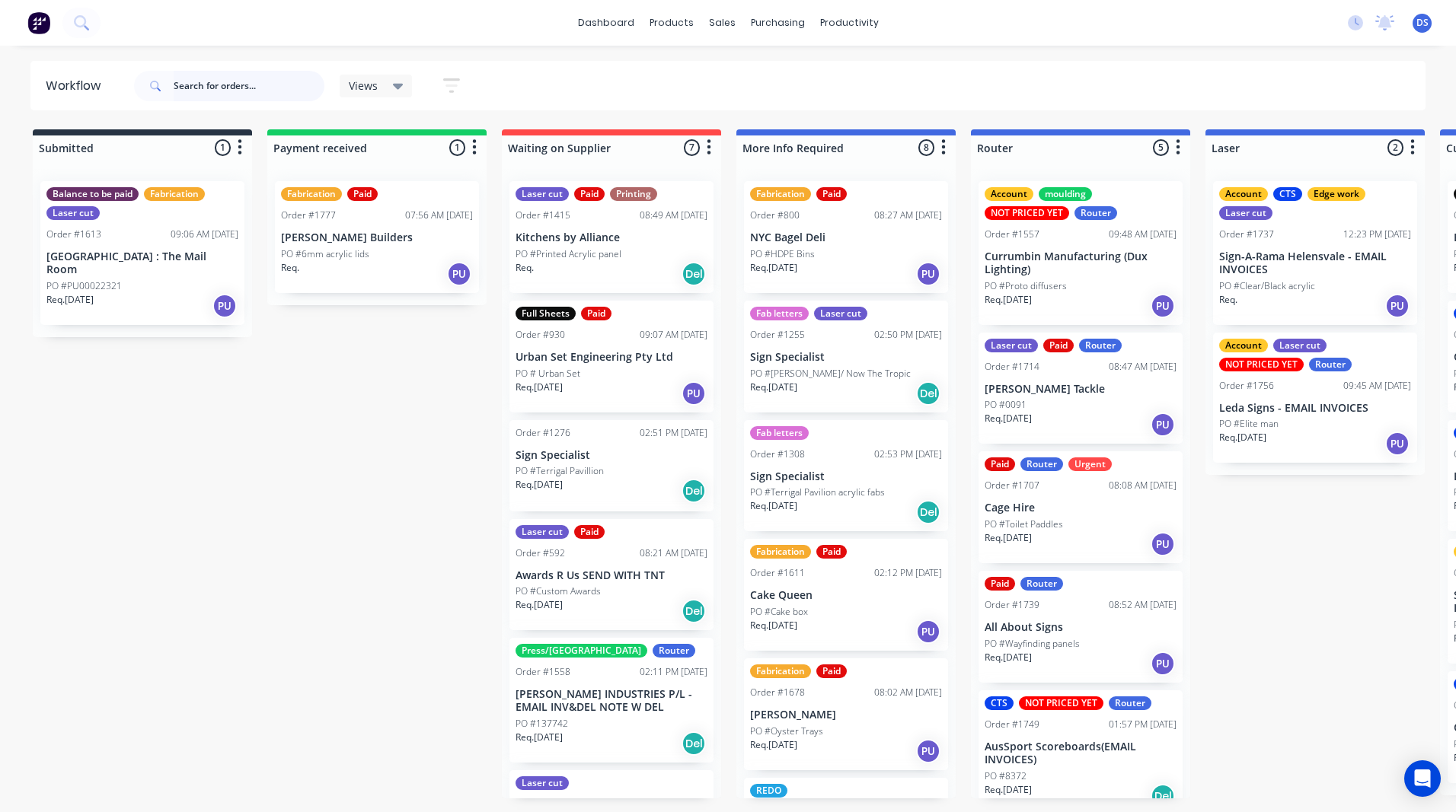
drag, startPoint x: 0, startPoint y: 0, endPoint x: 194, endPoint y: 84, distance: 211.4
click at [194, 84] on input "text" at bounding box center [249, 86] width 151 height 31
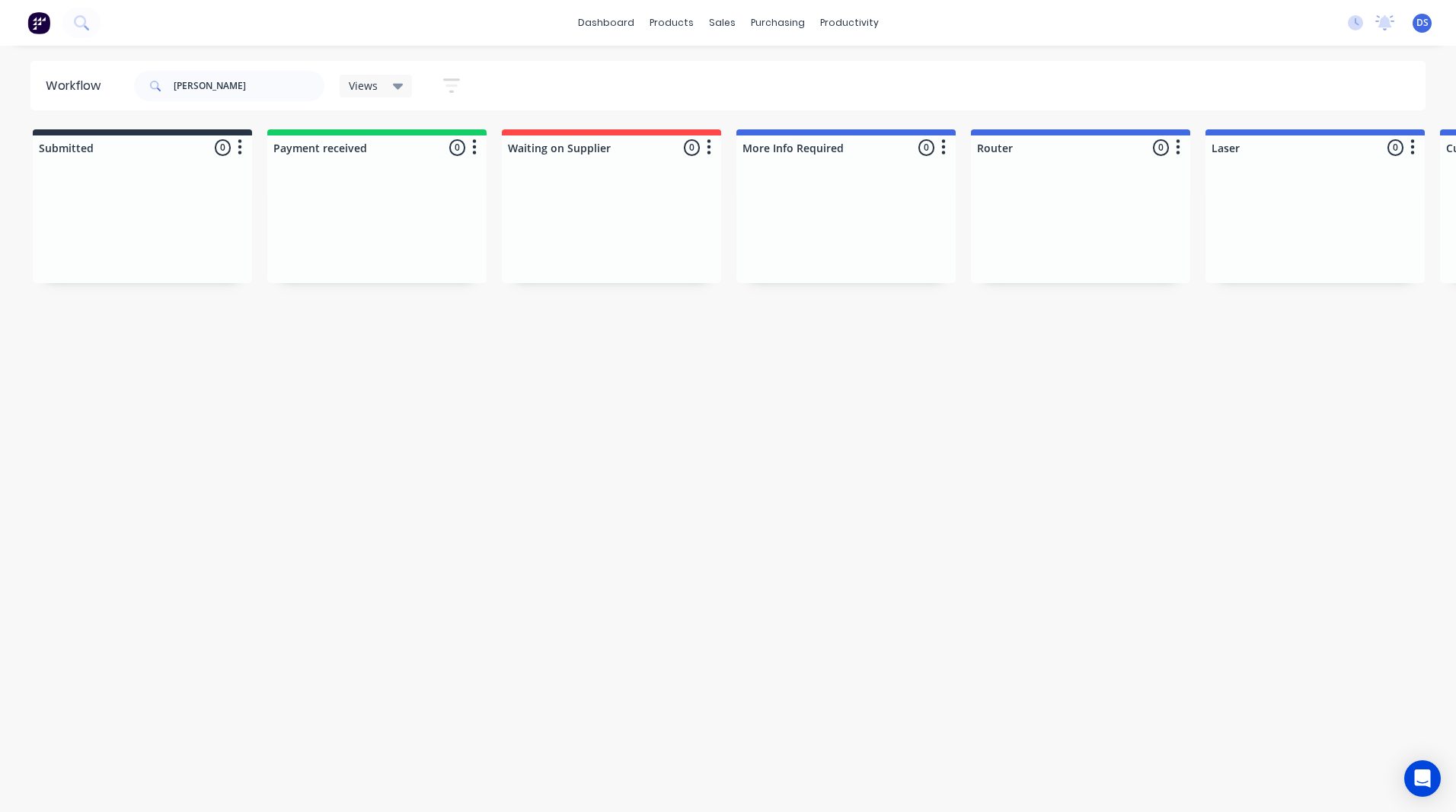
drag, startPoint x: 456, startPoint y: 379, endPoint x: 303, endPoint y: 148, distance: 277.1
click at [217, 87] on input "[PERSON_NAME]" at bounding box center [249, 86] width 151 height 31
type input "[PERSON_NAME]"
drag, startPoint x: 234, startPoint y: 501, endPoint x: -62, endPoint y: 545, distance: 299.3
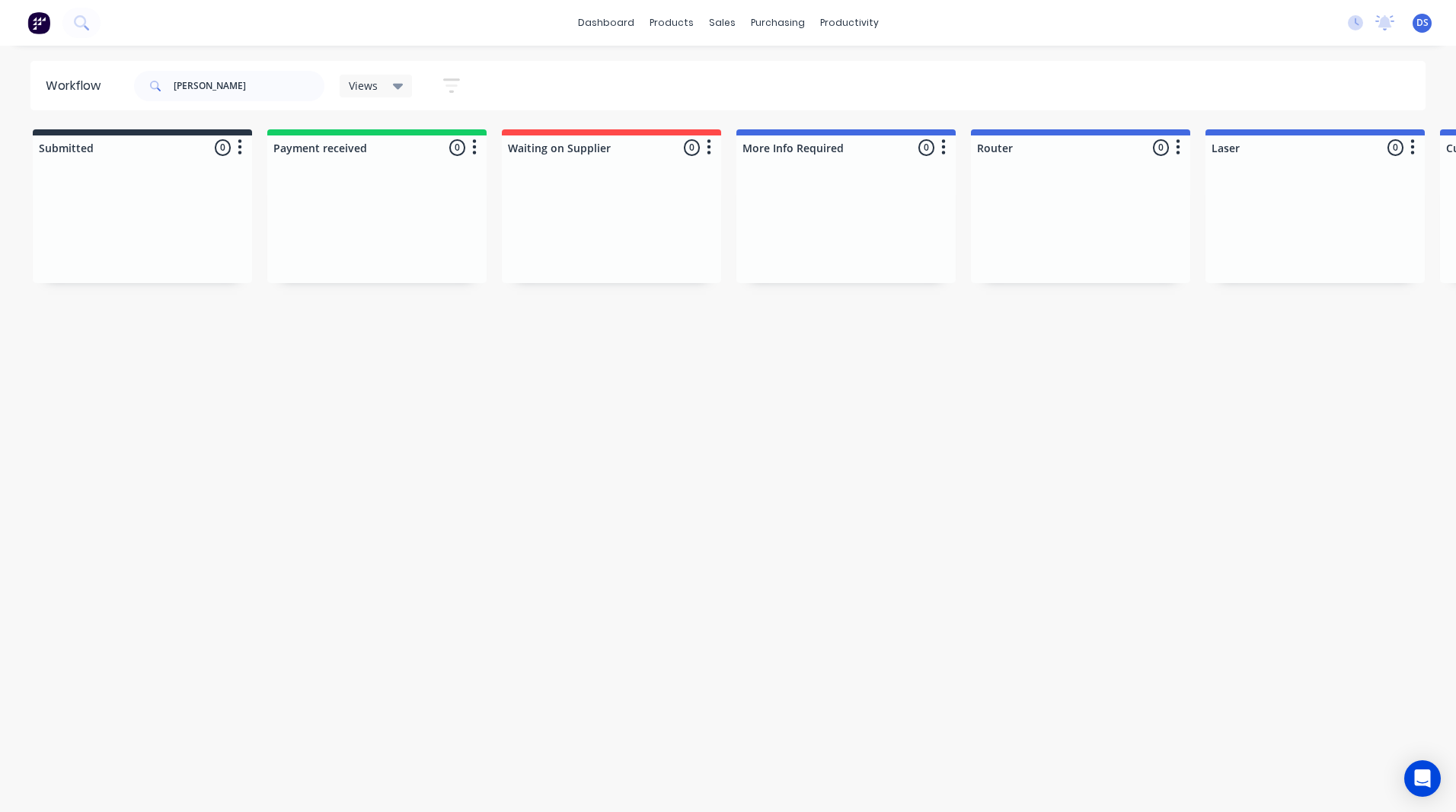
click at [398, 84] on icon at bounding box center [398, 86] width 11 height 6
click at [353, 408] on div "Workflow [PERSON_NAME] Views Save new view None (Default) edit Ready for Pick U…" at bounding box center [728, 422] width 1456 height 721
drag, startPoint x: 242, startPoint y: 91, endPoint x: 199, endPoint y: 88, distance: 43.1
click at [199, 88] on input "[PERSON_NAME]" at bounding box center [249, 86] width 151 height 31
click at [726, 23] on div "sales" at bounding box center [722, 23] width 42 height 23
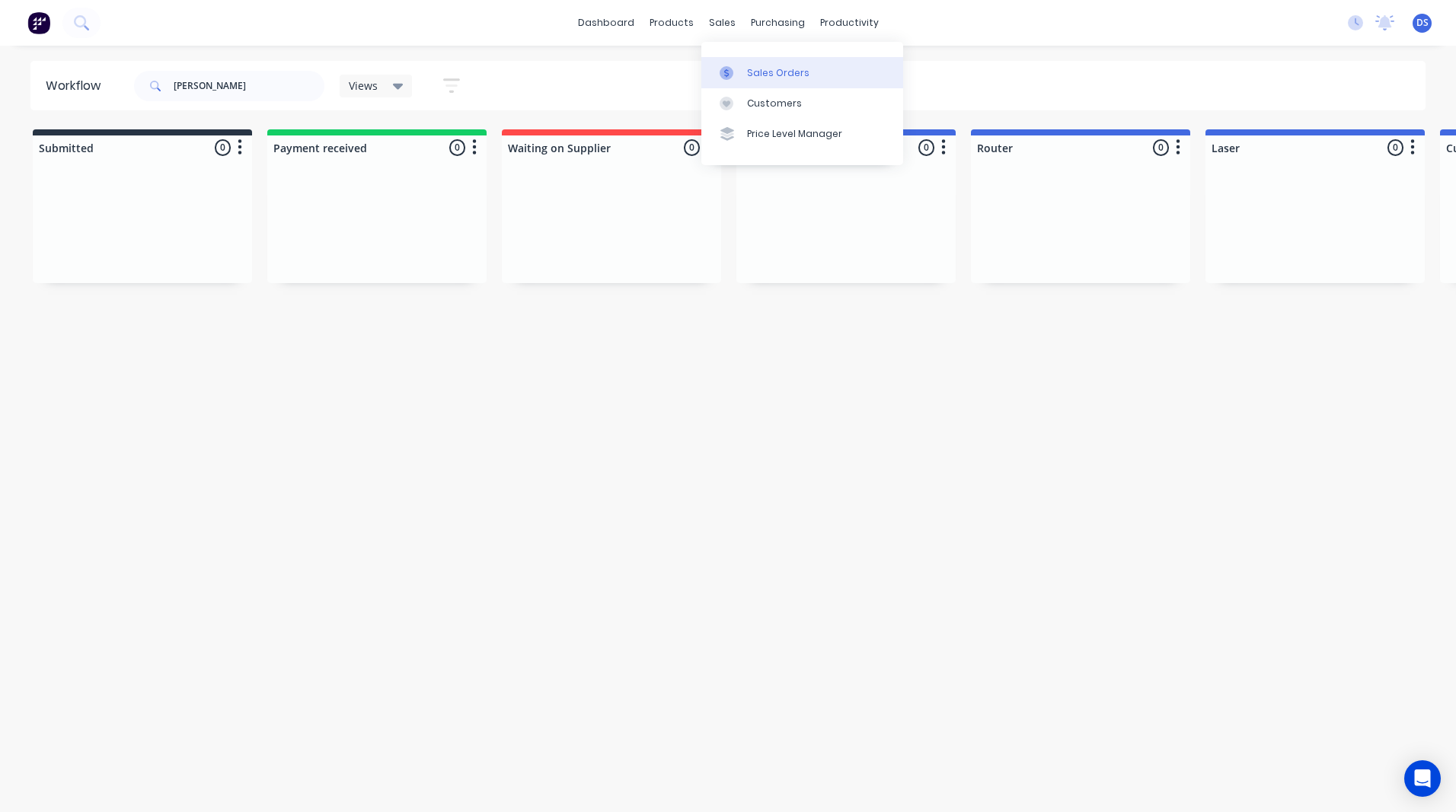
click at [764, 74] on div "Sales Orders" at bounding box center [778, 73] width 62 height 14
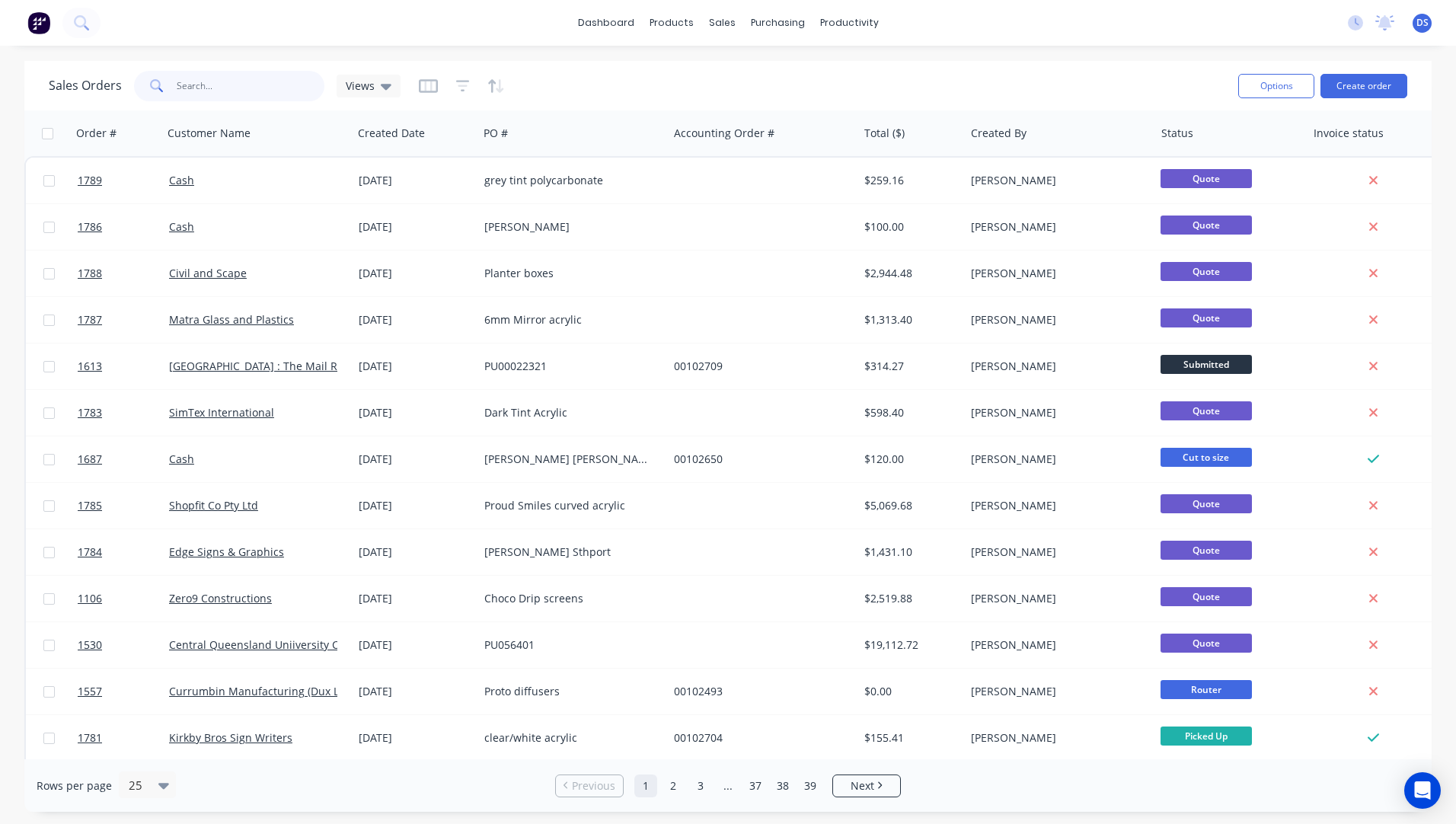
click at [223, 88] on input "text" at bounding box center [251, 86] width 149 height 31
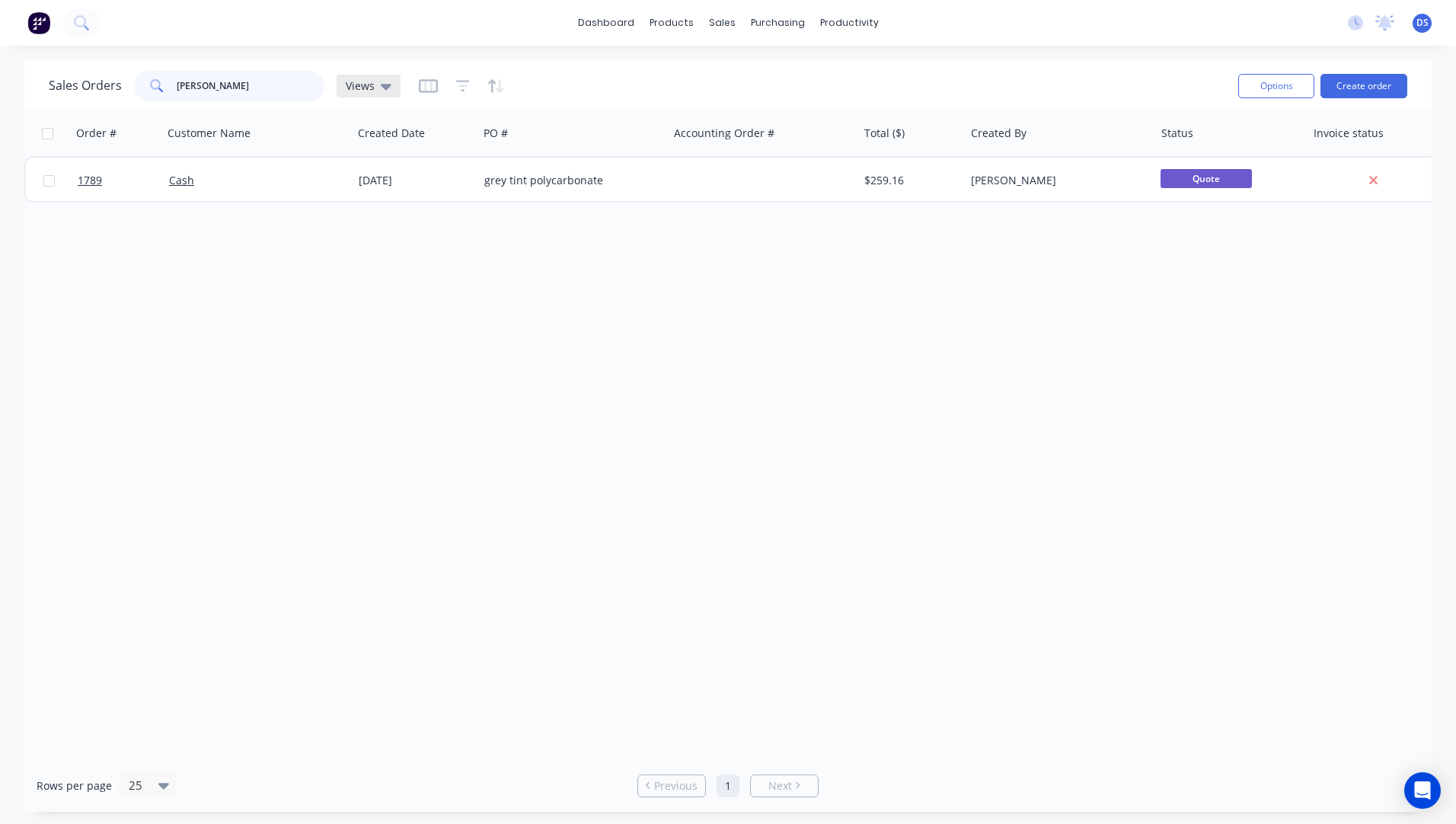
type input "[PERSON_NAME]"
click at [387, 86] on icon at bounding box center [386, 86] width 11 height 6
click at [386, 345] on div "Order # Customer Name Created Date PO # Accounting Order # Total ($) Created By…" at bounding box center [727, 434] width 1407 height 649
click at [360, 89] on span "Views" at bounding box center [360, 85] width 29 height 16
click at [375, 247] on button "Archived Orders" at bounding box center [428, 246] width 174 height 17
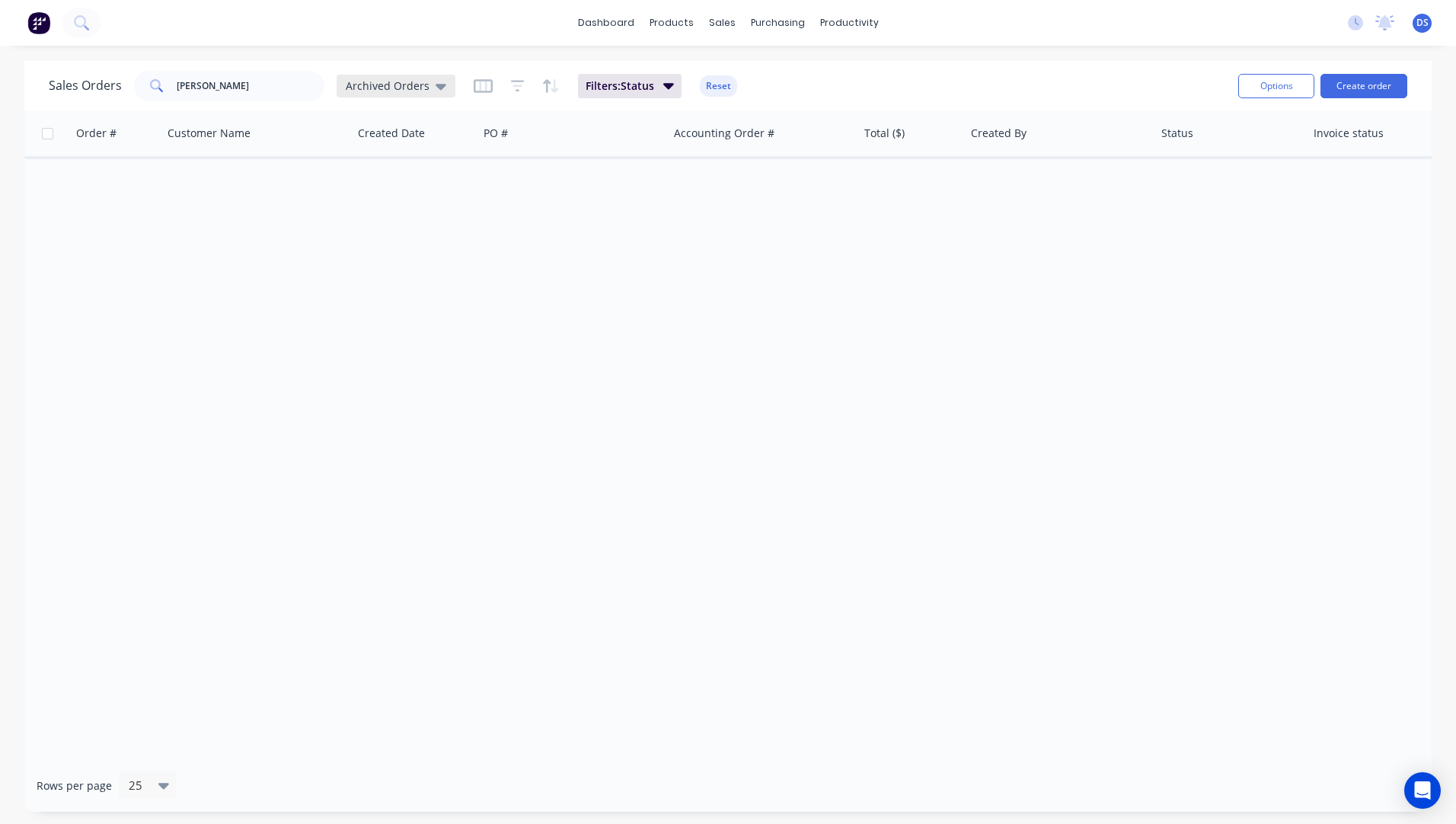
click at [429, 91] on div "Archived Orders" at bounding box center [396, 86] width 101 height 14
click at [372, 216] on button "None (Default)" at bounding box center [428, 215] width 174 height 17
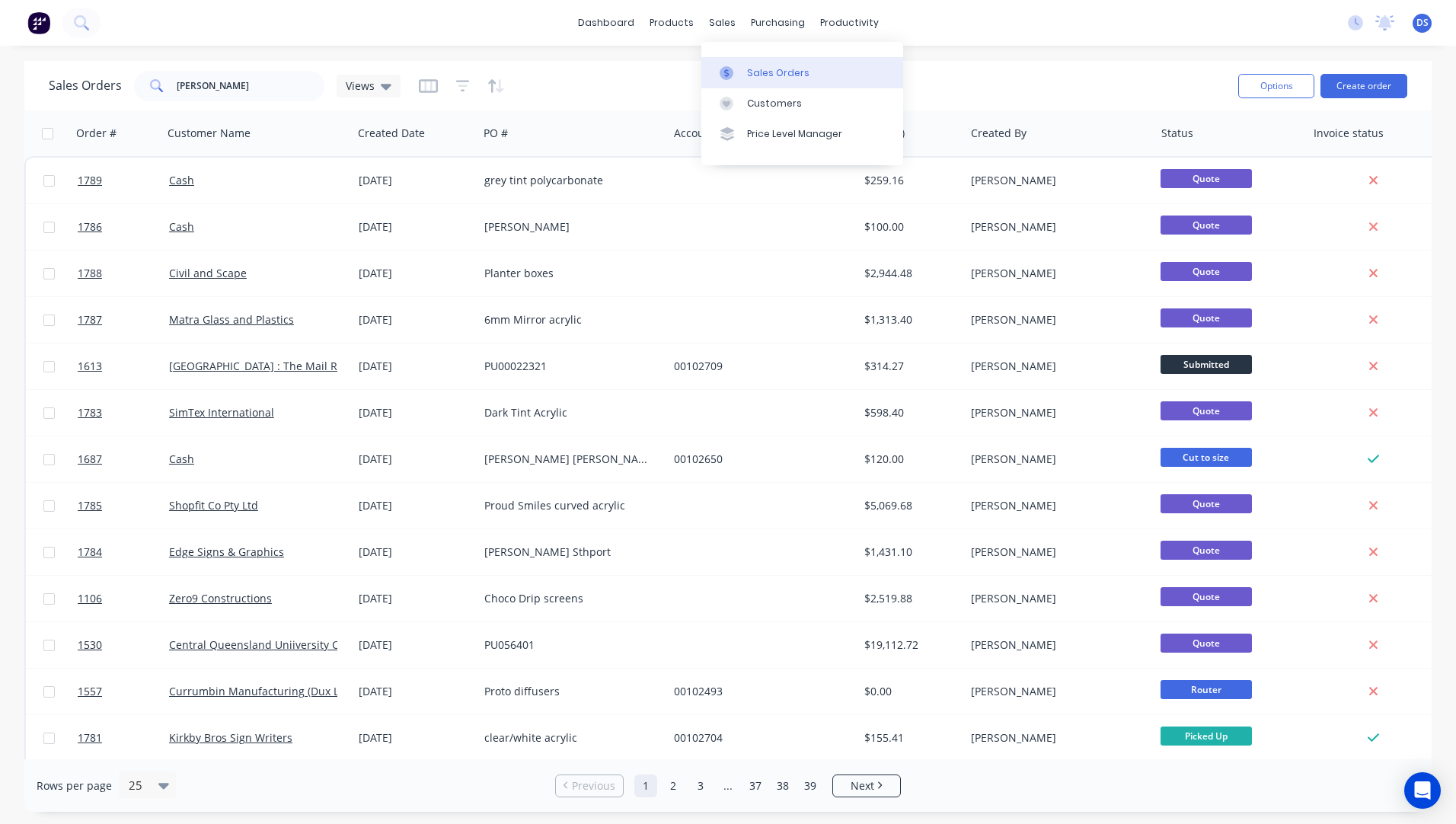
click at [764, 76] on div "Sales Orders" at bounding box center [778, 73] width 62 height 14
click at [884, 79] on div "Workflow" at bounding box center [875, 73] width 46 height 14
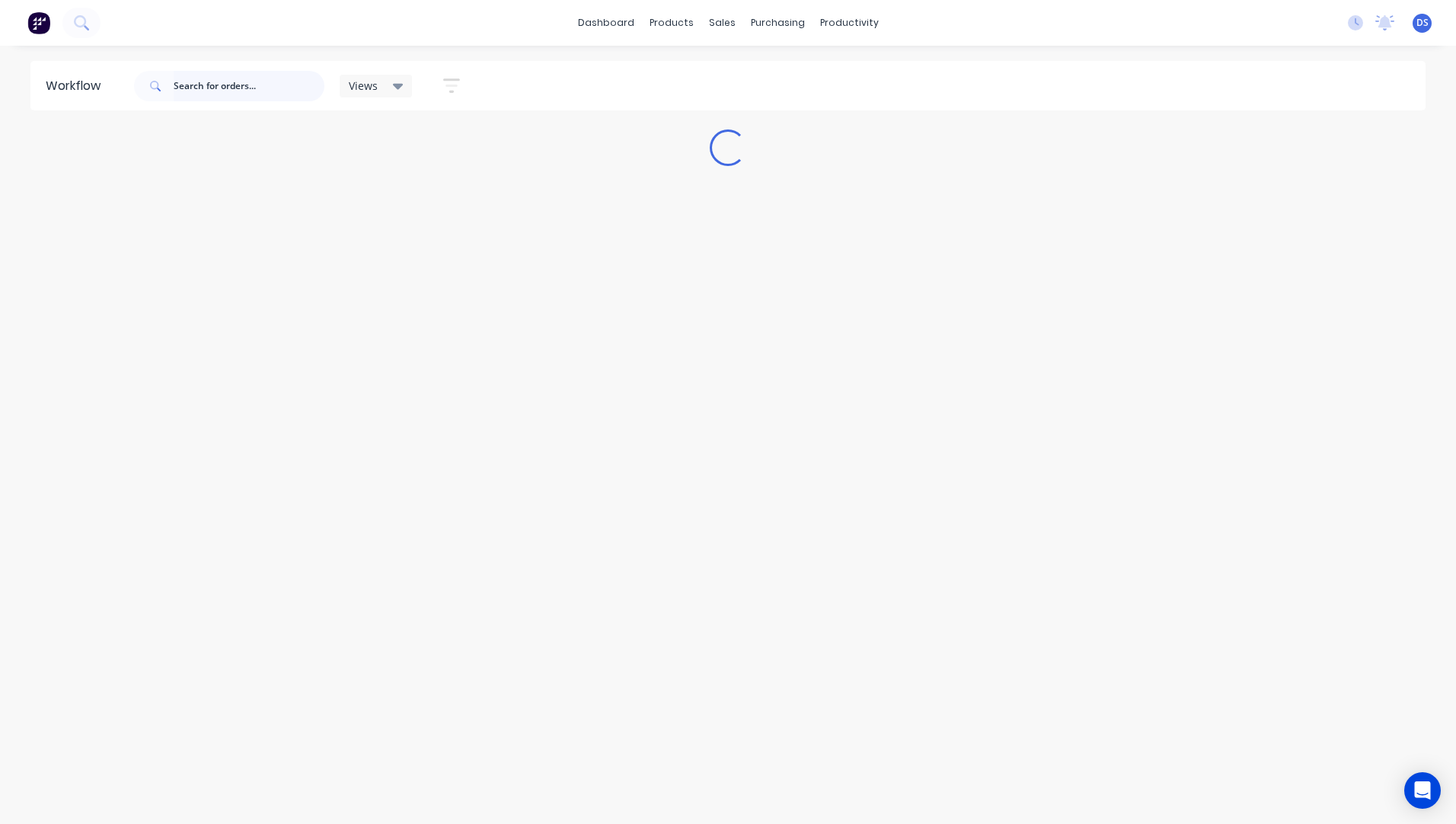
click at [192, 83] on input "text" at bounding box center [249, 86] width 151 height 31
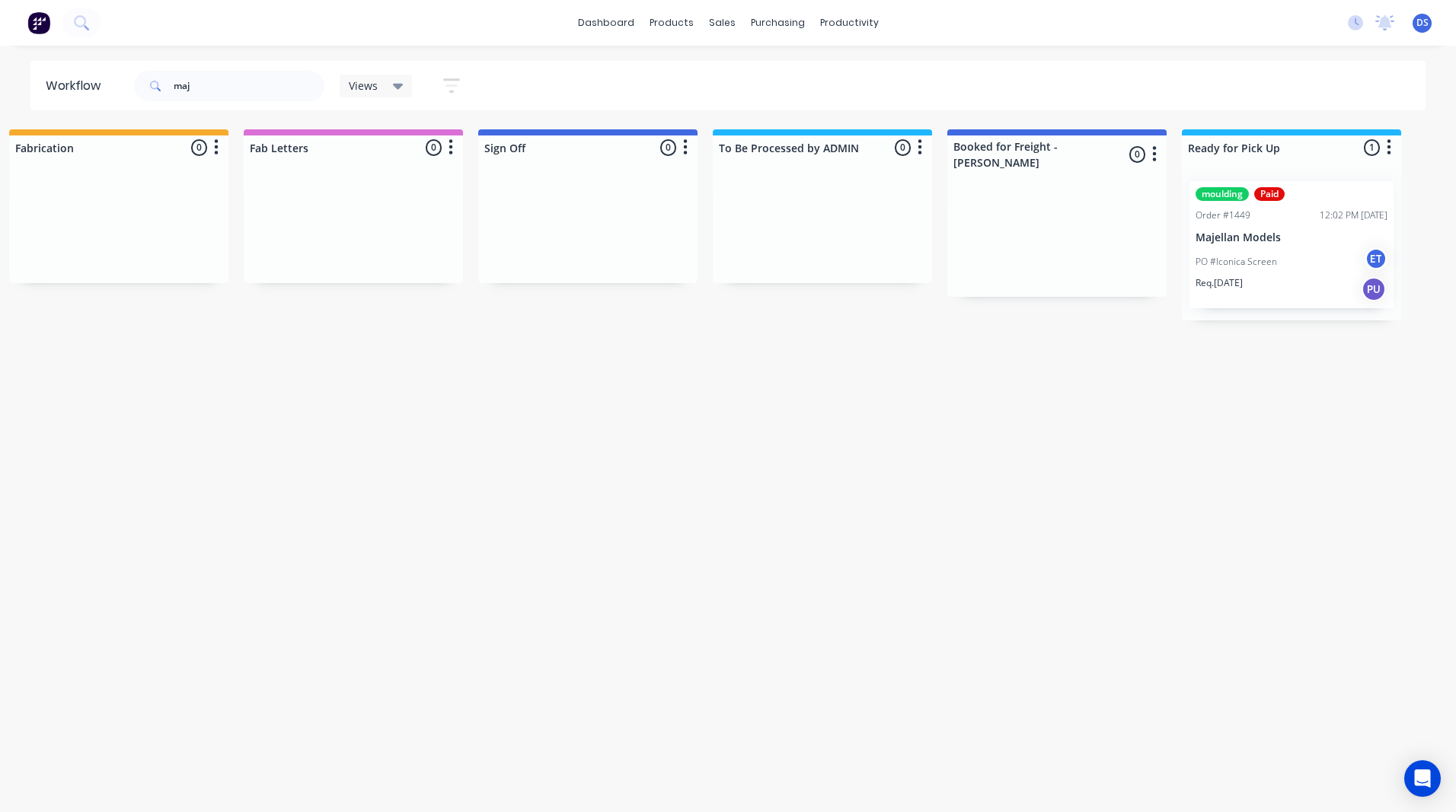
scroll to position [0, 2188]
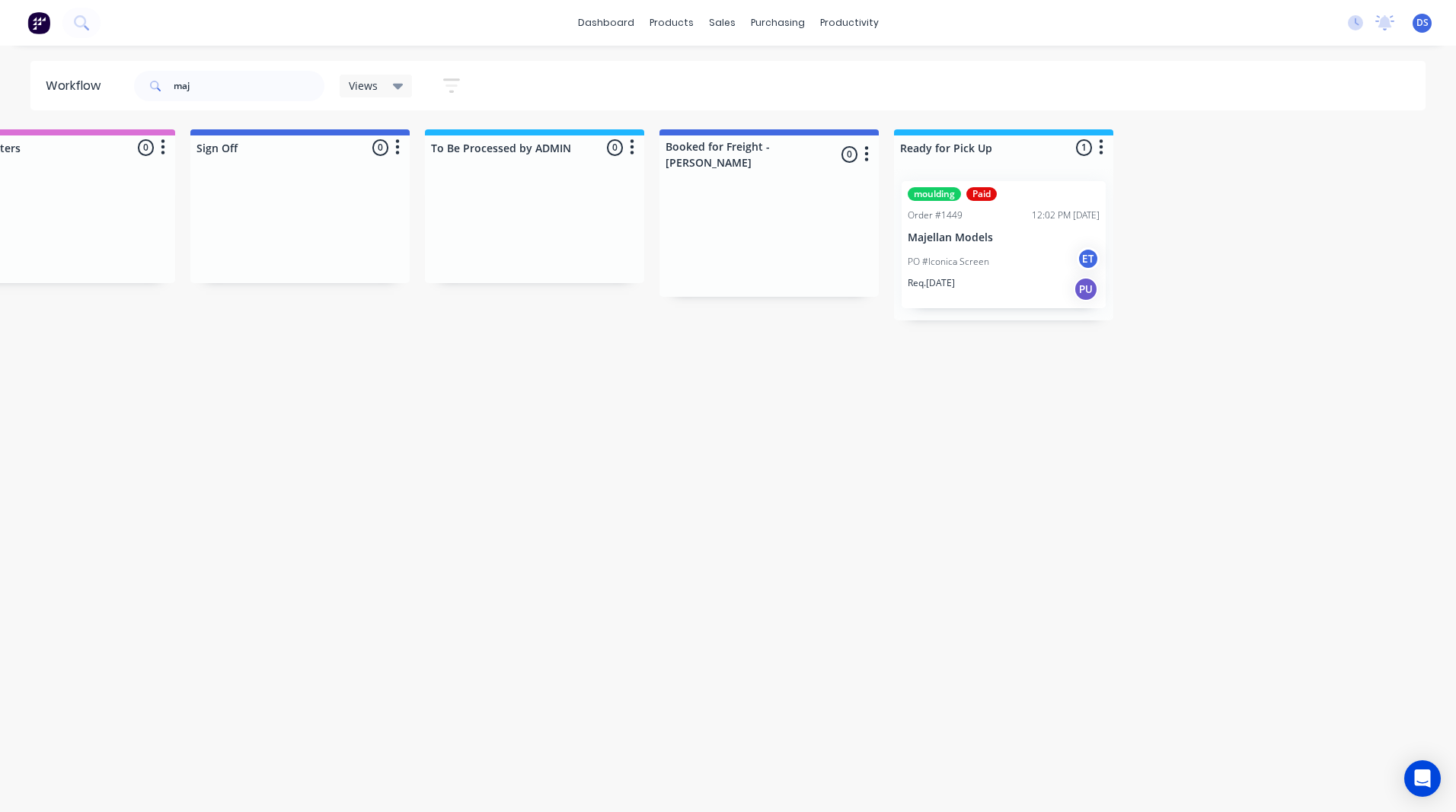
drag, startPoint x: 497, startPoint y: 565, endPoint x: 1032, endPoint y: 557, distance: 535.1
click at [994, 282] on div "Req. [DATE] PU" at bounding box center [1003, 289] width 192 height 26
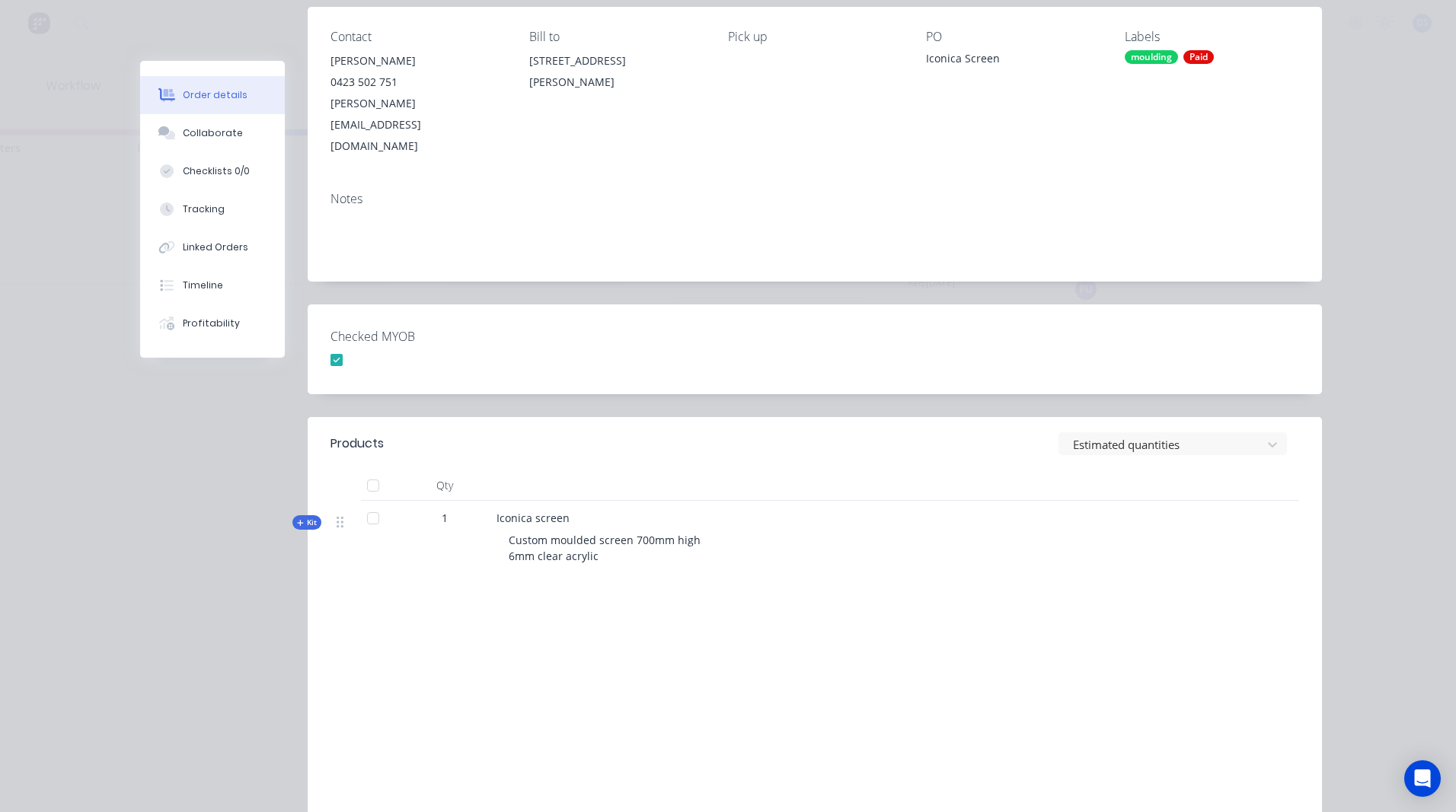
scroll to position [228, 0]
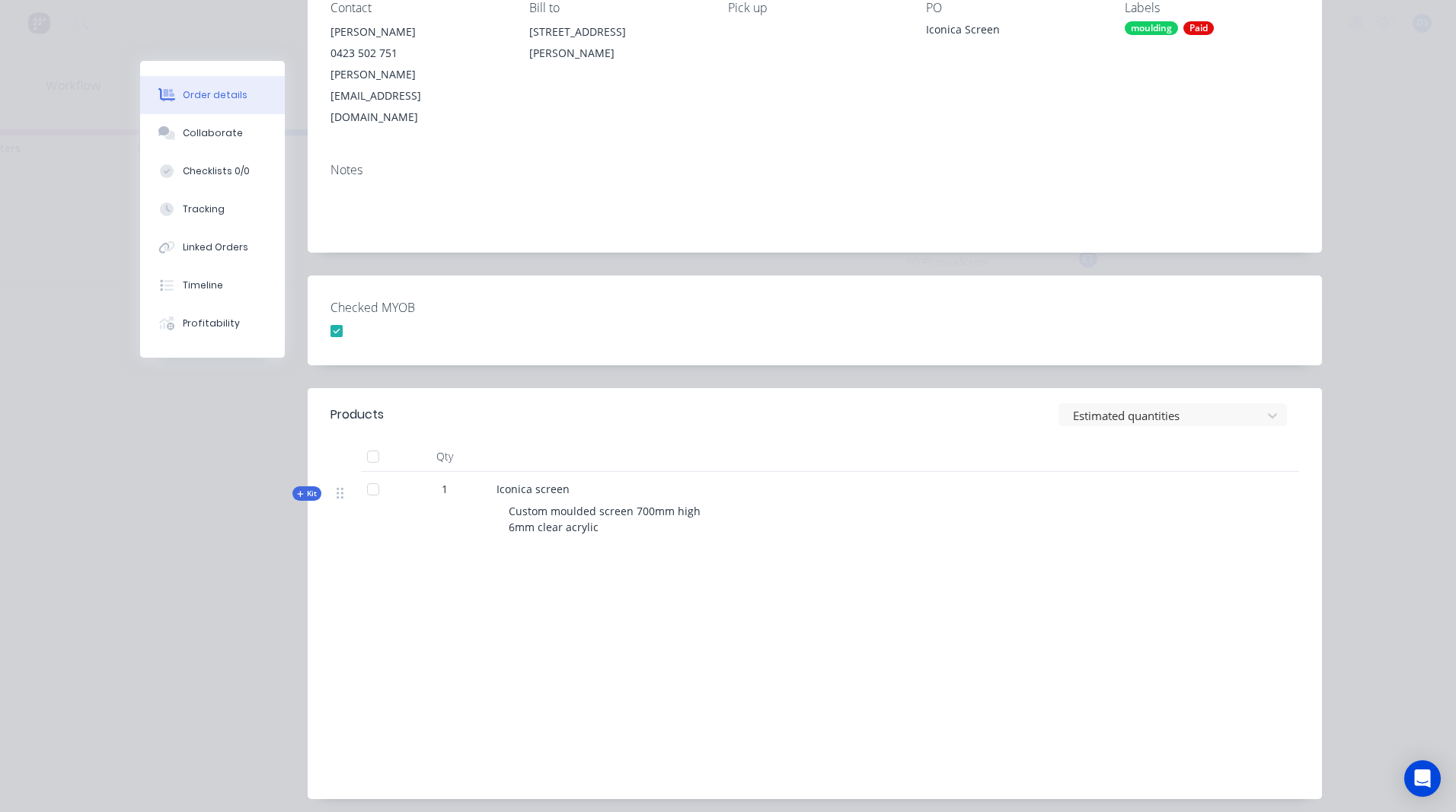
click at [297, 490] on icon "button" at bounding box center [300, 494] width 7 height 7
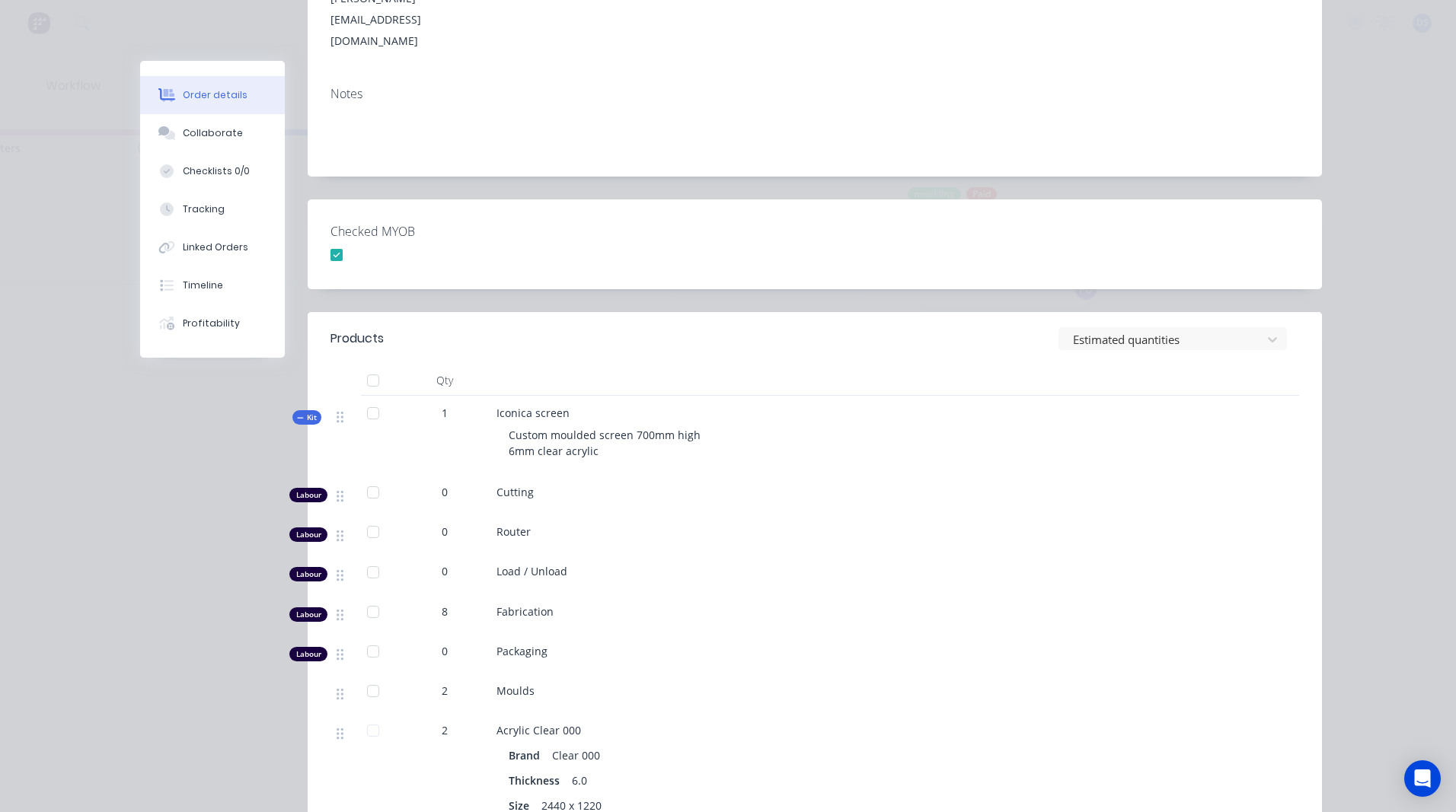
scroll to position [0, 0]
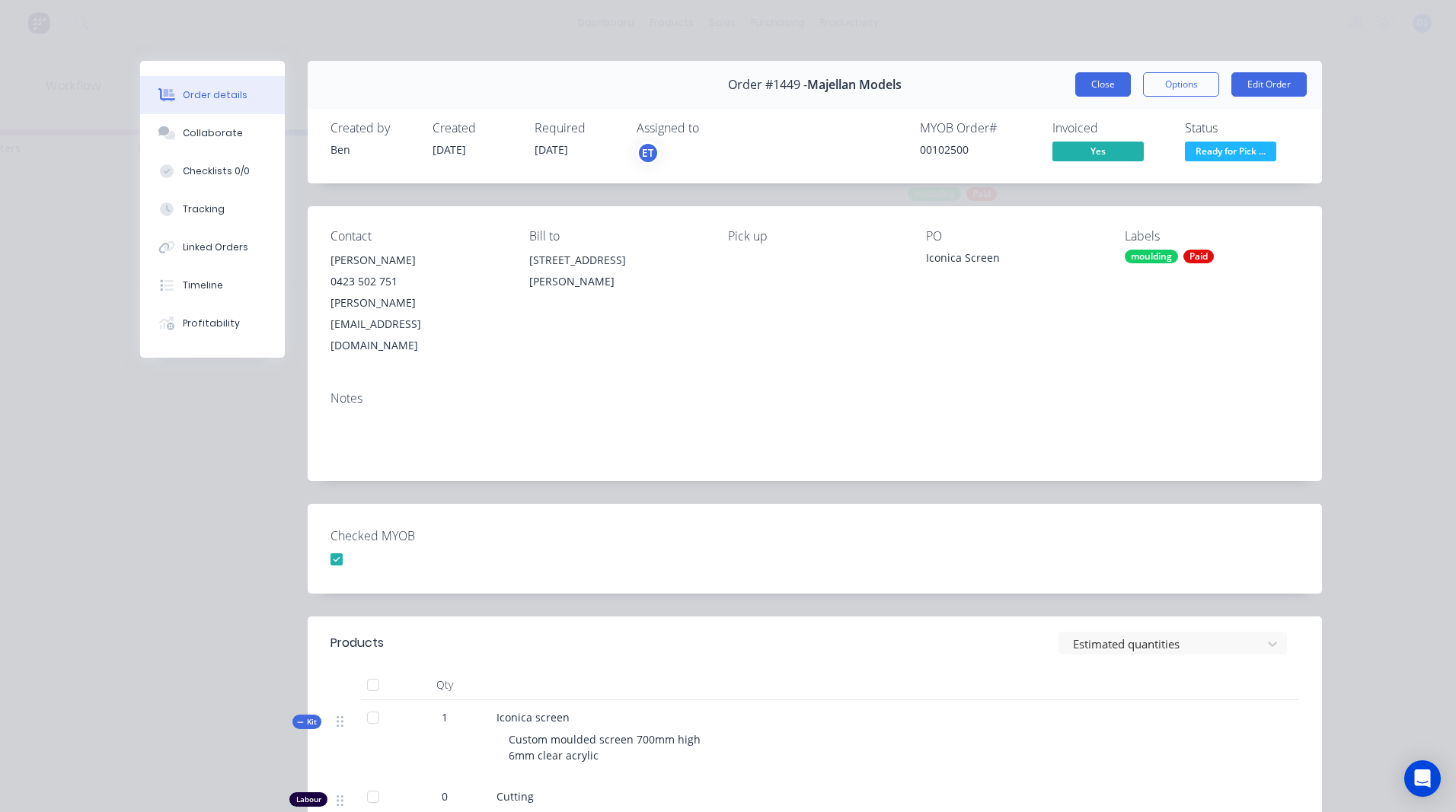
click at [1090, 95] on button "Close" at bounding box center [1103, 84] width 55 height 24
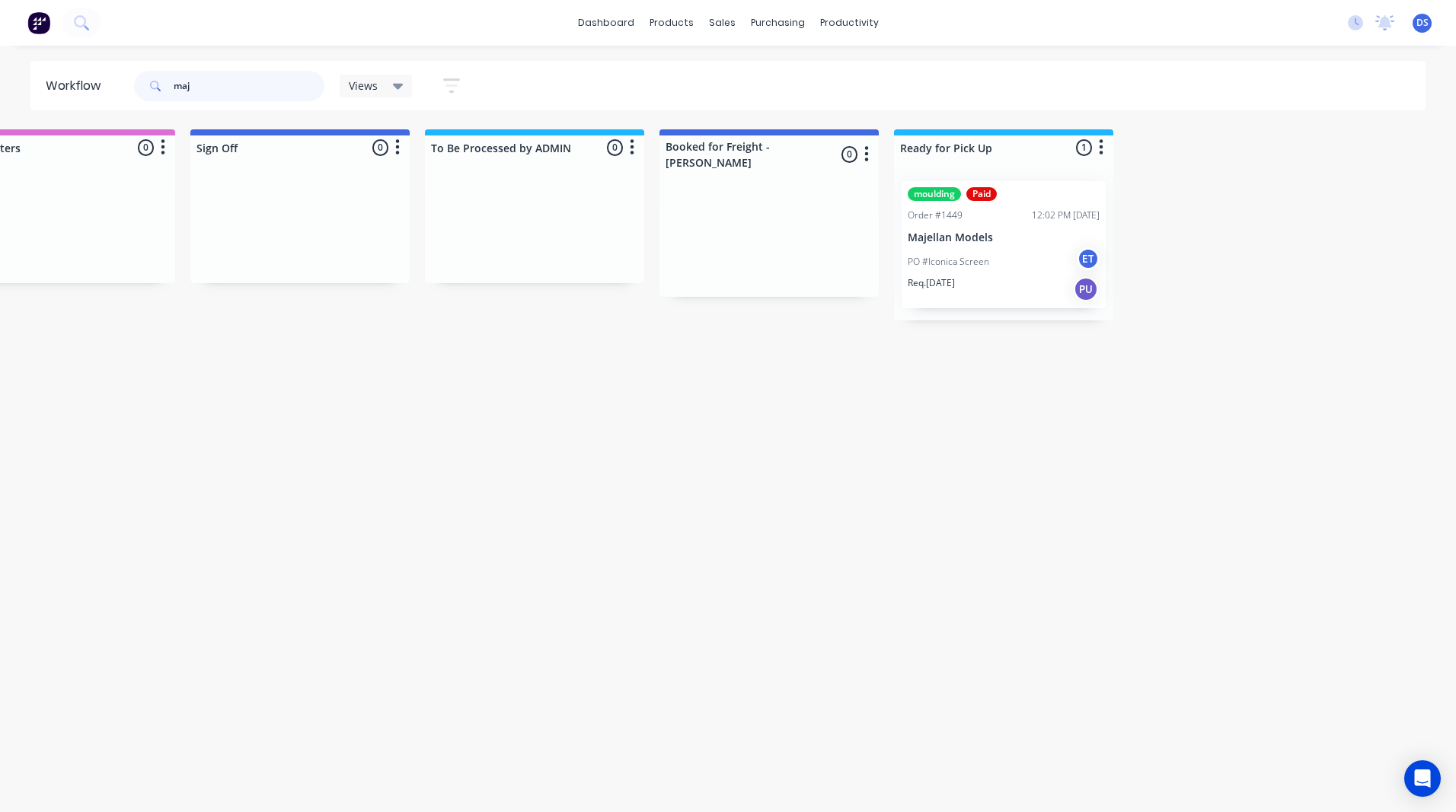
drag, startPoint x: 204, startPoint y: 87, endPoint x: 156, endPoint y: 82, distance: 48.3
click at [156, 82] on div "maj" at bounding box center [229, 86] width 190 height 31
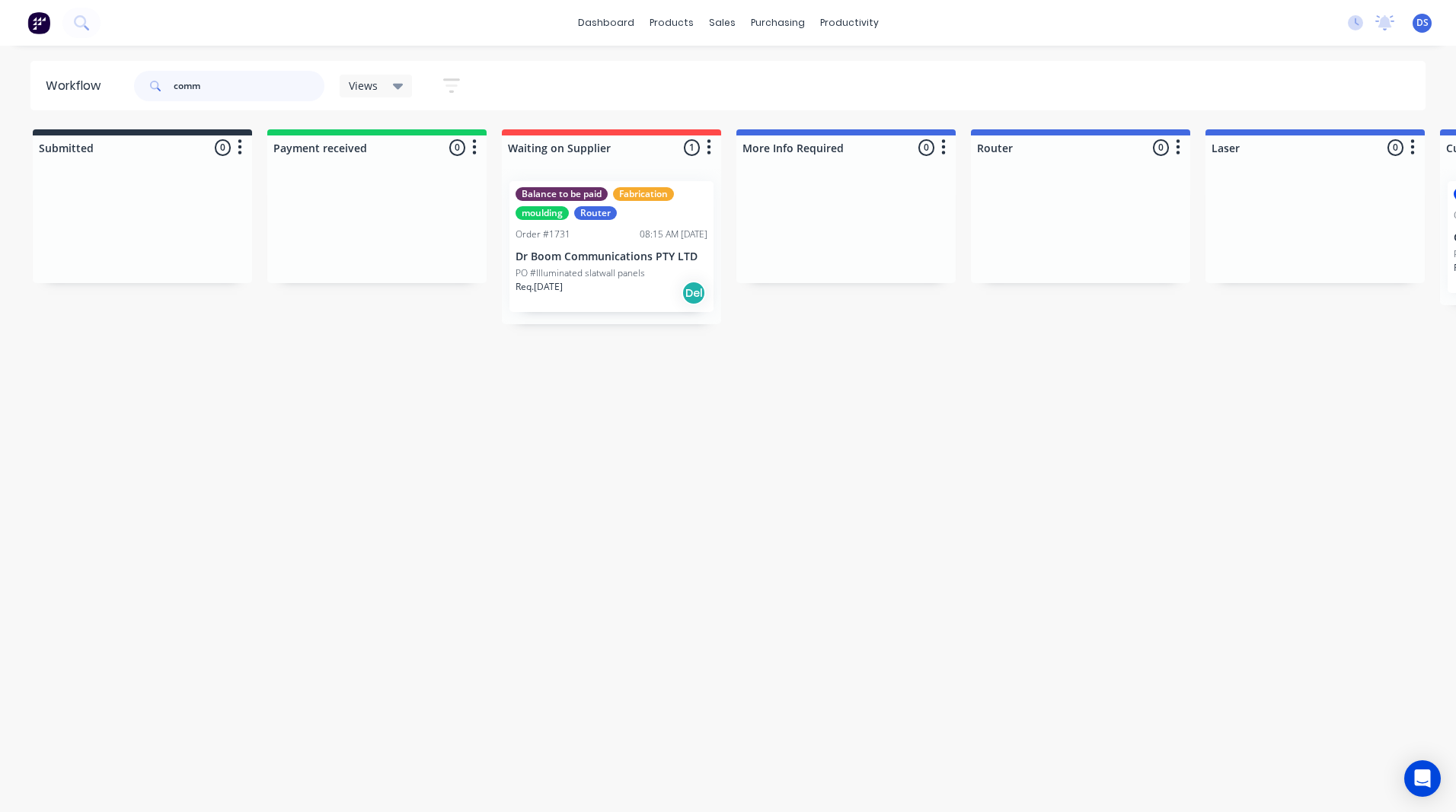
type input "comm"
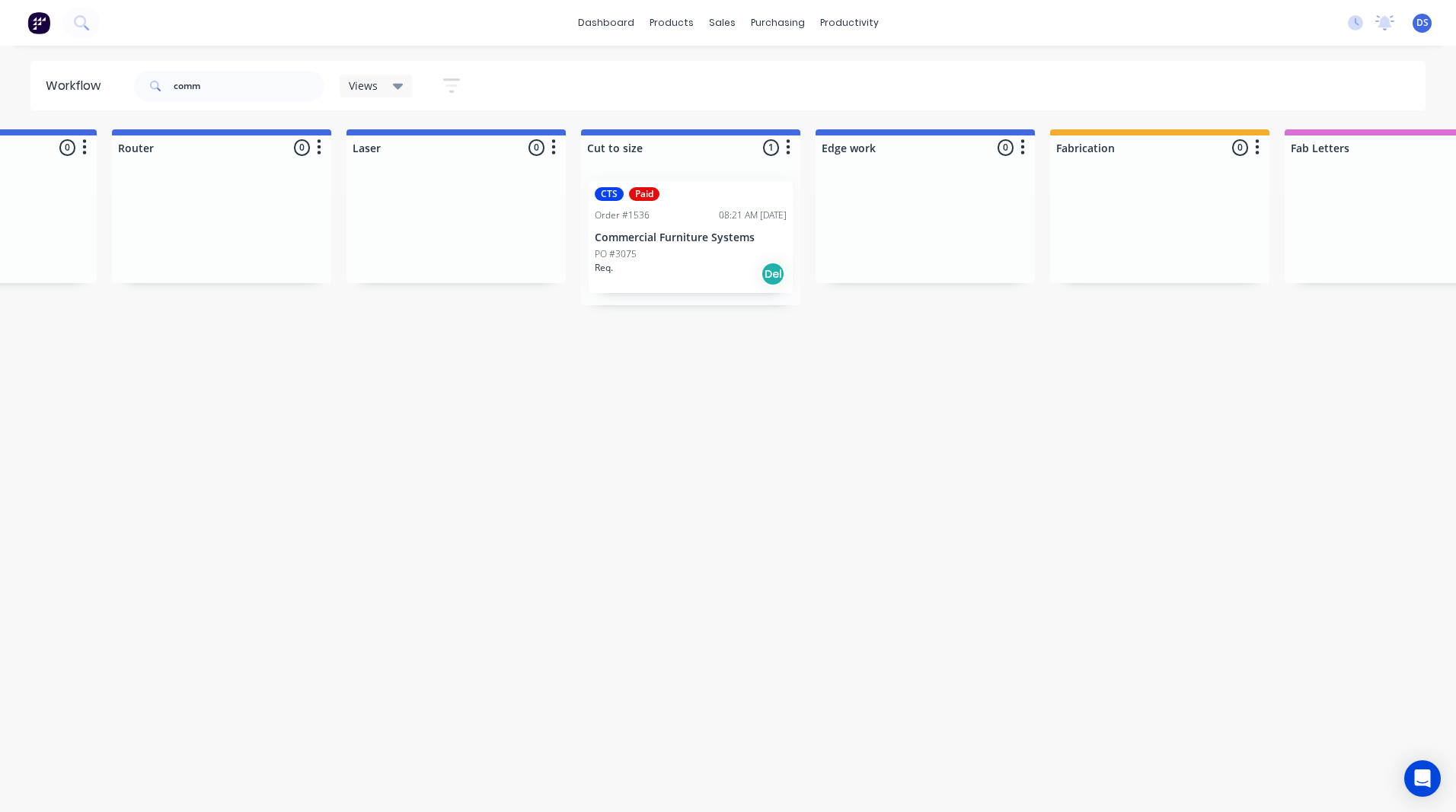
drag, startPoint x: 549, startPoint y: 424, endPoint x: 605, endPoint y: 447, distance: 60.5
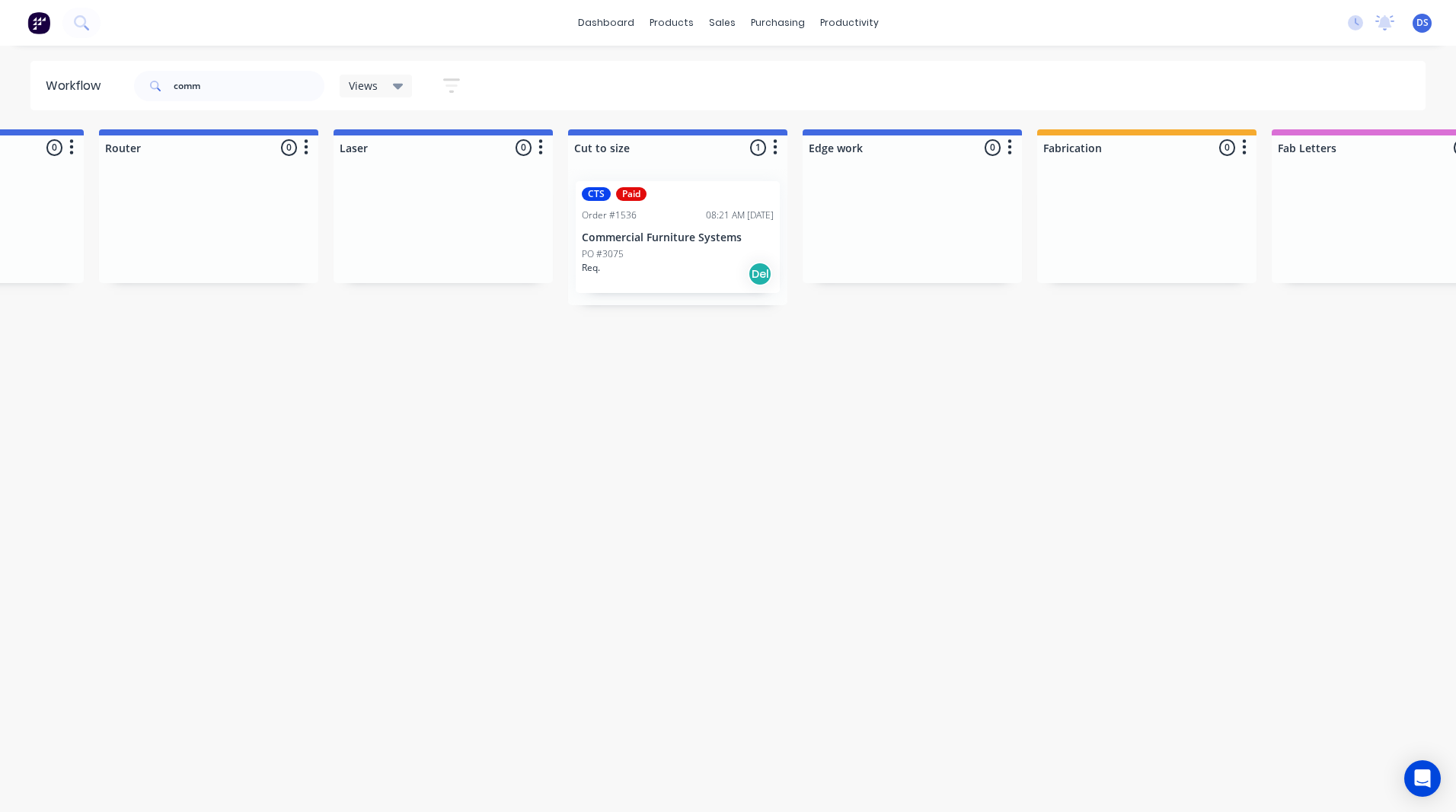
click at [673, 241] on p "Commercial Furniture Systems" at bounding box center [678, 238] width 192 height 13
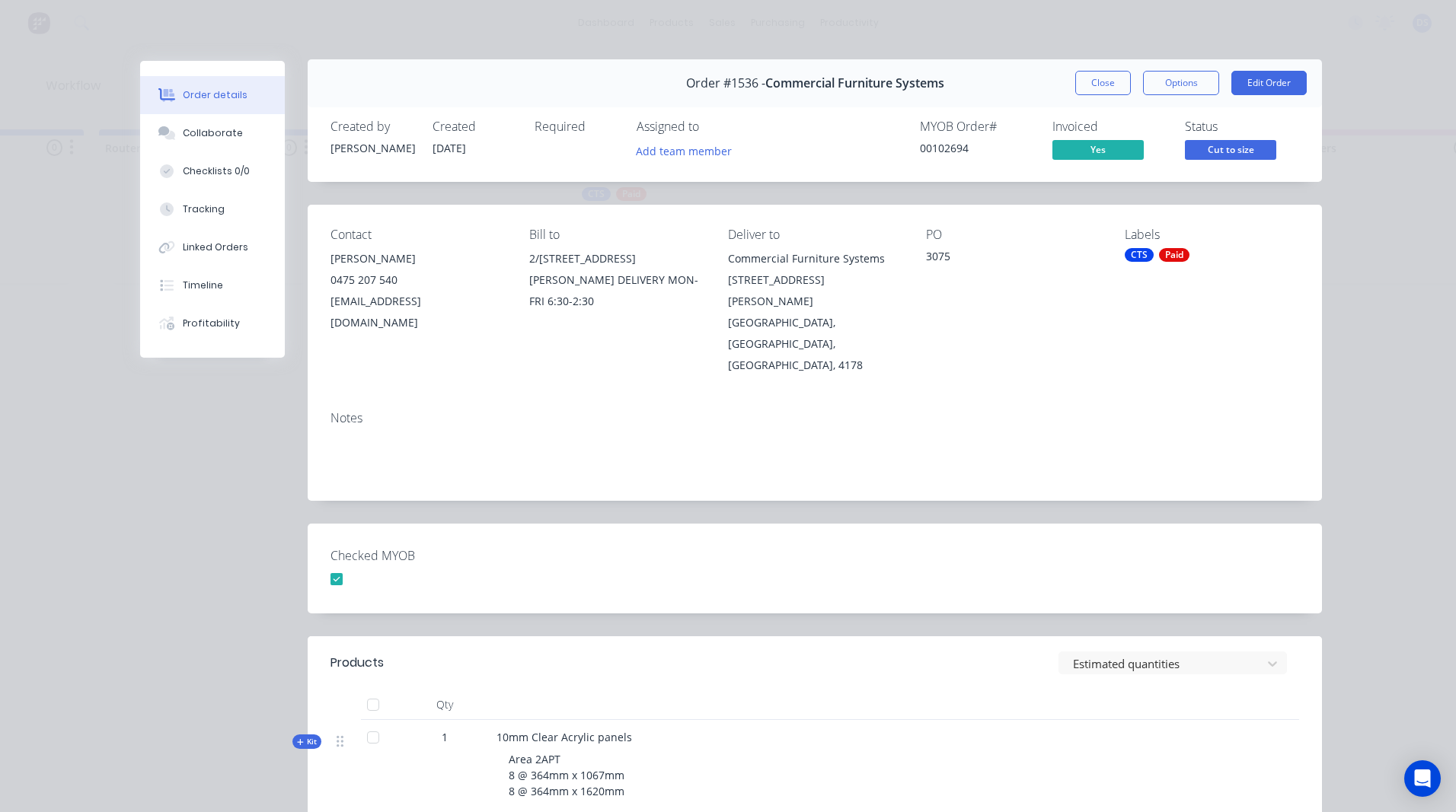
scroll to position [0, 0]
click at [167, 128] on icon at bounding box center [166, 133] width 17 height 14
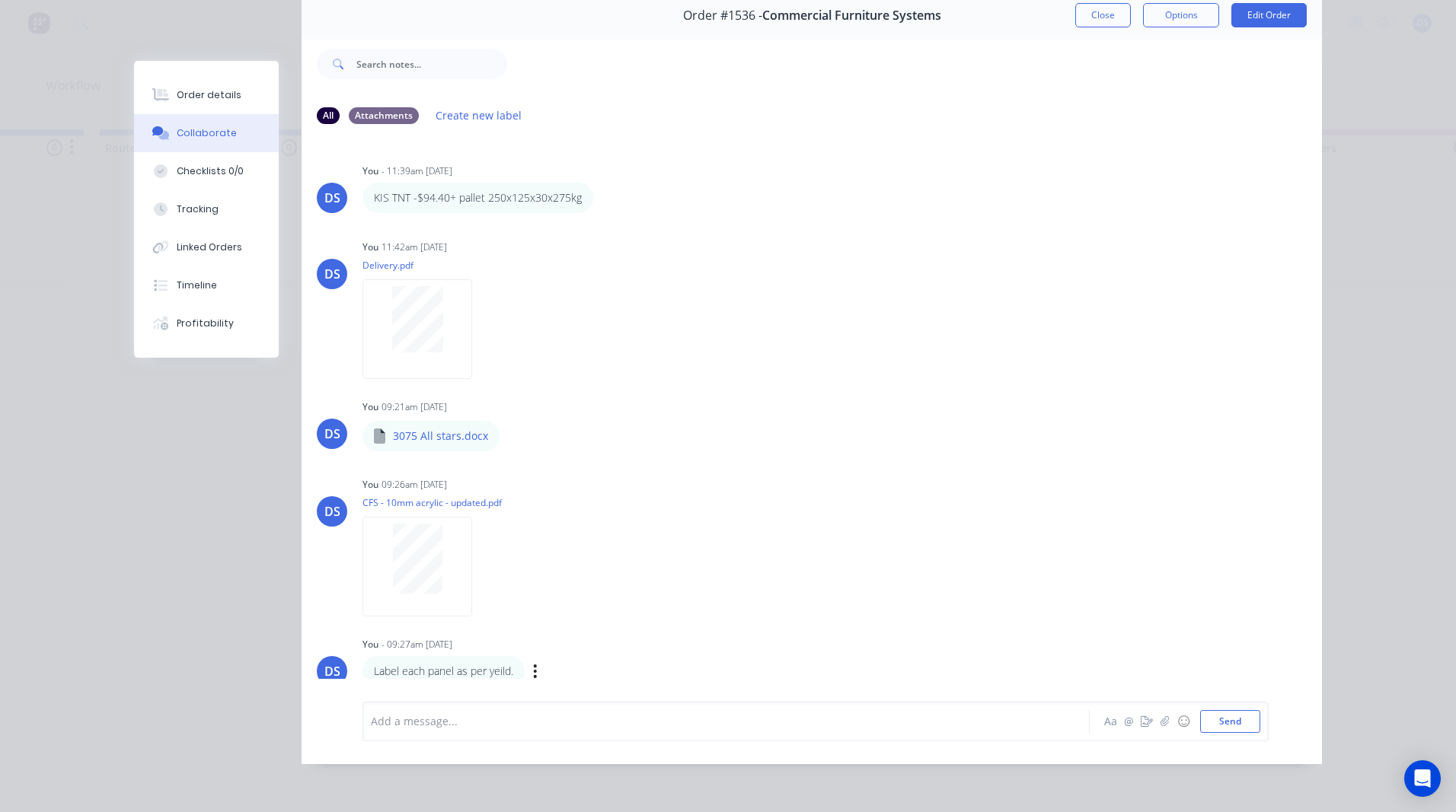
scroll to position [81, 0]
click at [1161, 724] on icon "button" at bounding box center [1165, 721] width 9 height 11
click at [1161, 726] on icon "button" at bounding box center [1165, 721] width 9 height 11
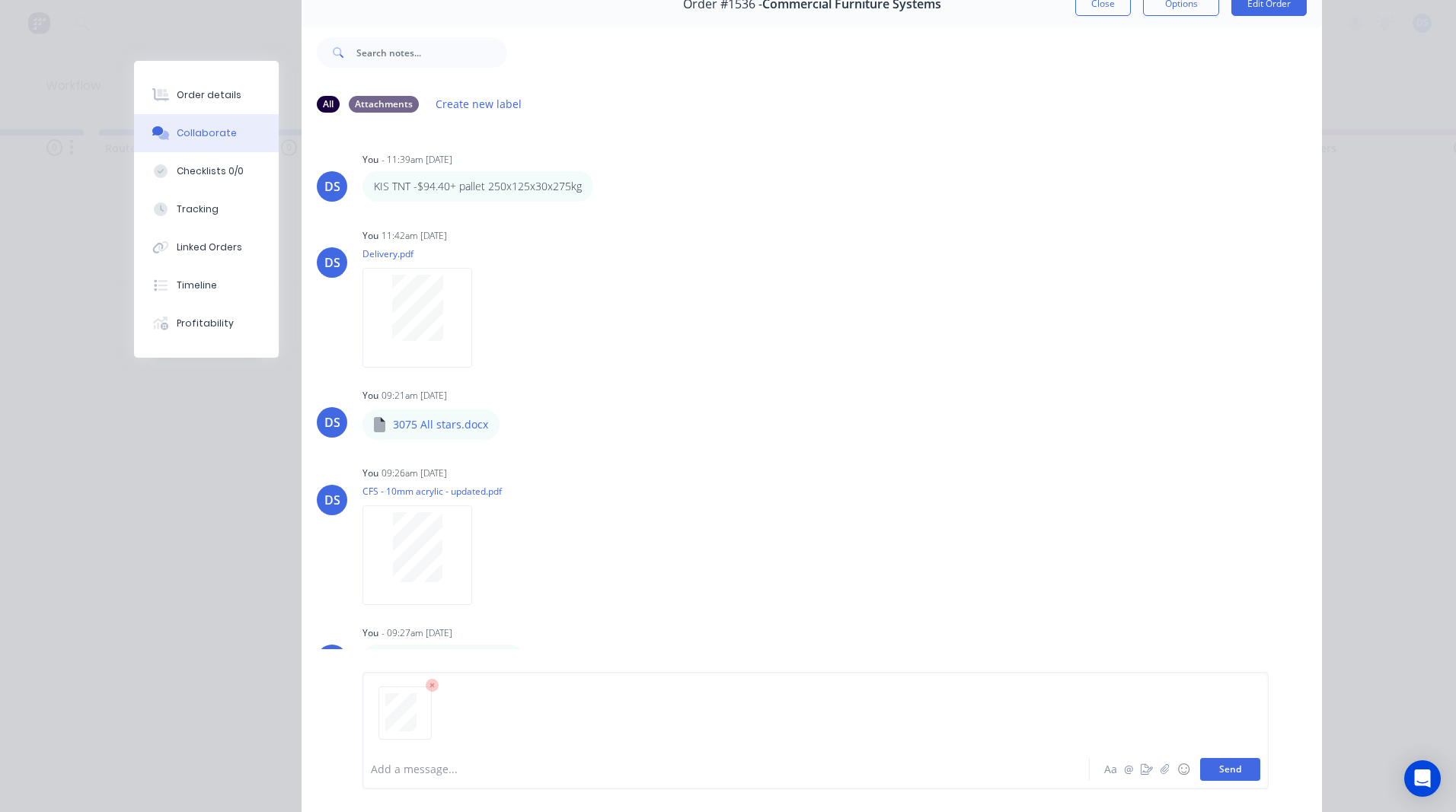
click at [1235, 775] on button "Send" at bounding box center [1230, 770] width 60 height 23
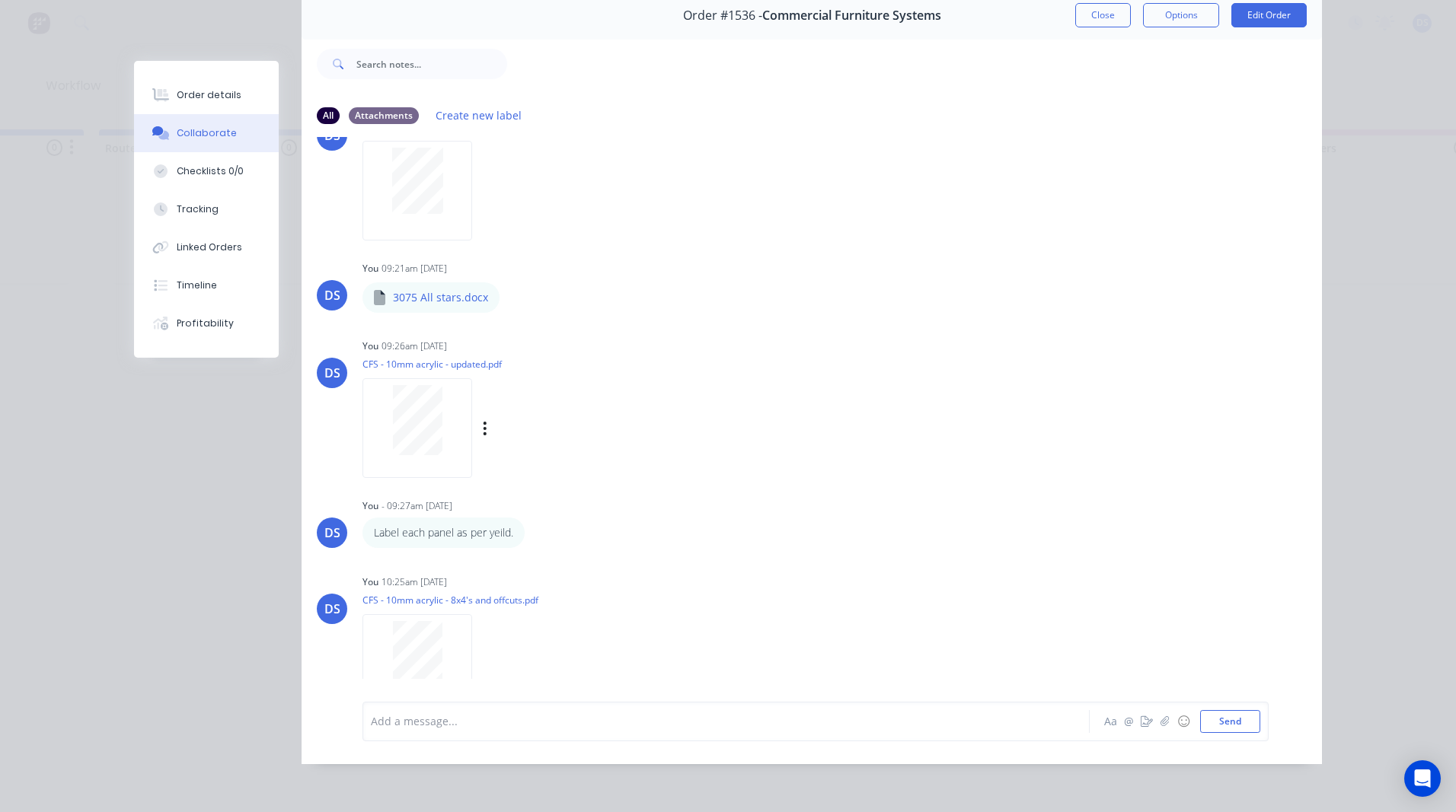
scroll to position [170, 0]
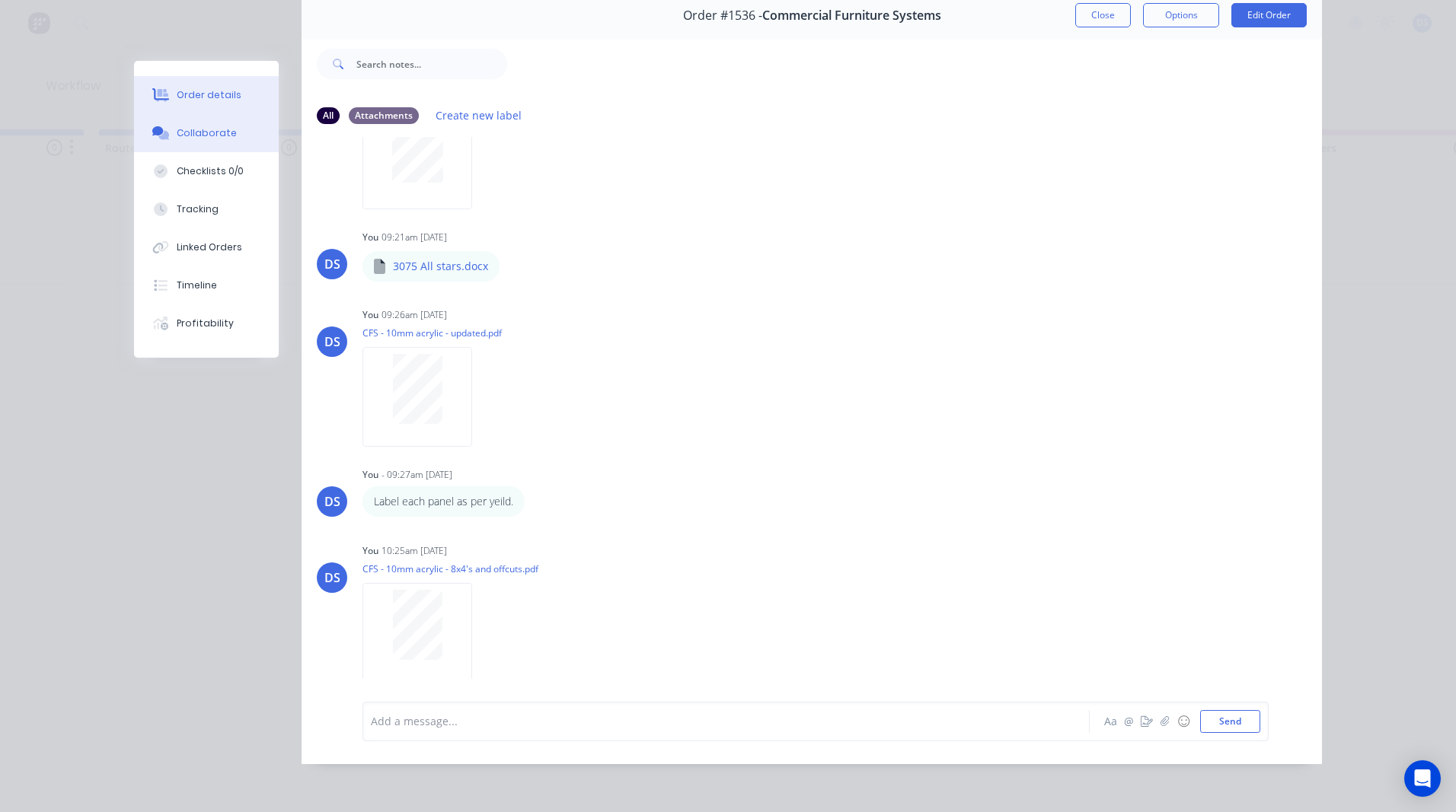
click at [178, 101] on div "Order details" at bounding box center [209, 95] width 65 height 14
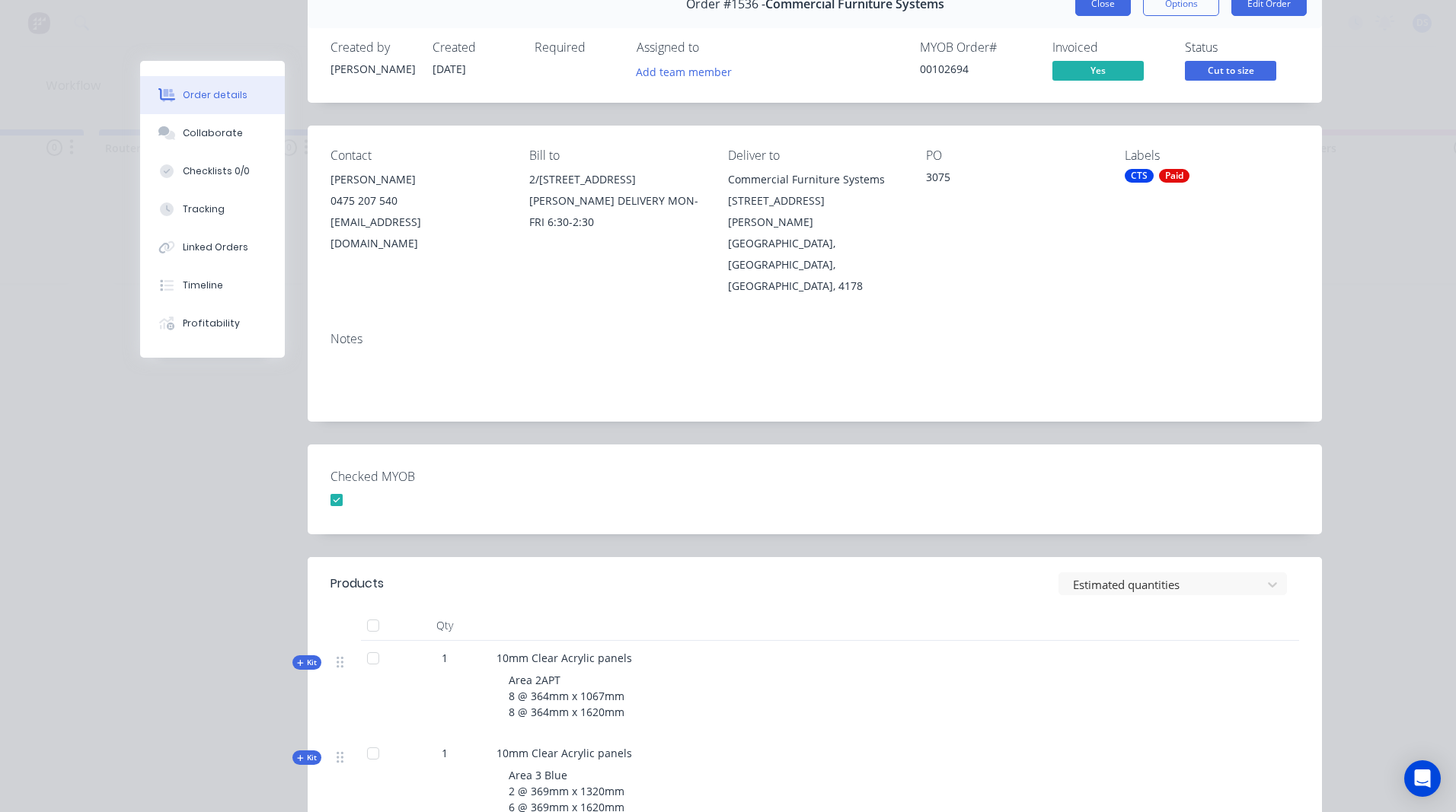
click at [1104, 6] on button "Close" at bounding box center [1103, 3] width 55 height 24
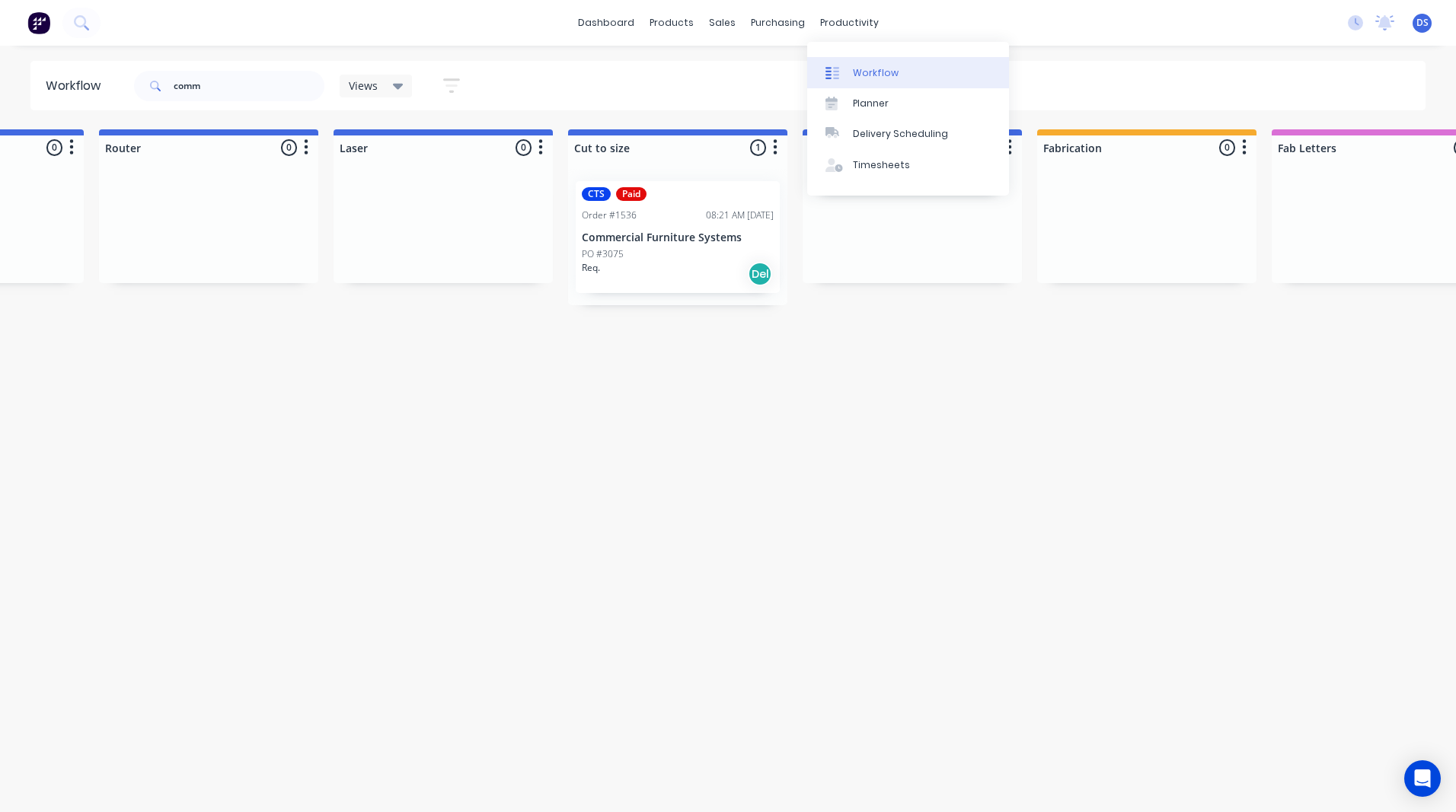
click at [869, 73] on div "Workflow" at bounding box center [875, 73] width 46 height 14
click at [38, 88] on header "Workflow comm Views Save new view None (Default) edit Ready for Pick Up edit Sh…" at bounding box center [729, 86] width 1396 height 50
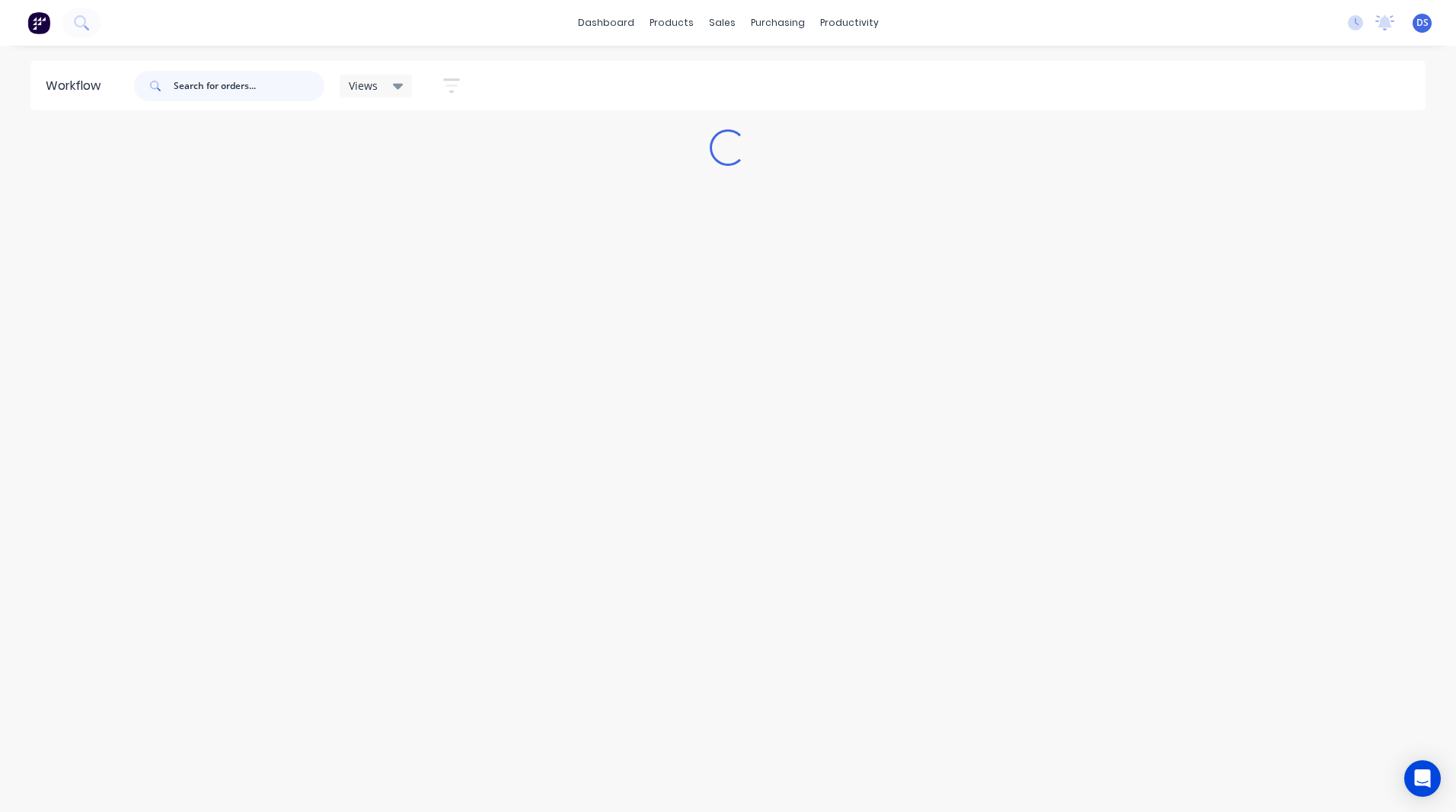
scroll to position [0, 0]
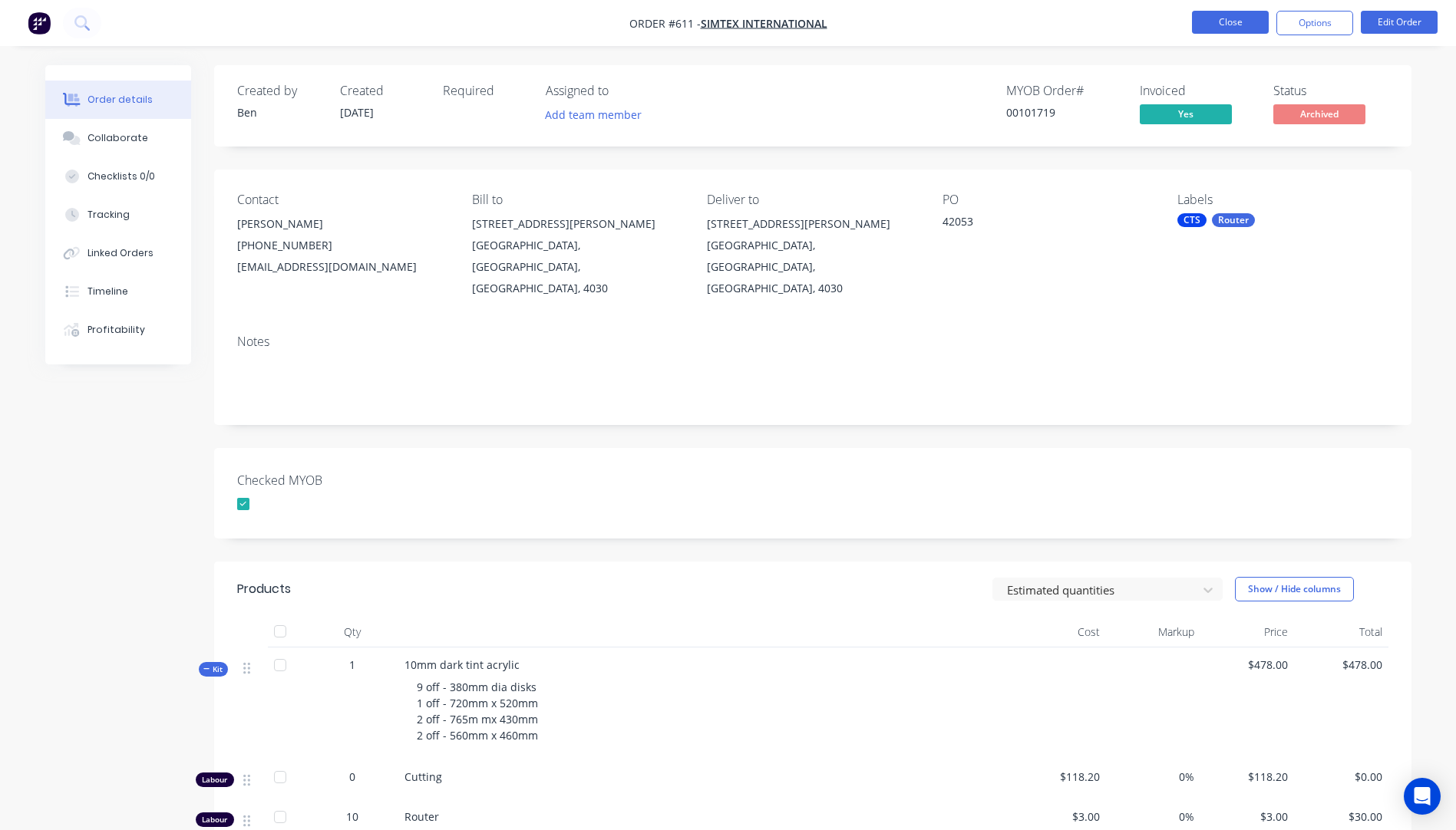
click at [1226, 24] on button "Close" at bounding box center [1230, 22] width 77 height 23
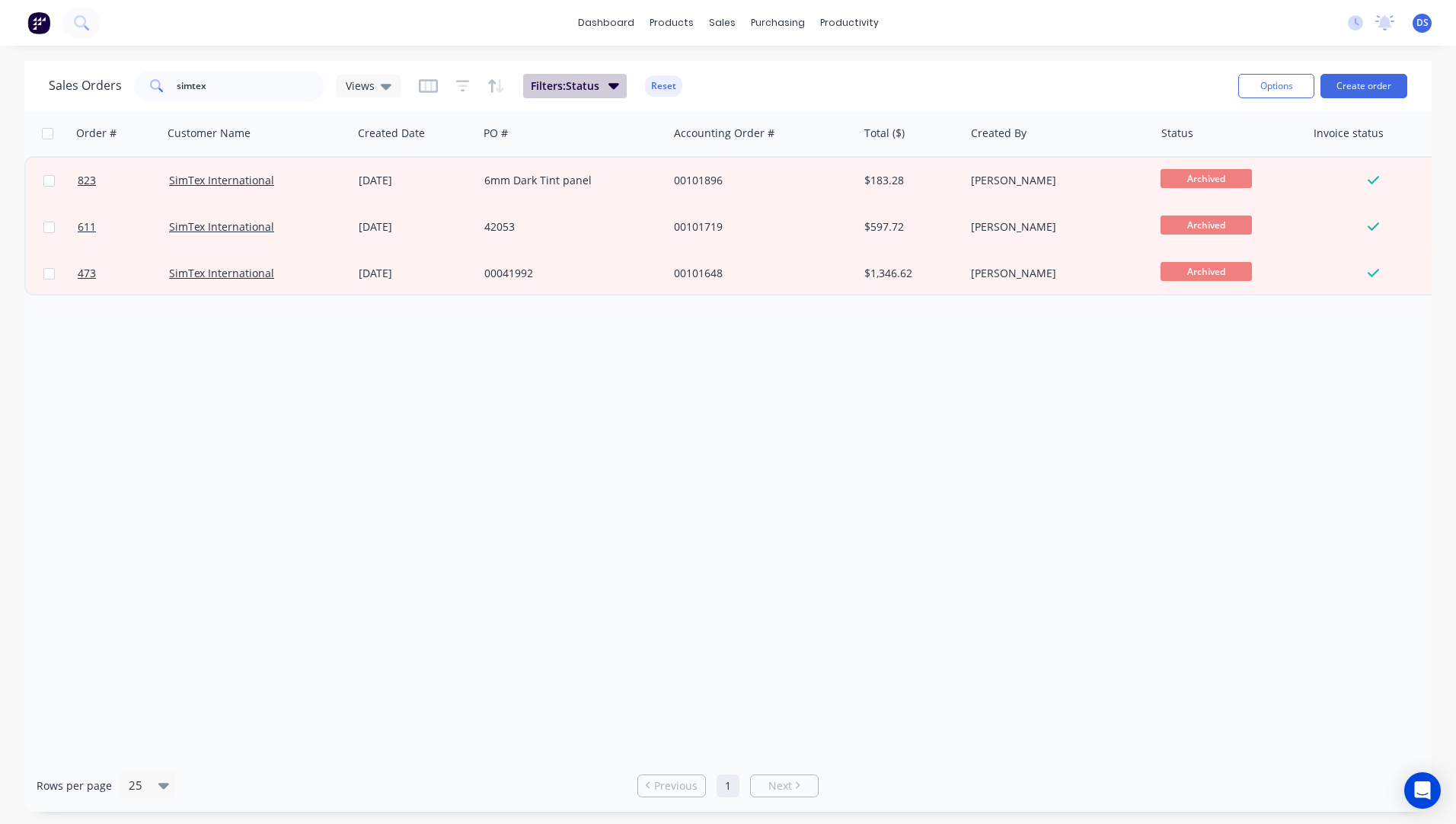
click at [615, 84] on icon "button" at bounding box center [614, 85] width 11 height 6
drag, startPoint x: 510, startPoint y: 482, endPoint x: 414, endPoint y: 120, distance: 374.5
click at [511, 475] on div "Order # Customer Name Created Date PO # Accounting Order # Total ($) Created By…" at bounding box center [727, 434] width 1407 height 649
click at [382, 82] on icon at bounding box center [386, 86] width 11 height 17
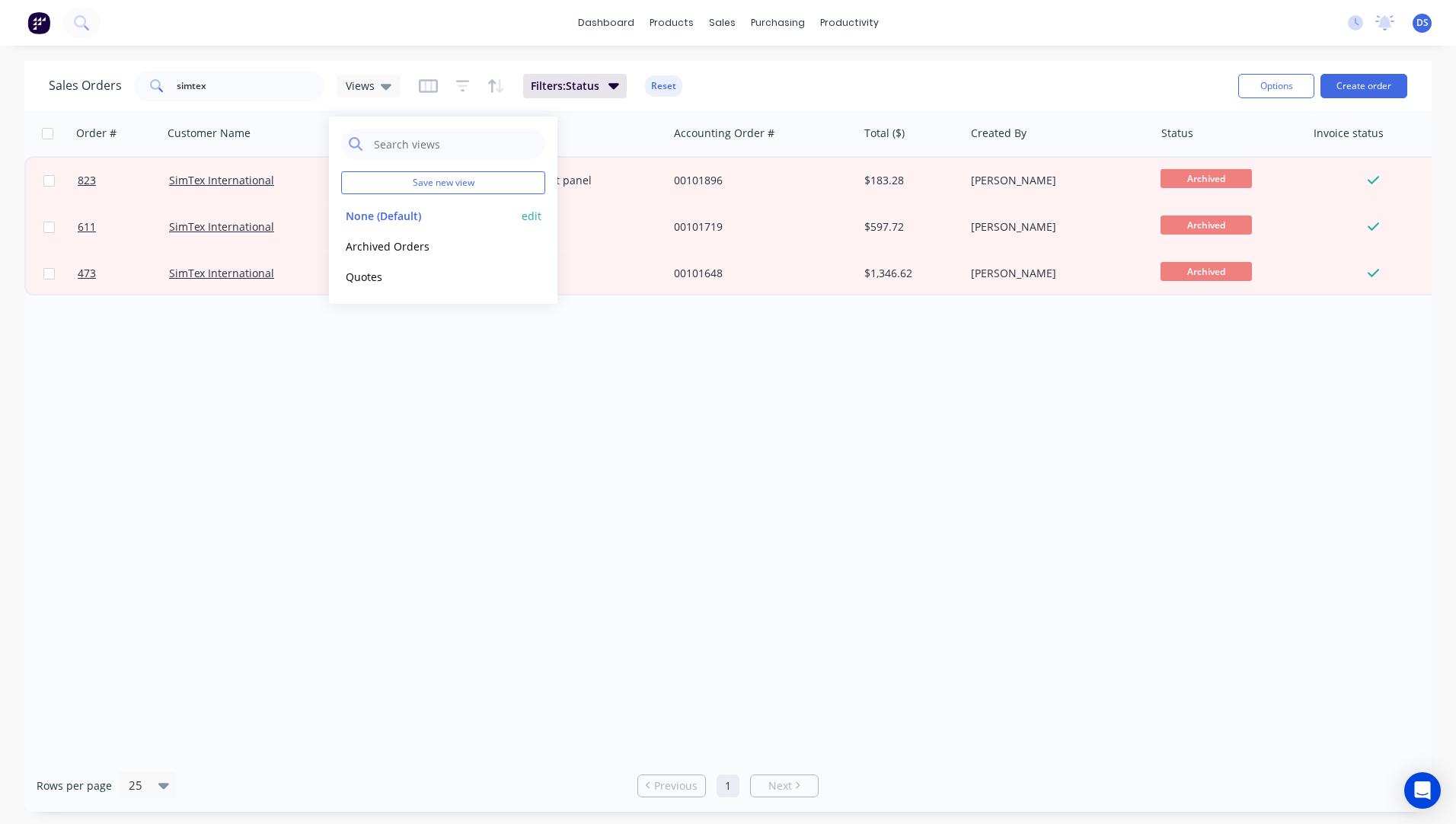
click at [370, 219] on button "None (Default)" at bounding box center [428, 215] width 174 height 17
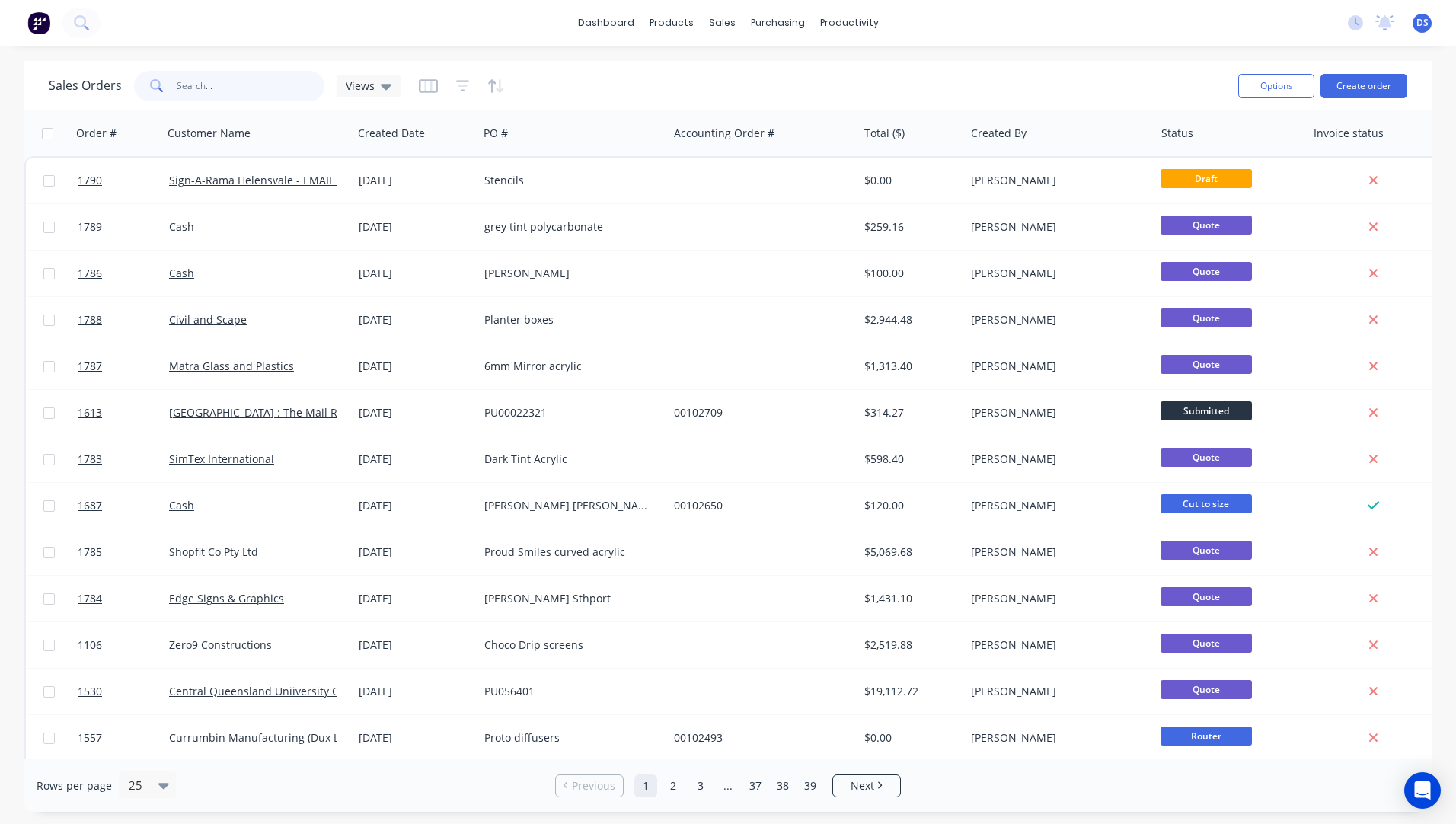
drag, startPoint x: 230, startPoint y: 91, endPoint x: 155, endPoint y: 88, distance: 75.1
click at [155, 88] on div "simtex" at bounding box center [229, 86] width 190 height 31
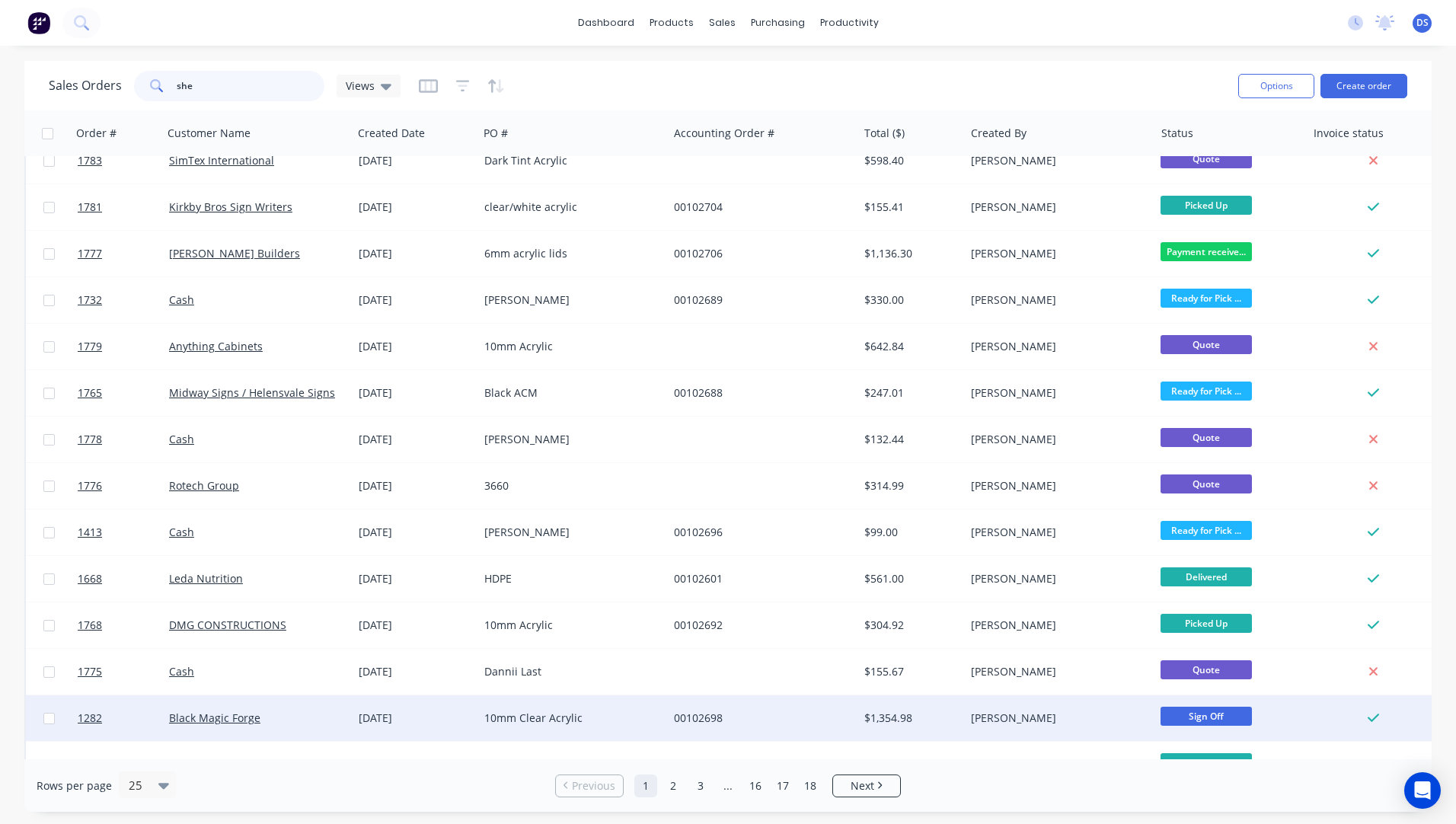
scroll to position [109, 0]
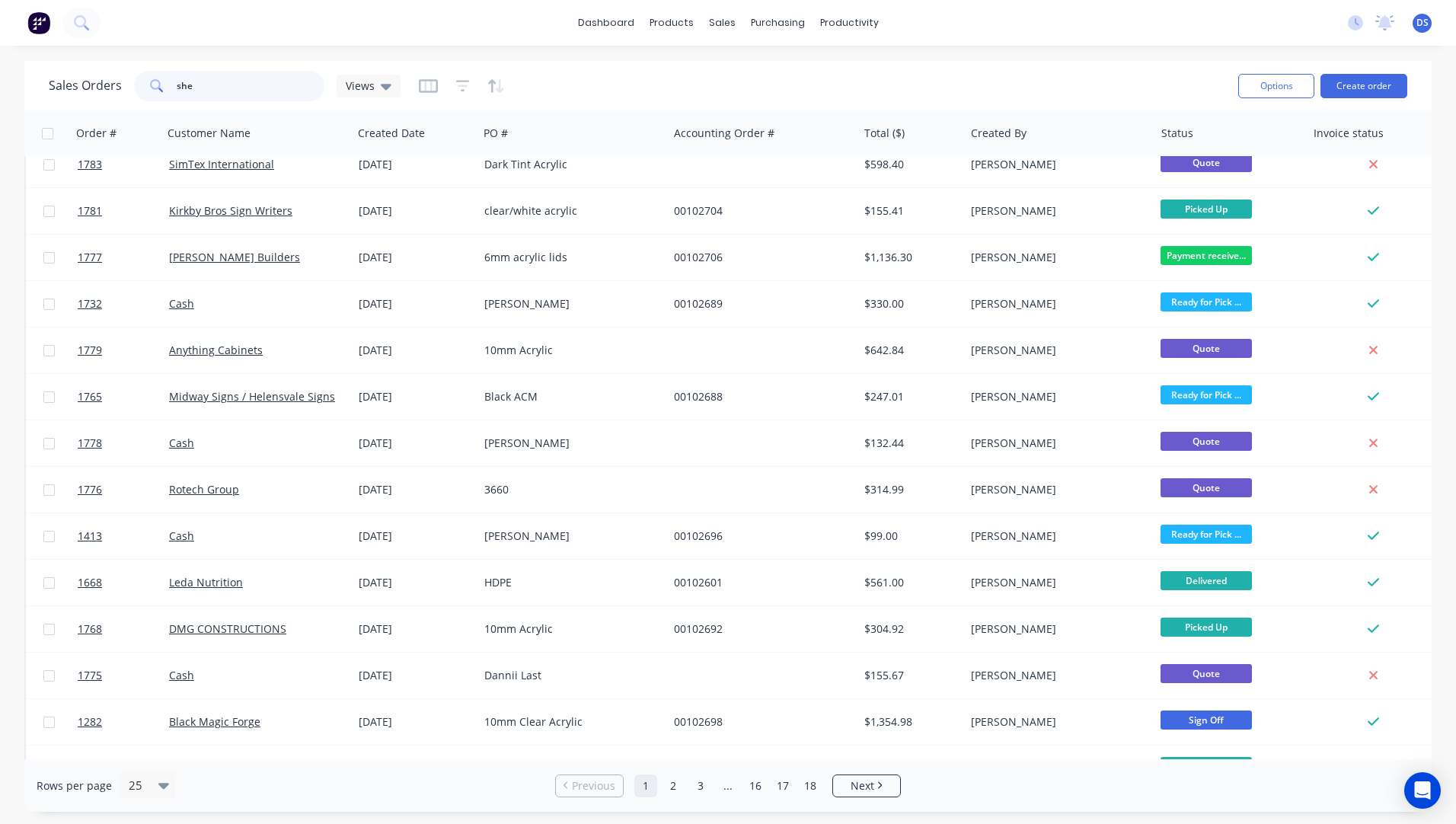
drag, startPoint x: 227, startPoint y: 91, endPoint x: 119, endPoint y: 89, distance: 108.0
click at [119, 89] on div "Sales Orders she Views" at bounding box center [224, 86] width 352 height 31
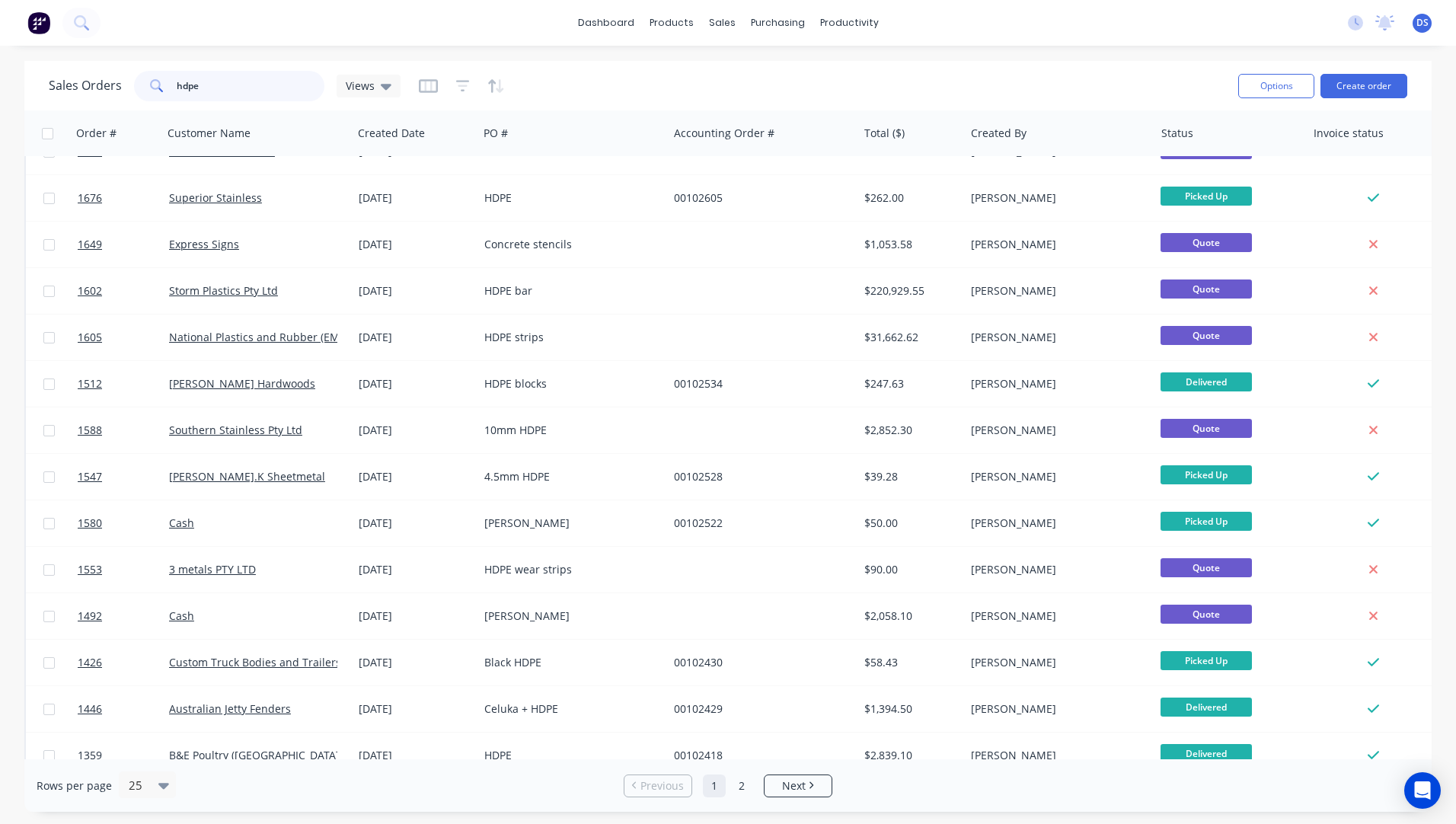
scroll to position [381, 0]
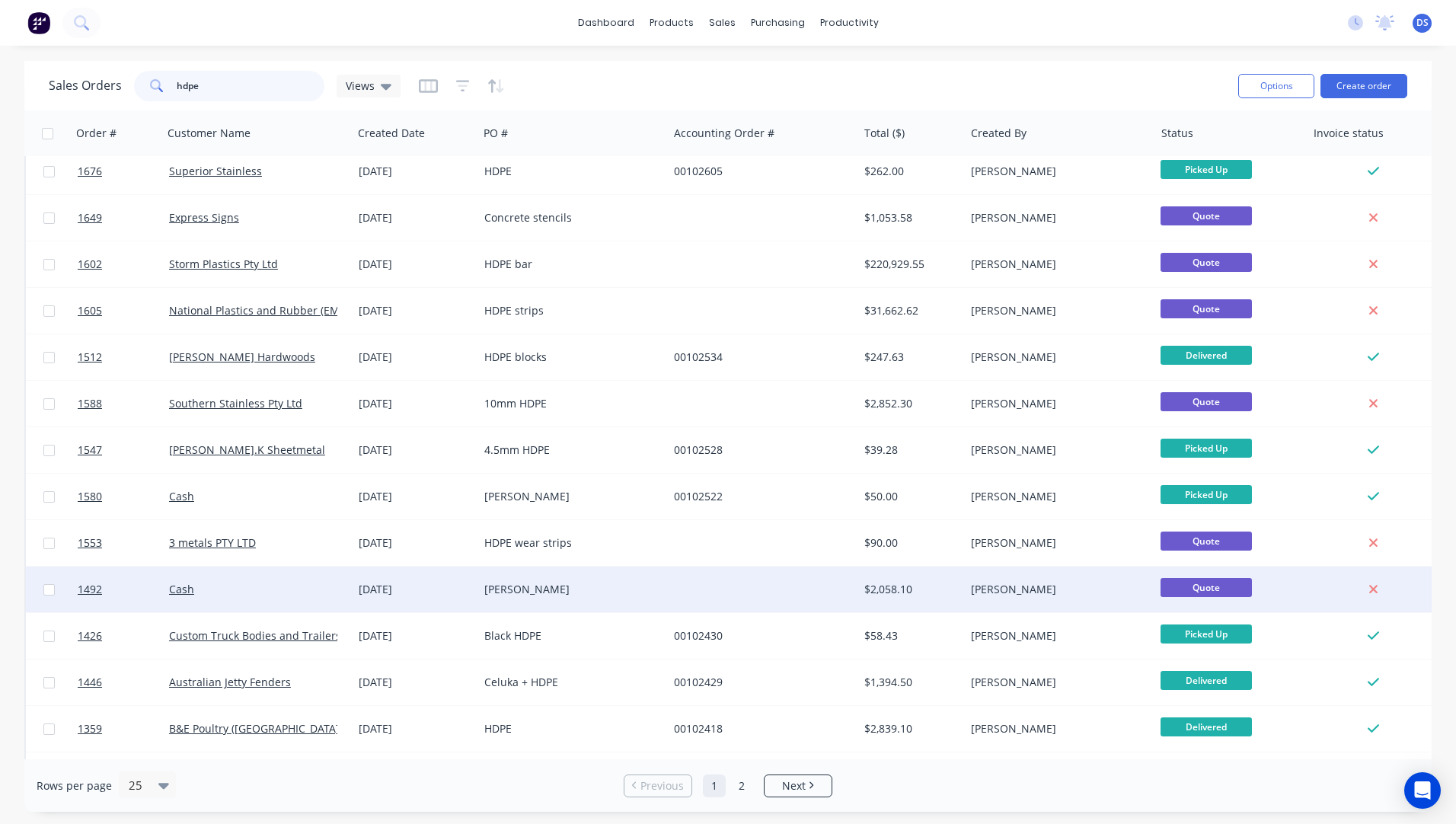
type input "hdpe"
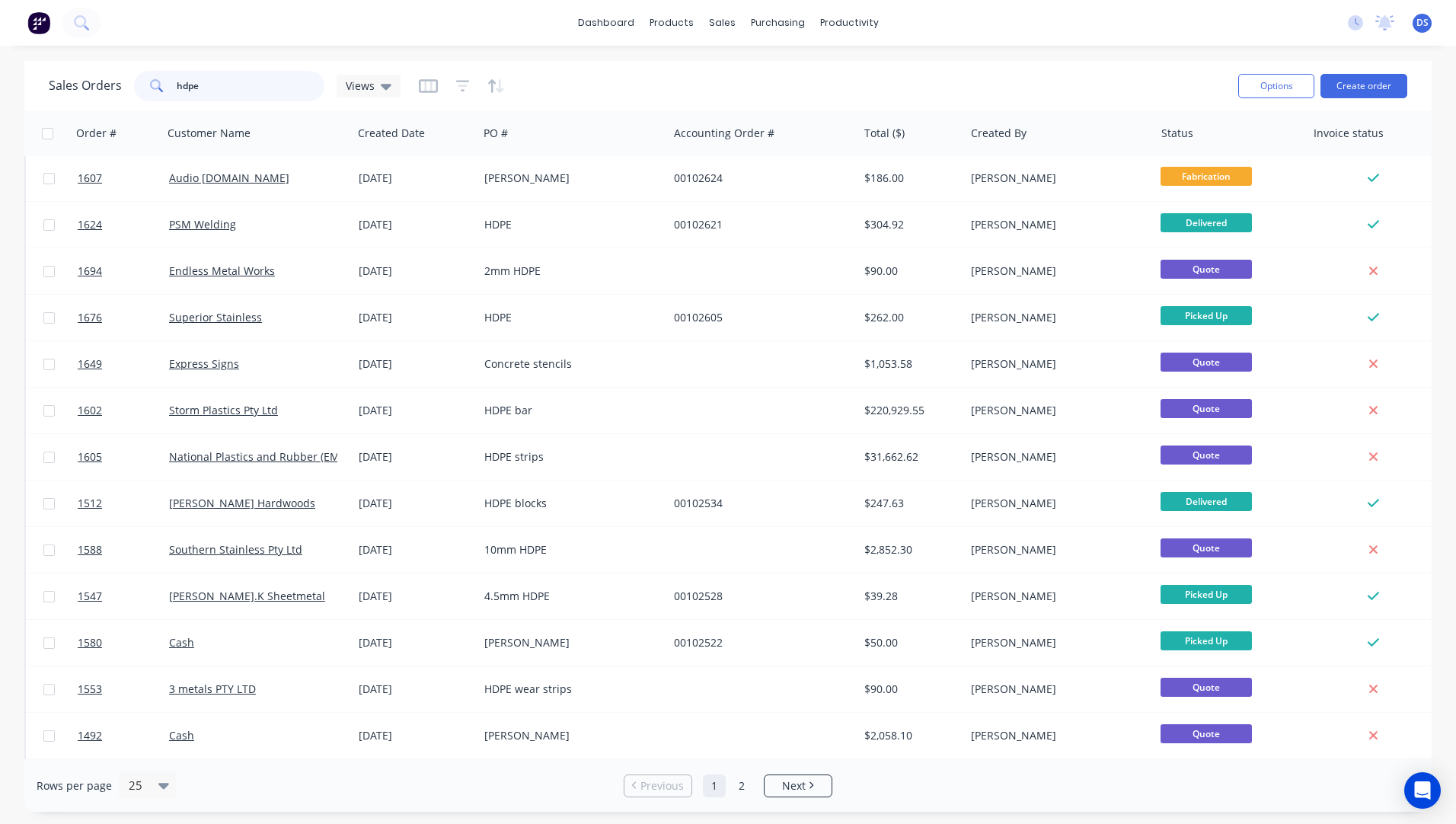
scroll to position [228, 0]
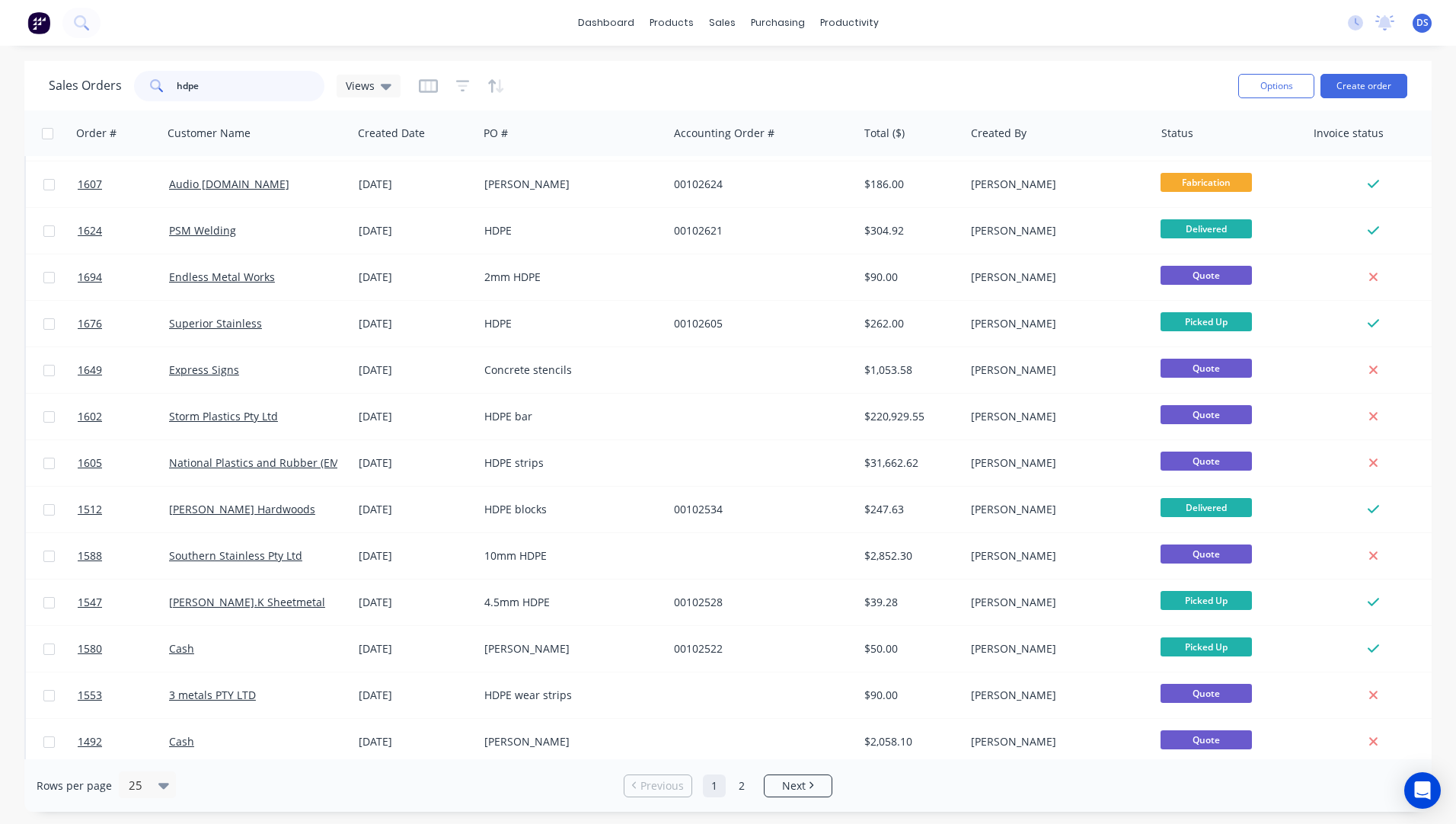
drag, startPoint x: 254, startPoint y: 84, endPoint x: 110, endPoint y: 82, distance: 144.0
click at [110, 82] on div "Sales Orders hdpe Views" at bounding box center [224, 86] width 352 height 31
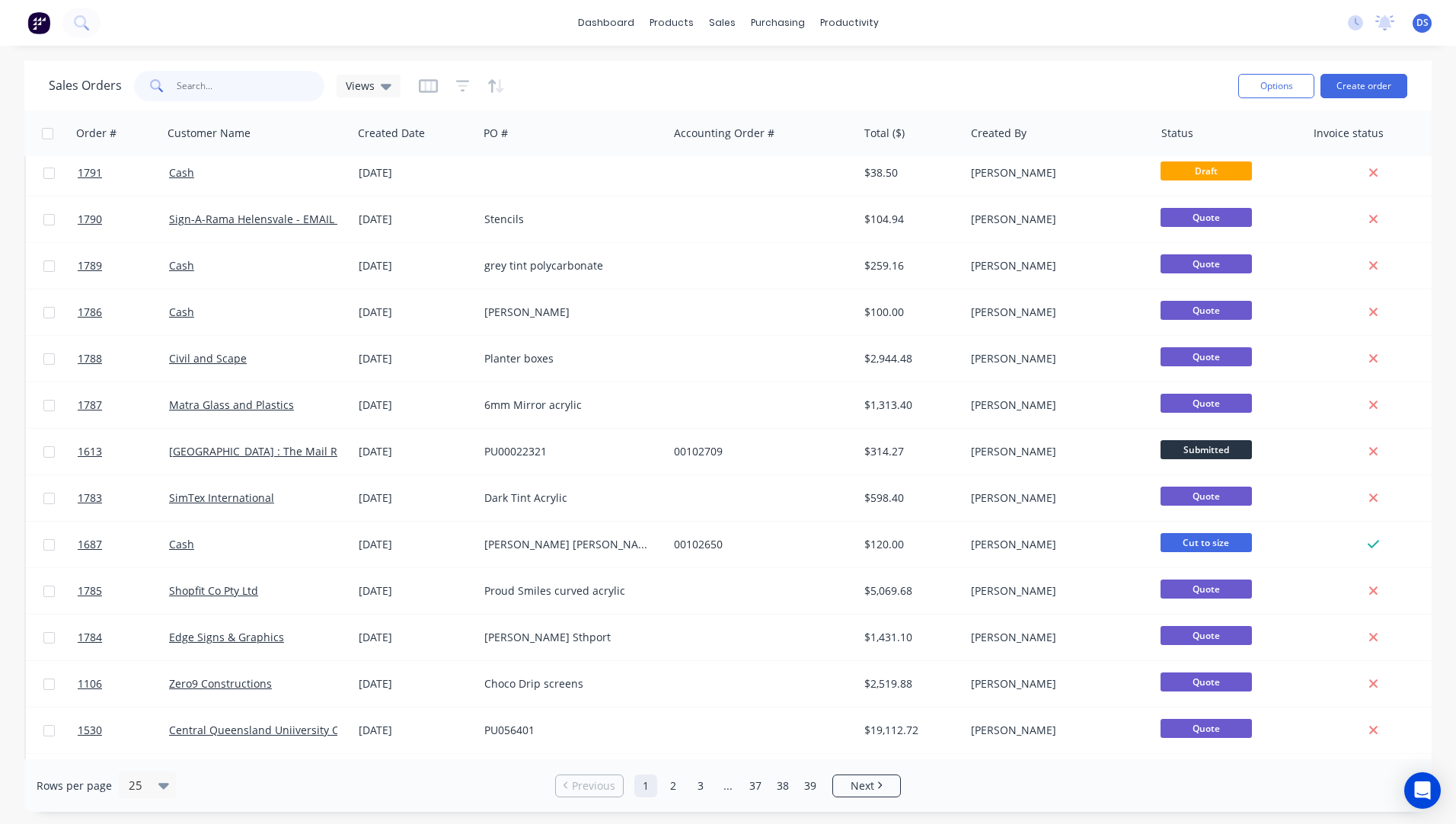
scroll to position [0, 0]
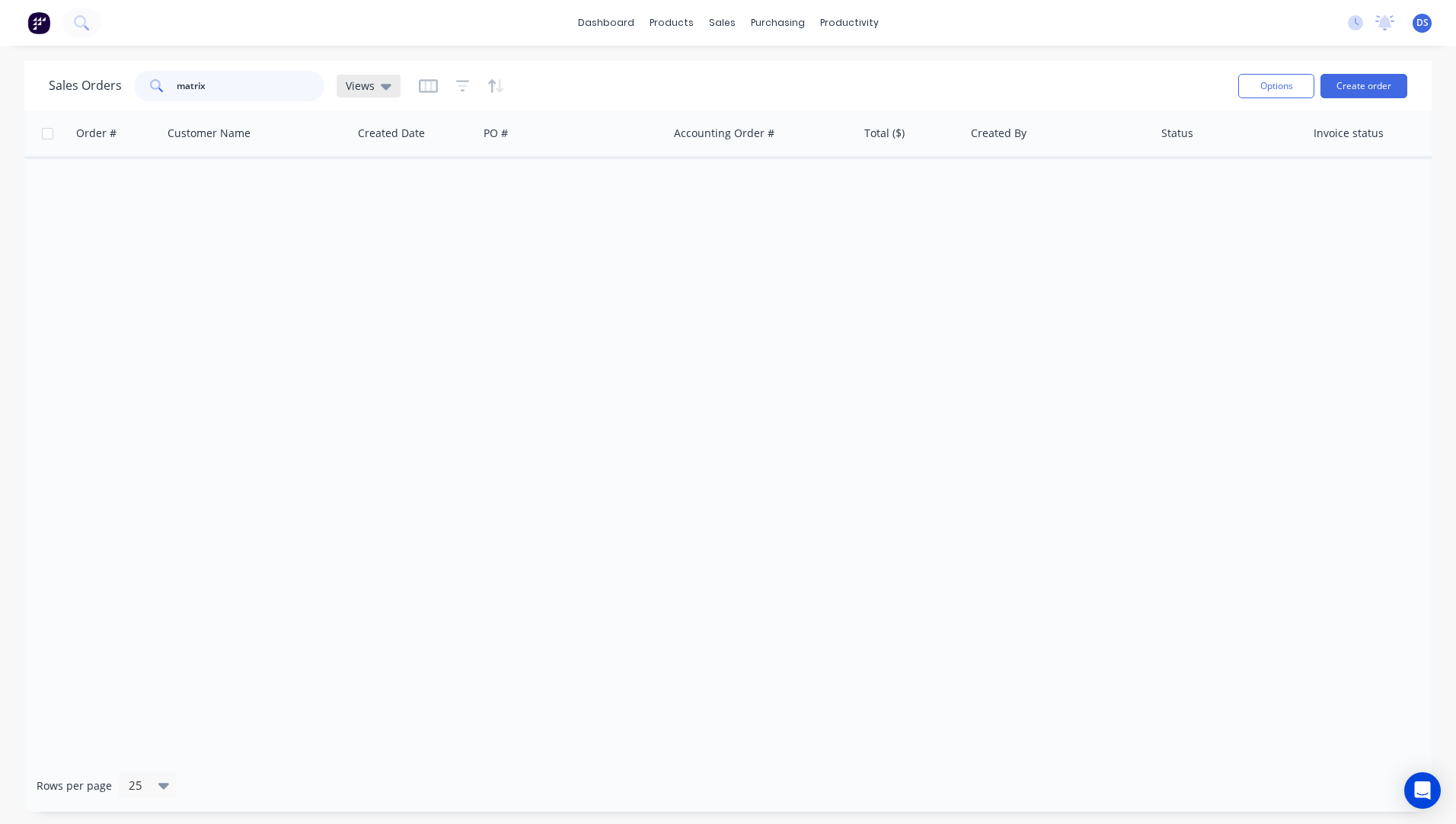
type input "matrix"
click at [383, 88] on icon at bounding box center [386, 86] width 11 height 6
click at [379, 249] on button "Archived Orders" at bounding box center [428, 246] width 174 height 17
click at [228, 85] on input "matrix" at bounding box center [251, 86] width 149 height 31
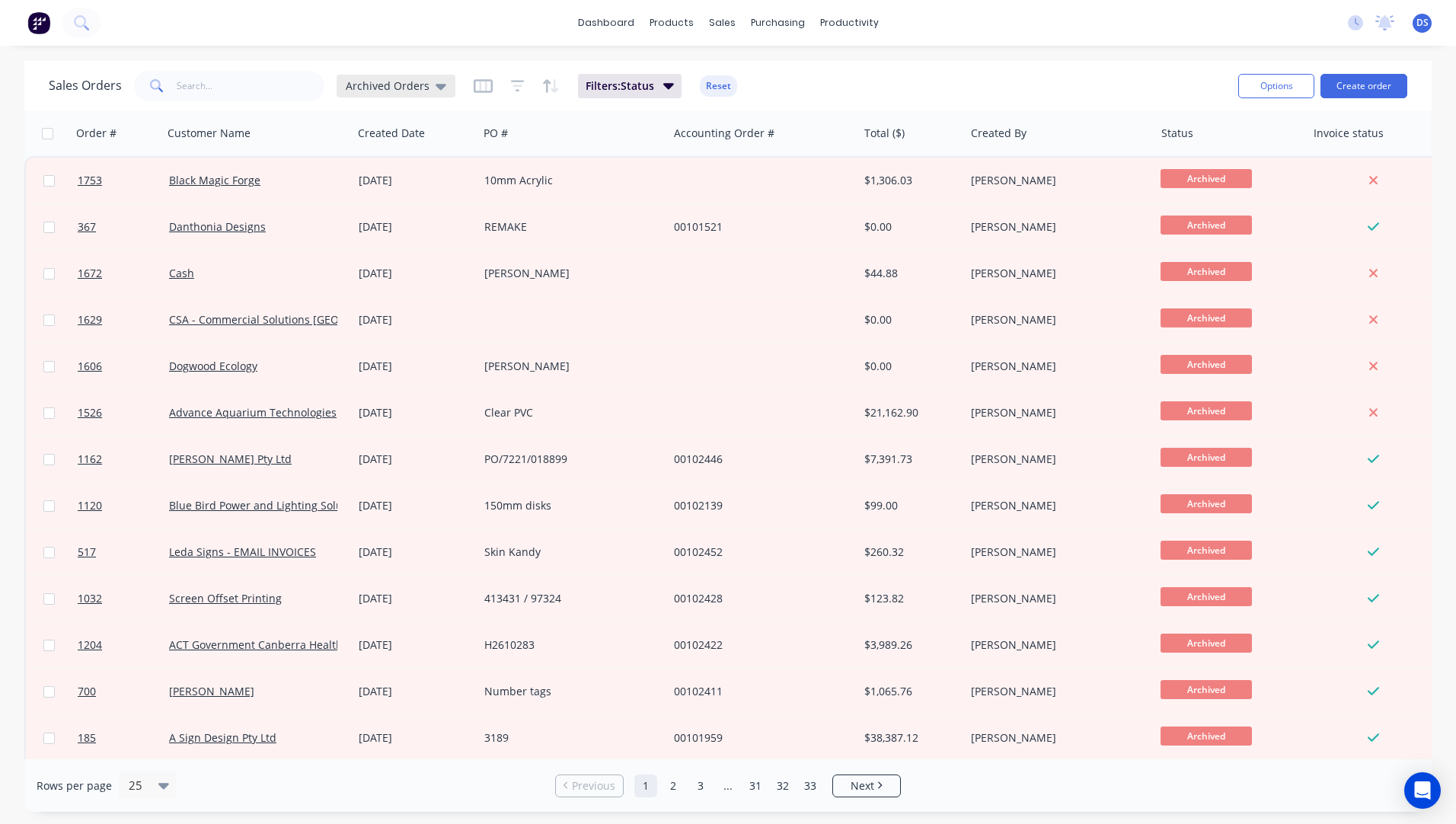
click at [436, 92] on icon at bounding box center [441, 86] width 11 height 17
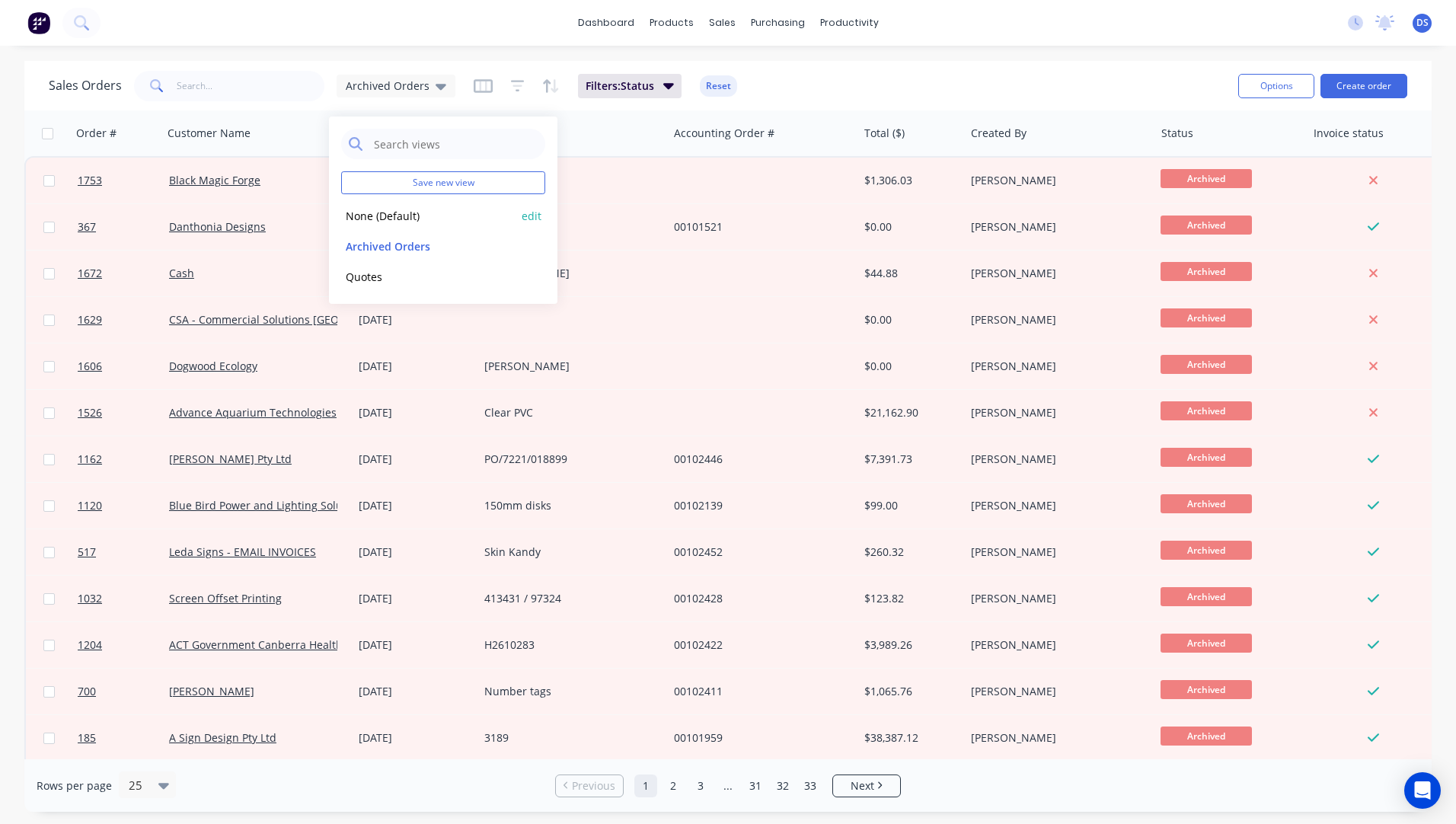
click at [379, 217] on button "None (Default)" at bounding box center [428, 215] width 174 height 17
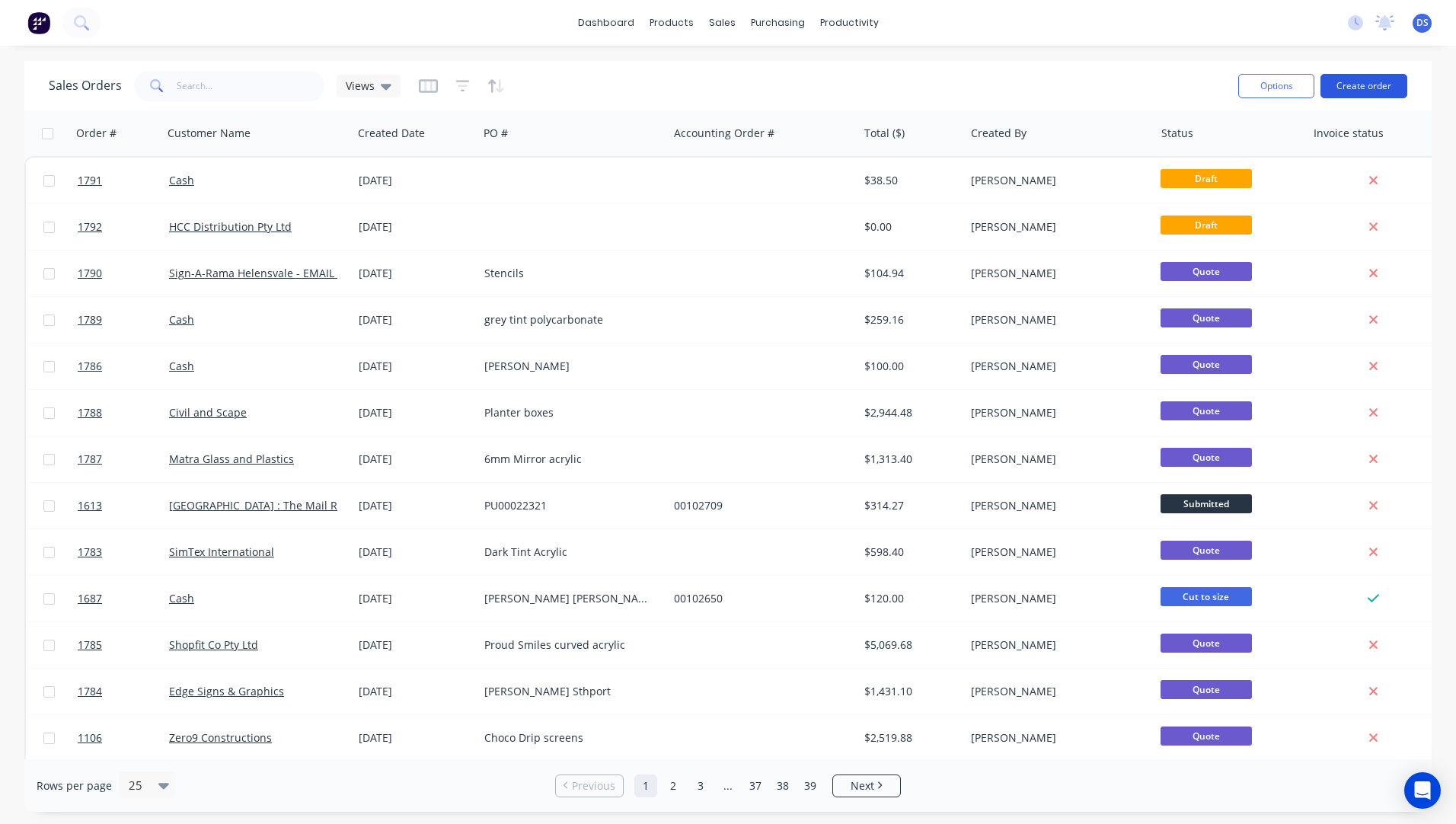
click at [1343, 87] on button "Create order" at bounding box center [1363, 85] width 87 height 24
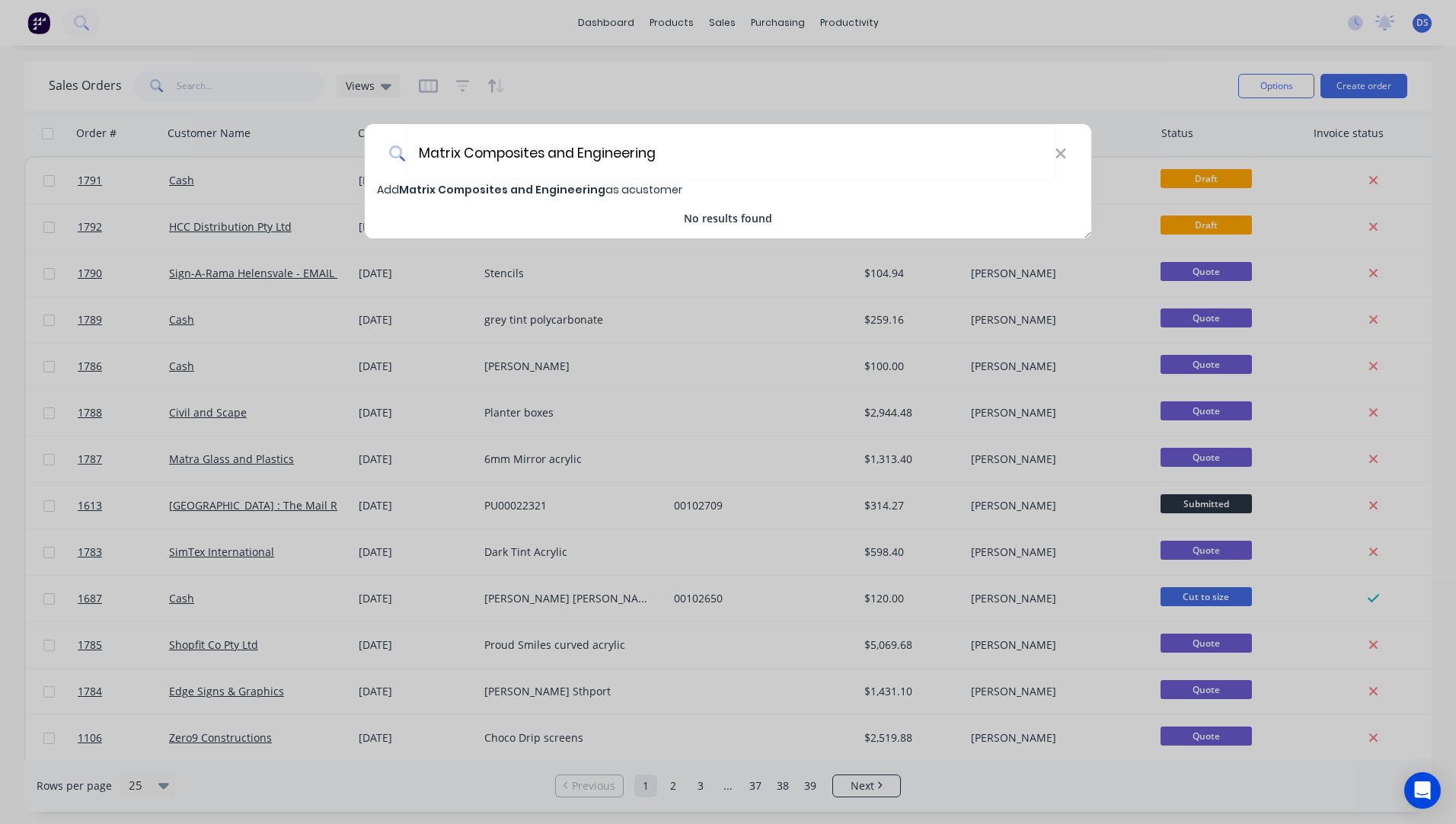
type input "Matrix Composites and Engineering"
click at [485, 187] on span "Matrix Composites and Engineering" at bounding box center [502, 189] width 207 height 15
select select "AU"
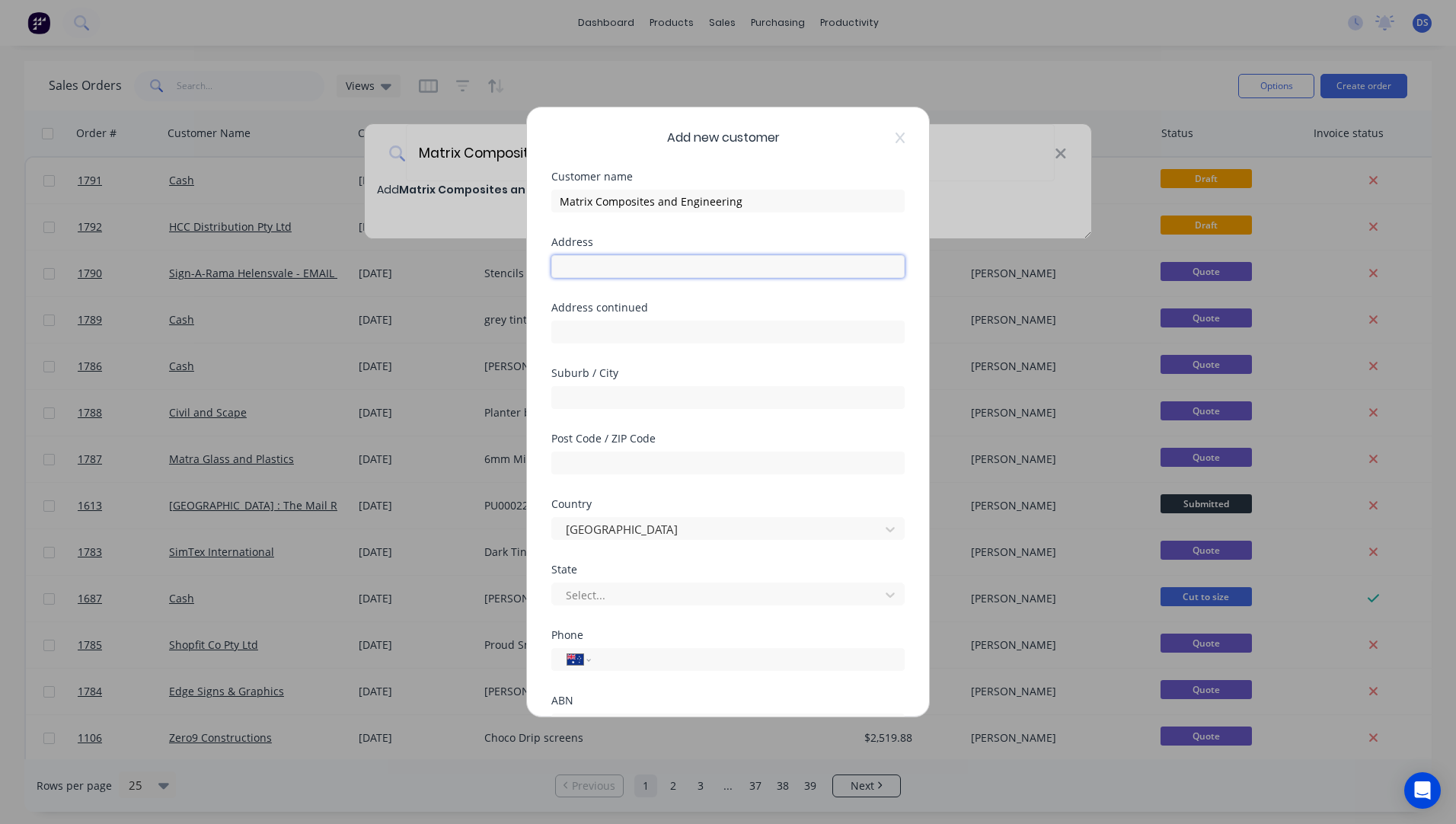
paste input "150 Quill Wy, Henderson WA 6166"
type input "150 Quill Wy, Henderson WA 6166"
click at [618, 458] on input "text" at bounding box center [728, 463] width 353 height 23
type input "6166"
drag, startPoint x: 682, startPoint y: 264, endPoint x: 630, endPoint y: 269, distance: 52.2
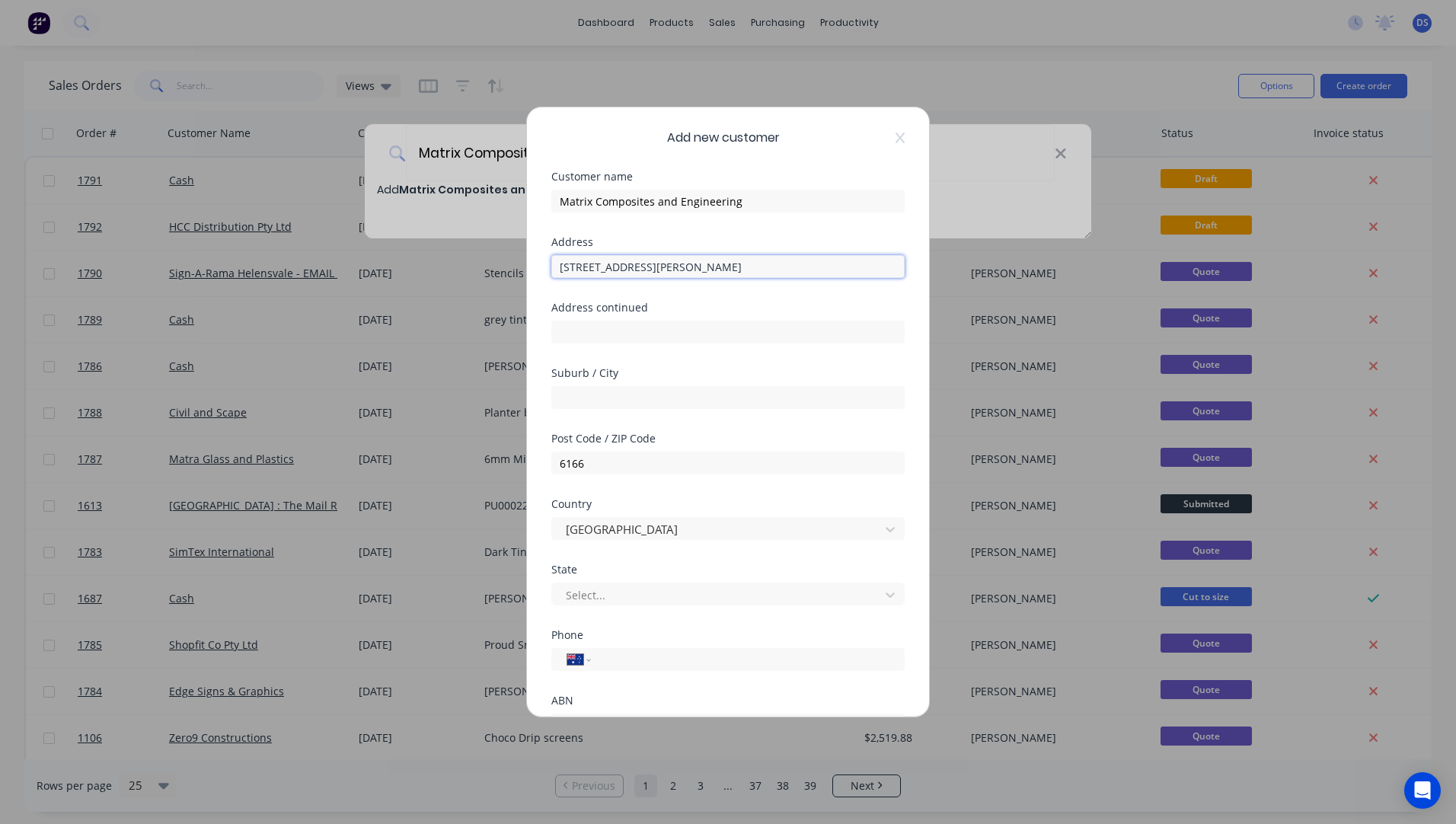
click at [630, 269] on input "150 Quill Wy, Henderson WA 6166" at bounding box center [728, 266] width 353 height 23
type input "150 Quill Wy, WA 6166"
paste input "Henderson"
type input "Henderson"
drag, startPoint x: 681, startPoint y: 267, endPoint x: 621, endPoint y: 265, distance: 60.0
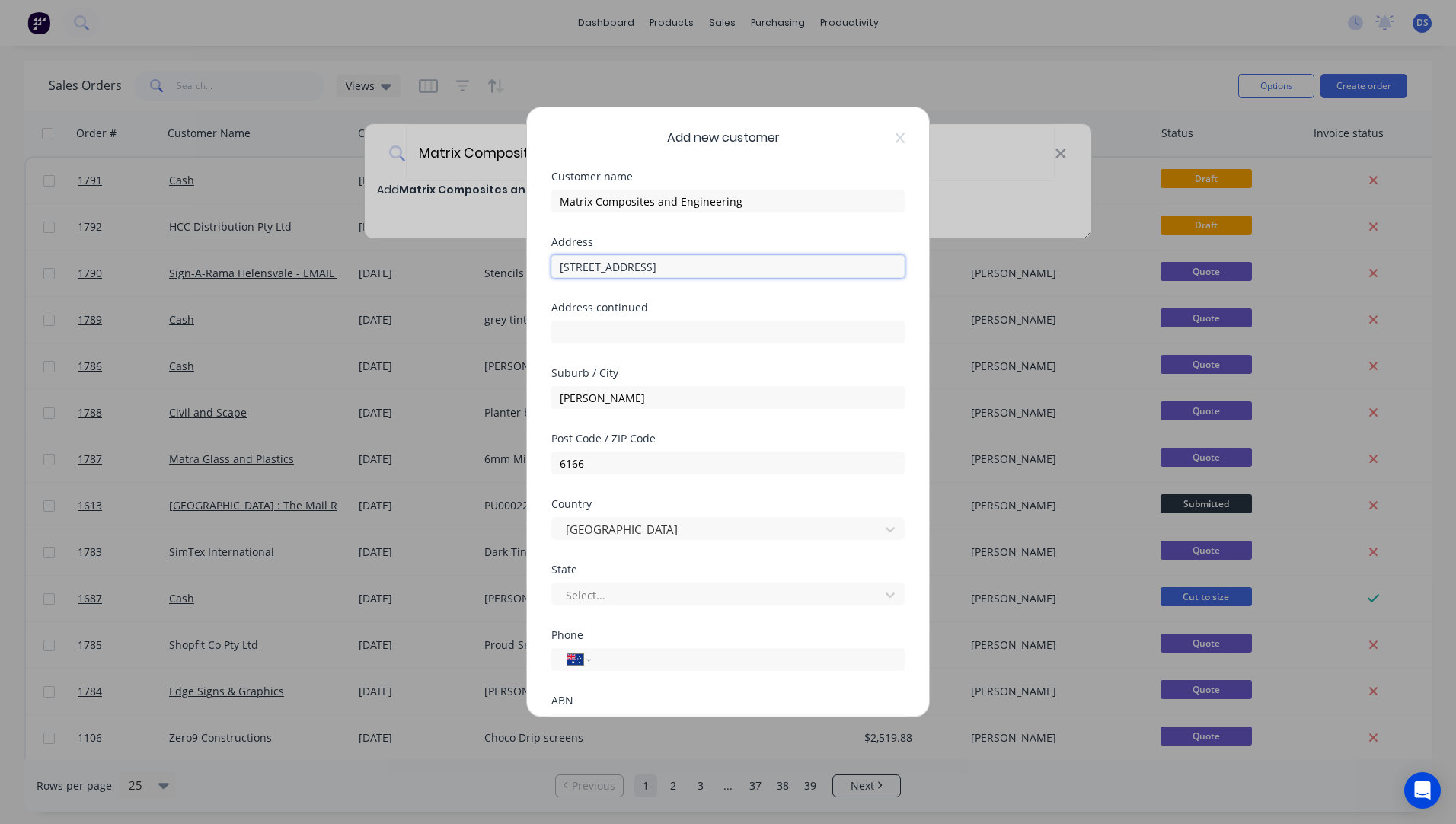
click at [621, 265] on input "150 Quill Wy, WA 6166" at bounding box center [728, 266] width 353 height 23
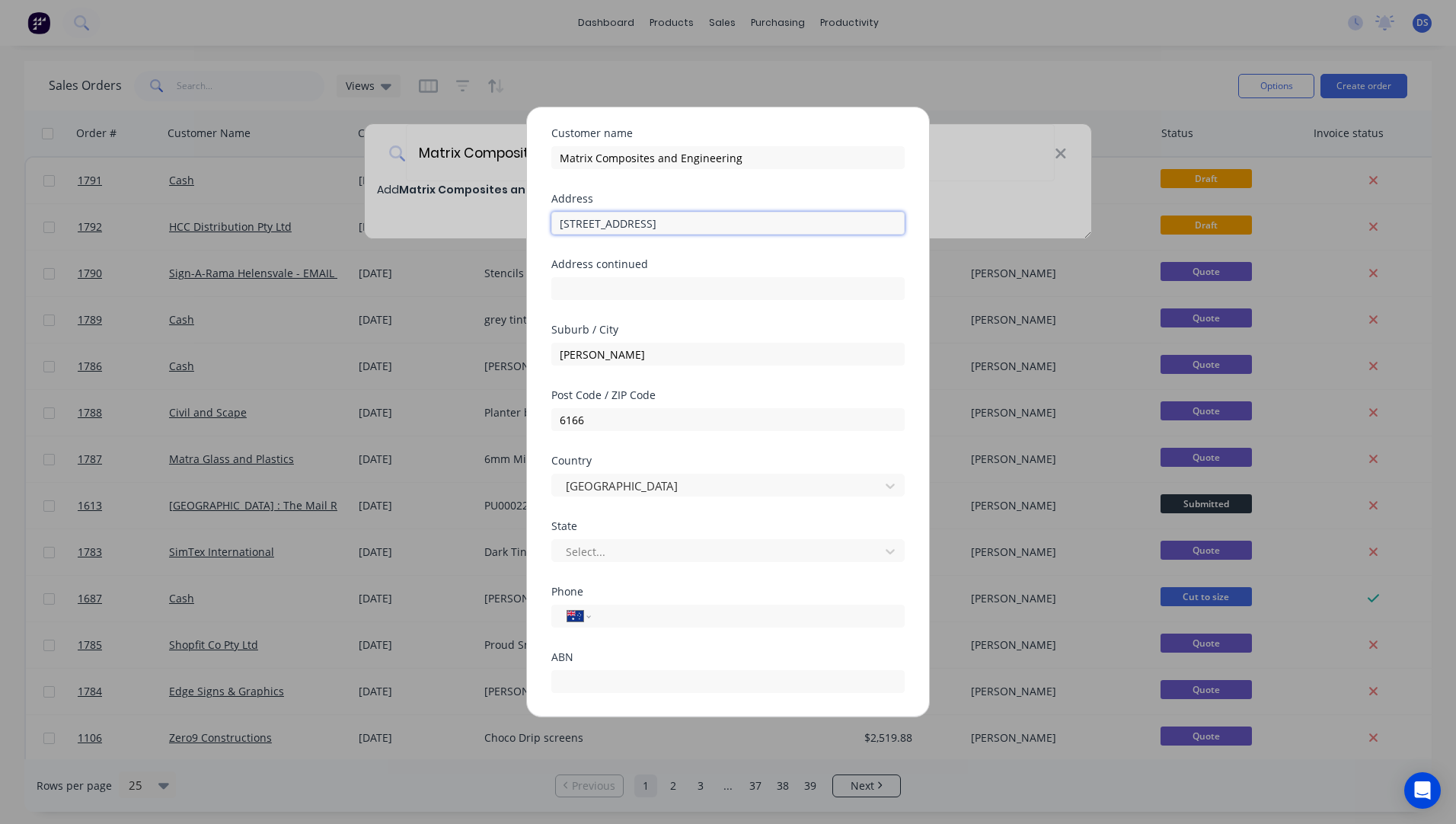
scroll to position [76, 0]
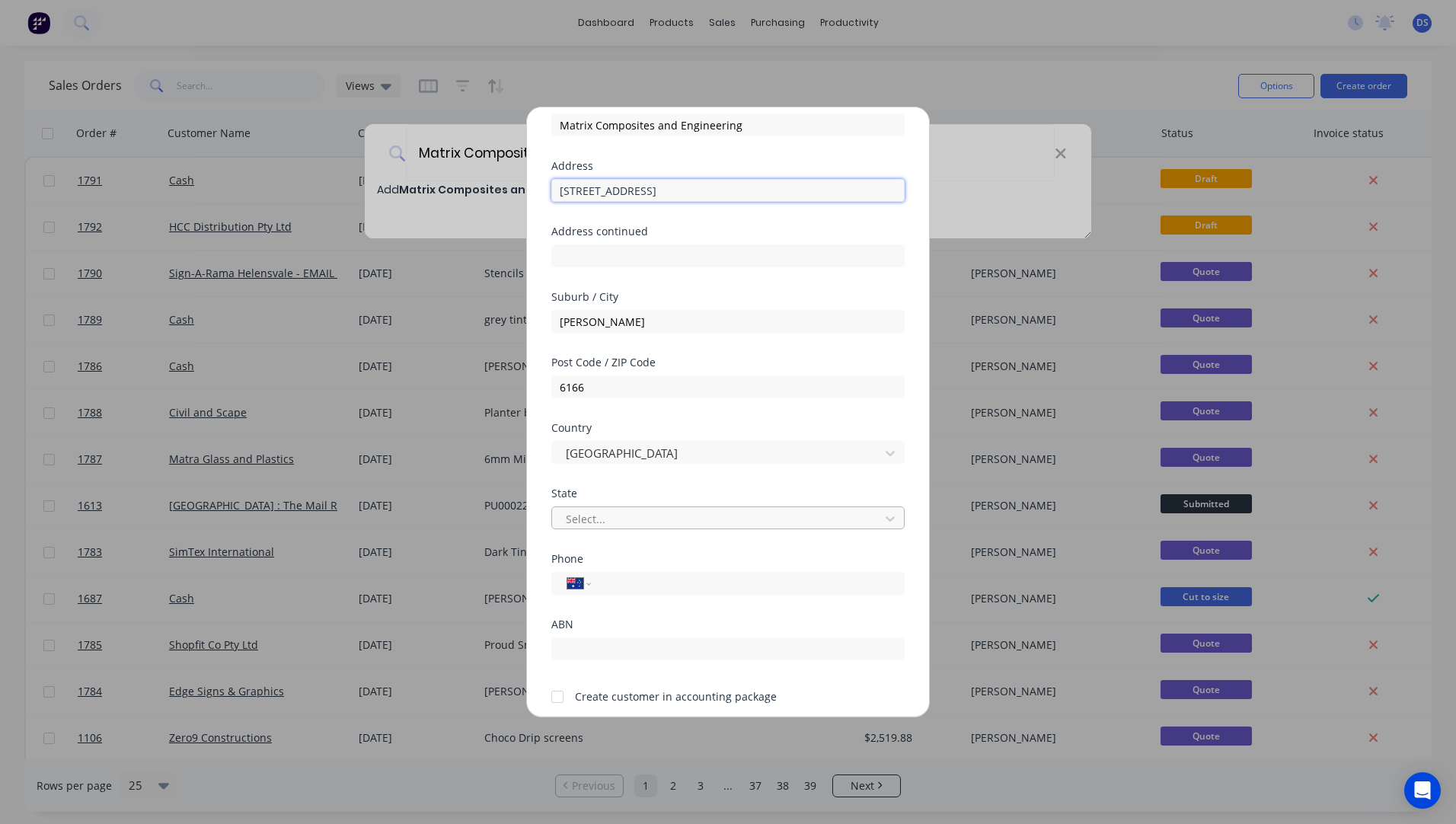
type input "150 Quill Way"
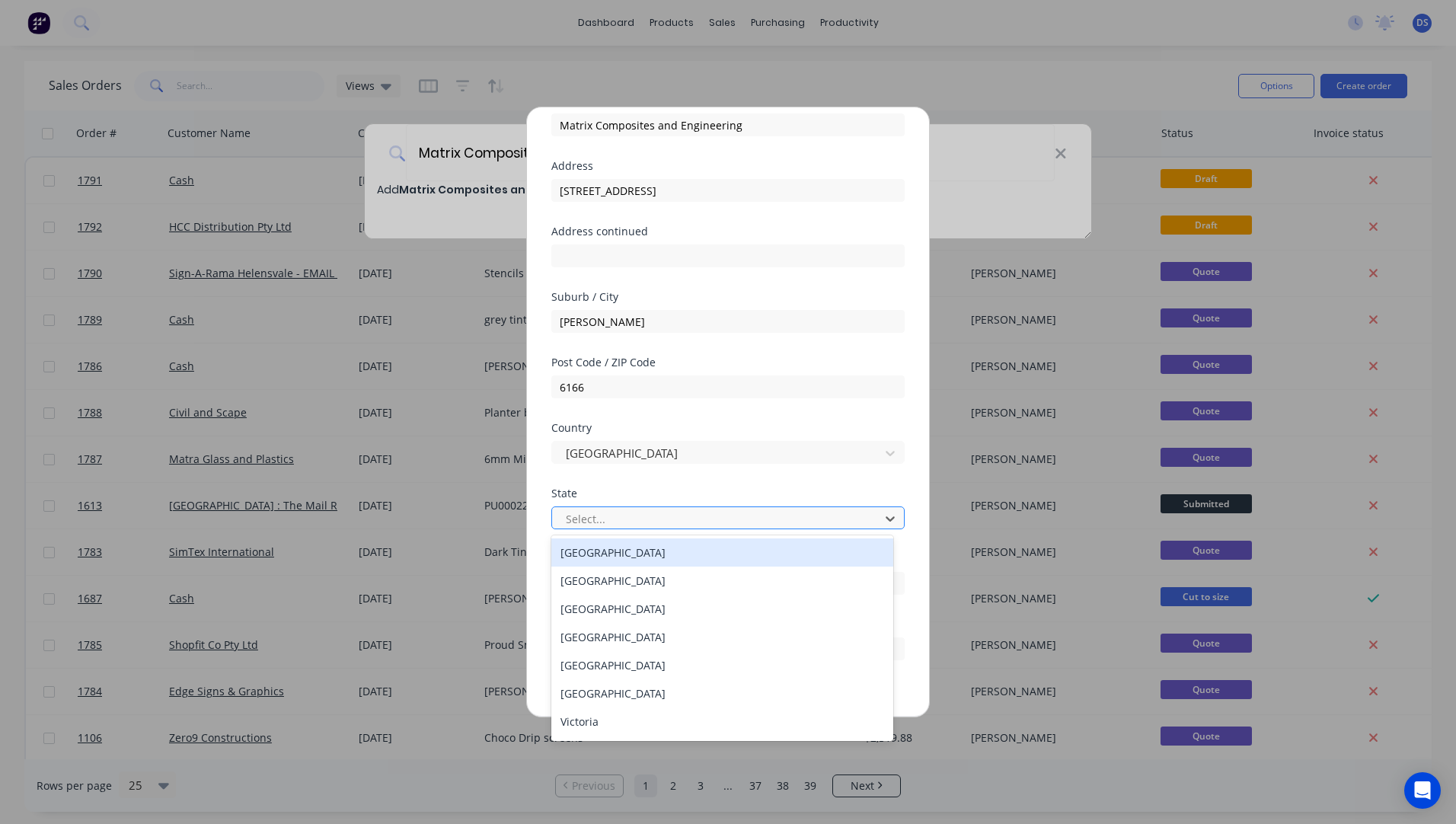
click at [658, 525] on div at bounding box center [718, 519] width 308 height 19
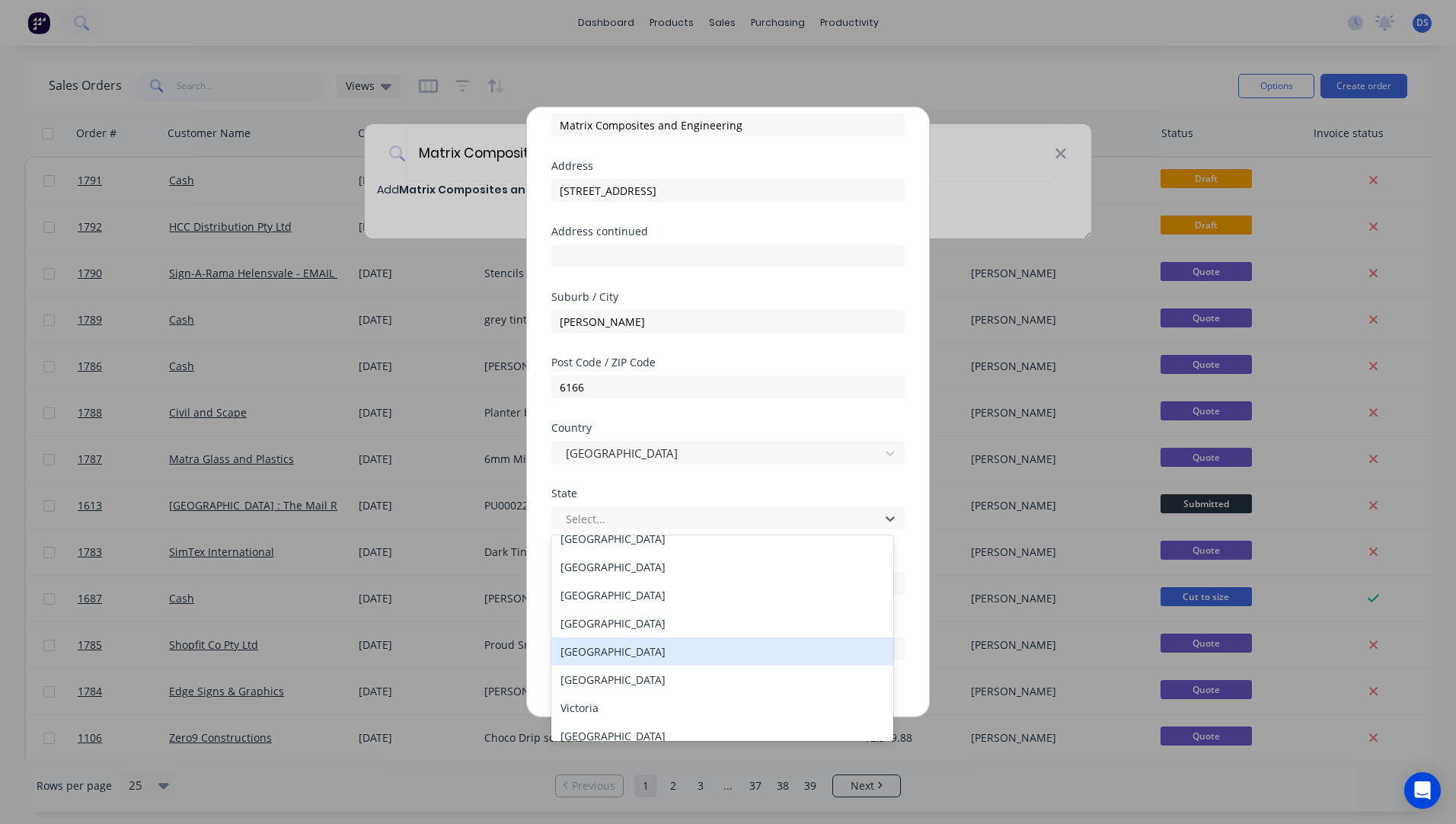
scroll to position [26, 0]
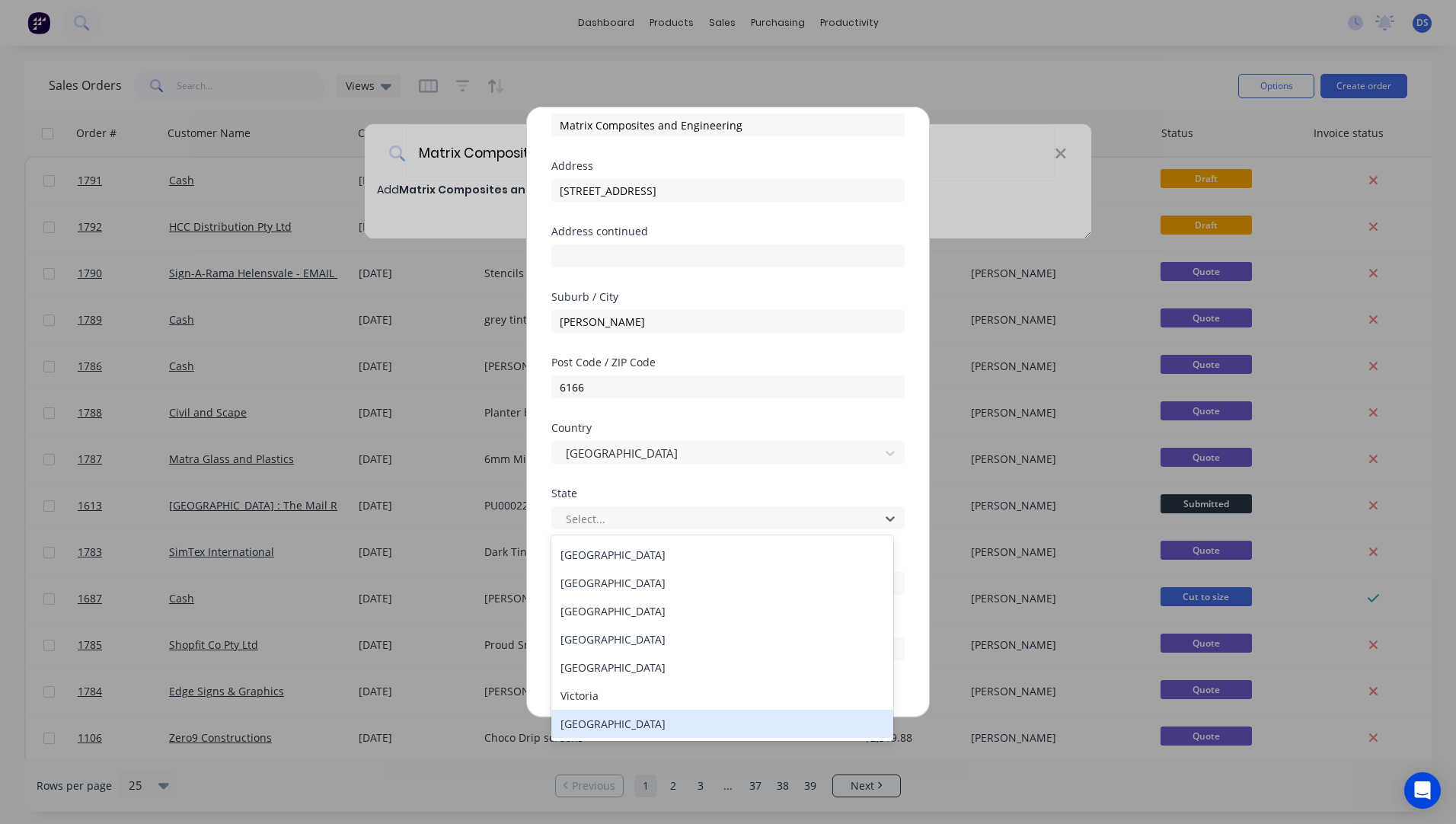
click at [597, 725] on div "Western Australia" at bounding box center [722, 724] width 342 height 28
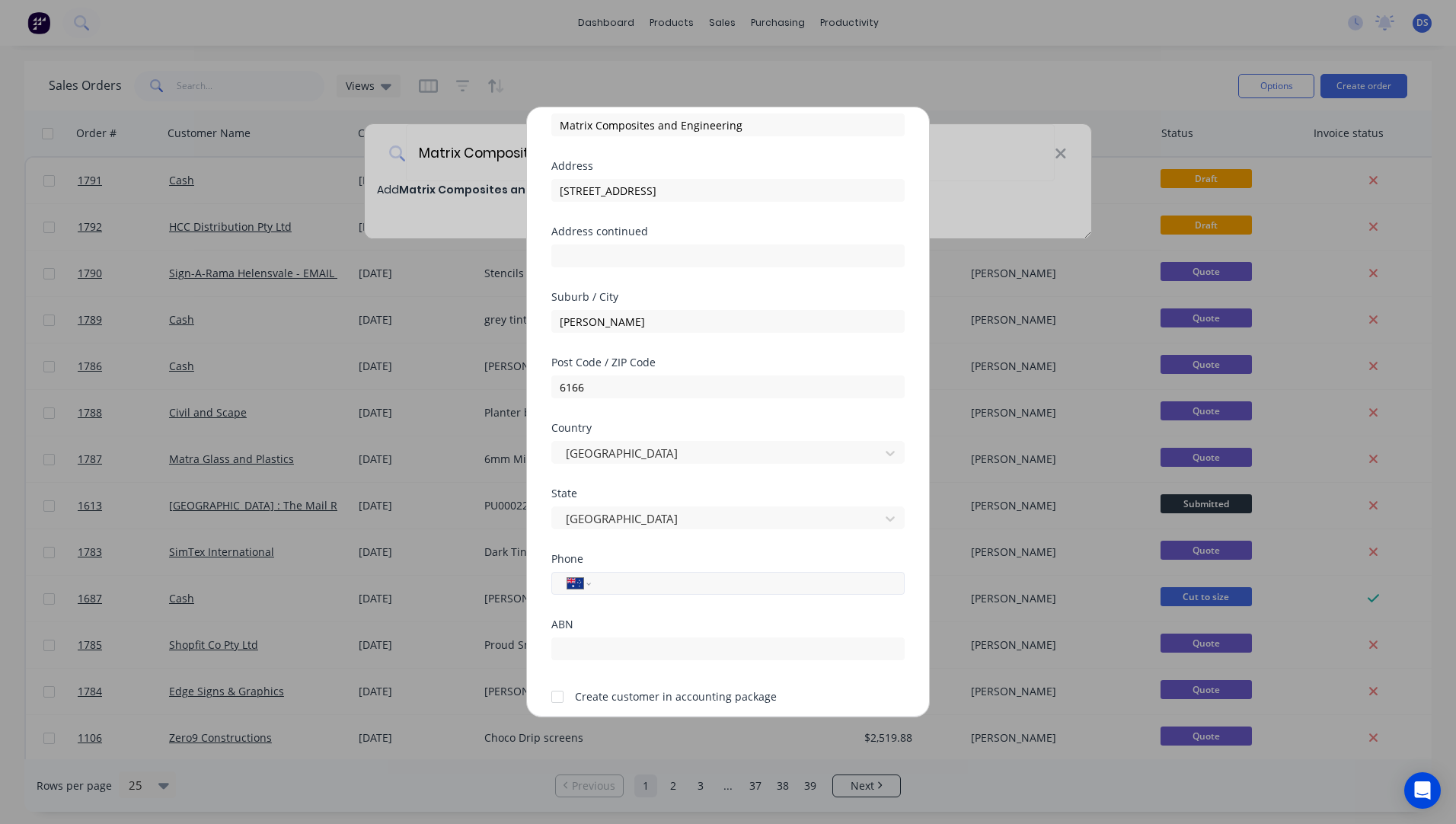
paste input "0458 333 199"
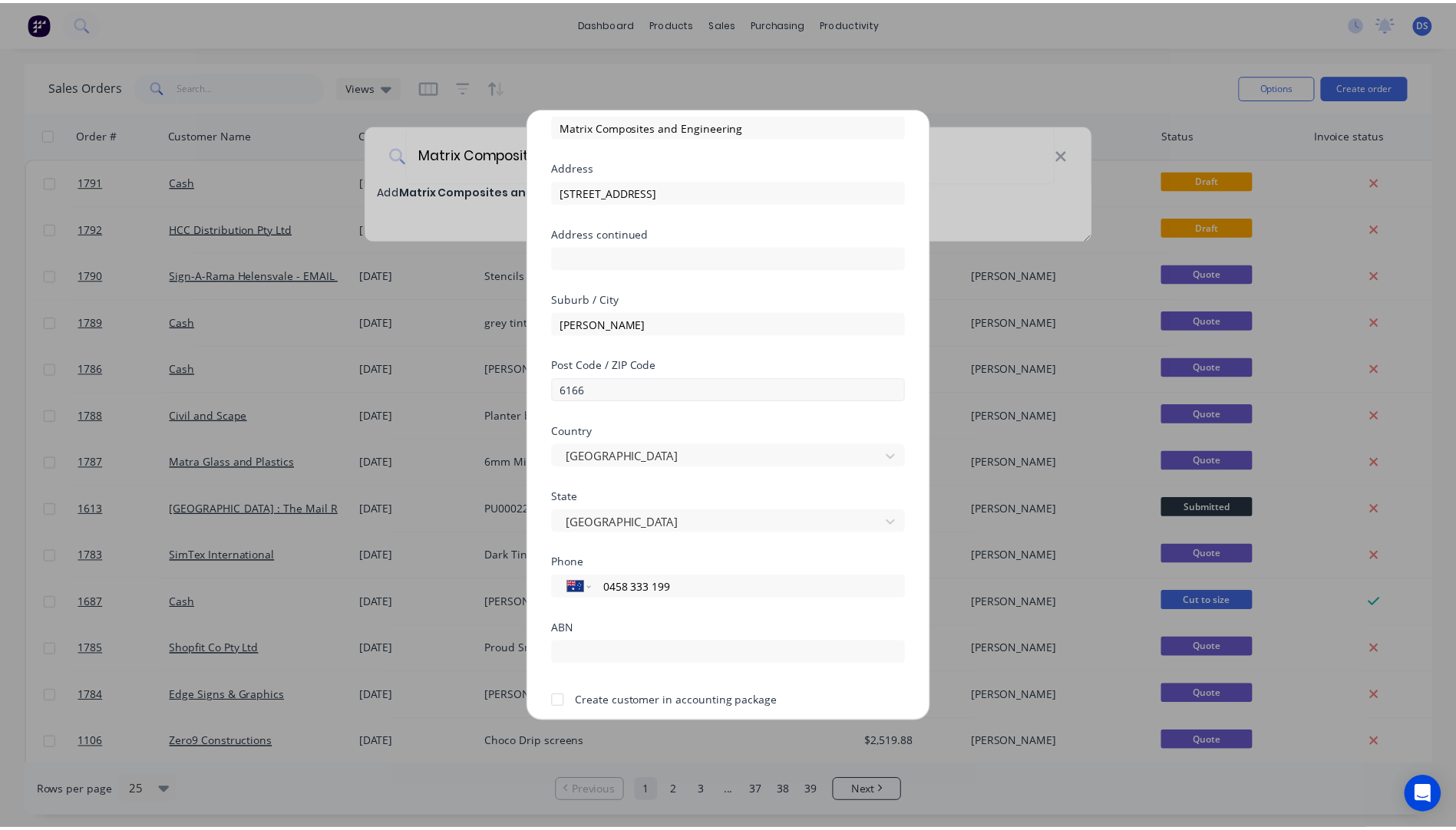
scroll to position [135, 0]
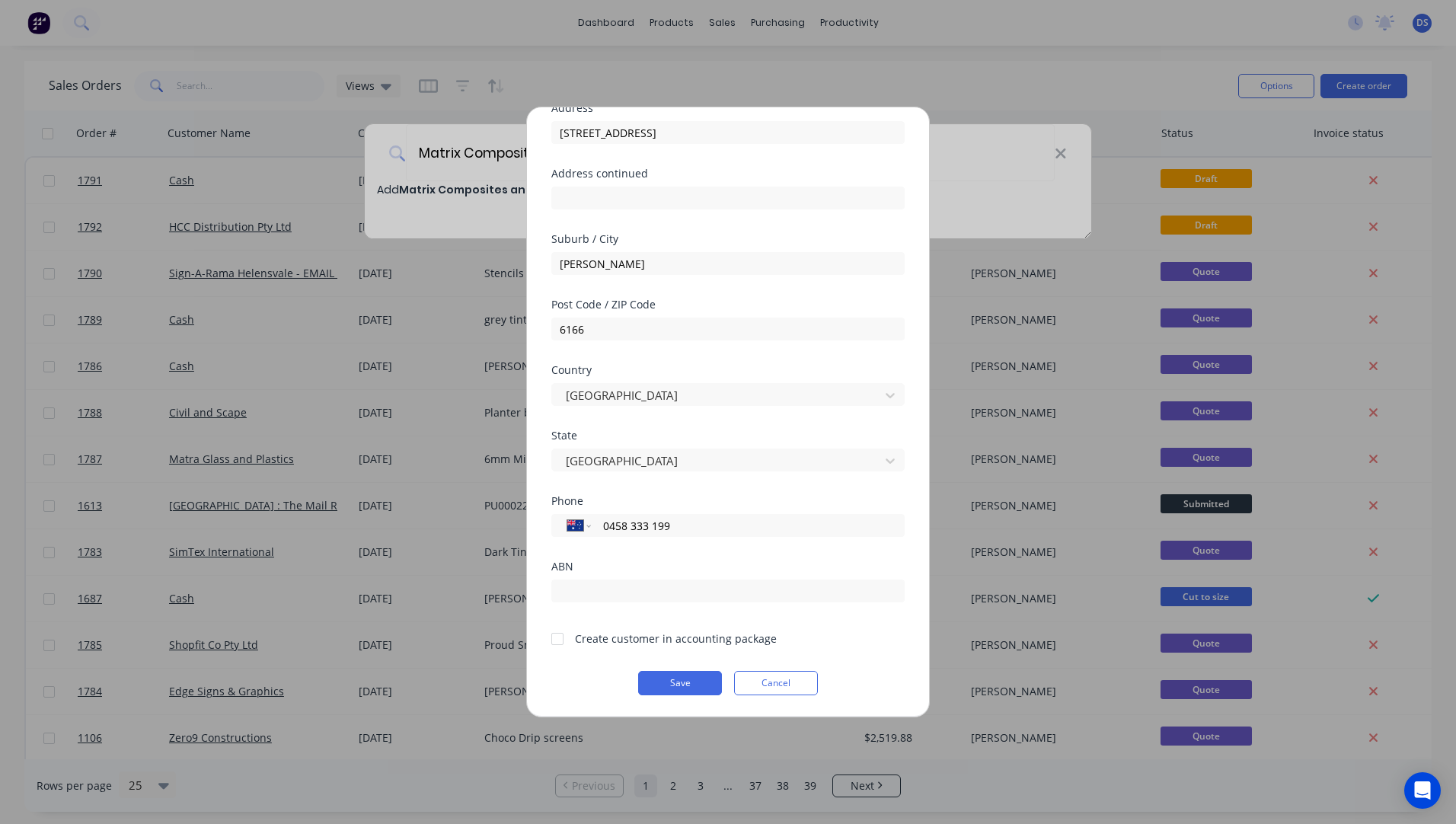
type input "0458 333 199"
click at [553, 639] on div at bounding box center [558, 639] width 31 height 31
click at [684, 687] on button "Save" at bounding box center [680, 683] width 84 height 24
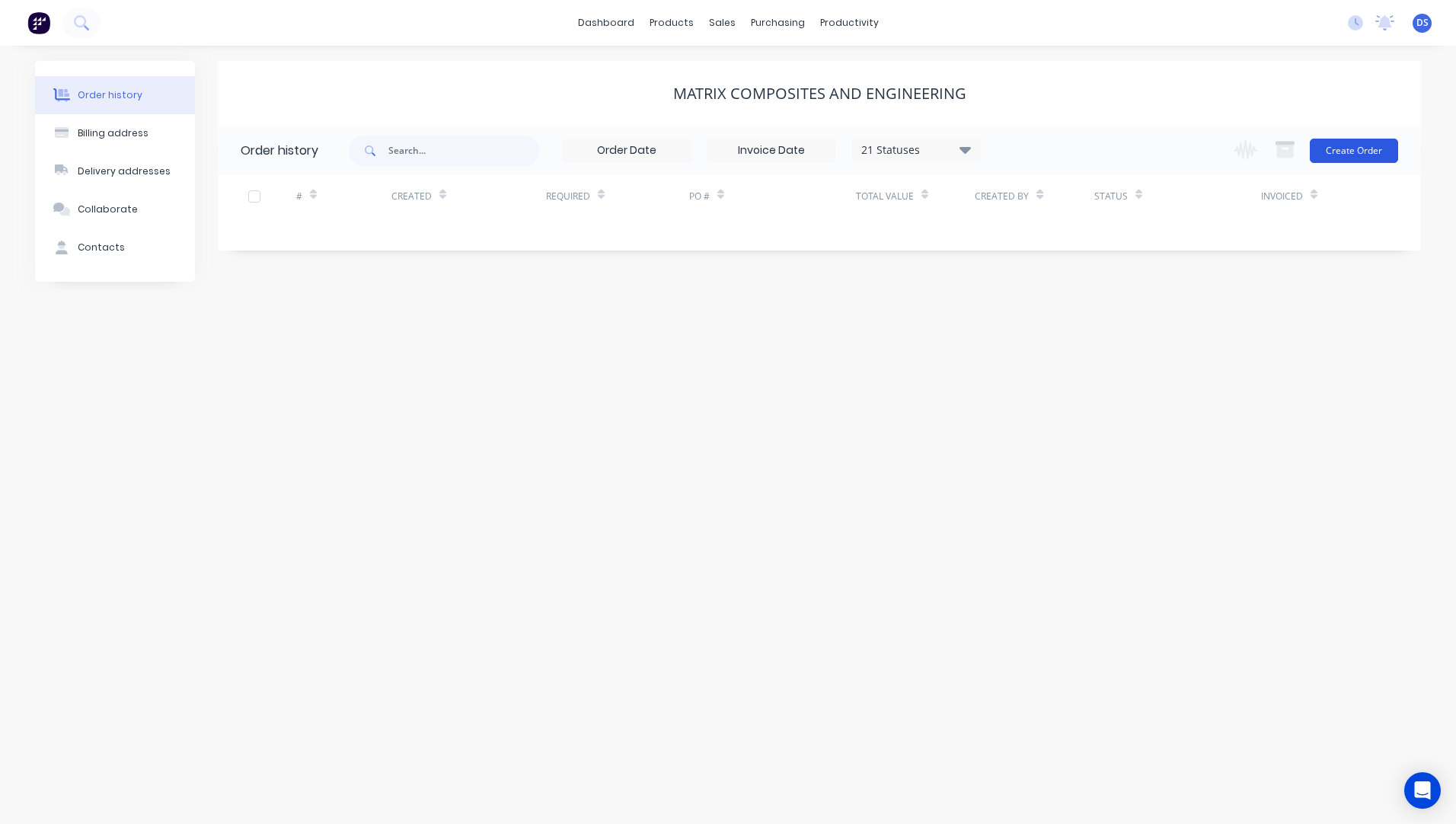
click at [1357, 155] on button "Create Order" at bounding box center [1354, 151] width 89 height 24
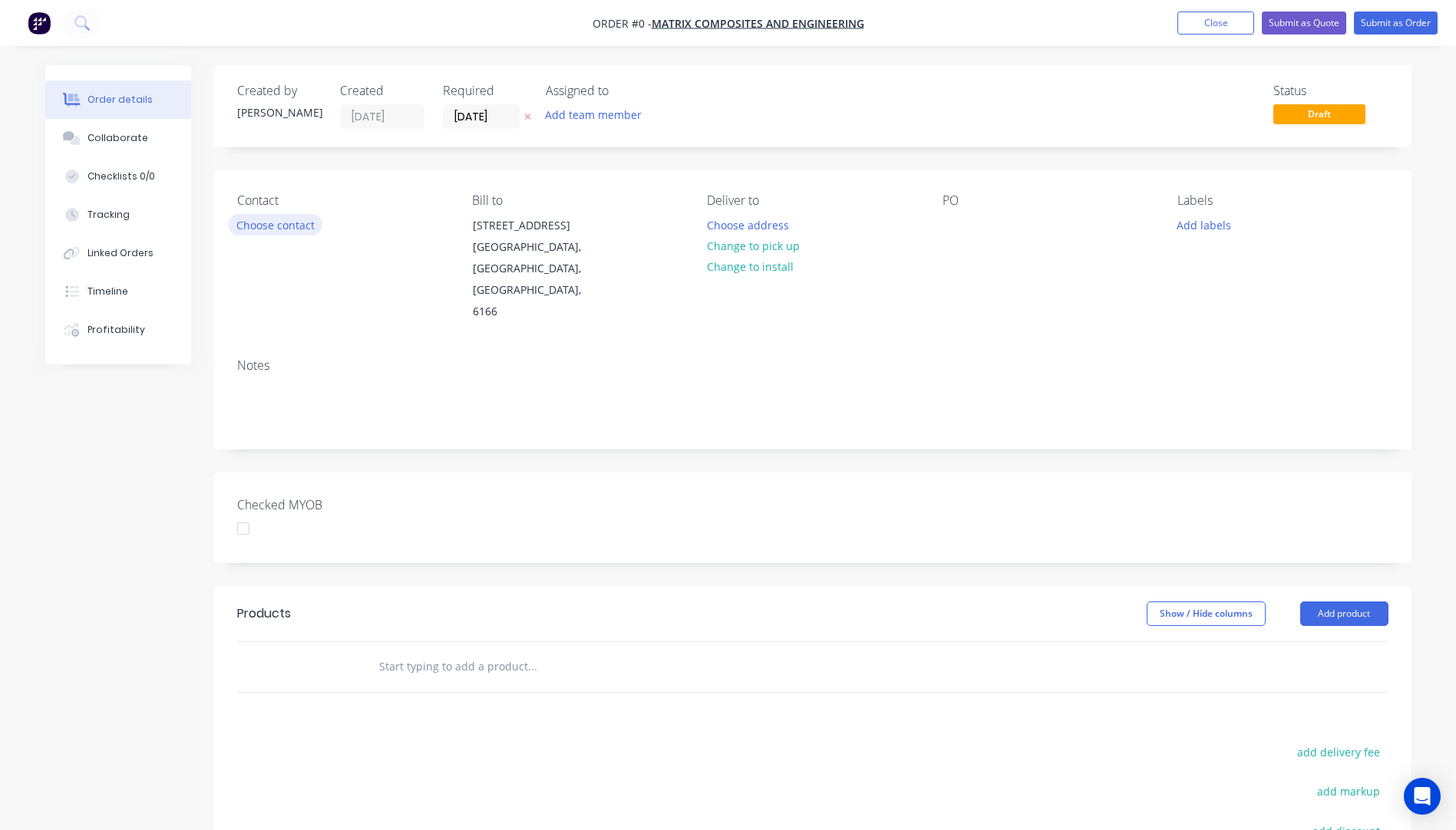
click at [283, 224] on button "Choose contact" at bounding box center [274, 224] width 94 height 21
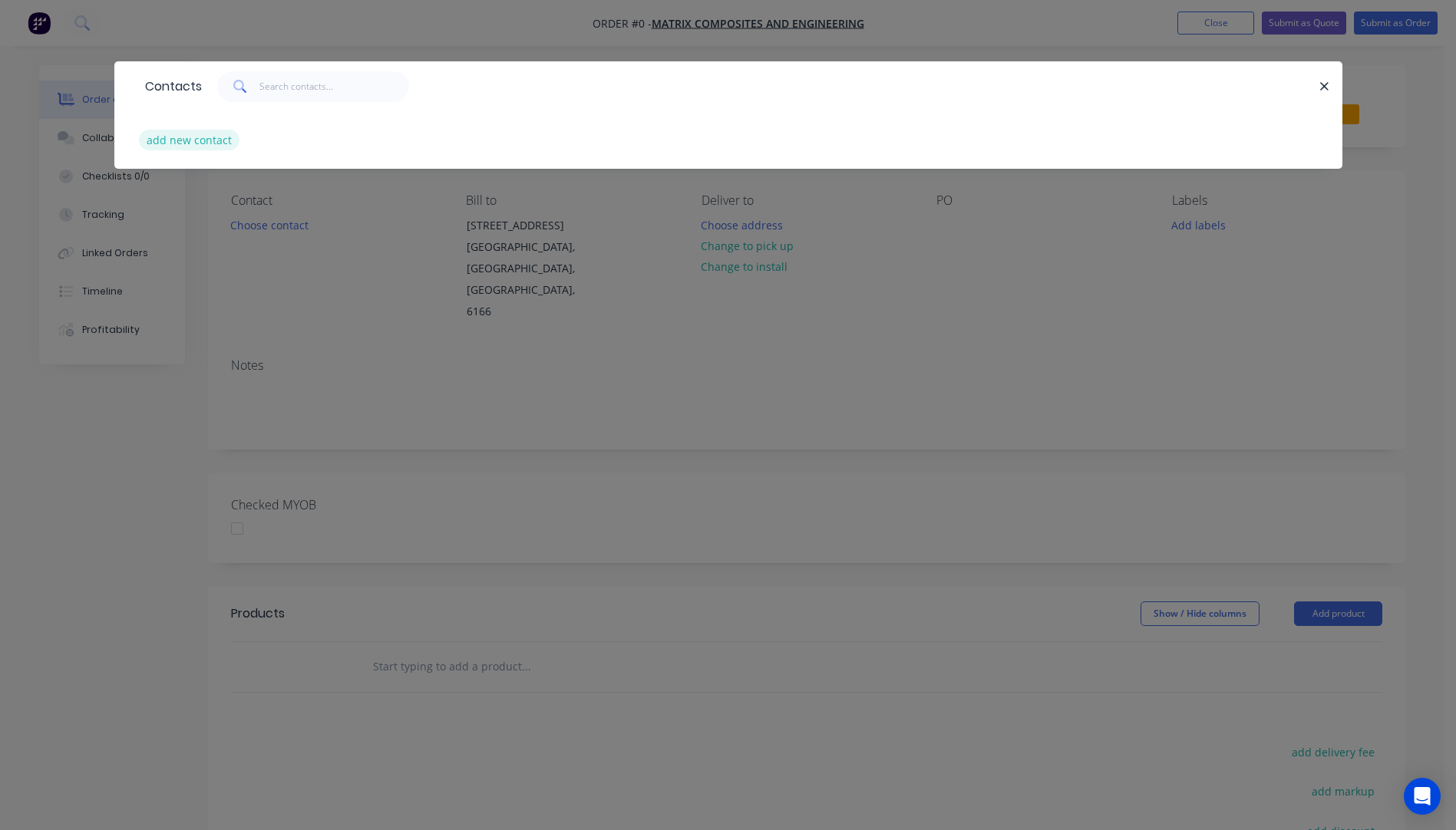
click at [190, 138] on button "add new contact" at bounding box center [190, 140] width 102 height 21
select select "AU"
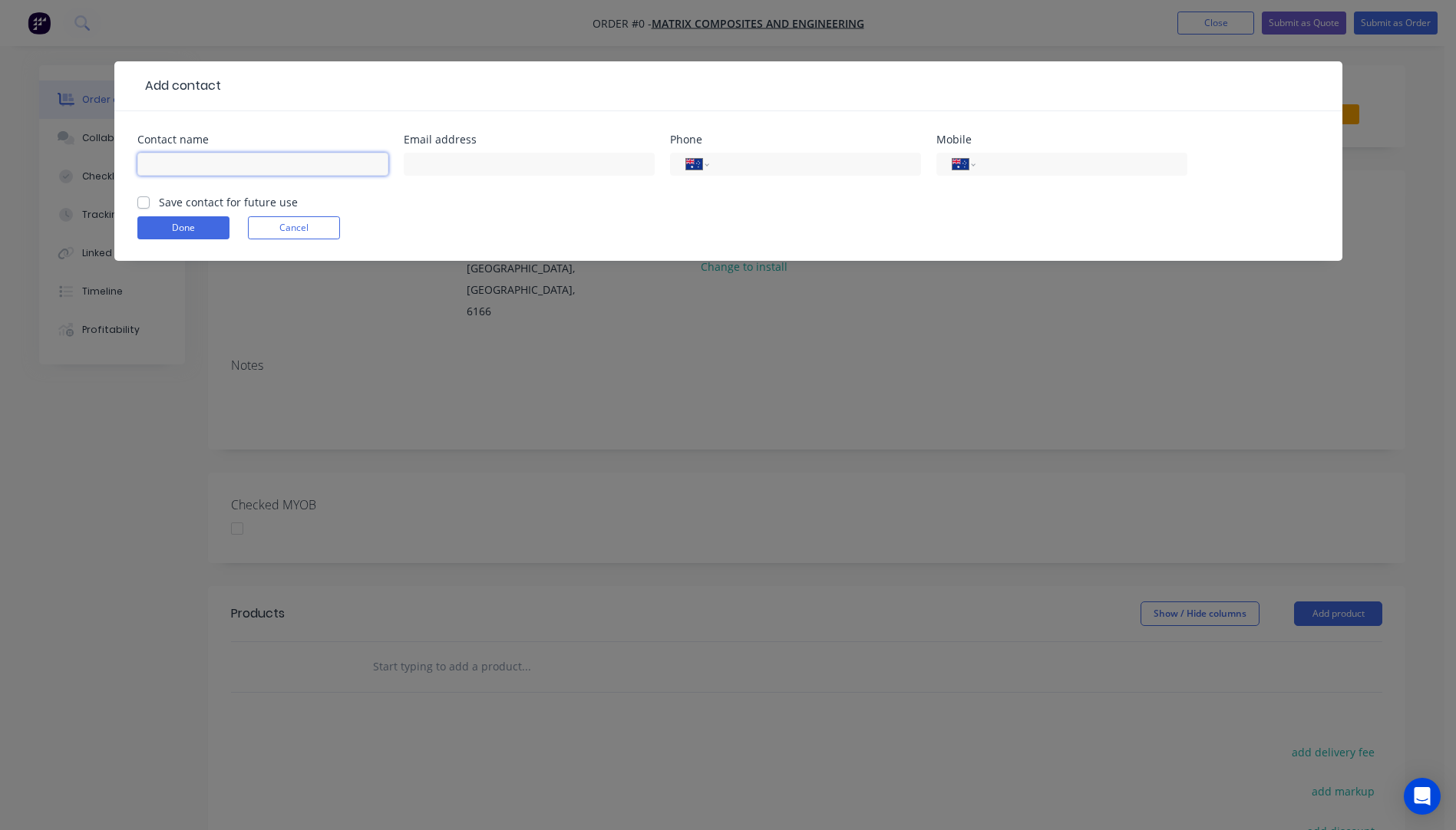
paste input "RIZWAN HAQ rizwan.haq@matrixengineered.com +61458333199"
drag, startPoint x: 382, startPoint y: 162, endPoint x: 305, endPoint y: 168, distance: 77.2
click at [305, 168] on input "RIZWAN HAQ rizwan.haq@matrixengineered.com +61458333199" at bounding box center [263, 164] width 251 height 23
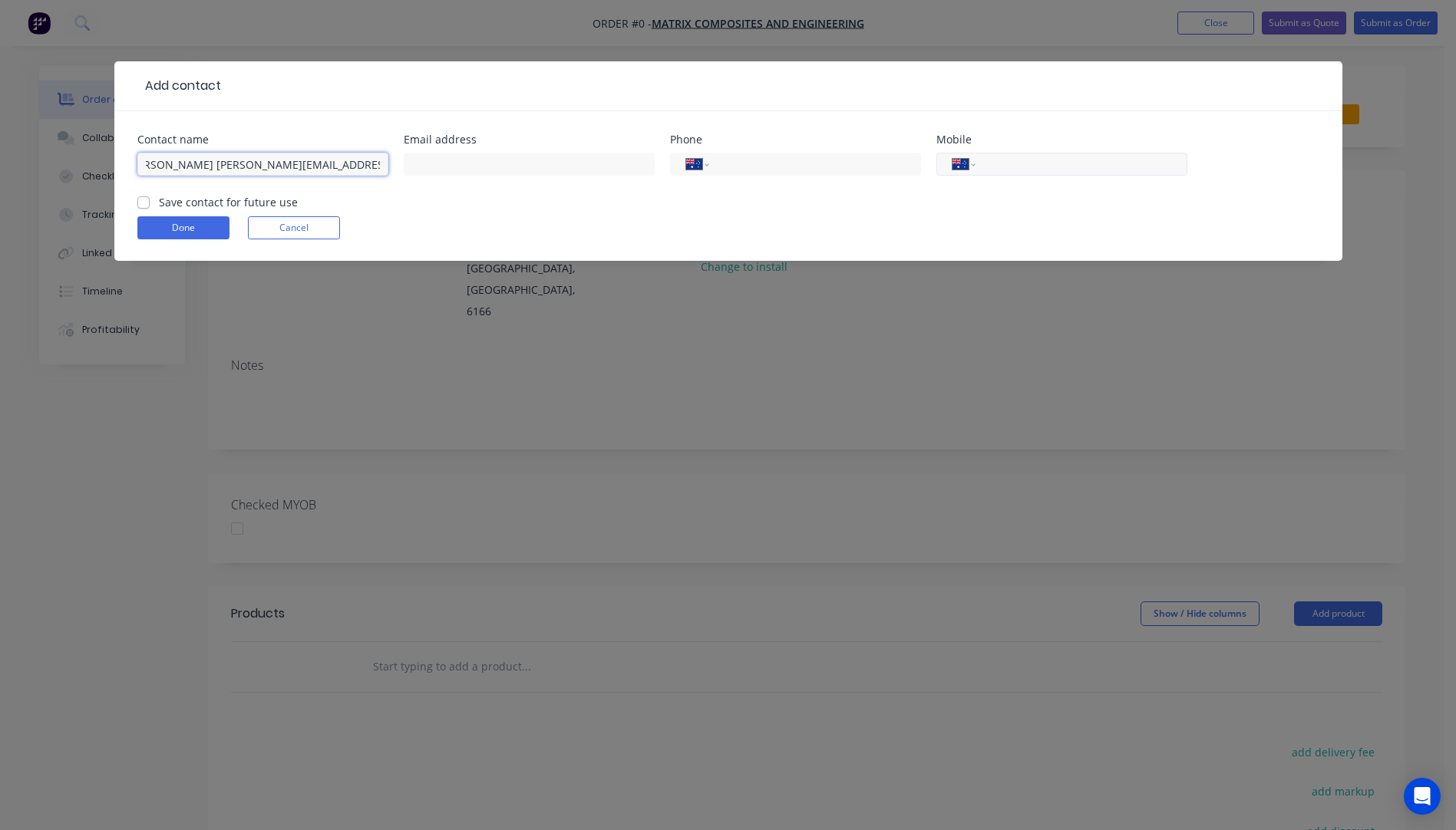
type input "RIZWAN HAQ rizwan.haq@matrixengineered.com"
paste input "0458 333 199"
type input "0458 333 199"
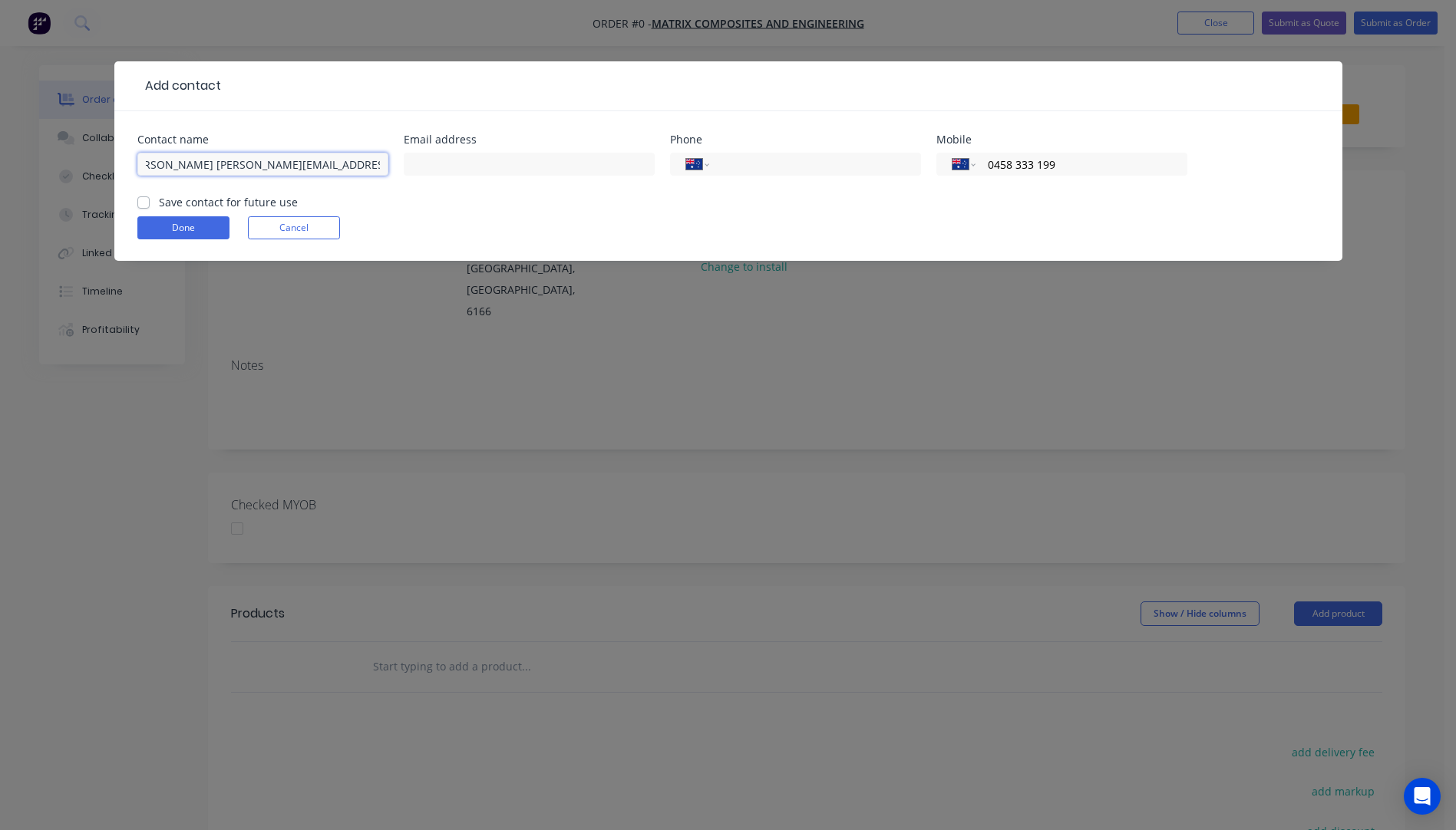
drag, startPoint x: 212, startPoint y: 165, endPoint x: 373, endPoint y: 168, distance: 161.0
click at [373, 168] on input "RIZWAN HAQ rizwan.haq@matrixengineered.com" at bounding box center [263, 164] width 251 height 23
type input "RIZWAN HAQ"
paste input "rizwan.haq@matrixengineered.com"
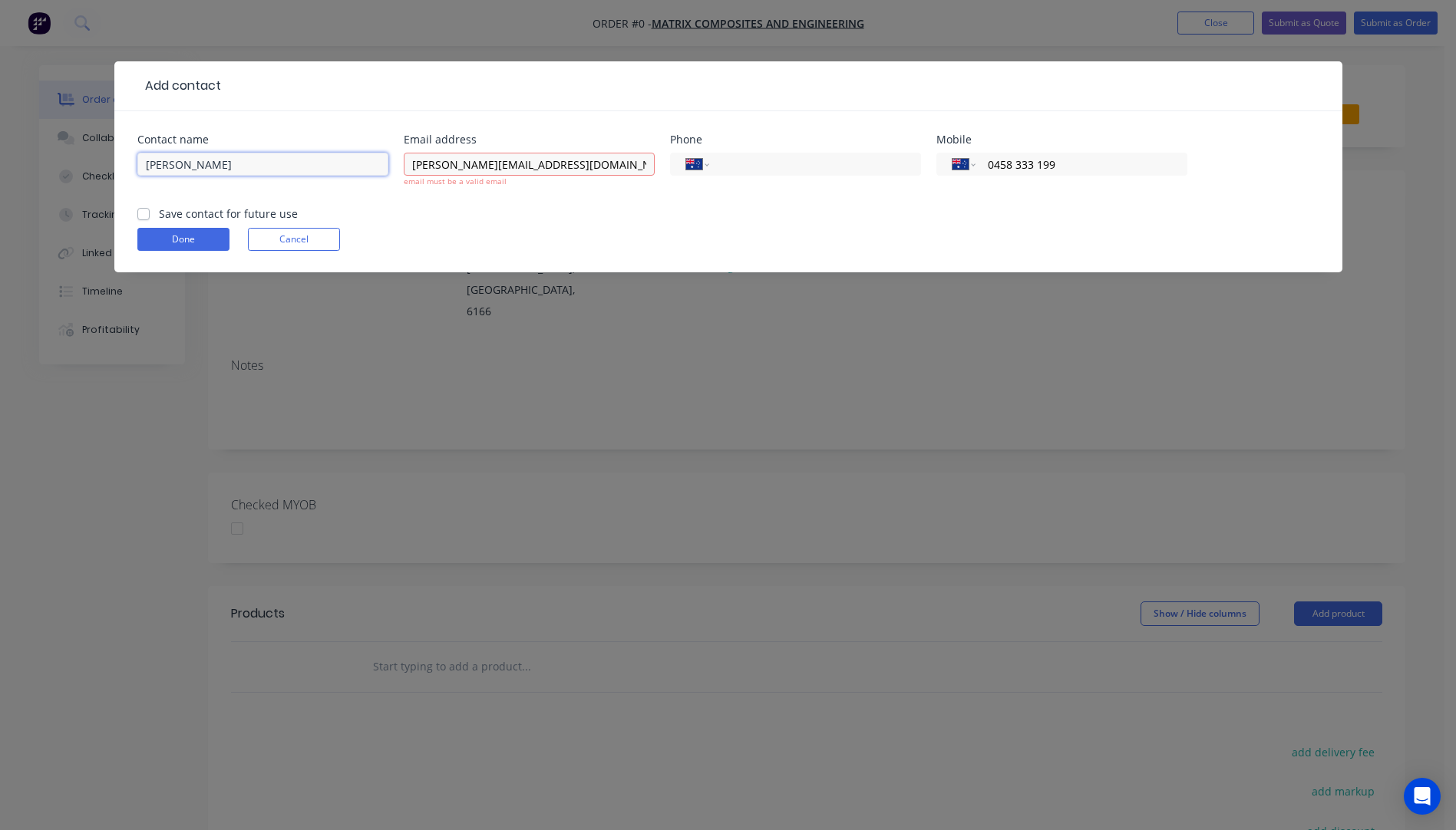
drag, startPoint x: 180, startPoint y: 163, endPoint x: 108, endPoint y: 160, distance: 72.1
click at [108, 160] on div "Add contact Contact name RIZWAN HAQ Email address rizwan.haq@matrixengineered.c…" at bounding box center [728, 415] width 1456 height 830
click at [473, 247] on div "Done Cancel" at bounding box center [728, 239] width 1182 height 23
click at [415, 165] on input "rizwan.haq@matrixengineered.com" at bounding box center [528, 164] width 251 height 23
type input "rizwan.haq@matrixengineered.com"
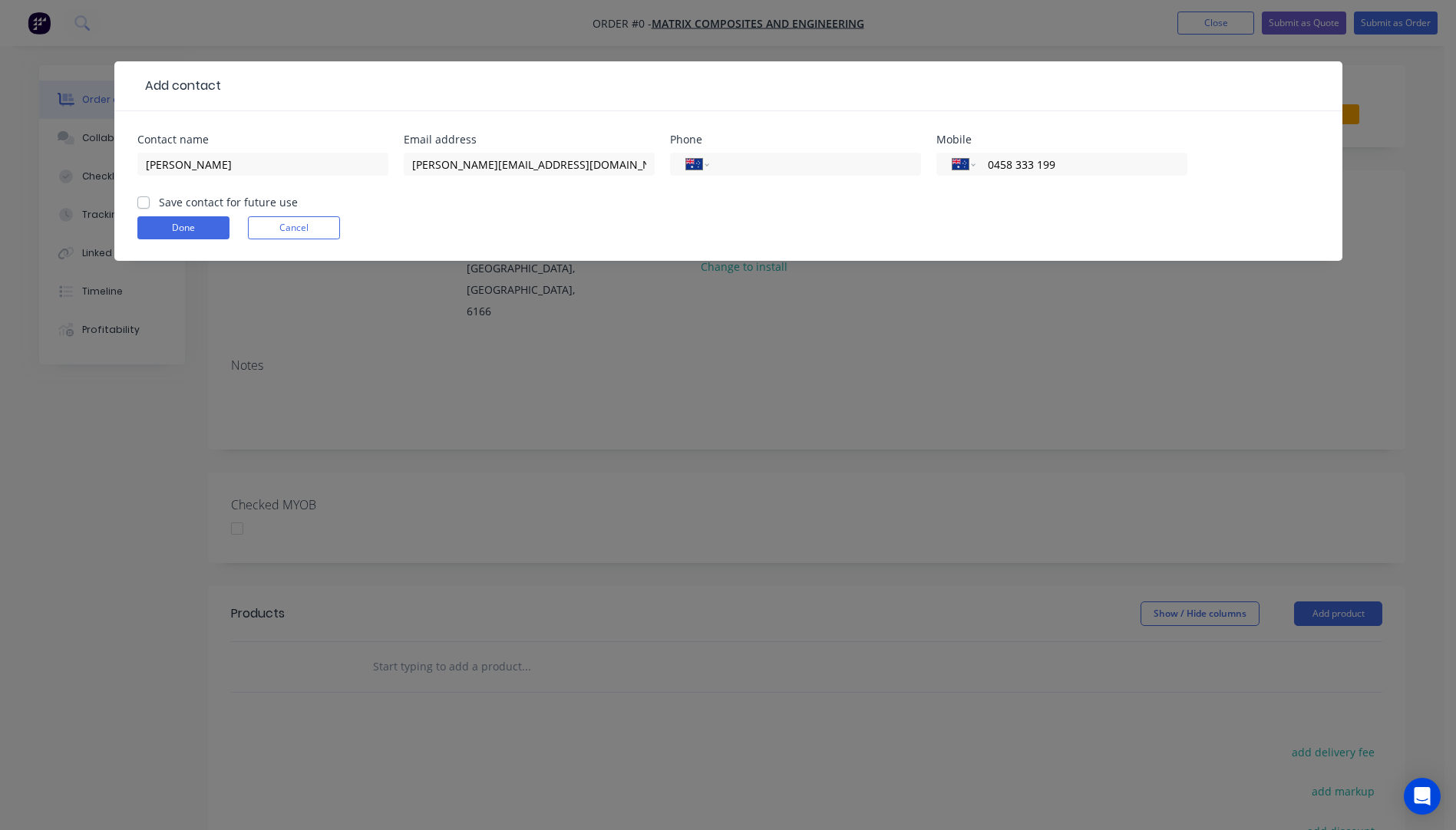
click at [452, 236] on div "Done Cancel" at bounding box center [728, 228] width 1182 height 23
click at [187, 159] on input "RIZWAN HAQ" at bounding box center [263, 164] width 251 height 23
click at [208, 165] on input "Rizwan HAQ" at bounding box center [263, 164] width 251 height 23
type input "Rizwan Haq"
click at [184, 228] on button "Done" at bounding box center [183, 228] width 92 height 23
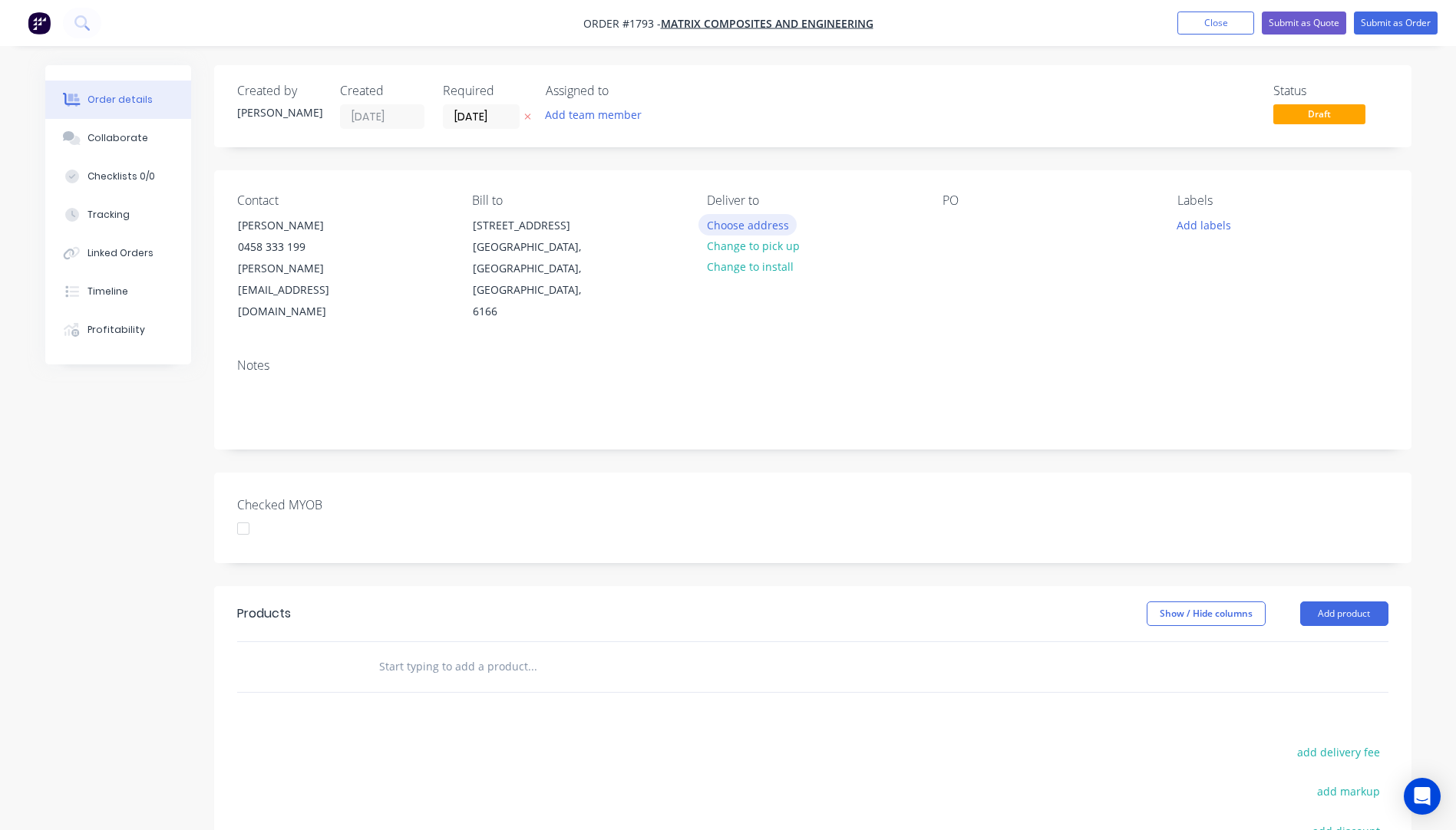
click at [751, 230] on button "Choose address" at bounding box center [748, 224] width 98 height 21
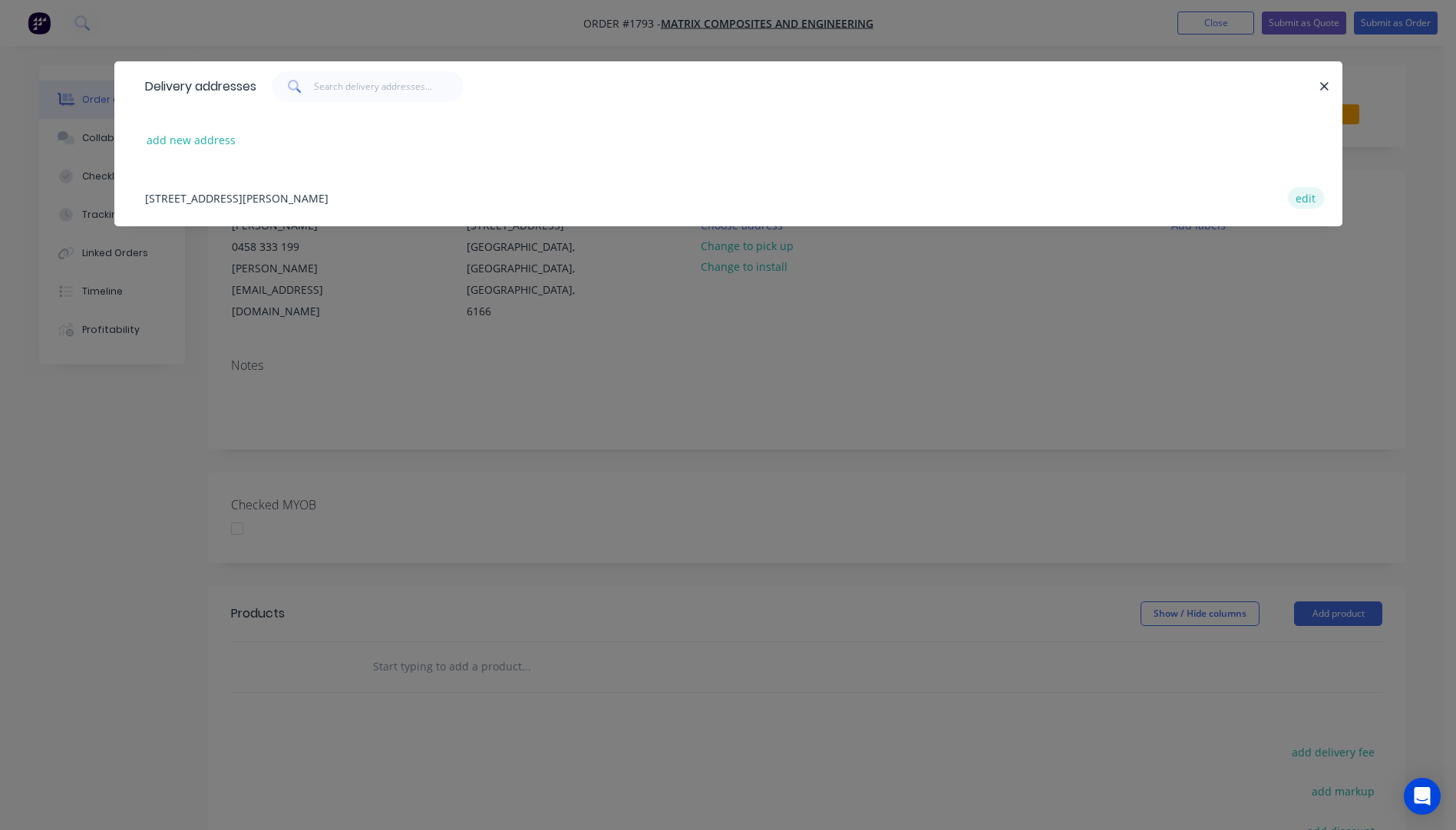
click at [1314, 199] on button "edit" at bounding box center [1305, 198] width 36 height 21
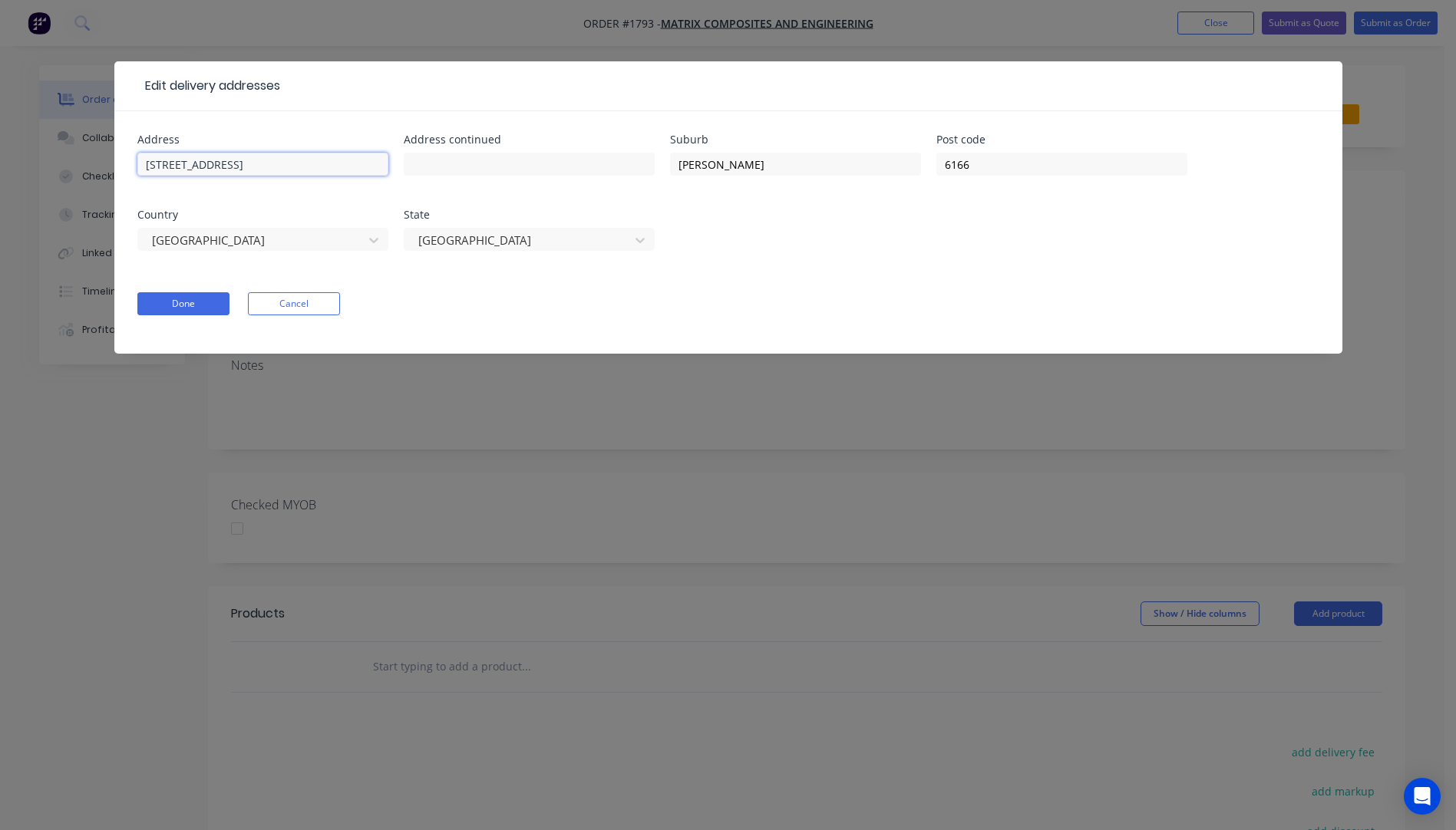
drag, startPoint x: 222, startPoint y: 164, endPoint x: 99, endPoint y: 166, distance: 123.0
click at [99, 166] on div "Edit delivery addresses Address 150 Quill Way Address continued Suburb Henderso…" at bounding box center [728, 415] width 1456 height 830
paste input "150 Quill Way"
type input "150 Quill Way"
click at [163, 164] on input "text" at bounding box center [263, 164] width 251 height 23
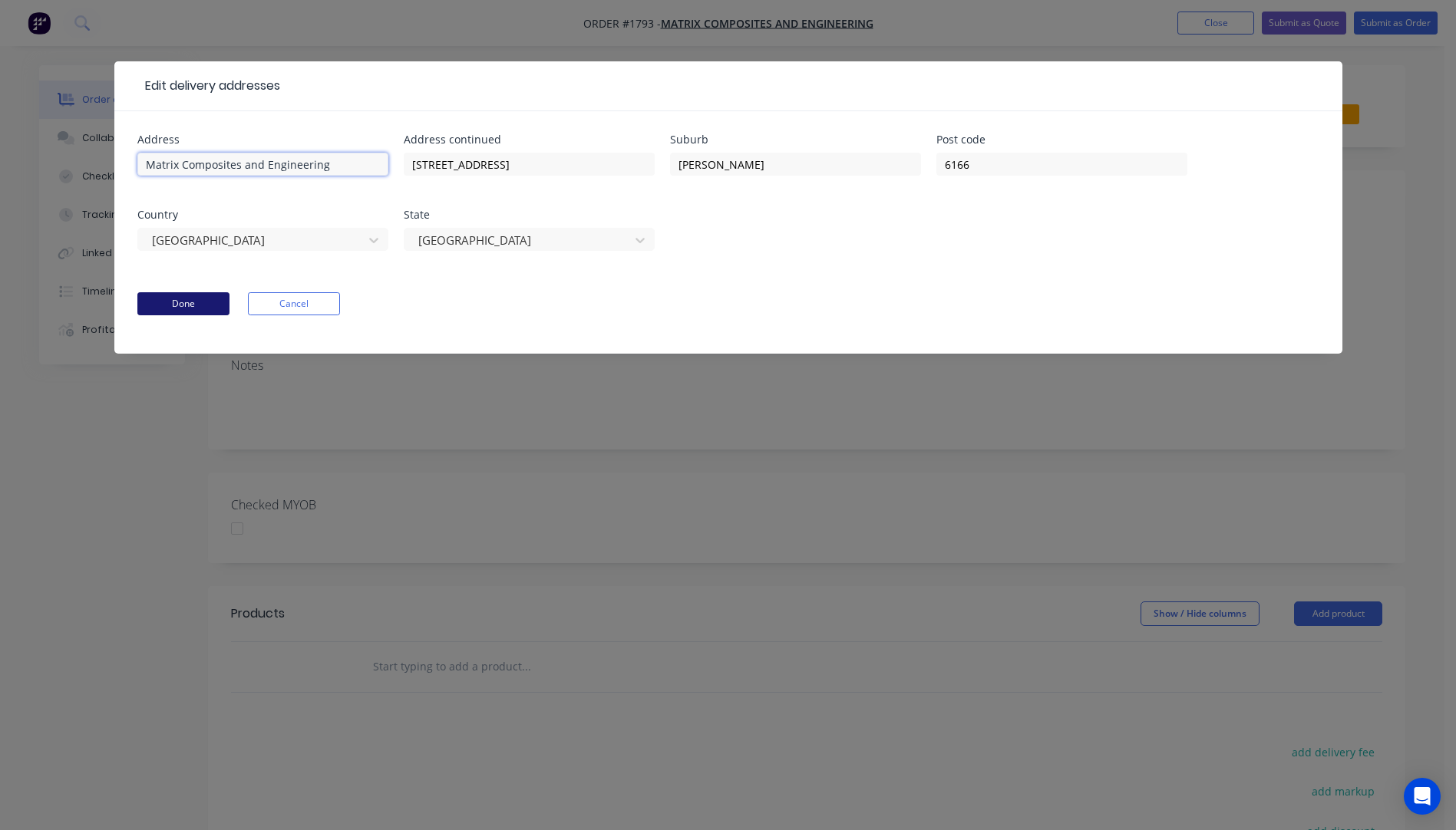
type input "Matrix Composites and Engineering"
click at [208, 301] on button "Done" at bounding box center [183, 304] width 92 height 23
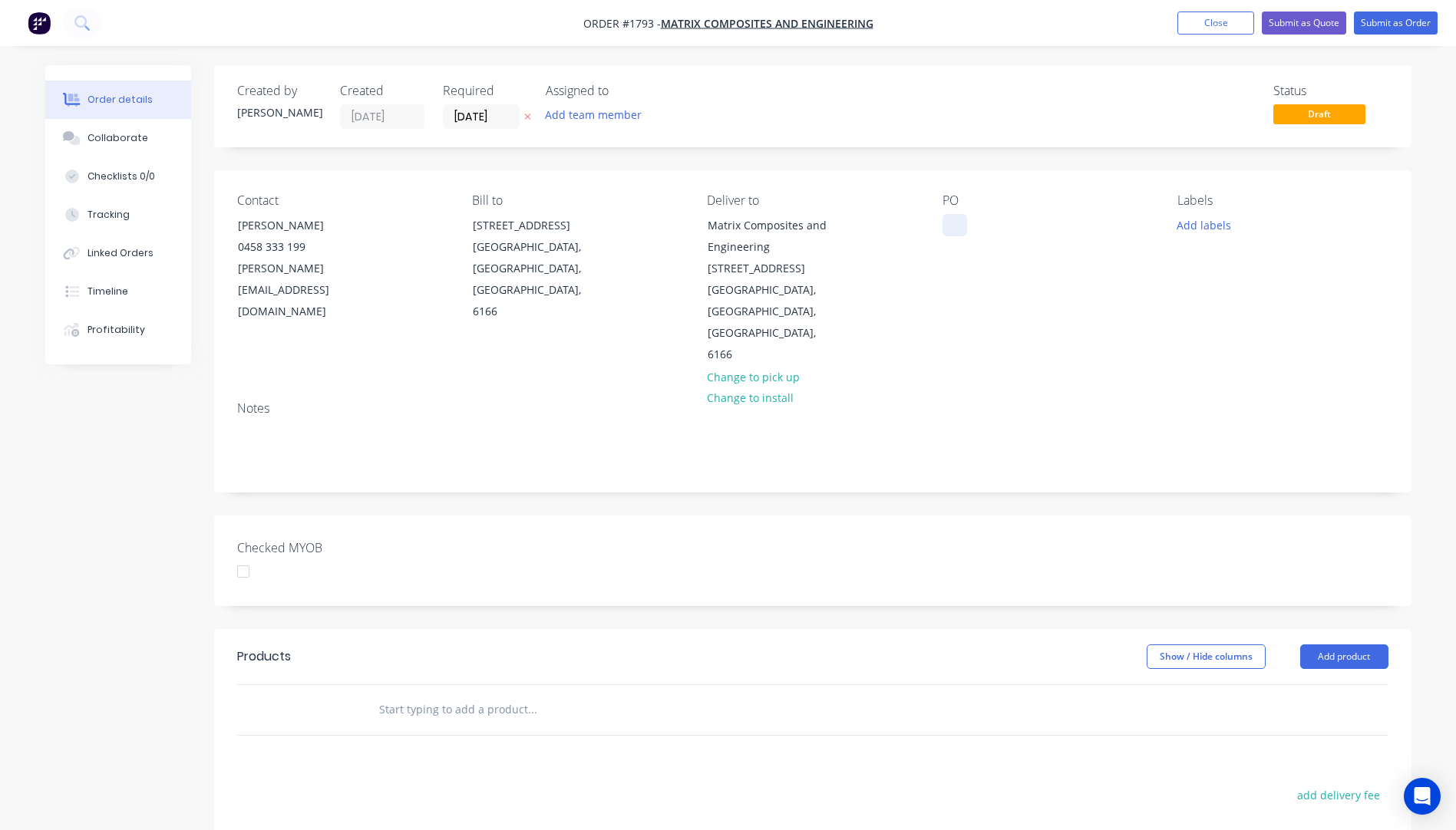
click at [948, 223] on div at bounding box center [954, 225] width 24 height 22
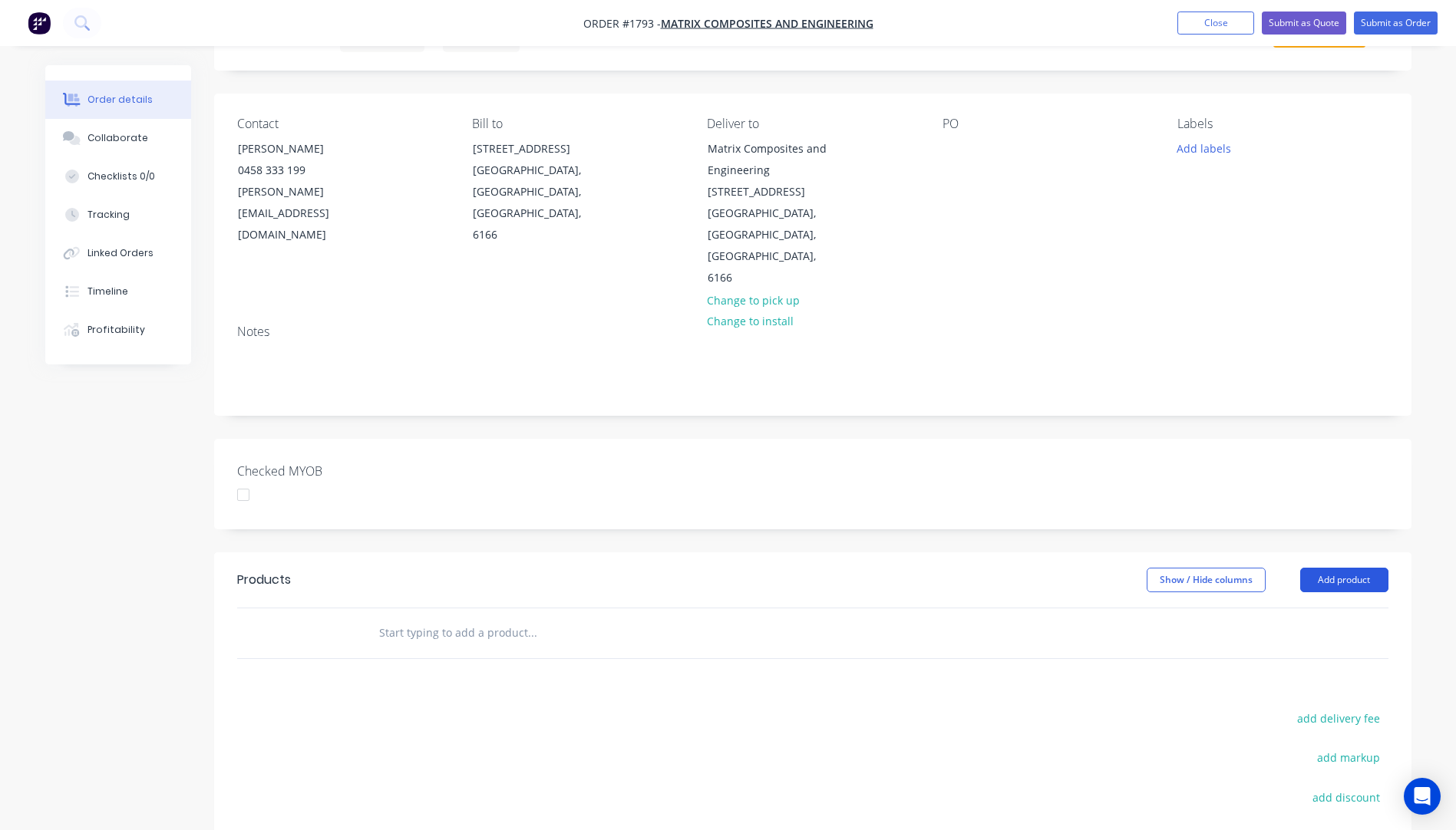
click at [1328, 568] on button "Add product" at bounding box center [1344, 579] width 88 height 24
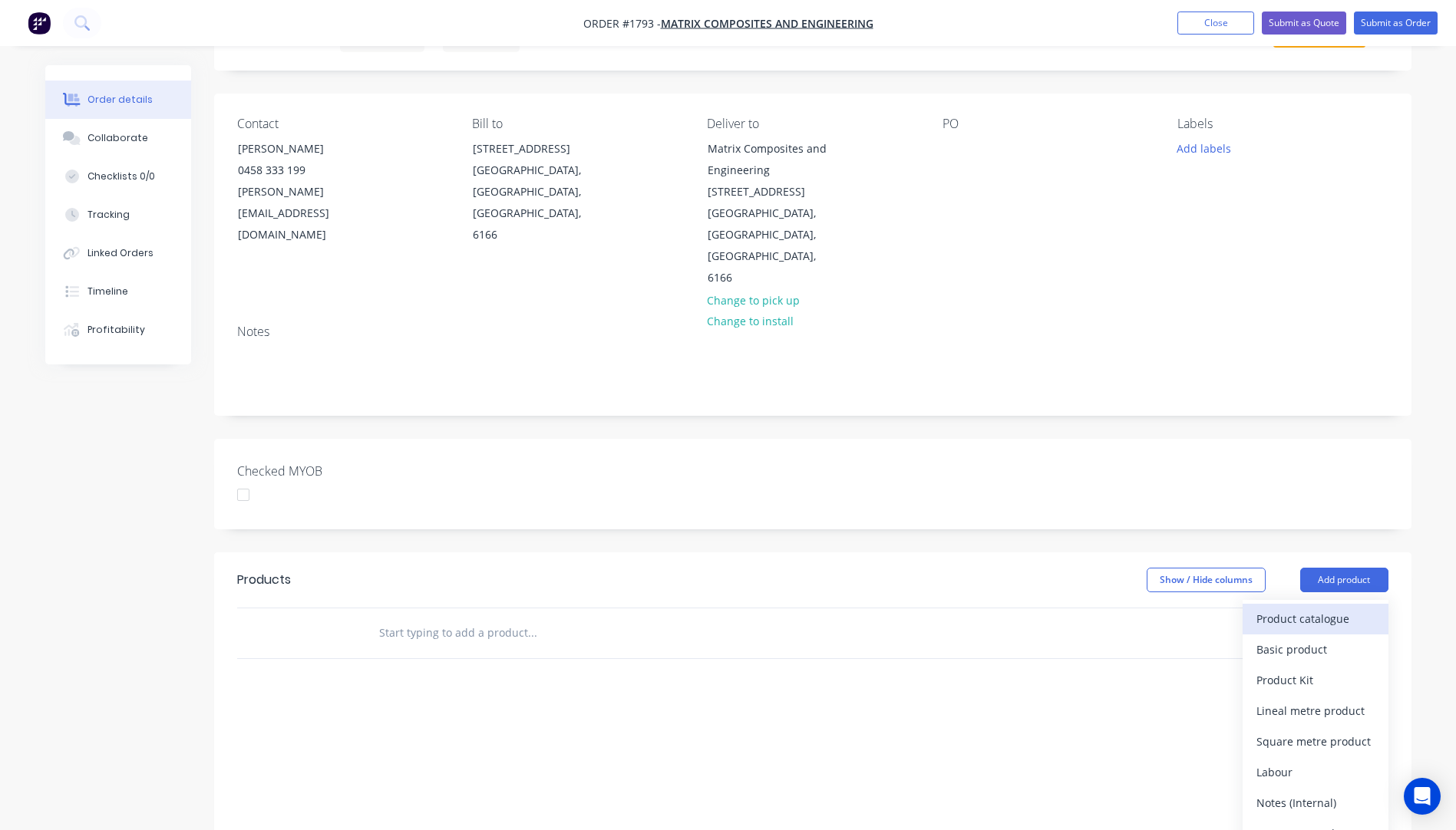
click at [1307, 608] on div "Product catalogue" at bounding box center [1315, 618] width 118 height 22
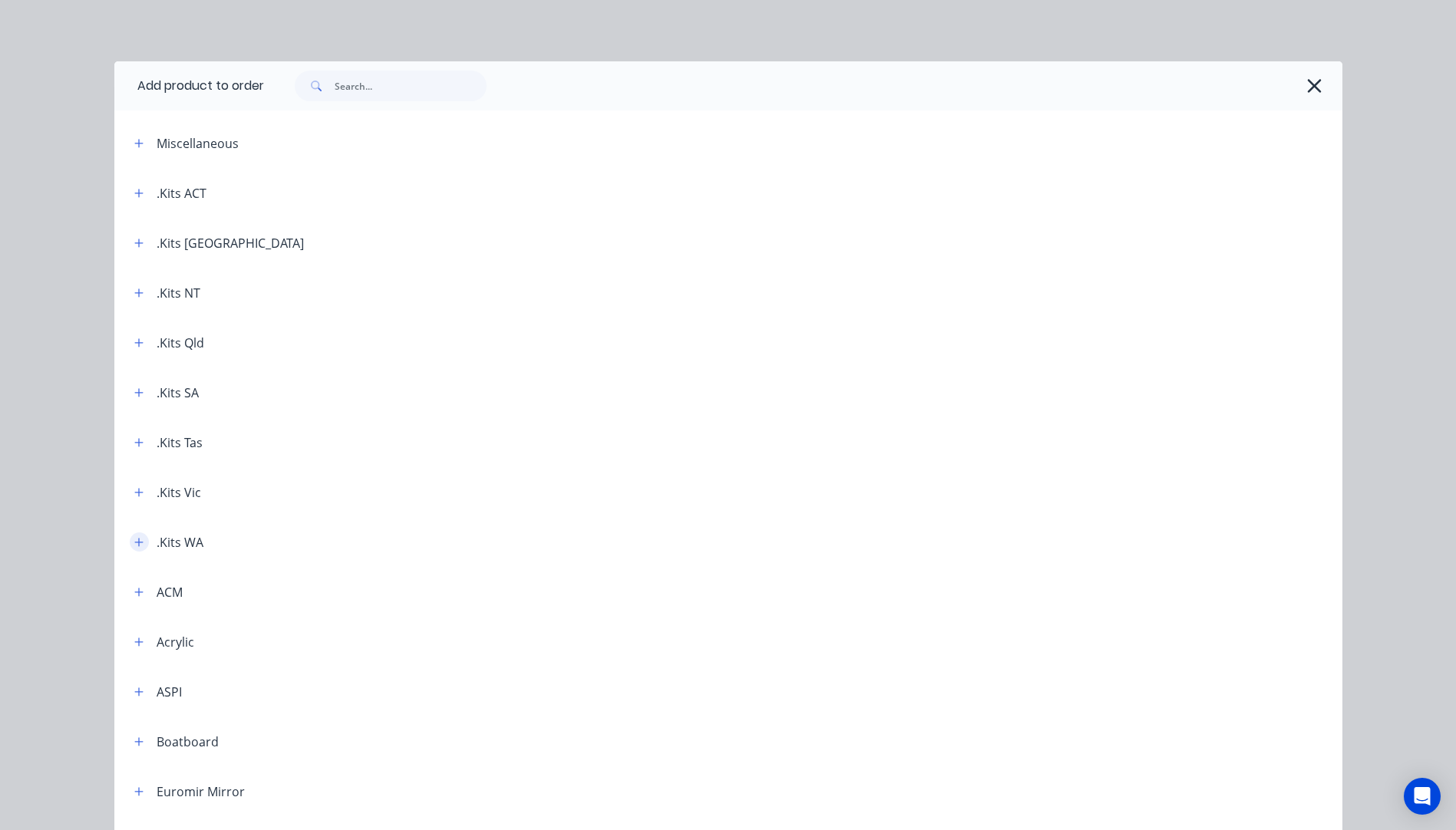
click at [134, 543] on icon "button" at bounding box center [138, 542] width 9 height 11
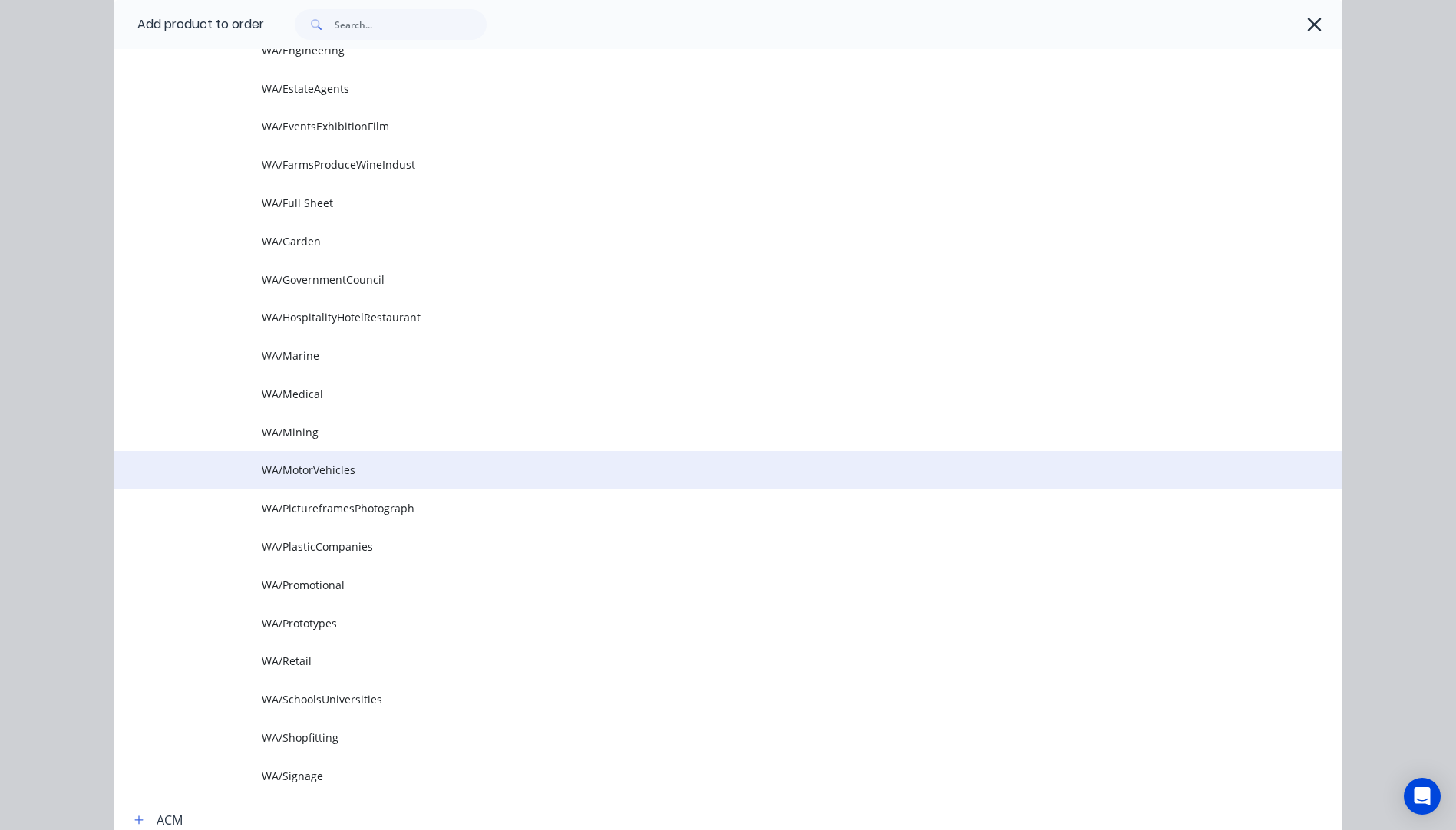
scroll to position [768, 0]
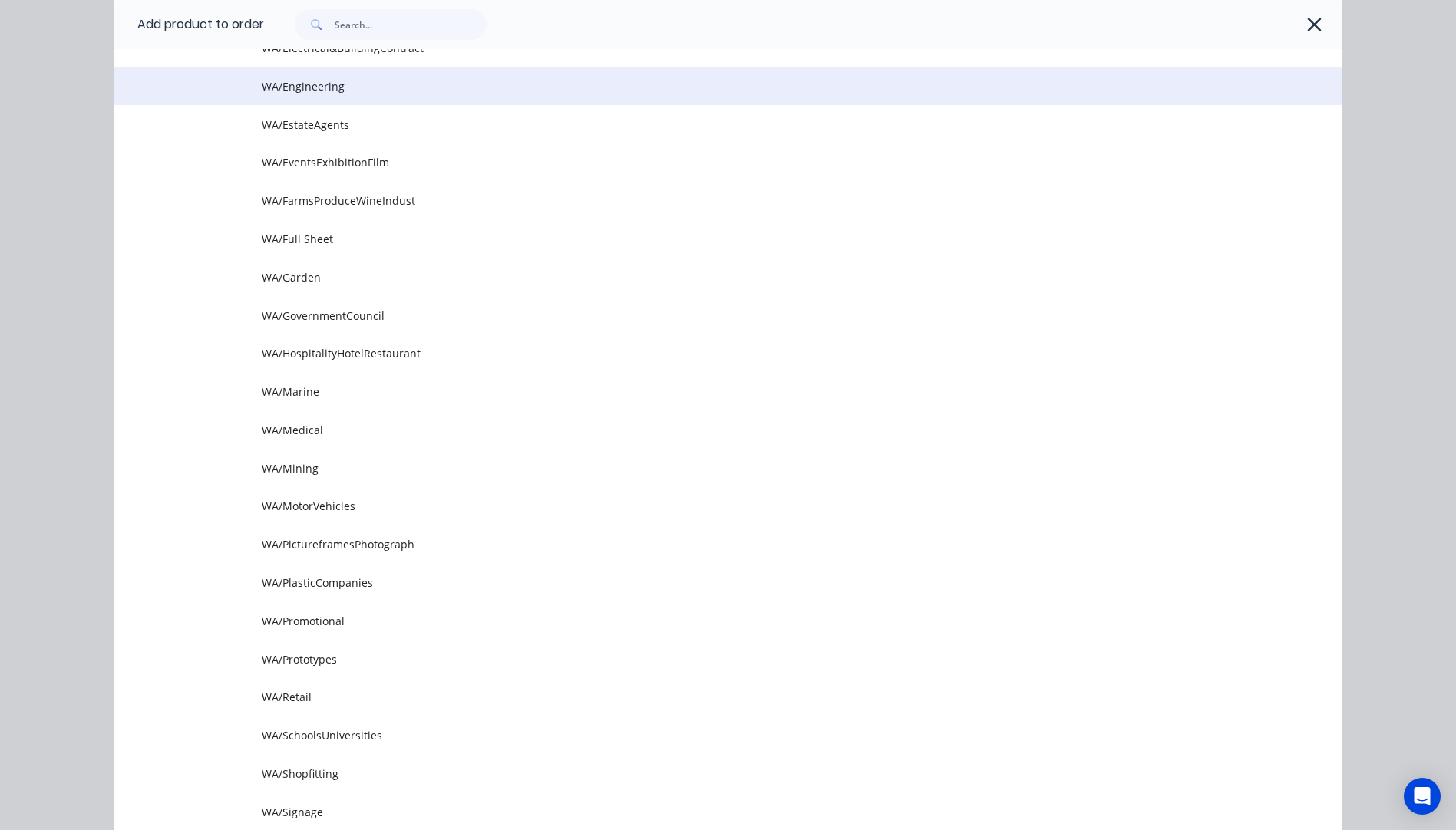
click at [291, 98] on td "WA/Engineering" at bounding box center [802, 86] width 1080 height 38
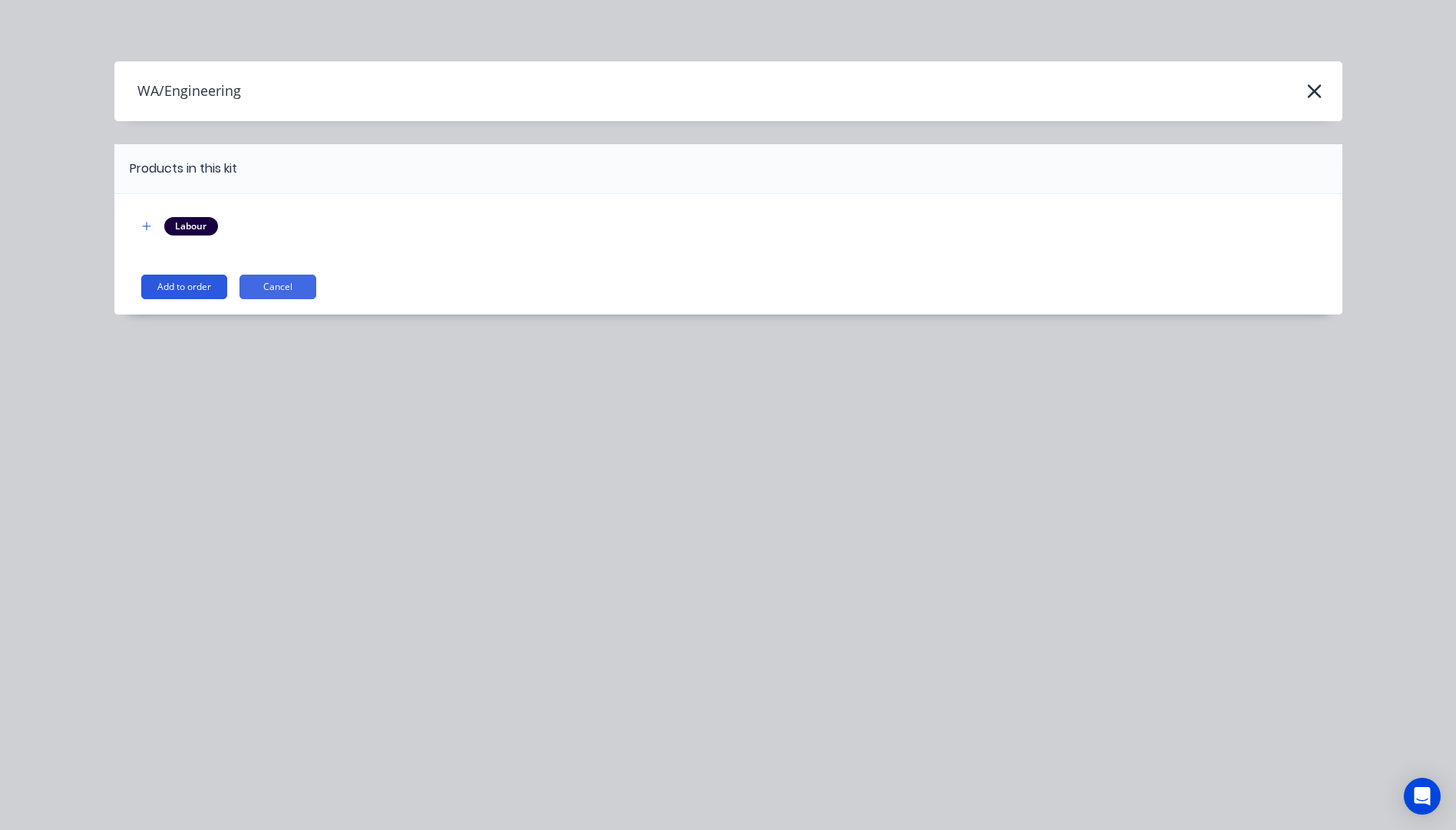
click at [188, 285] on button "Add to order" at bounding box center [183, 287] width 86 height 24
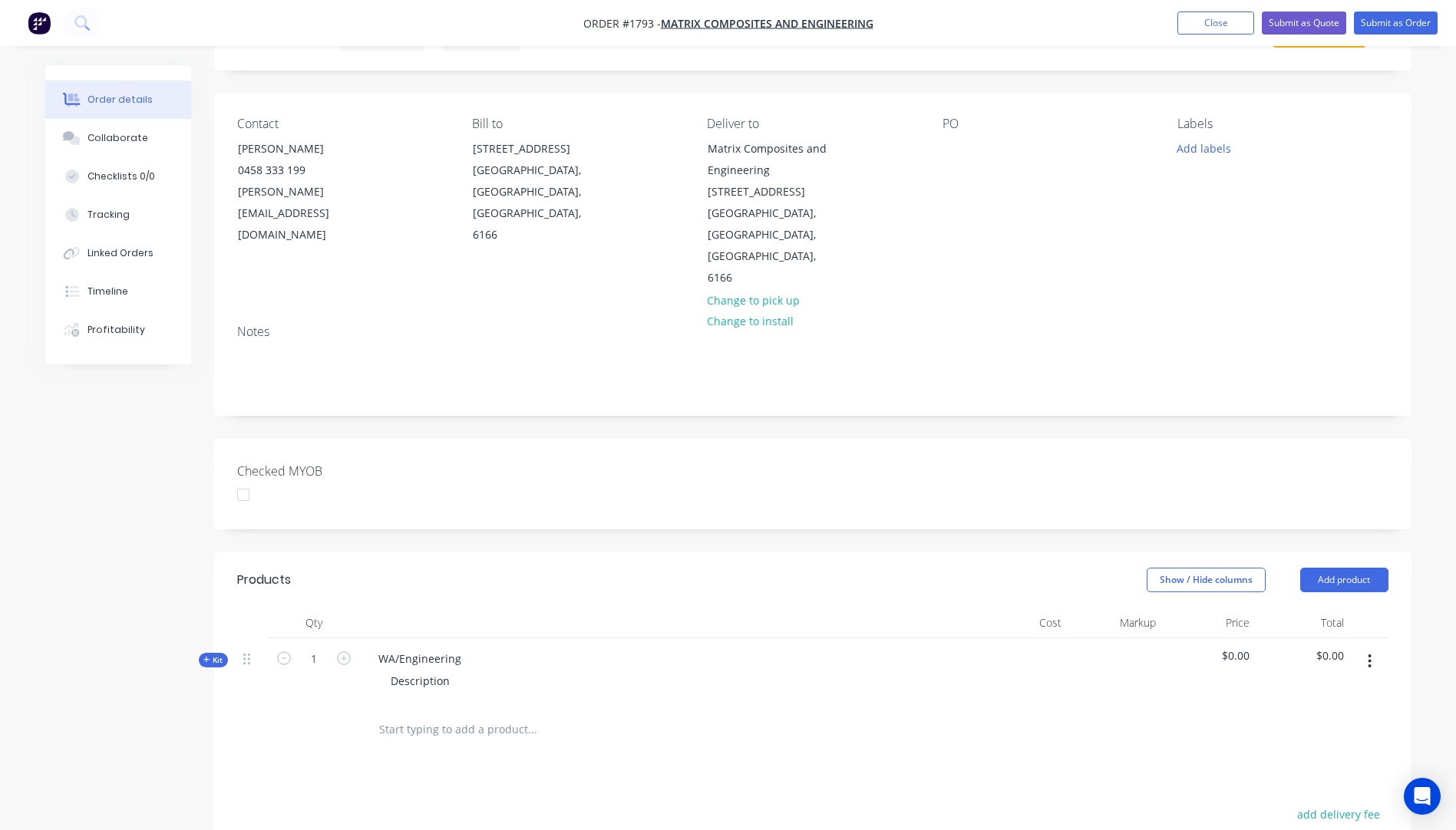
click at [205, 656] on icon "button" at bounding box center [207, 659] width 7 height 8
type input "$118.20"
type input "$3.00"
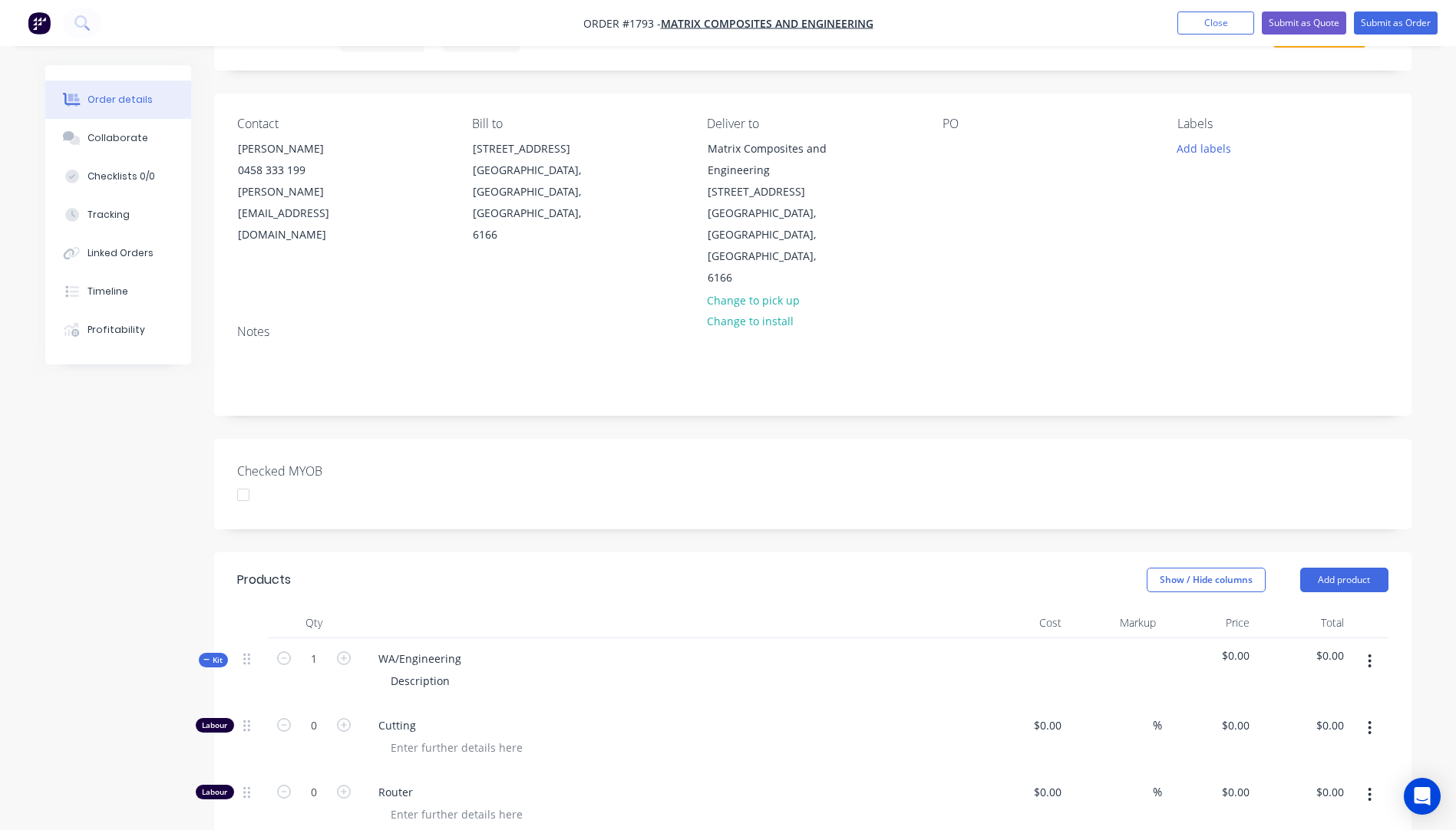
type input "$32.00"
type input "$118.20"
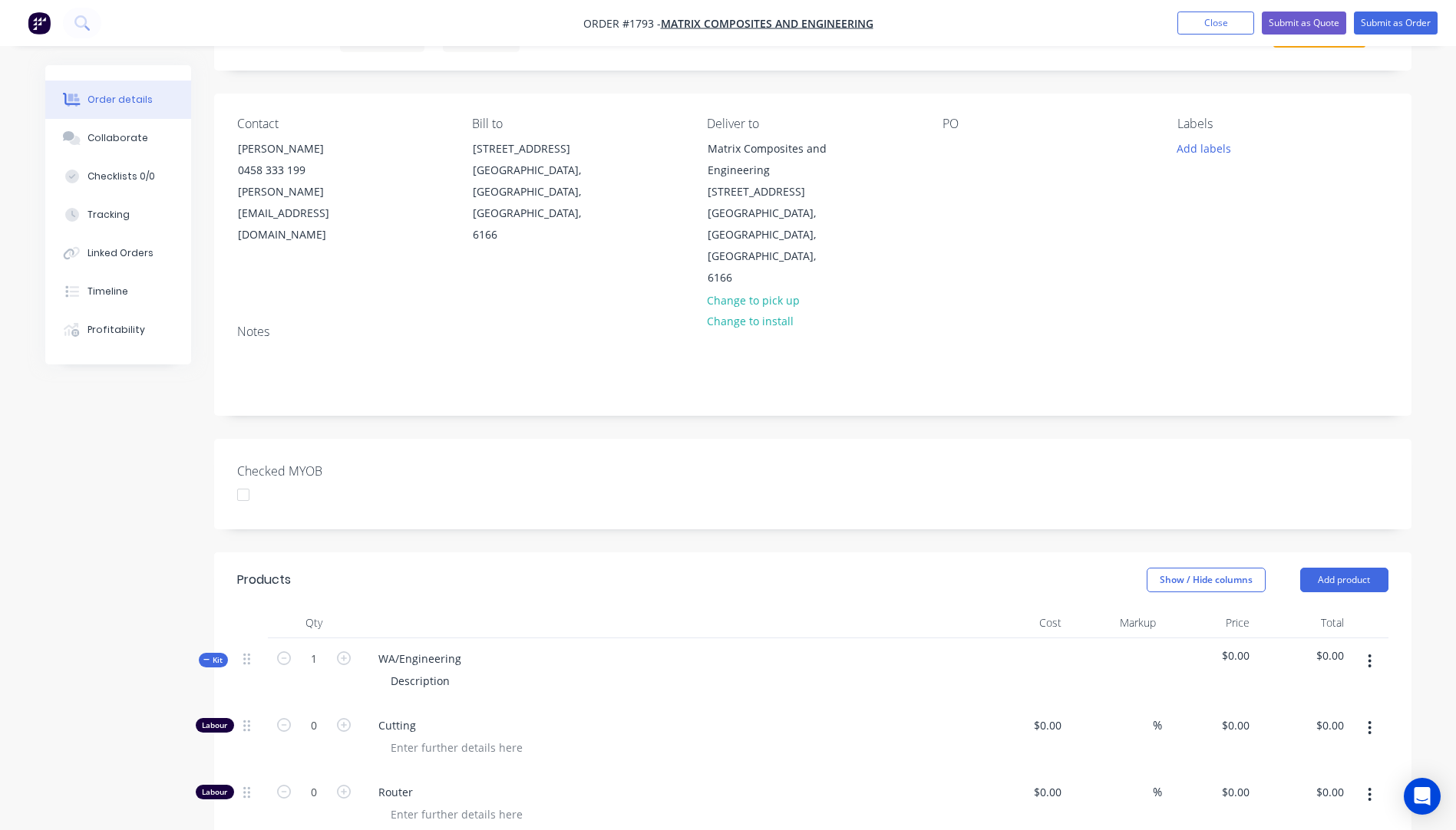
type input "$118.20"
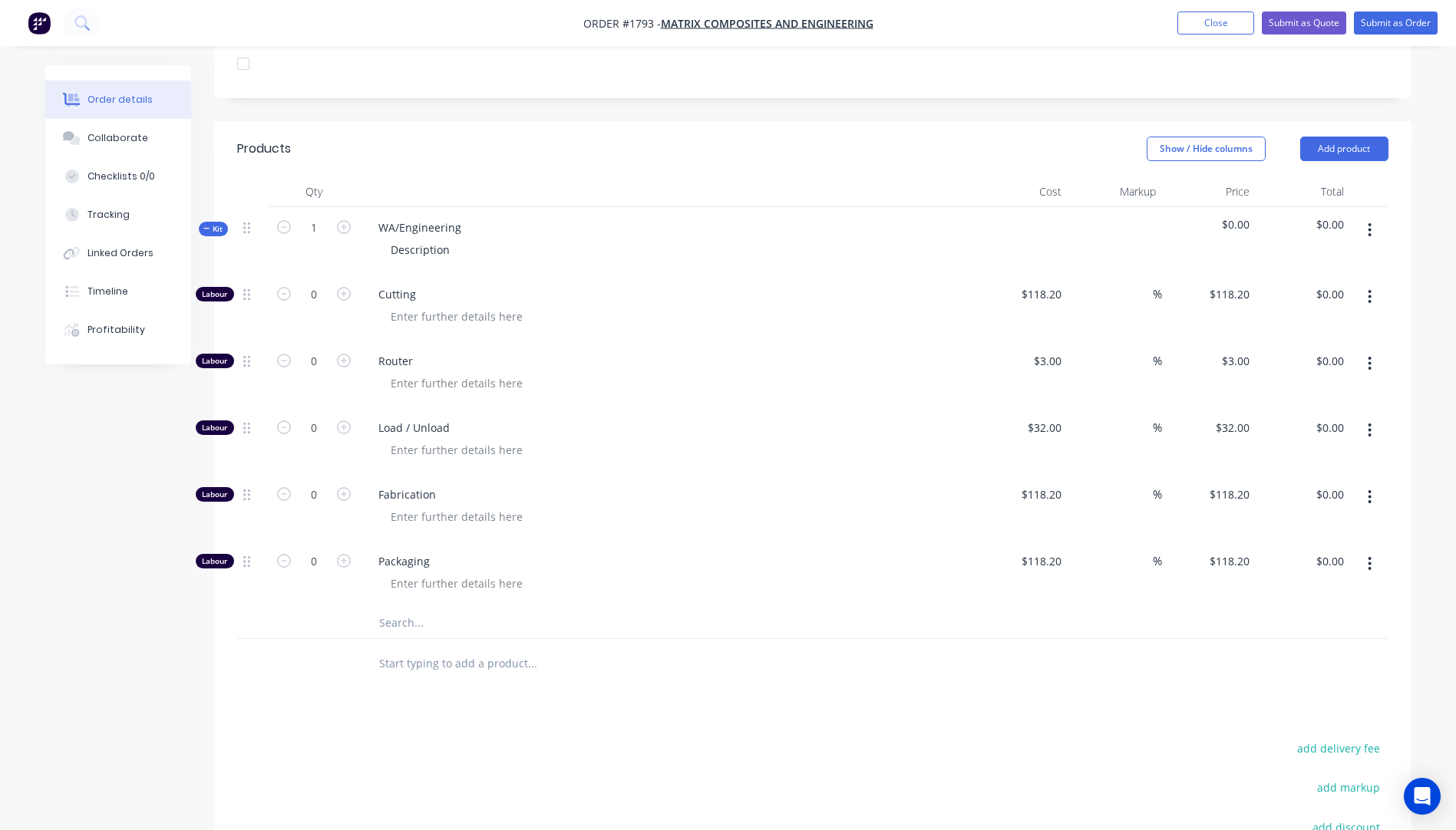
scroll to position [537, 0]
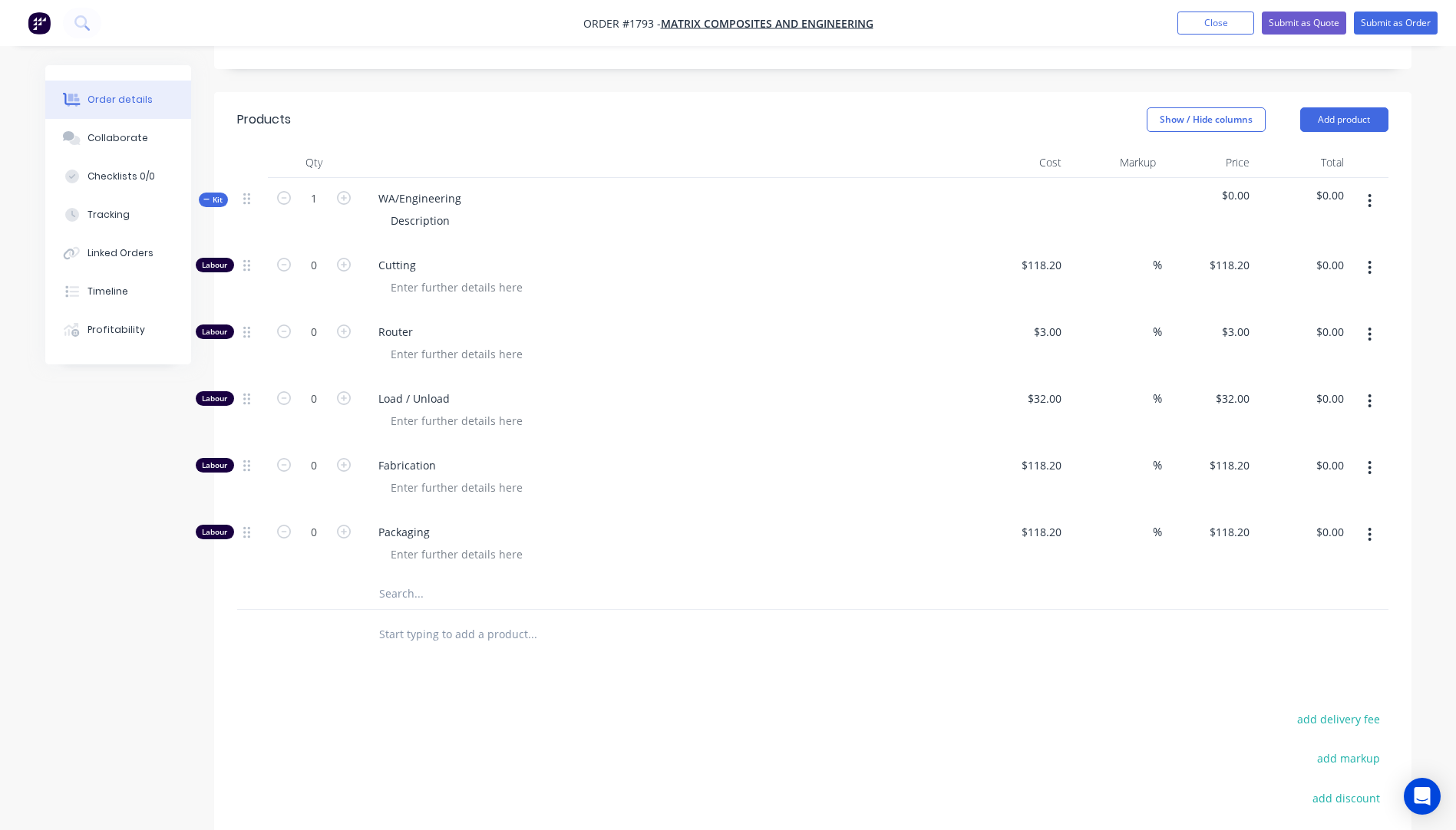
click at [392, 578] on input "text" at bounding box center [532, 593] width 307 height 31
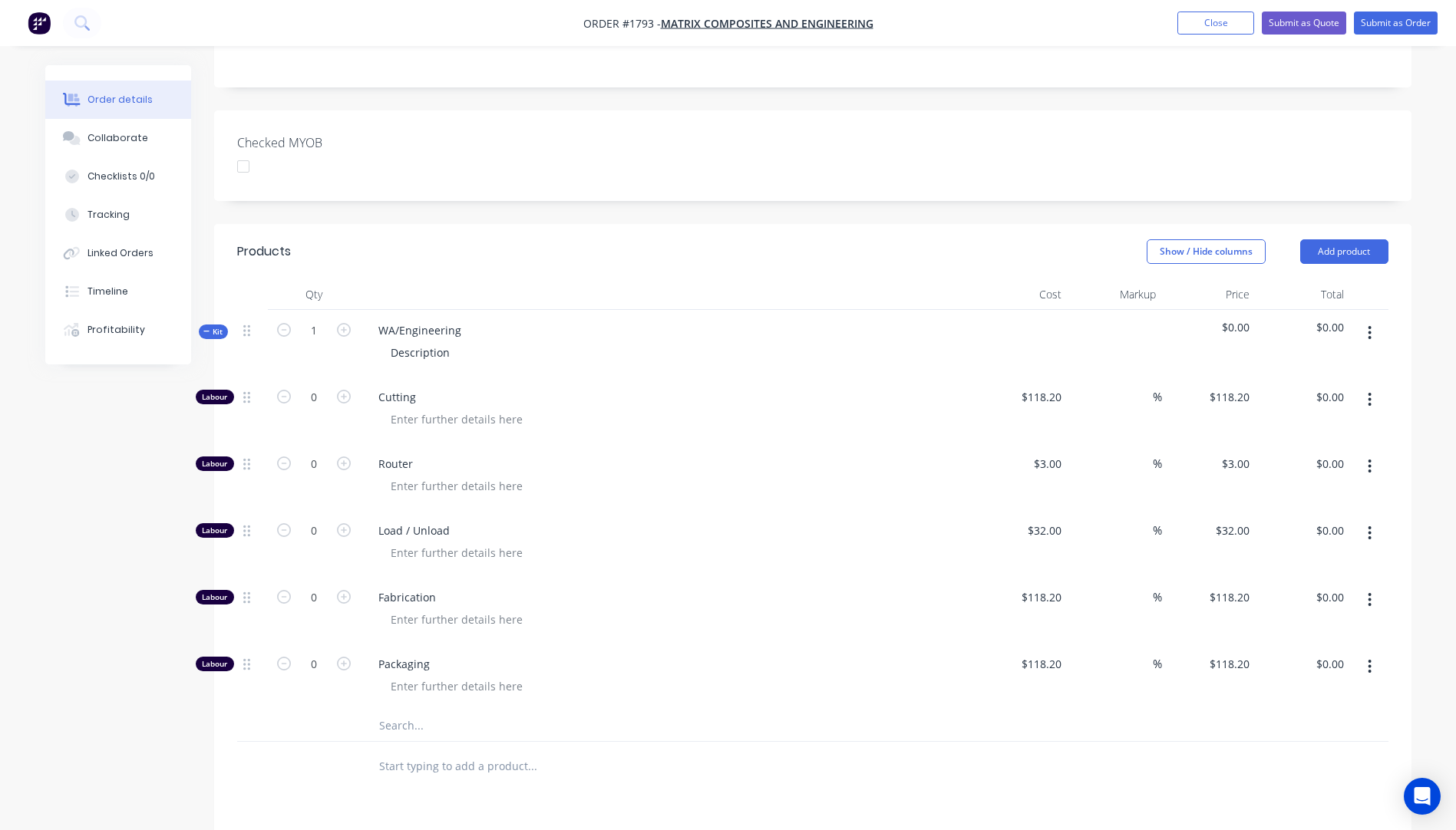
scroll to position [460, 0]
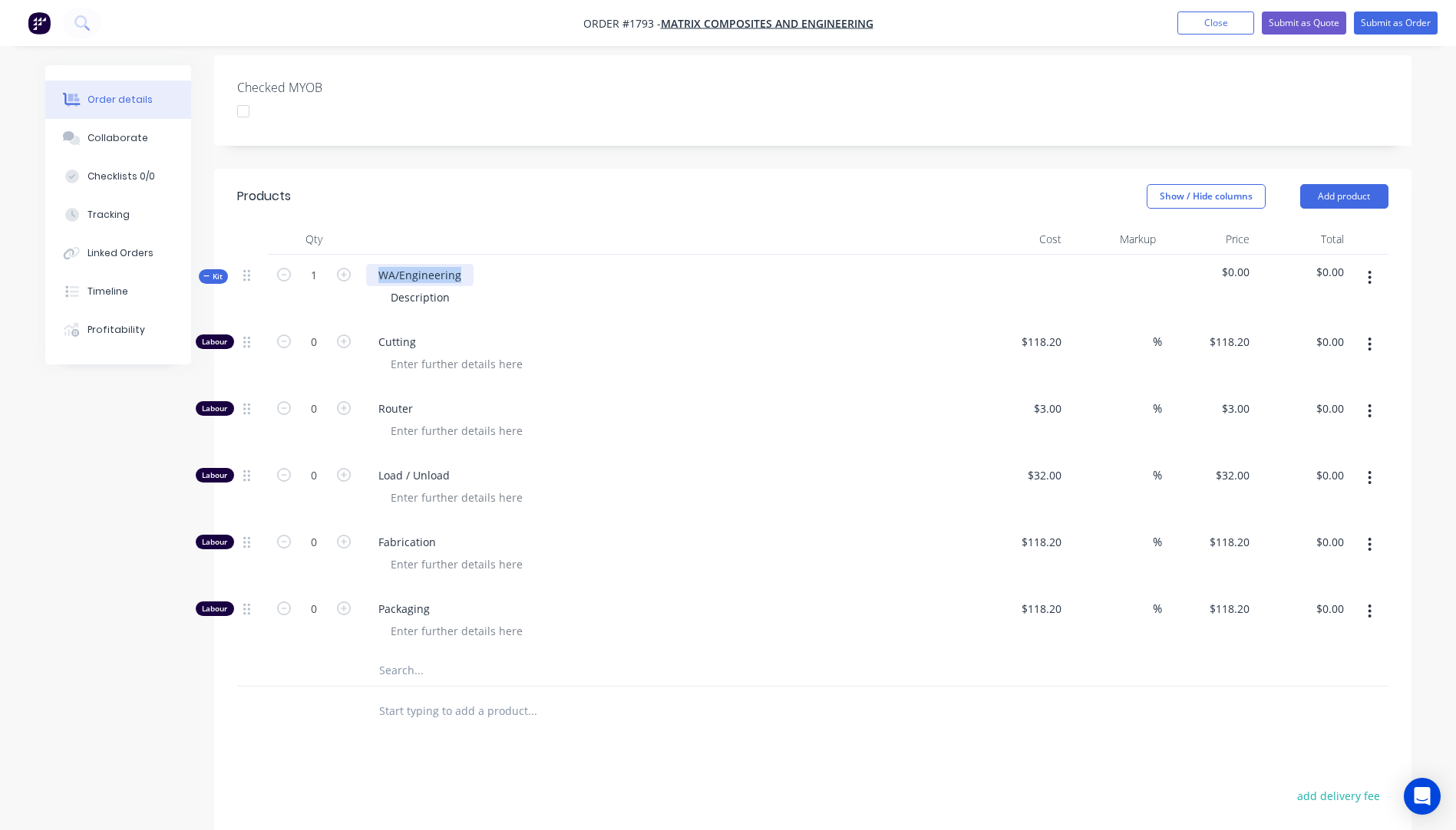
drag, startPoint x: 466, startPoint y: 235, endPoint x: 362, endPoint y: 236, distance: 104.0
click at [362, 255] on div "WA/Engineering Description" at bounding box center [667, 288] width 614 height 67
click at [454, 264] on div "WA/Engineering" at bounding box center [419, 275] width 108 height 22
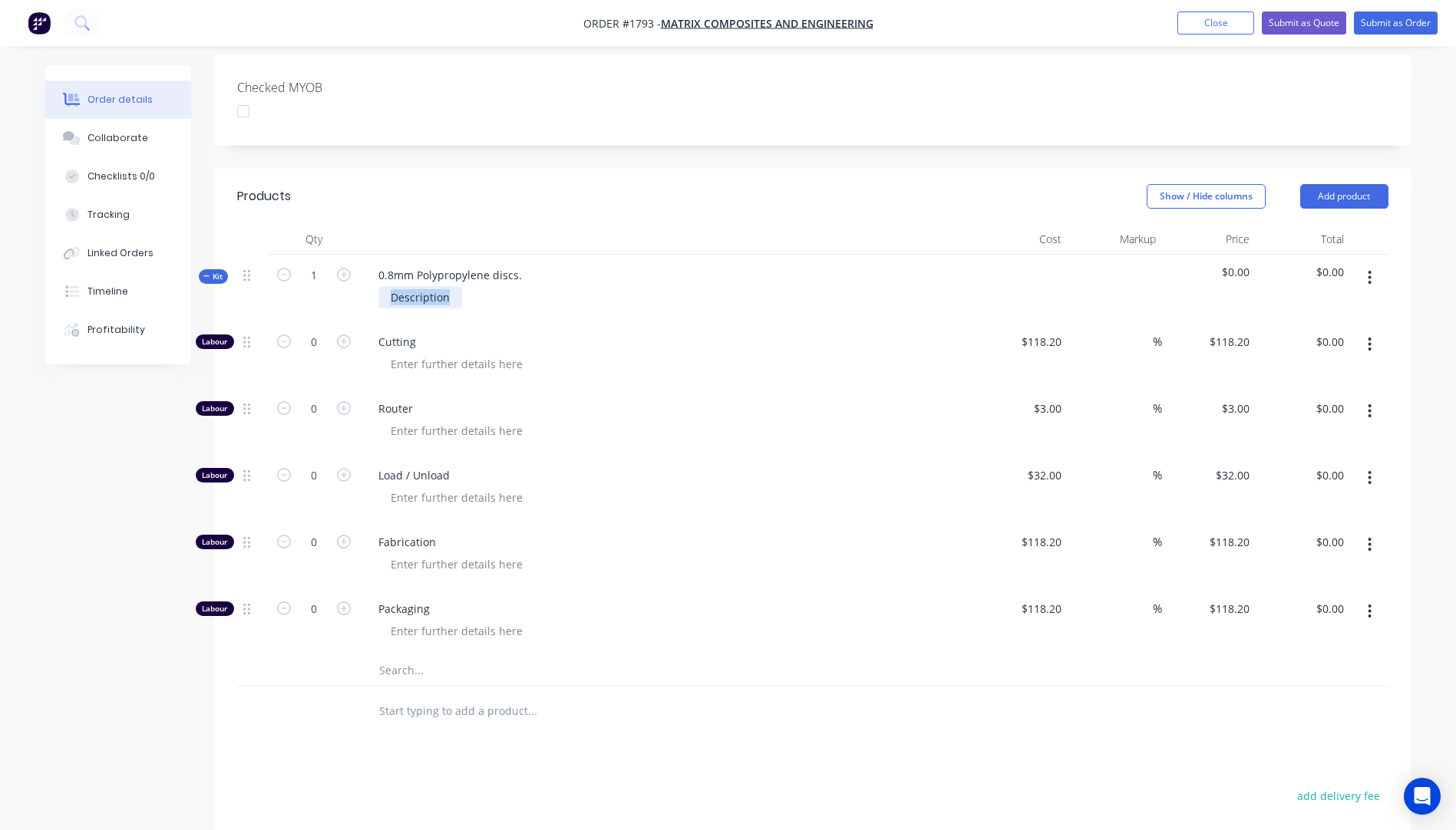
drag, startPoint x: 456, startPoint y: 252, endPoint x: 384, endPoint y: 253, distance: 72.0
click at [384, 286] on div "Description" at bounding box center [420, 297] width 83 height 22
click at [421, 286] on div "Description" at bounding box center [420, 297] width 83 height 22
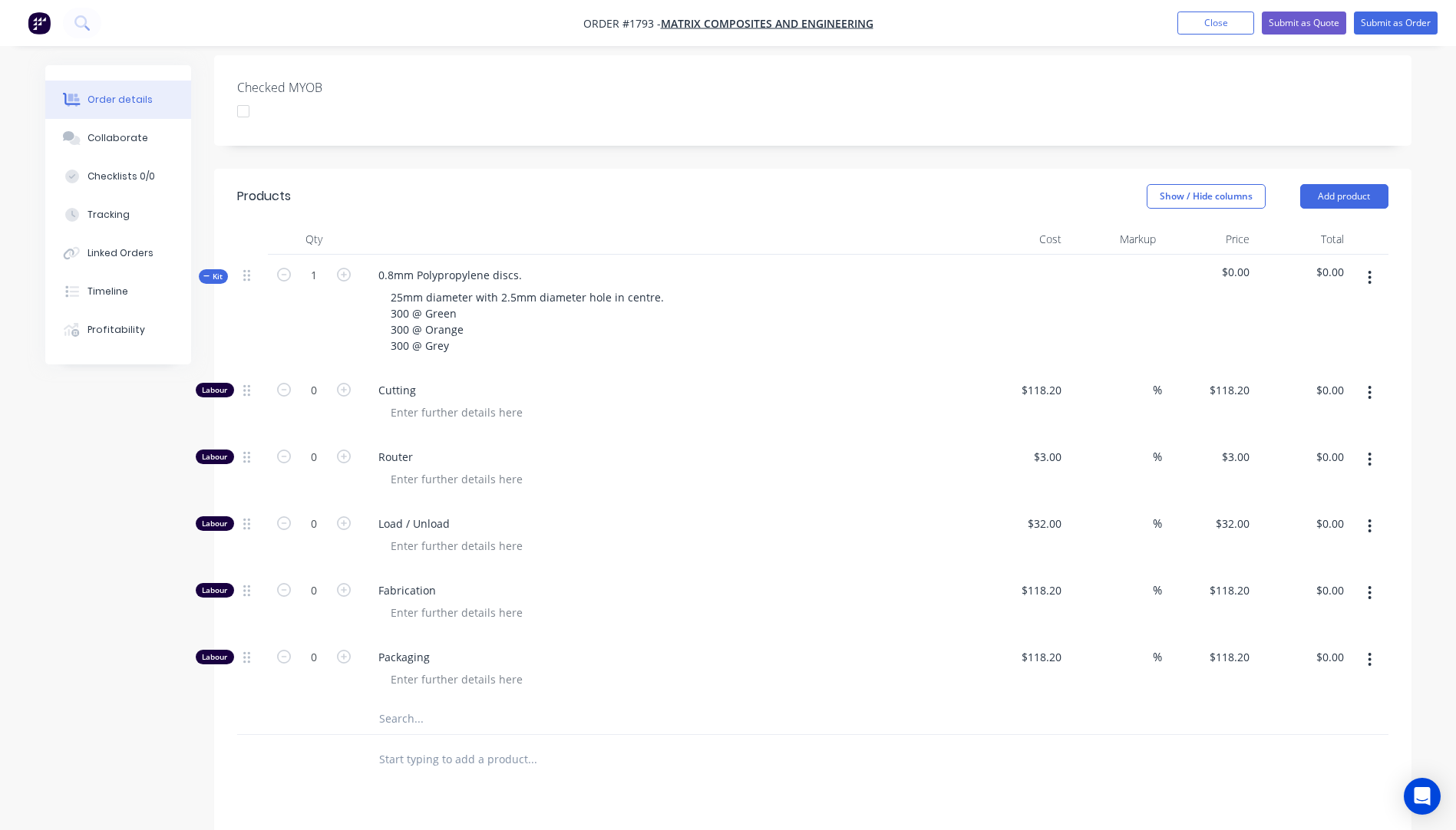
click at [673, 382] on span "Cutting" at bounding box center [673, 389] width 589 height 16
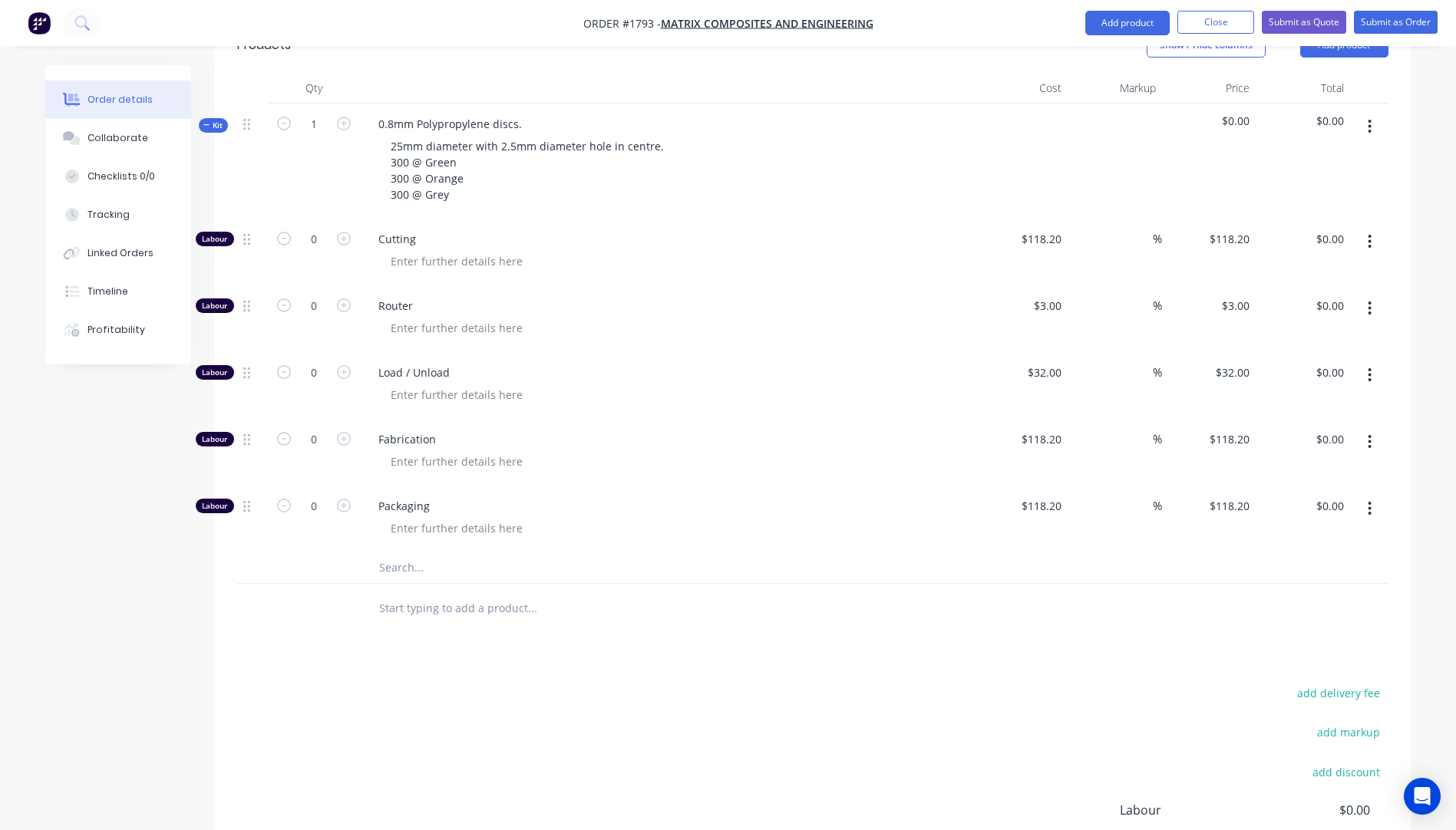
scroll to position [614, 0]
click at [392, 550] on input "text" at bounding box center [532, 565] width 307 height 31
type input "p"
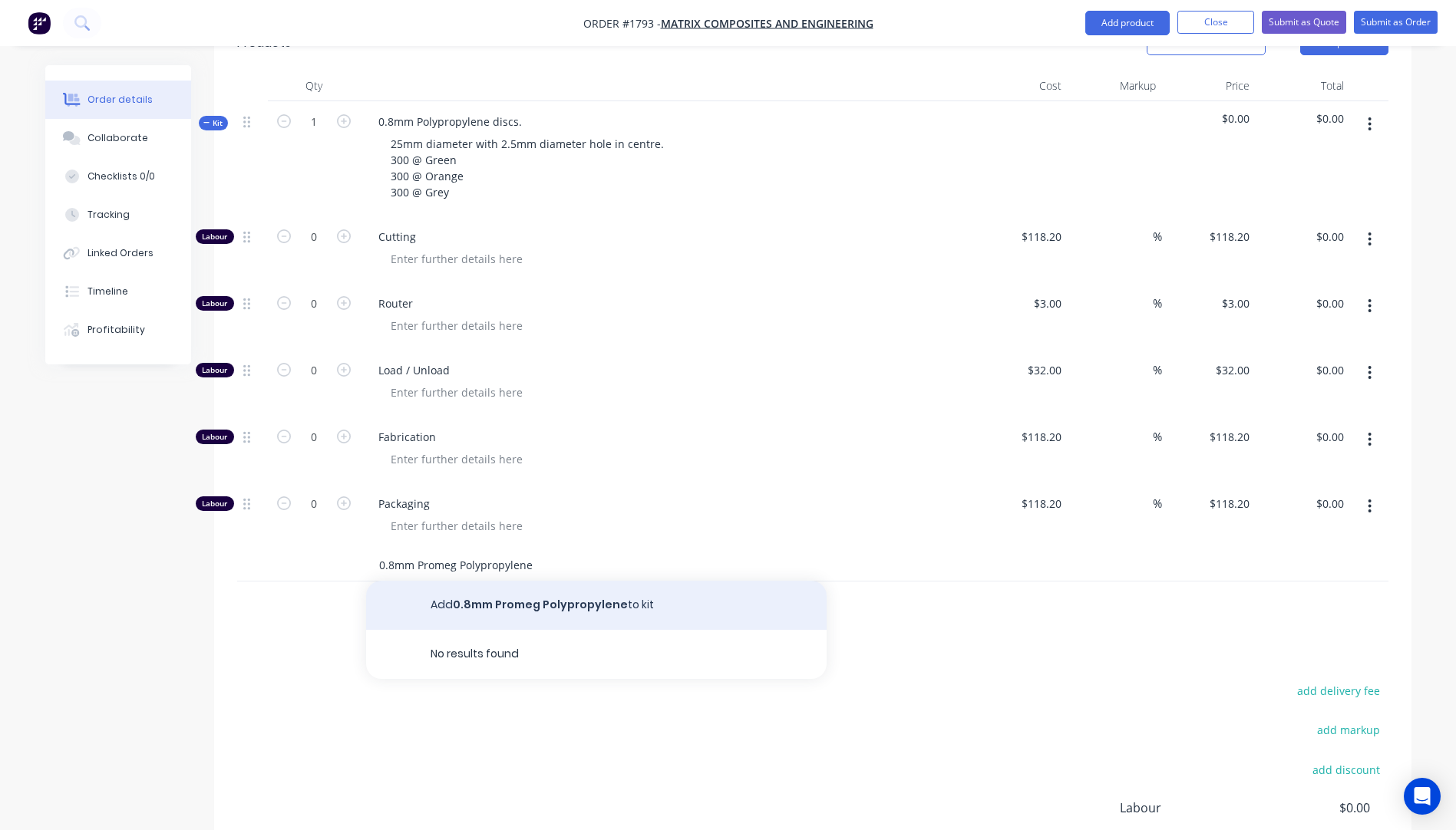
type input "0.8mm Promeg Polypropylene"
click at [484, 581] on button "Add 0.8mm Promeg Polypropylene to kit" at bounding box center [596, 605] width 460 height 49
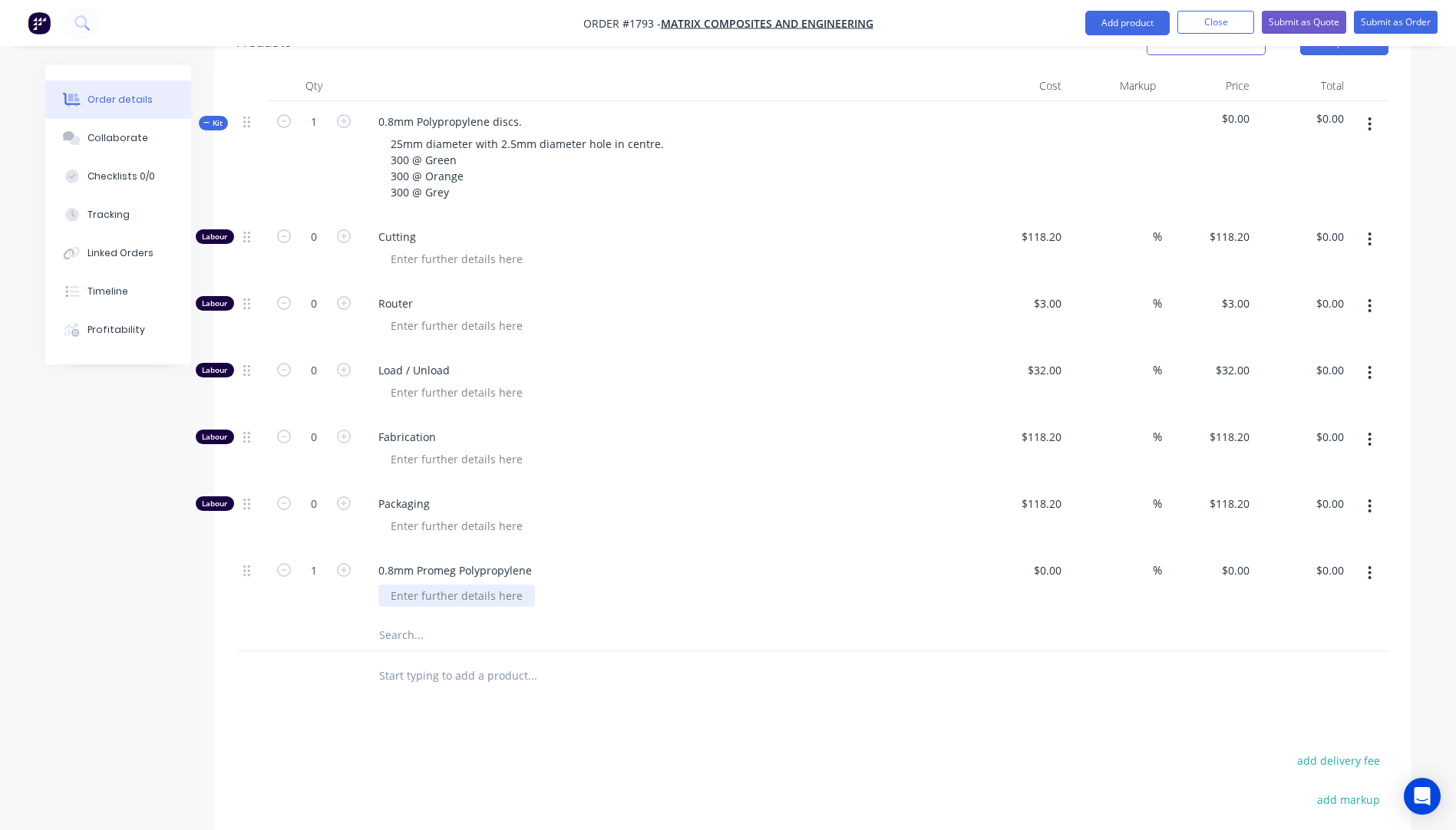
click at [516, 585] on div at bounding box center [457, 596] width 157 height 22
click at [451, 585] on div at bounding box center [457, 596] width 157 height 22
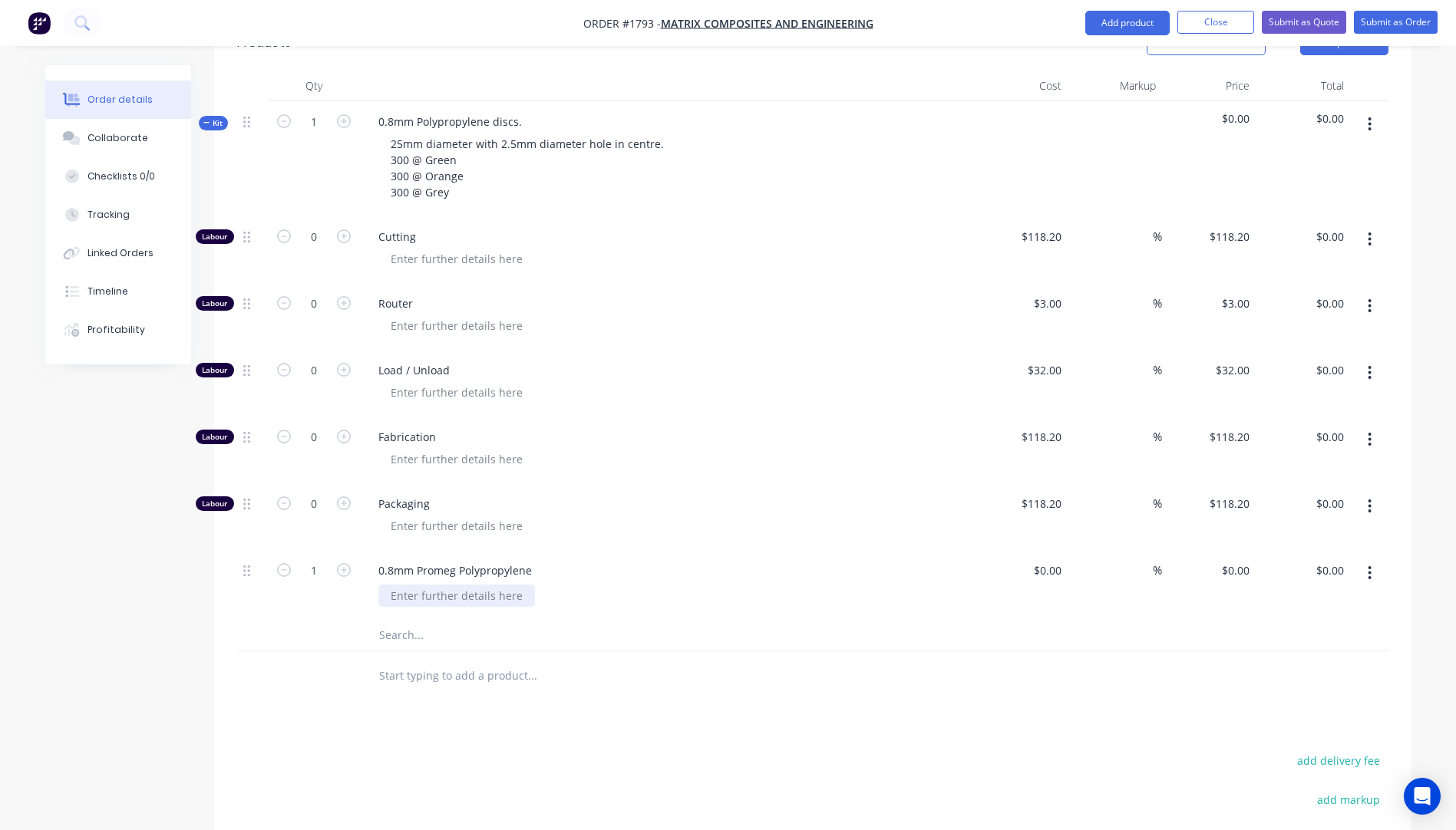
click at [451, 585] on div at bounding box center [457, 596] width 157 height 22
click at [450, 620] on input "text" at bounding box center [532, 635] width 307 height 31
click at [456, 585] on div at bounding box center [457, 596] width 157 height 22
drag, startPoint x: 526, startPoint y: 548, endPoint x: 407, endPoint y: 548, distance: 119.0
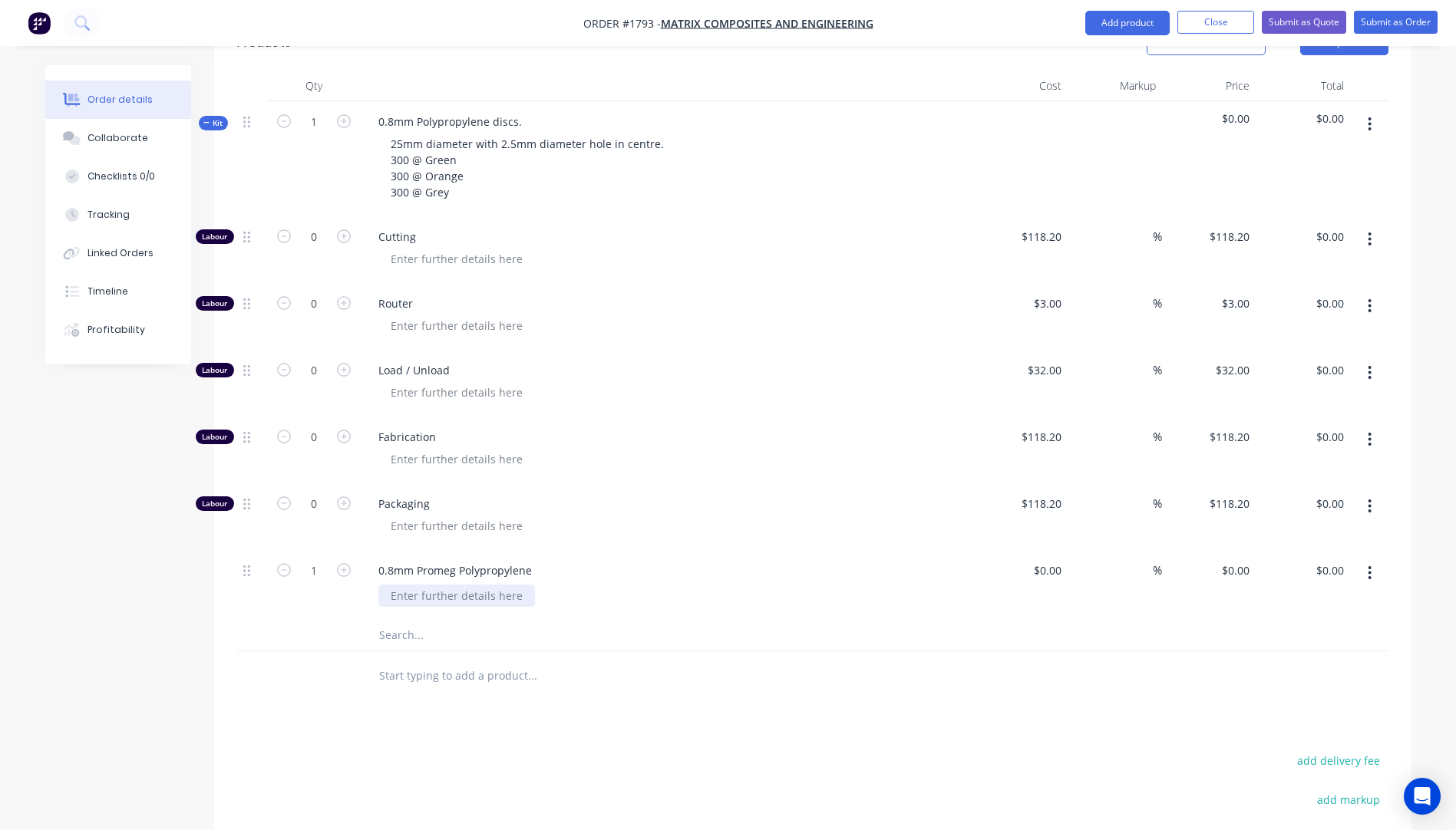
click at [381, 585] on div at bounding box center [457, 596] width 157 height 22
drag, startPoint x: 251, startPoint y: 452, endPoint x: 622, endPoint y: 576, distance: 391.2
click at [622, 576] on div "0.8mm Promeg Polypropylene" at bounding box center [667, 585] width 614 height 70
click at [453, 585] on div at bounding box center [457, 596] width 157 height 22
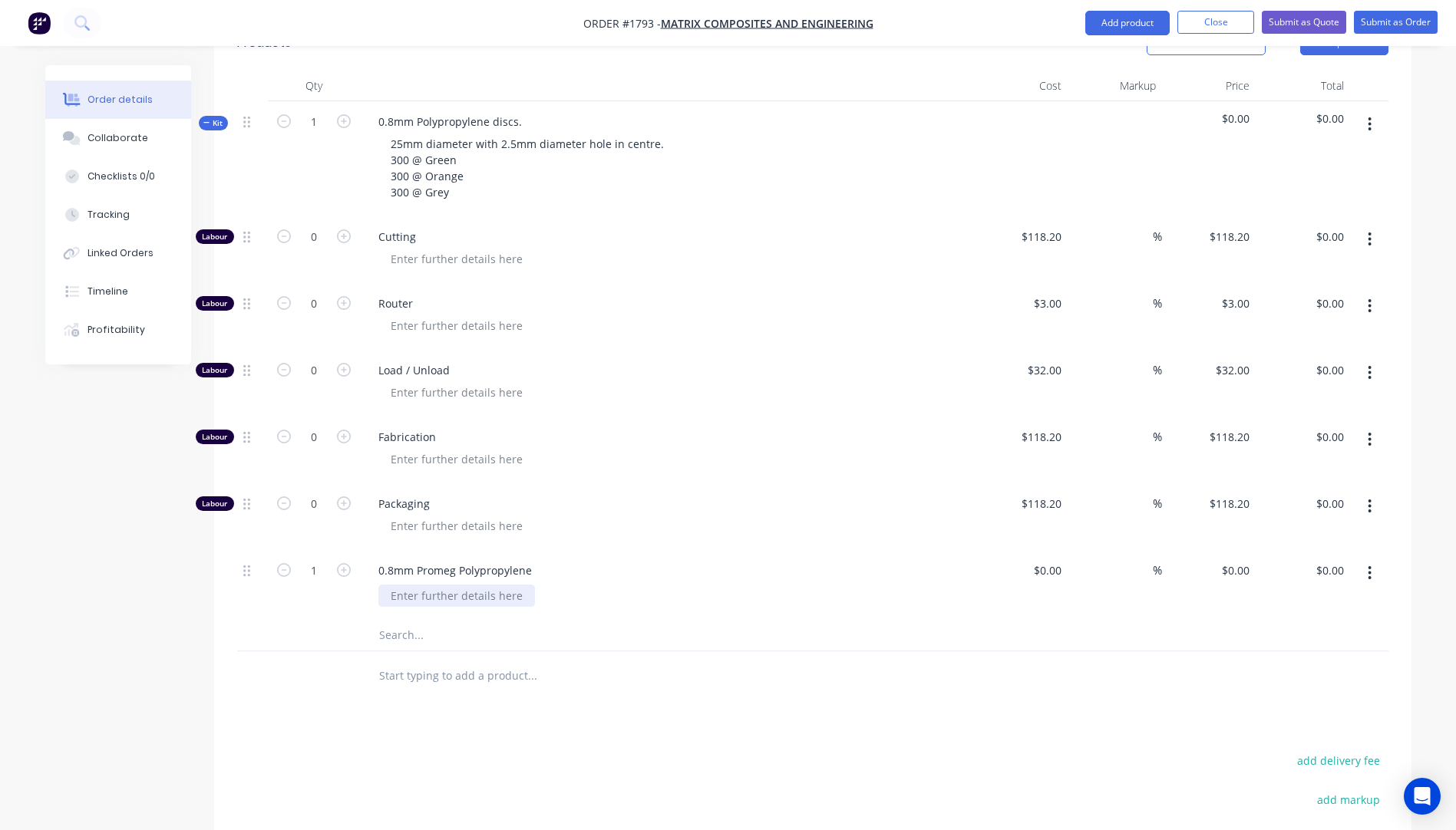
click at [453, 585] on div at bounding box center [457, 596] width 157 height 22
click at [1047, 559] on div "$0.00" at bounding box center [1047, 570] width 42 height 22
type input "$819.00"
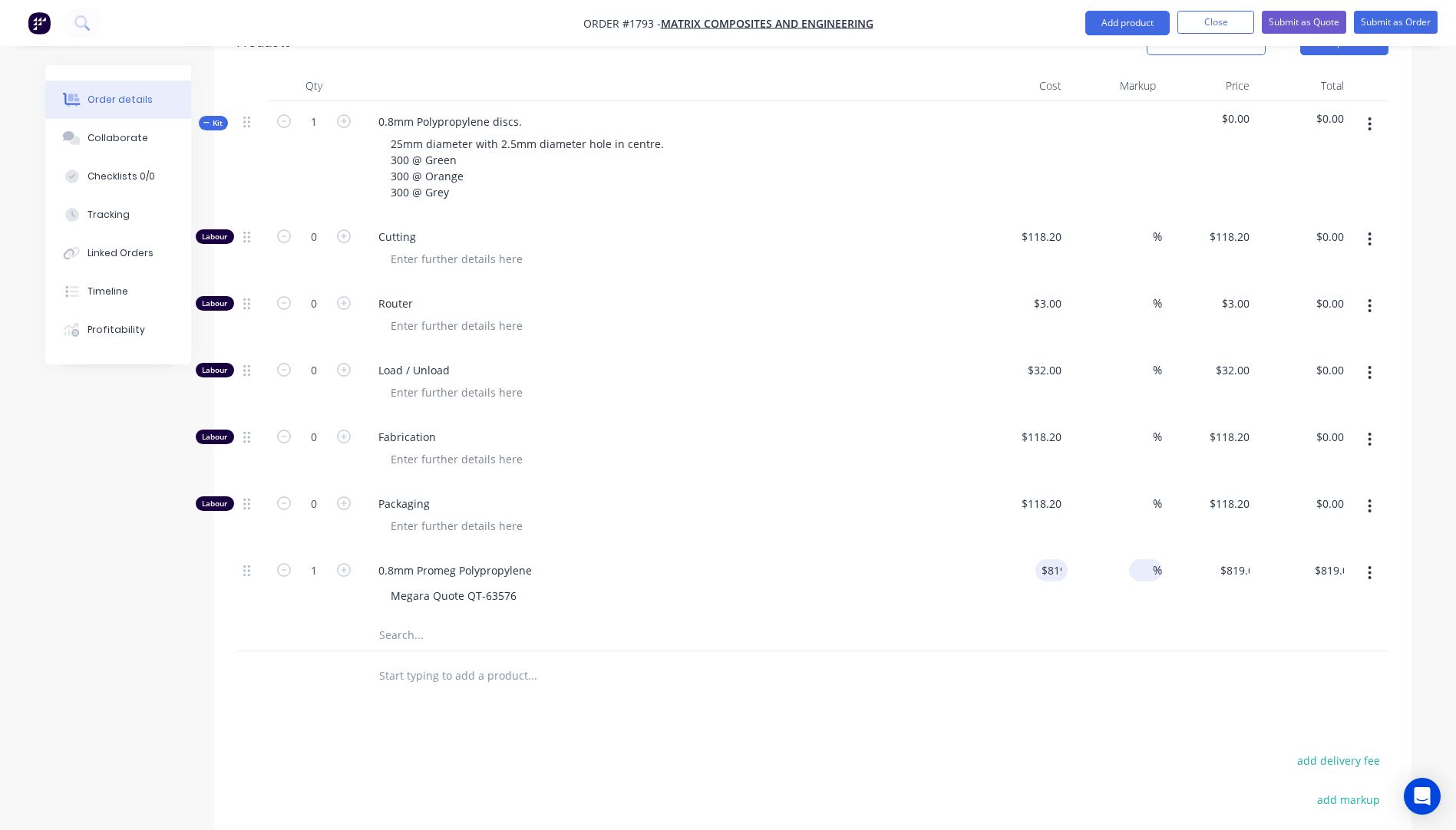
click at [1158, 562] on span "%" at bounding box center [1157, 570] width 9 height 18
type input "30"
type input "$1,064.70"
click at [918, 503] on div "Packaging" at bounding box center [667, 517] width 614 height 67
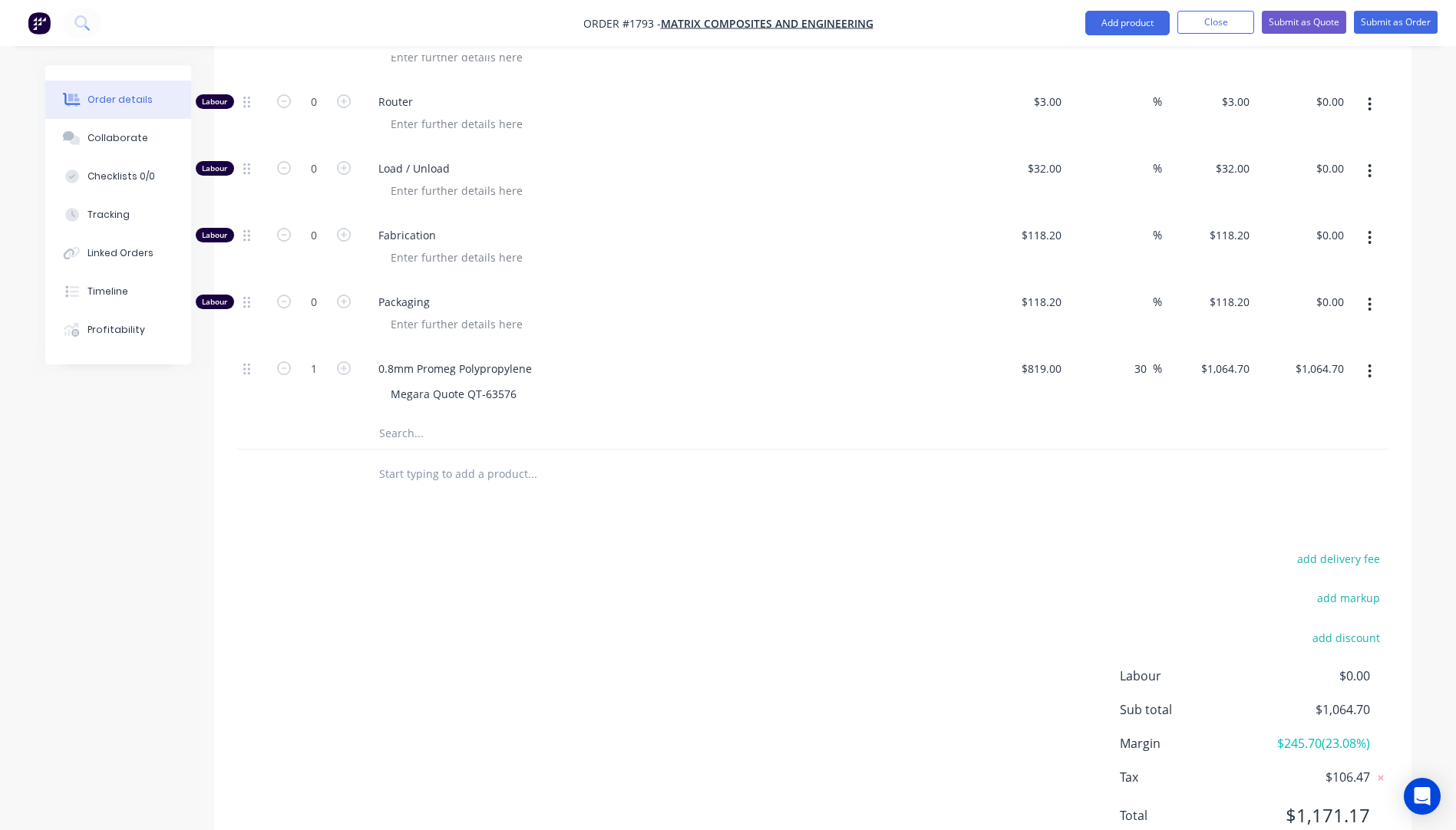
scroll to position [833, 0]
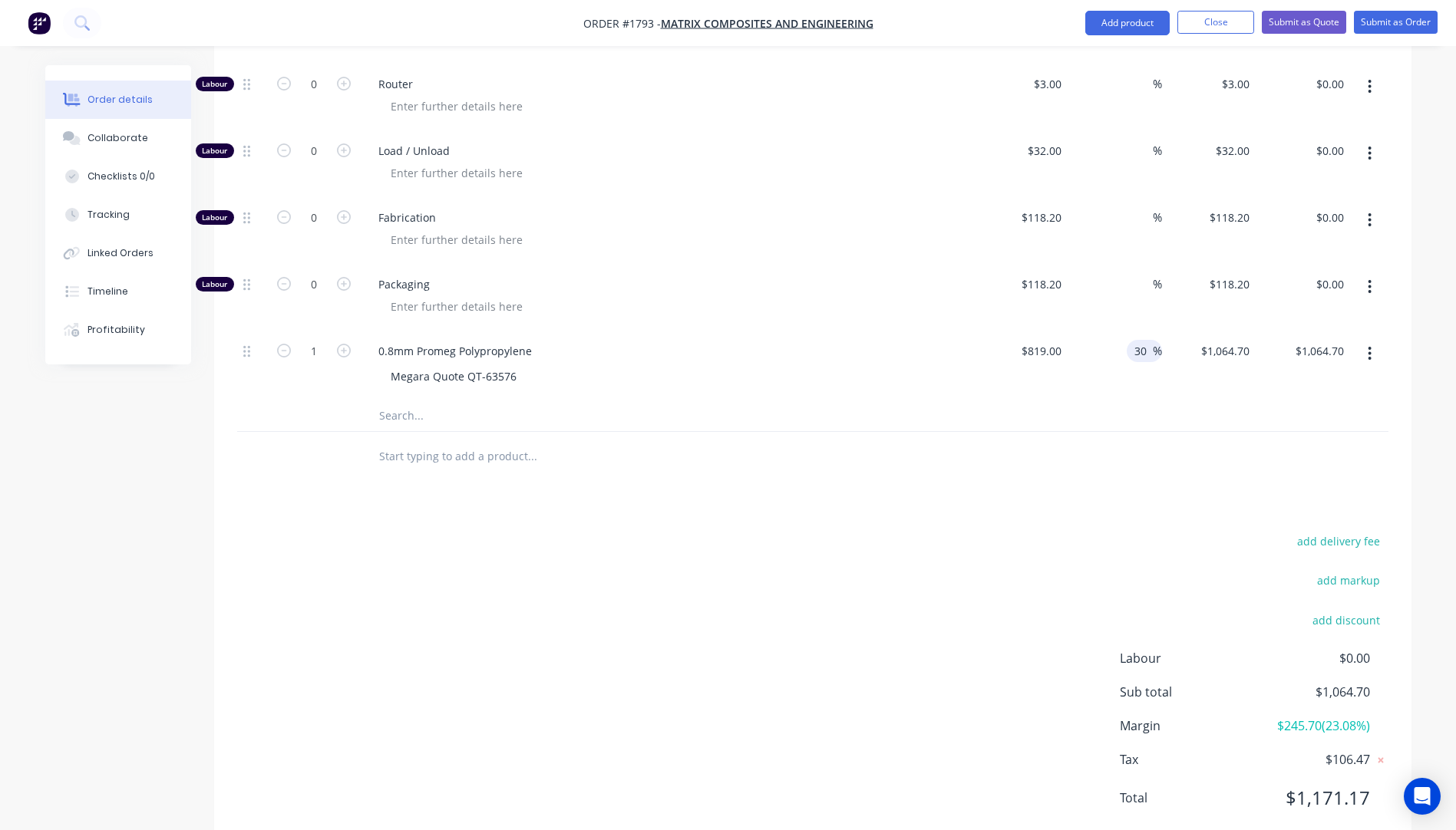
click at [1144, 340] on input "30" at bounding box center [1143, 351] width 20 height 22
type input "35"
type input "$1,105.65"
click at [855, 340] on div "0.8mm Promeg Polypropylene" at bounding box center [667, 351] width 602 height 22
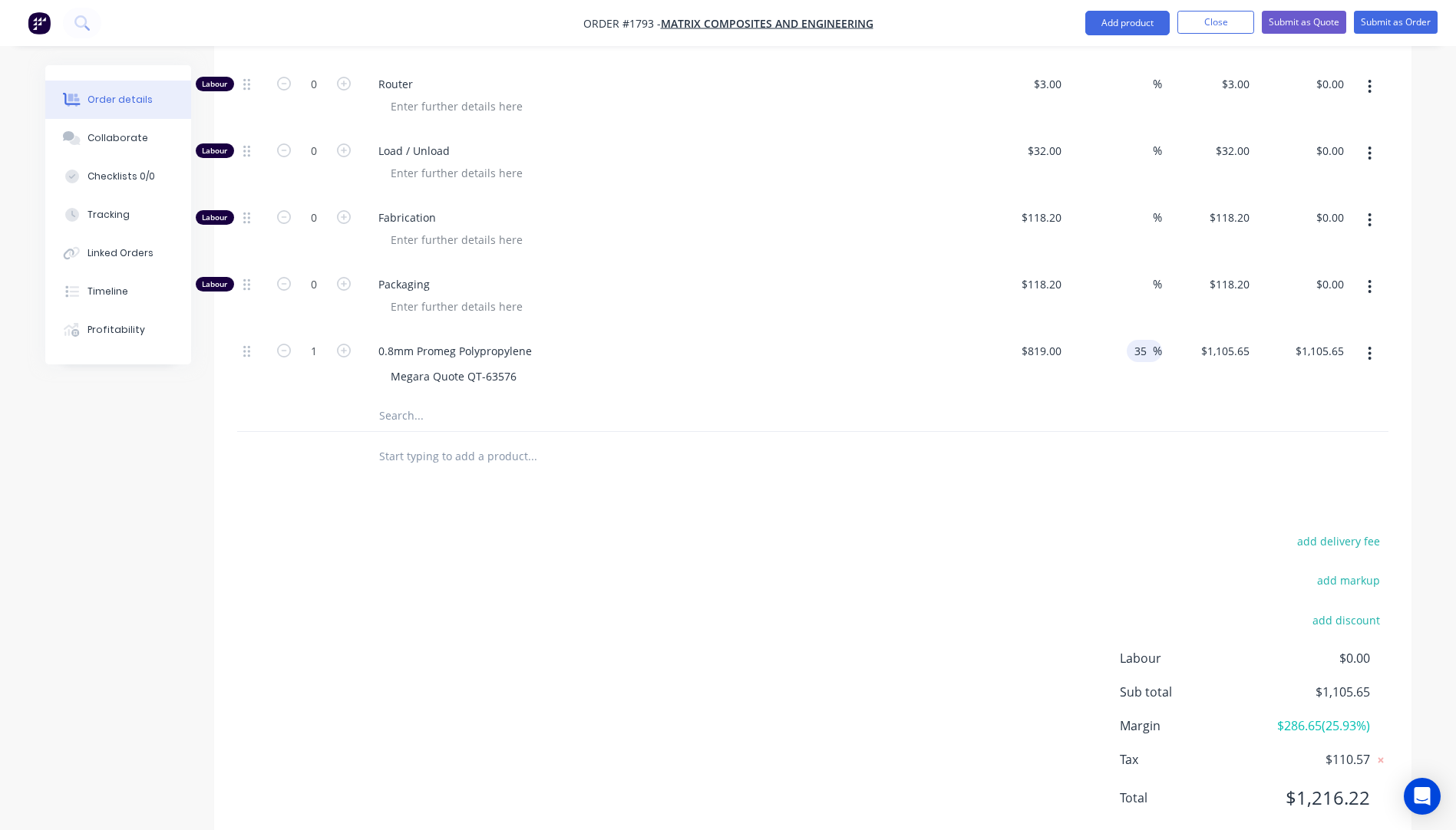
click at [1148, 340] on input "35" at bounding box center [1143, 351] width 20 height 22
type input "40"
type input "$1,146.60"
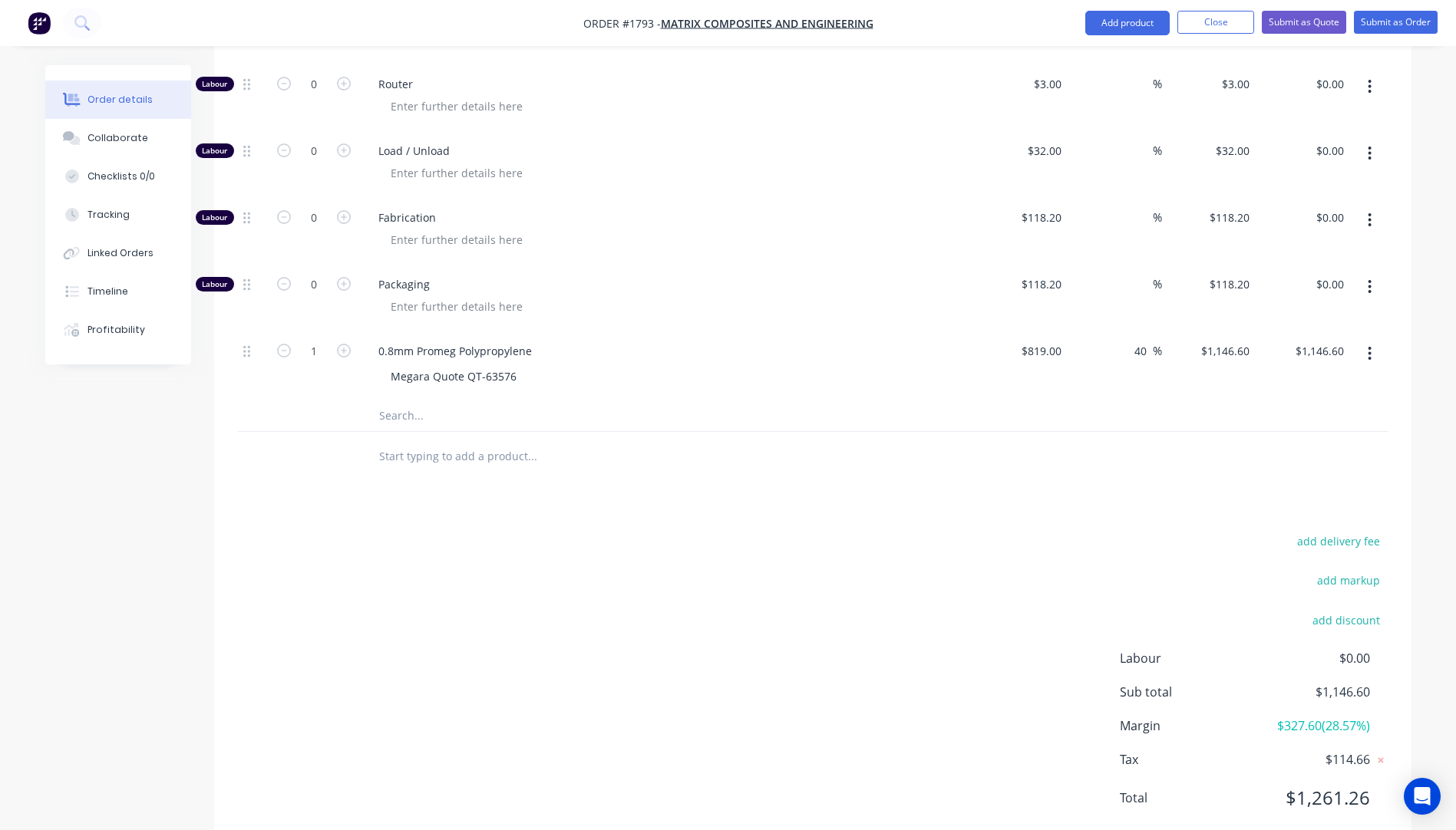
click at [923, 285] on div "Packaging" at bounding box center [667, 298] width 614 height 67
click at [411, 401] on input "text" at bounding box center [532, 416] width 307 height 31
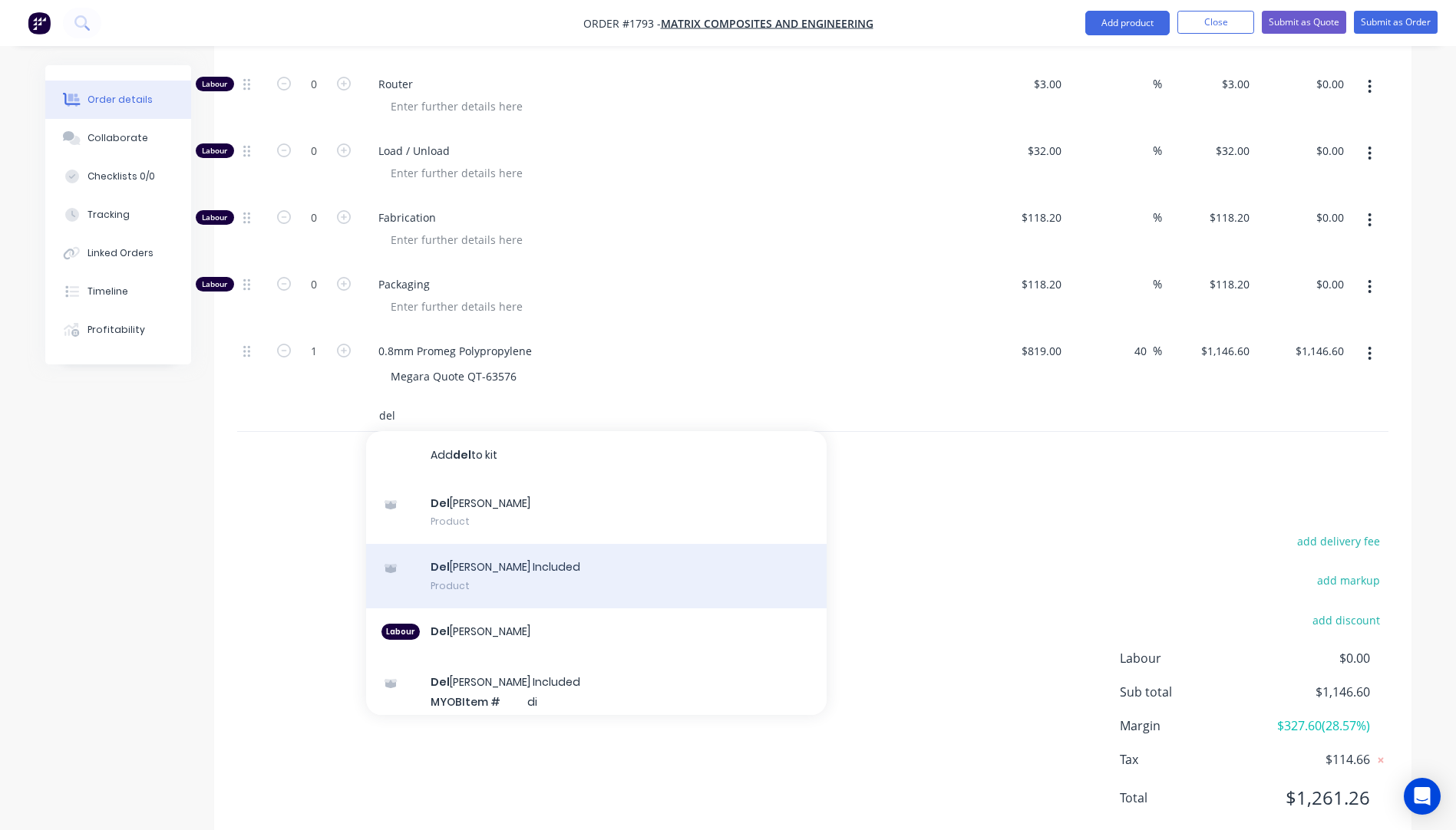
scroll to position [152, 0]
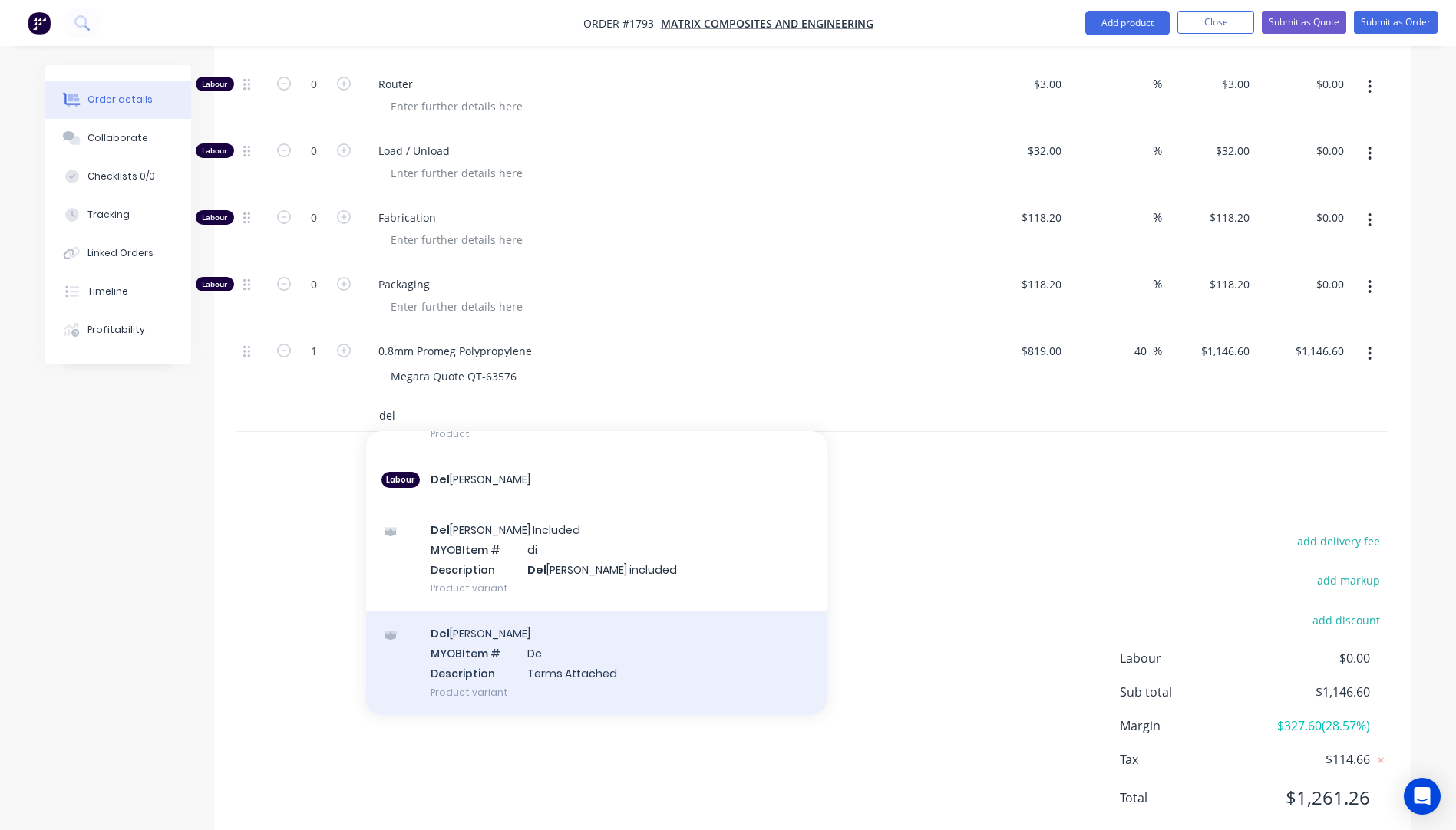
type input "del"
click at [496, 611] on div "Del ivery MYOB Item # Dc Description Terms Attached Product variant" at bounding box center [596, 662] width 460 height 103
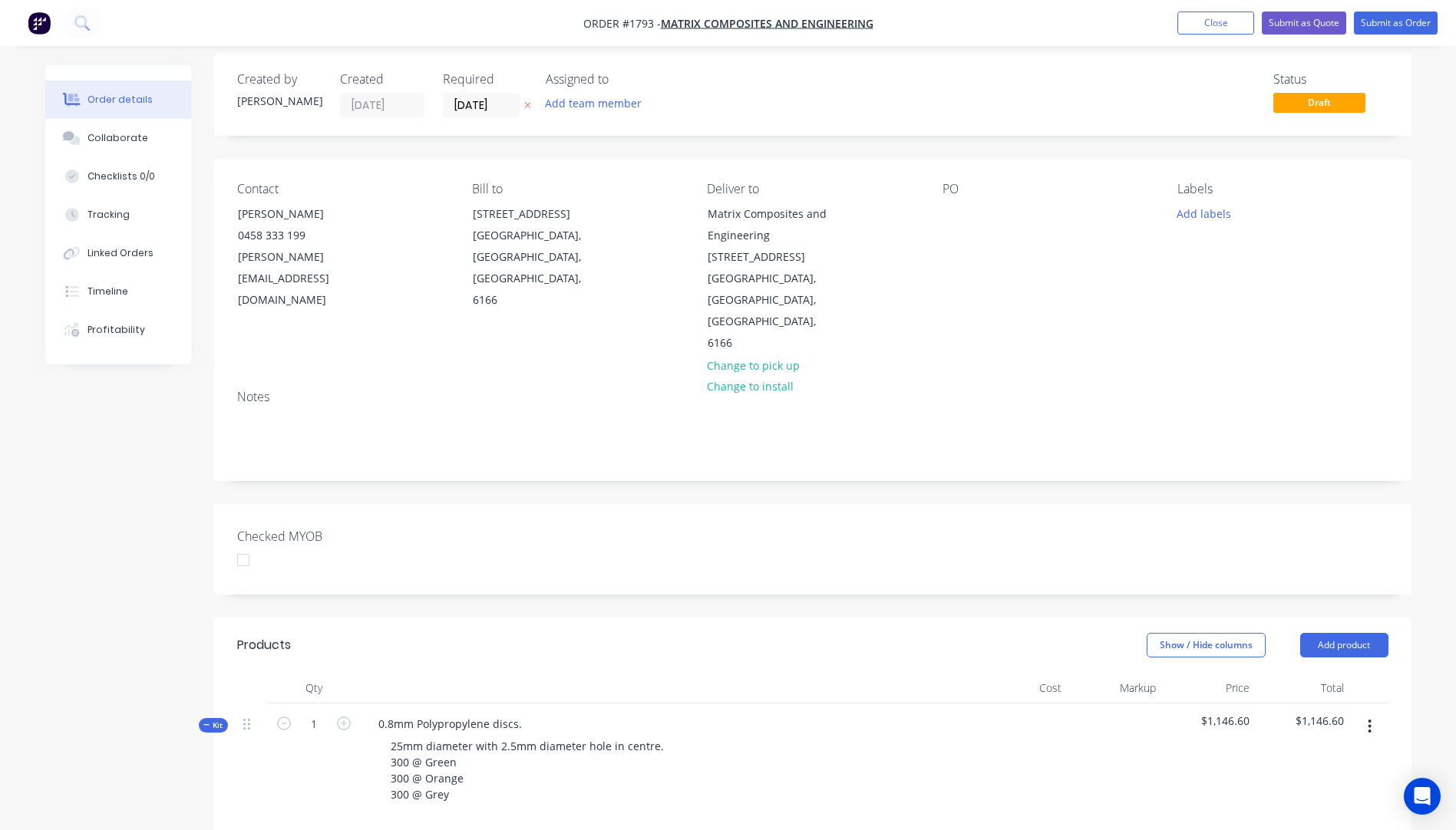
scroll to position [0, 0]
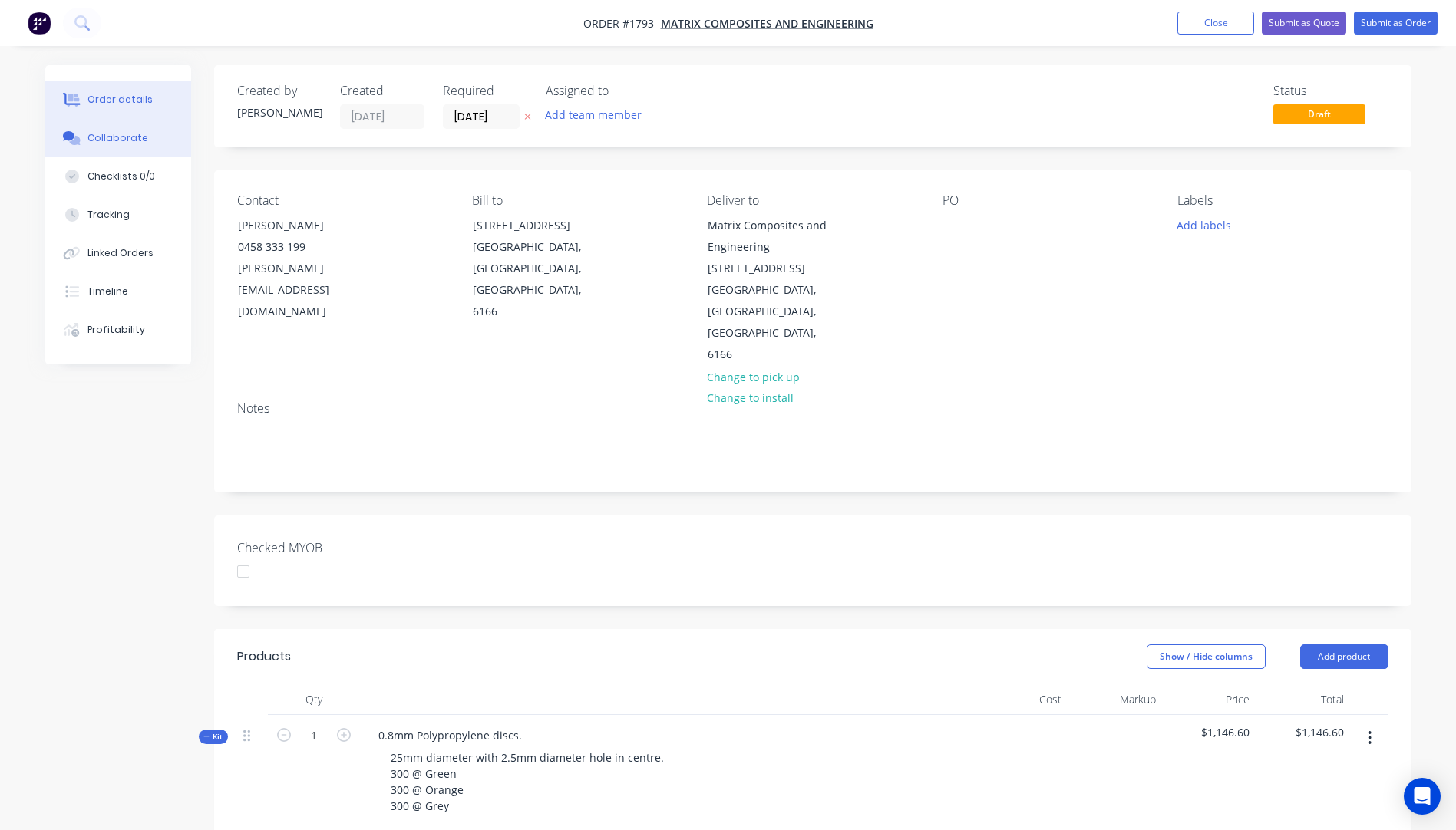
click at [119, 146] on button "Collaborate" at bounding box center [118, 138] width 146 height 38
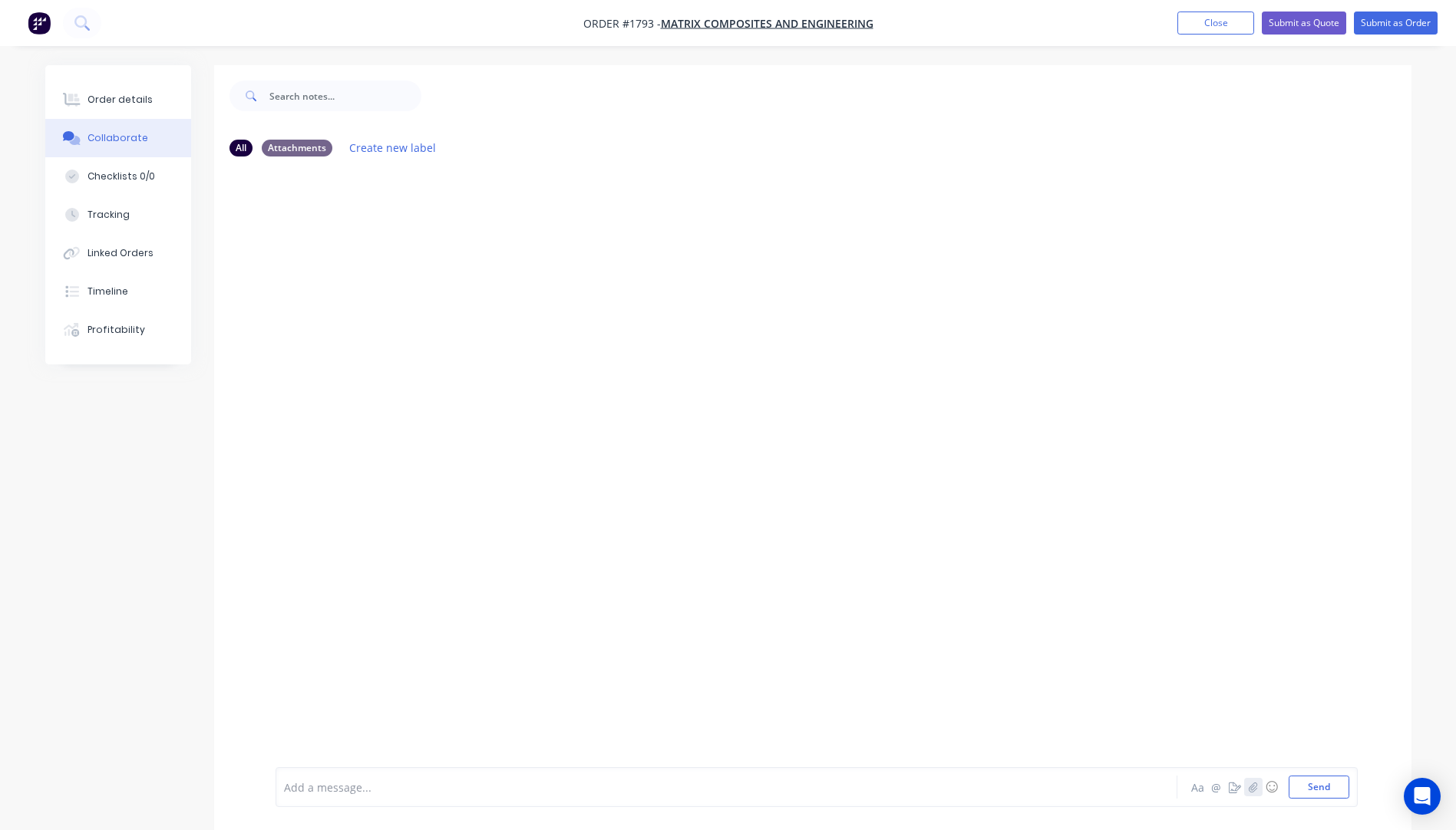
click at [1258, 785] on button "button" at bounding box center [1253, 788] width 18 height 18
click at [1314, 791] on button "Send" at bounding box center [1318, 788] width 61 height 23
drag, startPoint x: 386, startPoint y: 788, endPoint x: 392, endPoint y: 778, distance: 11.7
click at [392, 778] on div "Add a message..." at bounding box center [683, 788] width 798 height 23
click at [451, 789] on span "KIS TNT $33.19+ box 30x30x30x5 kg" at bounding box center [375, 787] width 181 height 14
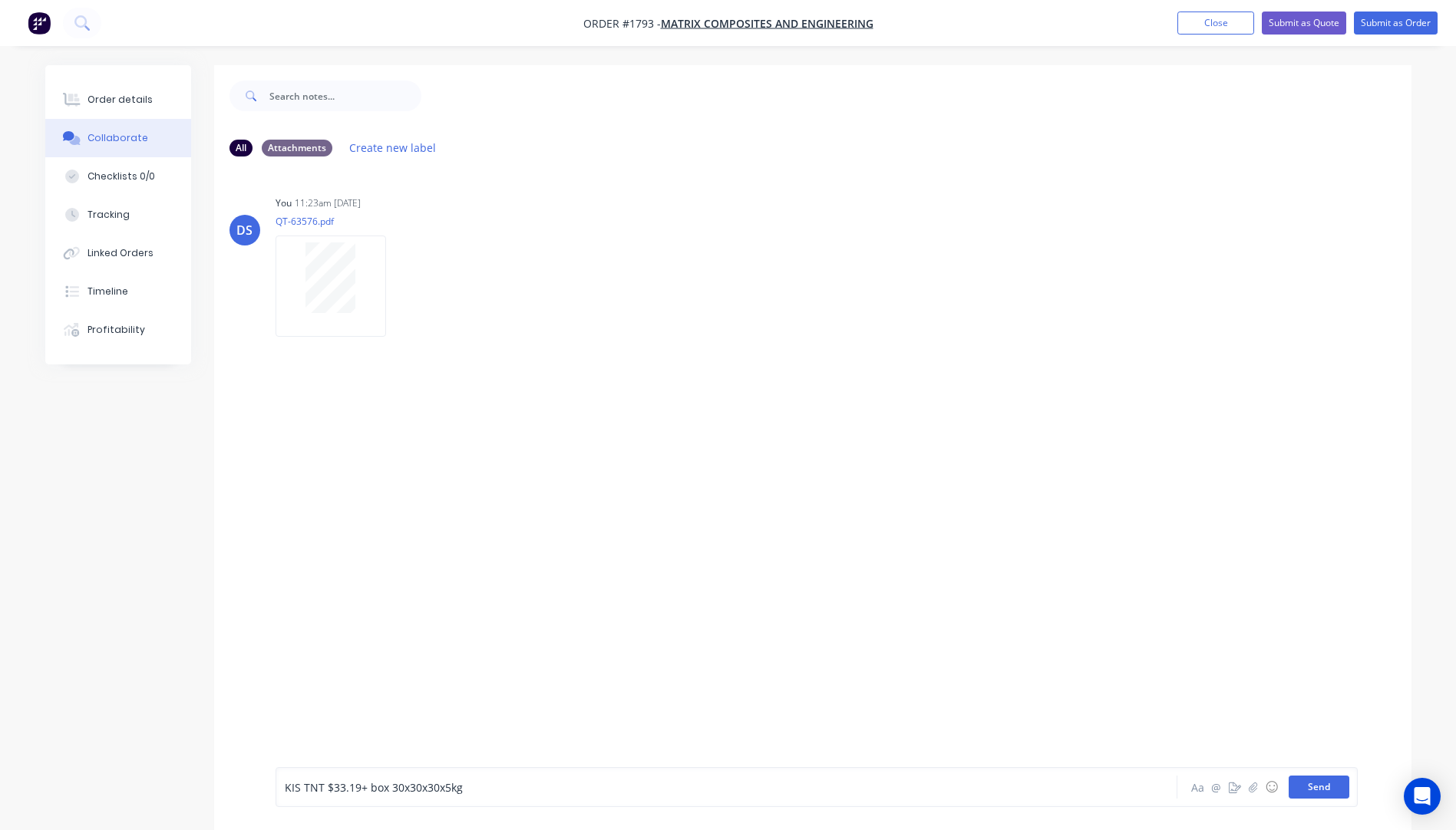
click at [1333, 788] on button "Send" at bounding box center [1318, 788] width 61 height 23
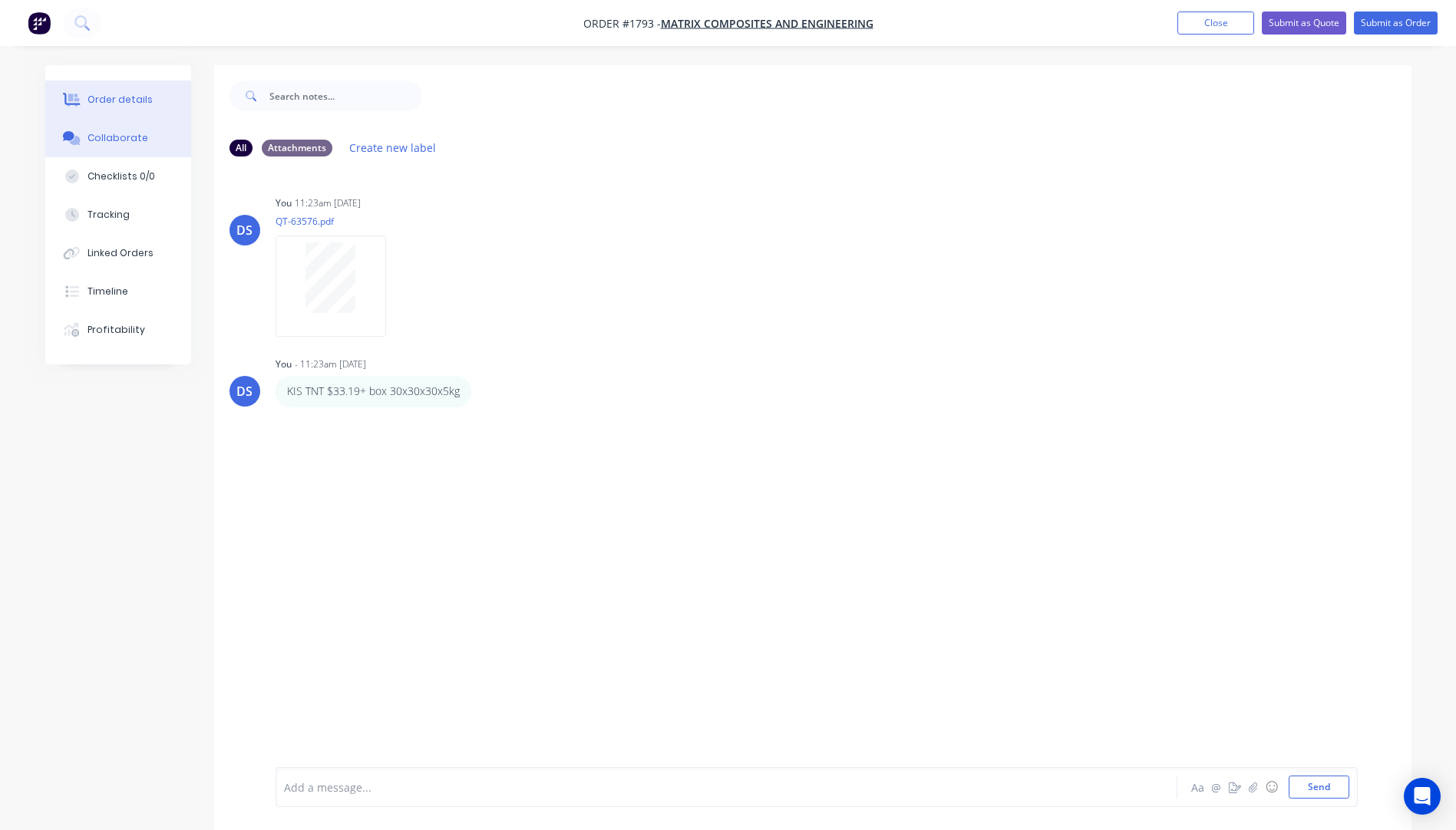
click at [130, 103] on div "Order details" at bounding box center [120, 99] width 65 height 14
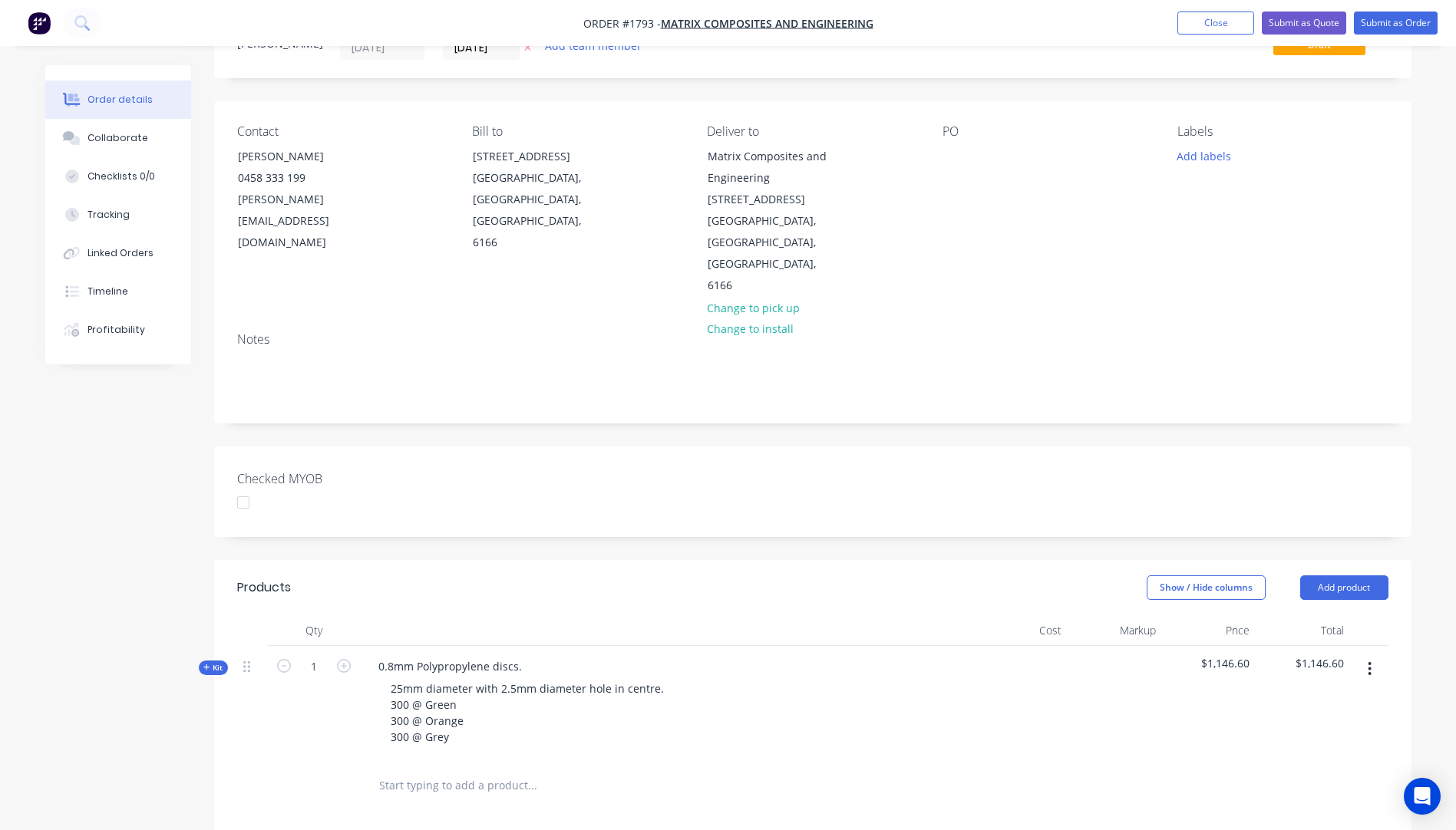
scroll to position [398, 0]
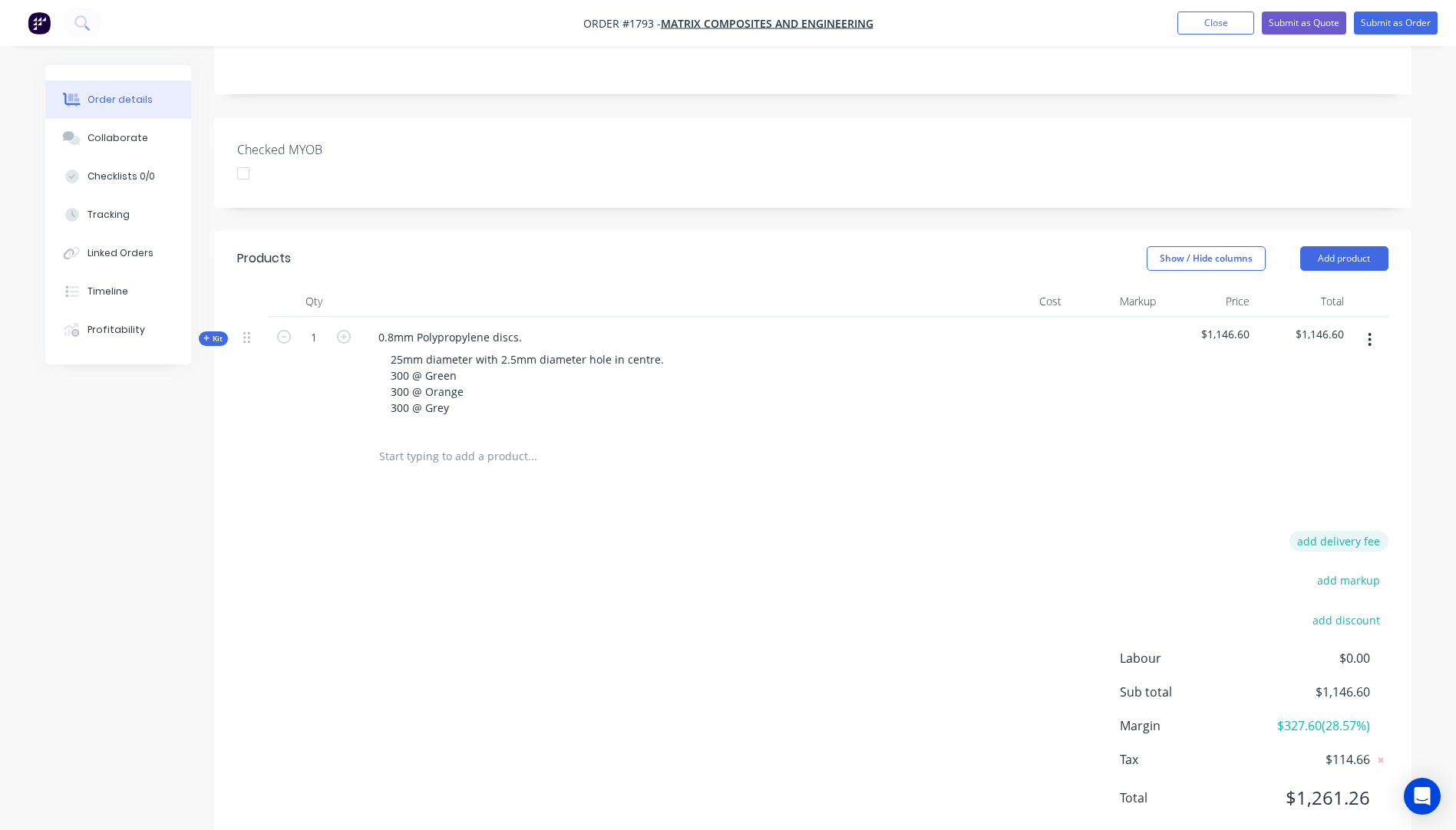
click at [1357, 531] on button "add delivery fee" at bounding box center [1338, 541] width 99 height 21
type input "45"
click at [1013, 461] on div "Products Show / Hide columns Add product Qty Cost Markup Price Total Kit 1 0.8m…" at bounding box center [813, 543] width 1197 height 615
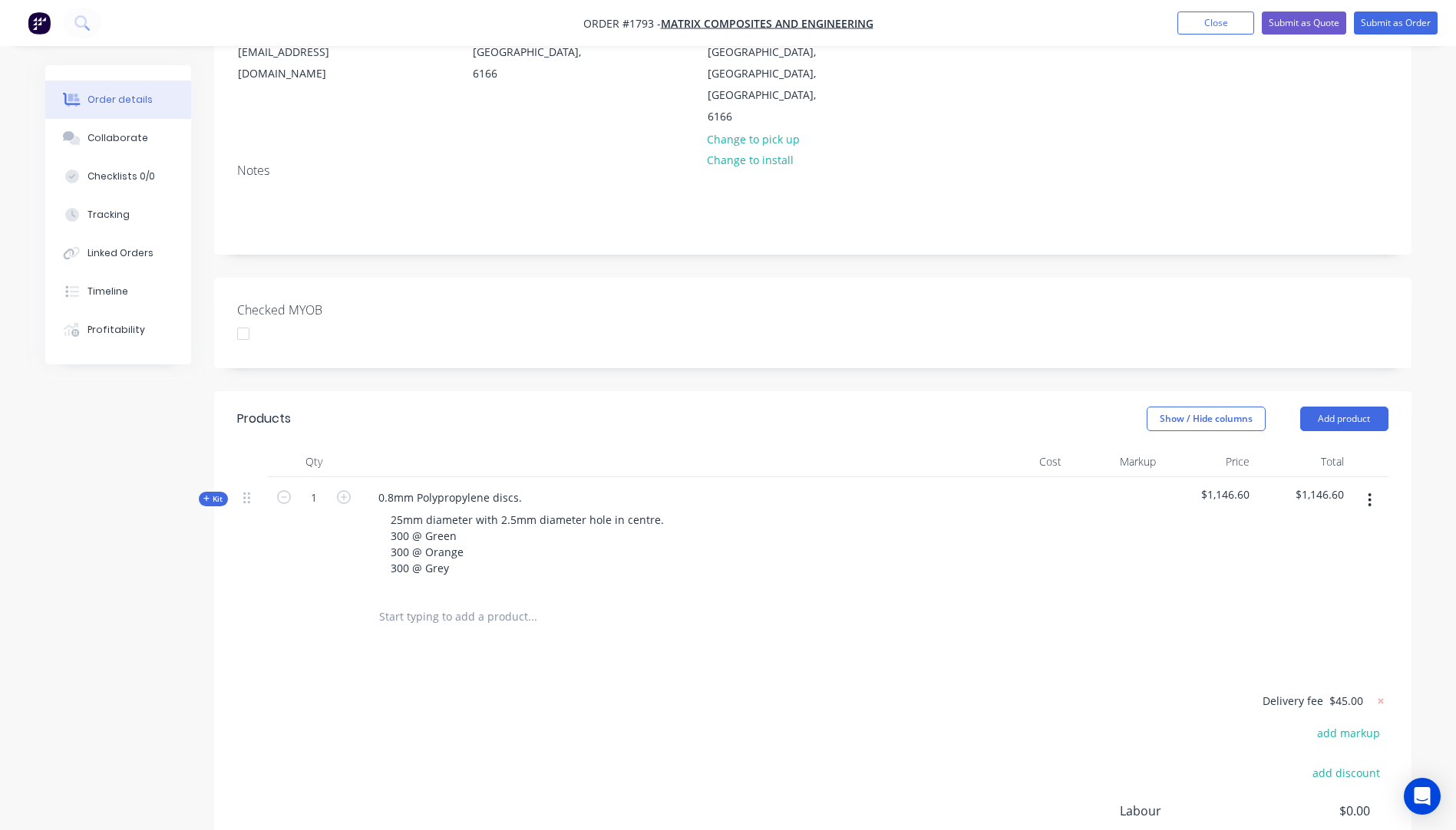
scroll to position [237, 0]
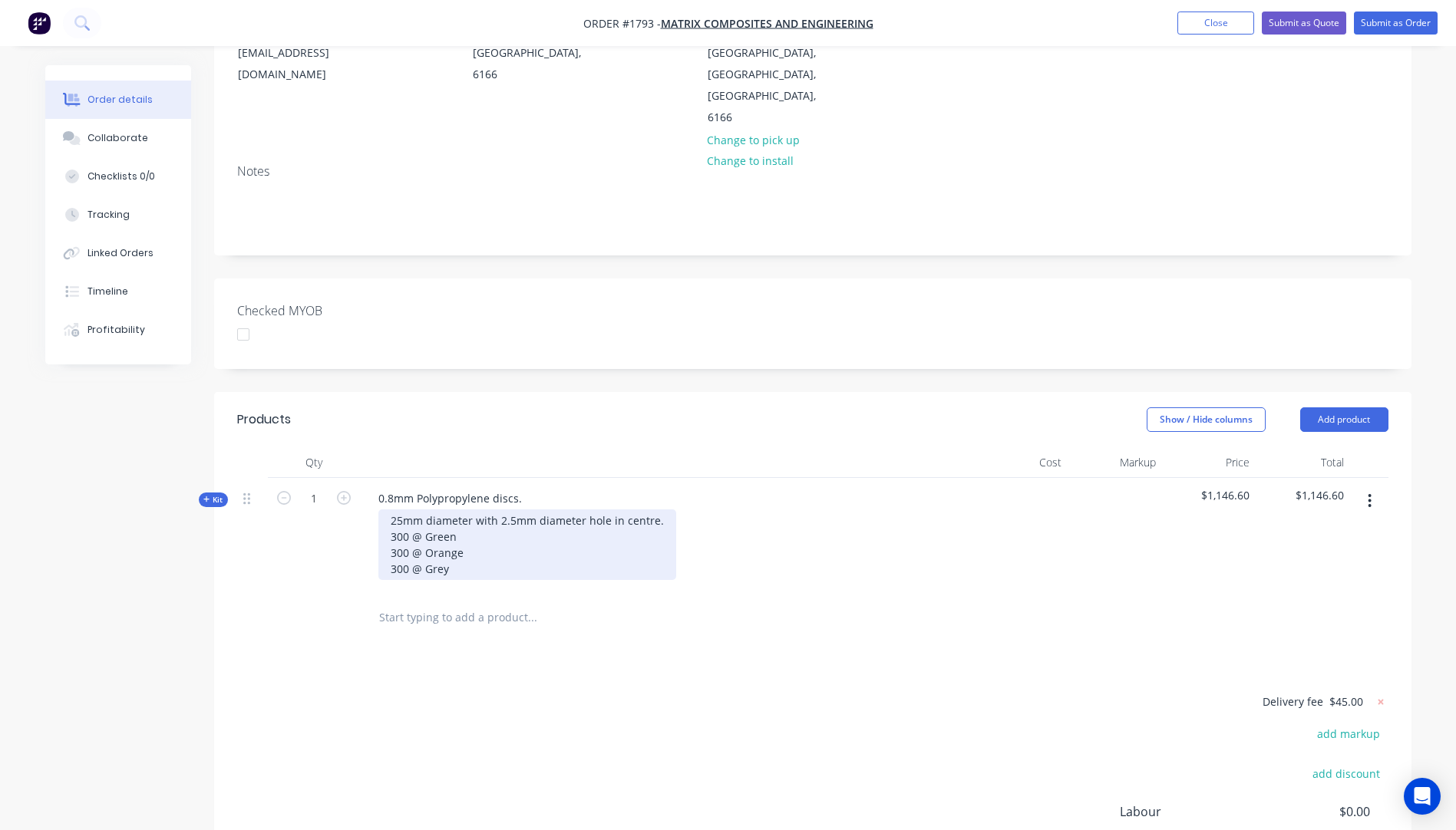
click at [458, 521] on div "25mm diameter with 2.5mm diameter hole in centre. 300 @ Green 300 @ Orange 300 …" at bounding box center [527, 544] width 298 height 71
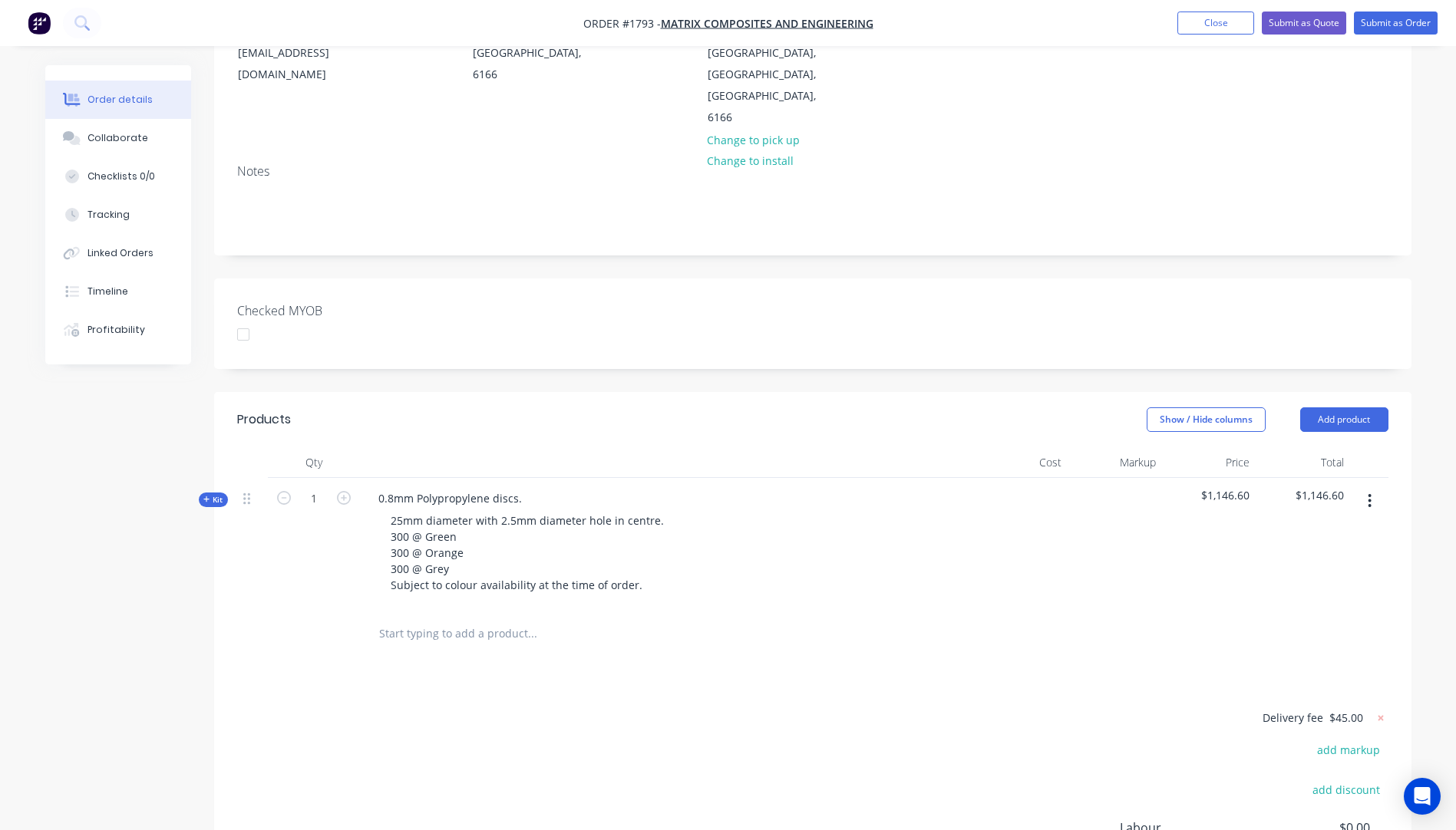
click at [819, 522] on div "25mm diameter with 2.5mm diameter hole in centre. 300 @ Green 300 @ Orange 300 …" at bounding box center [667, 552] width 602 height 87
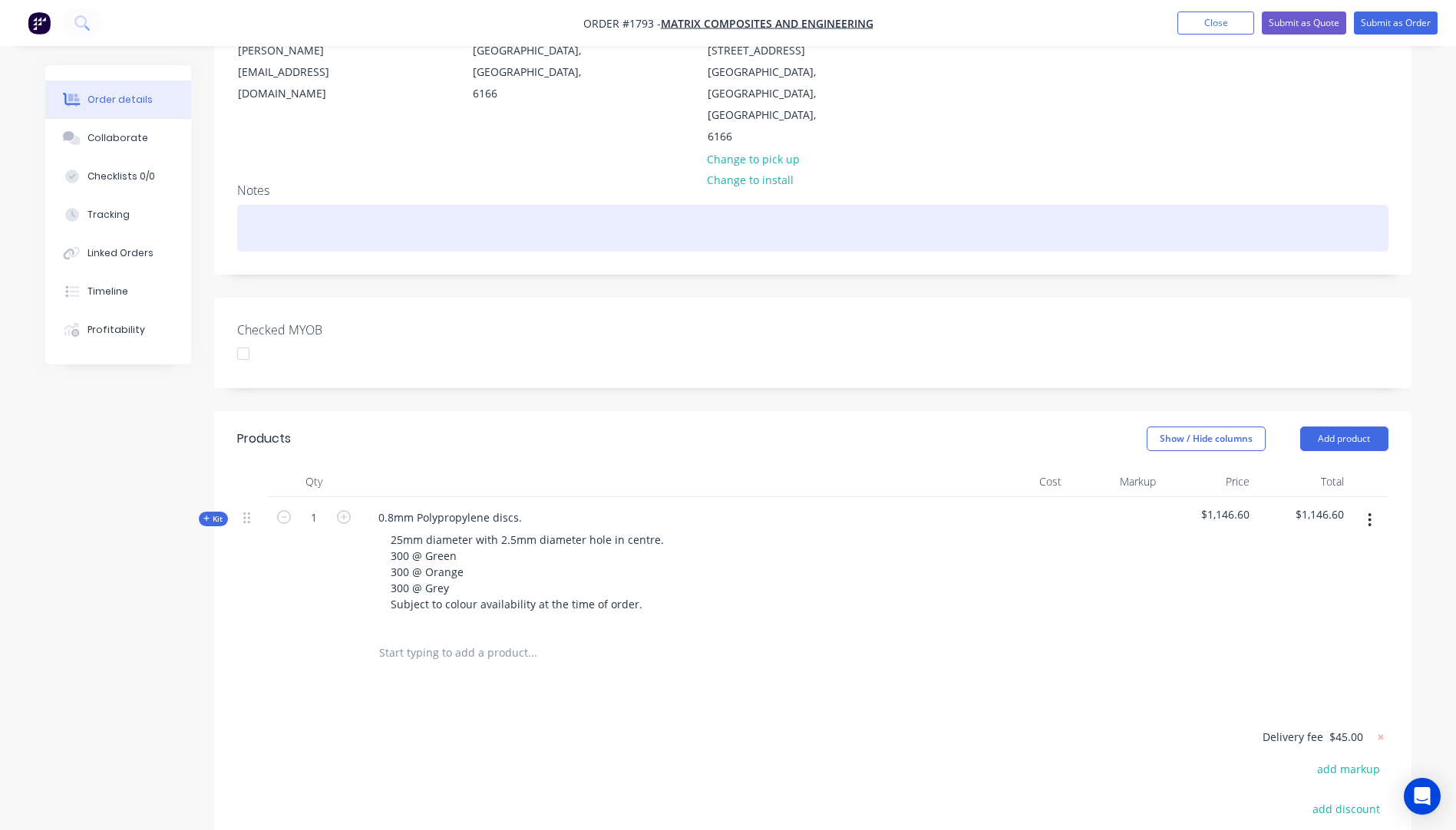
scroll to position [407, 0]
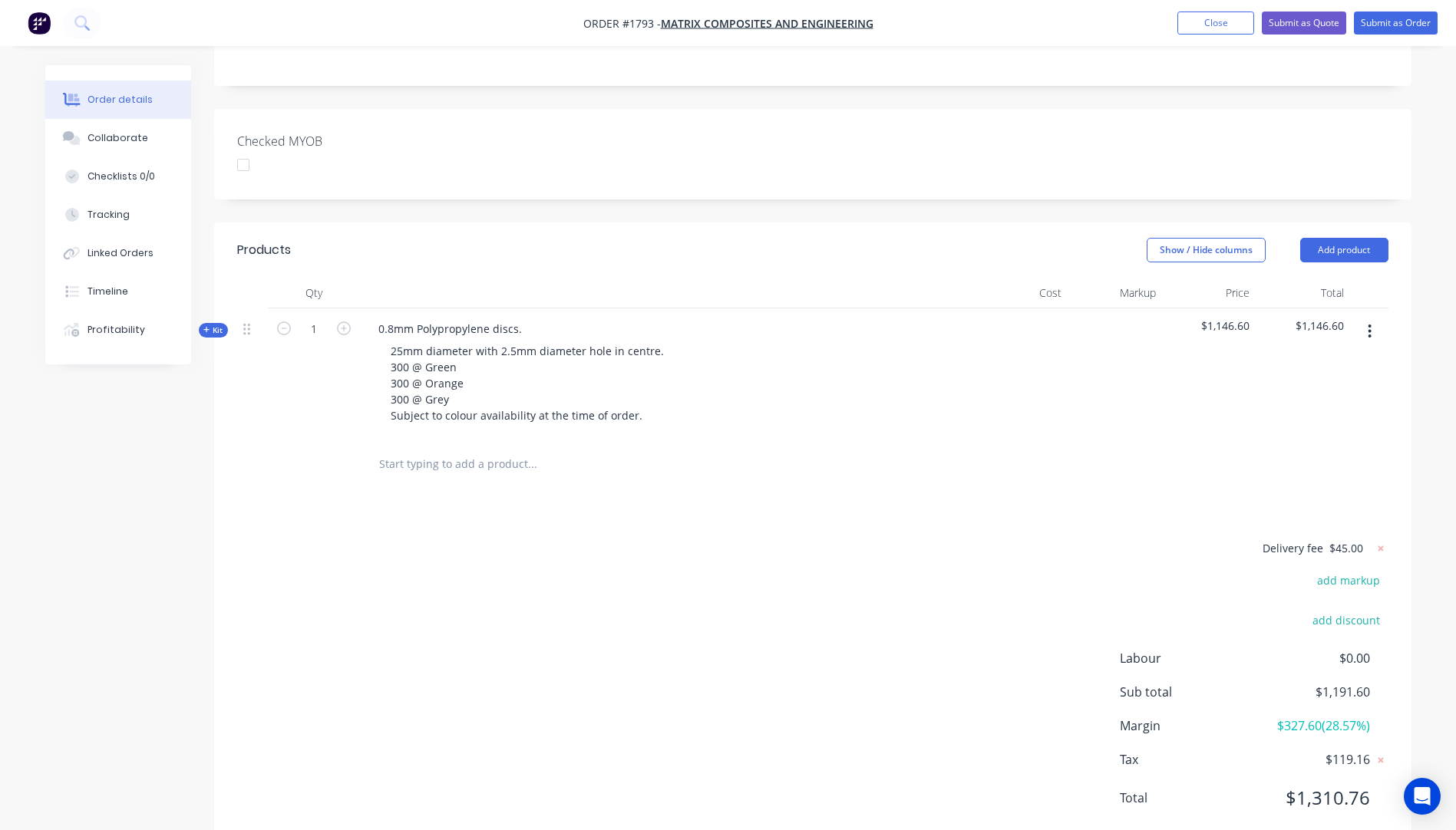
click at [204, 326] on icon "button" at bounding box center [207, 329] width 7 height 8
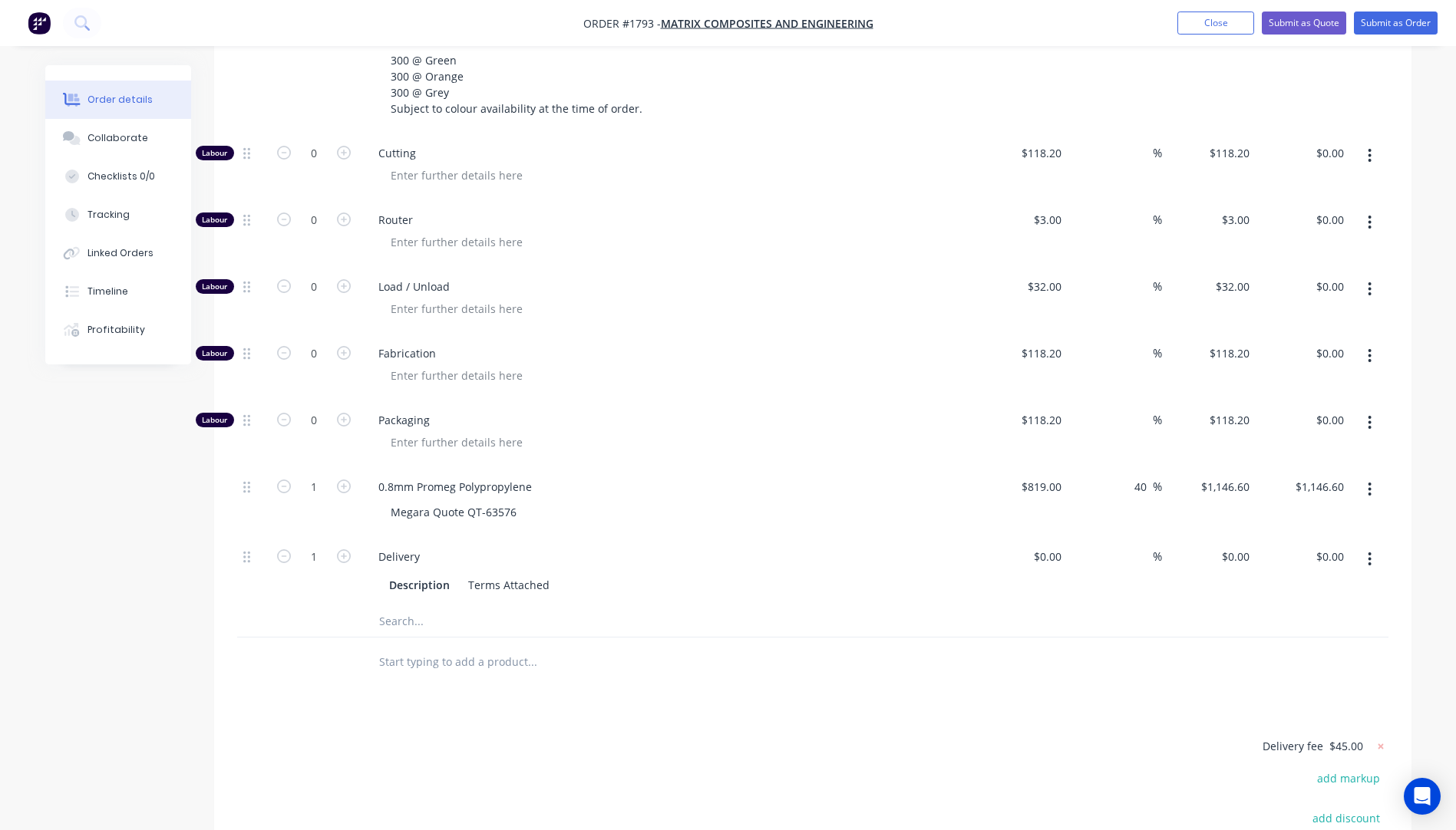
scroll to position [23, 0]
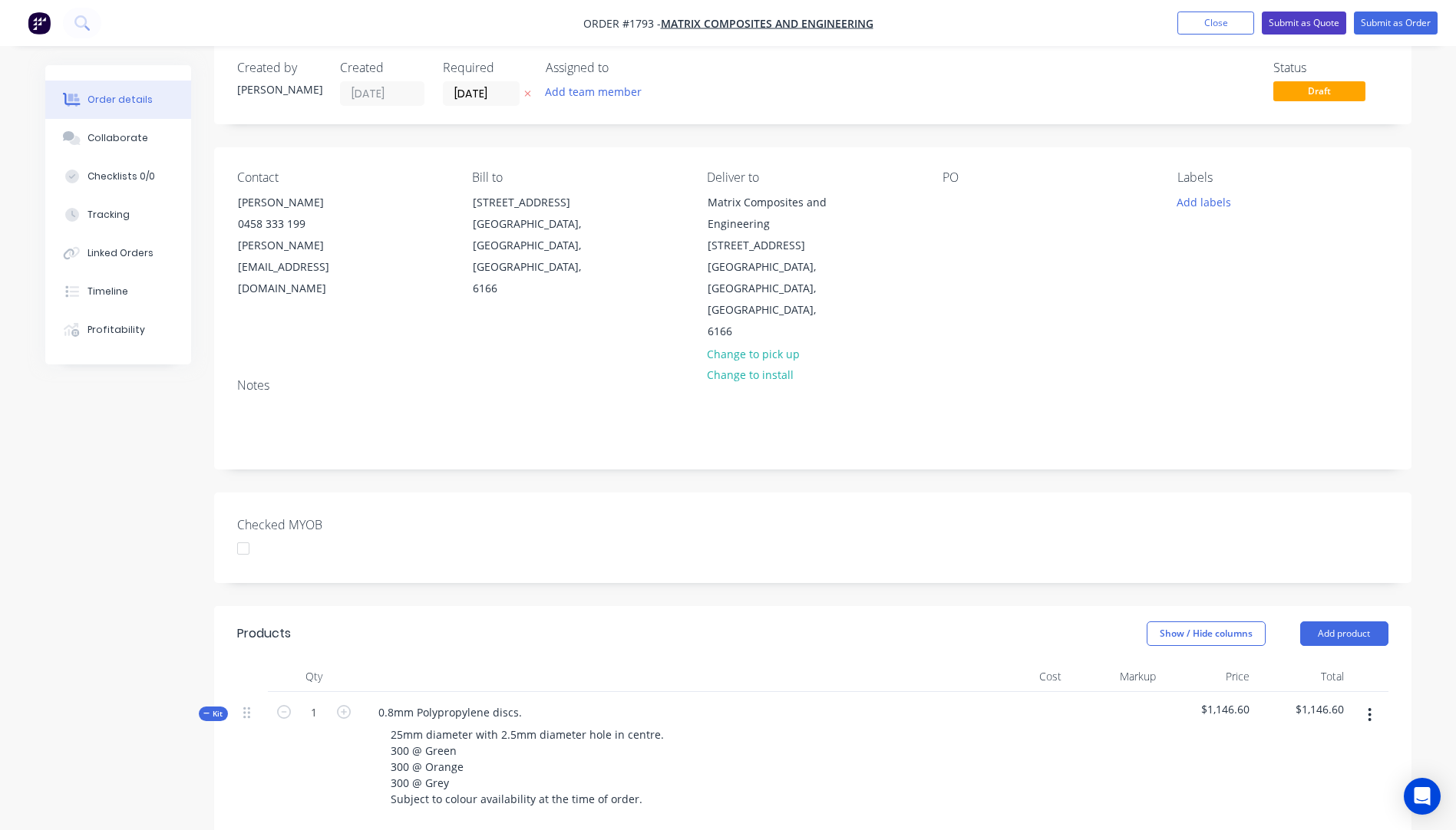
click at [1301, 28] on button "Submit as Quote" at bounding box center [1303, 23] width 84 height 23
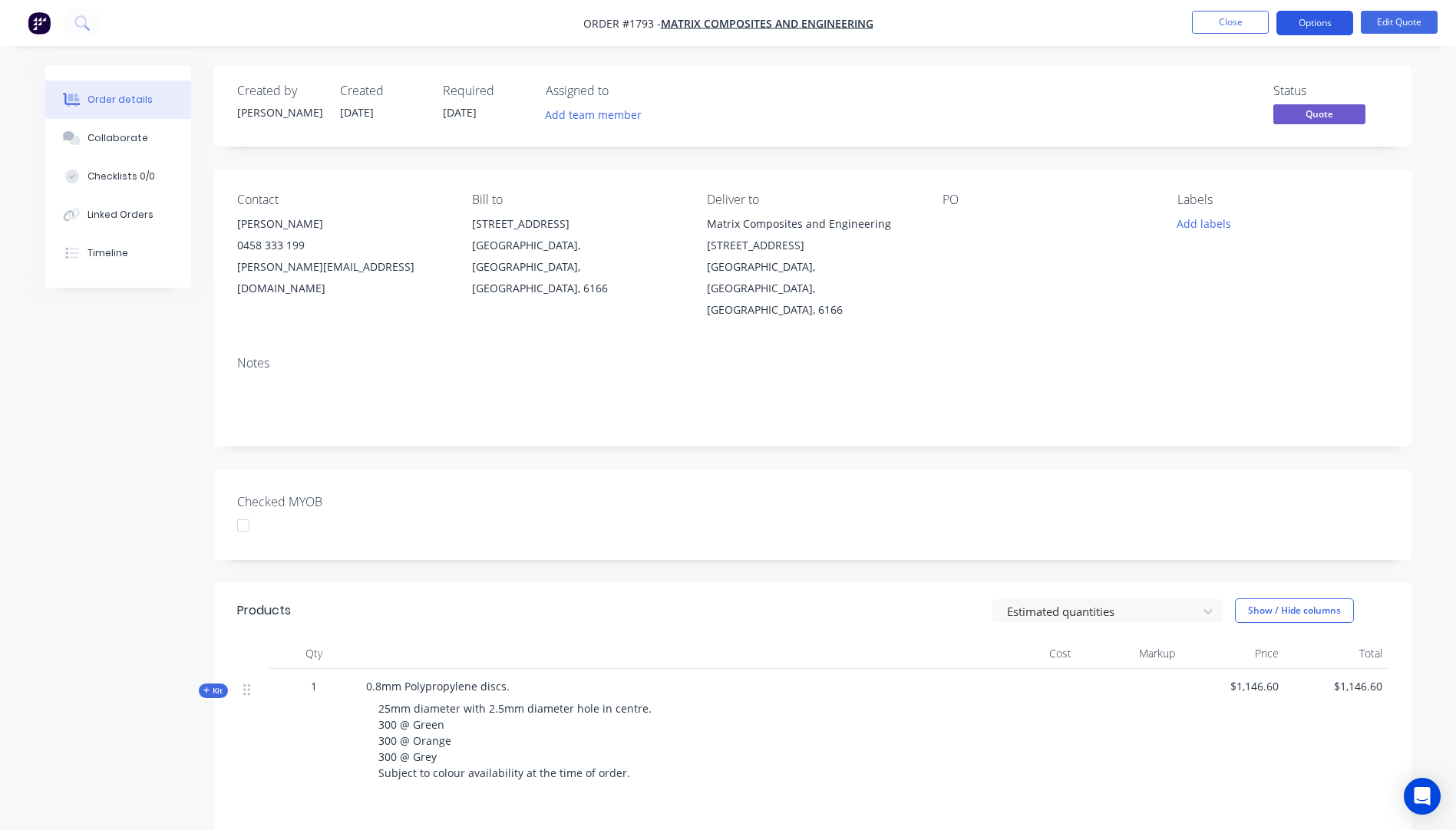
click at [1319, 18] on button "Options" at bounding box center [1314, 22] width 77 height 24
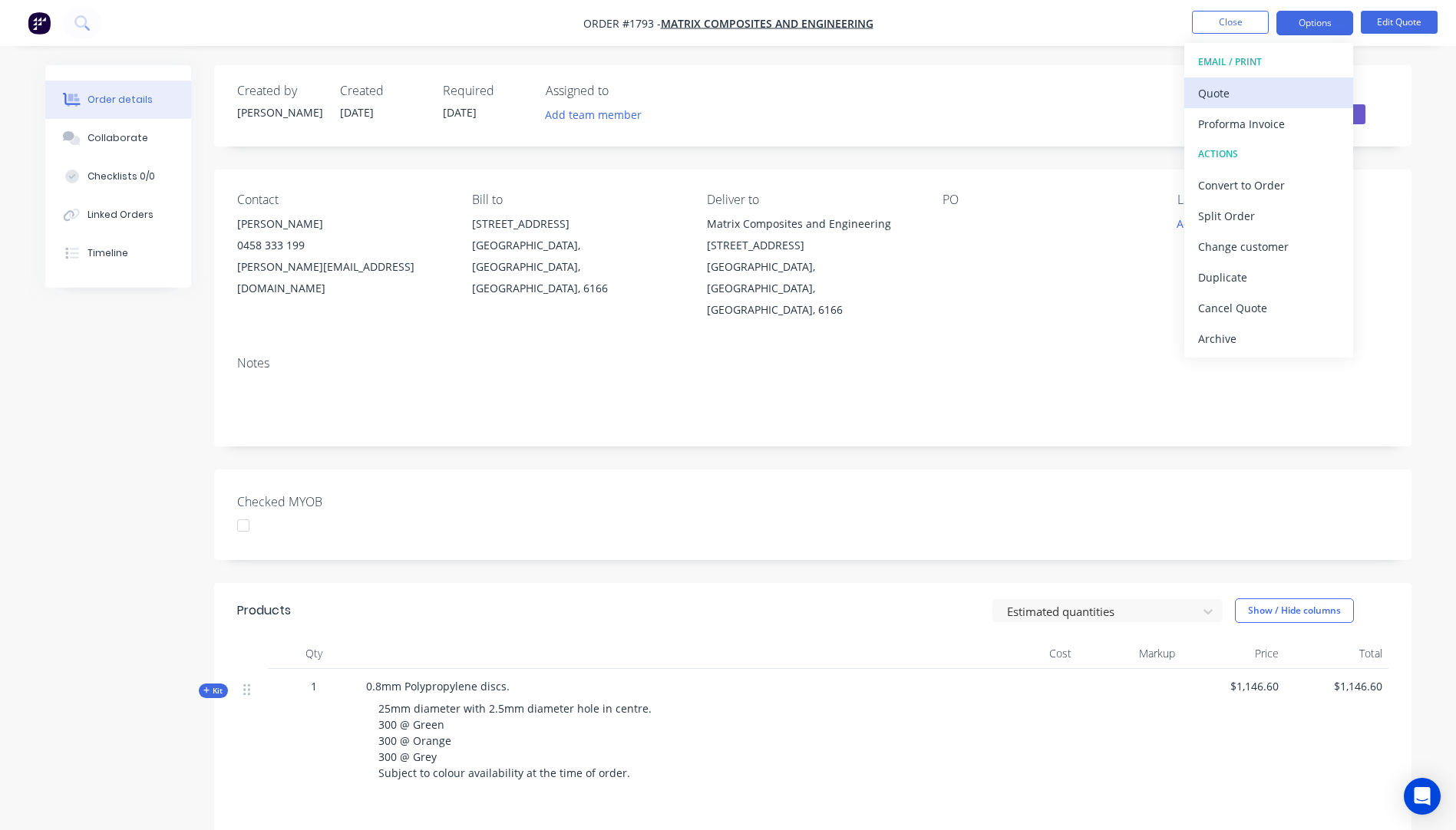
click at [1219, 94] on div "Quote" at bounding box center [1268, 93] width 141 height 22
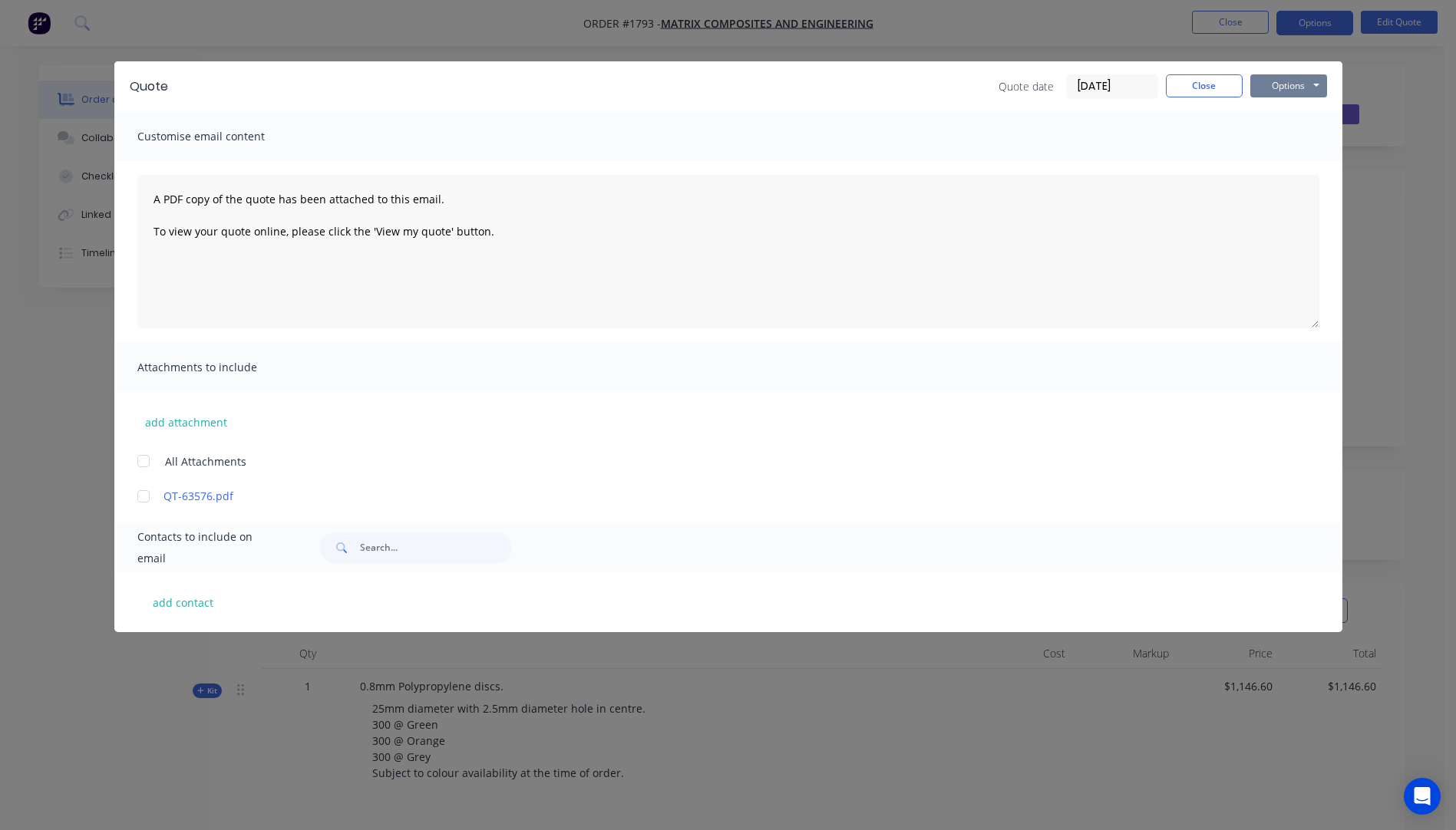
click at [1287, 86] on button "Options" at bounding box center [1288, 86] width 77 height 23
click at [1297, 114] on button "Preview" at bounding box center [1299, 113] width 98 height 25
click at [182, 604] on button "add contact" at bounding box center [183, 602] width 92 height 23
select select "AU"
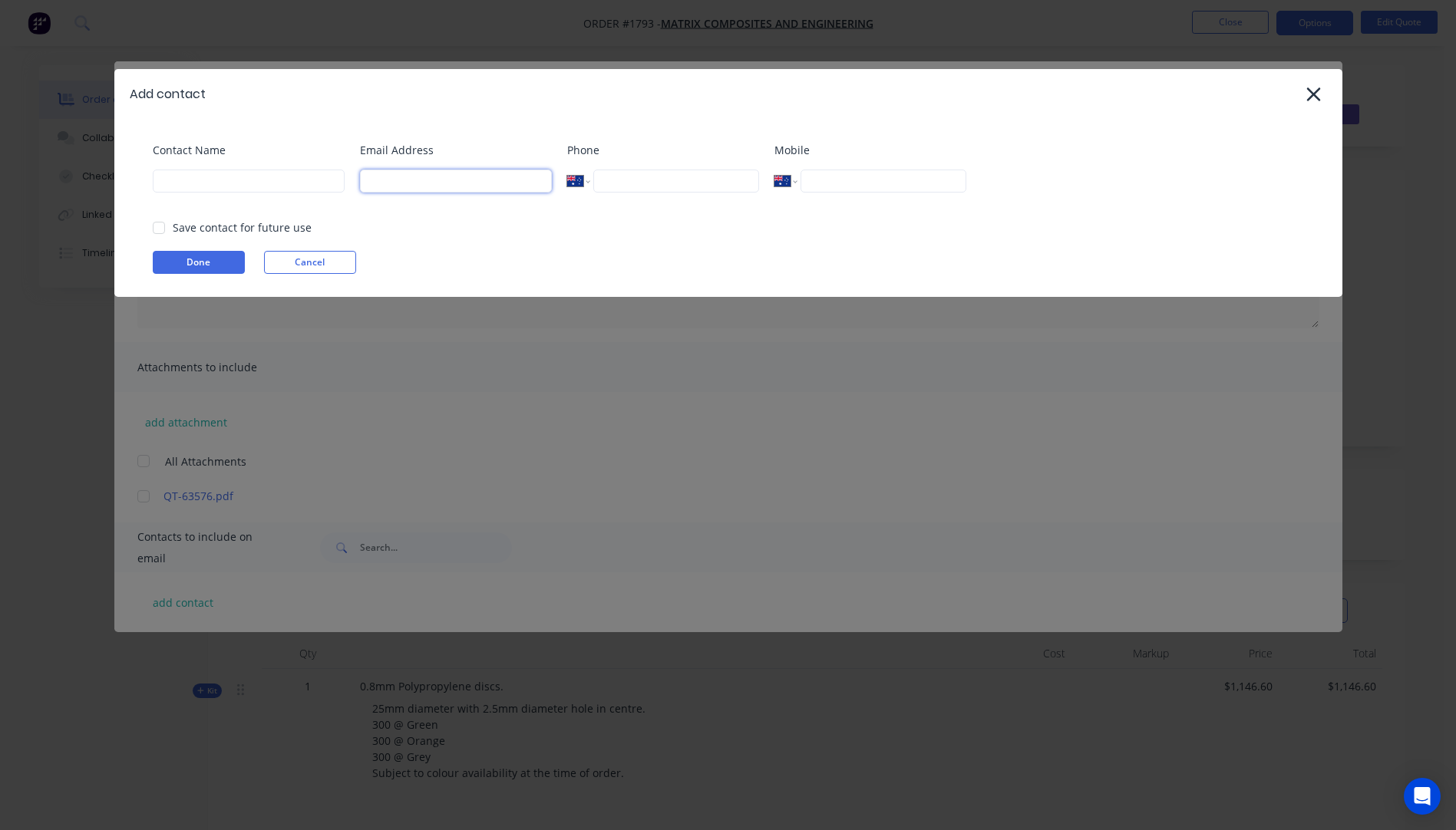
click at [418, 177] on input at bounding box center [456, 181] width 192 height 23
type input "rizwan.haq@matrixengineered.com"
click at [203, 179] on input at bounding box center [248, 181] width 192 height 23
type input "Rizwan Haq"
click at [209, 262] on button "Done" at bounding box center [198, 262] width 92 height 23
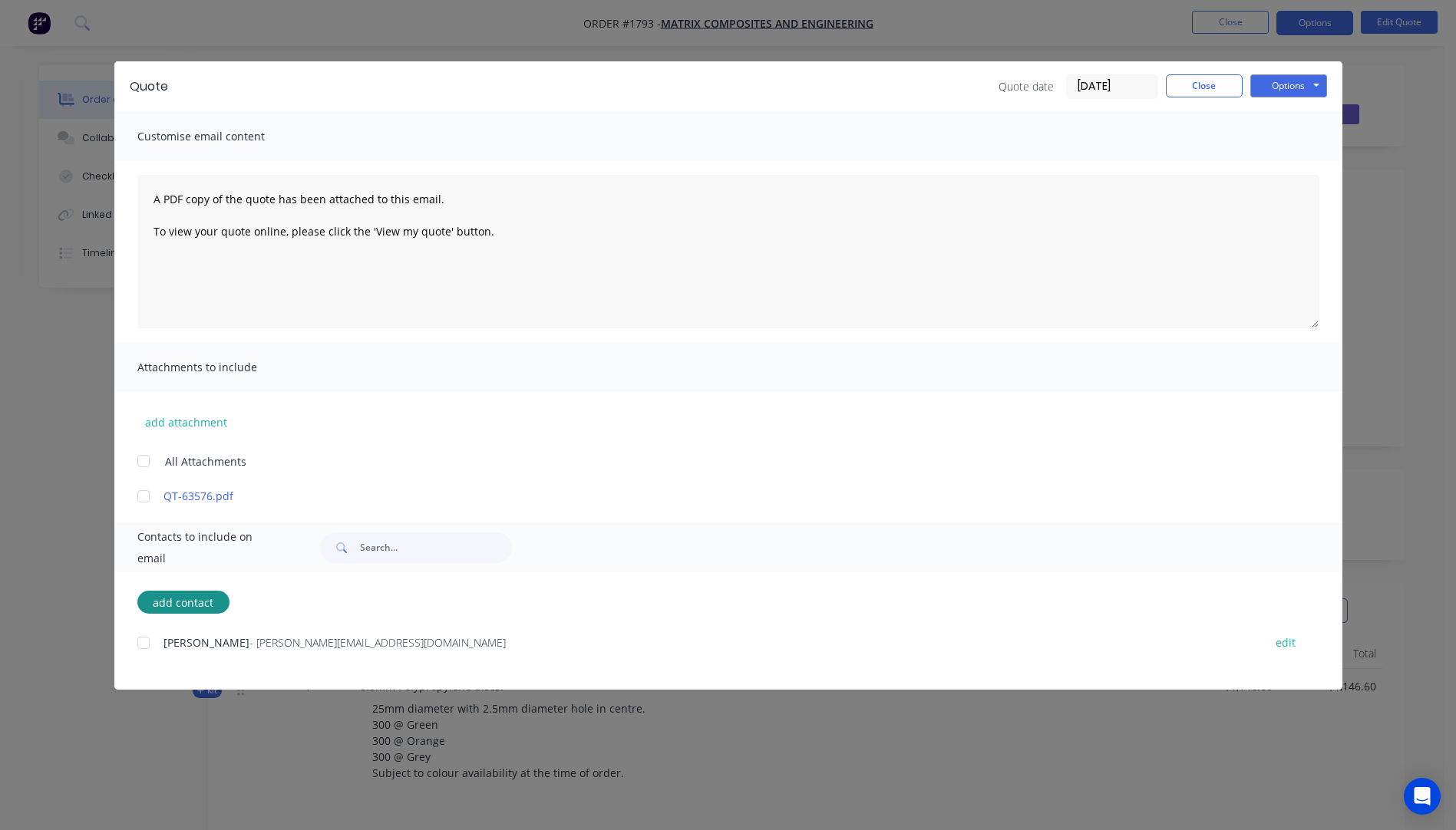
click at [148, 641] on div at bounding box center [143, 642] width 31 height 31
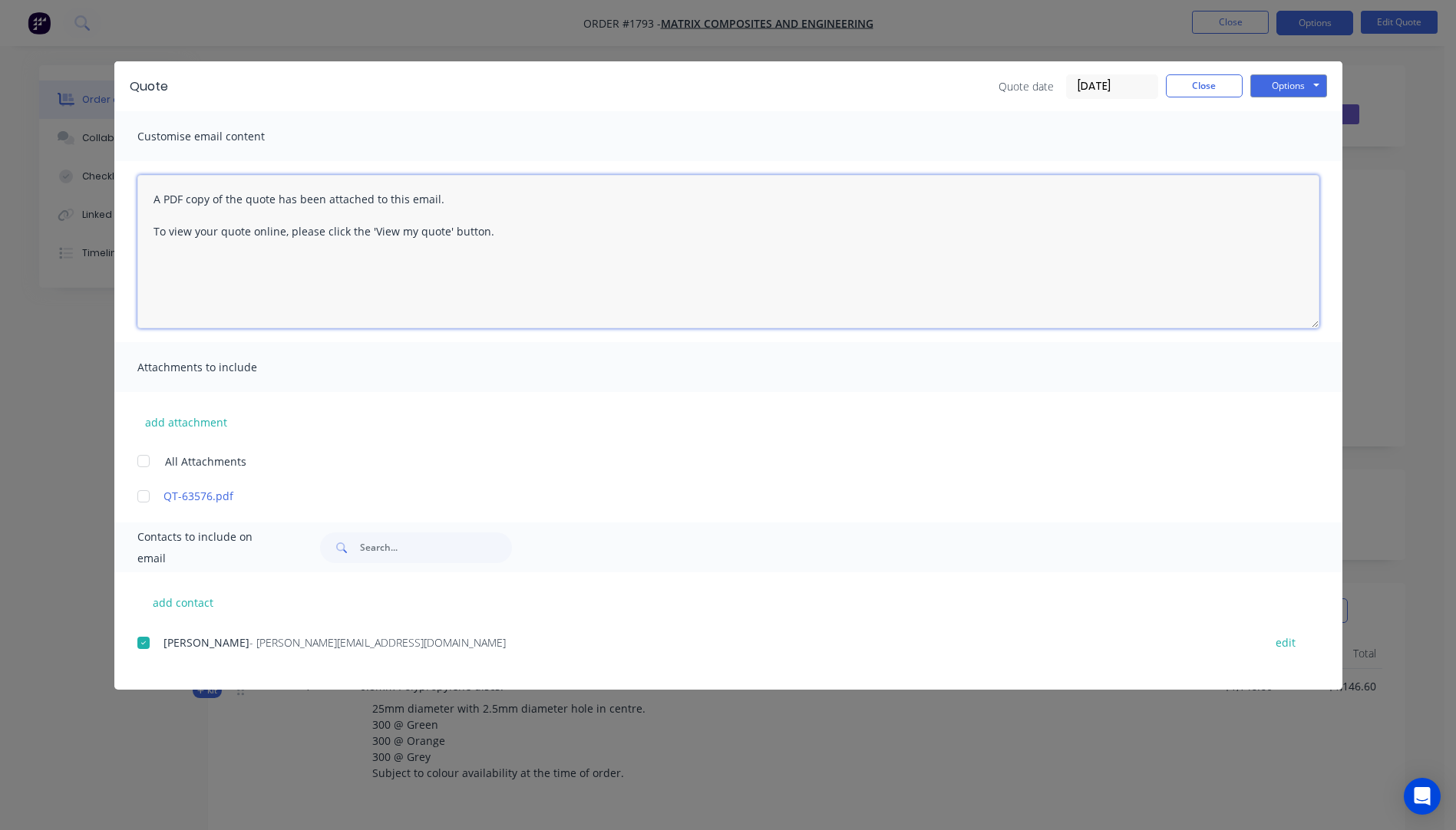
paste textarea "Hi, Please contact us if you have any questions. Regards, Darren sales@allstarp…"
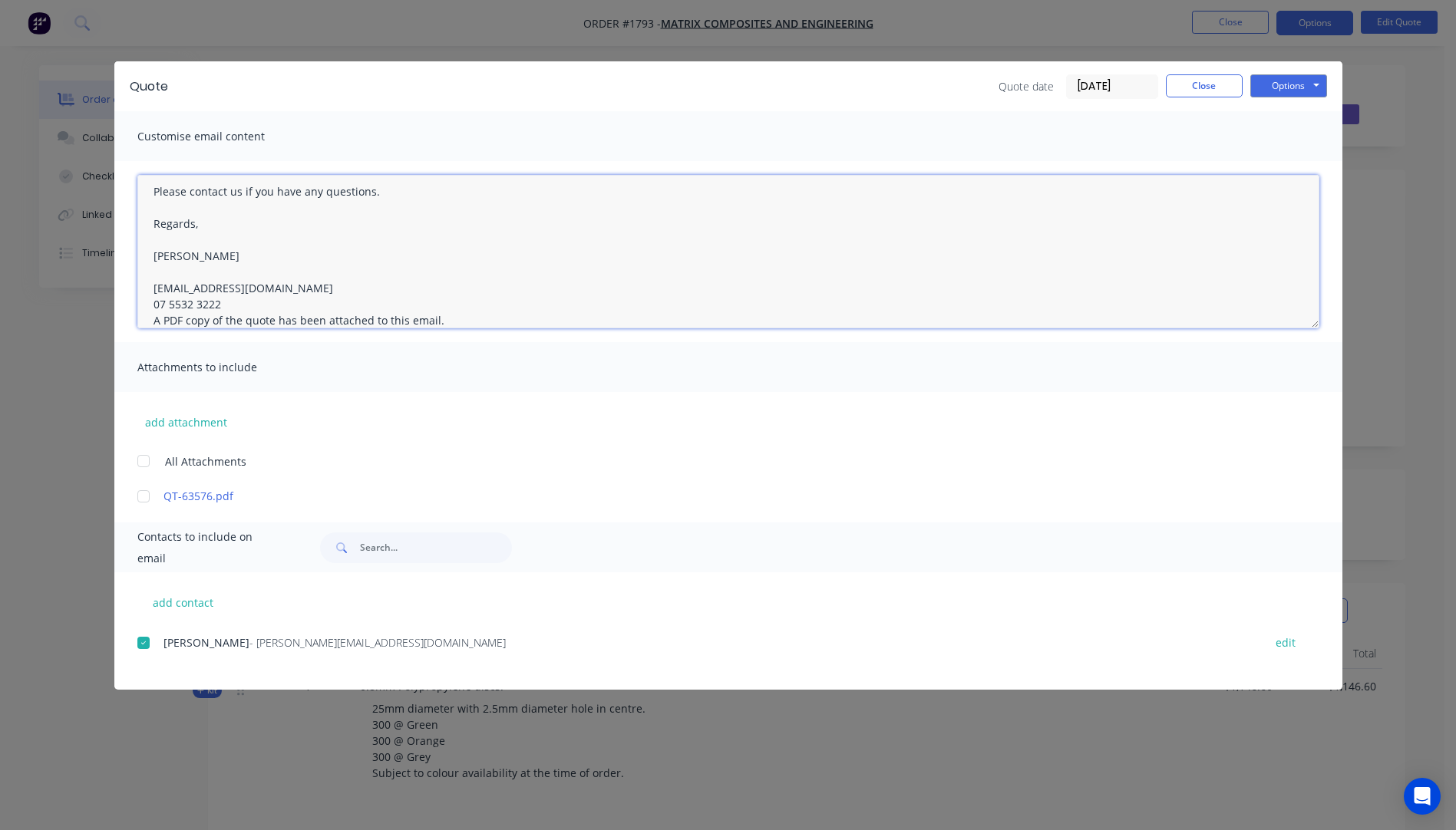
click at [230, 302] on textarea "Hi, Please contact us if you have any questions. Regards, Darren sales@allstarp…" at bounding box center [728, 252] width 1182 height 153
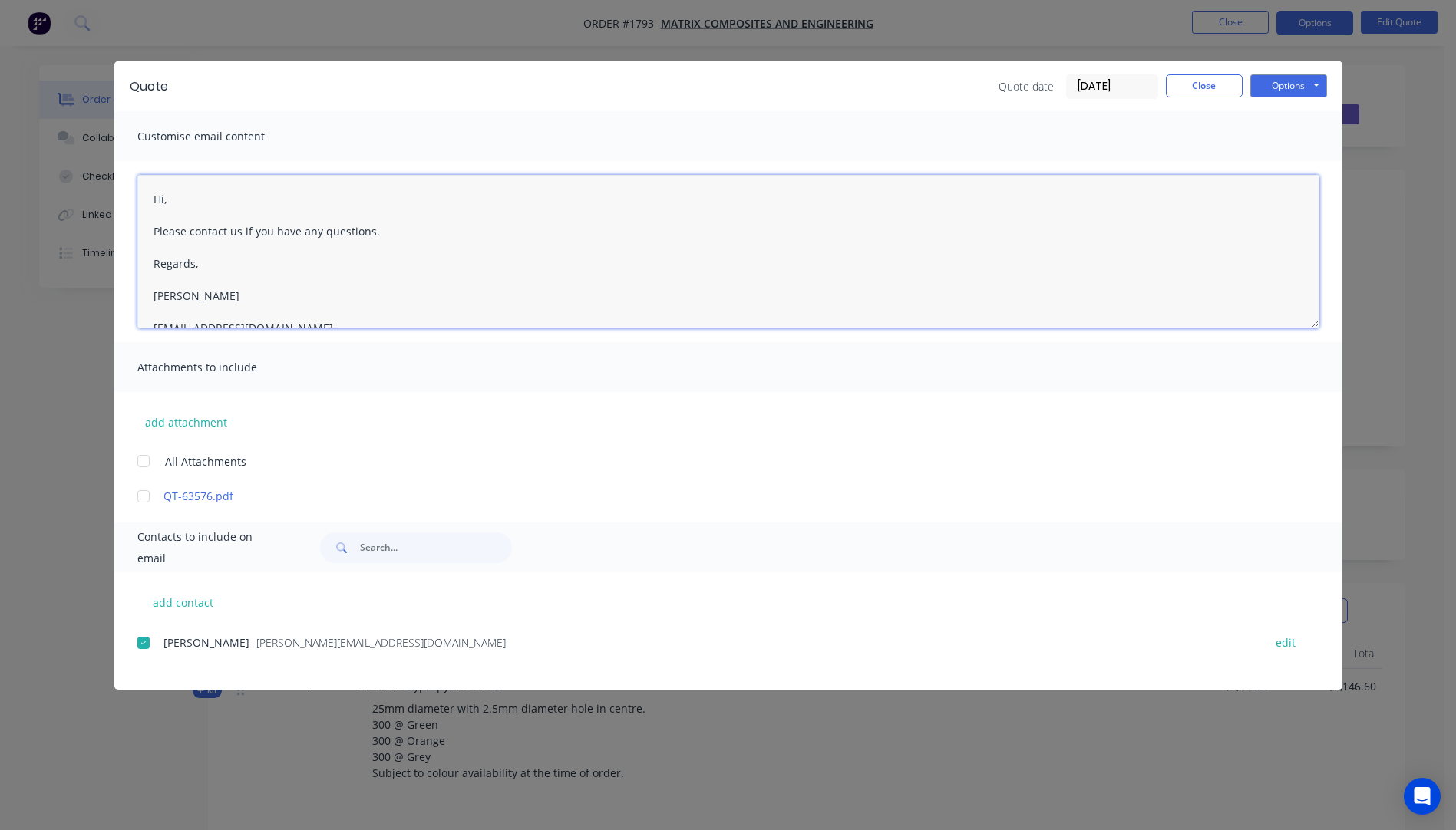
click at [183, 204] on textarea "Hi, Please contact us if you have any questions. Regards, Darren sales@allstarp…" at bounding box center [728, 252] width 1182 height 153
click at [159, 230] on textarea "Hi Rizwan, Please see quote attached Please contact us if you have any question…" at bounding box center [728, 252] width 1182 height 153
click at [474, 235] on textarea "Hi Rizwan, Apologies for the delayed response, please see quote attached Please…" at bounding box center [728, 252] width 1182 height 153
type textarea "Hi Rizwan, Apologies for the delayed response, please see quote attached. Lead …"
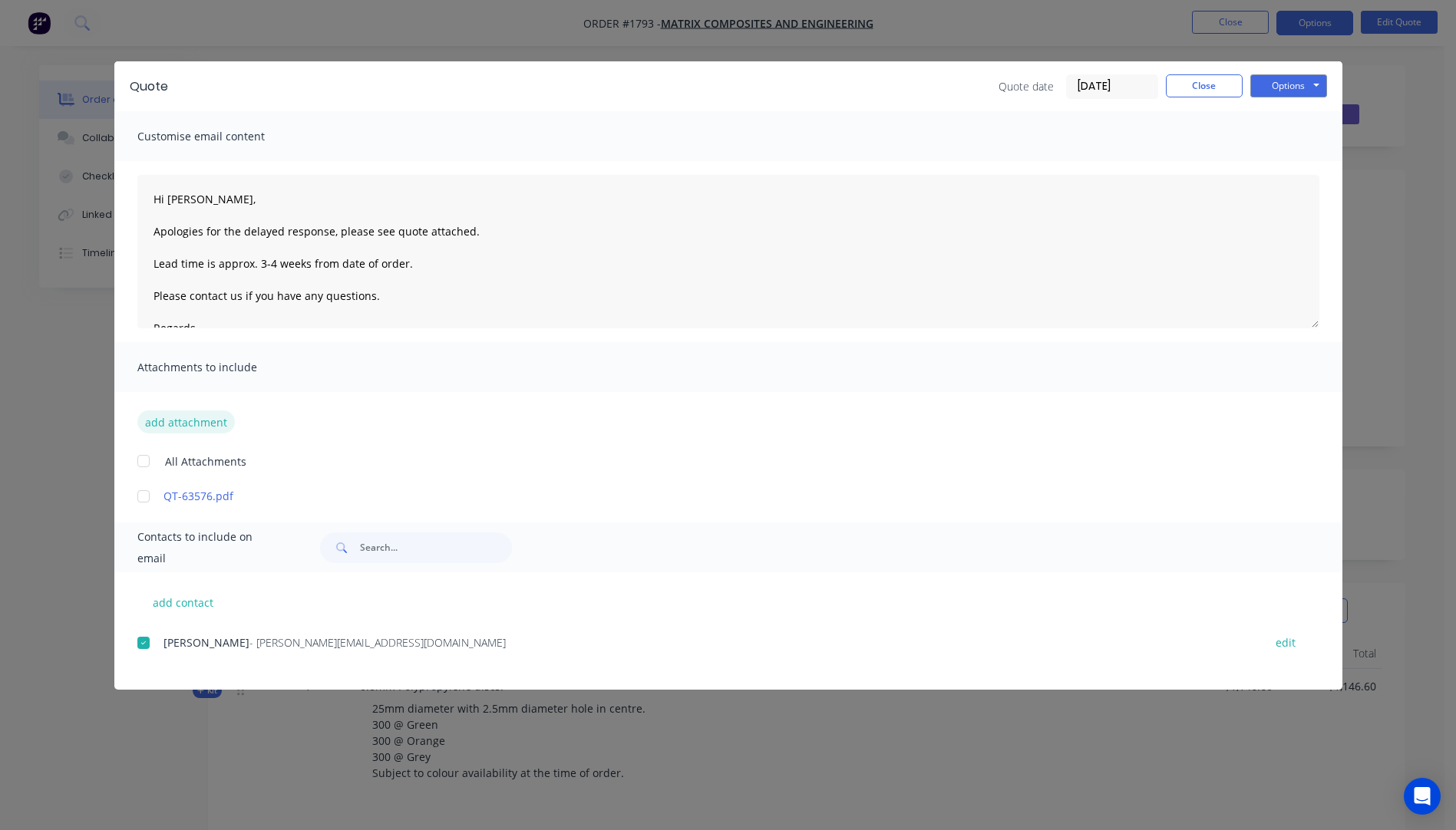
click at [193, 424] on button "add attachment" at bounding box center [186, 422] width 98 height 23
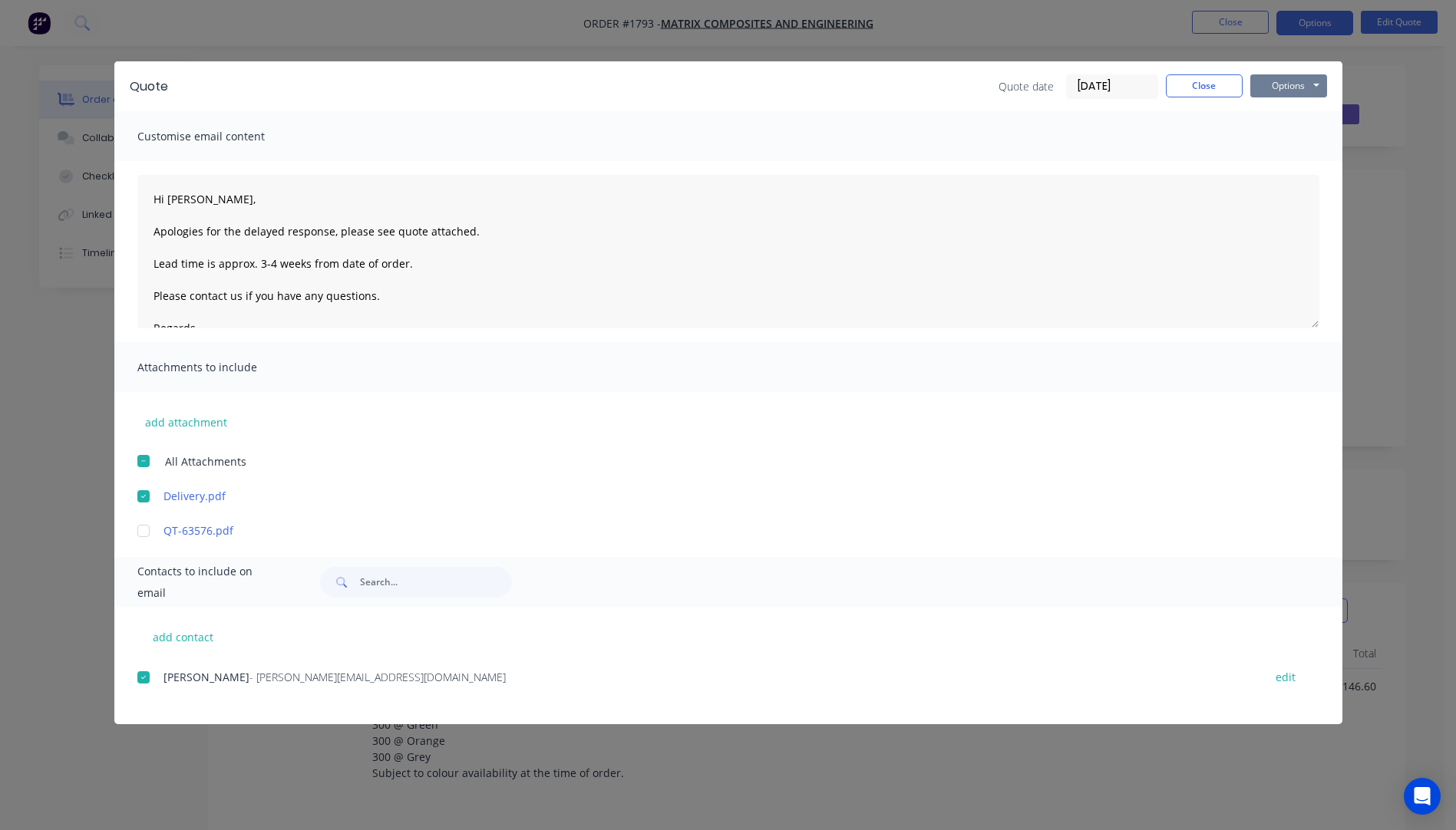
click at [1267, 87] on button "Options" at bounding box center [1288, 86] width 77 height 23
click at [1291, 162] on button "Email" at bounding box center [1299, 163] width 98 height 25
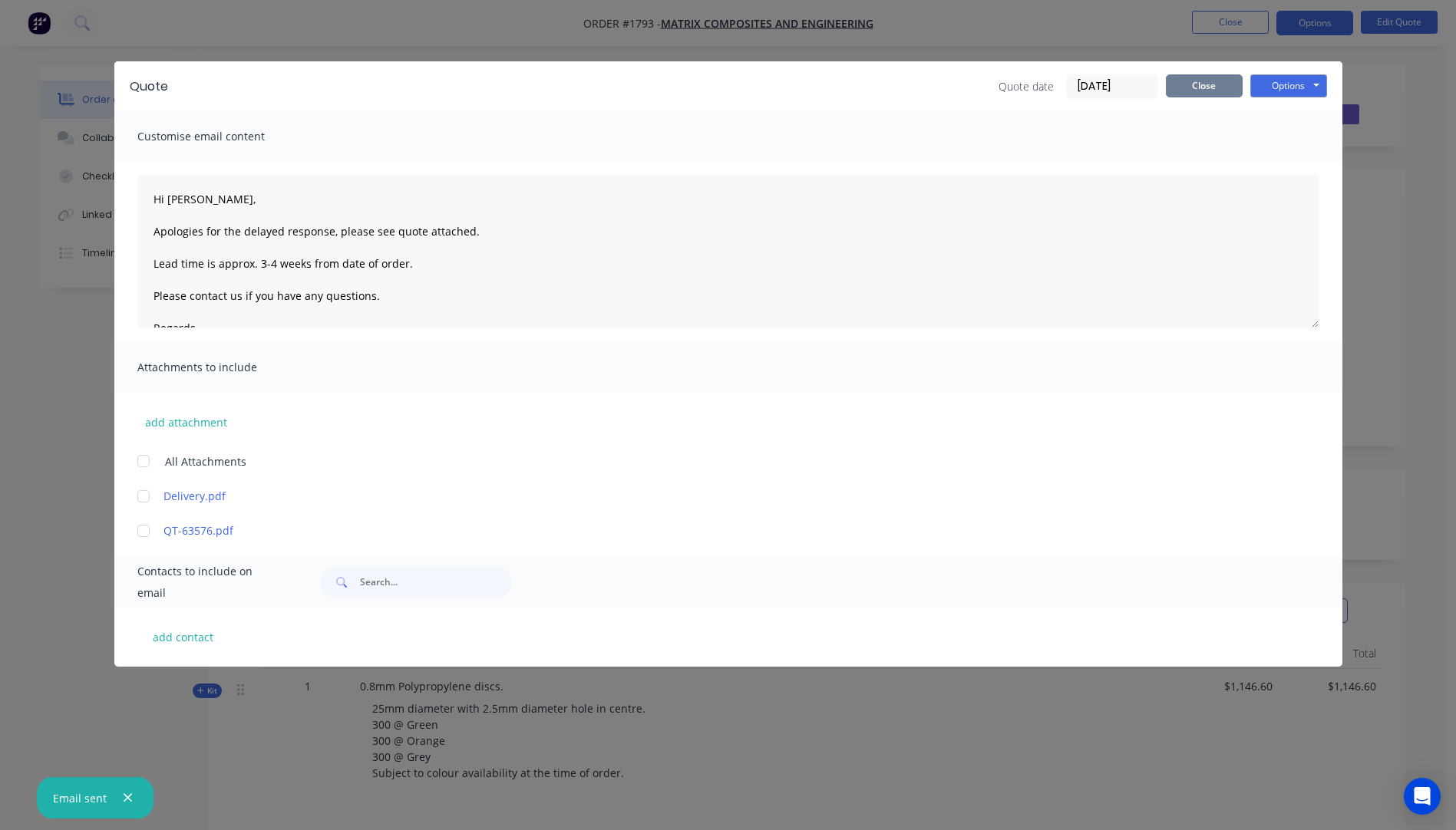
click at [1203, 88] on button "Close" at bounding box center [1203, 86] width 77 height 23
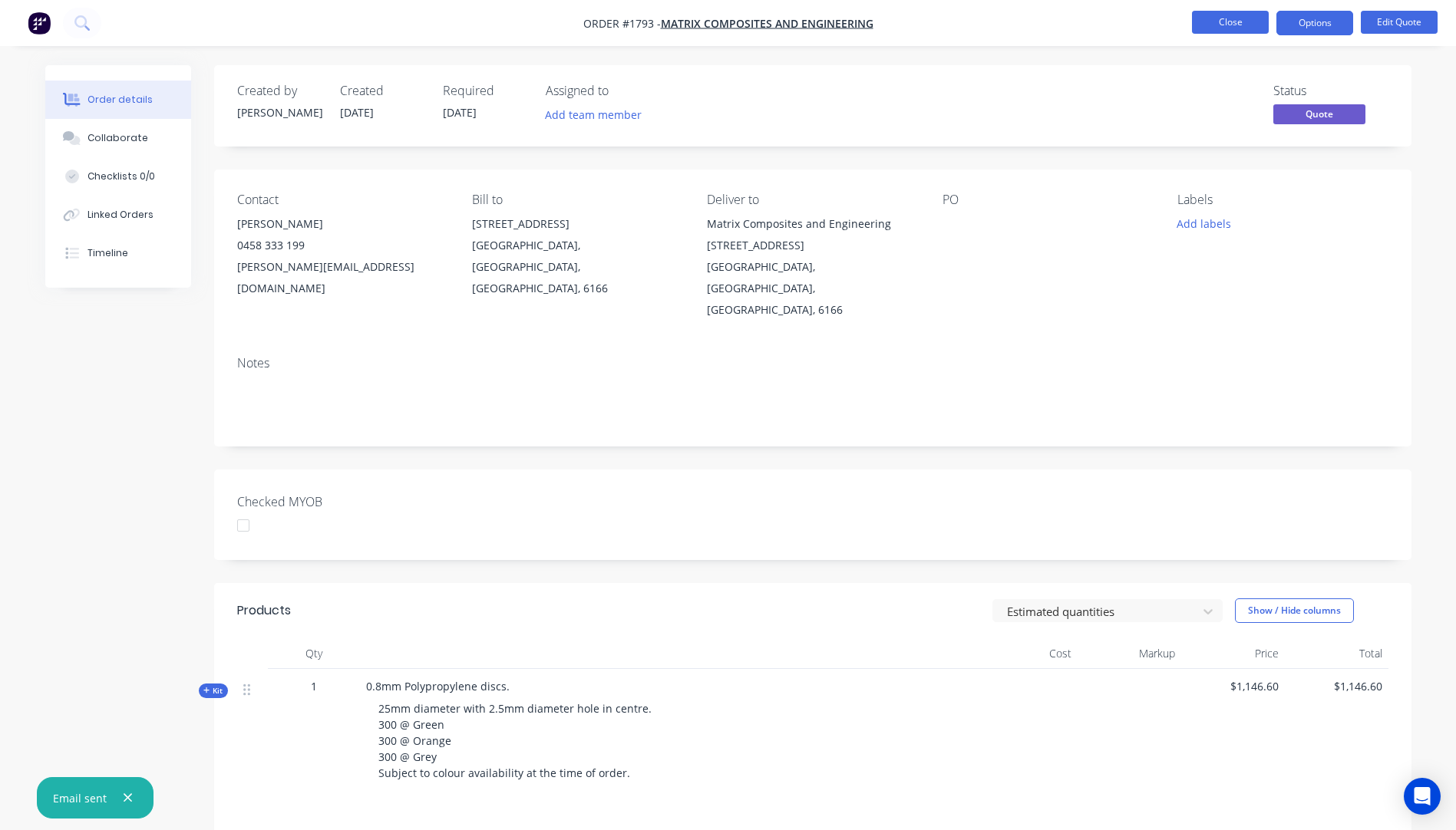
click at [1218, 22] on button "Close" at bounding box center [1230, 22] width 77 height 23
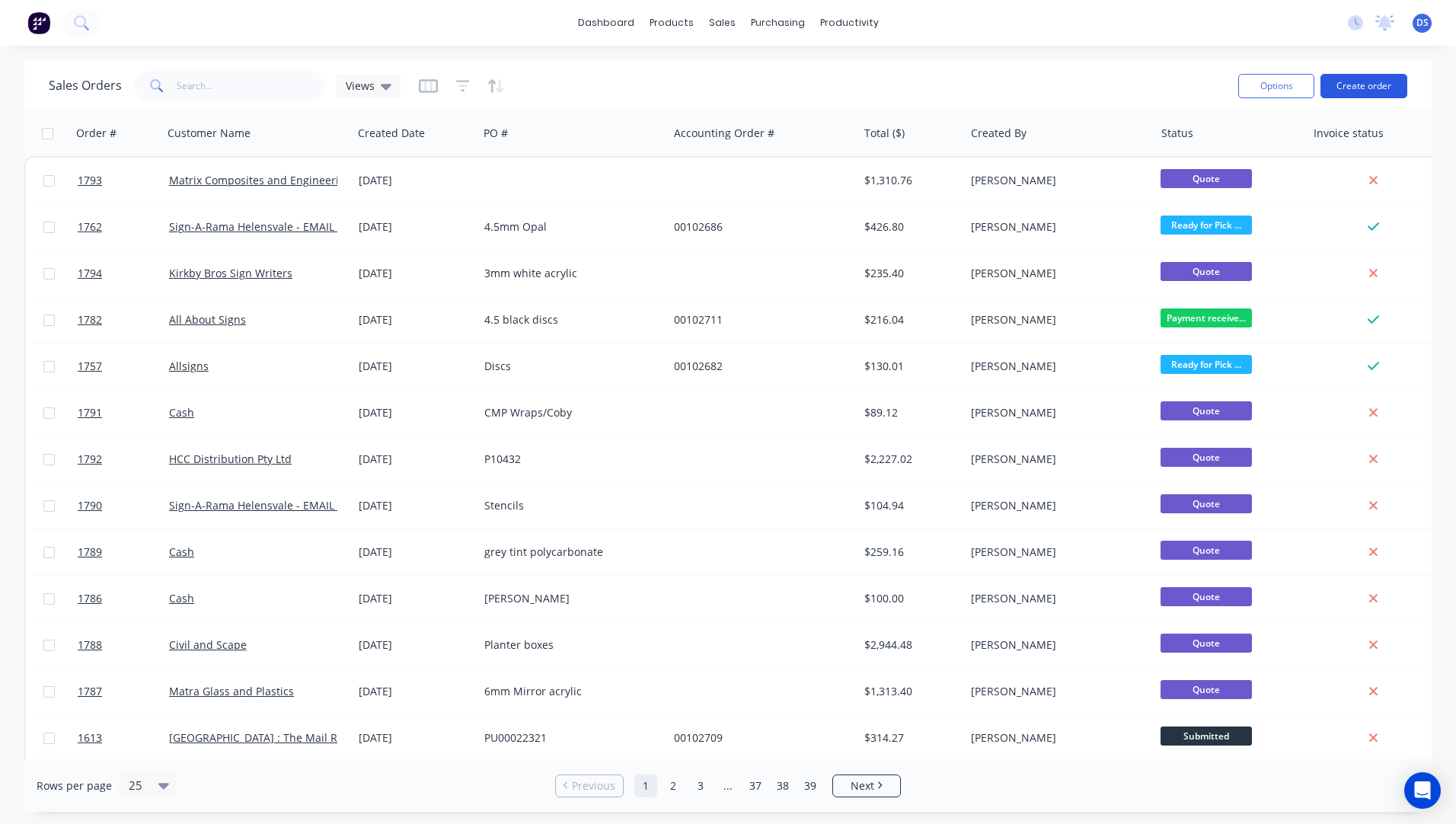
click at [1378, 86] on button "Create order" at bounding box center [1363, 85] width 87 height 24
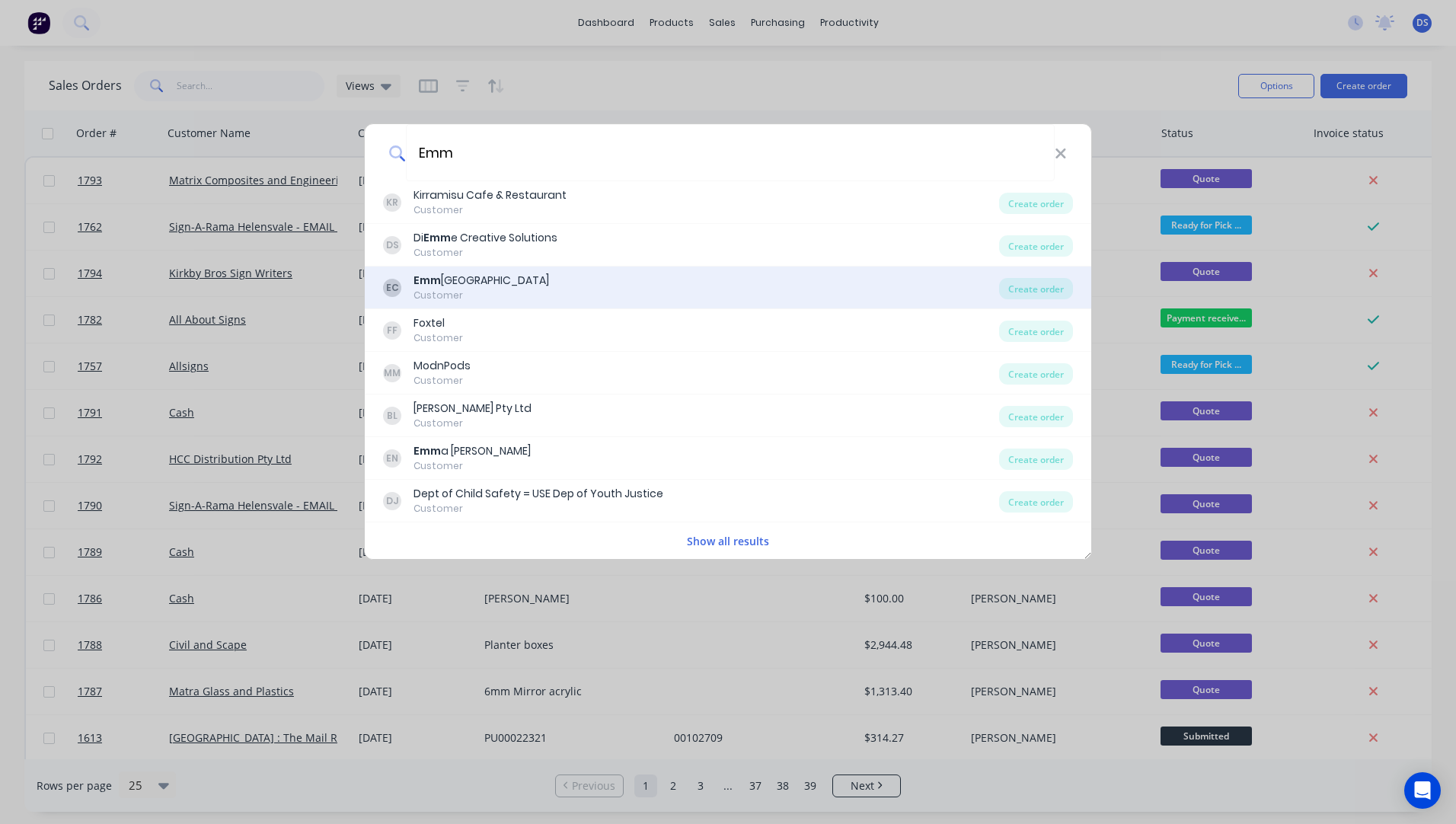
type input "Emm"
click at [446, 295] on div "Customer" at bounding box center [481, 295] width 136 height 14
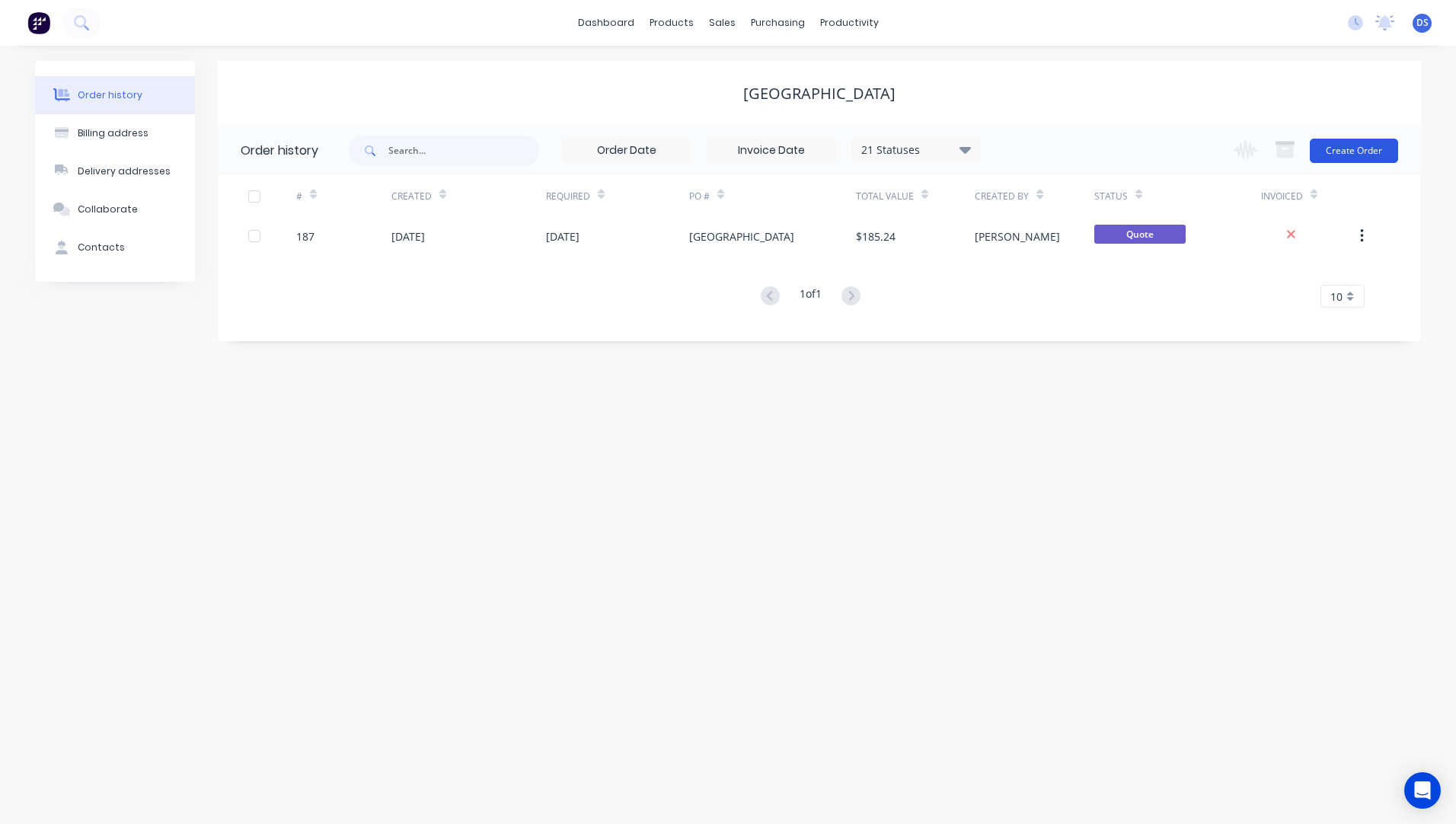
click at [1367, 148] on button "Create Order" at bounding box center [1354, 151] width 89 height 24
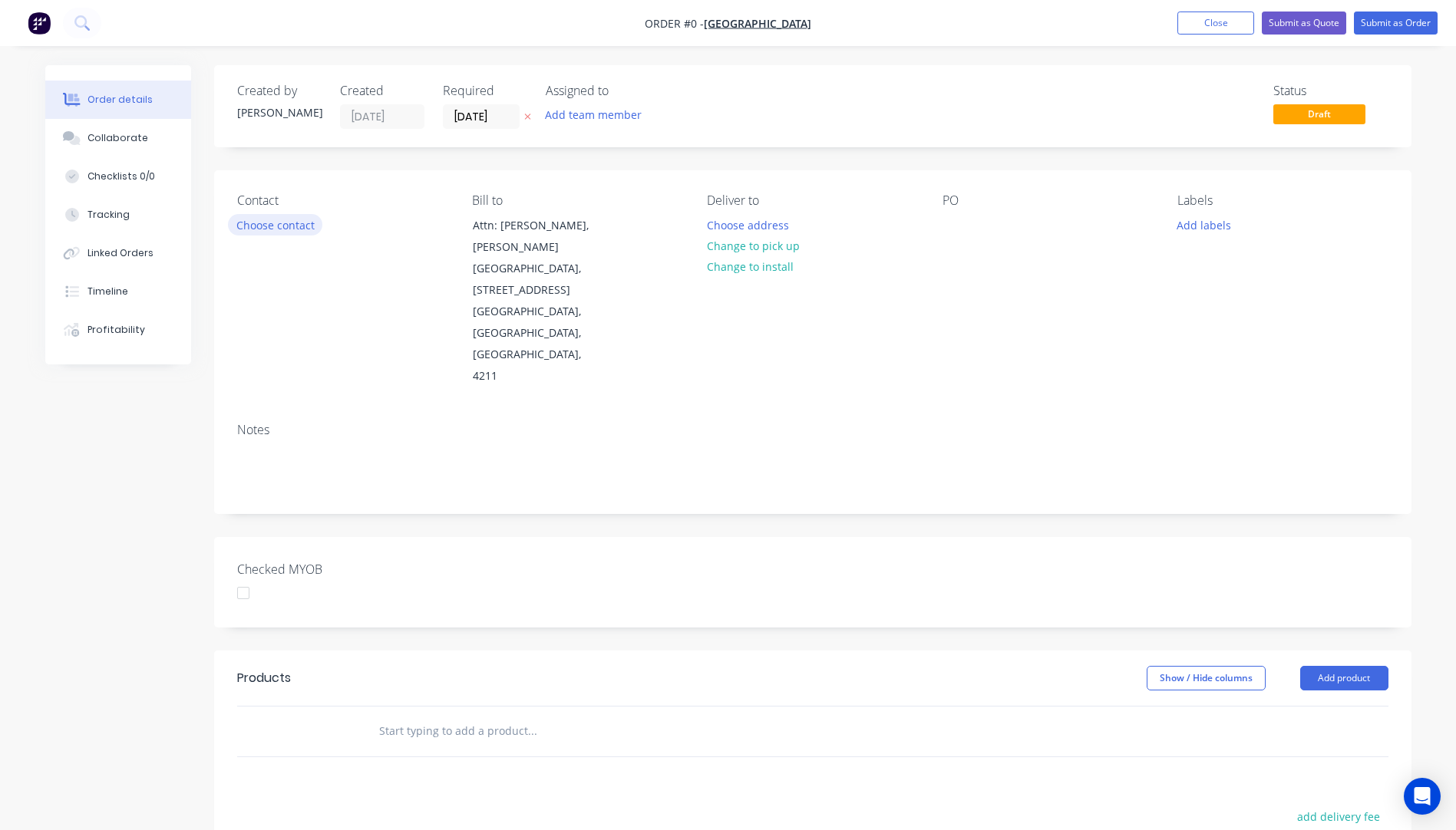
click at [288, 231] on button "Choose contact" at bounding box center [274, 224] width 94 height 21
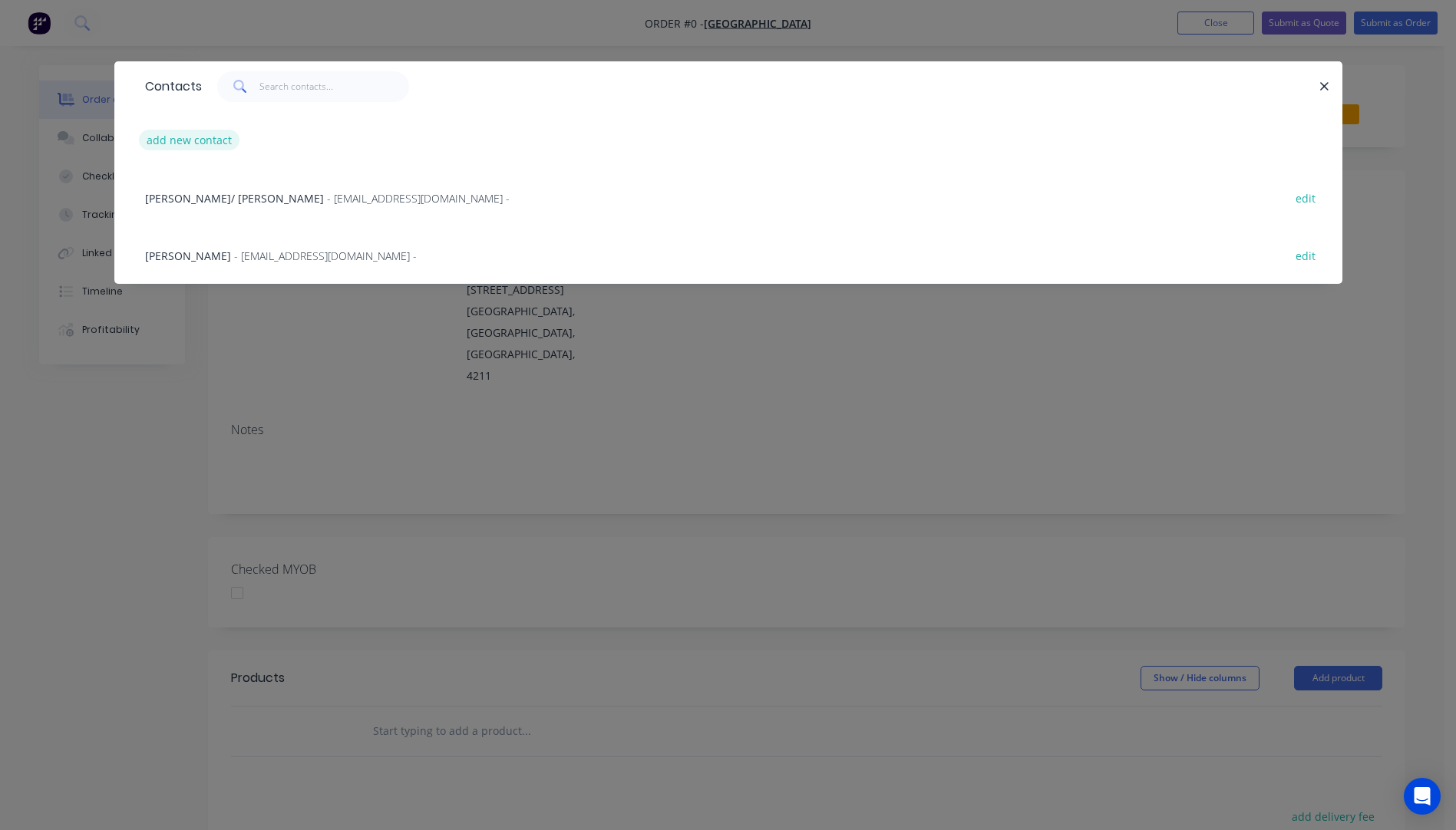
click at [186, 143] on button "add new contact" at bounding box center [190, 140] width 102 height 21
select select "AU"
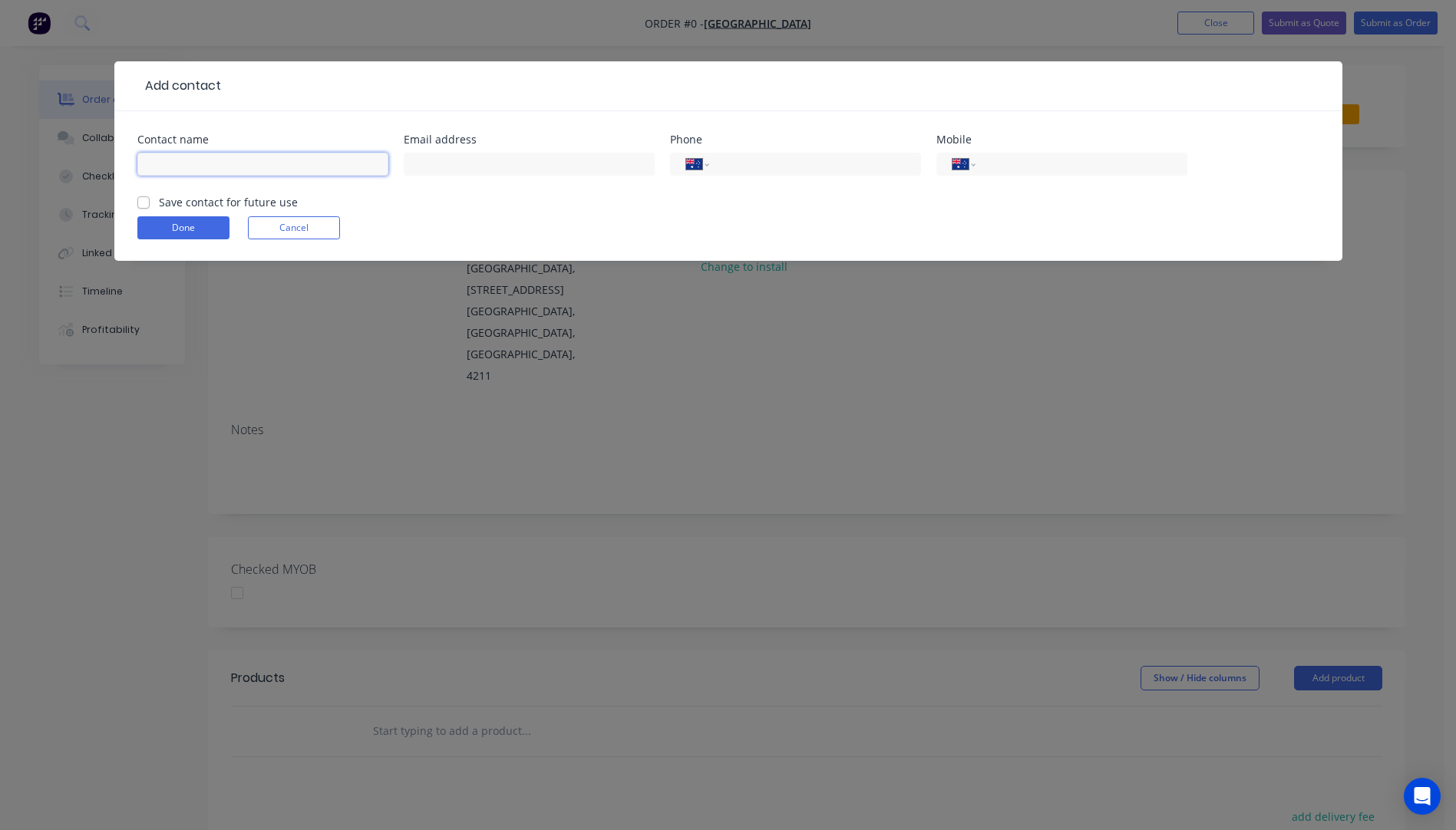
click at [175, 162] on input "text" at bounding box center [263, 164] width 251 height 23
type input "Michelle Carter"
click at [469, 169] on input "text" at bounding box center [528, 164] width 251 height 23
type input "mcarter@emmanuel.qld.edu.au"
paste input "(07) 5561 4000"
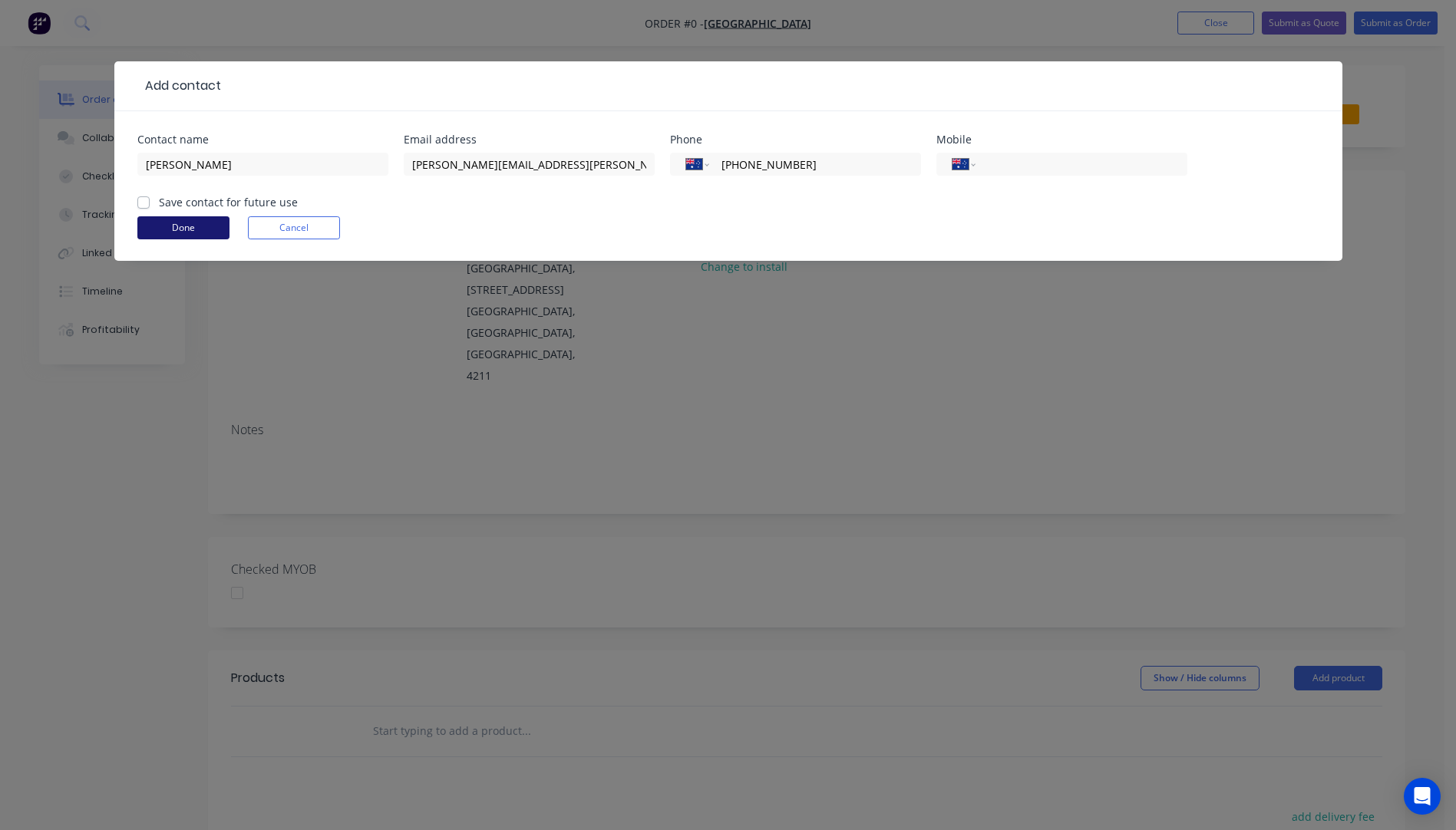
type input "(07) 5561 4000"
click at [179, 225] on button "Done" at bounding box center [183, 228] width 92 height 23
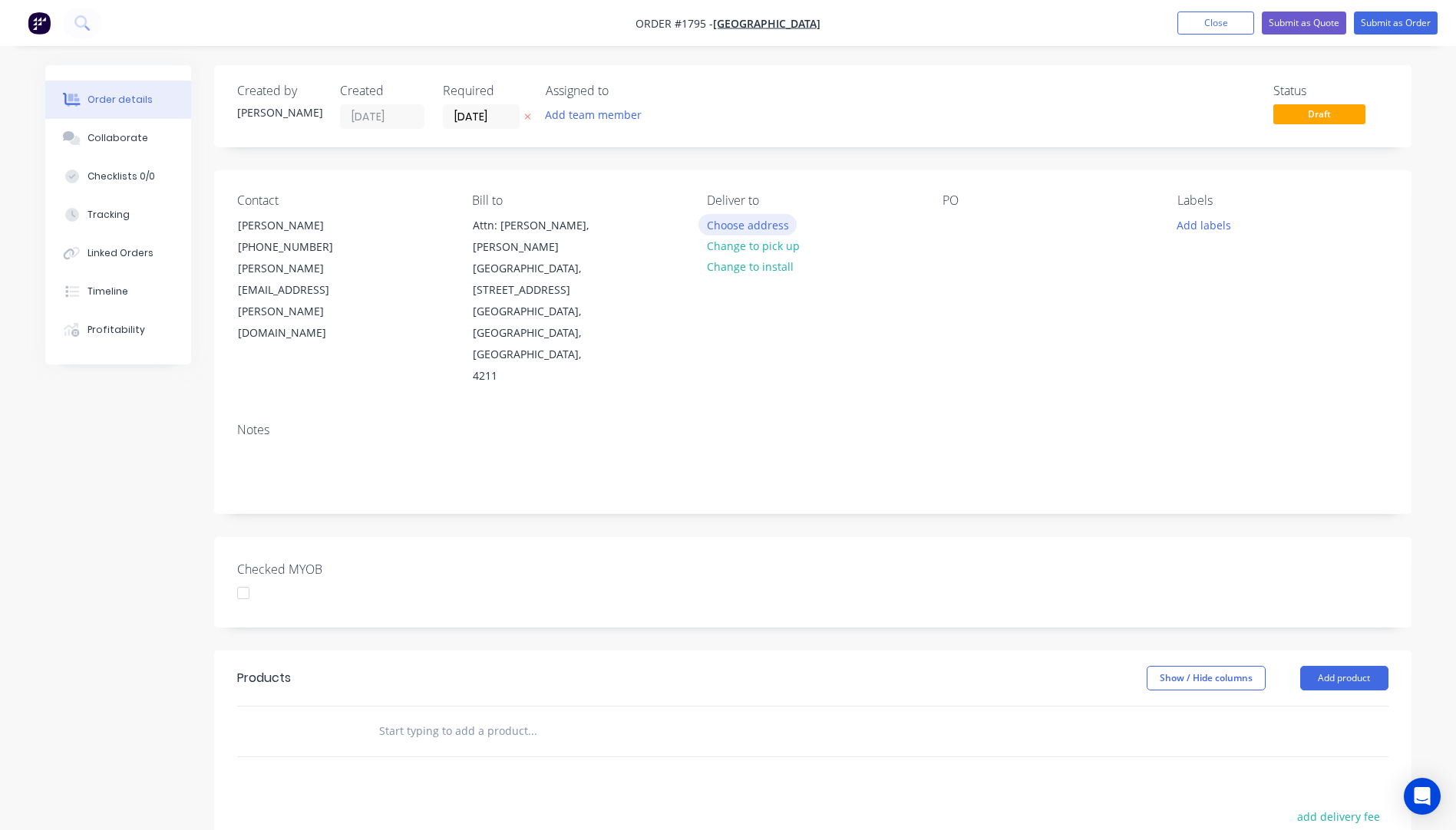
click at [753, 230] on button "Choose address" at bounding box center [748, 224] width 98 height 21
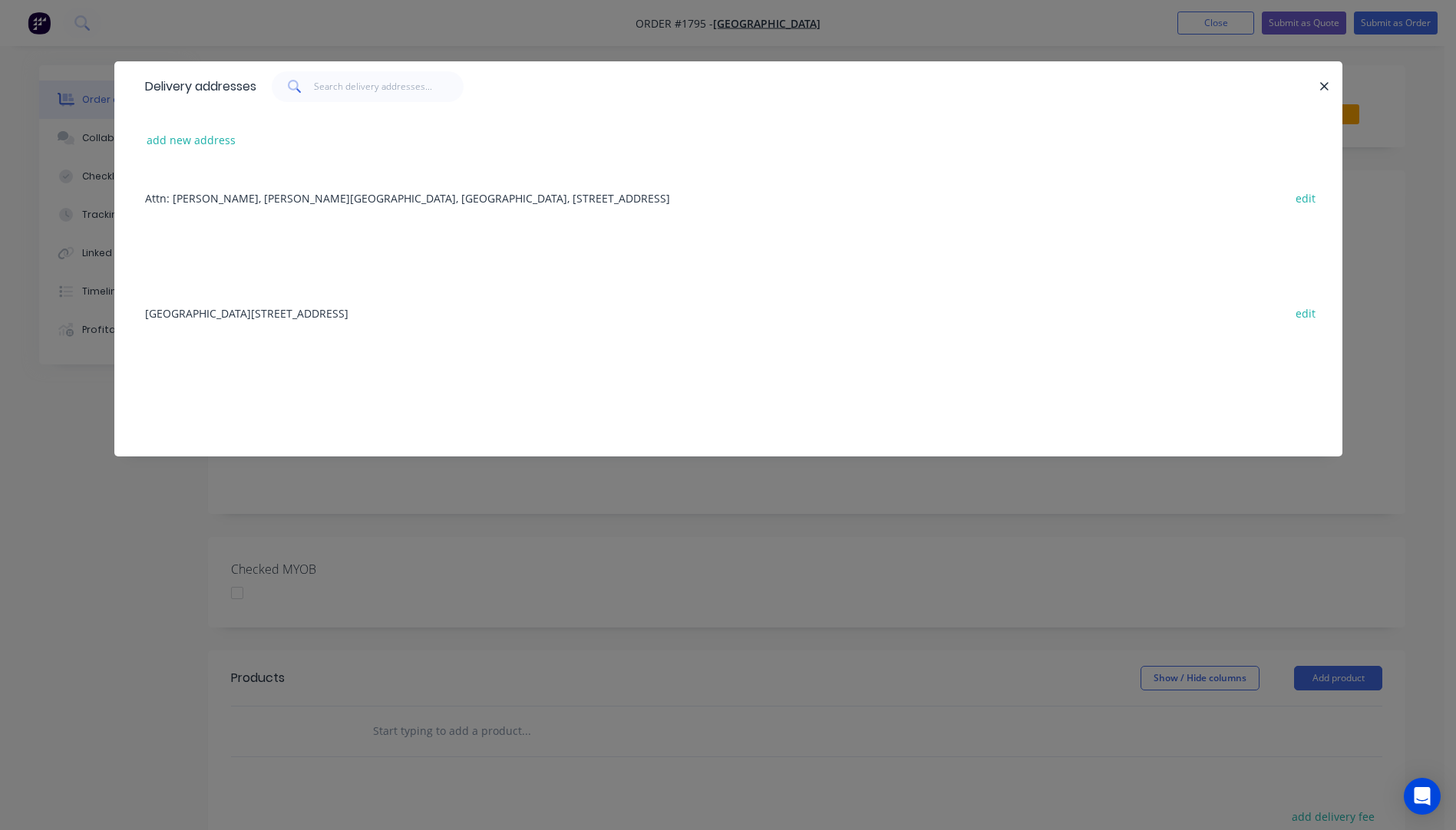
click at [570, 198] on div "Attn: Tracey Peters, Emmanuel College, Main Administration Building, 17 Birming…" at bounding box center [728, 198] width 1182 height 58
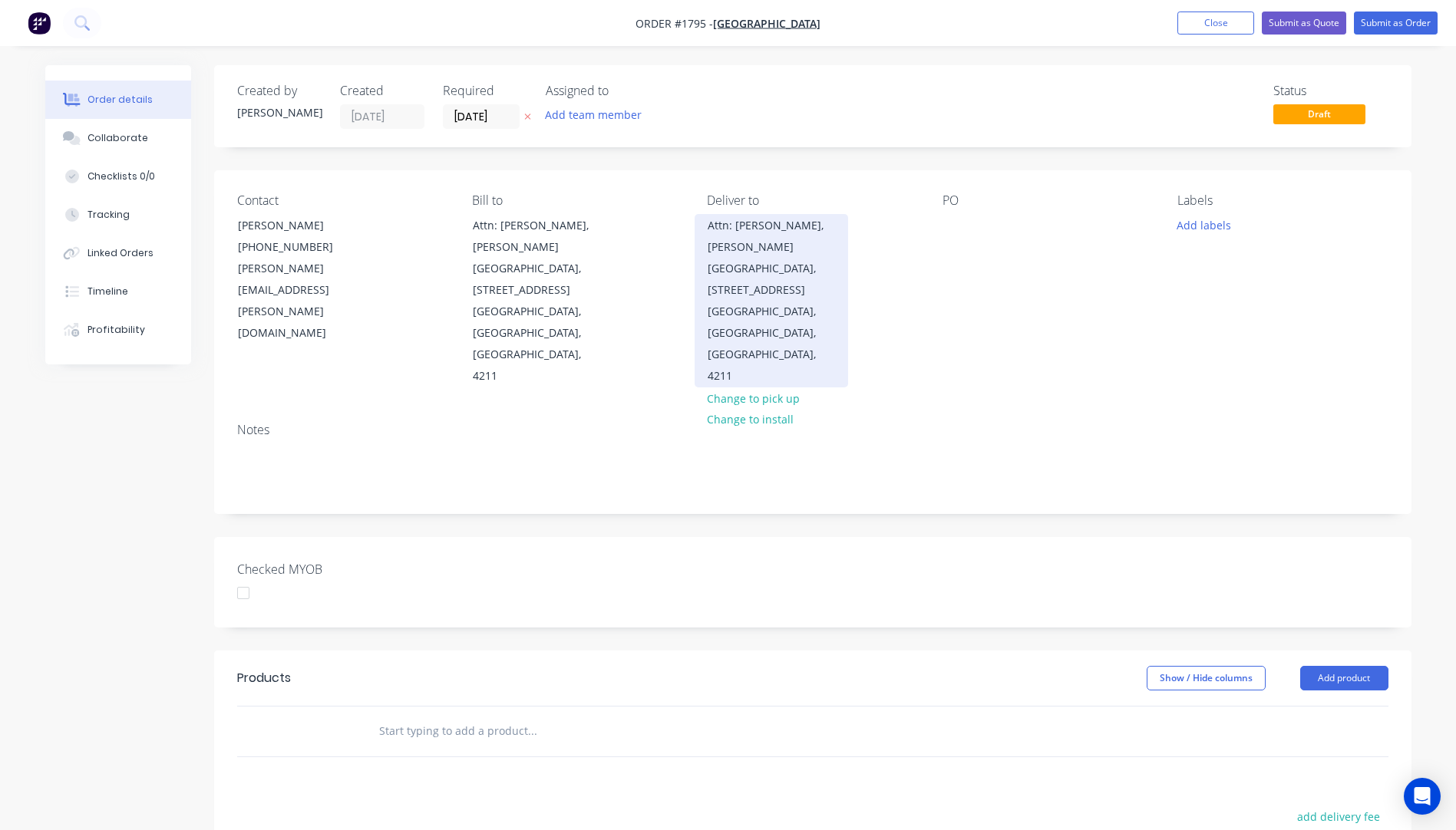
click at [746, 302] on div "Carrara, Queensland, Australia, 4211" at bounding box center [771, 343] width 128 height 86
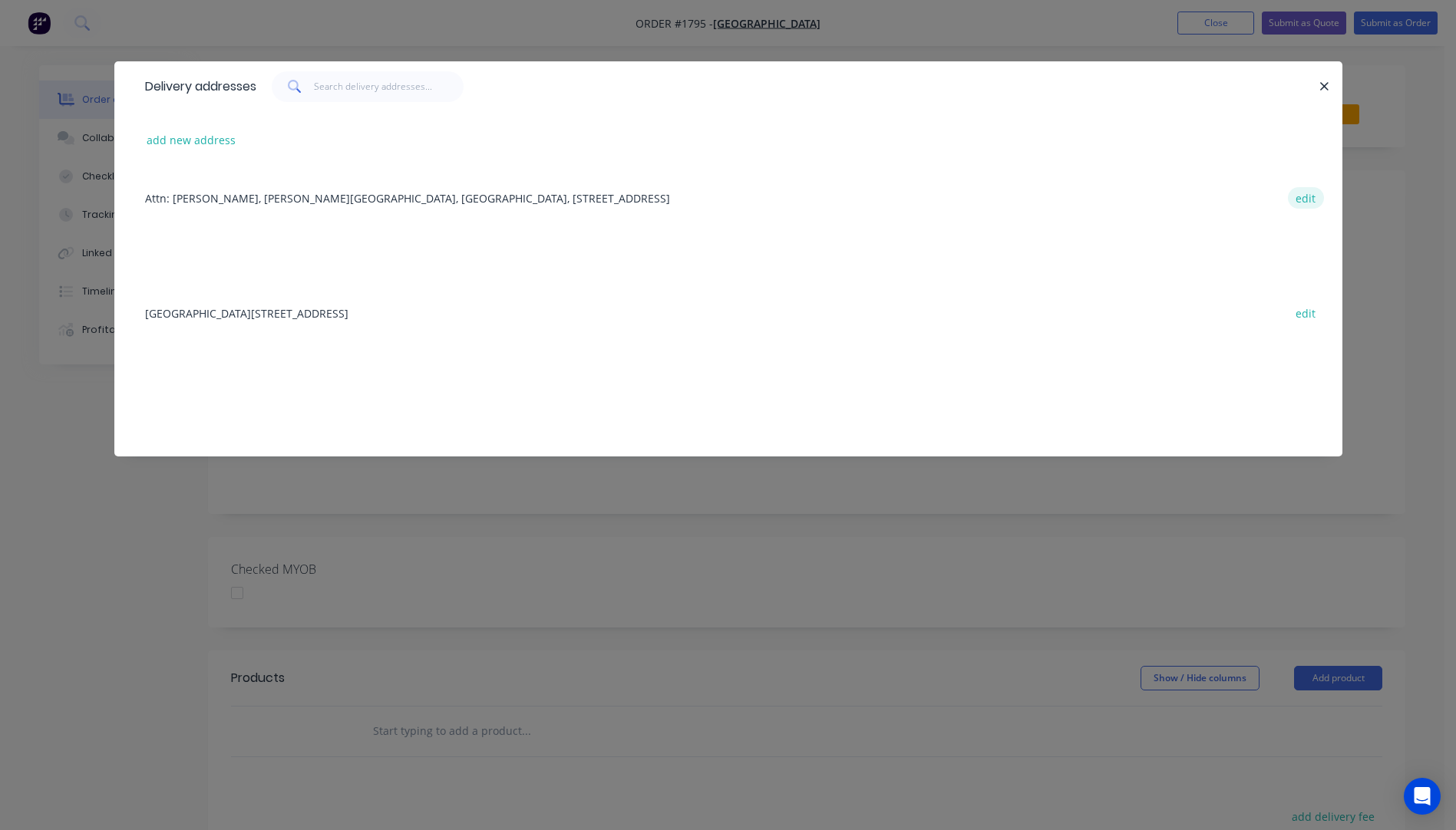
click at [1303, 202] on button "edit" at bounding box center [1305, 198] width 36 height 21
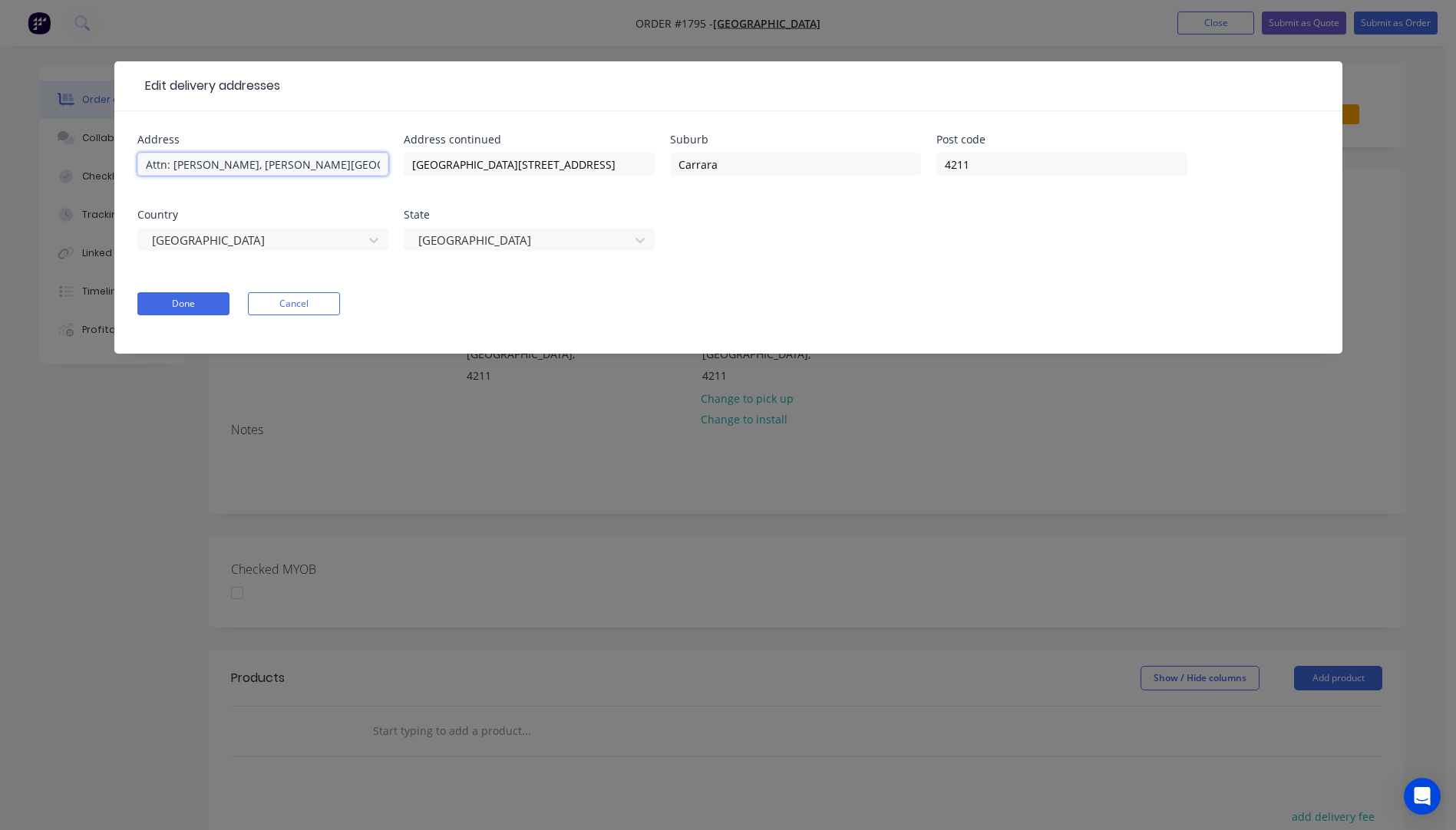
drag, startPoint x: 244, startPoint y: 162, endPoint x: 128, endPoint y: 167, distance: 116.1
click at [128, 167] on div "Address Attn: Tracey Peters, Emmanuel College Address continued Main Administra…" at bounding box center [728, 232] width 1228 height 242
type input "[GEOGRAPHIC_DATA]"
drag, startPoint x: 563, startPoint y: 164, endPoint x: 642, endPoint y: 164, distance: 79.0
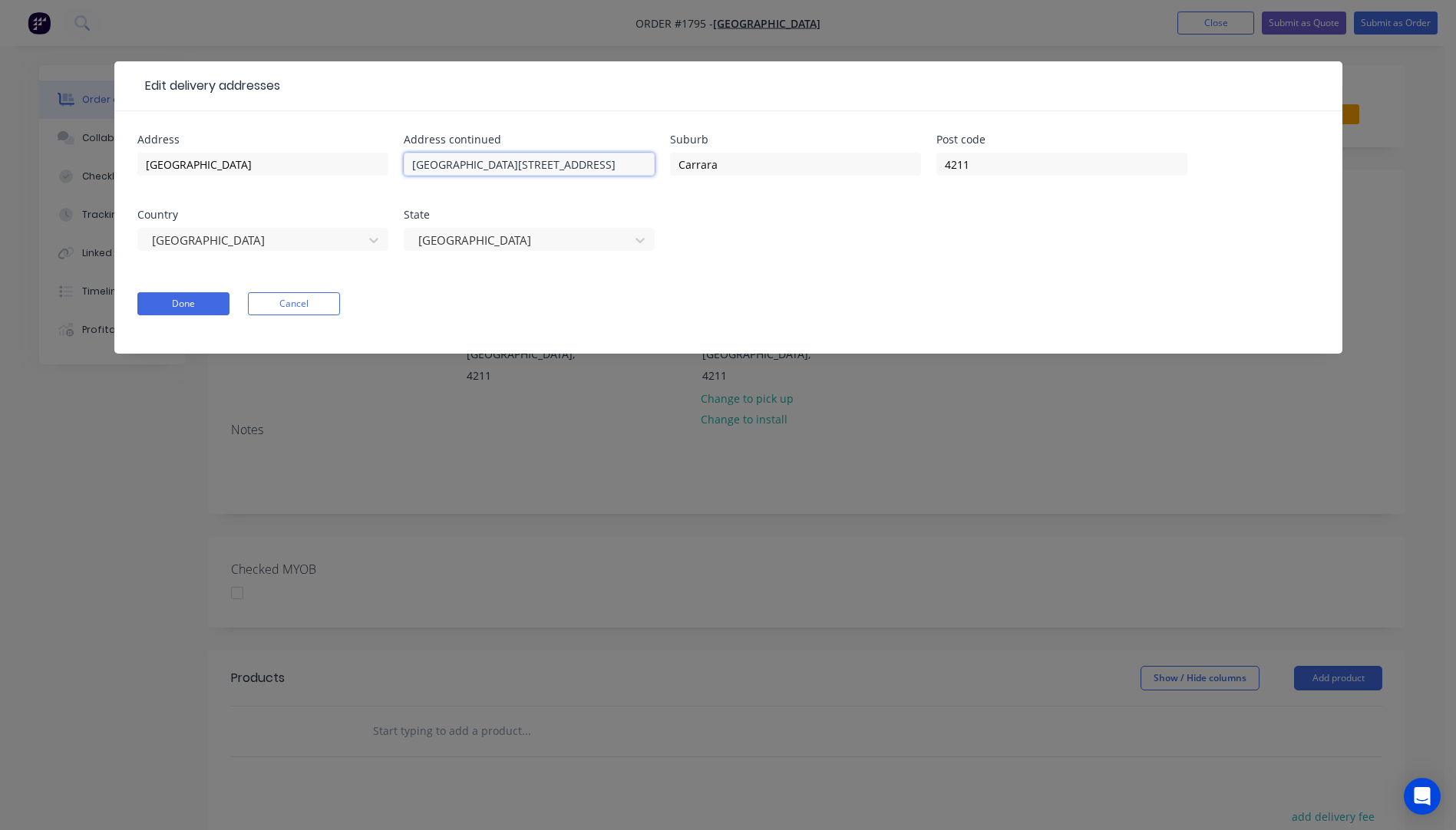
click at [642, 164] on input "Main Administration Building, 17 Birmingham Rd" at bounding box center [528, 164] width 251 height 23
click at [199, 307] on button "Done" at bounding box center [183, 304] width 92 height 23
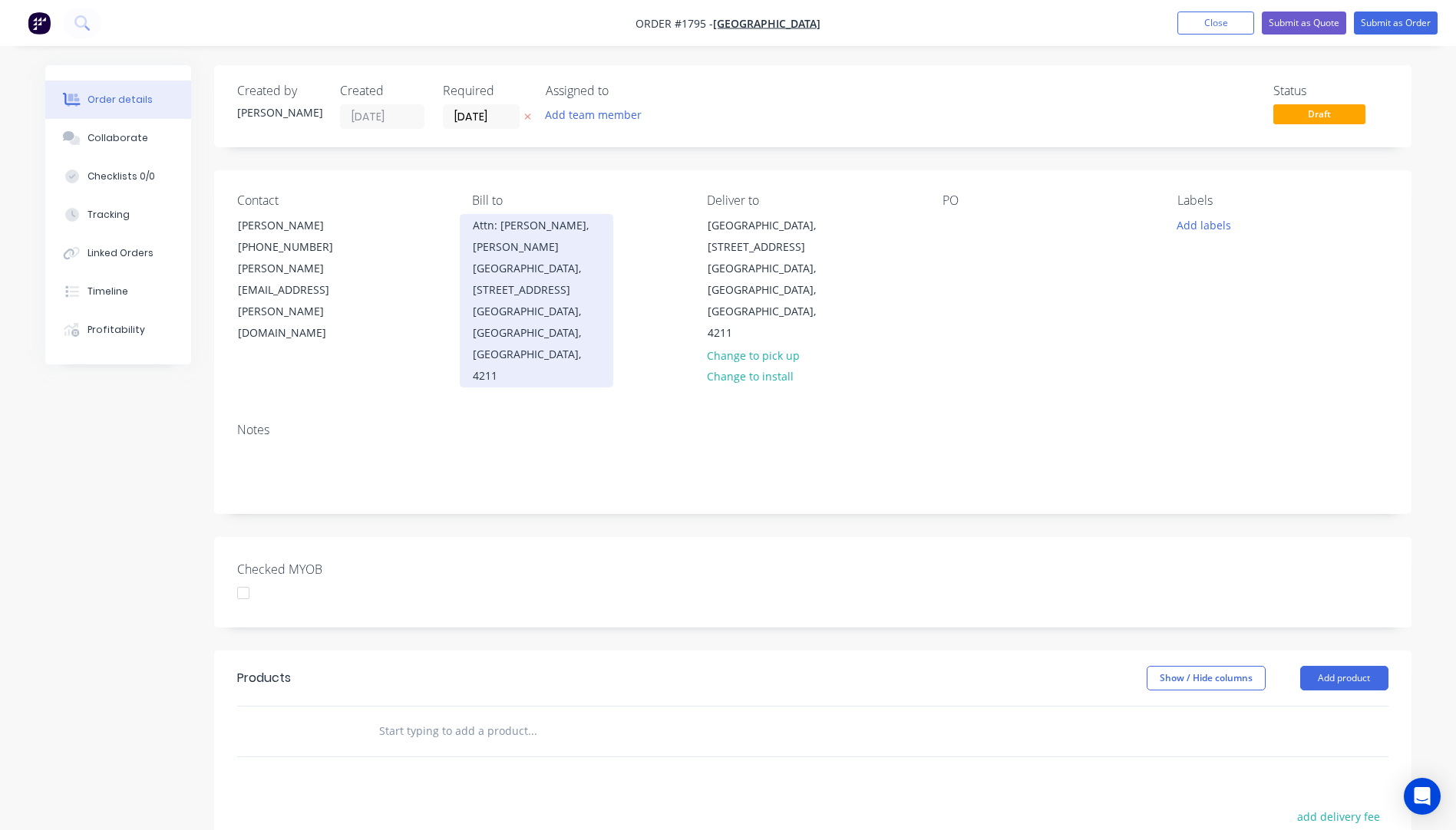
click at [529, 266] on div "Attn: Tracey Peters, Emmanuel College Main Administration Building, 17 Birmingh…" at bounding box center [536, 258] width 128 height 86
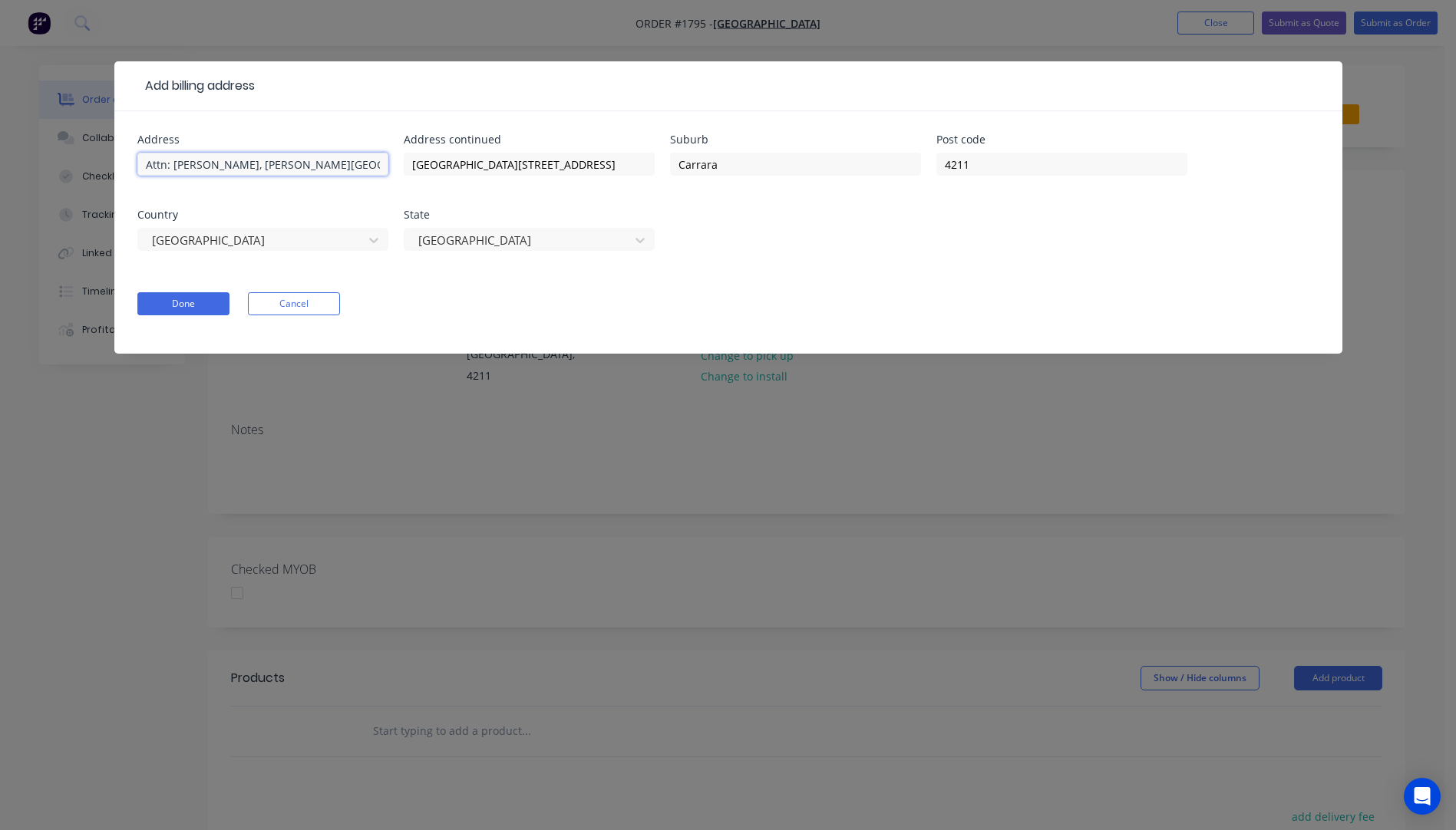
drag, startPoint x: 242, startPoint y: 166, endPoint x: 140, endPoint y: 177, distance: 102.6
click at [140, 177] on div "Attn: Tracey Peters, Emmanuel College" at bounding box center [263, 172] width 251 height 45
type input "[GEOGRAPHIC_DATA]"
click at [182, 308] on button "Done" at bounding box center [183, 304] width 92 height 23
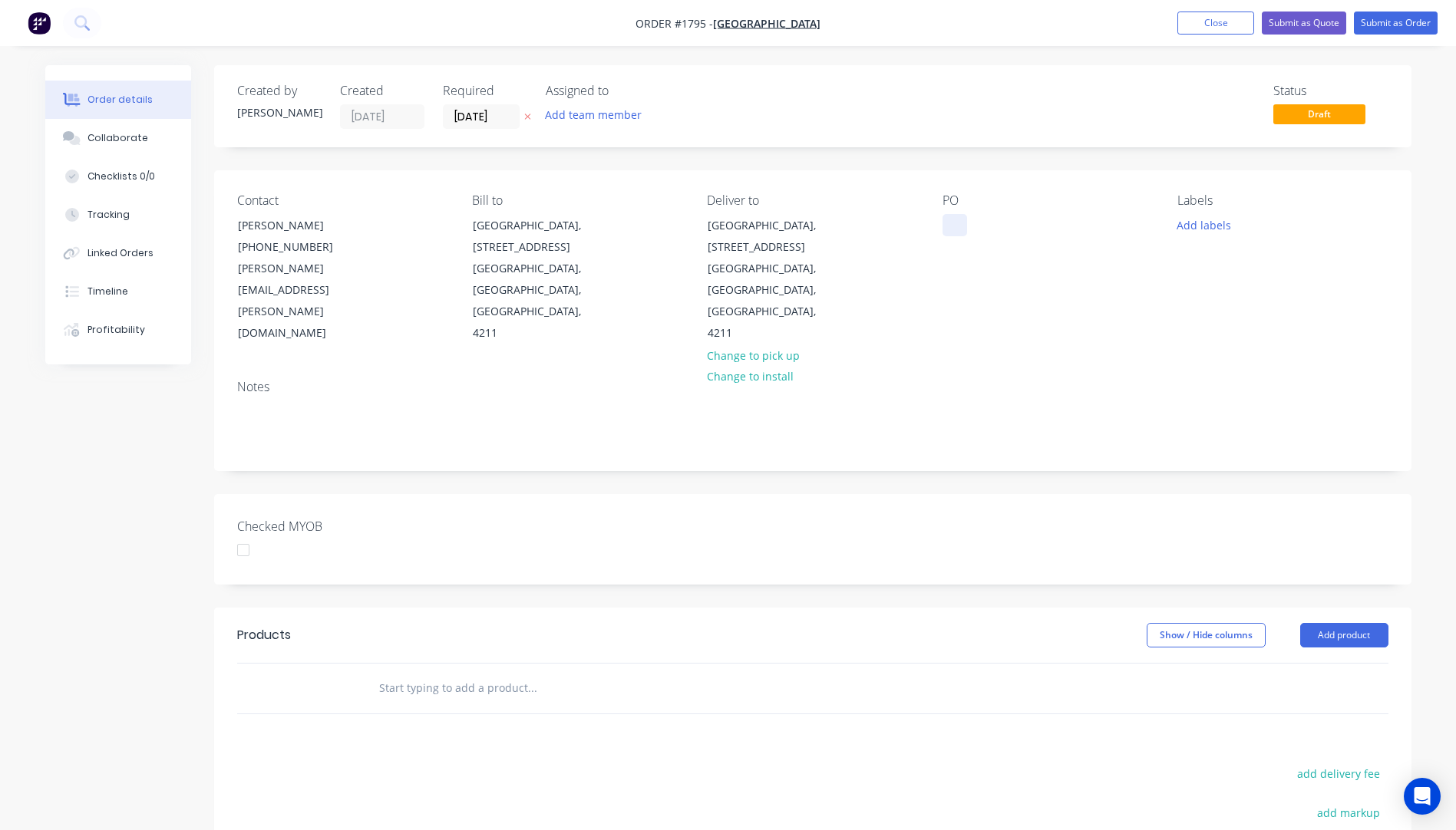
click at [961, 228] on div at bounding box center [954, 225] width 24 height 22
click at [1102, 380] on div "Notes" at bounding box center [812, 387] width 1151 height 14
click at [1194, 228] on button "Add labels" at bounding box center [1203, 224] width 71 height 21
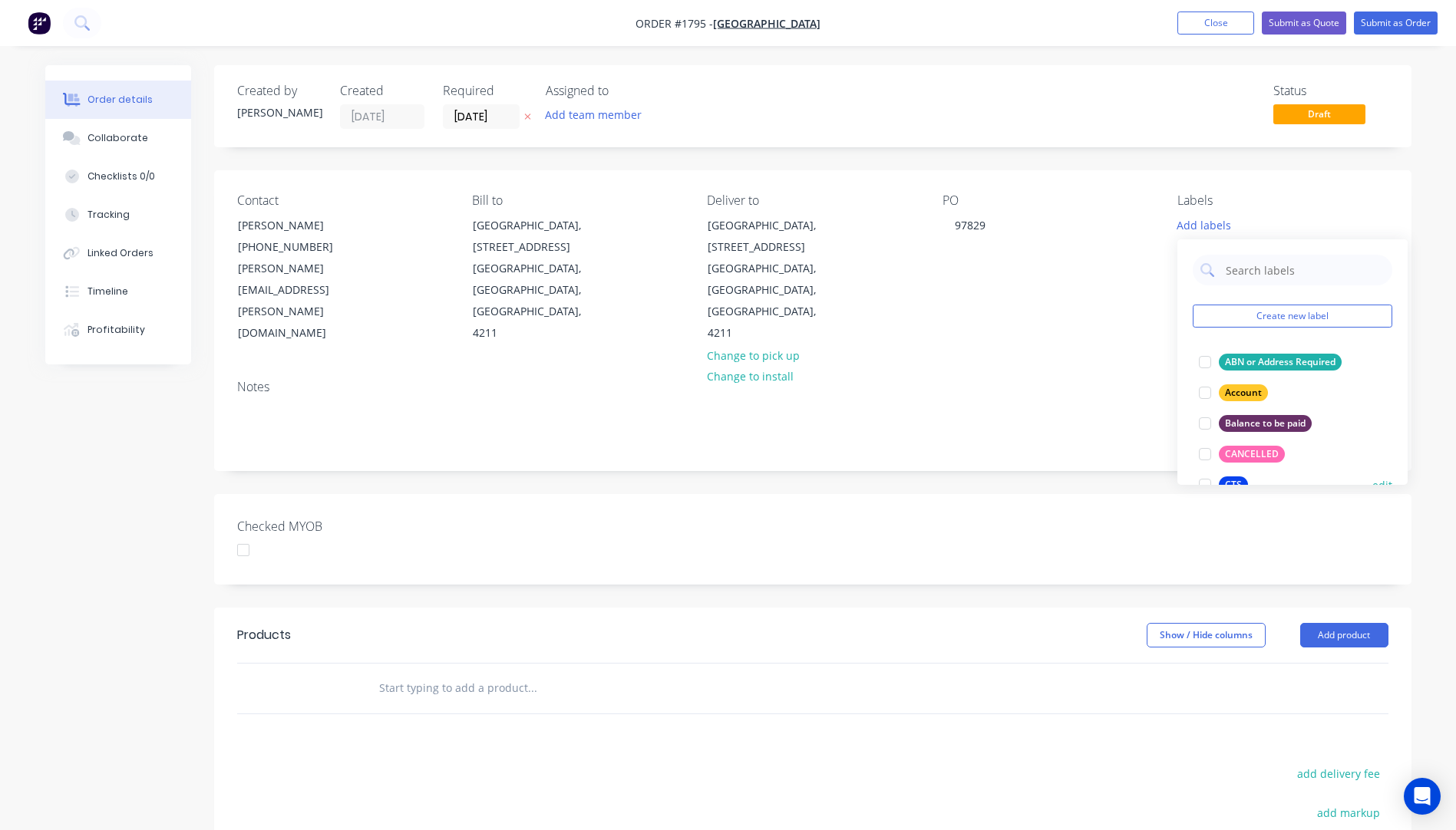
click at [1232, 482] on div "CTS" at bounding box center [1233, 485] width 29 height 17
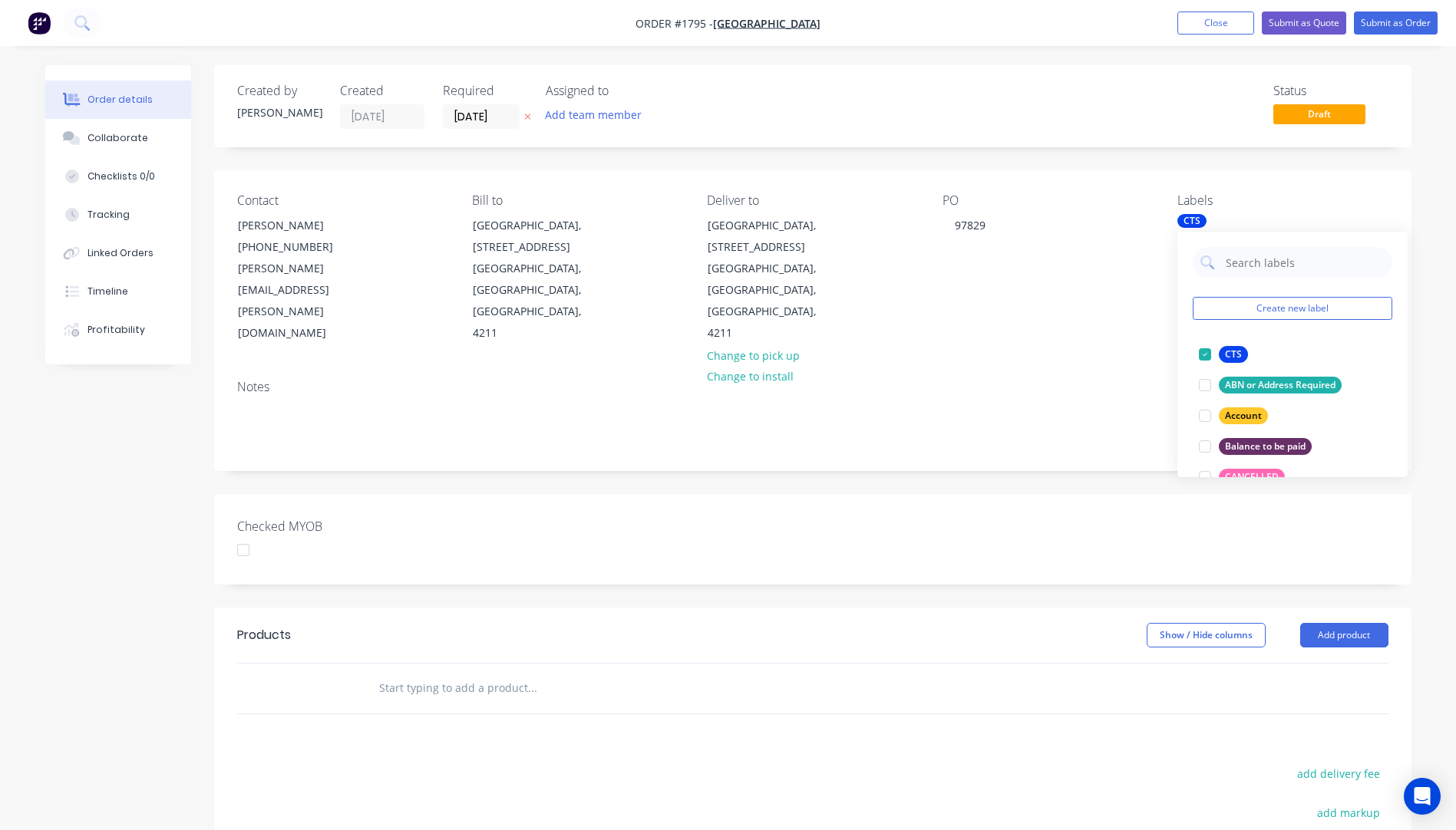
click at [1108, 259] on div "PO 97829" at bounding box center [1048, 268] width 210 height 151
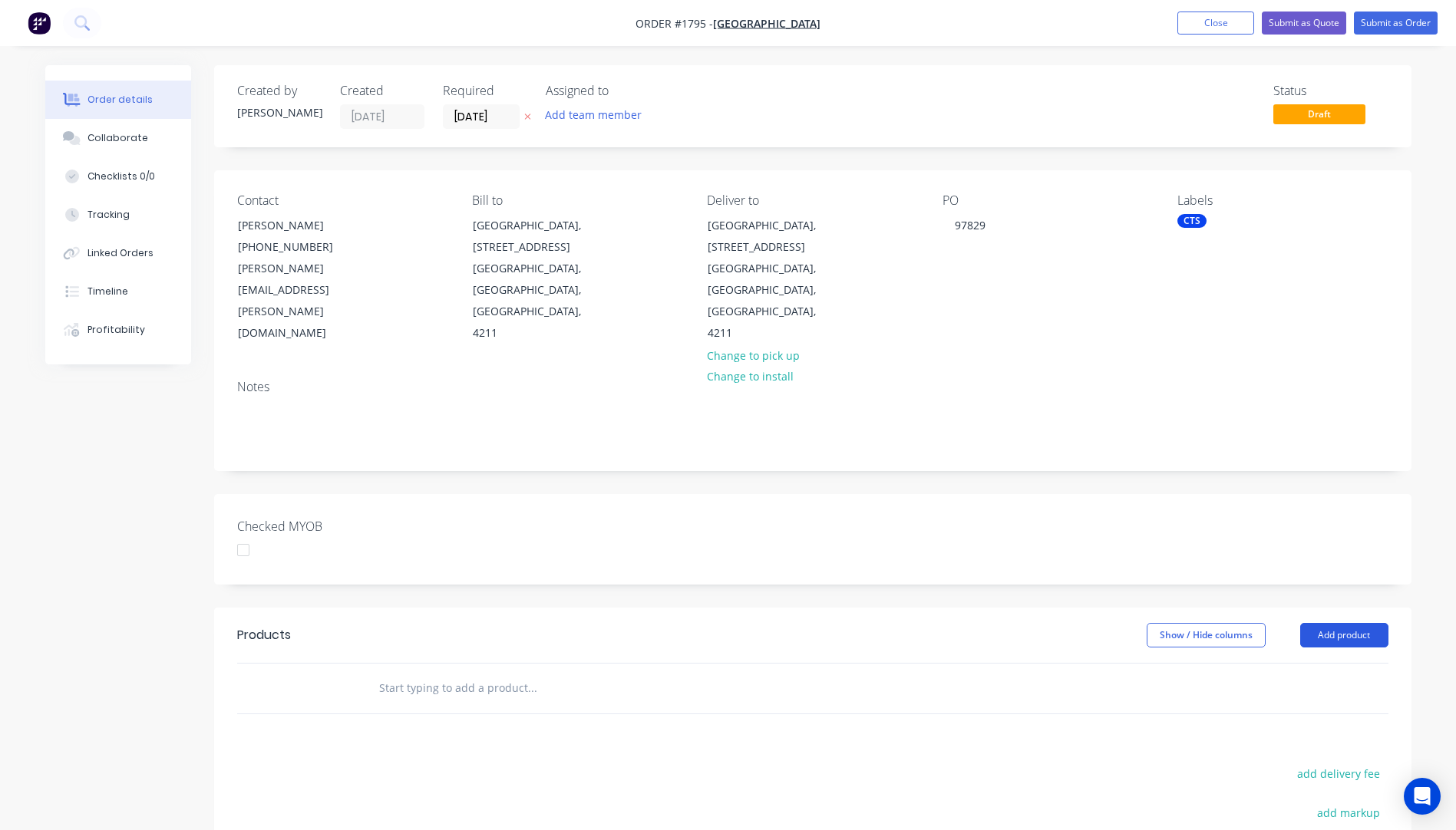
click at [1332, 623] on button "Add product" at bounding box center [1344, 635] width 88 height 24
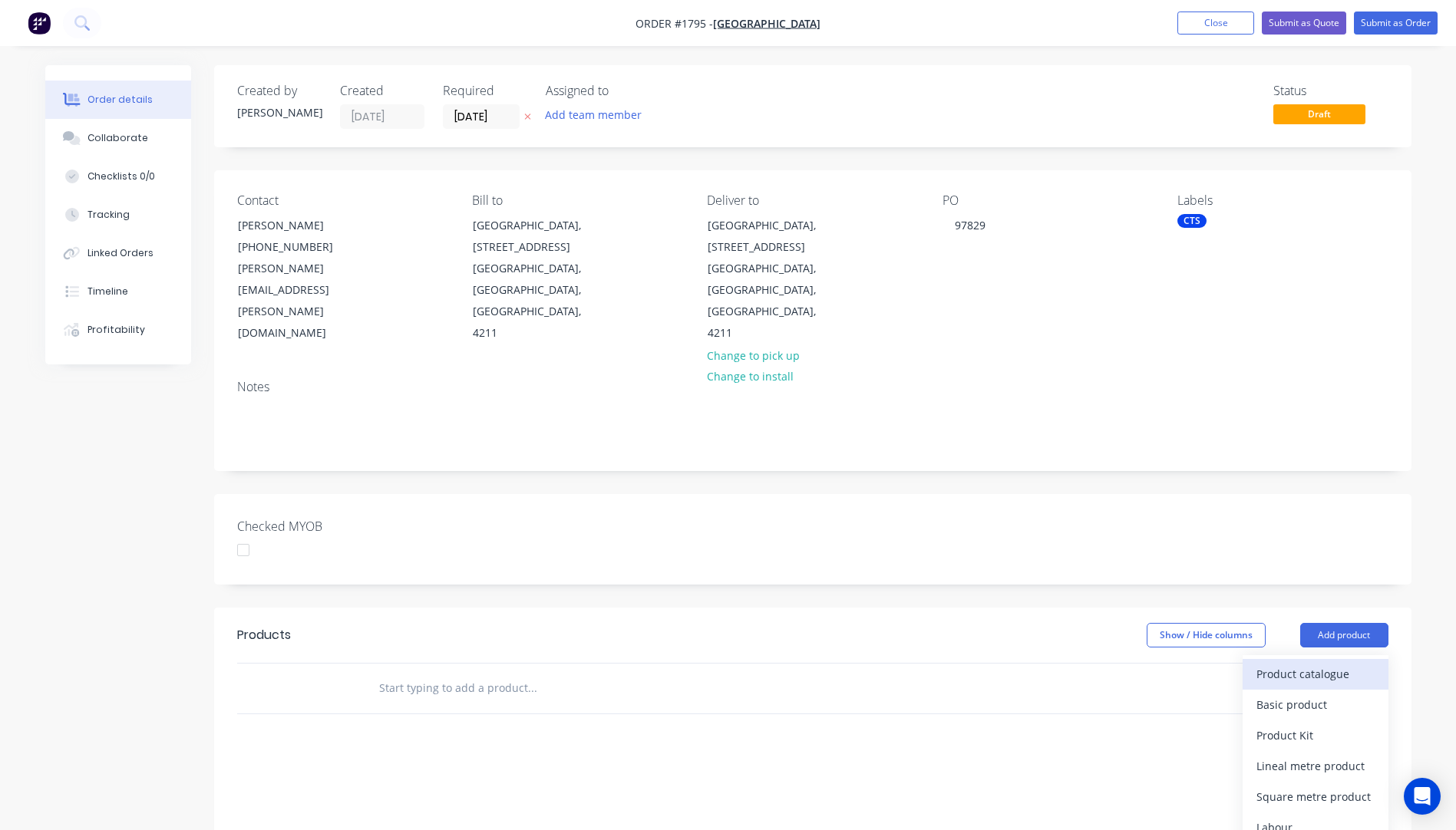
click at [1316, 662] on div "Product catalogue" at bounding box center [1315, 673] width 118 height 22
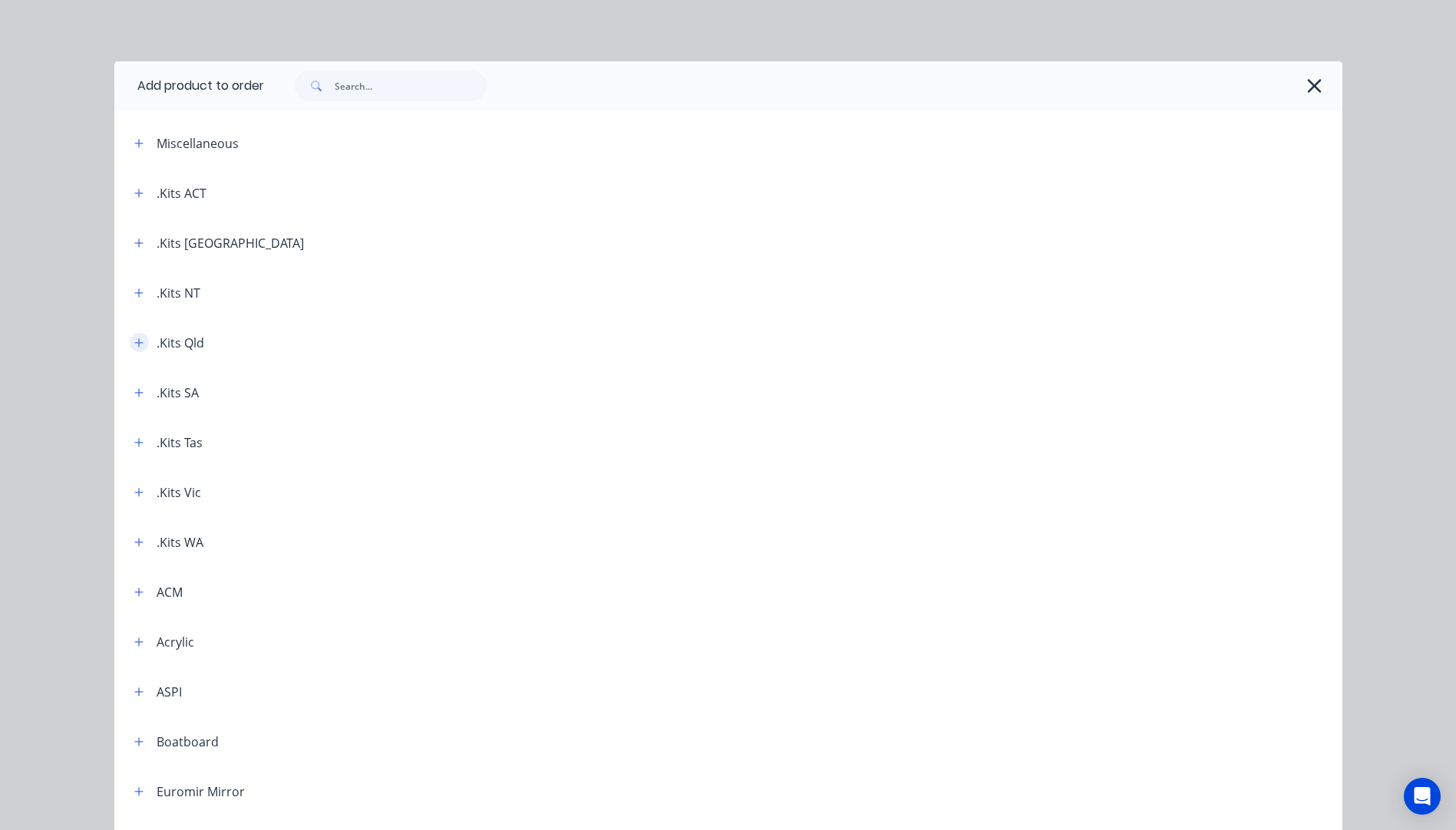
click at [136, 348] on icon "button" at bounding box center [138, 342] width 9 height 11
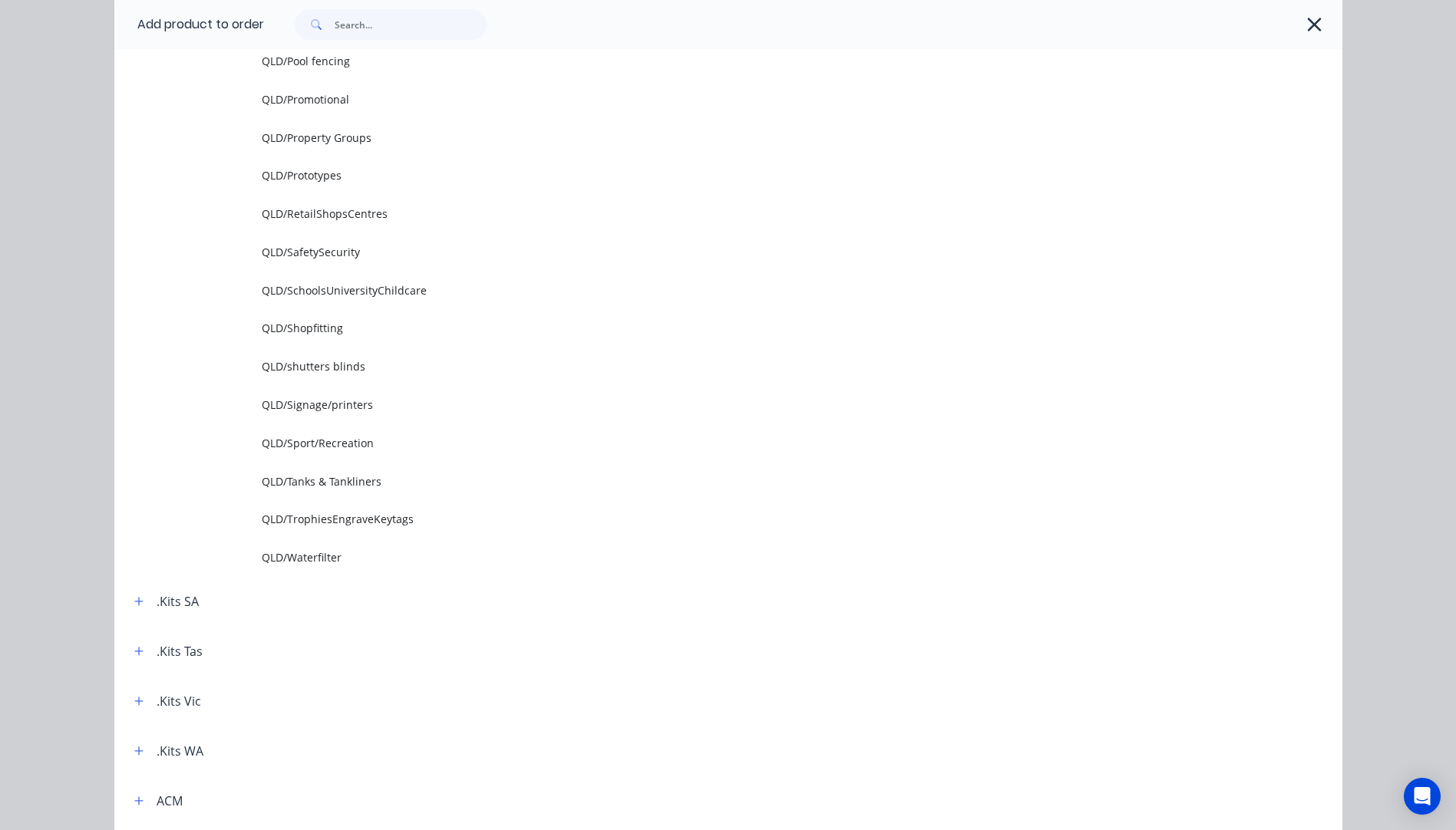
scroll to position [1995, 0]
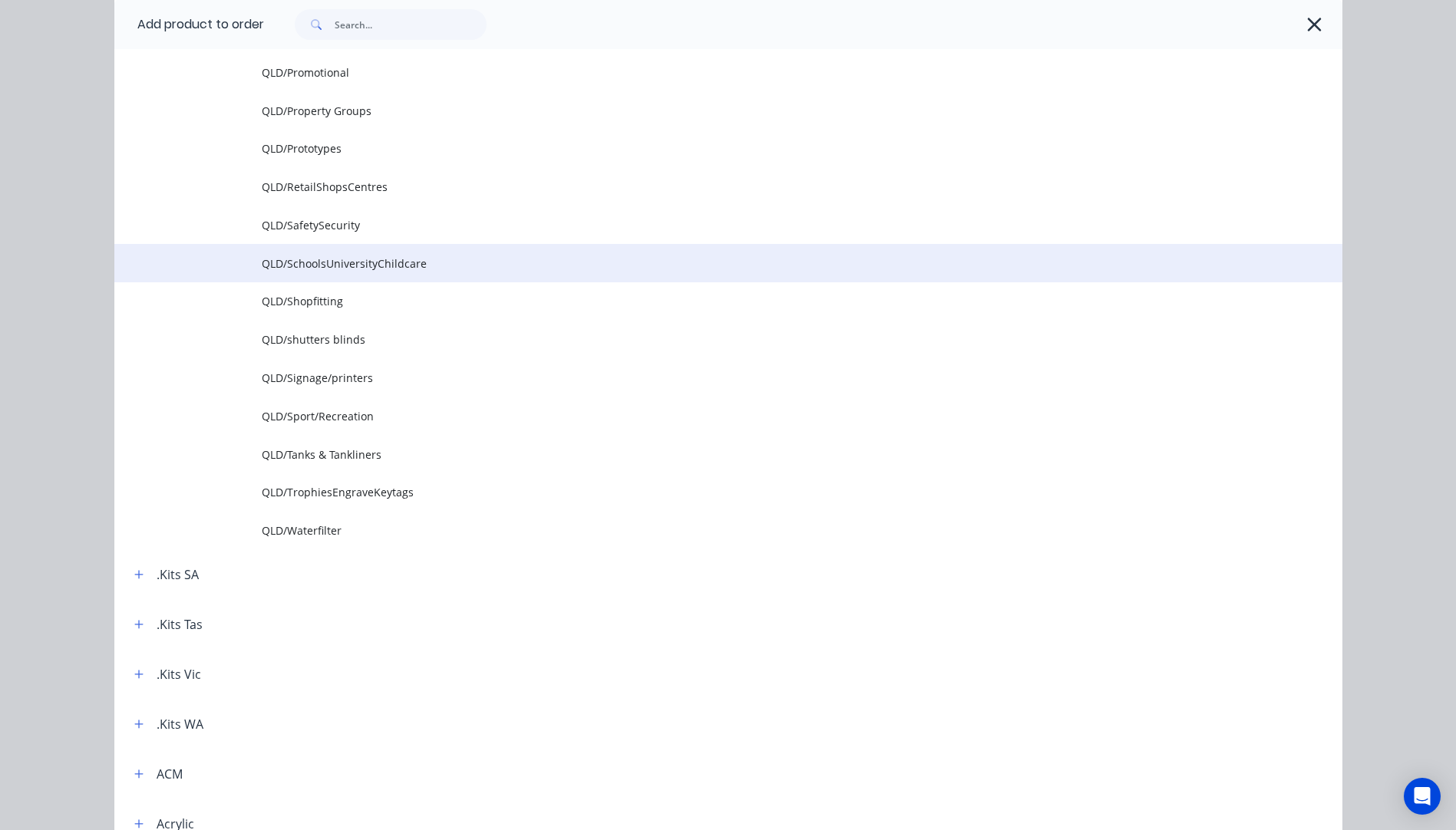
click at [338, 269] on span "QLD/SchoolsUniversityChildcare" at bounding box center [693, 263] width 864 height 16
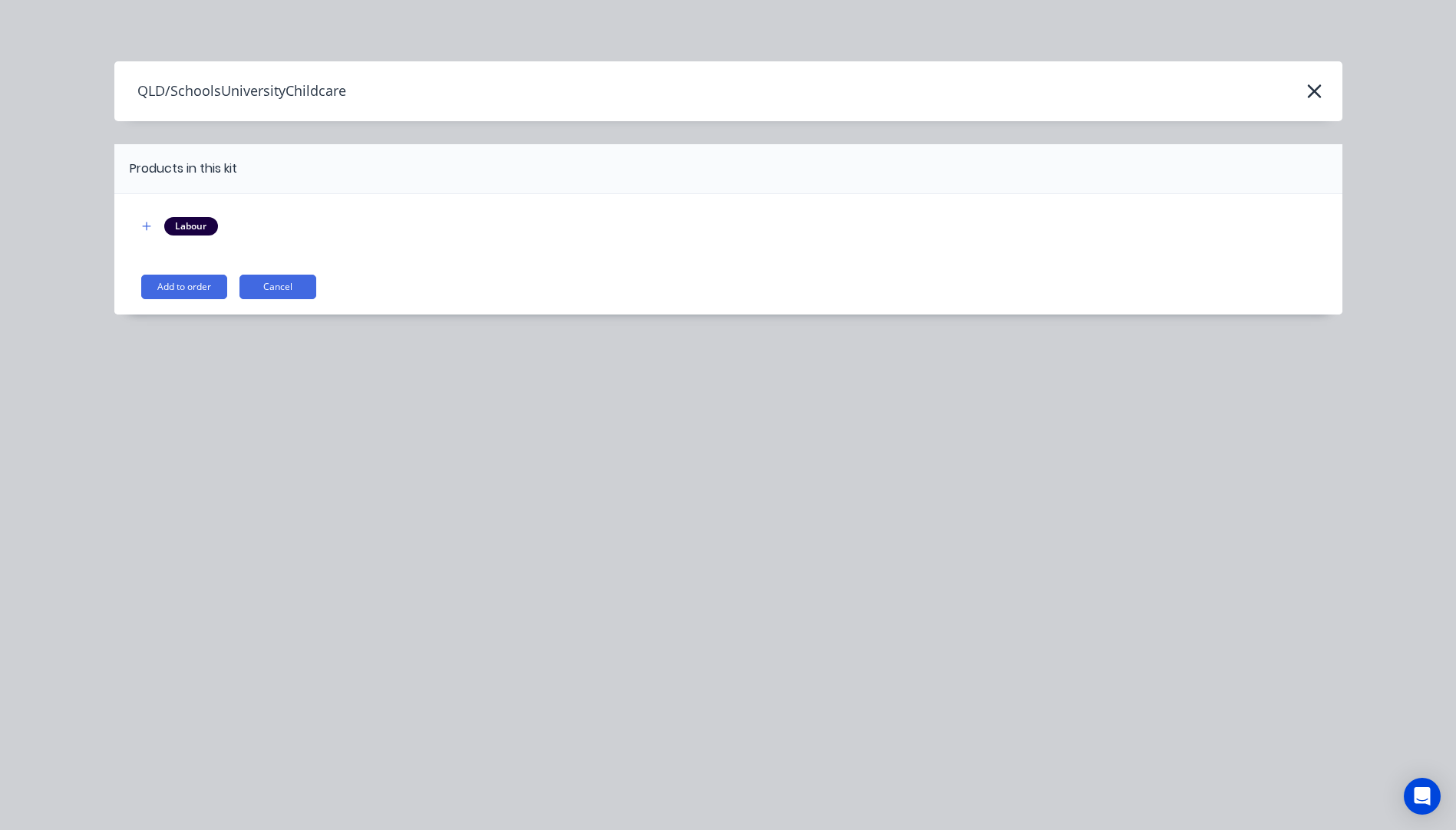
scroll to position [0, 0]
click at [188, 283] on button "Add to order" at bounding box center [183, 287] width 86 height 24
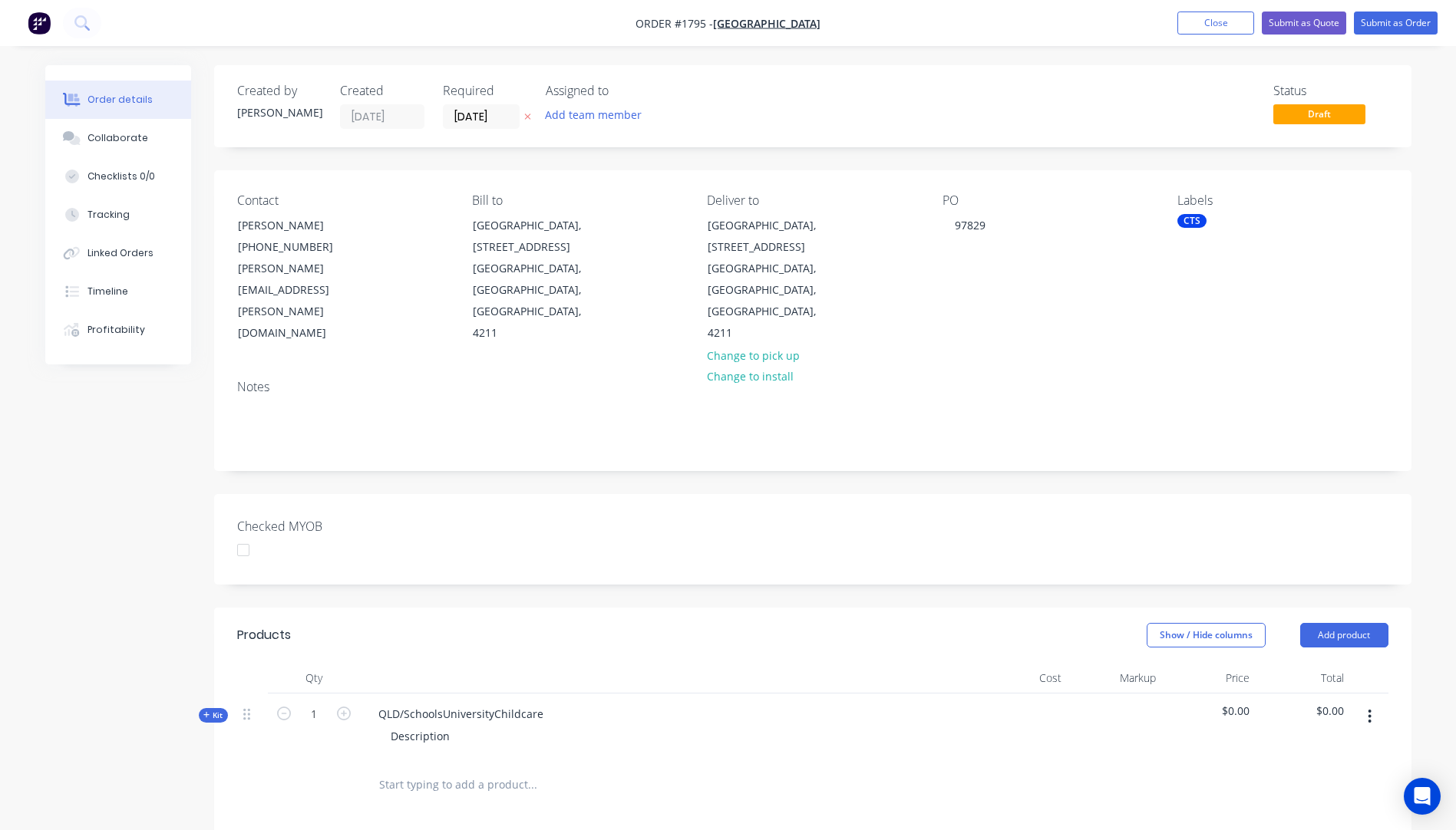
click at [527, 117] on icon "button" at bounding box center [527, 117] width 6 height 6
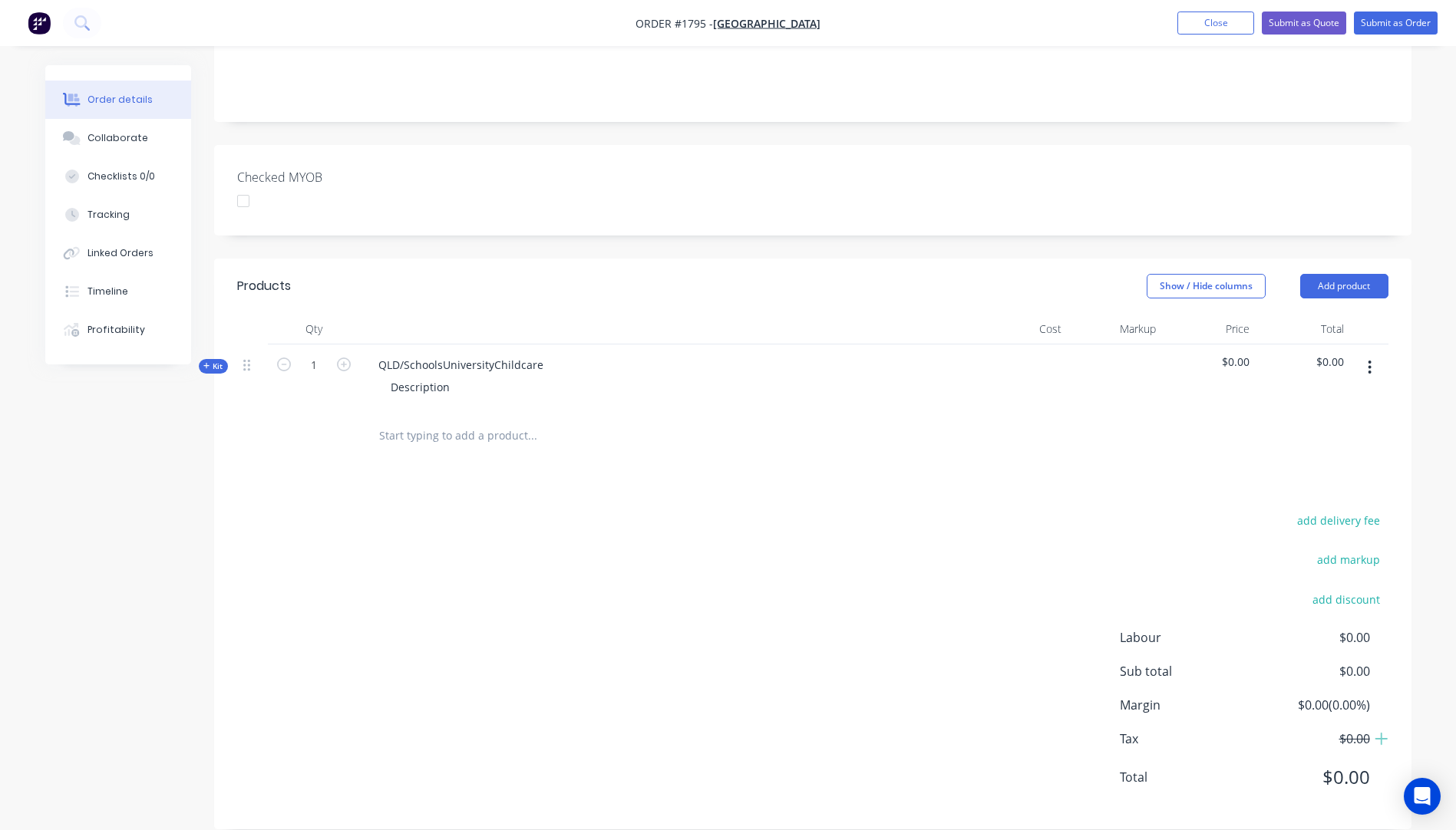
scroll to position [350, 0]
drag, startPoint x: 543, startPoint y: 341, endPoint x: 382, endPoint y: 348, distance: 161.2
click at [382, 353] on div "QLD/SchoolsUniversityChildcare" at bounding box center [460, 364] width 189 height 22
drag, startPoint x: 448, startPoint y: 367, endPoint x: 381, endPoint y: 368, distance: 67.0
click at [381, 375] on div "Description" at bounding box center [420, 386] width 83 height 22
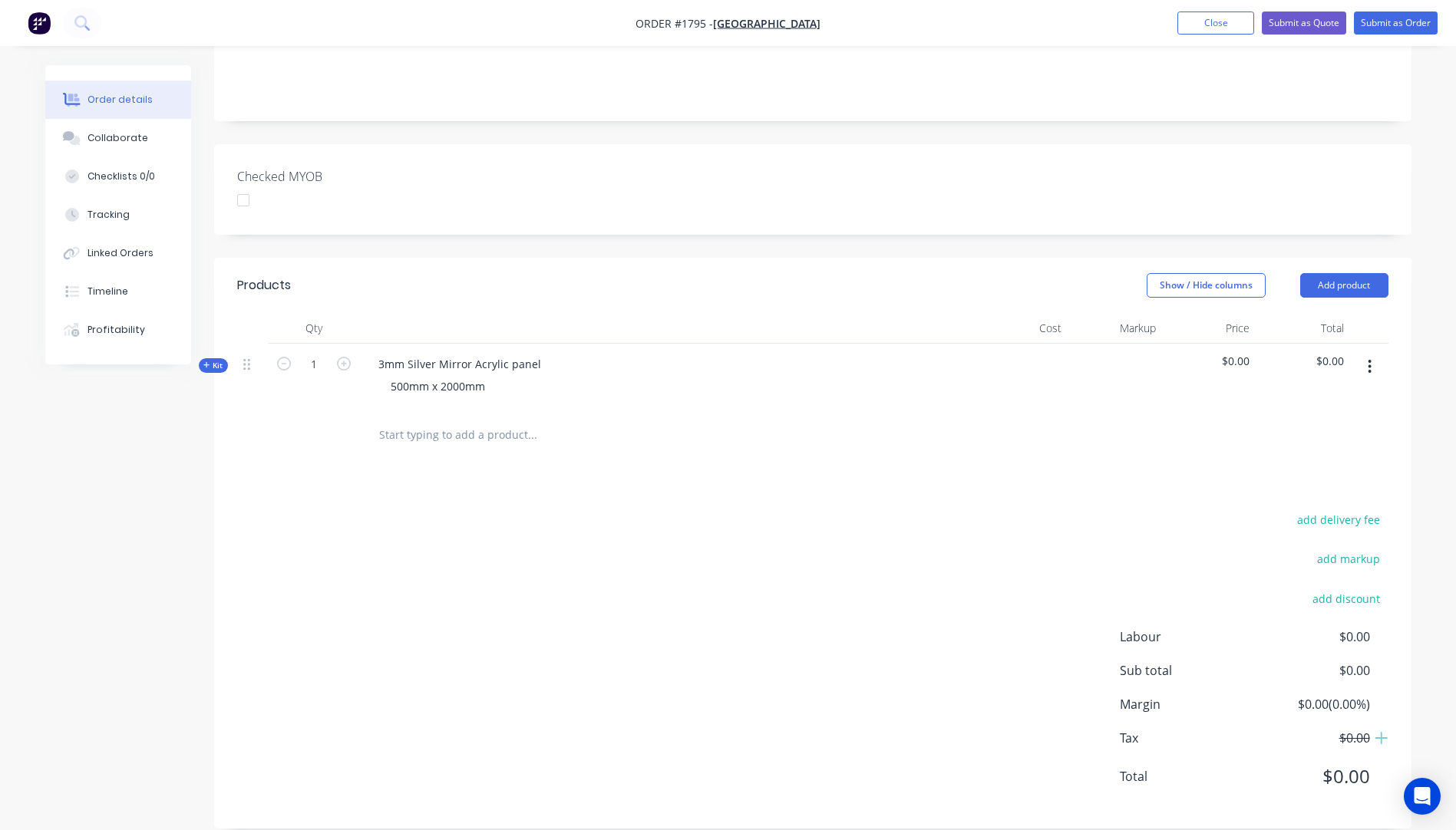
click at [207, 362] on icon "button" at bounding box center [206, 365] width 6 height 6
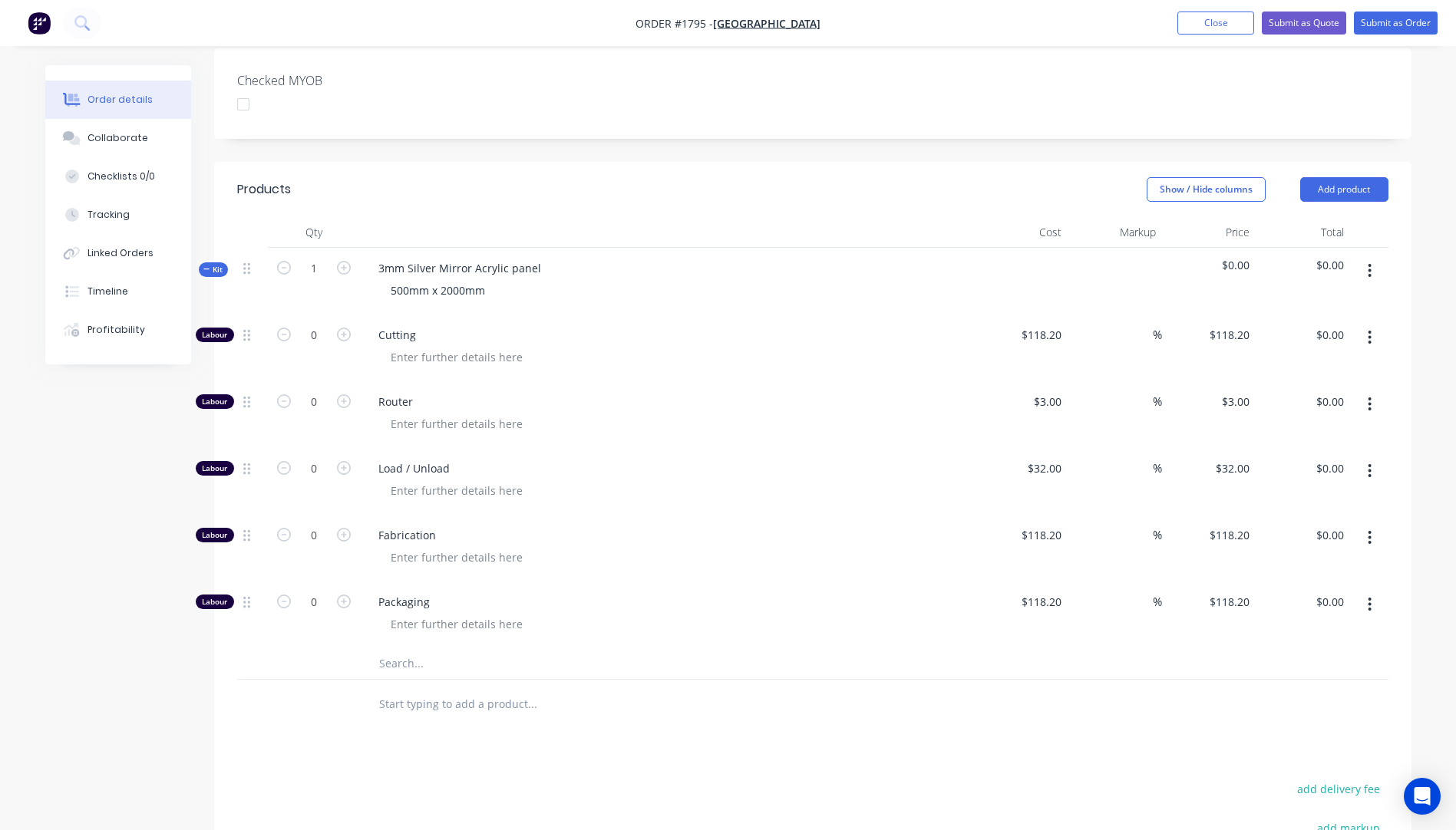
scroll to position [657, 0]
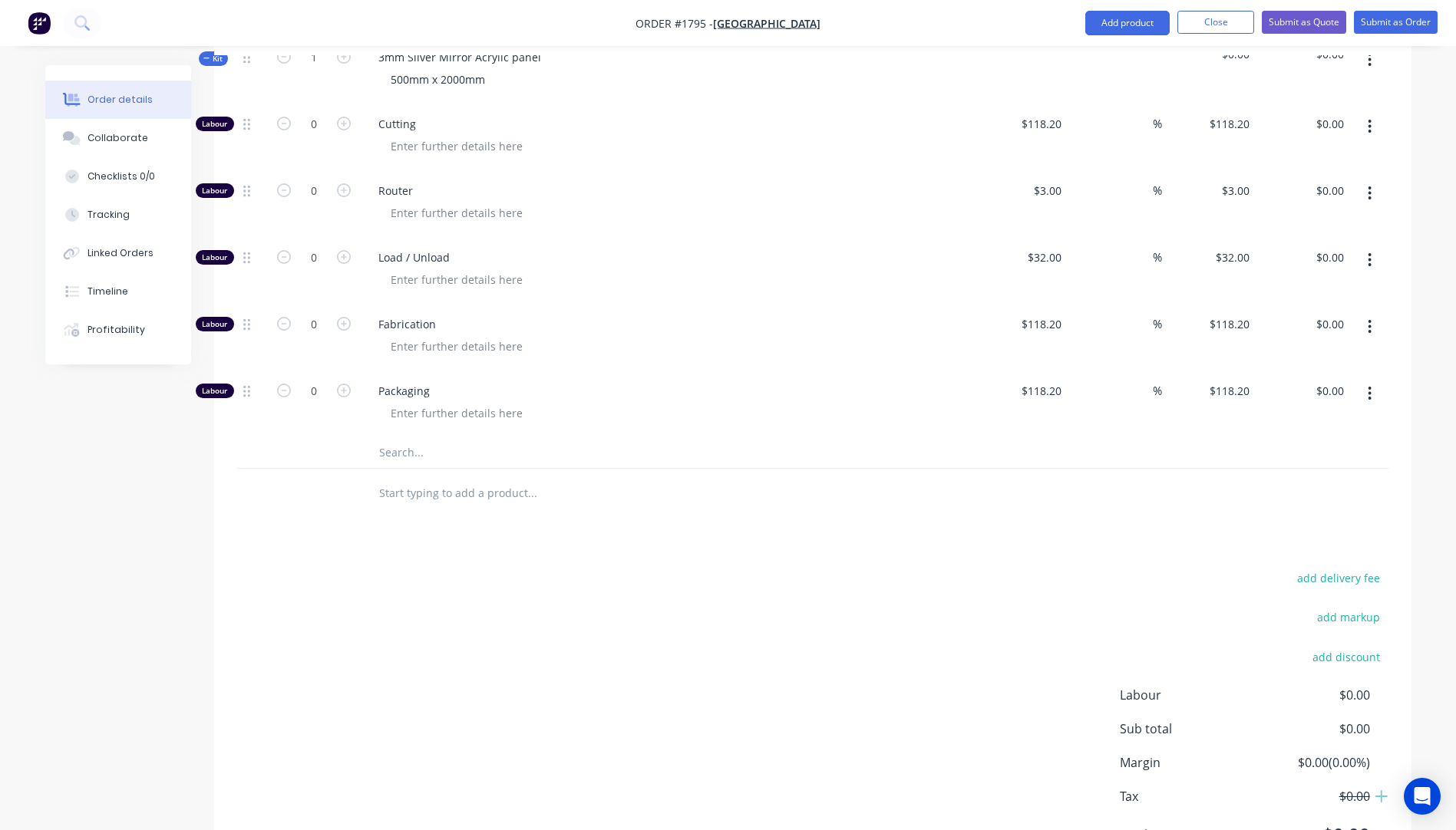
click at [411, 440] on input "text" at bounding box center [532, 452] width 307 height 31
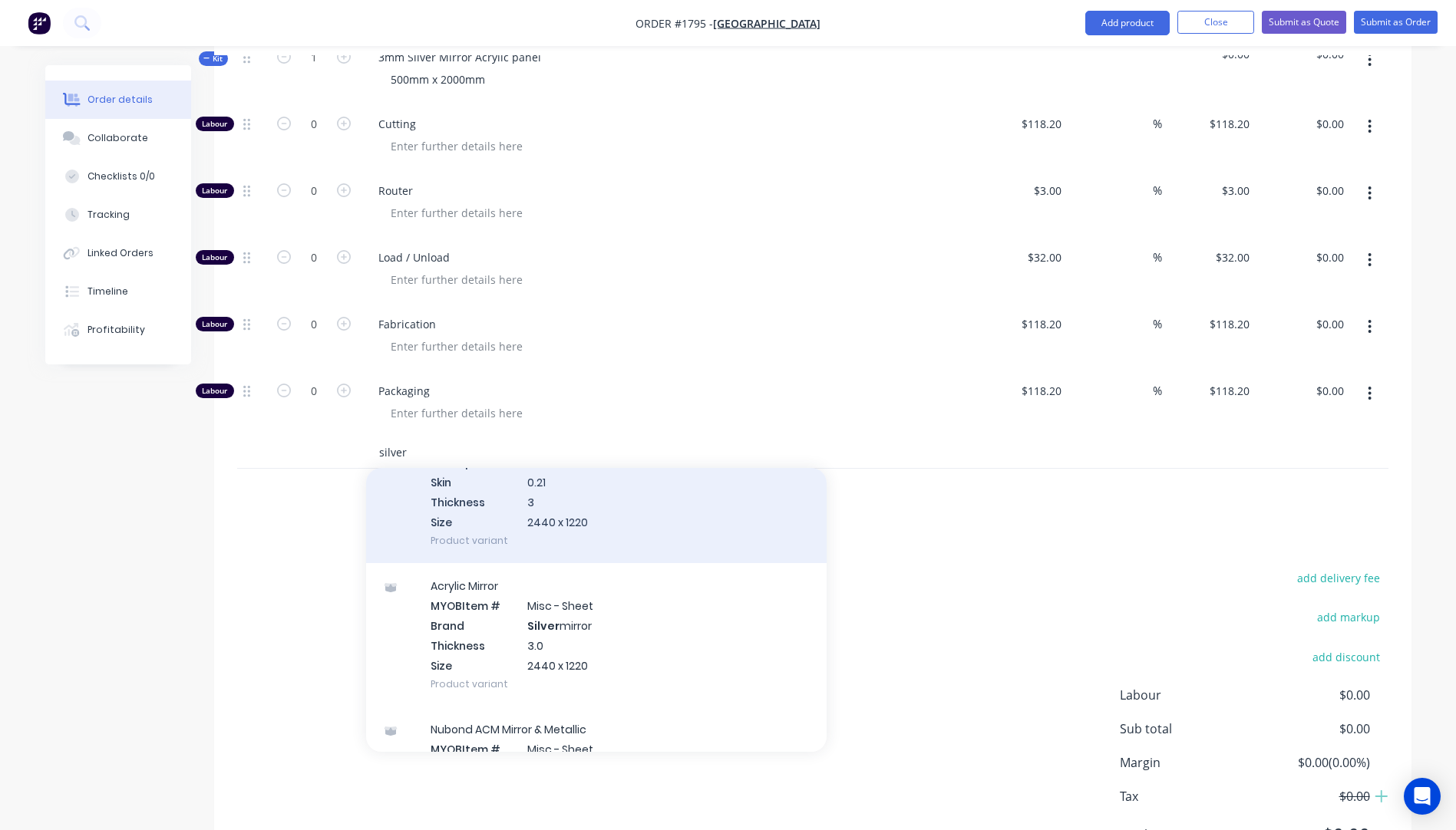
scroll to position [153, 0]
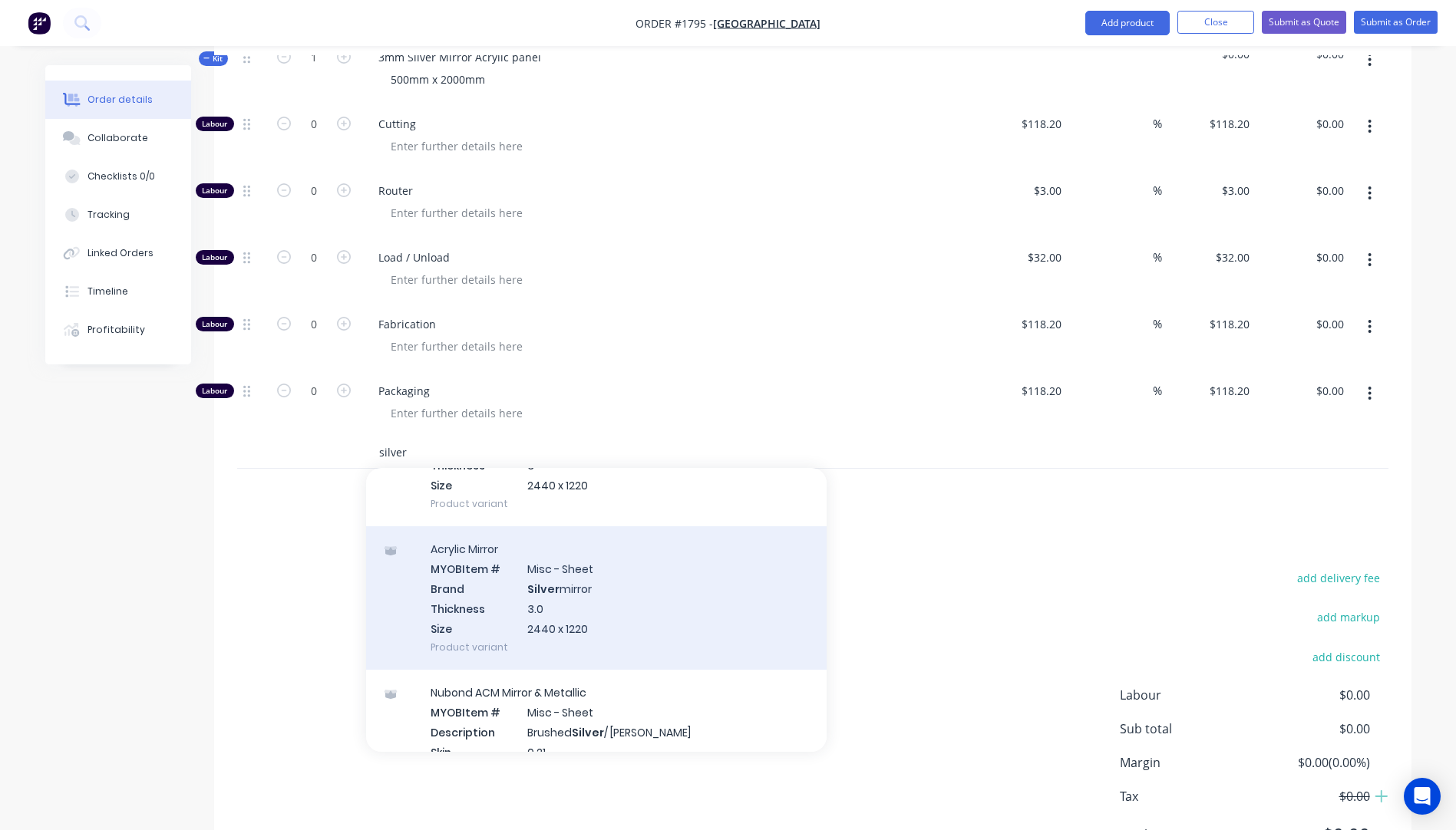
type input "silver"
click at [563, 596] on div "Acrylic Mirror MYOB Item # Misc - Sheet Brand Silver mirror Thickness 3.0 Size …" at bounding box center [596, 598] width 460 height 143
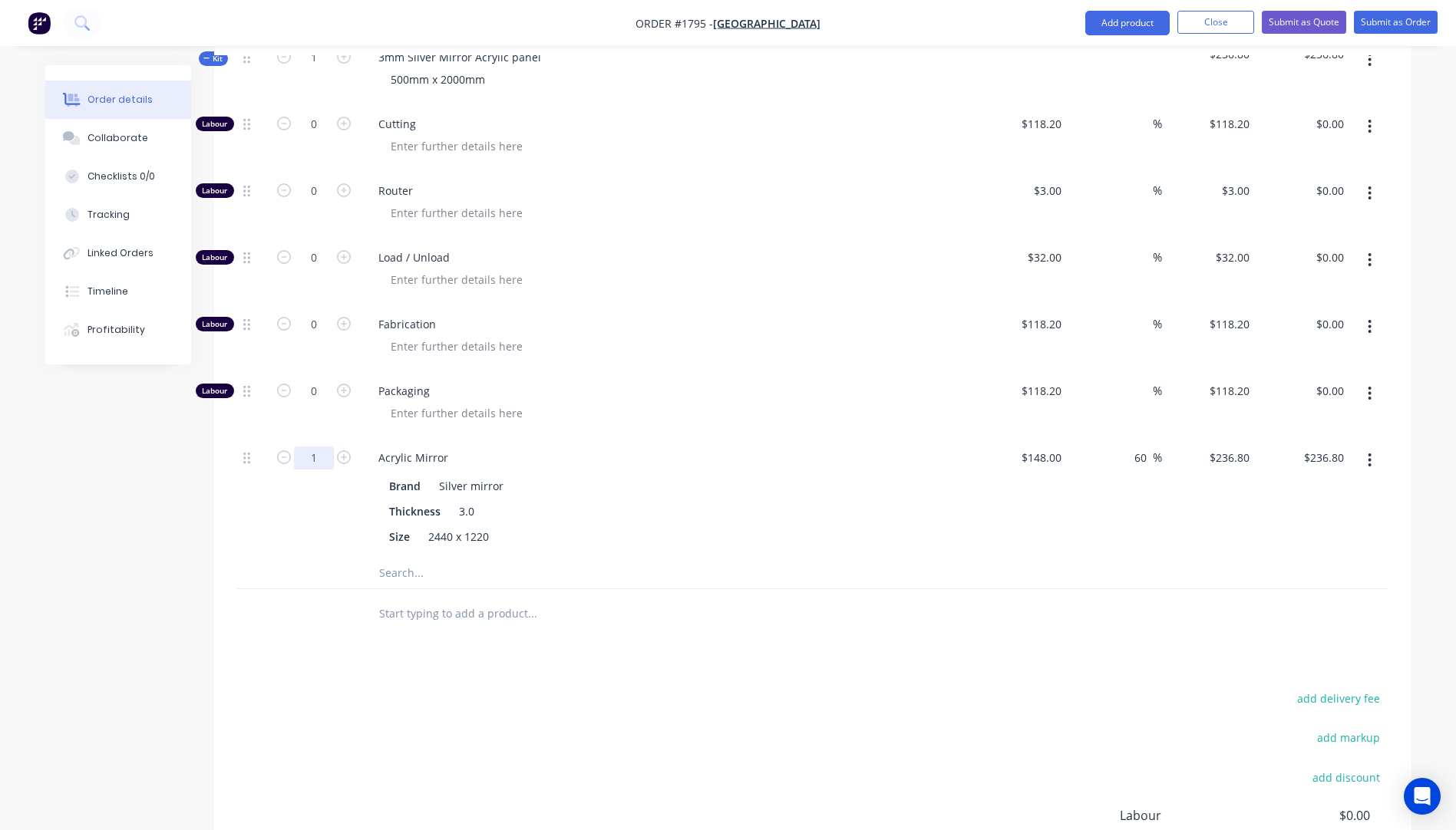
click at [325, 447] on input "1" at bounding box center [314, 458] width 40 height 23
type input "0.5"
type input "$118.40"
click at [845, 448] on div "Acrylic Mirror Brand Silver mirror Thickness 3.0 Size 2440 x 1220" at bounding box center [667, 498] width 614 height 121
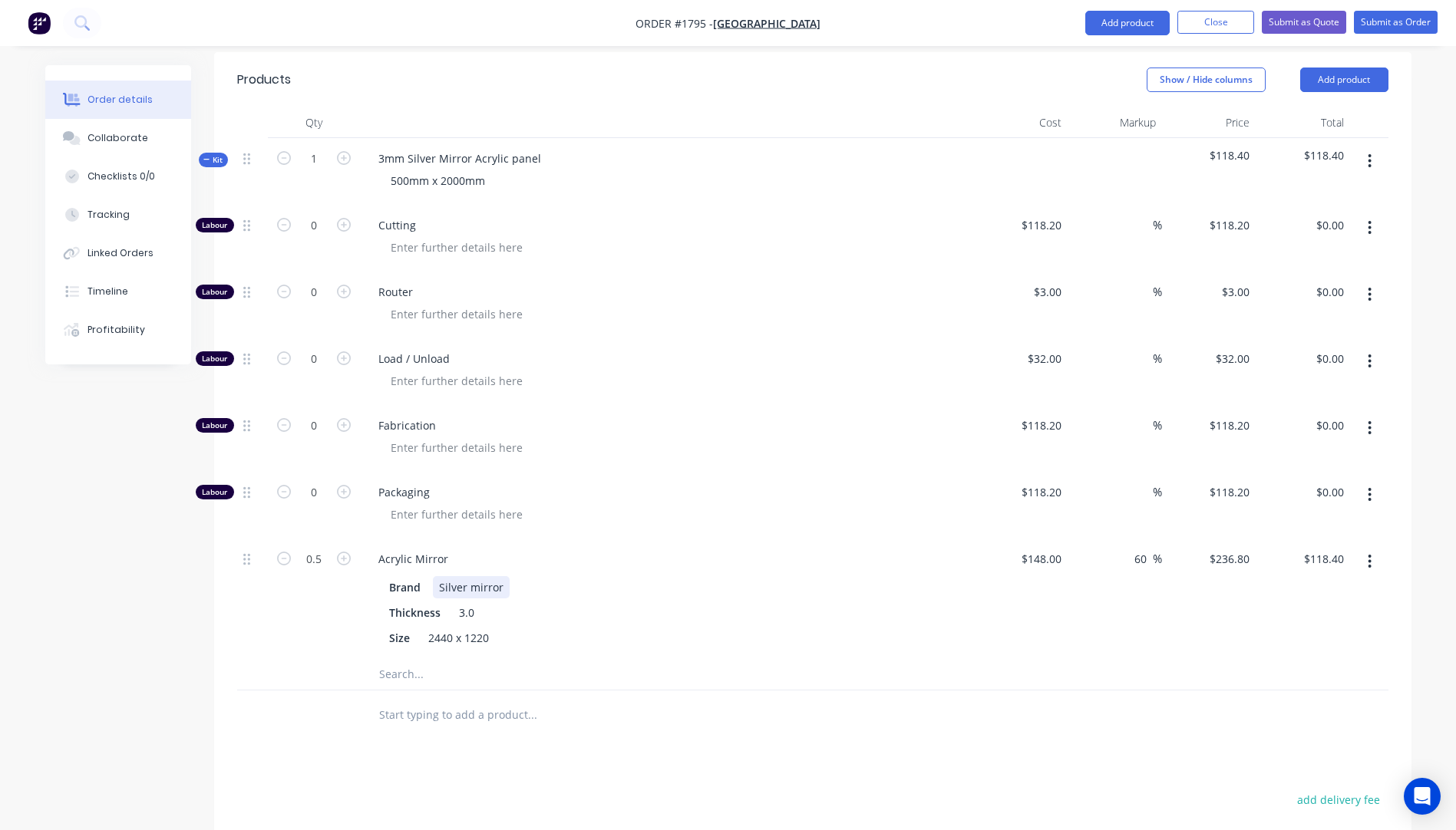
scroll to position [350, 0]
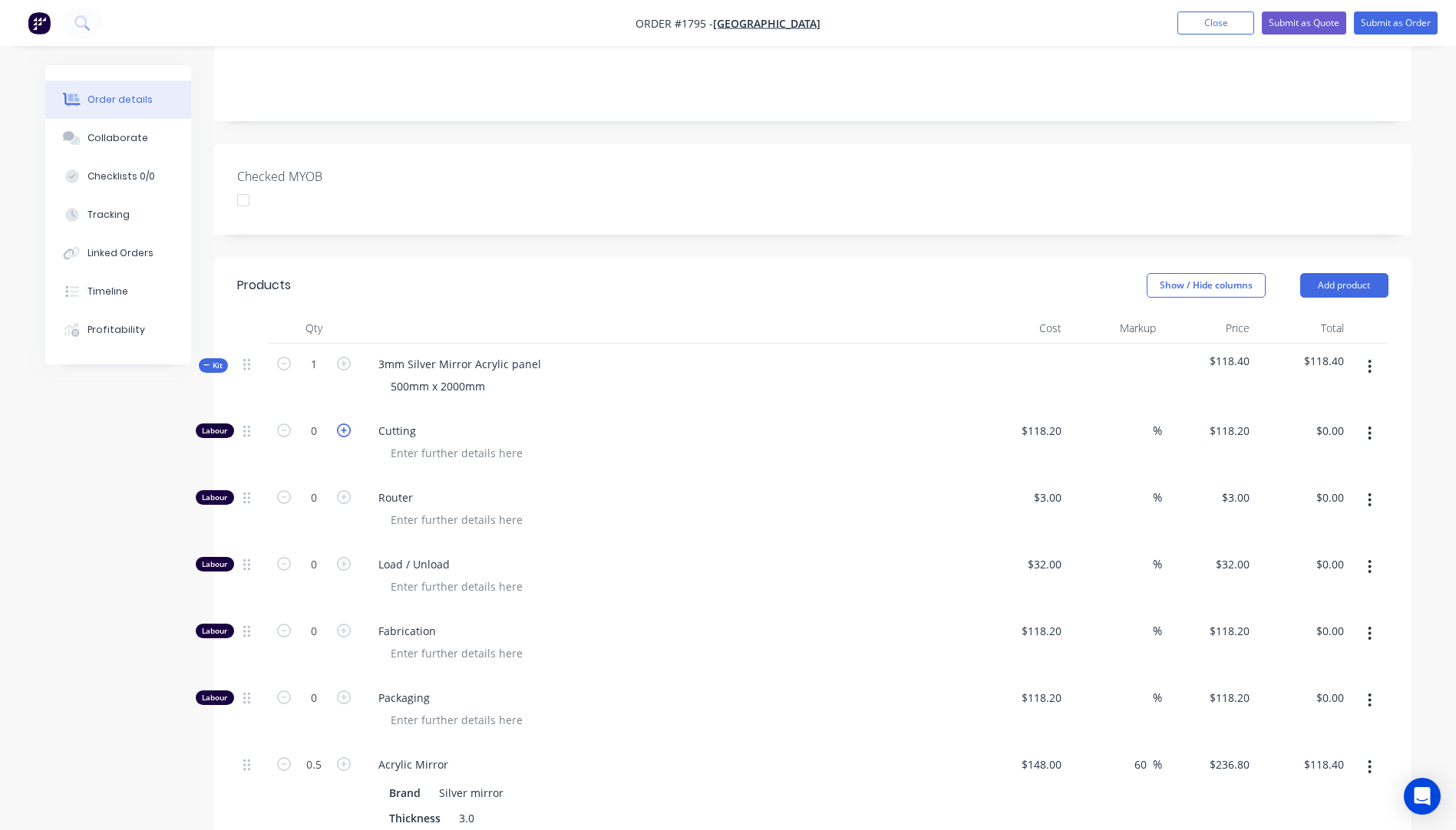
click at [348, 423] on icon "button" at bounding box center [343, 430] width 14 height 14
type input "1"
type input "$118.20"
click at [1049, 420] on input "118.2" at bounding box center [1049, 431] width 35 height 22
type input "$10.00"
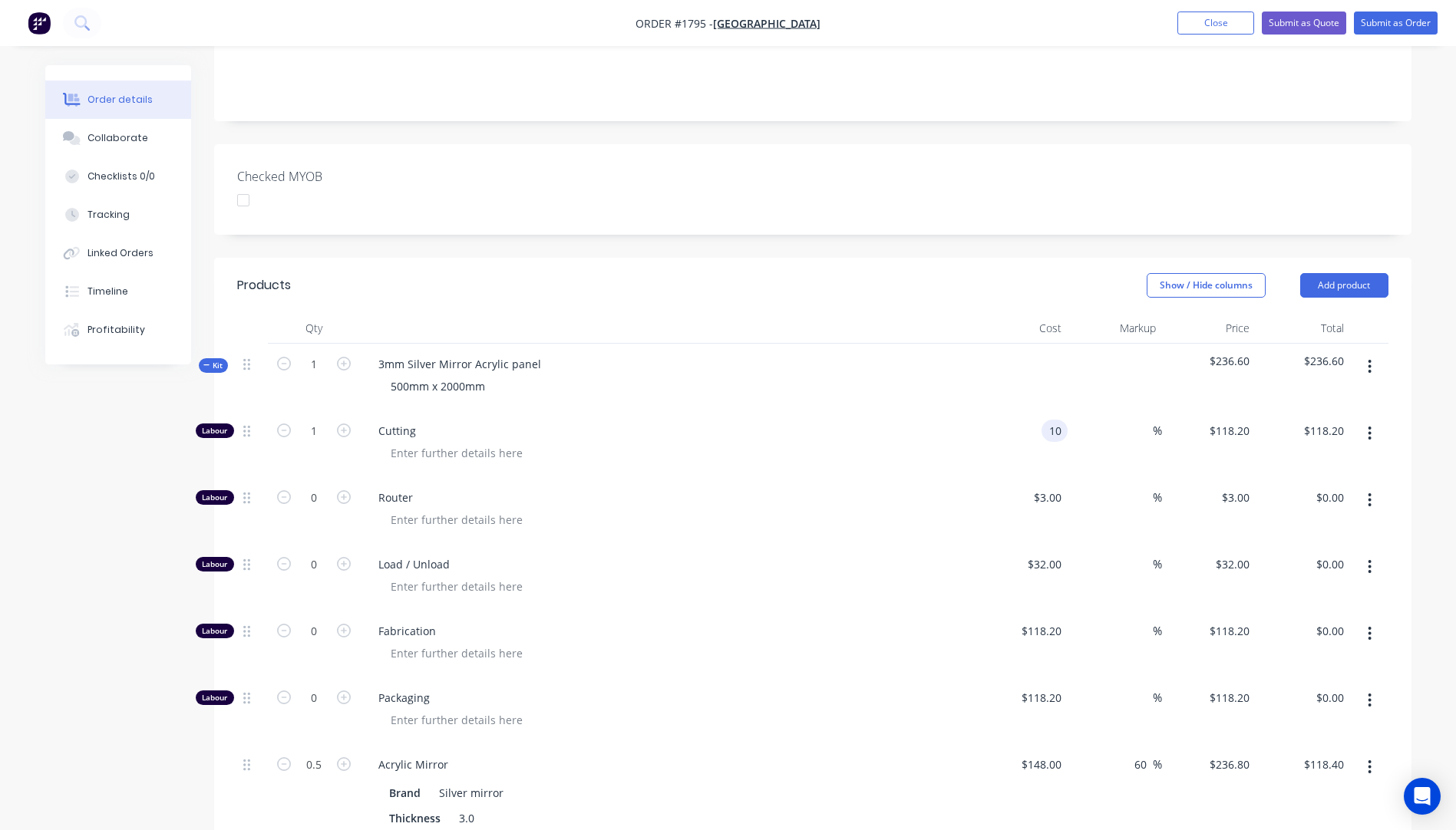
type input "$10.00"
click at [922, 422] on span "Cutting" at bounding box center [673, 430] width 589 height 16
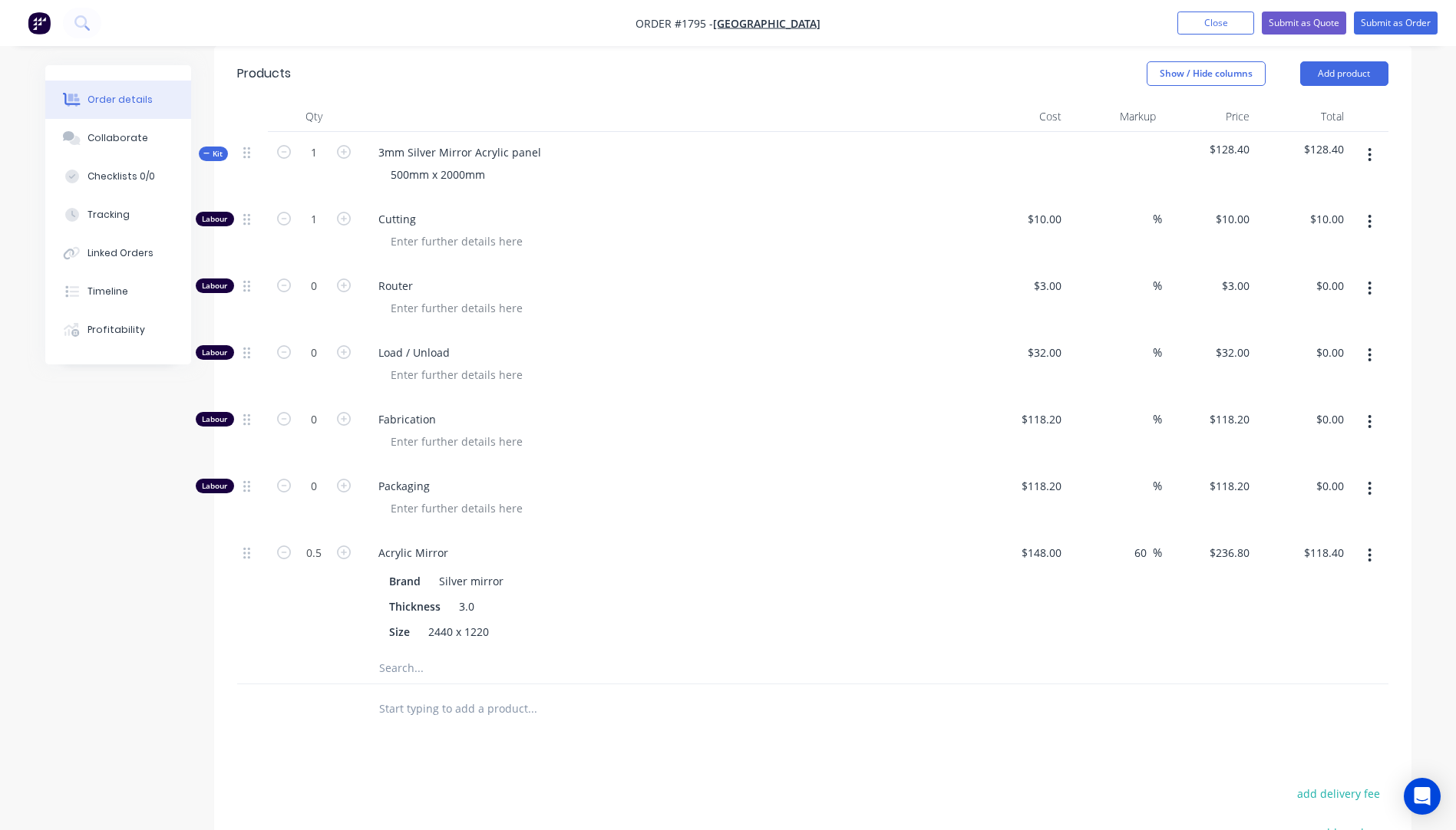
scroll to position [580, 0]
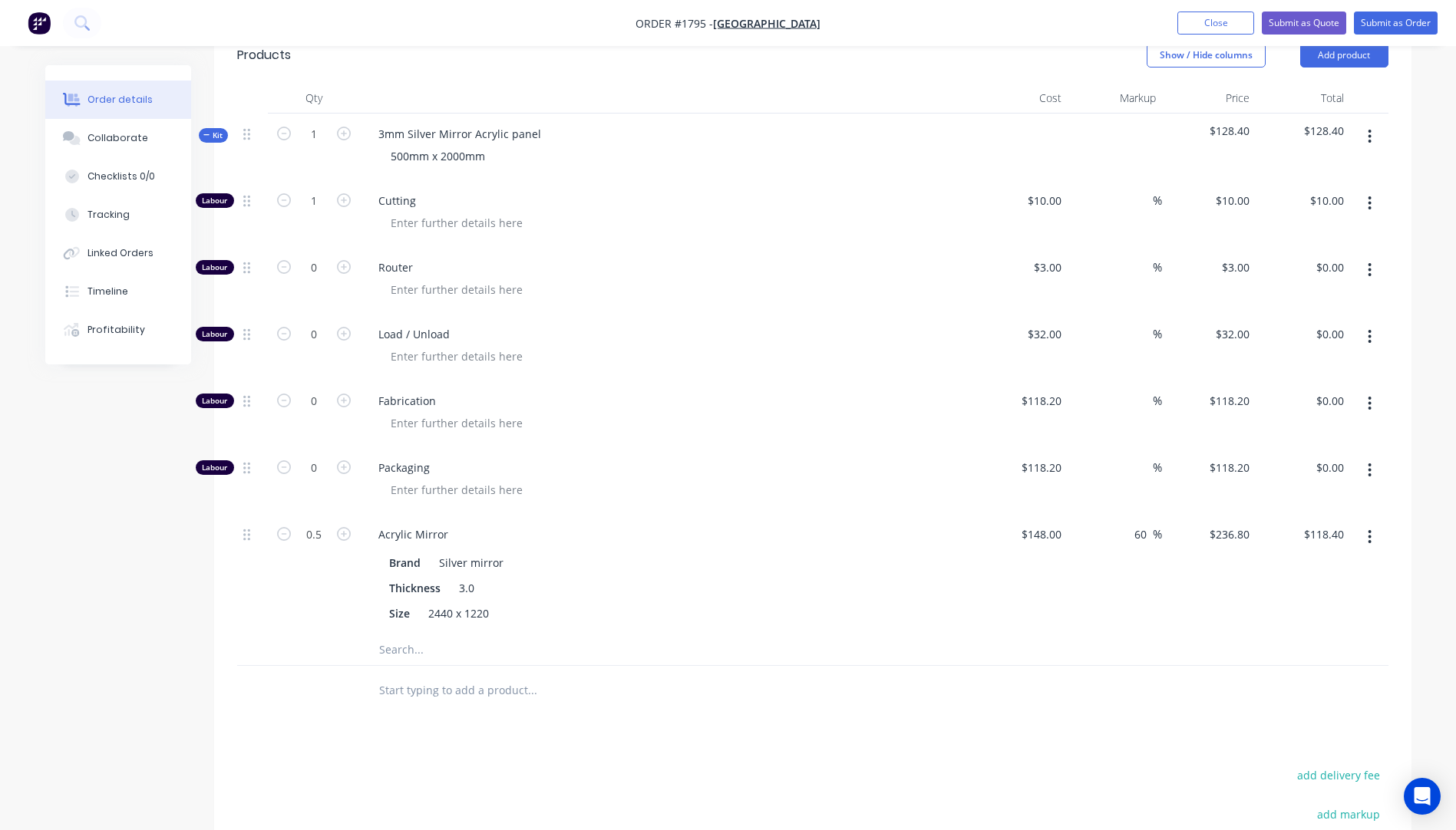
click at [406, 636] on input "text" at bounding box center [532, 649] width 307 height 31
type input "e"
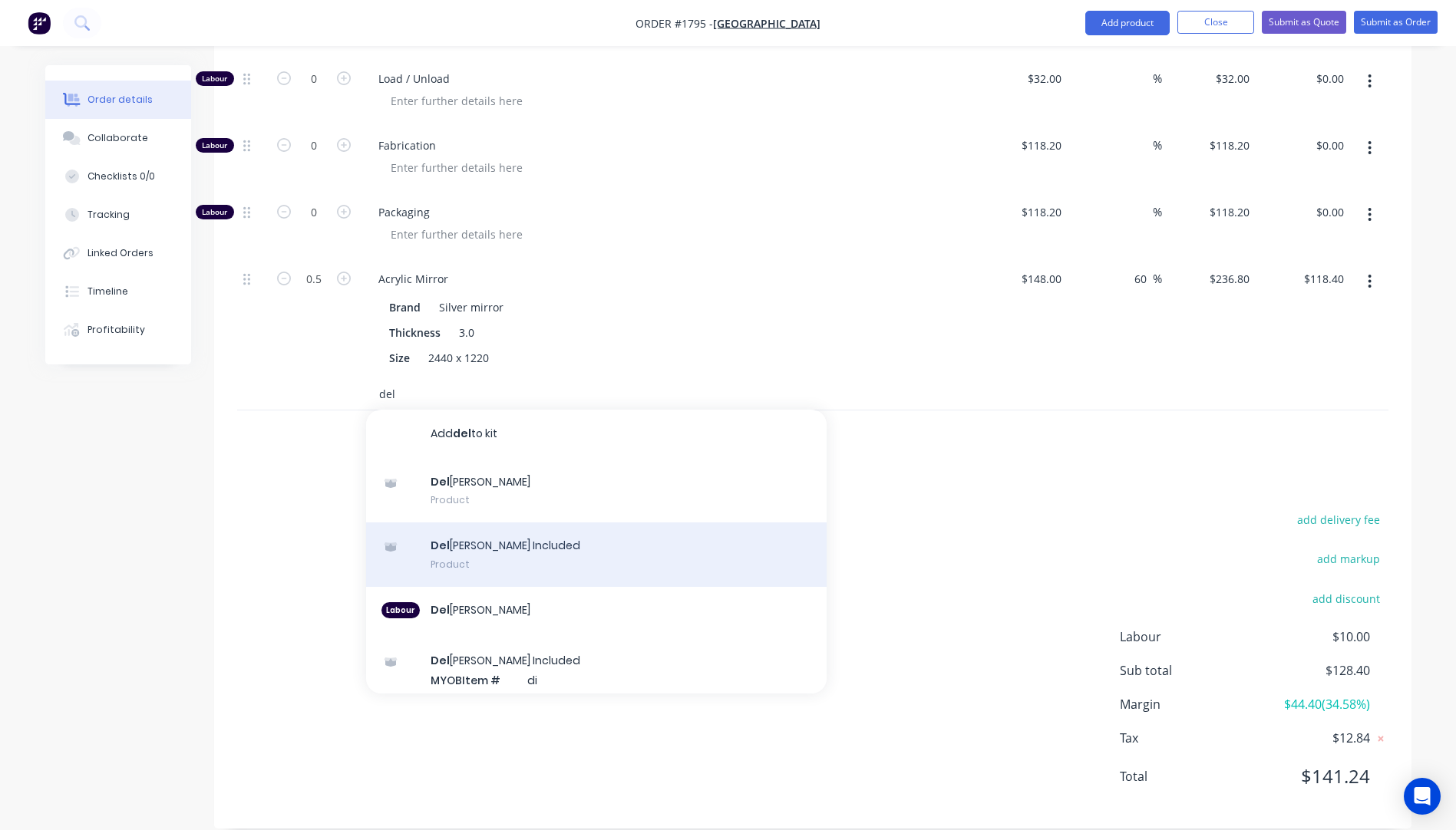
scroll to position [152, 0]
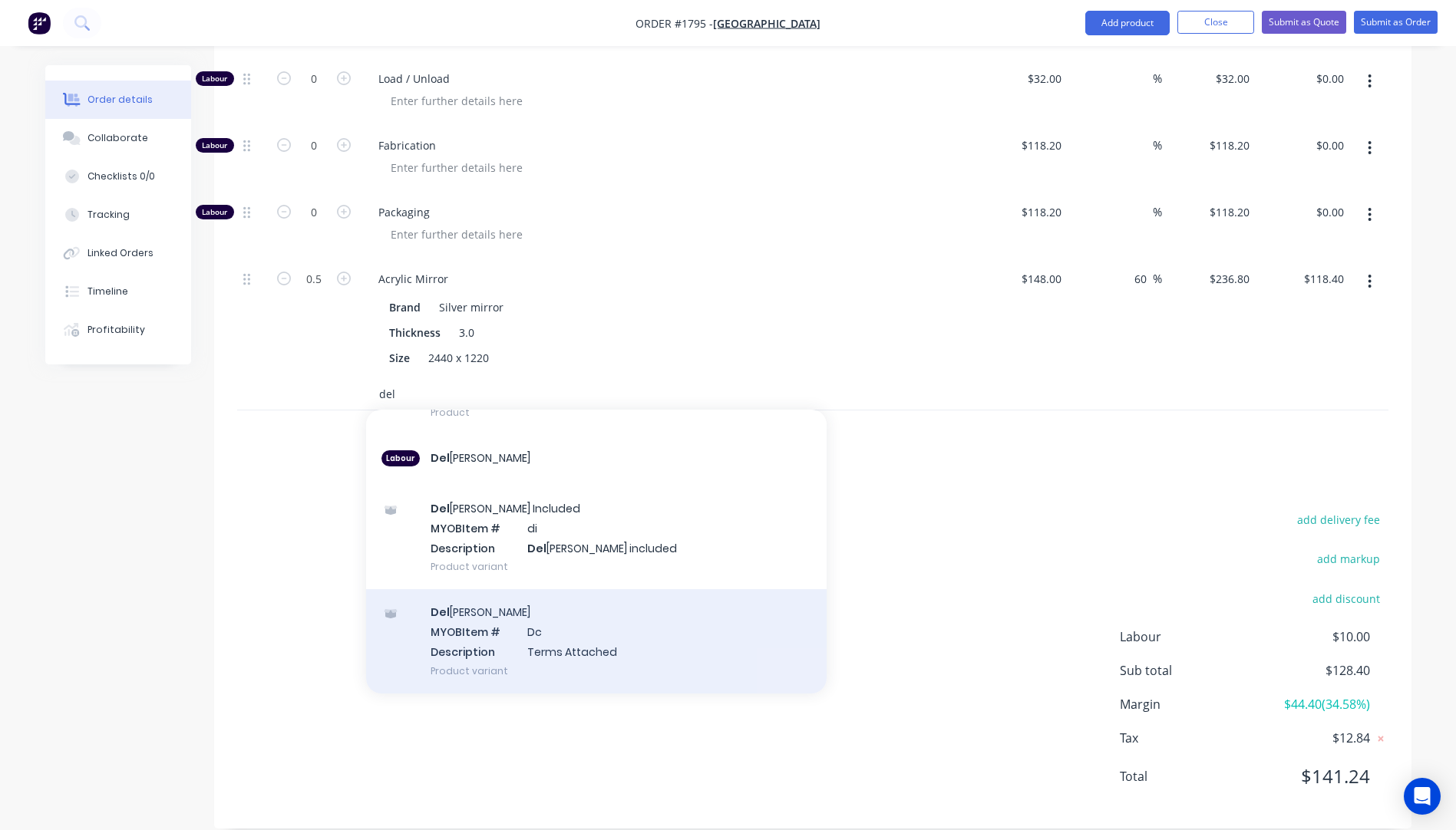
type input "del"
click at [533, 627] on div "Del ivery MYOB Item # Dc Description Terms Attached Product variant" at bounding box center [596, 641] width 460 height 103
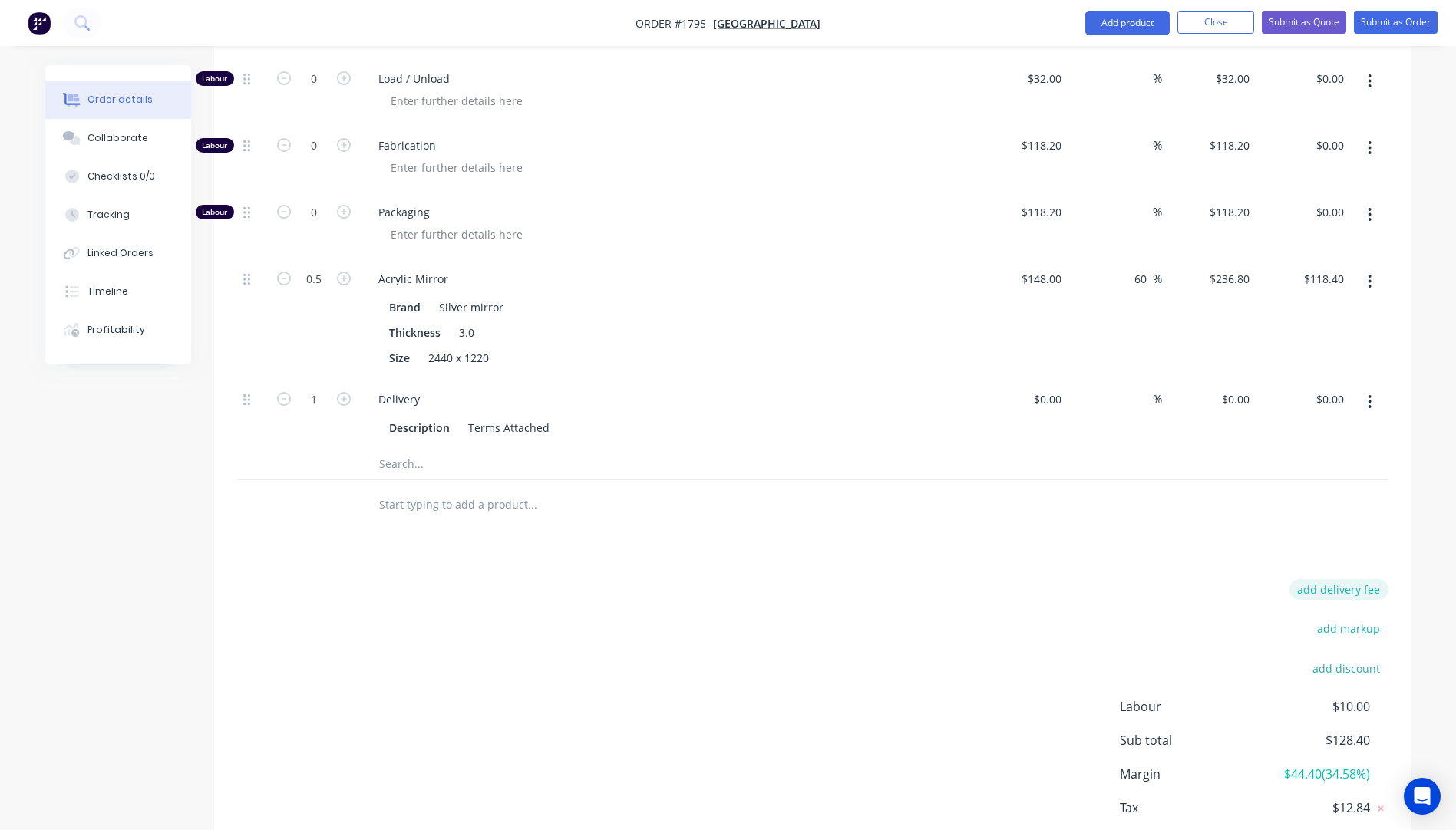
click at [1344, 579] on button "add delivery fee" at bounding box center [1338, 589] width 99 height 21
type input "45"
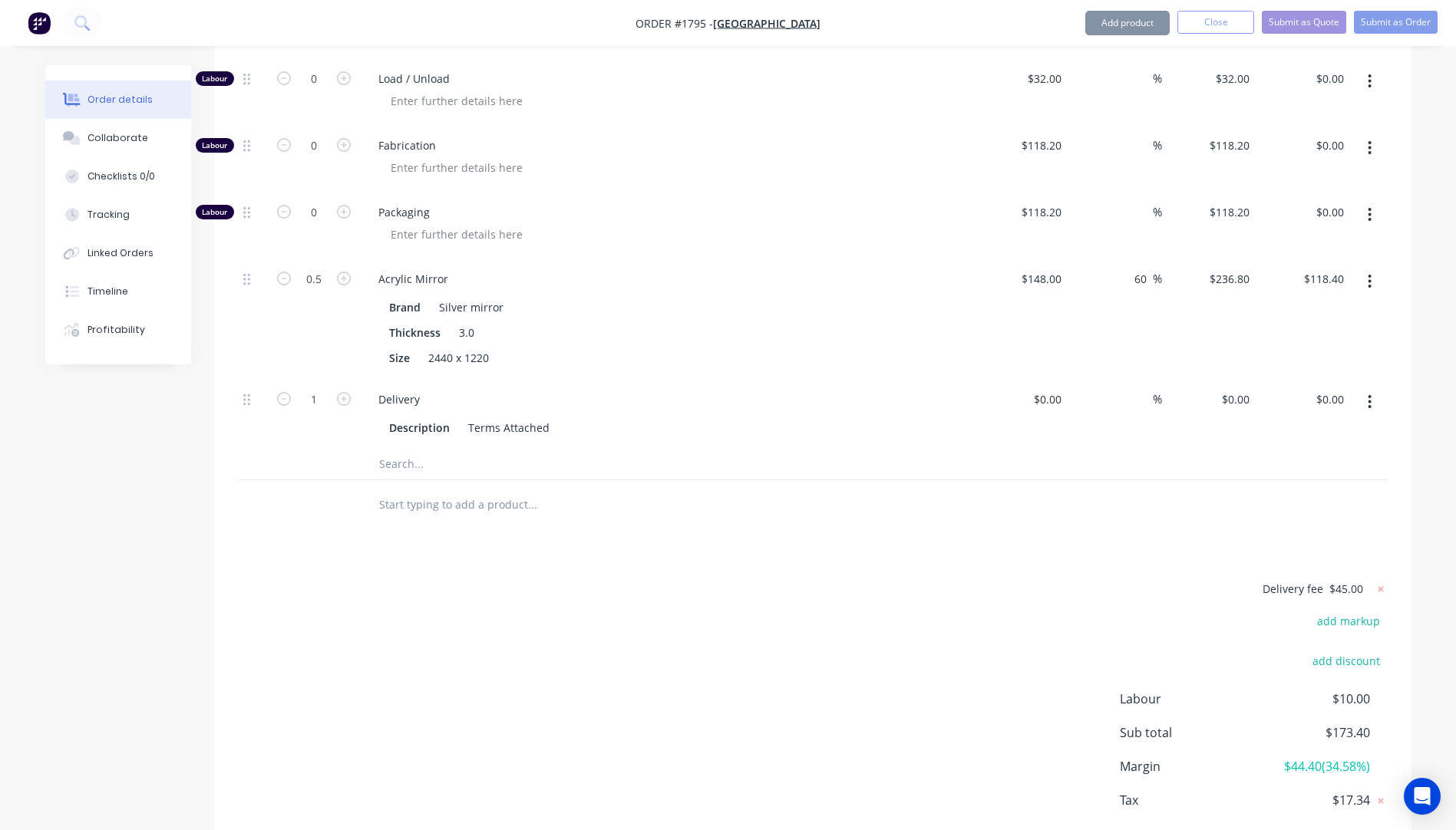
click at [963, 482] on div at bounding box center [812, 505] width 1151 height 50
click at [1379, 582] on icon at bounding box center [1380, 589] width 15 height 15
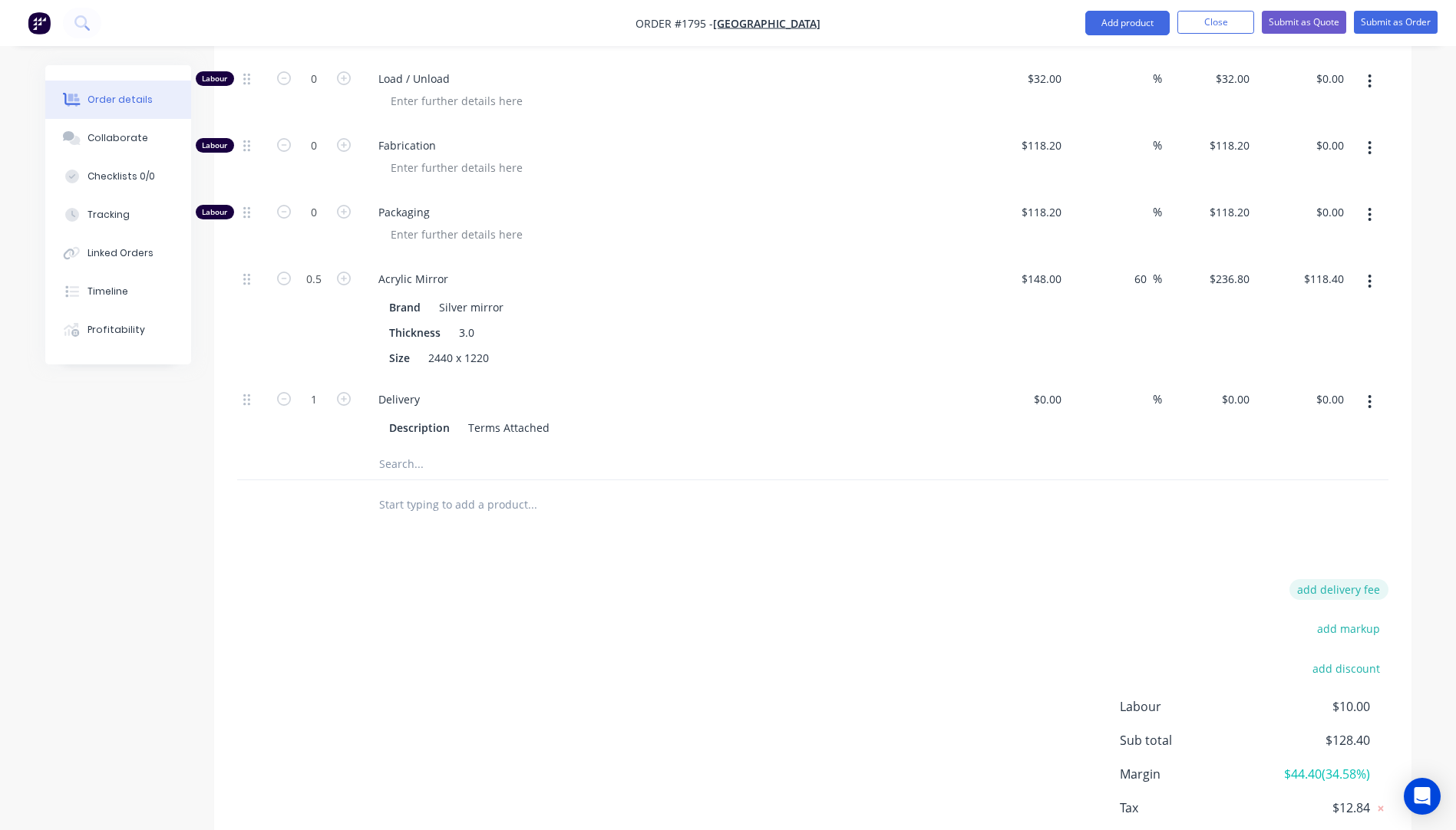
click at [1353, 579] on button "add delivery fee" at bounding box center [1338, 589] width 99 height 21
type input "65"
click at [1115, 601] on div "Delivery fee Delivery fee Delivery fee name (Optional) 65 65 $0 add markup add …" at bounding box center [812, 725] width 1151 height 292
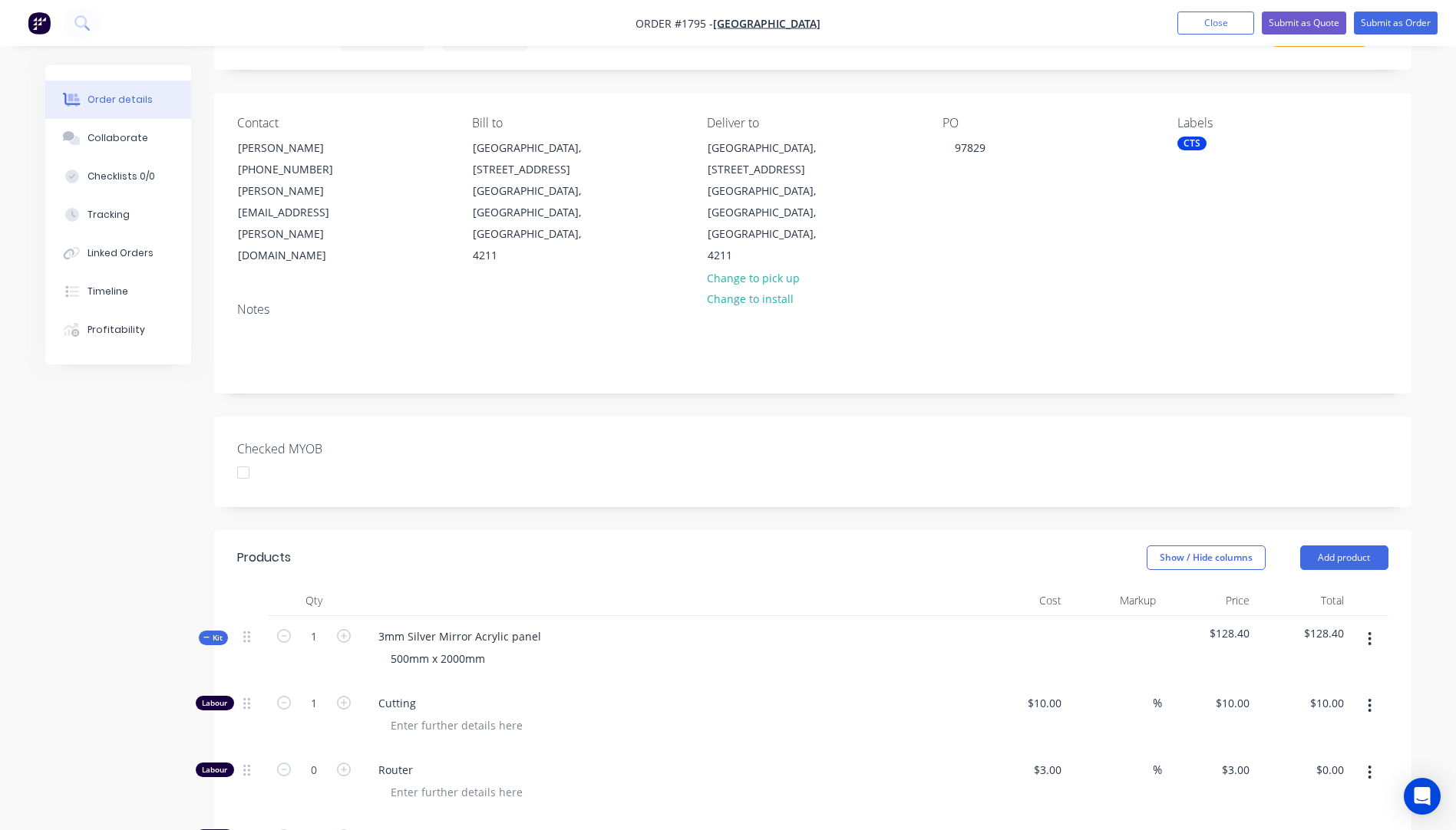
scroll to position [0, 0]
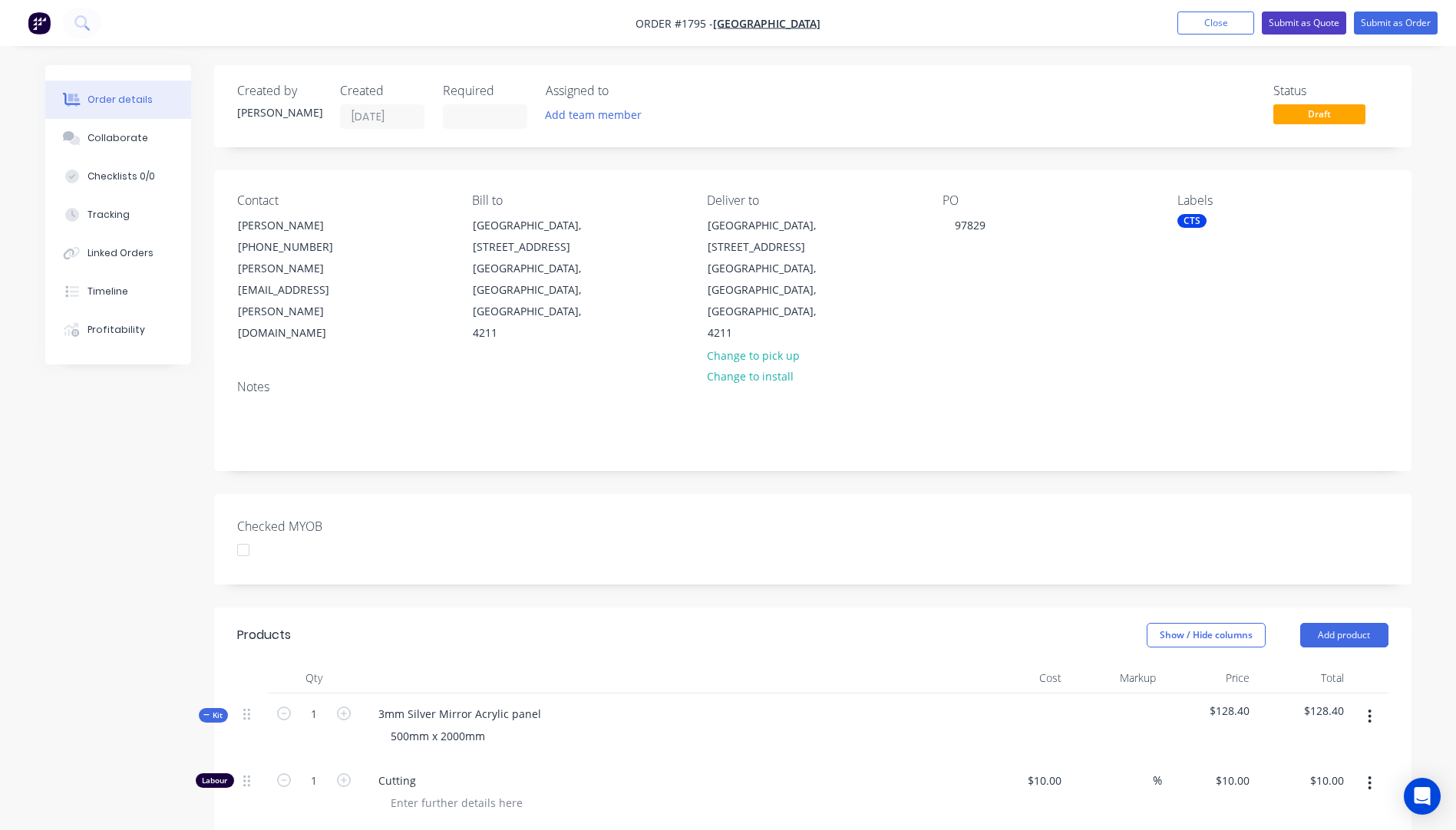
click at [1307, 31] on button "Submit as Quote" at bounding box center [1303, 23] width 84 height 23
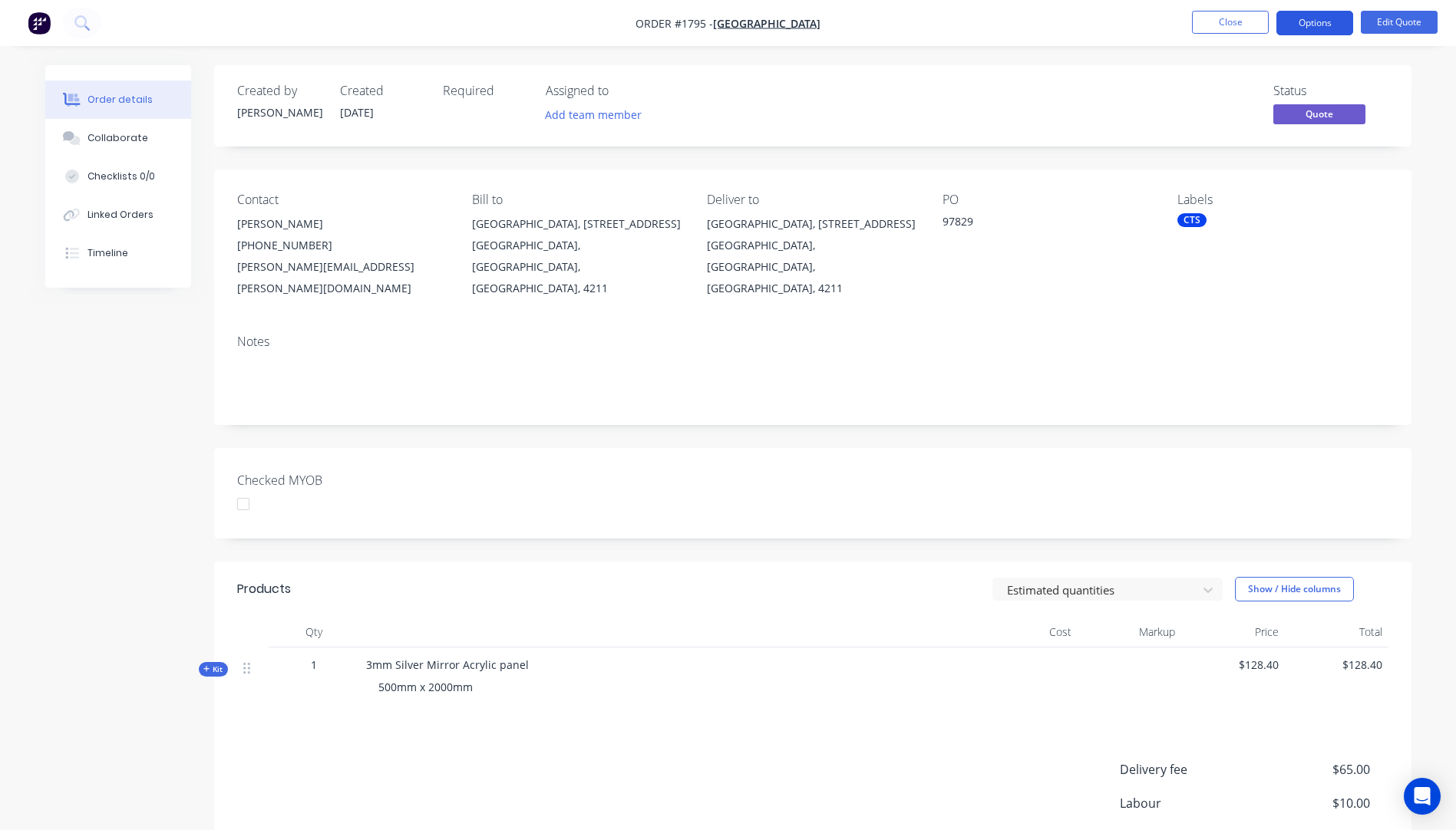
click at [1308, 29] on button "Options" at bounding box center [1314, 22] width 77 height 24
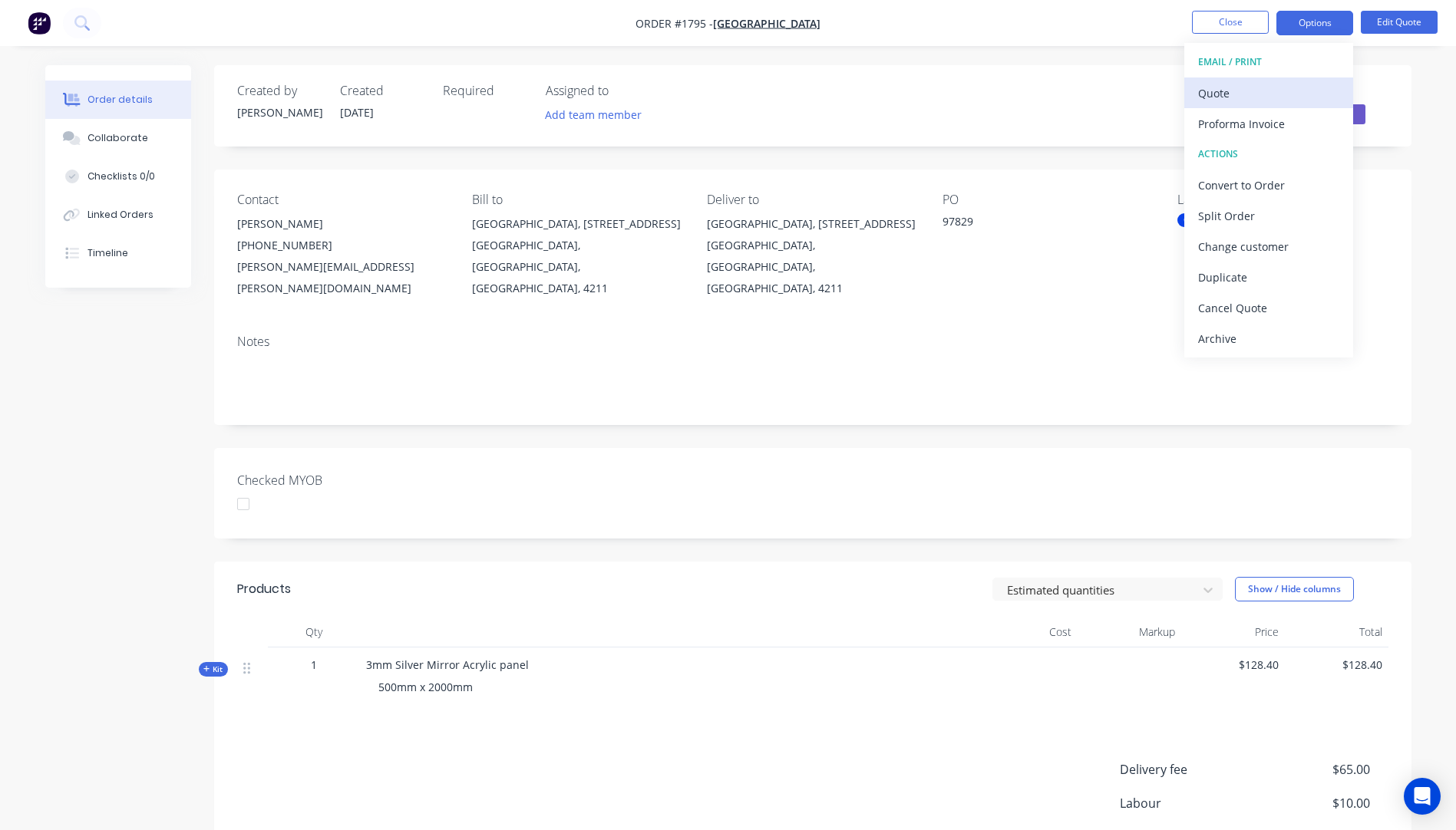
click at [1228, 102] on div "Quote" at bounding box center [1268, 93] width 141 height 22
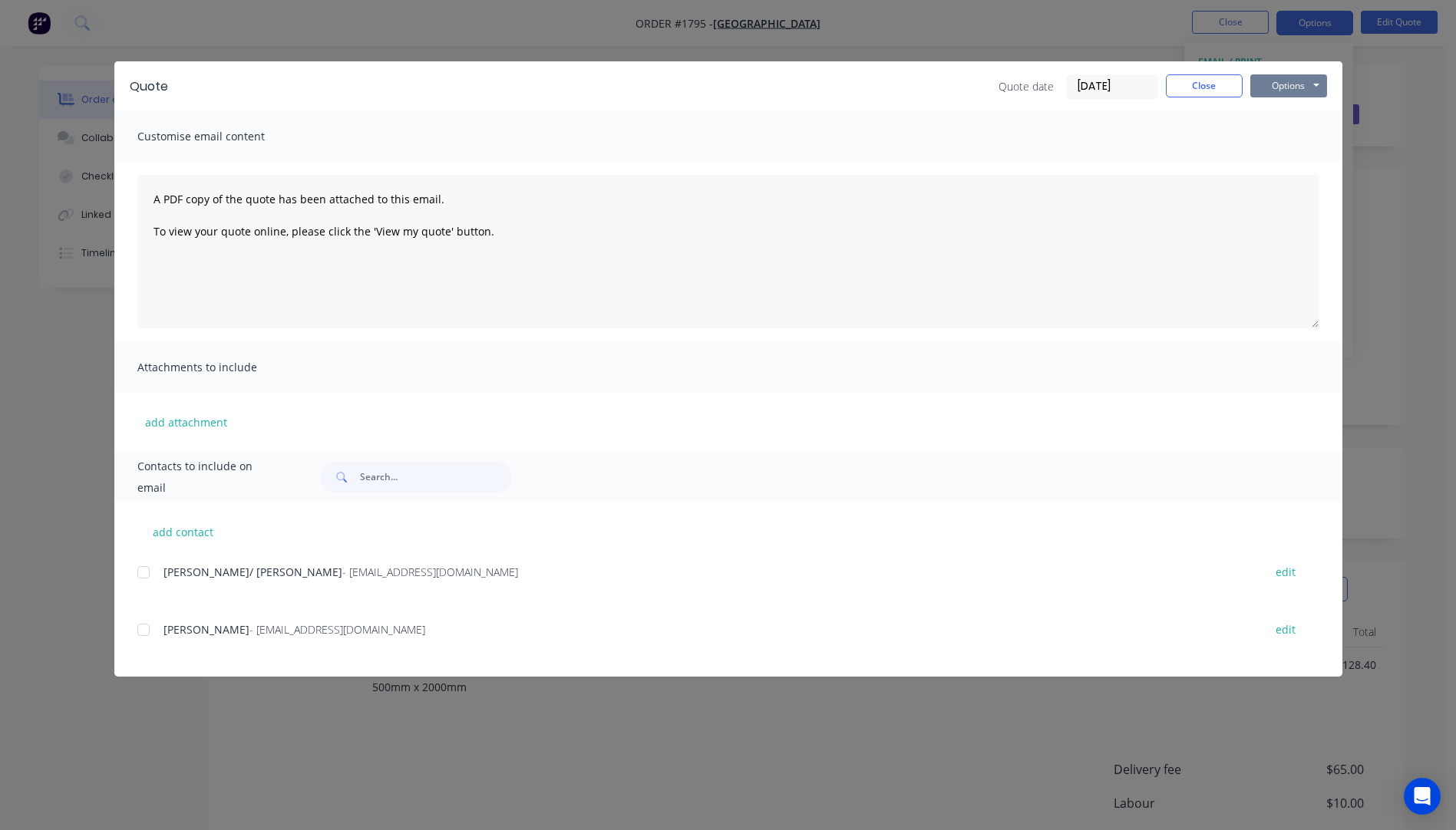
click at [1269, 90] on button "Options" at bounding box center [1288, 86] width 77 height 23
click at [1286, 117] on button "Preview" at bounding box center [1299, 113] width 98 height 25
click at [188, 532] on button "add contact" at bounding box center [183, 532] width 92 height 23
select select "AU"
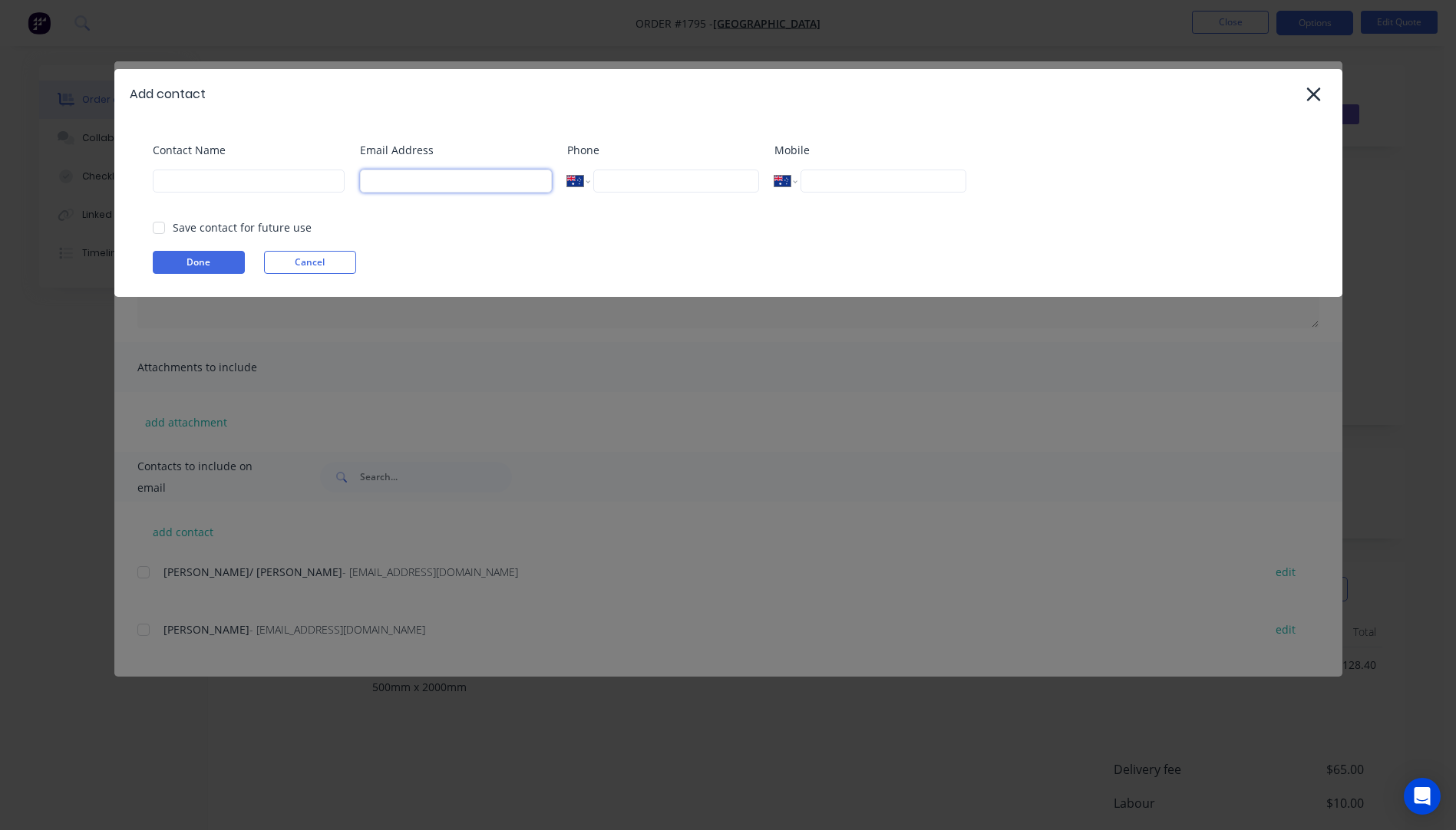
click at [418, 182] on input at bounding box center [456, 181] width 192 height 23
type input "mcarter@emmanuel.qld.edu.au"
click at [293, 185] on input at bounding box center [248, 181] width 192 height 23
type input "Michelle Carter"
click at [198, 258] on button "Done" at bounding box center [198, 262] width 92 height 23
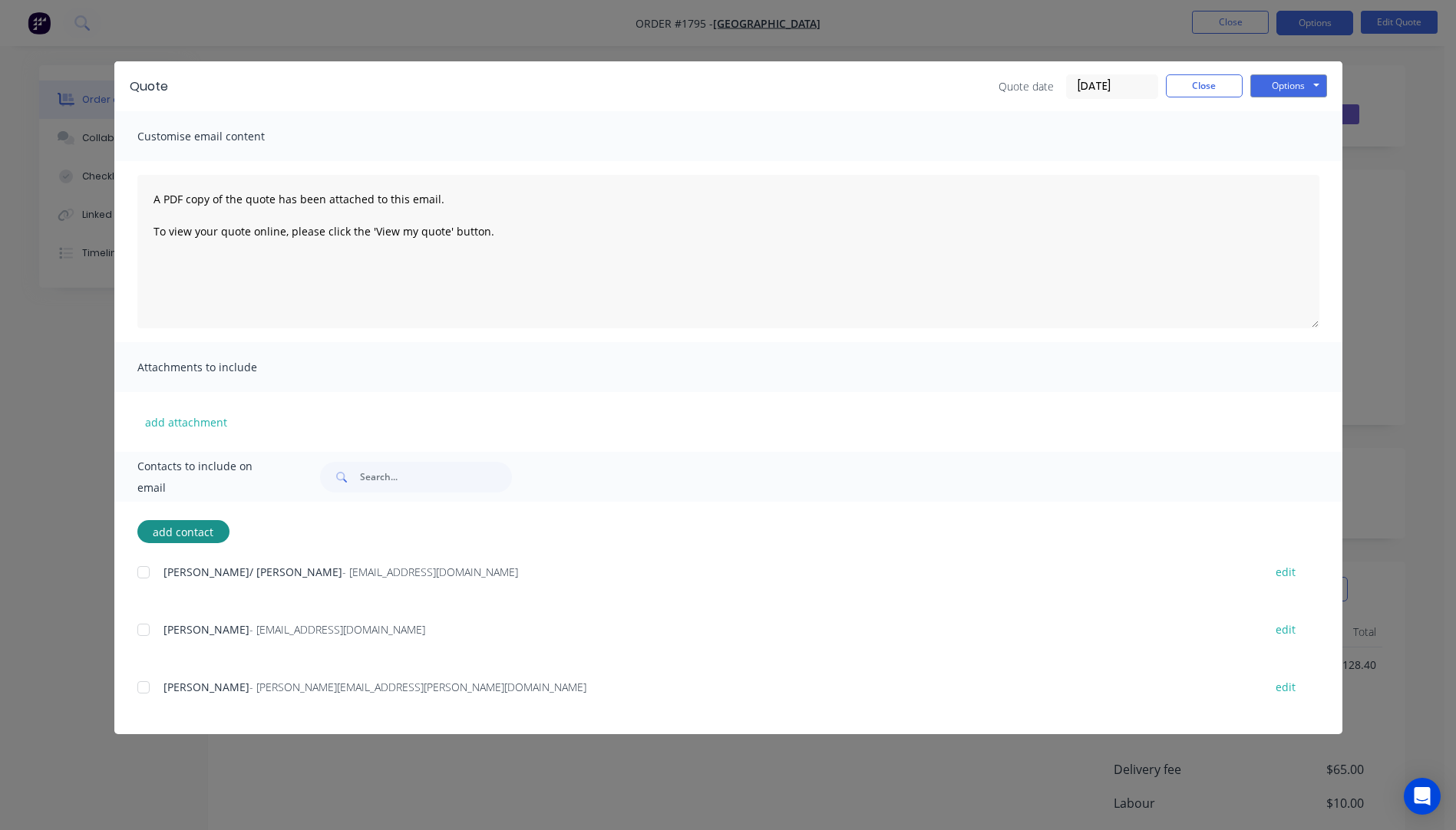
click at [143, 691] on div at bounding box center [143, 688] width 31 height 31
click at [200, 424] on button "add attachment" at bounding box center [186, 422] width 98 height 23
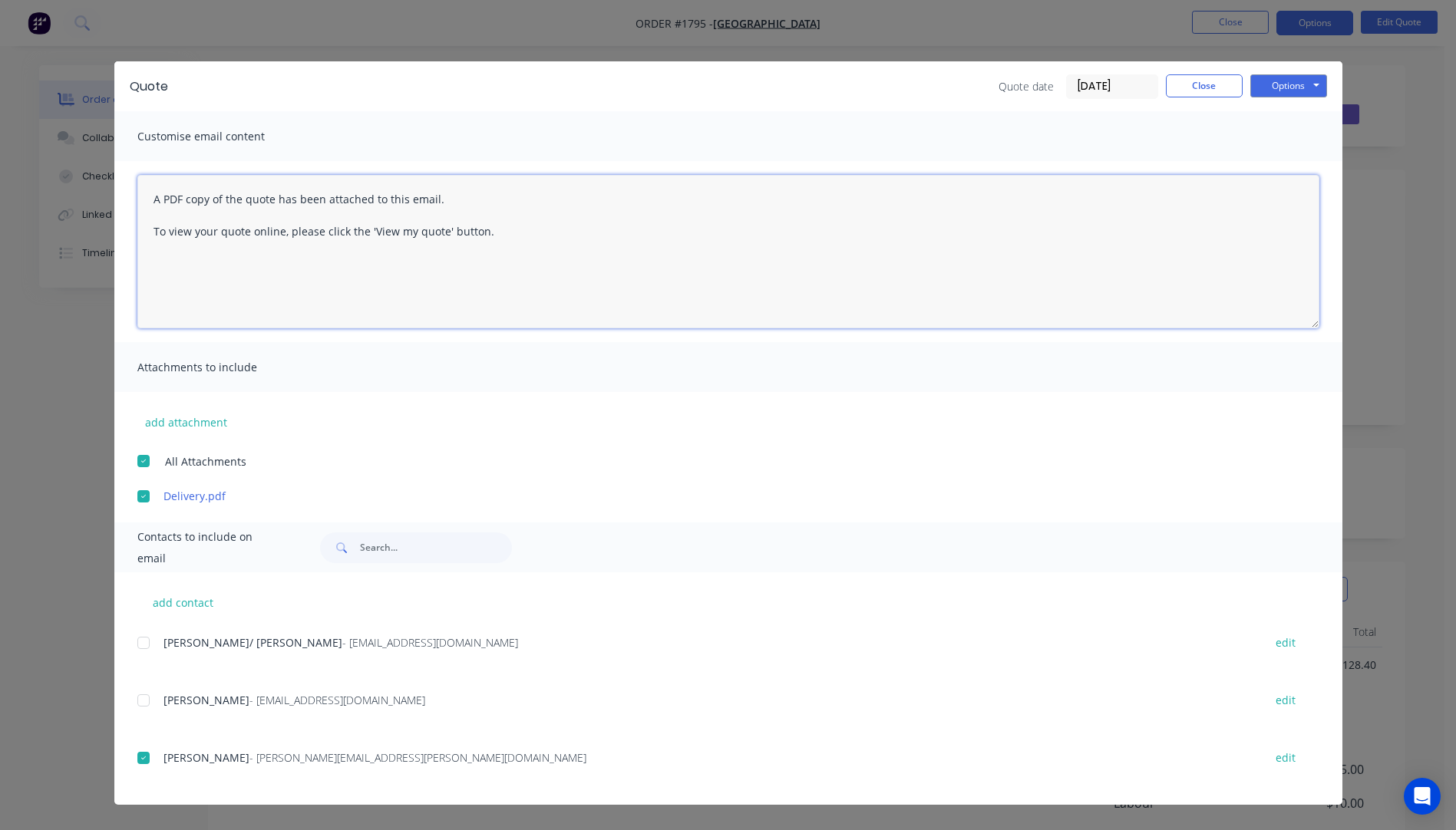
paste textarea "Hi, Please contact us if you have any questions. Regards, Darren sales@allstarp…"
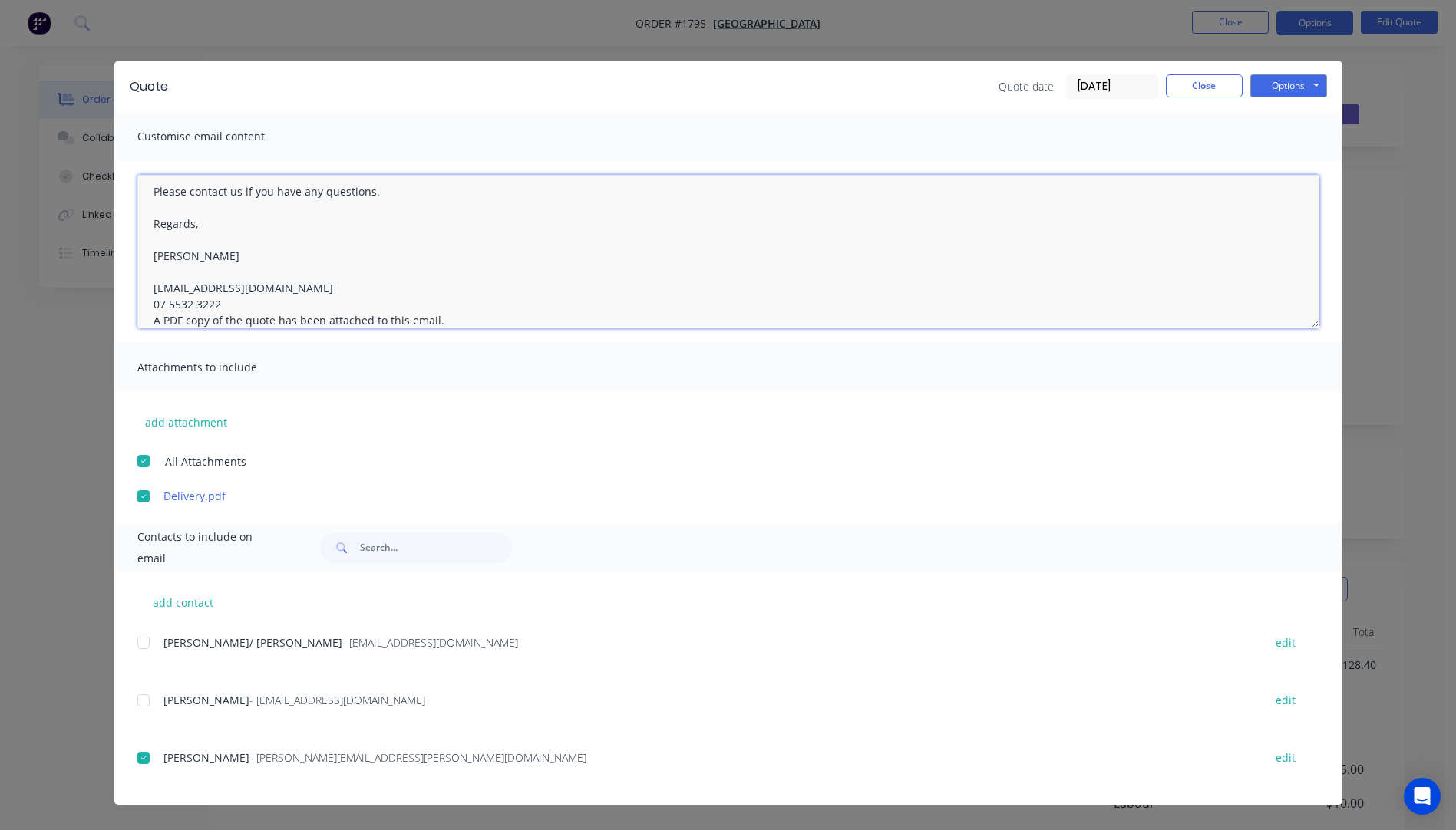
click at [226, 302] on textarea "Hi, Please contact us if you have any questions. Regards, Darren sales@allstarp…" at bounding box center [728, 252] width 1182 height 153
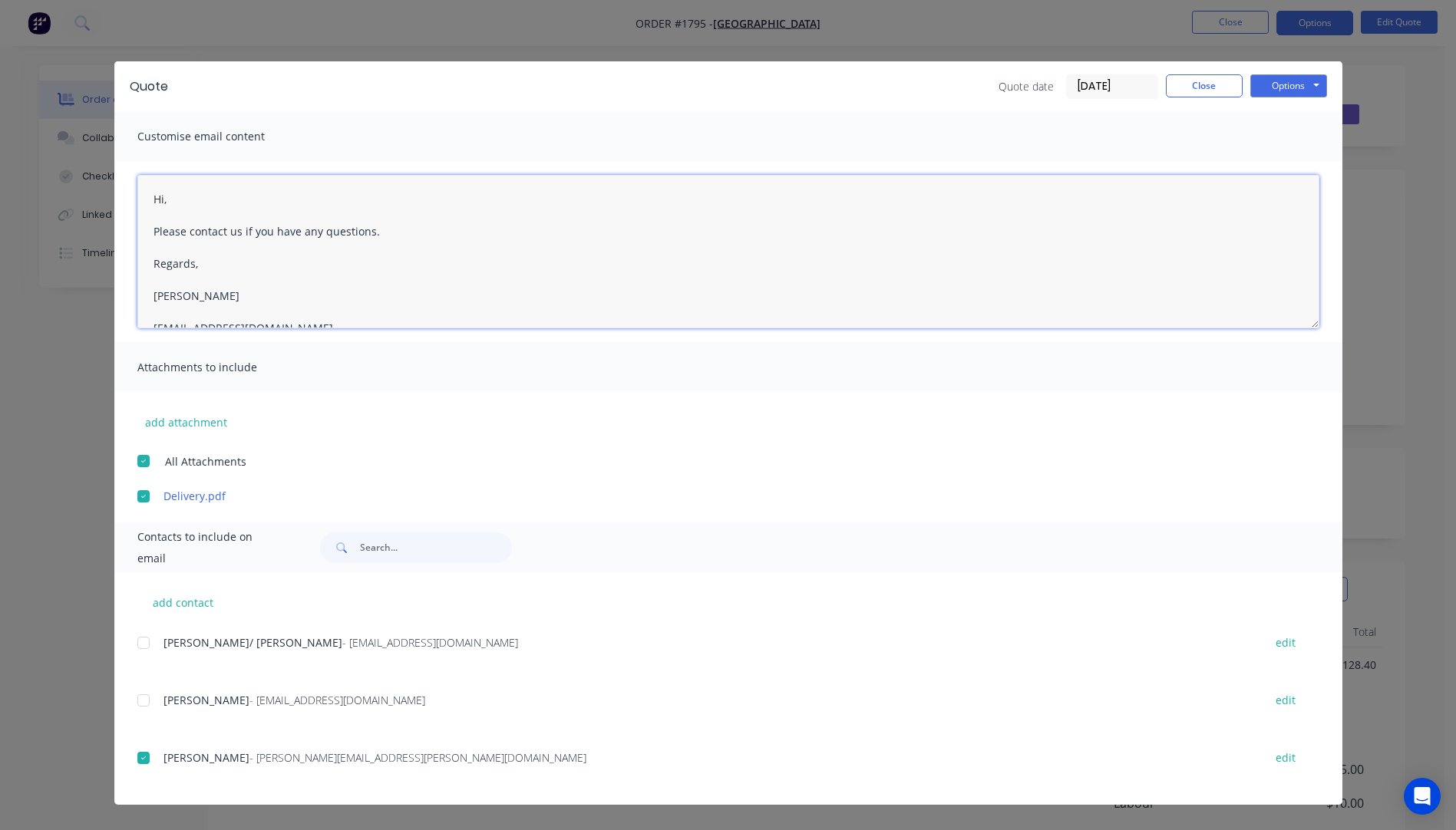
click at [198, 203] on textarea "Hi, Please contact us if you have any questions. Regards, Darren sales@allstarp…" at bounding box center [728, 252] width 1182 height 153
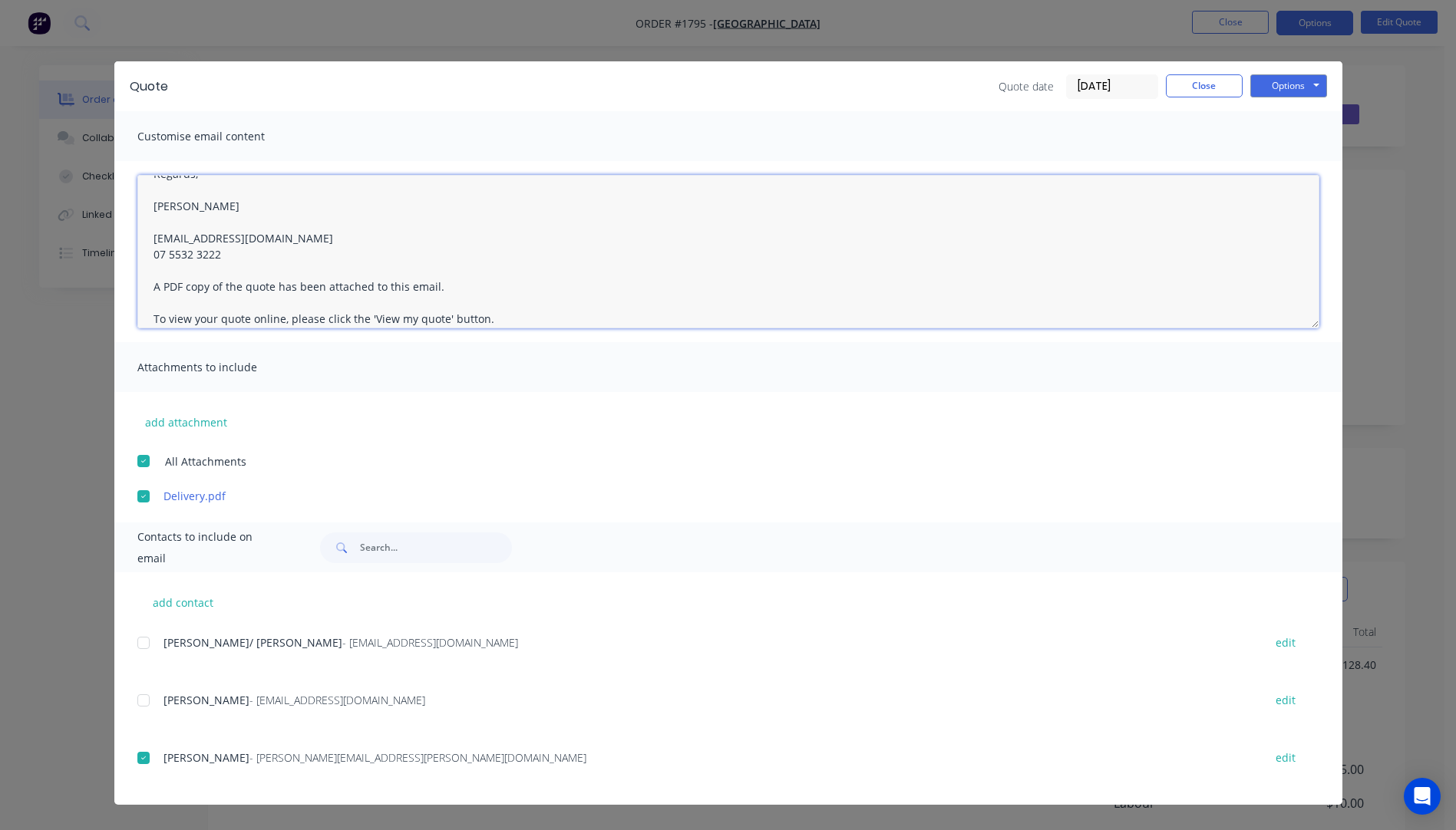
drag, startPoint x: 146, startPoint y: 196, endPoint x: 251, endPoint y: 247, distance: 116.7
click at [251, 247] on textarea "Hi Michelle, Please see attached quote. I have included the delivery price but …" at bounding box center [728, 252] width 1182 height 153
type textarea "Hi Michelle, Please see attached quote. I have included the delivery price but …"
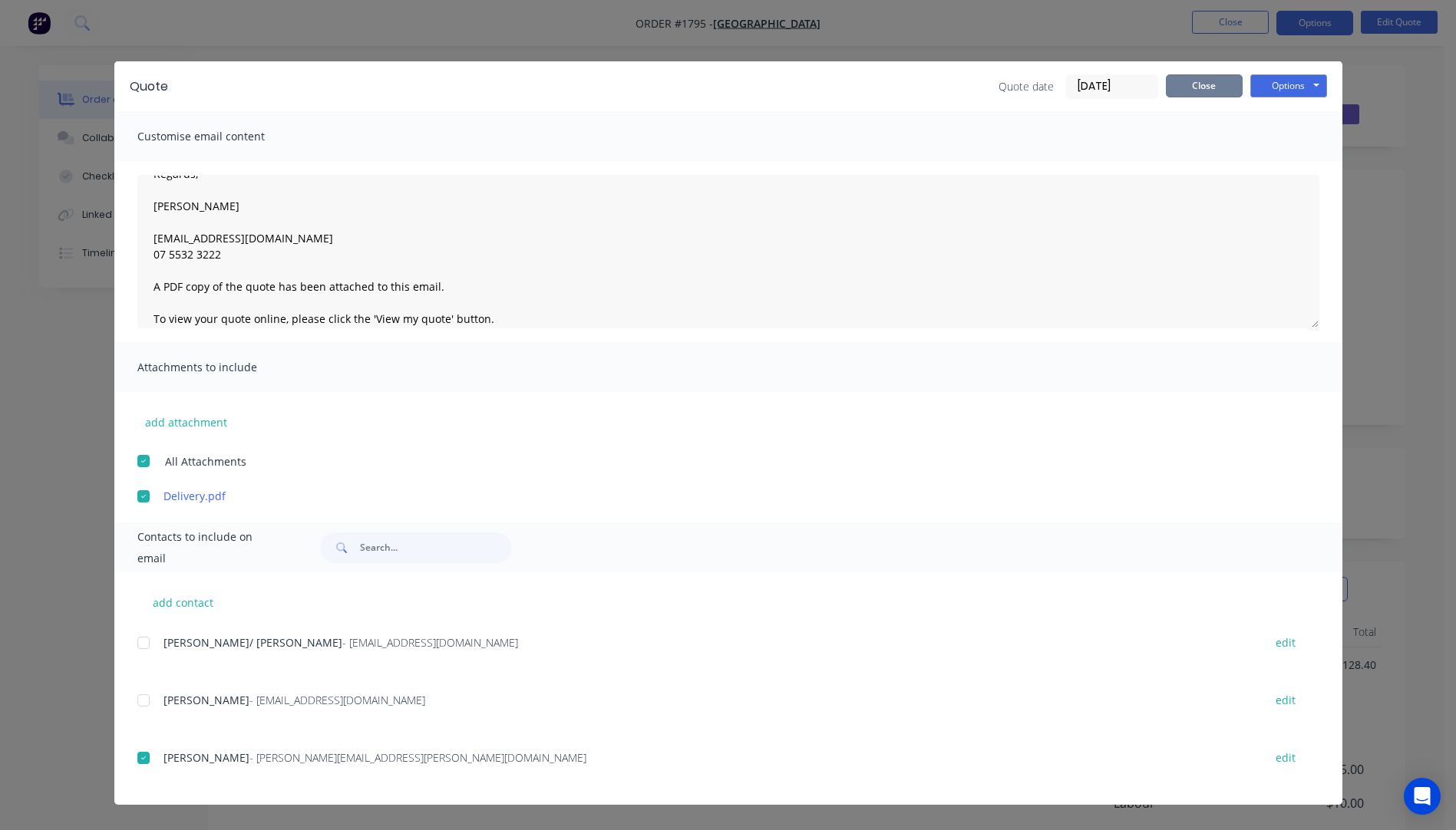
click at [1201, 86] on button "Close" at bounding box center [1203, 86] width 77 height 23
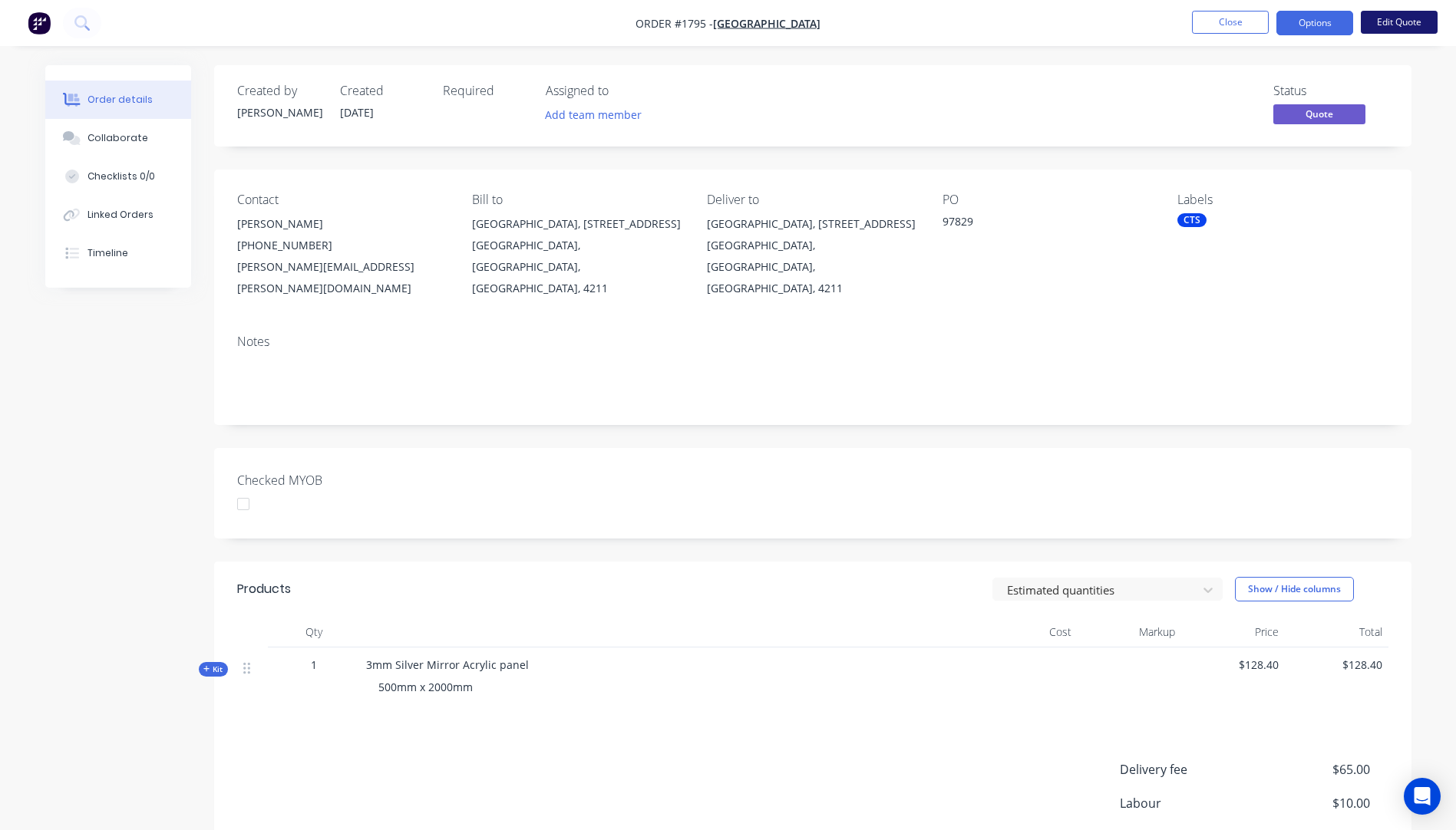
click at [1391, 22] on button "Edit Quote" at bounding box center [1398, 22] width 77 height 23
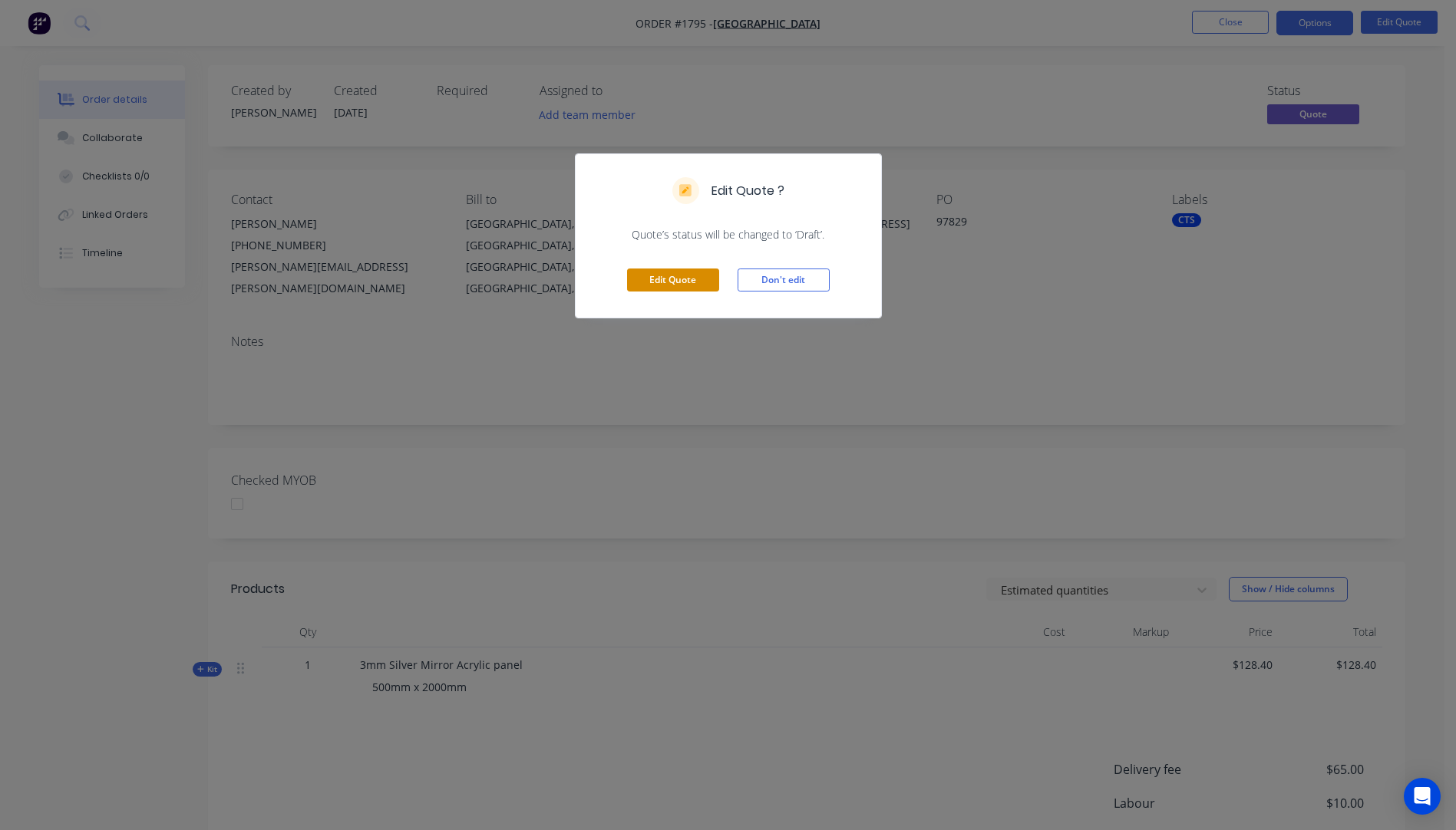
click at [656, 280] on button "Edit Quote" at bounding box center [673, 280] width 92 height 23
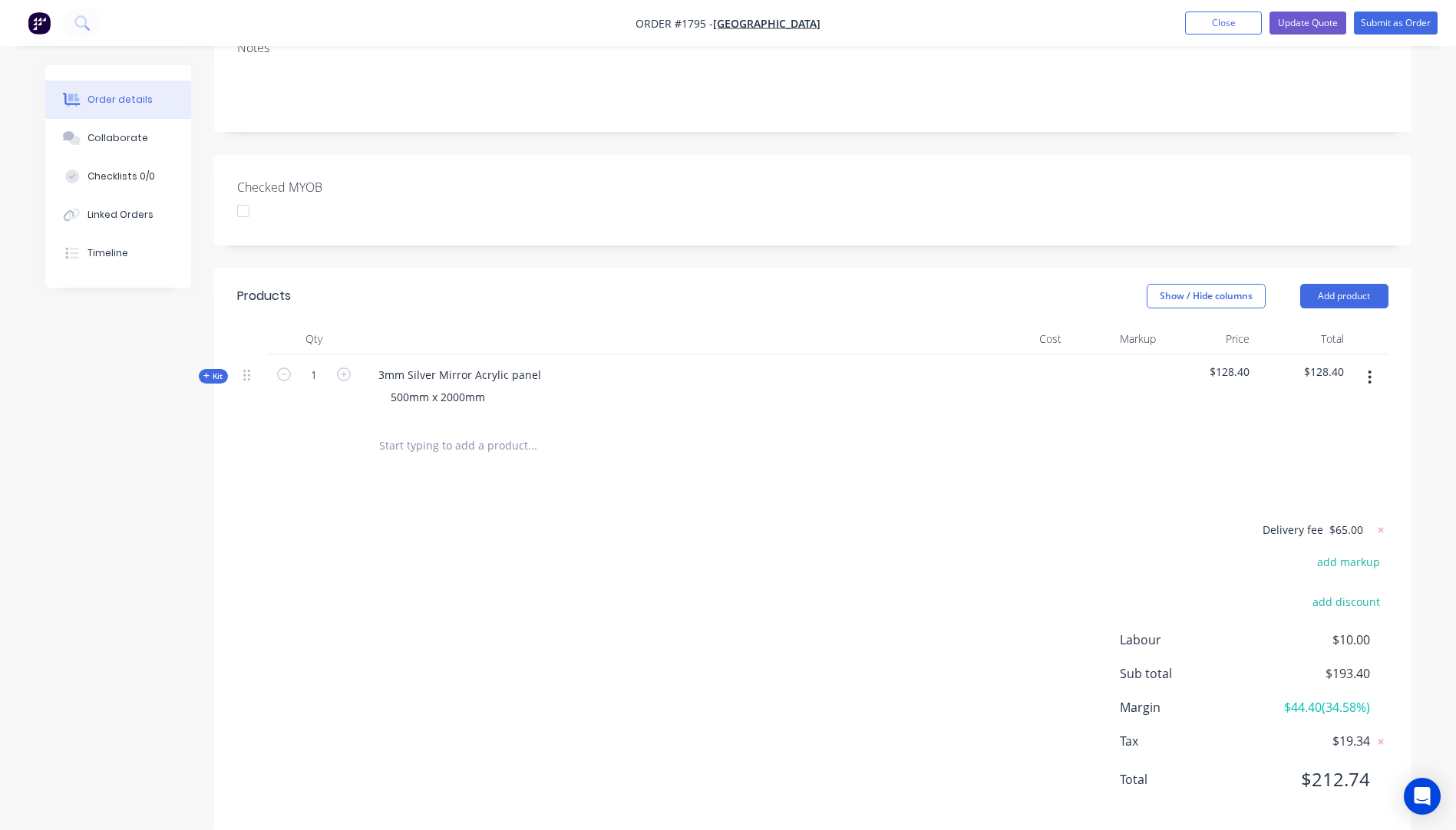
scroll to position [342, 0]
click at [1378, 524] on icon at bounding box center [1380, 527] width 5 height 5
click at [1359, 518] on button "add delivery fee" at bounding box center [1338, 528] width 99 height 21
type input "55"
click at [953, 554] on div "Delivery fee $55.00 add markup add discount Labour $10.00 Sub total $183.40 Mar…" at bounding box center [812, 662] width 1151 height 288
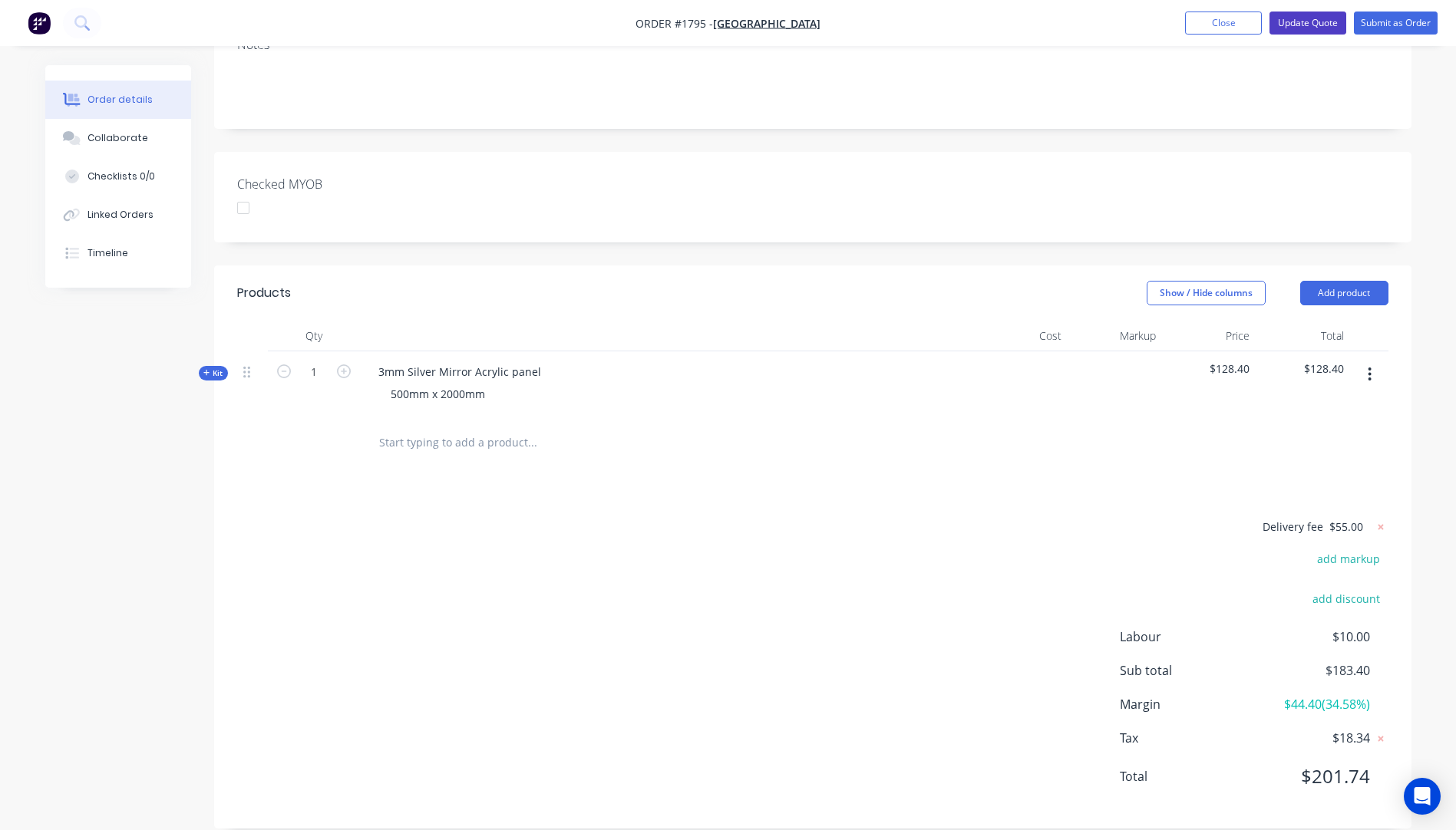
click at [1306, 22] on button "Update Quote" at bounding box center [1308, 23] width 77 height 23
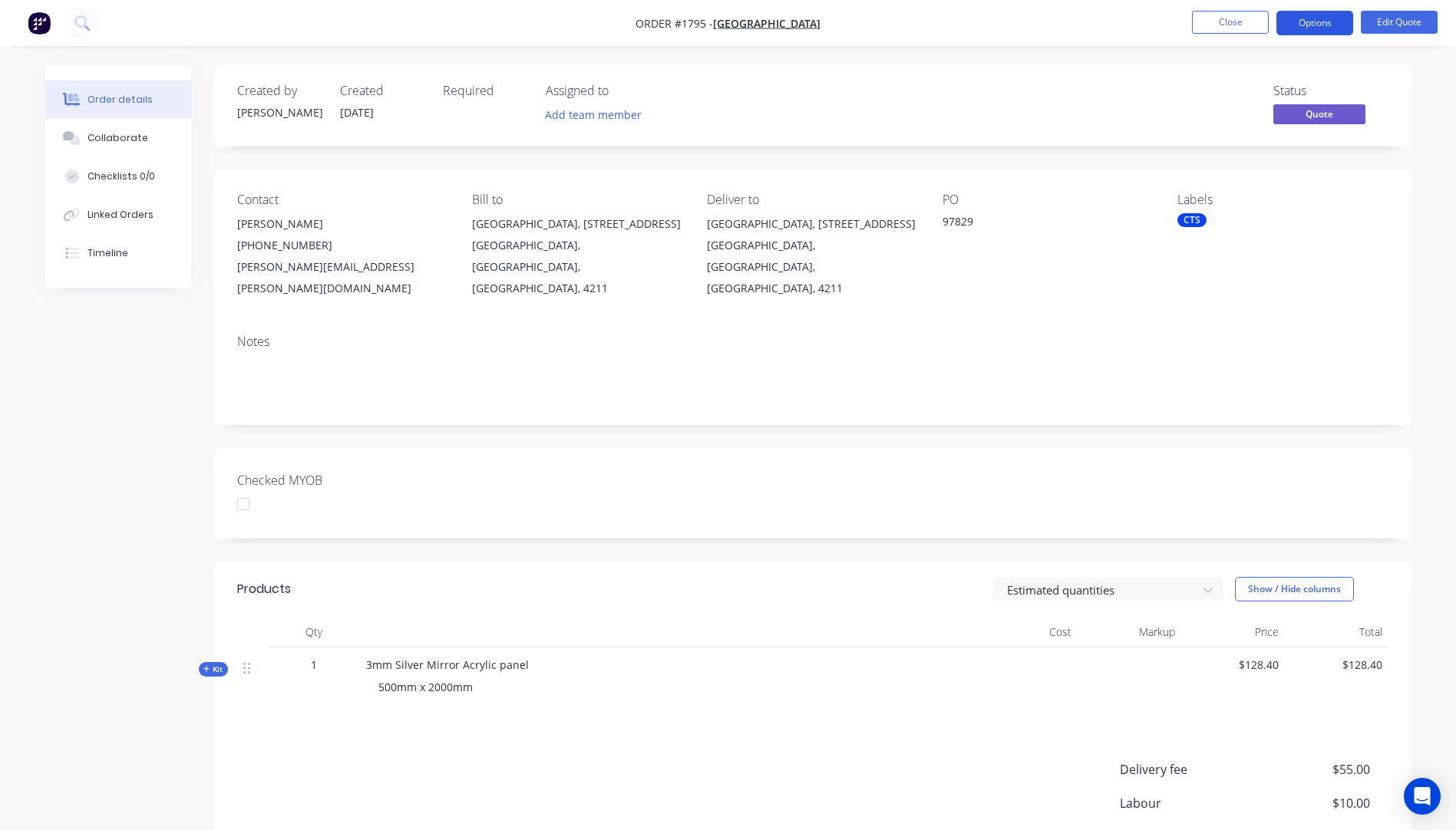
click at [1318, 18] on button "Options" at bounding box center [1314, 22] width 77 height 24
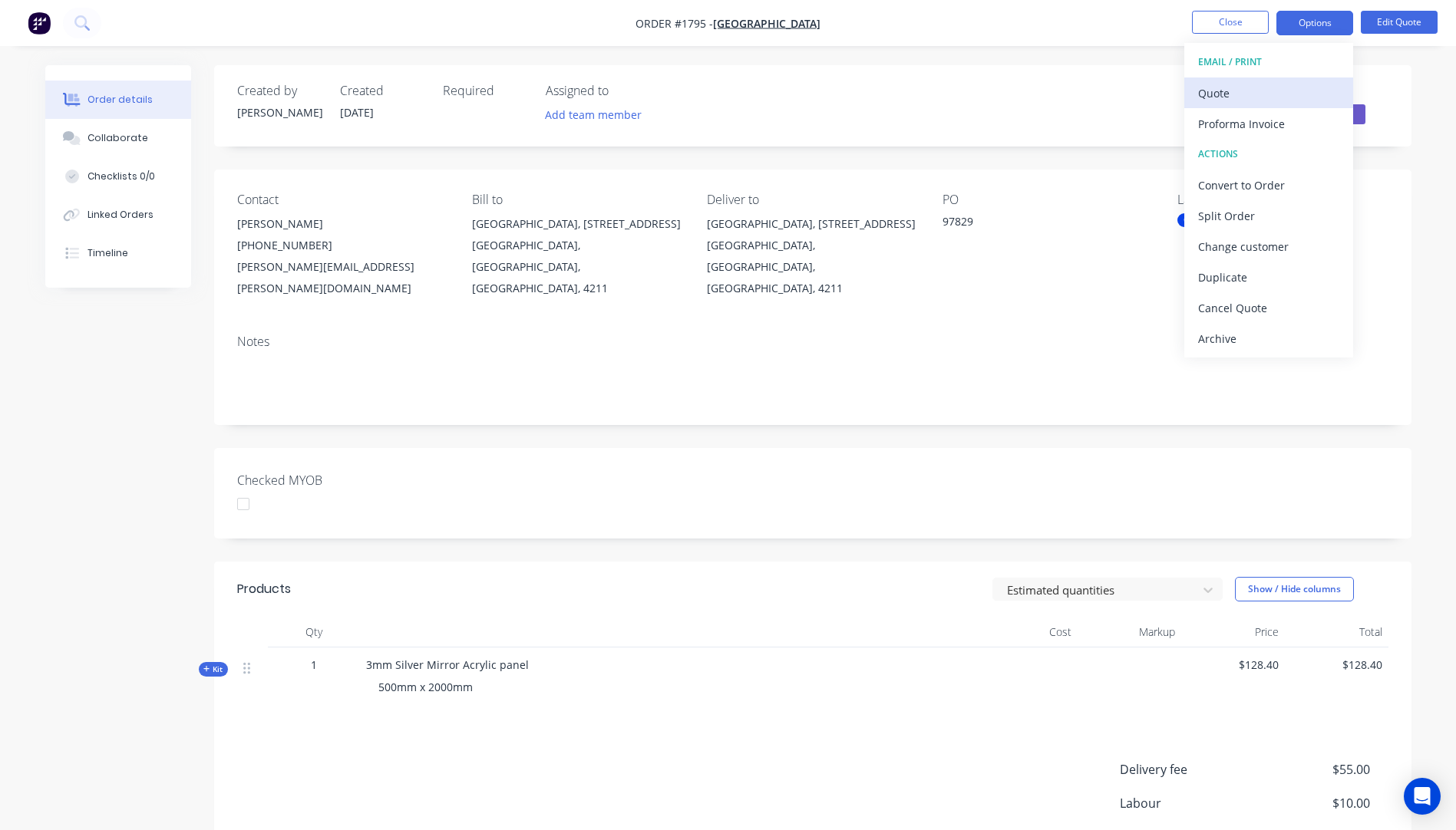
click at [1223, 92] on div "Quote" at bounding box center [1268, 93] width 141 height 22
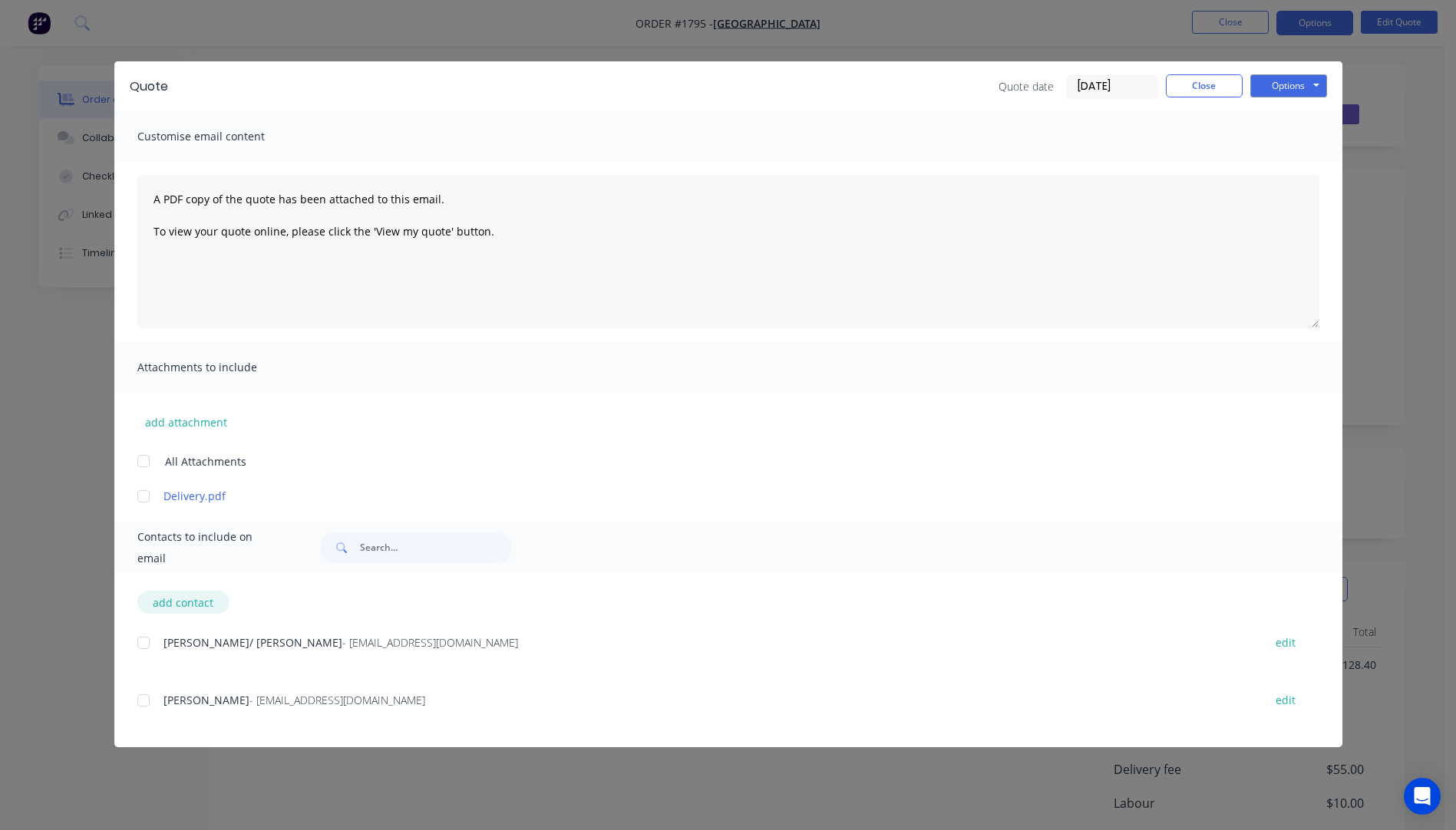
click at [196, 602] on button "add contact" at bounding box center [183, 602] width 92 height 23
select select "AU"
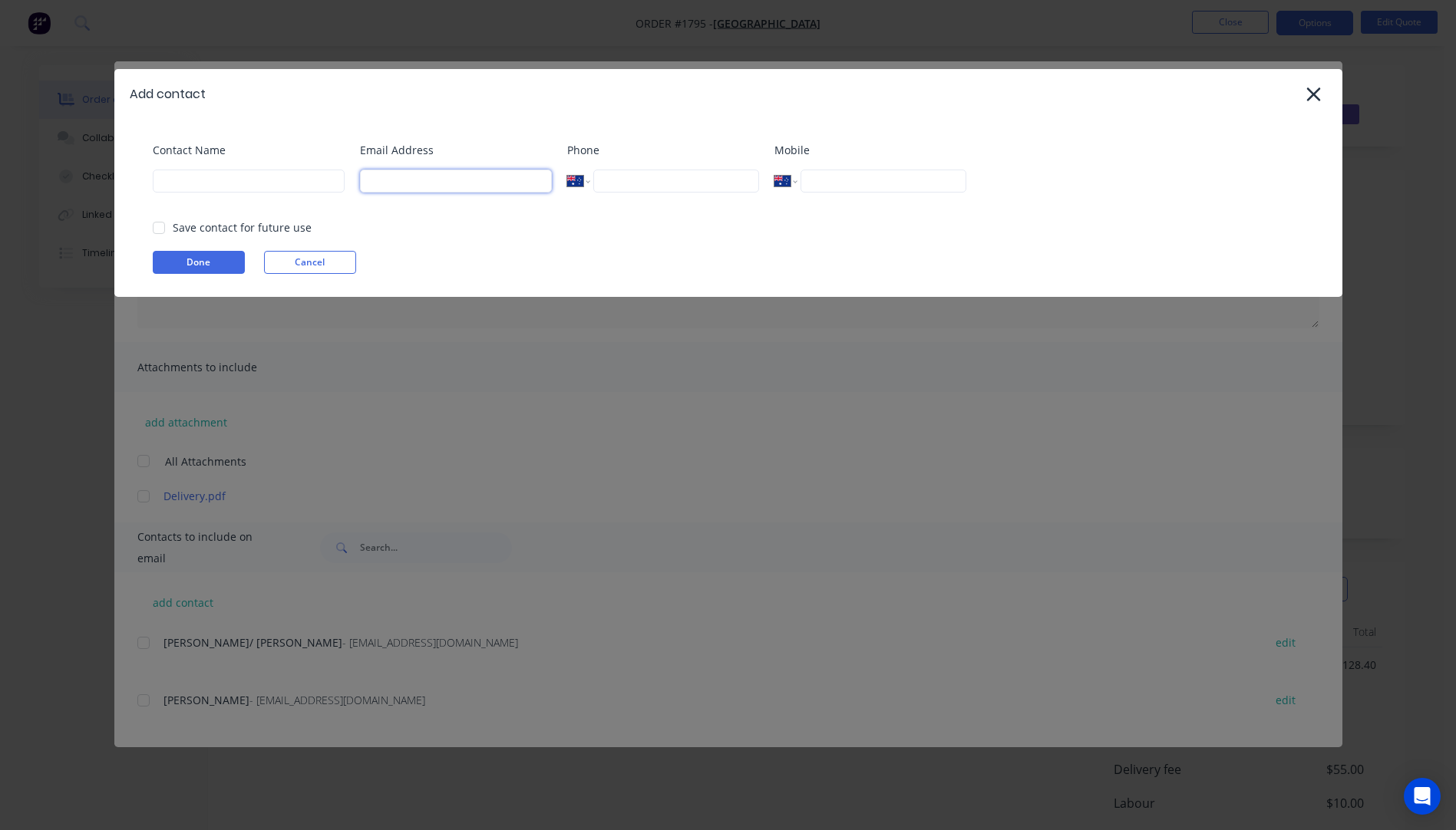
click at [431, 184] on input at bounding box center [456, 181] width 192 height 23
type input "mcarter@emmanuel.qld.edu.au"
type input "Michelle Carter"
click at [204, 268] on button "Done" at bounding box center [198, 262] width 92 height 23
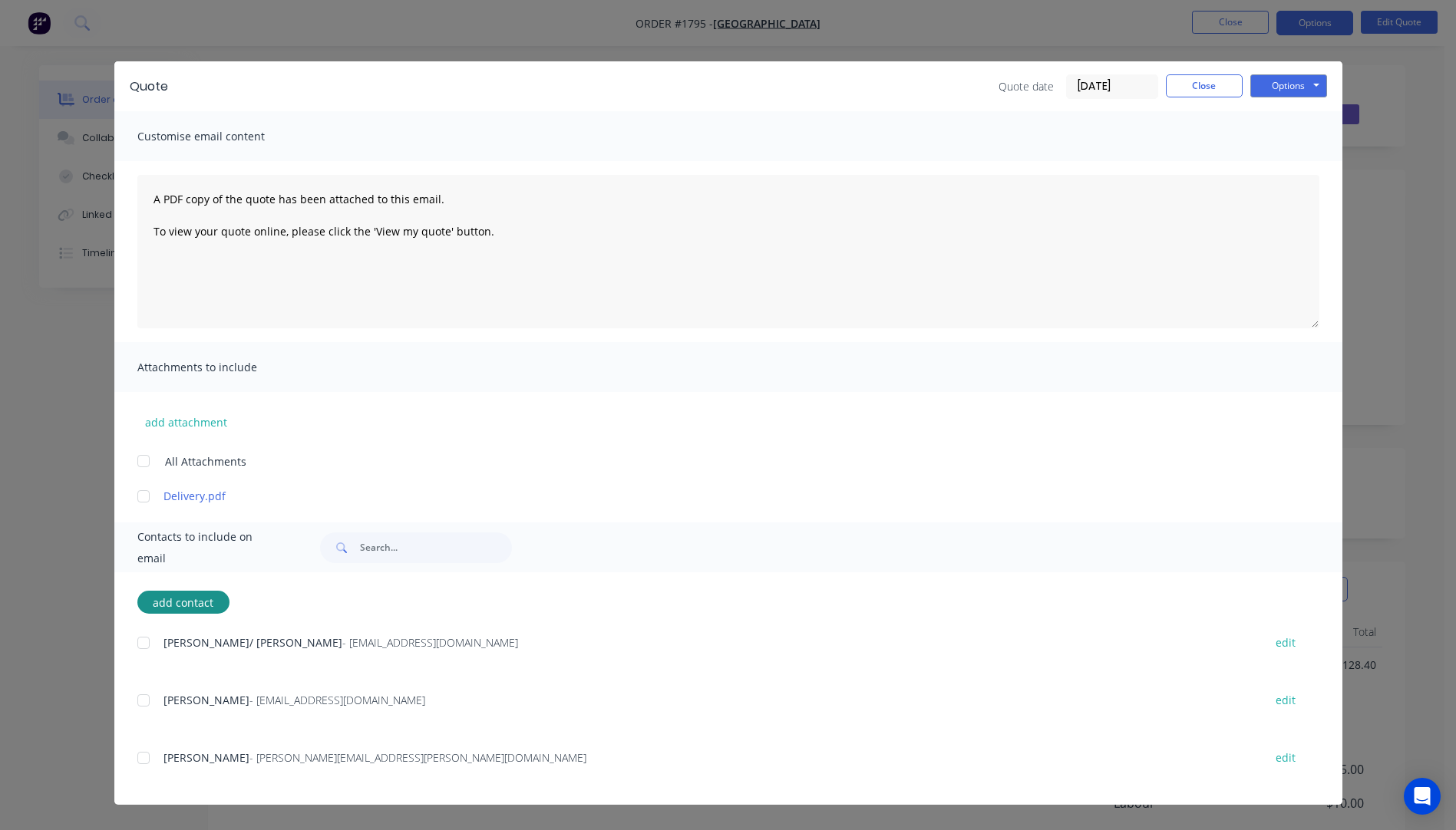
click at [140, 497] on div at bounding box center [143, 496] width 31 height 31
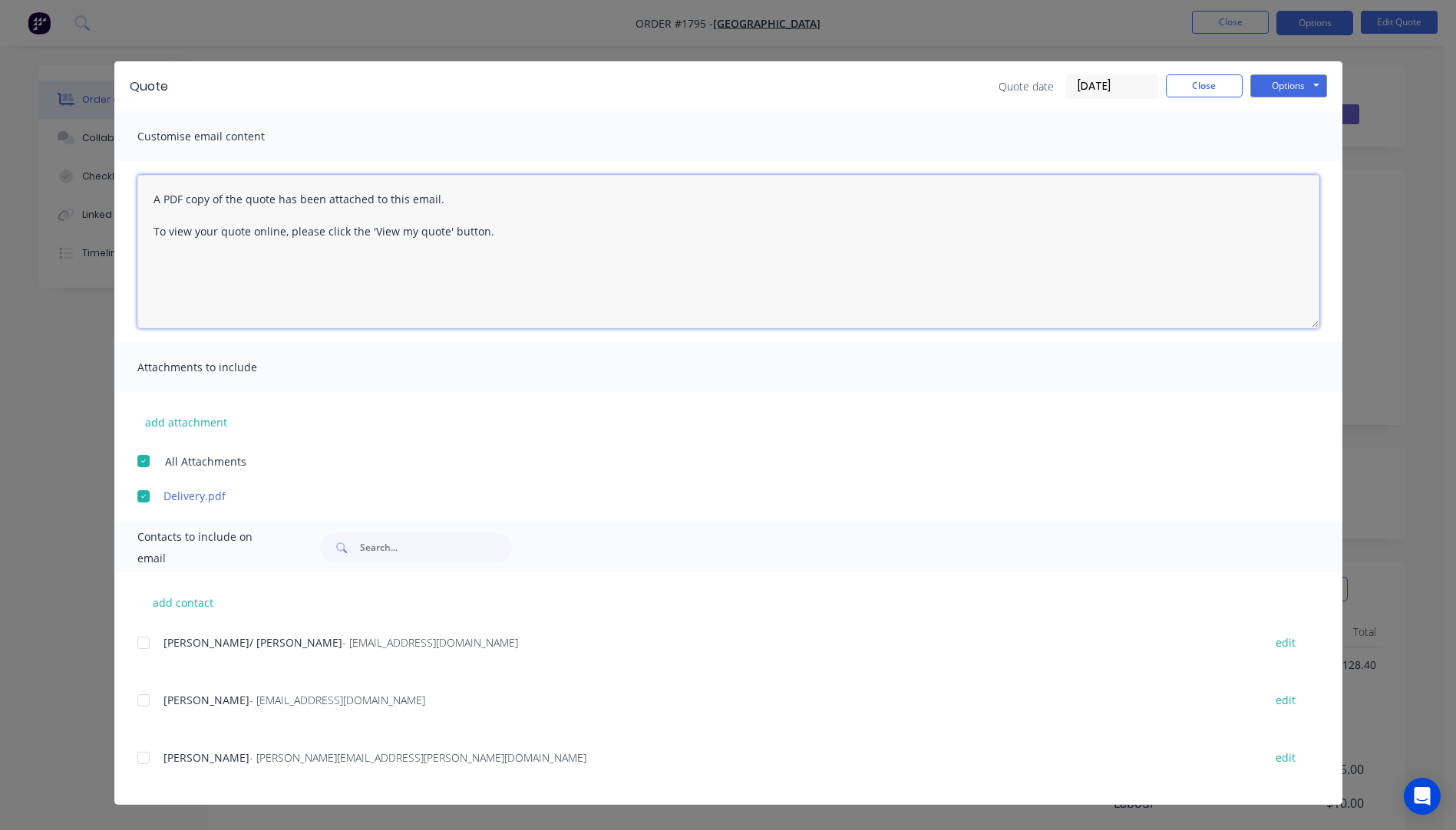
paste textarea "Hi Michelle, Please see attached quote. I have included the delivery price but …"
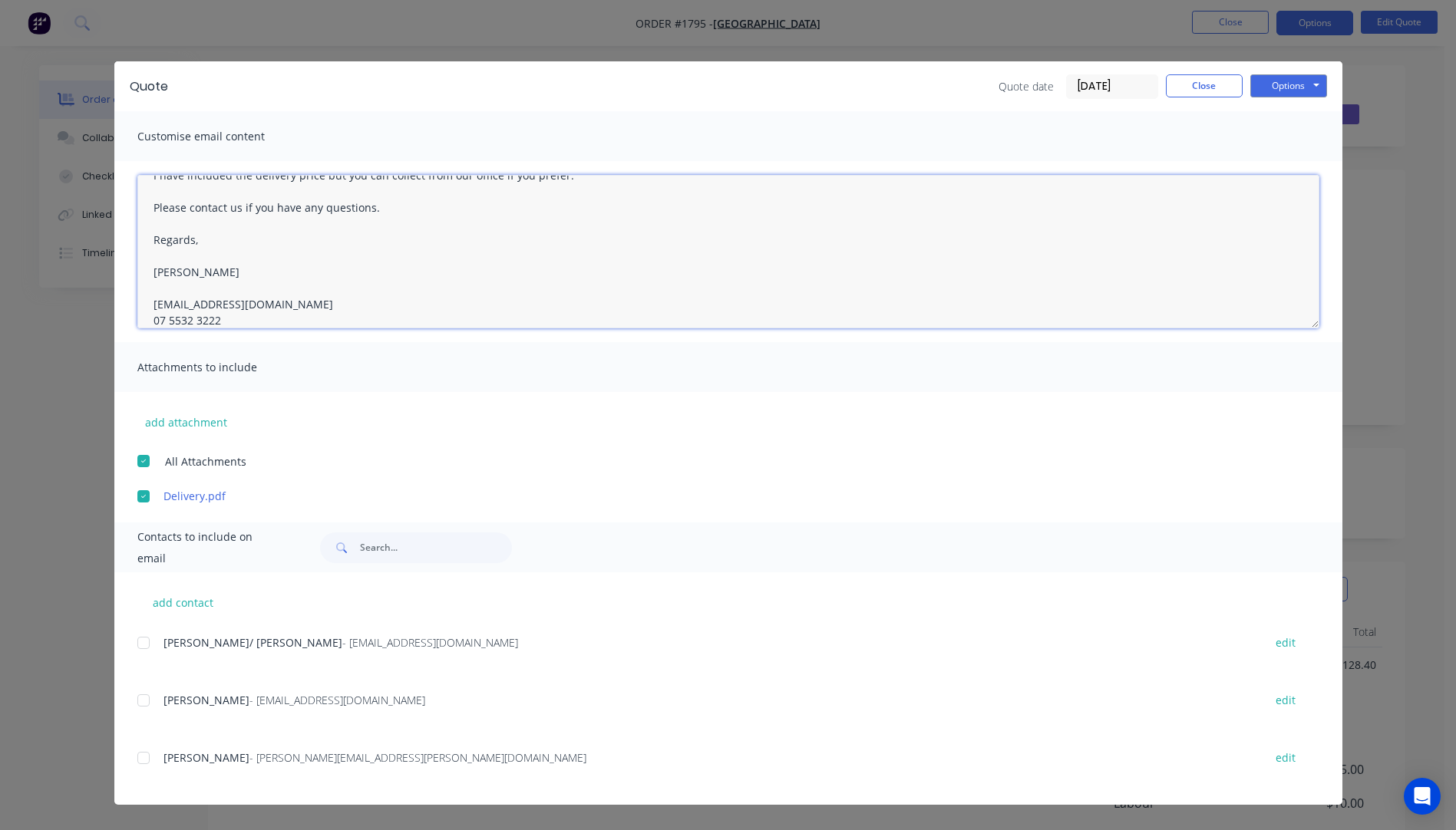
scroll to position [104, 0]
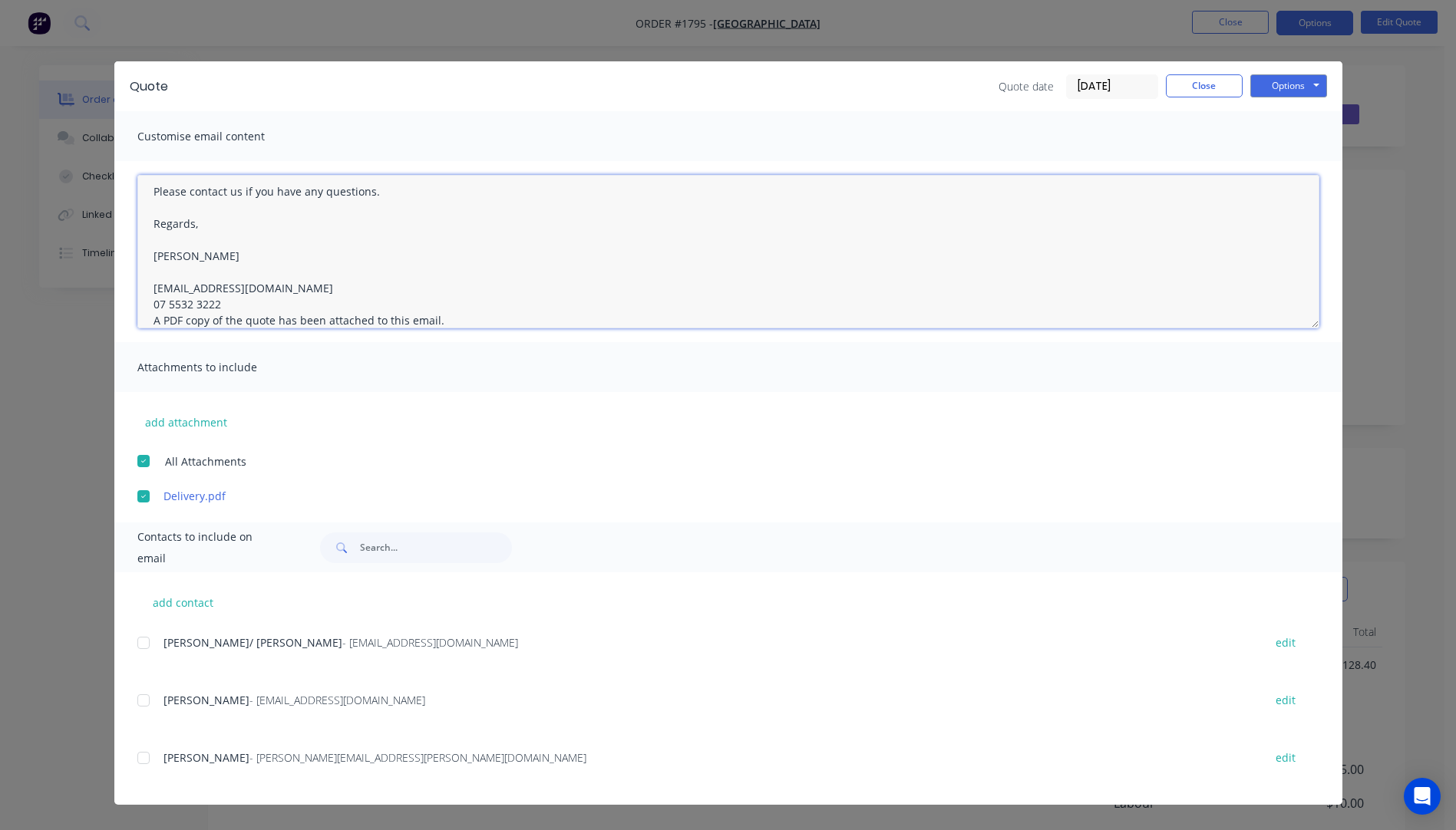
click at [253, 305] on textarea "Hi Michelle, Please see attached quote. I have included the delivery price but …" at bounding box center [728, 252] width 1182 height 153
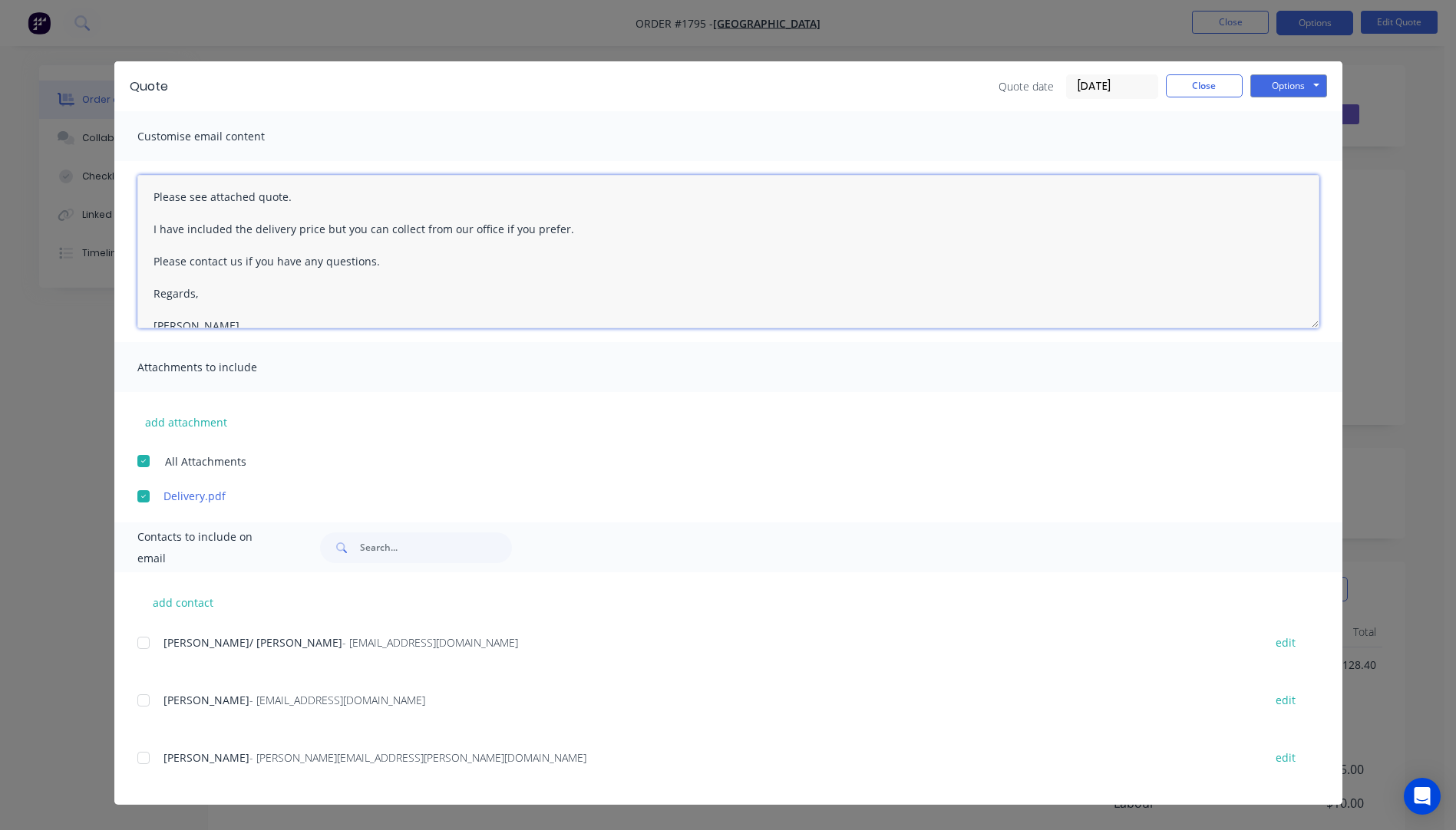
scroll to position [0, 0]
type textarea "Hi Michelle, Please see attached quote. I have included the delivery price but …"
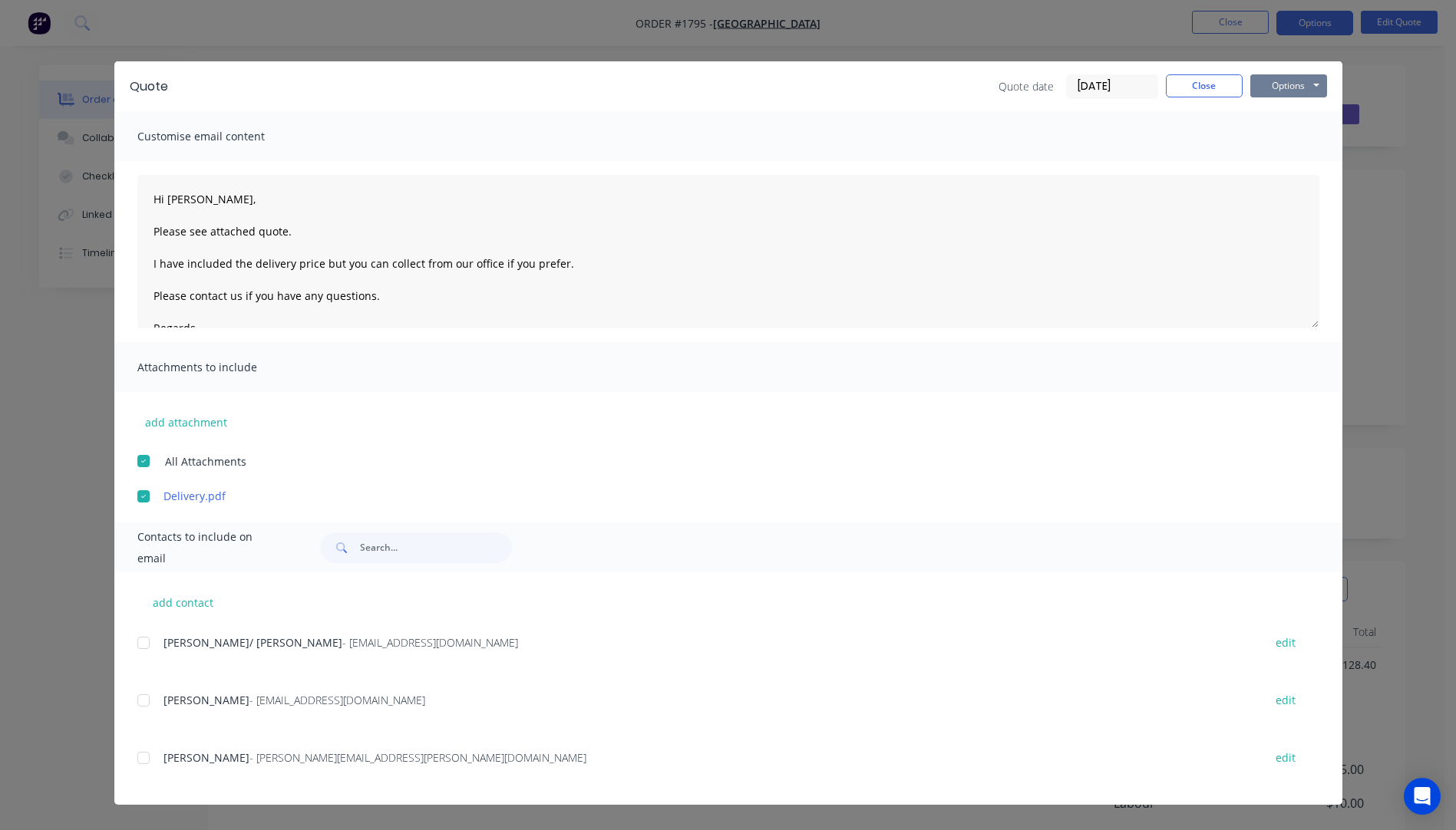
click at [1271, 82] on button "Options" at bounding box center [1288, 86] width 77 height 23
click at [1290, 163] on button "Email" at bounding box center [1299, 163] width 98 height 25
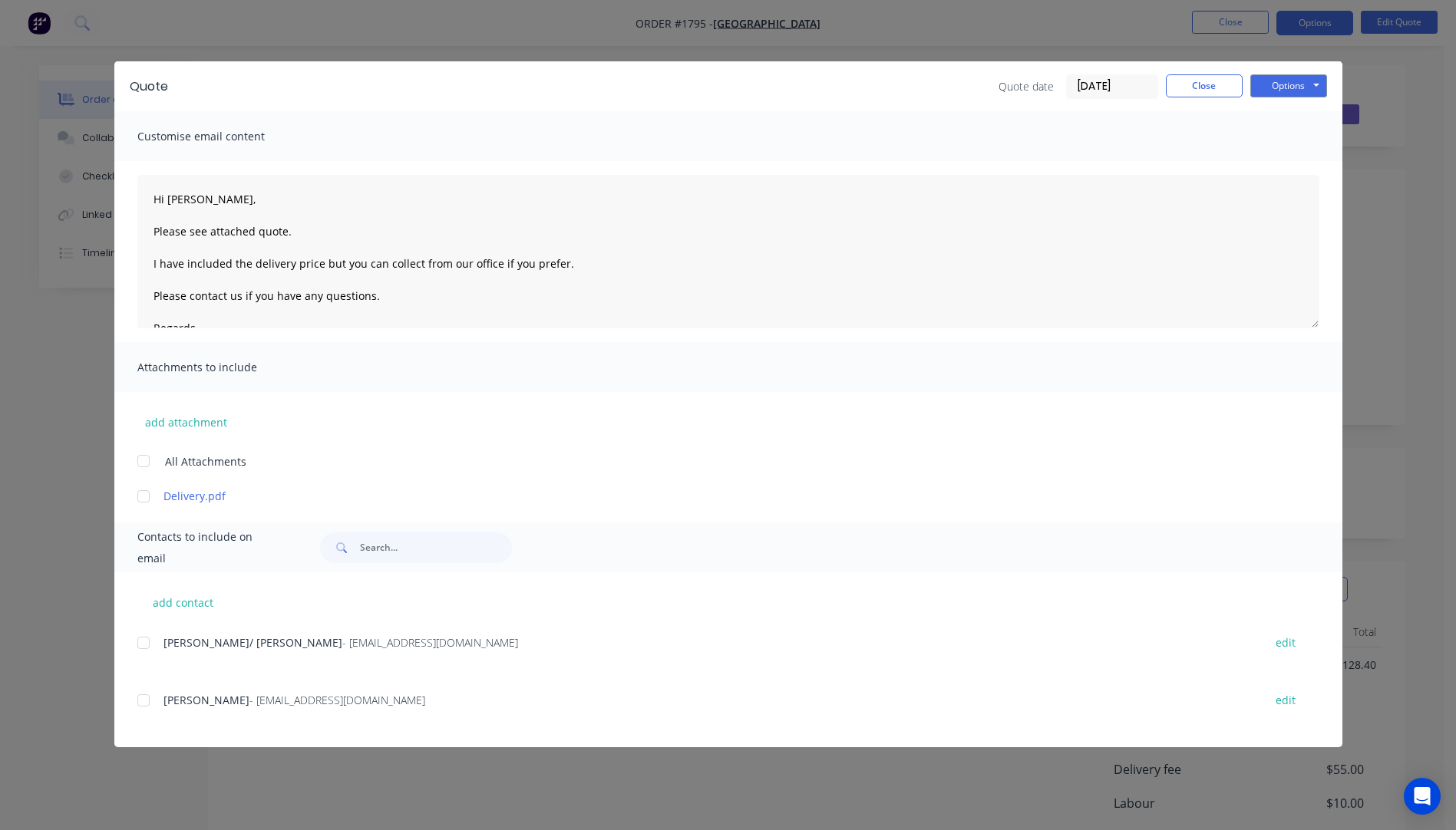
click at [143, 499] on div at bounding box center [143, 496] width 31 height 31
click at [188, 612] on button "add contact" at bounding box center [183, 602] width 92 height 23
select select "AU"
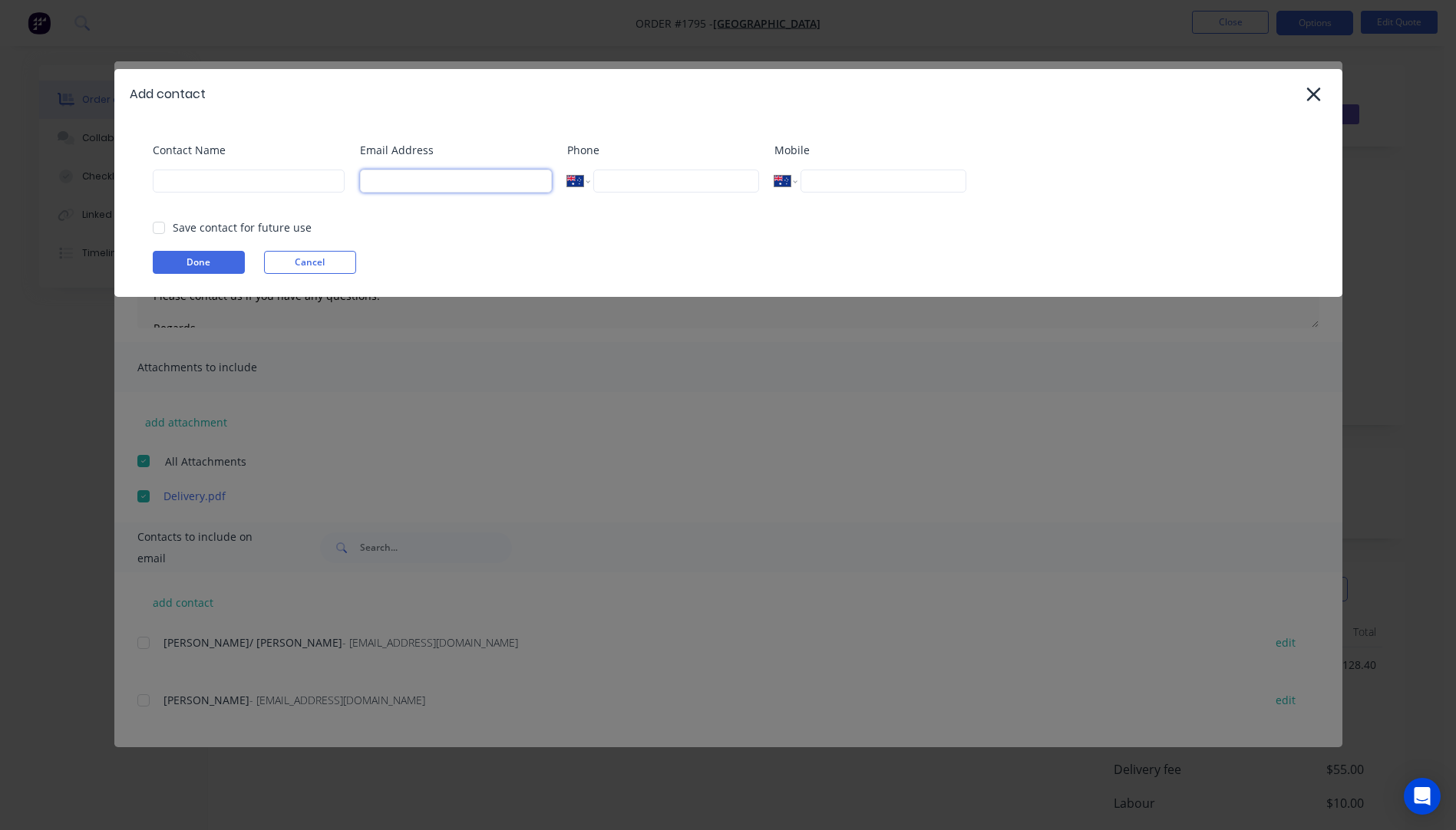
click at [388, 188] on input at bounding box center [456, 181] width 192 height 23
type input "mcarter@emmanuel.qld.edu.au"
type input "Michelle Carter"
click at [223, 268] on button "Done" at bounding box center [198, 262] width 92 height 23
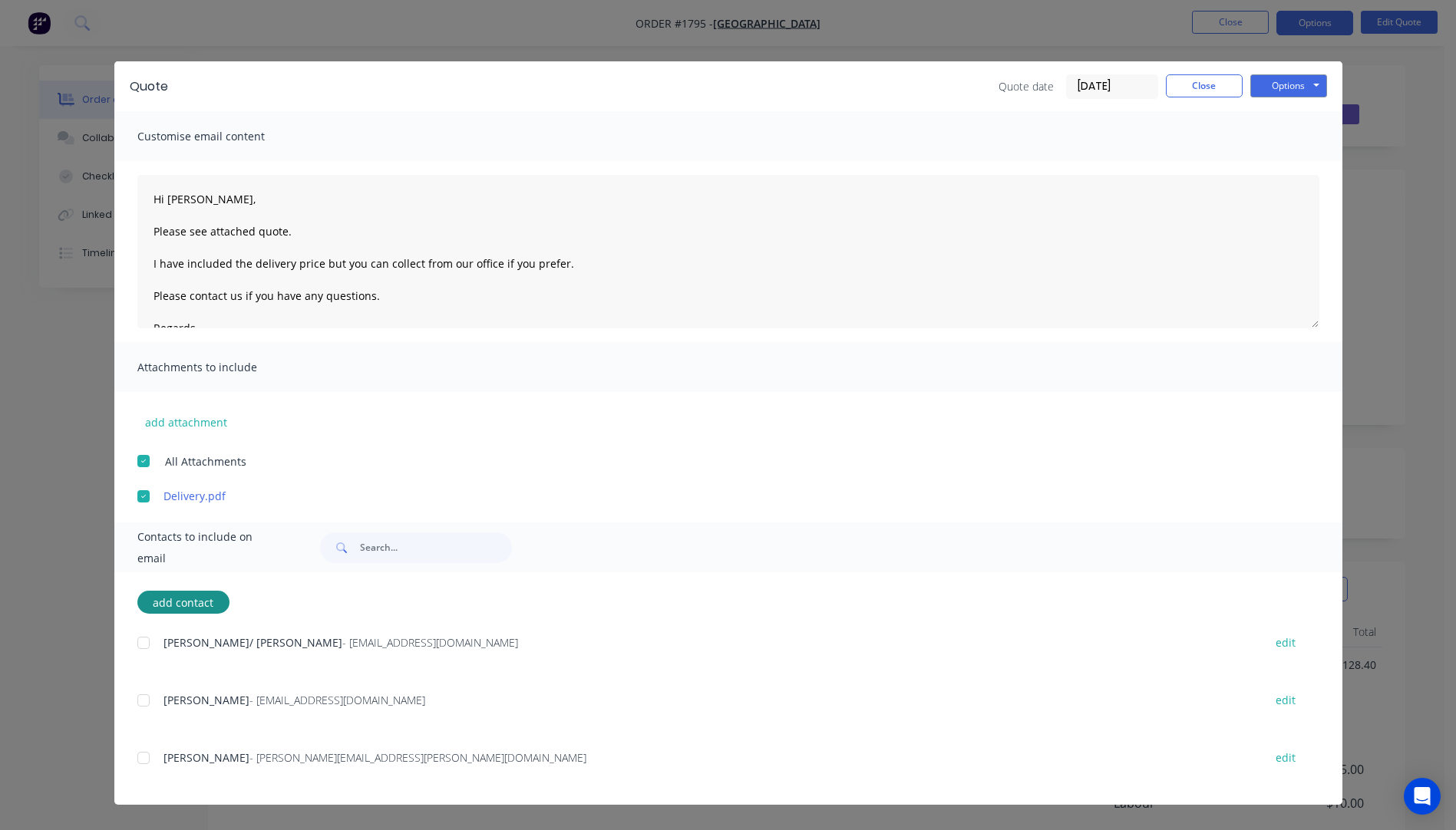
click at [144, 763] on div at bounding box center [143, 758] width 31 height 31
click at [1256, 88] on button "Options" at bounding box center [1288, 86] width 77 height 23
click at [1281, 173] on button "Email" at bounding box center [1299, 163] width 98 height 25
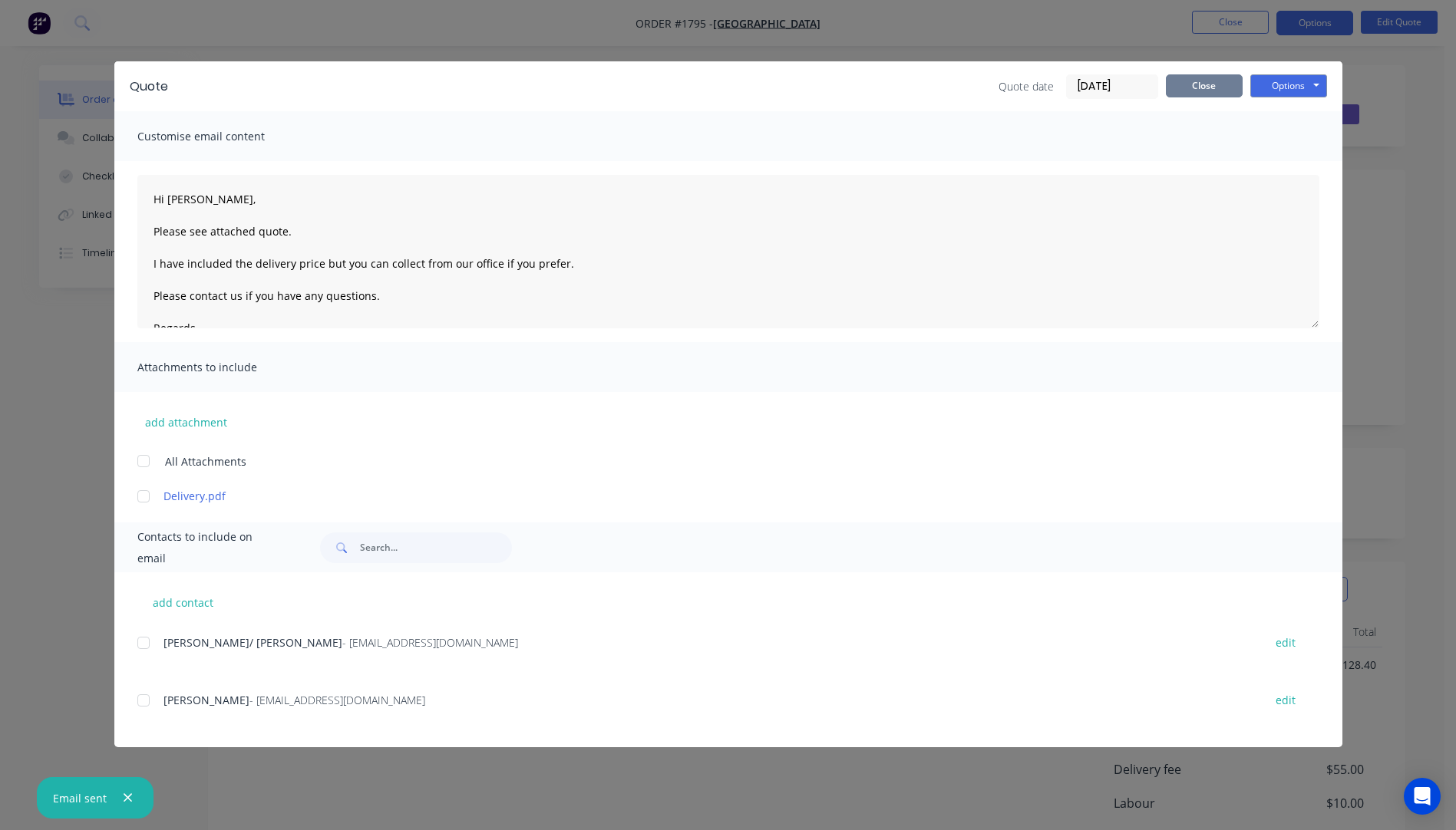
click at [1217, 93] on button "Close" at bounding box center [1203, 86] width 77 height 23
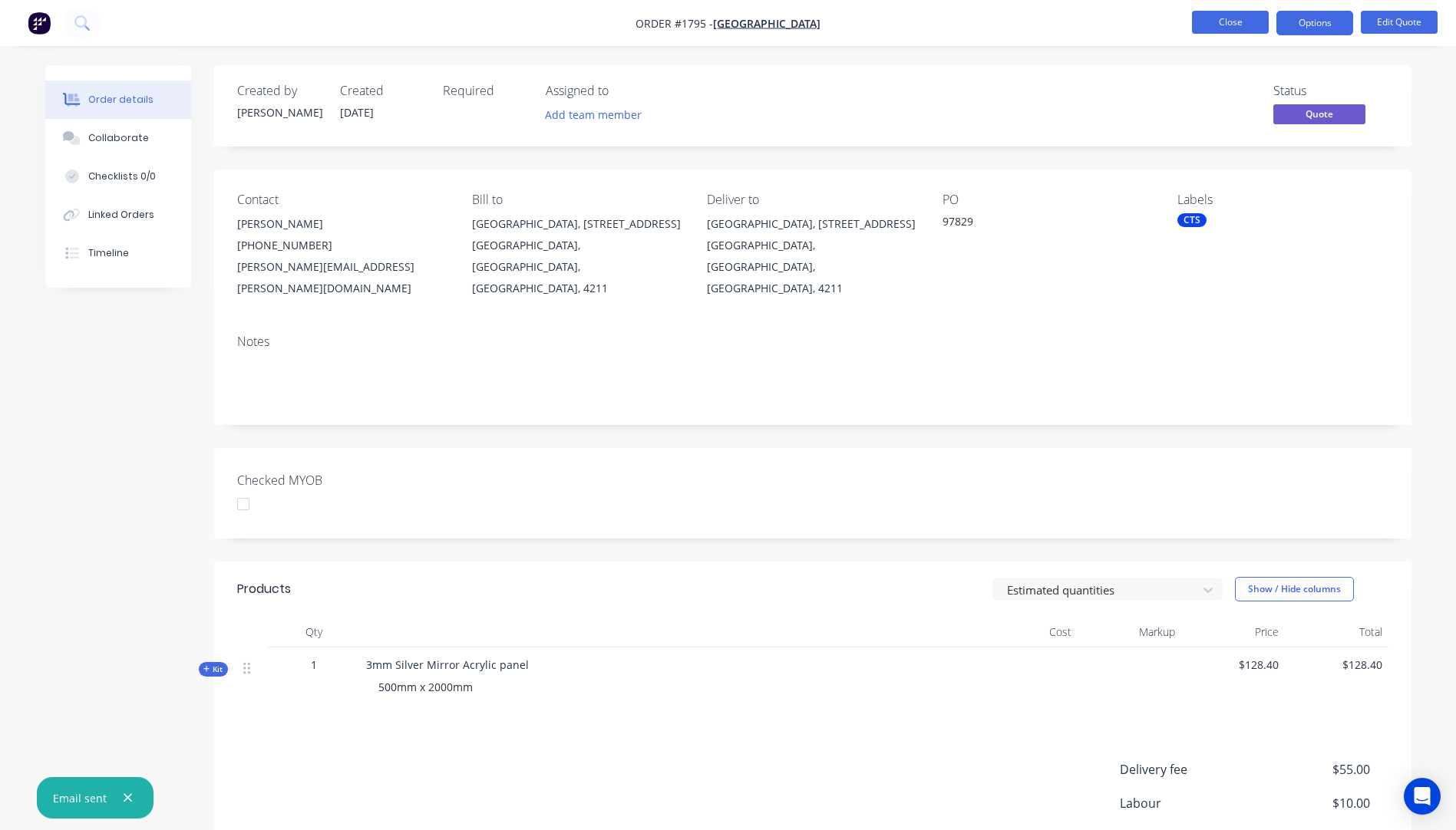
click at [1238, 29] on button "Close" at bounding box center [1230, 22] width 77 height 23
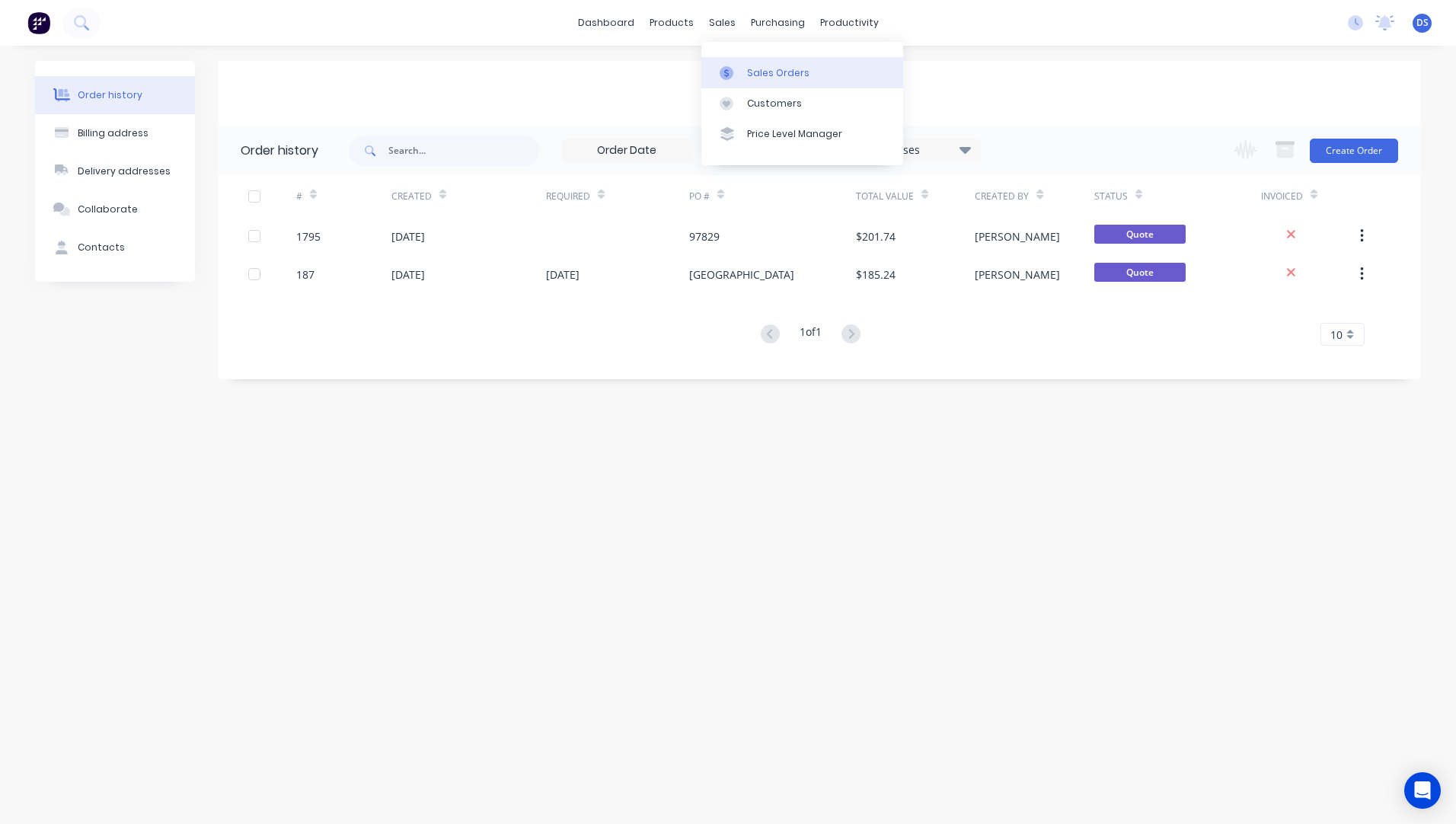
click at [750, 76] on div "Sales Orders" at bounding box center [778, 73] width 62 height 14
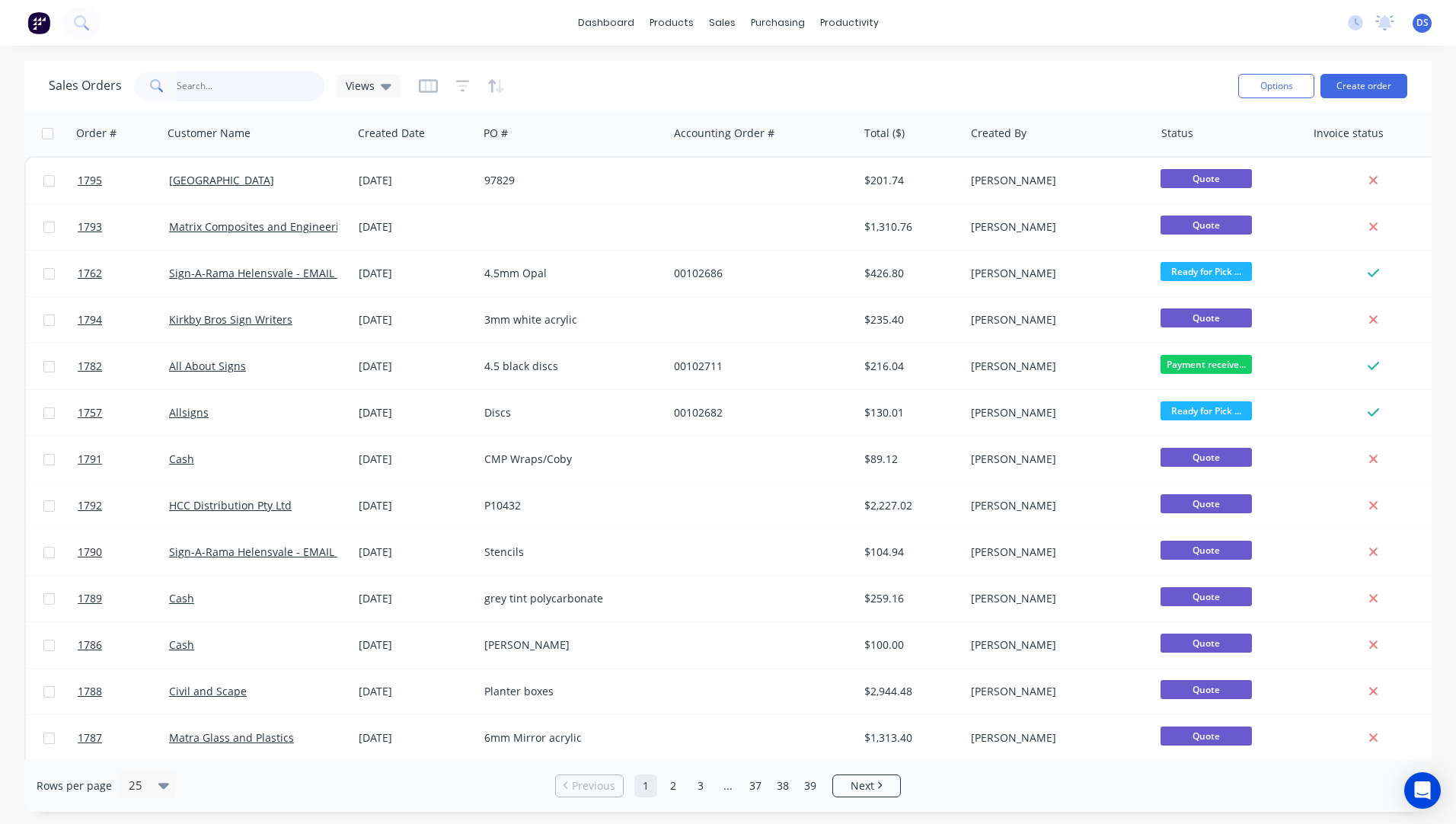
click at [219, 82] on input "text" at bounding box center [251, 86] width 149 height 31
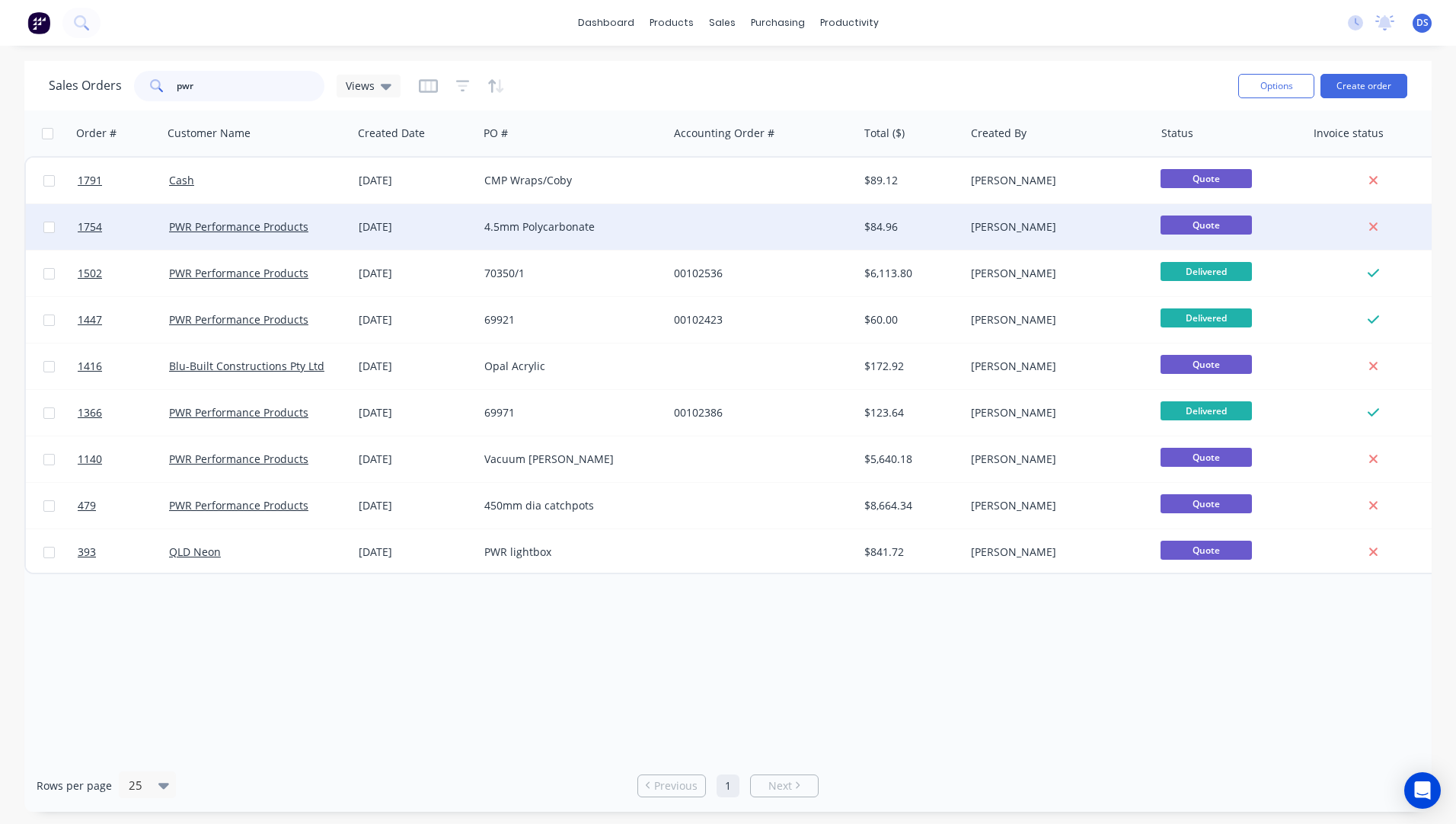
type input "pwr"
click at [427, 227] on div "[DATE]" at bounding box center [415, 227] width 113 height 15
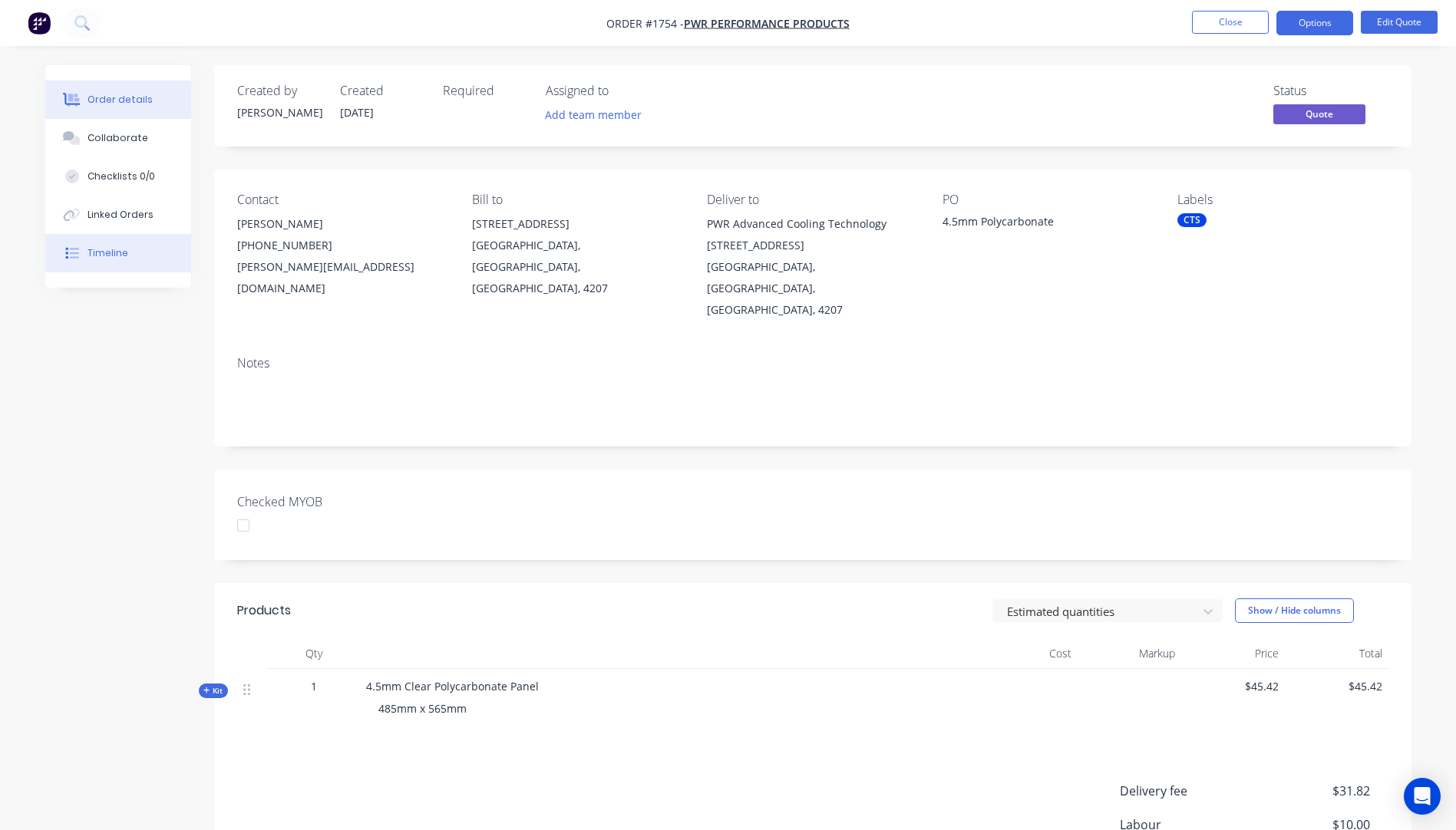
click at [111, 255] on div "Timeline" at bounding box center [108, 253] width 41 height 14
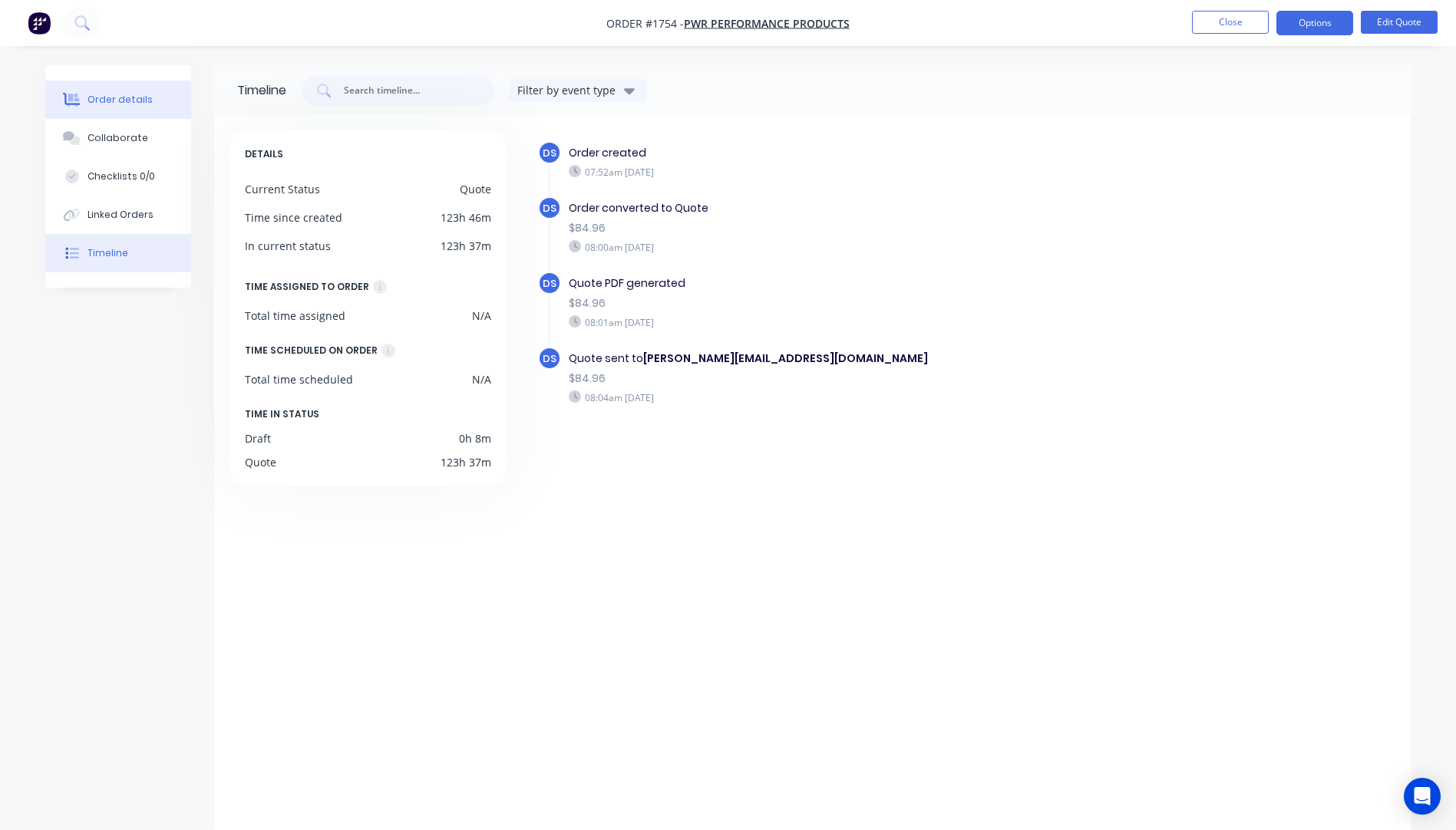
click at [128, 96] on div "Order details" at bounding box center [120, 99] width 65 height 14
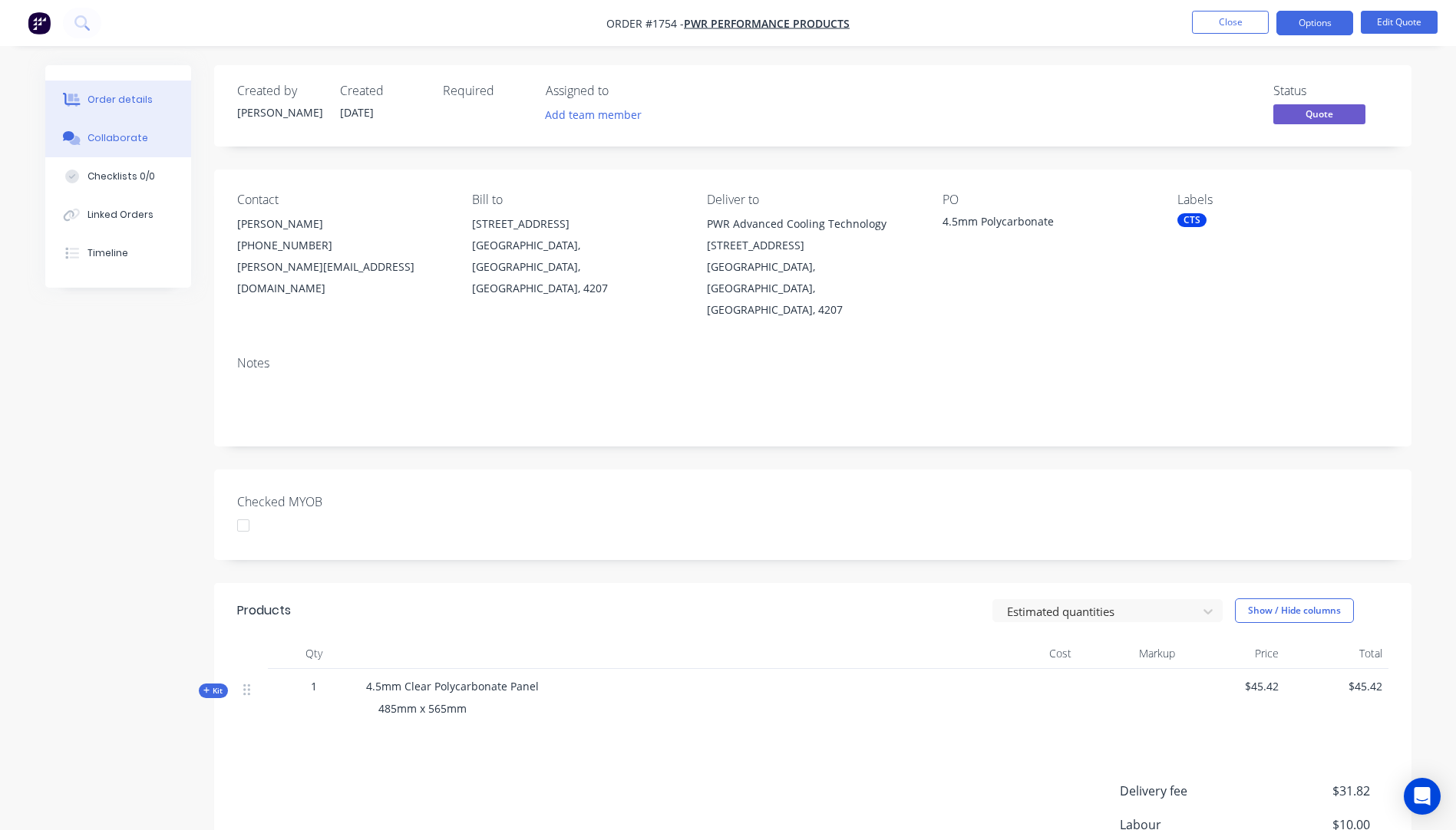
click at [135, 143] on div "Collaborate" at bounding box center [118, 138] width 61 height 14
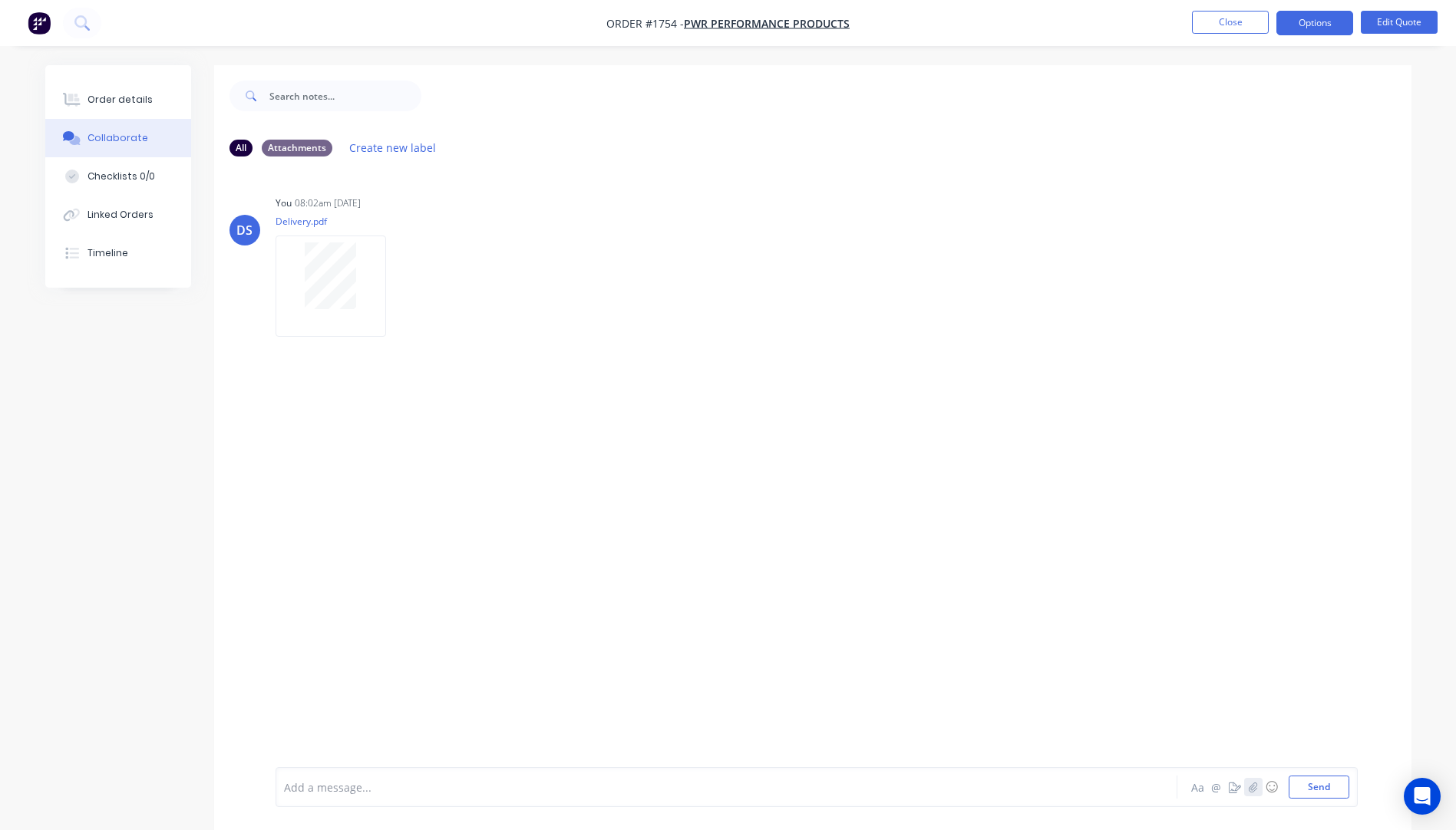
click at [1253, 790] on icon "button" at bounding box center [1253, 787] width 8 height 10
click at [1305, 787] on button "Send" at bounding box center [1318, 788] width 61 height 23
click at [118, 104] on div "Order details" at bounding box center [120, 99] width 65 height 14
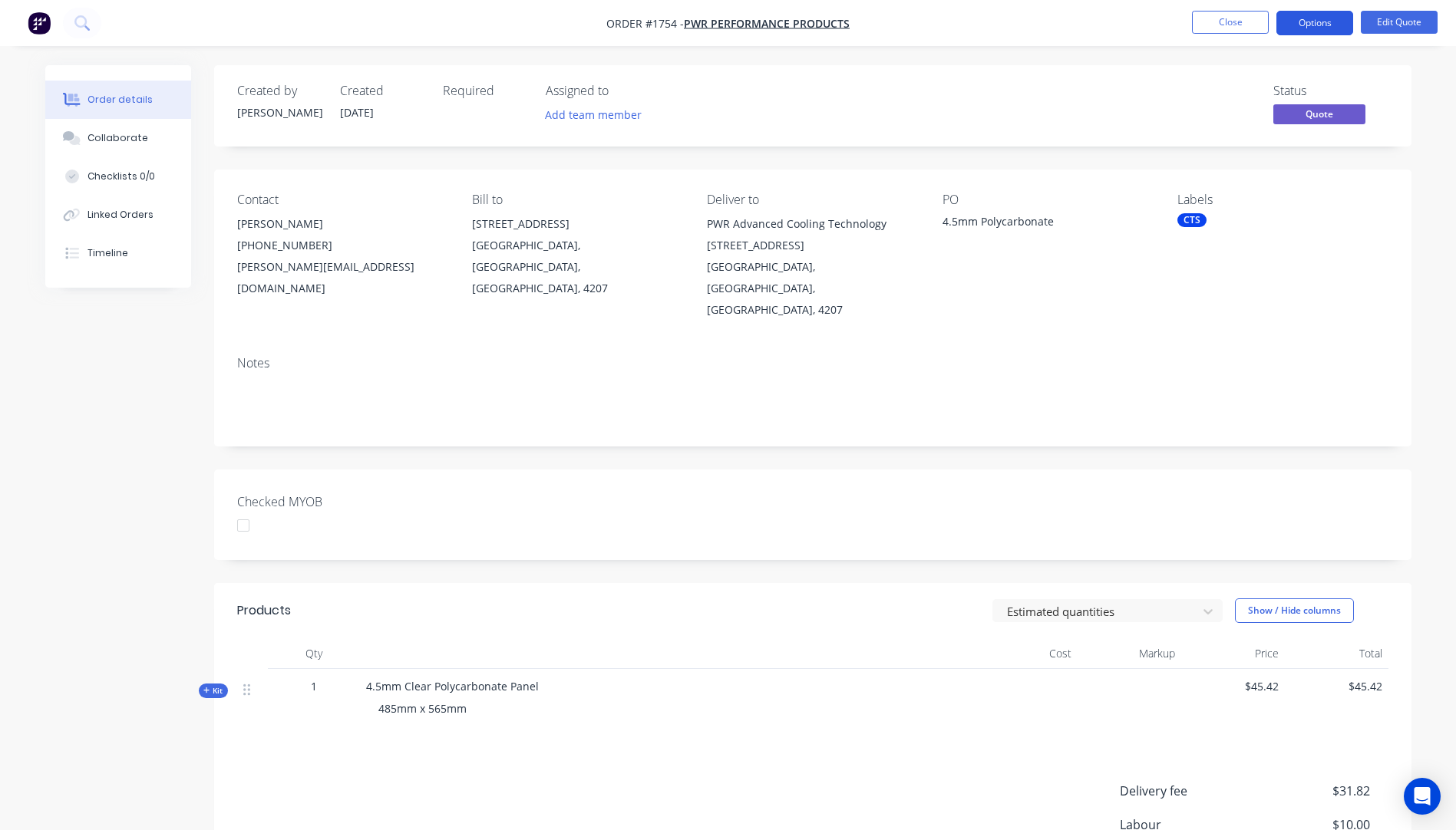
click at [1311, 15] on button "Options" at bounding box center [1314, 22] width 77 height 24
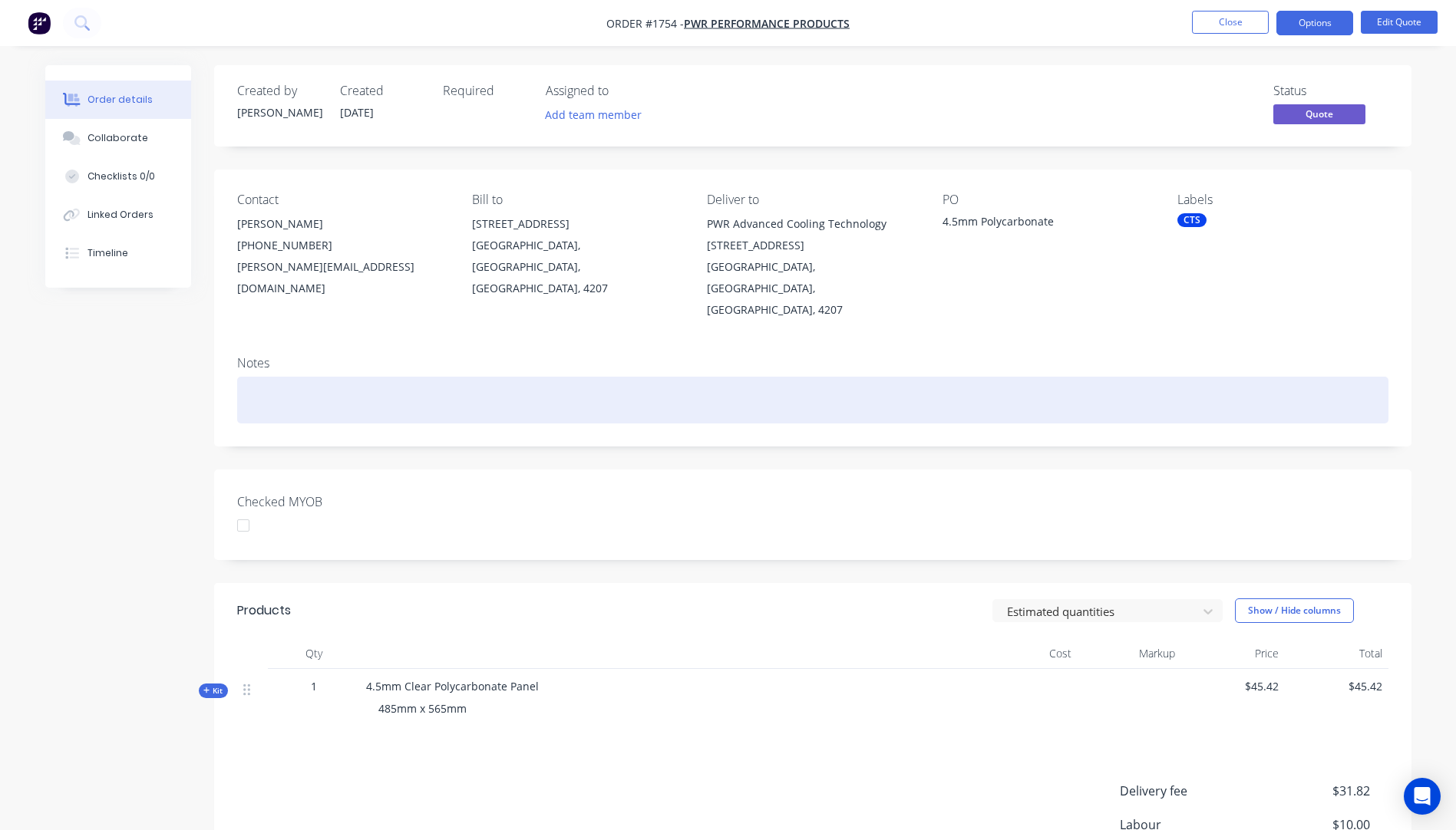
click at [1000, 377] on div at bounding box center [812, 400] width 1151 height 47
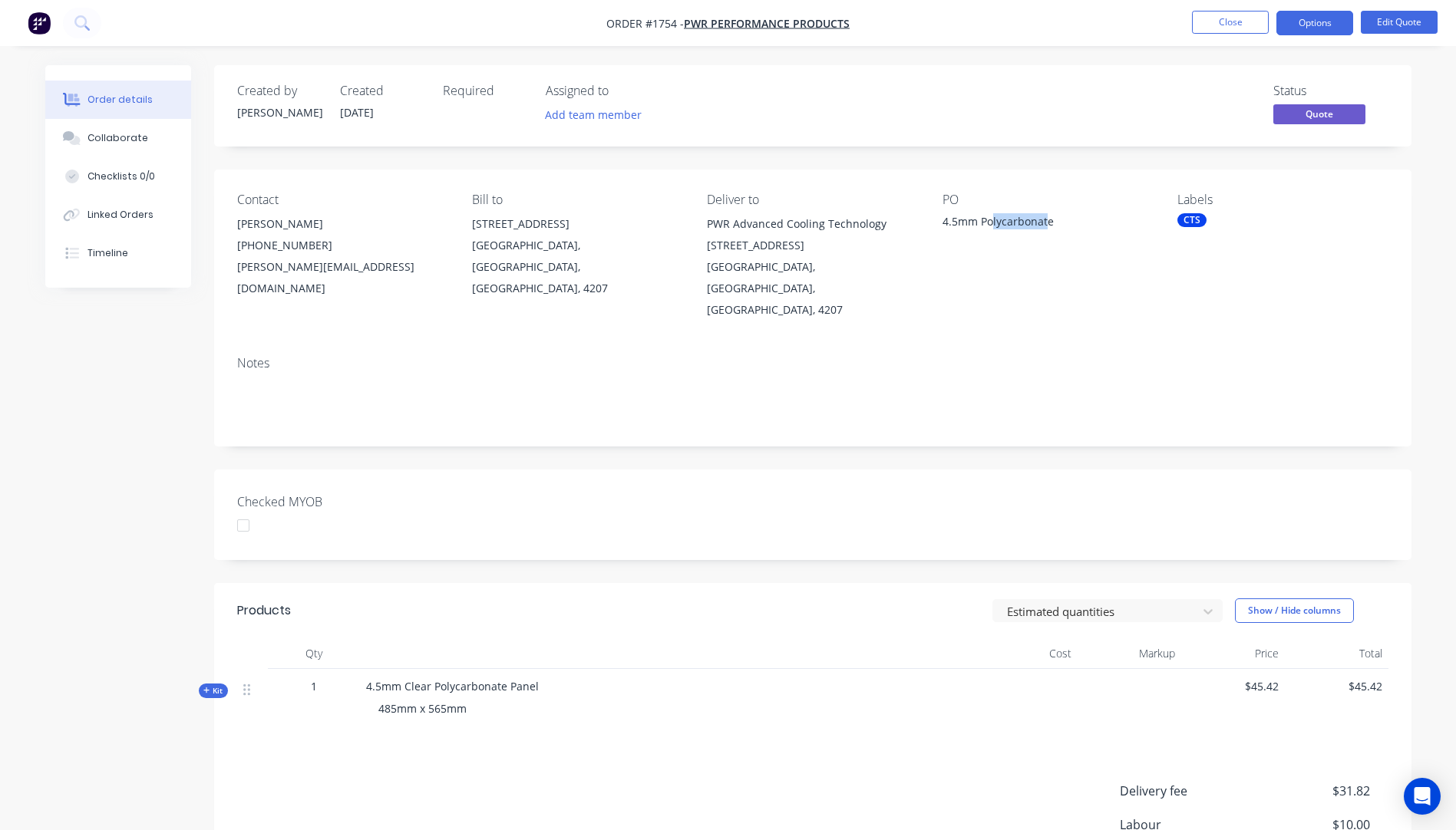
drag, startPoint x: 1049, startPoint y: 221, endPoint x: 1003, endPoint y: 210, distance: 47.3
click at [1003, 210] on div "PO 4.5mm Polycarbonate" at bounding box center [1048, 257] width 210 height 128
drag, startPoint x: 1003, startPoint y: 210, endPoint x: 940, endPoint y: 218, distance: 63.5
click at [940, 218] on div "Contact Jeff Borg (07) 5547 1610 jeff@pwr.com.au Bill to 28 Quarry Rd Stapylton…" at bounding box center [813, 256] width 1197 height 174
click at [1004, 227] on div "4.5mm Polycarbonate" at bounding box center [1038, 224] width 192 height 22
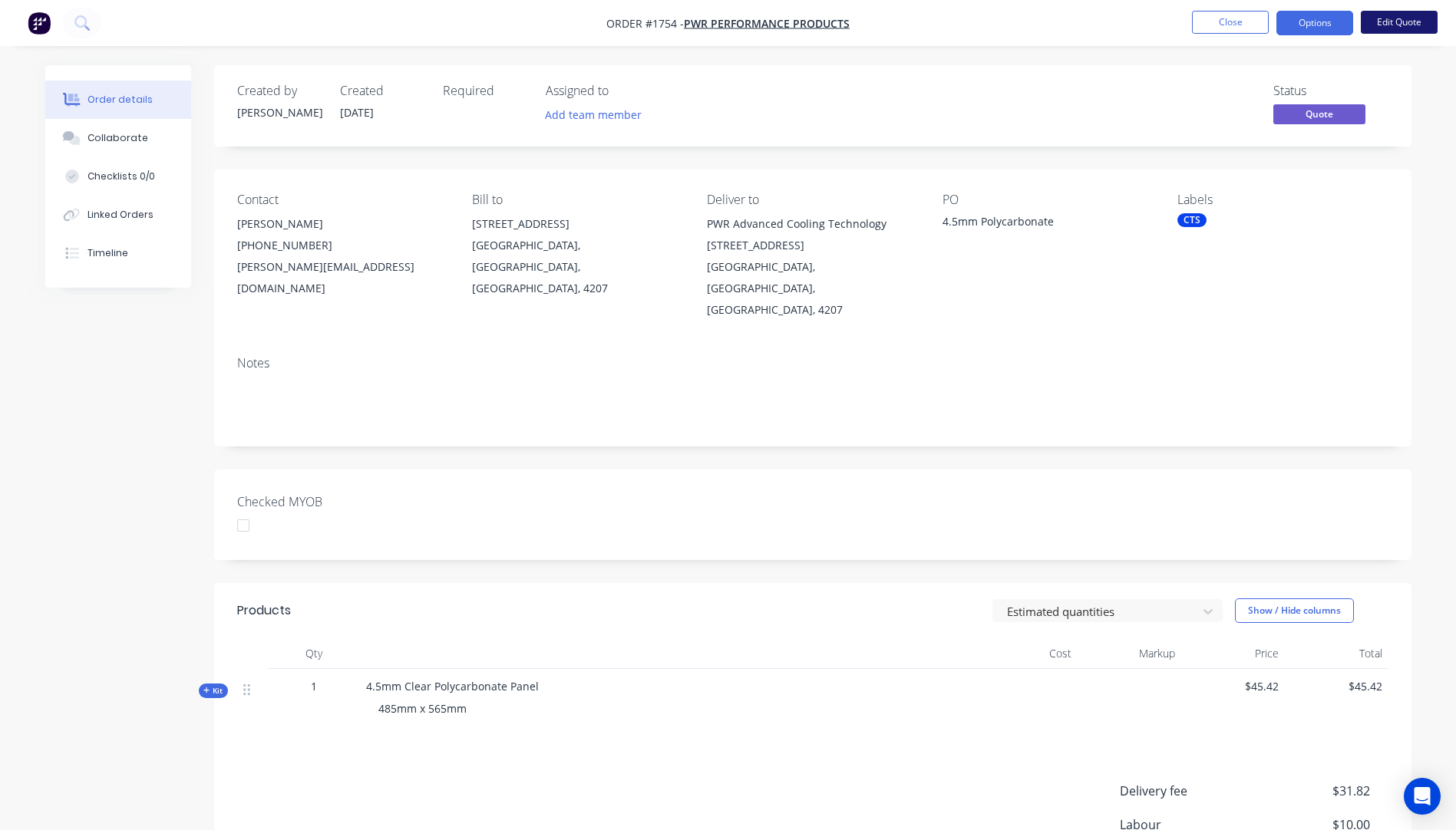
click at [1398, 26] on button "Edit Quote" at bounding box center [1398, 22] width 77 height 23
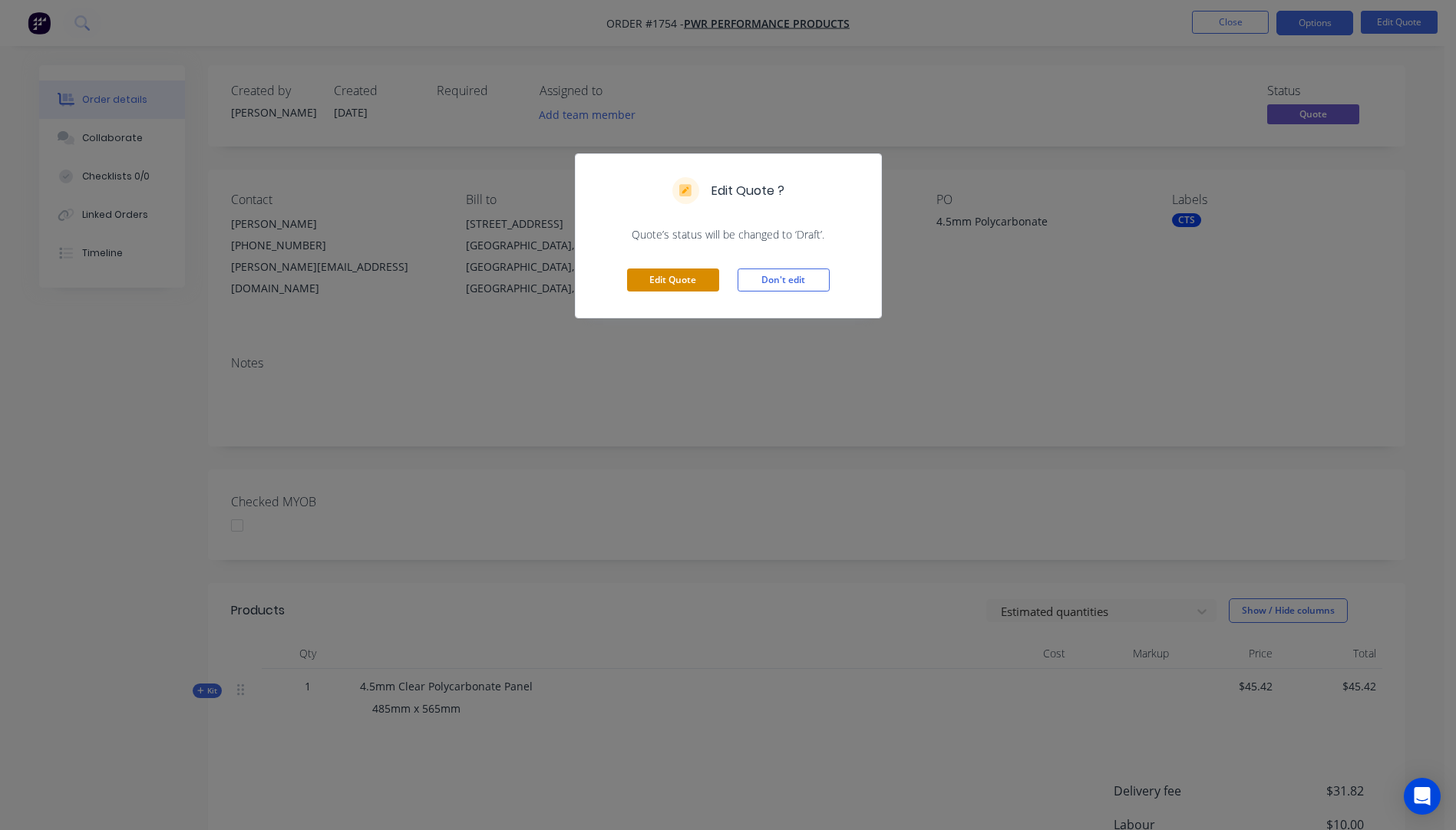
click at [658, 282] on button "Edit Quote" at bounding box center [673, 280] width 92 height 23
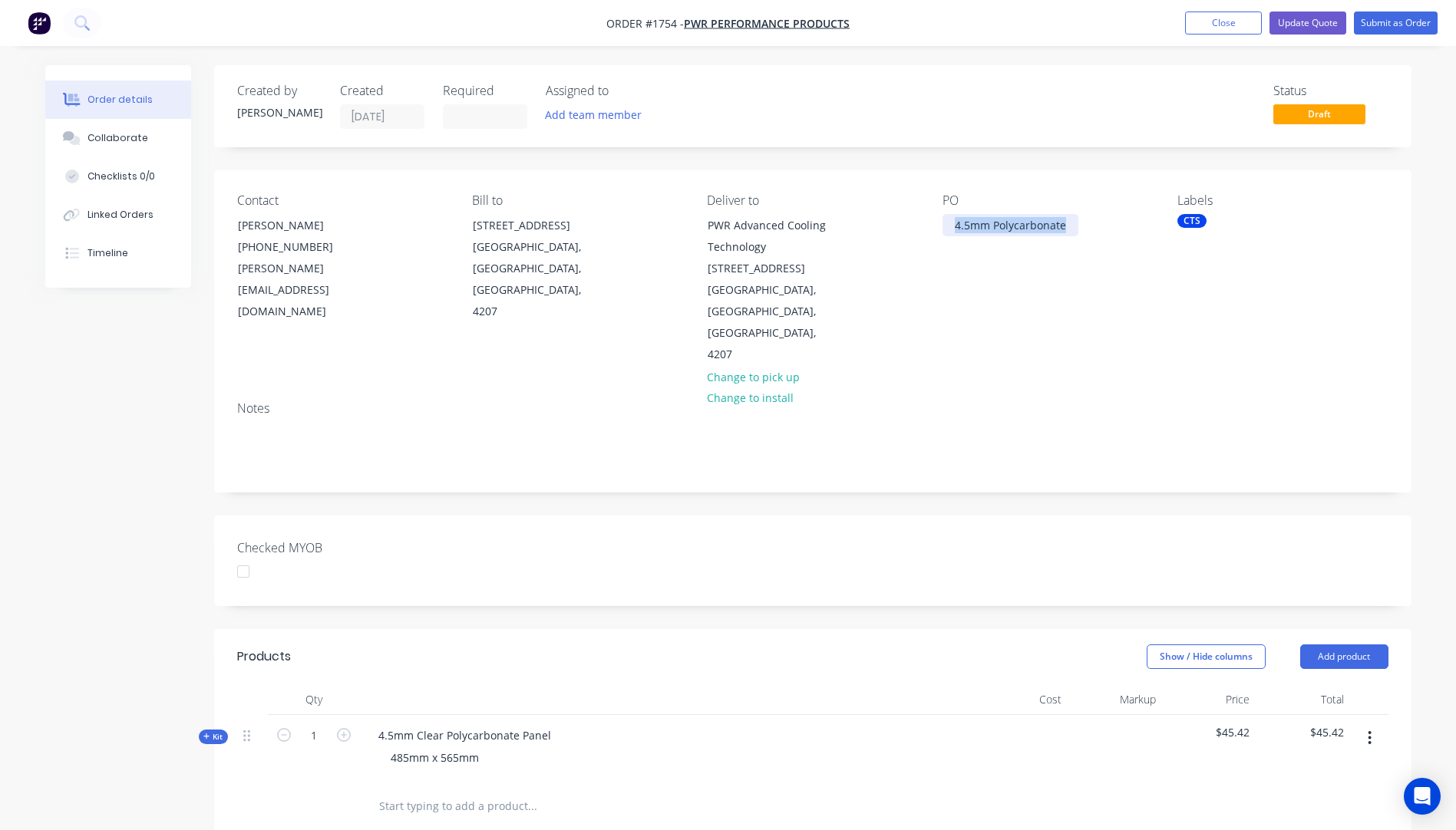
drag, startPoint x: 1070, startPoint y: 224, endPoint x: 950, endPoint y: 231, distance: 120.2
click at [950, 231] on div "4.5mm Polycarbonate" at bounding box center [1010, 225] width 136 height 22
click at [1123, 288] on div "PO 71036/1" at bounding box center [1048, 279] width 210 height 172
click at [1293, 23] on button "Update Quote" at bounding box center [1308, 23] width 77 height 23
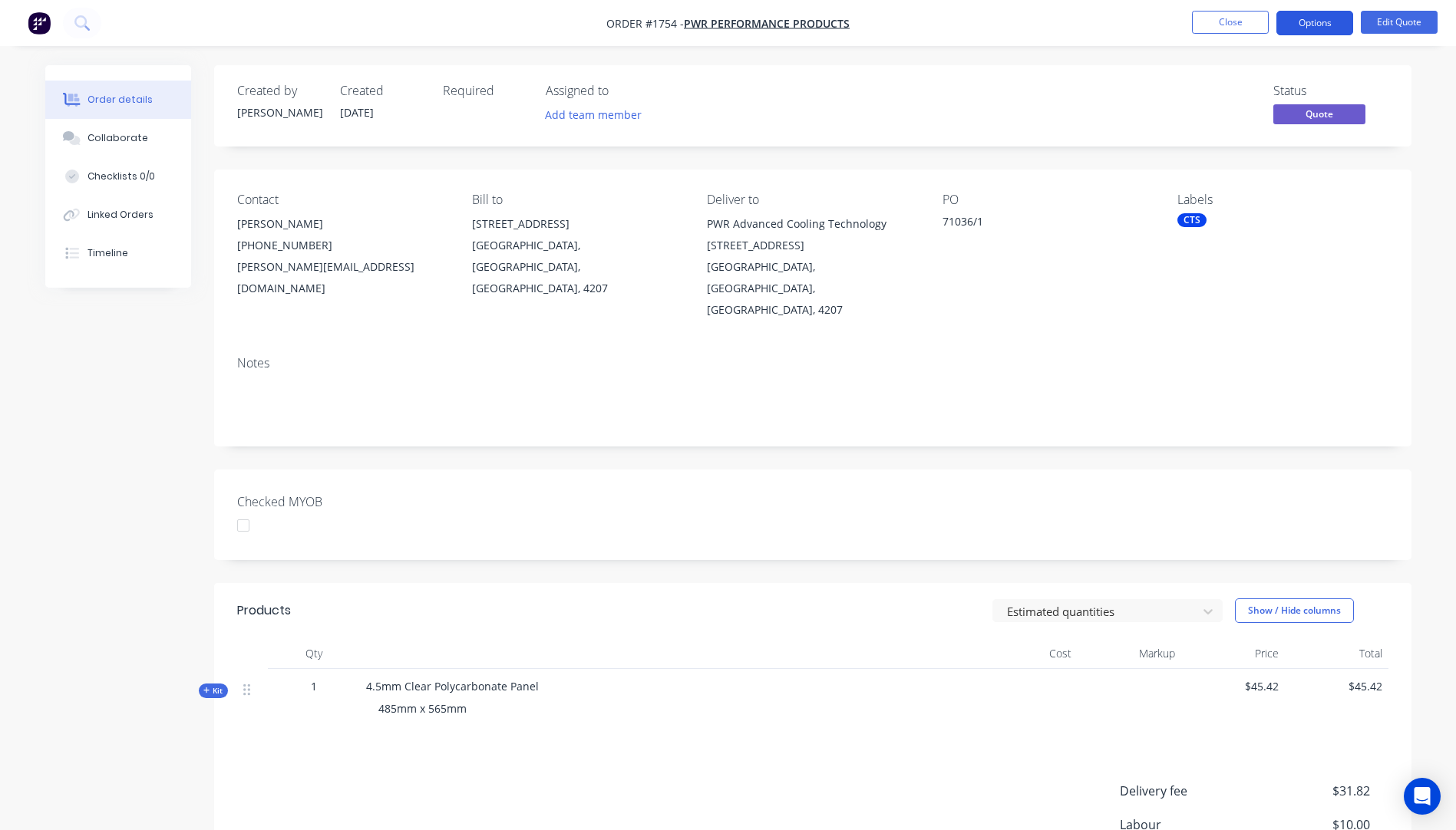
click at [1304, 22] on button "Options" at bounding box center [1314, 22] width 77 height 24
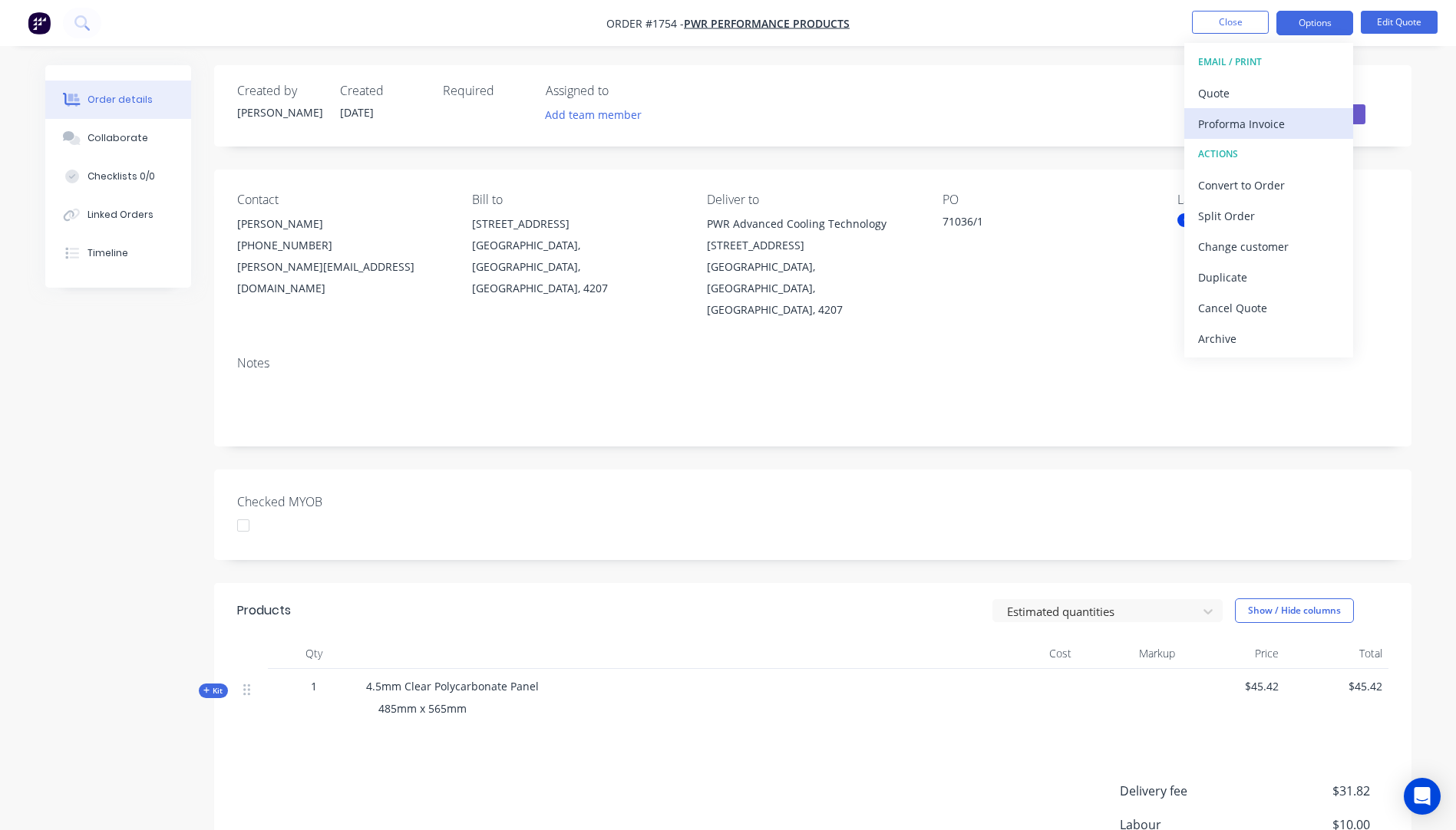
click at [1253, 122] on div "Proforma Invoice" at bounding box center [1268, 123] width 141 height 22
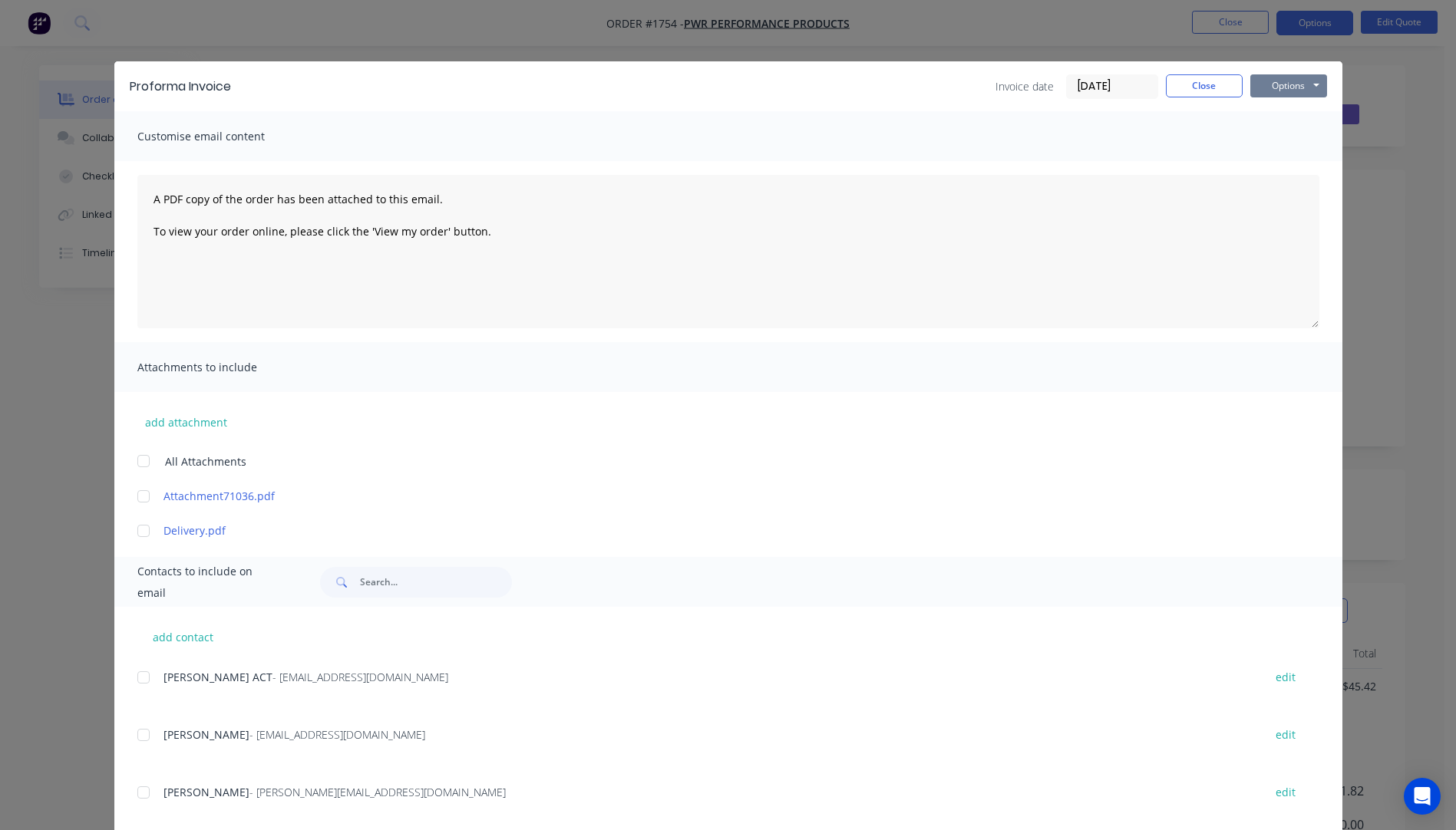
click at [1271, 92] on button "Options" at bounding box center [1288, 86] width 77 height 23
click at [1273, 112] on button "Preview" at bounding box center [1299, 113] width 98 height 25
click at [137, 794] on div at bounding box center [143, 792] width 31 height 31
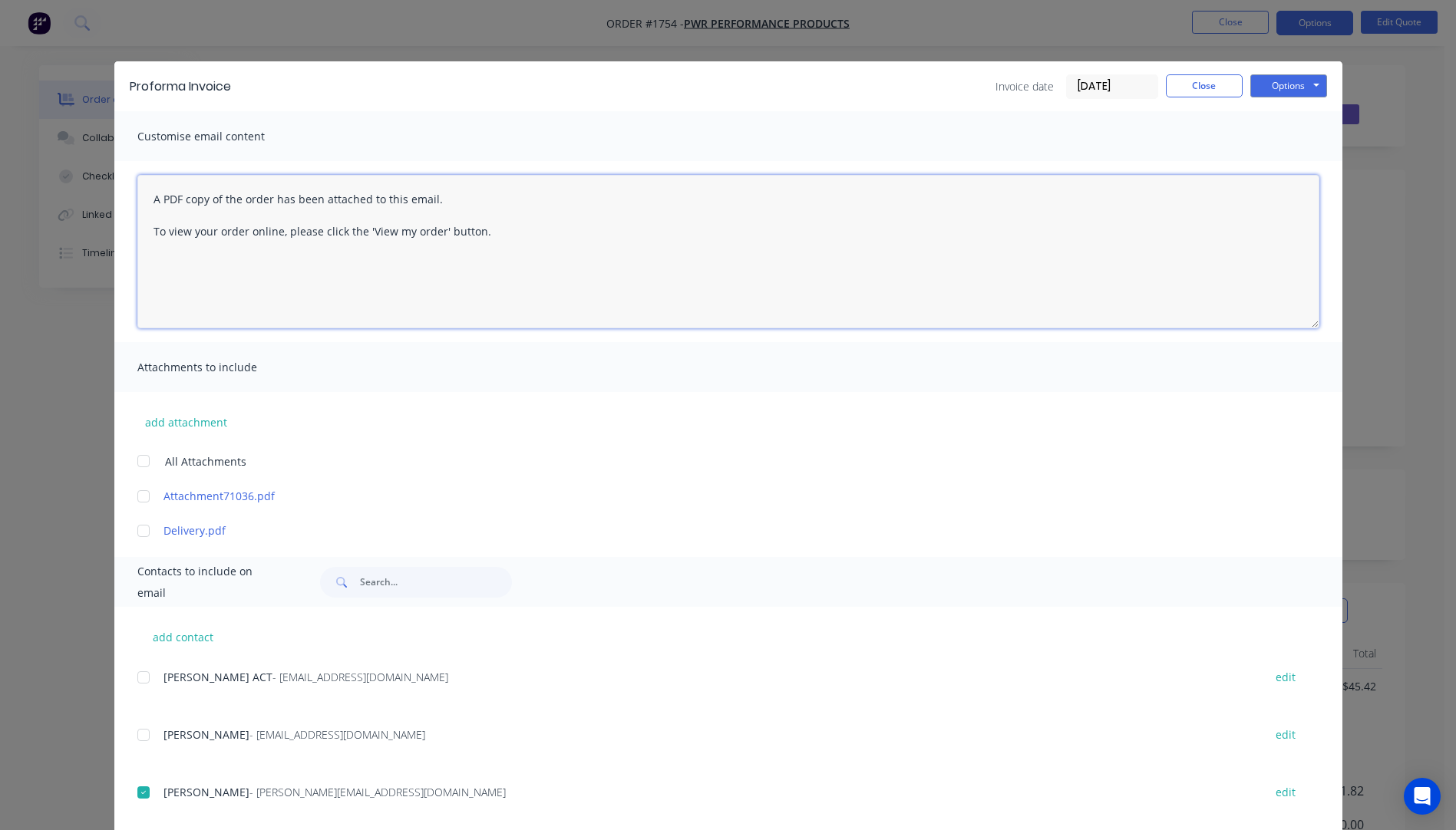
paste textarea "Hi, Please contact us if you have any questions. Regards, Darren sales@allstarp…"
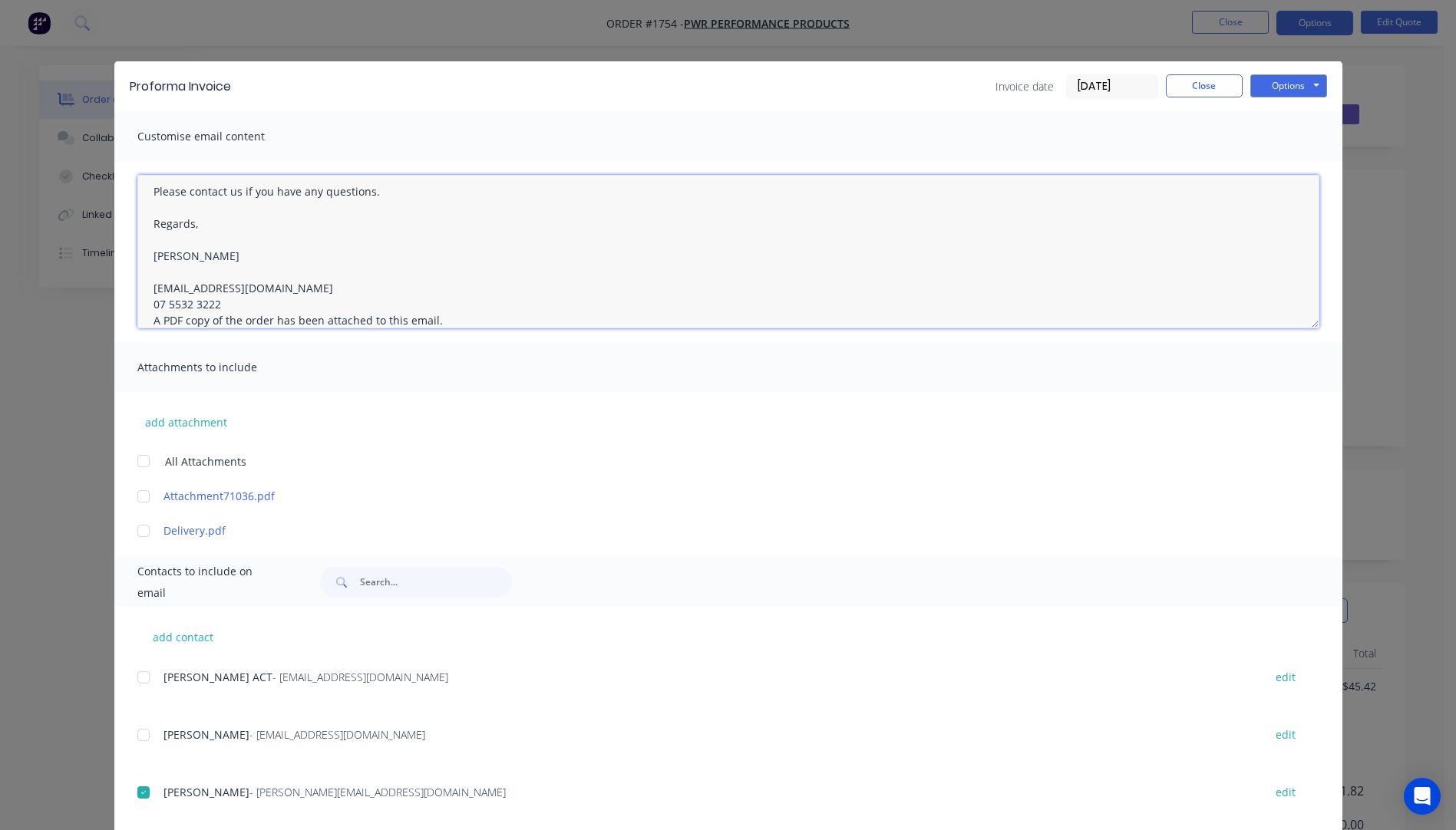
click at [218, 301] on textarea "Hi, Please contact us if you have any questions. Regards, Darren sales@allstarp…" at bounding box center [728, 252] width 1182 height 153
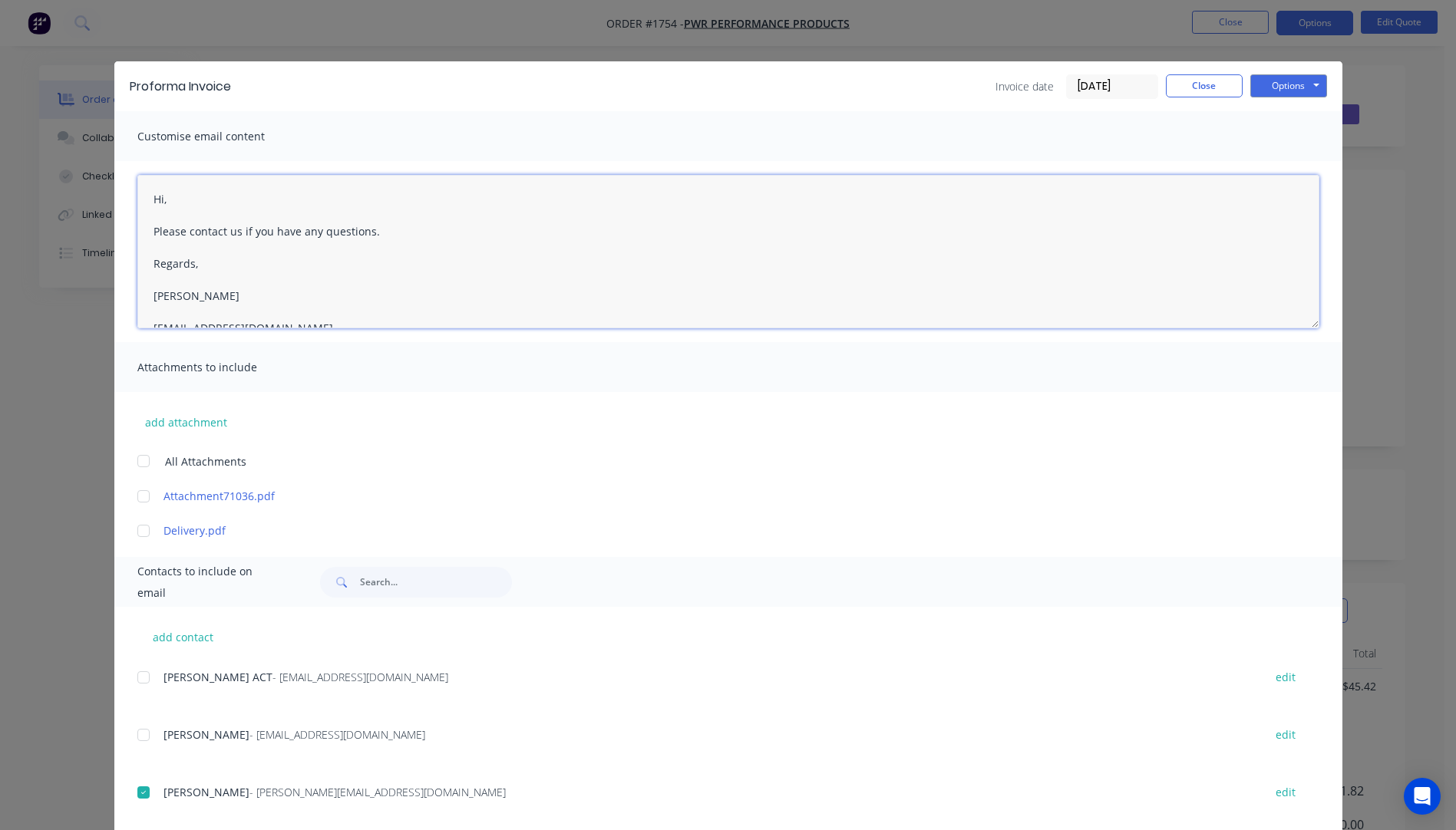
click at [177, 198] on textarea "Hi, Please contact us if you have any questions. Regards, Darren sales@allstarp…" at bounding box center [728, 252] width 1182 height 153
click at [179, 202] on textarea "Hi, Please contact us if you have any questions. Regards, Darren sales@allstarp…" at bounding box center [728, 252] width 1182 height 153
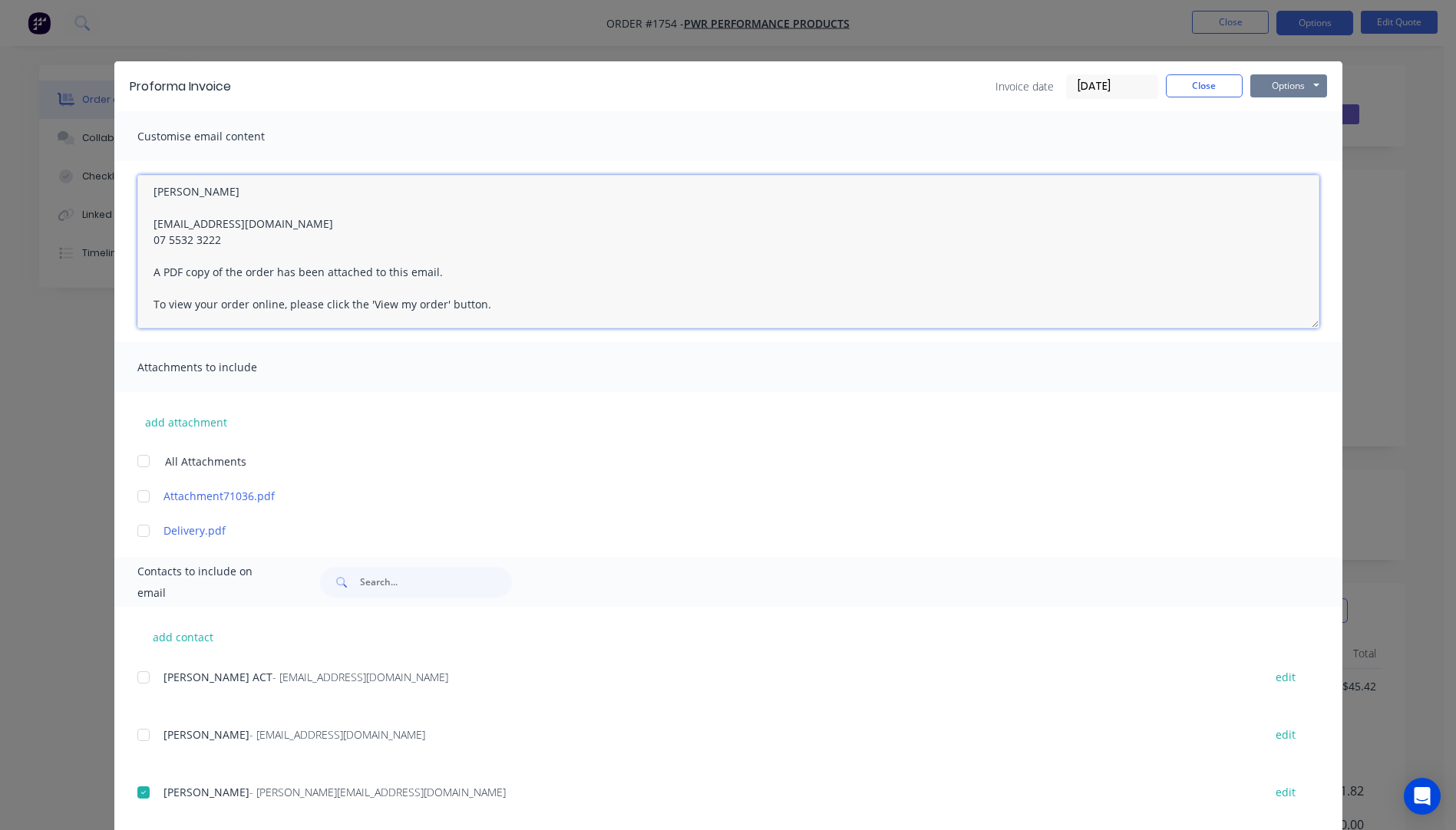
type textarea "Hi Jeff, Thanks for your order, please see attached Pro Forma invoice. Please c…"
click at [1263, 90] on button "Options" at bounding box center [1288, 86] width 77 height 23
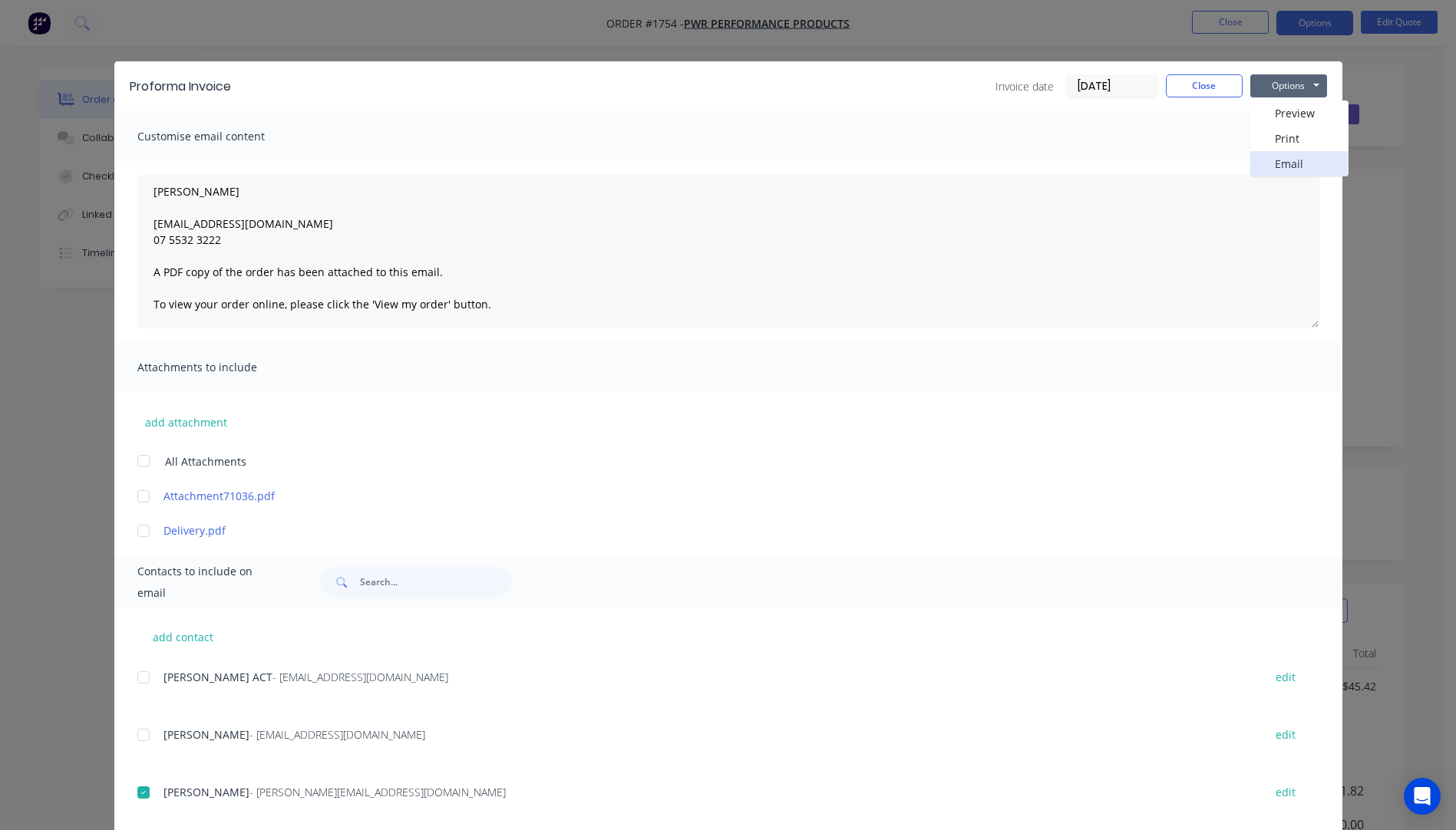
click at [1285, 167] on button "Email" at bounding box center [1299, 163] width 98 height 25
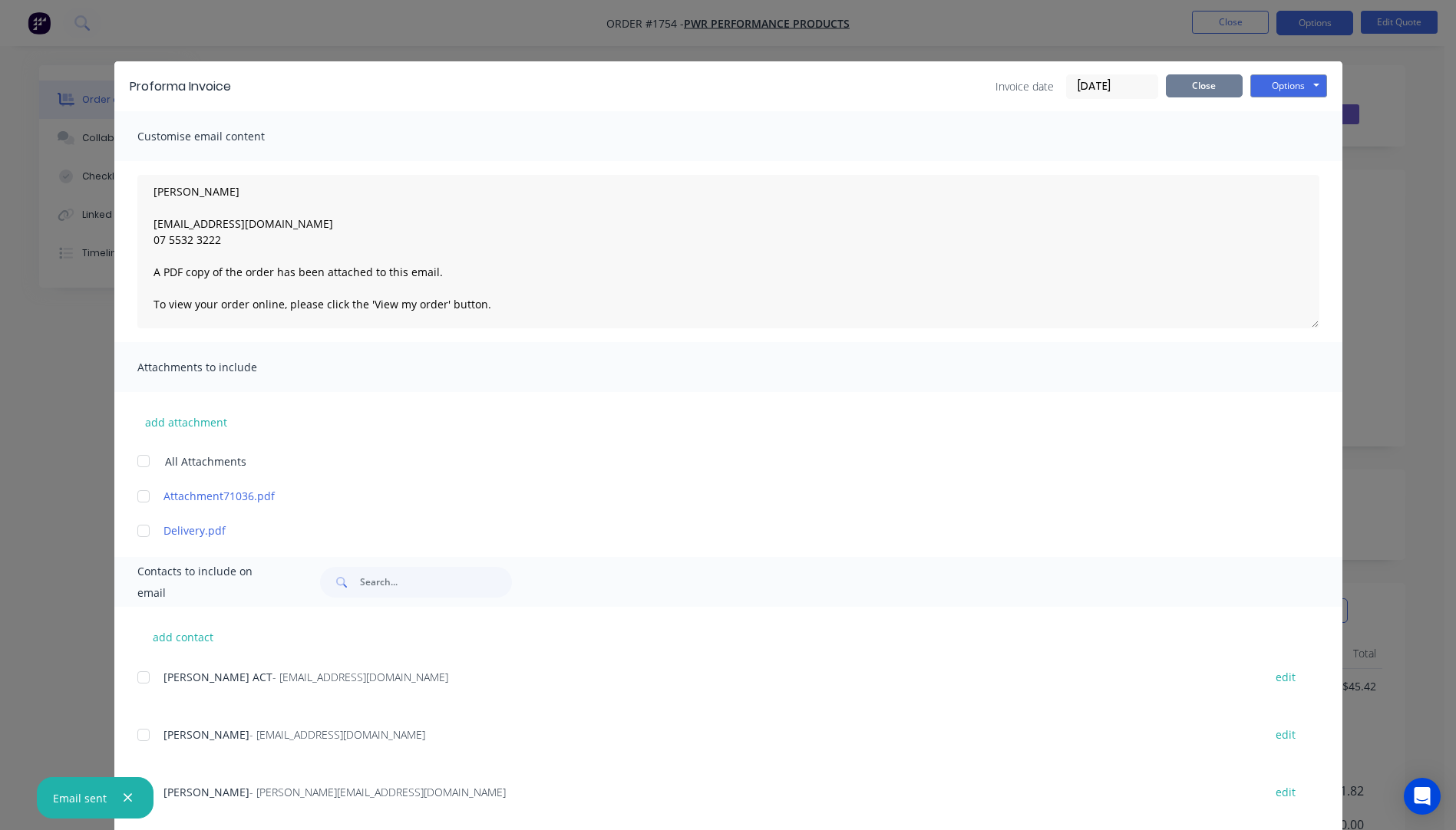
click at [1208, 94] on button "Close" at bounding box center [1203, 86] width 77 height 23
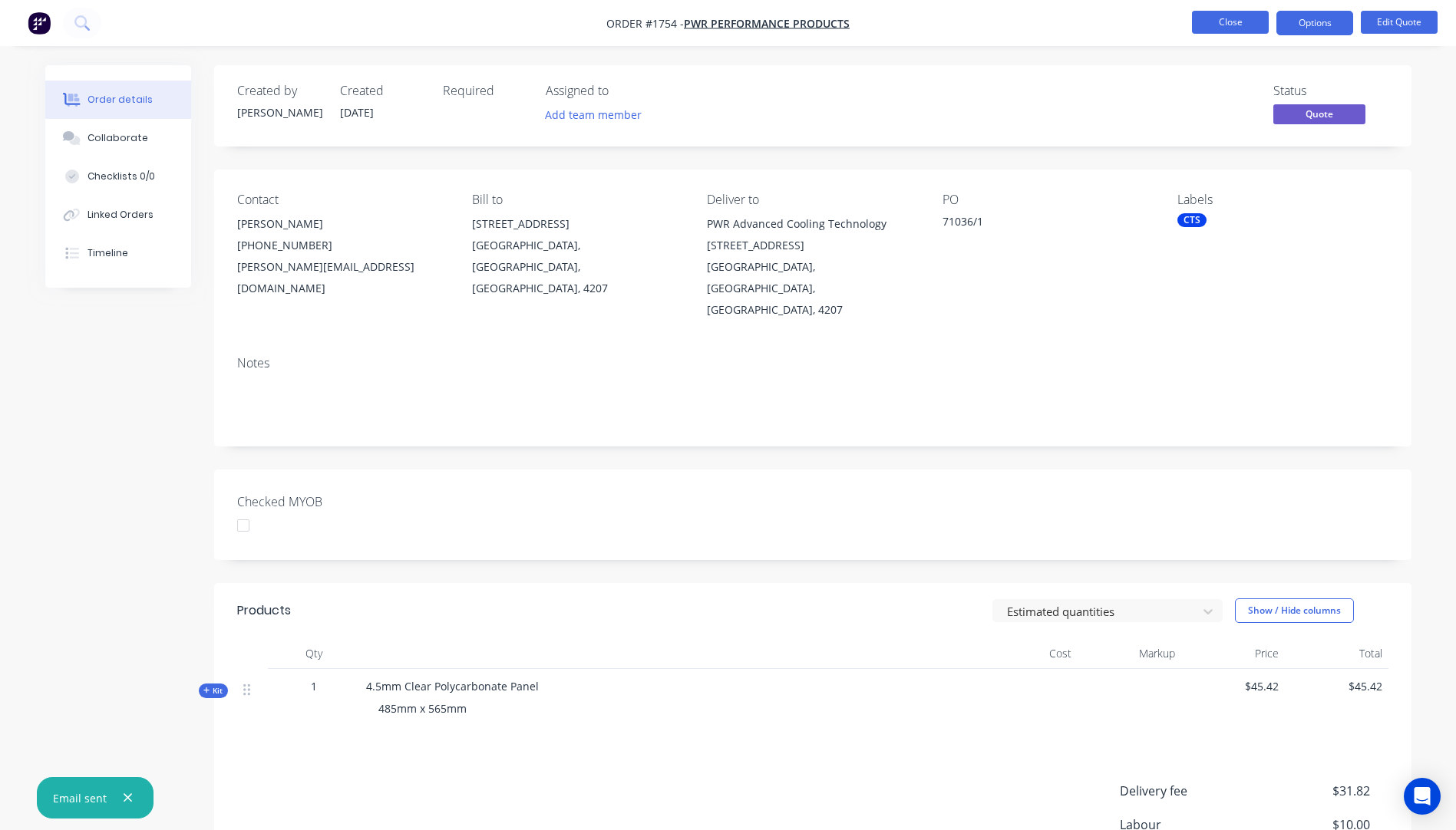
click at [1233, 29] on button "Close" at bounding box center [1230, 22] width 77 height 23
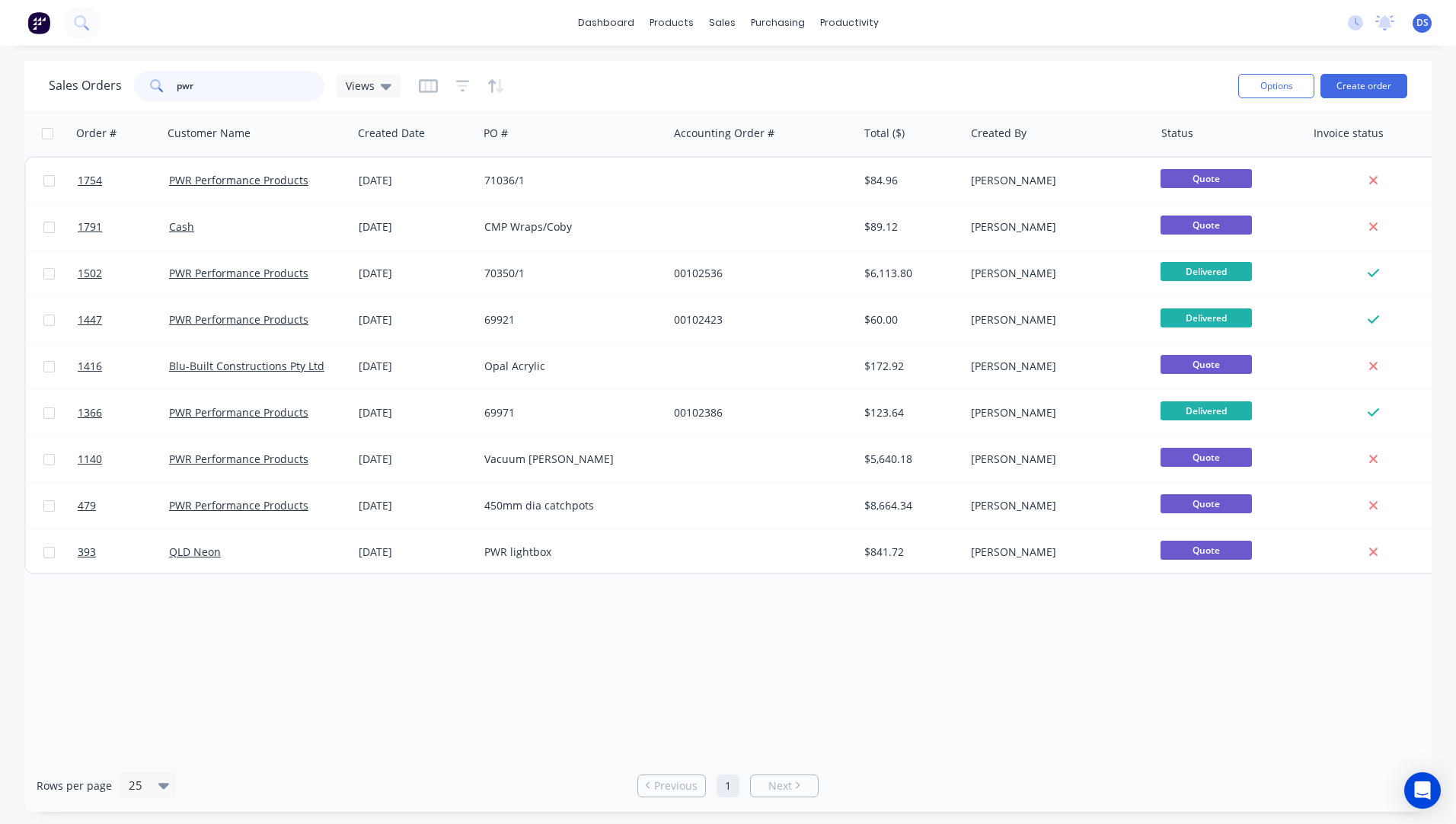
drag, startPoint x: 255, startPoint y: 77, endPoint x: 134, endPoint y: 88, distance: 121.5
click at [134, 88] on div "pwr" at bounding box center [229, 86] width 190 height 31
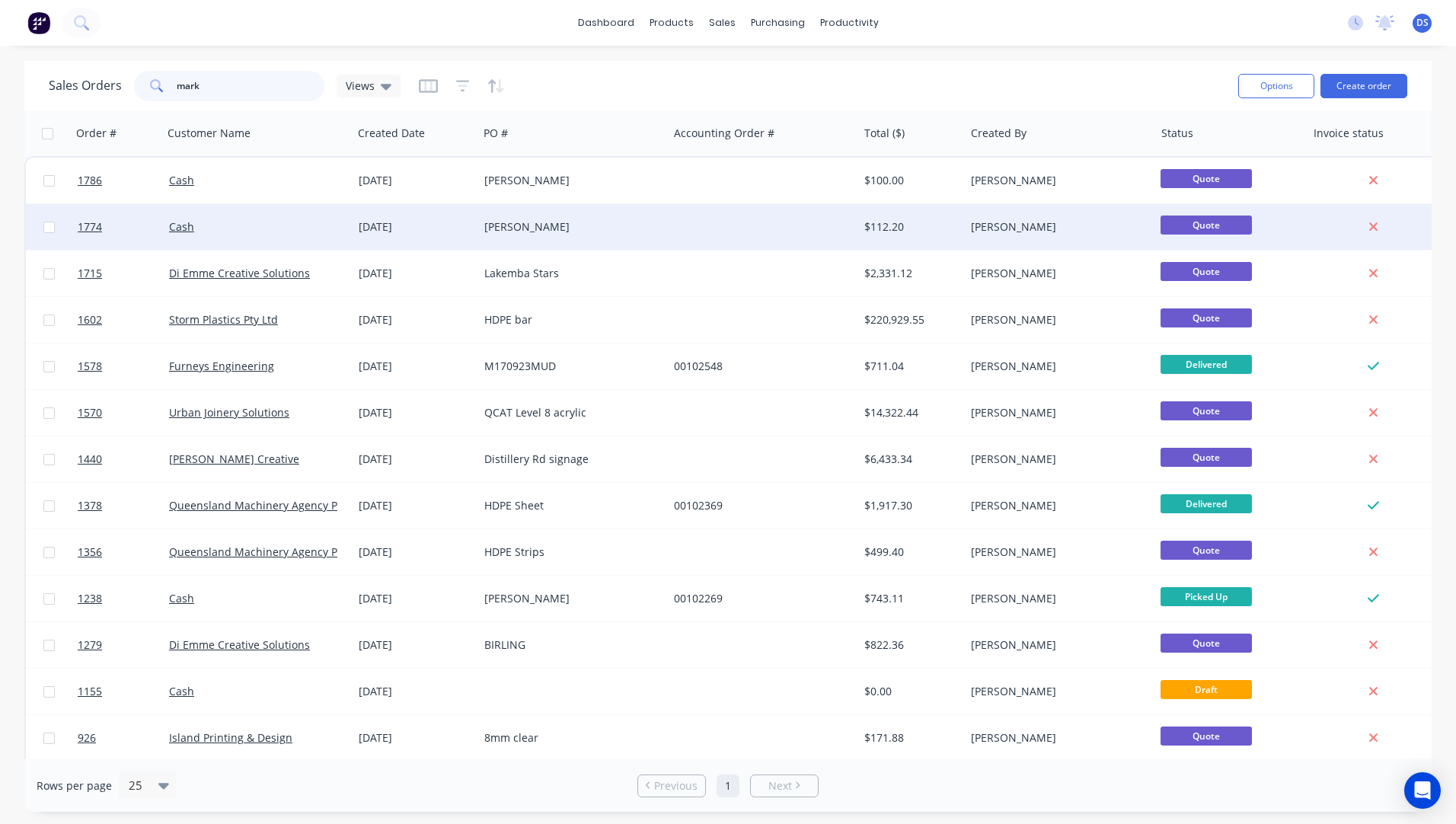
type input "mark"
click at [524, 226] on div "[PERSON_NAME]" at bounding box center [569, 227] width 169 height 15
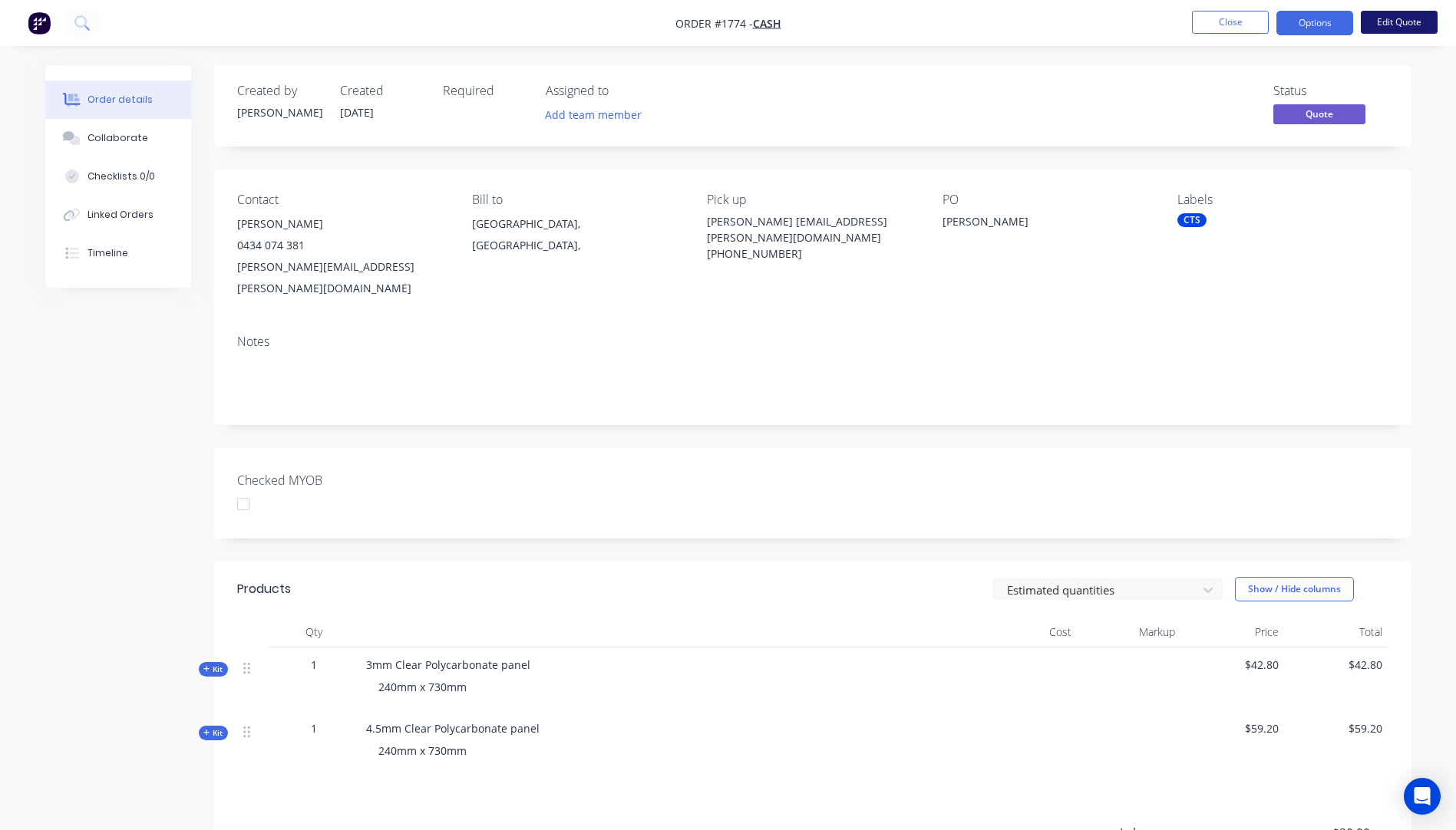
click at [1403, 25] on button "Edit Quote" at bounding box center [1398, 22] width 77 height 23
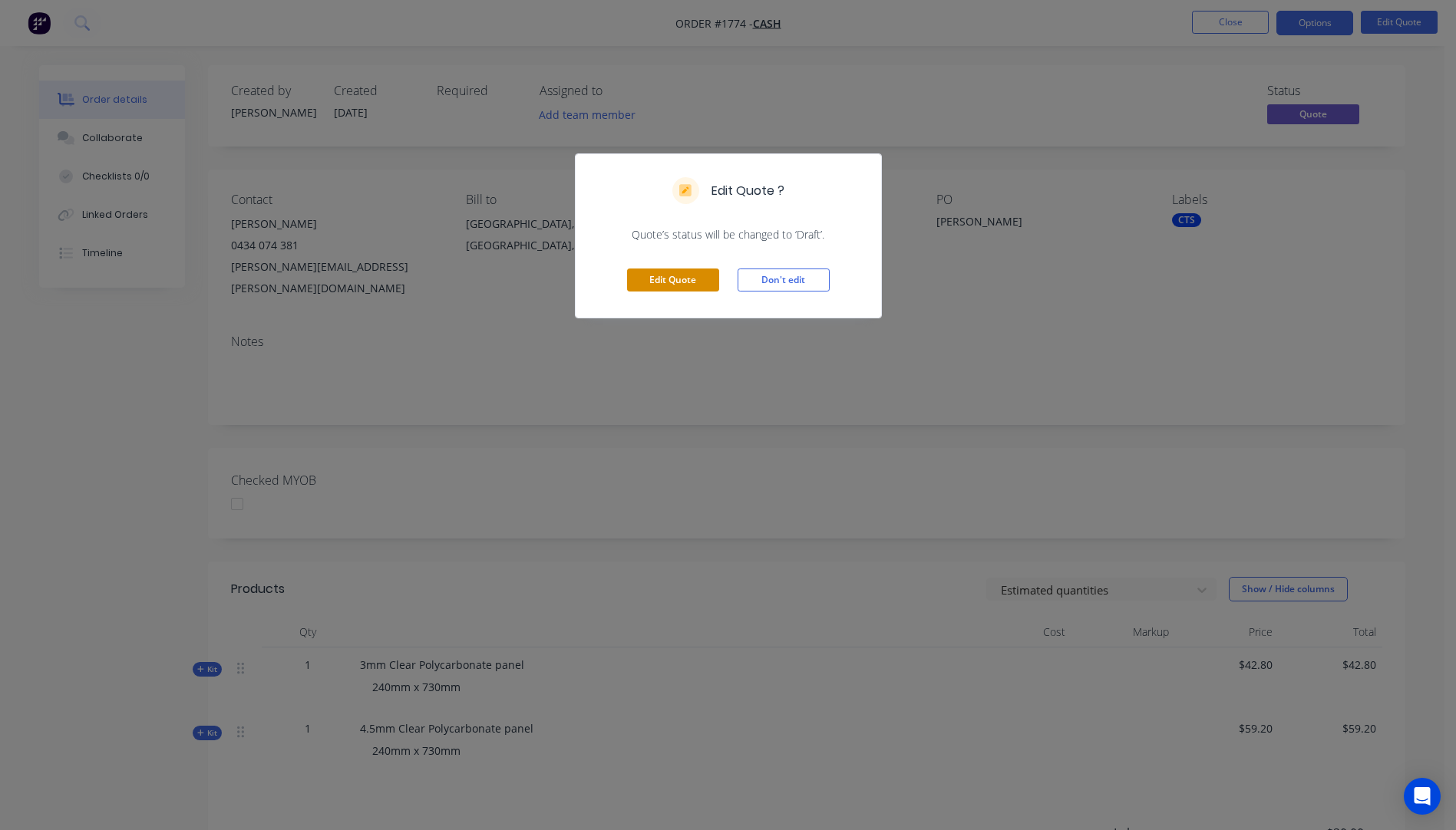
click at [682, 282] on button "Edit Quote" at bounding box center [673, 280] width 92 height 23
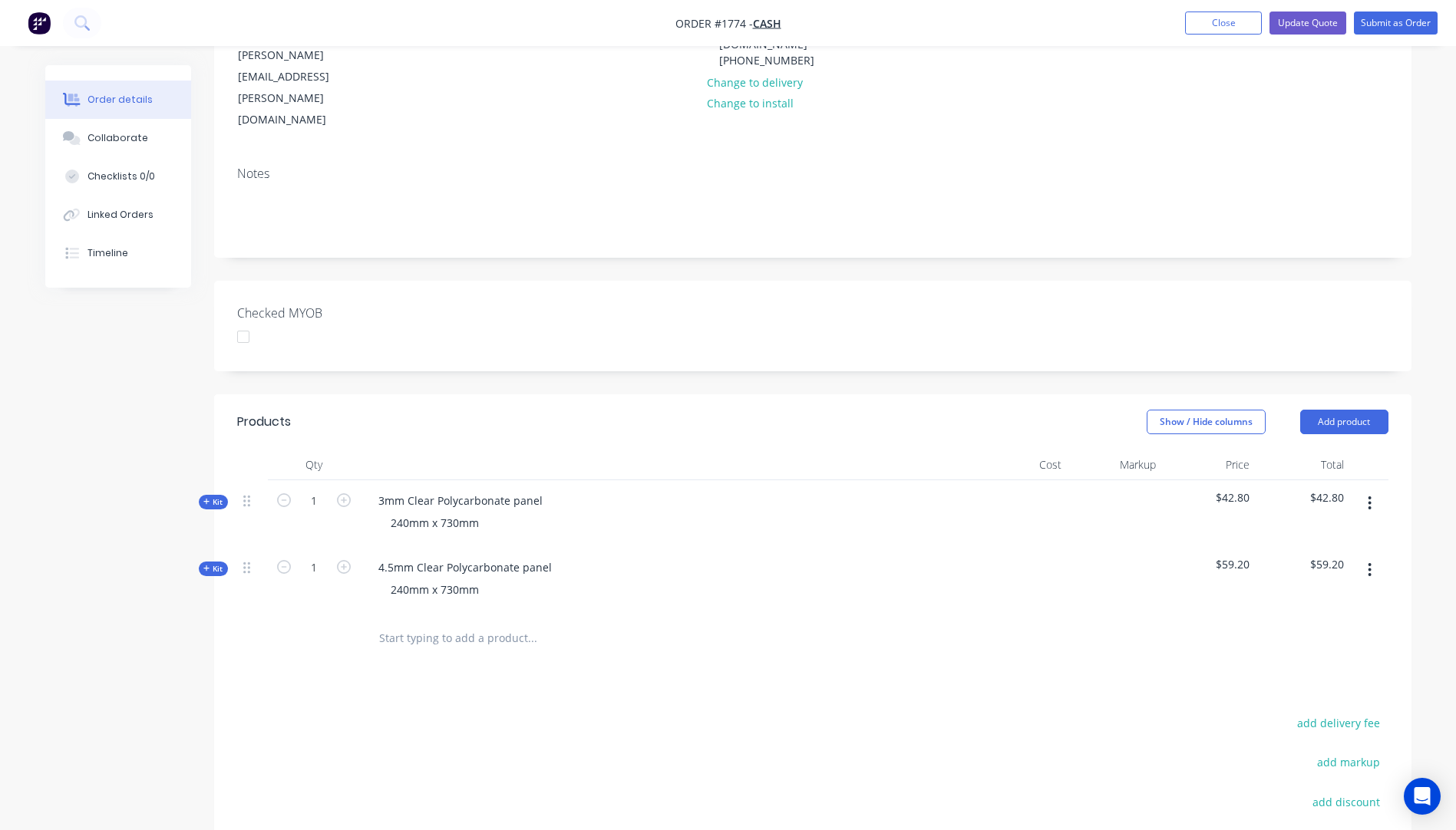
scroll to position [230, 0]
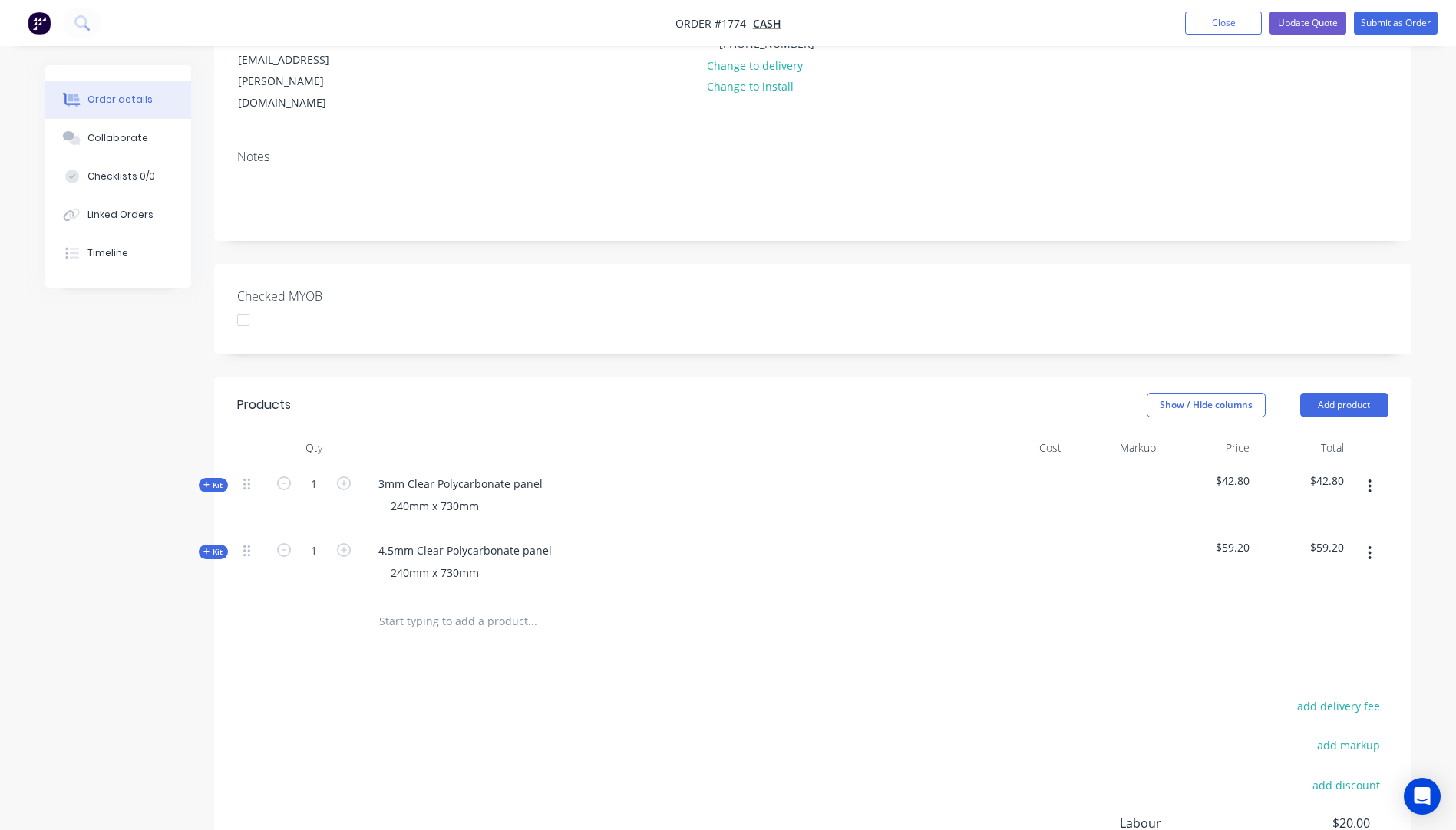
click at [1369, 547] on icon "button" at bounding box center [1370, 553] width 3 height 14
click at [1269, 674] on div "Delete" at bounding box center [1315, 685] width 118 height 22
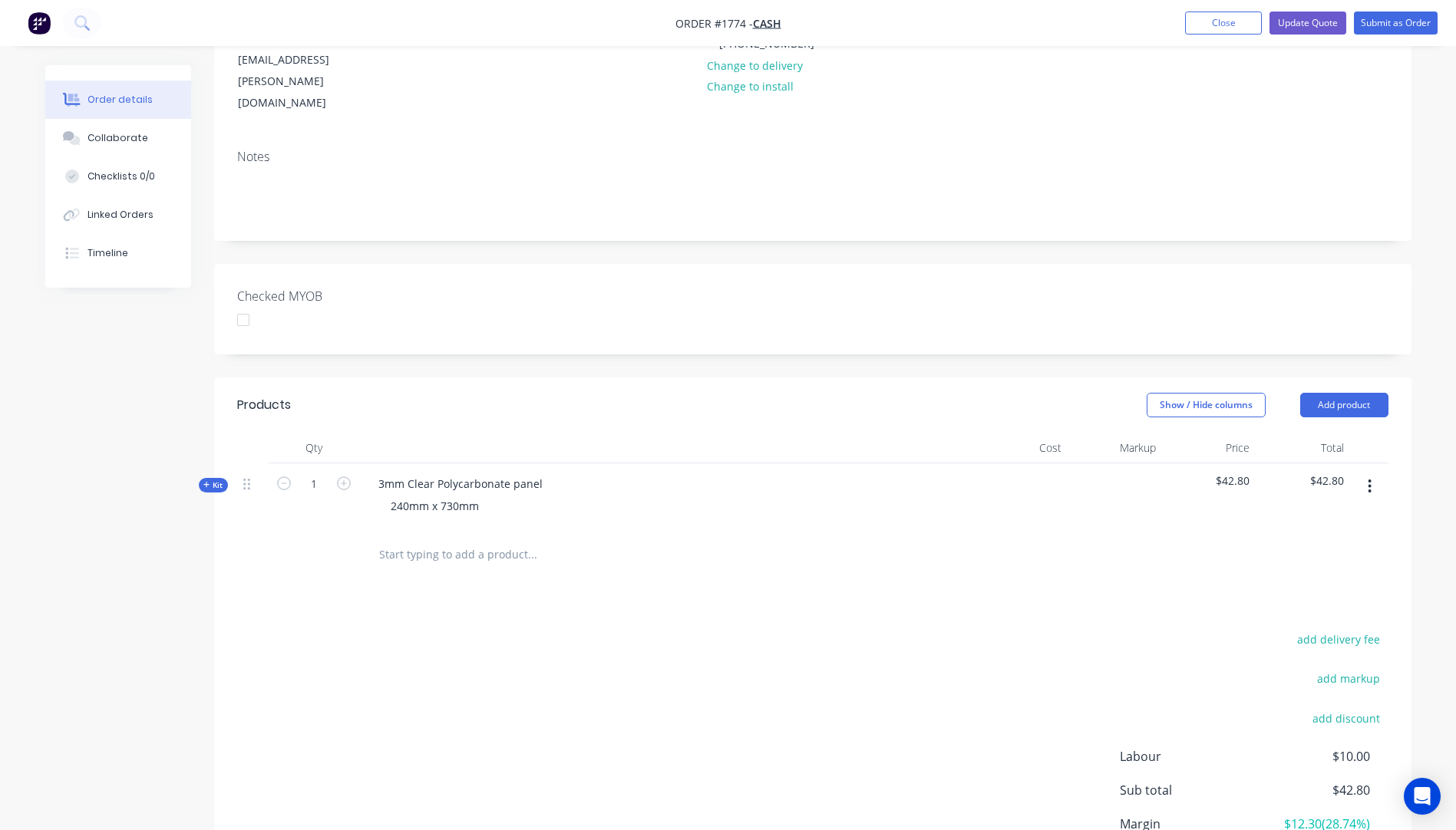
click at [205, 481] on icon "button" at bounding box center [207, 484] width 7 height 8
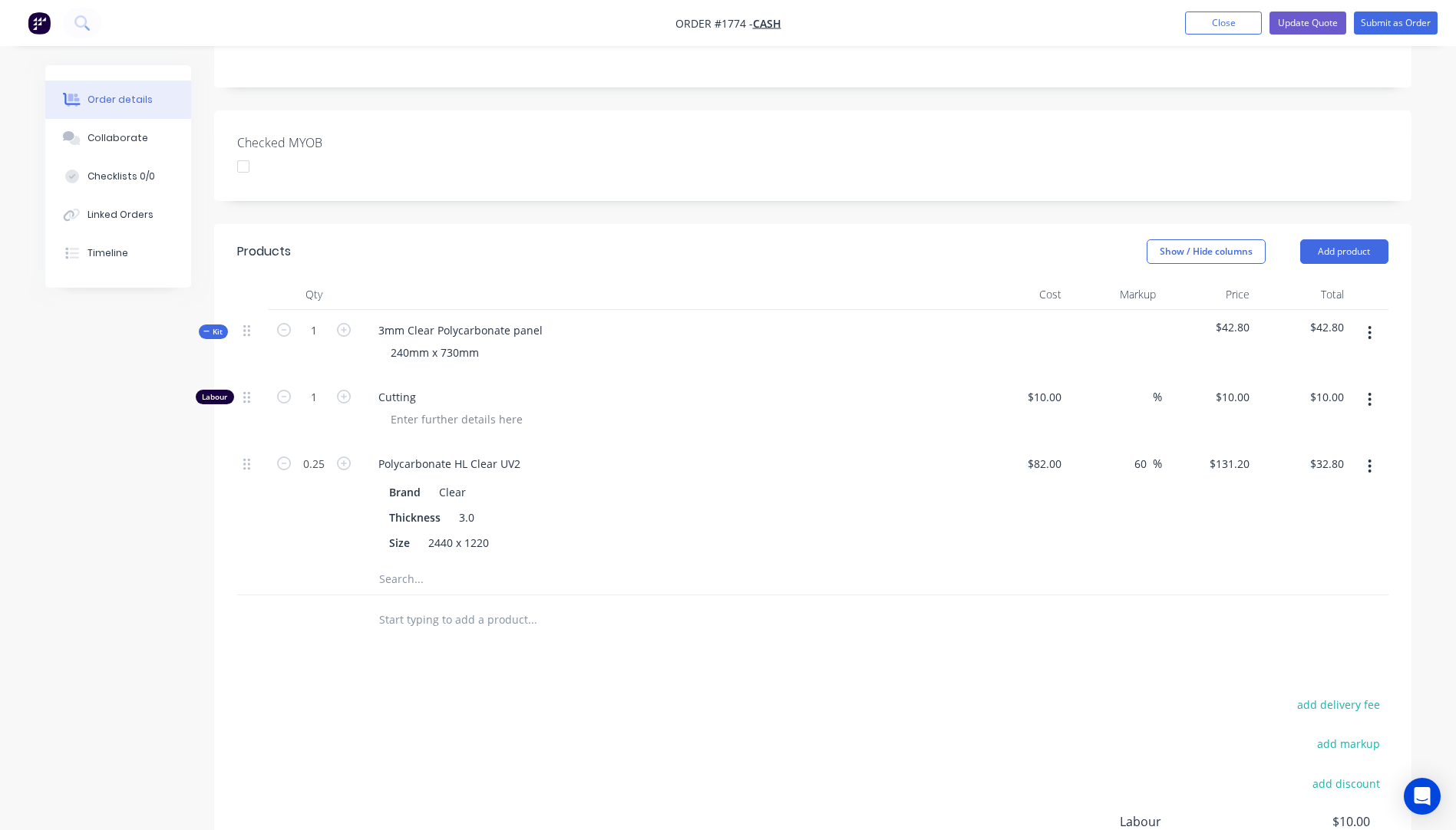
scroll to position [307, 0]
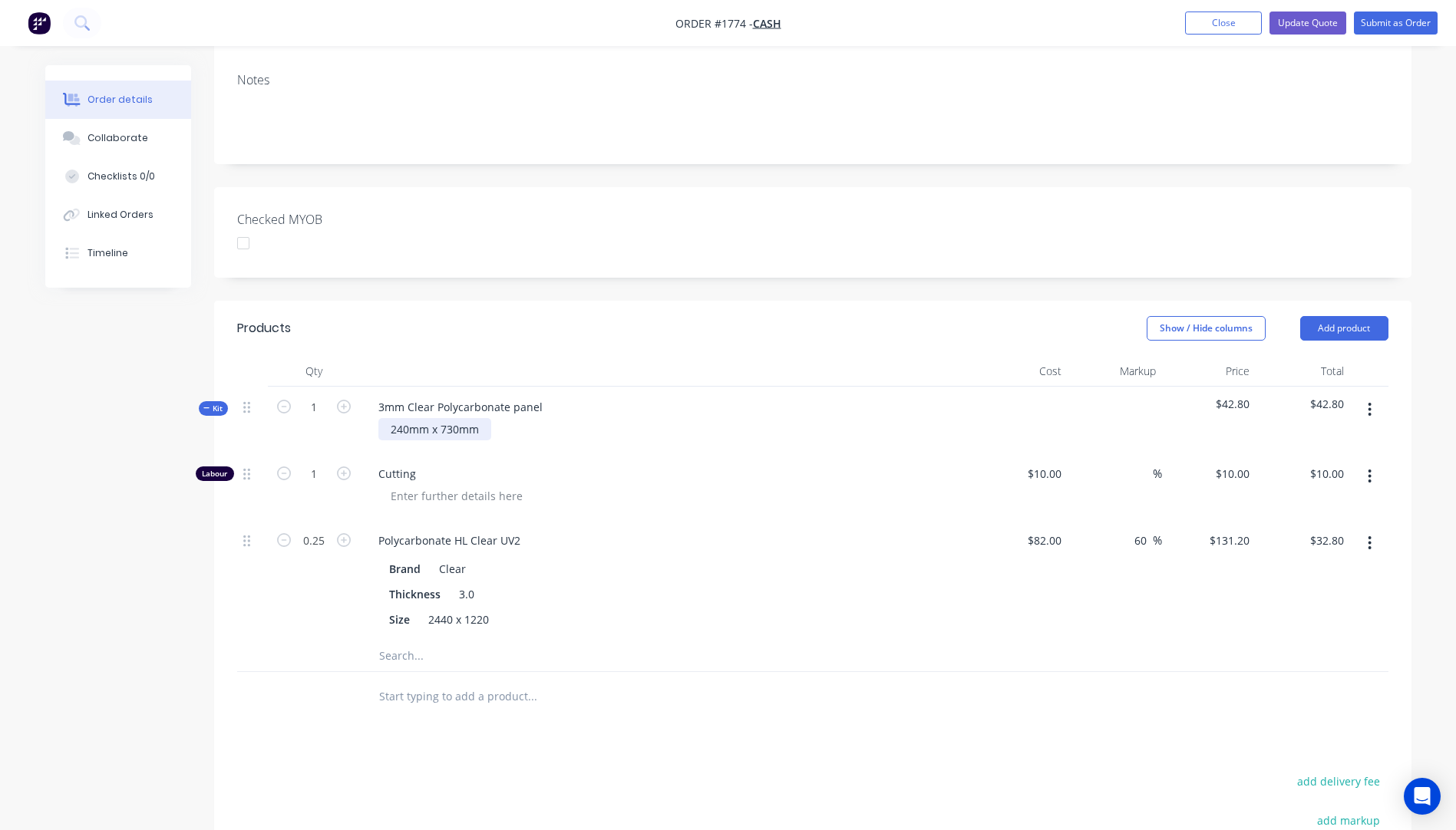
click at [459, 418] on div "240mm x 730mm" at bounding box center [434, 429] width 113 height 22
click at [410, 418] on div "240mm x 735mm" at bounding box center [434, 429] width 113 height 22
click at [626, 453] on div "Cutting" at bounding box center [667, 487] width 614 height 67
click at [1296, 24] on button "Update Quote" at bounding box center [1308, 23] width 77 height 23
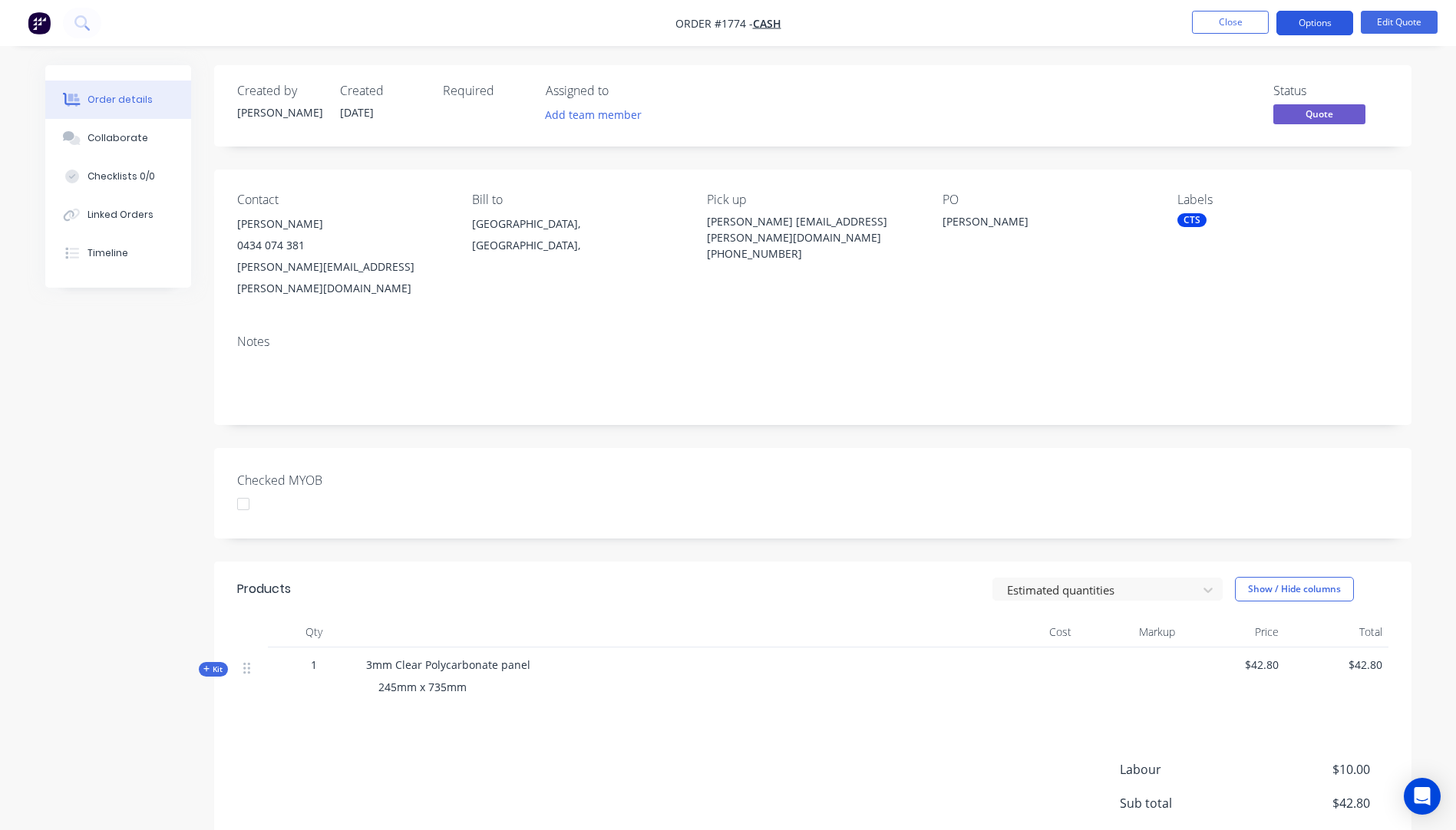
click at [1323, 12] on button "Options" at bounding box center [1314, 22] width 77 height 24
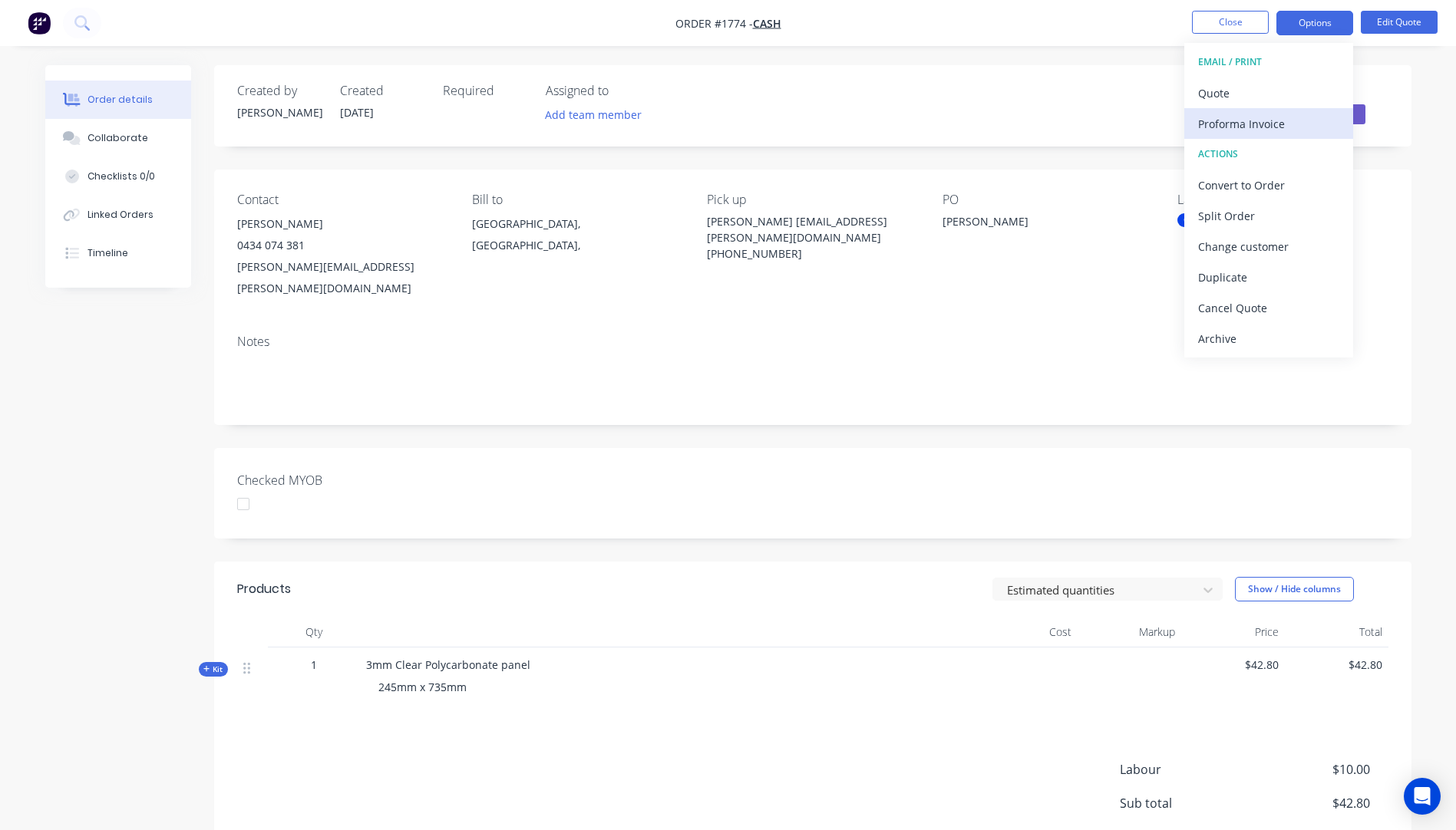
click at [1223, 123] on div "Proforma Invoice" at bounding box center [1268, 123] width 141 height 22
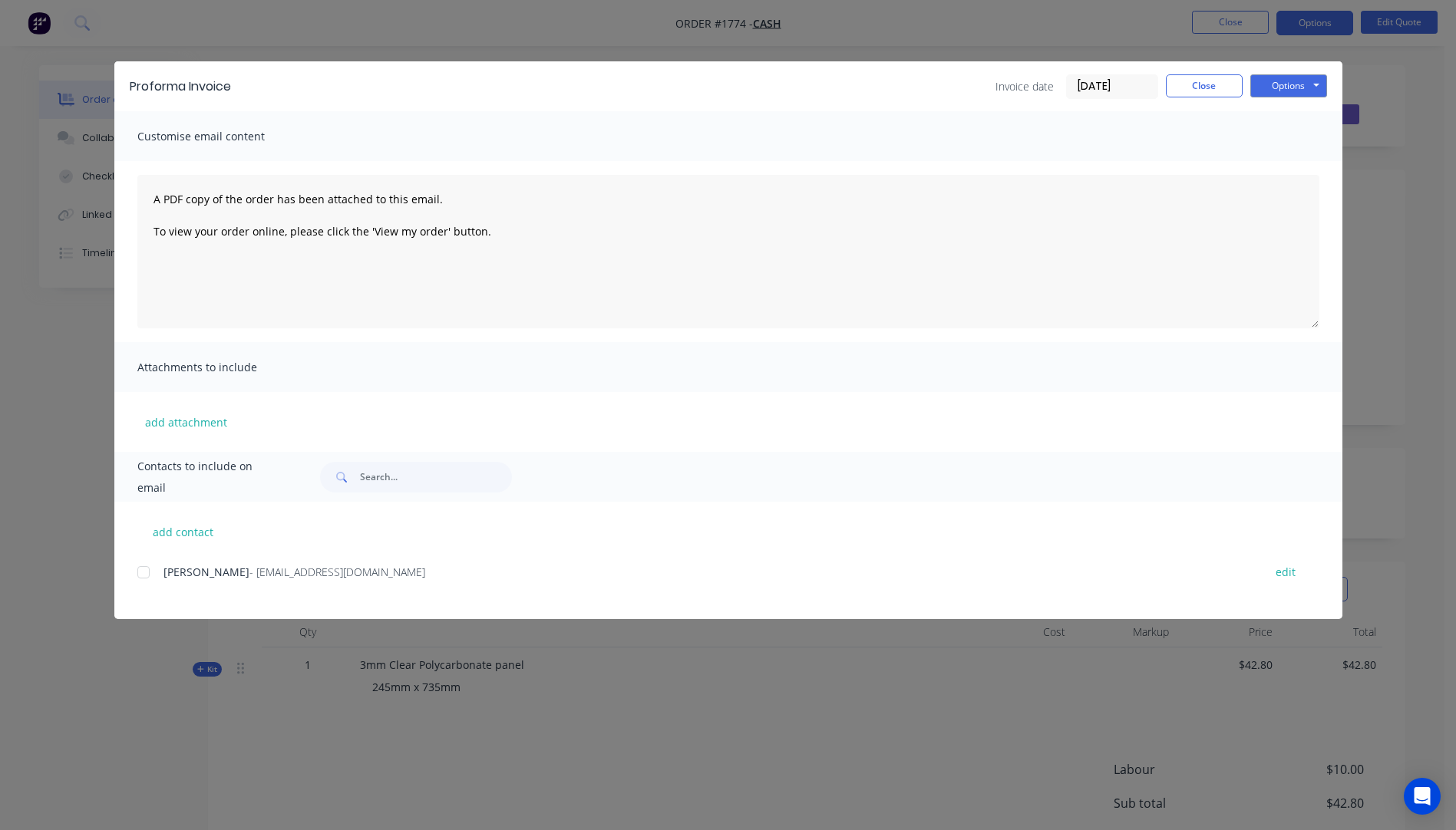
click at [141, 574] on div at bounding box center [143, 572] width 31 height 31
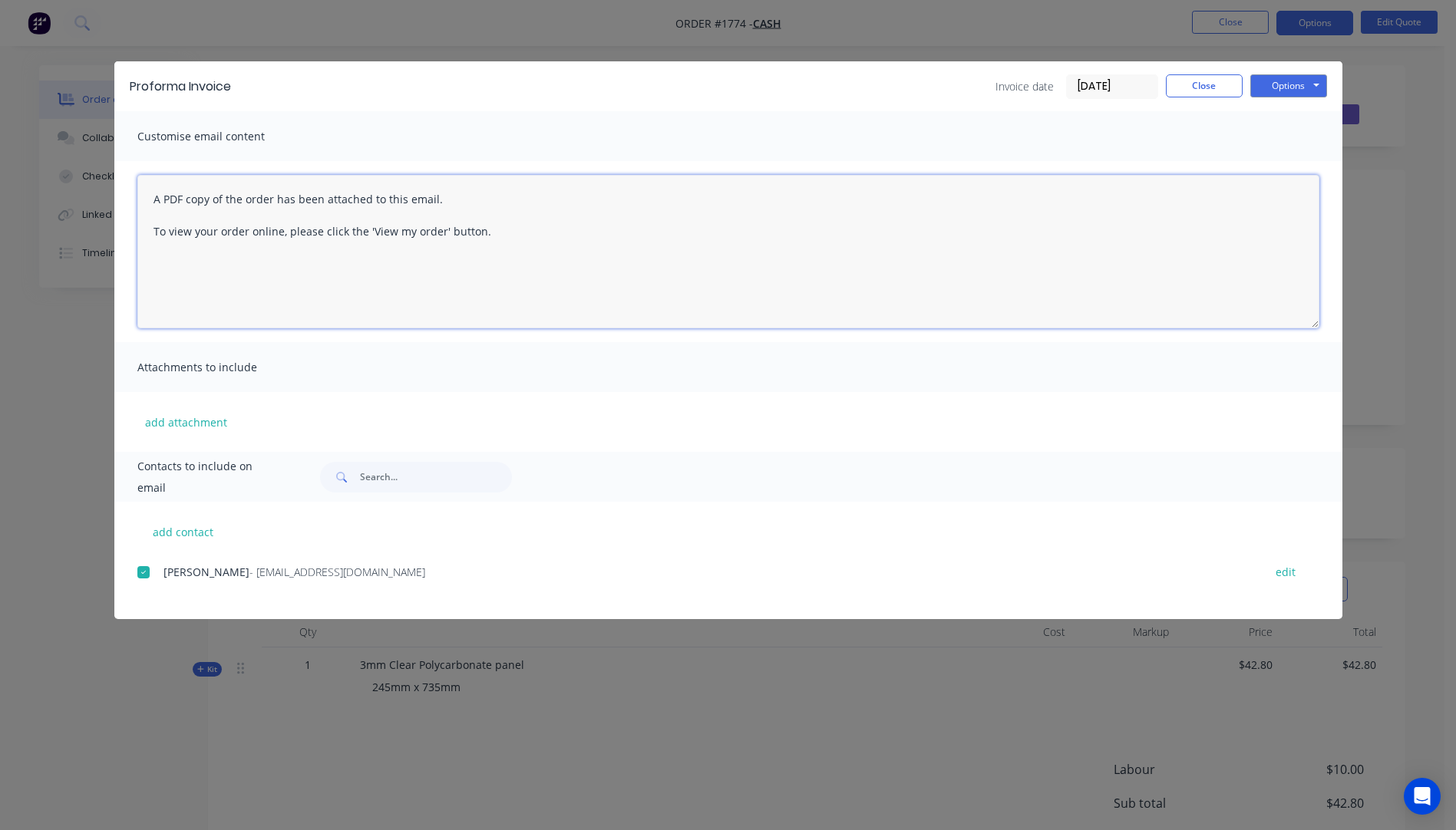
paste textarea "Hi, Please contact us if you have any questions. Regards, Darren sales@allstarp…"
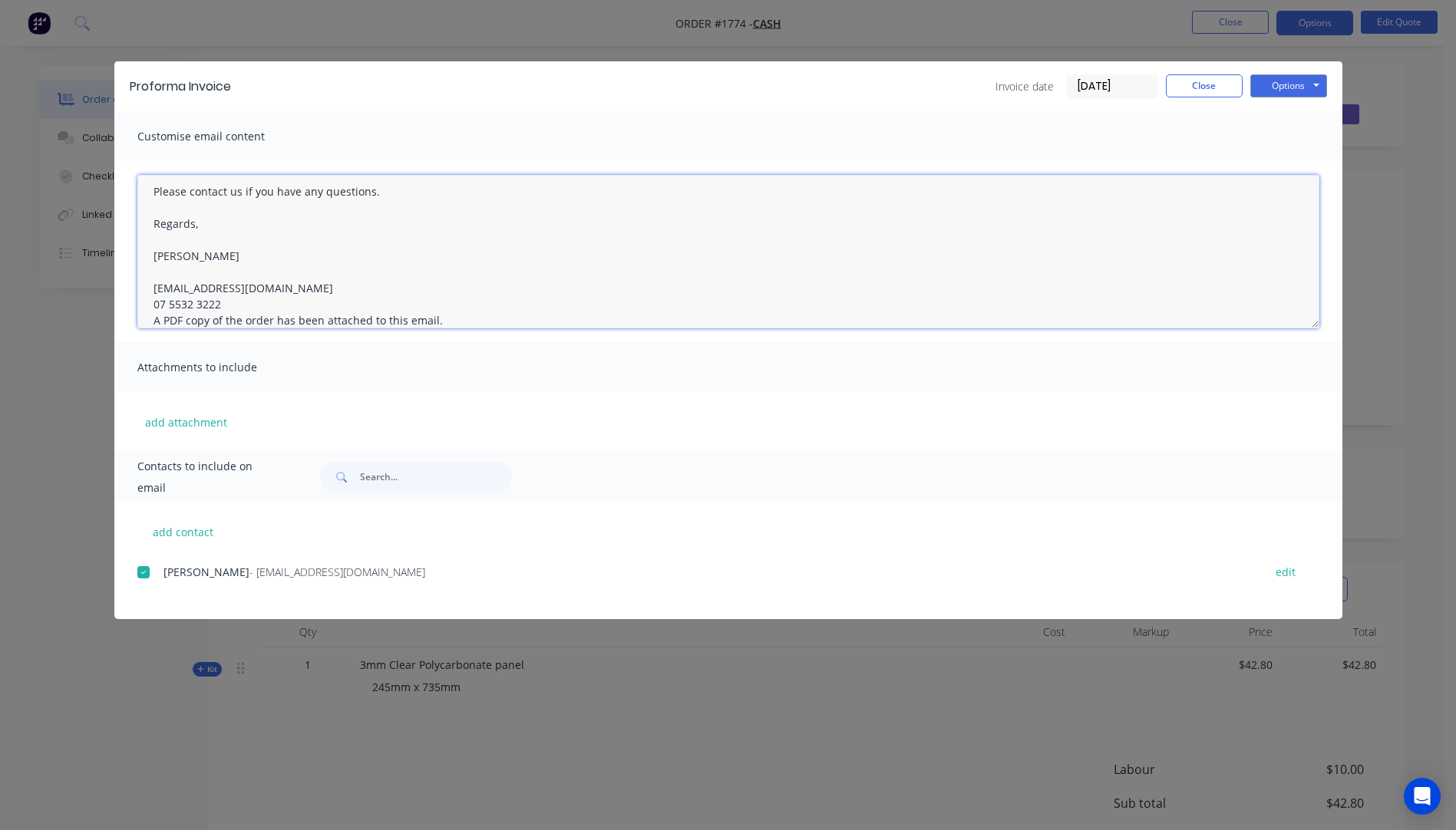
click at [234, 295] on textarea "Hi, Please contact us if you have any questions. Regards, Darren sales@allstarp…" at bounding box center [728, 252] width 1182 height 153
click at [228, 302] on textarea "Hi, Please contact us if you have any questions. Regards, Darren sales@allstarp…" at bounding box center [728, 252] width 1182 height 153
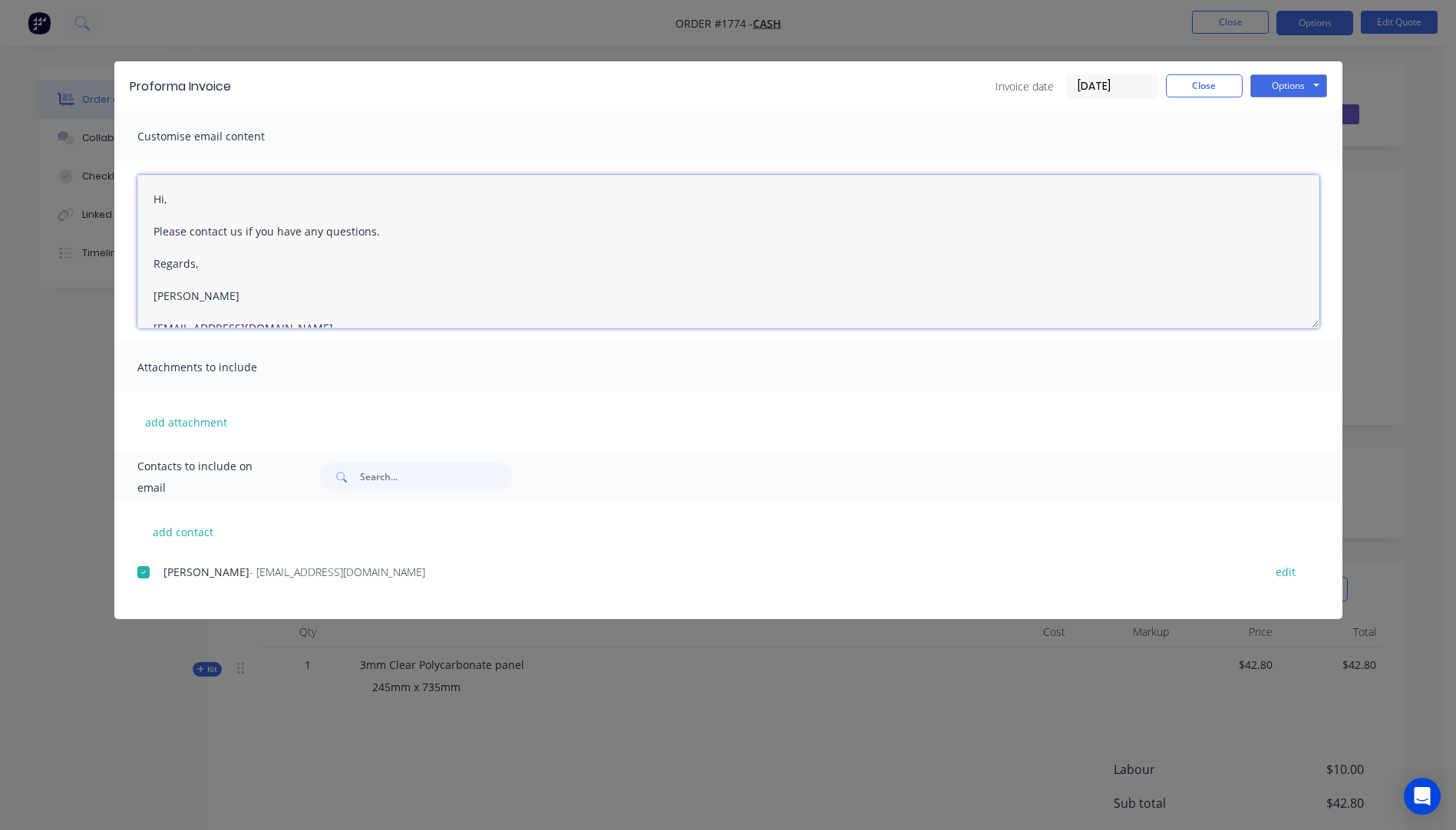
click at [181, 199] on textarea "Hi, Please contact us if you have any questions. Regards, Darren sales@allstarp…" at bounding box center [728, 252] width 1182 height 153
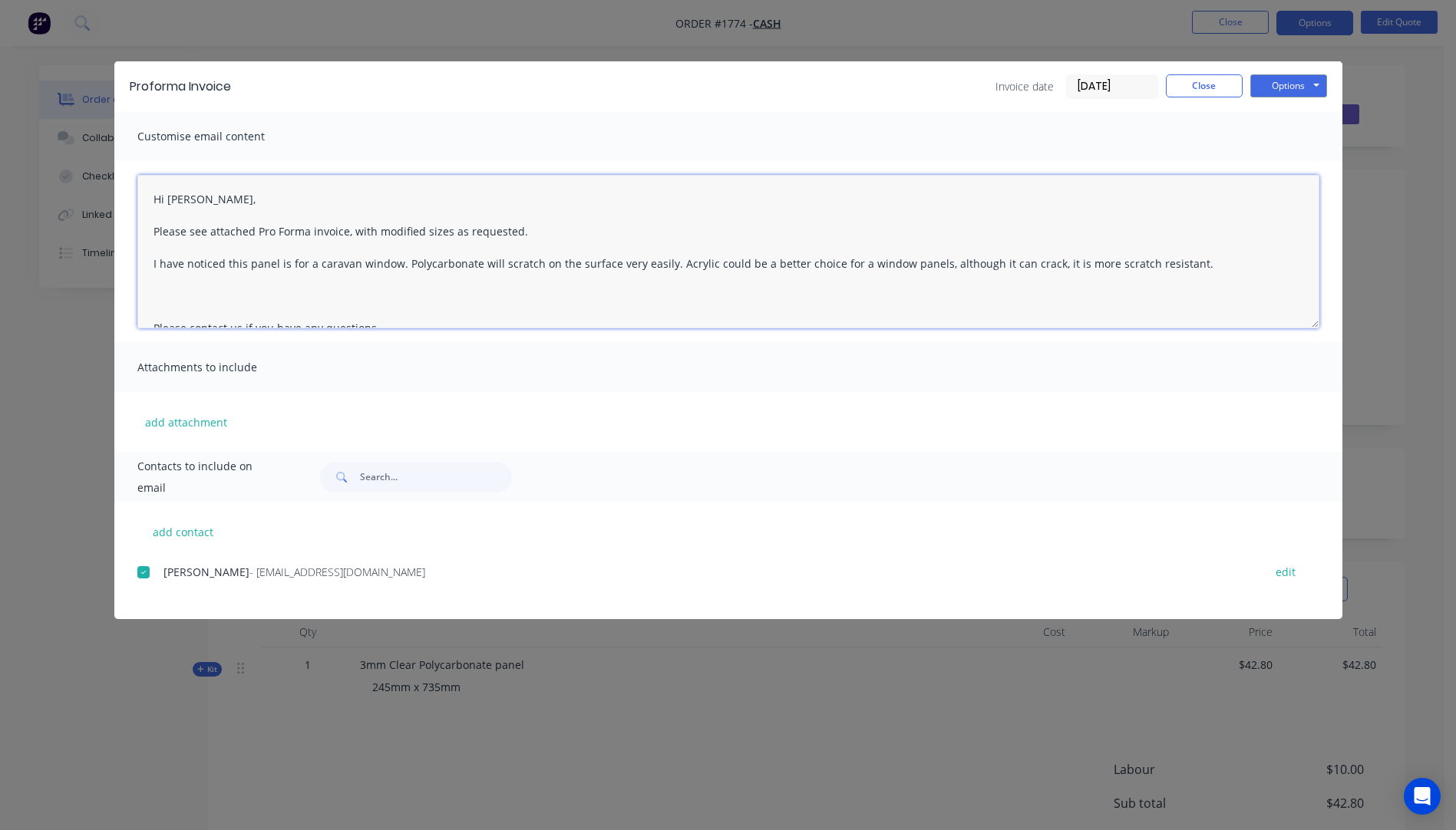
click at [1175, 262] on textarea "Hi Mark, Please see attached Pro Forma invoice, with modified sizes as requeste…" at bounding box center [728, 252] width 1182 height 153
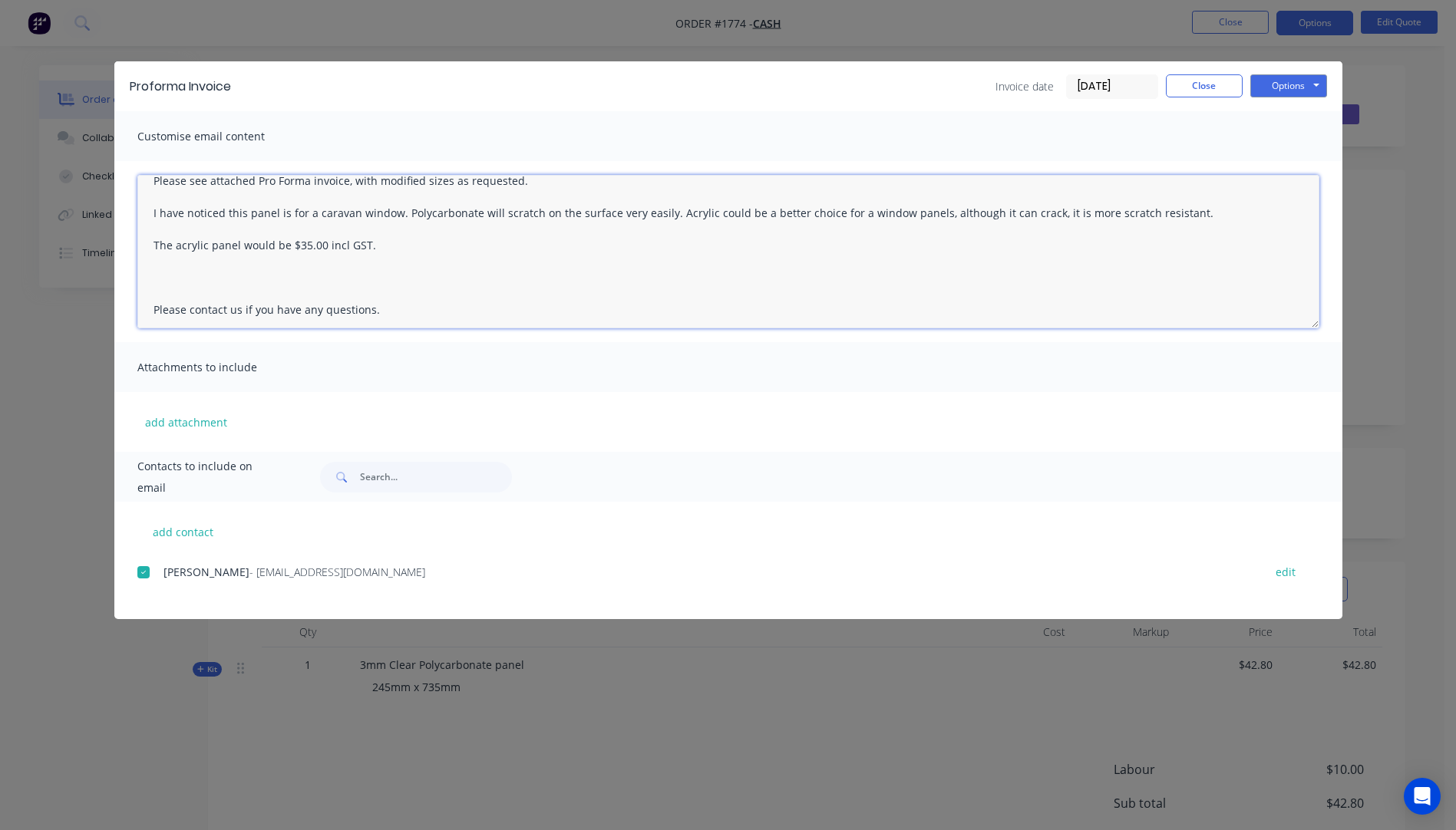
scroll to position [77, 0]
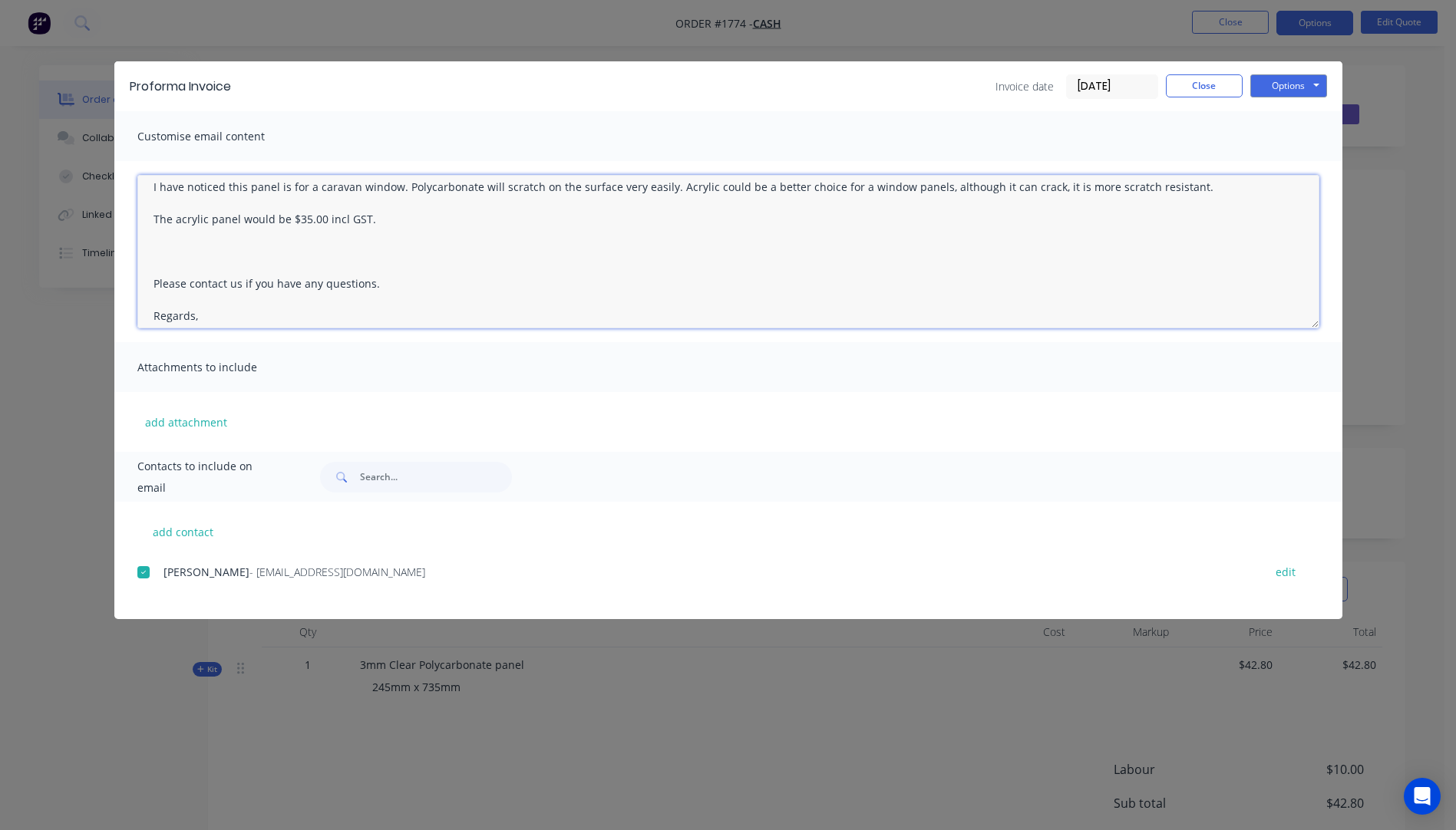
click at [160, 268] on textarea "Hi Mark, Please see attached Pro Forma invoice, with modified sizes as requeste…" at bounding box center [728, 252] width 1182 height 153
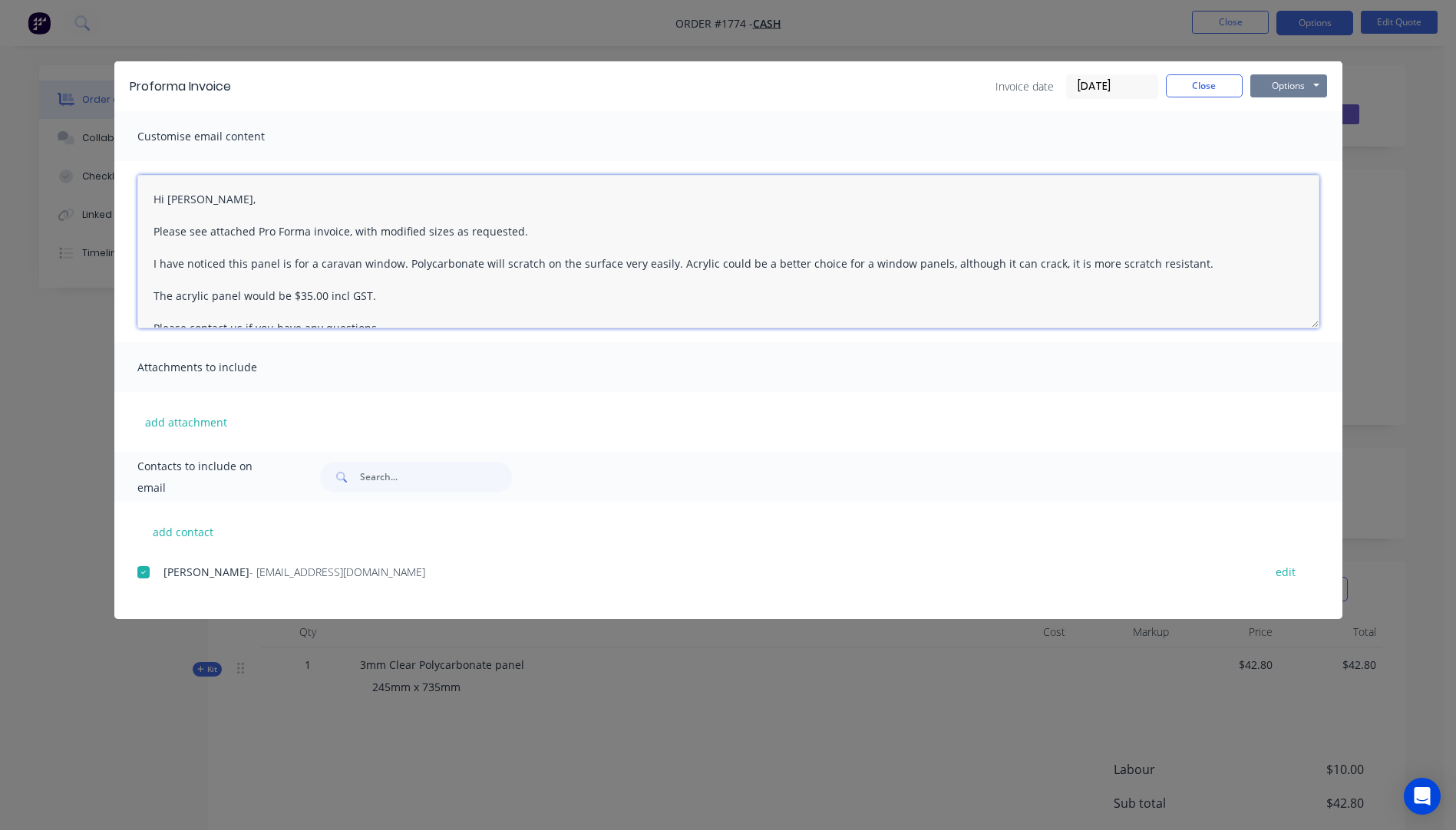
type textarea "Hi Mark, Please see attached Pro Forma invoice, with modified sizes as requeste…"
click at [1269, 86] on button "Options" at bounding box center [1288, 86] width 77 height 23
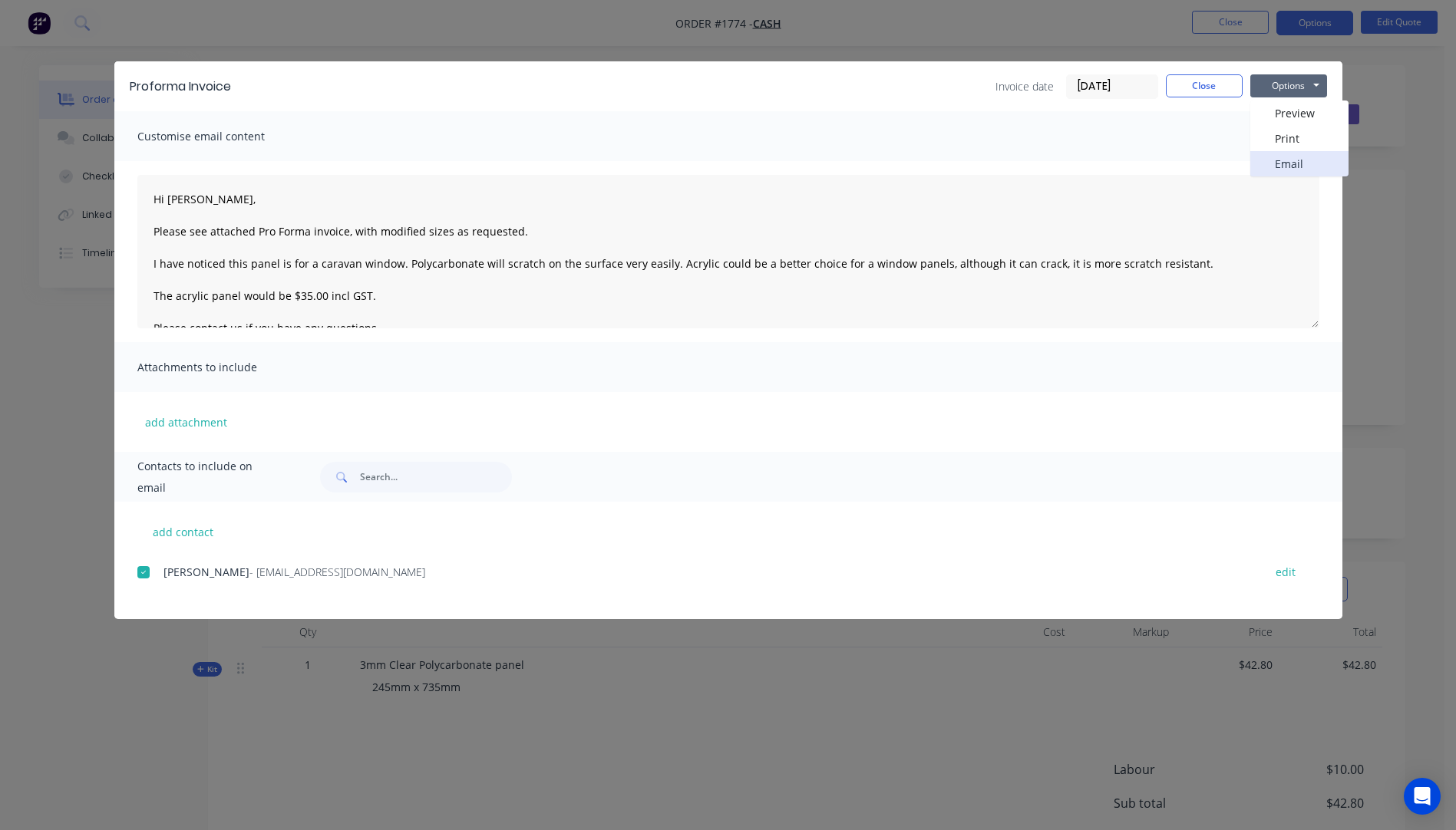
click at [1288, 165] on button "Email" at bounding box center [1299, 163] width 98 height 25
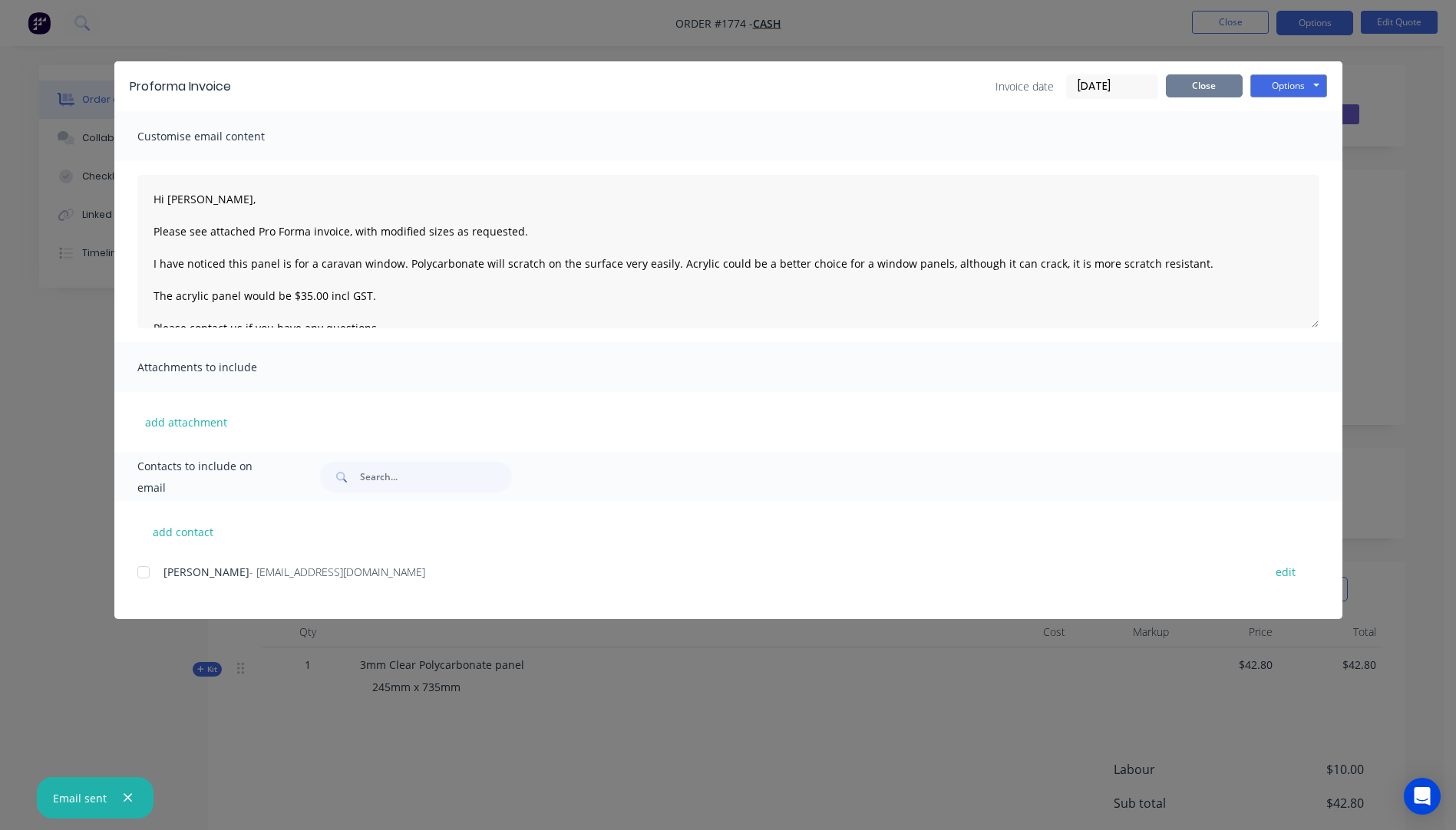
click at [1193, 89] on button "Close" at bounding box center [1203, 86] width 77 height 23
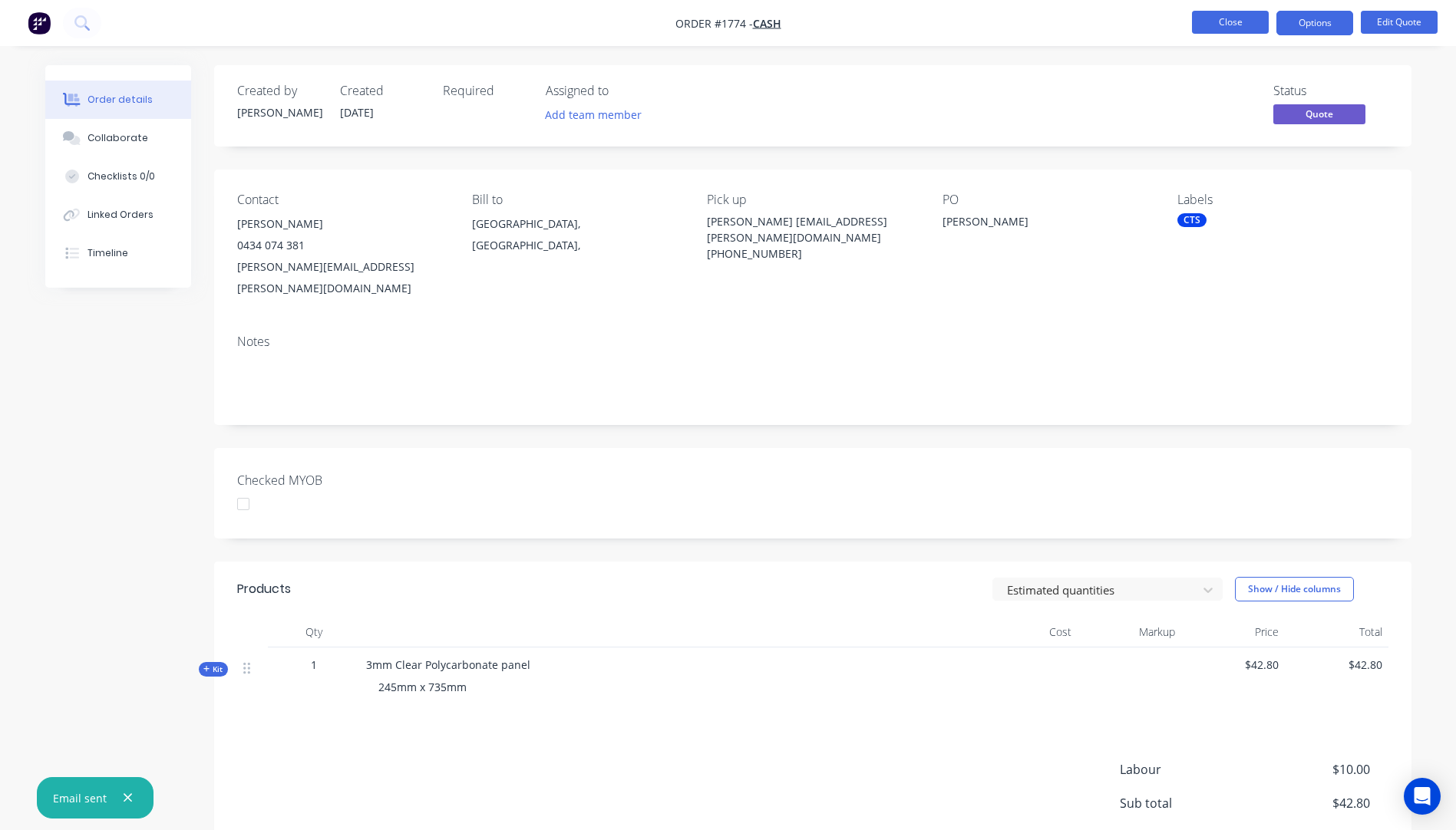
click at [1221, 22] on button "Close" at bounding box center [1230, 22] width 77 height 23
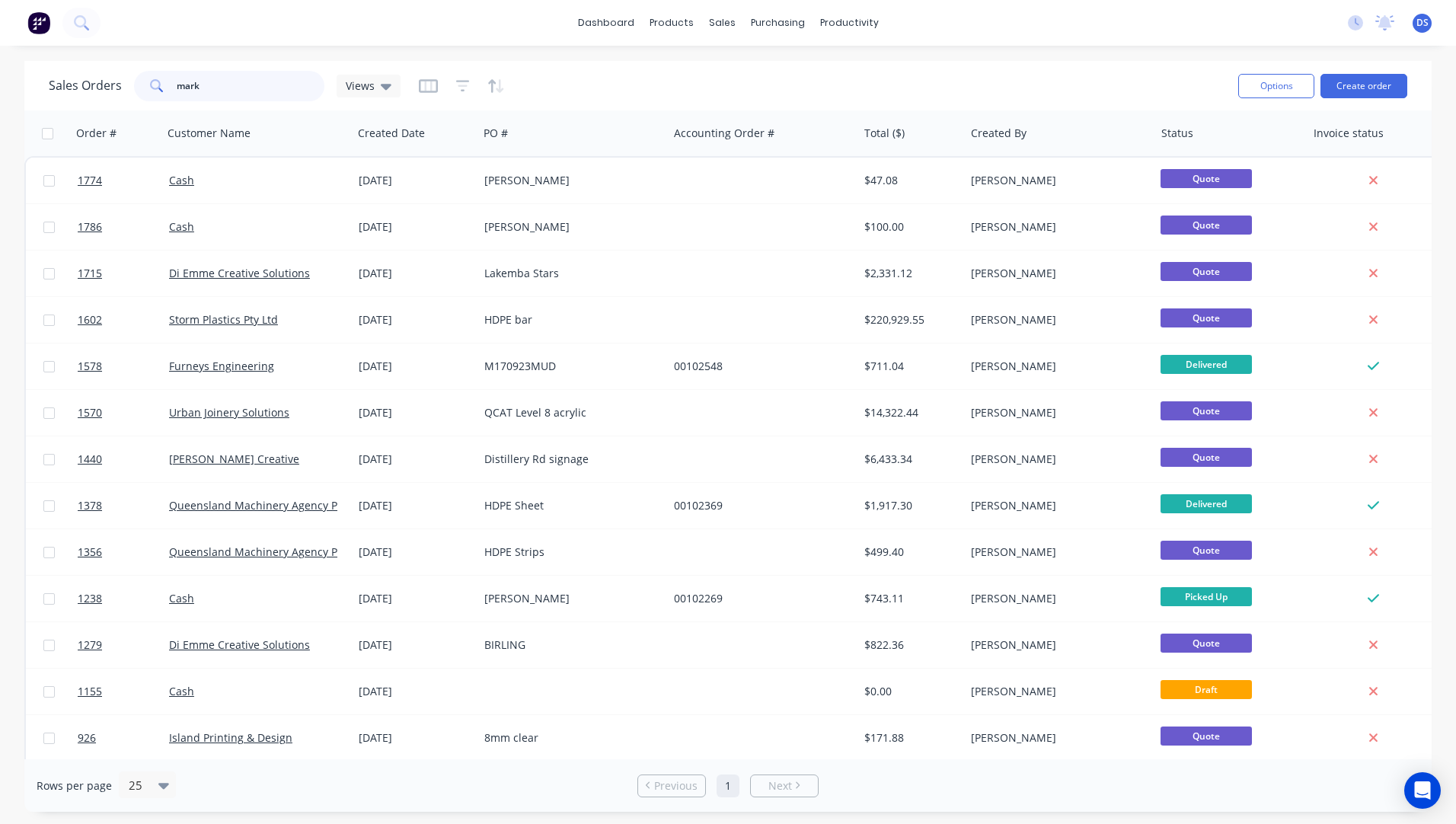
drag, startPoint x: 231, startPoint y: 84, endPoint x: 135, endPoint y: 83, distance: 96.0
click at [135, 83] on div "mark" at bounding box center [229, 86] width 190 height 31
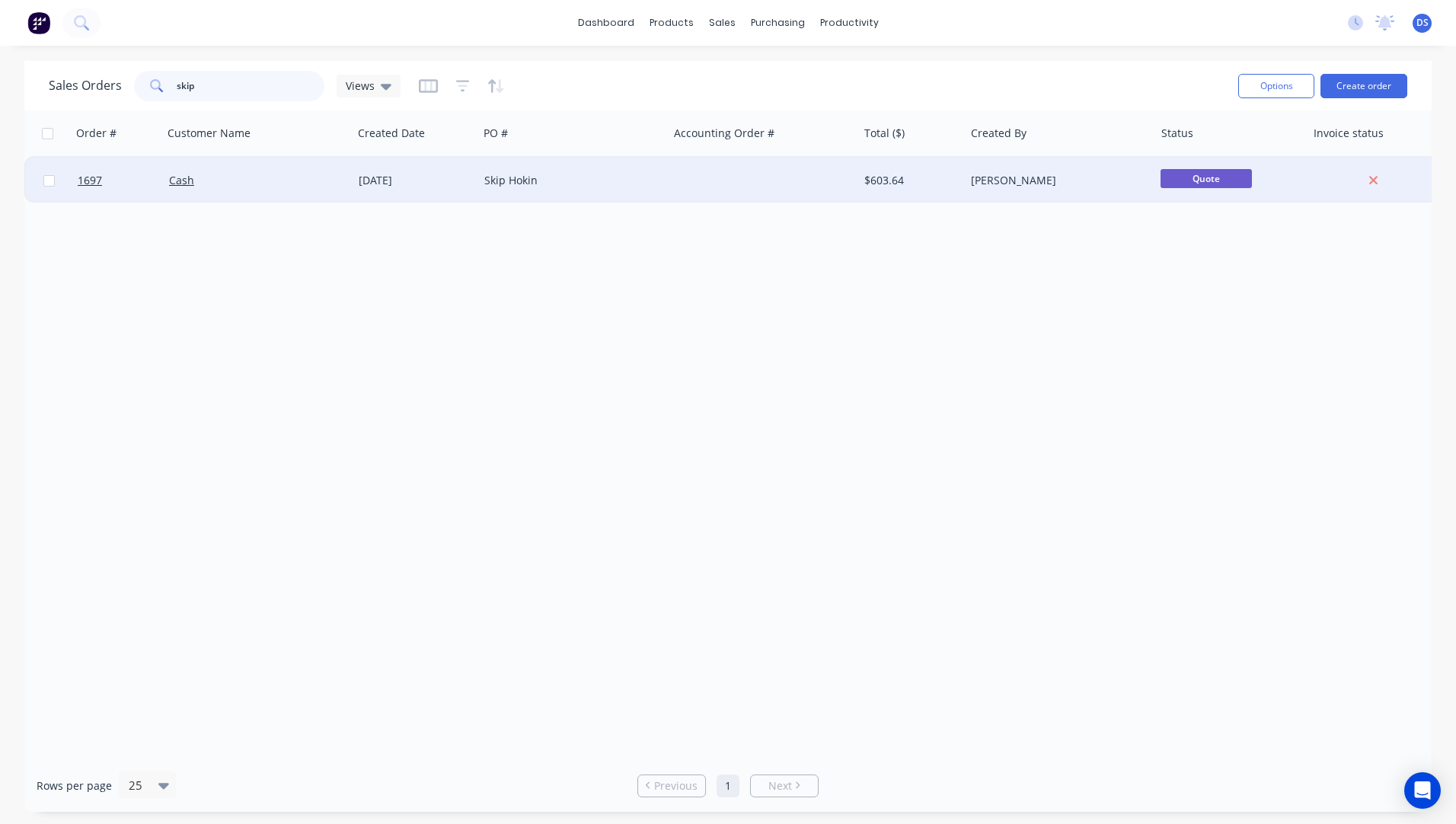
type input "skip"
click at [519, 178] on div "Skip Hokin" at bounding box center [569, 180] width 169 height 15
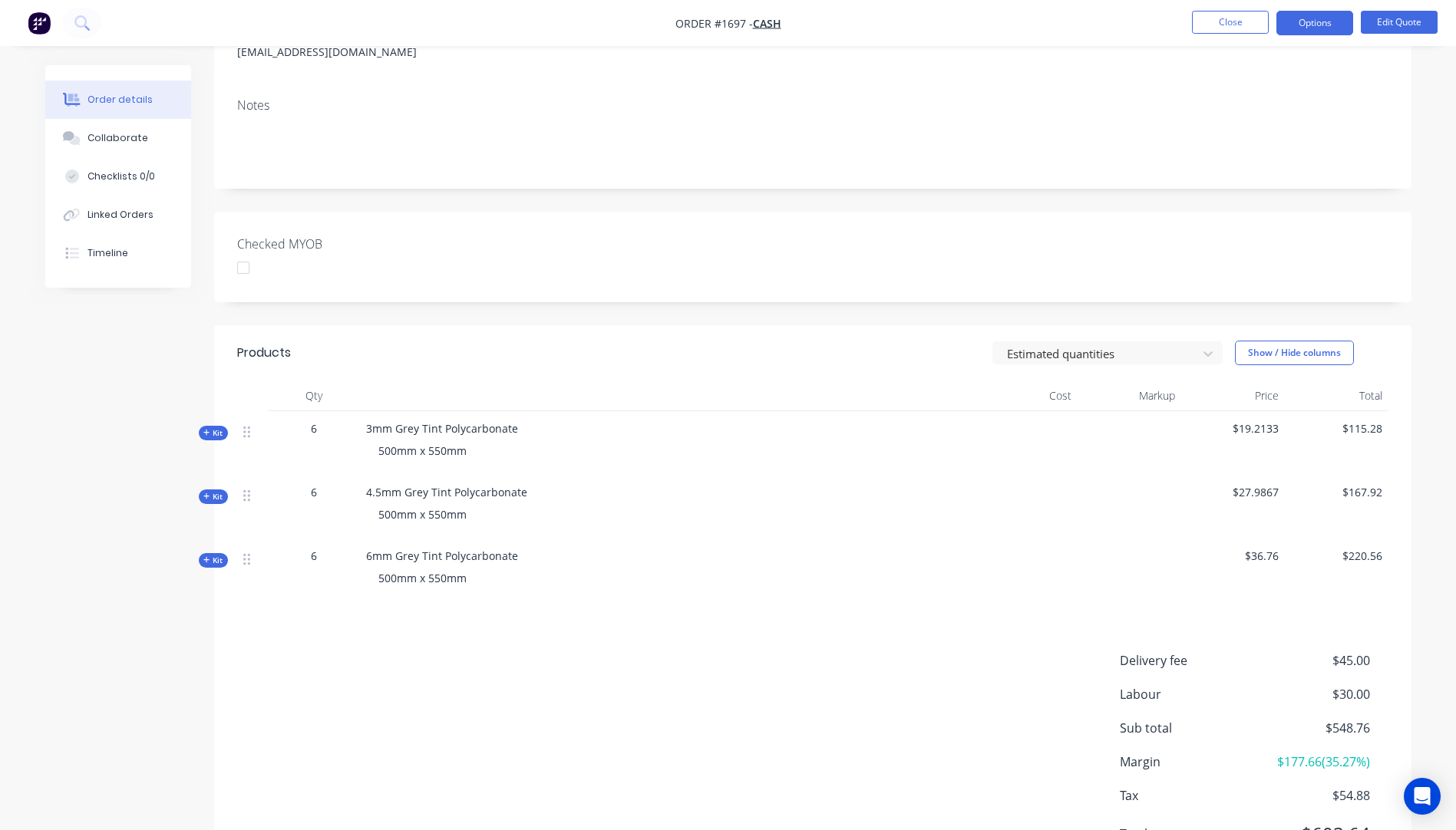
scroll to position [230, 0]
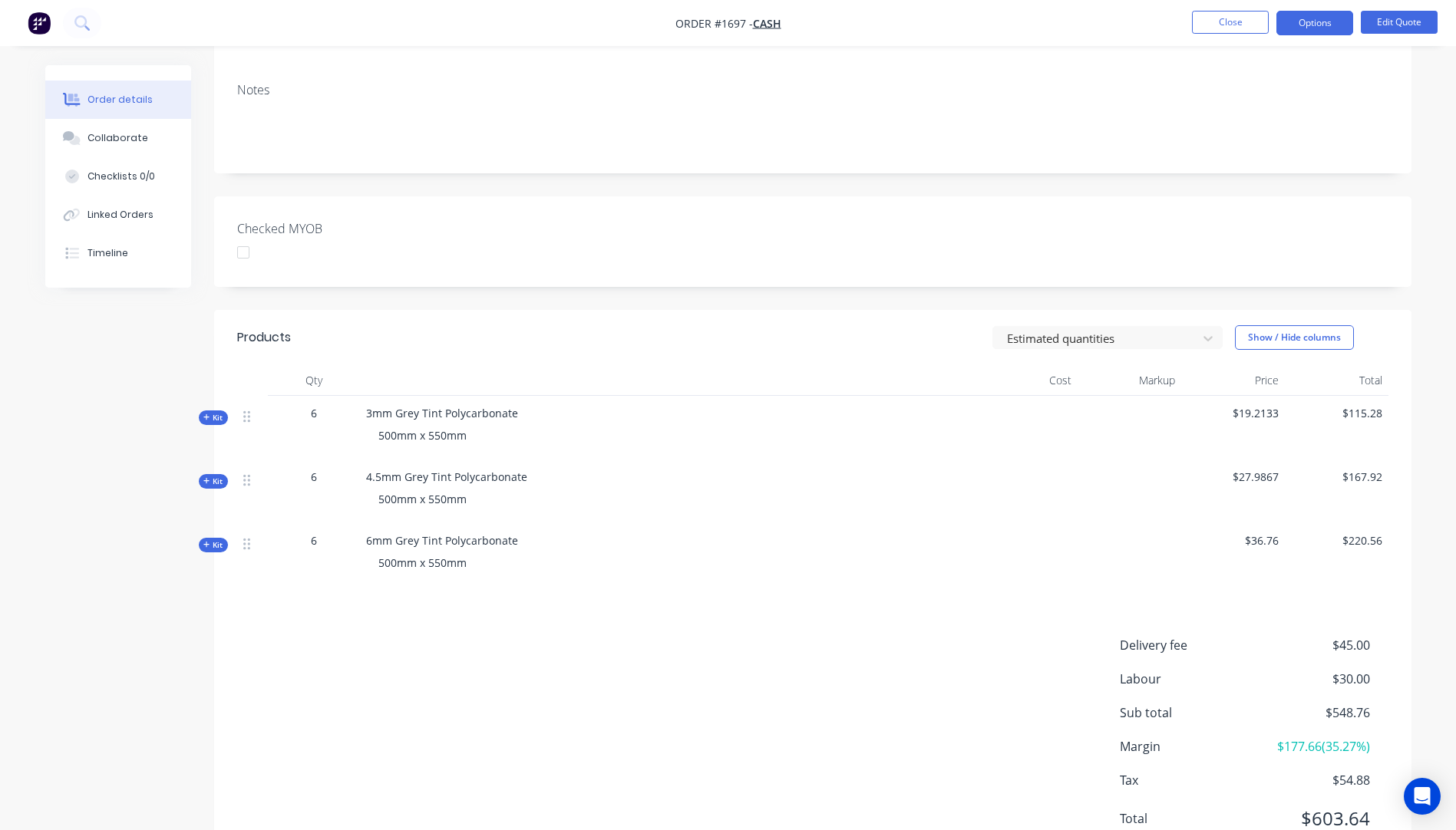
click at [204, 419] on icon "button" at bounding box center [207, 417] width 7 height 8
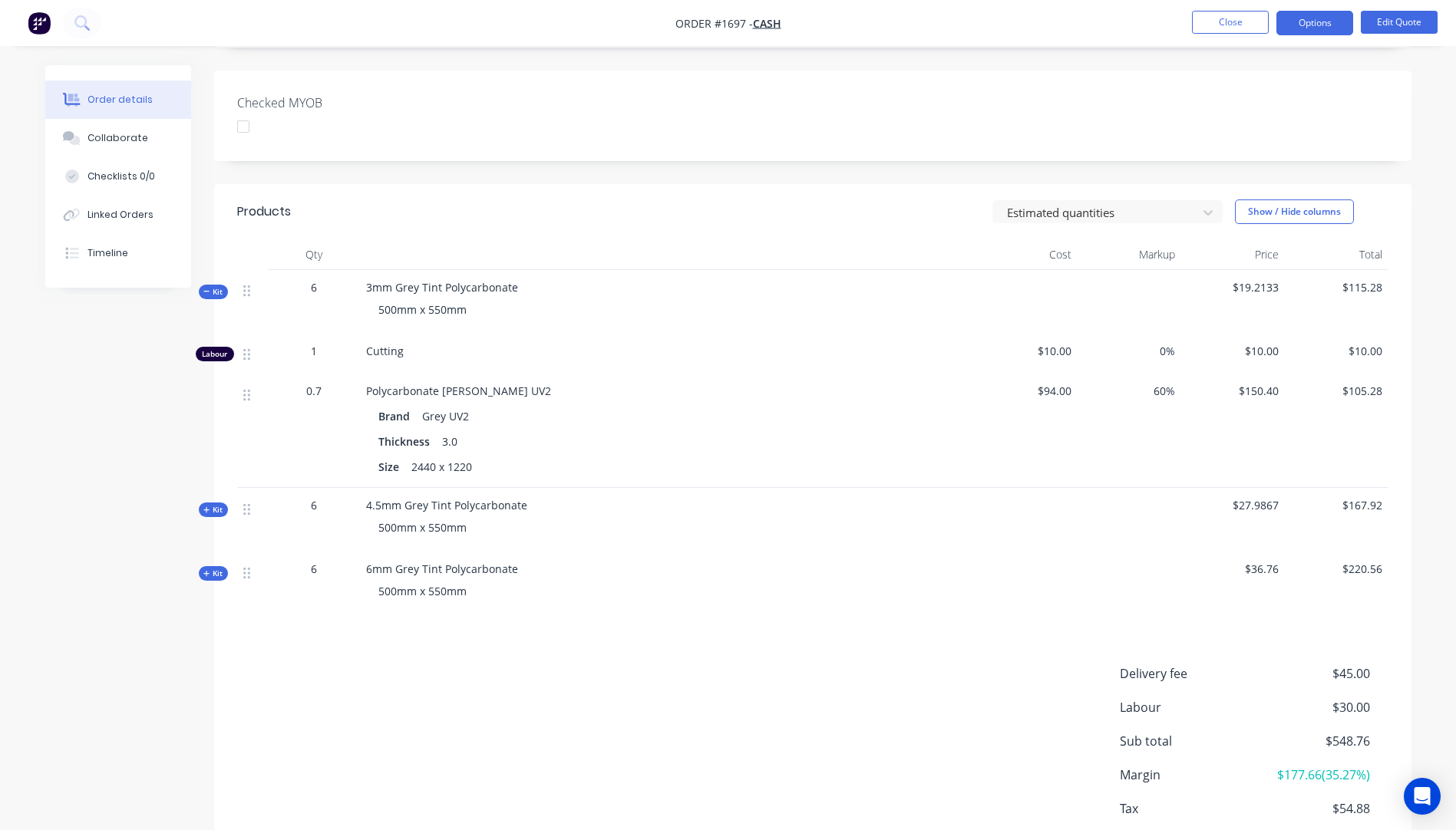
scroll to position [383, 0]
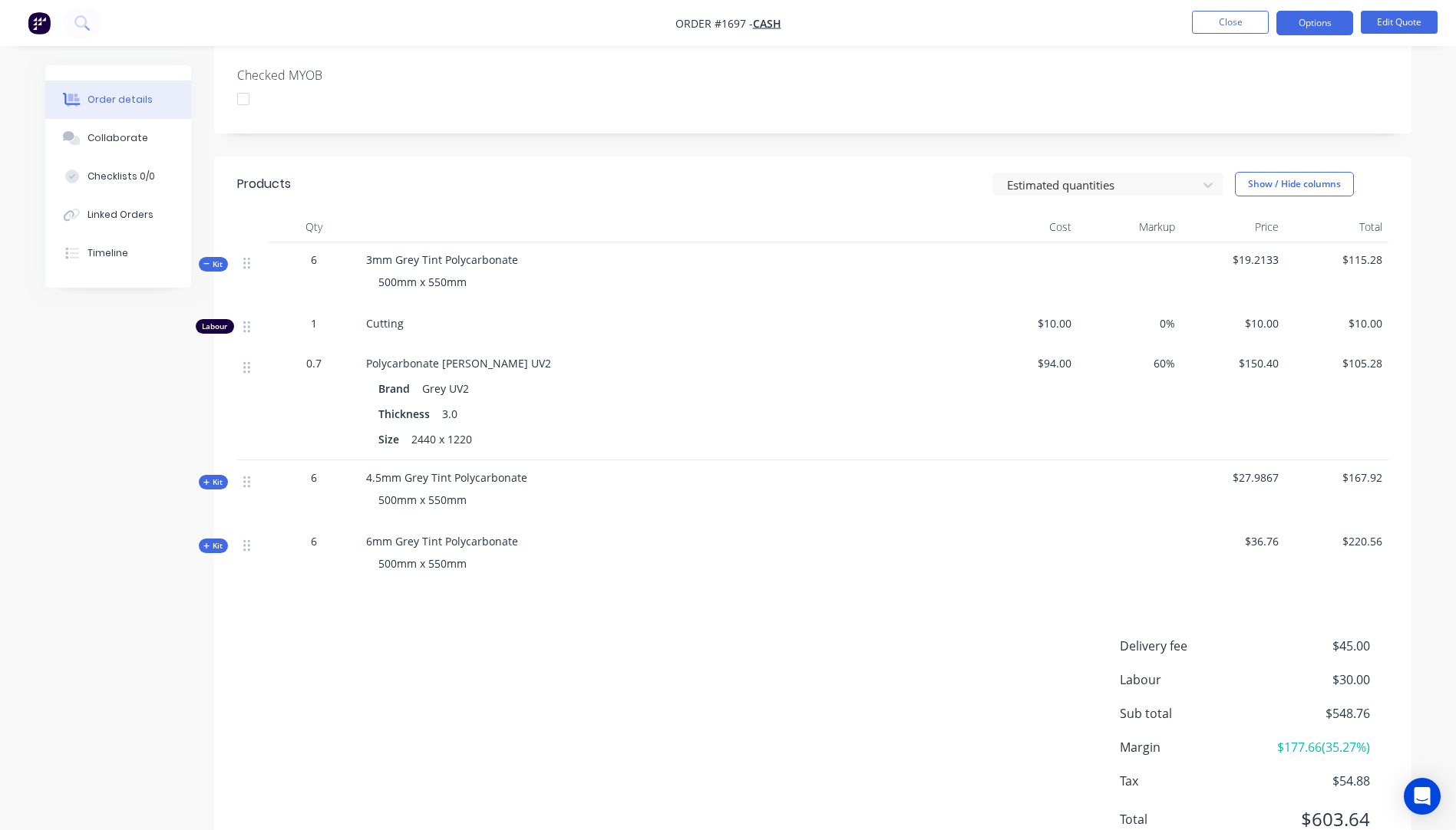
click at [205, 482] on icon "button" at bounding box center [206, 482] width 6 height 6
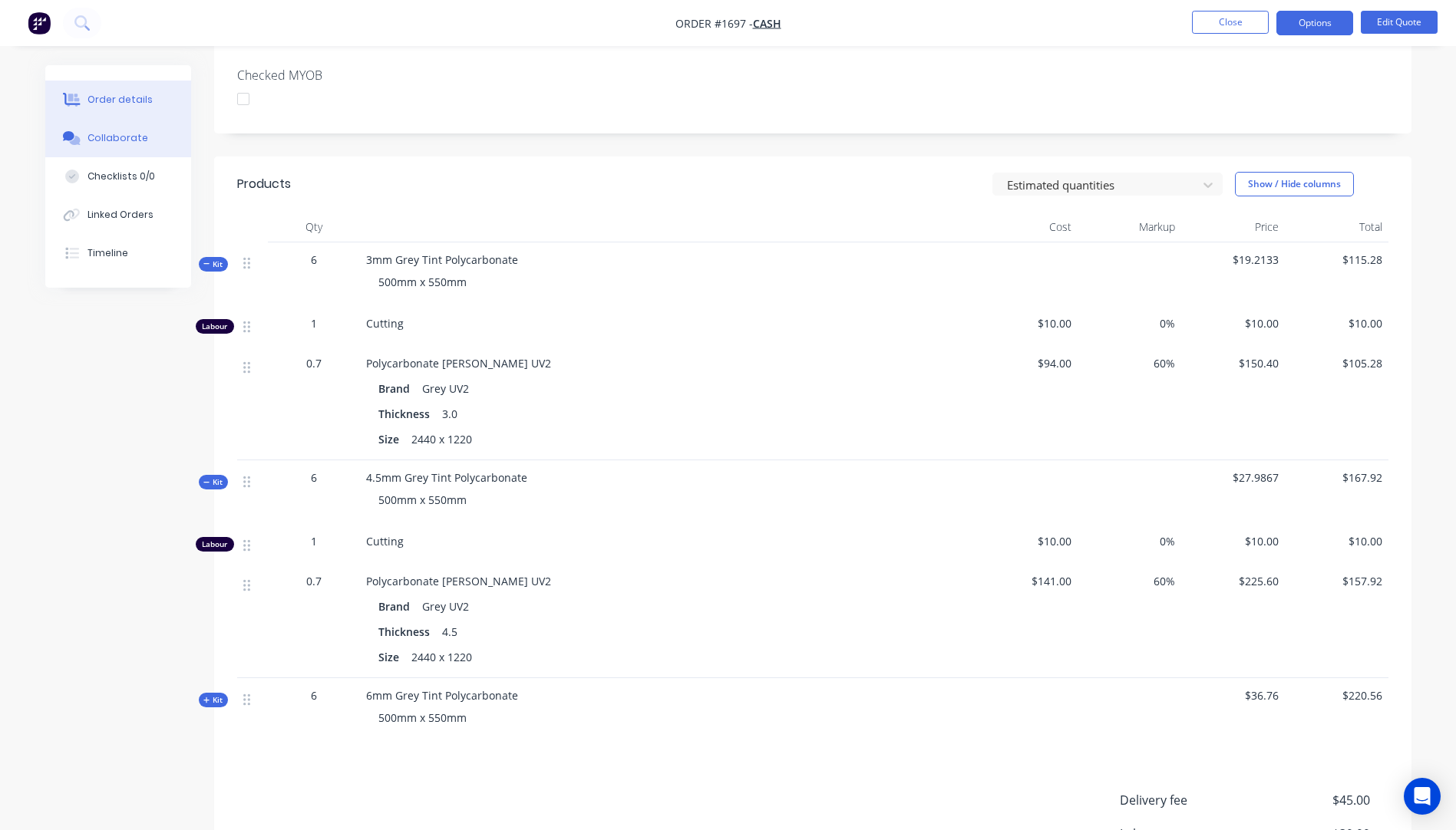
click at [138, 139] on div "Collaborate" at bounding box center [118, 138] width 61 height 14
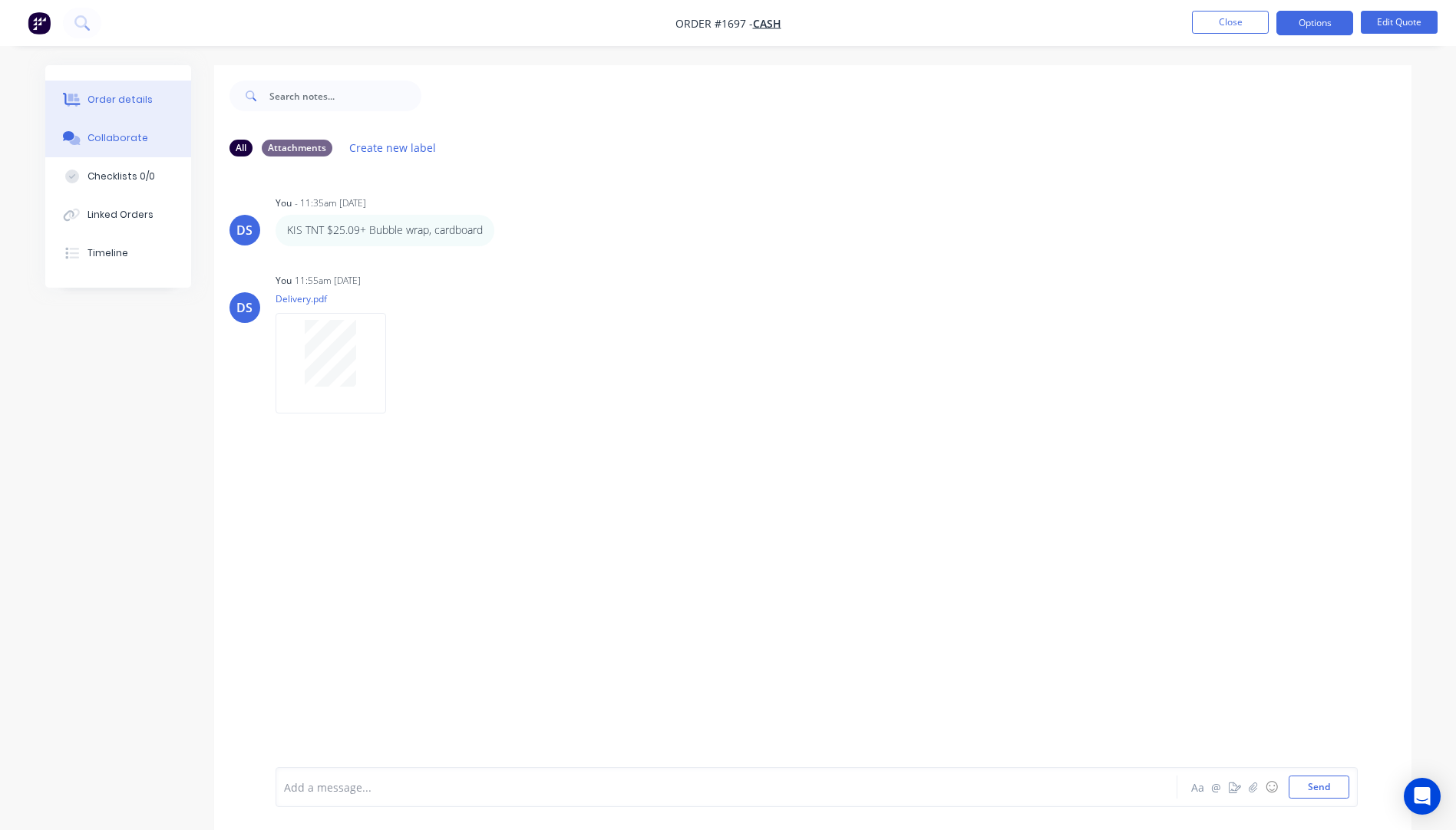
click at [113, 105] on div "Order details" at bounding box center [120, 99] width 65 height 14
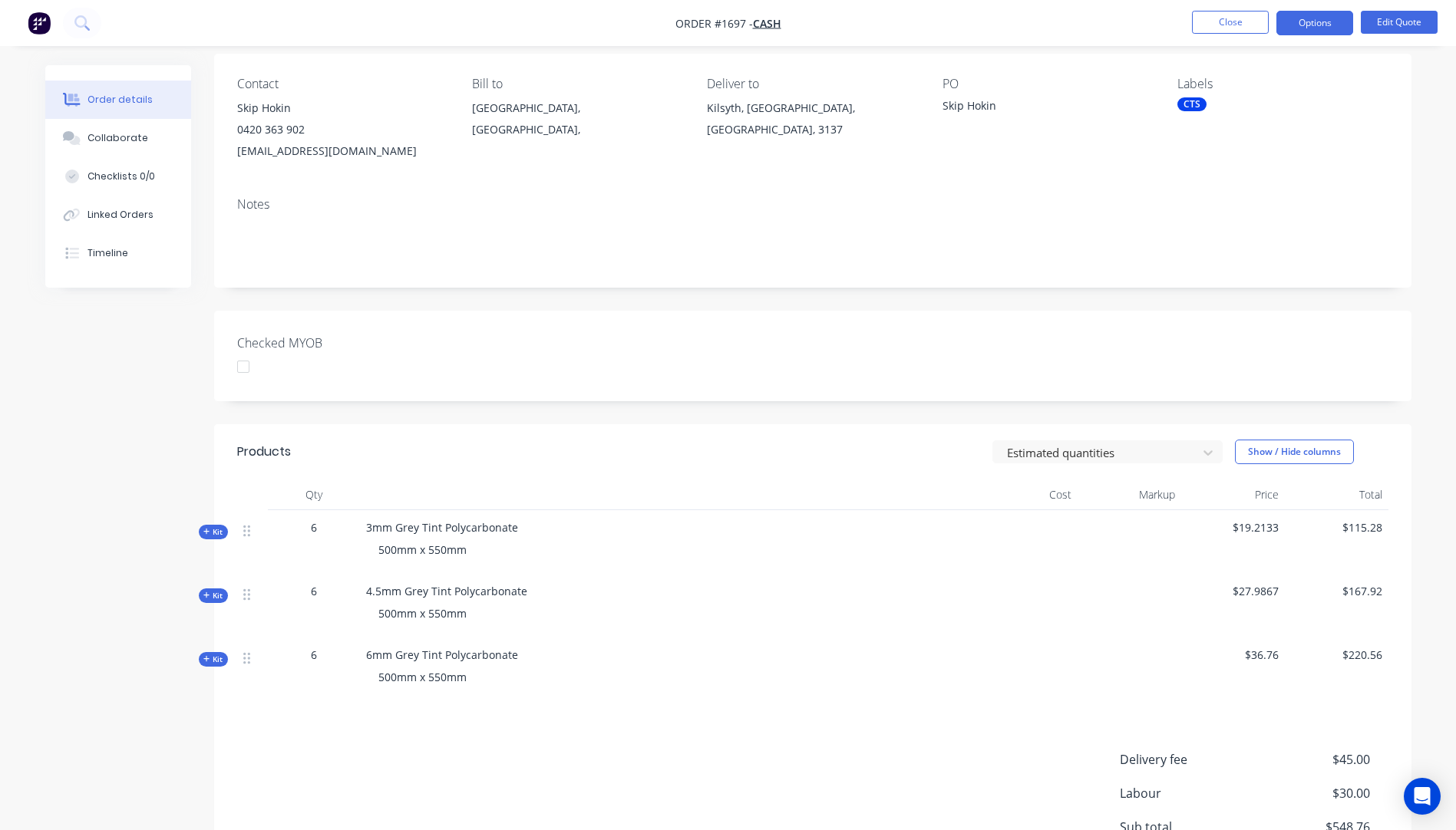
scroll to position [153, 0]
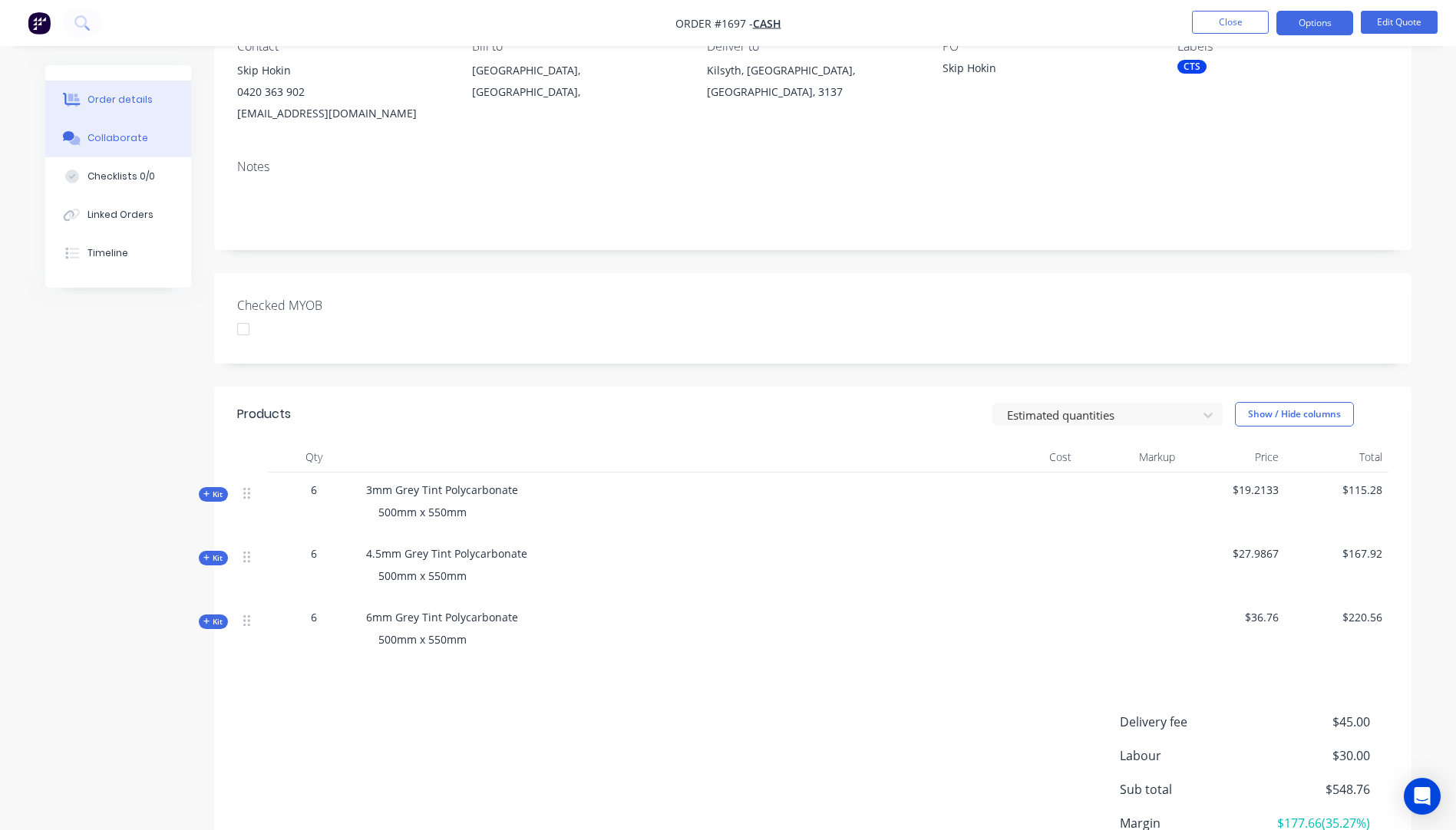
click at [122, 140] on div "Collaborate" at bounding box center [118, 138] width 61 height 14
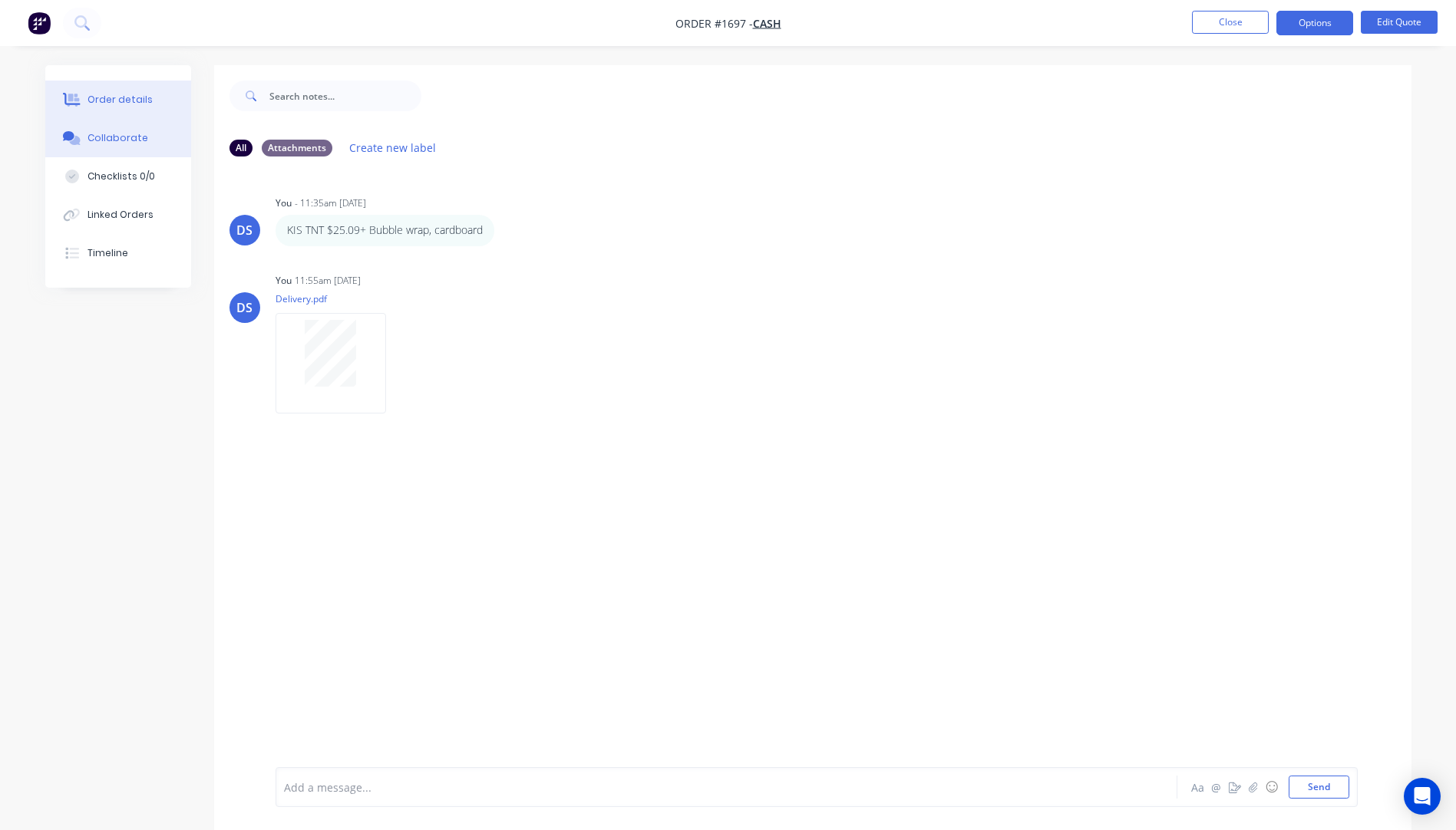
click at [126, 105] on div "Order details" at bounding box center [120, 99] width 65 height 14
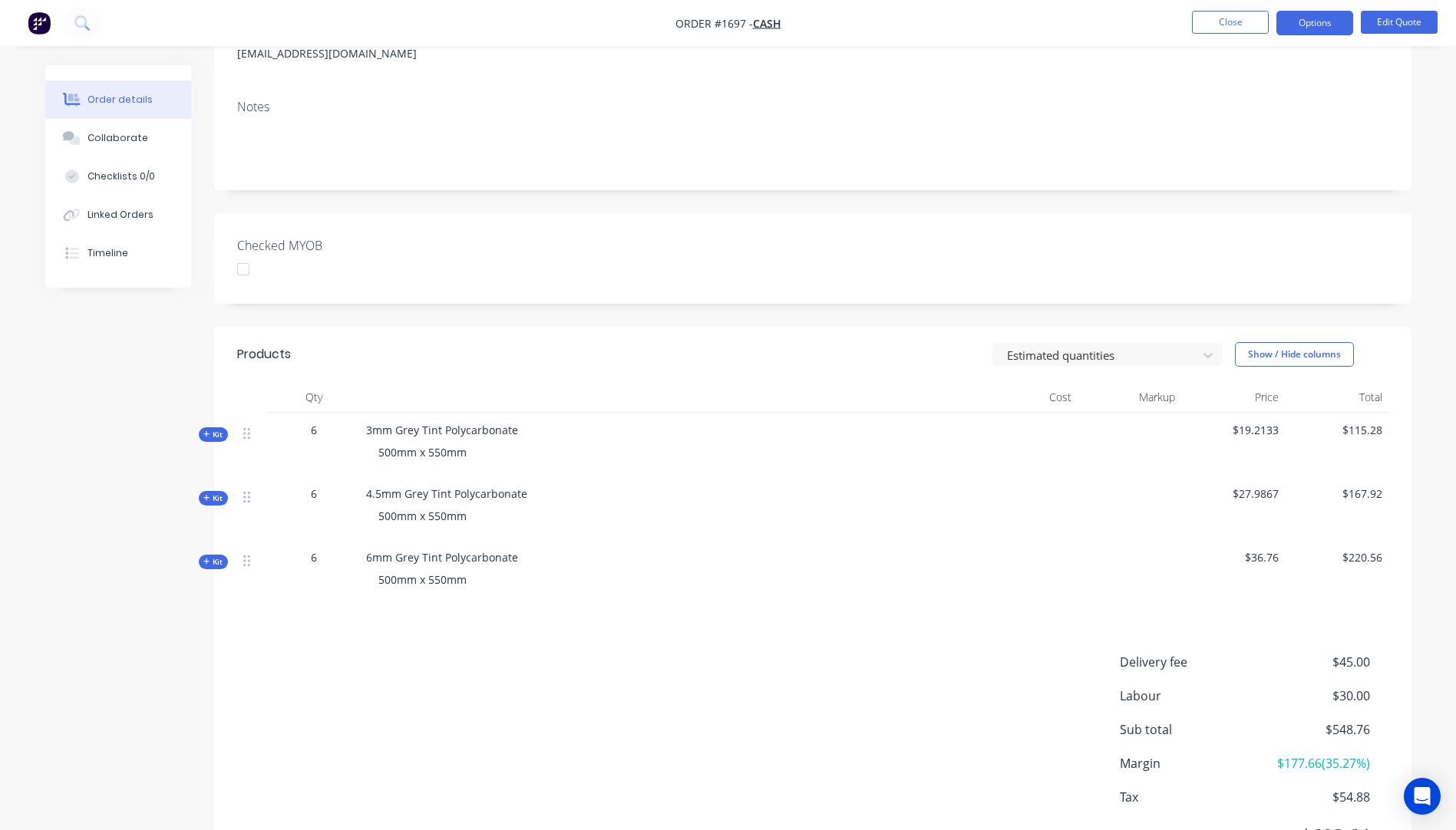
scroll to position [230, 0]
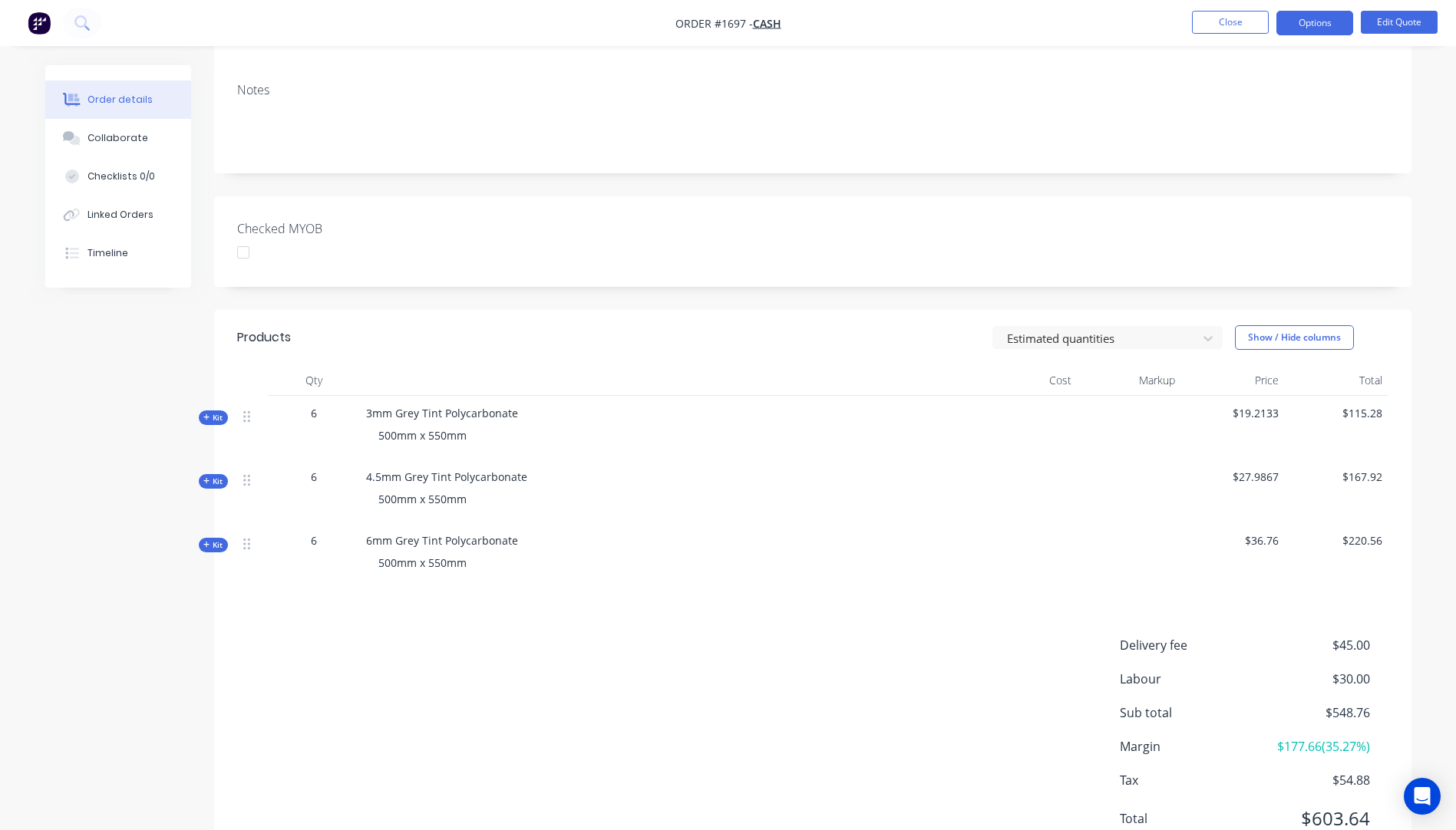
click at [205, 418] on icon "button" at bounding box center [206, 417] width 6 height 6
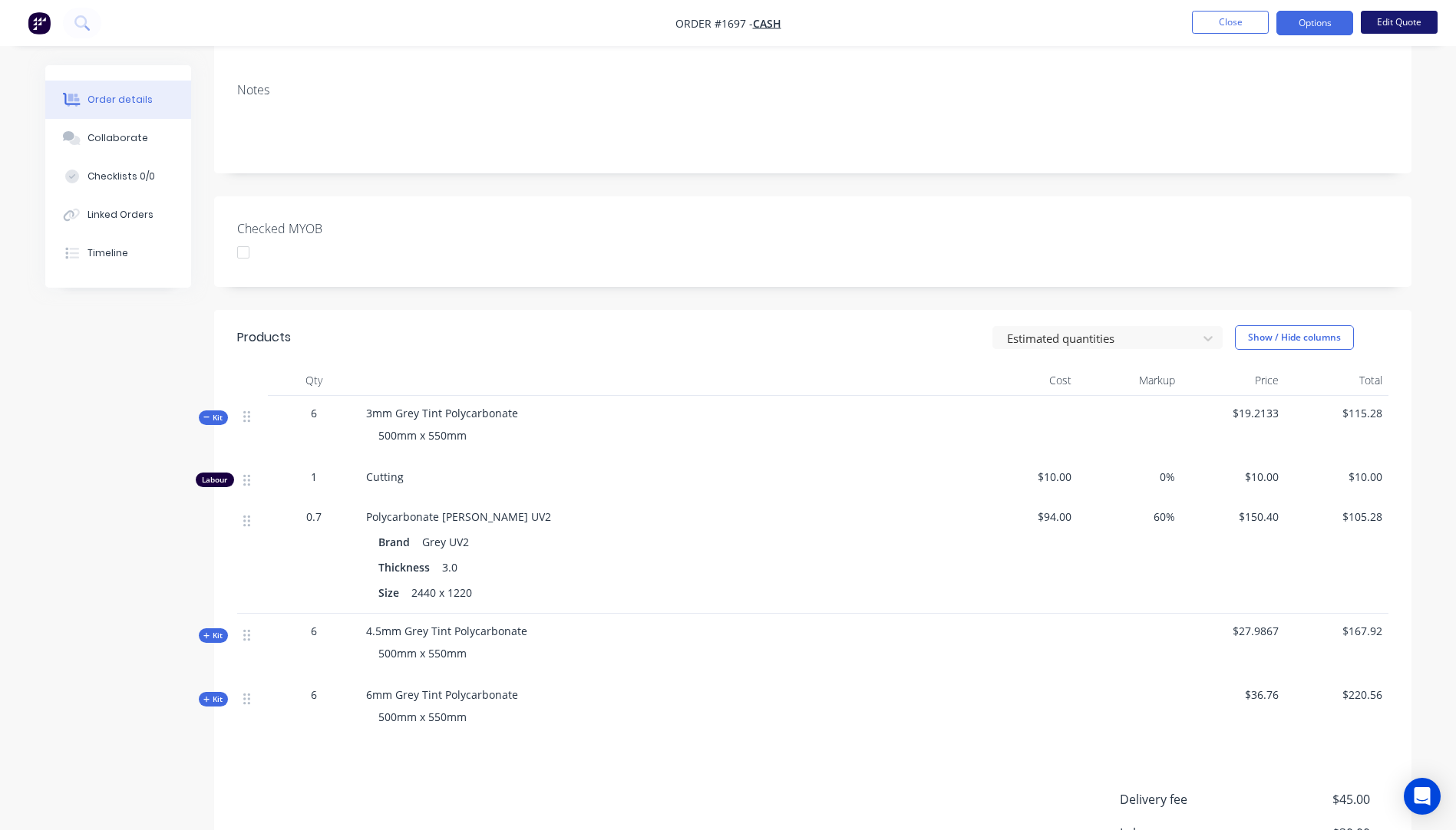
click at [1396, 19] on button "Edit Quote" at bounding box center [1398, 22] width 77 height 23
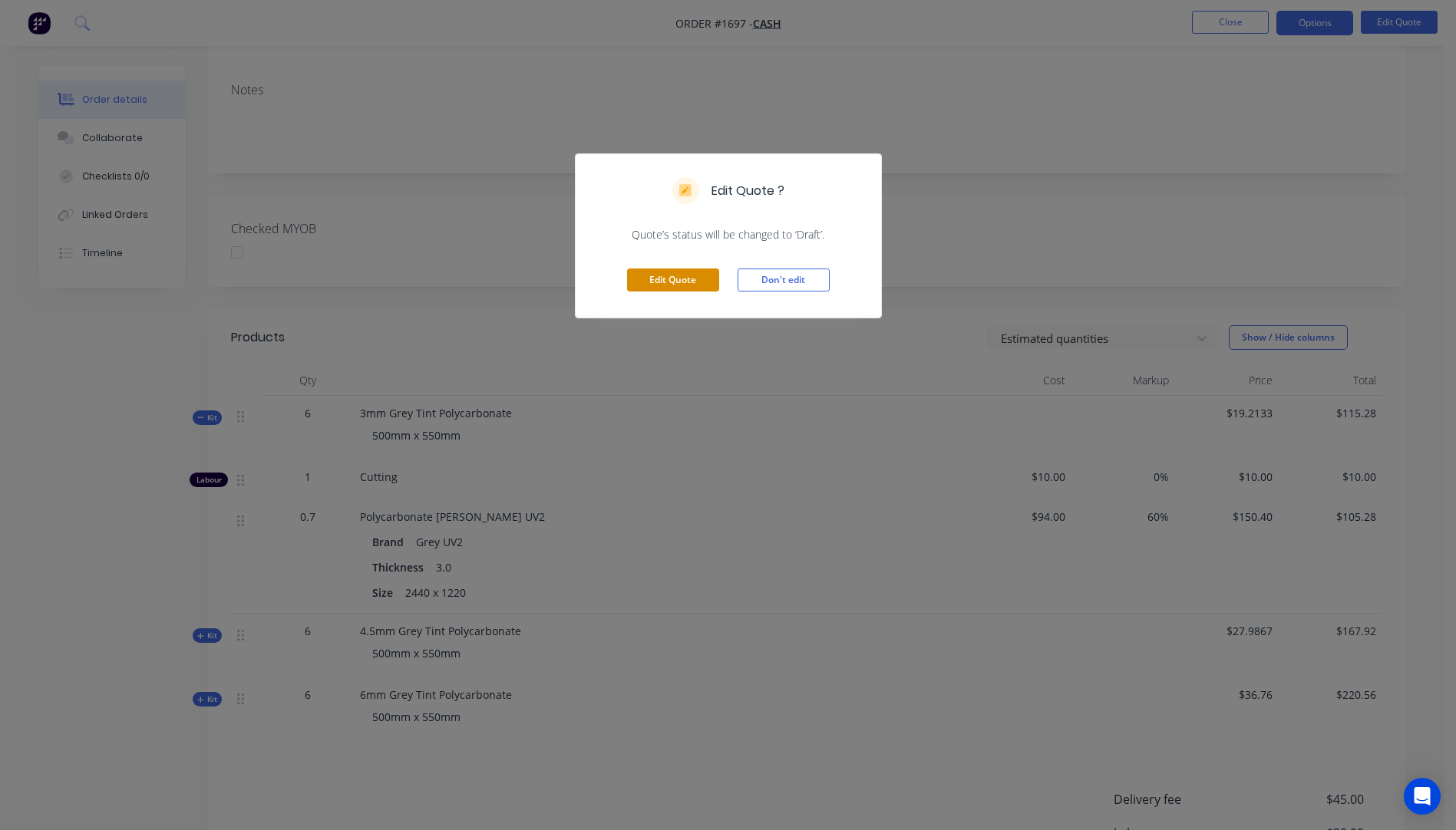
click at [662, 287] on button "Edit Quote" at bounding box center [673, 280] width 92 height 23
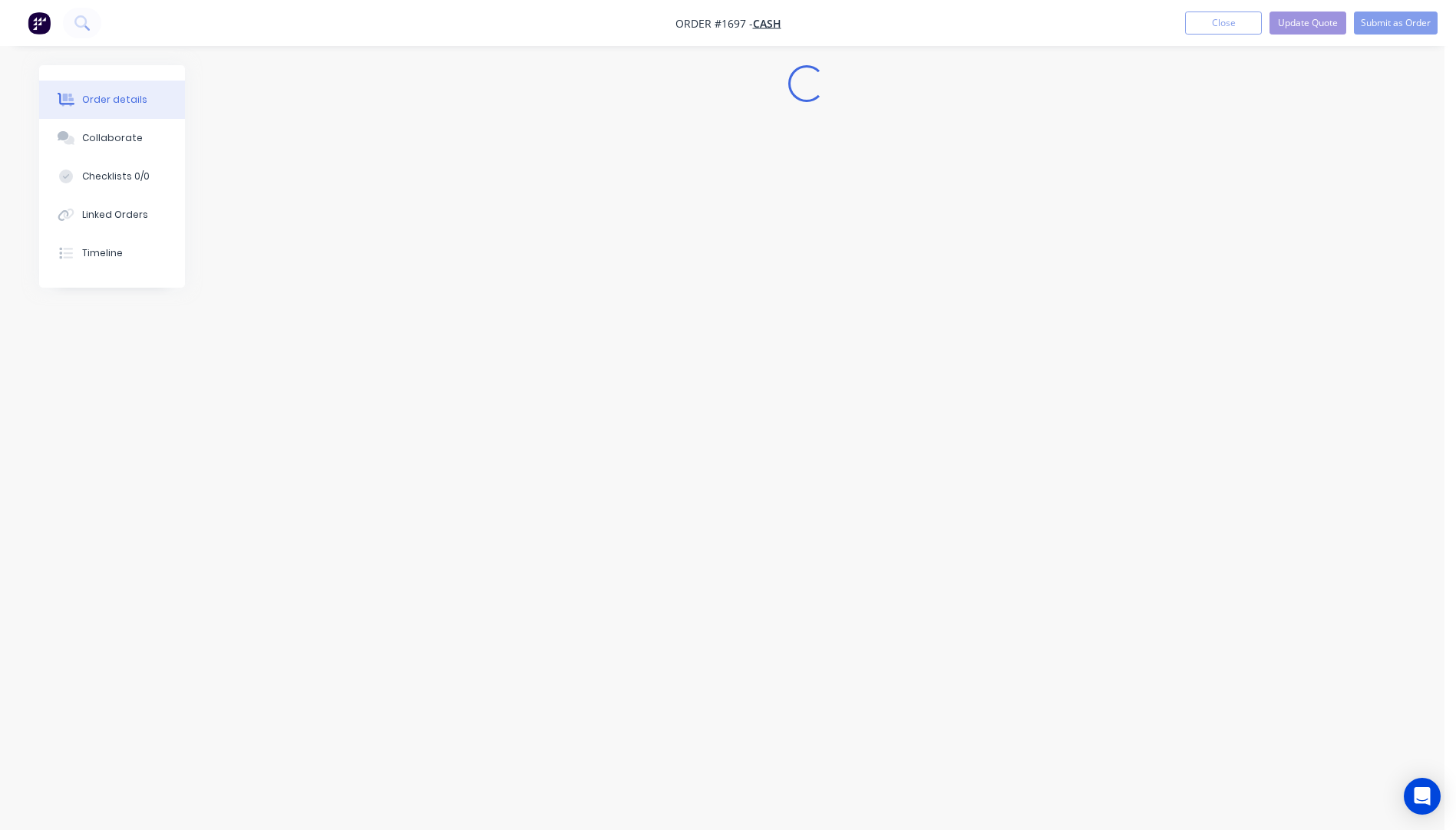
scroll to position [0, 0]
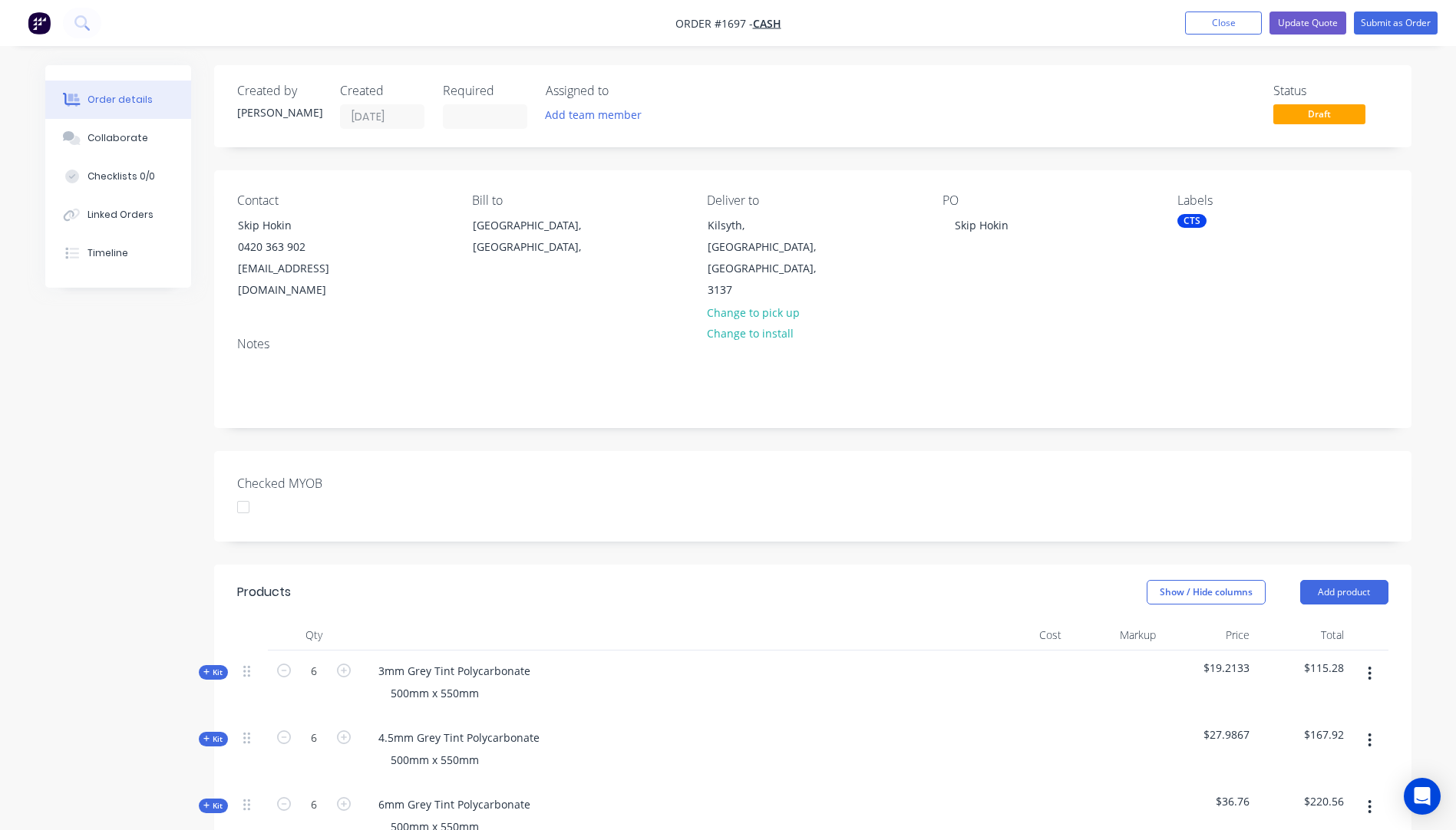
click at [1370, 667] on icon "button" at bounding box center [1370, 673] width 3 height 14
click at [1259, 795] on div "Delete" at bounding box center [1315, 806] width 118 height 22
click at [1371, 732] on icon "button" at bounding box center [1369, 740] width 4 height 17
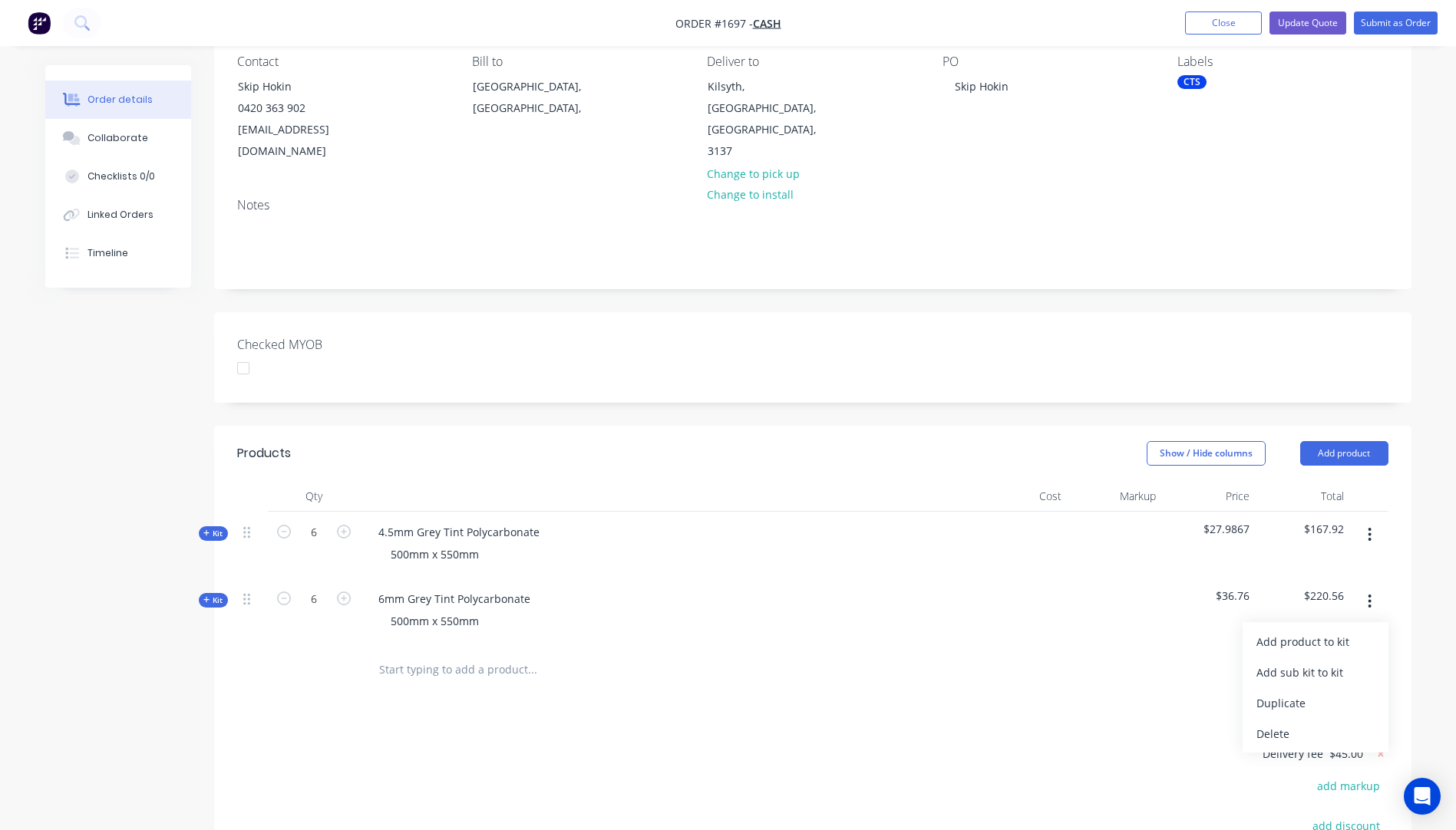
scroll to position [153, 0]
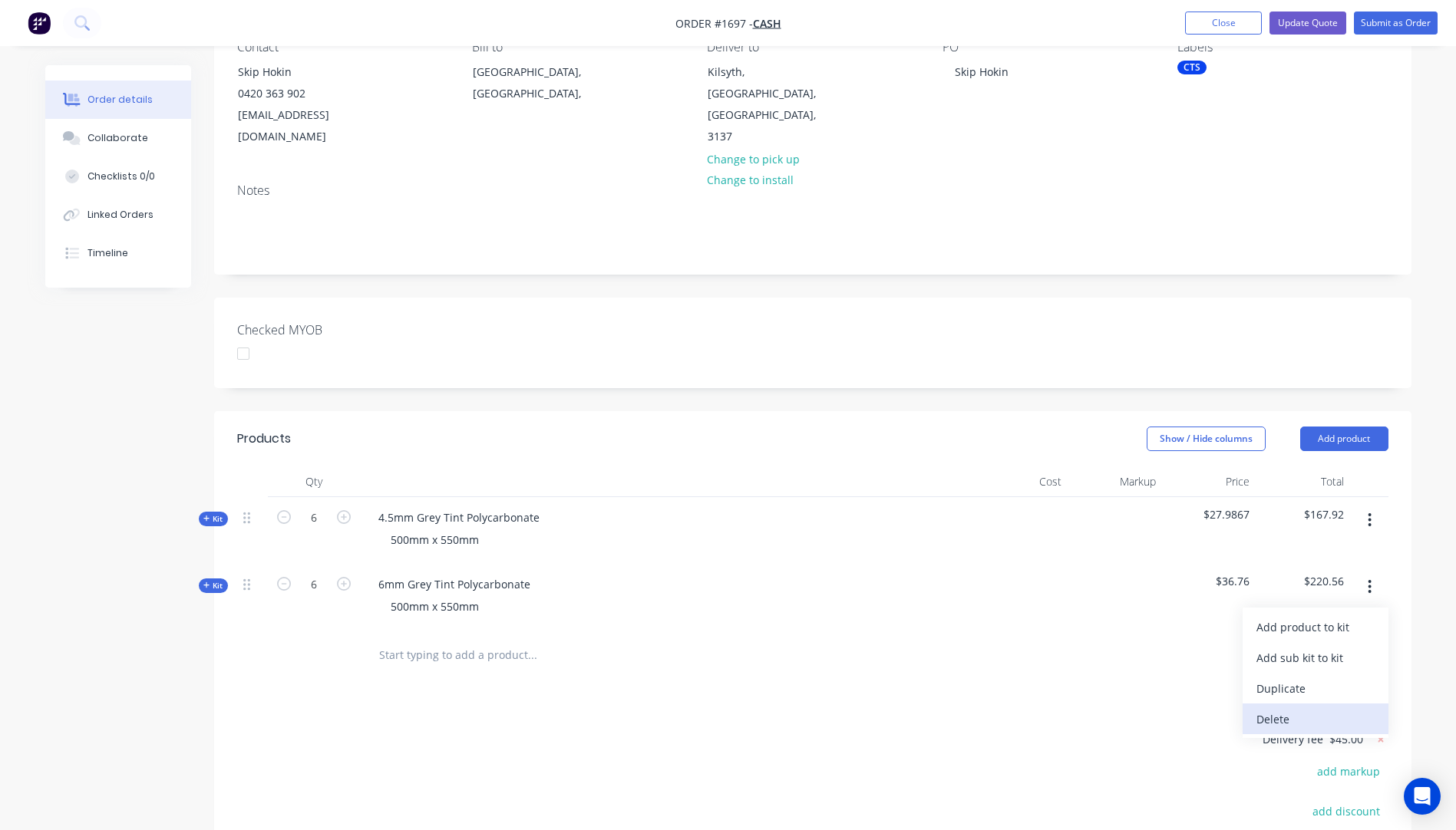
click at [1273, 708] on div "Delete" at bounding box center [1315, 719] width 118 height 22
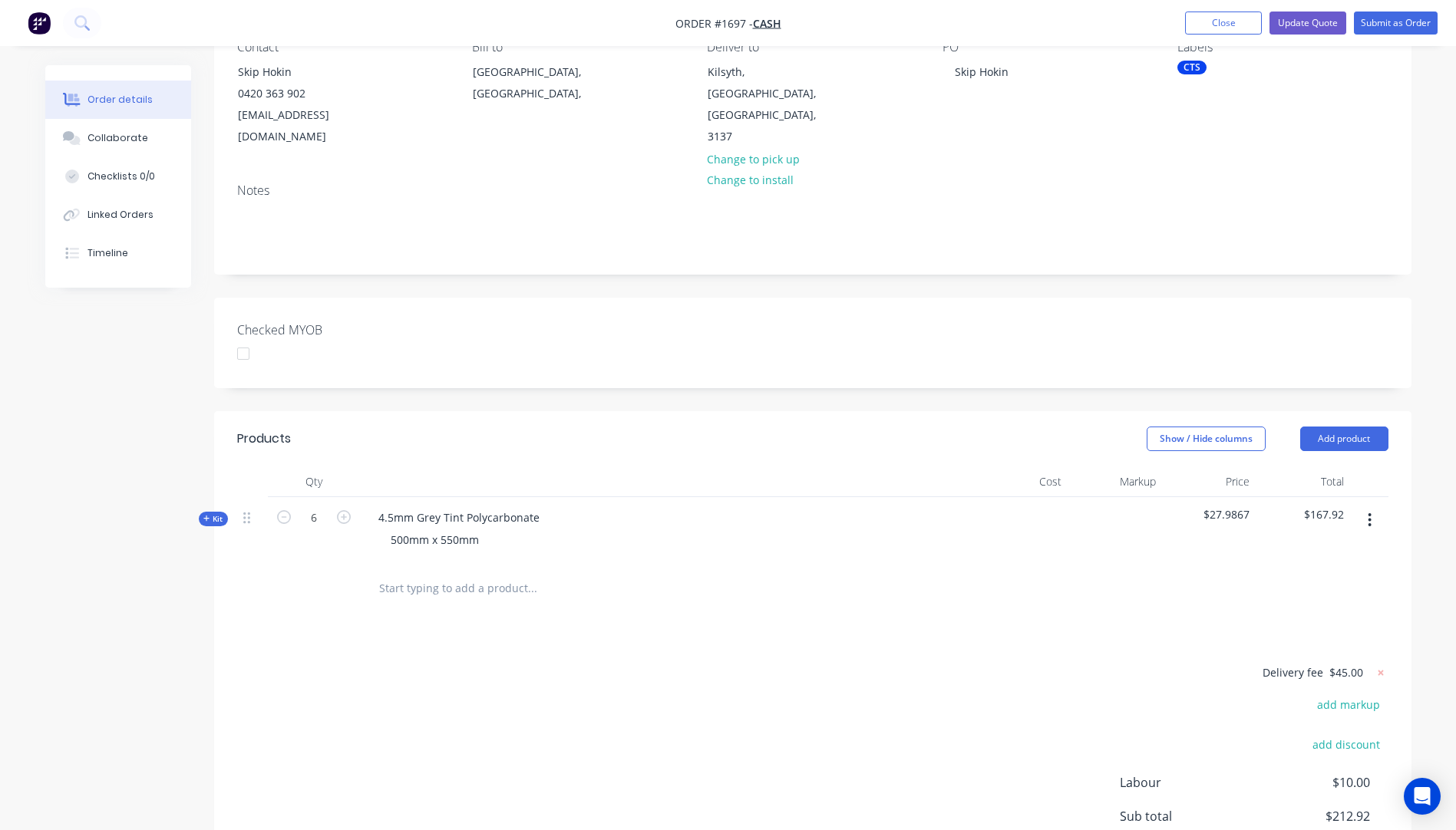
click at [206, 515] on icon "button" at bounding box center [207, 518] width 7 height 8
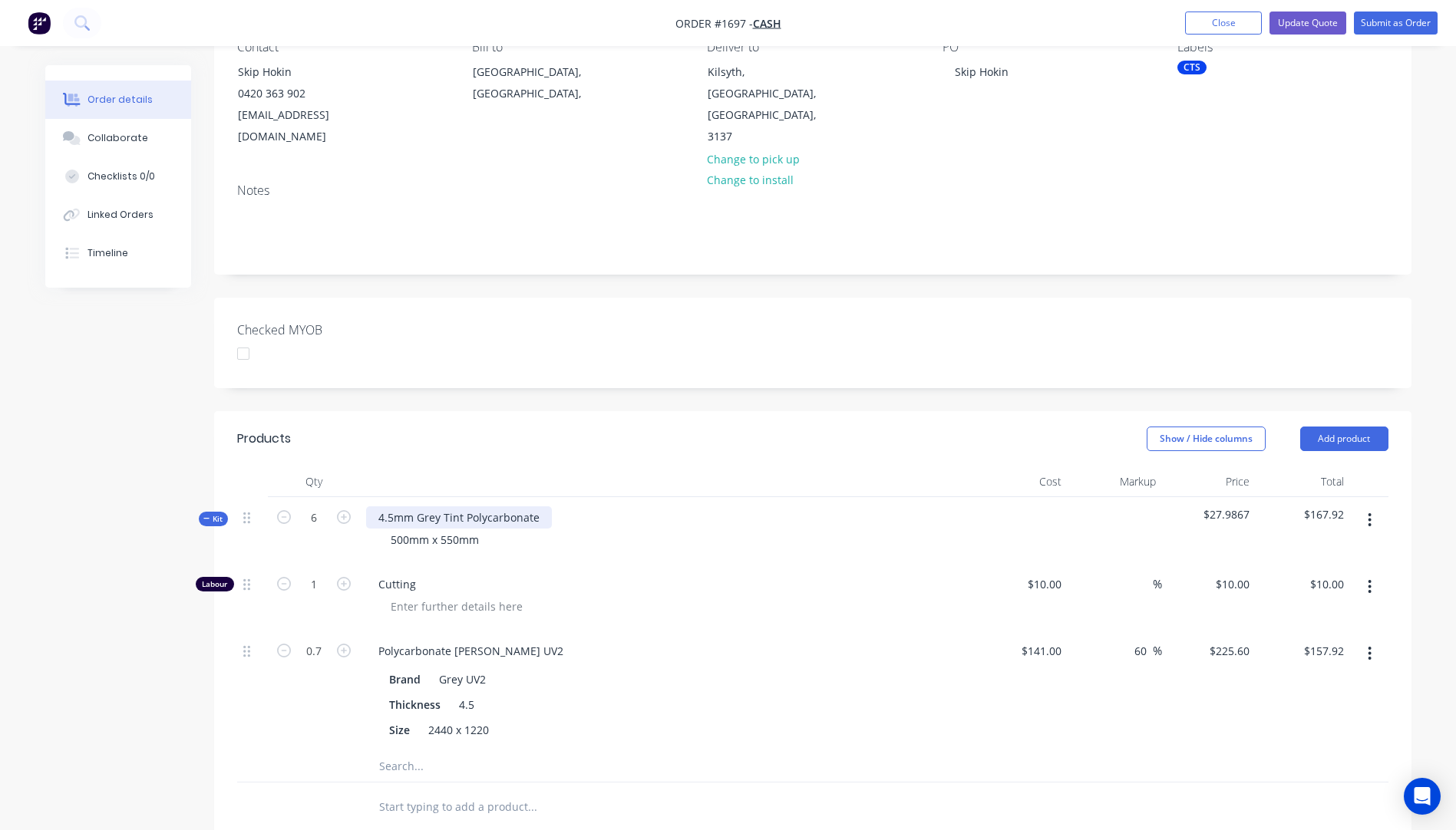
click at [542, 507] on div "4.5mm Grey Tint Polycarbonate" at bounding box center [458, 518] width 186 height 22
drag, startPoint x: 484, startPoint y: 518, endPoint x: 382, endPoint y: 512, distance: 102.2
click at [382, 528] on div "500mm x 550mm" at bounding box center [434, 539] width 113 height 22
click at [418, 528] on div "2 @" at bounding box center [400, 539] width 43 height 22
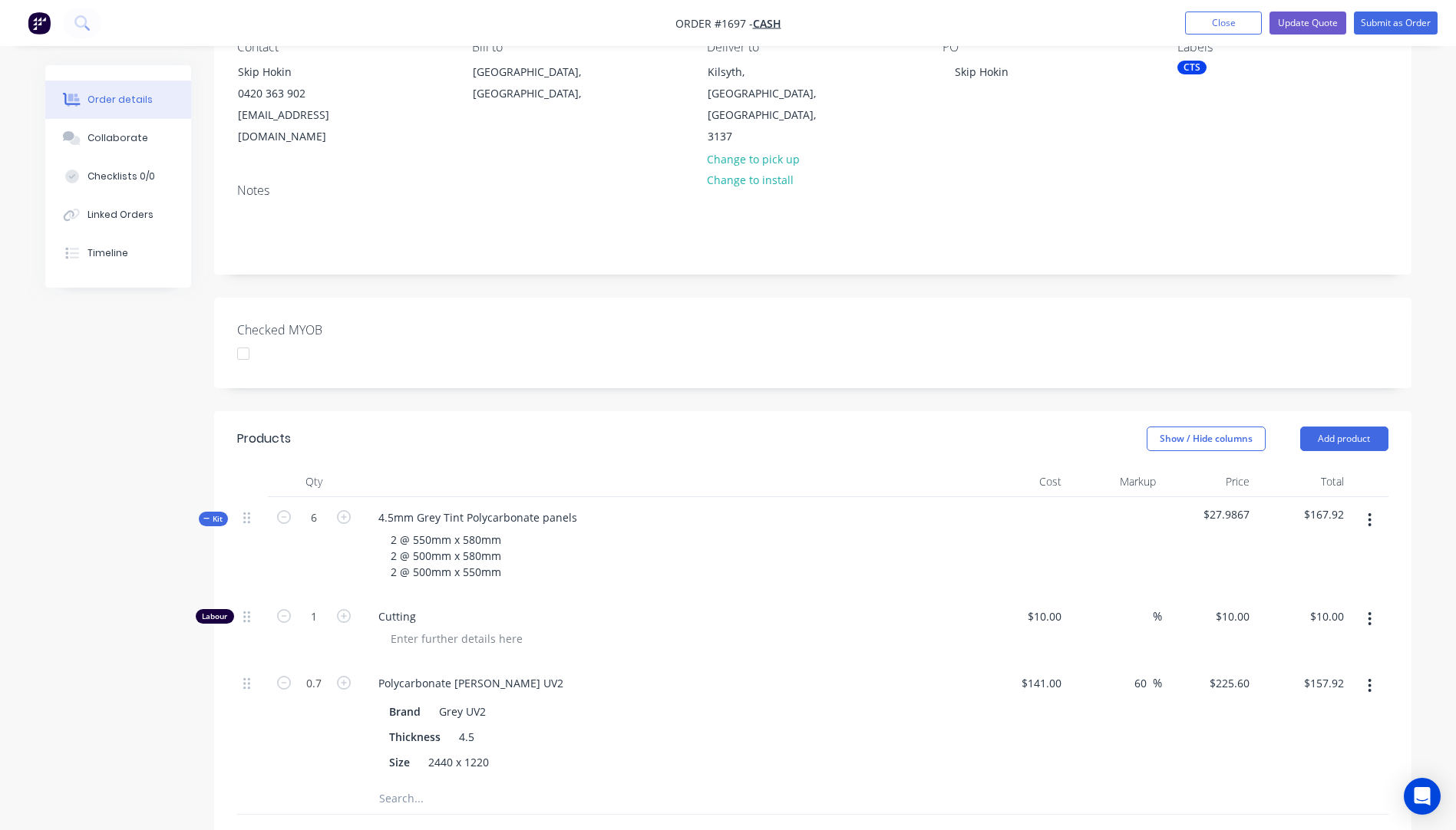
click at [778, 608] on span "Cutting" at bounding box center [673, 616] width 589 height 16
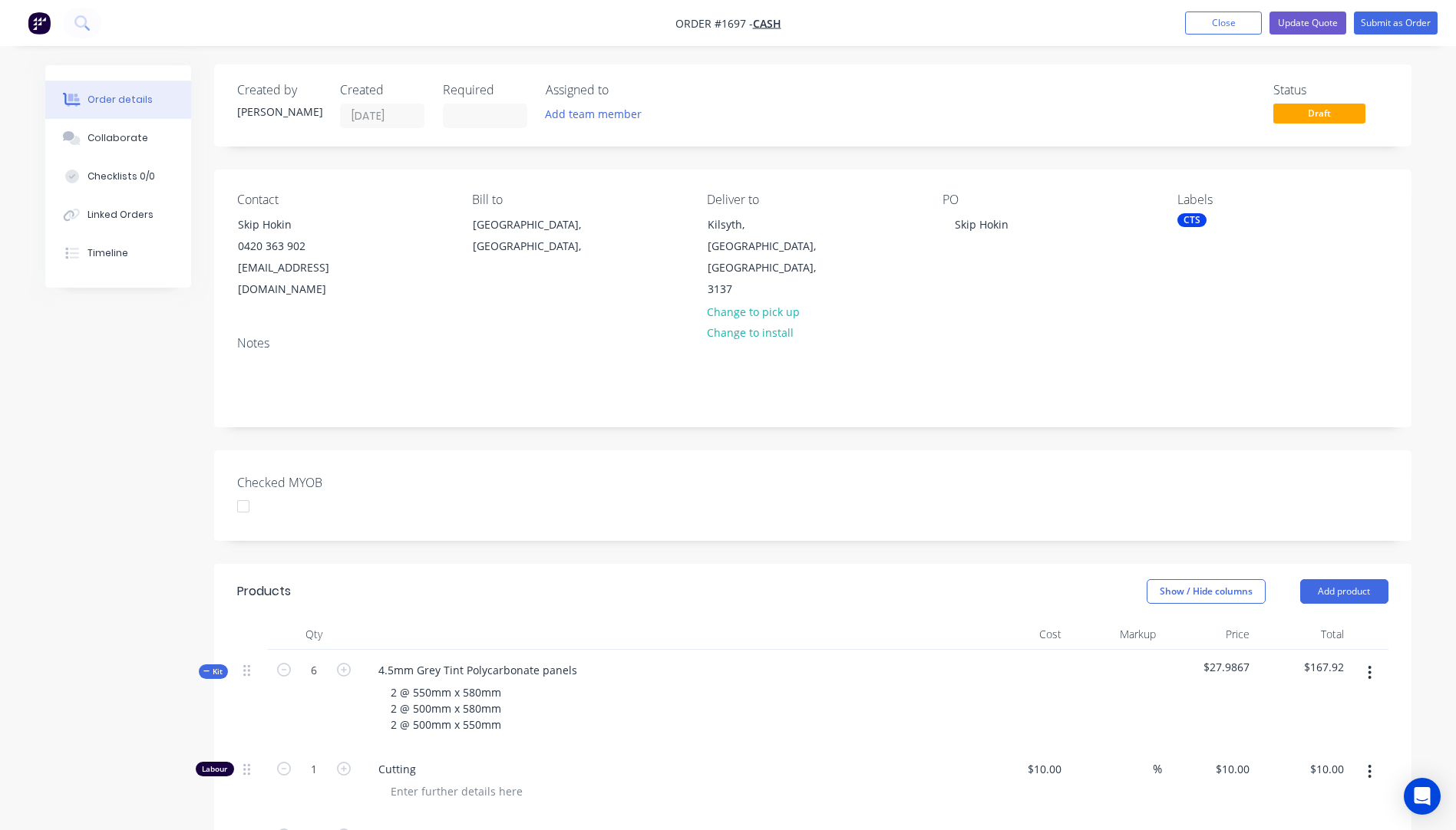
scroll to position [0, 0]
click at [741, 230] on div "Kilsyth, Victoria, Australia, 3137" at bounding box center [771, 258] width 128 height 86
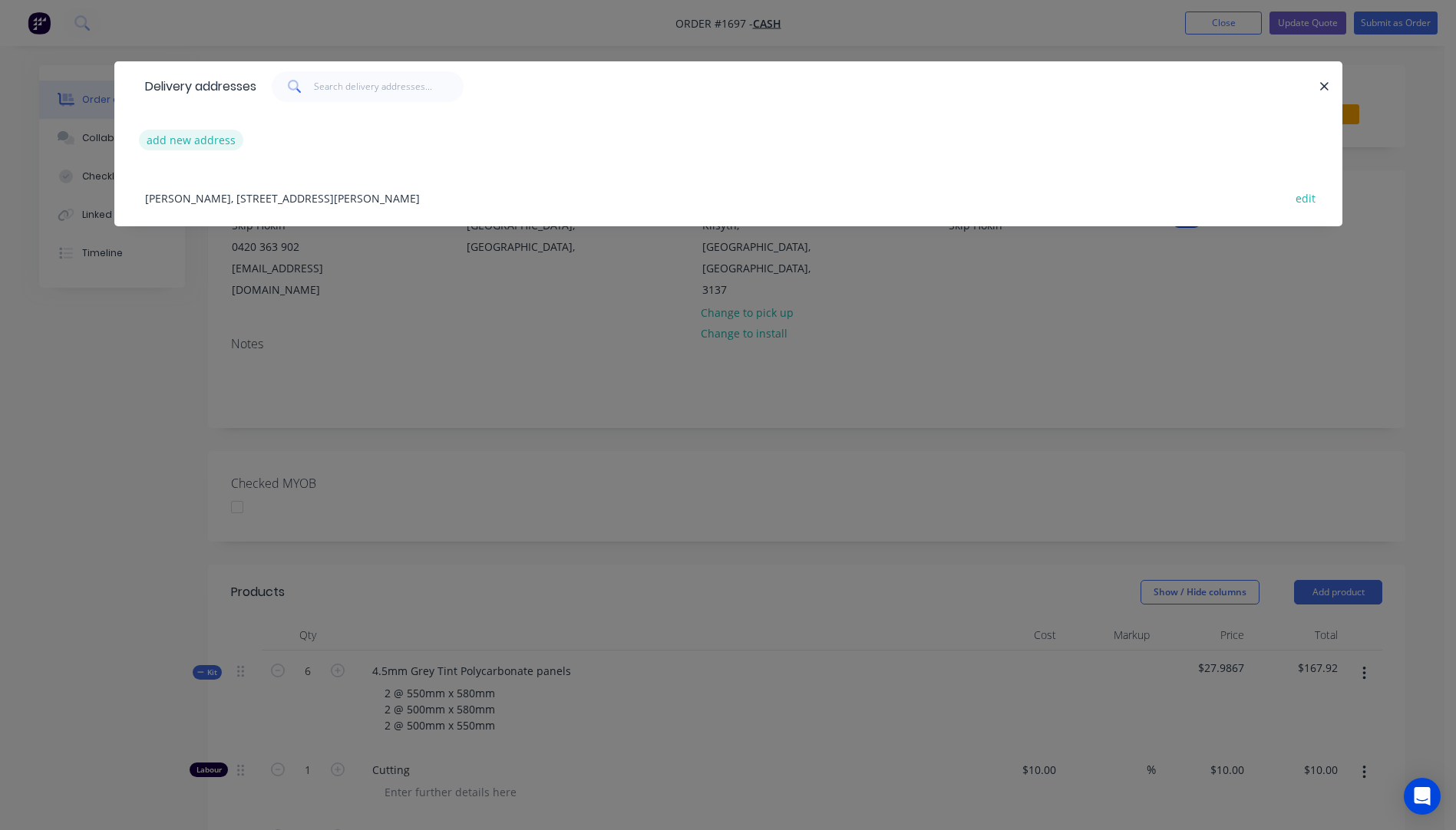
click at [191, 147] on button "add new address" at bounding box center [192, 140] width 105 height 21
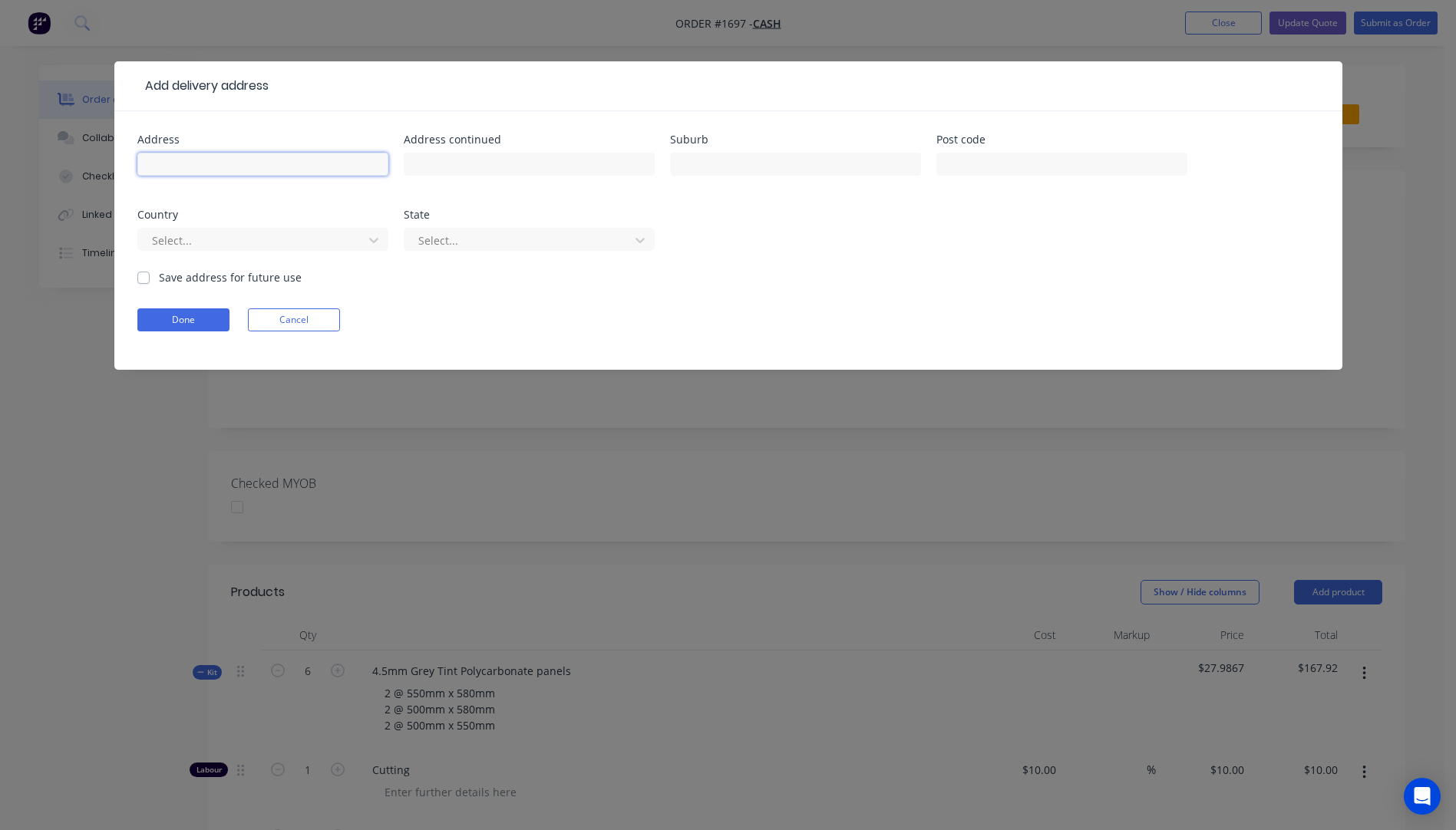
paste input "9 Amber Ct, Kilsyth VIC 3137"
drag, startPoint x: 295, startPoint y: 163, endPoint x: 261, endPoint y: 164, distance: 34.0
click at [261, 164] on input "9 Amber Ct, Kilsyth VIC 3137" at bounding box center [263, 164] width 251 height 23
type input "9 Amber Ct, Kilsyth VIC"
paste input "3137"
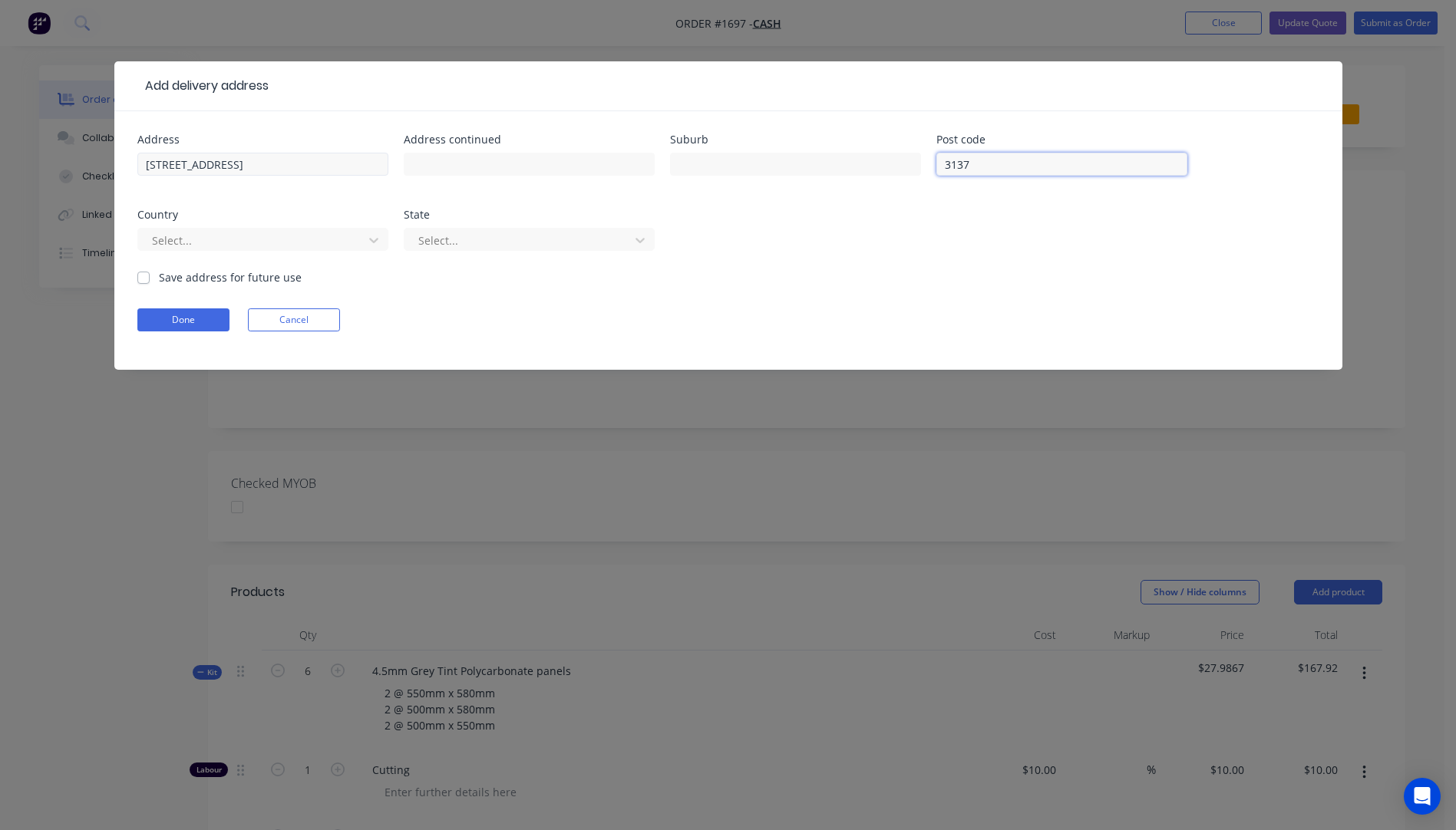
type input "3137"
drag, startPoint x: 238, startPoint y: 165, endPoint x: 208, endPoint y: 168, distance: 30.1
click at [208, 168] on input "9 Amber Ct, Kilsyth VIC" at bounding box center [263, 164] width 251 height 23
type input "9 Amber Ct, VIC"
paste input "Kilsyth"
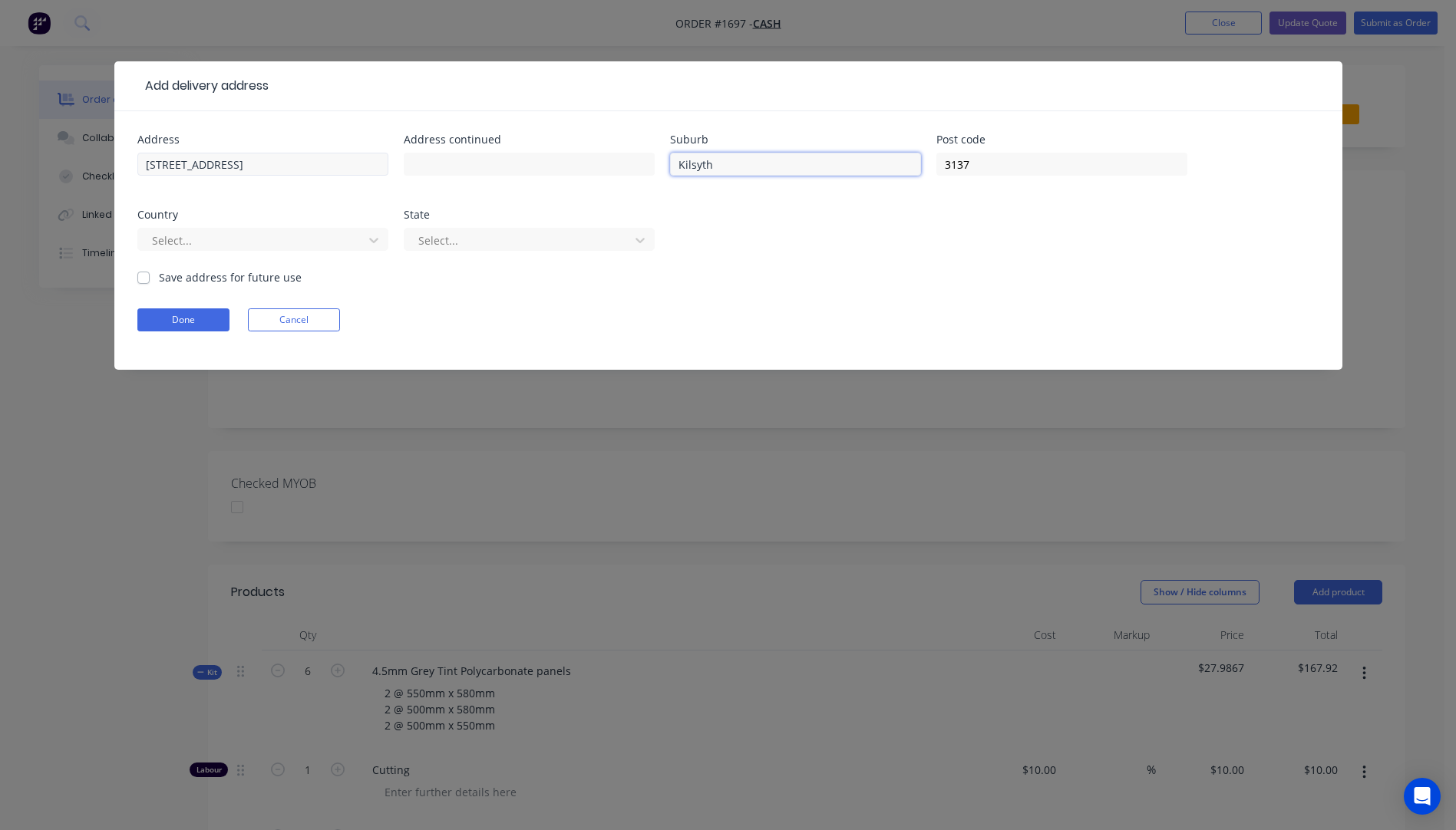
type input "Kilsyth"
drag, startPoint x: 237, startPoint y: 162, endPoint x: 201, endPoint y: 166, distance: 36.2
click at [201, 166] on input "9 Amber Ct, VIC" at bounding box center [263, 164] width 251 height 23
type input "9 Amber Ct"
click at [322, 248] on div at bounding box center [253, 240] width 205 height 19
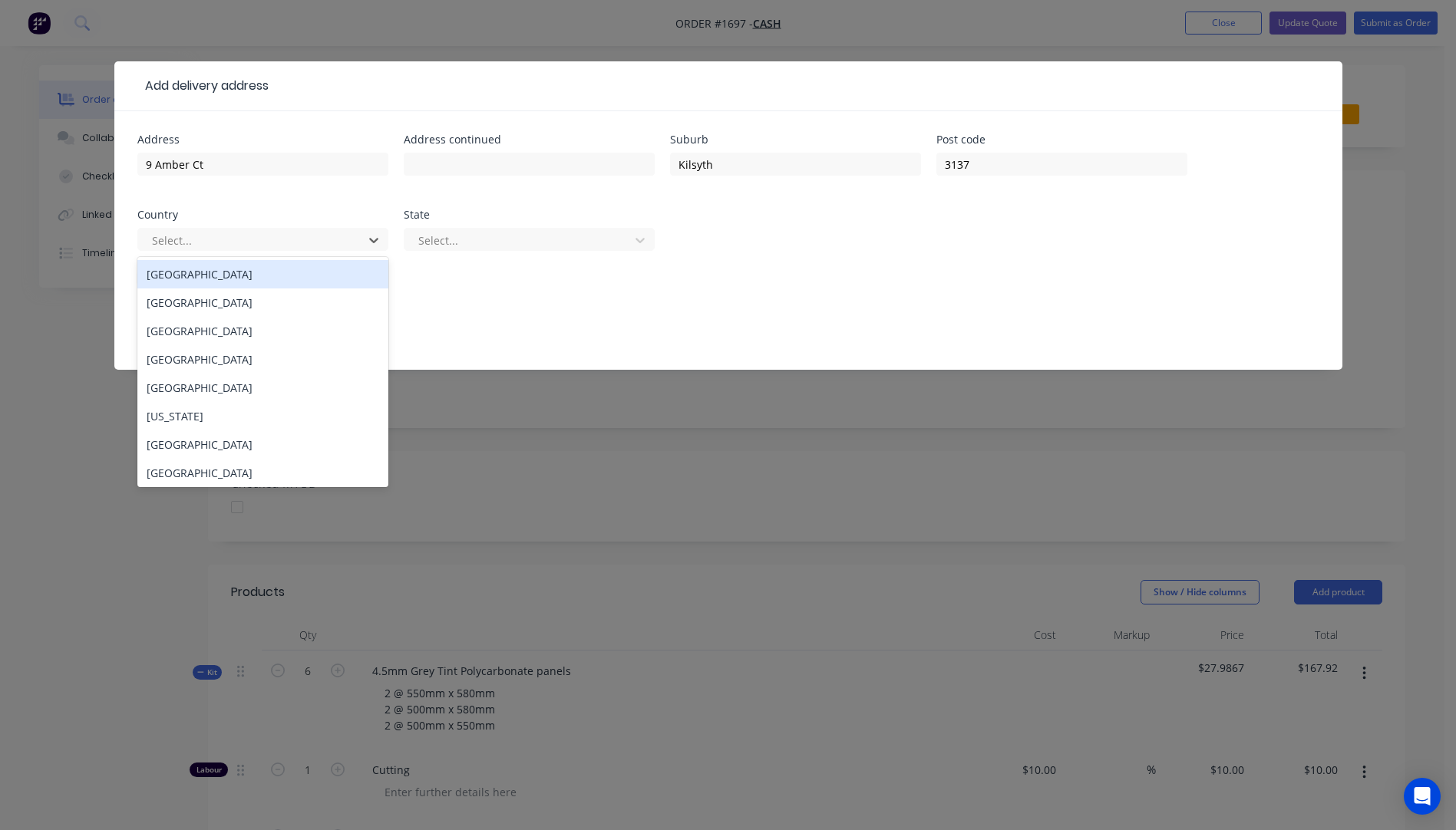
click at [186, 278] on div "Australia" at bounding box center [263, 274] width 251 height 28
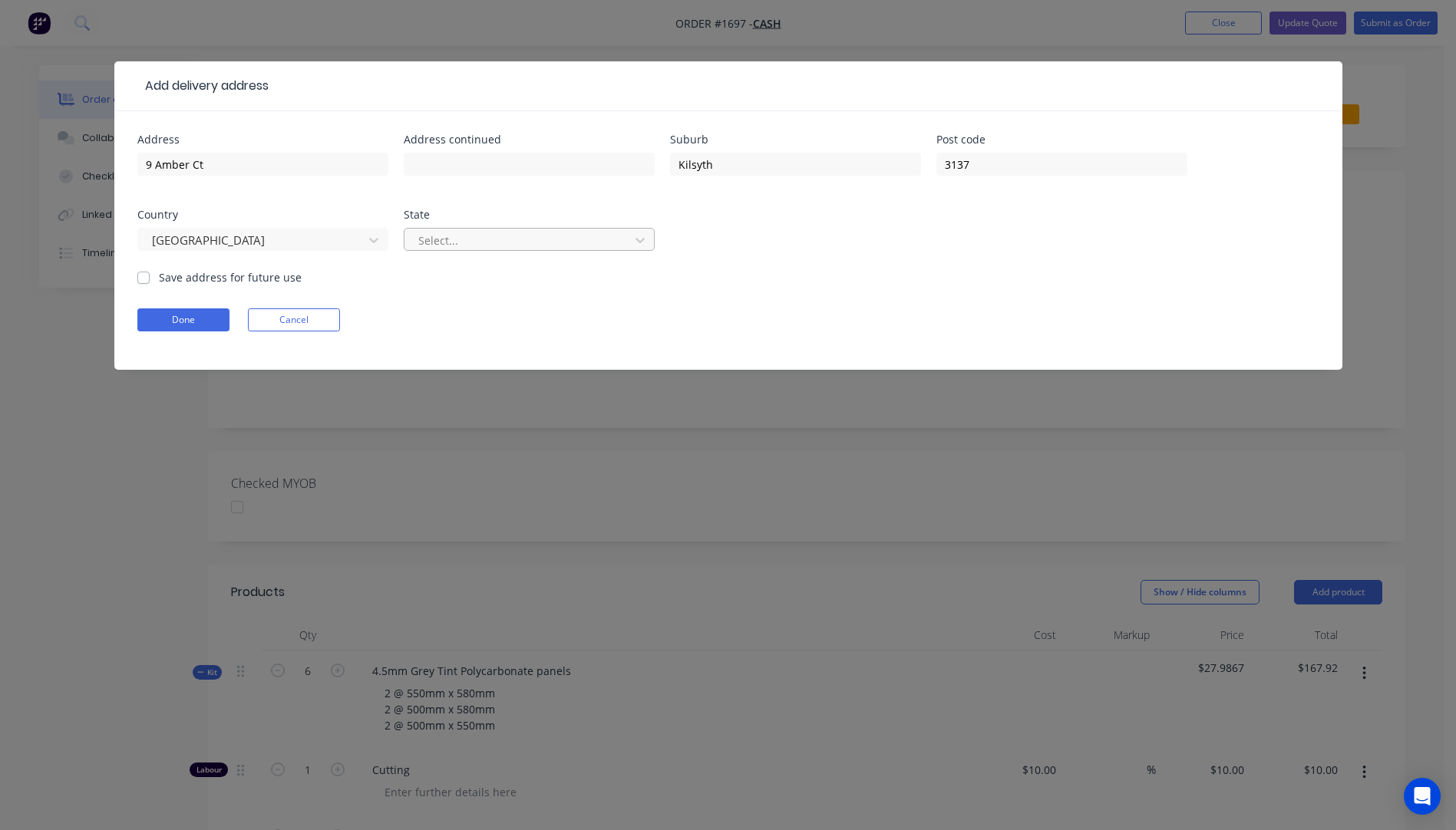
click at [529, 241] on div at bounding box center [519, 240] width 205 height 19
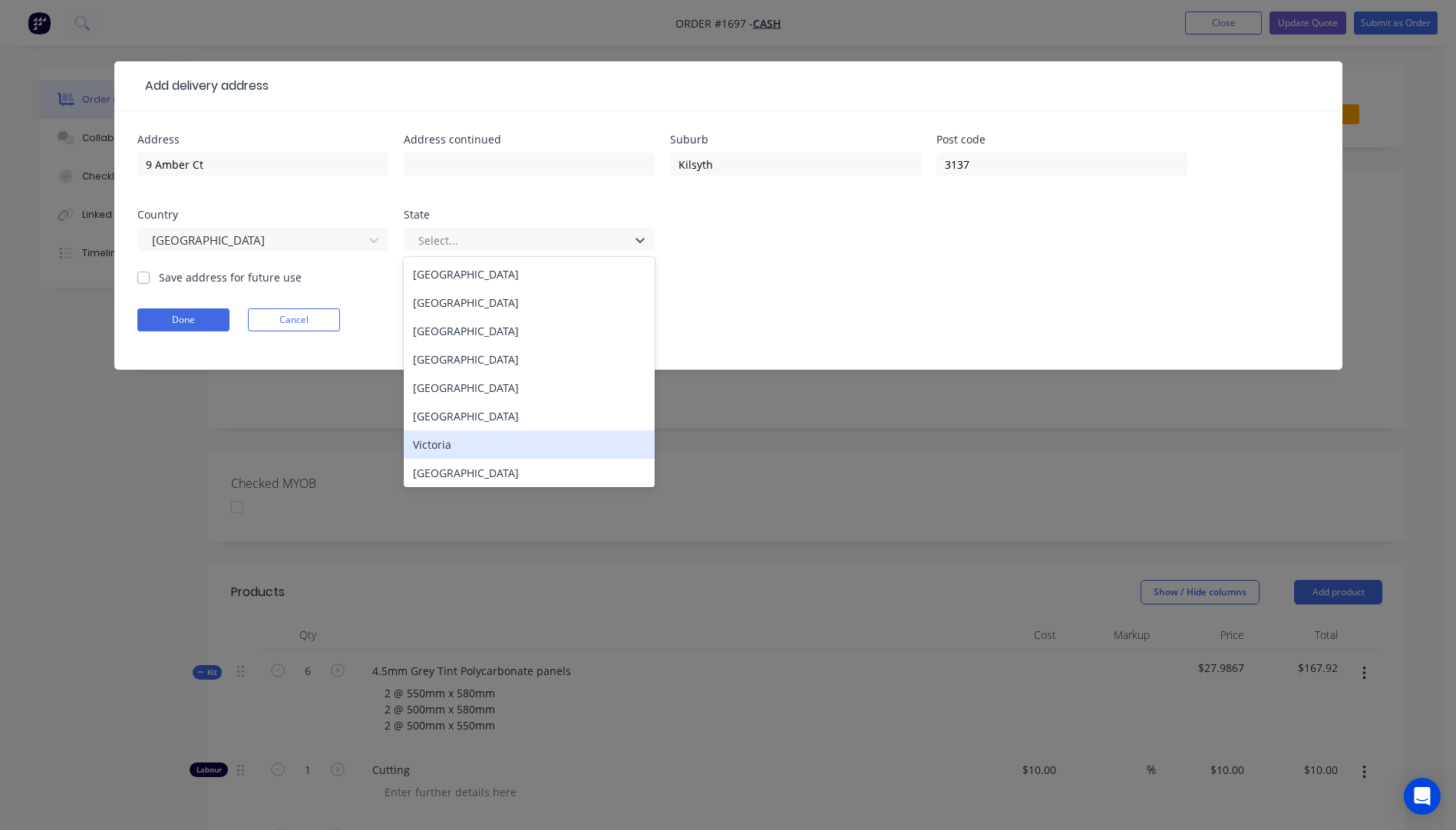
click at [443, 453] on div "Victoria" at bounding box center [528, 444] width 251 height 28
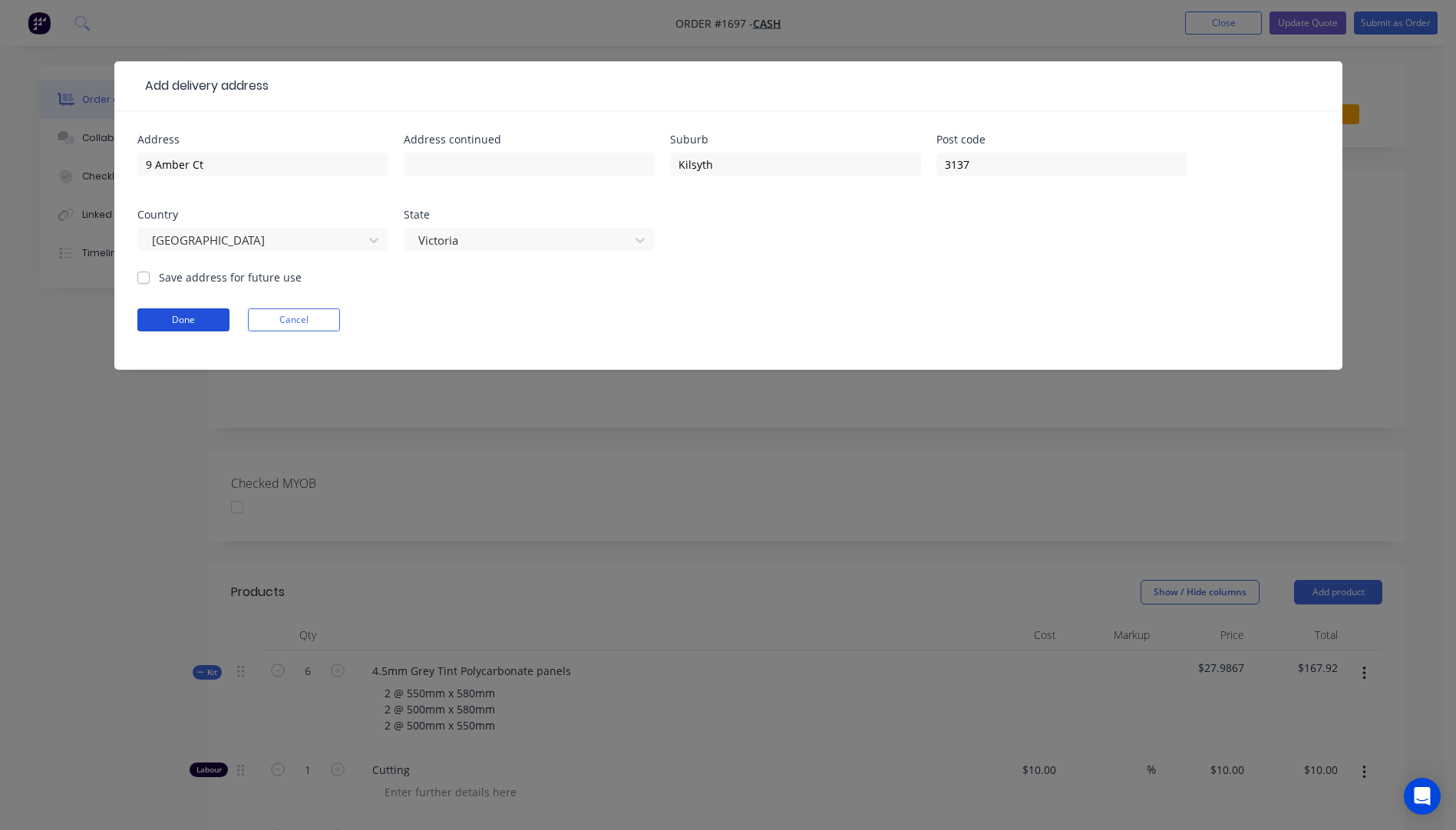
click at [181, 324] on button "Done" at bounding box center [183, 320] width 92 height 23
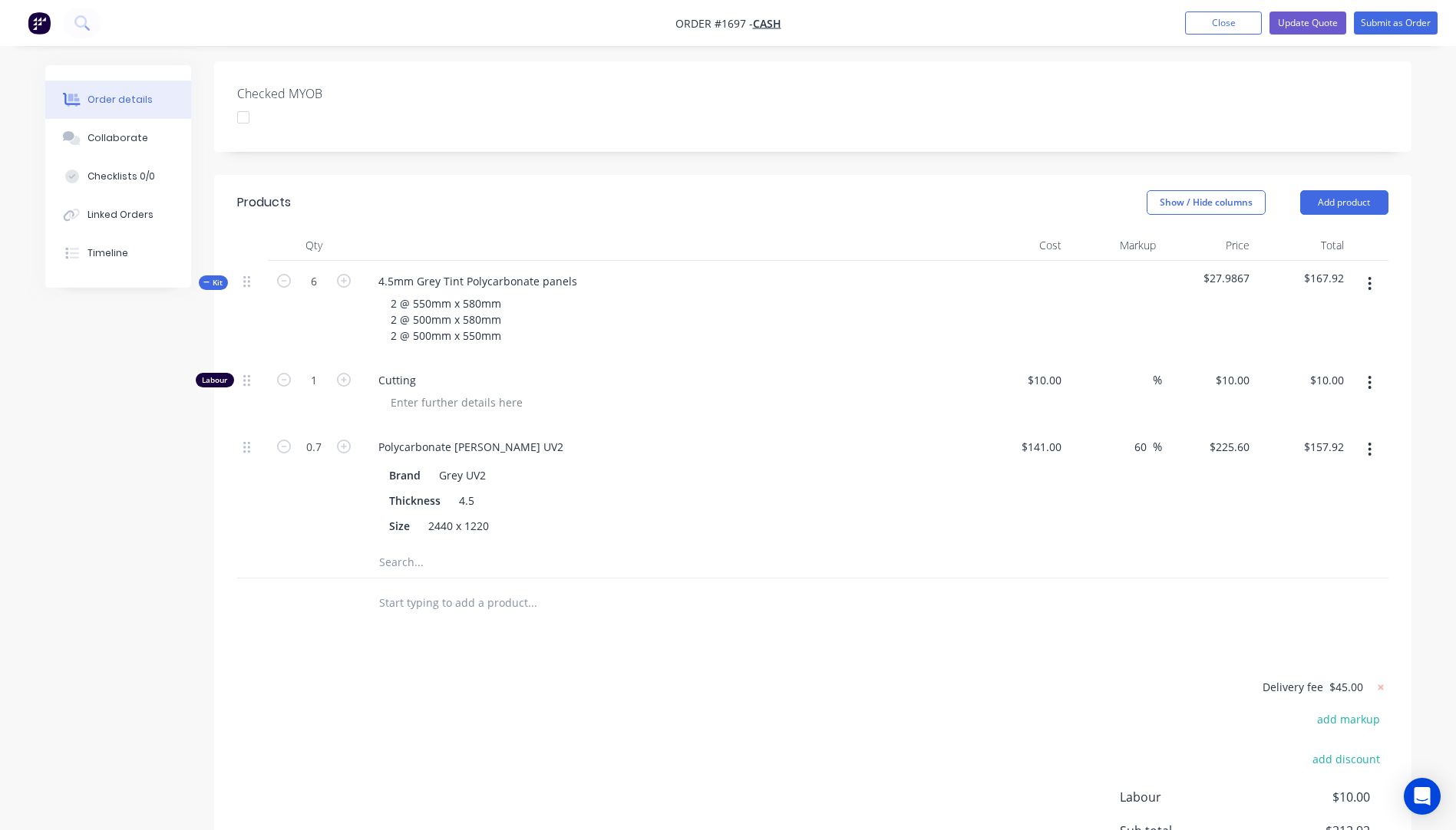
scroll to position [383, 0]
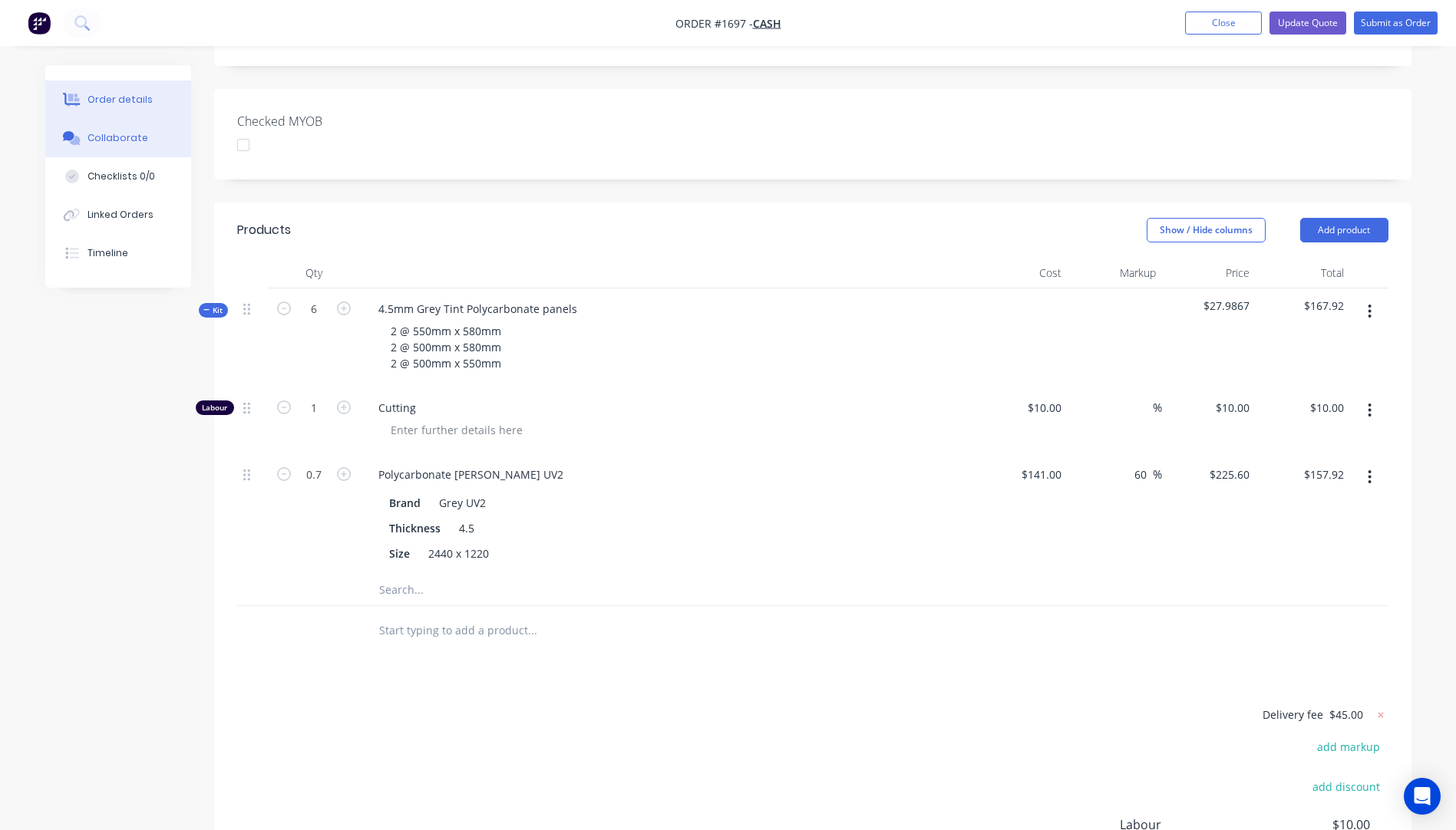
click at [102, 142] on div "Collaborate" at bounding box center [118, 138] width 61 height 14
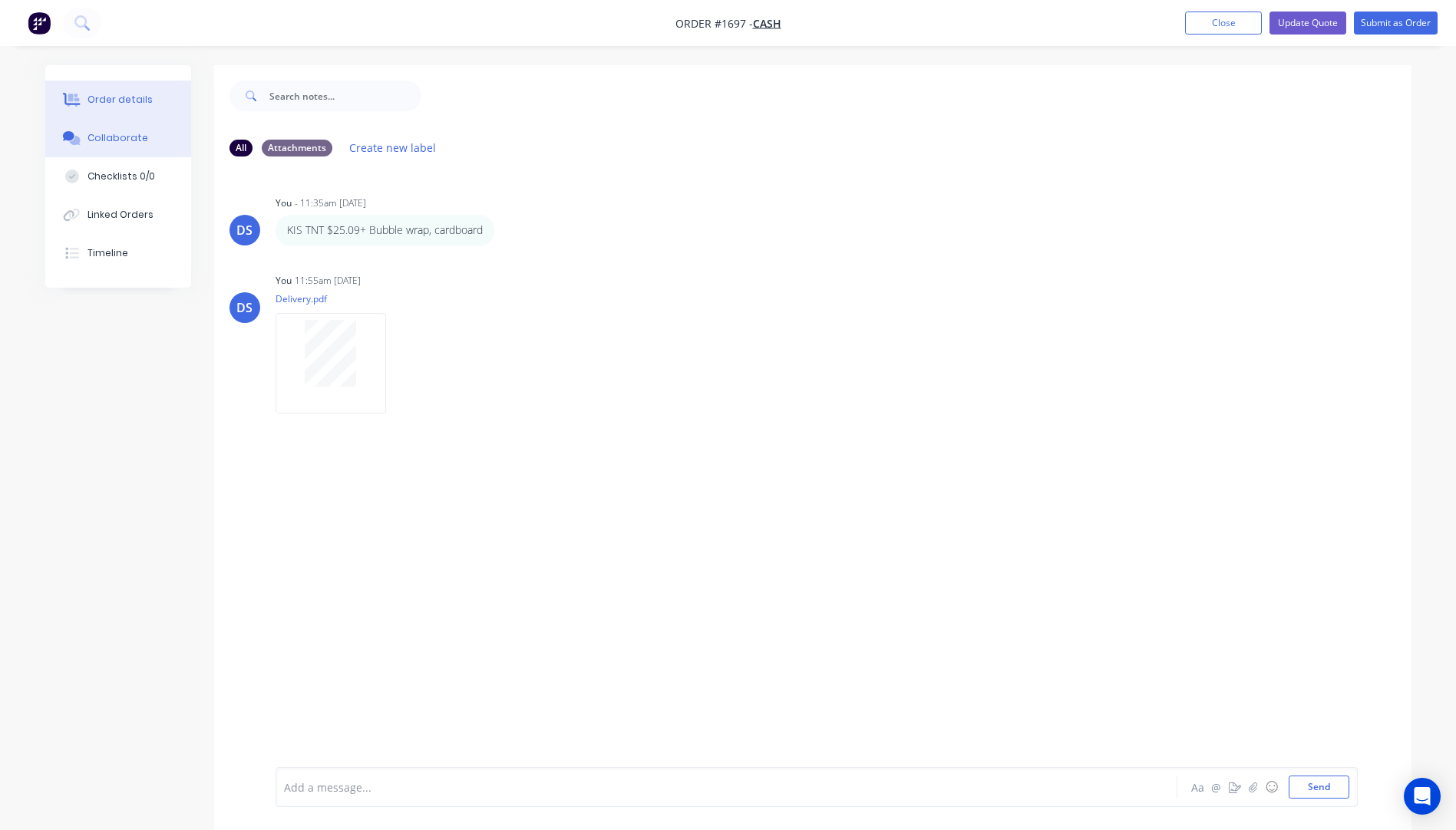
click at [116, 98] on div "Order details" at bounding box center [120, 99] width 65 height 14
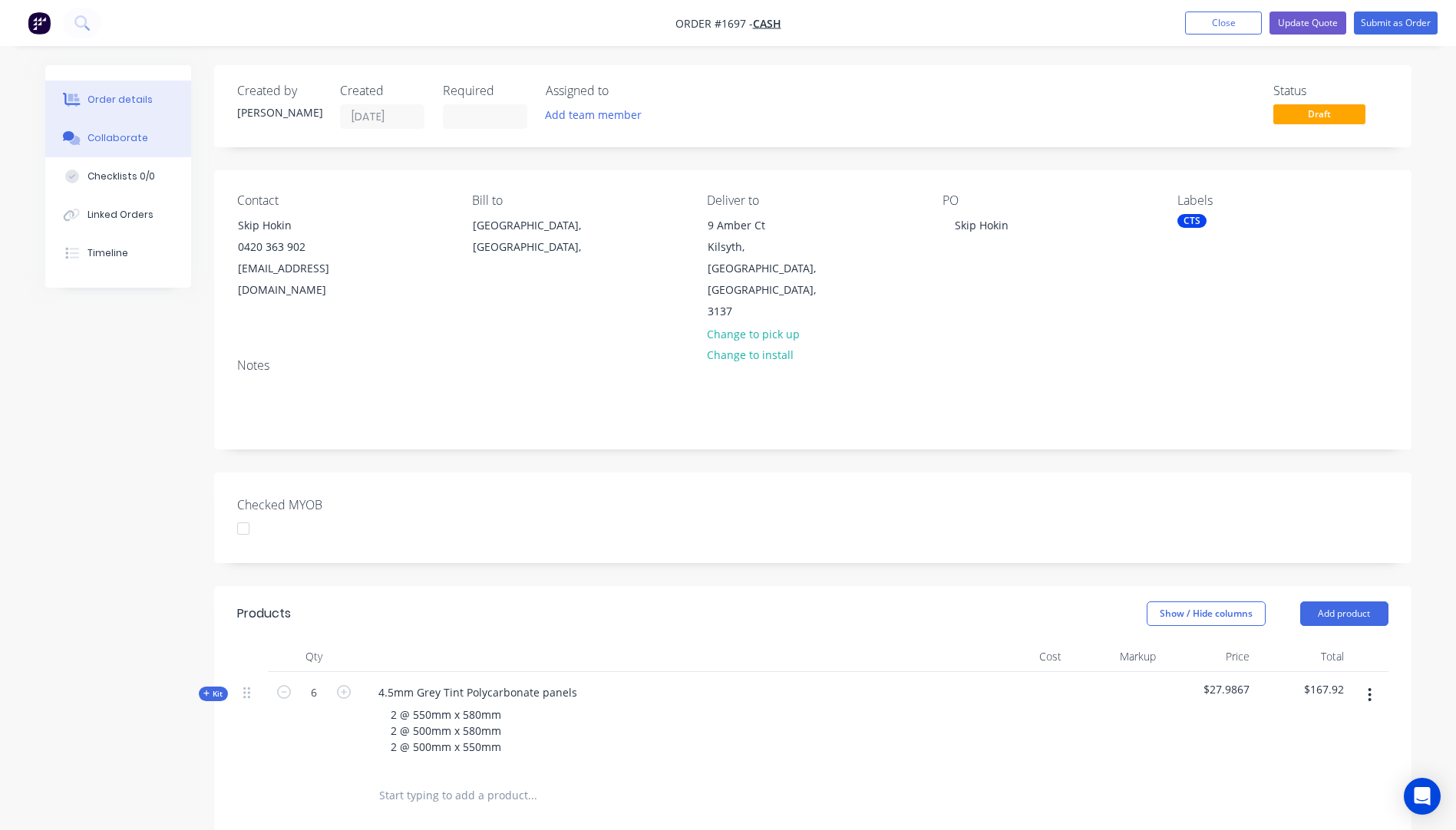
click at [119, 142] on div "Collaborate" at bounding box center [118, 138] width 61 height 14
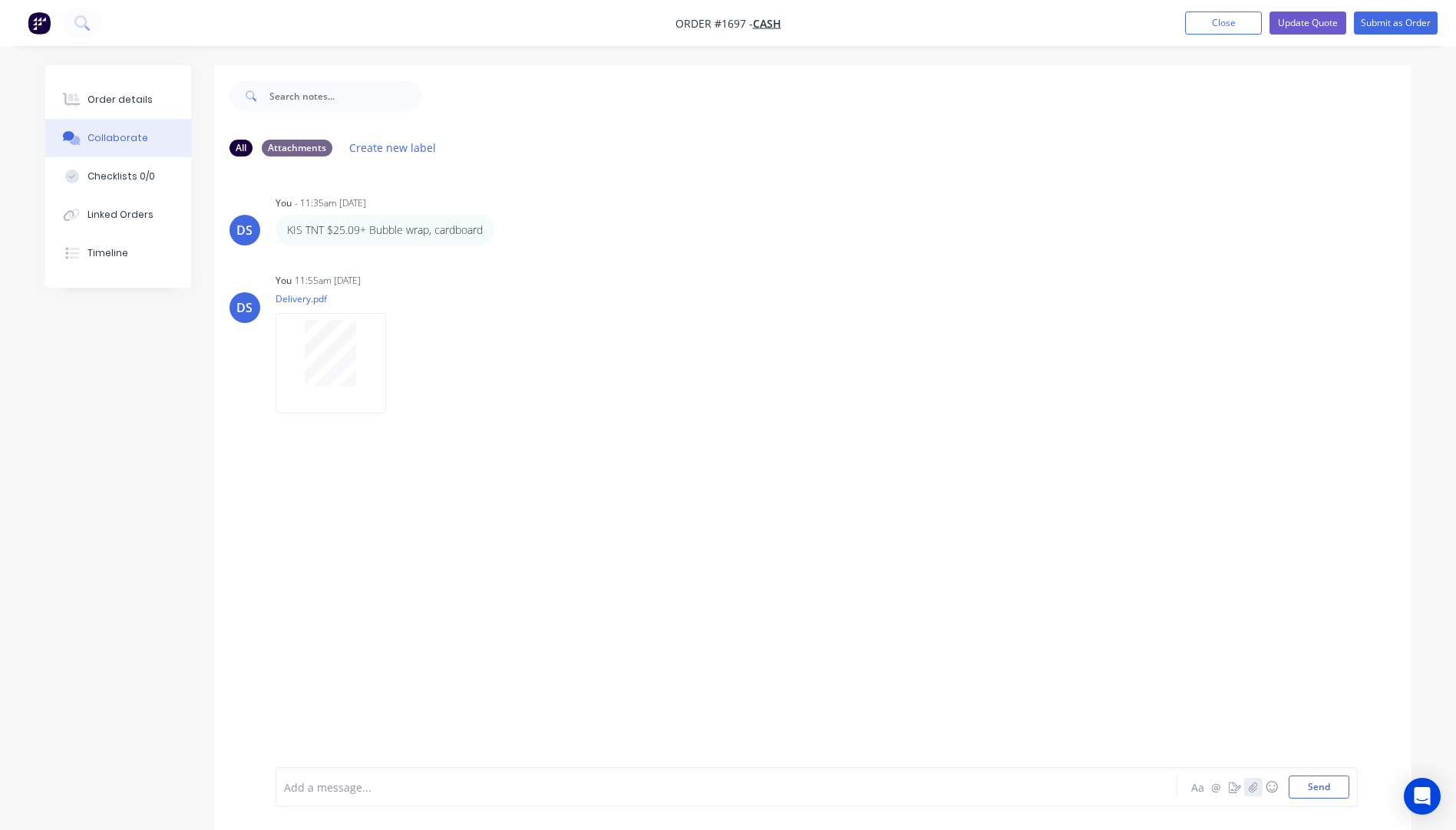
click at [1253, 794] on button "button" at bounding box center [1253, 788] width 18 height 18
click at [125, 101] on div "Order details" at bounding box center [120, 99] width 65 height 14
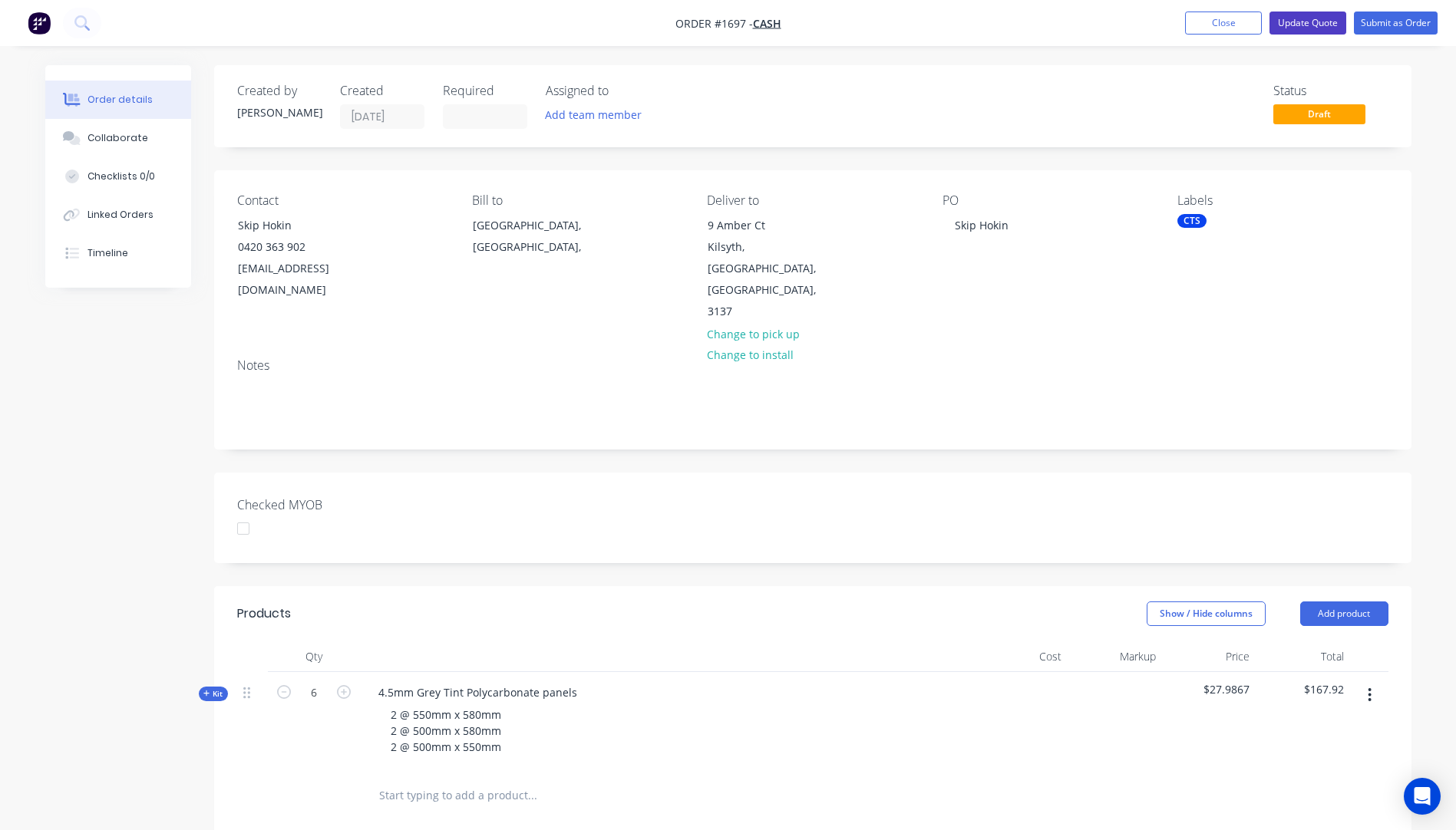
click at [1312, 24] on button "Update Quote" at bounding box center [1308, 23] width 77 height 23
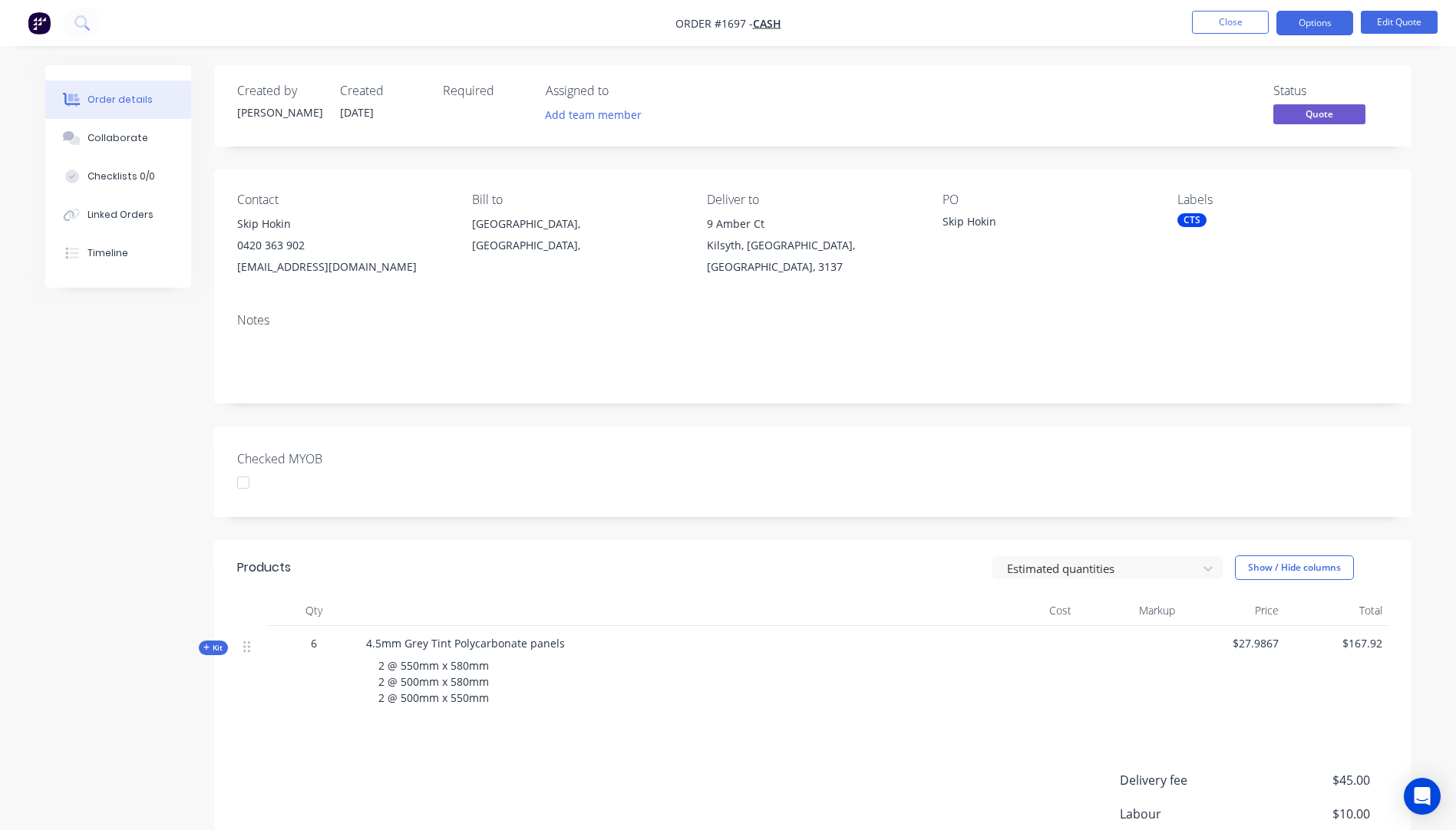
click at [1312, 24] on button "Options" at bounding box center [1314, 22] width 77 height 24
click at [1257, 122] on div "Proforma Invoice" at bounding box center [1268, 123] width 141 height 22
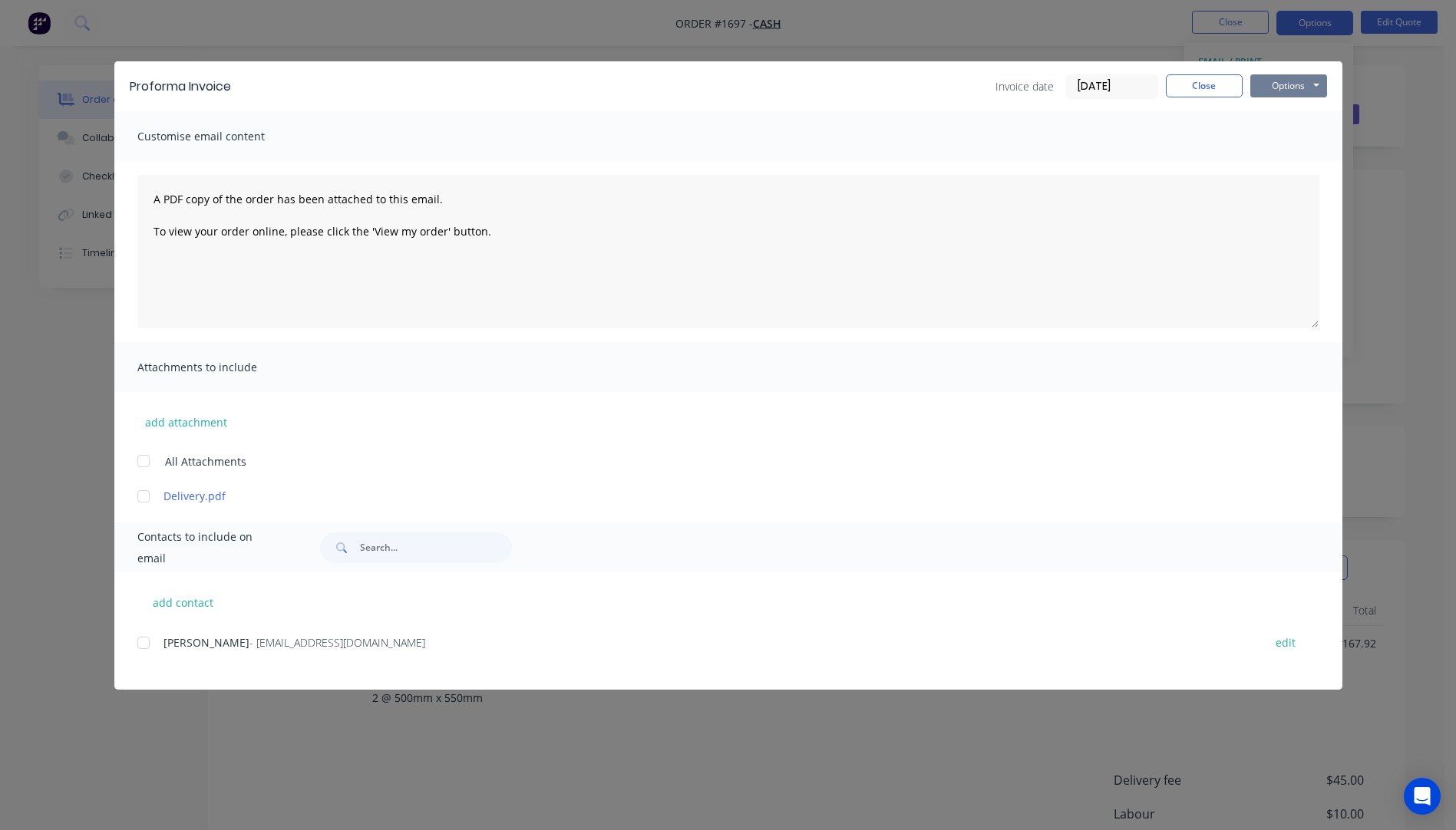
click at [1277, 91] on button "Options" at bounding box center [1288, 86] width 77 height 23
click at [1286, 112] on button "Preview" at bounding box center [1299, 113] width 98 height 25
click at [190, 601] on button "add contact" at bounding box center [183, 602] width 92 height 23
select select "AU"
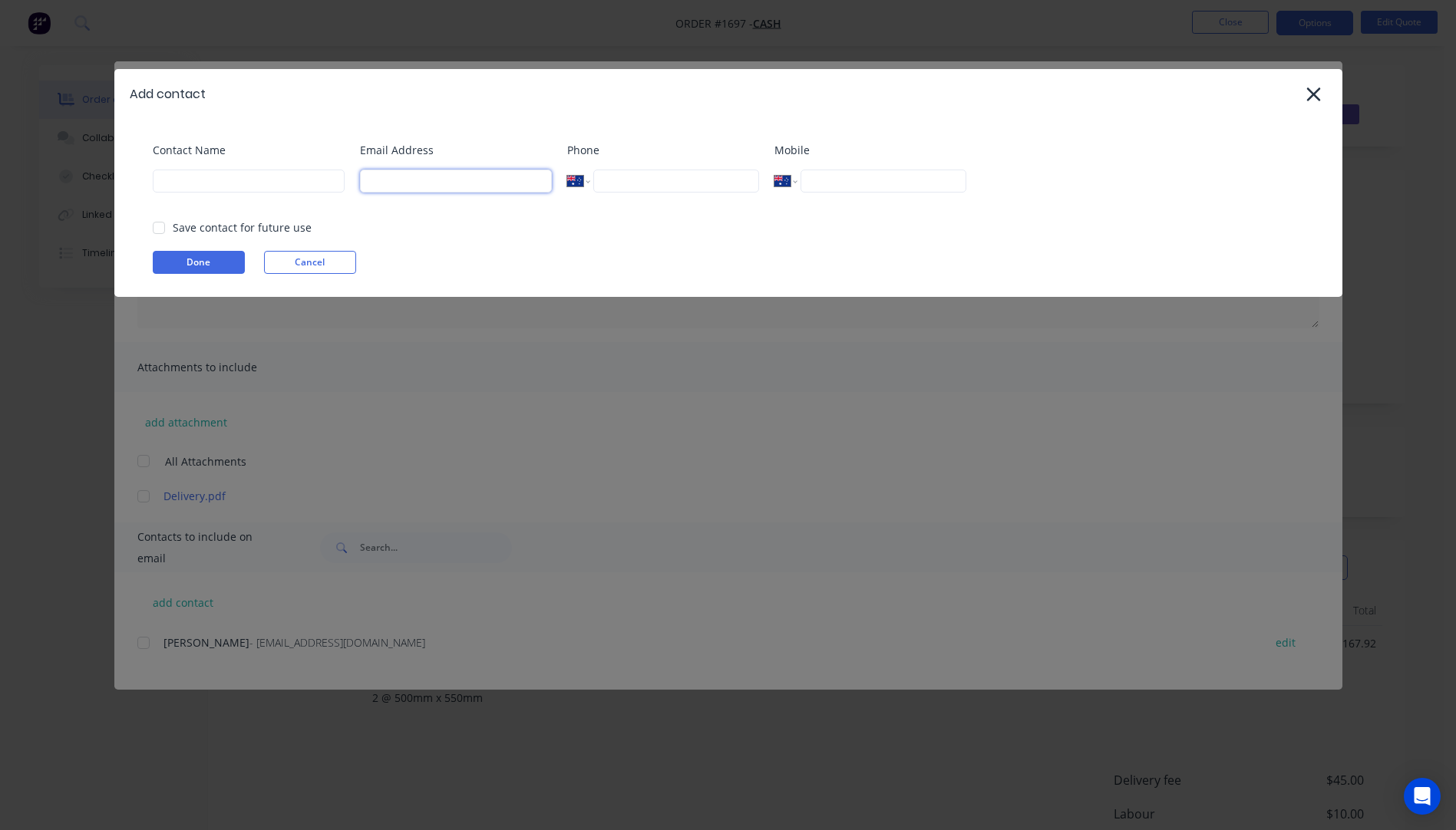
click at [382, 182] on input at bounding box center [456, 181] width 192 height 23
type input "skiphokin@gmail.com"
type input "Skip Hokin"
click at [208, 263] on button "Done" at bounding box center [198, 262] width 92 height 23
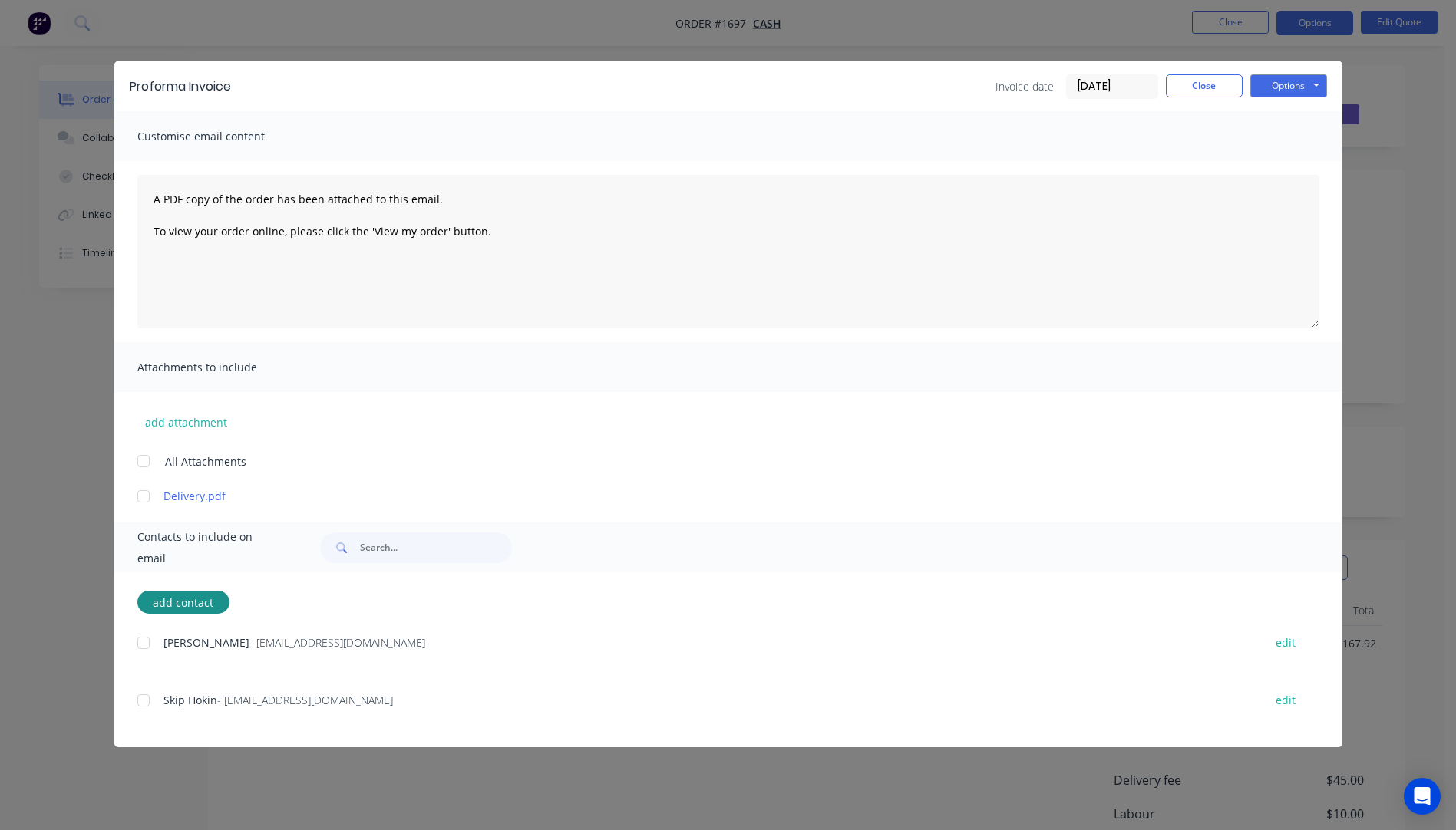
click at [146, 500] on div at bounding box center [143, 496] width 31 height 31
click at [142, 703] on div at bounding box center [143, 700] width 31 height 31
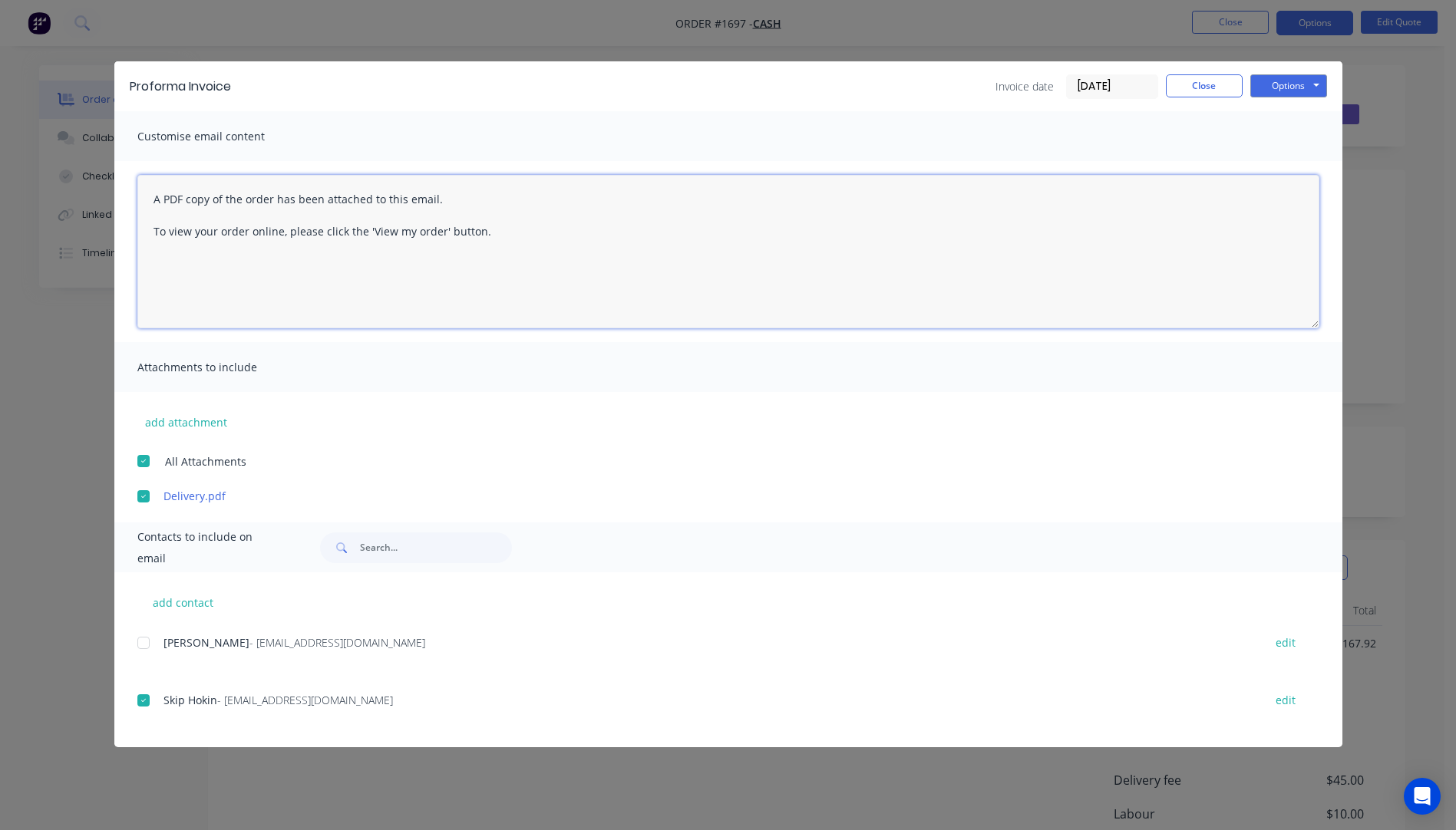
paste textarea "Hi, Please contact us if you have any questions. Regards, Darren sales@allstarp…"
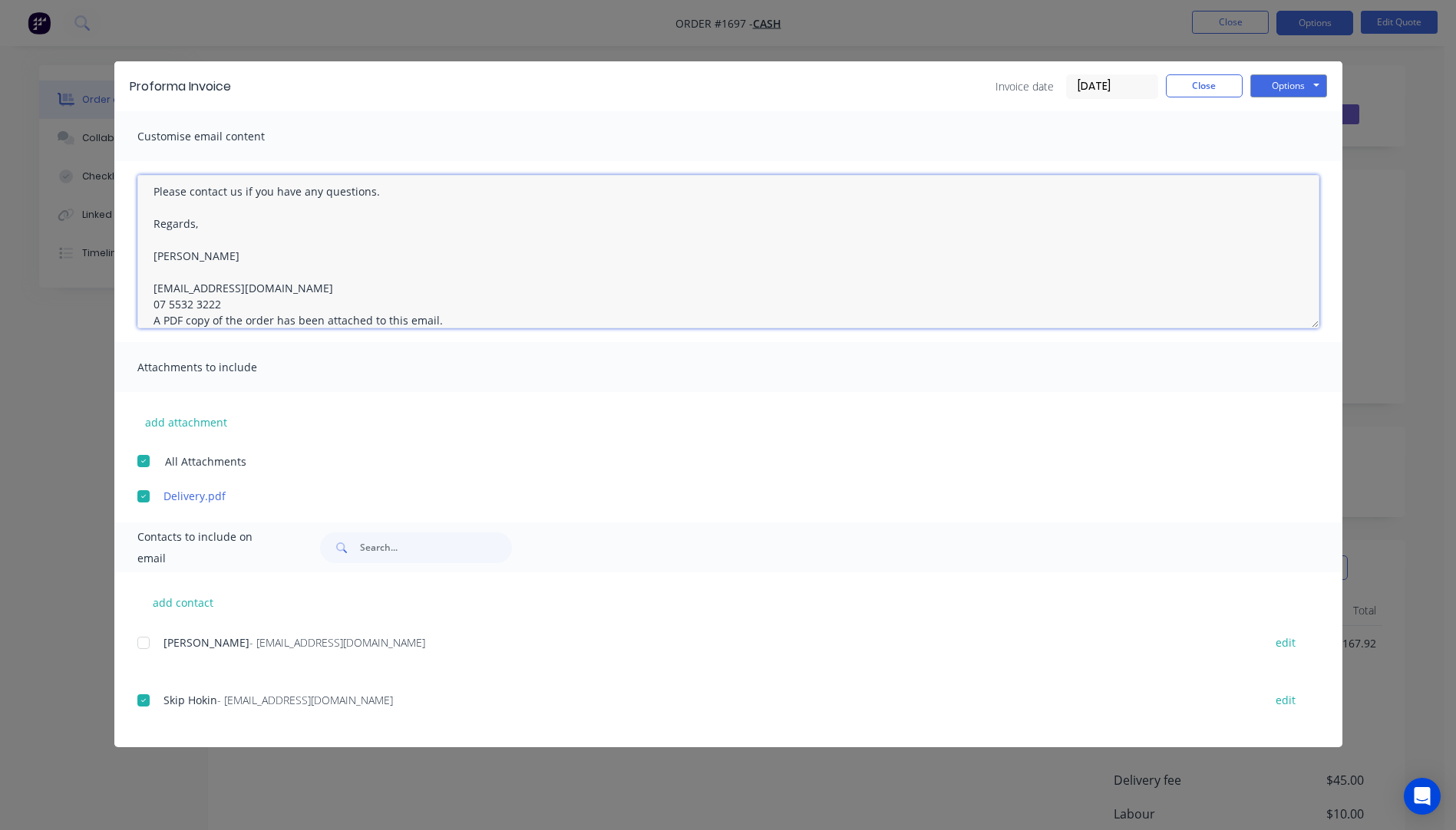
click at [225, 298] on textarea "Hi, Please contact us if you have any questions. Regards, Darren sales@allstarp…" at bounding box center [728, 252] width 1182 height 153
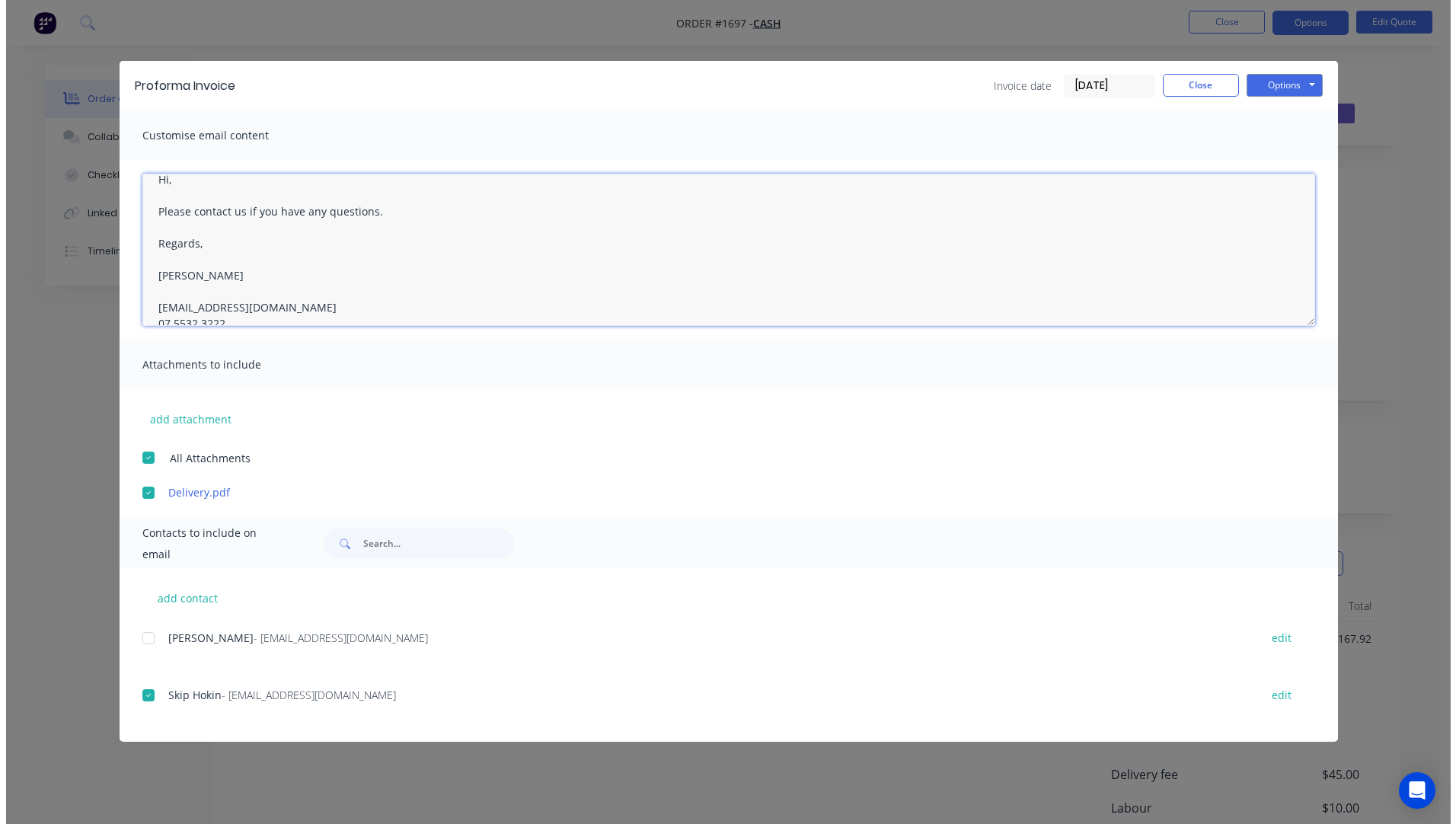
scroll to position [0, 0]
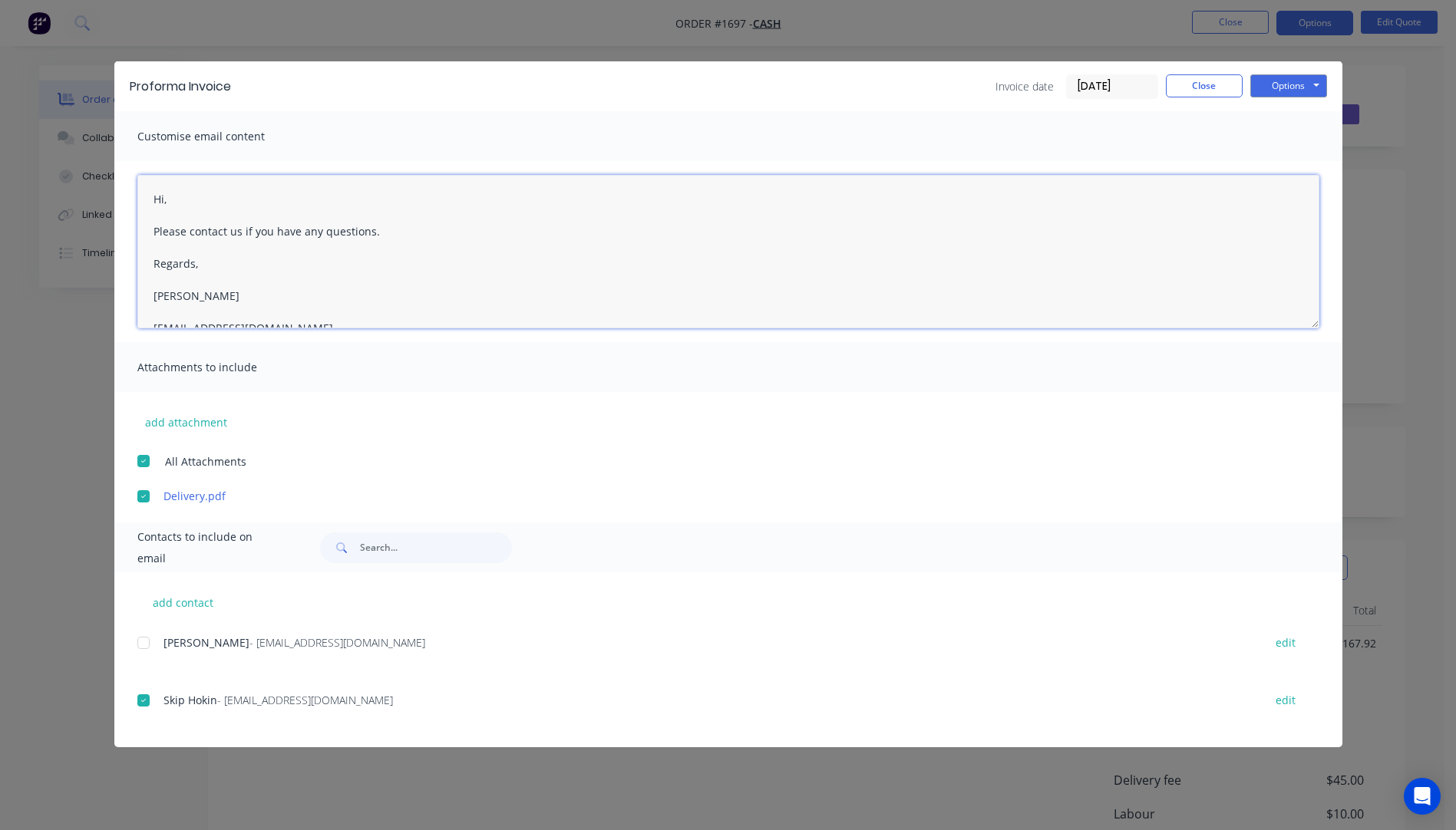
click at [171, 198] on textarea "Hi, Please contact us if you have any questions. Regards, Darren sales@allstarp…" at bounding box center [728, 252] width 1182 height 153
drag, startPoint x: 337, startPoint y: 229, endPoint x: 305, endPoint y: 229, distance: 32.0
click at [305, 229] on textarea "Hi Skip, Please see attached modified quote. Please contact us if you have any …" at bounding box center [728, 252] width 1182 height 153
type textarea "Hi Skip, Please see attached modified Pro Forma invoice. Please contact us if y…"
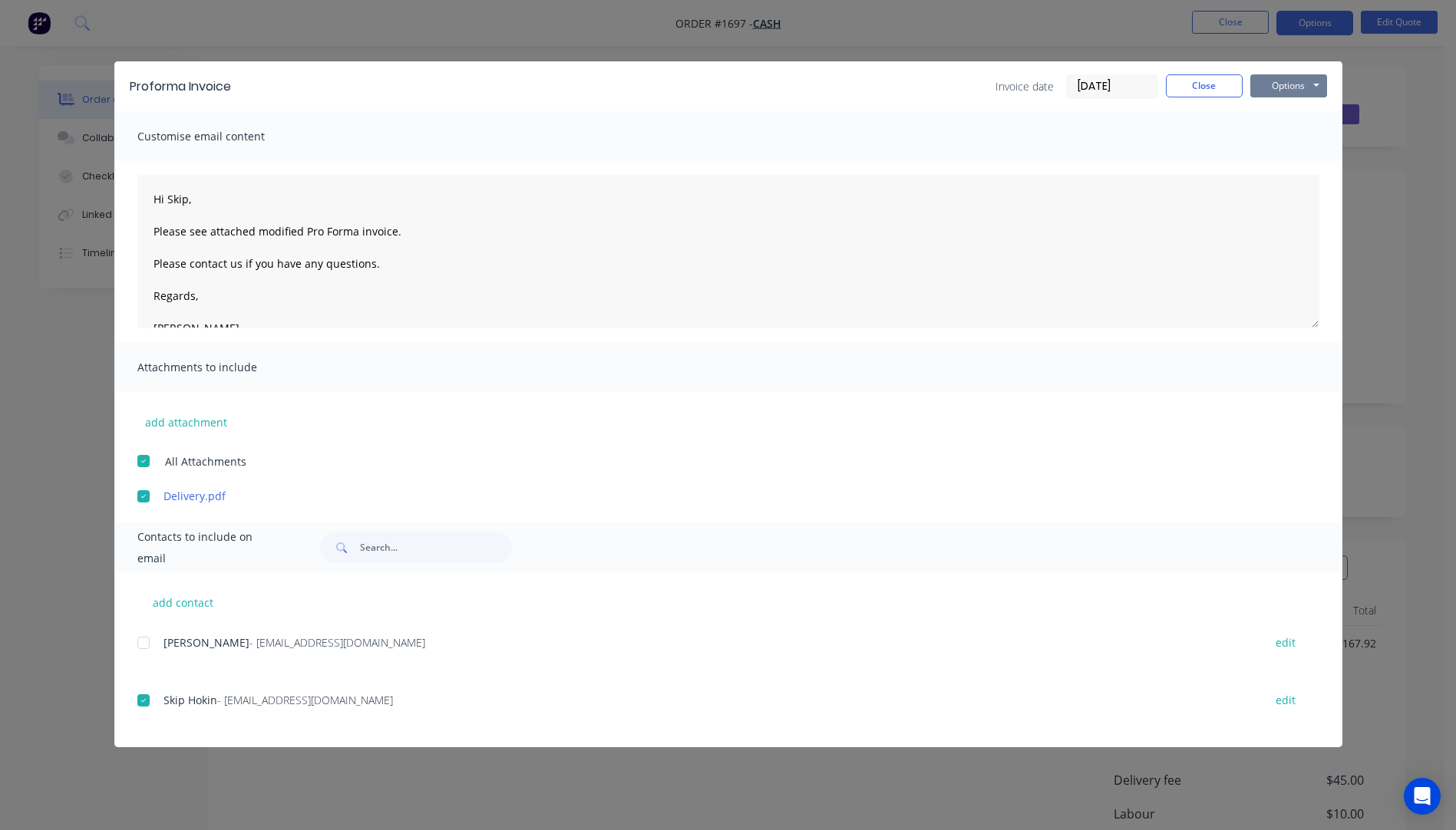
click at [1275, 91] on button "Options" at bounding box center [1288, 86] width 77 height 23
click at [1278, 166] on button "Email" at bounding box center [1299, 163] width 98 height 25
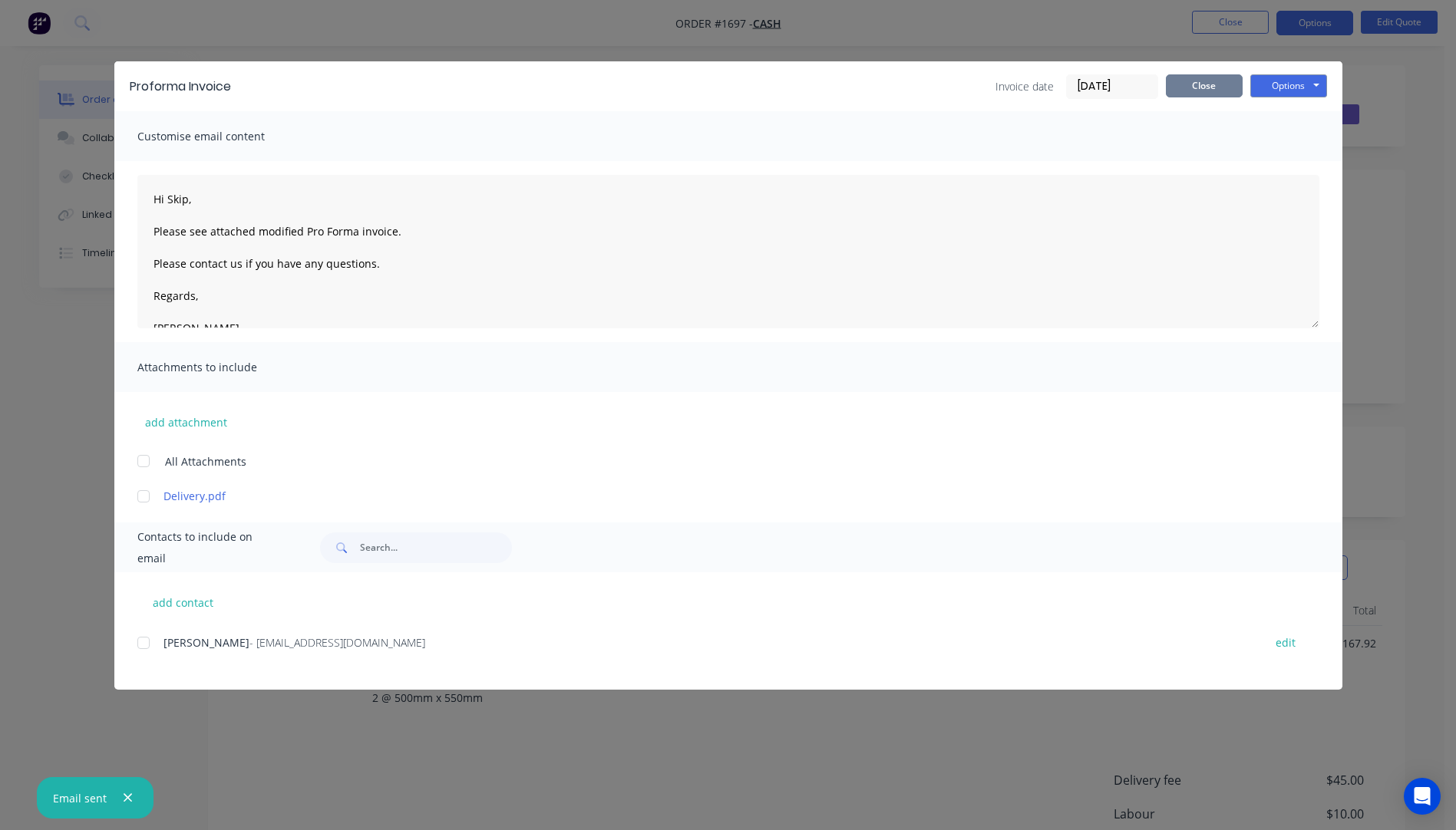
click at [1211, 88] on button "Close" at bounding box center [1203, 86] width 77 height 23
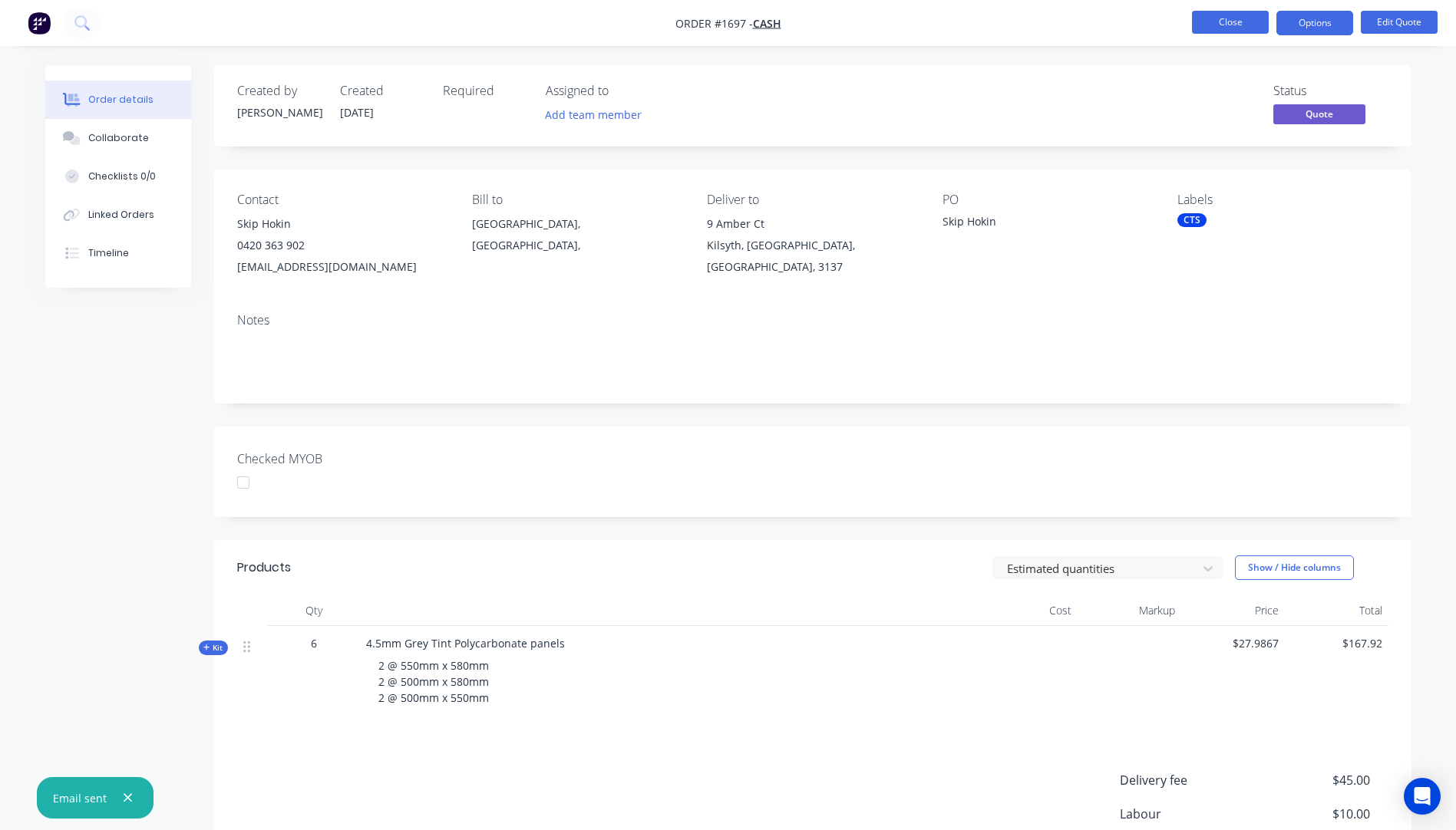
click at [1227, 21] on button "Close" at bounding box center [1230, 22] width 77 height 23
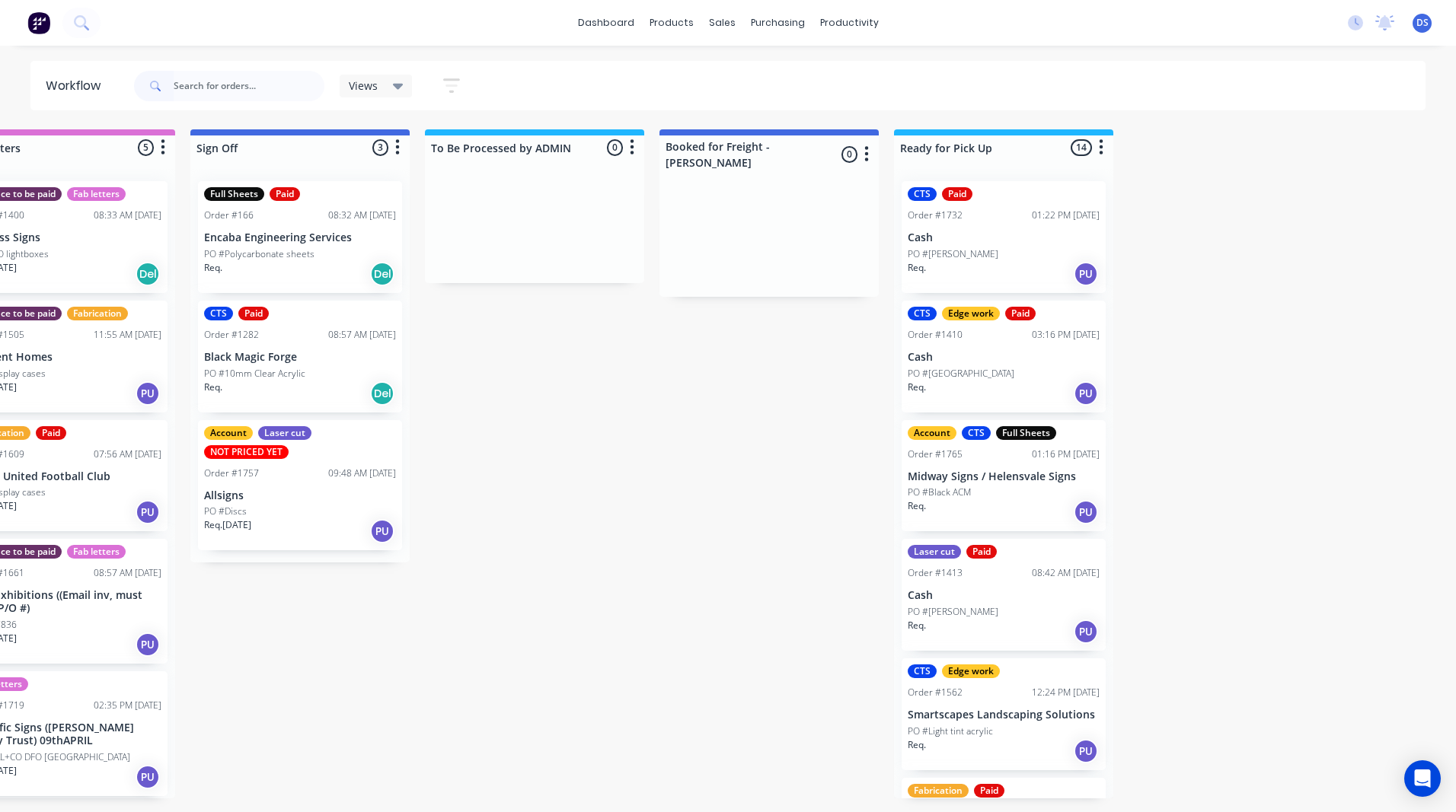
click at [1080, 275] on div "PU" at bounding box center [1085, 274] width 24 height 24
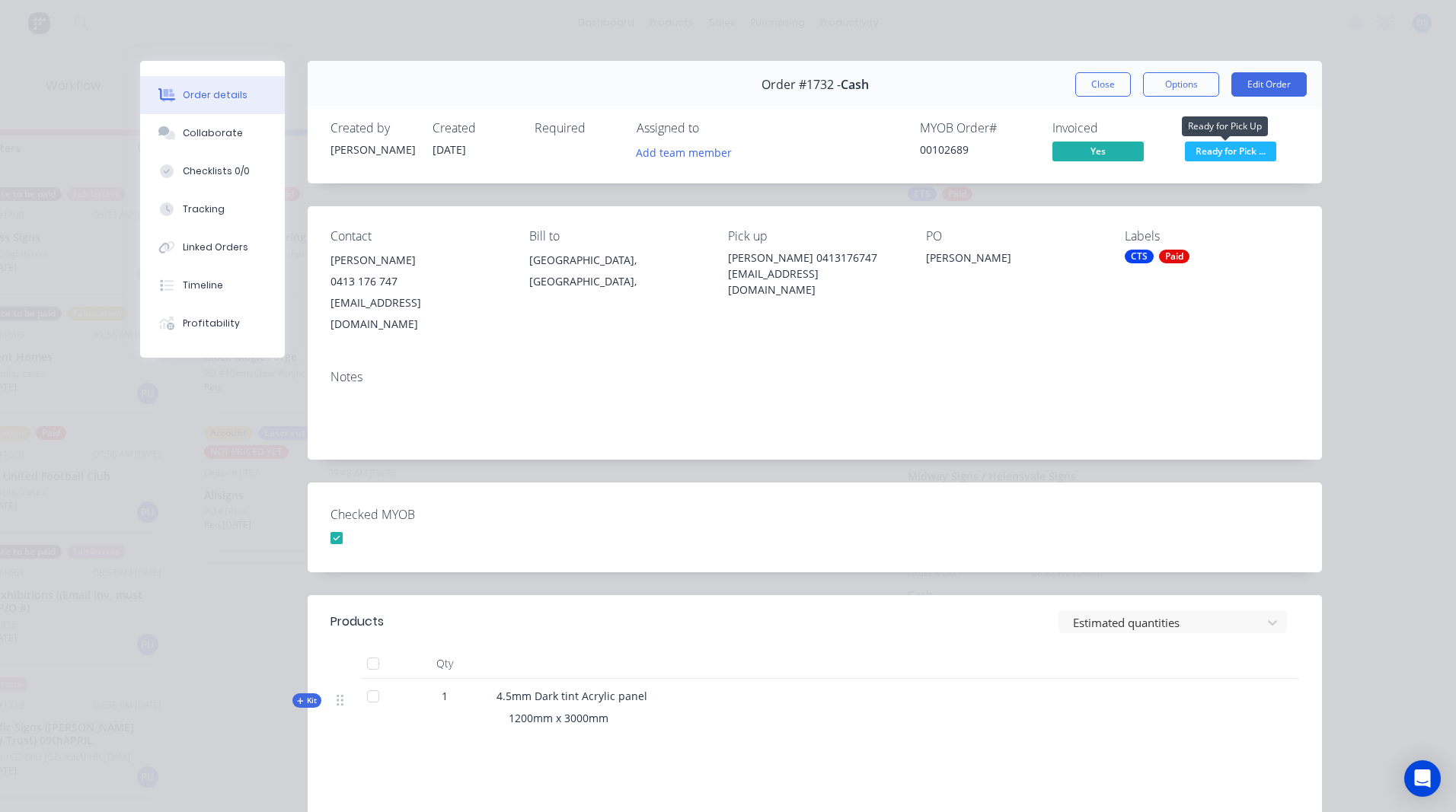
click at [1229, 150] on span "Ready for Pick ..." at bounding box center [1231, 150] width 91 height 19
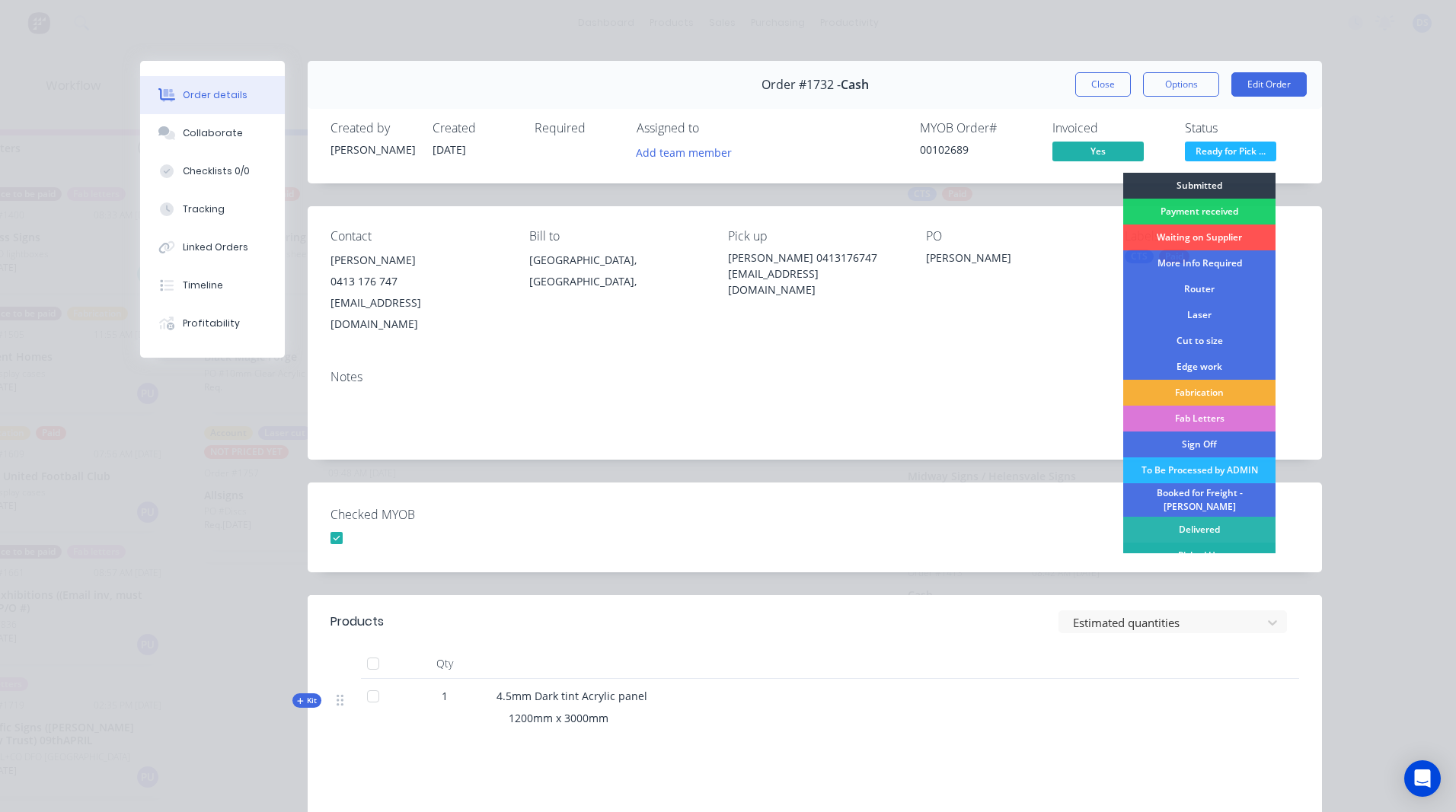
click at [1194, 543] on div "Picked Up" at bounding box center [1200, 555] width 152 height 26
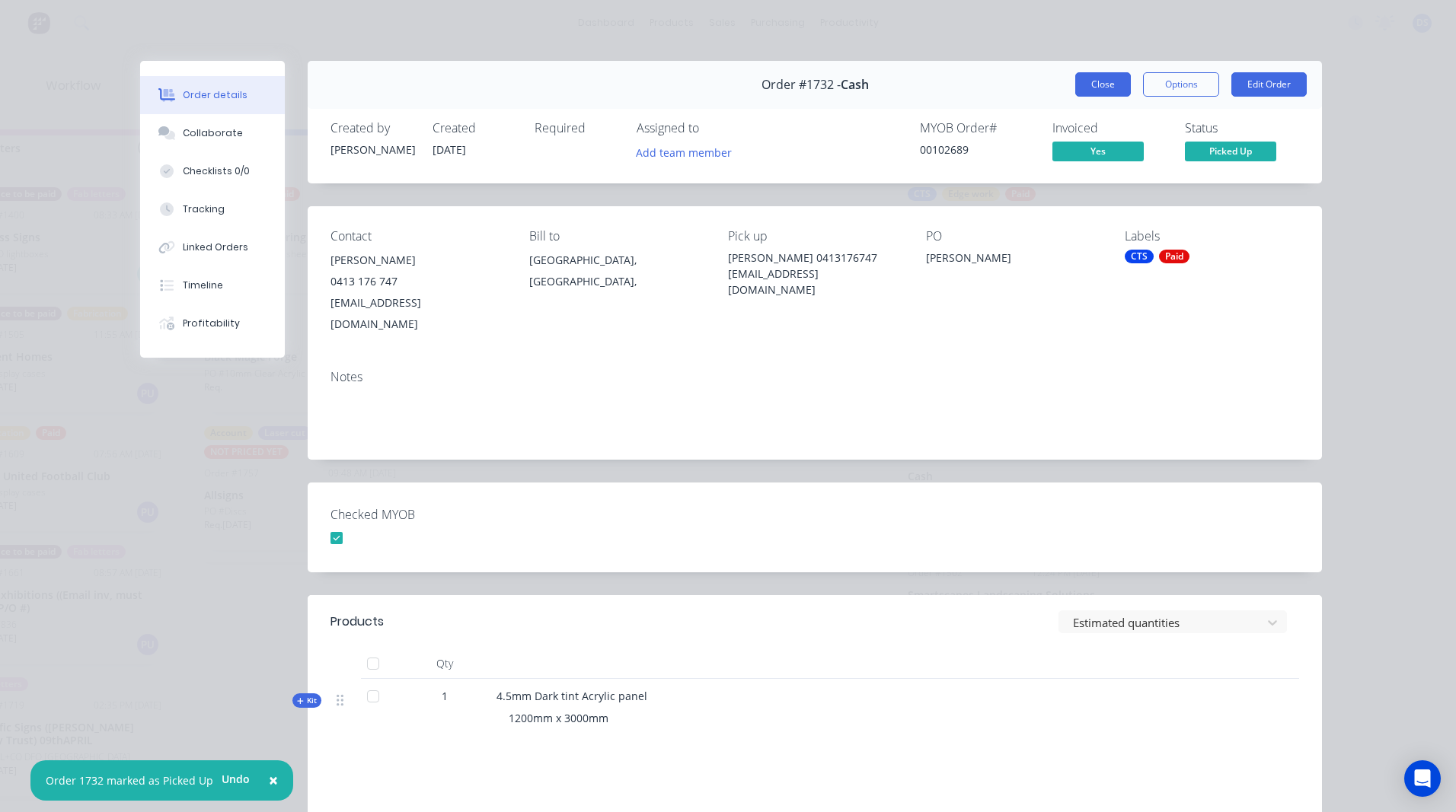
click at [1086, 87] on button "Close" at bounding box center [1103, 84] width 55 height 24
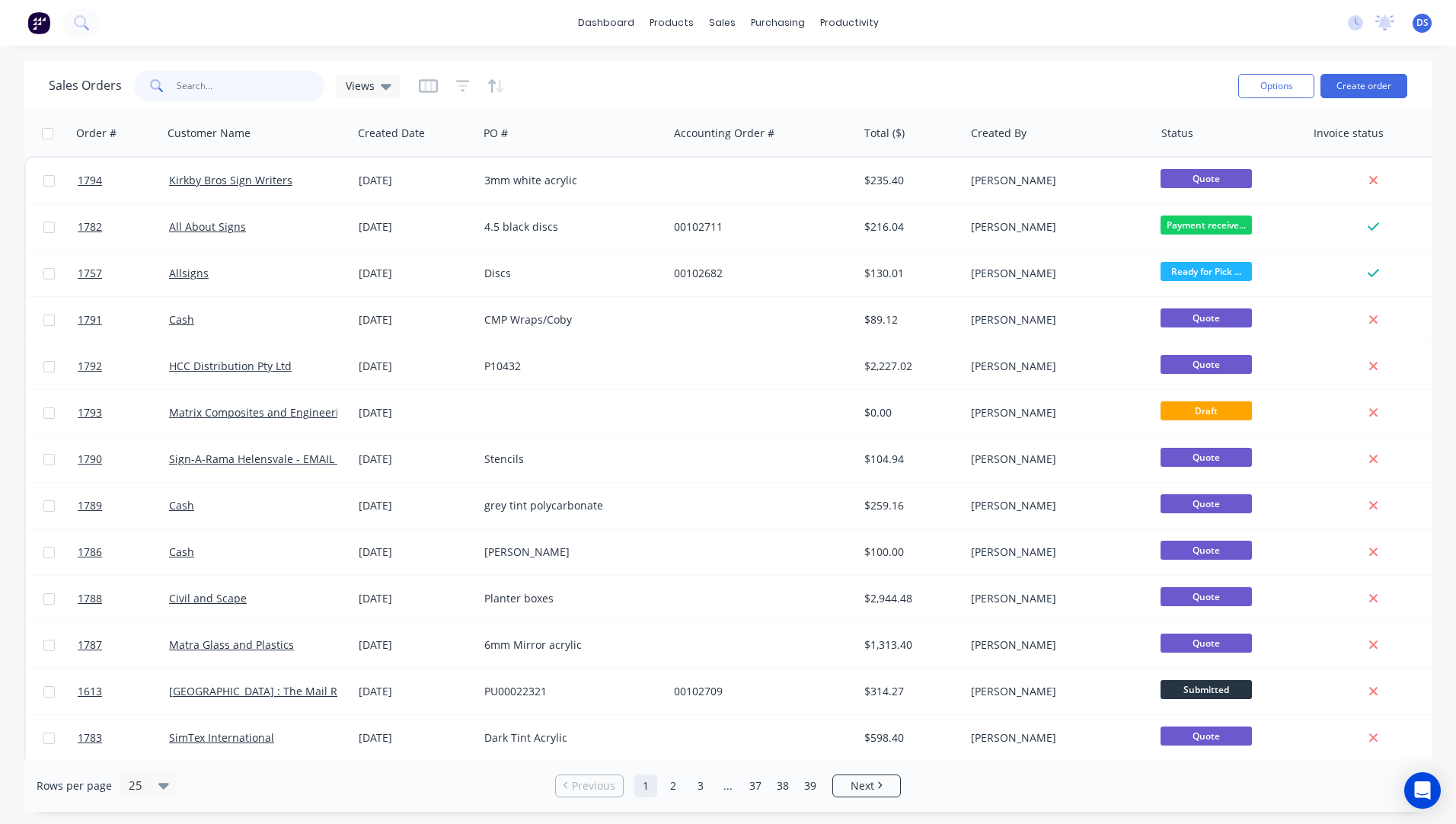
click at [255, 98] on input "text" at bounding box center [251, 86] width 149 height 31
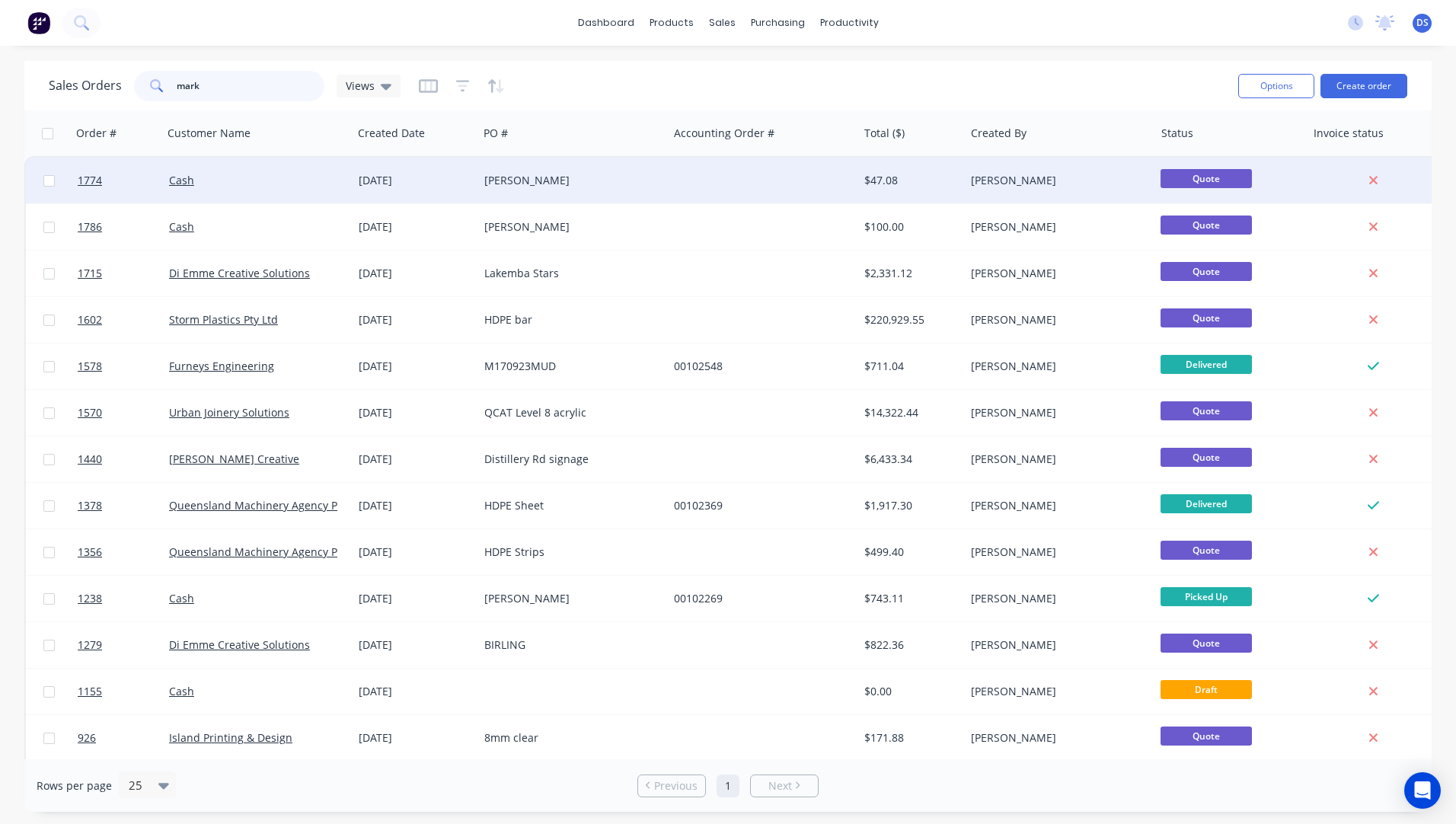
type input "mark"
click at [525, 182] on div "[PERSON_NAME]" at bounding box center [569, 180] width 169 height 15
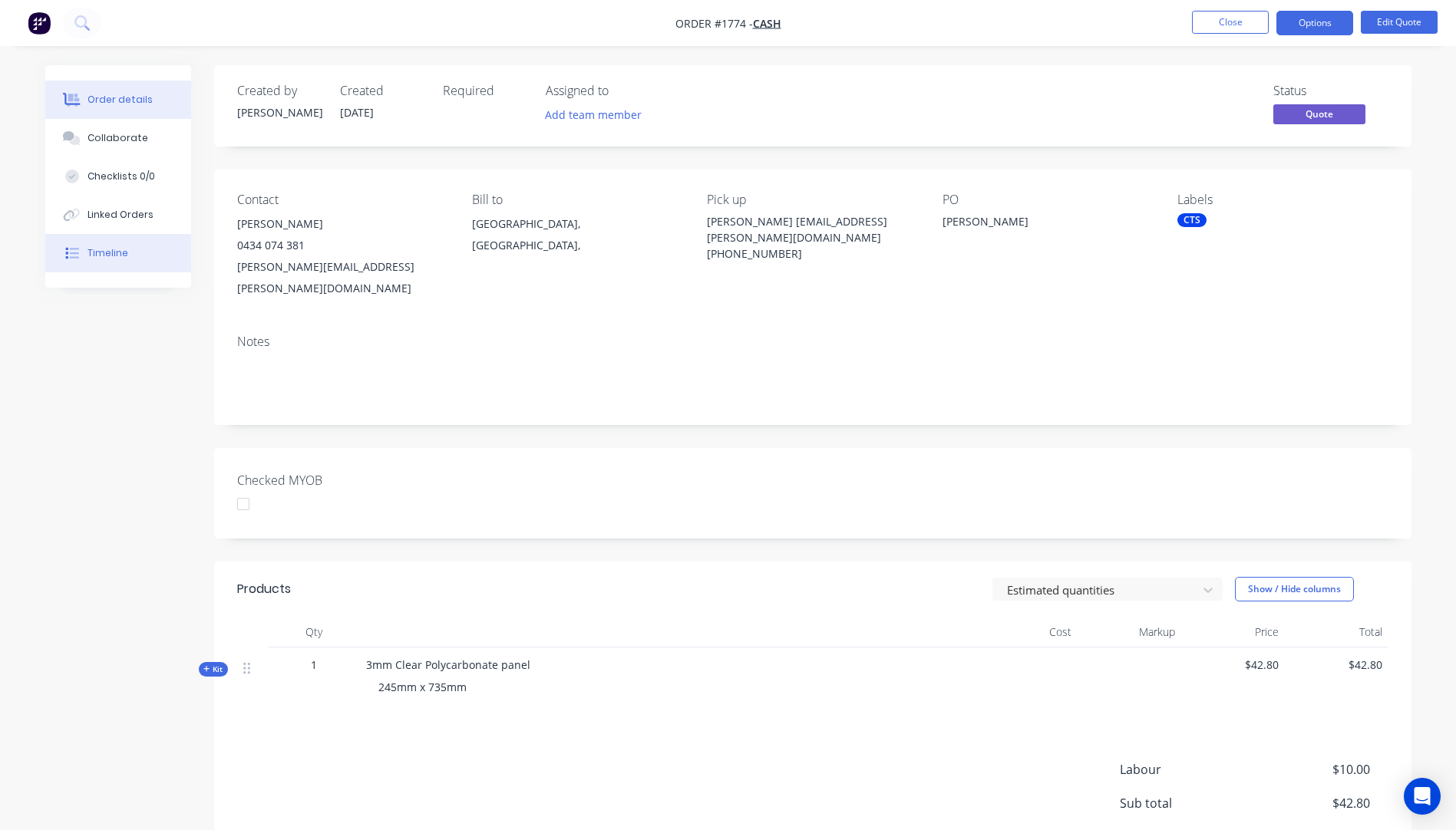
click at [98, 250] on div "Timeline" at bounding box center [108, 253] width 41 height 14
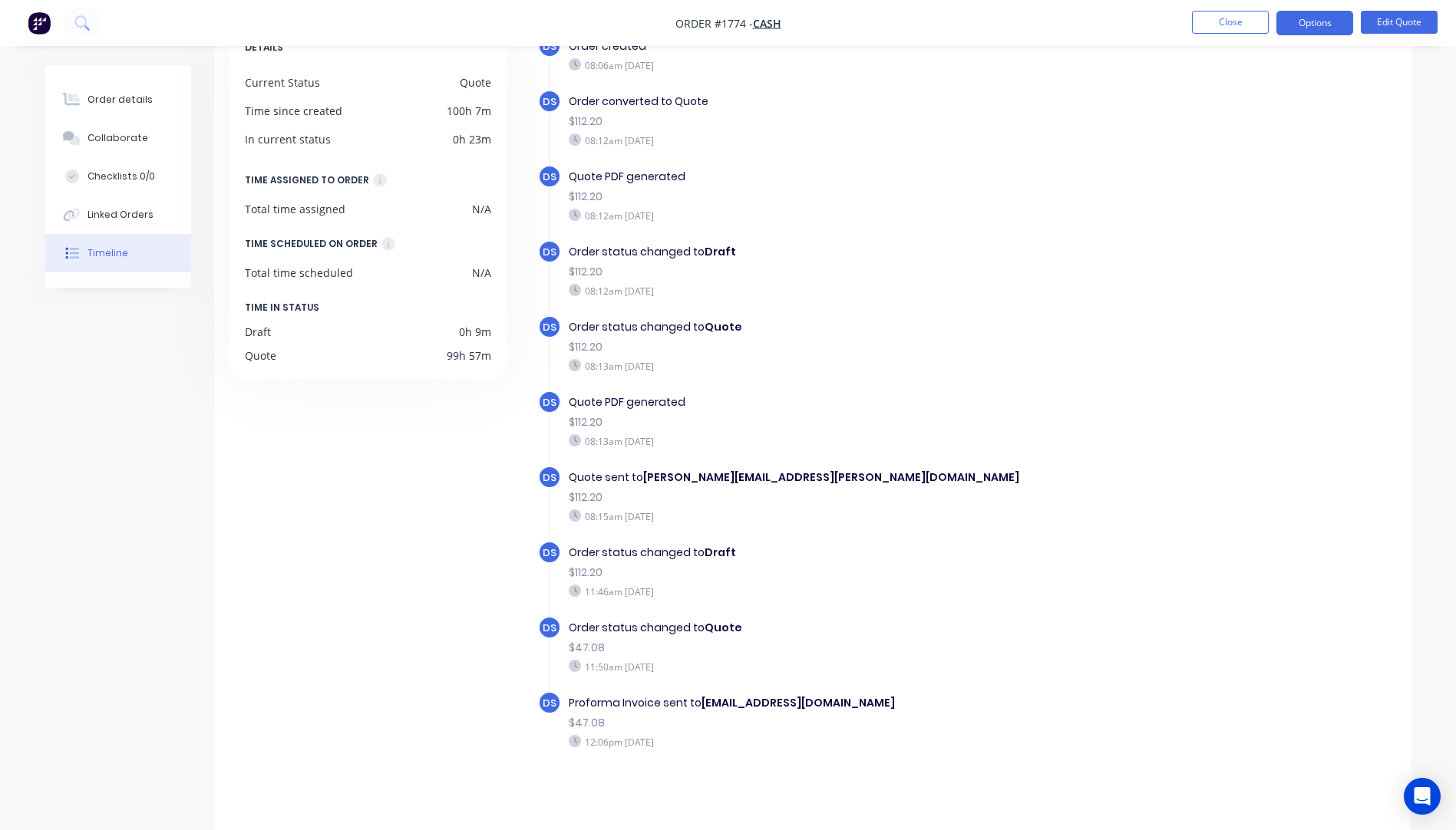
scroll to position [109, 0]
click at [751, 704] on b "[EMAIL_ADDRESS][DOMAIN_NAME]" at bounding box center [798, 700] width 193 height 15
click at [126, 98] on div "Order details" at bounding box center [120, 99] width 65 height 14
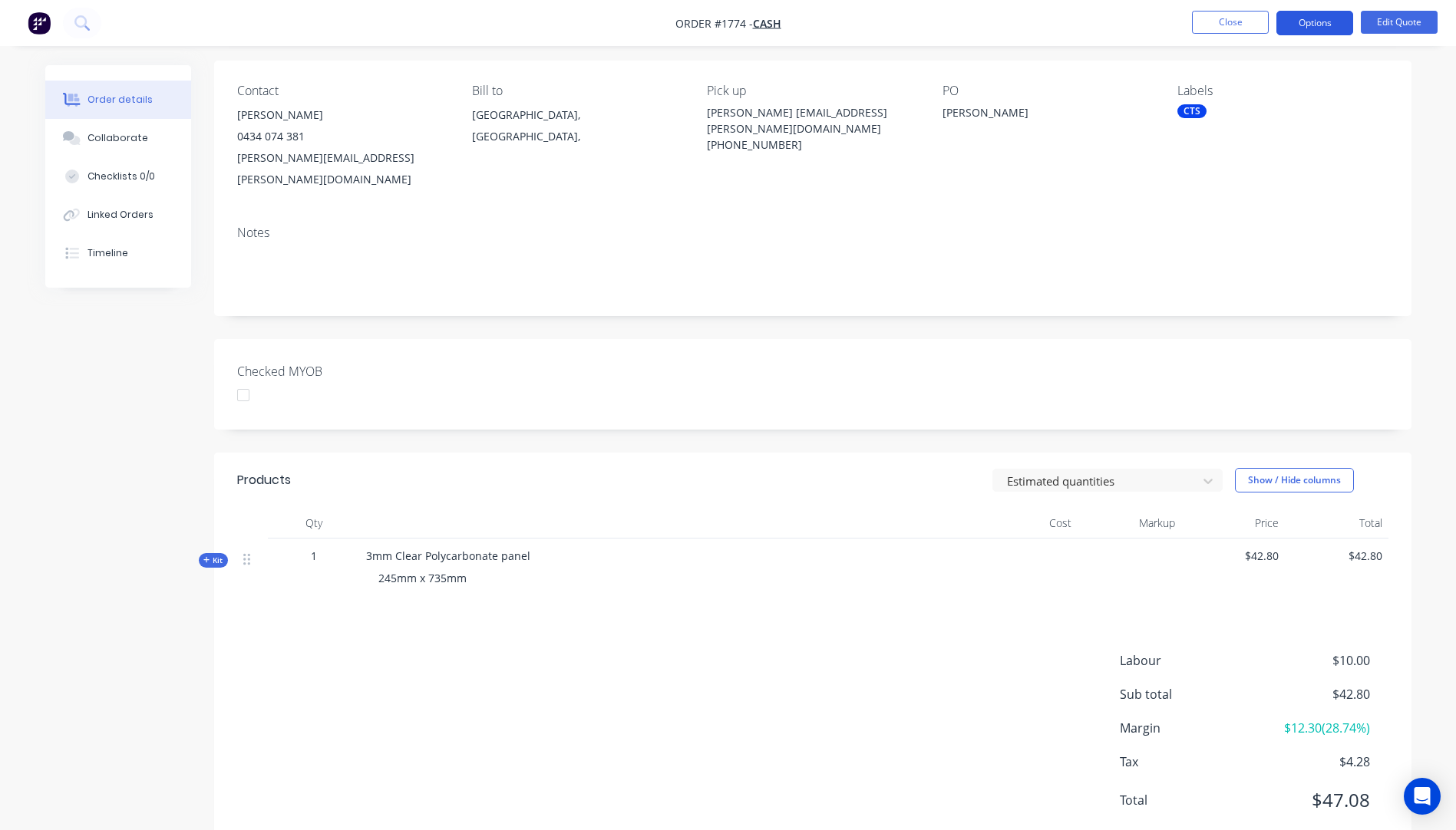
click at [1303, 18] on button "Options" at bounding box center [1314, 22] width 77 height 24
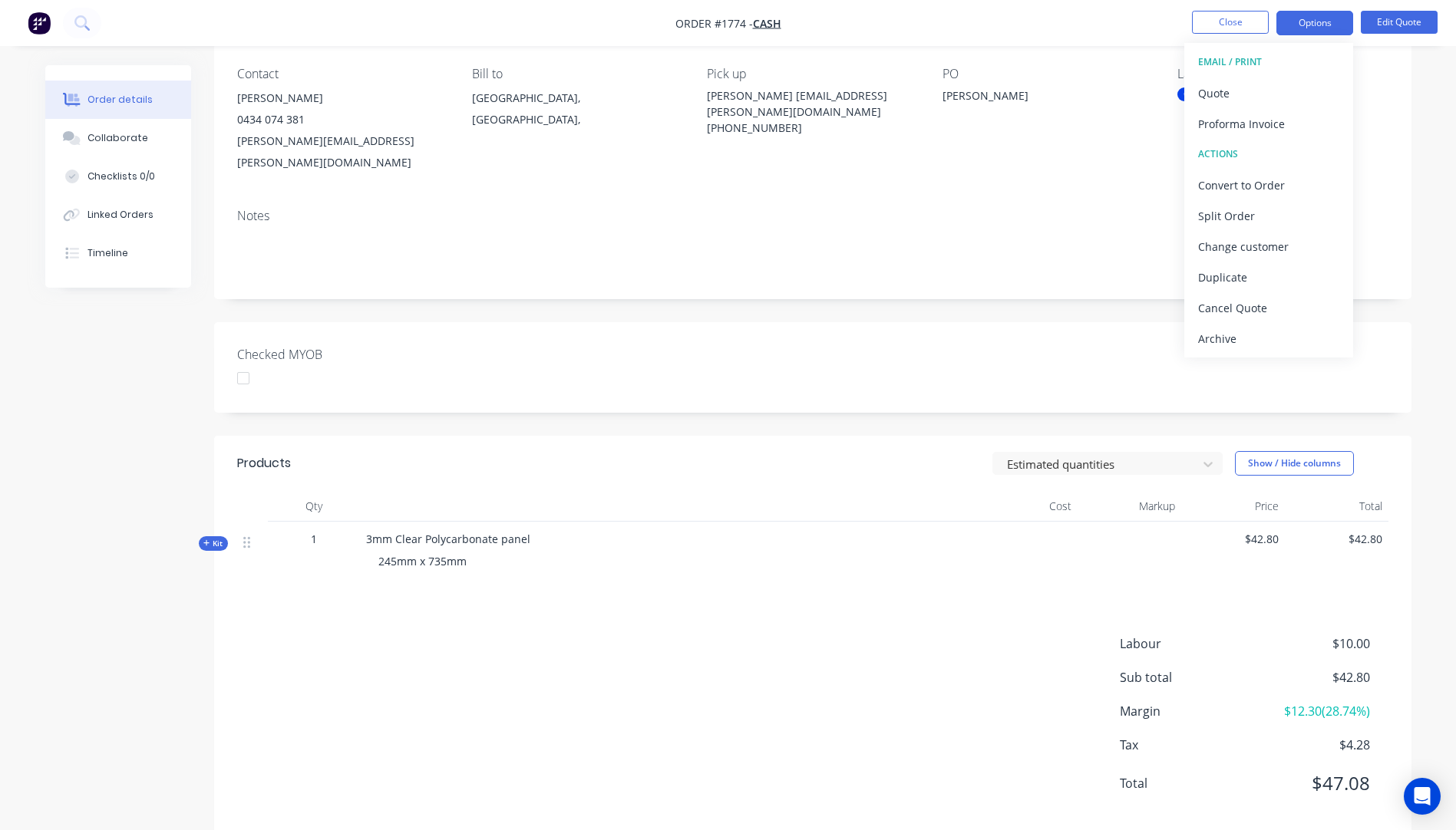
scroll to position [132, 0]
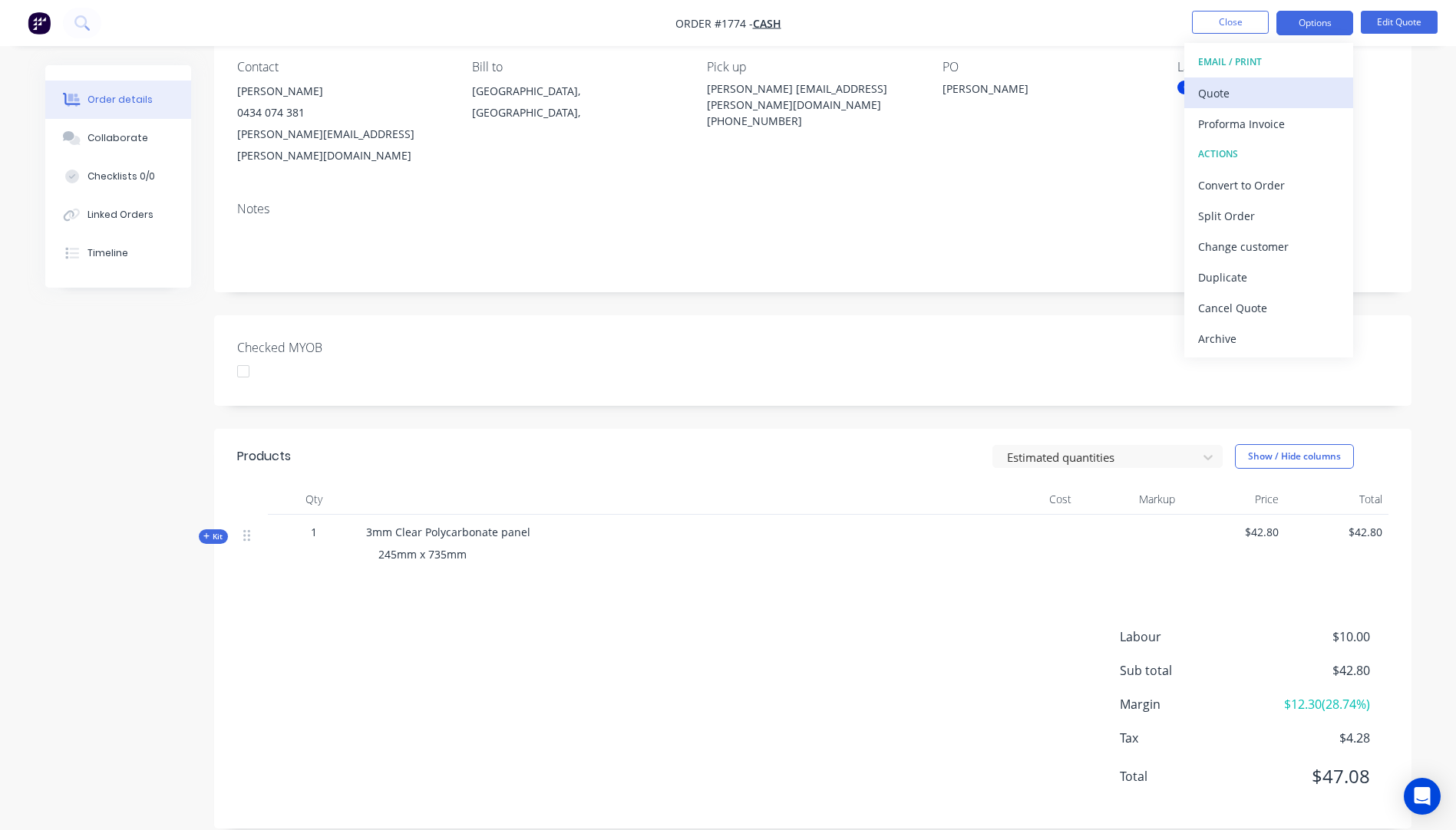
click at [1213, 100] on div "Quote" at bounding box center [1268, 93] width 141 height 22
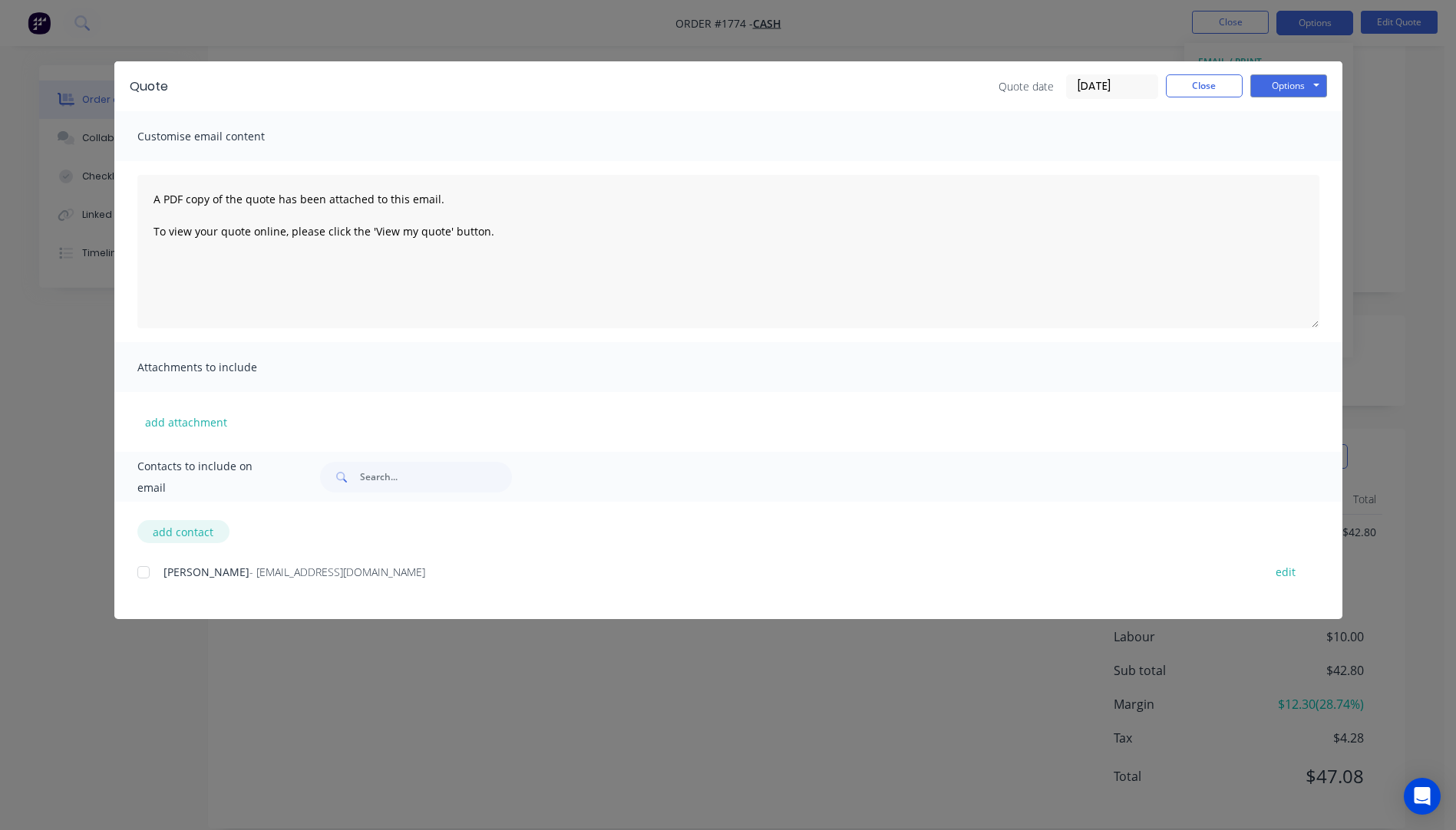
click at [184, 533] on button "add contact" at bounding box center [183, 532] width 92 height 23
select select "AU"
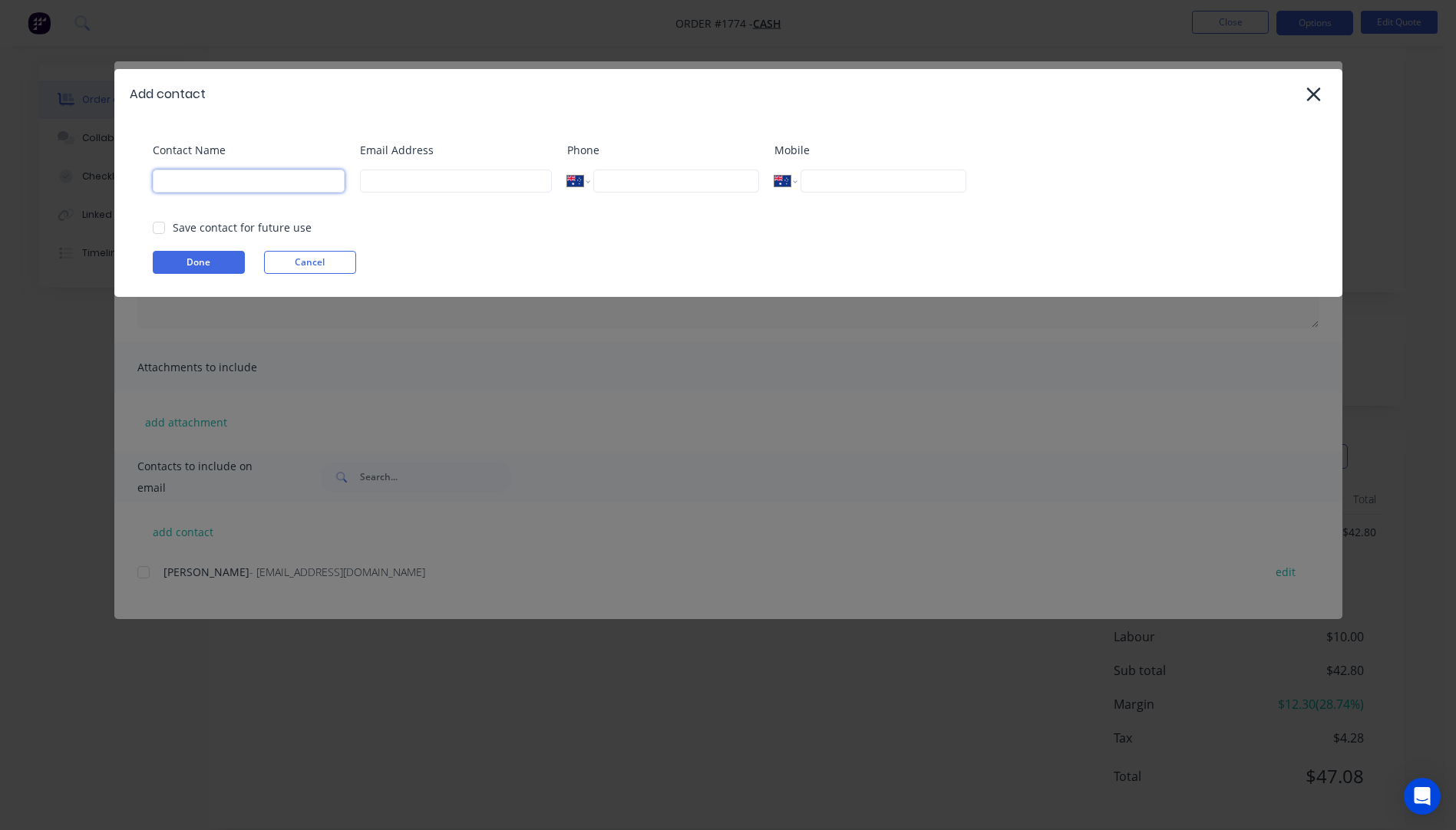
click at [208, 182] on input at bounding box center [248, 181] width 192 height 23
type input "[PERSON_NAME]"
type input "[PERSON_NAME][EMAIL_ADDRESS][PERSON_NAME][DOMAIN_NAME]"
click at [196, 257] on button "Done" at bounding box center [198, 262] width 92 height 23
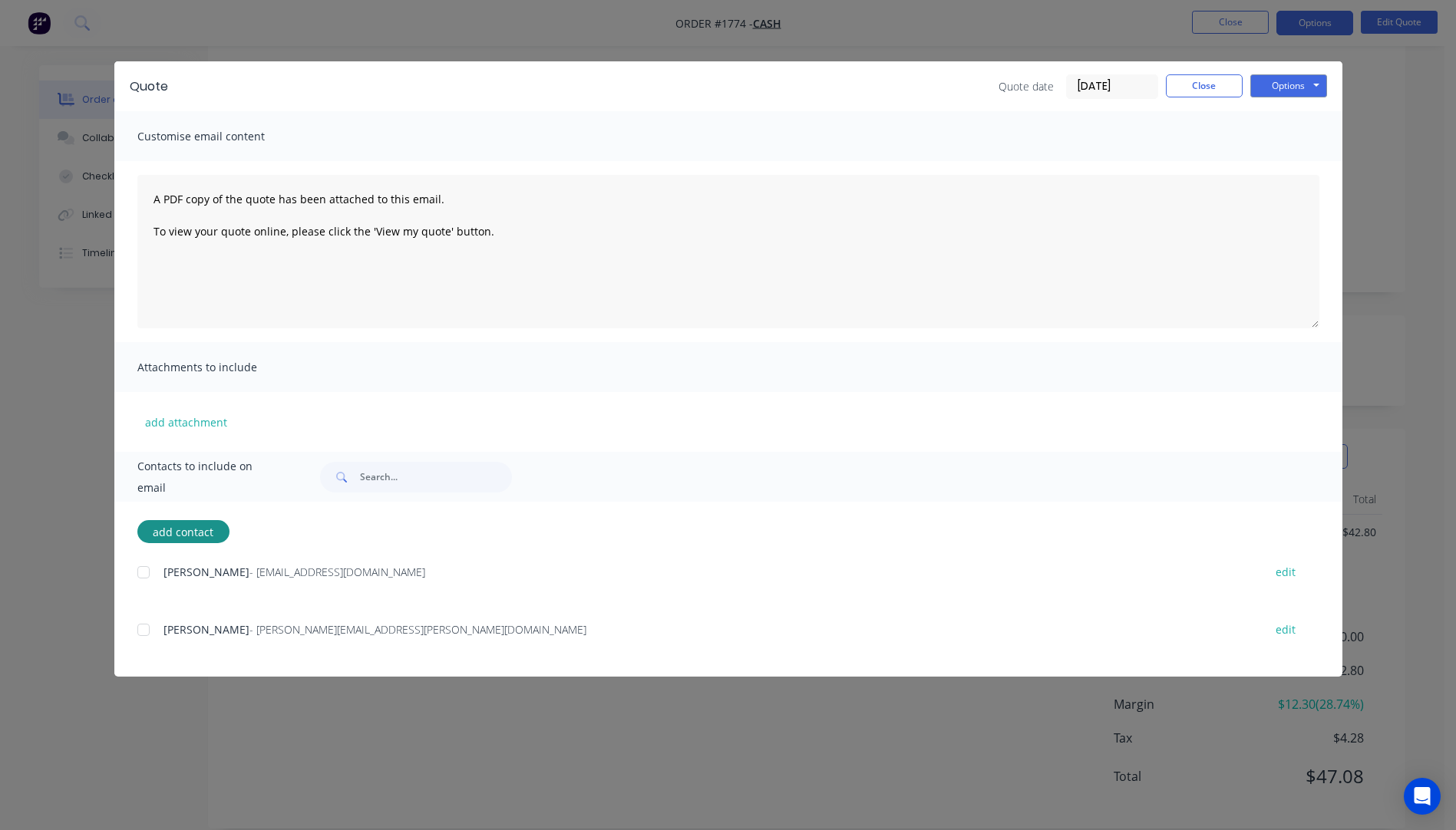
click at [143, 632] on div at bounding box center [143, 629] width 31 height 31
click at [1208, 87] on button "Close" at bounding box center [1203, 86] width 77 height 23
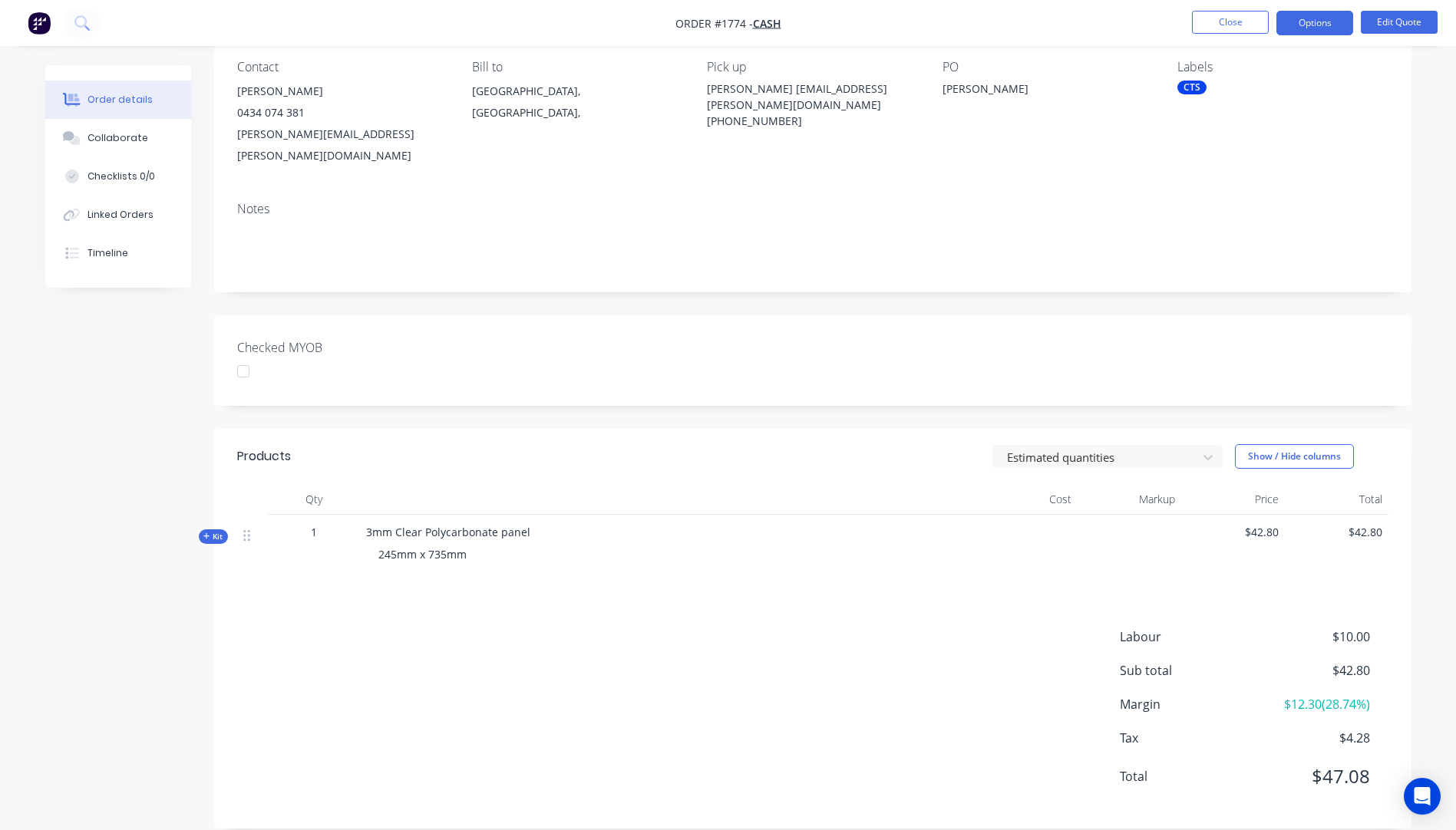
scroll to position [56, 0]
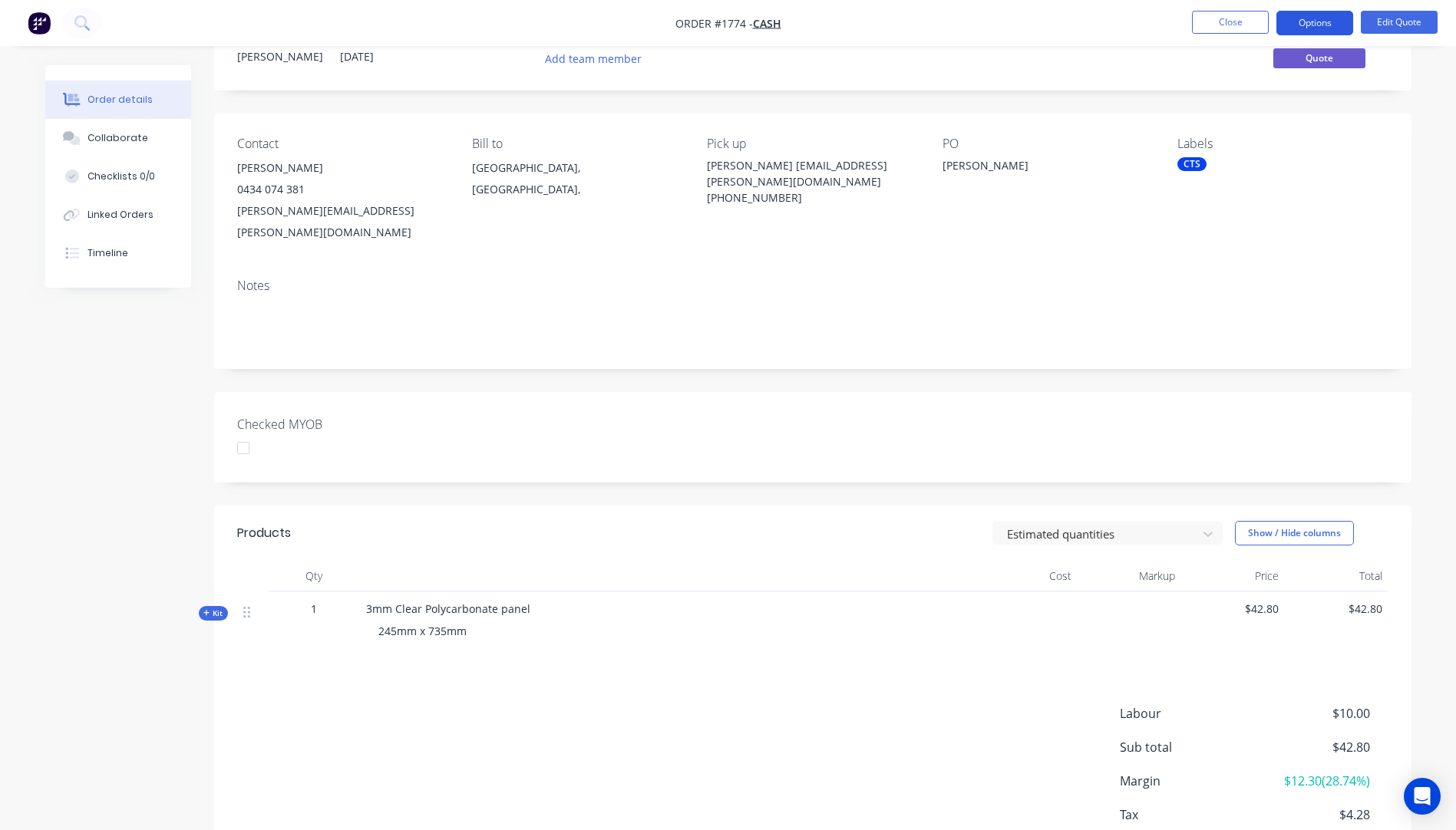
click at [1330, 19] on button "Options" at bounding box center [1314, 22] width 77 height 24
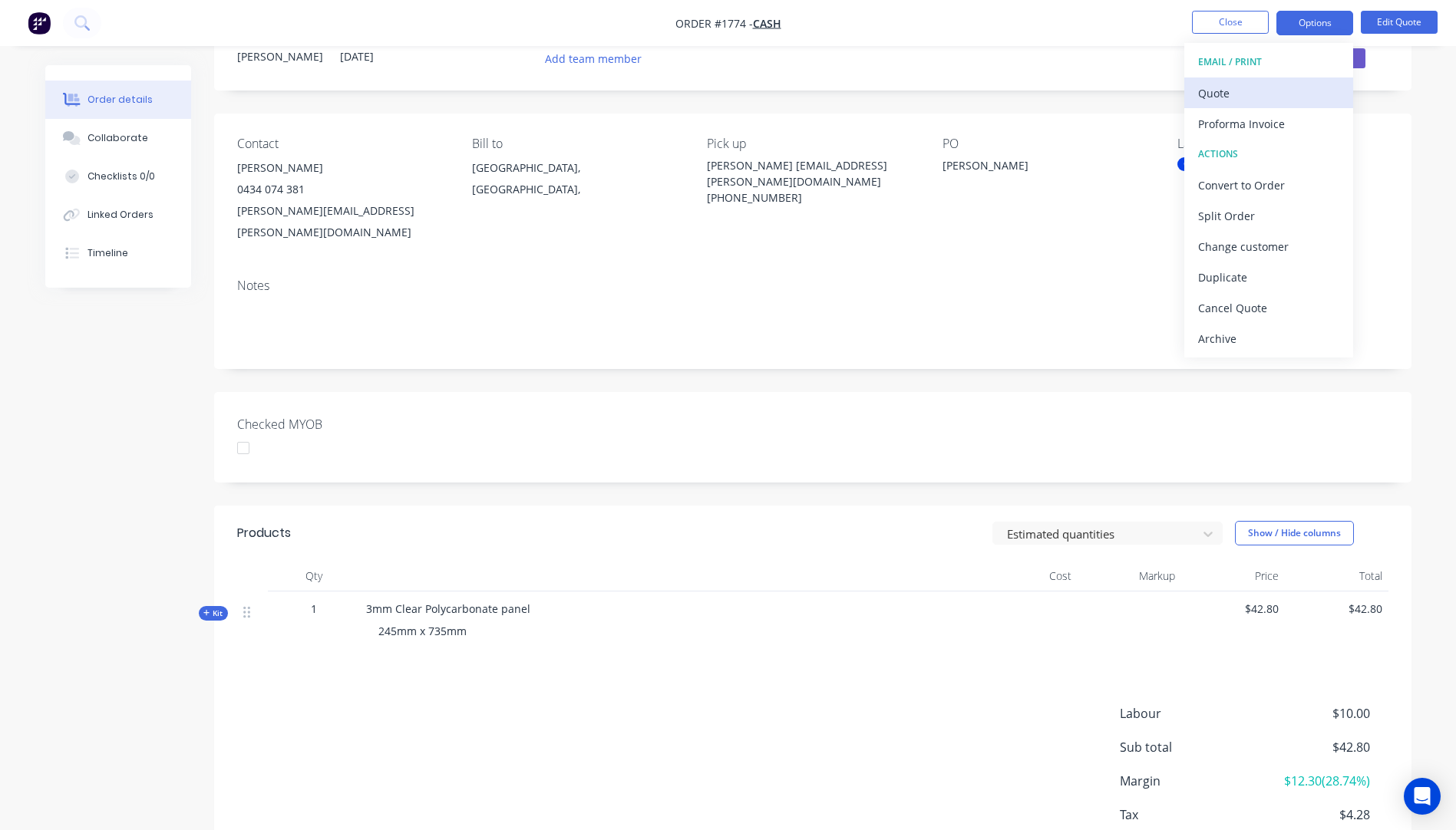
click at [1214, 88] on div "Quote" at bounding box center [1268, 93] width 141 height 22
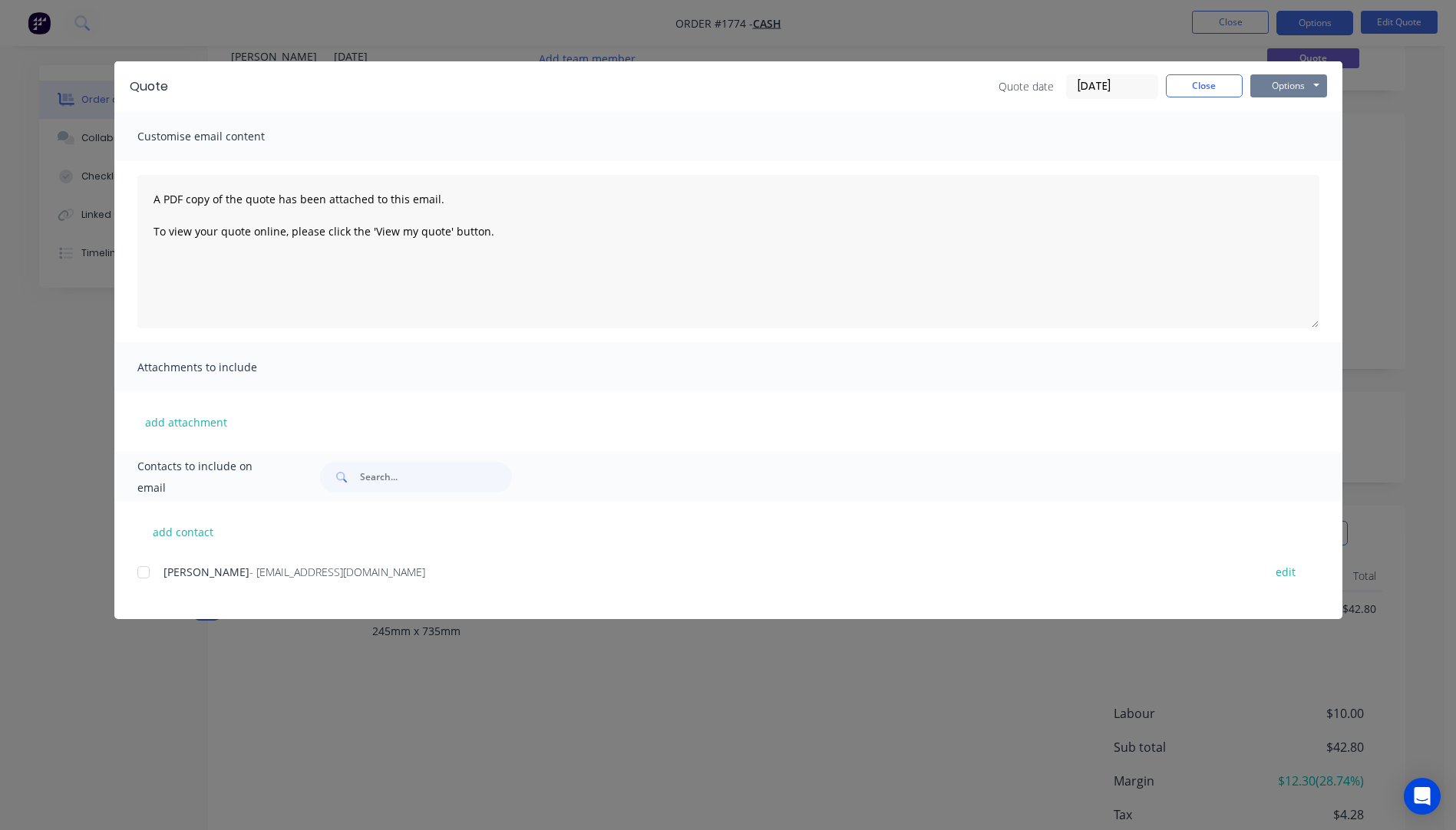
click at [1268, 91] on button "Options" at bounding box center [1288, 86] width 77 height 23
click at [185, 538] on button "add contact" at bounding box center [183, 532] width 92 height 23
select select "AU"
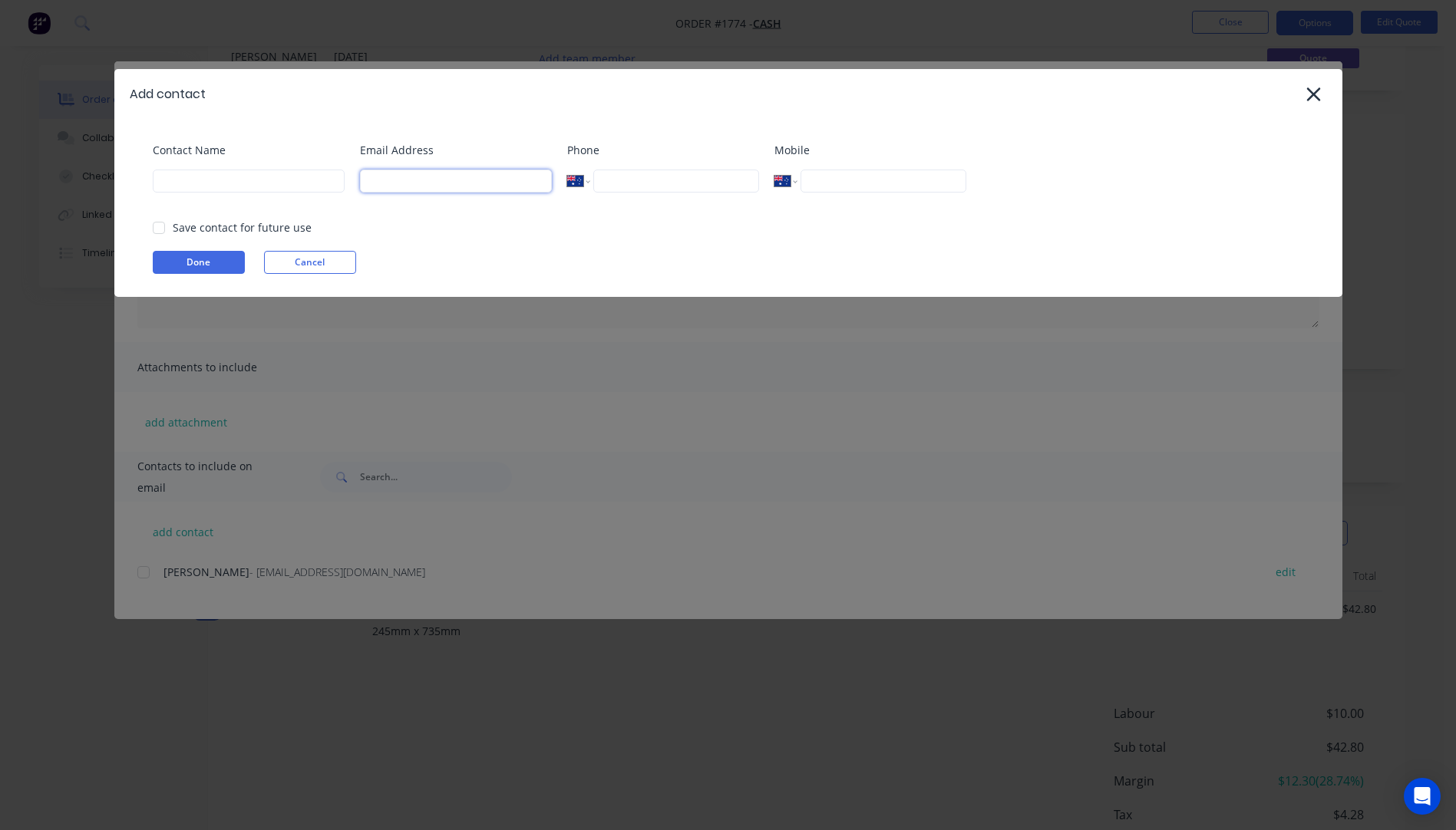
click at [389, 183] on input at bounding box center [456, 181] width 192 height 23
type input "[PERSON_NAME][EMAIL_ADDRESS][PERSON_NAME][DOMAIN_NAME]"
type input "[PERSON_NAME]"
click at [218, 259] on button "Done" at bounding box center [198, 262] width 92 height 23
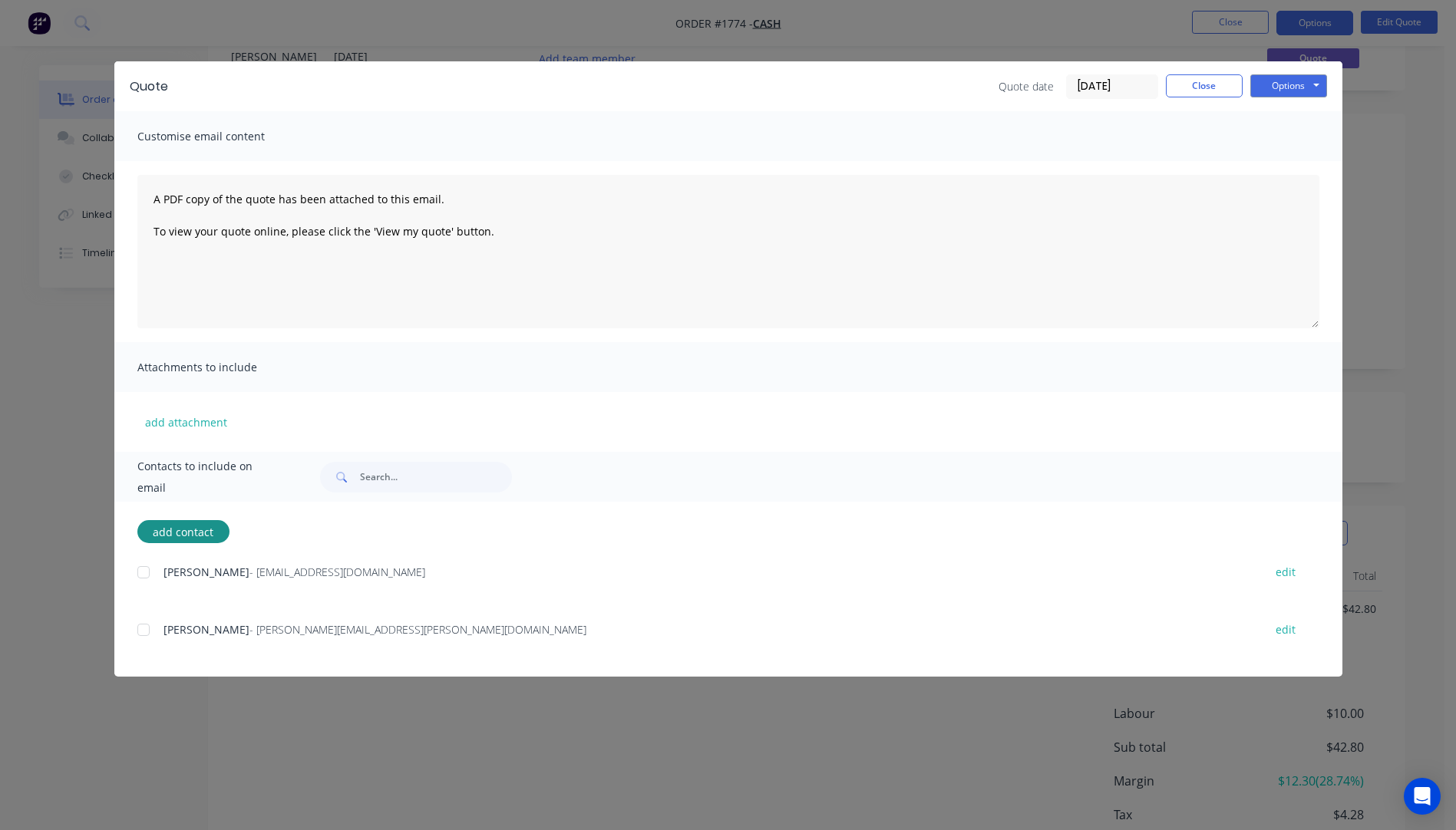
click at [145, 632] on div at bounding box center [143, 629] width 31 height 31
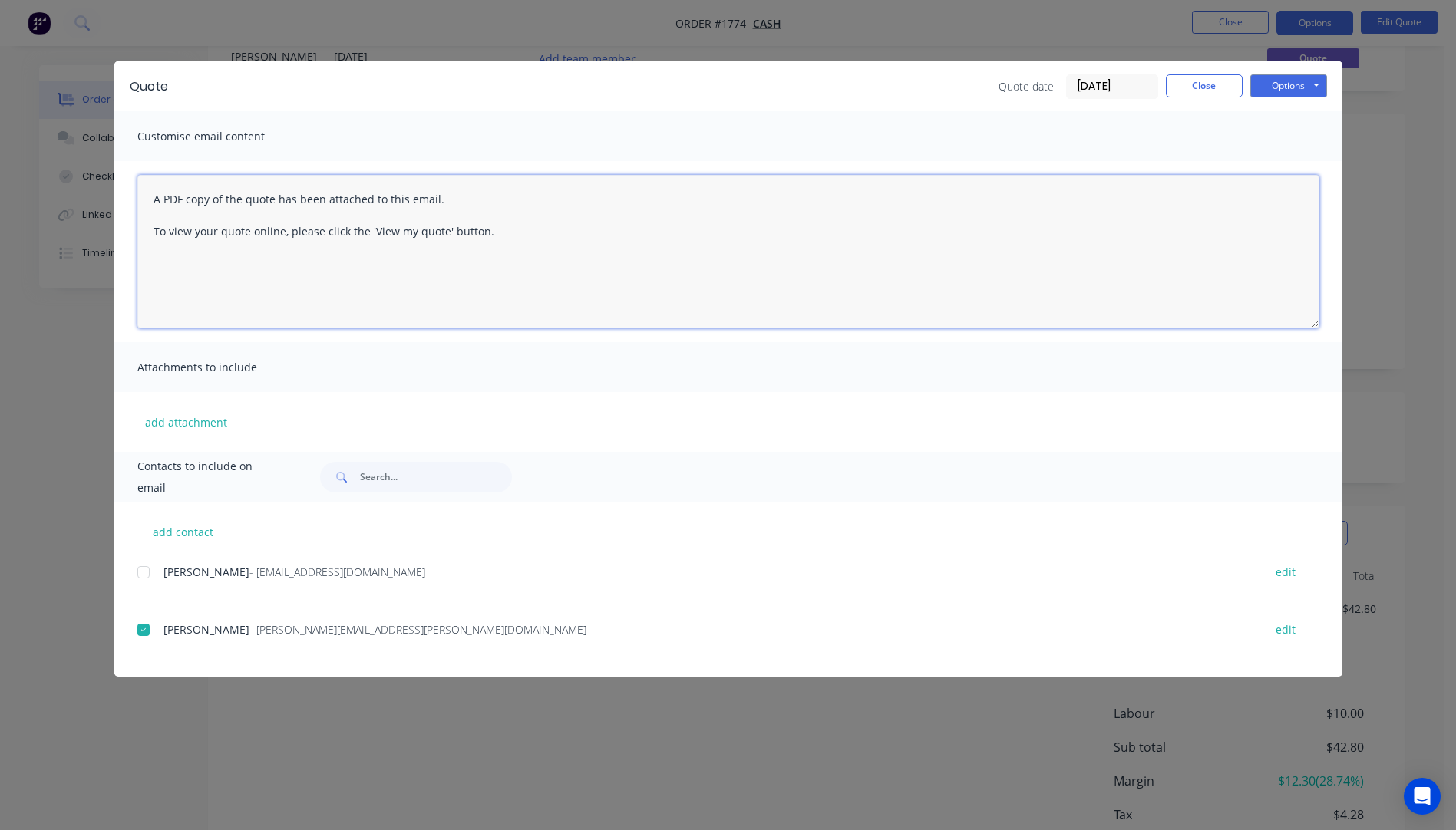
paste textarea "Hi, Please contact us if you have any questions. Regards, [PERSON_NAME] [EMAIL_…"
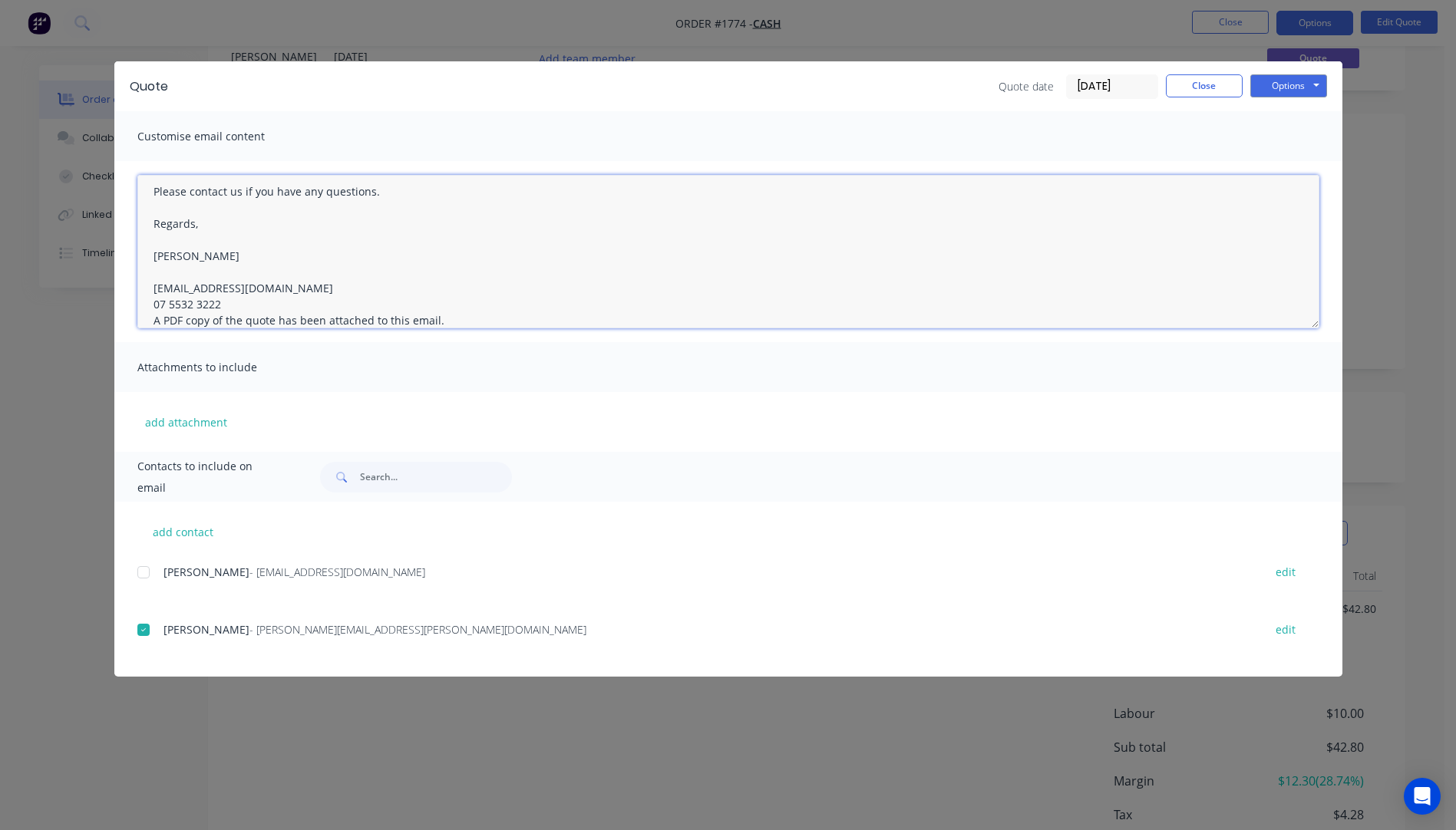
click at [223, 304] on textarea "Hi, Please contact us if you have any questions. Regards, [PERSON_NAME] [EMAIL_…" at bounding box center [728, 252] width 1182 height 153
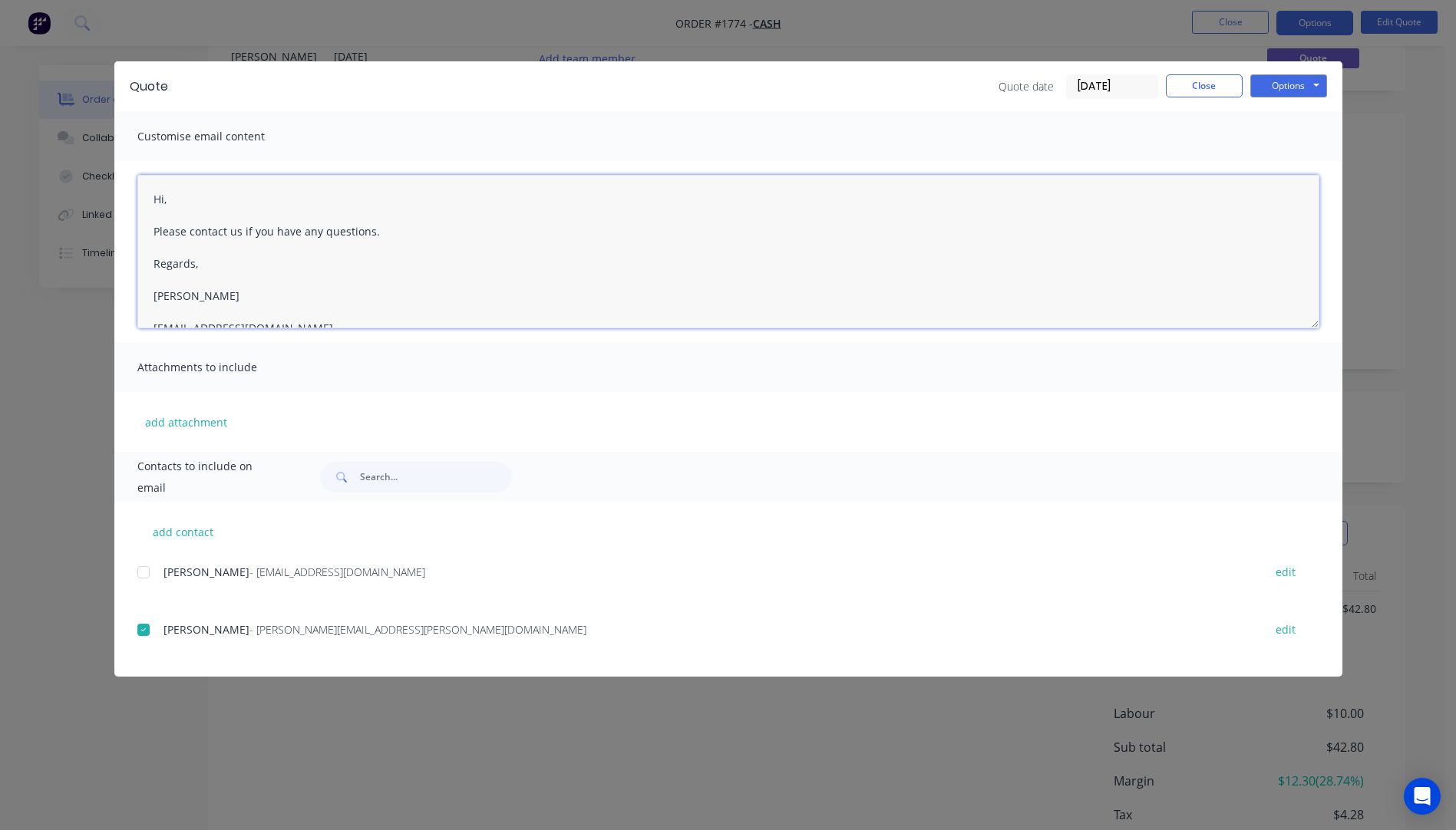
click at [189, 191] on textarea "Hi, Please contact us if you have any questions. Regards, [PERSON_NAME] [EMAIL_…" at bounding box center [728, 252] width 1182 height 153
click at [240, 232] on textarea "Hi [PERSON_NAME], Please quote Please contact us if you have any questions. Reg…" at bounding box center [728, 252] width 1182 height 153
click at [188, 232] on textarea "Hi [PERSON_NAME], Please quote Please contact us if you have any questions. Reg…" at bounding box center [728, 252] width 1182 height 153
click at [297, 233] on textarea "Hi [PERSON_NAME], Please see attached quote Please contact us if you have any q…" at bounding box center [728, 252] width 1182 height 153
type textarea "Hi [PERSON_NAME], Please see attached quote. Please contact us if you have any …"
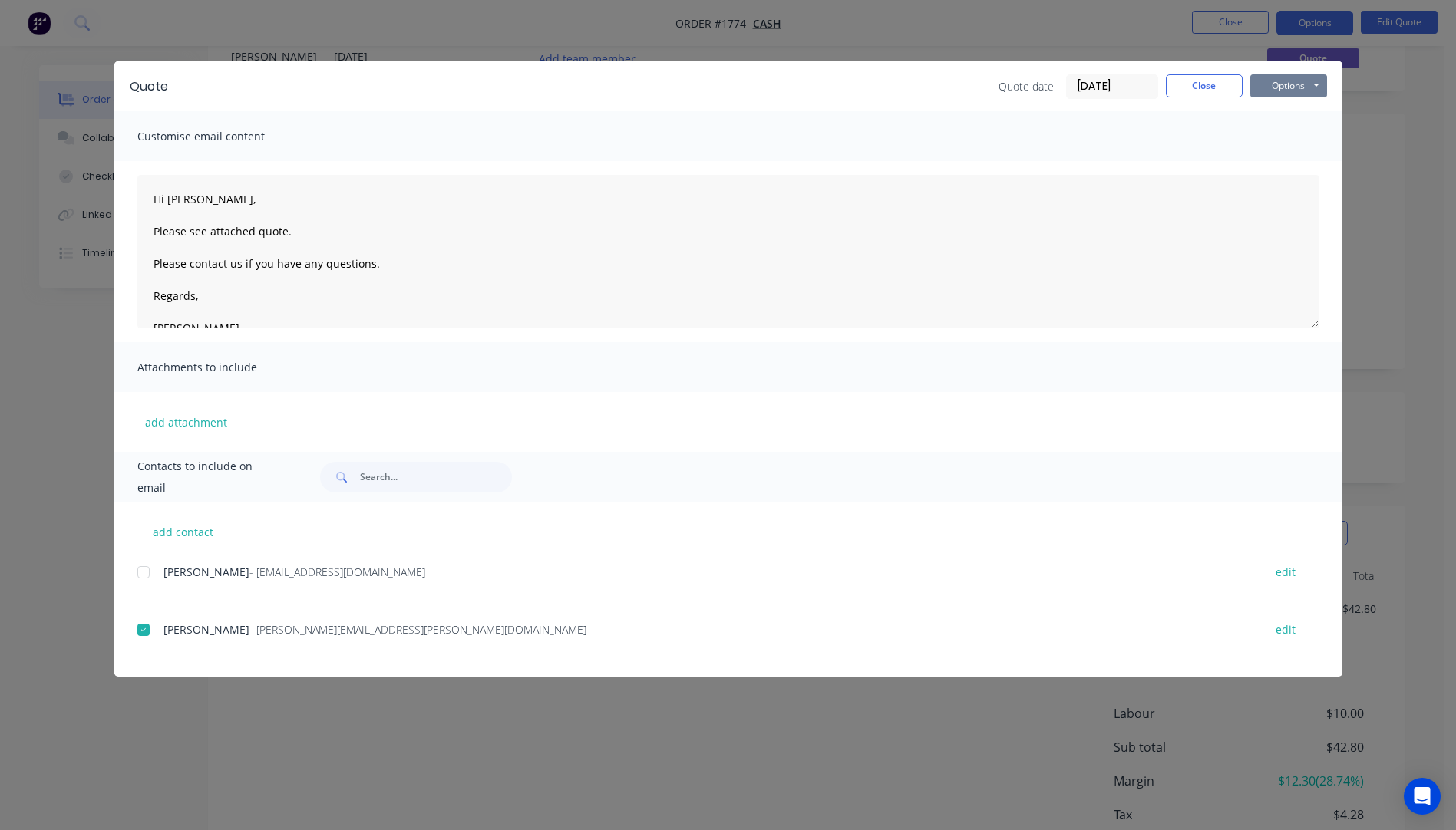
click at [1288, 86] on button "Options" at bounding box center [1288, 86] width 77 height 23
click at [1282, 168] on button "Email" at bounding box center [1299, 163] width 98 height 25
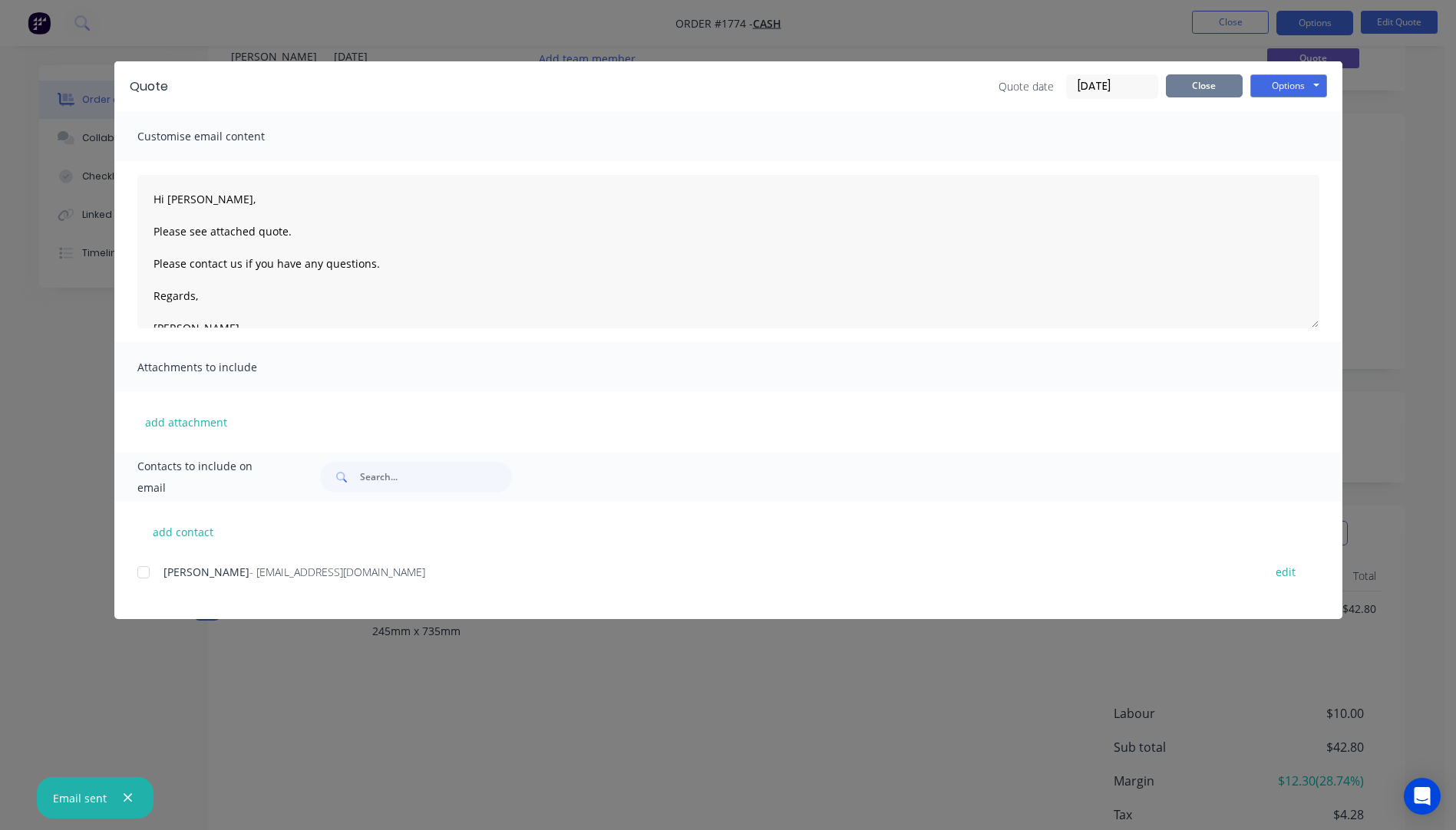
click at [1220, 85] on button "Close" at bounding box center [1203, 86] width 77 height 23
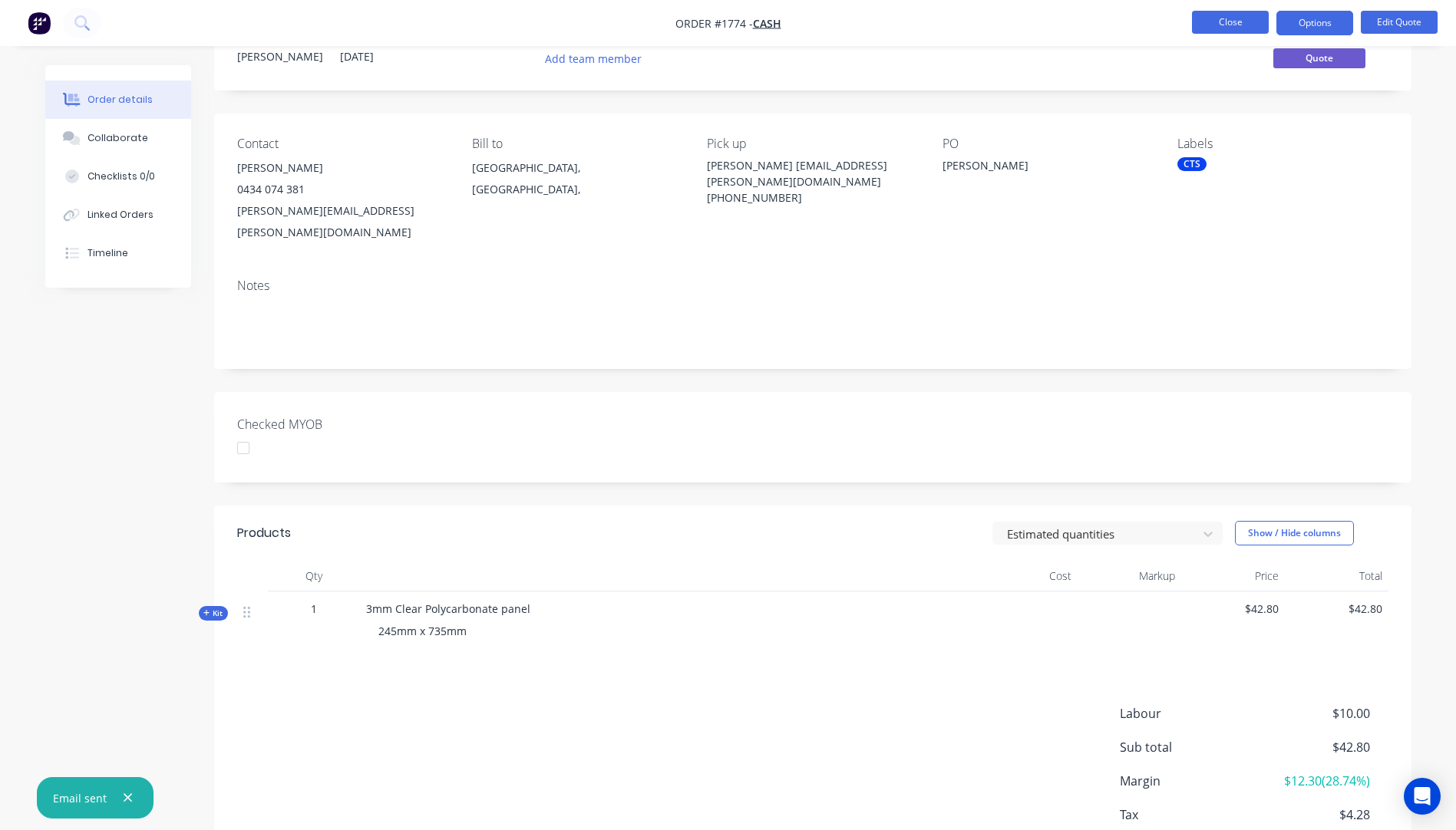
click at [1228, 28] on button "Close" at bounding box center [1230, 22] width 77 height 23
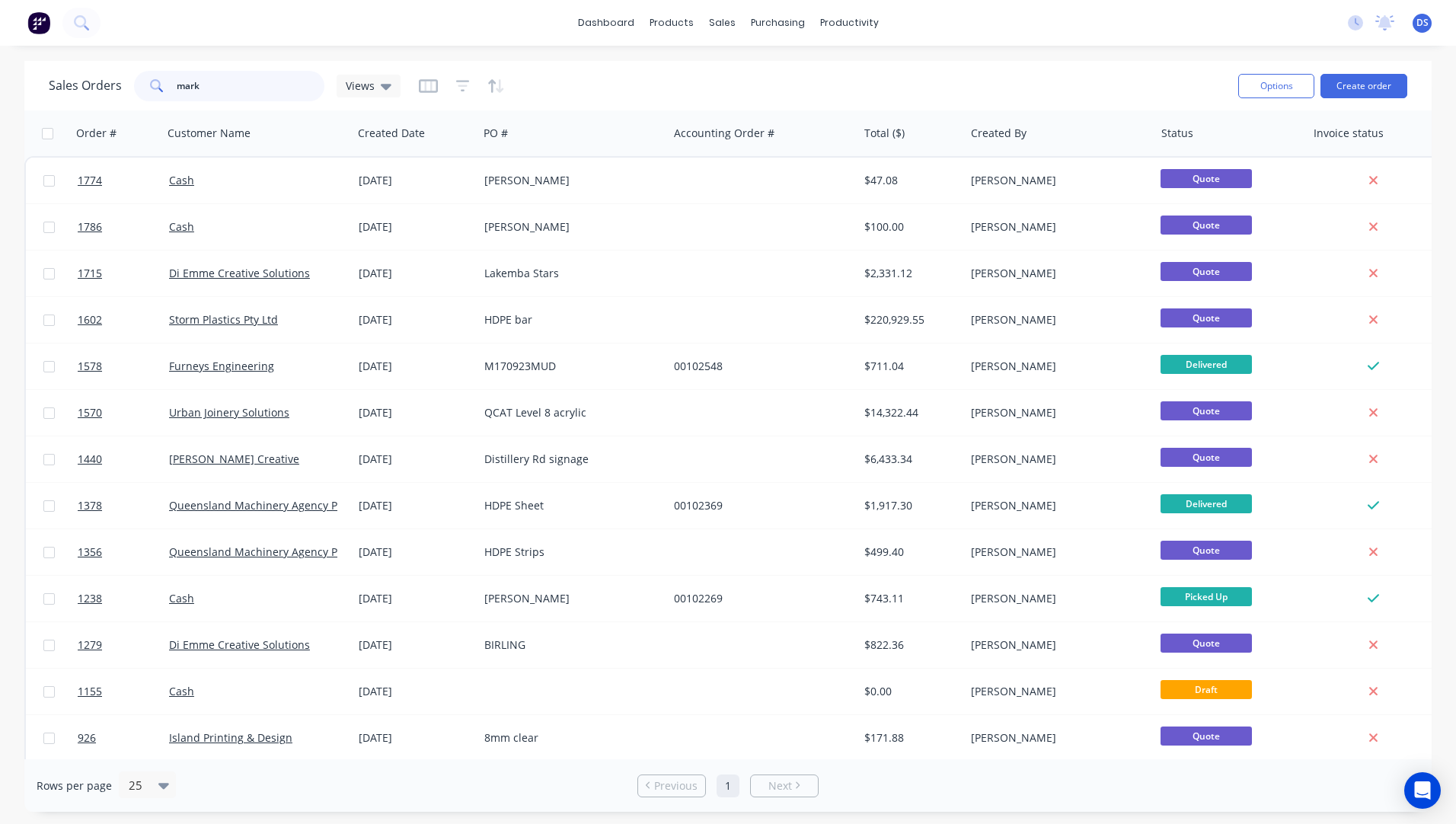
drag, startPoint x: 238, startPoint y: 92, endPoint x: 146, endPoint y: 95, distance: 92.0
click at [146, 95] on div "mark" at bounding box center [229, 86] width 190 height 31
type input "1798"
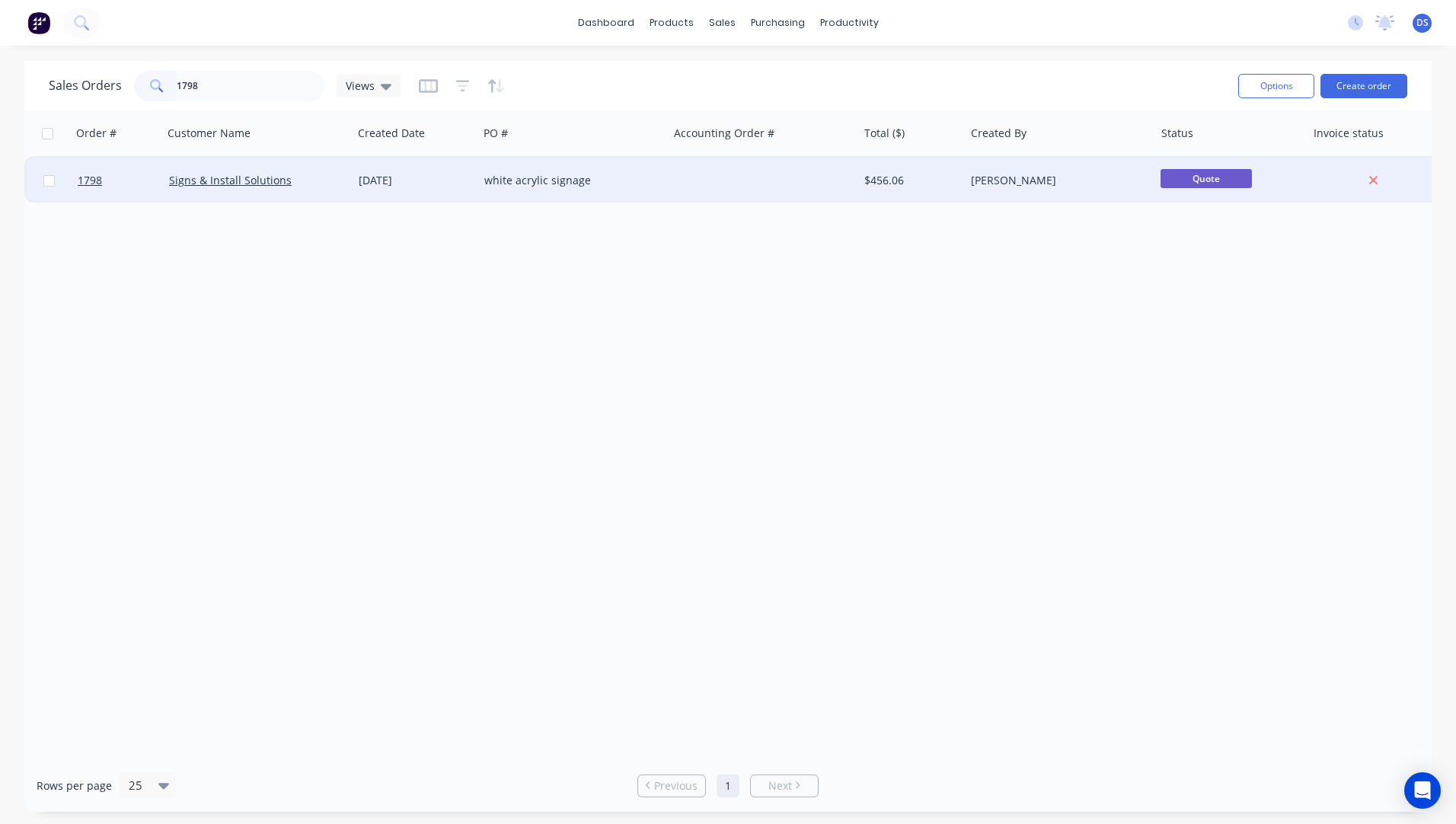
click at [568, 186] on div "white acrylic signage" at bounding box center [569, 180] width 169 height 15
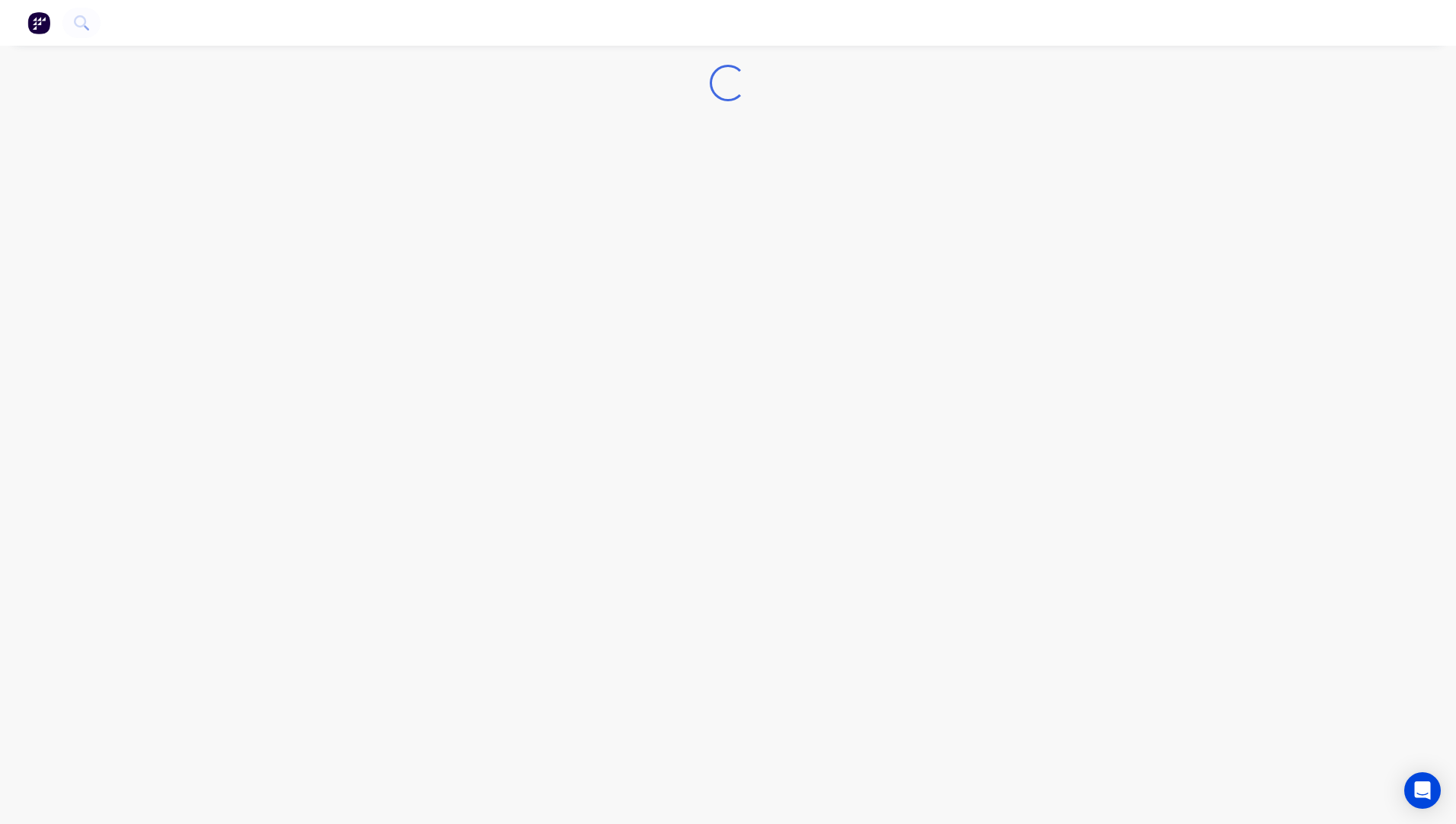
click at [568, 186] on div "Loading..." at bounding box center [728, 412] width 1456 height 824
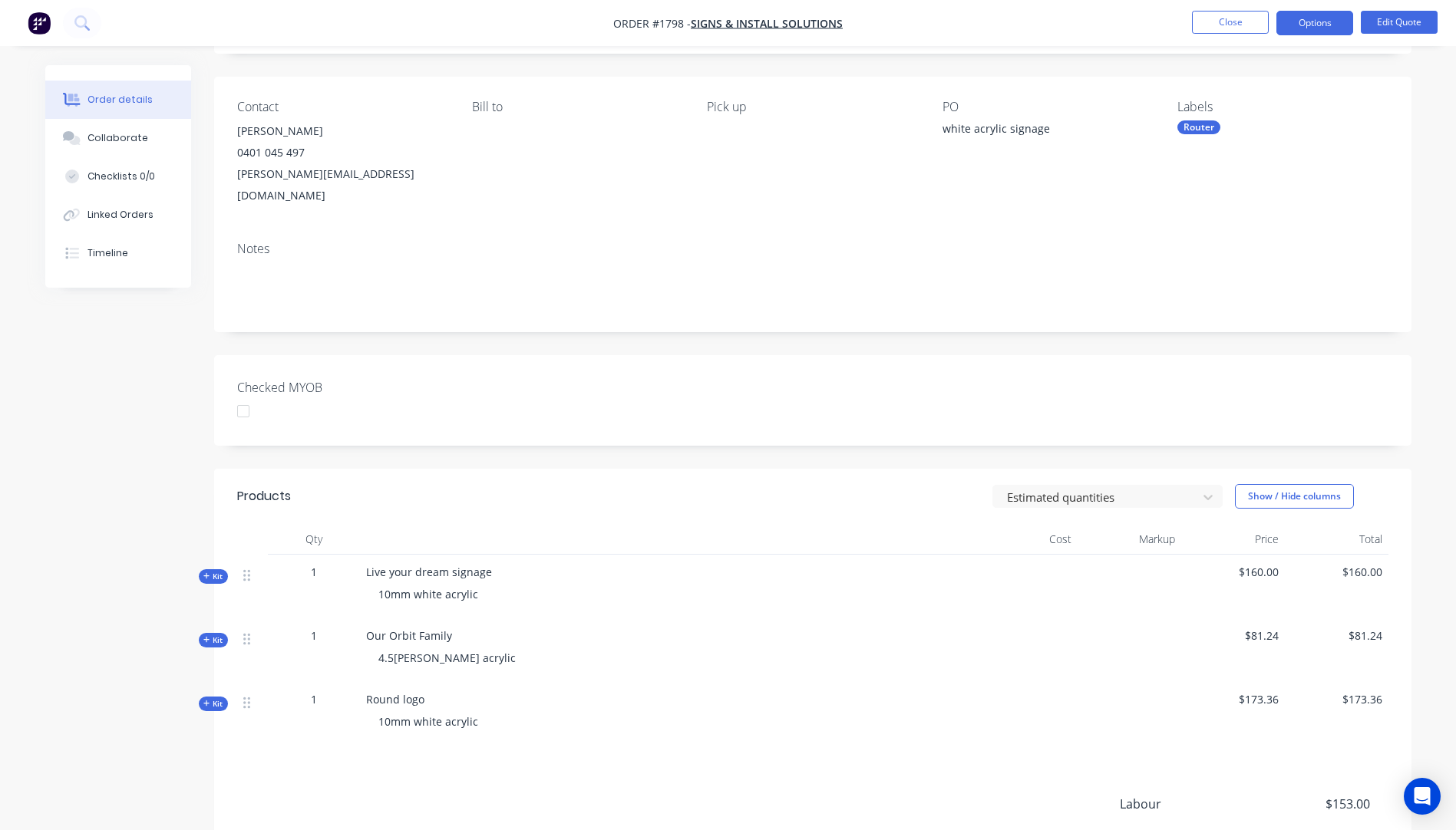
scroll to position [260, 0]
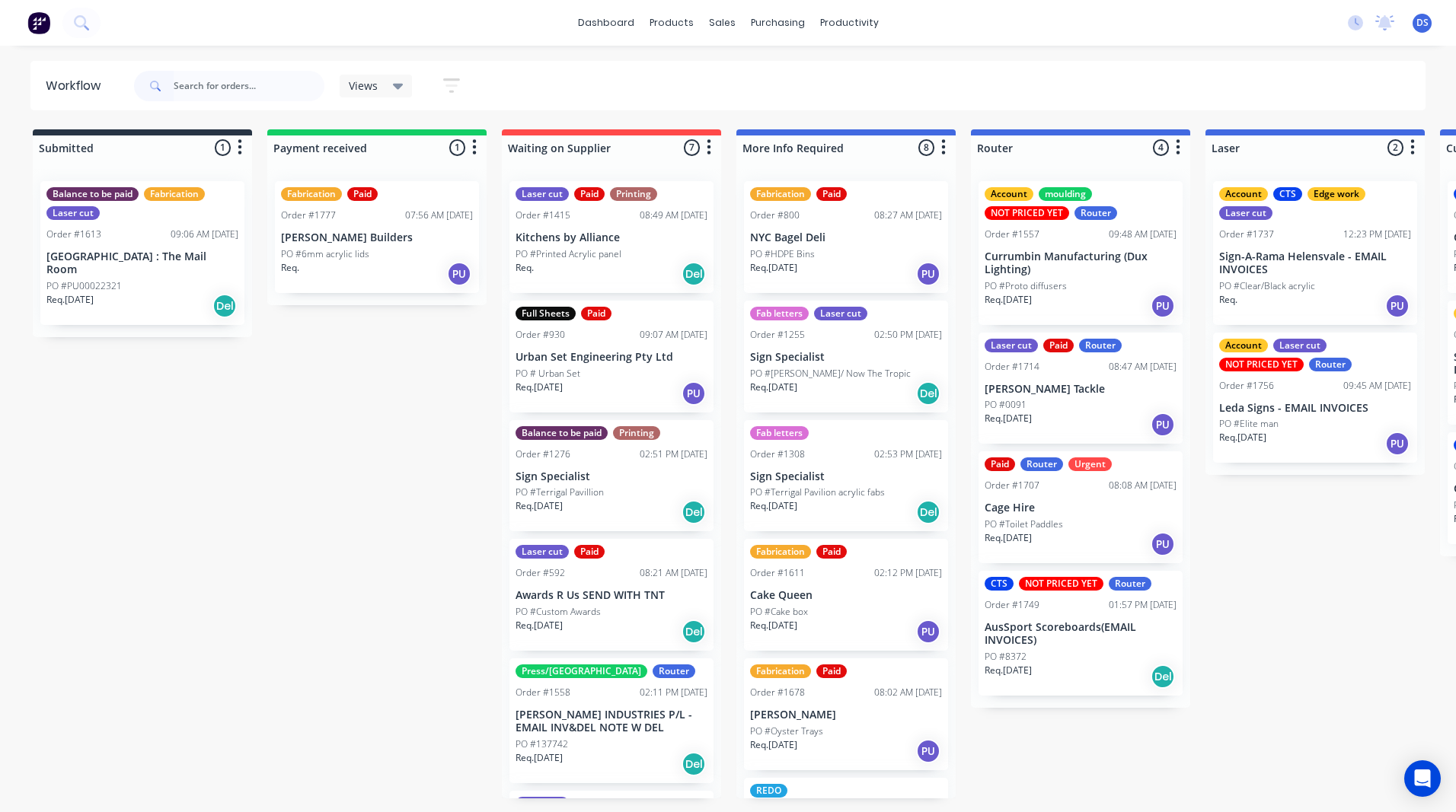
scroll to position [0, 2188]
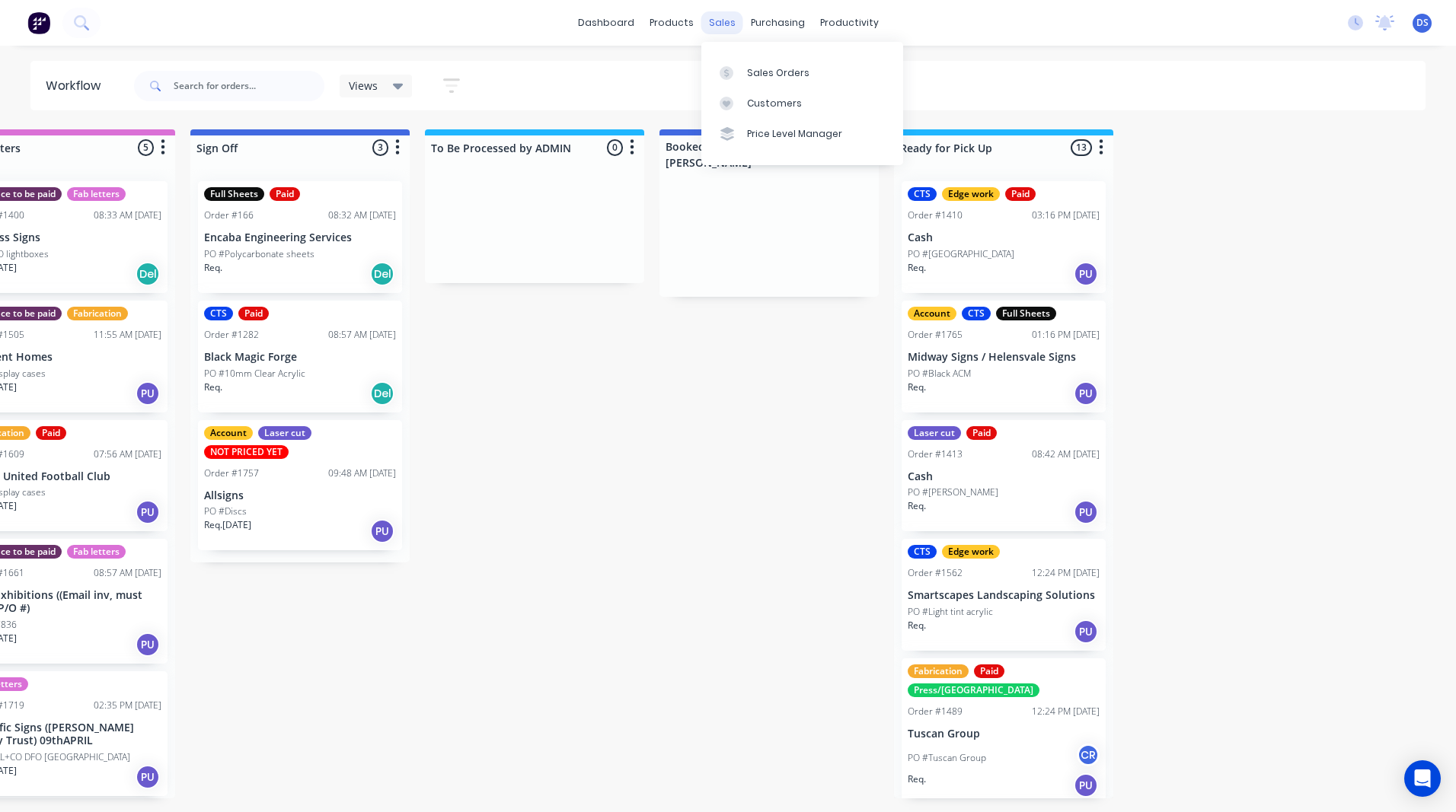
click at [729, 29] on div "sales" at bounding box center [722, 23] width 42 height 23
click at [767, 75] on div "Sales Orders" at bounding box center [778, 73] width 62 height 14
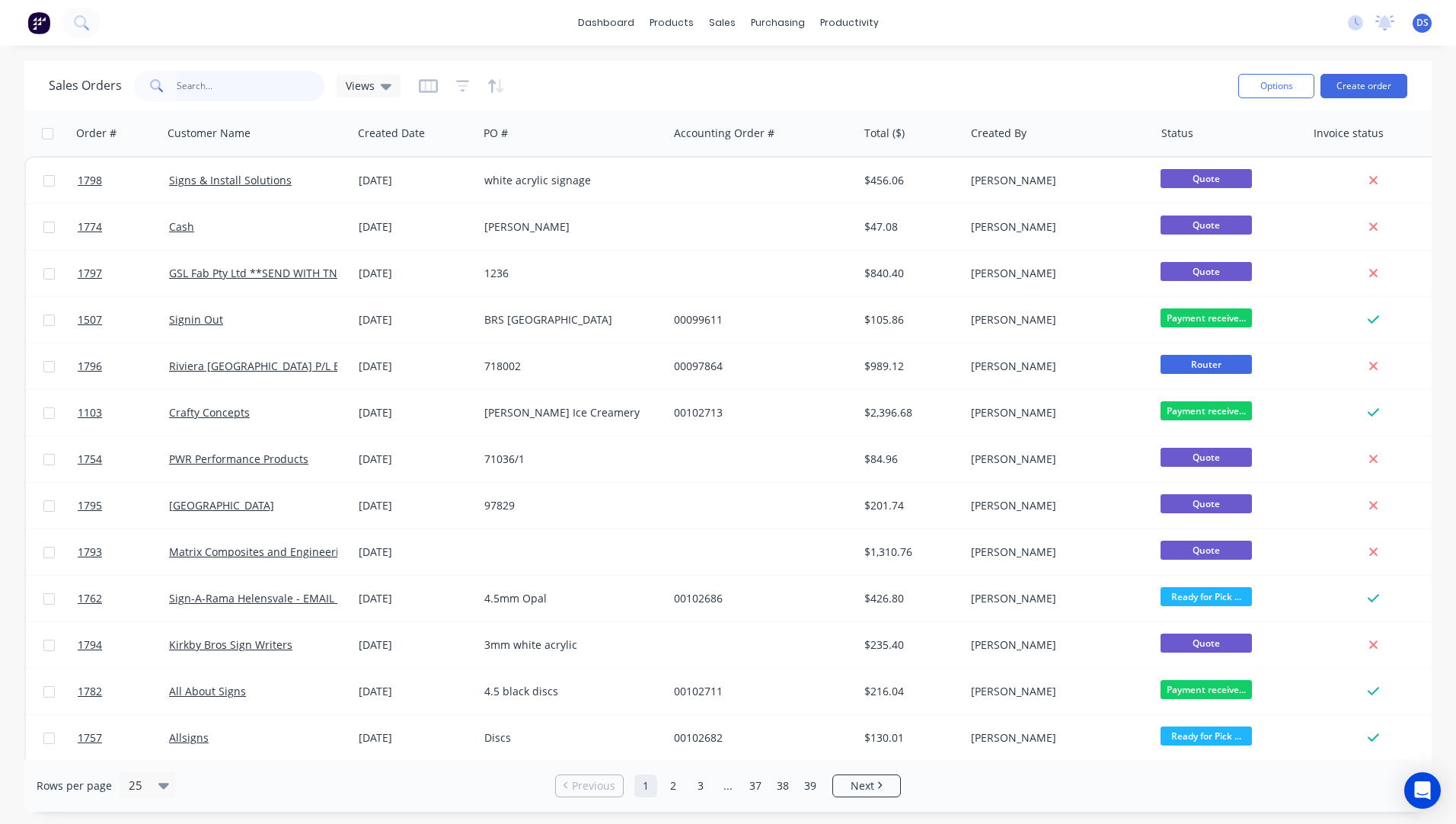
drag, startPoint x: 225, startPoint y: 89, endPoint x: 213, endPoint y: 74, distance: 19.2
click at [216, 82] on input "text" at bounding box center [251, 86] width 149 height 31
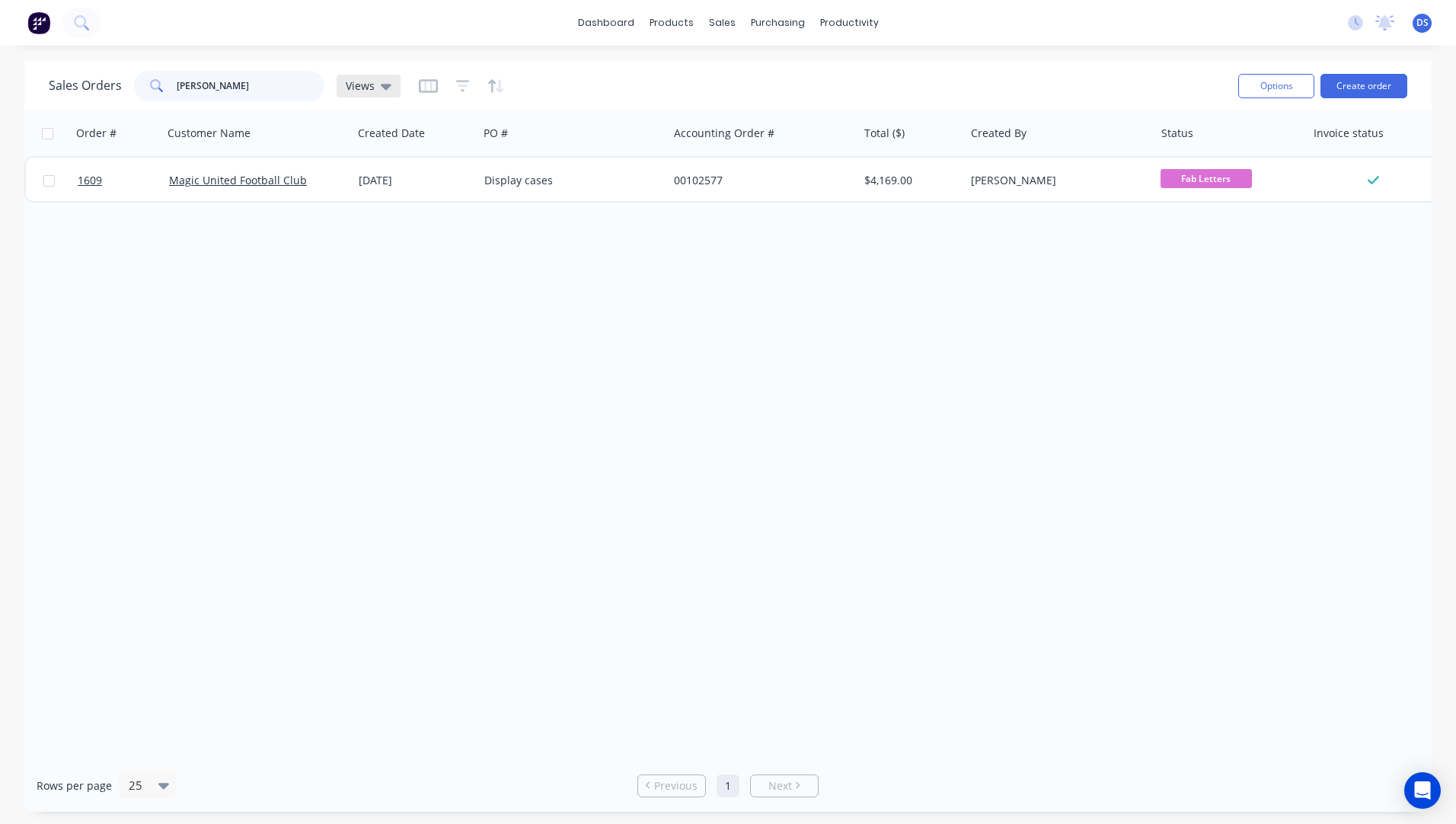
type input "[PERSON_NAME]"
click at [367, 87] on span "Views" at bounding box center [360, 85] width 29 height 16
click at [381, 250] on button "Archived Orders" at bounding box center [428, 246] width 174 height 17
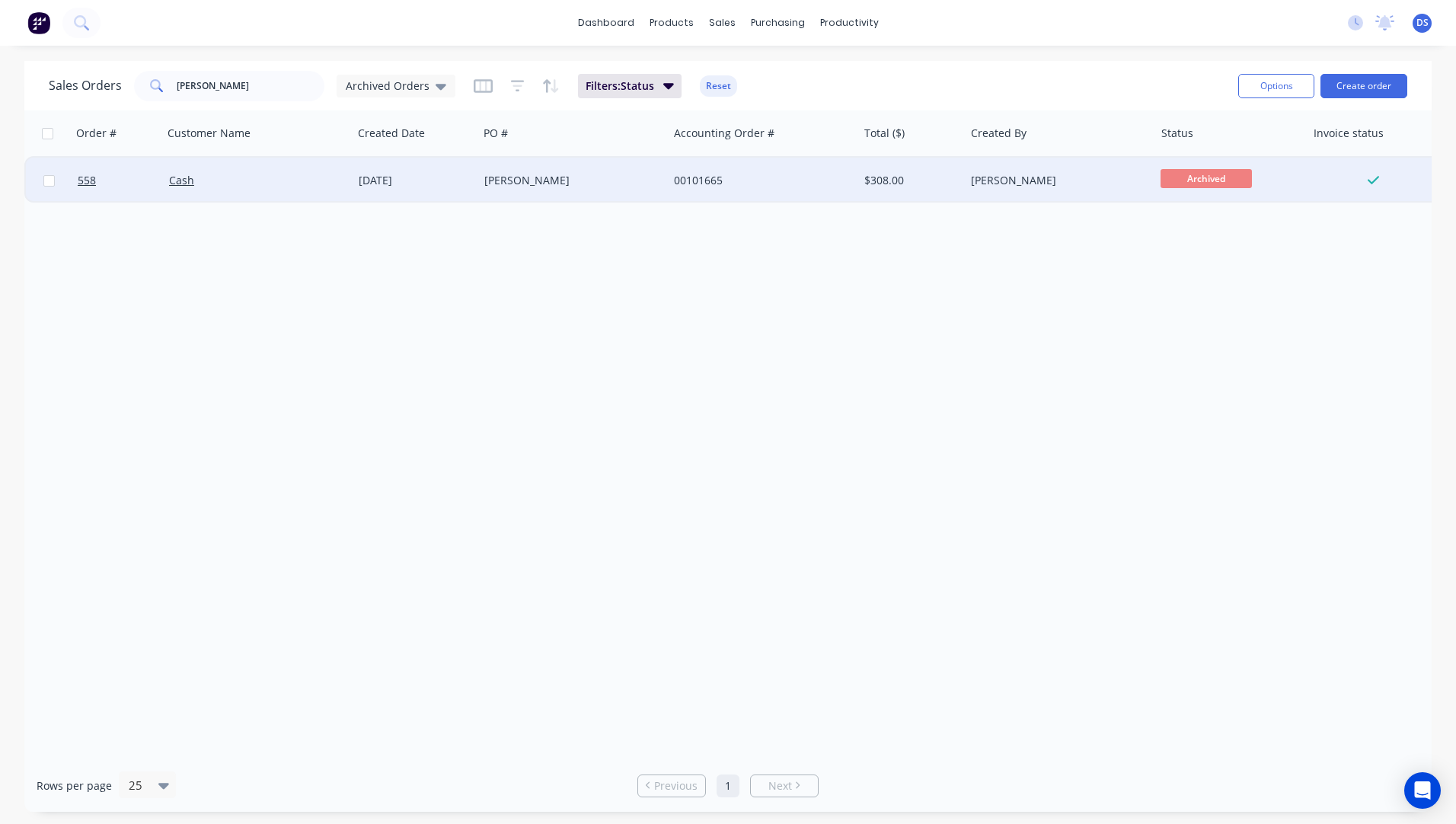
click at [548, 182] on div "[PERSON_NAME]" at bounding box center [569, 180] width 169 height 15
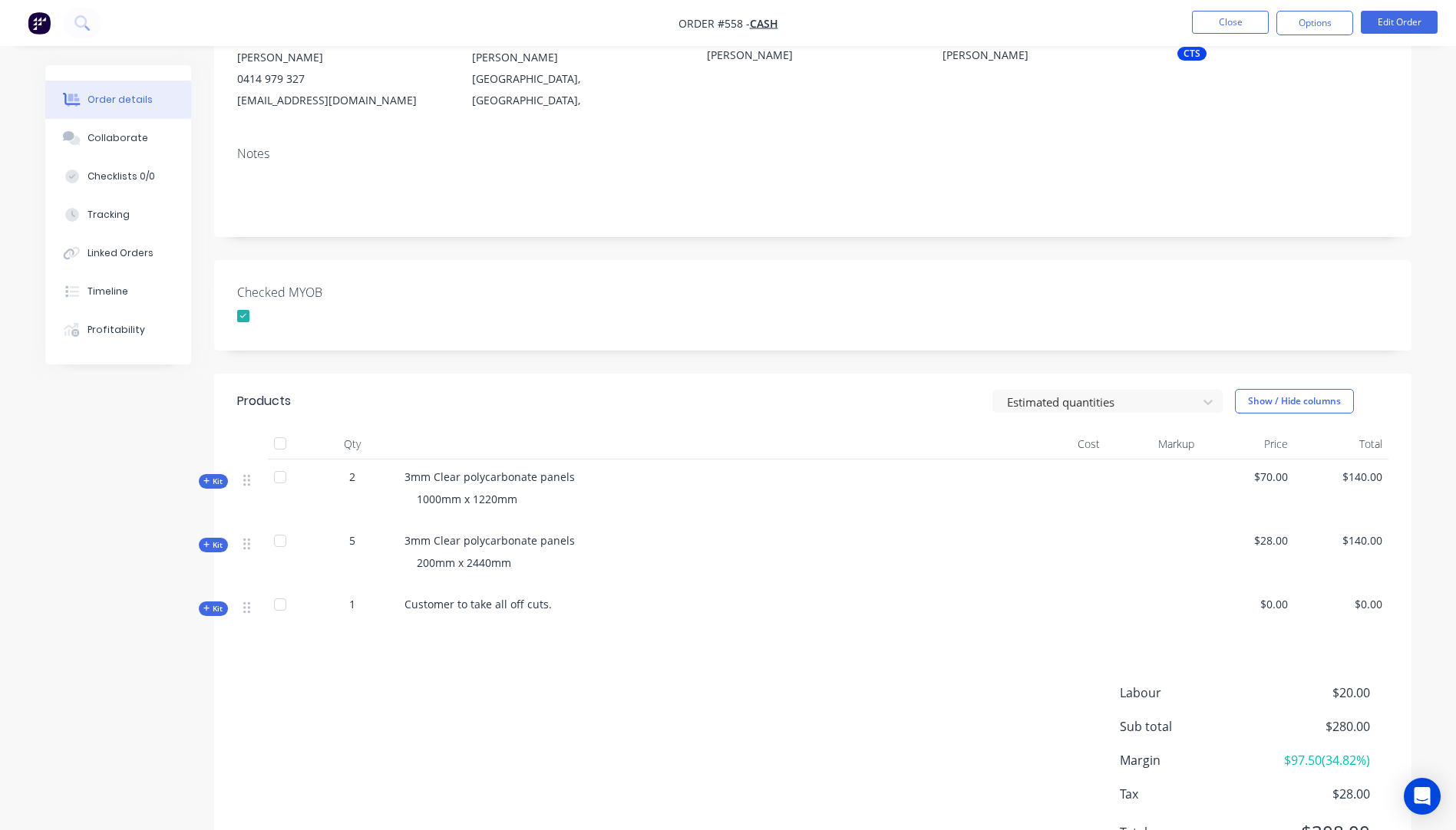
scroll to position [244, 0]
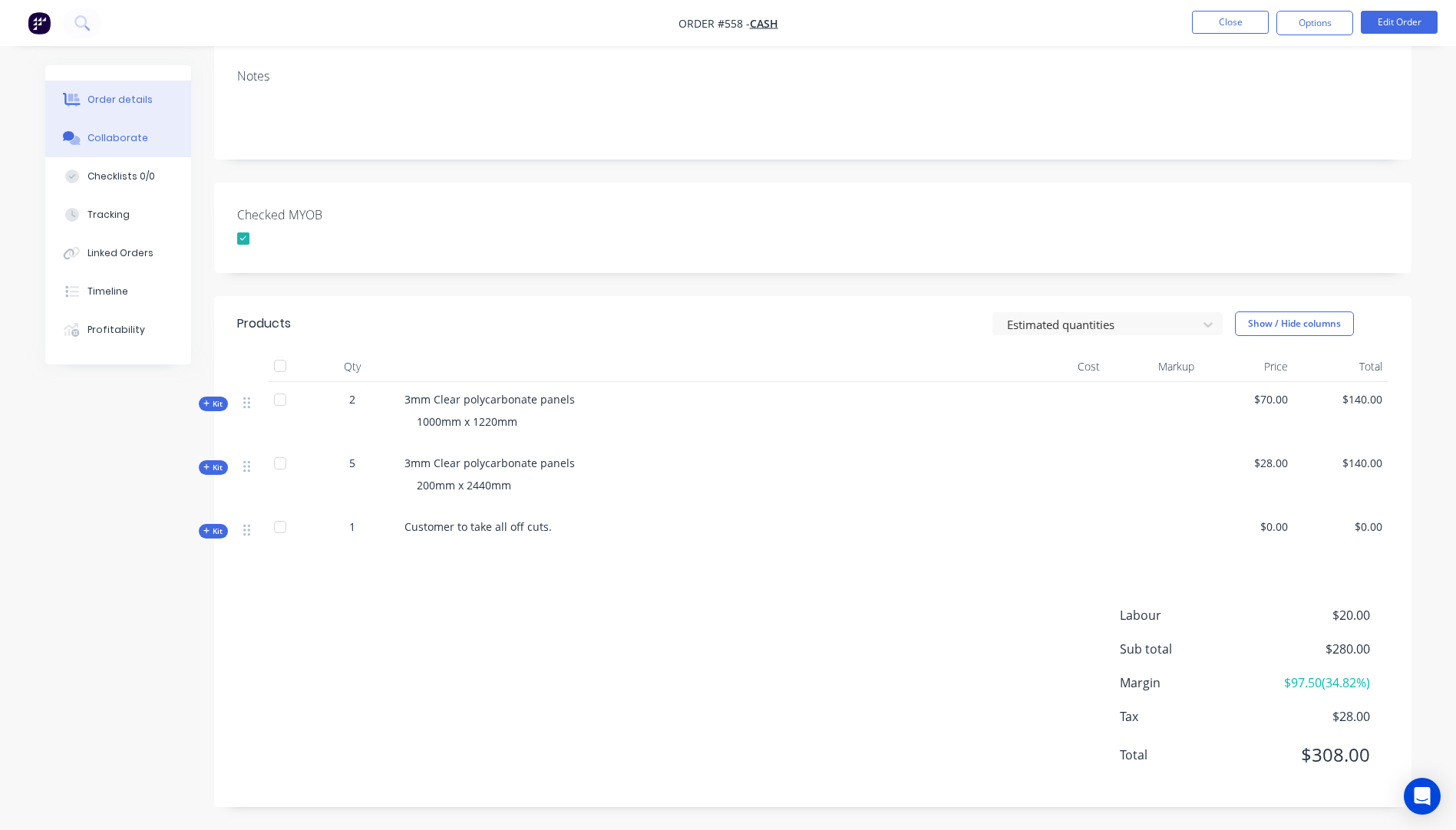
click at [108, 136] on div "Collaborate" at bounding box center [118, 138] width 61 height 14
